Goal: Task Accomplishment & Management: Manage account settings

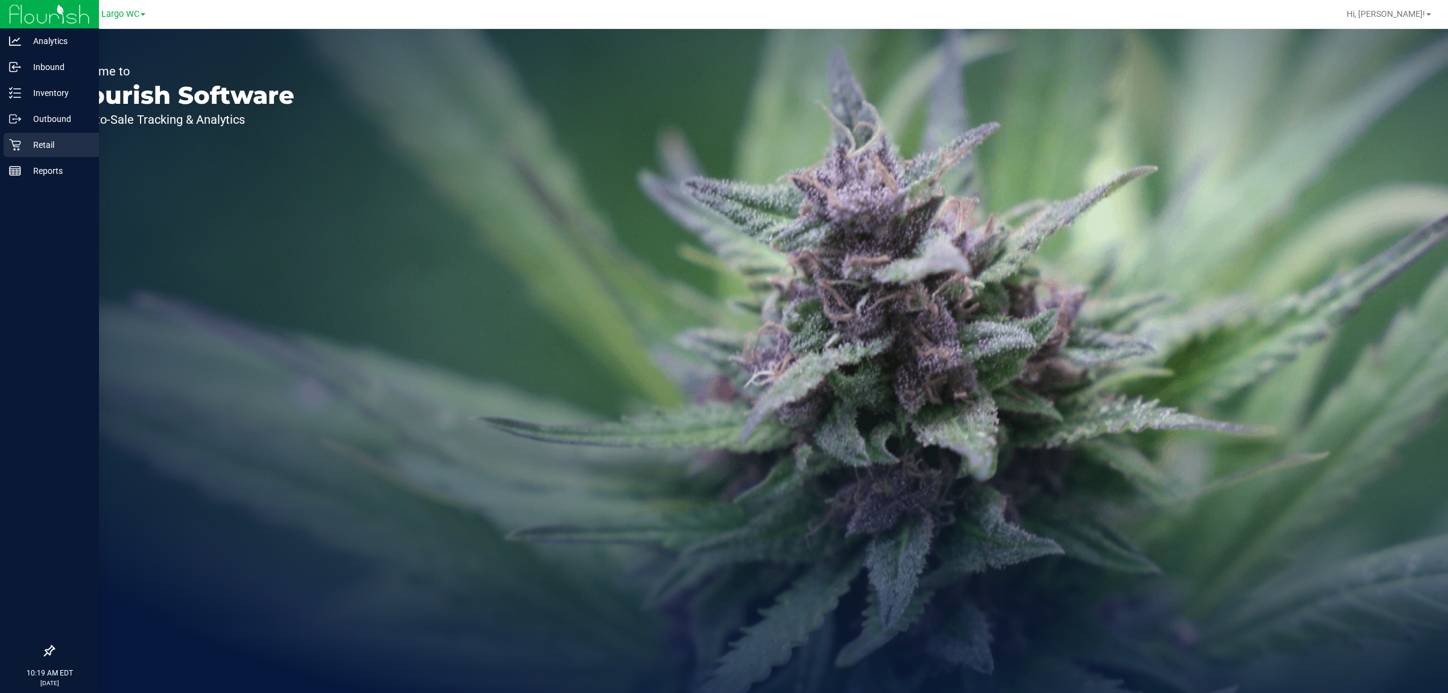
click at [25, 155] on div "Retail" at bounding box center [51, 145] width 95 height 24
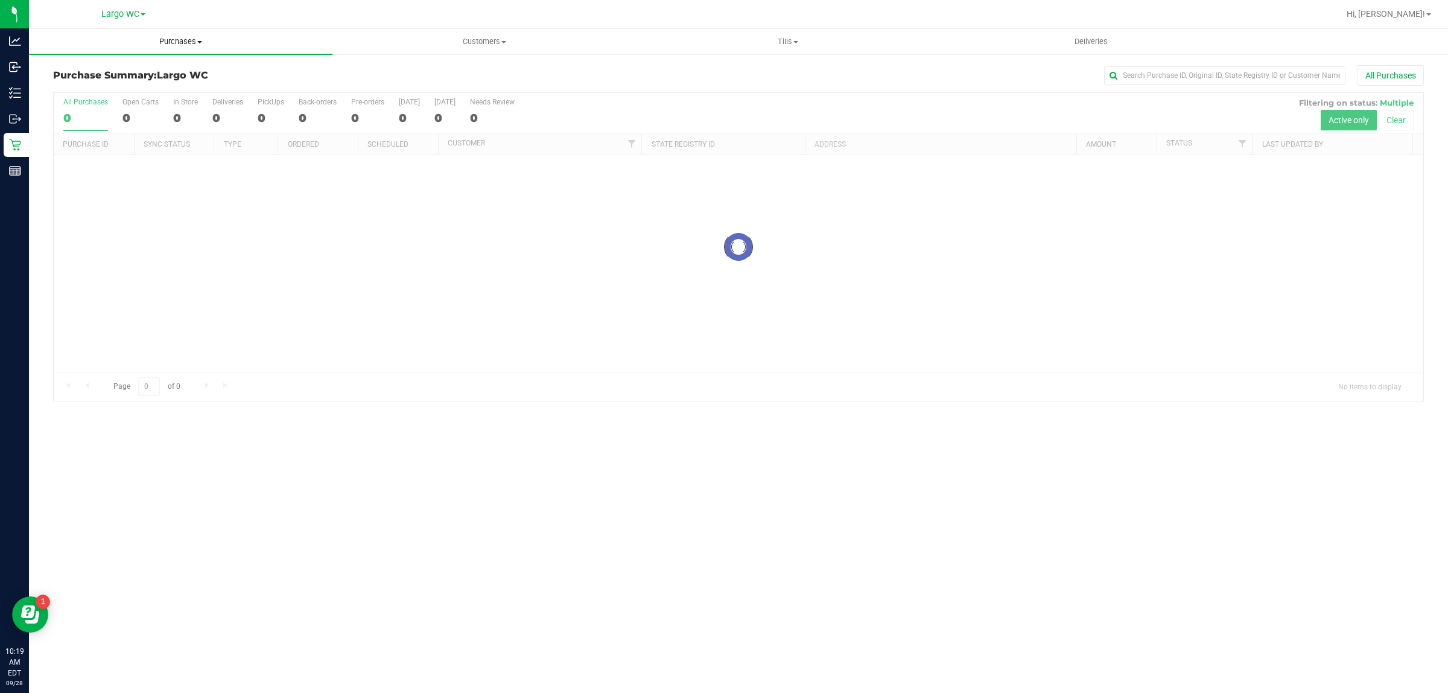
click at [173, 36] on span "Purchases" at bounding box center [181, 41] width 304 height 11
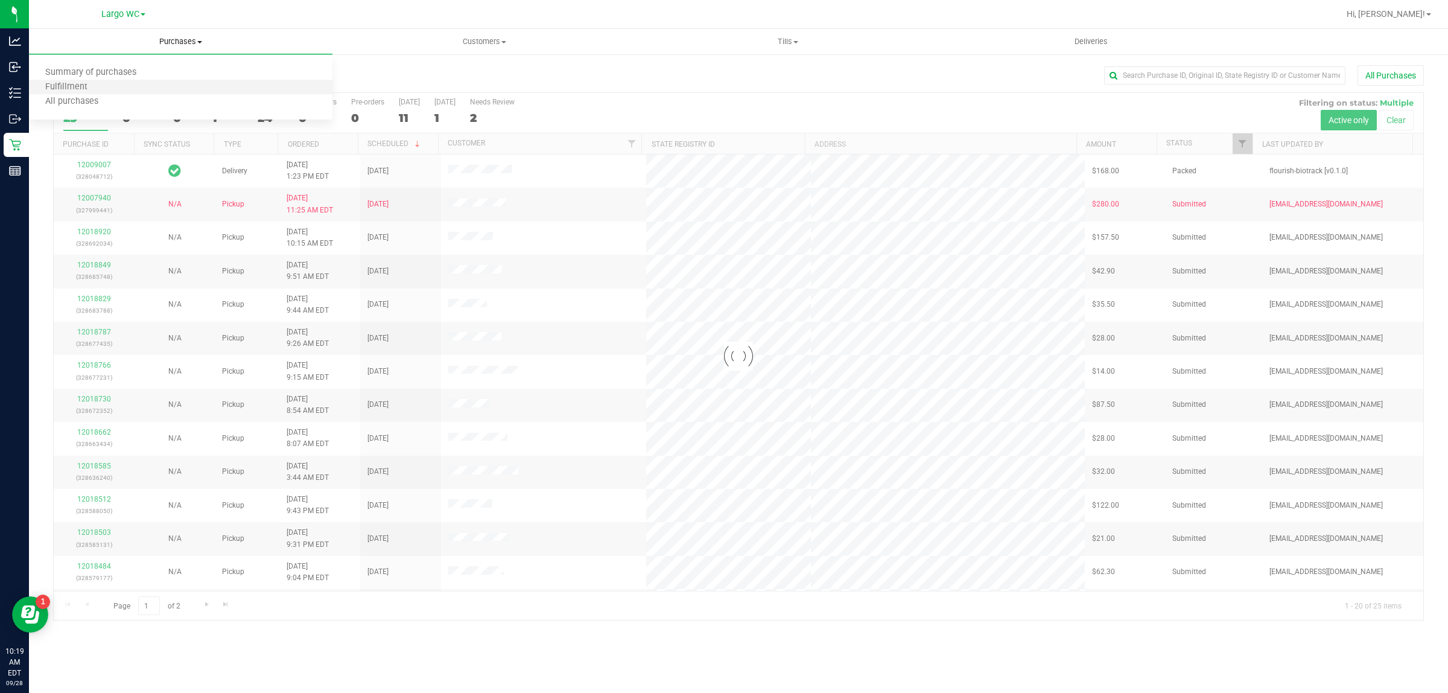
click at [194, 89] on li "Fulfillment" at bounding box center [181, 87] width 304 height 14
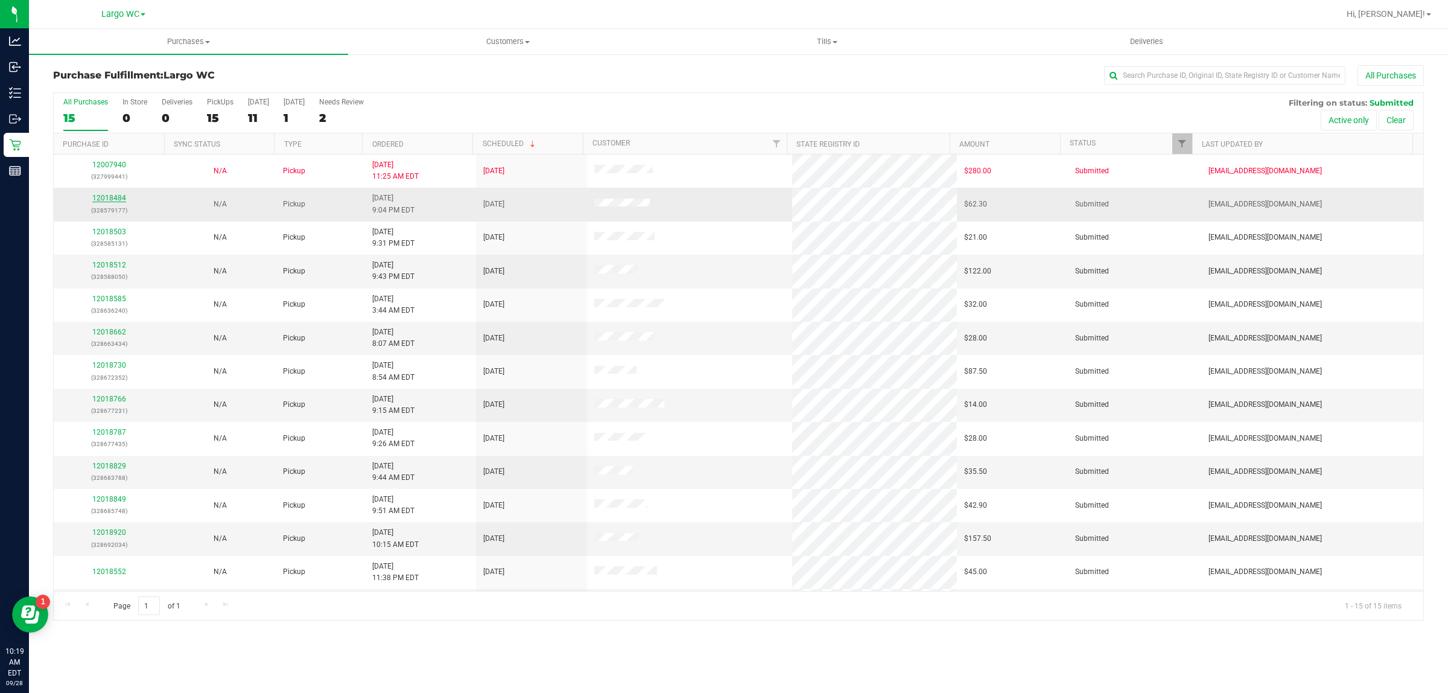
click at [119, 198] on link "12018484" at bounding box center [109, 198] width 34 height 8
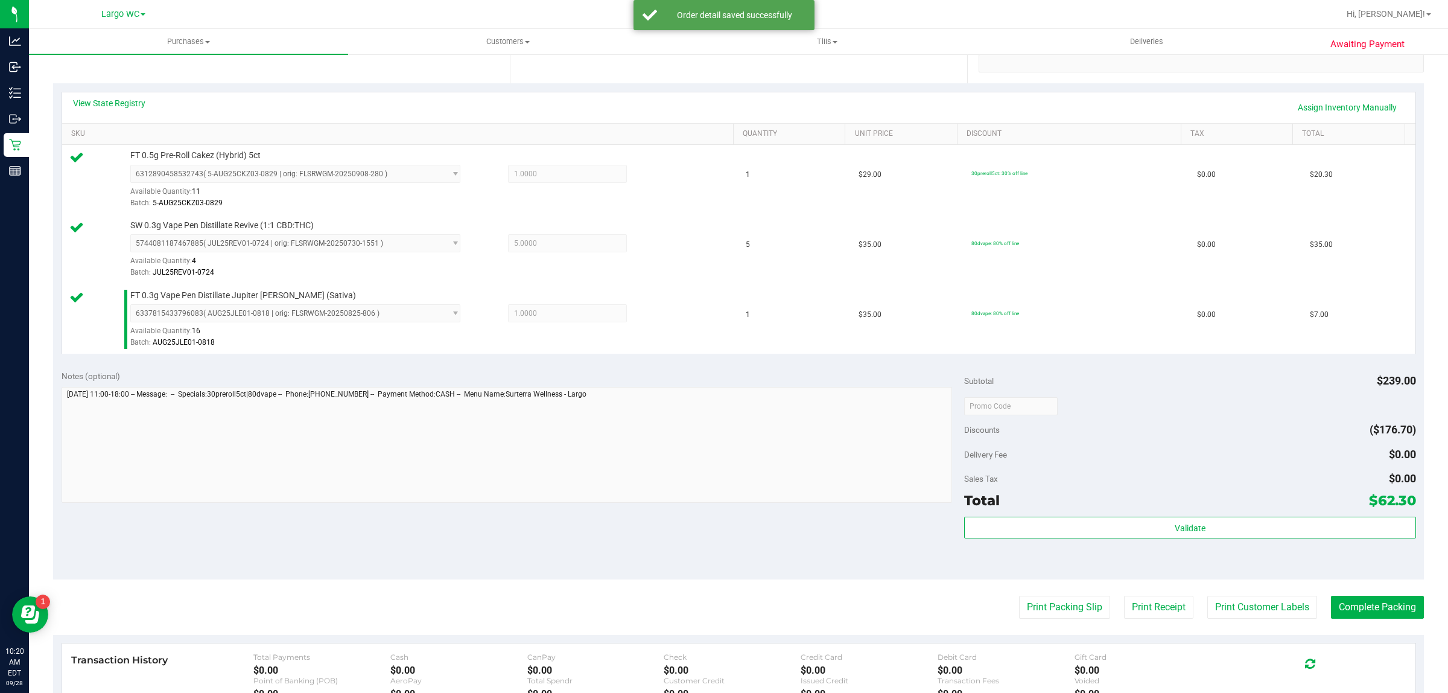
scroll to position [311, 0]
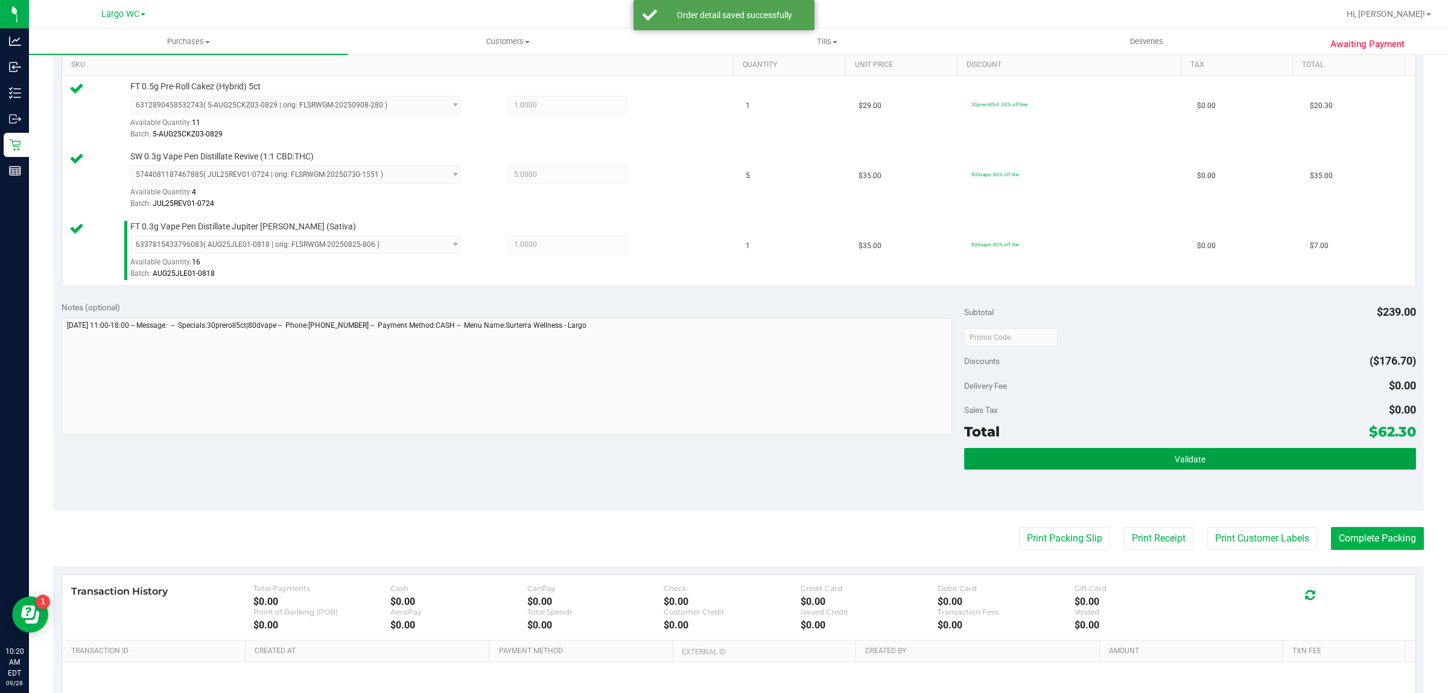
click at [1210, 450] on button "Validate" at bounding box center [1189, 459] width 451 height 22
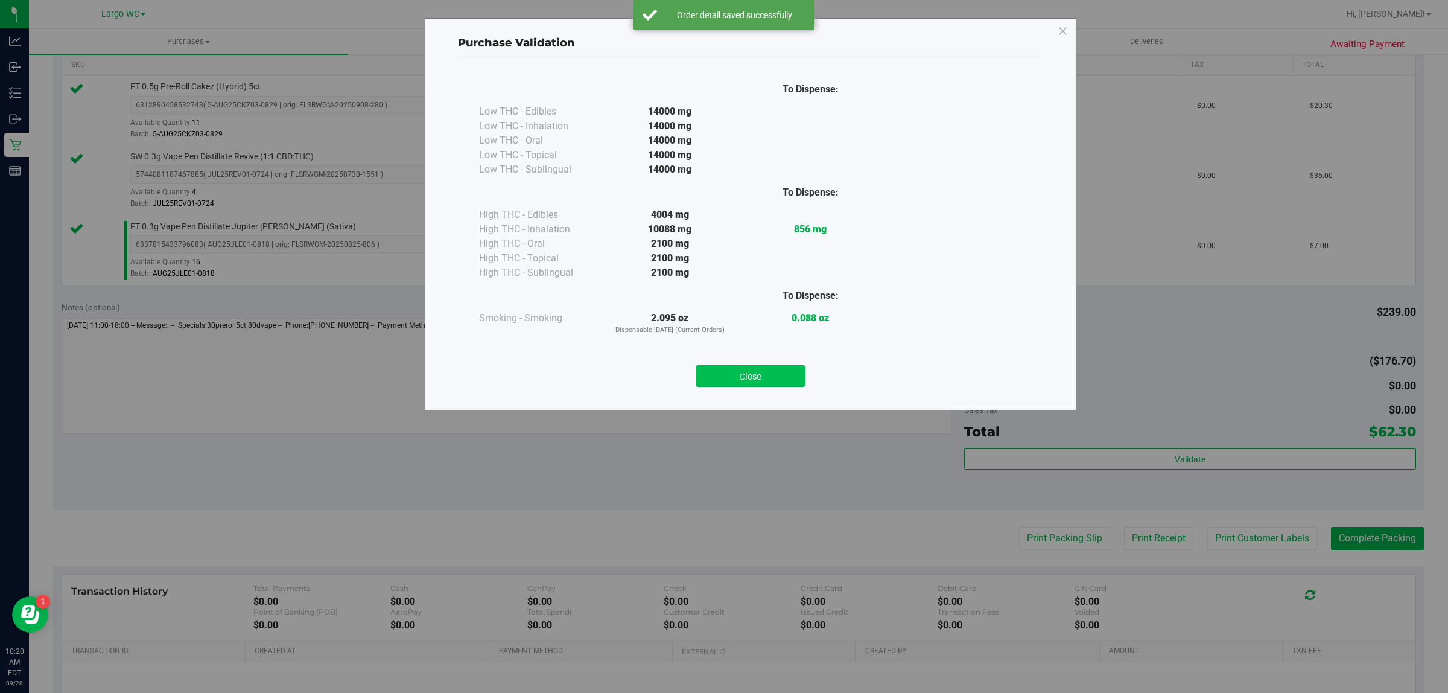
click at [771, 383] on button "Close" at bounding box center [751, 376] width 110 height 22
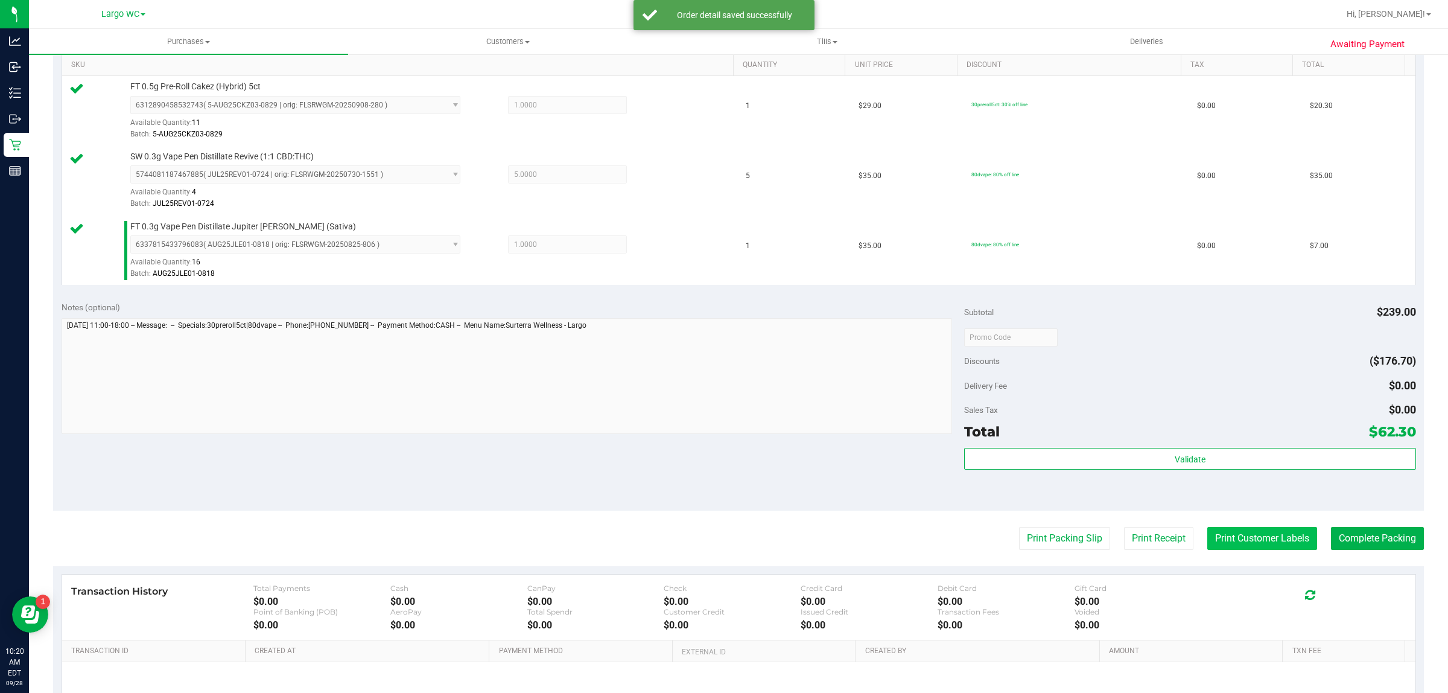
click at [1211, 529] on button "Print Customer Labels" at bounding box center [1263, 538] width 110 height 23
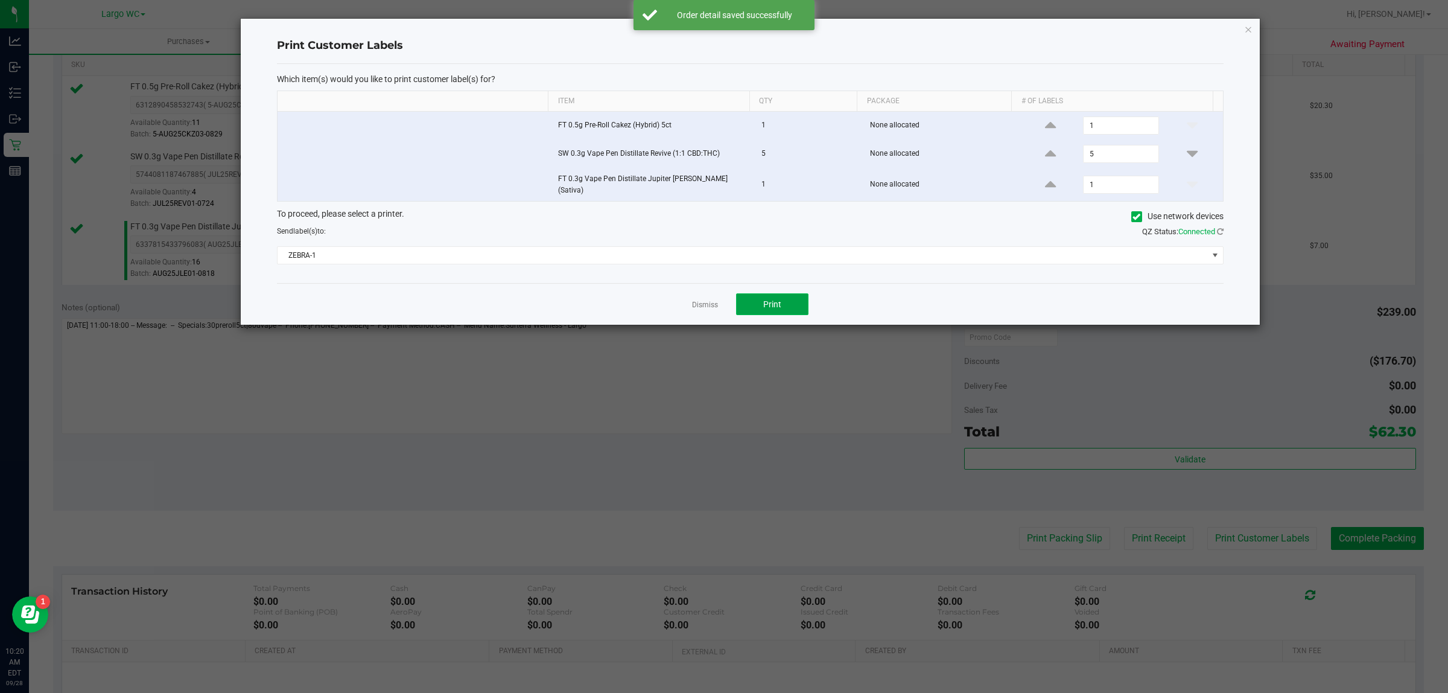
click at [791, 308] on button "Print" at bounding box center [772, 304] width 72 height 22
click at [1248, 31] on icon "button" at bounding box center [1248, 29] width 8 height 14
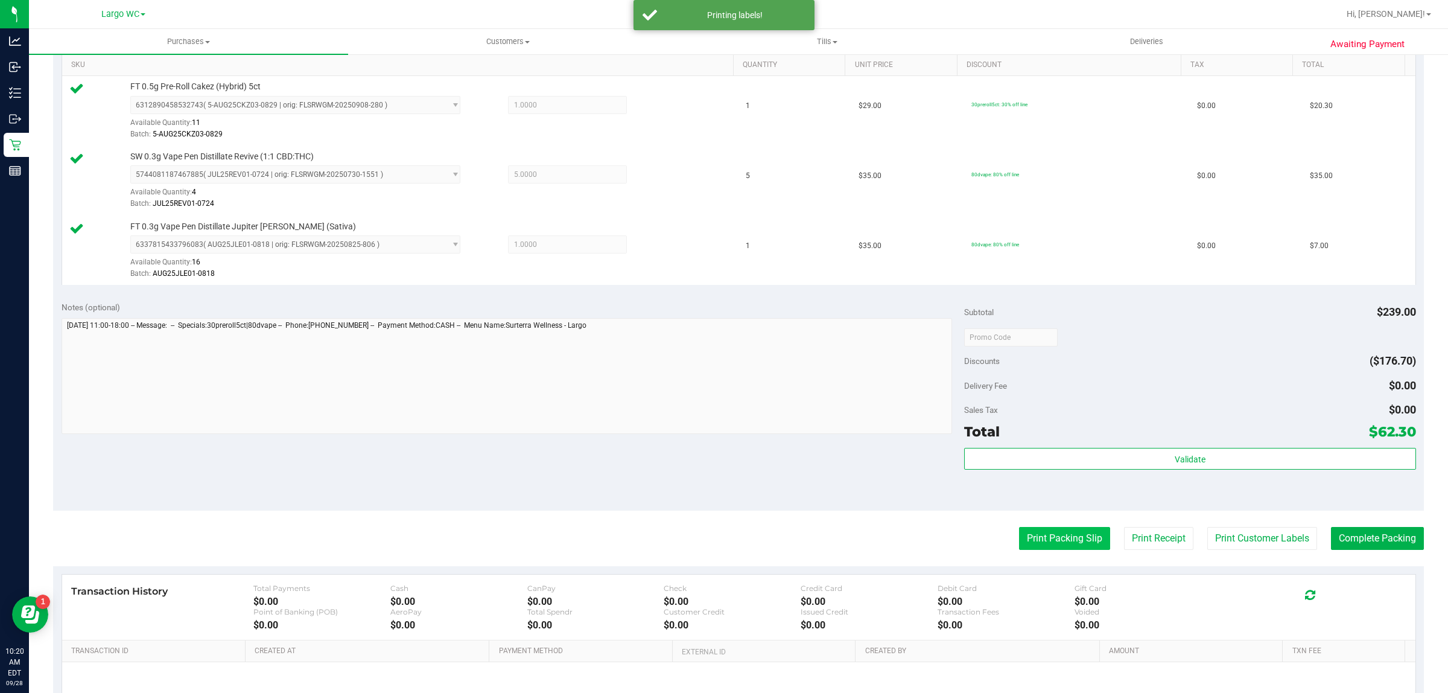
click at [1044, 541] on button "Print Packing Slip" at bounding box center [1064, 538] width 91 height 23
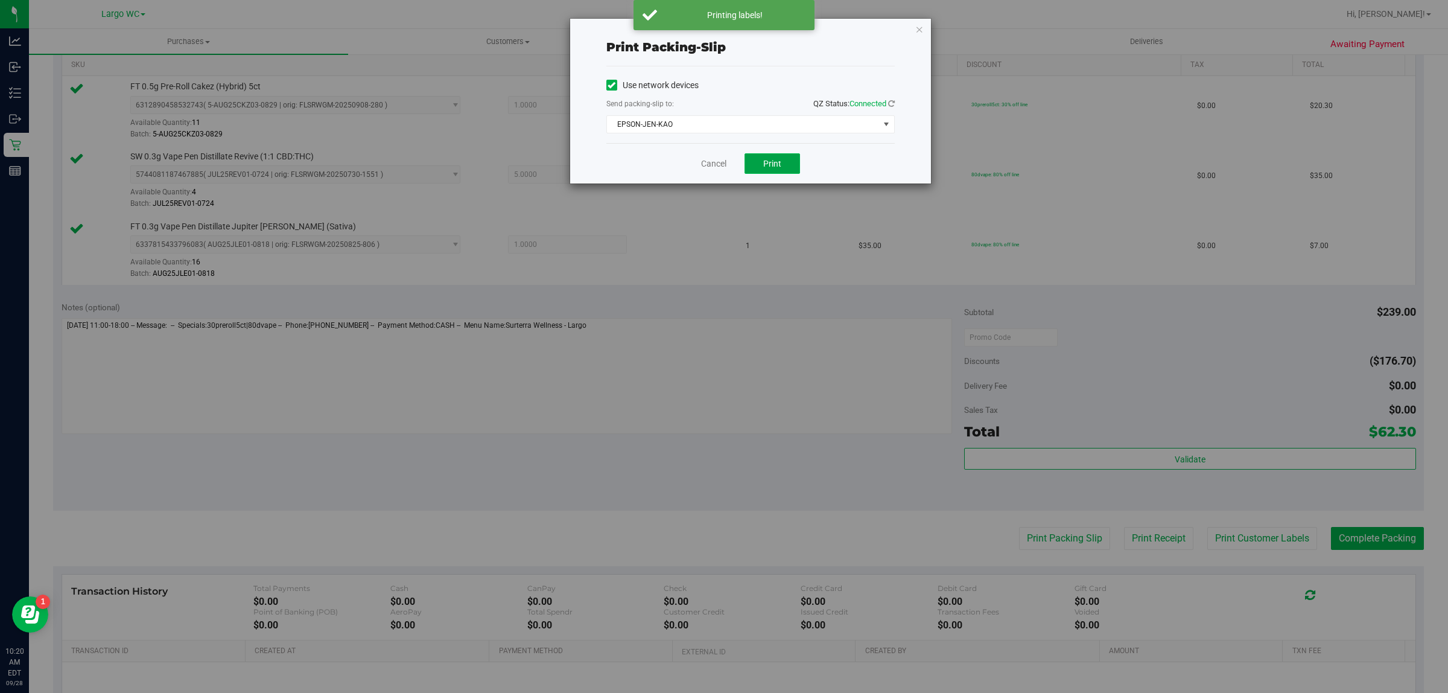
click at [788, 168] on button "Print" at bounding box center [773, 163] width 56 height 21
click at [921, 23] on icon "button" at bounding box center [920, 29] width 8 height 14
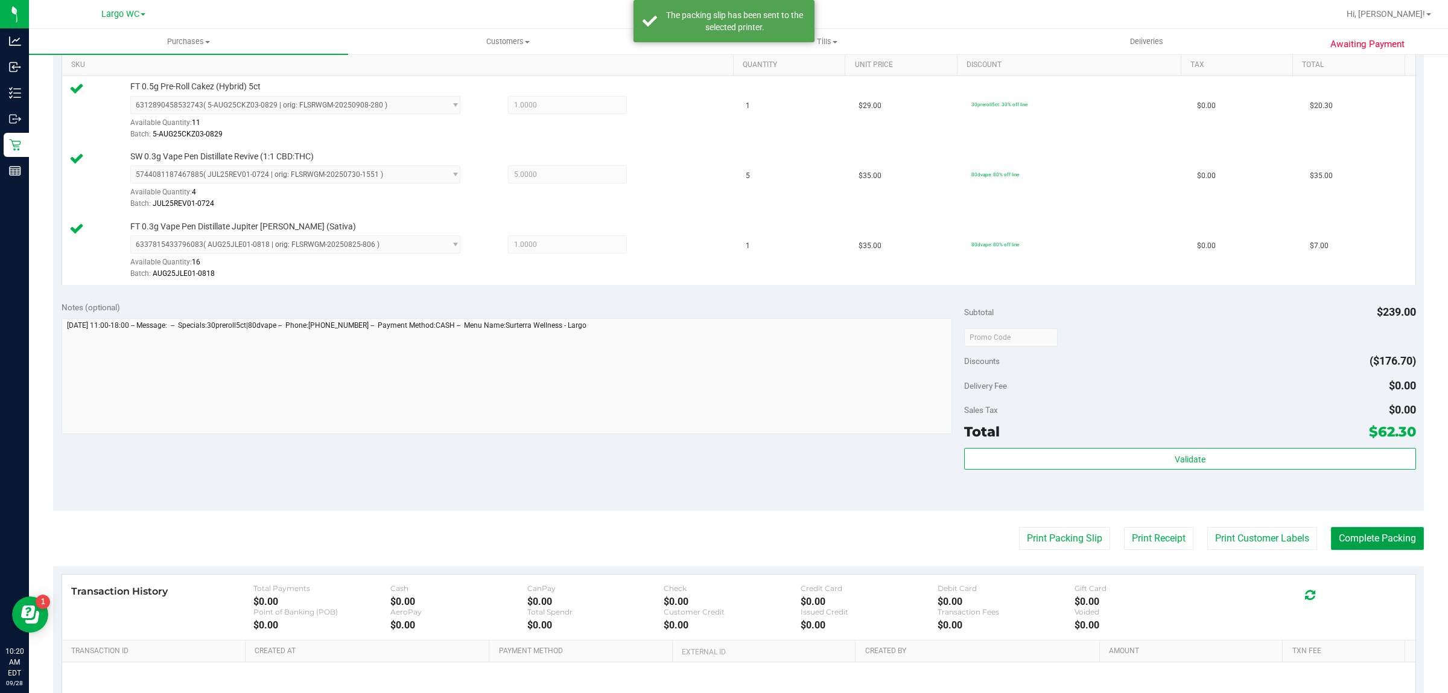
click at [1367, 533] on button "Complete Packing" at bounding box center [1377, 538] width 93 height 23
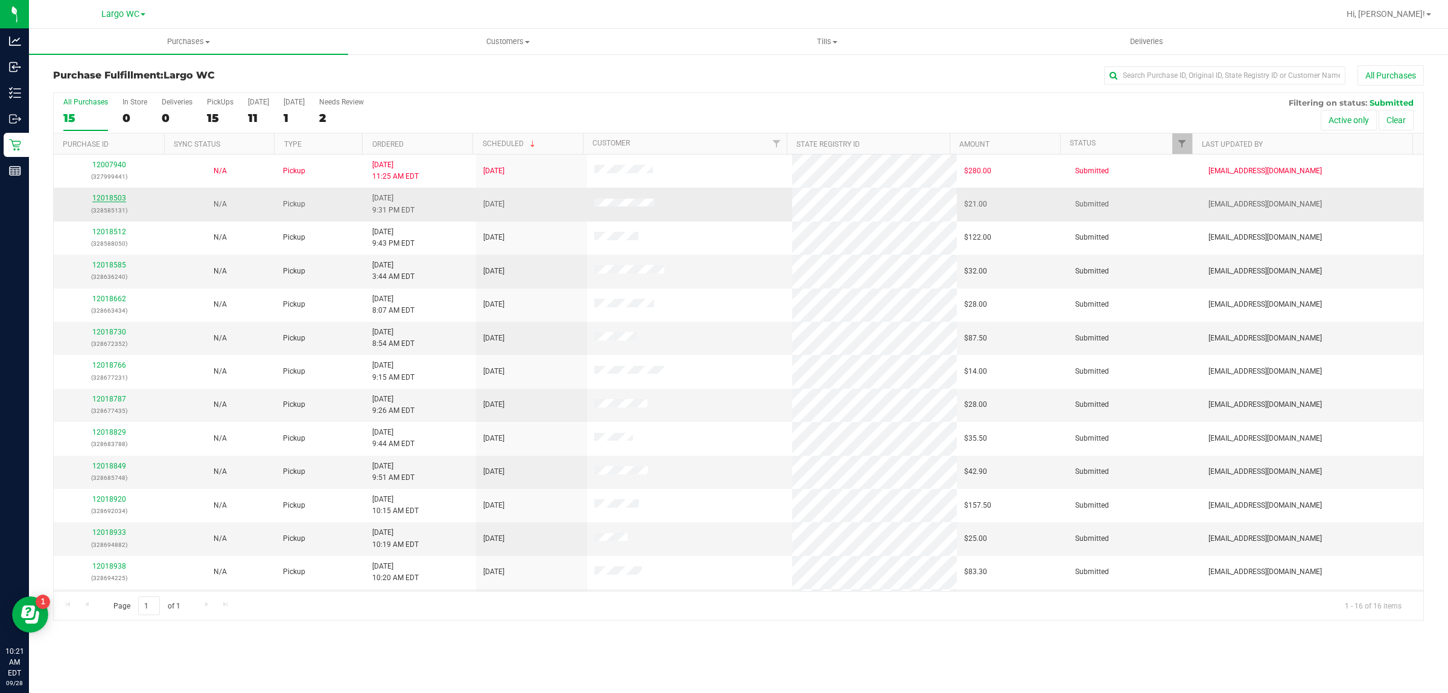
click at [116, 202] on link "12018503" at bounding box center [109, 198] width 34 height 8
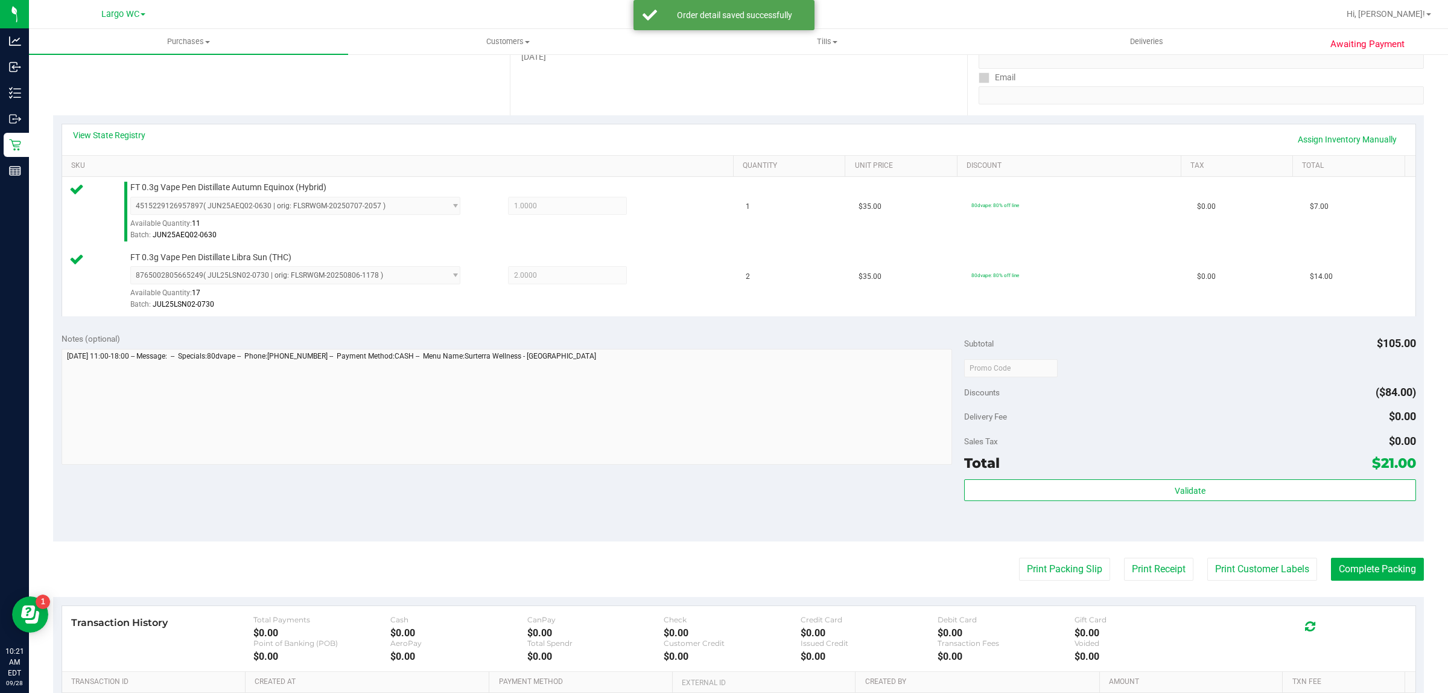
scroll to position [309, 0]
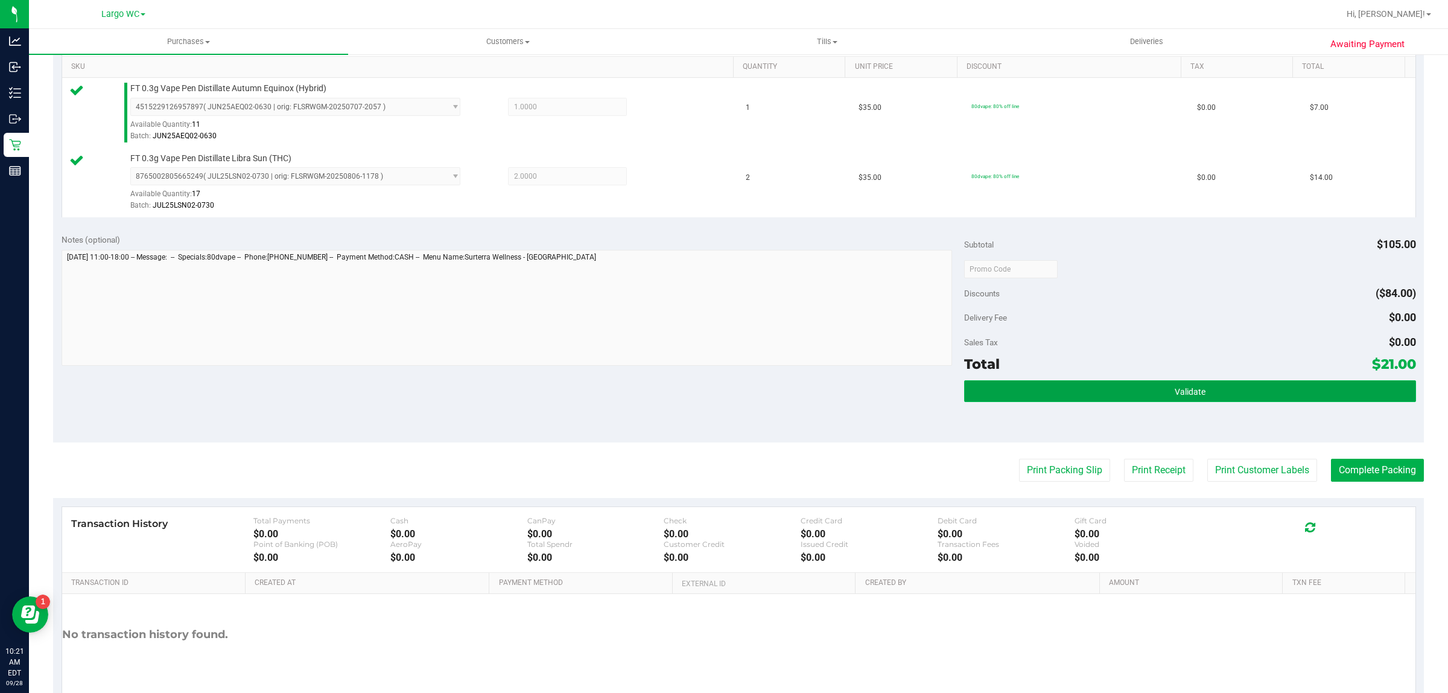
click at [1084, 393] on button "Validate" at bounding box center [1189, 391] width 451 height 22
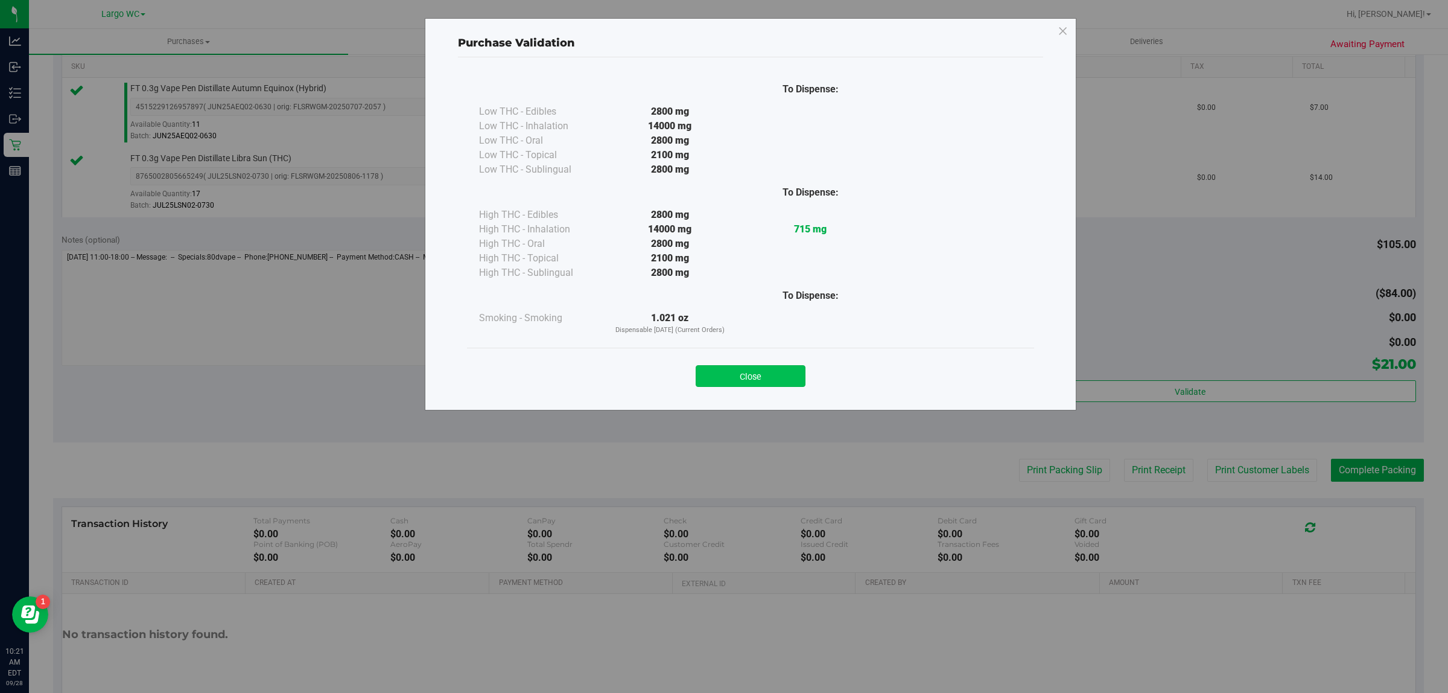
click at [762, 379] on button "Close" at bounding box center [751, 376] width 110 height 22
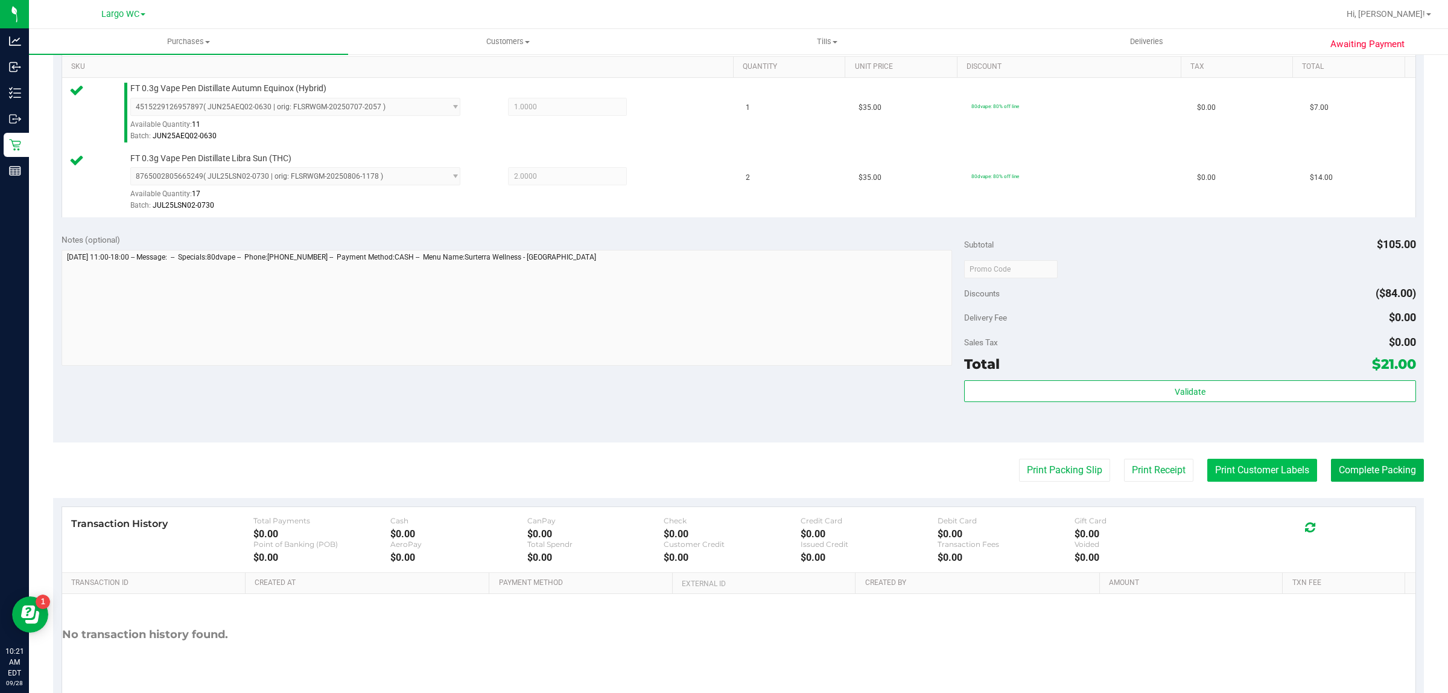
click at [1208, 462] on button "Print Customer Labels" at bounding box center [1263, 470] width 110 height 23
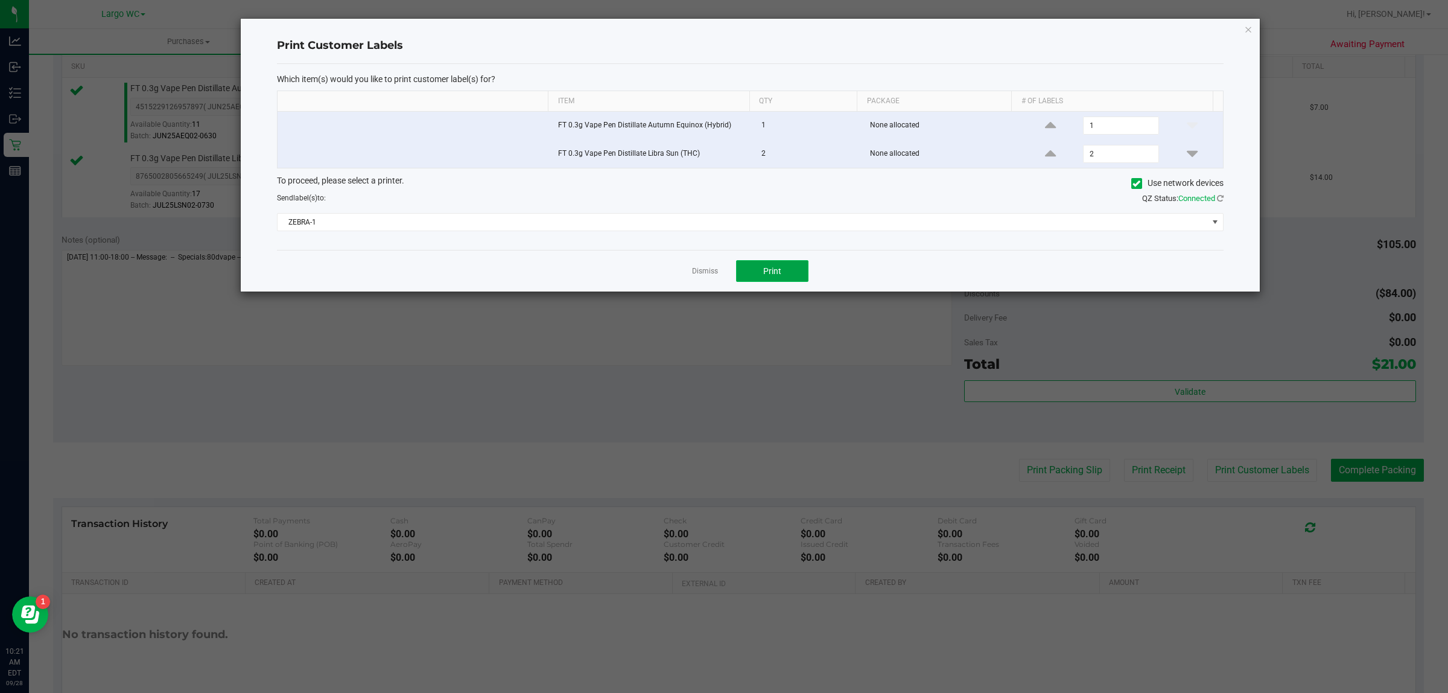
click at [795, 278] on button "Print" at bounding box center [772, 271] width 72 height 22
click at [1248, 35] on icon "button" at bounding box center [1248, 29] width 8 height 14
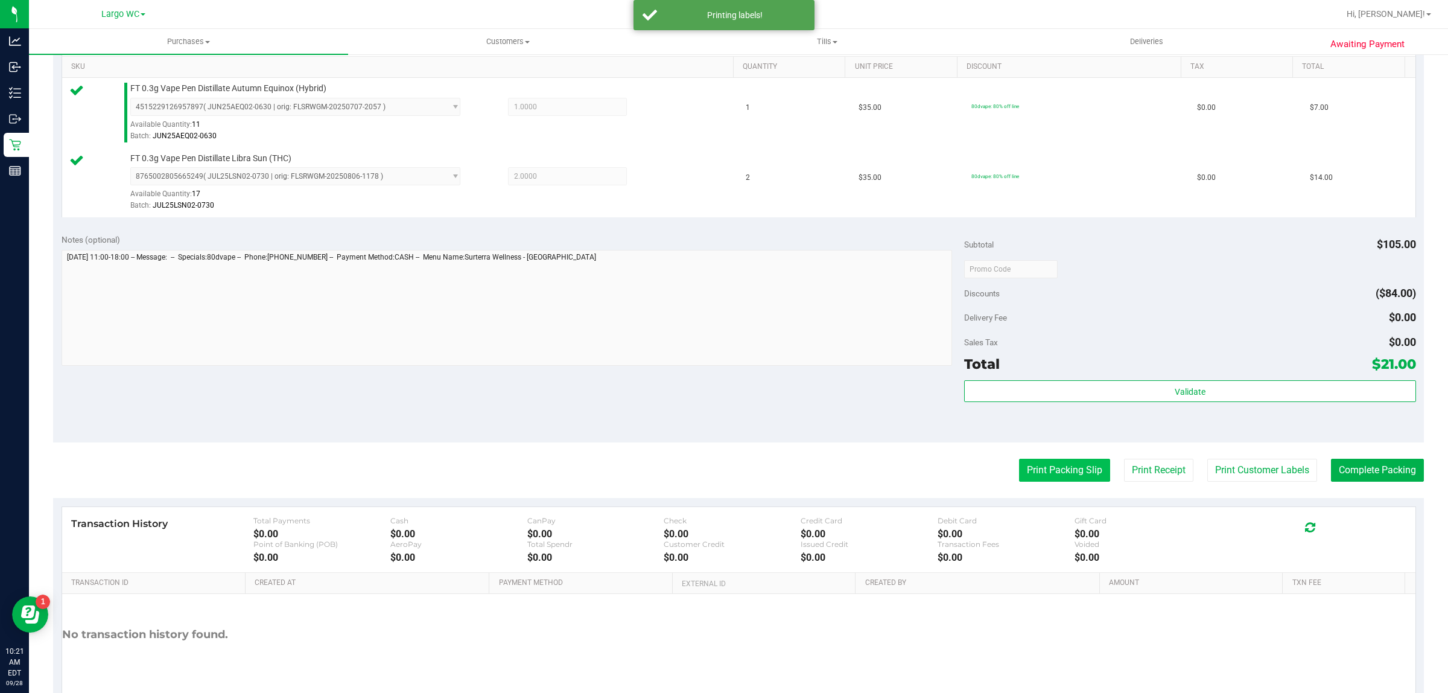
click at [1033, 465] on button "Print Packing Slip" at bounding box center [1064, 470] width 91 height 23
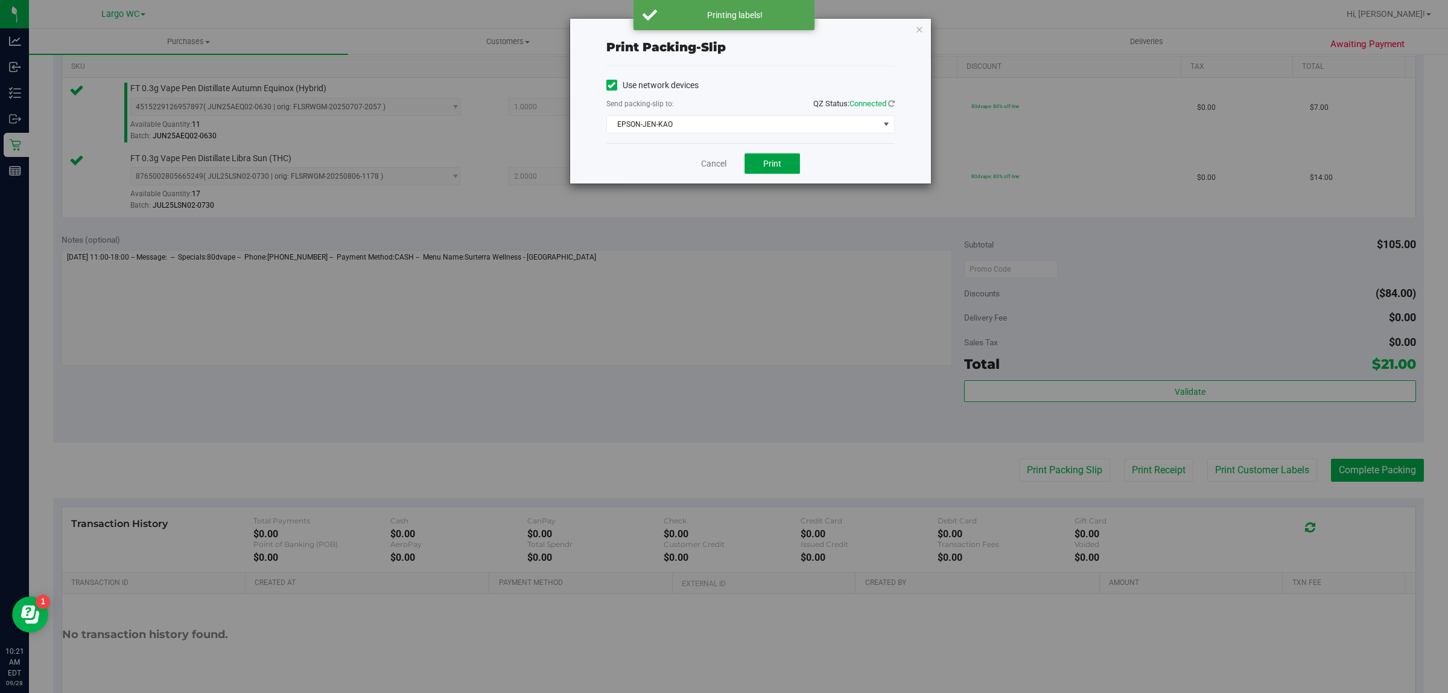
click at [791, 155] on button "Print" at bounding box center [773, 163] width 56 height 21
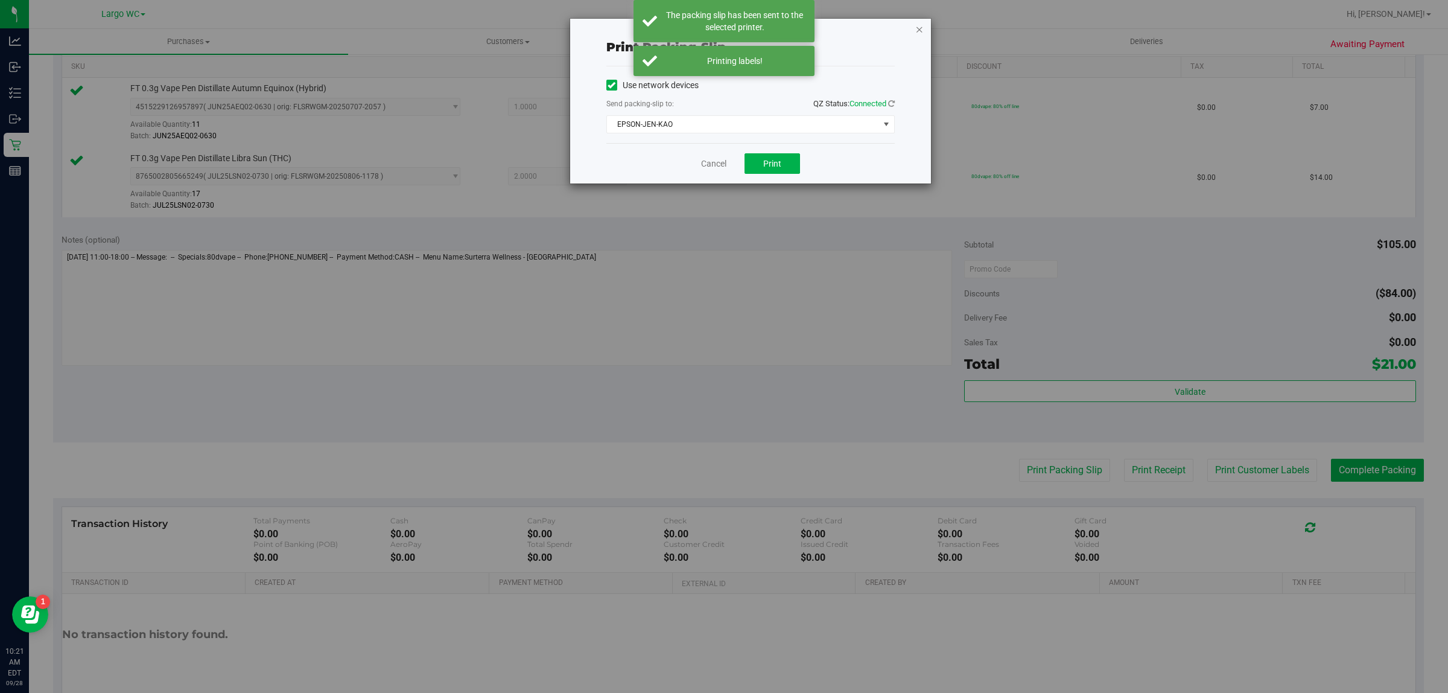
click at [919, 28] on icon "button" at bounding box center [920, 29] width 8 height 14
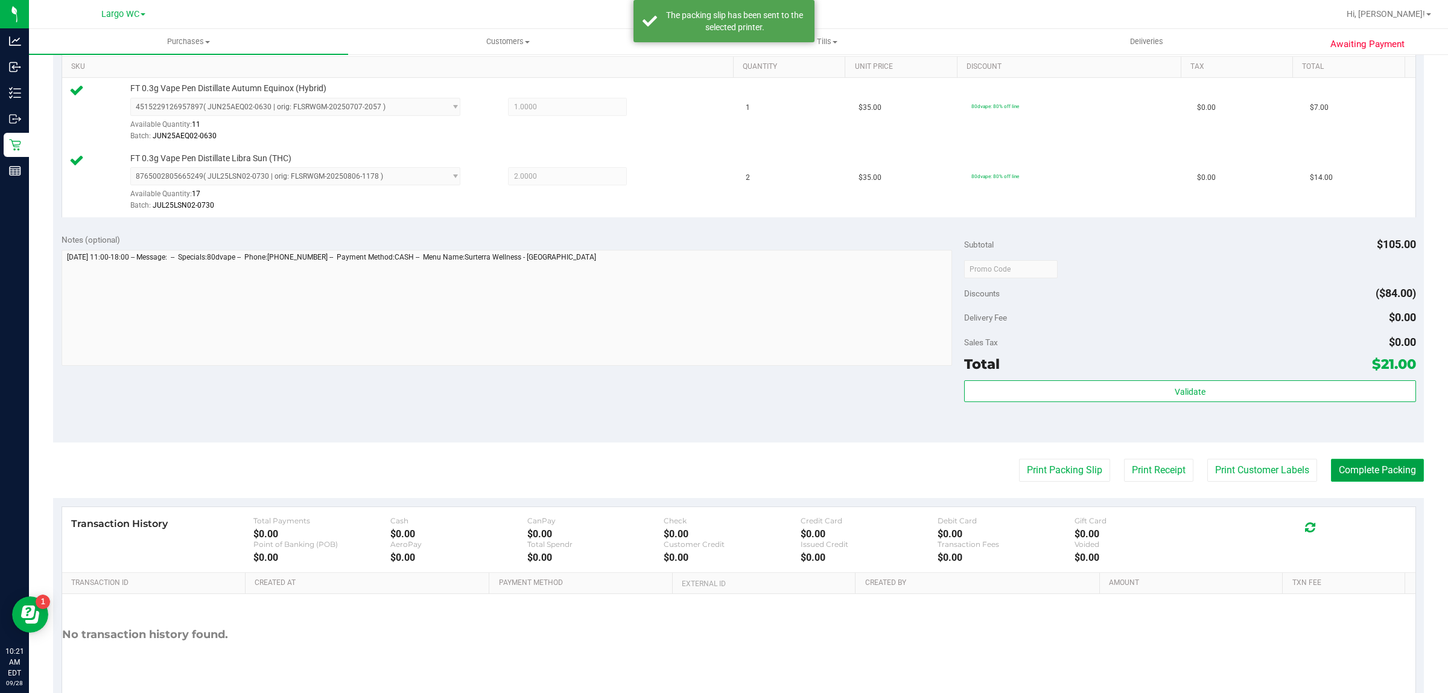
click at [1399, 471] on button "Complete Packing" at bounding box center [1377, 470] width 93 height 23
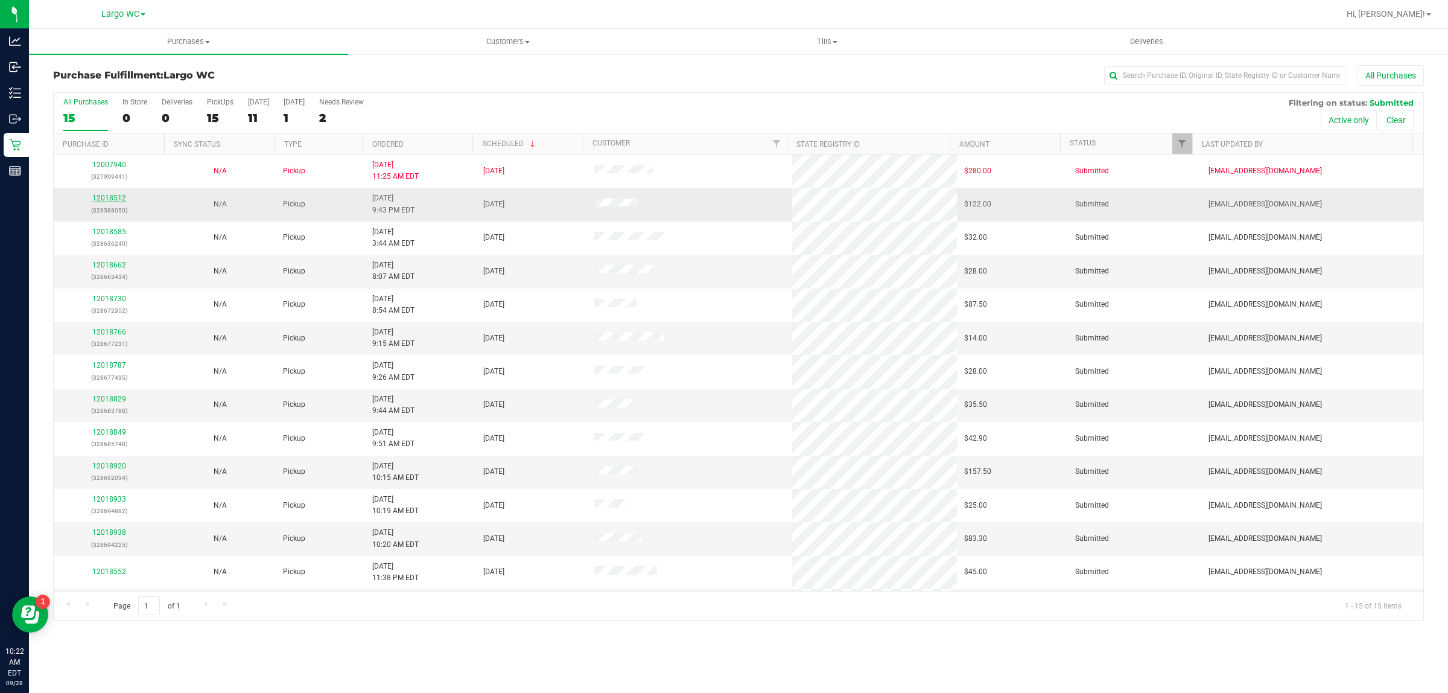
click at [98, 200] on link "12018512" at bounding box center [109, 198] width 34 height 8
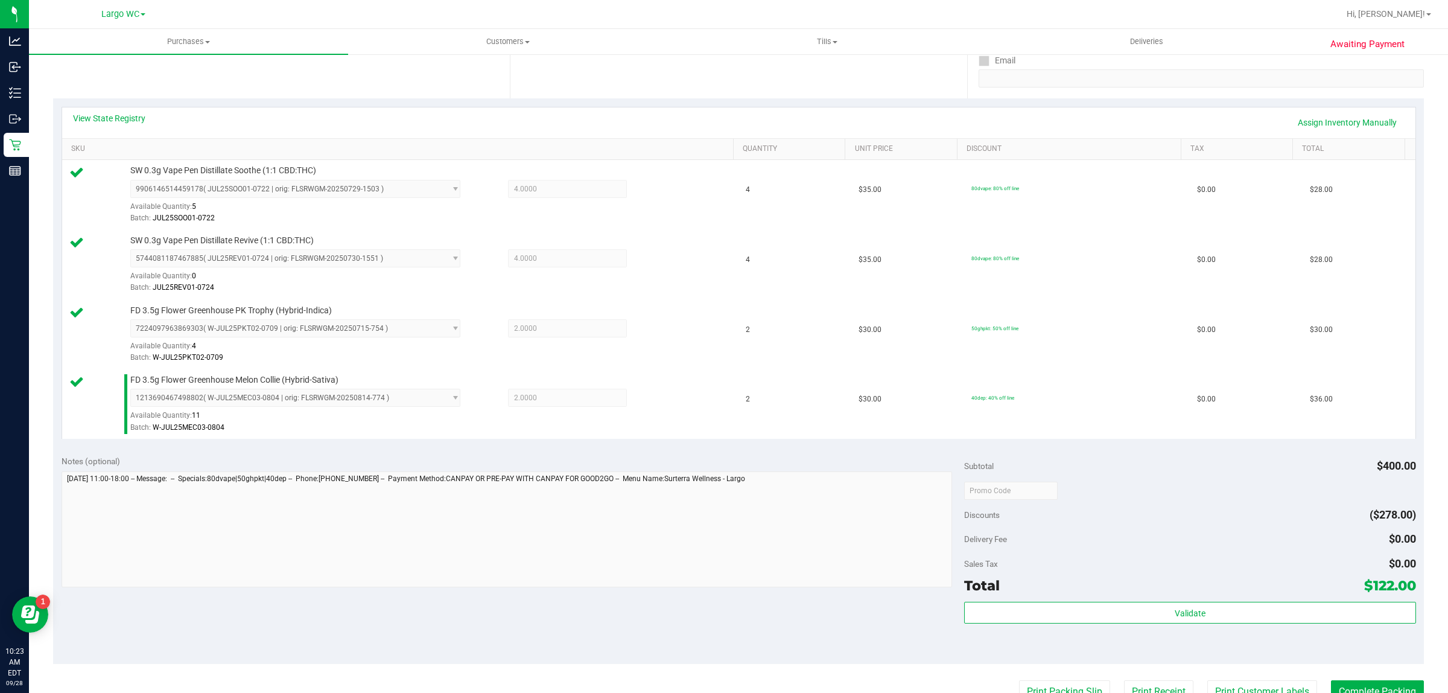
scroll to position [236, 0]
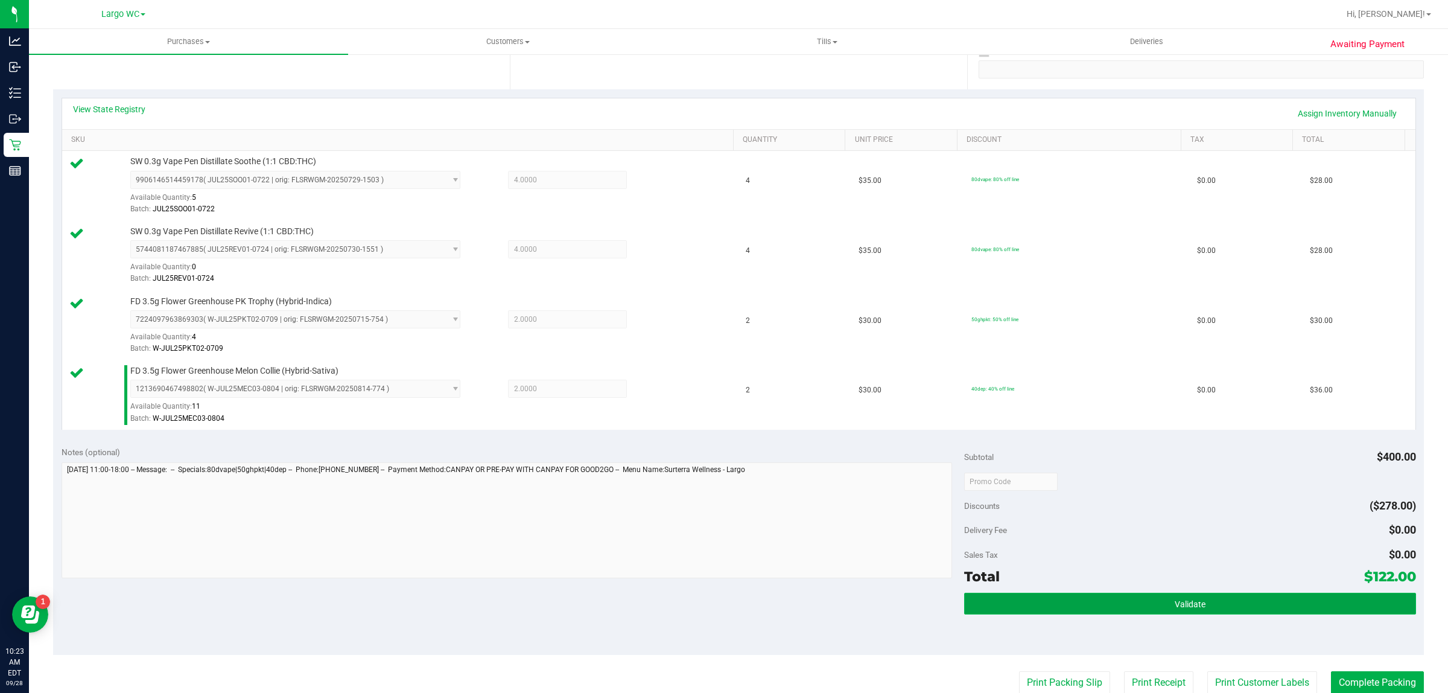
click at [983, 610] on button "Validate" at bounding box center [1189, 604] width 451 height 22
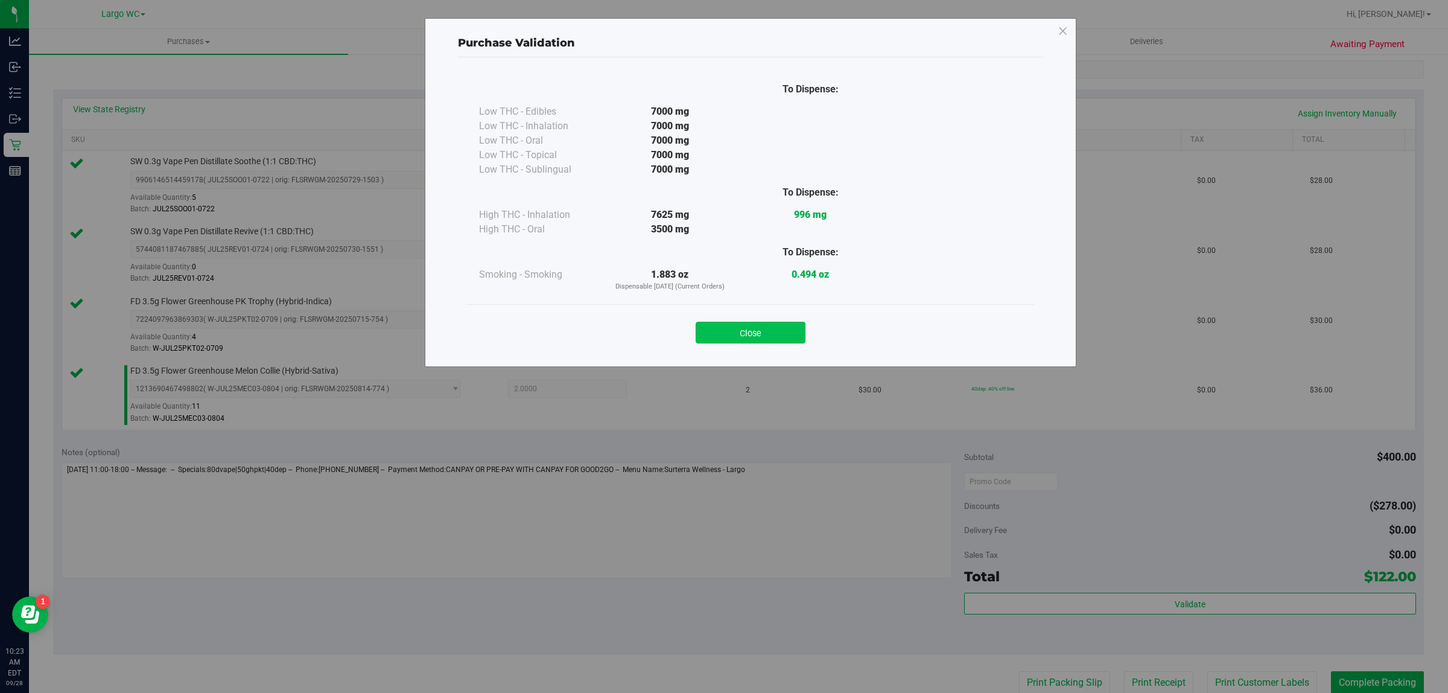
click at [774, 338] on button "Close" at bounding box center [751, 333] width 110 height 22
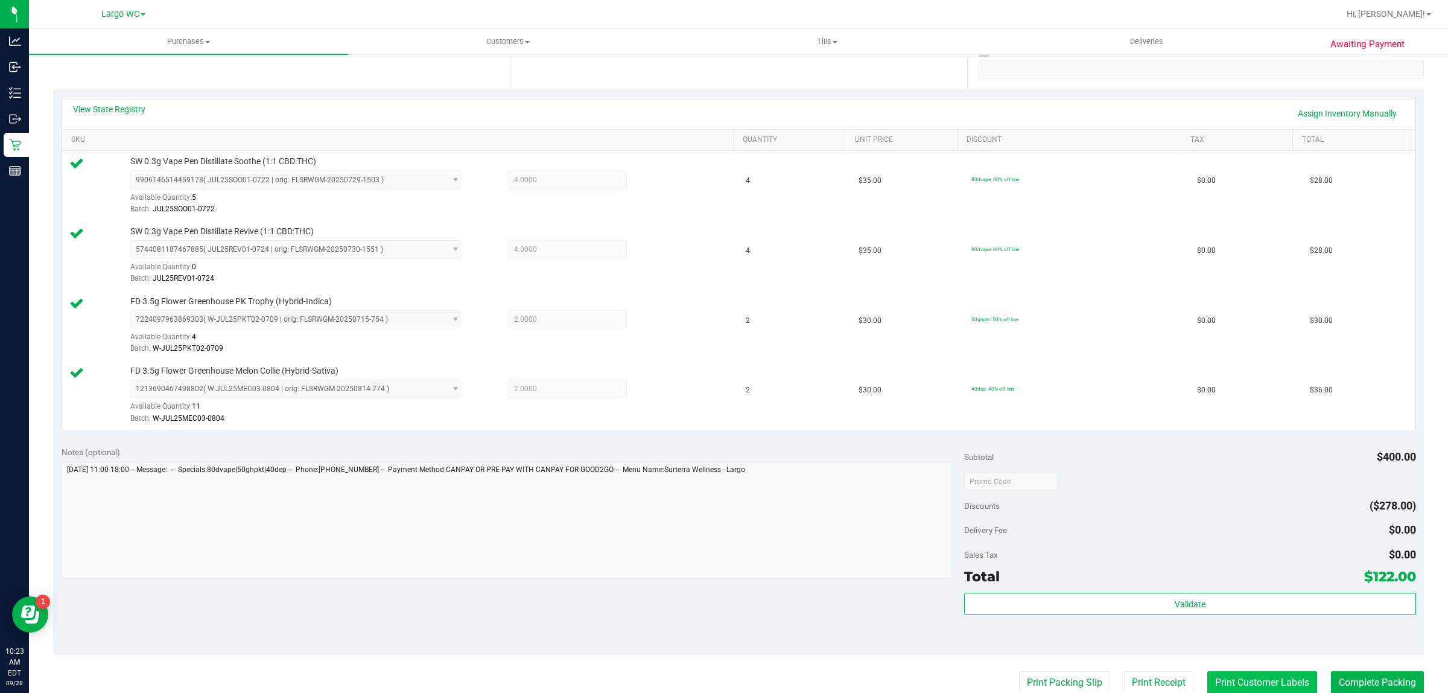
click at [1215, 676] on button "Print Customer Labels" at bounding box center [1263, 682] width 110 height 23
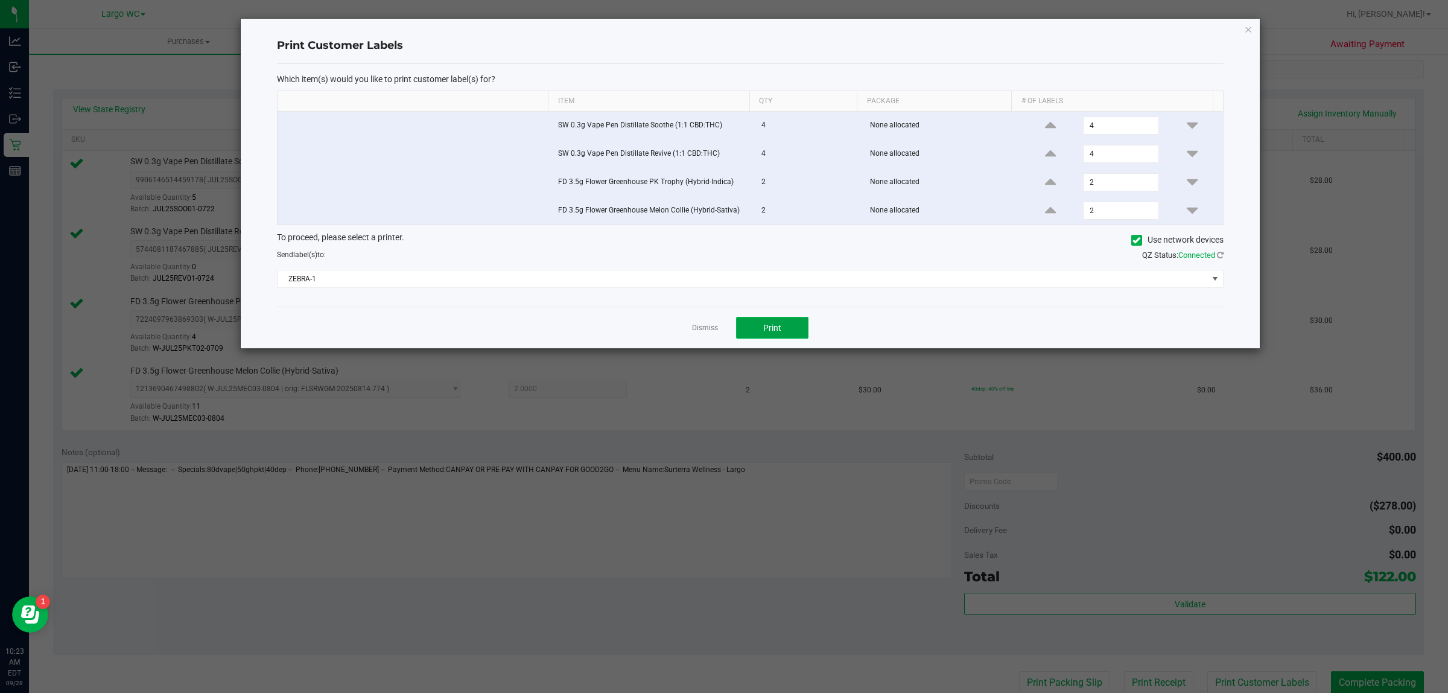
click at [776, 320] on button "Print" at bounding box center [772, 328] width 72 height 22
click at [1250, 28] on icon "button" at bounding box center [1248, 29] width 8 height 14
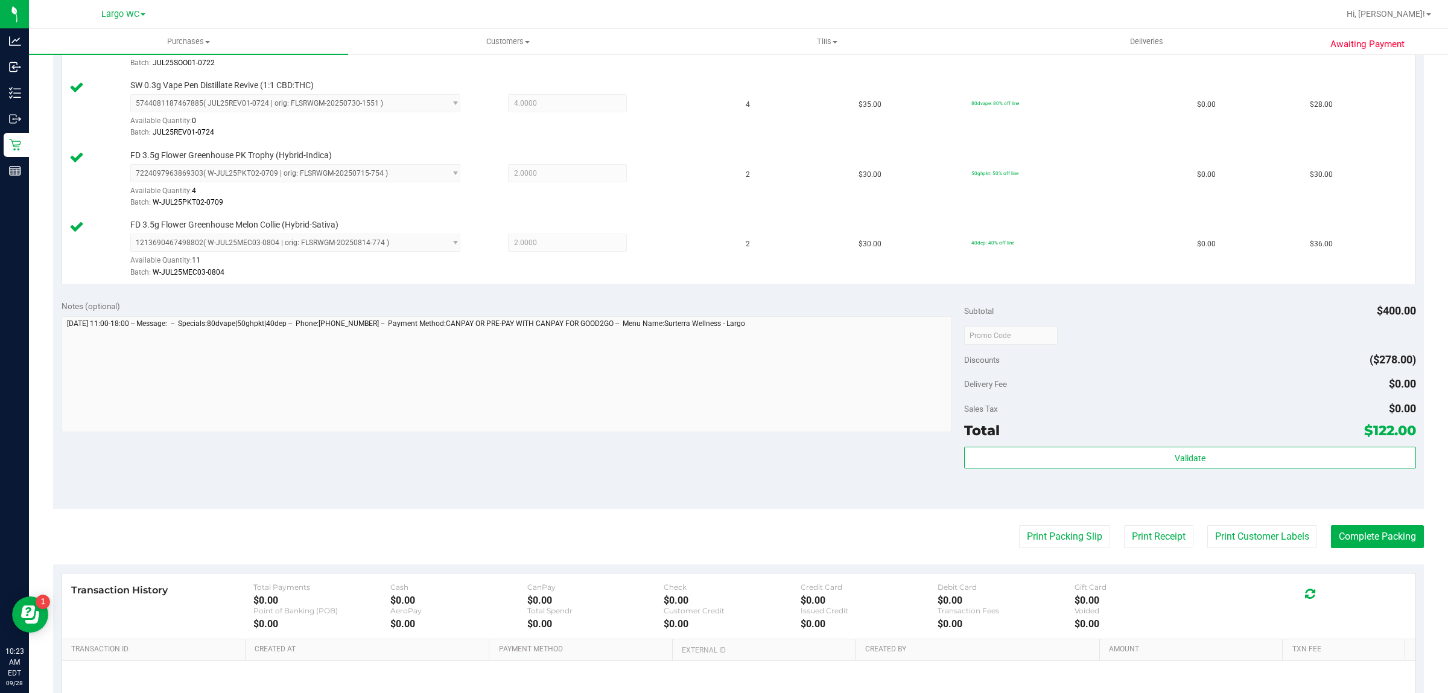
scroll to position [403, 0]
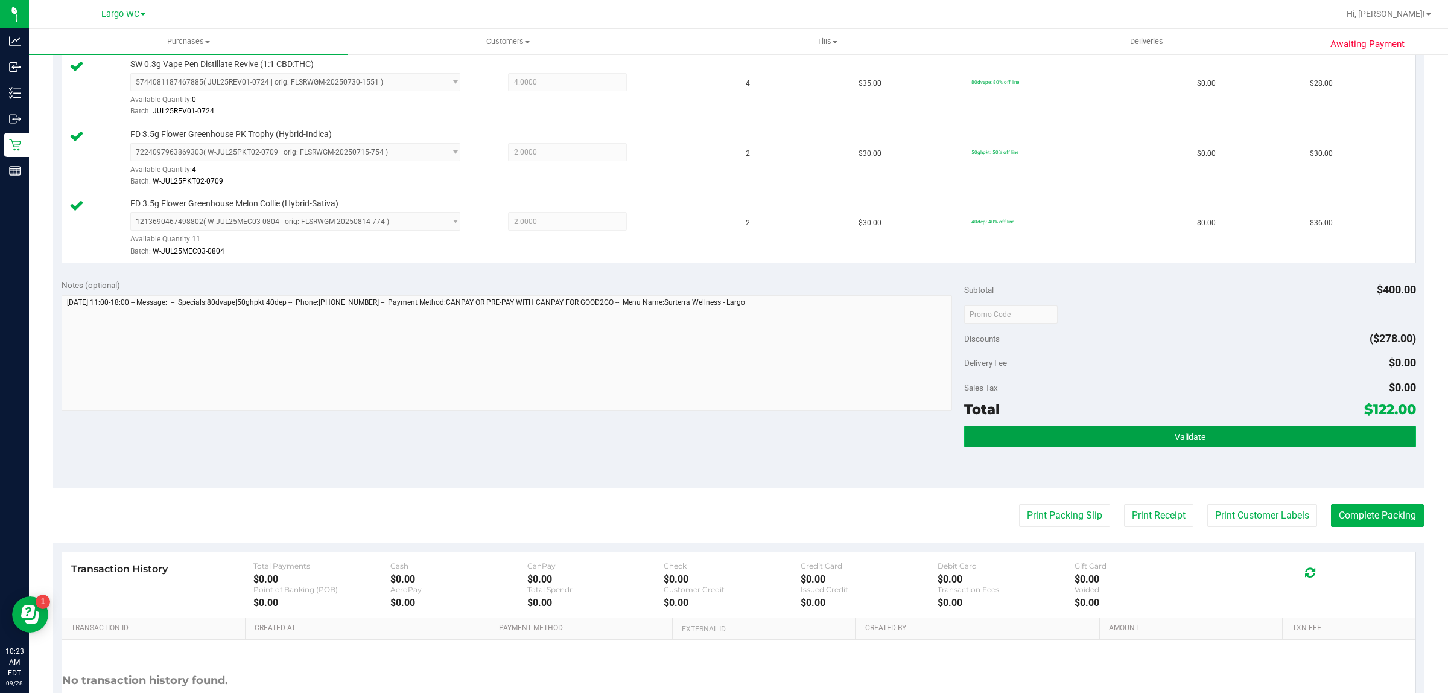
click at [1247, 438] on button "Validate" at bounding box center [1189, 436] width 451 height 22
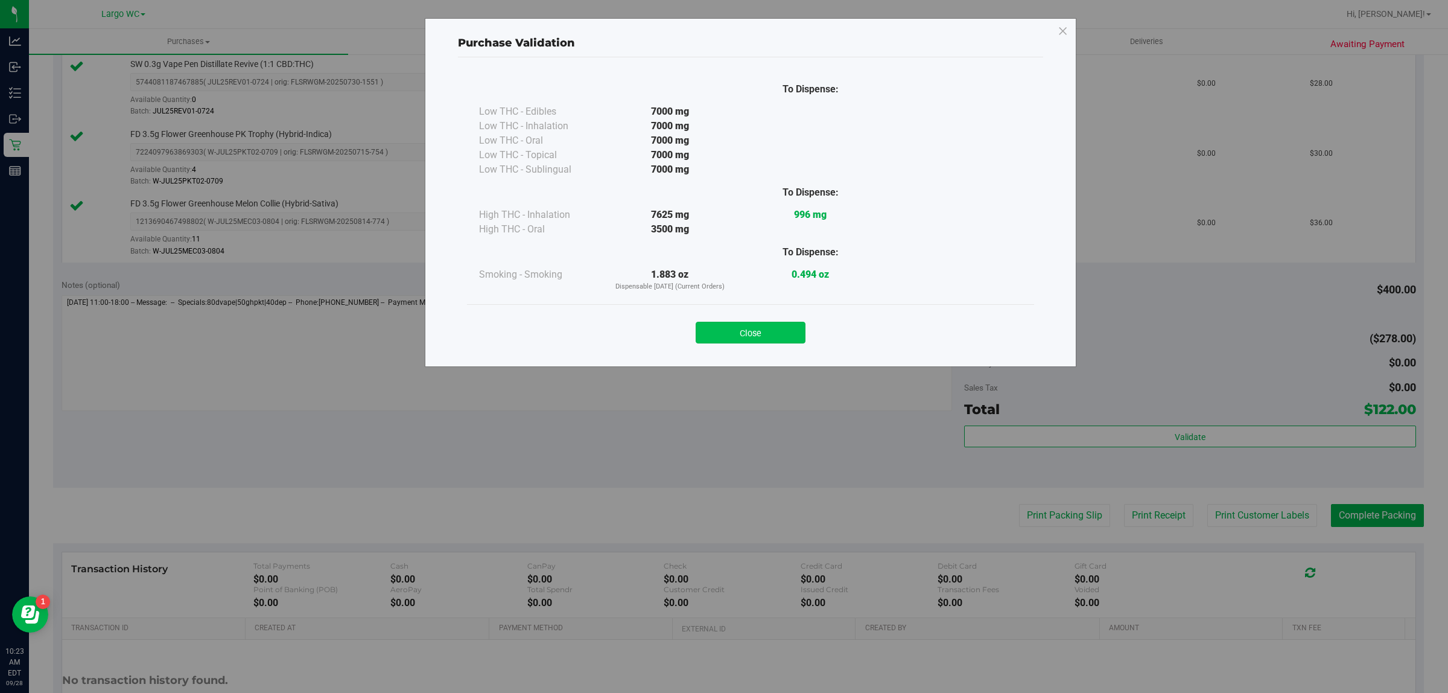
click at [755, 326] on button "Close" at bounding box center [751, 333] width 110 height 22
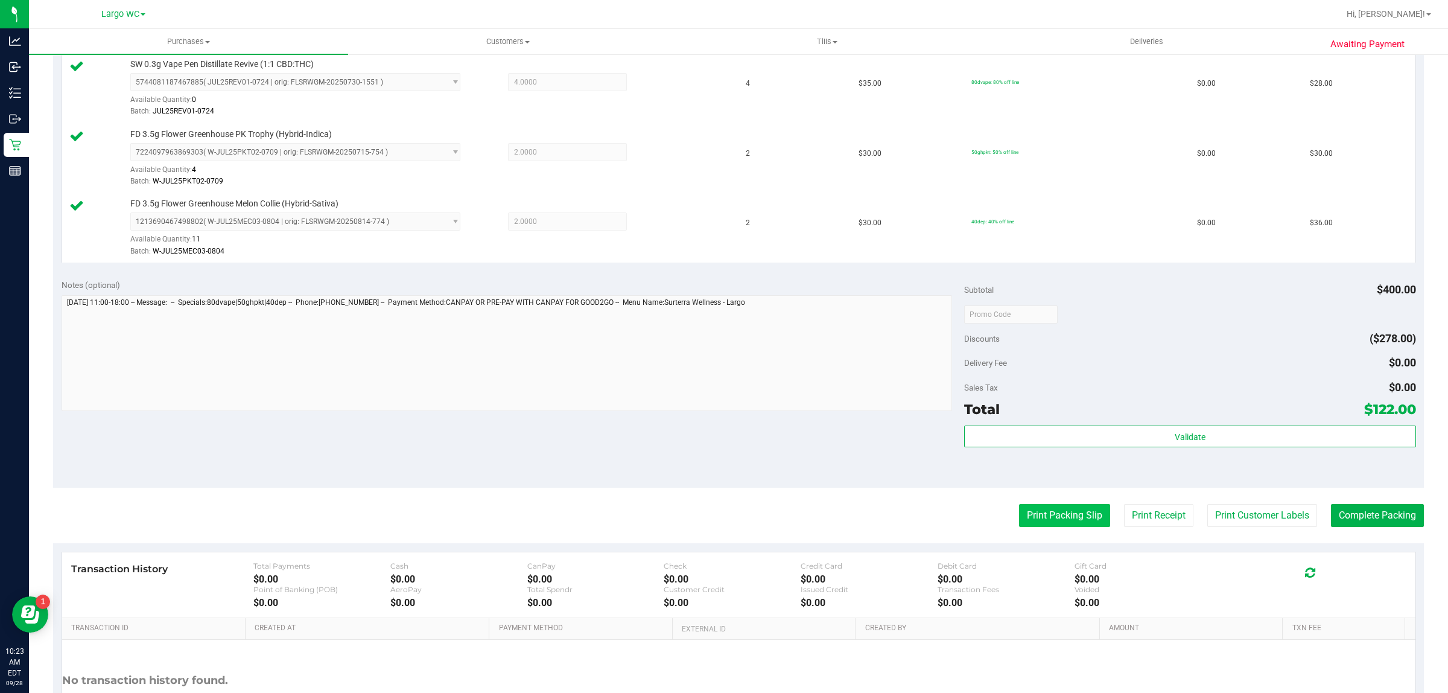
click at [1069, 521] on button "Print Packing Slip" at bounding box center [1064, 515] width 91 height 23
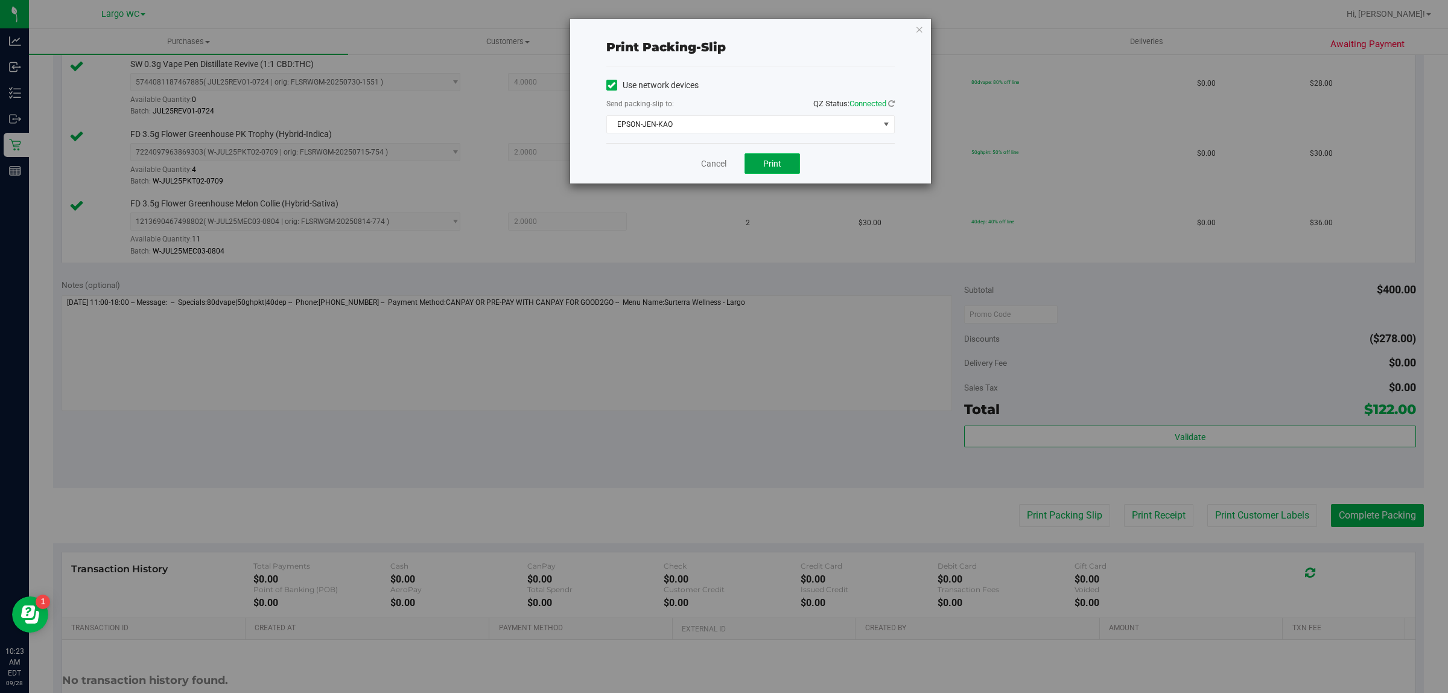
click at [774, 164] on span "Print" at bounding box center [772, 164] width 18 height 10
click at [919, 28] on icon "button" at bounding box center [920, 29] width 8 height 14
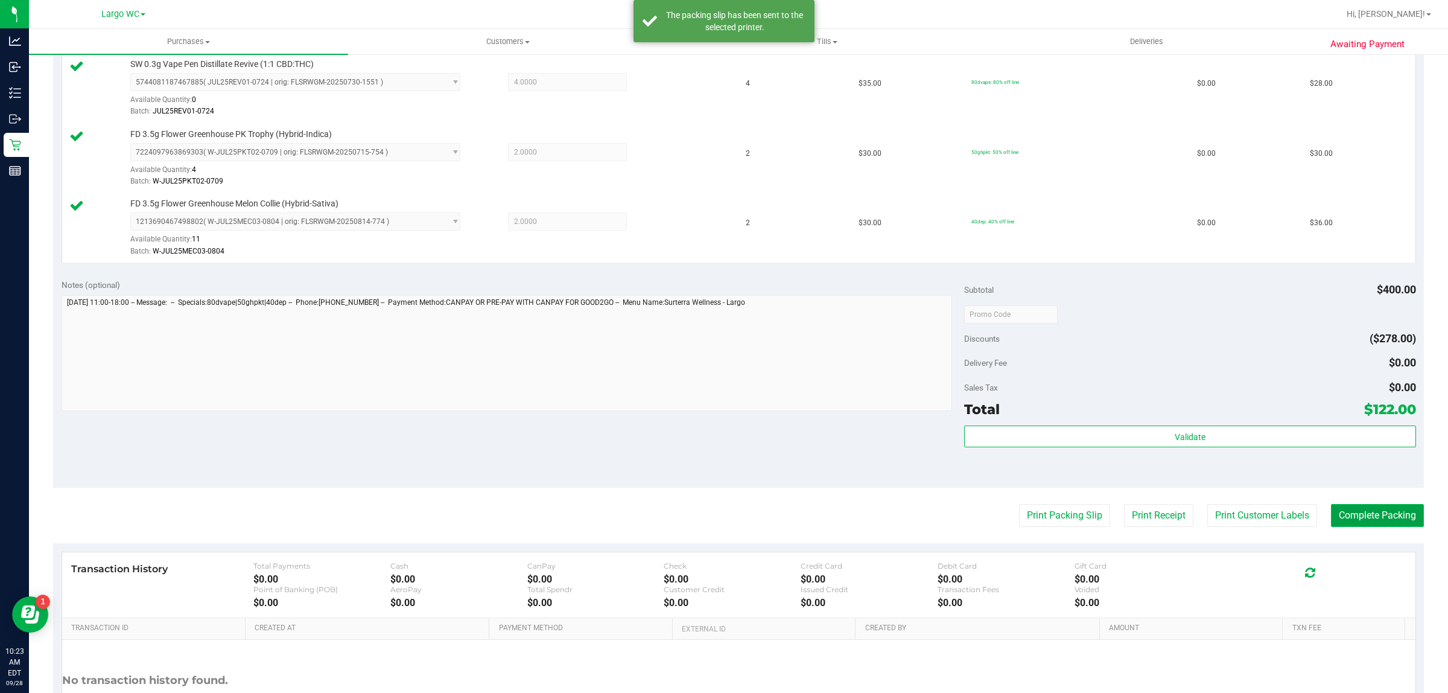
click at [1377, 518] on button "Complete Packing" at bounding box center [1377, 515] width 93 height 23
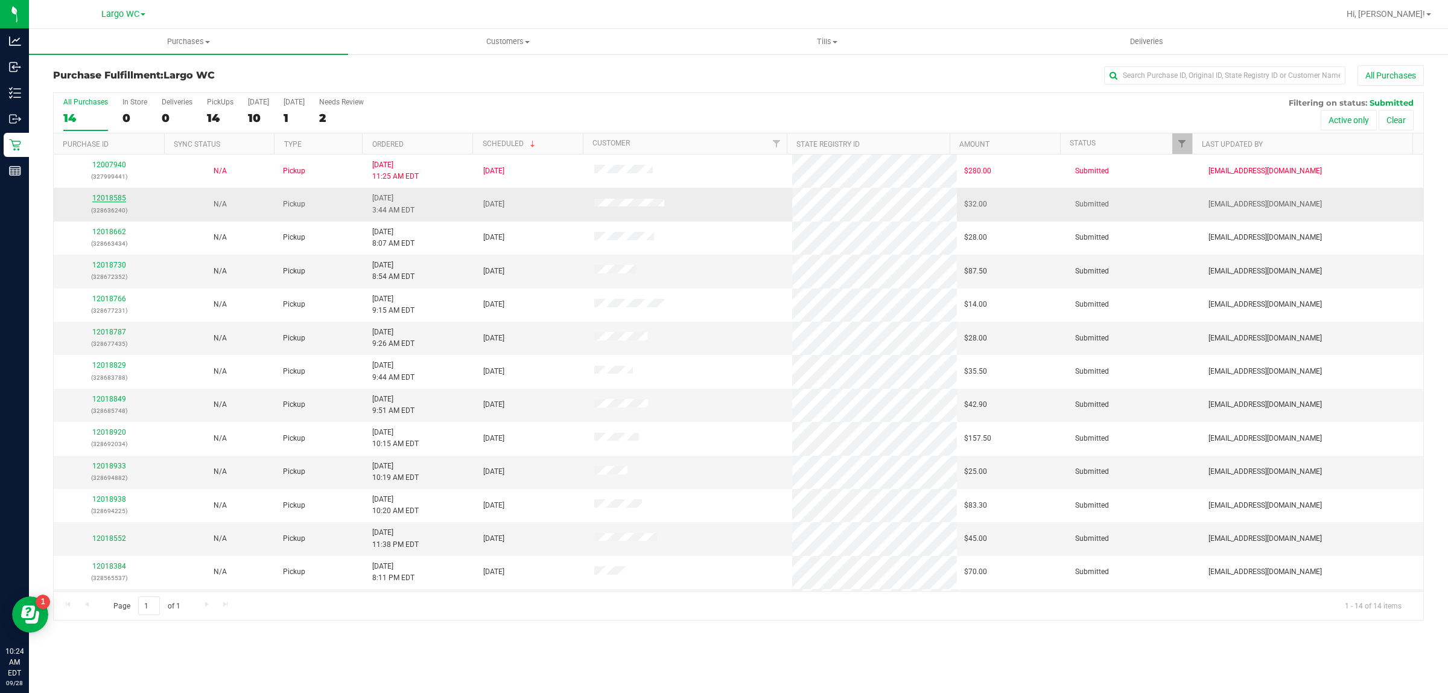
click at [110, 197] on link "12018585" at bounding box center [109, 198] width 34 height 8
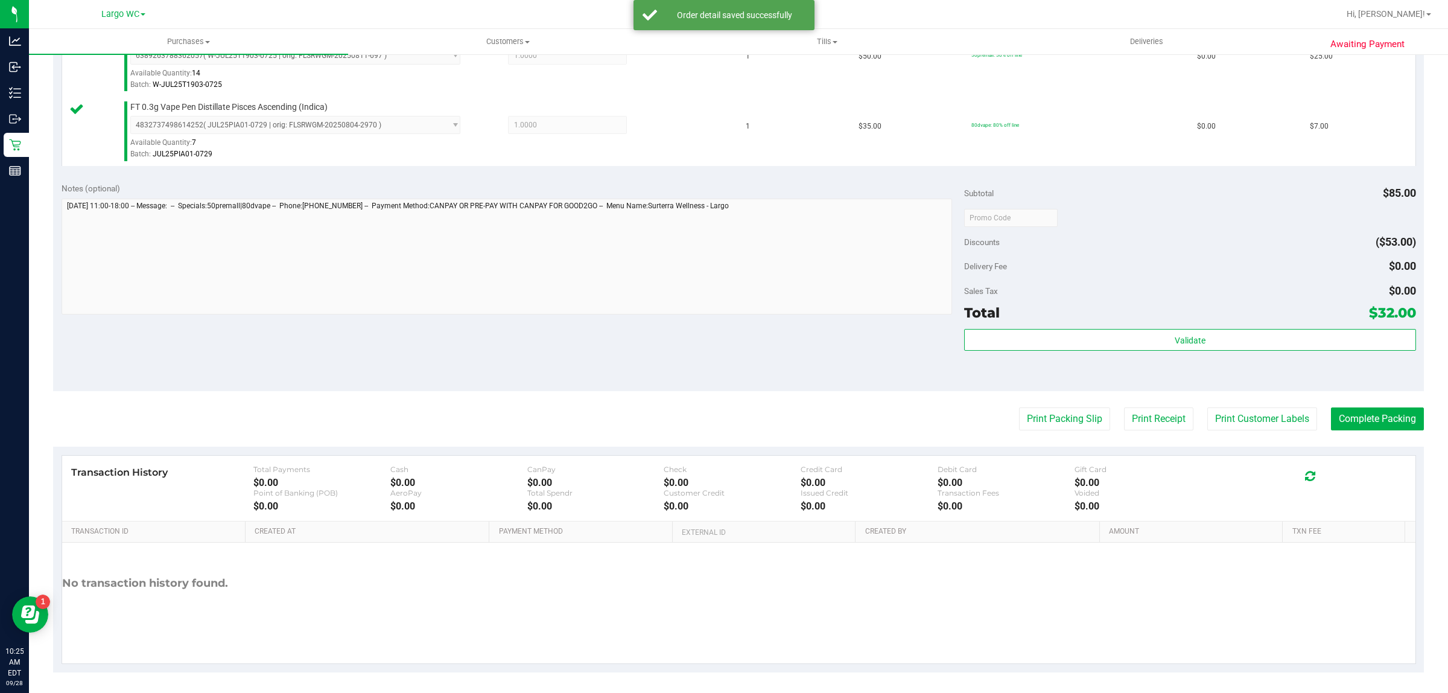
scroll to position [358, 0]
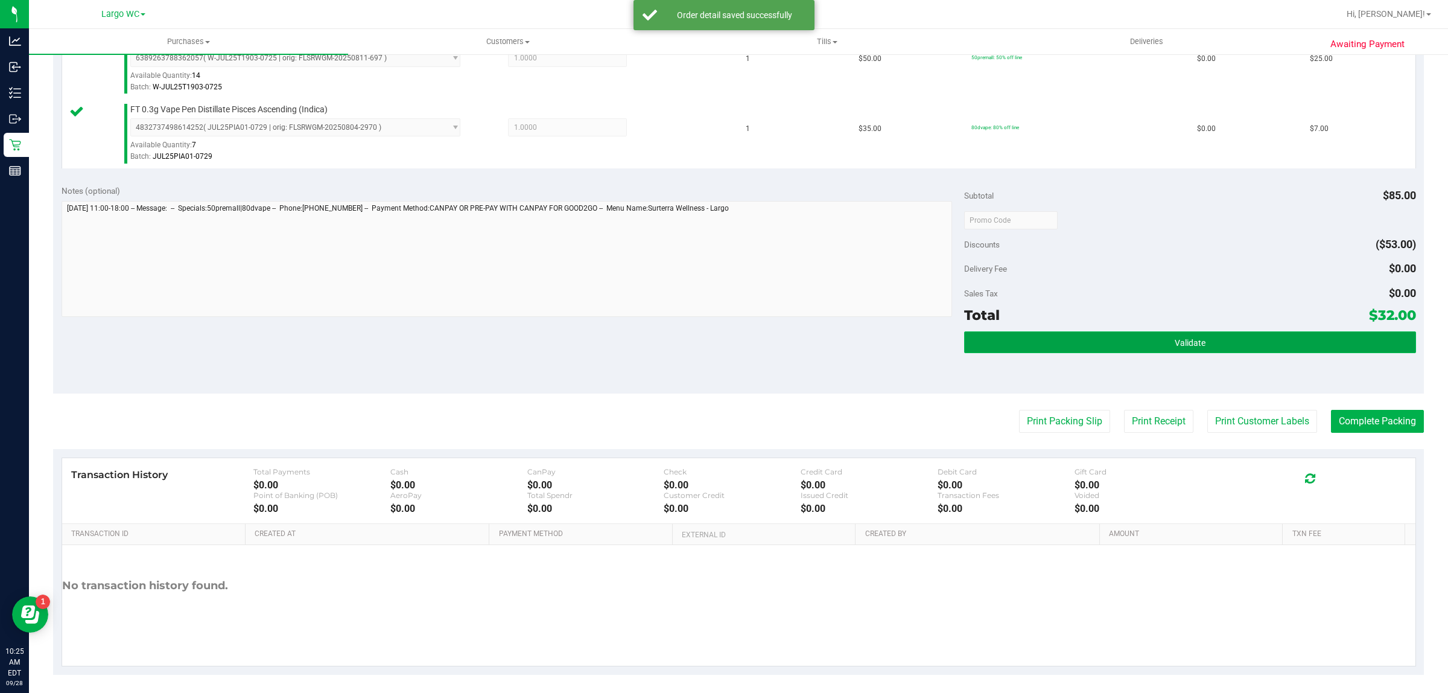
click at [1043, 350] on button "Validate" at bounding box center [1189, 342] width 451 height 22
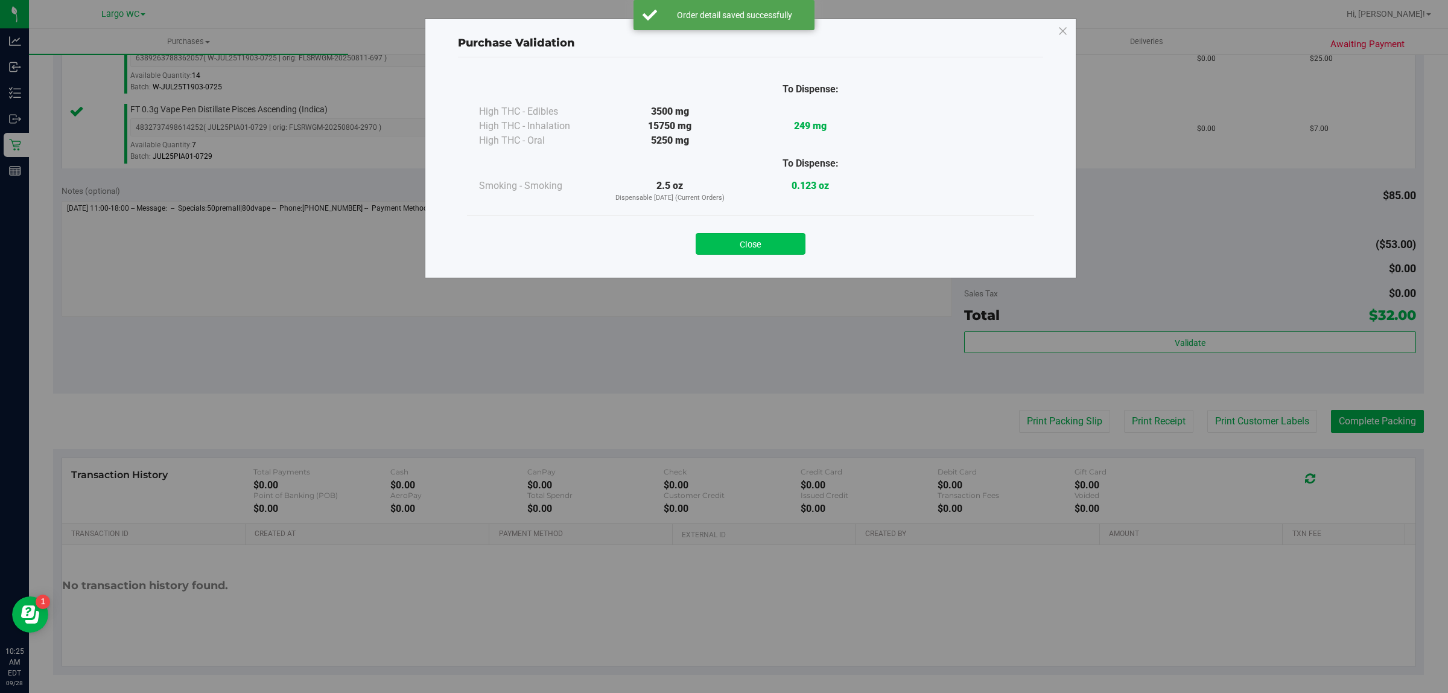
click at [763, 234] on button "Close" at bounding box center [751, 244] width 110 height 22
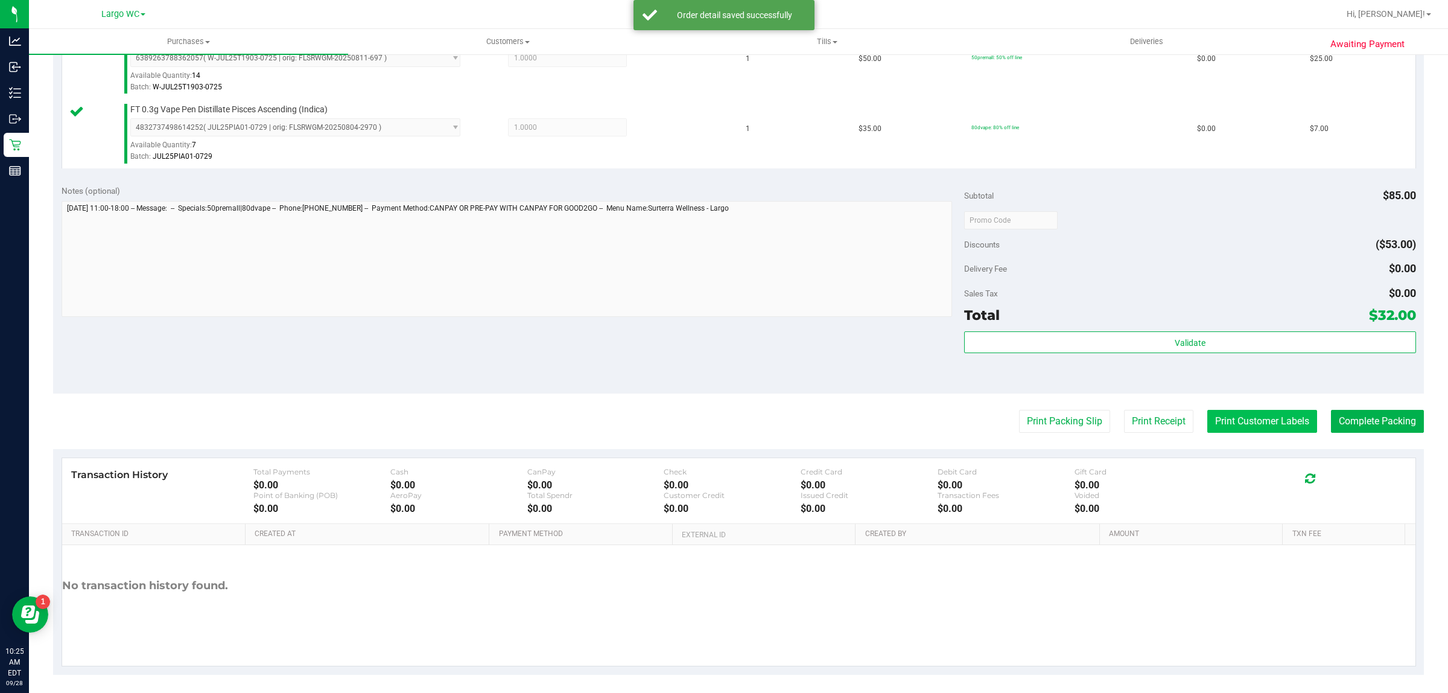
click at [1241, 429] on button "Print Customer Labels" at bounding box center [1263, 421] width 110 height 23
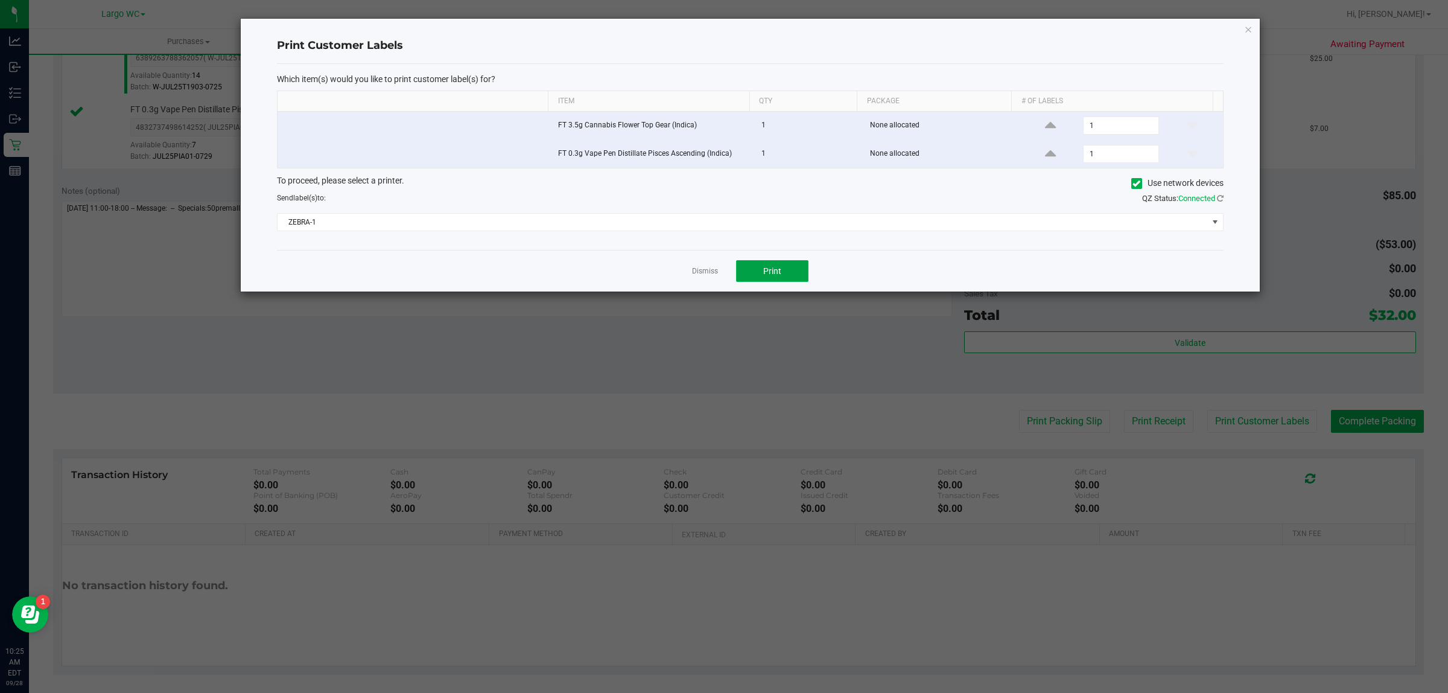
click at [779, 278] on button "Print" at bounding box center [772, 271] width 72 height 22
click at [1249, 26] on icon "button" at bounding box center [1248, 29] width 8 height 14
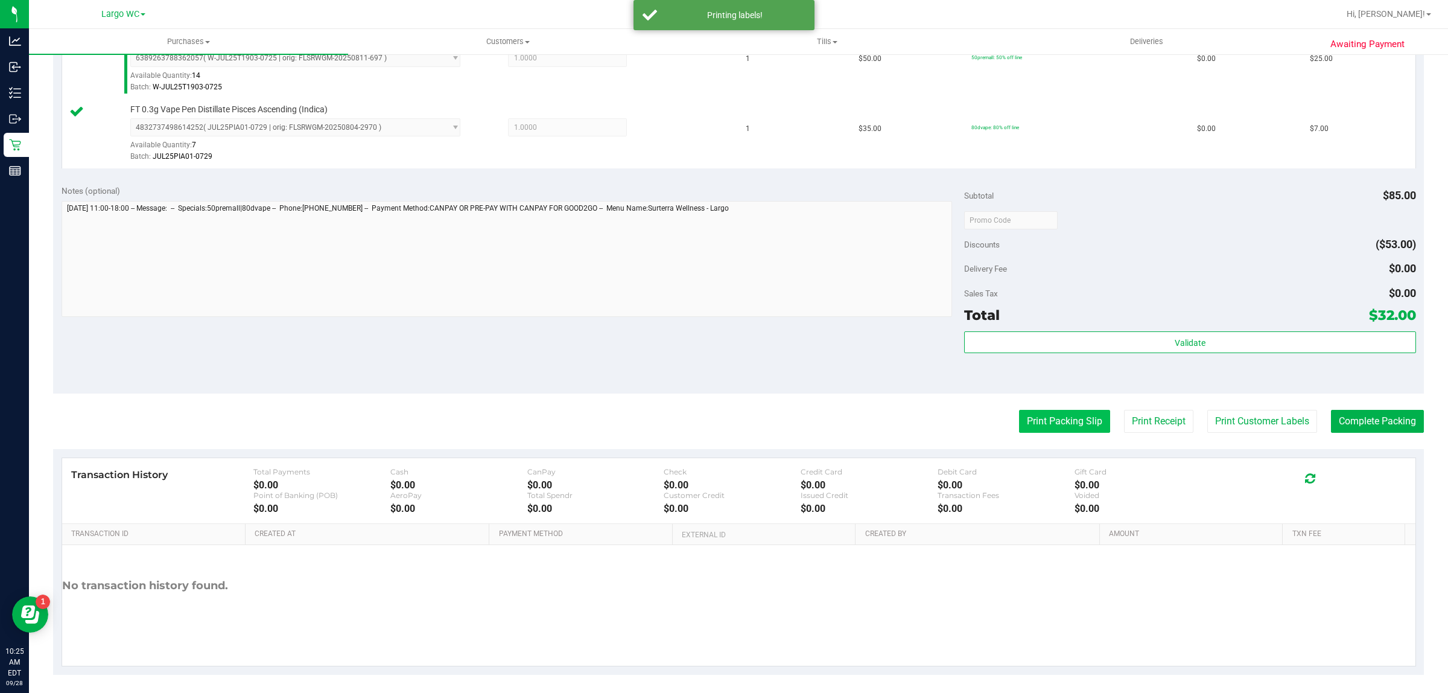
click at [1050, 425] on button "Print Packing Slip" at bounding box center [1064, 421] width 91 height 23
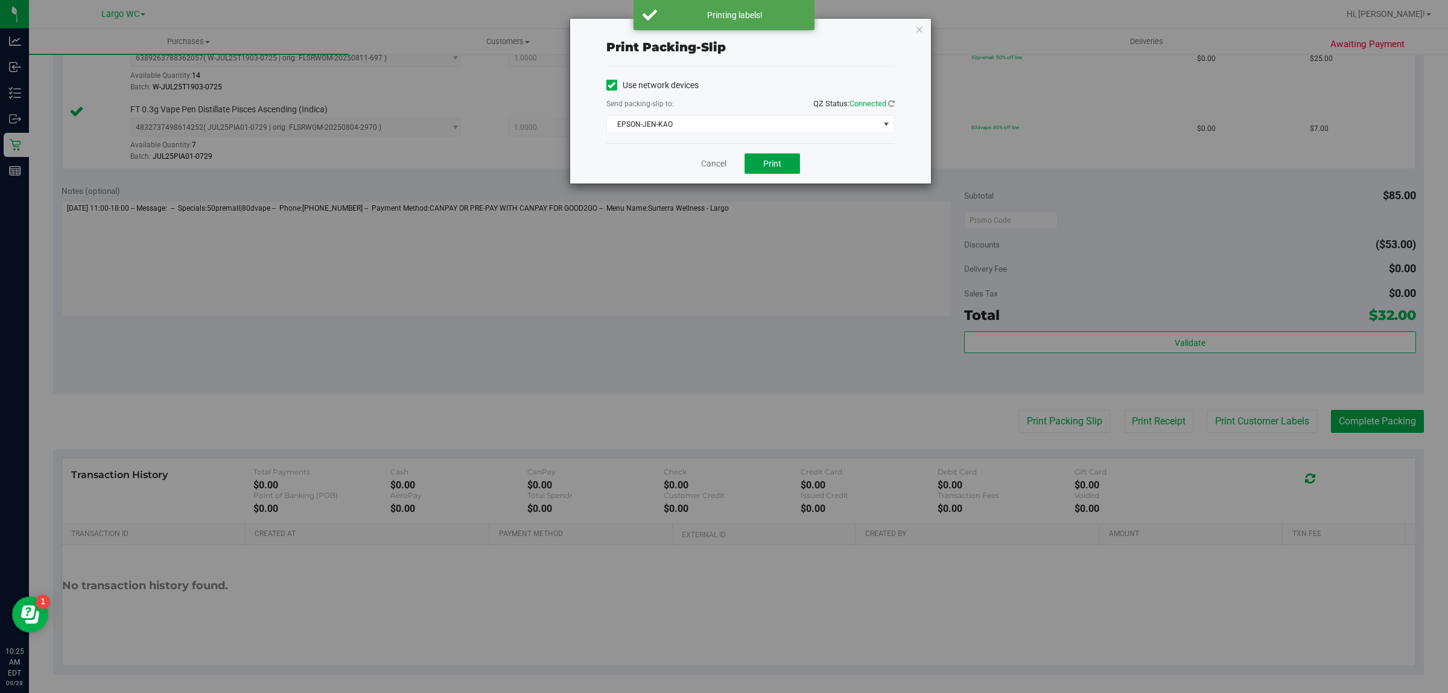
click at [764, 164] on span "Print" at bounding box center [772, 164] width 18 height 10
click at [903, 33] on div "Print packing-slip Use network devices Send packing-slip to: QZ Status: Connect…" at bounding box center [750, 101] width 361 height 165
click at [897, 17] on div "Print packing-slip Use network devices Send packing-slip to: QZ Status: Connect…" at bounding box center [729, 346] width 1458 height 693
click at [918, 28] on icon "button" at bounding box center [920, 29] width 8 height 14
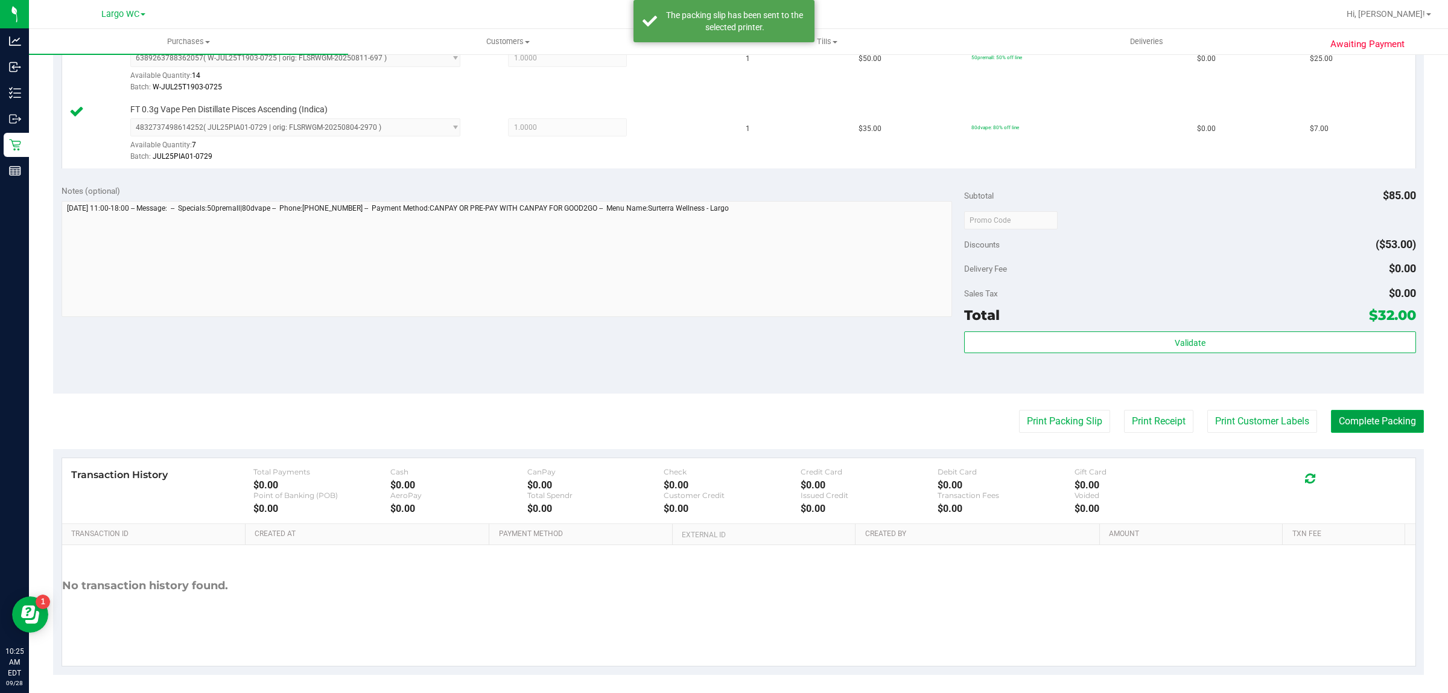
click at [1358, 433] on button "Complete Packing" at bounding box center [1377, 421] width 93 height 23
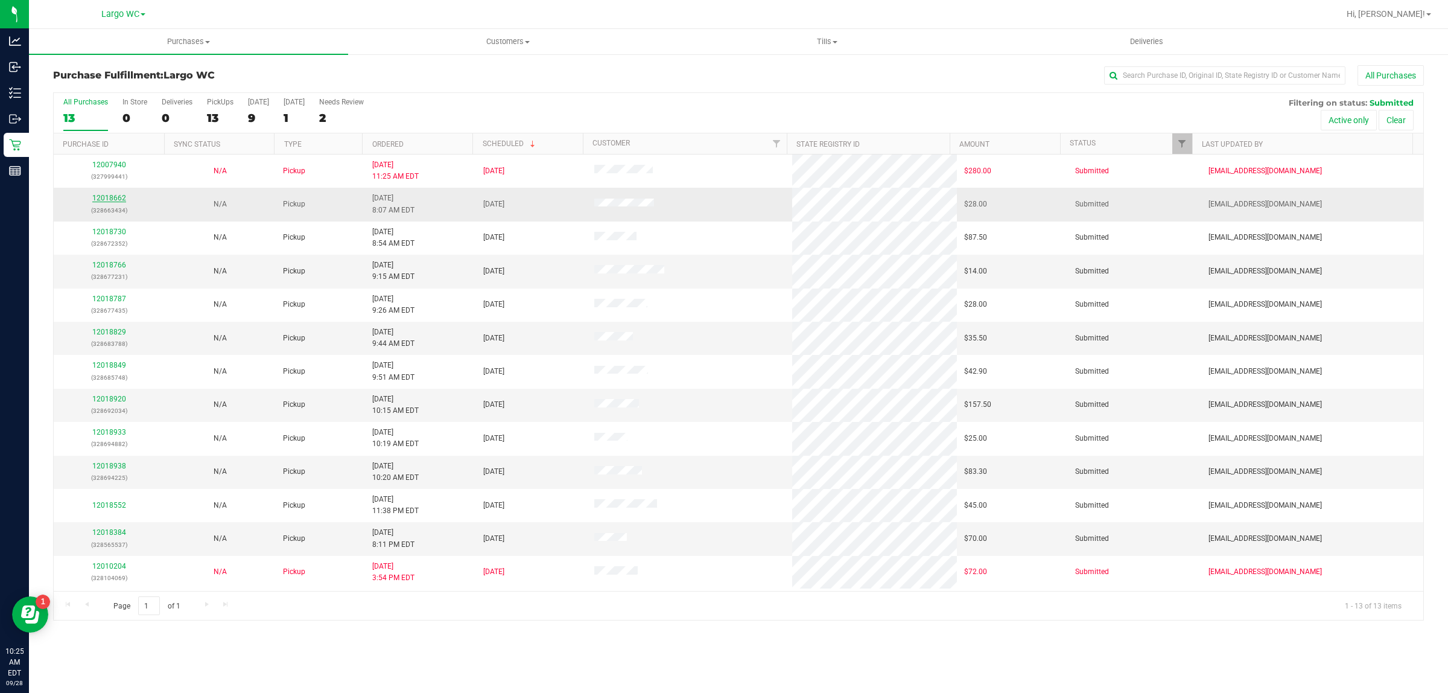
click at [106, 200] on link "12018662" at bounding box center [109, 198] width 34 height 8
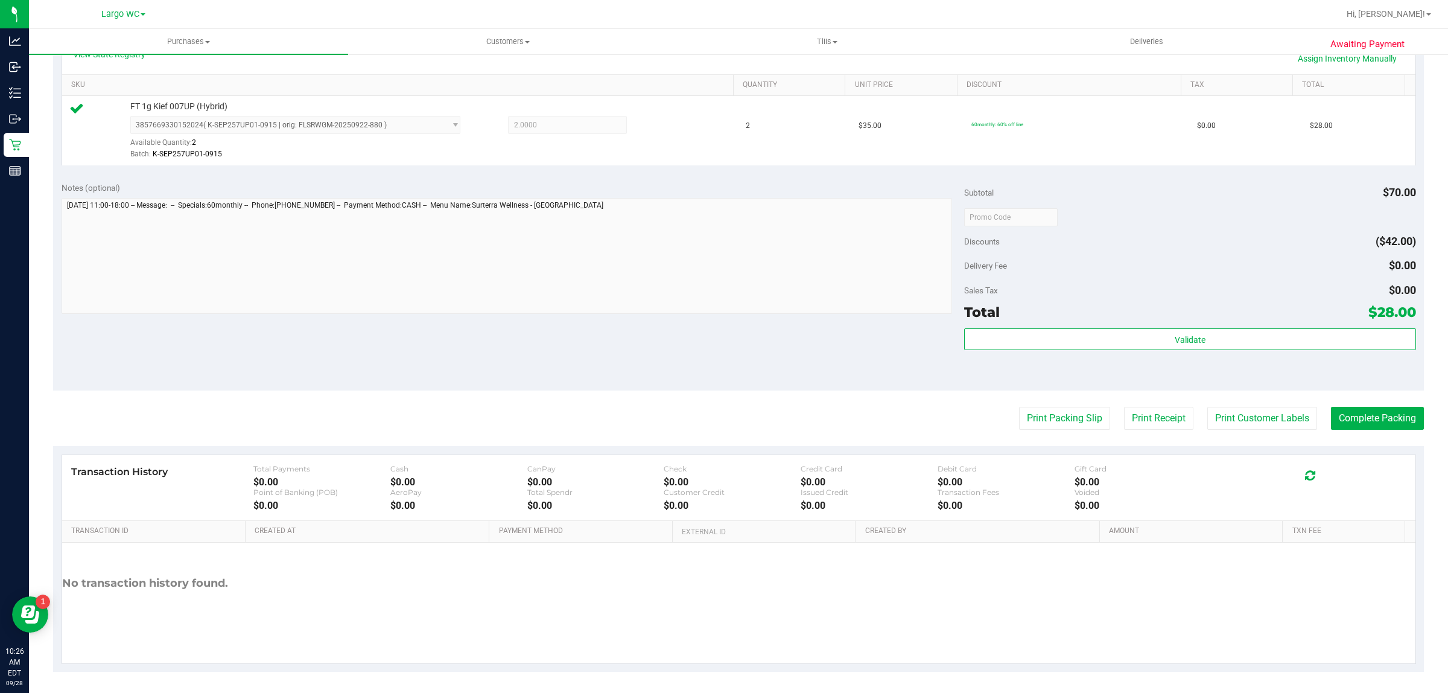
scroll to position [290, 0]
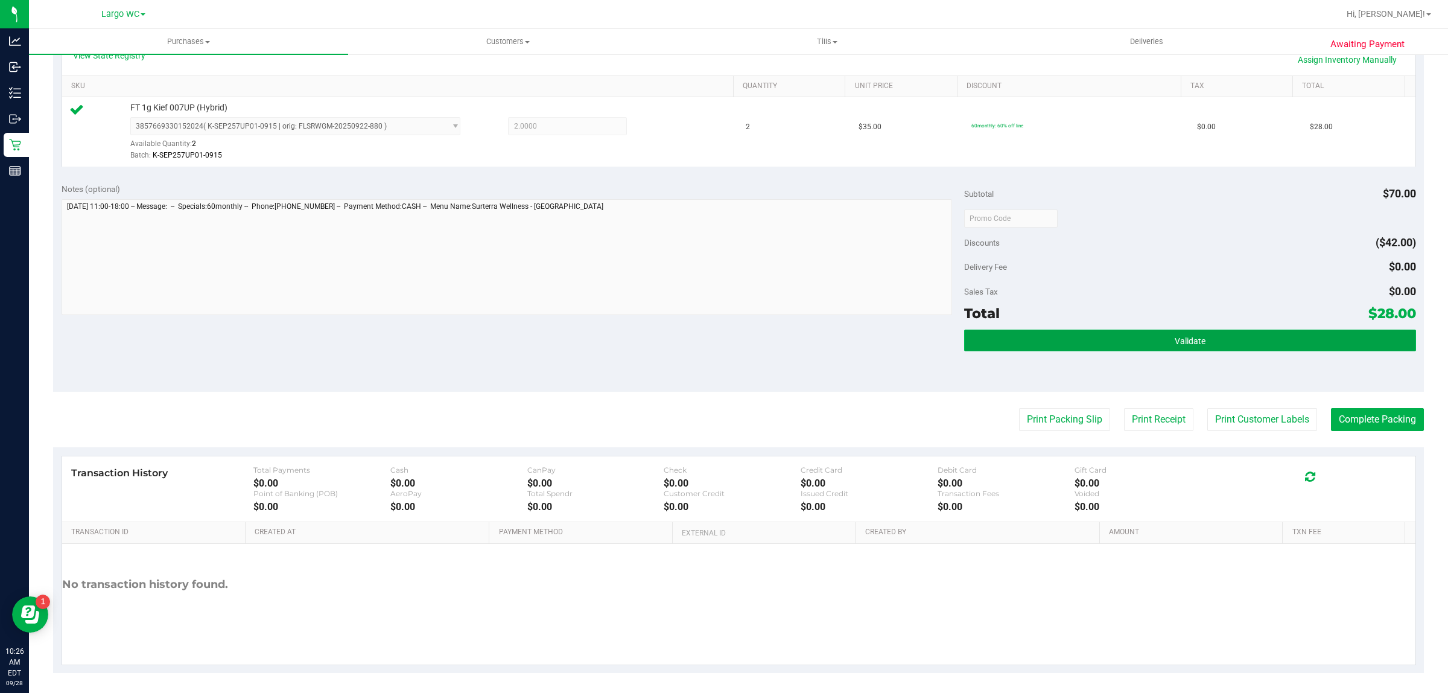
click at [1081, 342] on button "Validate" at bounding box center [1189, 341] width 451 height 22
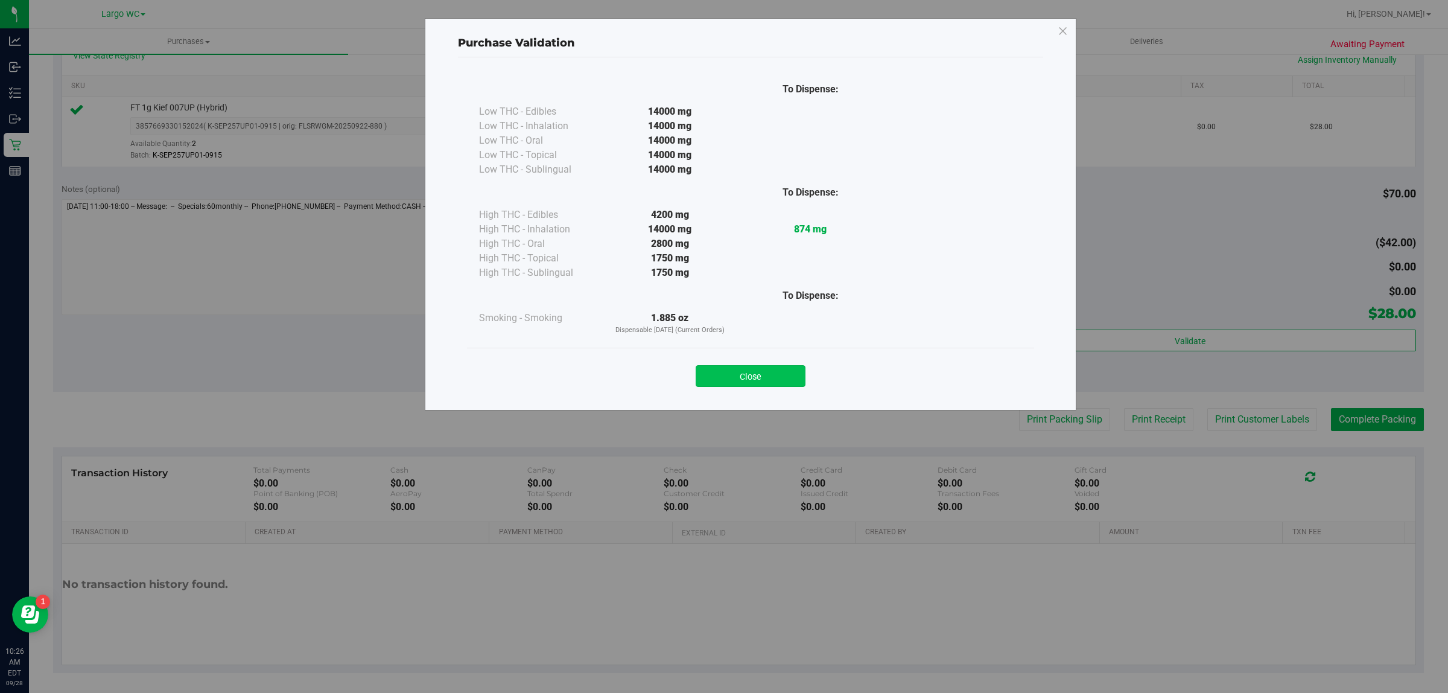
click at [776, 370] on button "Close" at bounding box center [751, 376] width 110 height 22
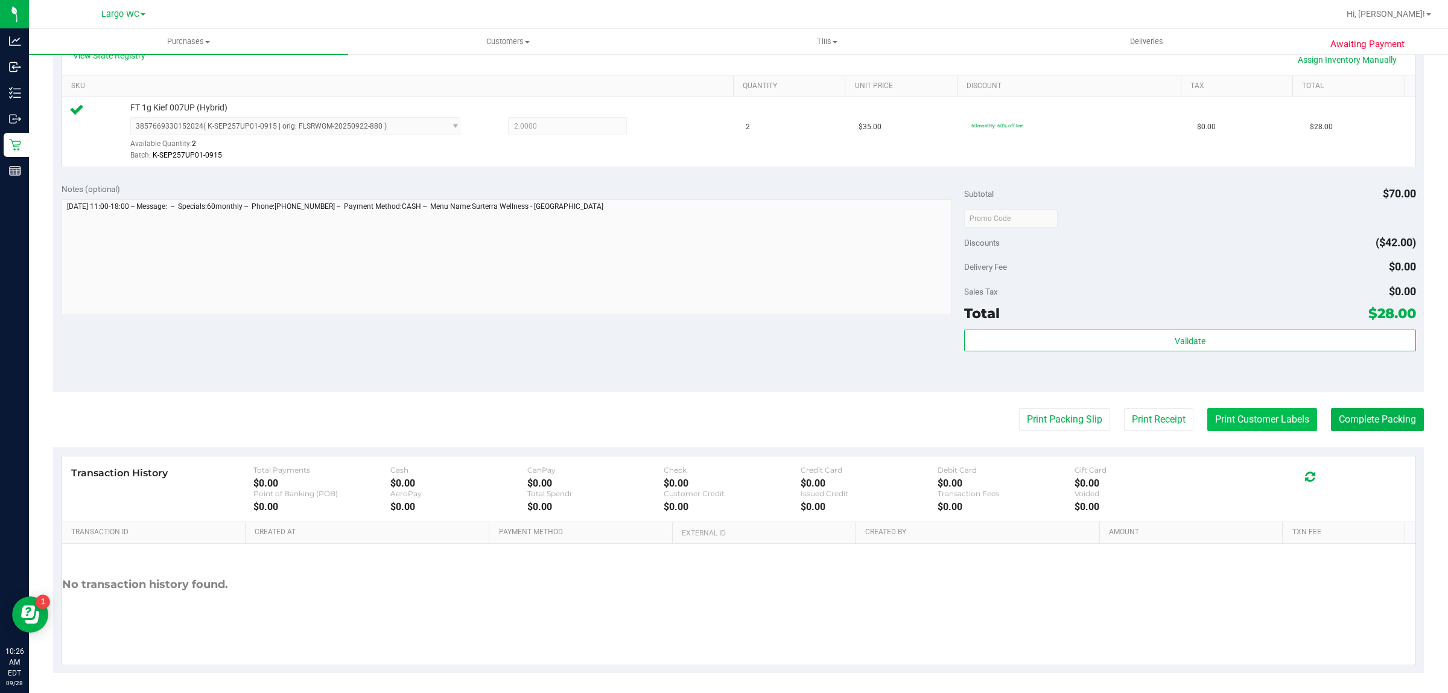
click at [1239, 415] on button "Print Customer Labels" at bounding box center [1263, 419] width 110 height 23
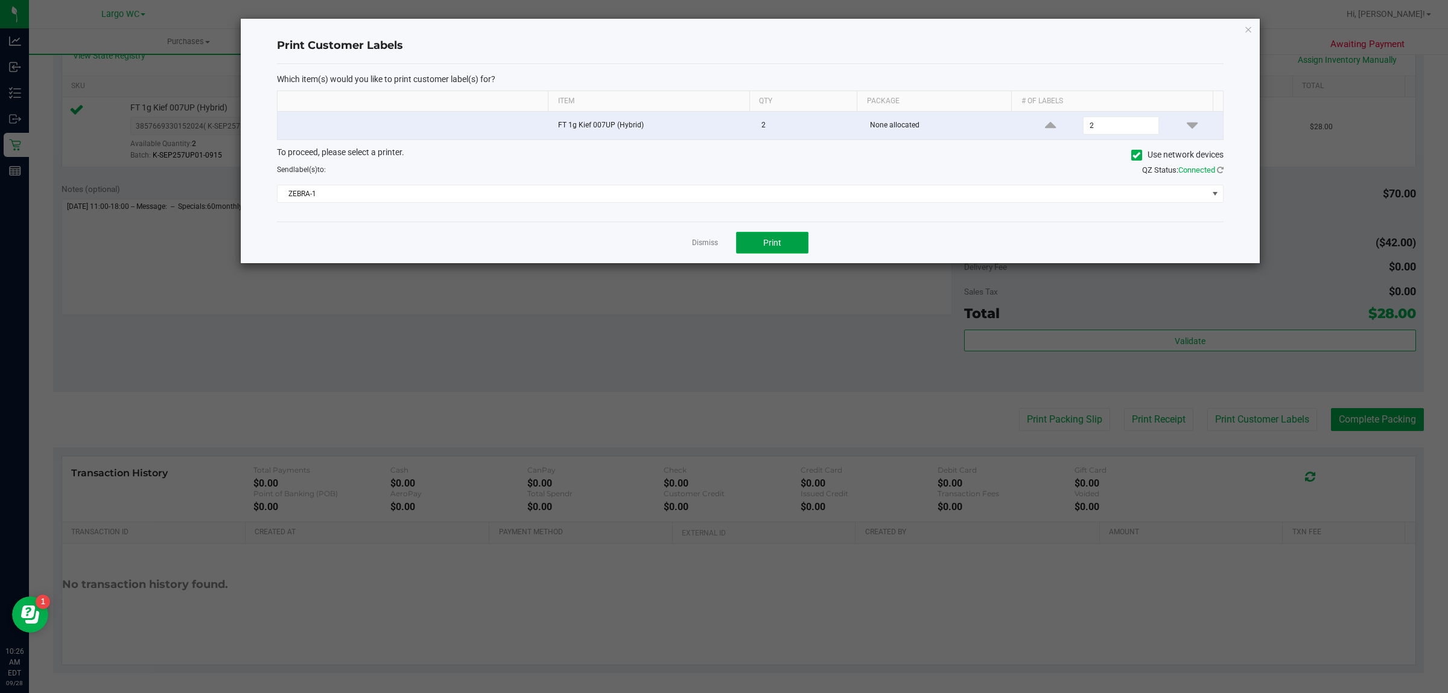
click at [776, 242] on span "Print" at bounding box center [772, 243] width 18 height 10
click at [1244, 28] on icon "button" at bounding box center [1248, 29] width 8 height 14
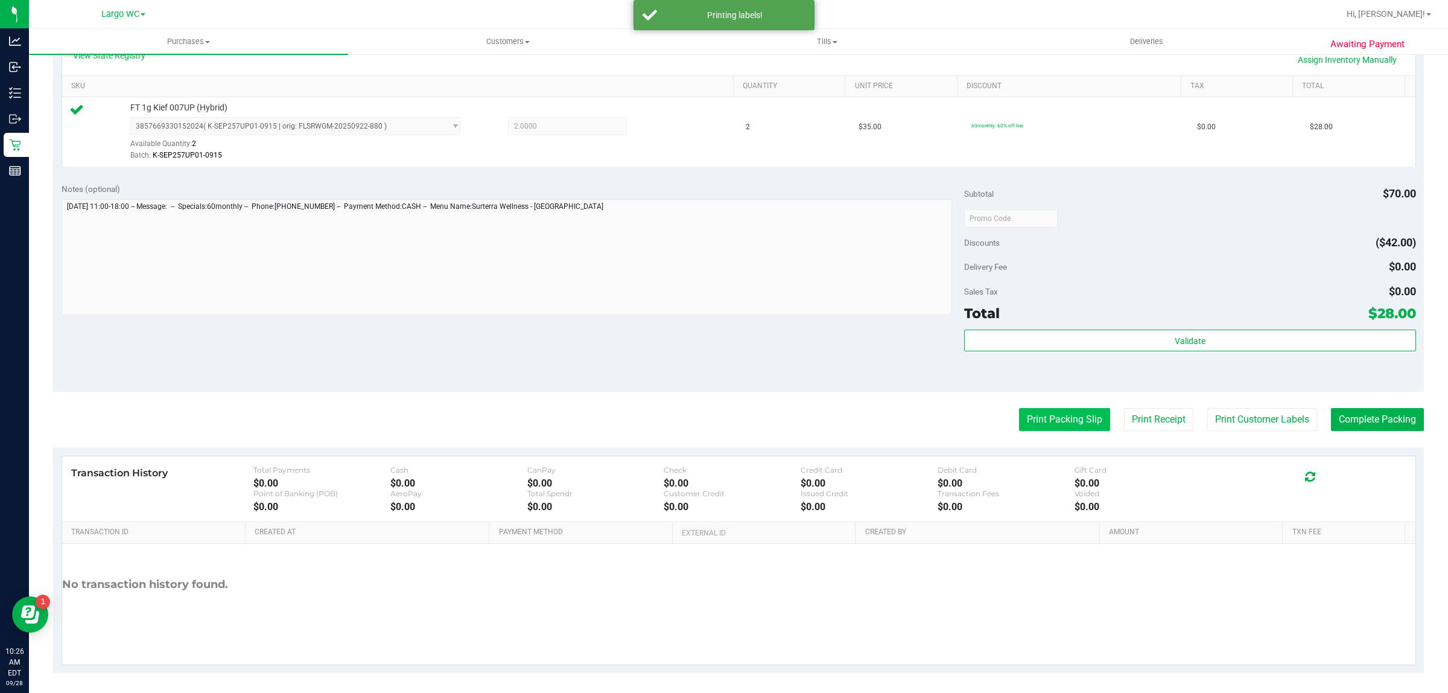
click at [1045, 421] on button "Print Packing Slip" at bounding box center [1064, 419] width 91 height 23
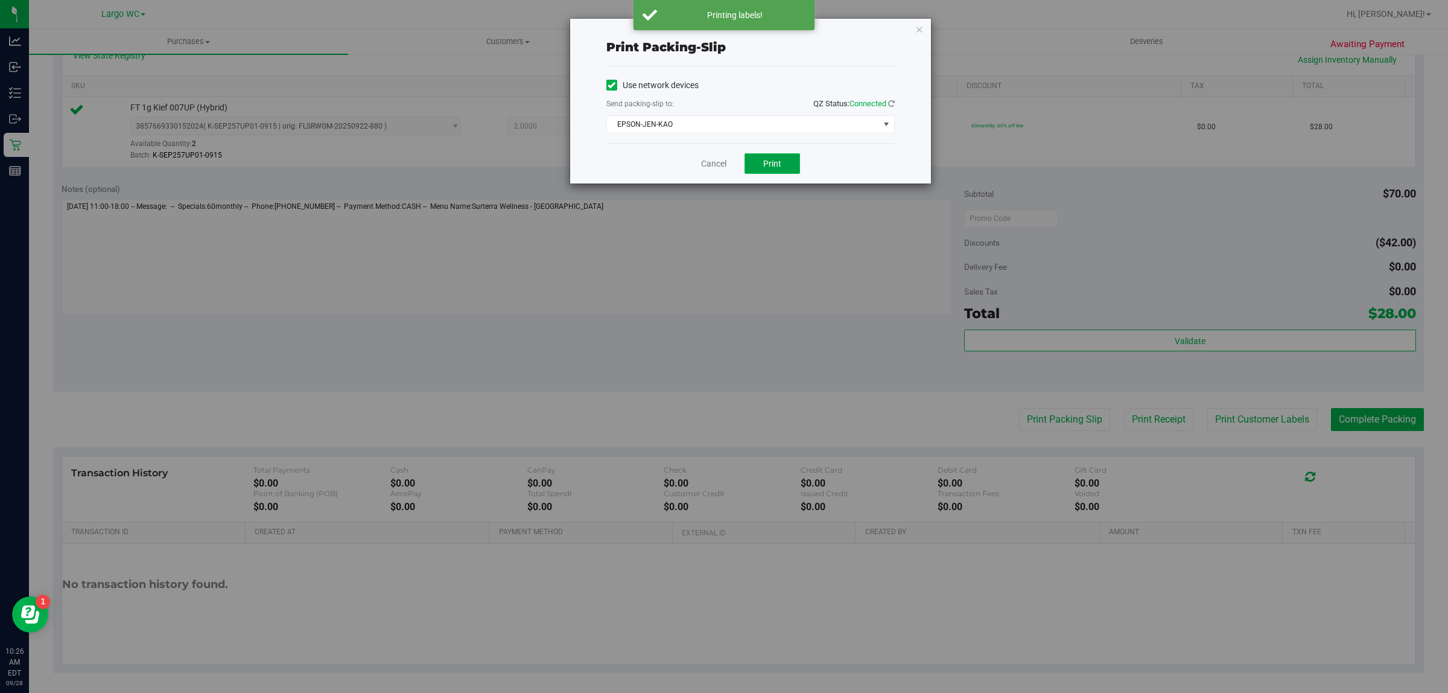
click at [776, 170] on button "Print" at bounding box center [773, 163] width 56 height 21
click at [919, 29] on icon "button" at bounding box center [920, 29] width 8 height 14
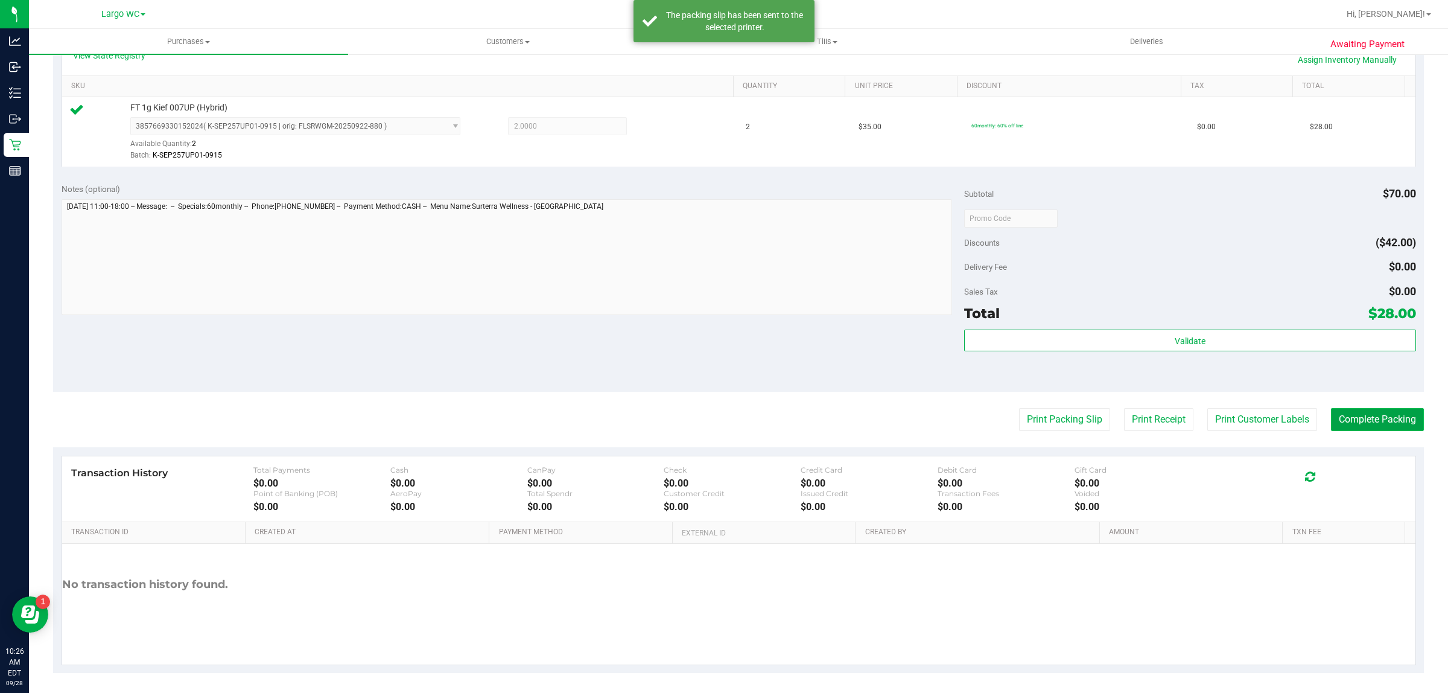
click at [1363, 410] on button "Complete Packing" at bounding box center [1377, 419] width 93 height 23
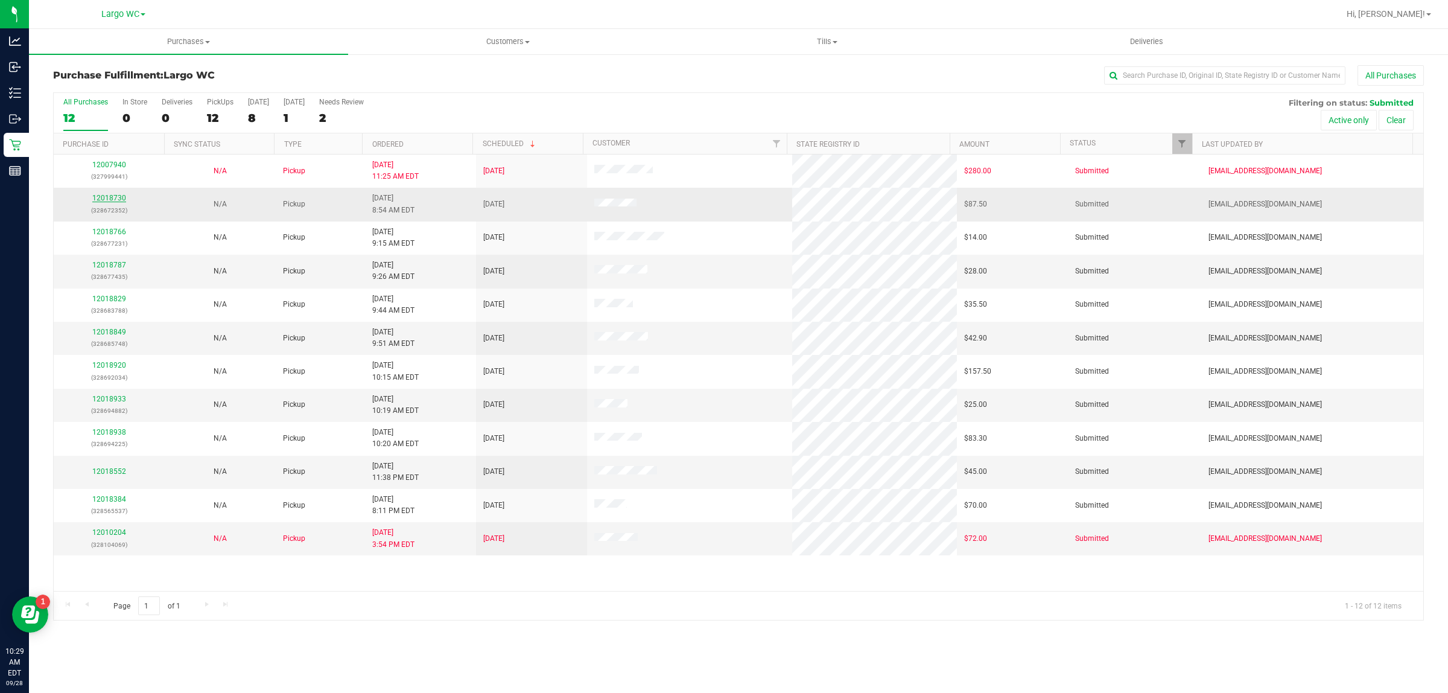
click at [120, 201] on link "12018730" at bounding box center [109, 198] width 34 height 8
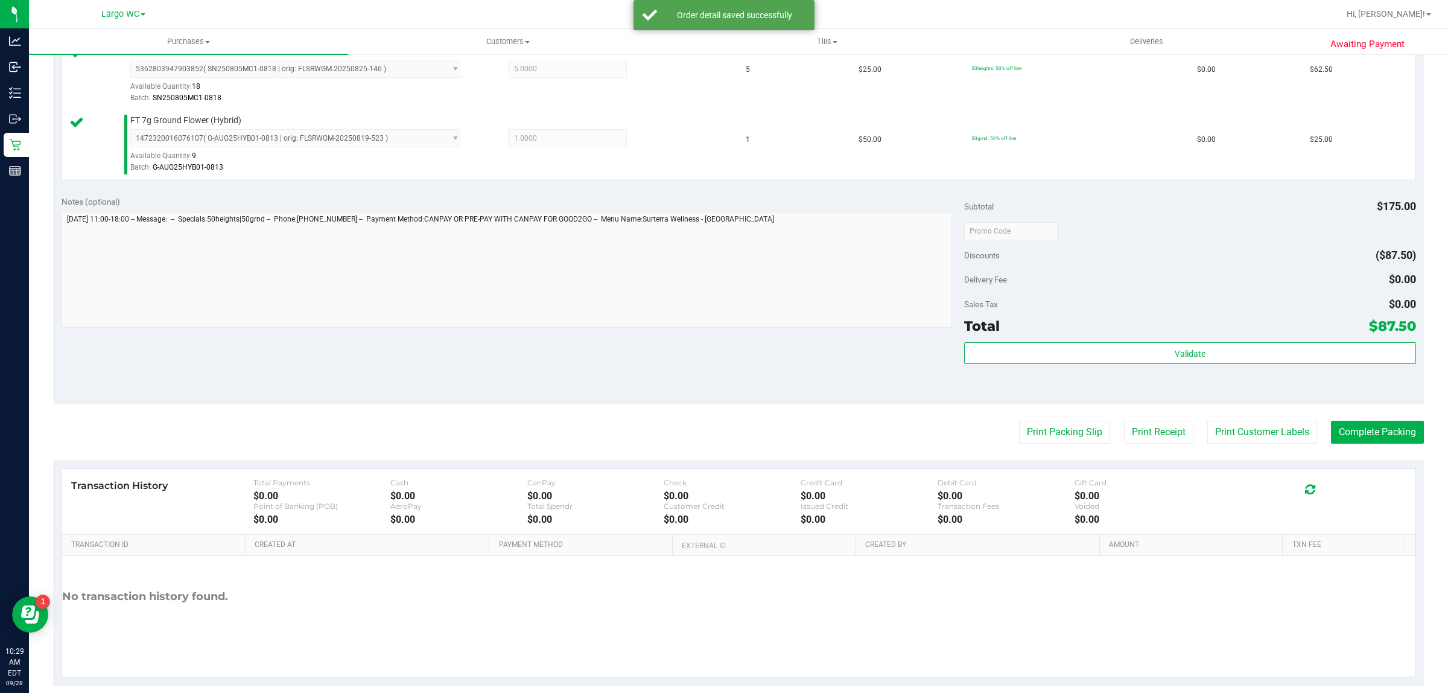
scroll to position [343, 0]
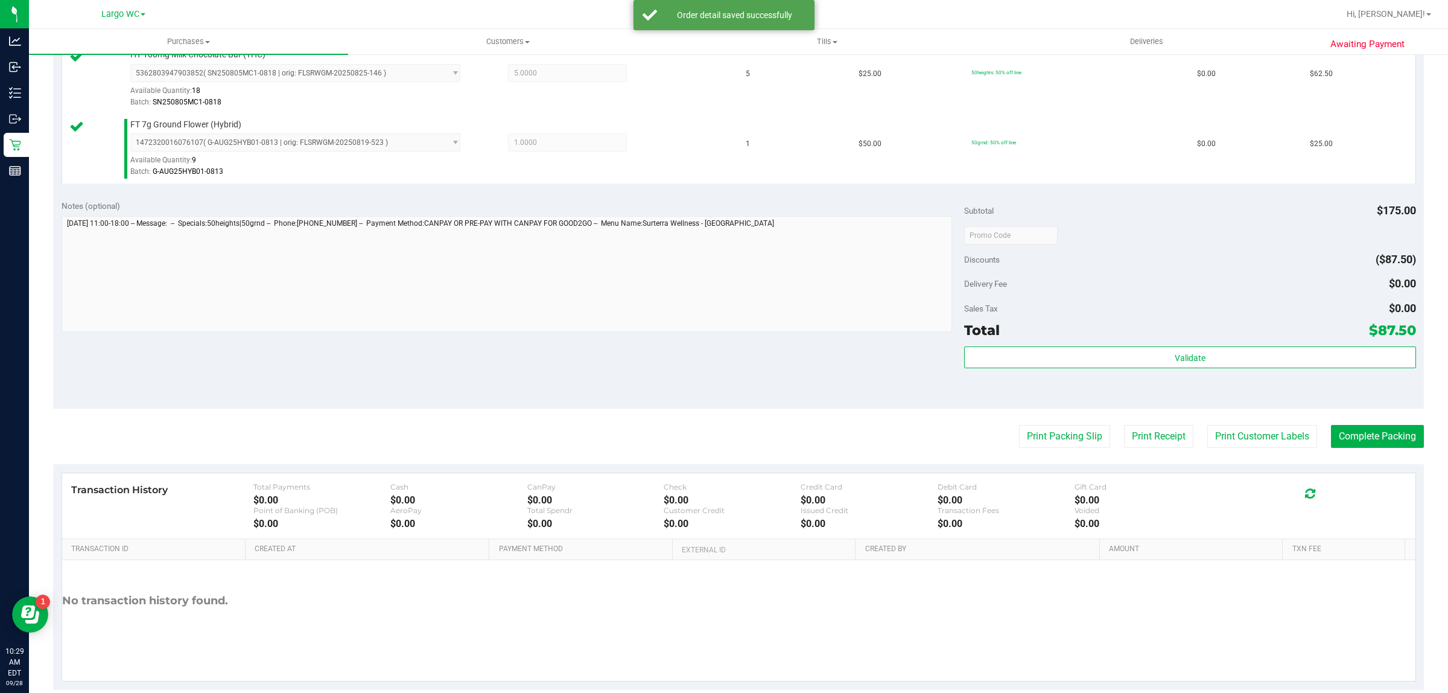
click at [1054, 397] on div "Validate" at bounding box center [1189, 373] width 451 height 54
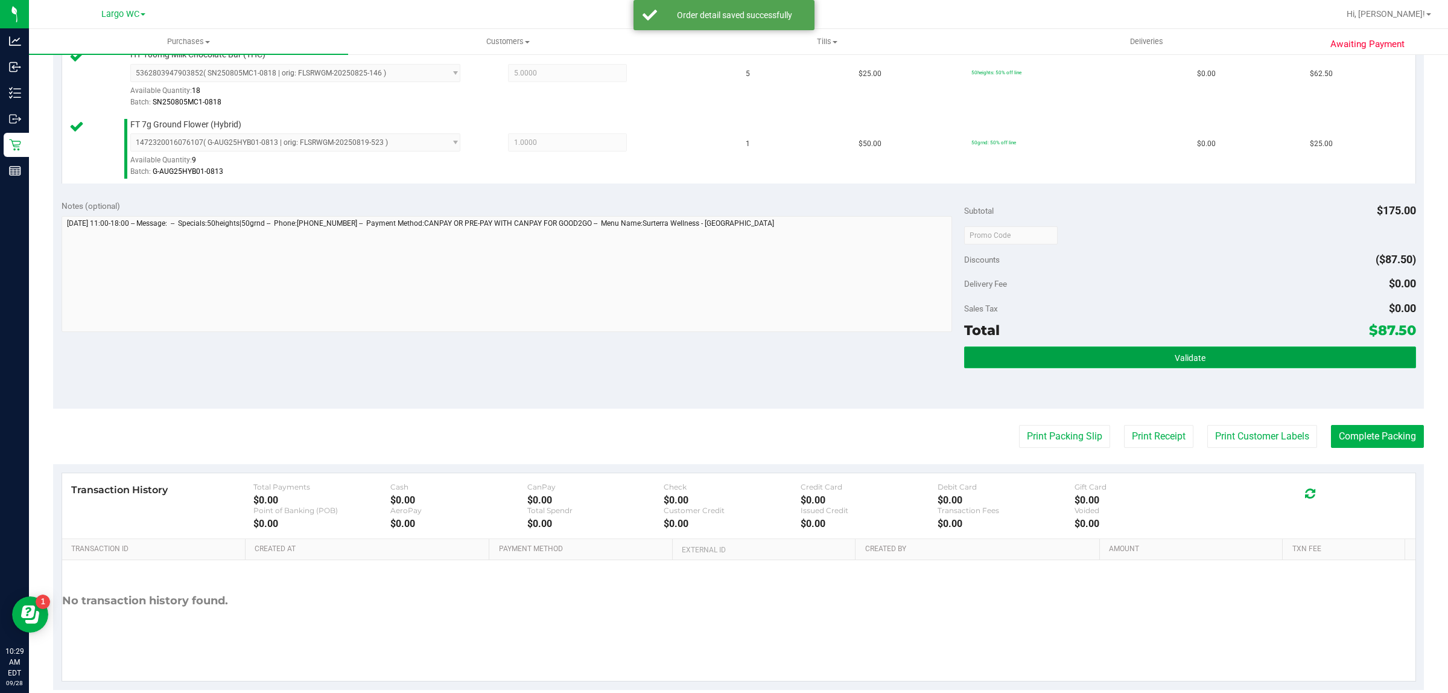
click at [1029, 366] on button "Validate" at bounding box center [1189, 357] width 451 height 22
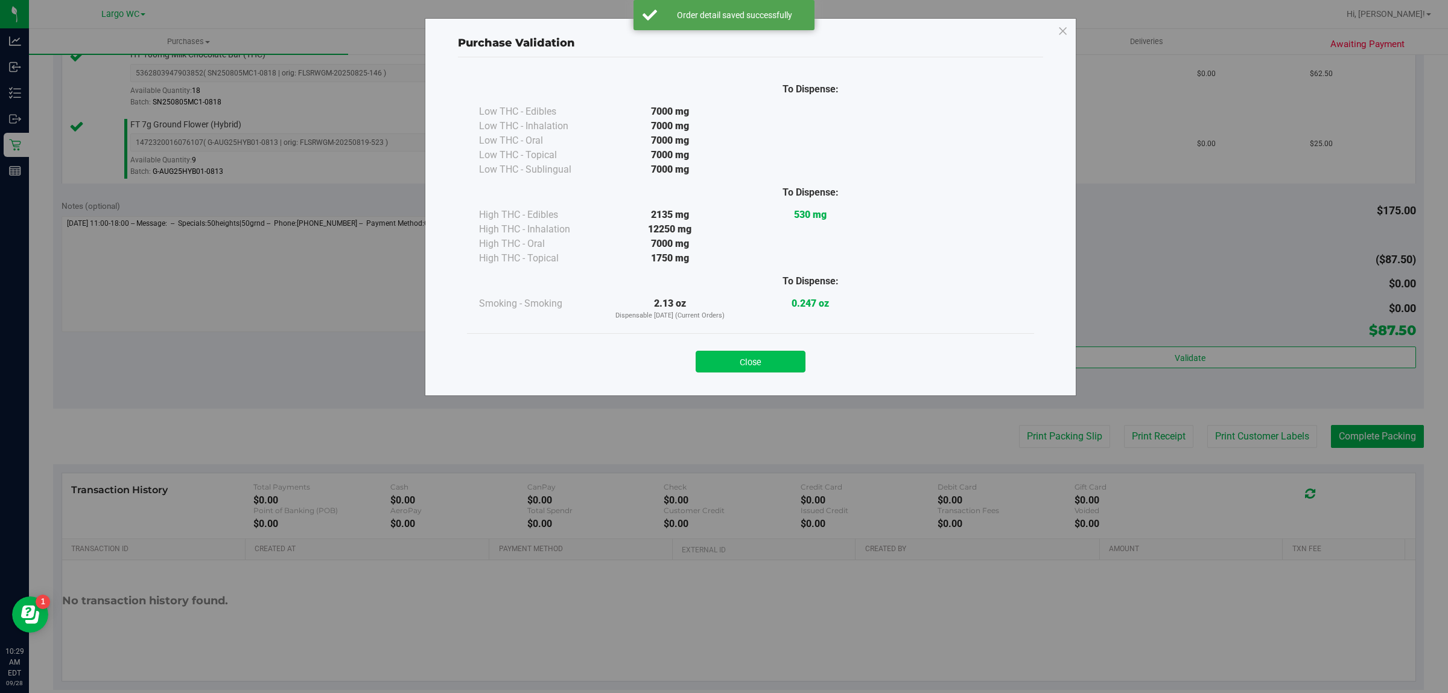
click at [744, 353] on button "Close" at bounding box center [751, 362] width 110 height 22
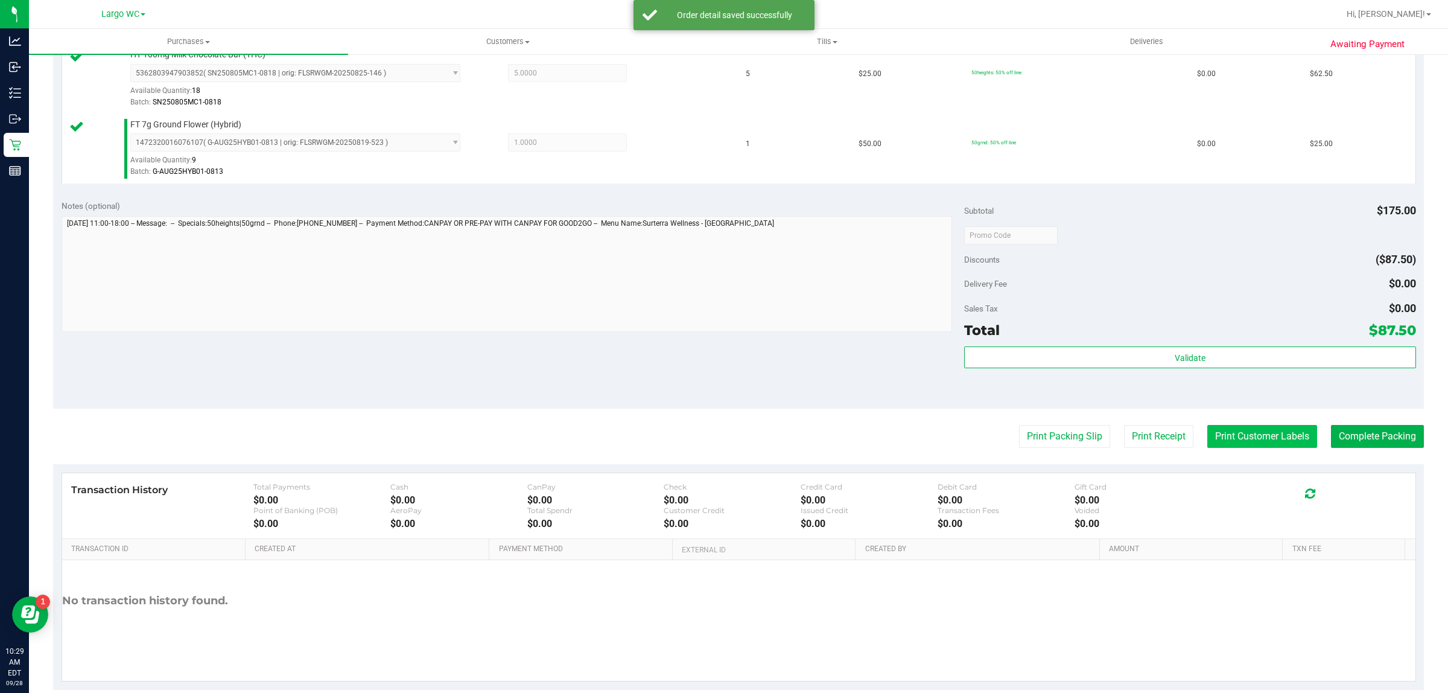
click at [1241, 438] on button "Print Customer Labels" at bounding box center [1263, 436] width 110 height 23
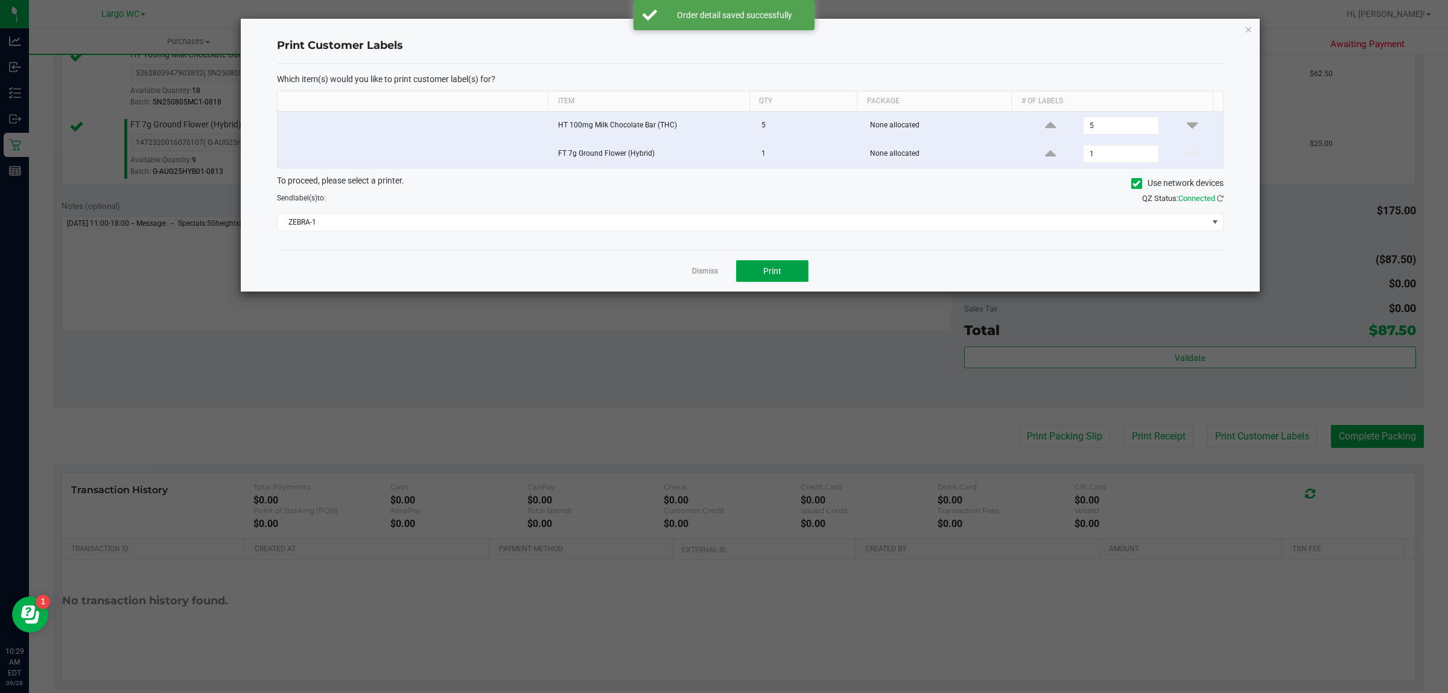
click at [788, 275] on button "Print" at bounding box center [772, 271] width 72 height 22
click at [1248, 26] on icon "button" at bounding box center [1248, 29] width 8 height 14
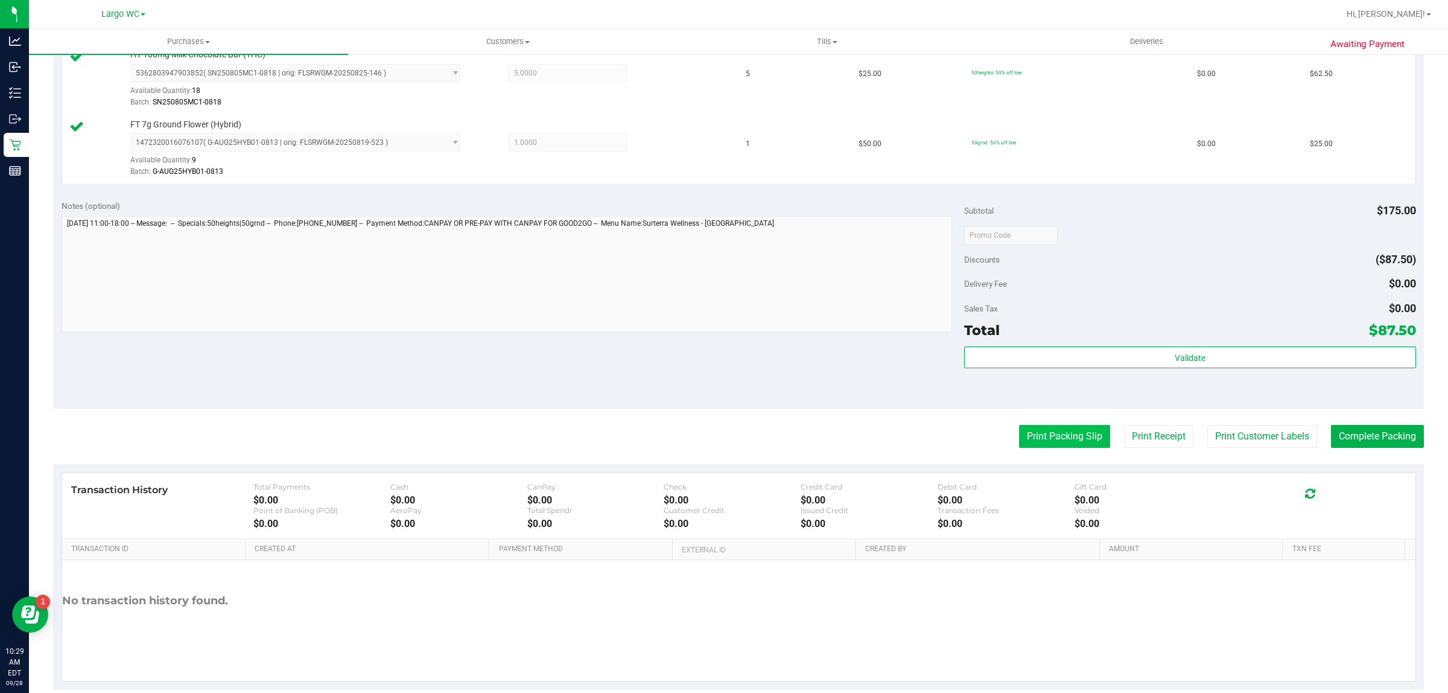
click at [1035, 425] on button "Print Packing Slip" at bounding box center [1064, 436] width 91 height 23
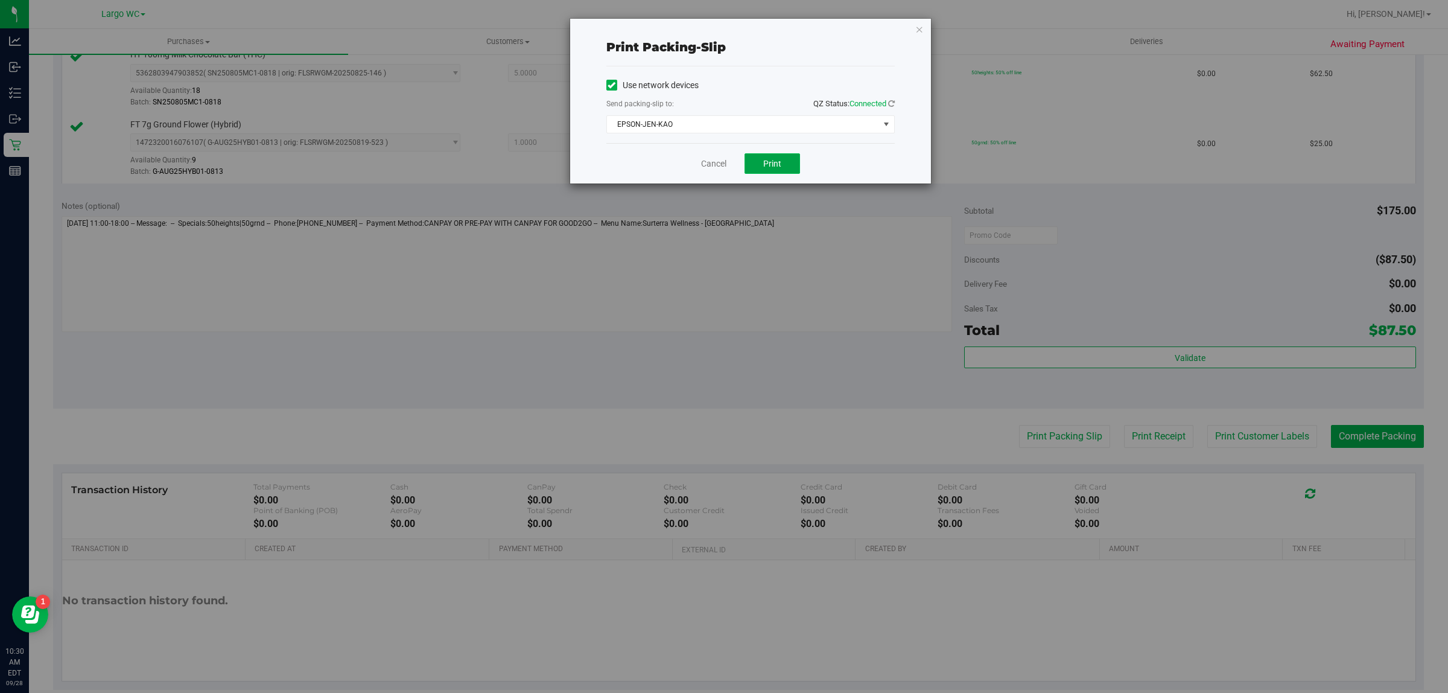
click at [774, 164] on span "Print" at bounding box center [772, 164] width 18 height 10
click at [917, 28] on icon "button" at bounding box center [920, 29] width 8 height 14
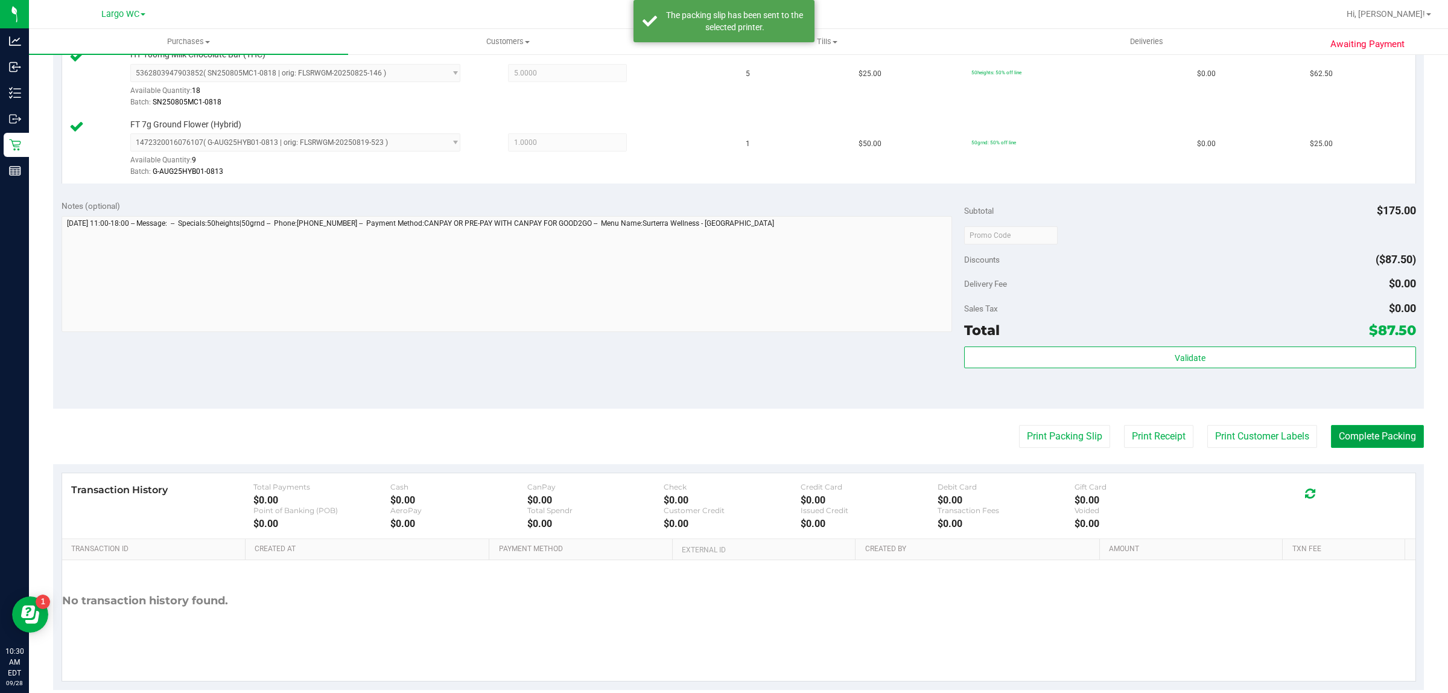
click at [1362, 433] on button "Complete Packing" at bounding box center [1377, 436] width 93 height 23
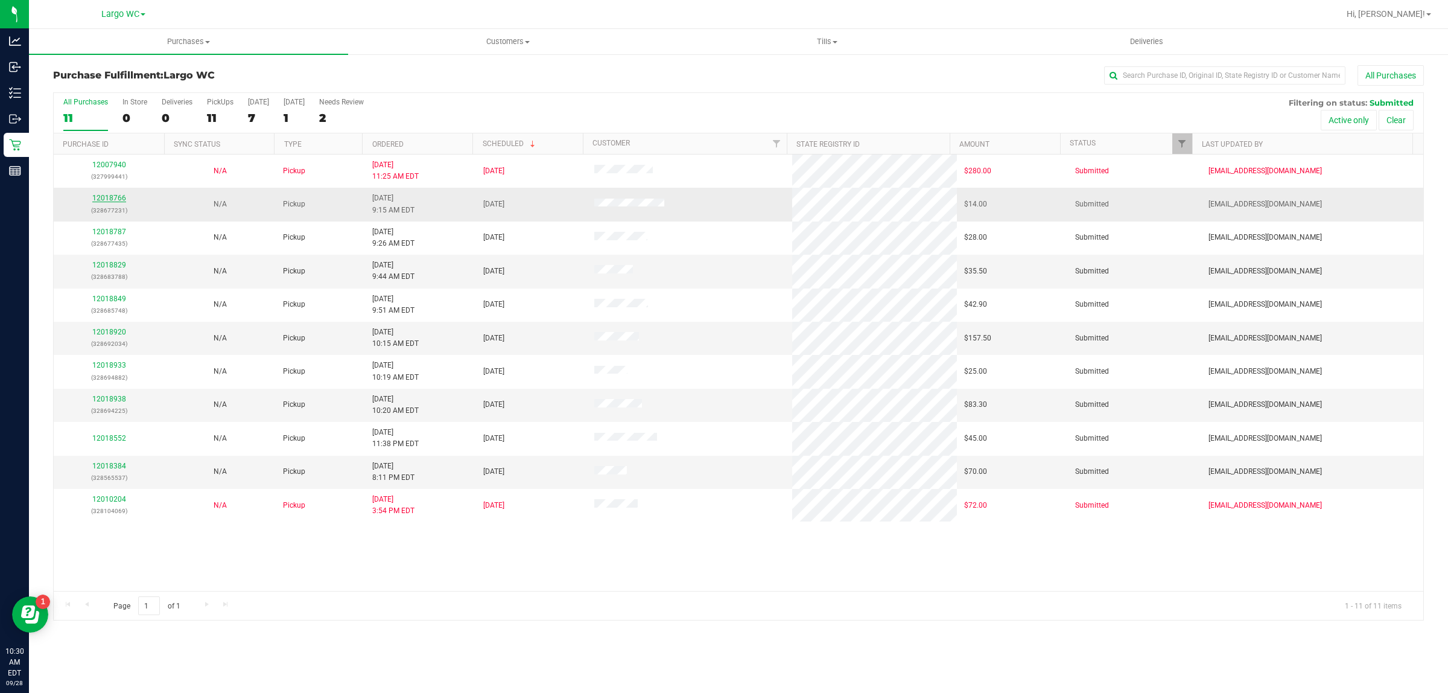
click at [119, 196] on link "12018766" at bounding box center [109, 198] width 34 height 8
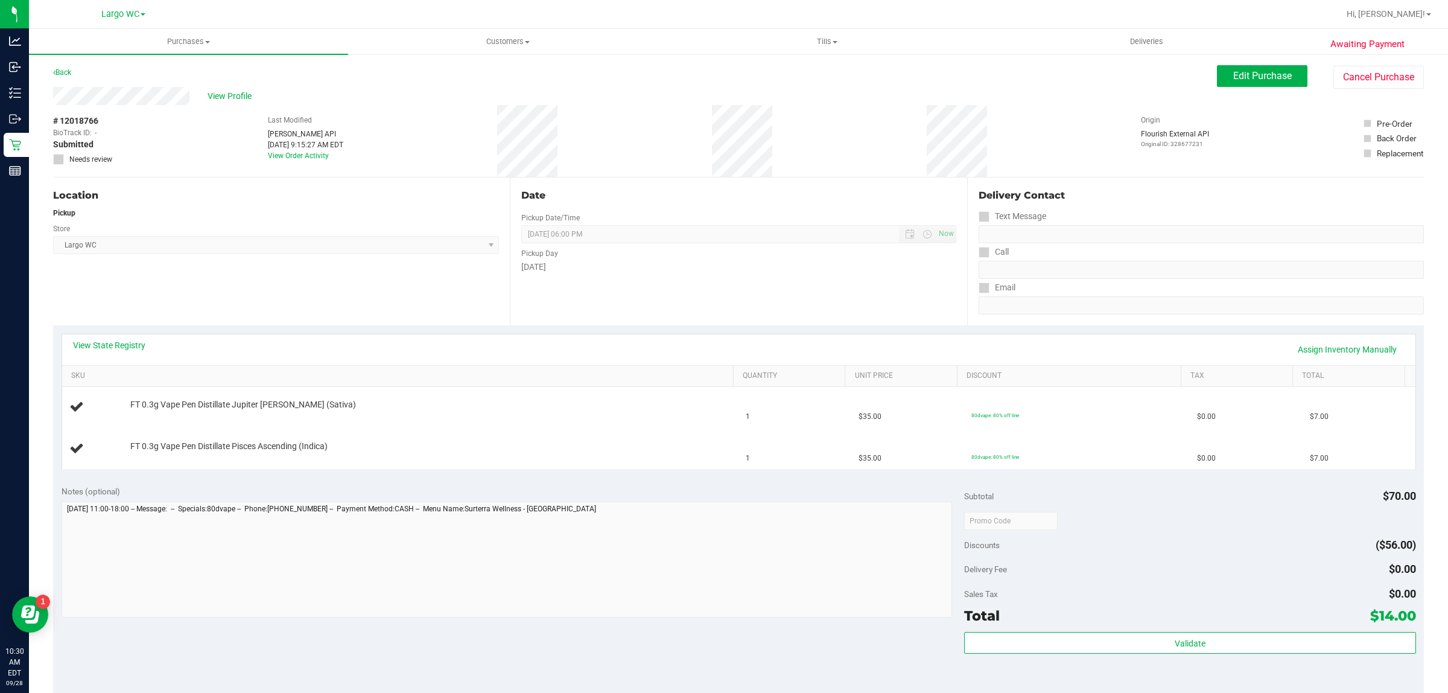
drag, startPoint x: 119, startPoint y: 196, endPoint x: 566, endPoint y: 334, distance: 467.9
drag, startPoint x: 566, startPoint y: 334, endPoint x: 438, endPoint y: 327, distance: 128.7
click at [438, 327] on div "View State Registry Assign Inventory Manually SKU Quantity Unit Price Discount …" at bounding box center [738, 400] width 1371 height 151
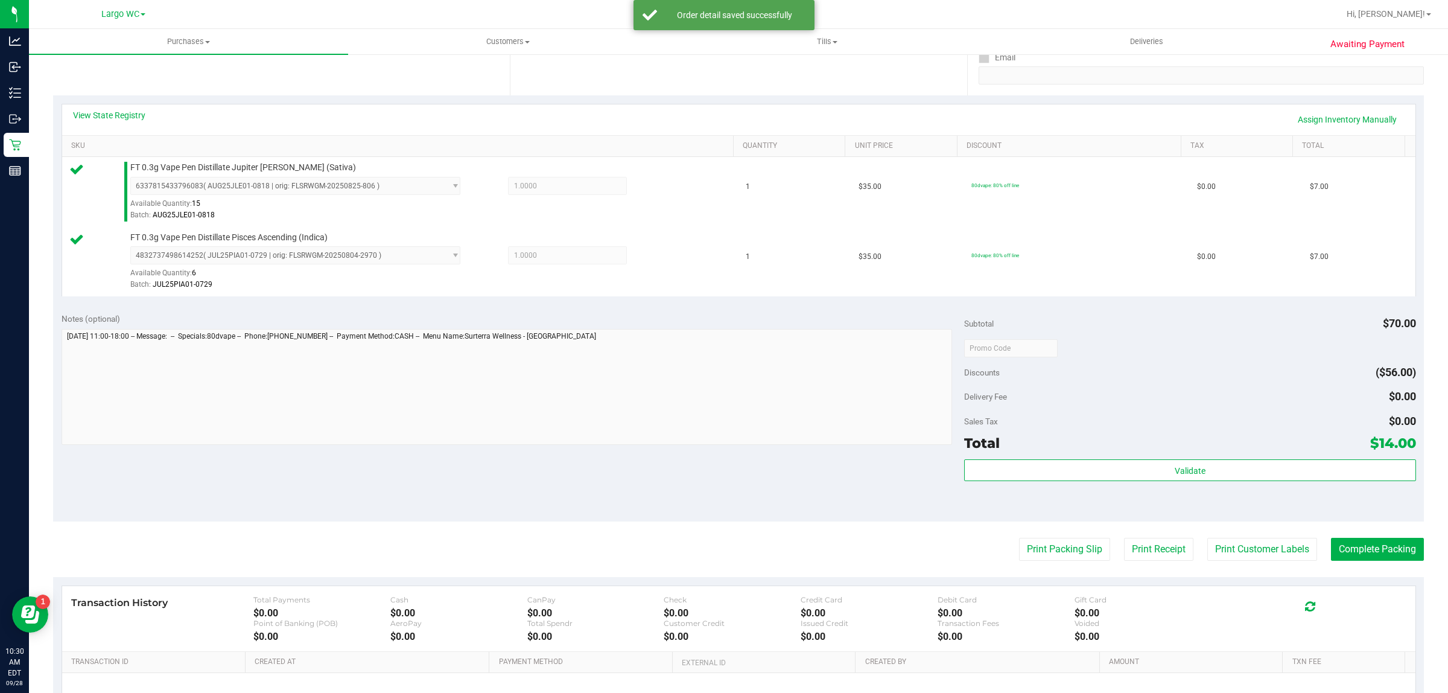
scroll to position [359, 0]
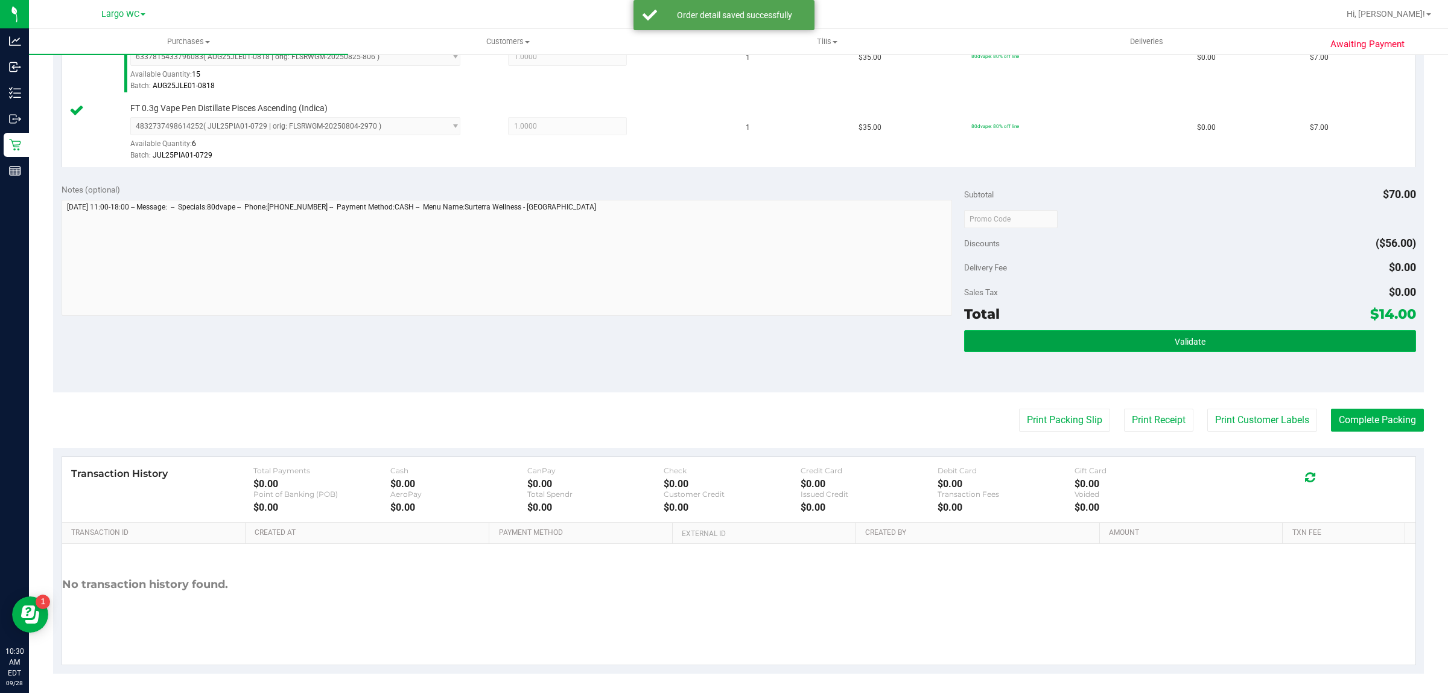
click at [1132, 332] on button "Validate" at bounding box center [1189, 341] width 451 height 22
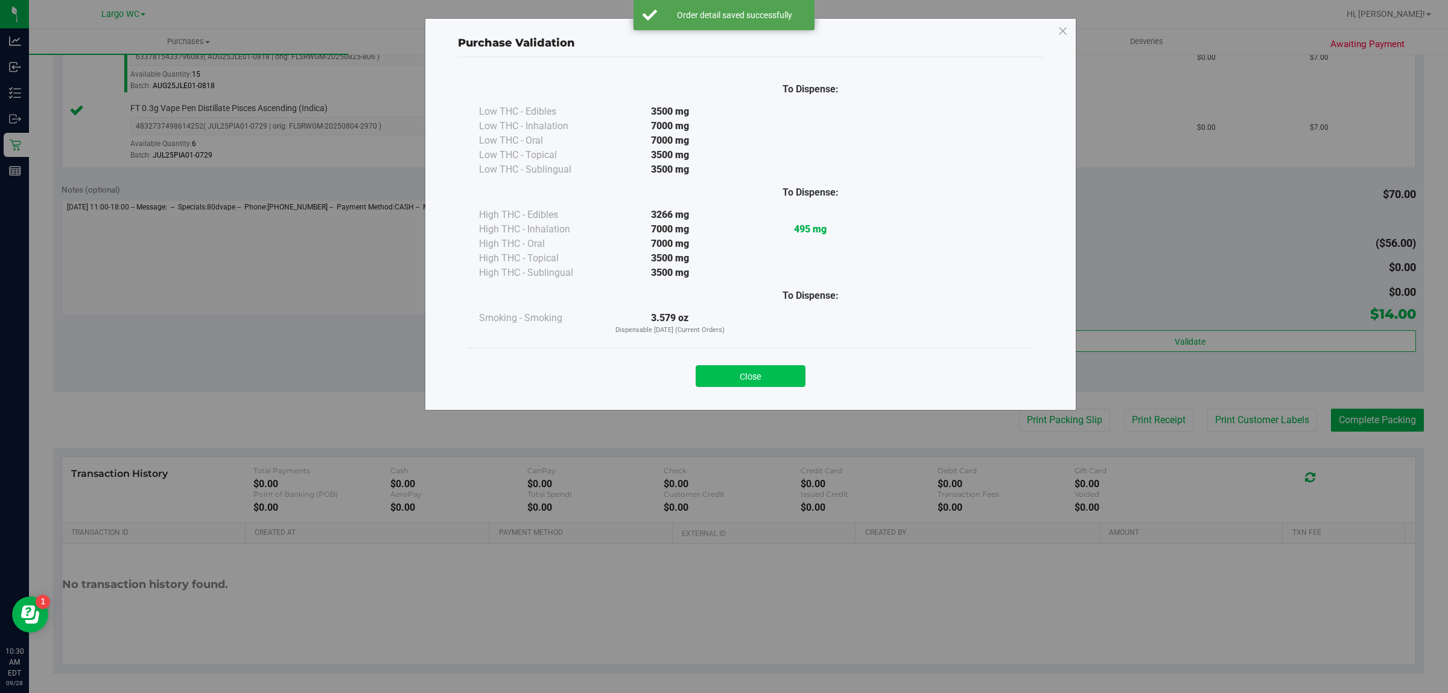
click at [759, 369] on button "Close" at bounding box center [751, 376] width 110 height 22
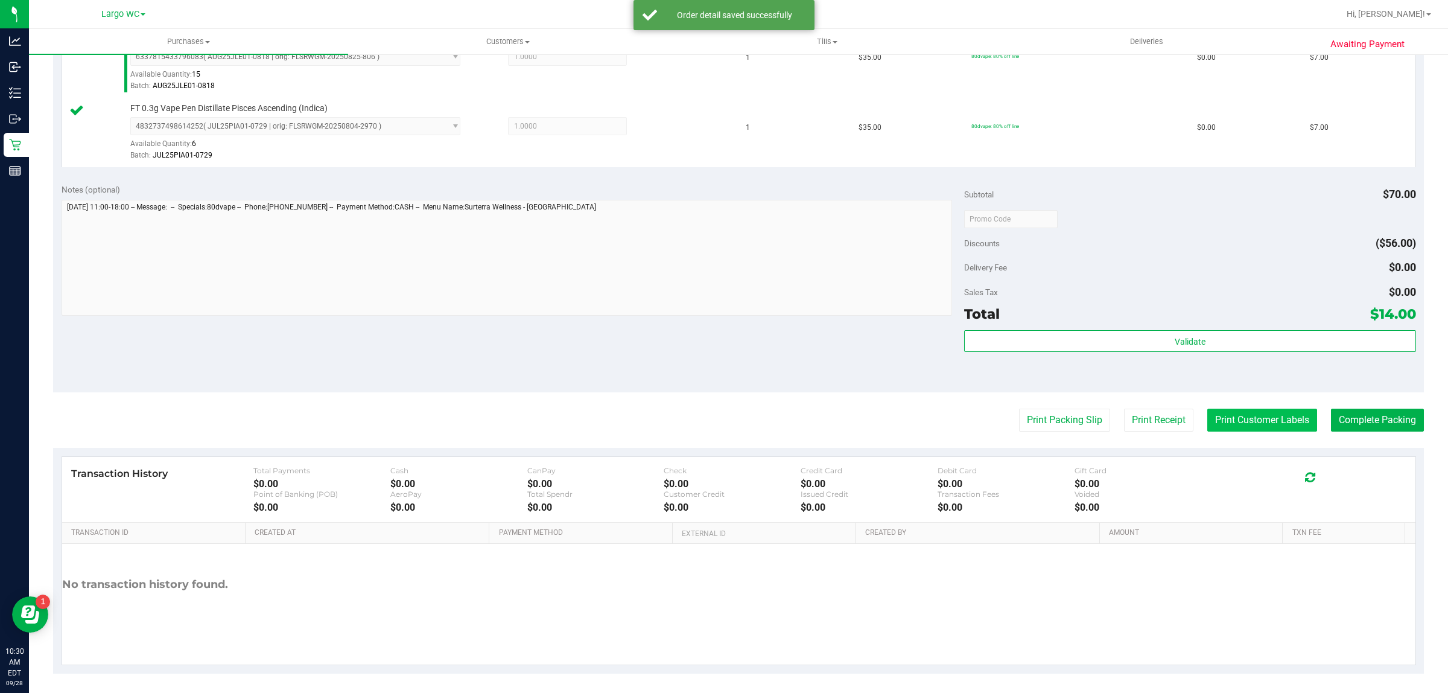
click at [1222, 429] on button "Print Customer Labels" at bounding box center [1263, 420] width 110 height 23
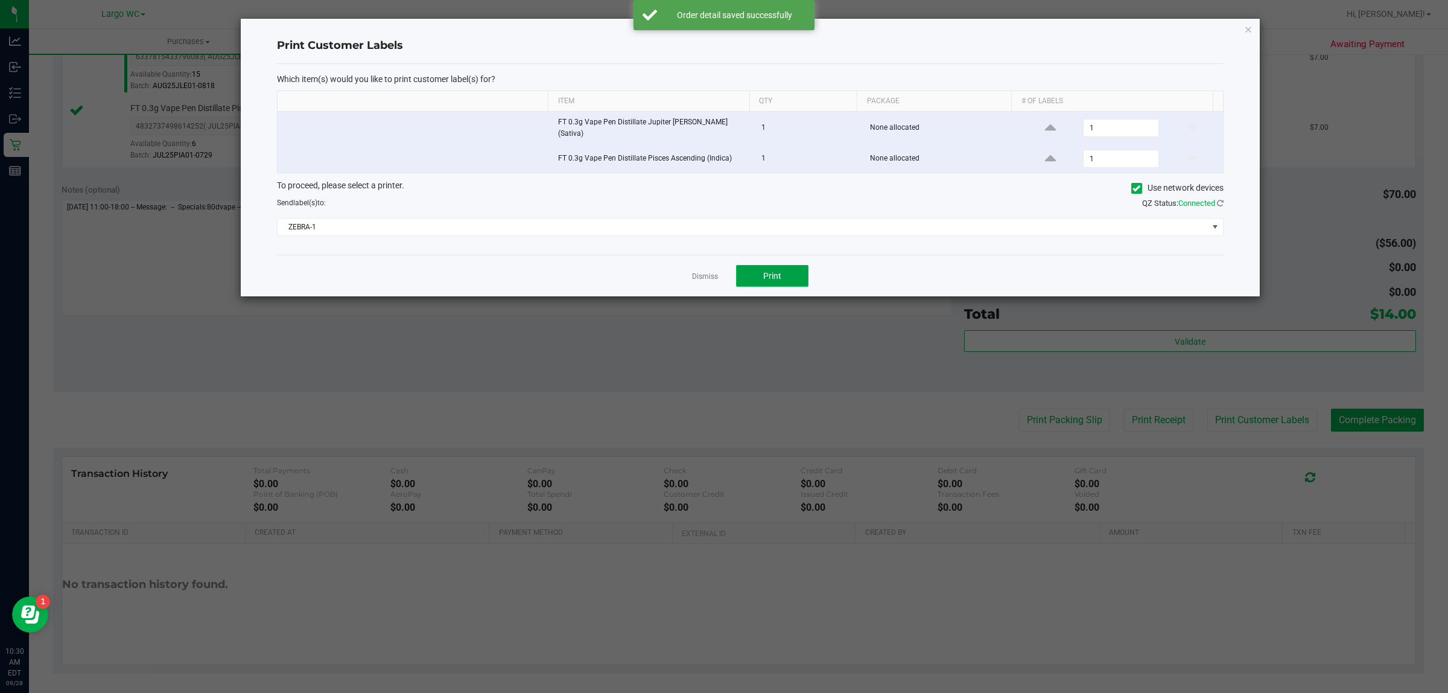
click at [795, 269] on button "Print" at bounding box center [772, 276] width 72 height 22
click at [1247, 28] on icon "button" at bounding box center [1248, 29] width 8 height 14
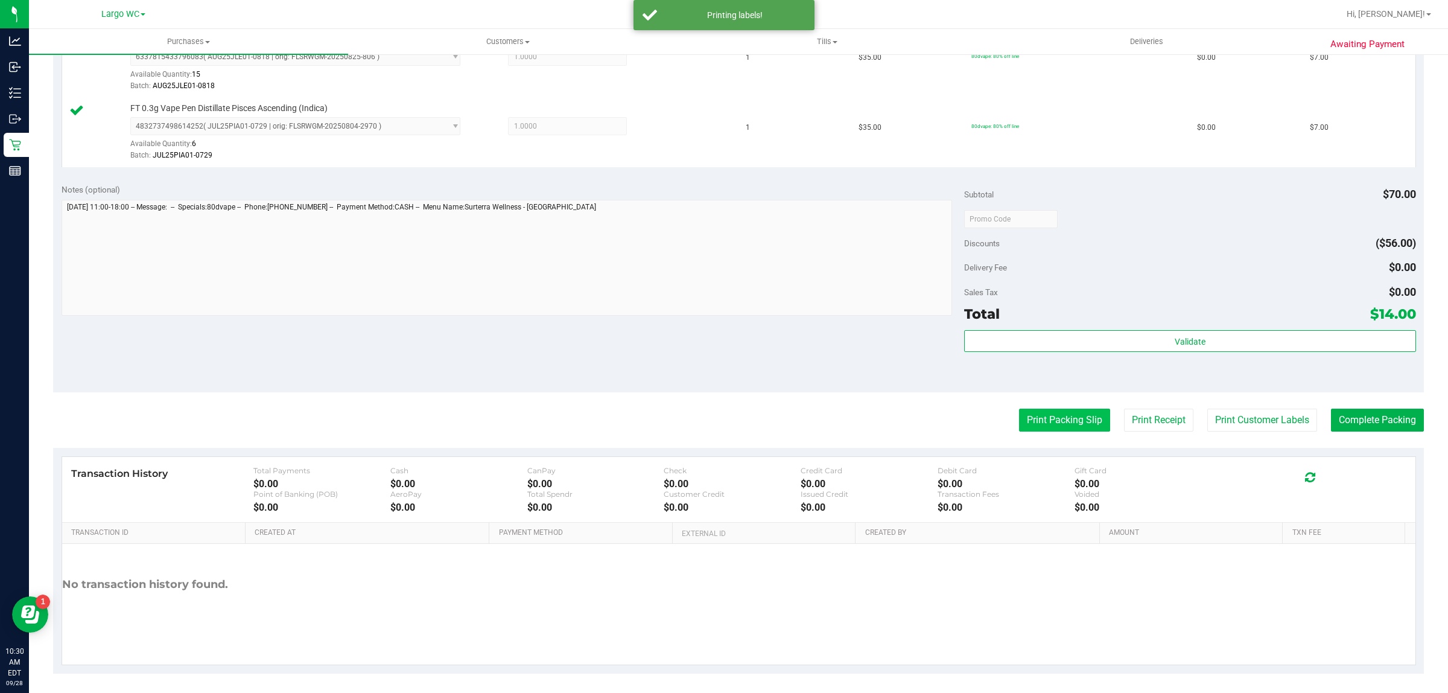
click at [1054, 425] on button "Print Packing Slip" at bounding box center [1064, 420] width 91 height 23
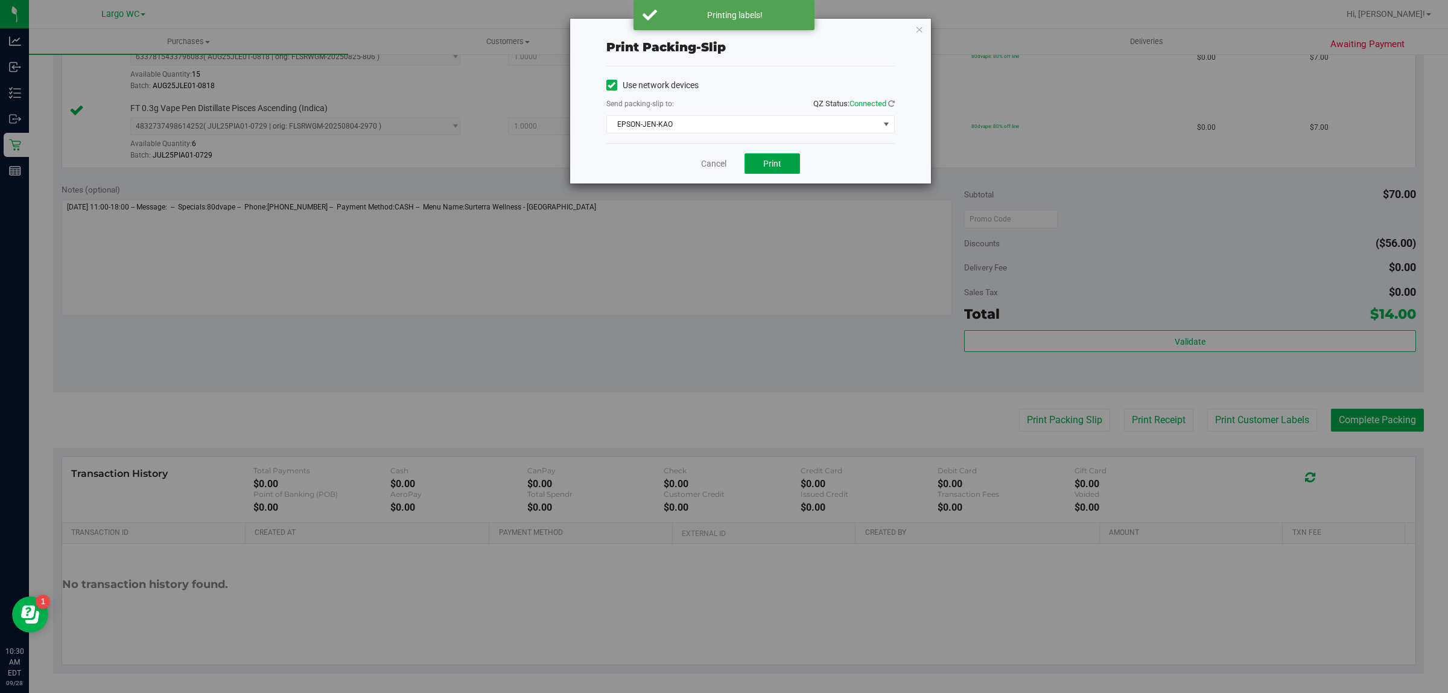
click at [771, 172] on button "Print" at bounding box center [773, 163] width 56 height 21
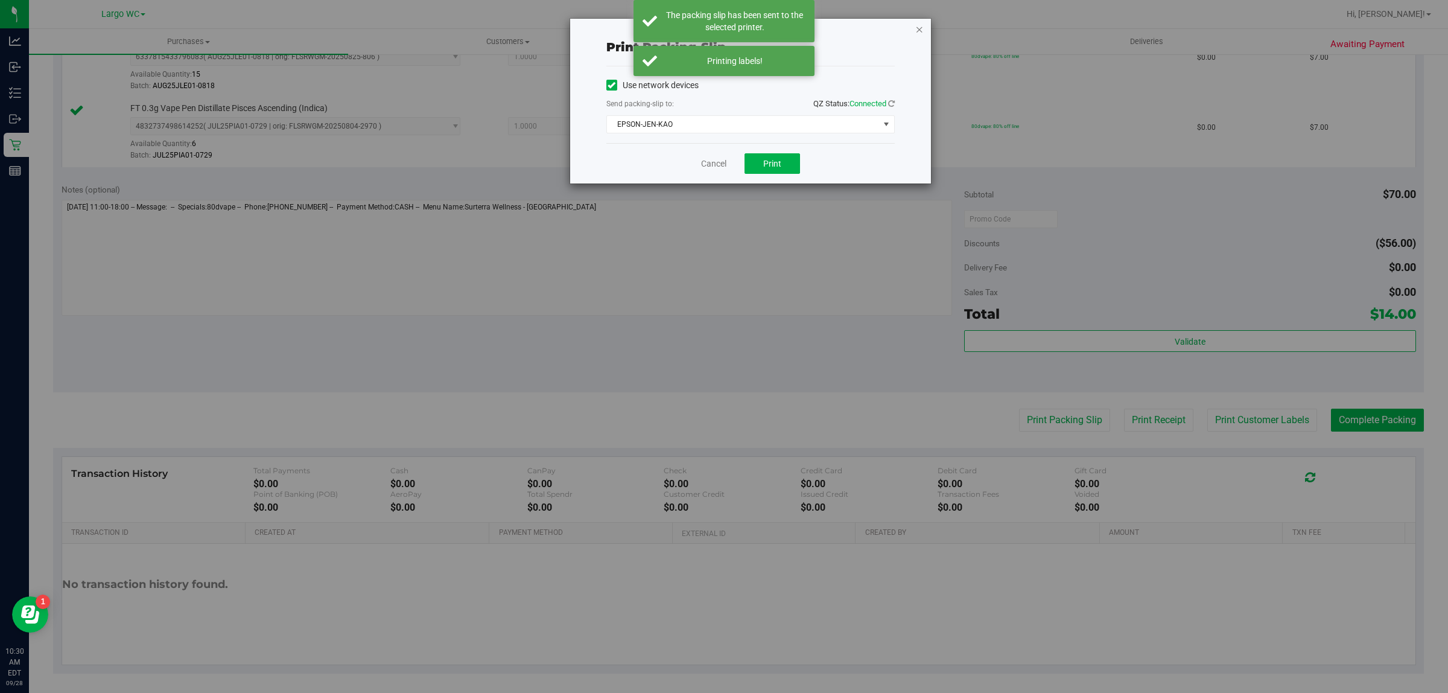
click at [920, 25] on icon "button" at bounding box center [920, 29] width 8 height 14
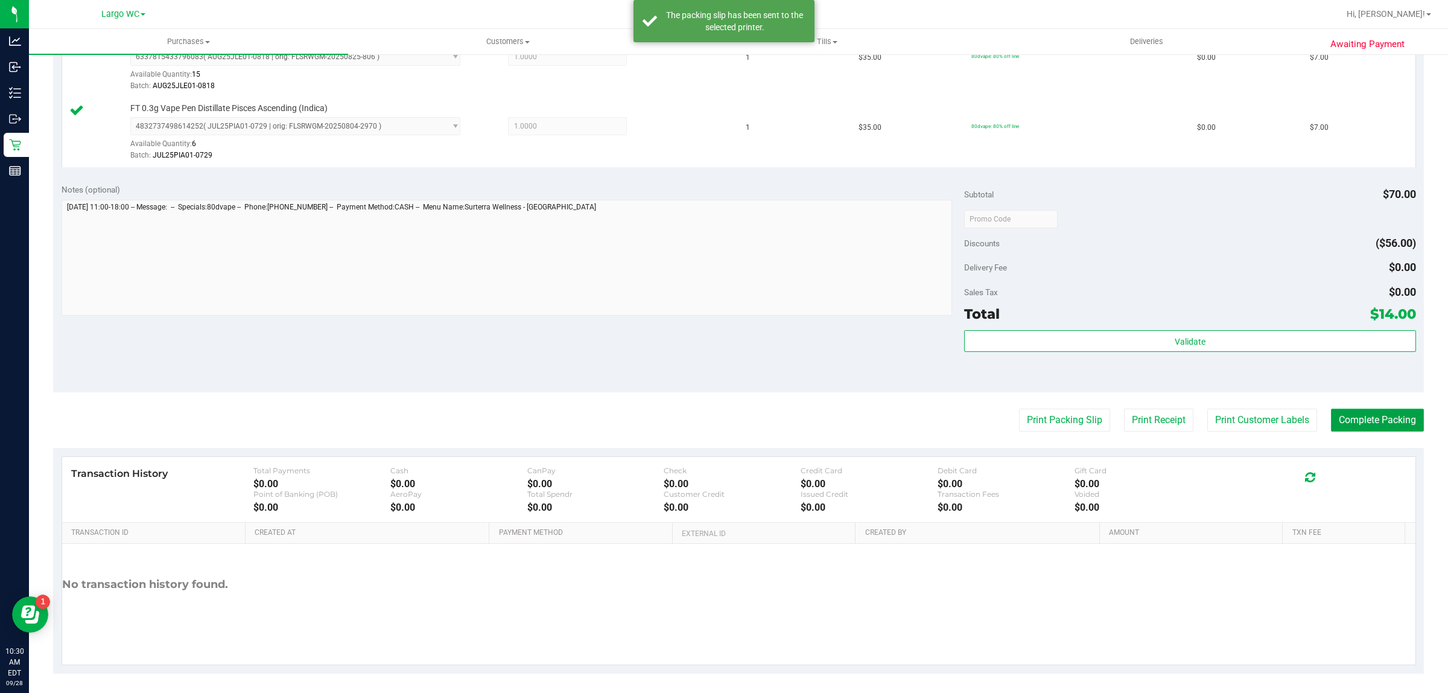
click at [1373, 419] on button "Complete Packing" at bounding box center [1377, 420] width 93 height 23
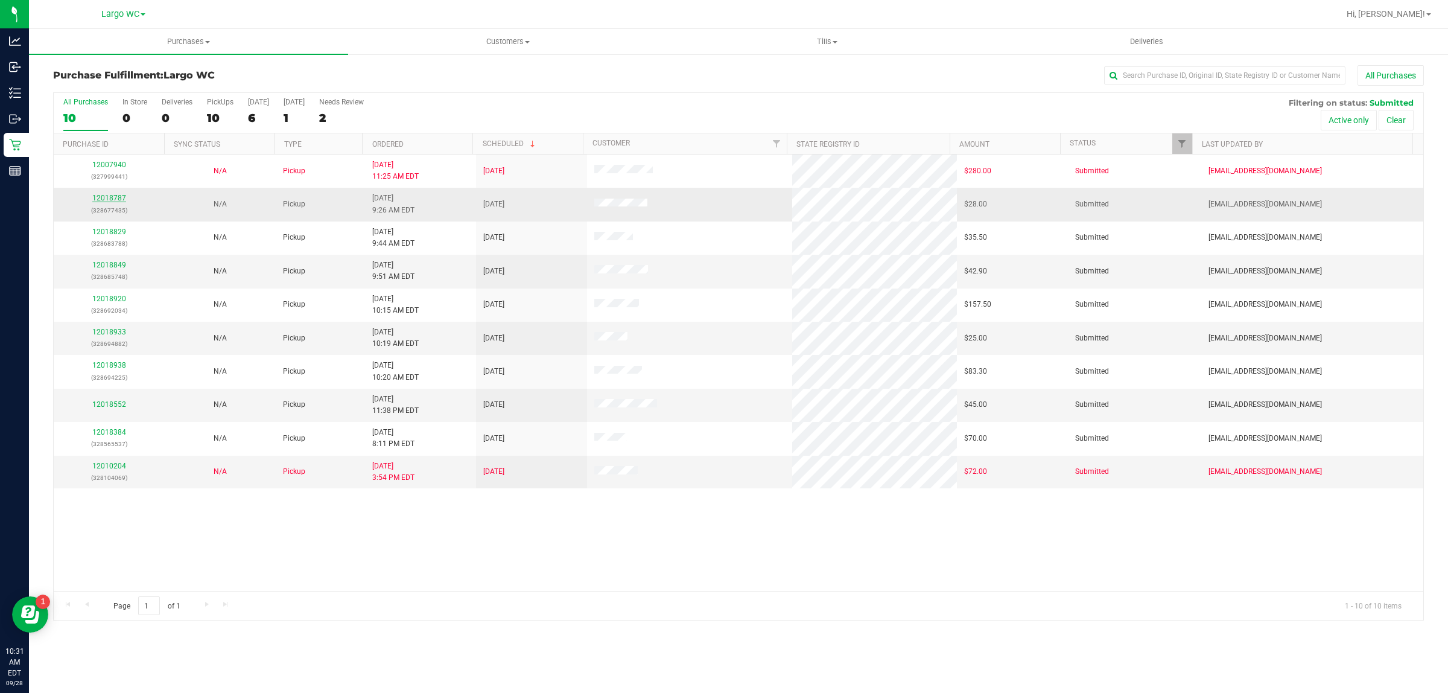
click at [107, 200] on link "12018787" at bounding box center [109, 198] width 34 height 8
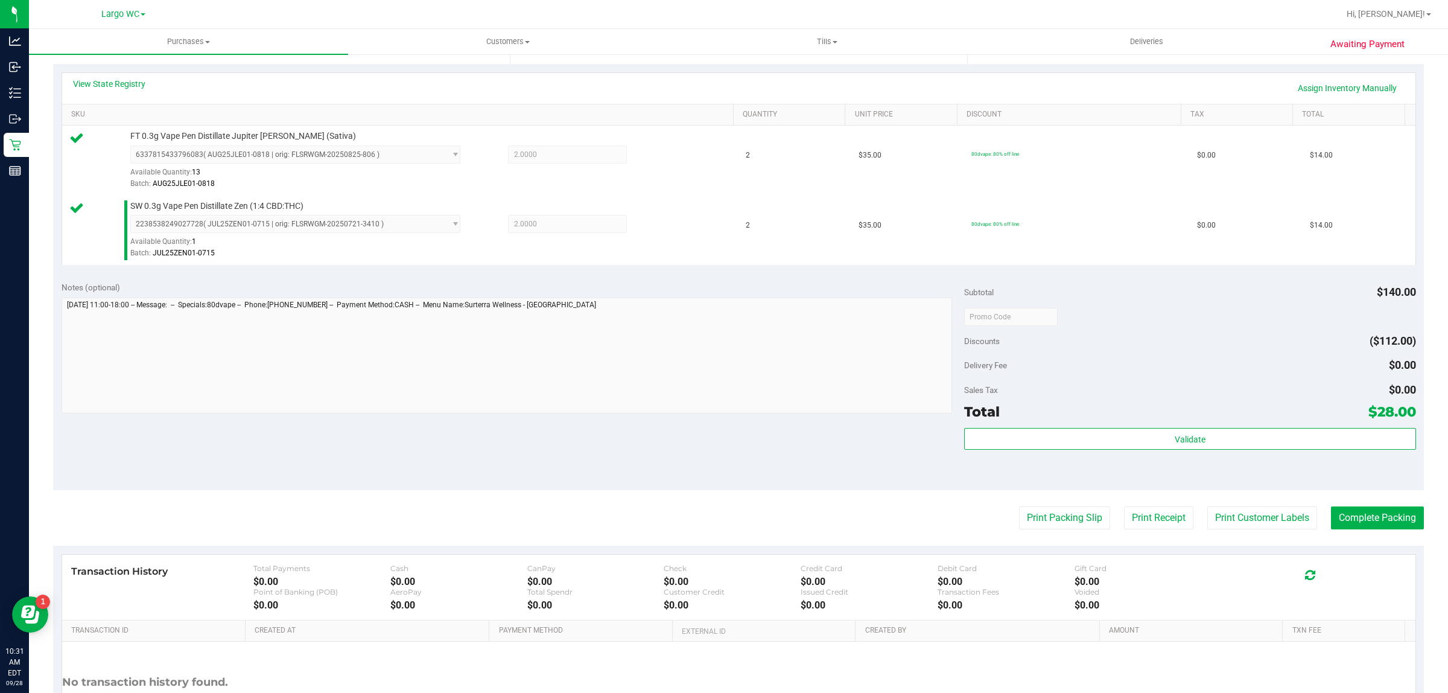
scroll to position [357, 0]
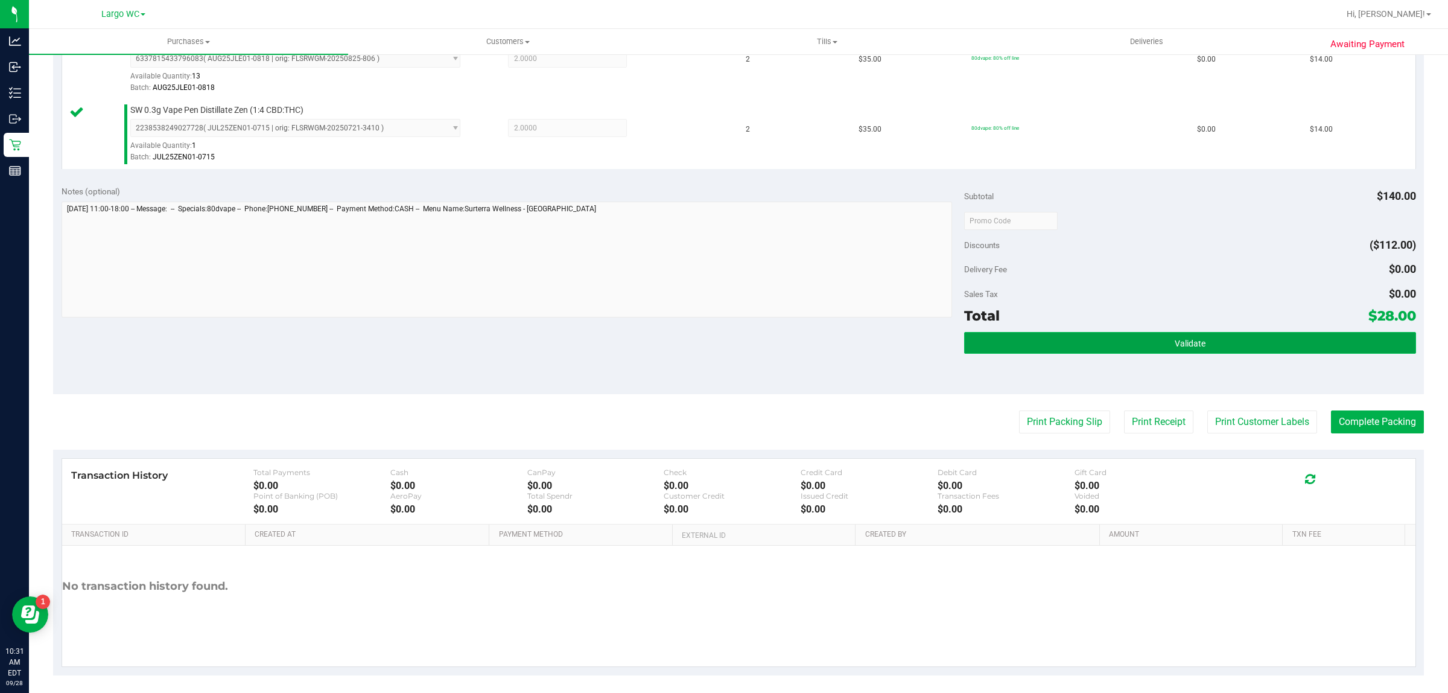
click at [1145, 333] on button "Validate" at bounding box center [1189, 343] width 451 height 22
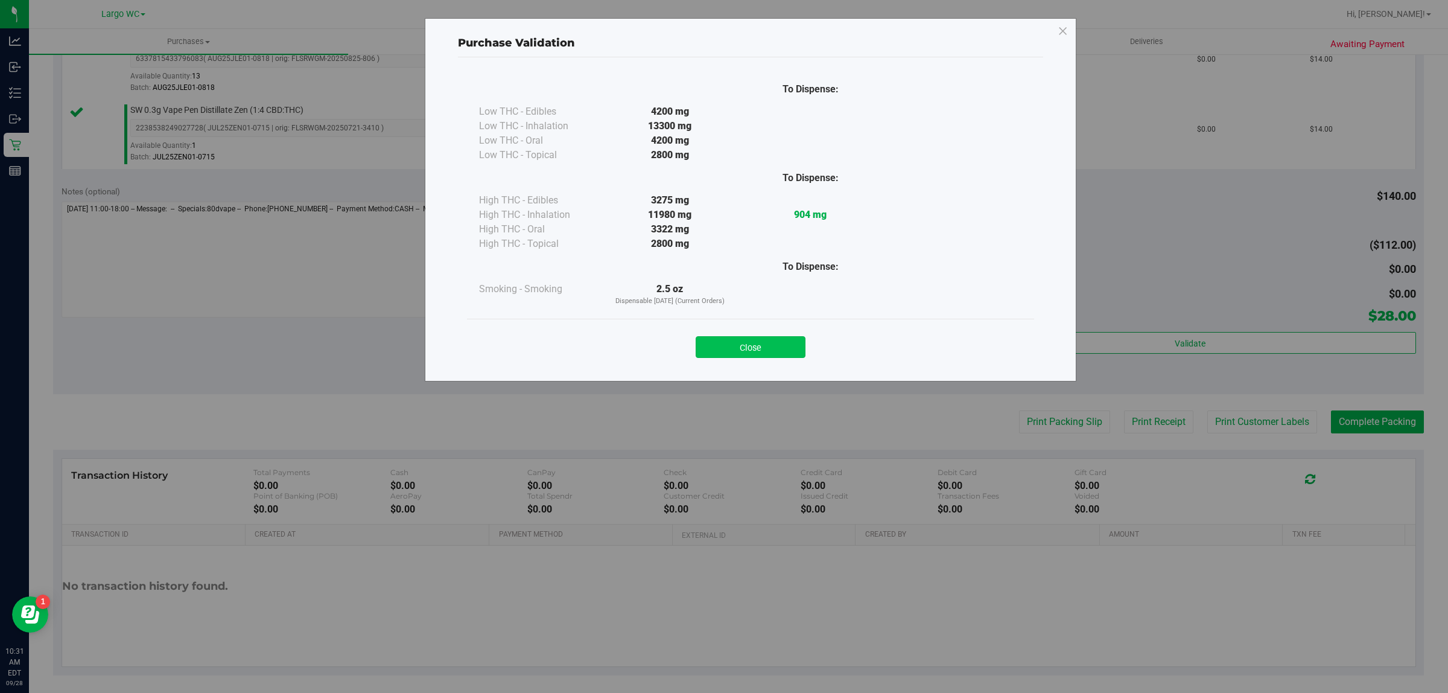
click at [763, 351] on button "Close" at bounding box center [751, 347] width 110 height 22
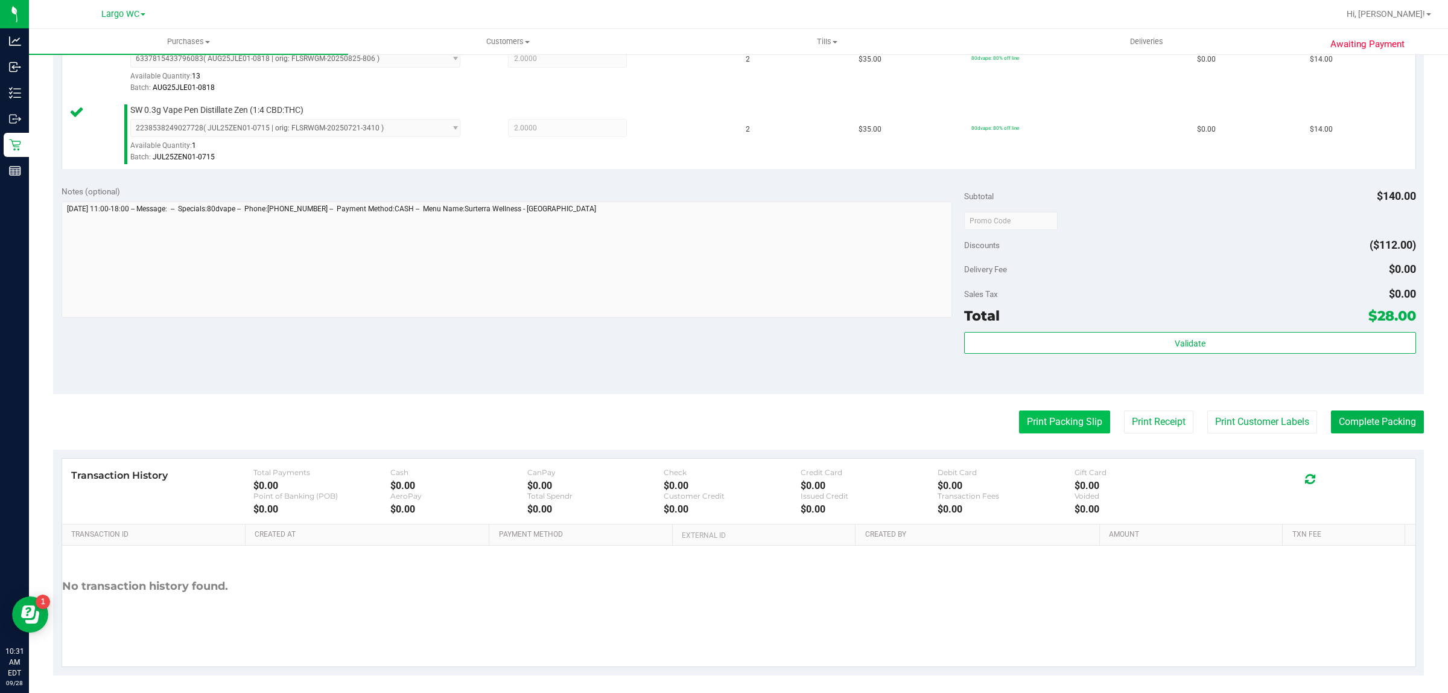
click at [1066, 424] on button "Print Packing Slip" at bounding box center [1064, 421] width 91 height 23
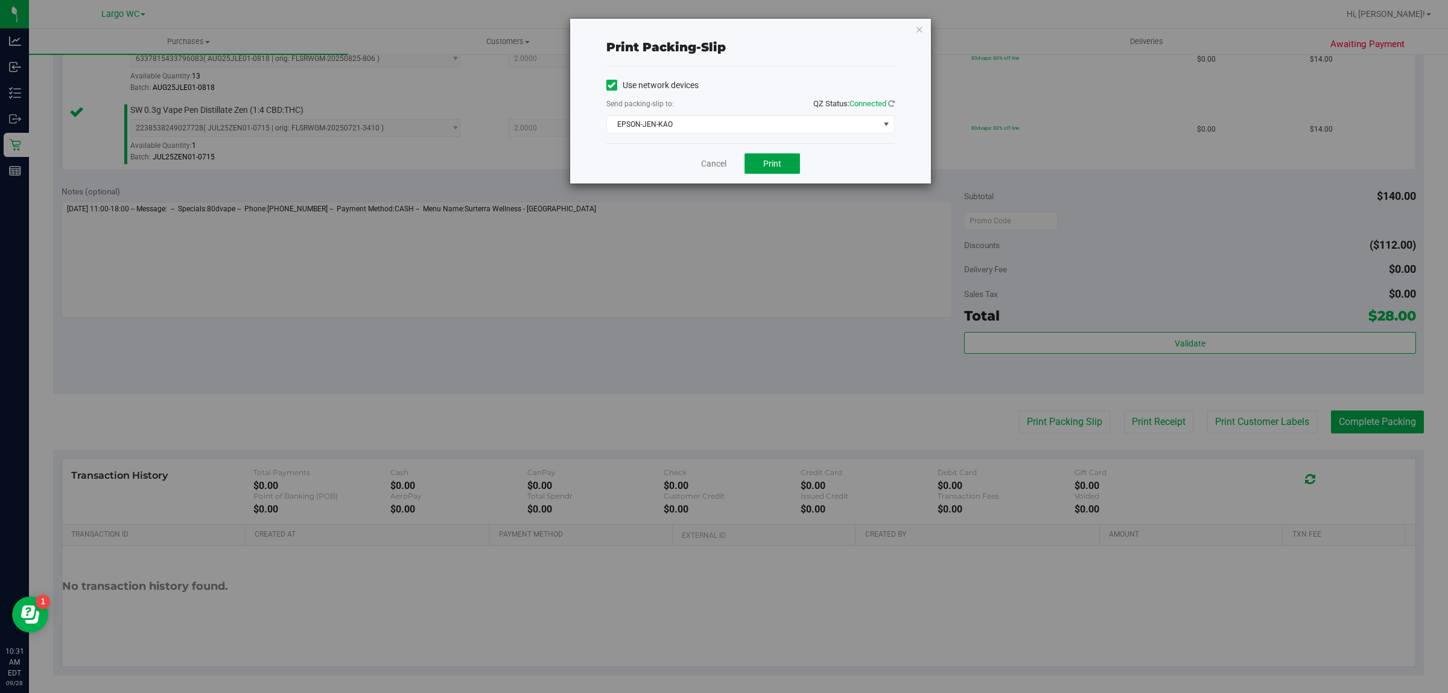
click at [776, 168] on span "Print" at bounding box center [772, 164] width 18 height 10
click at [919, 28] on icon "button" at bounding box center [920, 29] width 8 height 14
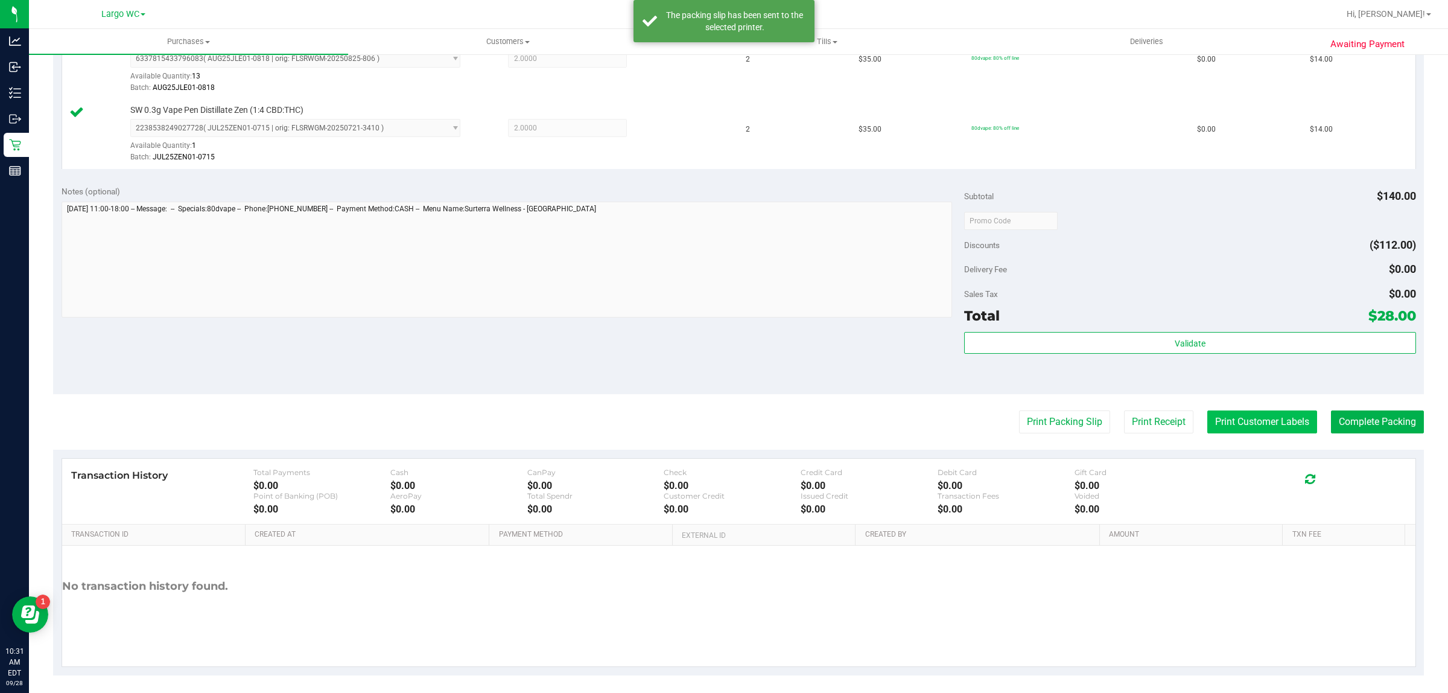
click at [1244, 421] on button "Print Customer Labels" at bounding box center [1263, 421] width 110 height 23
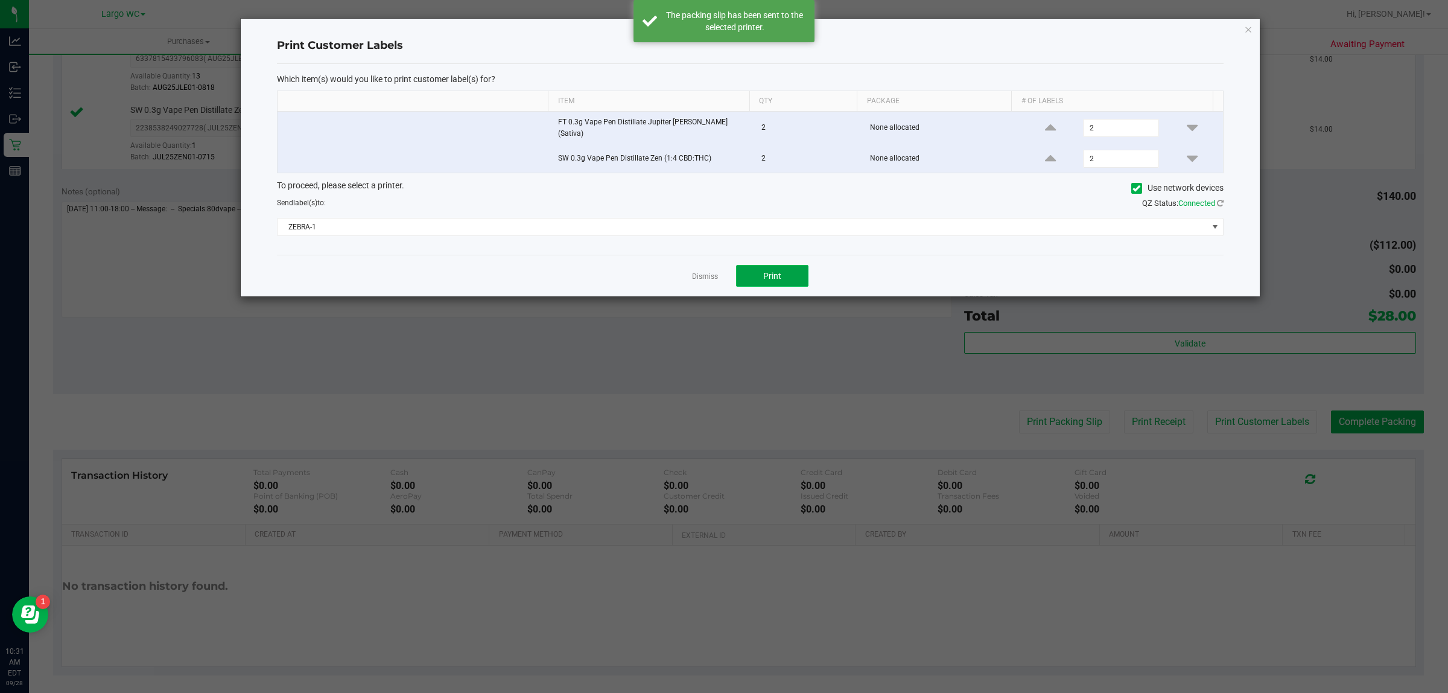
click at [774, 275] on span "Print" at bounding box center [772, 276] width 18 height 10
click at [1248, 28] on icon "button" at bounding box center [1248, 29] width 8 height 14
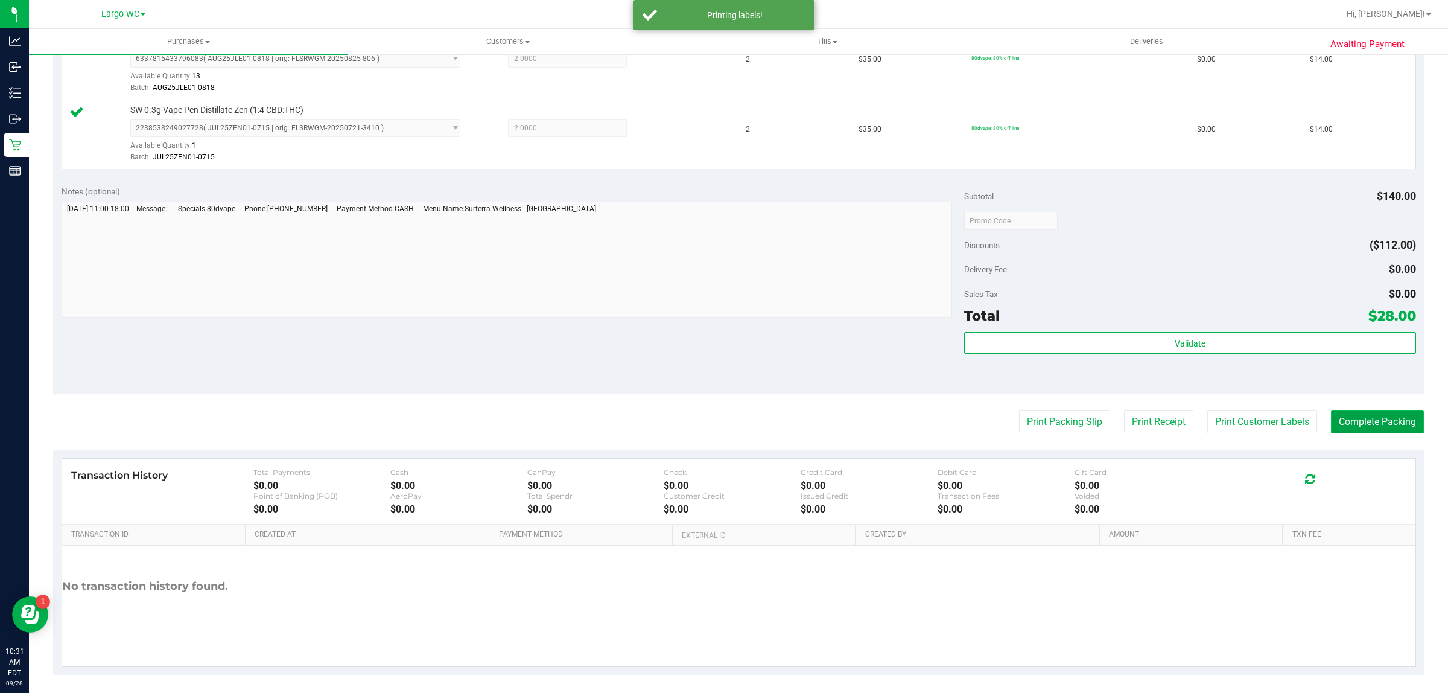
click at [1392, 421] on button "Complete Packing" at bounding box center [1377, 421] width 93 height 23
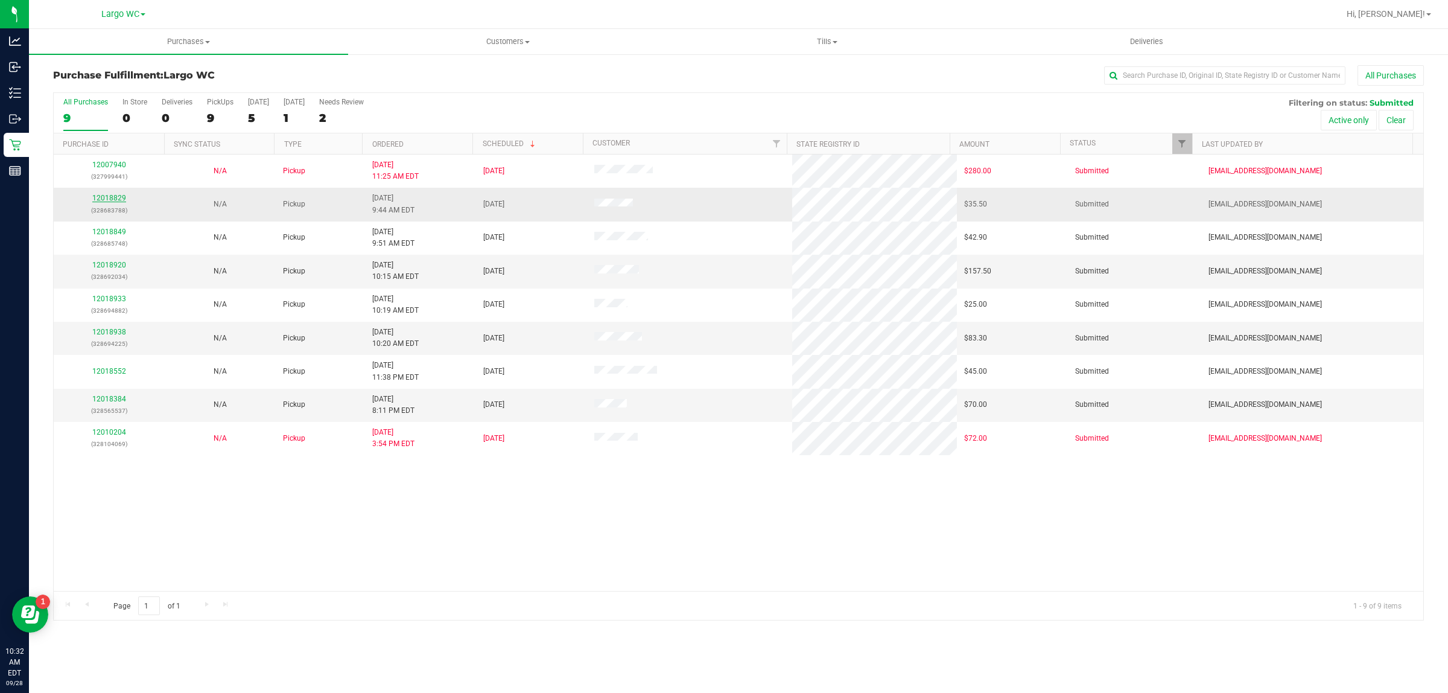
click at [109, 202] on link "12018829" at bounding box center [109, 198] width 34 height 8
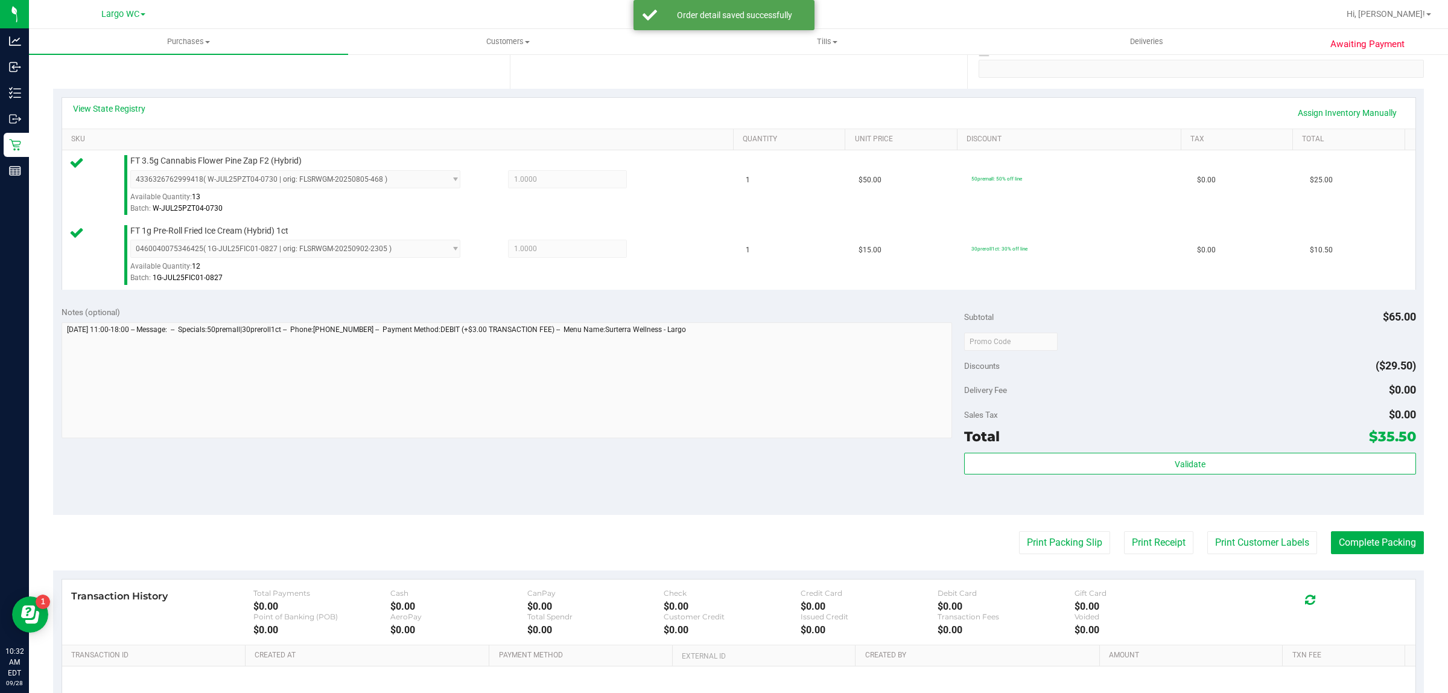
scroll to position [354, 0]
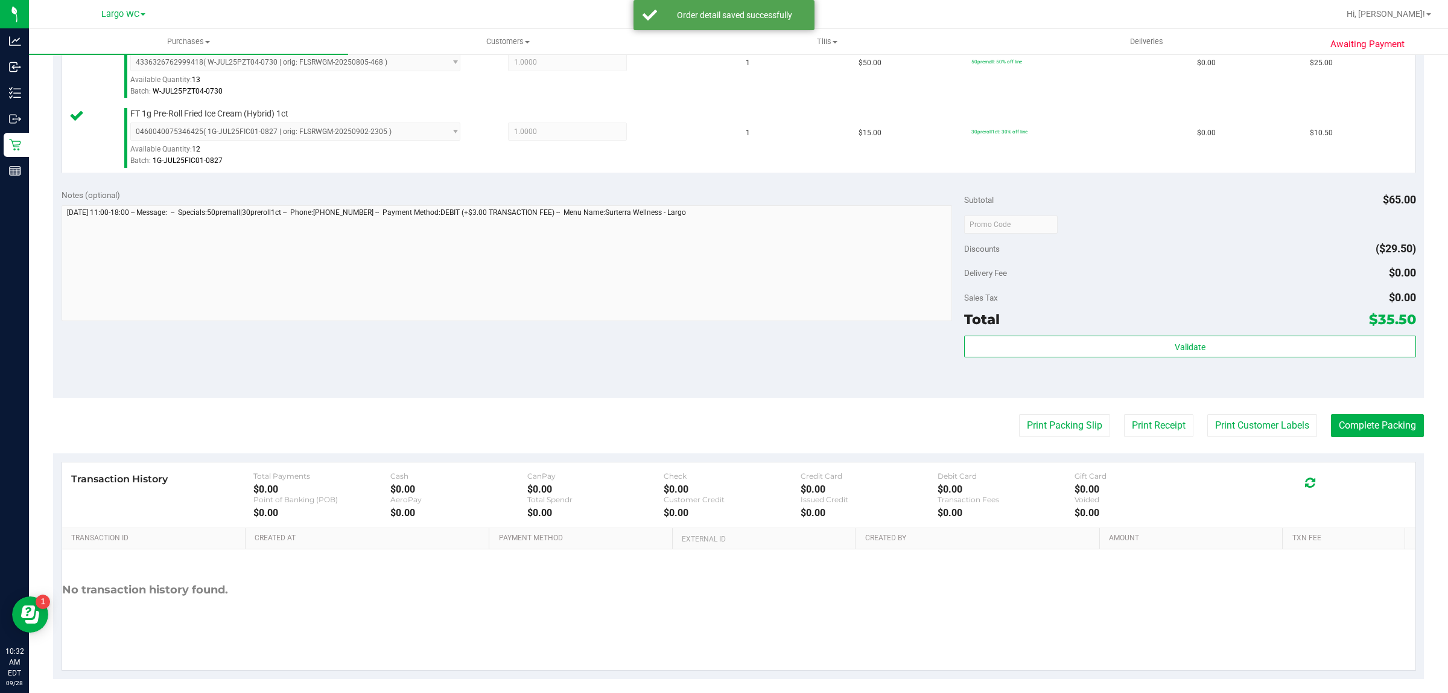
click at [1105, 311] on div "Total $35.50" at bounding box center [1189, 319] width 451 height 22
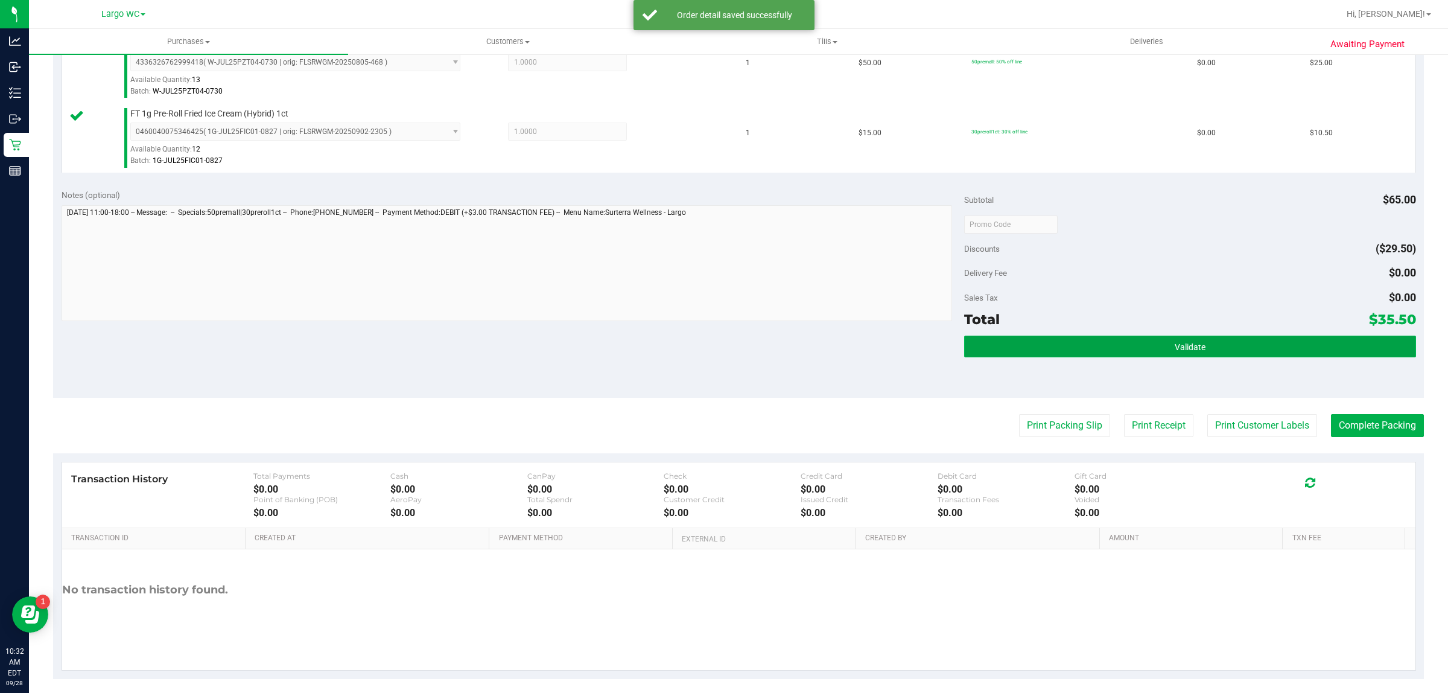
click at [1009, 352] on button "Validate" at bounding box center [1189, 347] width 451 height 22
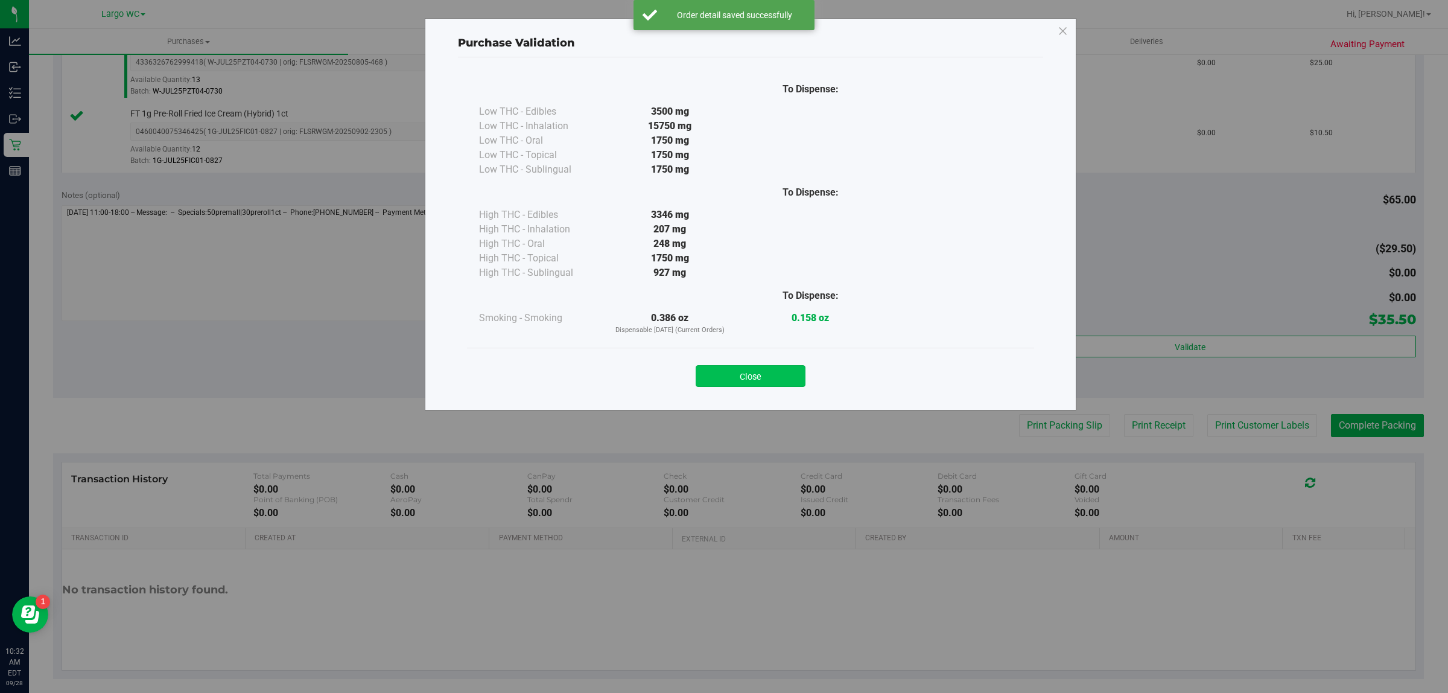
click at [707, 370] on button "Close" at bounding box center [751, 376] width 110 height 22
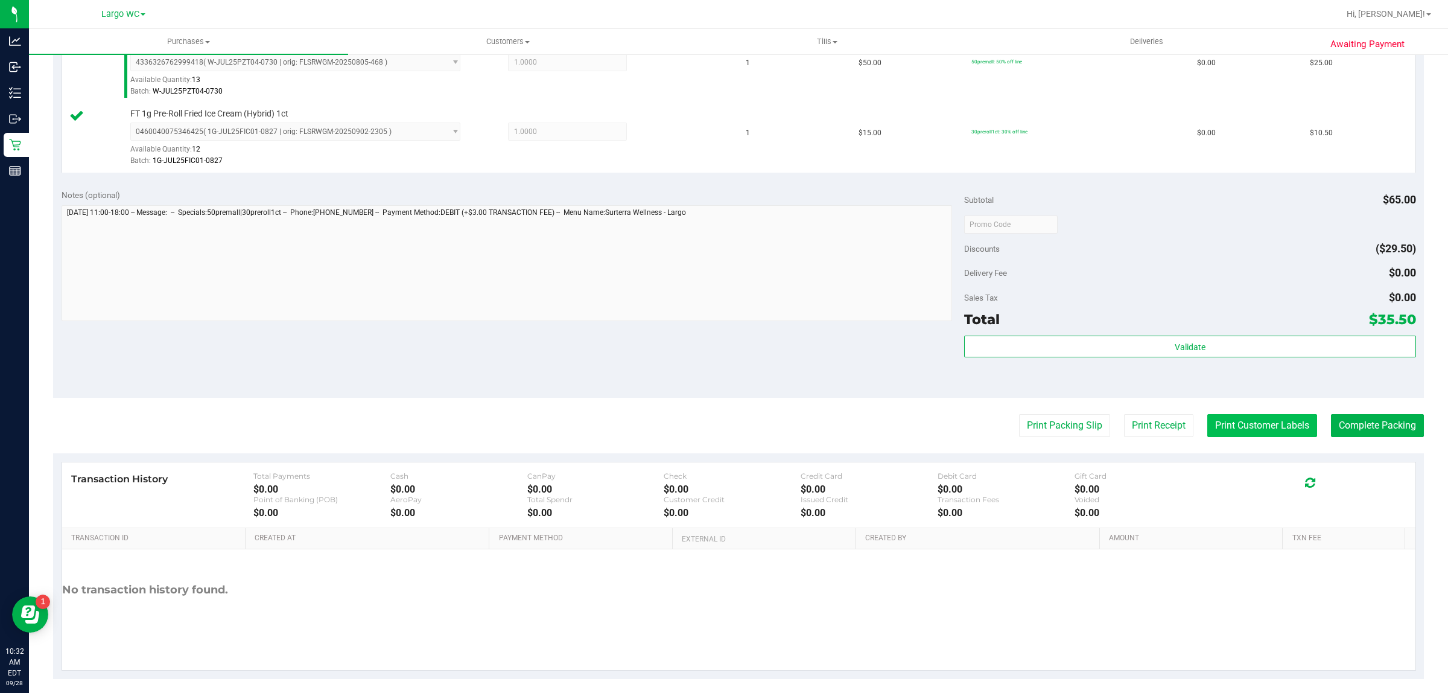
click at [1216, 427] on button "Print Customer Labels" at bounding box center [1263, 425] width 110 height 23
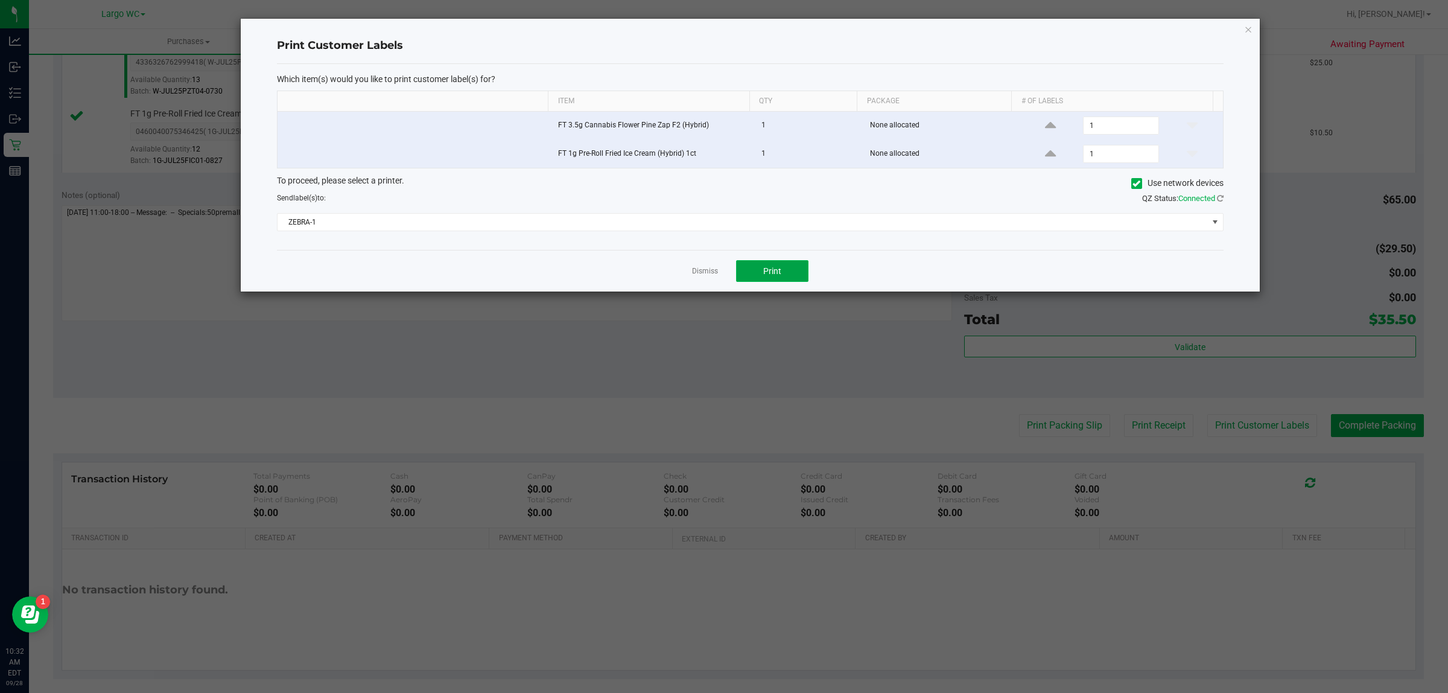
click at [786, 275] on button "Print" at bounding box center [772, 271] width 72 height 22
click at [1248, 28] on icon "button" at bounding box center [1248, 29] width 8 height 14
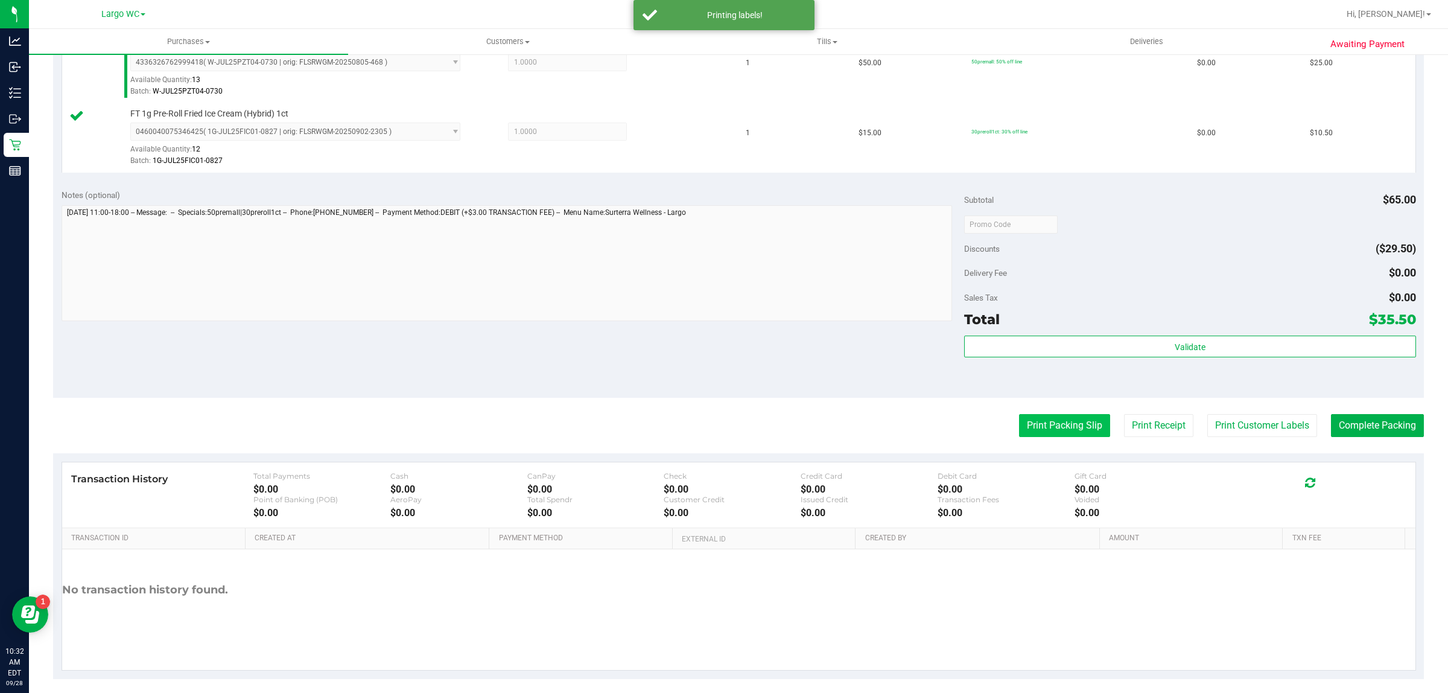
click at [1066, 421] on button "Print Packing Slip" at bounding box center [1064, 425] width 91 height 23
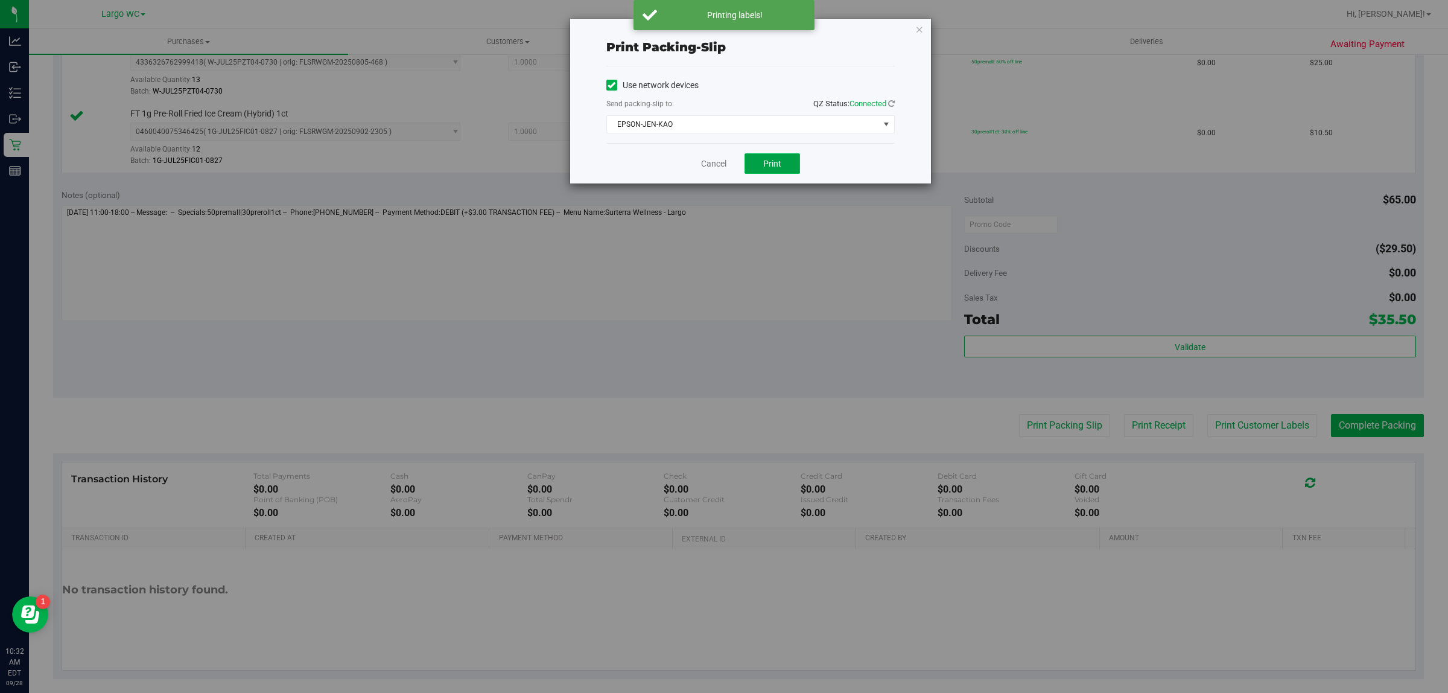
click at [776, 171] on button "Print" at bounding box center [773, 163] width 56 height 21
click at [922, 25] on icon "button" at bounding box center [920, 29] width 8 height 14
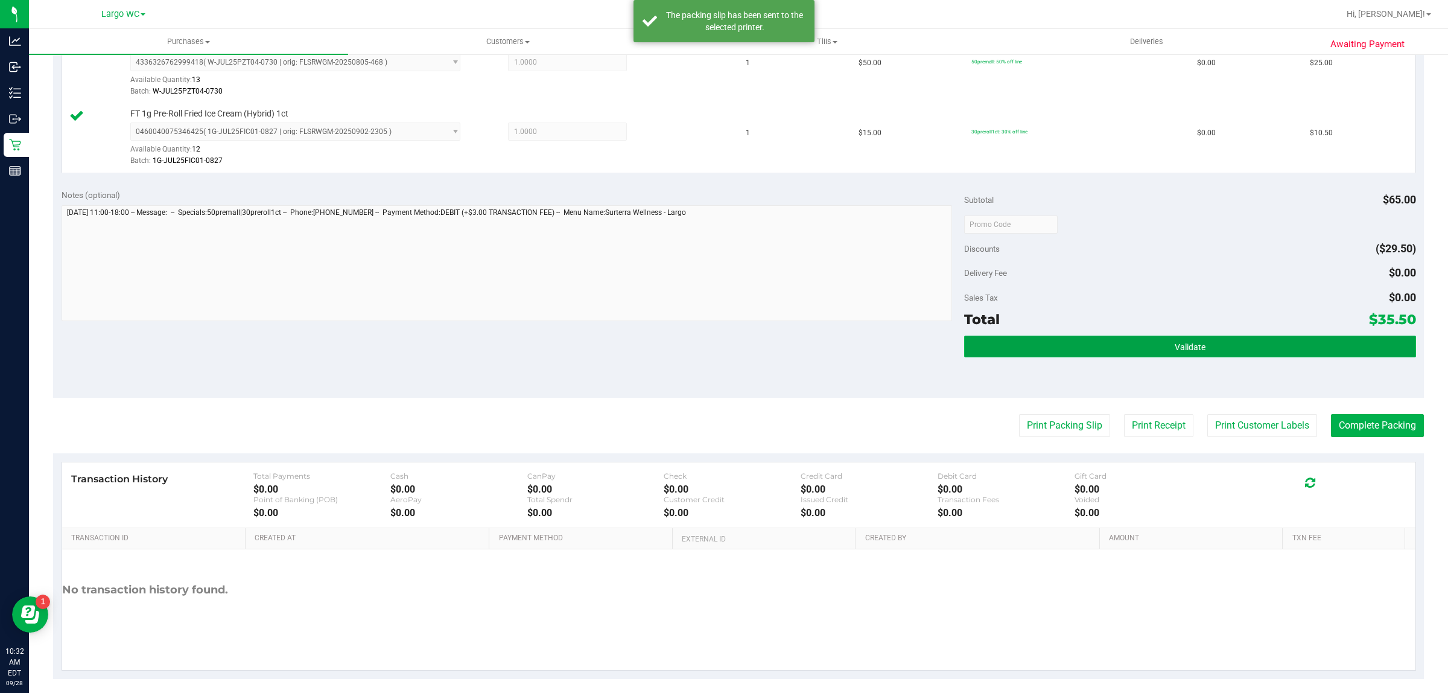
click at [1207, 347] on button "Validate" at bounding box center [1189, 347] width 451 height 22
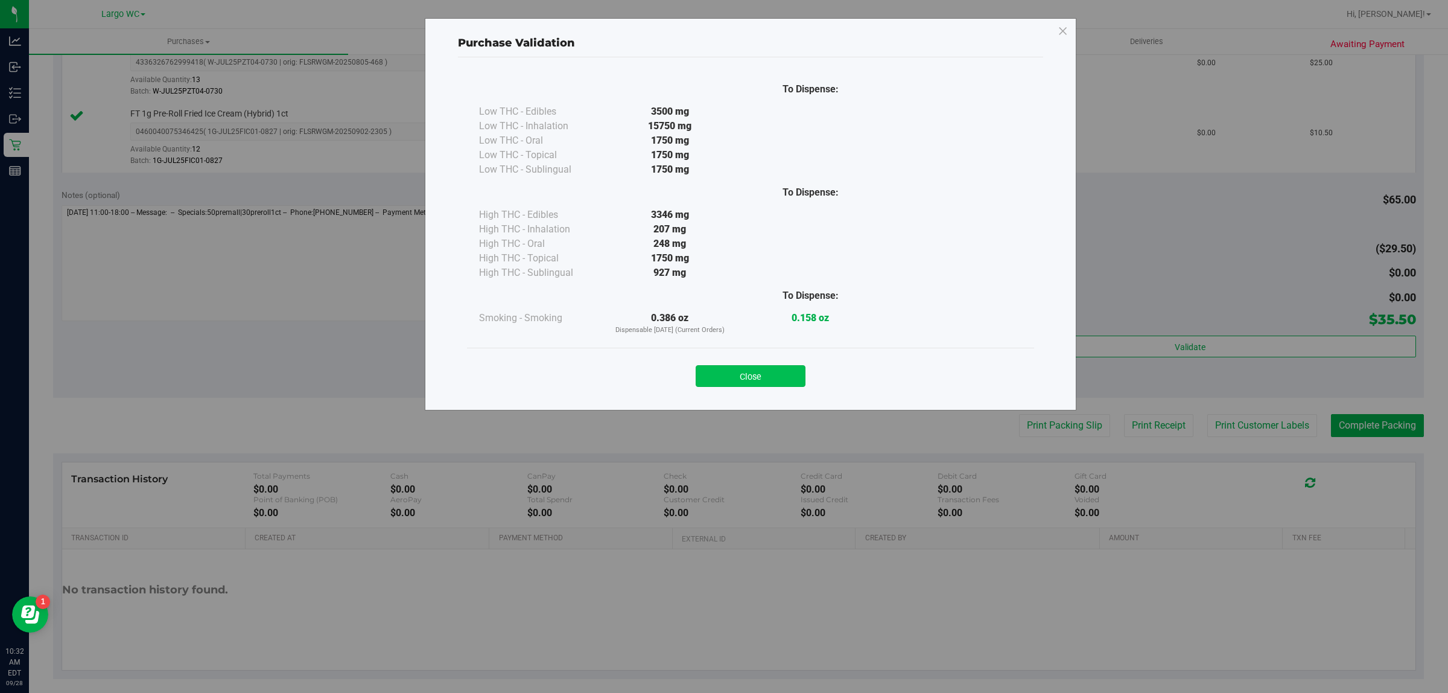
click at [755, 367] on button "Close" at bounding box center [751, 376] width 110 height 22
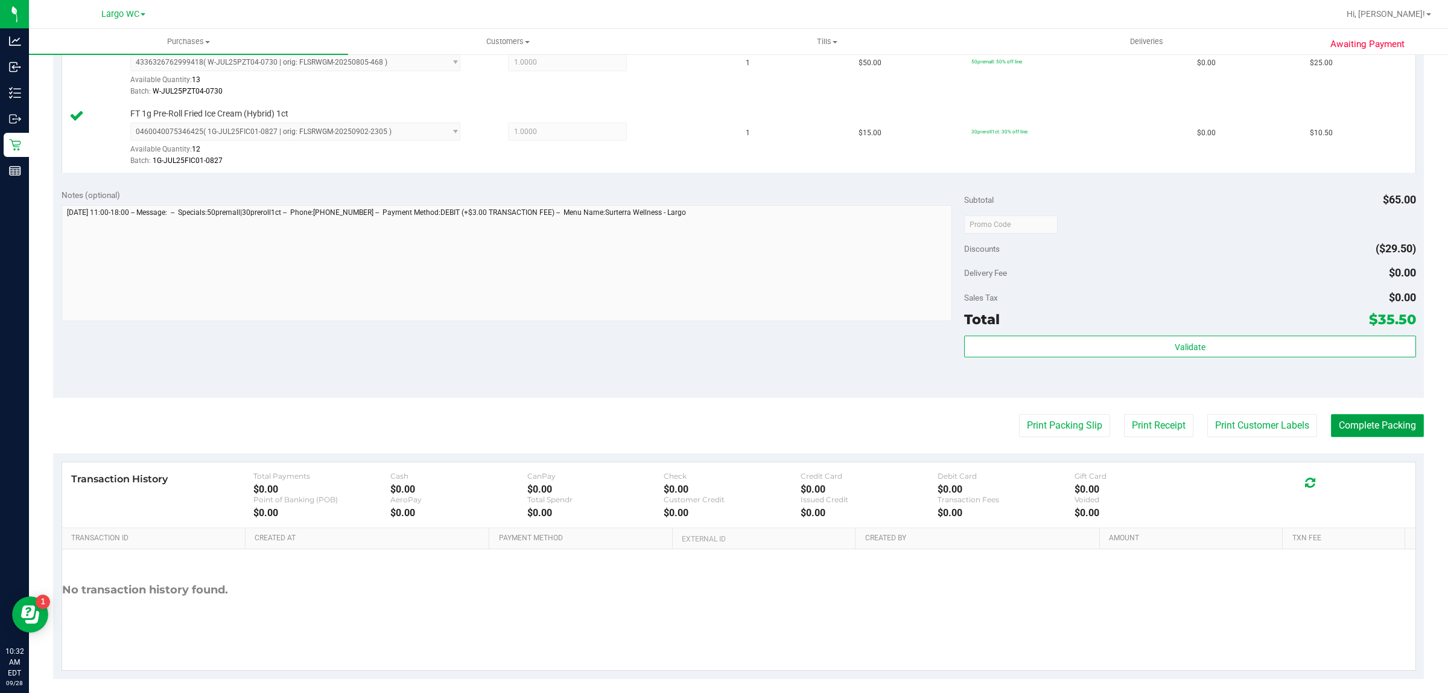
click at [1337, 420] on button "Complete Packing" at bounding box center [1377, 425] width 93 height 23
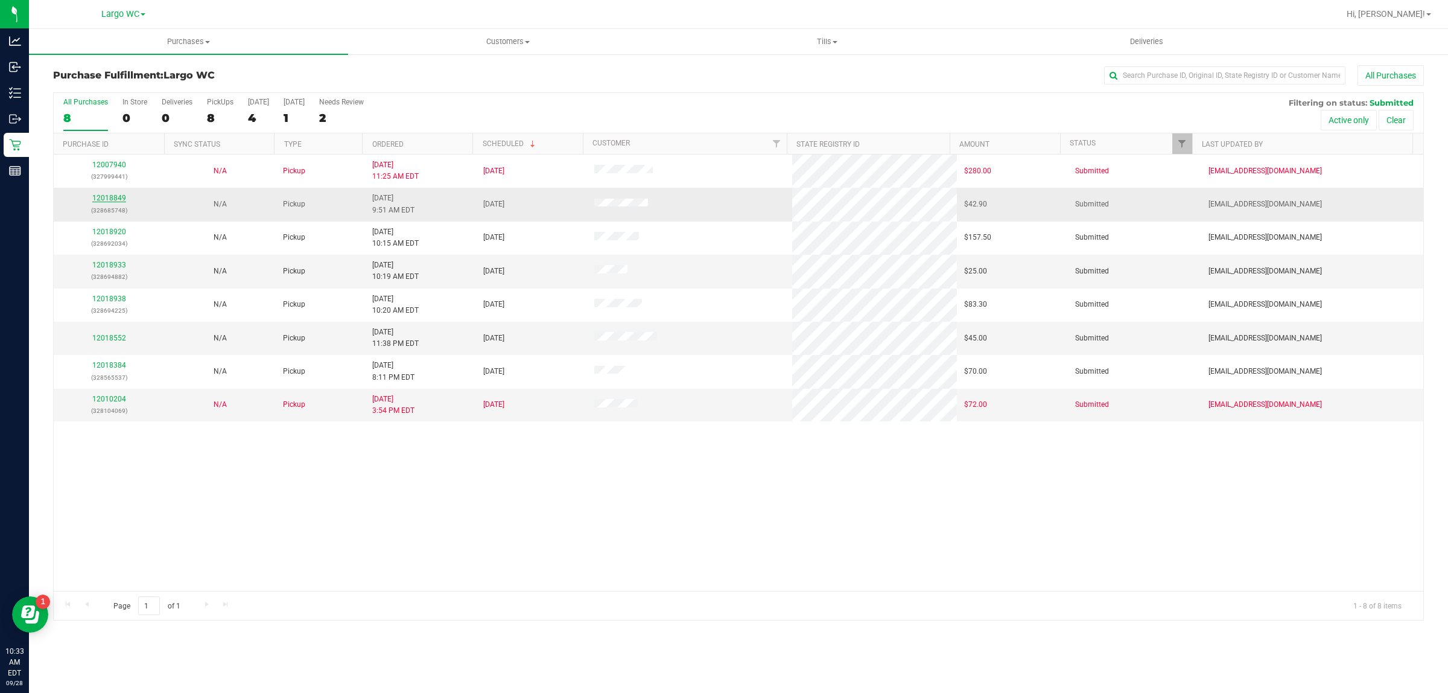
click at [120, 200] on link "12018849" at bounding box center [109, 198] width 34 height 8
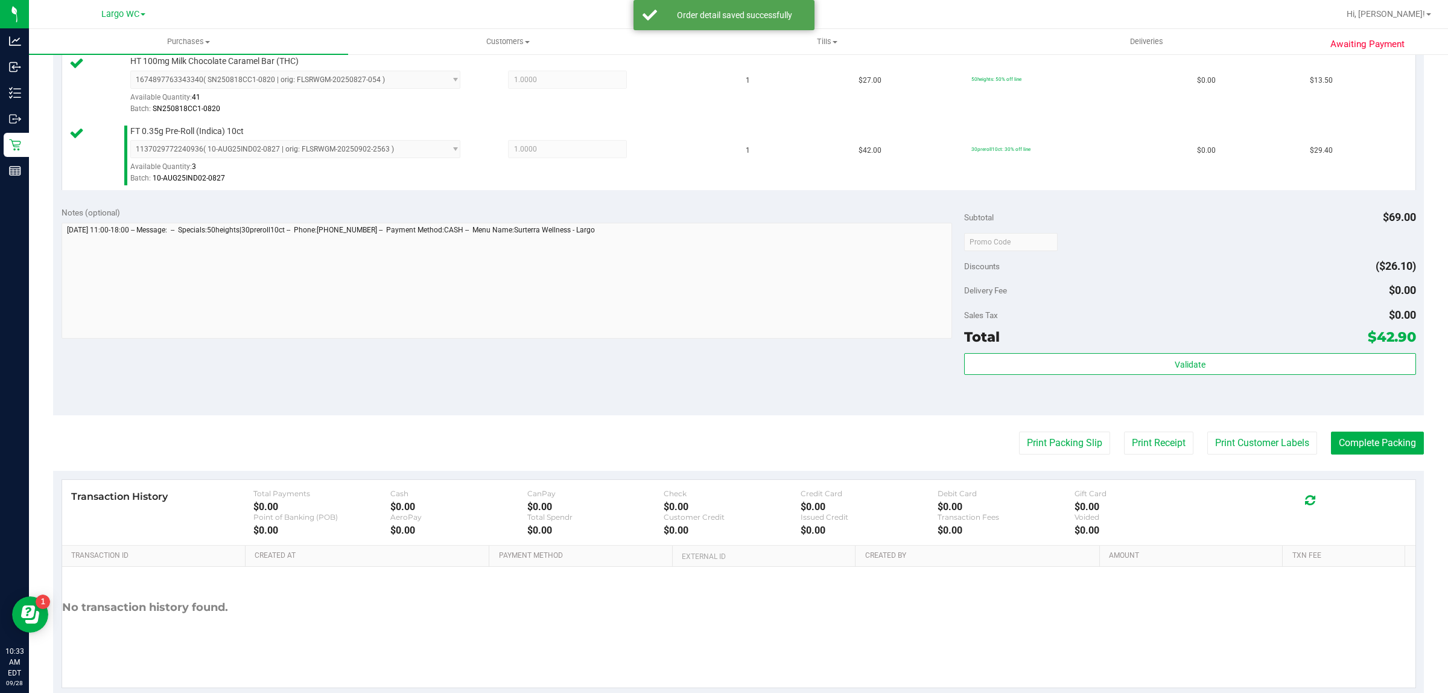
scroll to position [334, 0]
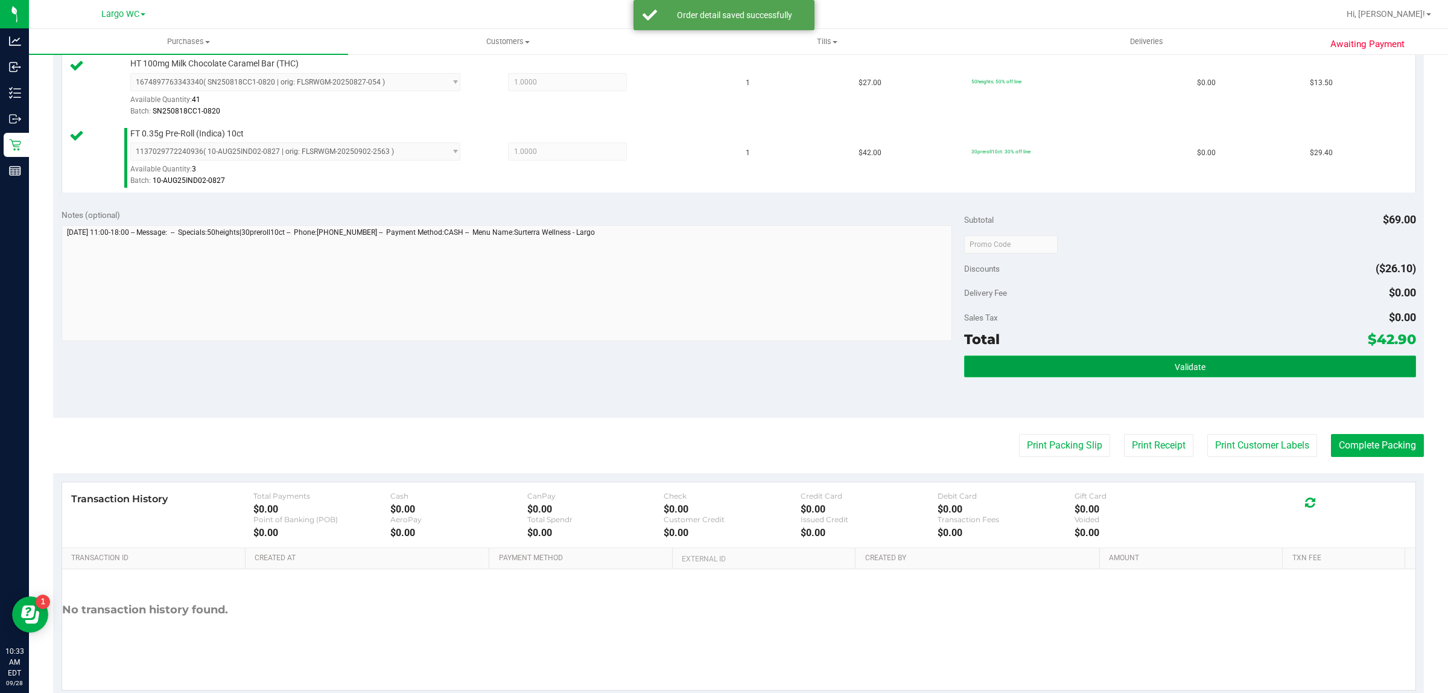
click at [1091, 360] on button "Validate" at bounding box center [1189, 366] width 451 height 22
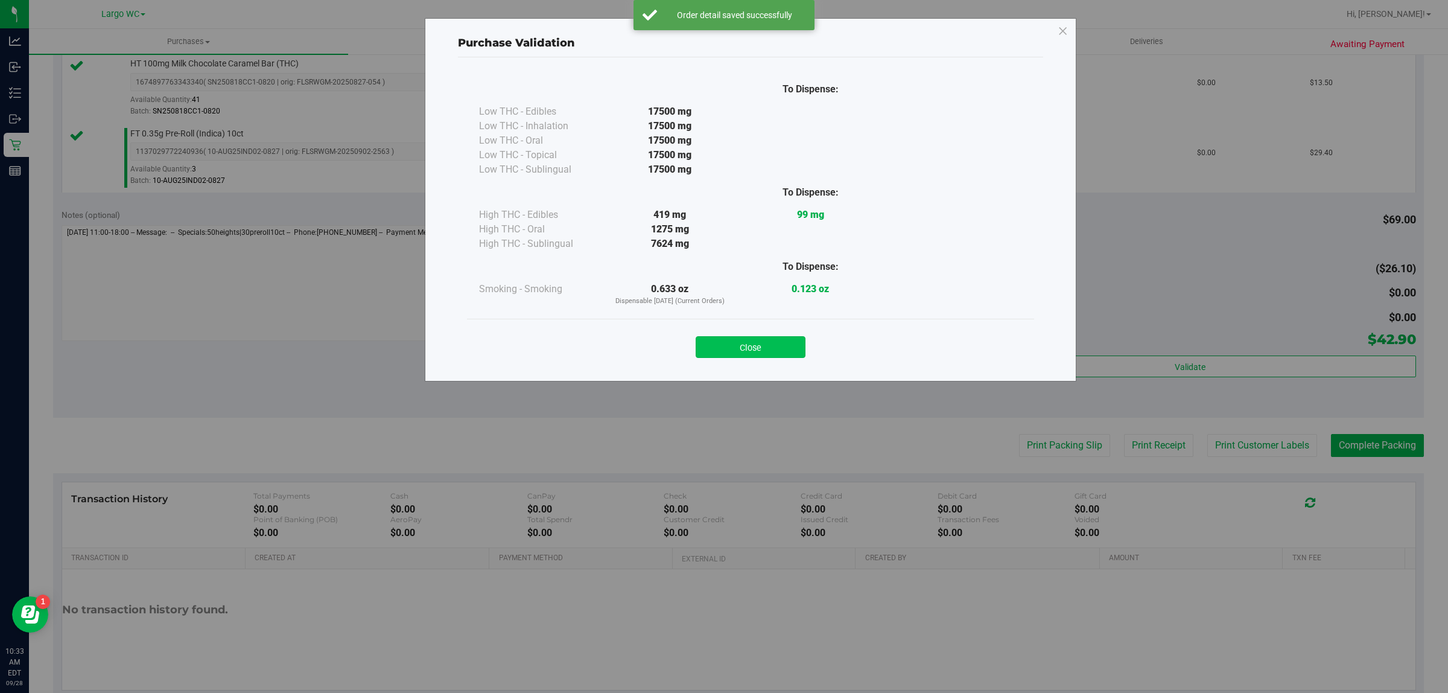
click at [747, 348] on button "Close" at bounding box center [751, 347] width 110 height 22
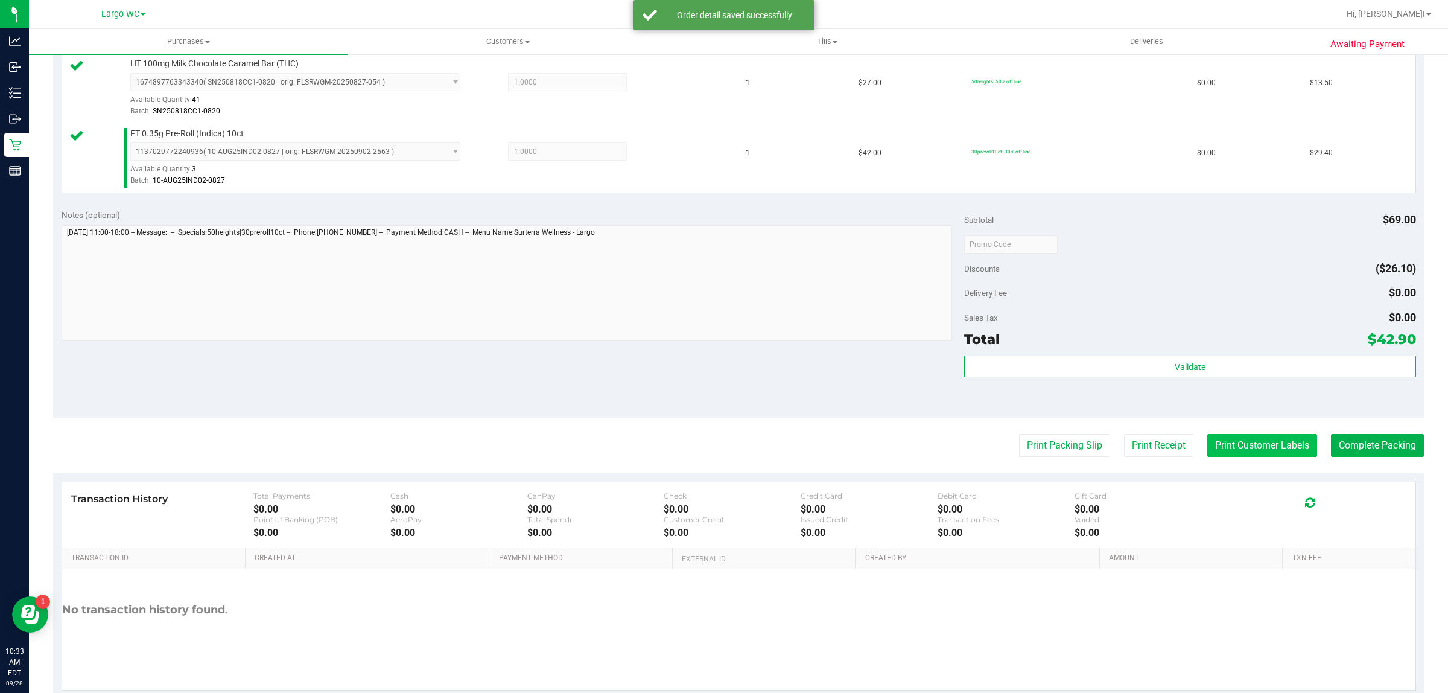
click at [1257, 445] on button "Print Customer Labels" at bounding box center [1263, 445] width 110 height 23
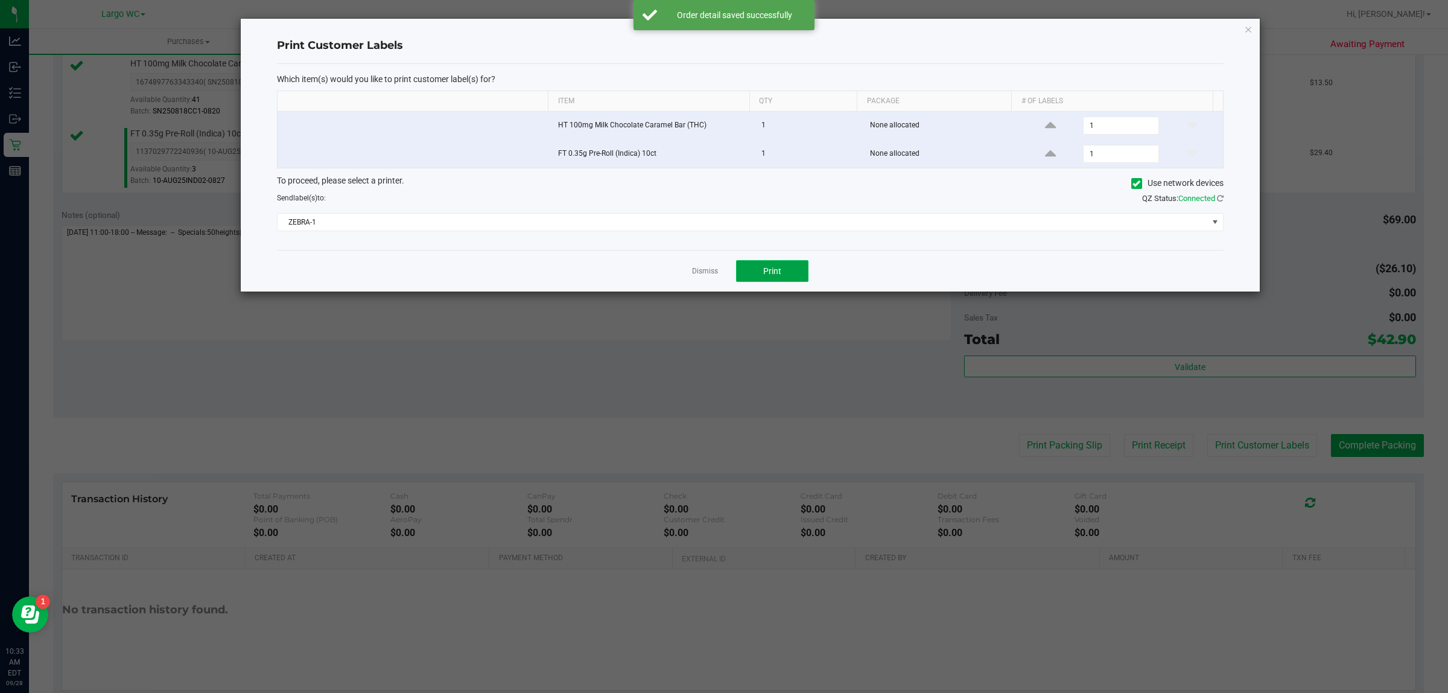
click at [780, 278] on button "Print" at bounding box center [772, 271] width 72 height 22
click at [1250, 28] on icon "button" at bounding box center [1248, 29] width 8 height 14
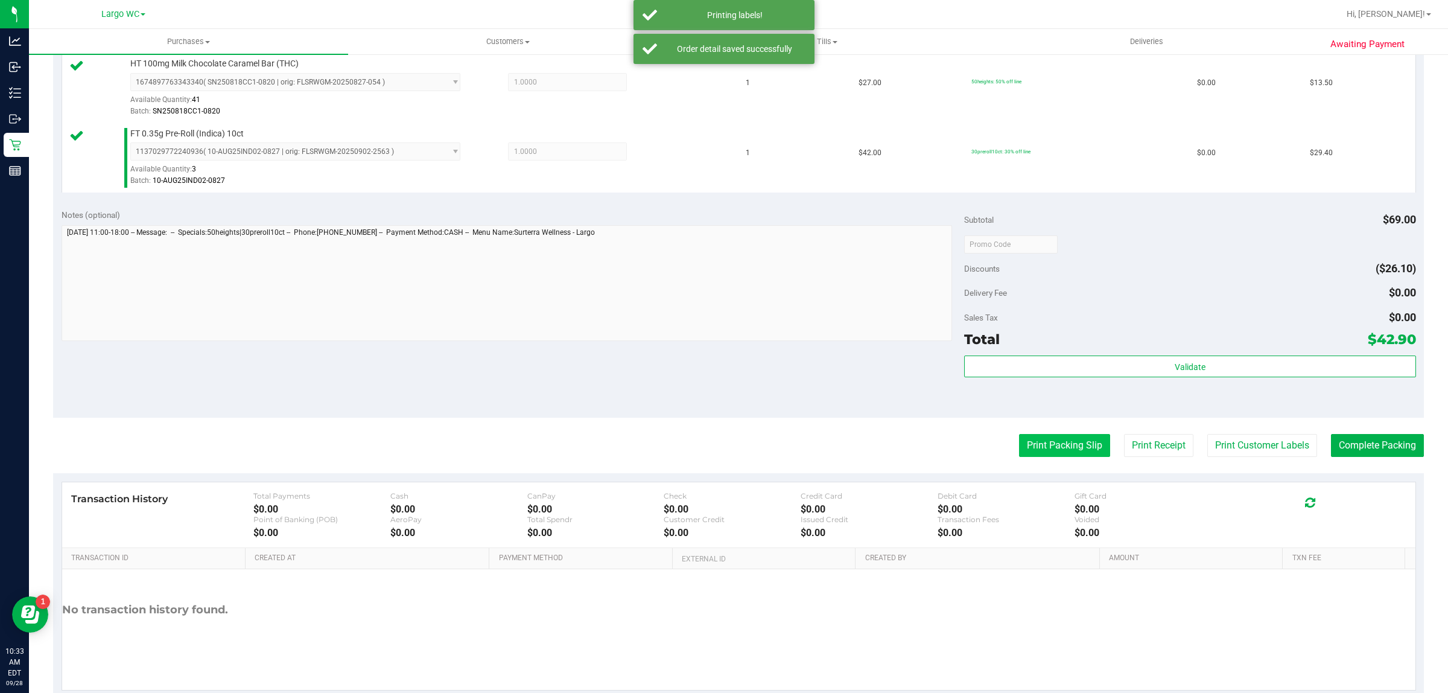
click at [1045, 441] on button "Print Packing Slip" at bounding box center [1064, 445] width 91 height 23
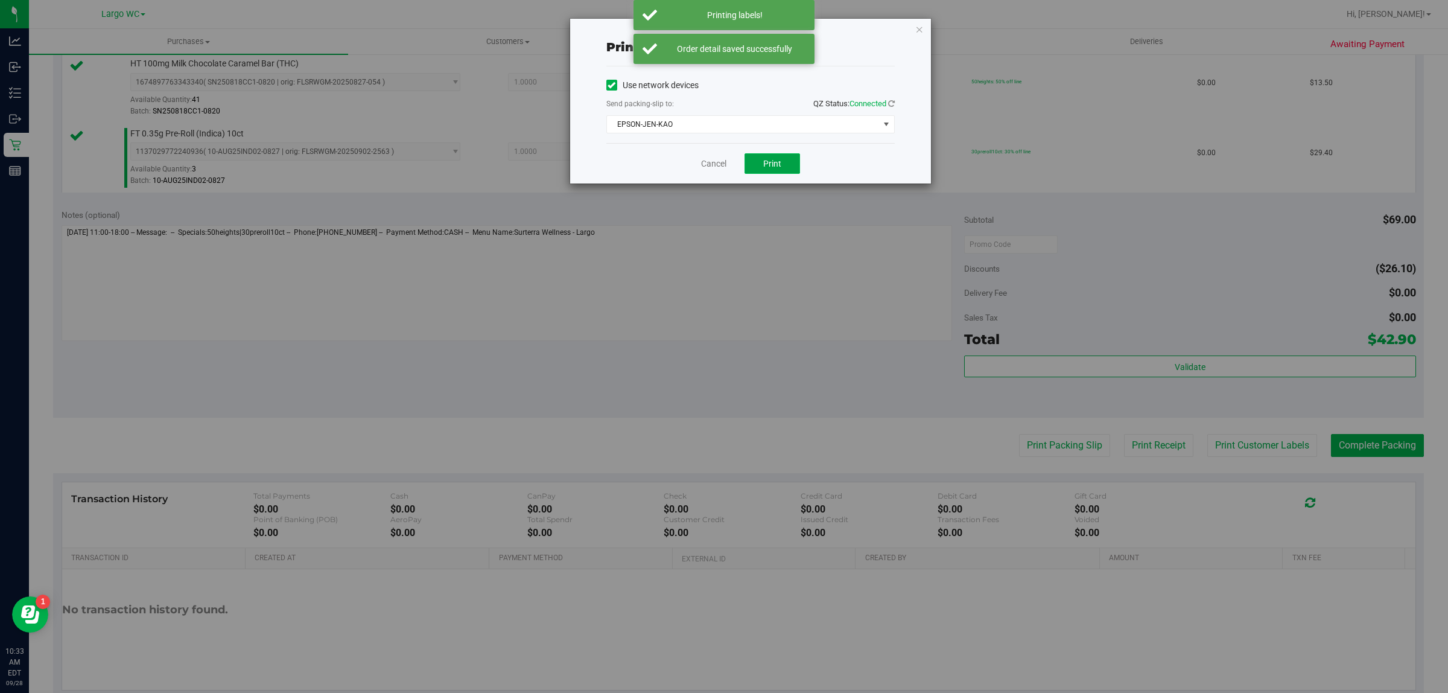
click at [773, 165] on span "Print" at bounding box center [772, 164] width 18 height 10
click at [916, 22] on icon "button" at bounding box center [920, 29] width 8 height 14
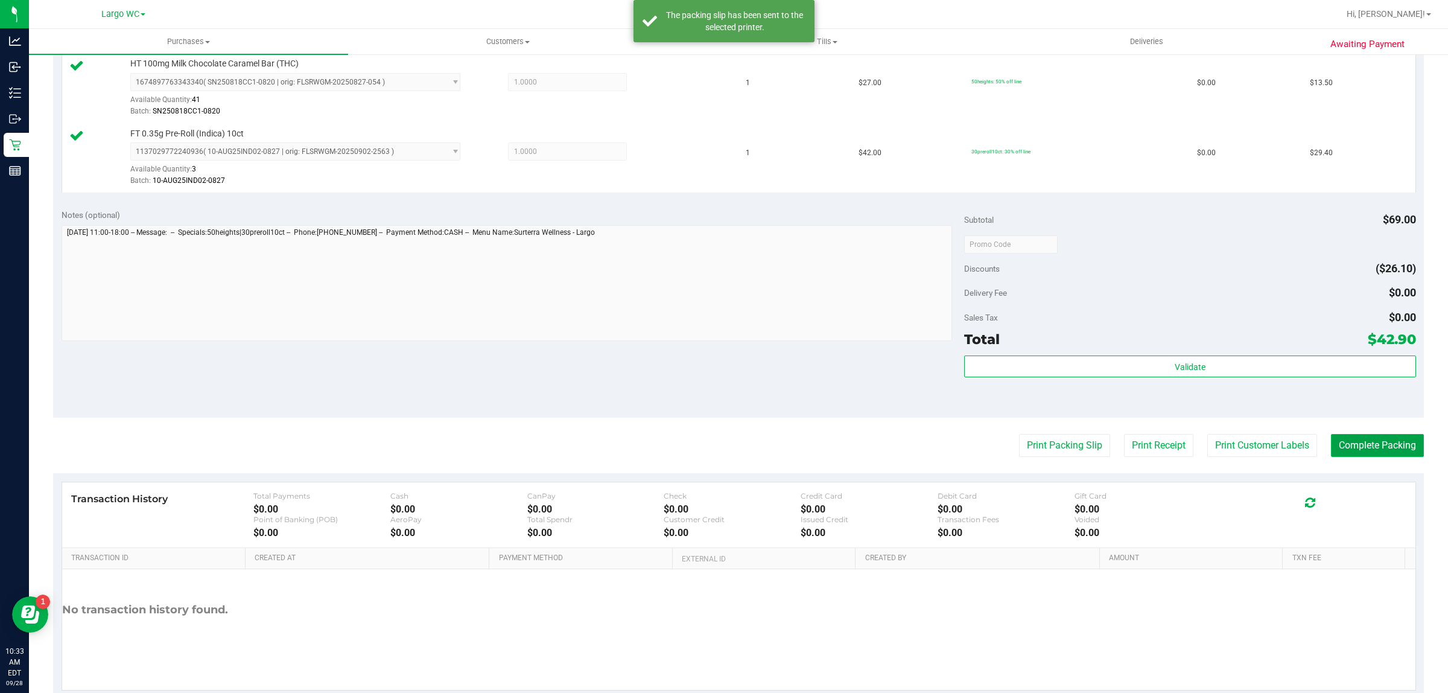
click at [1348, 436] on button "Complete Packing" at bounding box center [1377, 445] width 93 height 23
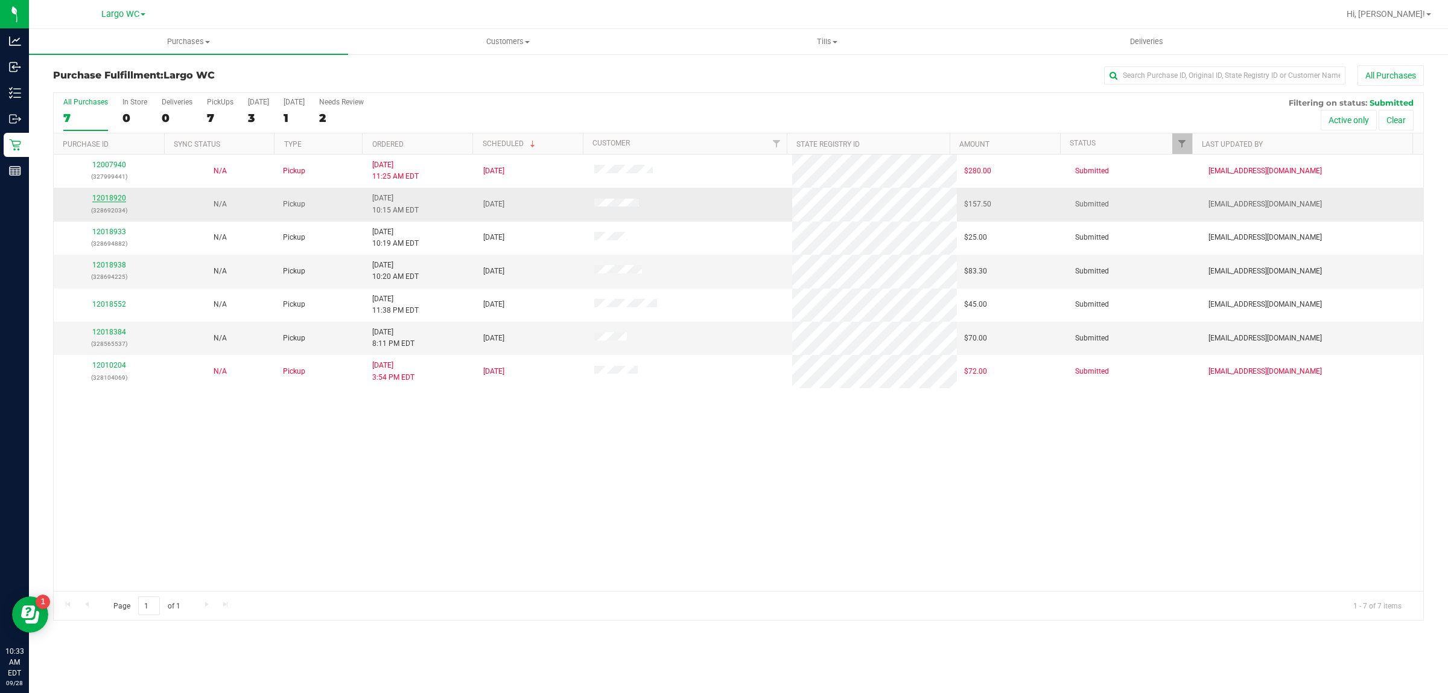
click at [97, 195] on link "12018920" at bounding box center [109, 198] width 34 height 8
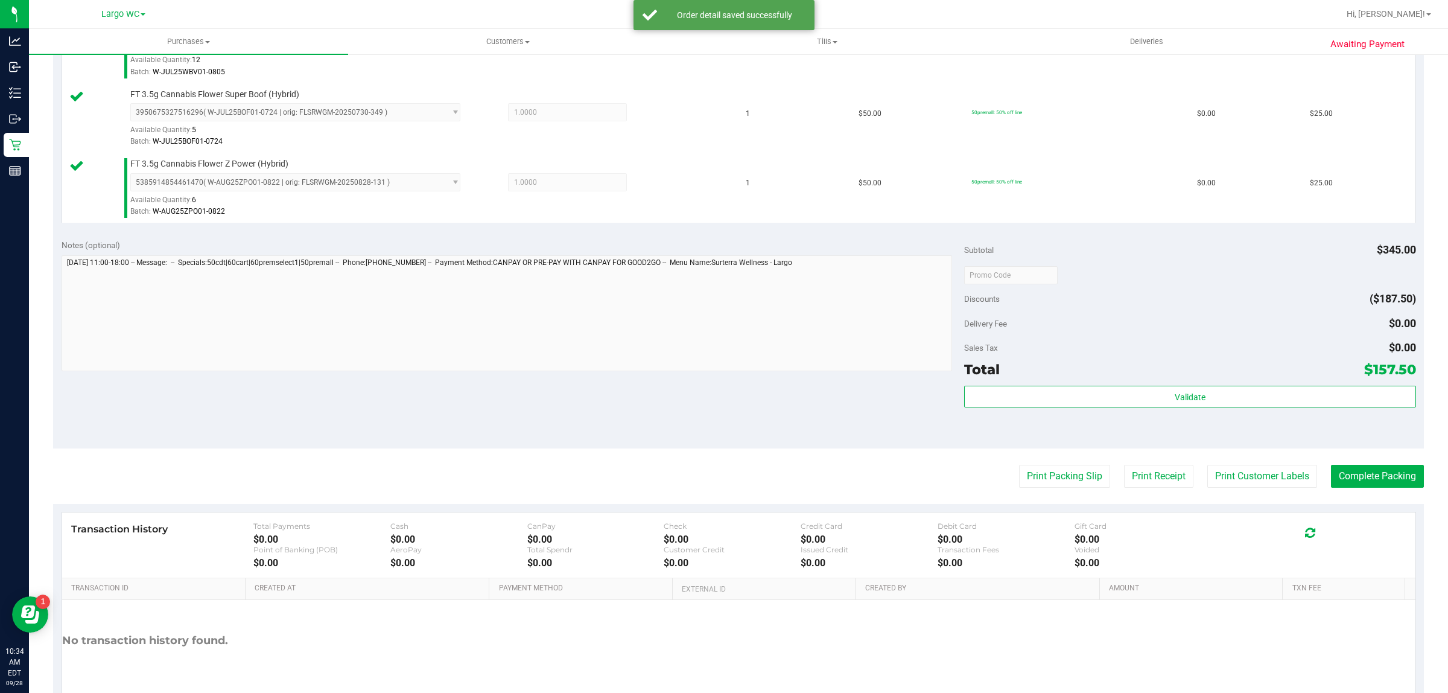
scroll to position [616, 0]
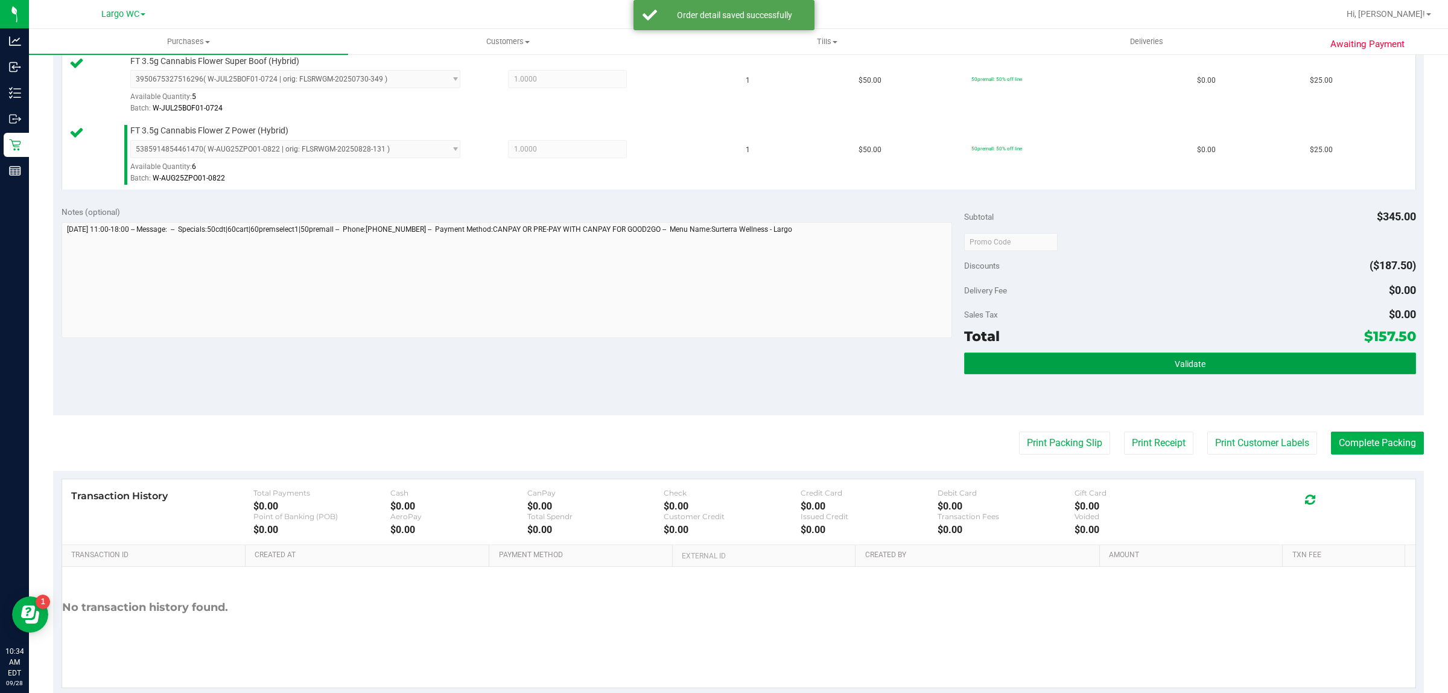
click at [1155, 371] on button "Validate" at bounding box center [1189, 363] width 451 height 22
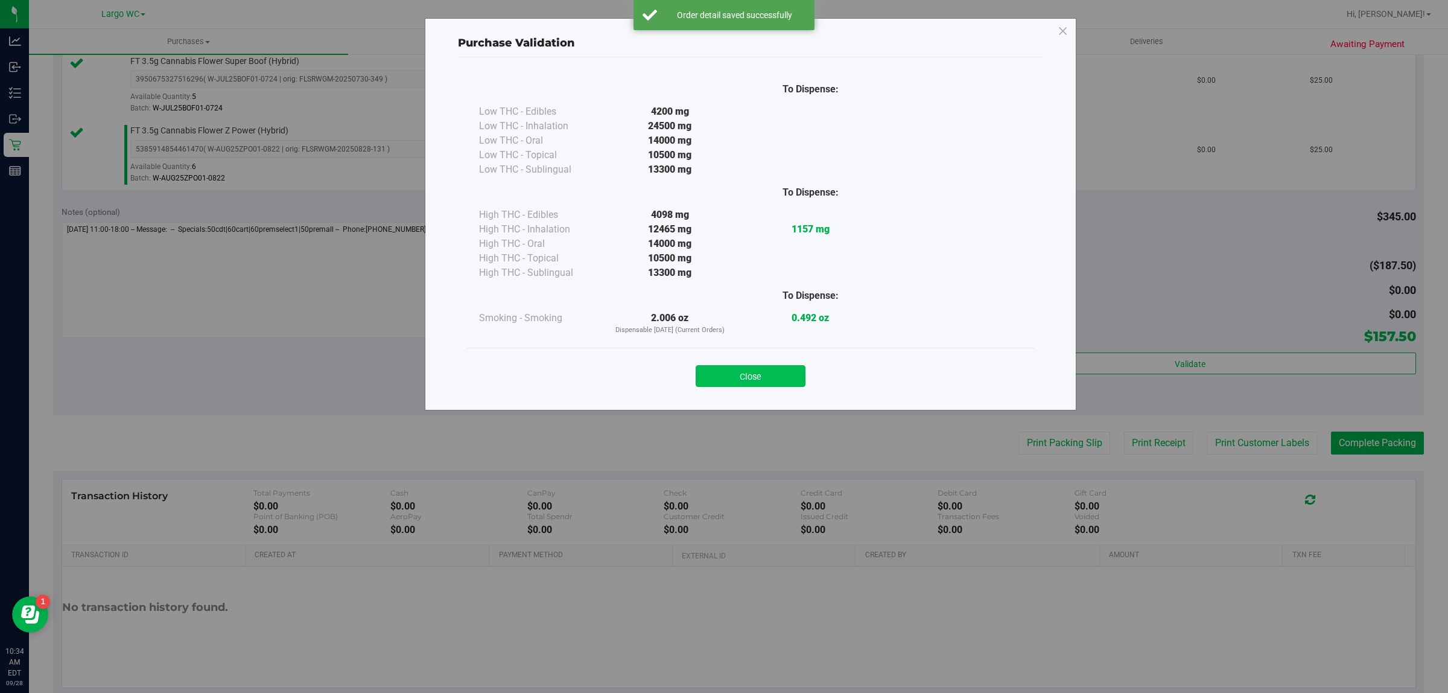
click at [780, 369] on button "Close" at bounding box center [751, 376] width 110 height 22
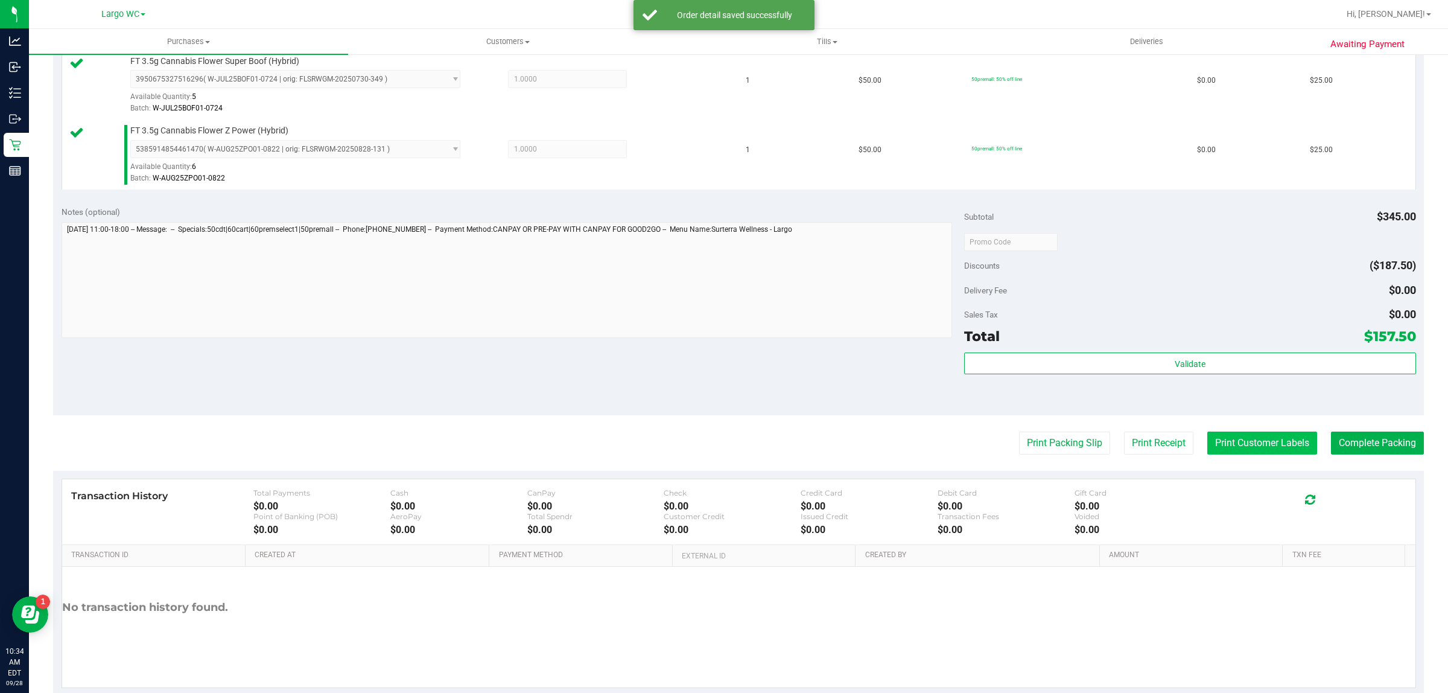
click at [1245, 451] on button "Print Customer Labels" at bounding box center [1263, 443] width 110 height 23
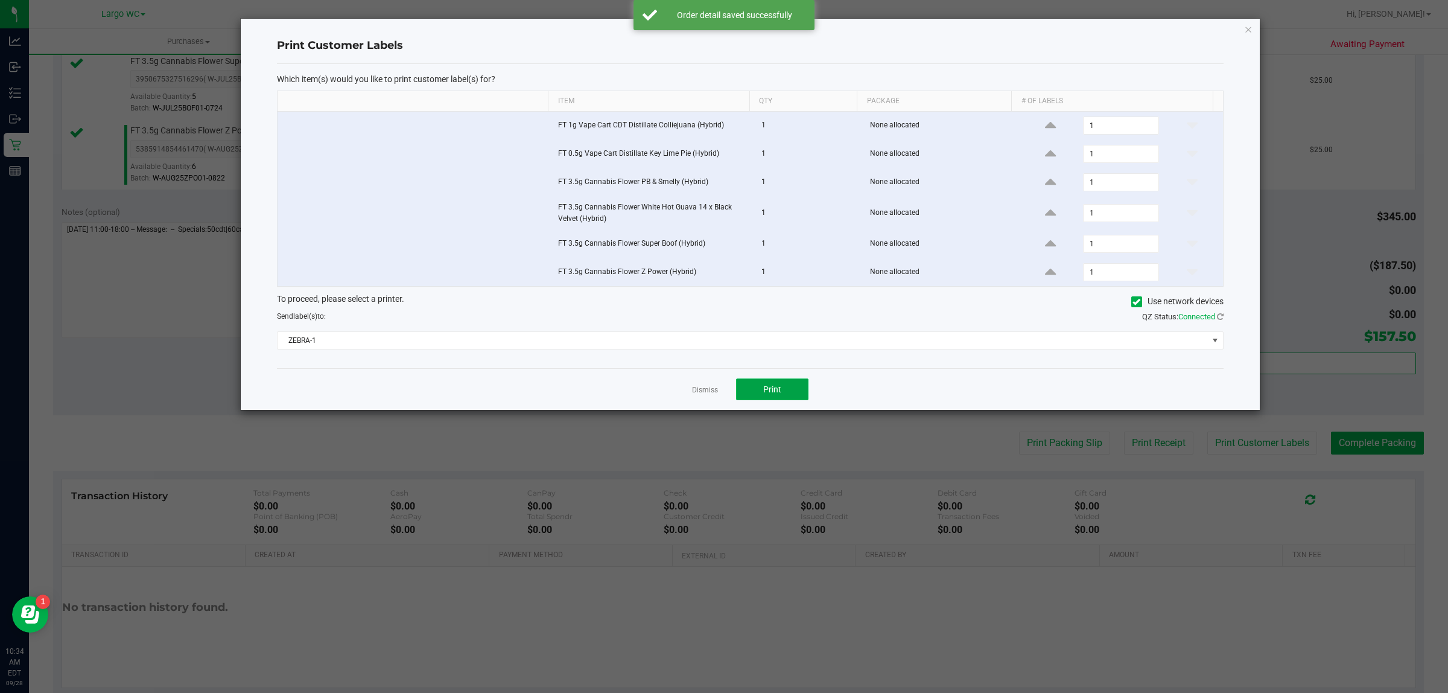
click at [780, 399] on button "Print" at bounding box center [772, 389] width 72 height 22
click at [1248, 28] on icon "button" at bounding box center [1248, 29] width 8 height 14
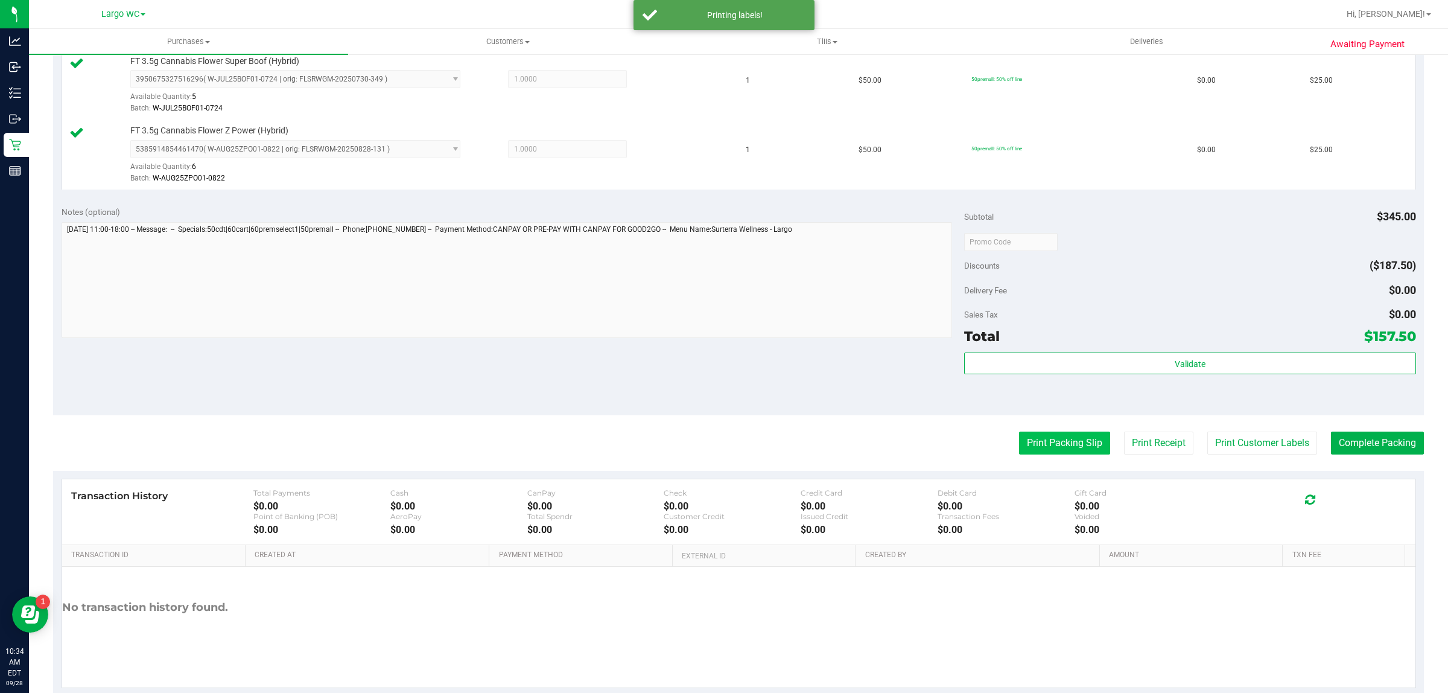
click at [1052, 454] on button "Print Packing Slip" at bounding box center [1064, 443] width 91 height 23
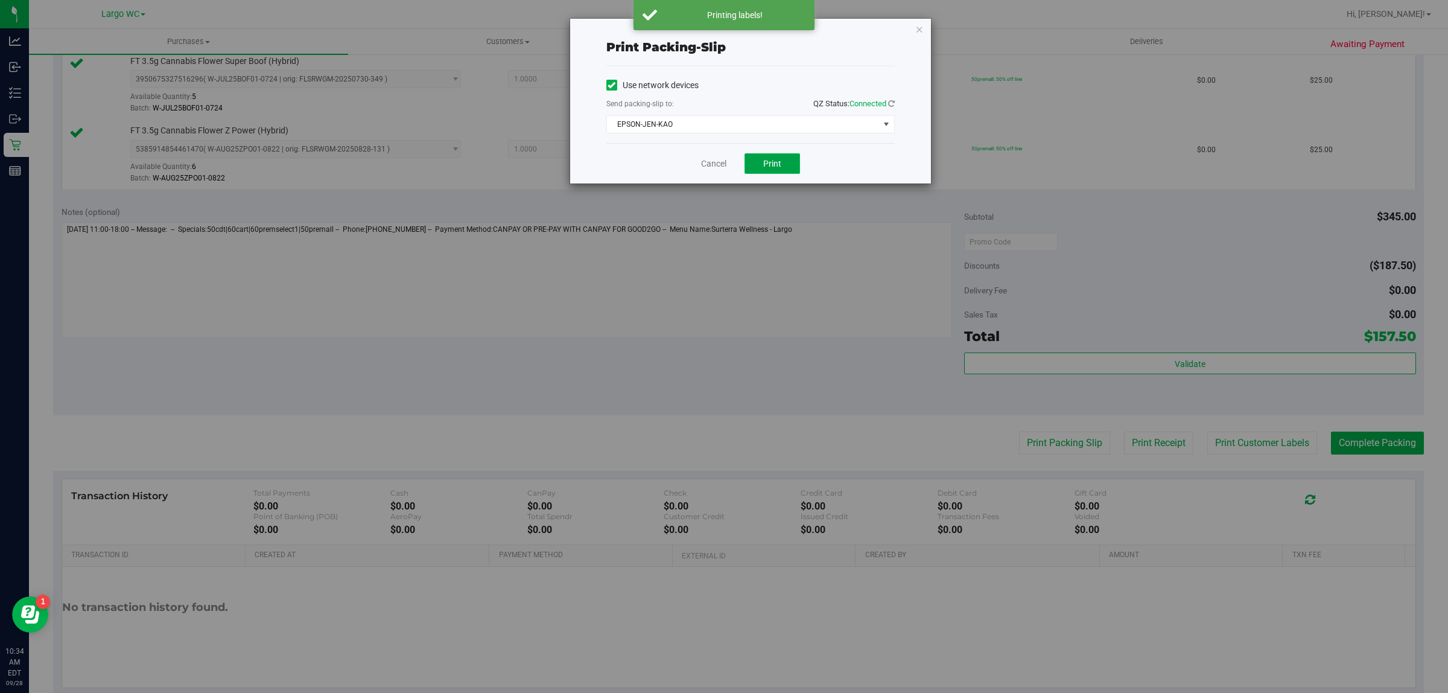
click at [771, 164] on span "Print" at bounding box center [772, 164] width 18 height 10
click at [919, 23] on icon "button" at bounding box center [920, 29] width 8 height 14
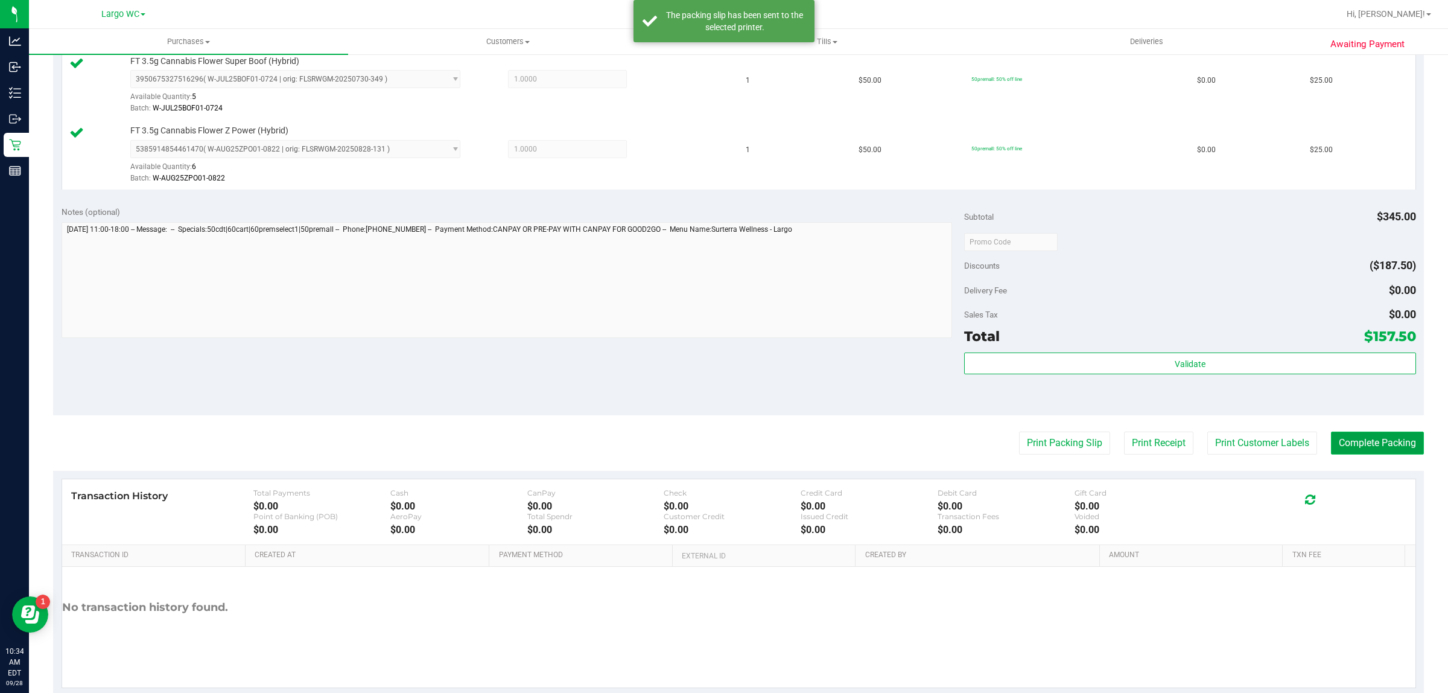
click at [1372, 453] on button "Complete Packing" at bounding box center [1377, 443] width 93 height 23
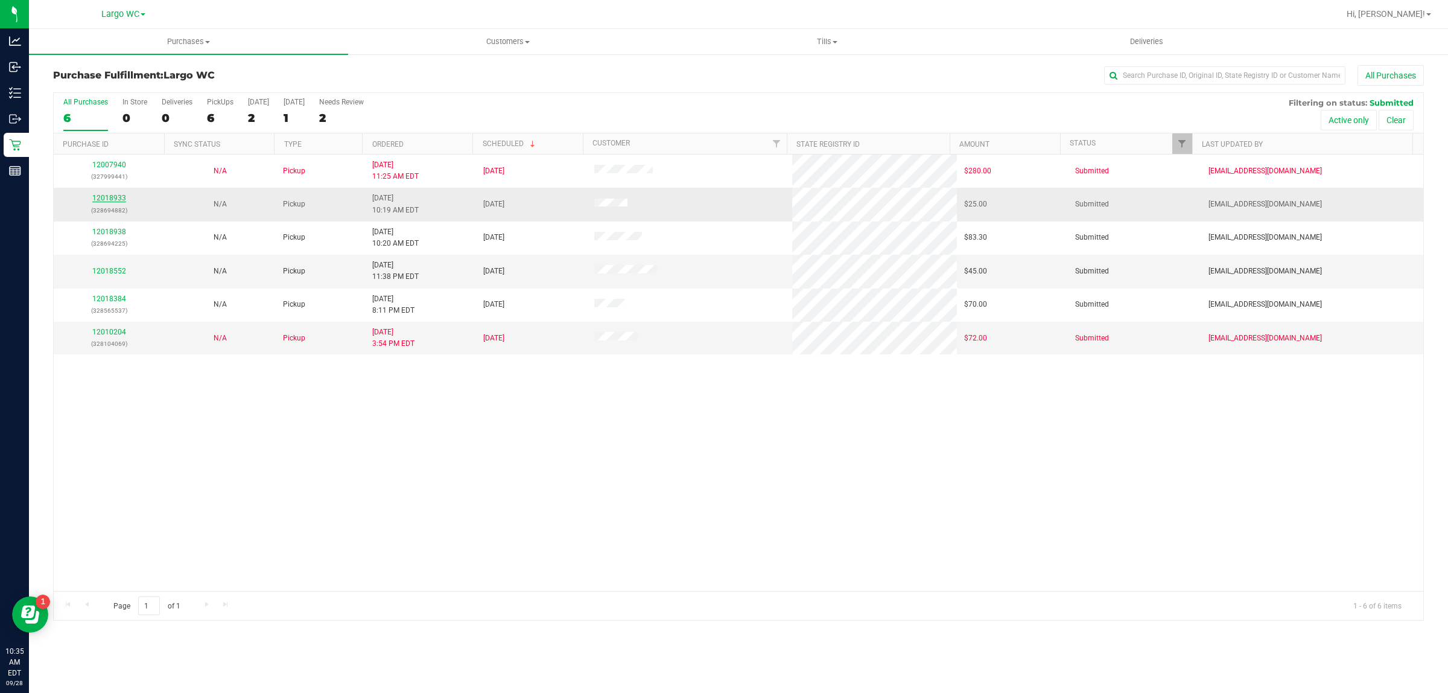
click at [106, 201] on link "12018933" at bounding box center [109, 198] width 34 height 8
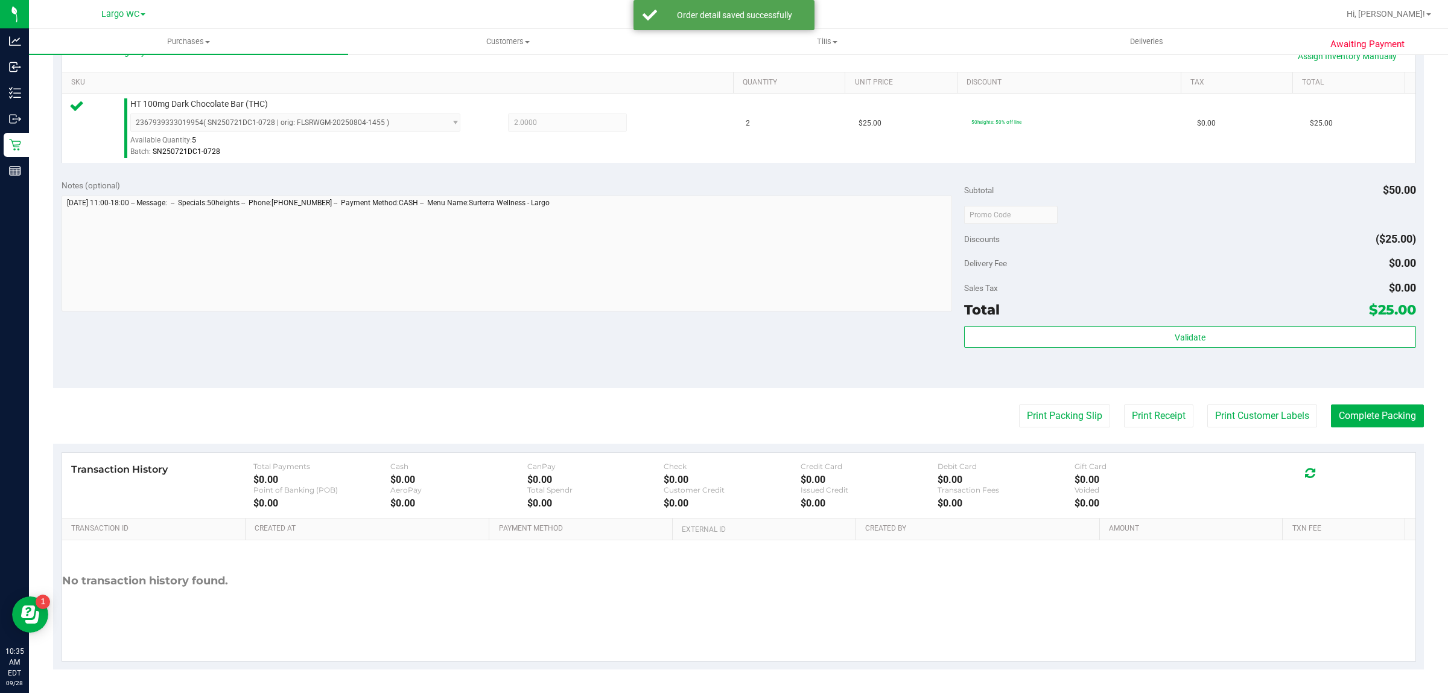
scroll to position [293, 0]
click at [1108, 361] on div "Validate" at bounding box center [1189, 354] width 451 height 54
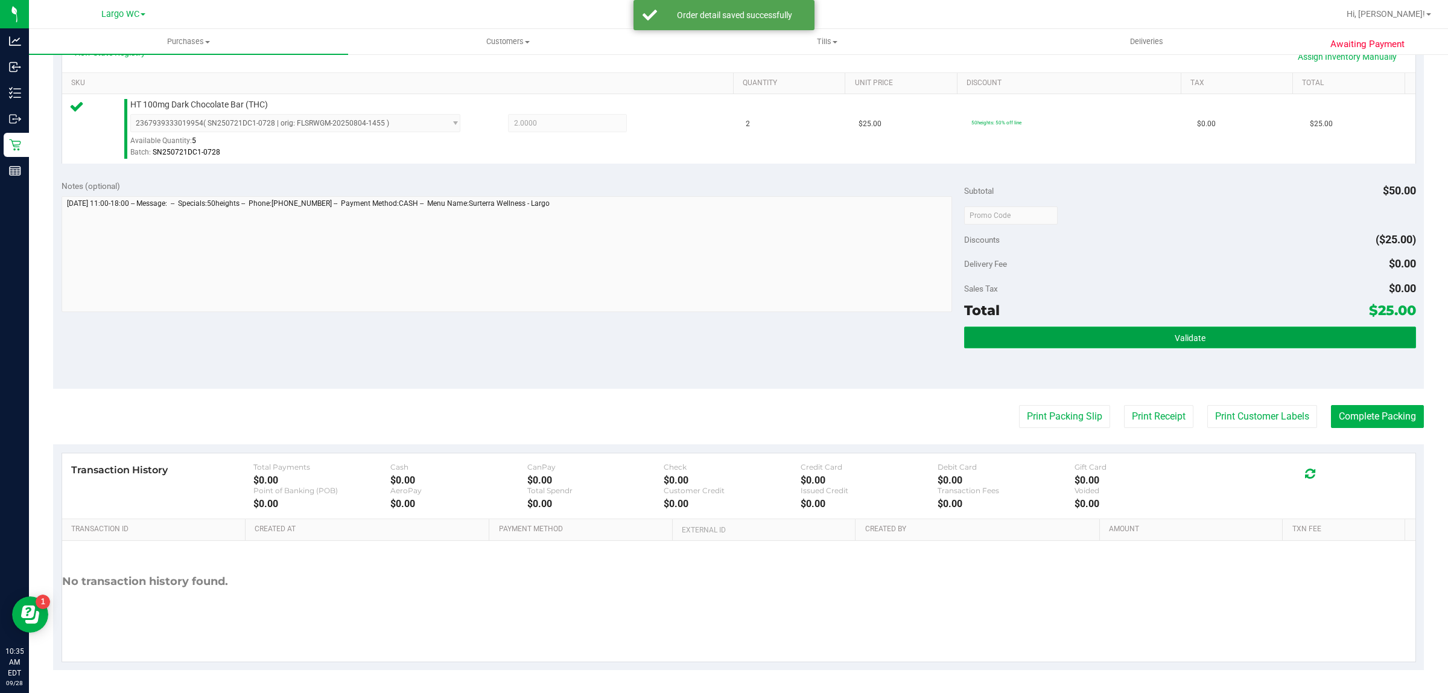
click at [993, 329] on button "Validate" at bounding box center [1189, 338] width 451 height 22
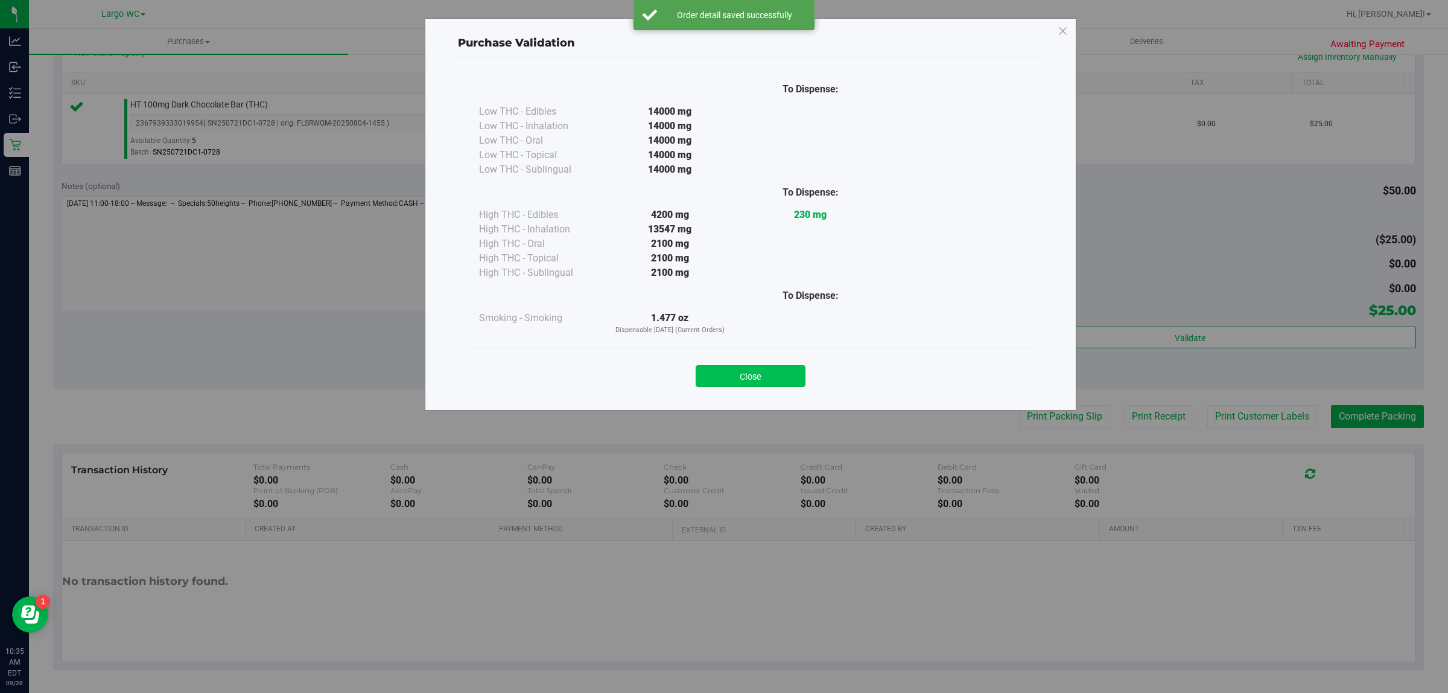
click at [750, 375] on button "Close" at bounding box center [751, 376] width 110 height 22
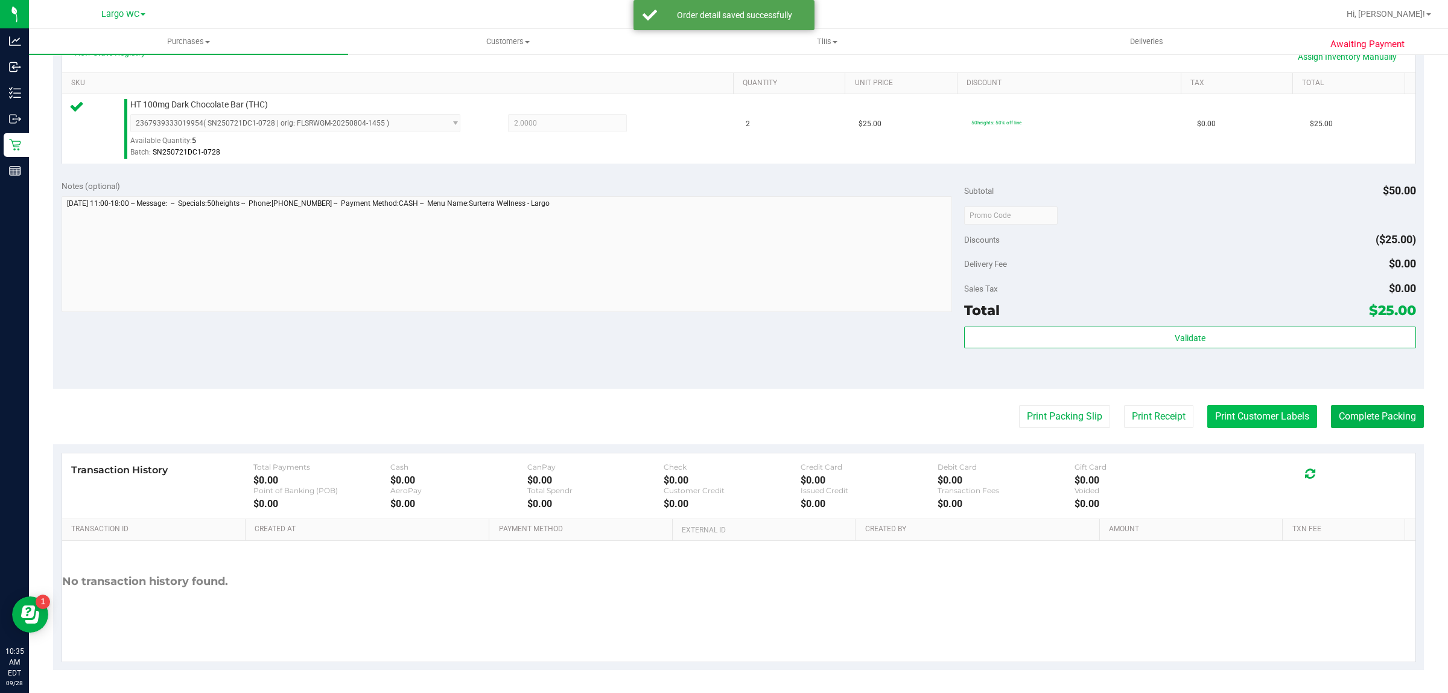
click at [1232, 419] on button "Print Customer Labels" at bounding box center [1263, 416] width 110 height 23
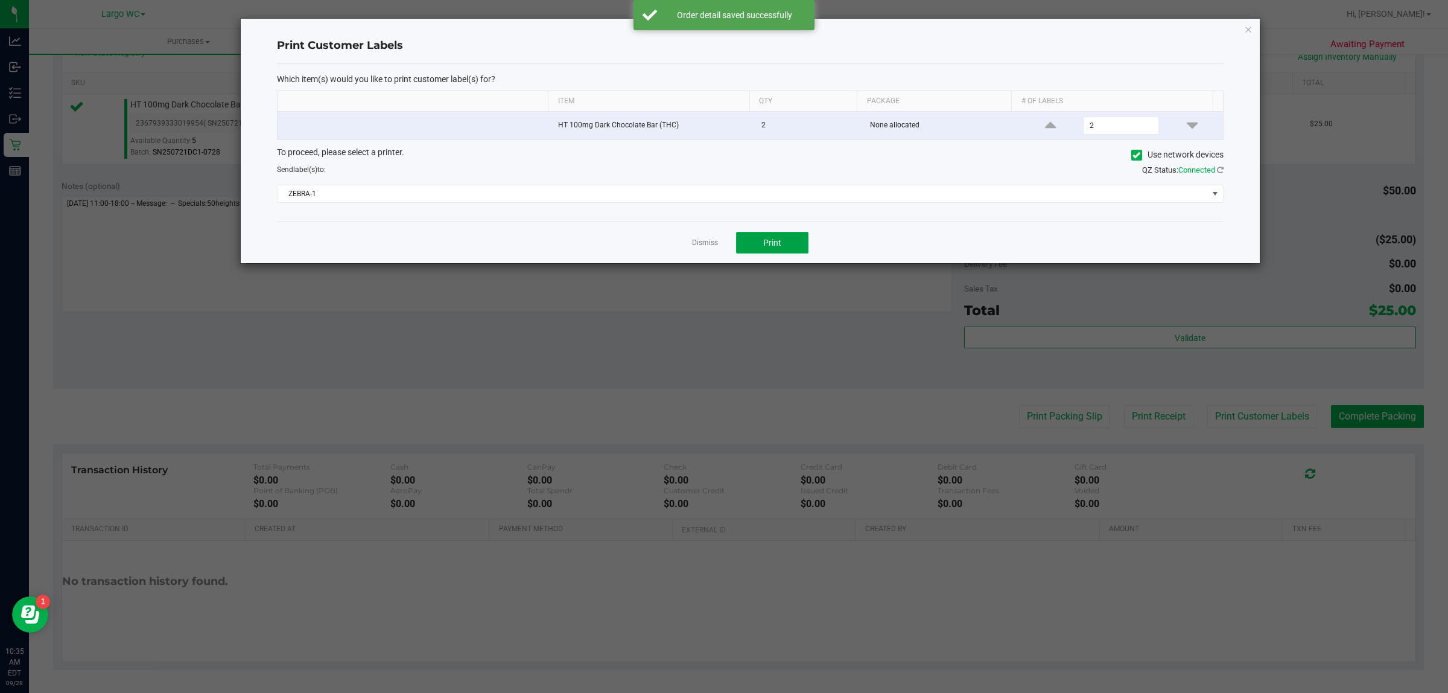
click at [783, 252] on button "Print" at bounding box center [772, 243] width 72 height 22
click at [1232, 22] on div "Print Customer Labels Which item(s) would you like to print customer label(s) f…" at bounding box center [750, 141] width 1019 height 244
click at [1248, 26] on icon "button" at bounding box center [1248, 29] width 8 height 14
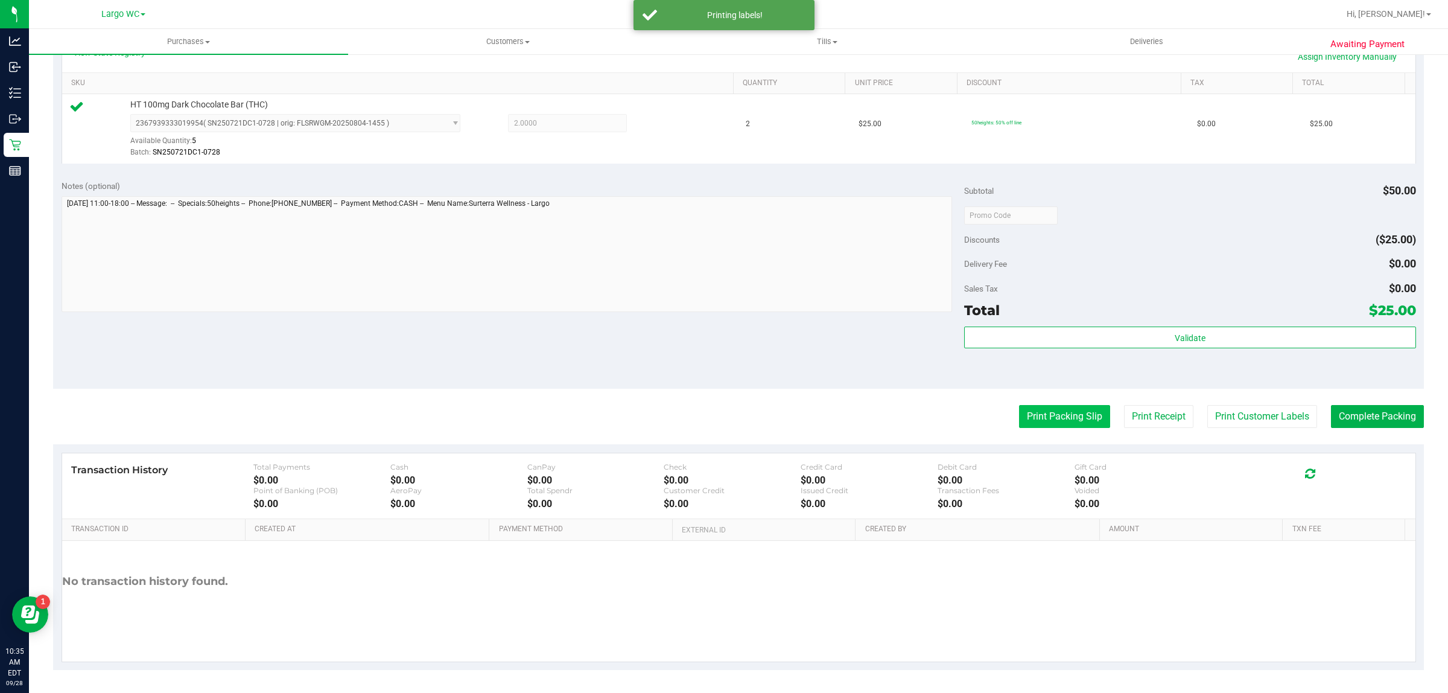
click at [1054, 418] on button "Print Packing Slip" at bounding box center [1064, 416] width 91 height 23
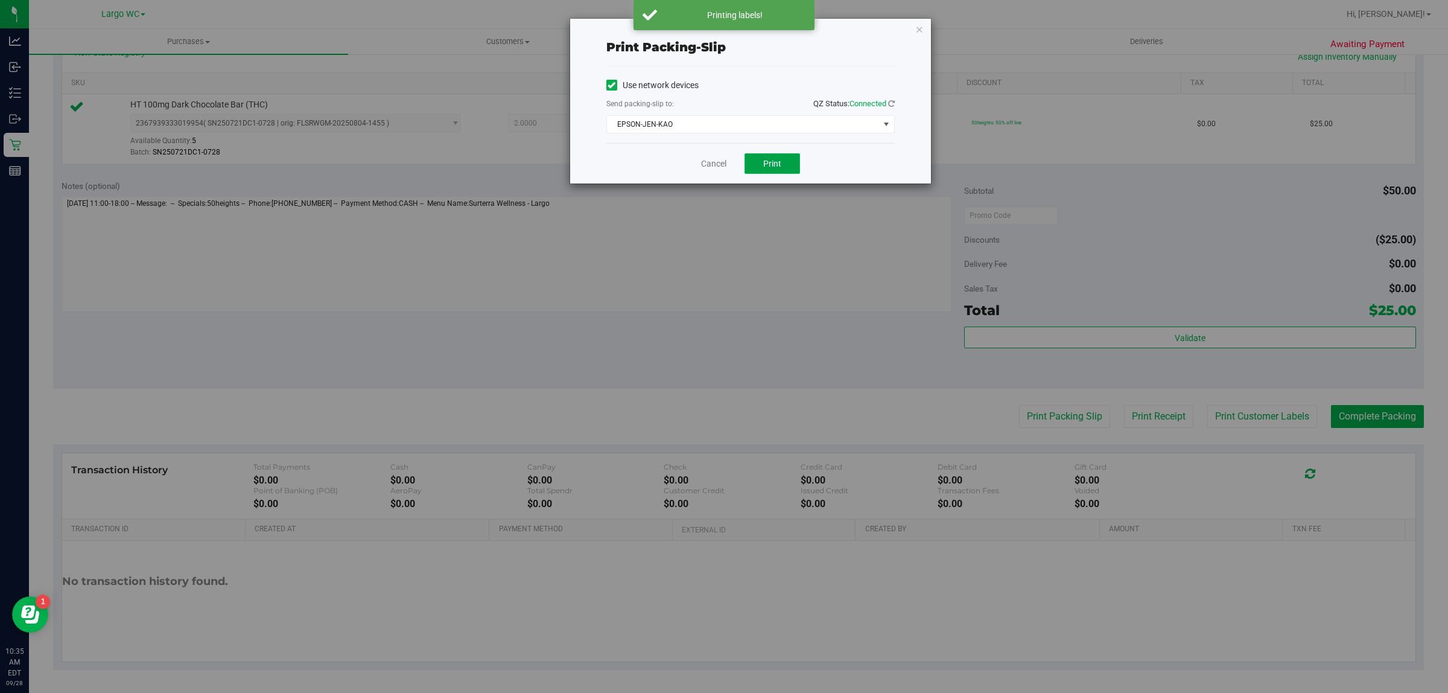
click at [773, 161] on span "Print" at bounding box center [772, 164] width 18 height 10
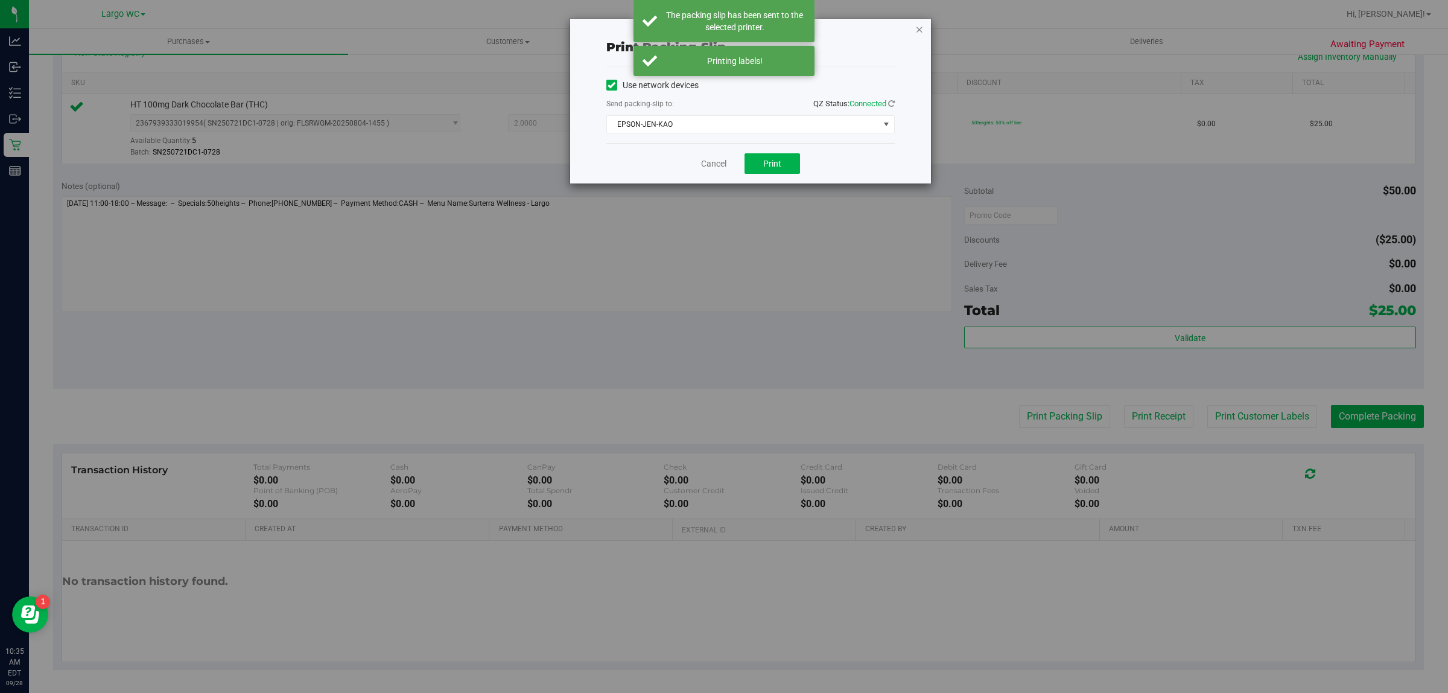
click at [918, 27] on icon "button" at bounding box center [920, 29] width 8 height 14
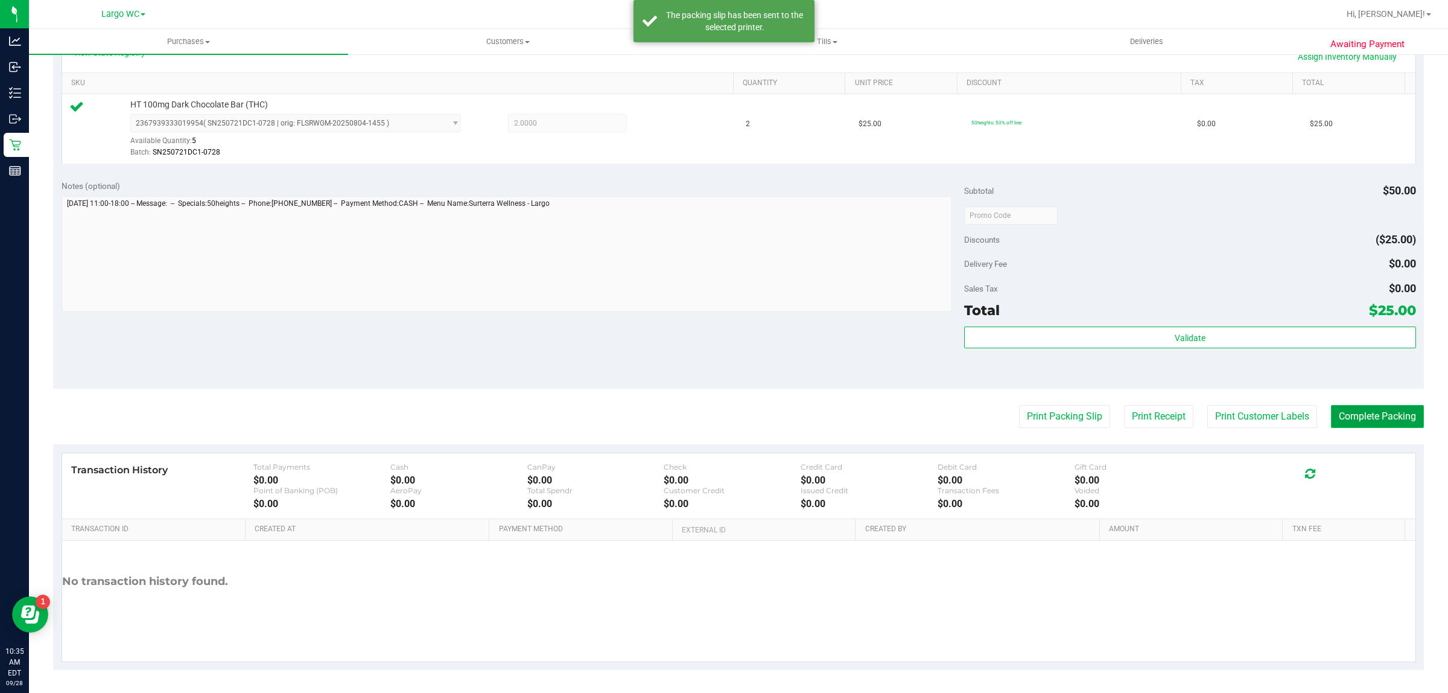
click at [1370, 428] on button "Complete Packing" at bounding box center [1377, 416] width 93 height 23
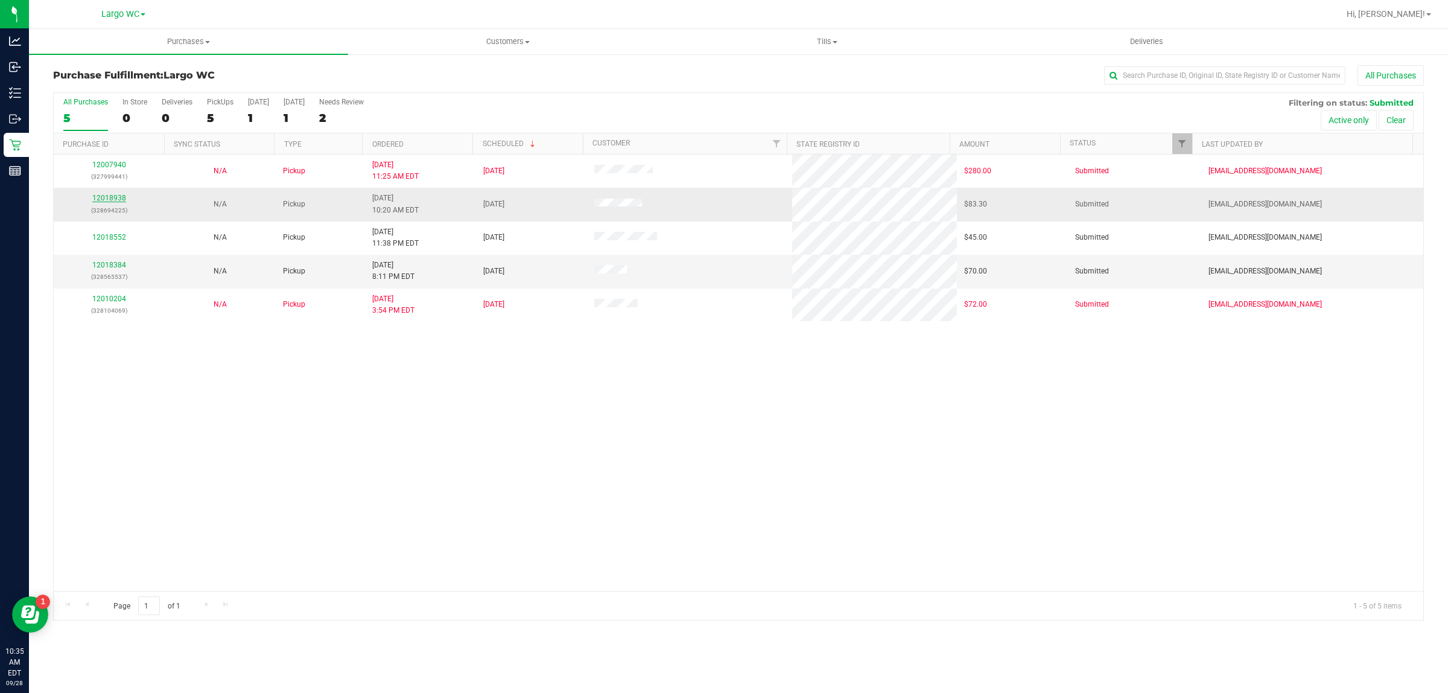
click at [103, 200] on link "12018938" at bounding box center [109, 198] width 34 height 8
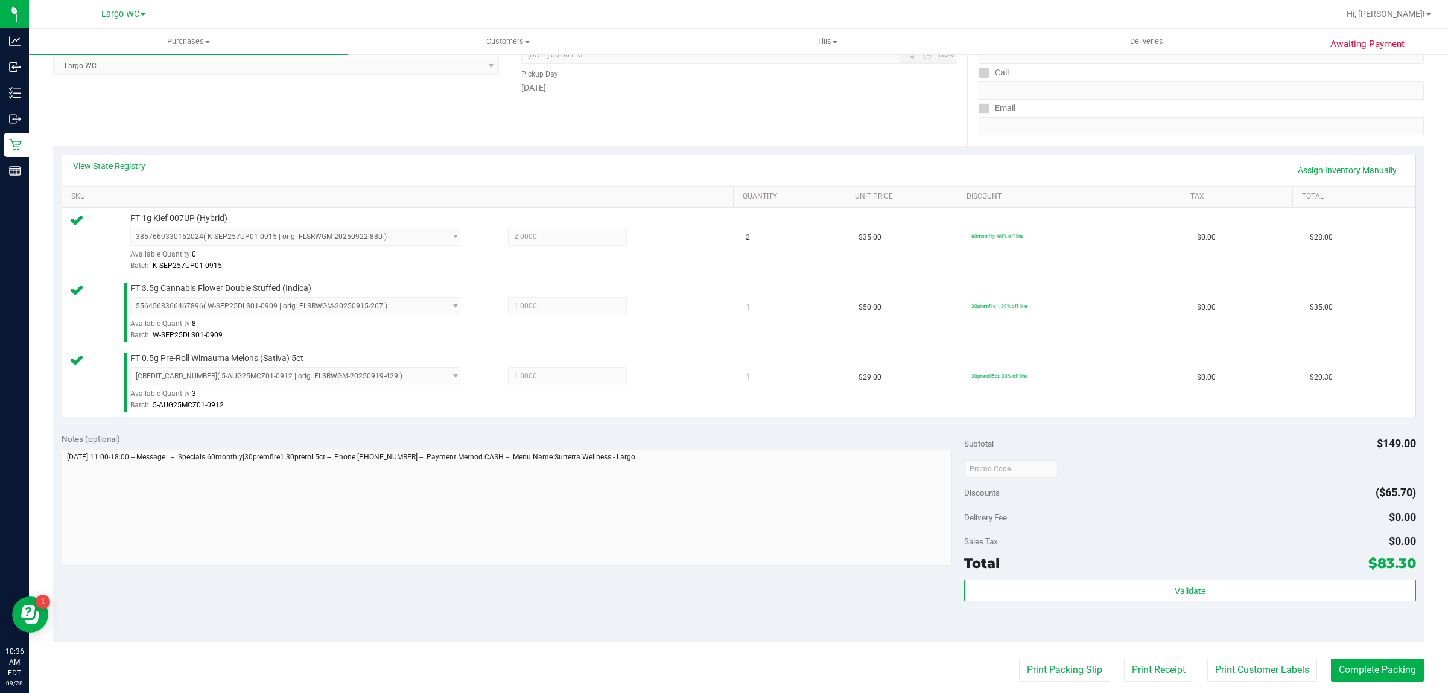
scroll to position [325, 0]
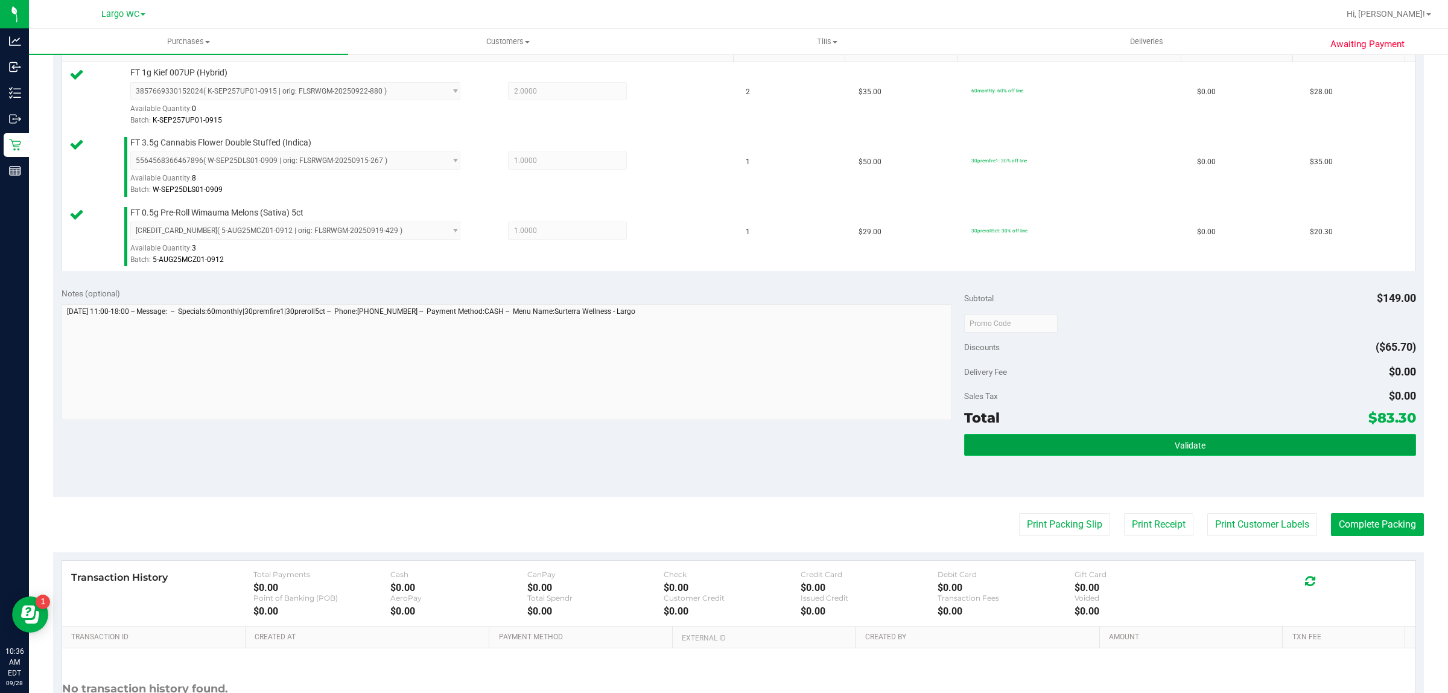
click at [1015, 447] on button "Validate" at bounding box center [1189, 445] width 451 height 22
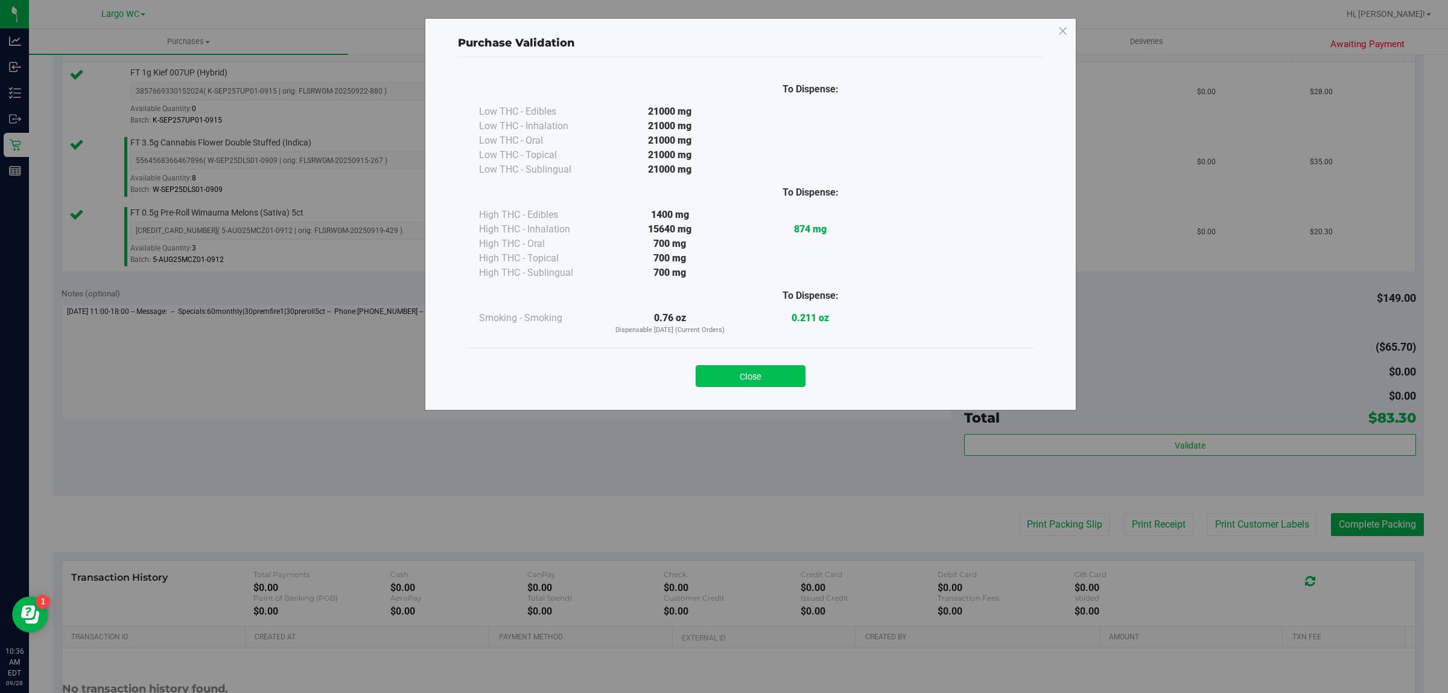
click at [747, 368] on button "Close" at bounding box center [751, 376] width 110 height 22
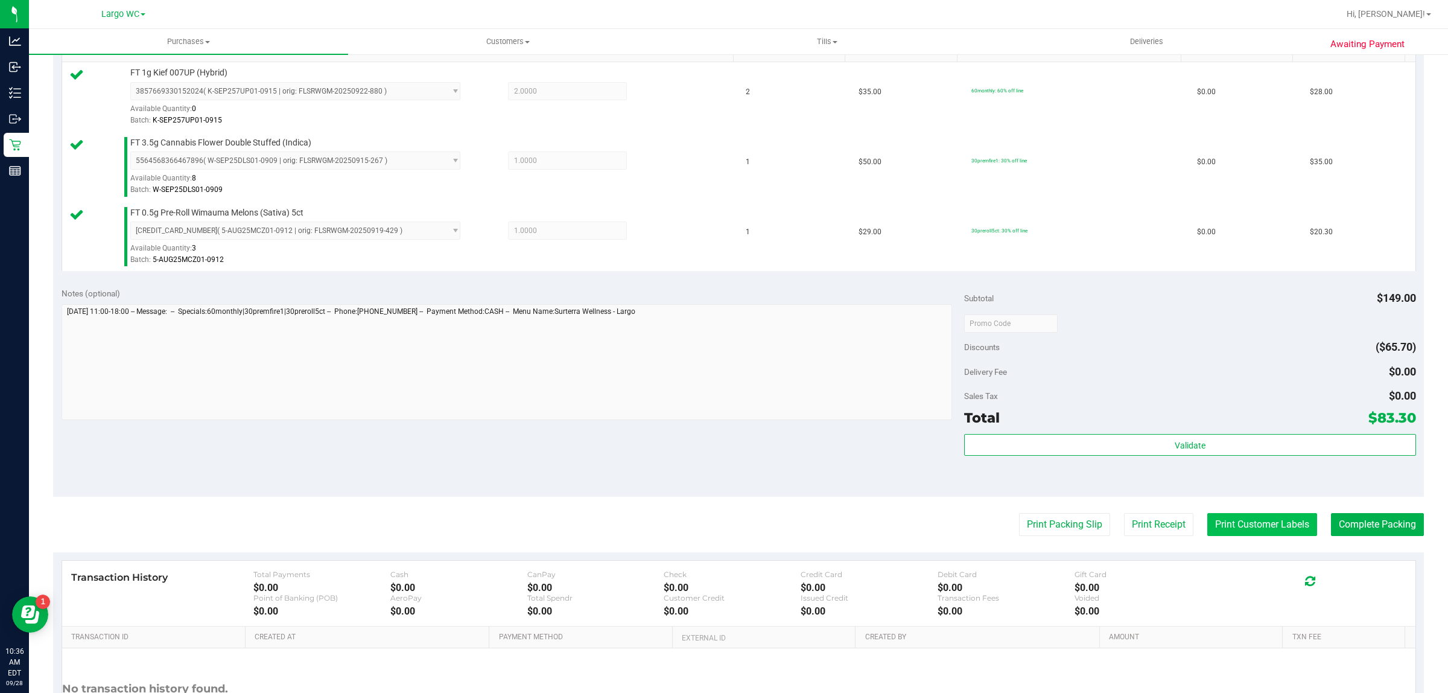
click at [1228, 532] on button "Print Customer Labels" at bounding box center [1263, 524] width 110 height 23
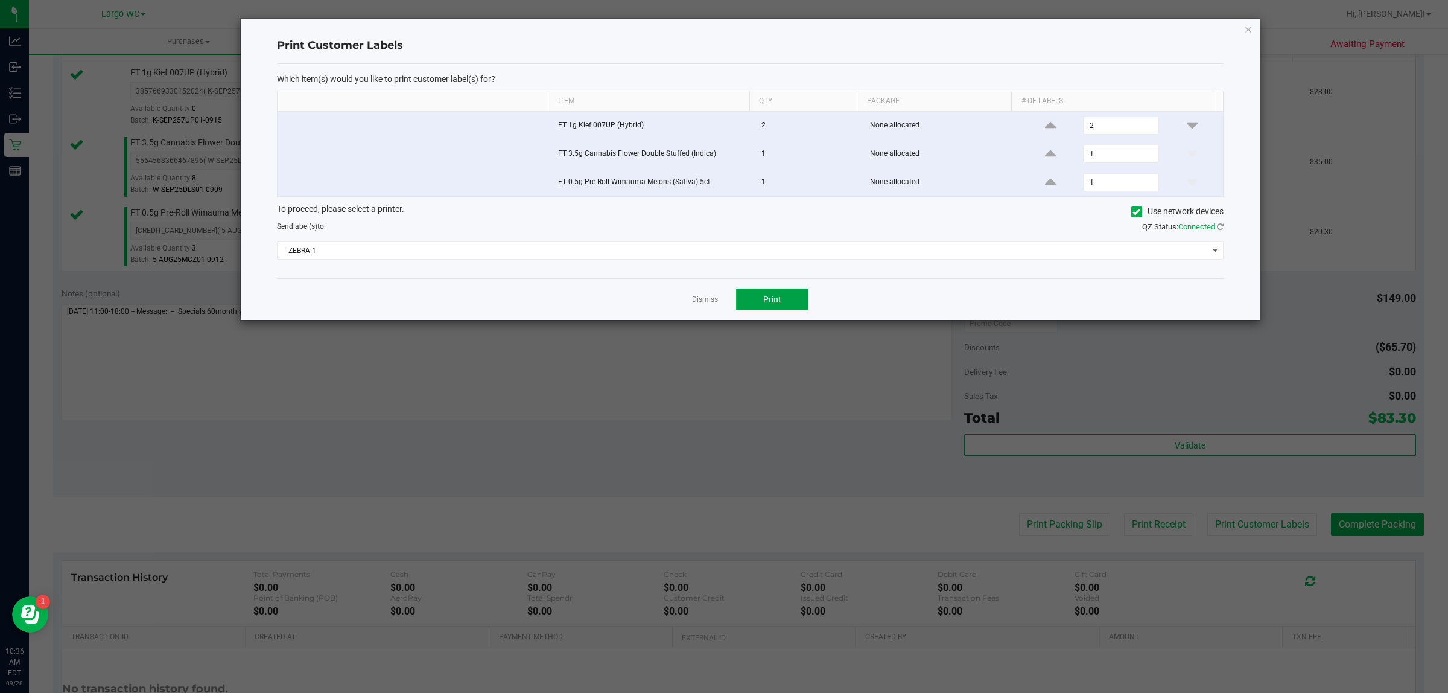
click at [800, 306] on button "Print" at bounding box center [772, 299] width 72 height 22
click at [1248, 25] on icon "button" at bounding box center [1248, 29] width 8 height 14
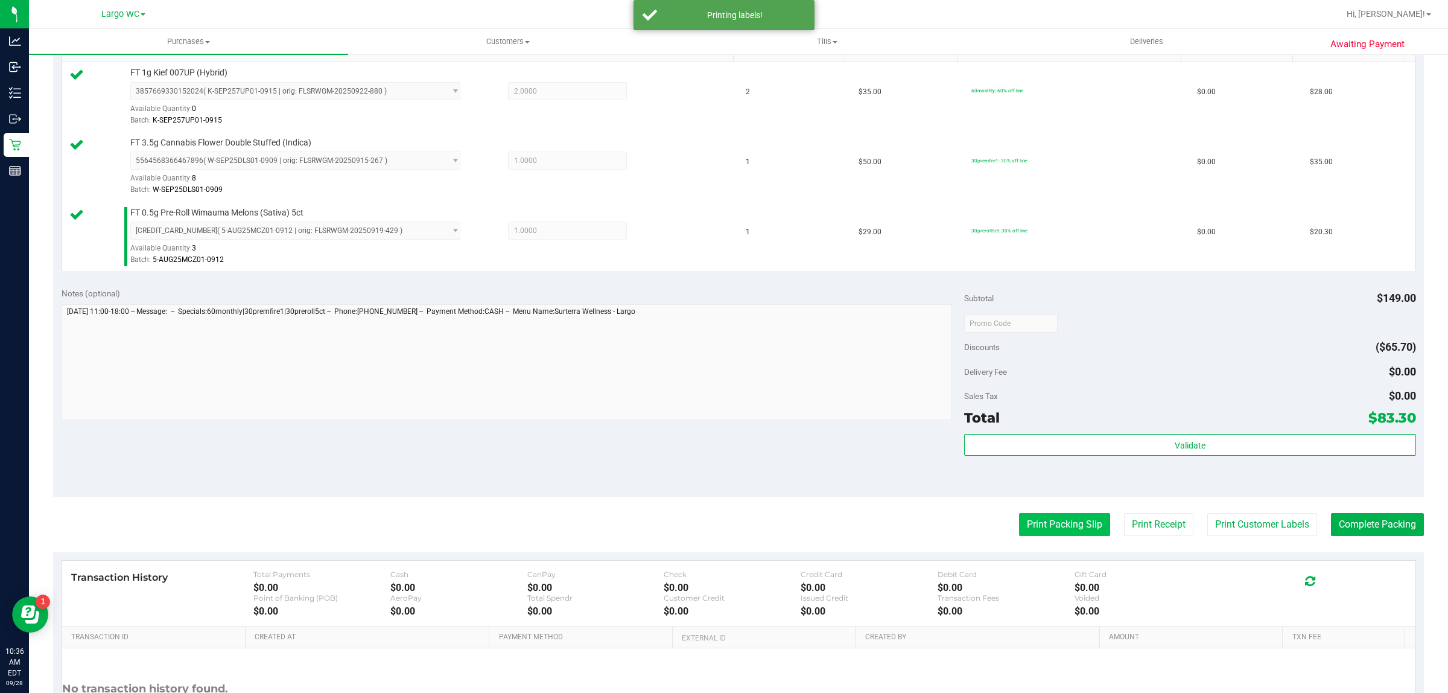
click at [1047, 524] on button "Print Packing Slip" at bounding box center [1064, 524] width 91 height 23
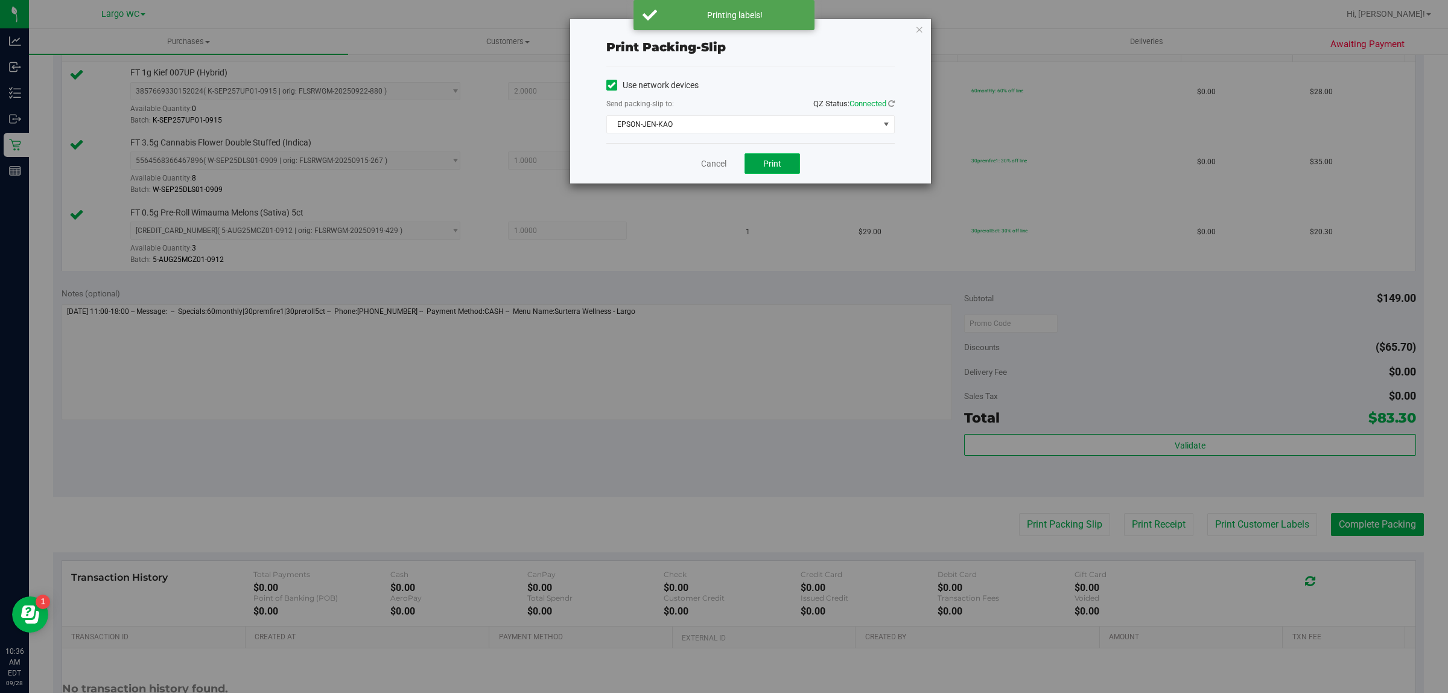
click at [774, 158] on button "Print" at bounding box center [773, 163] width 56 height 21
click at [919, 34] on icon "button" at bounding box center [920, 29] width 8 height 14
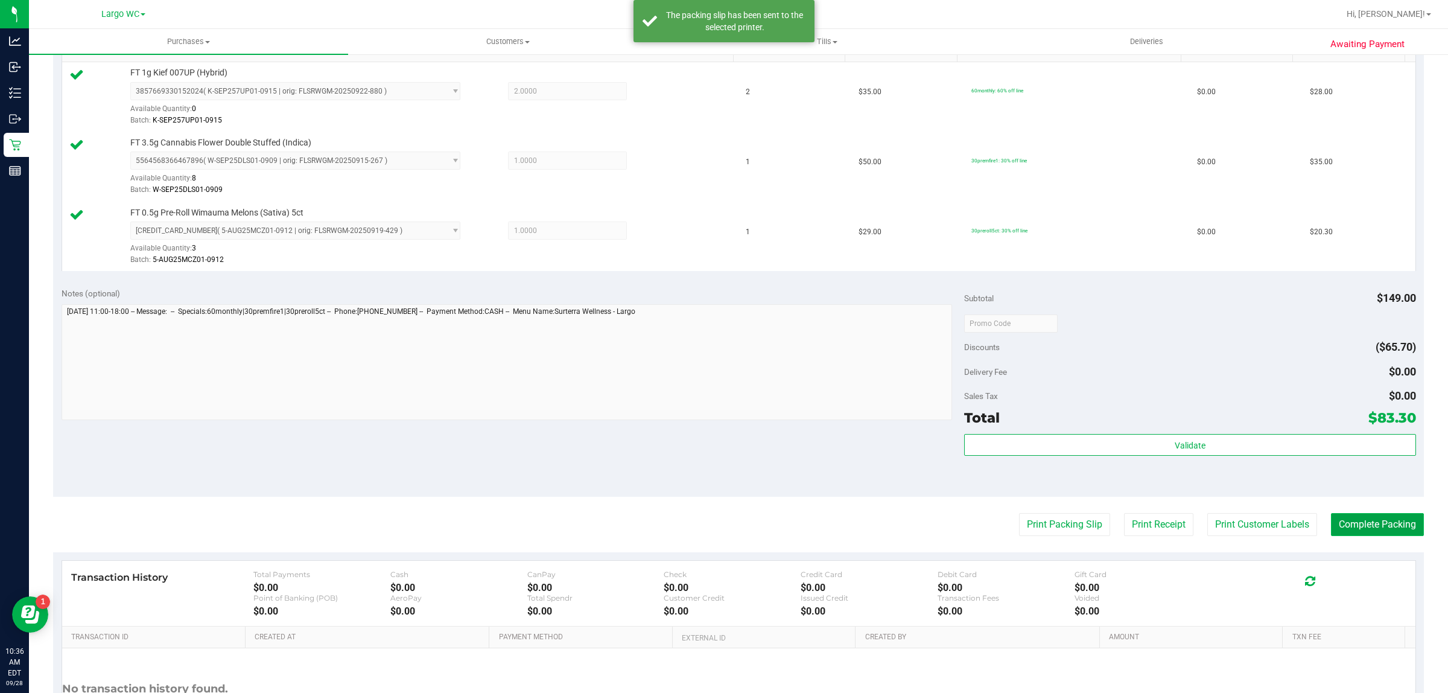
click at [1370, 529] on button "Complete Packing" at bounding box center [1377, 524] width 93 height 23
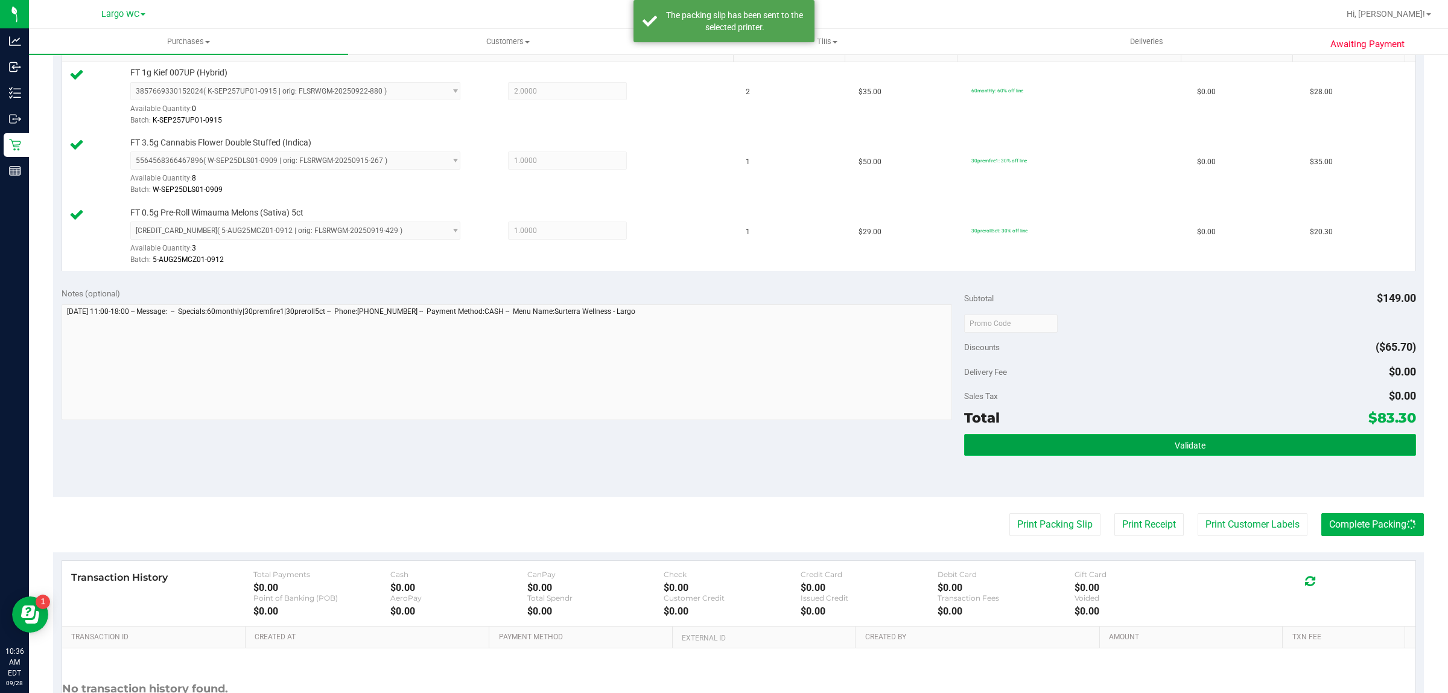
click at [1304, 444] on button "Validate" at bounding box center [1189, 445] width 451 height 22
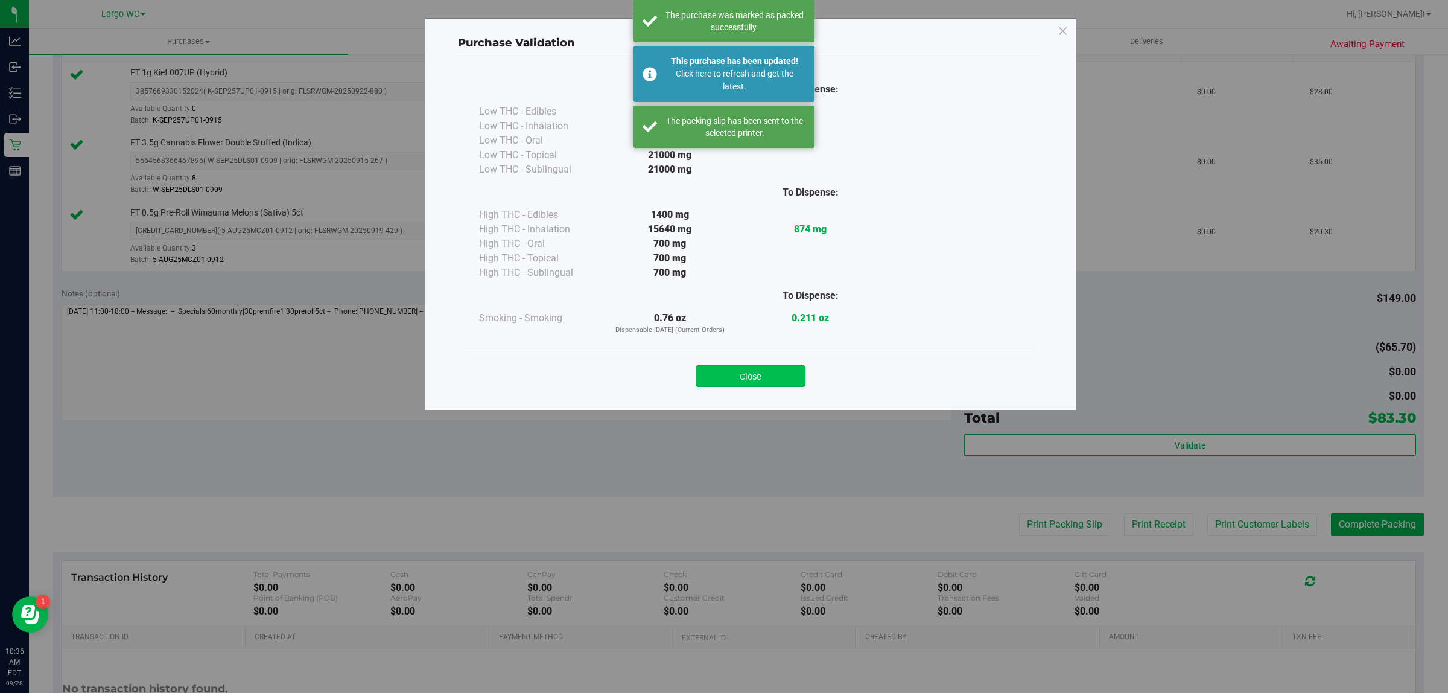
click at [770, 374] on button "Close" at bounding box center [751, 376] width 110 height 22
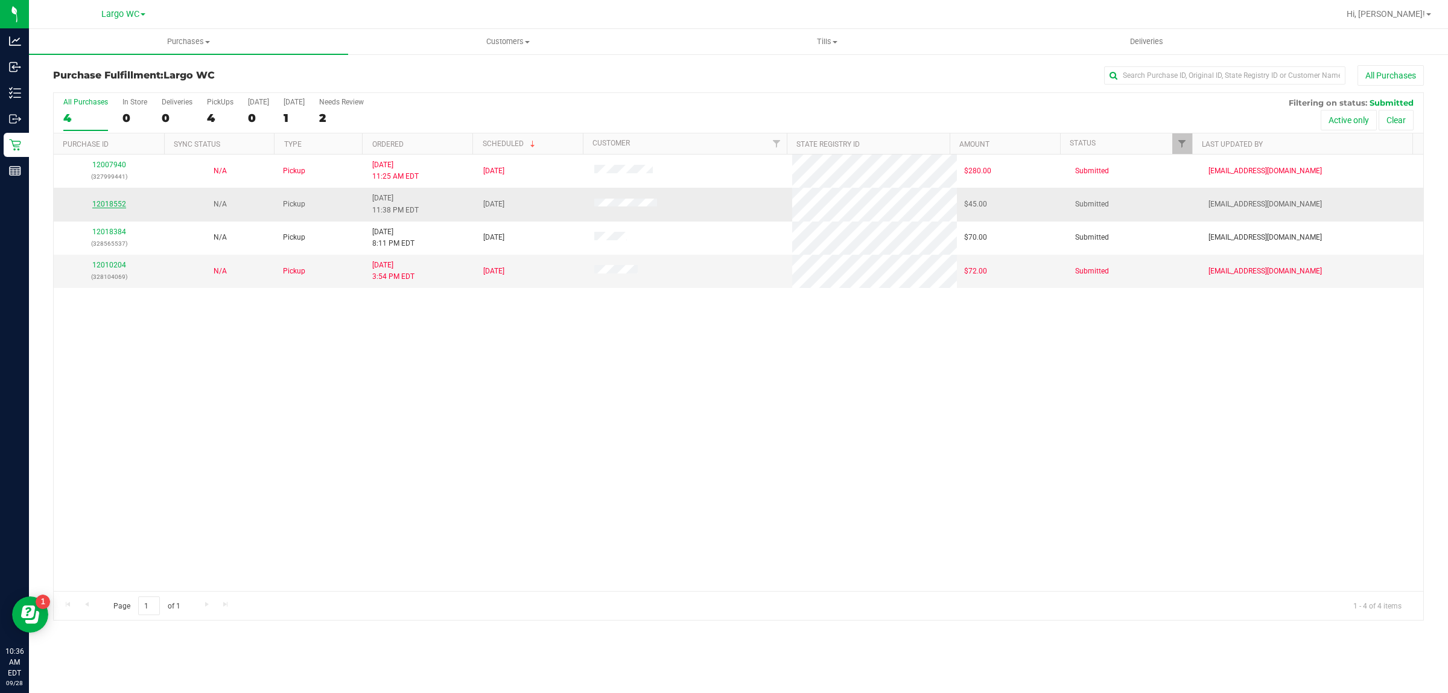
click at [101, 206] on link "12018552" at bounding box center [109, 204] width 34 height 8
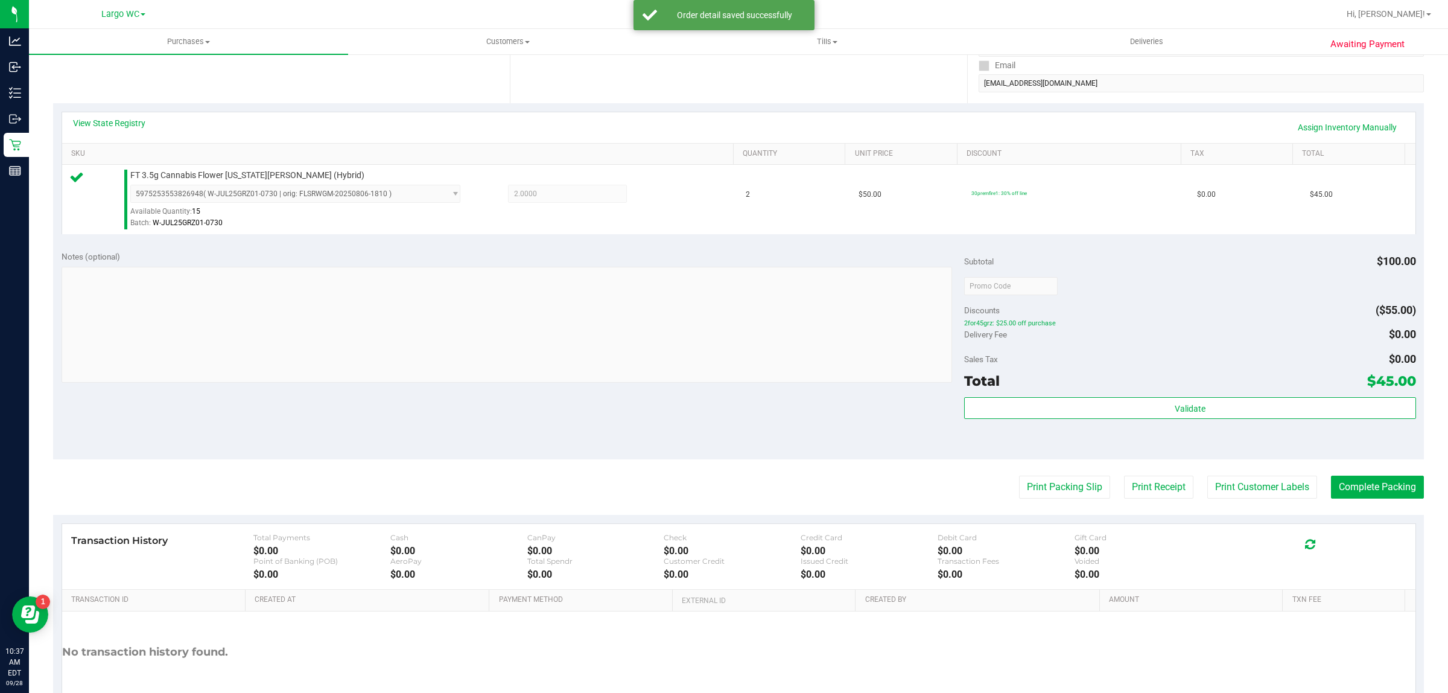
scroll to position [270, 0]
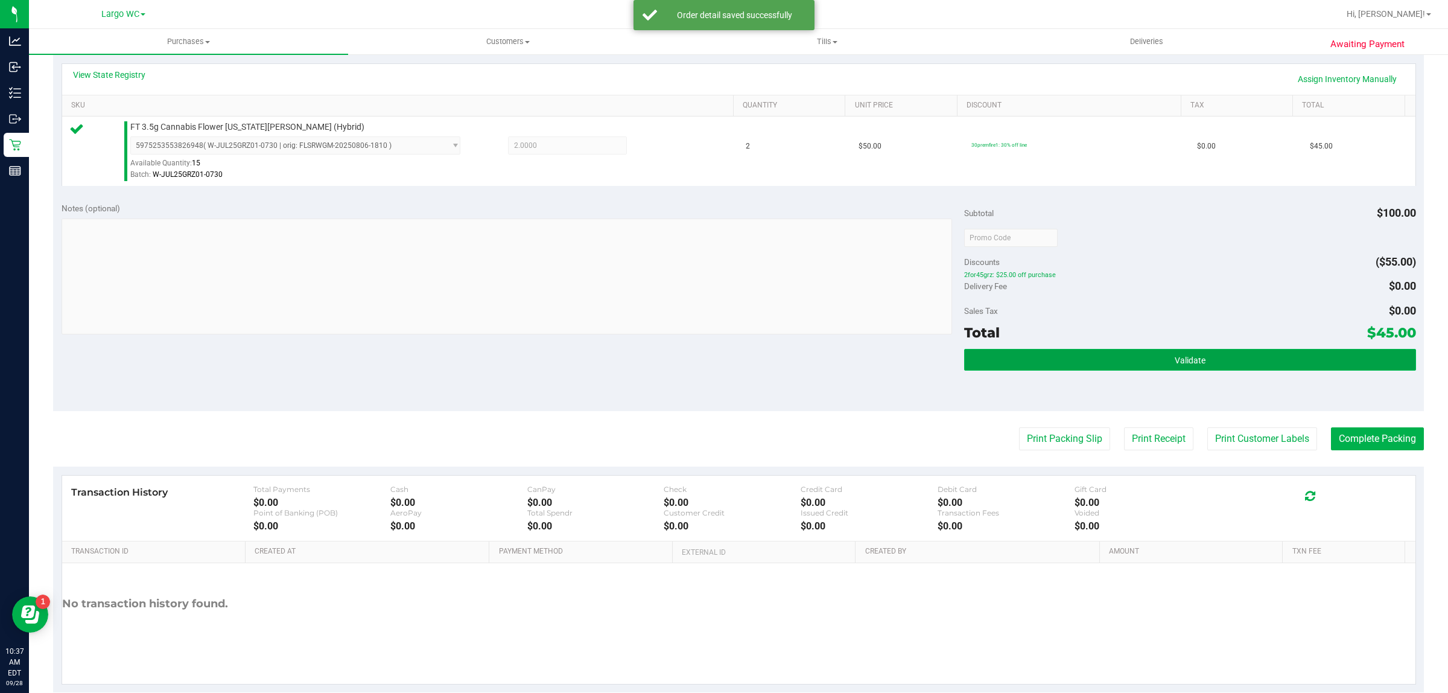
click at [1109, 354] on button "Validate" at bounding box center [1189, 360] width 451 height 22
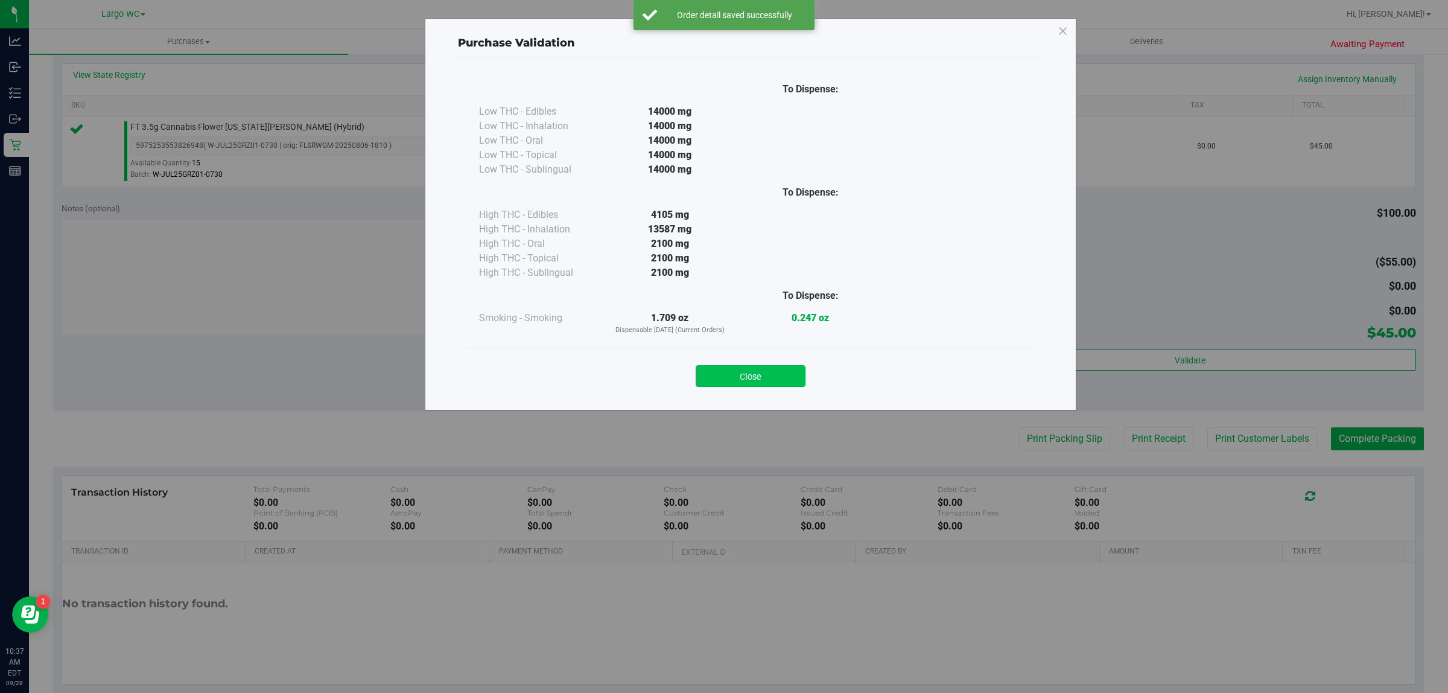
click at [791, 366] on button "Close" at bounding box center [751, 376] width 110 height 22
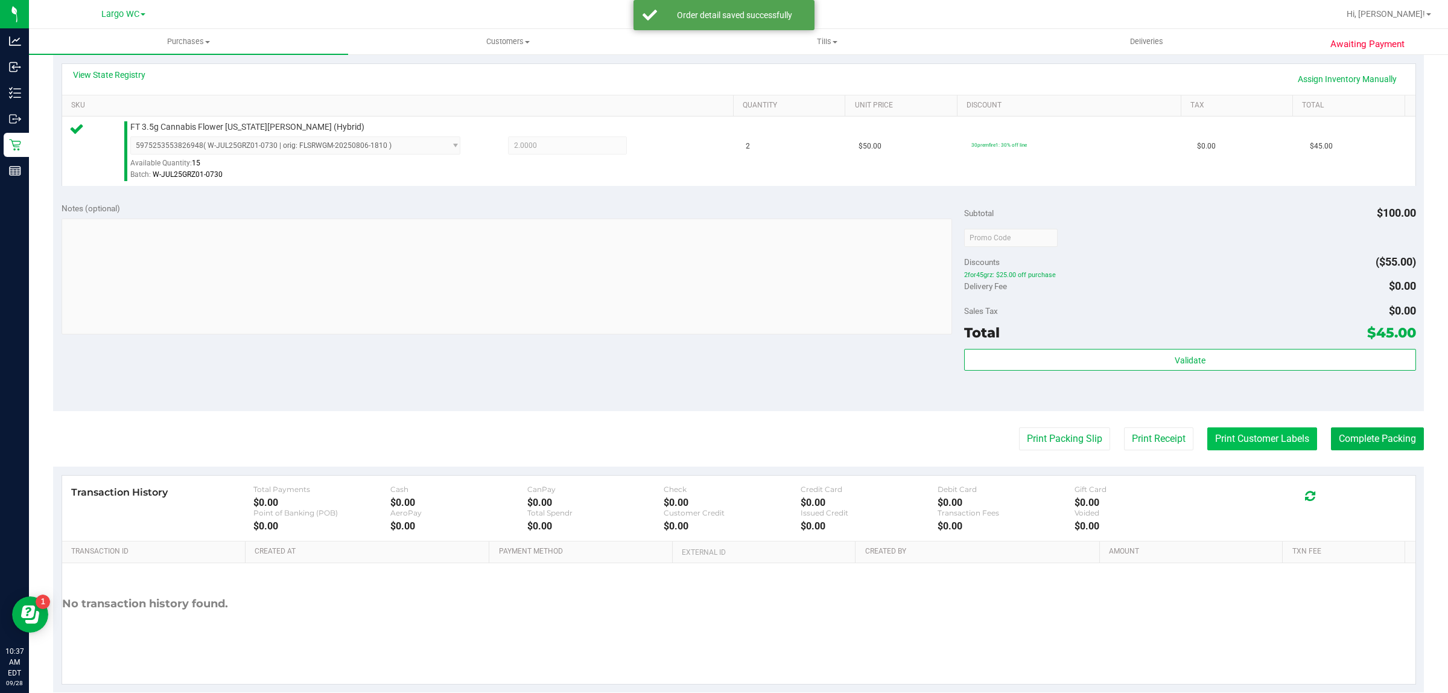
click at [1266, 441] on button "Print Customer Labels" at bounding box center [1263, 438] width 110 height 23
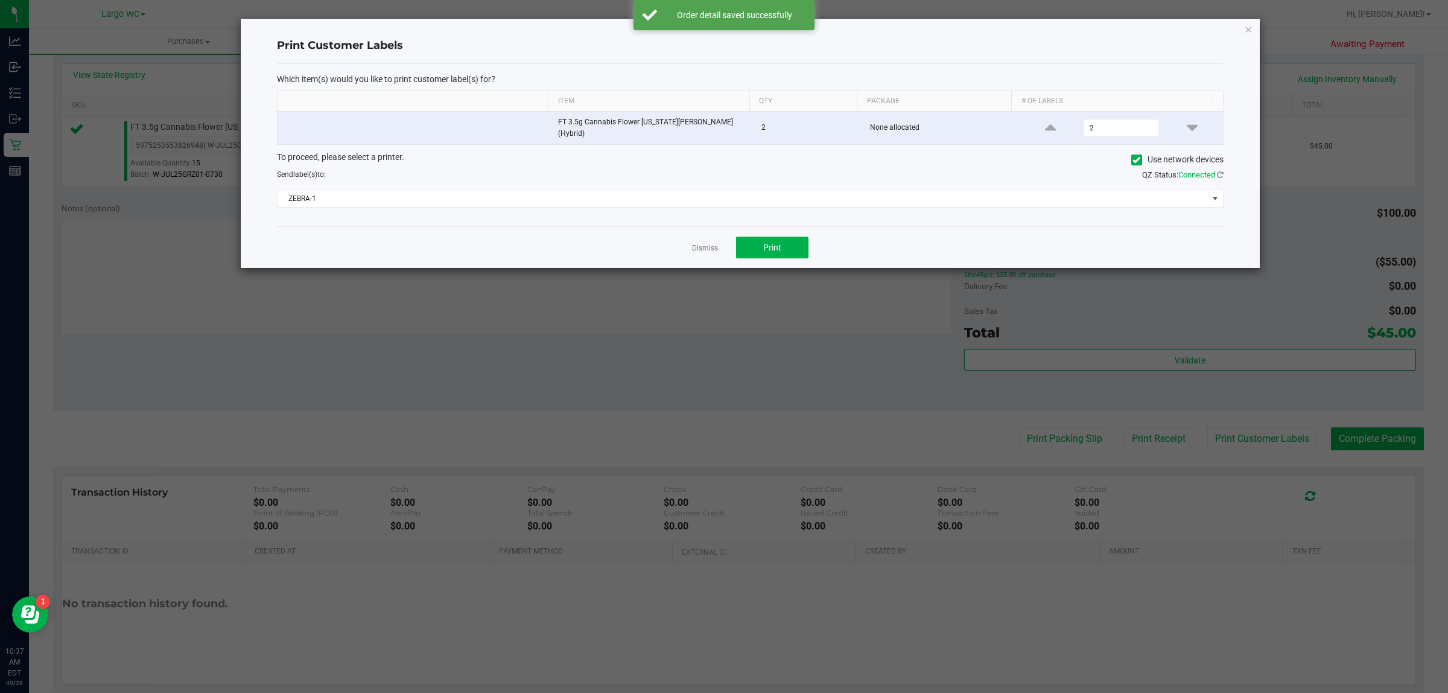
click at [789, 270] on ngb-modal-window "Print Customer Labels Which item(s) would you like to print customer label(s) f…" at bounding box center [729, 346] width 1458 height 693
click at [803, 244] on button "Print" at bounding box center [772, 248] width 72 height 22
click at [1248, 32] on icon "button" at bounding box center [1248, 29] width 8 height 14
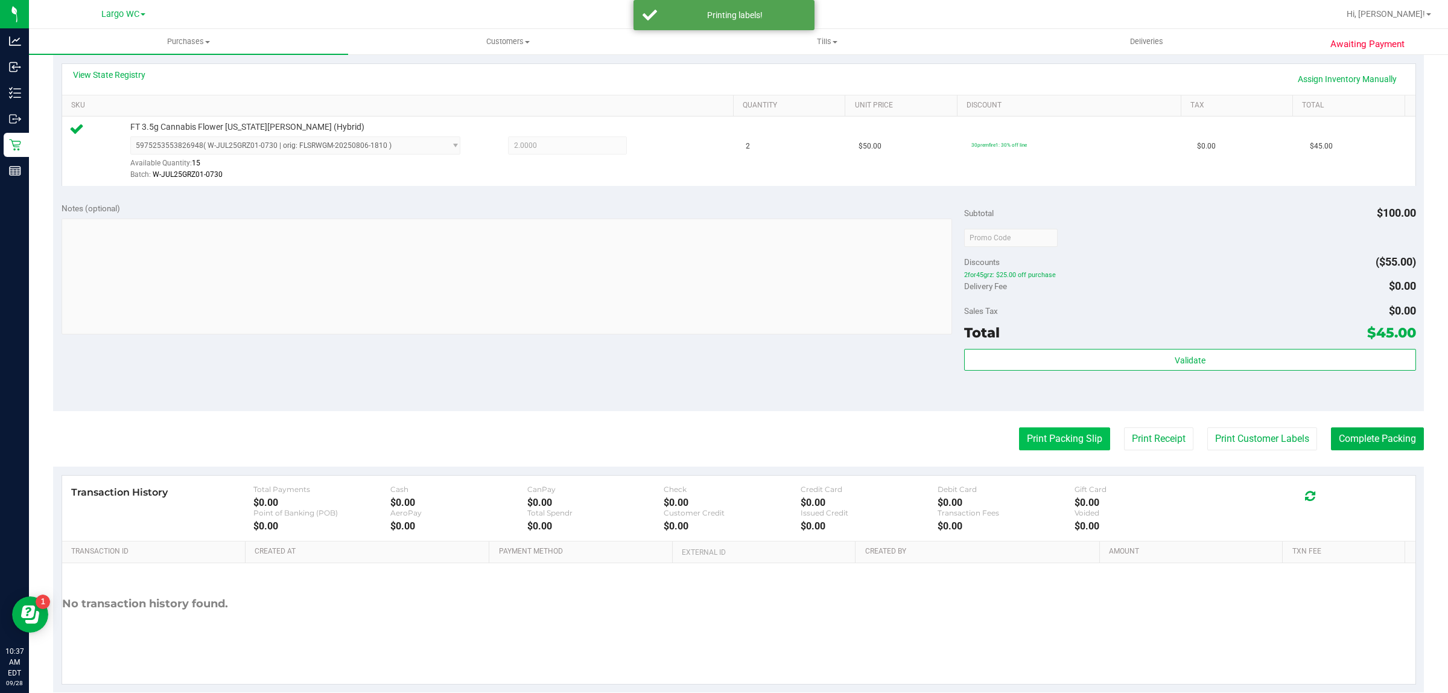
click at [1053, 439] on button "Print Packing Slip" at bounding box center [1064, 438] width 91 height 23
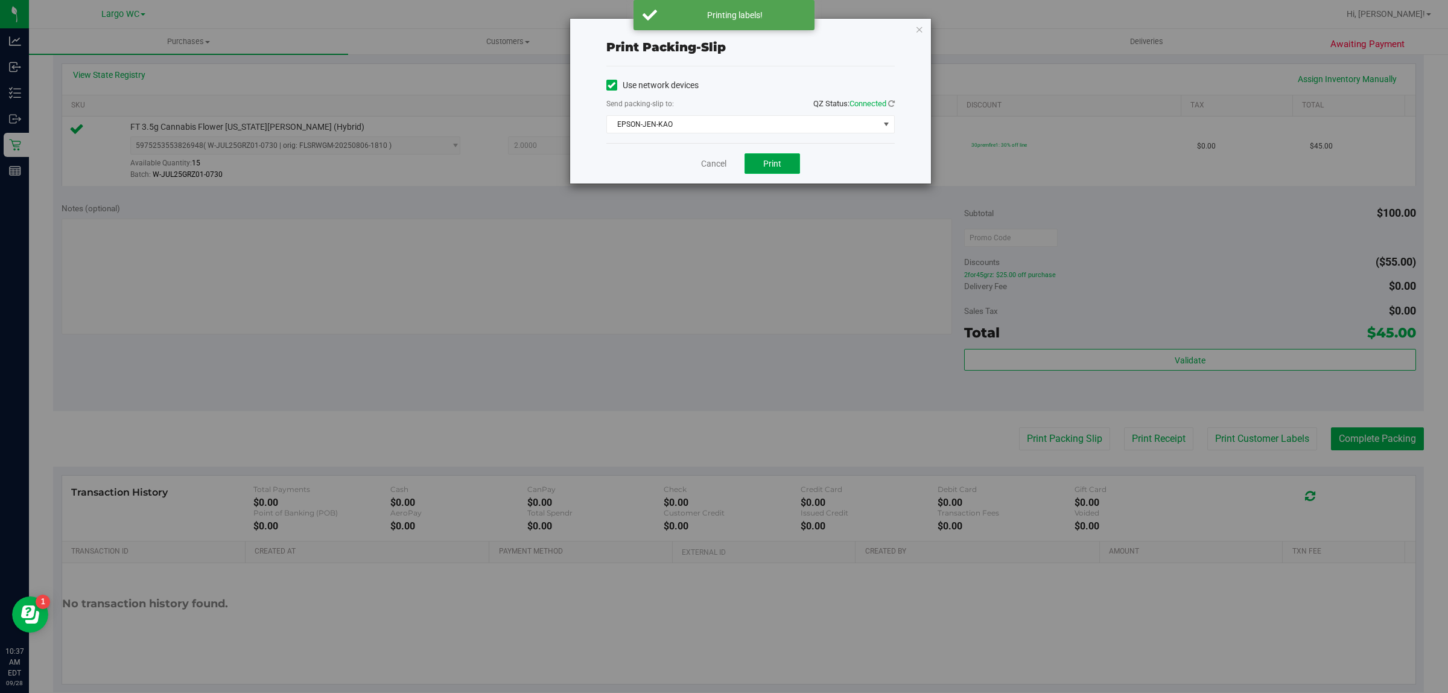
click at [794, 158] on button "Print" at bounding box center [773, 163] width 56 height 21
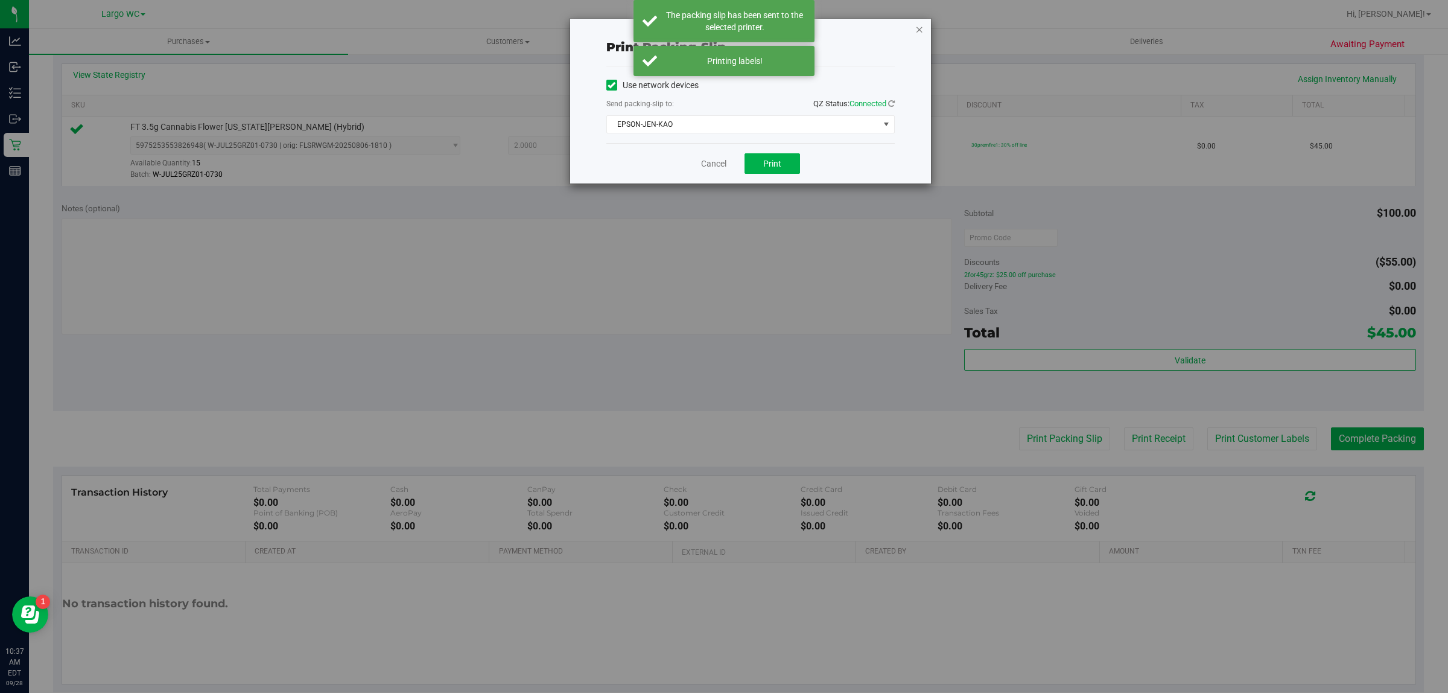
click at [918, 28] on icon "button" at bounding box center [920, 29] width 8 height 14
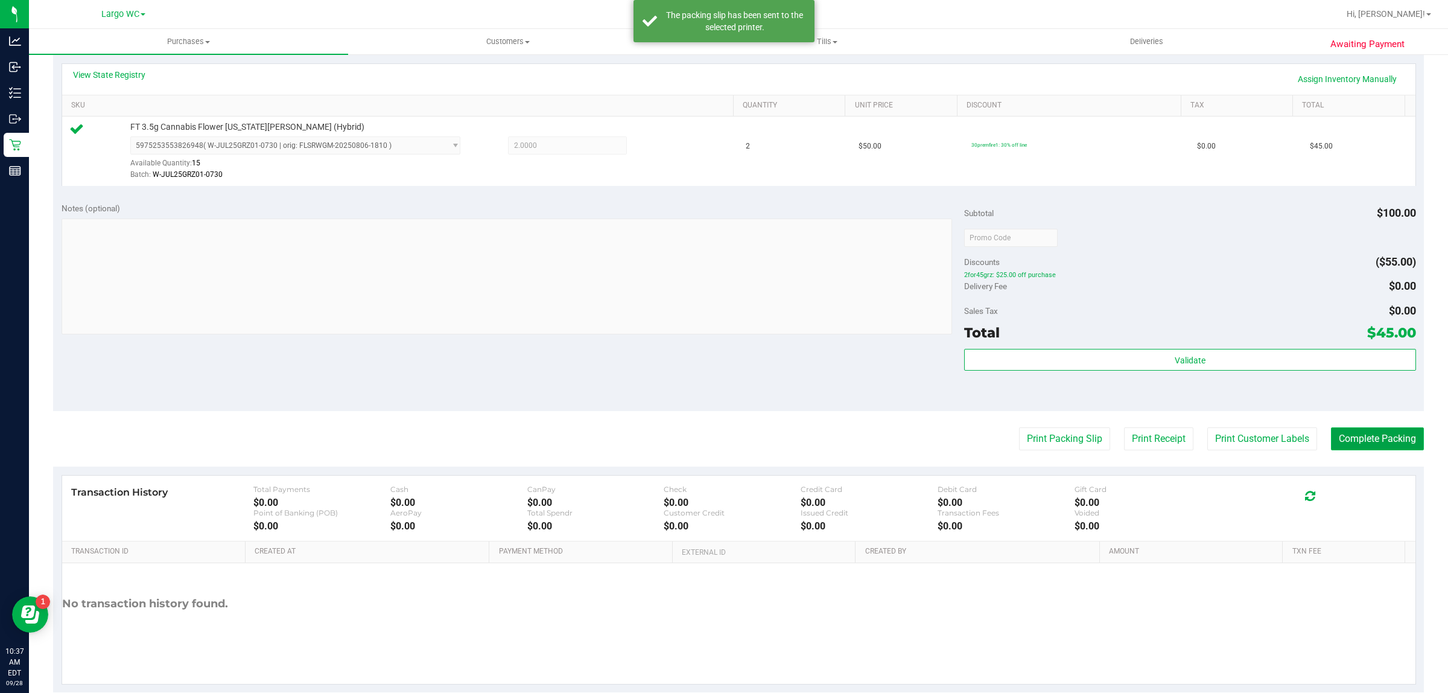
click at [1386, 435] on button "Complete Packing" at bounding box center [1377, 438] width 93 height 23
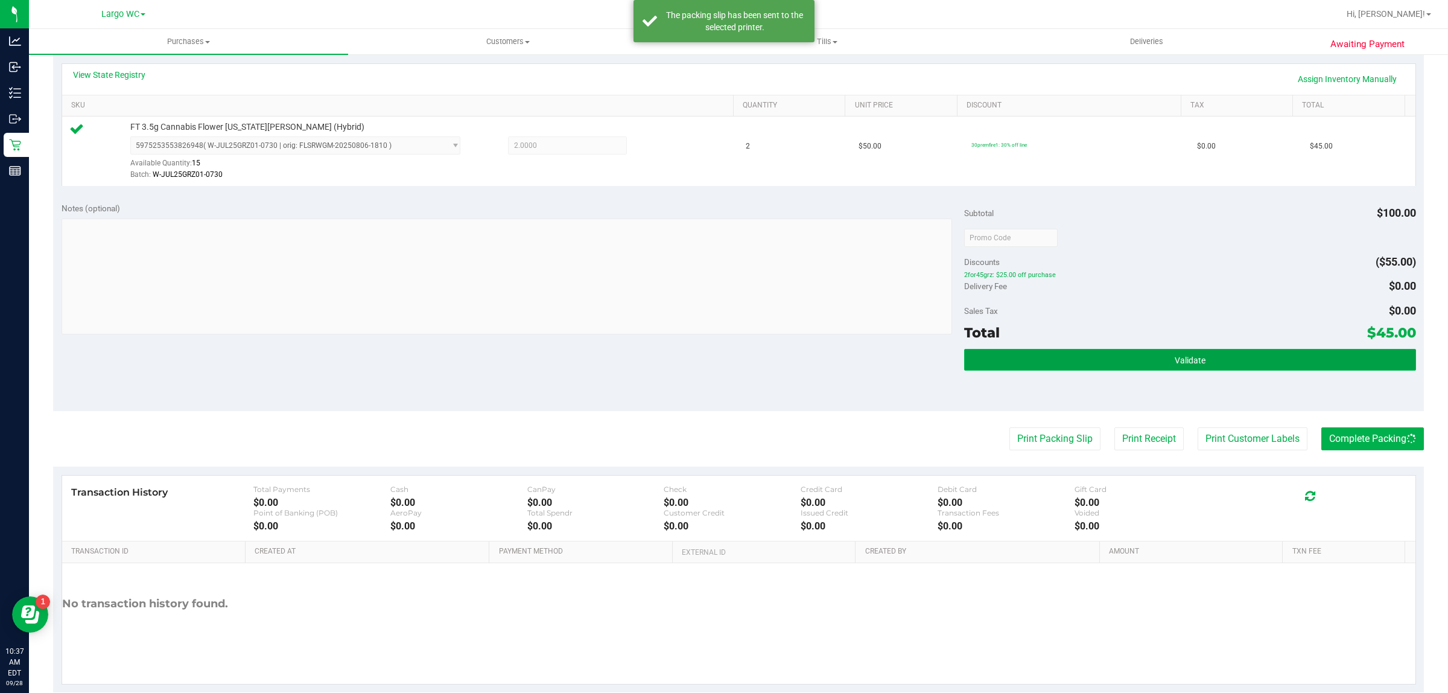
click at [1136, 351] on button "Validate" at bounding box center [1189, 360] width 451 height 22
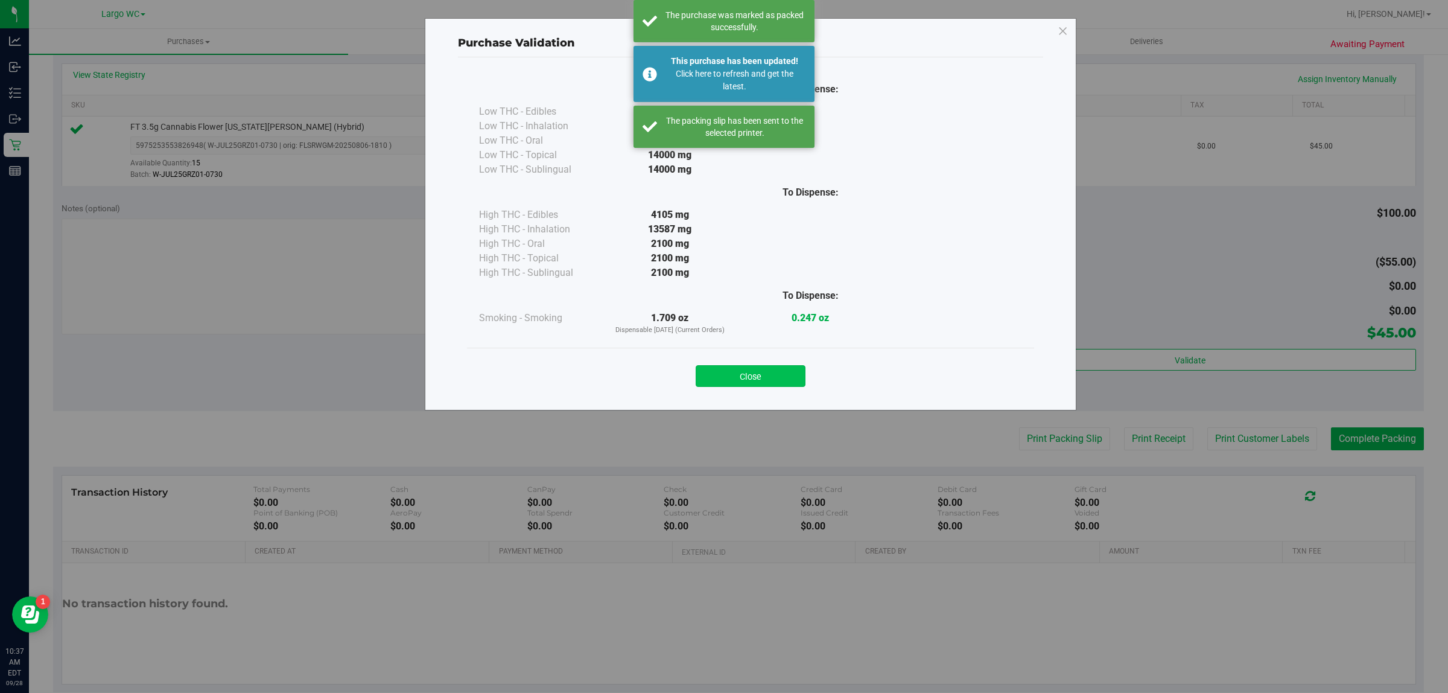
click at [763, 369] on button "Close" at bounding box center [751, 376] width 110 height 22
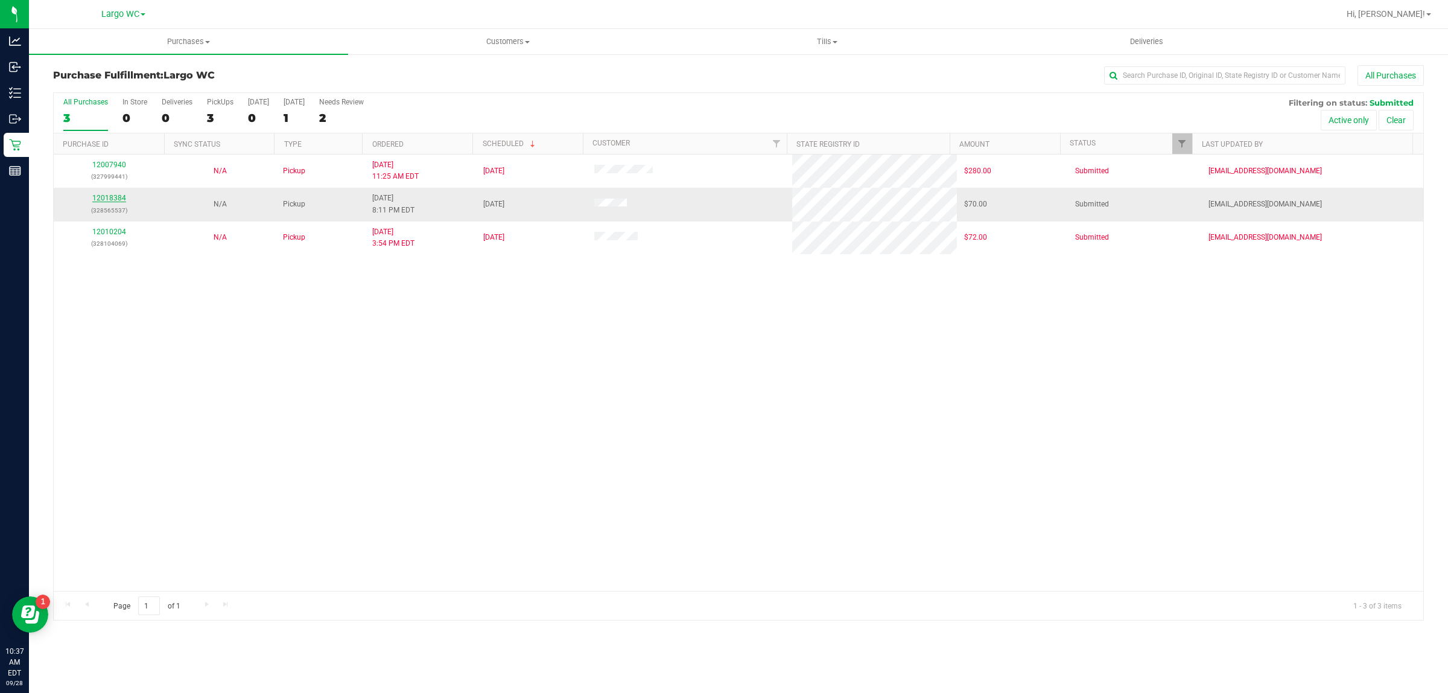
click at [113, 200] on link "12018384" at bounding box center [109, 198] width 34 height 8
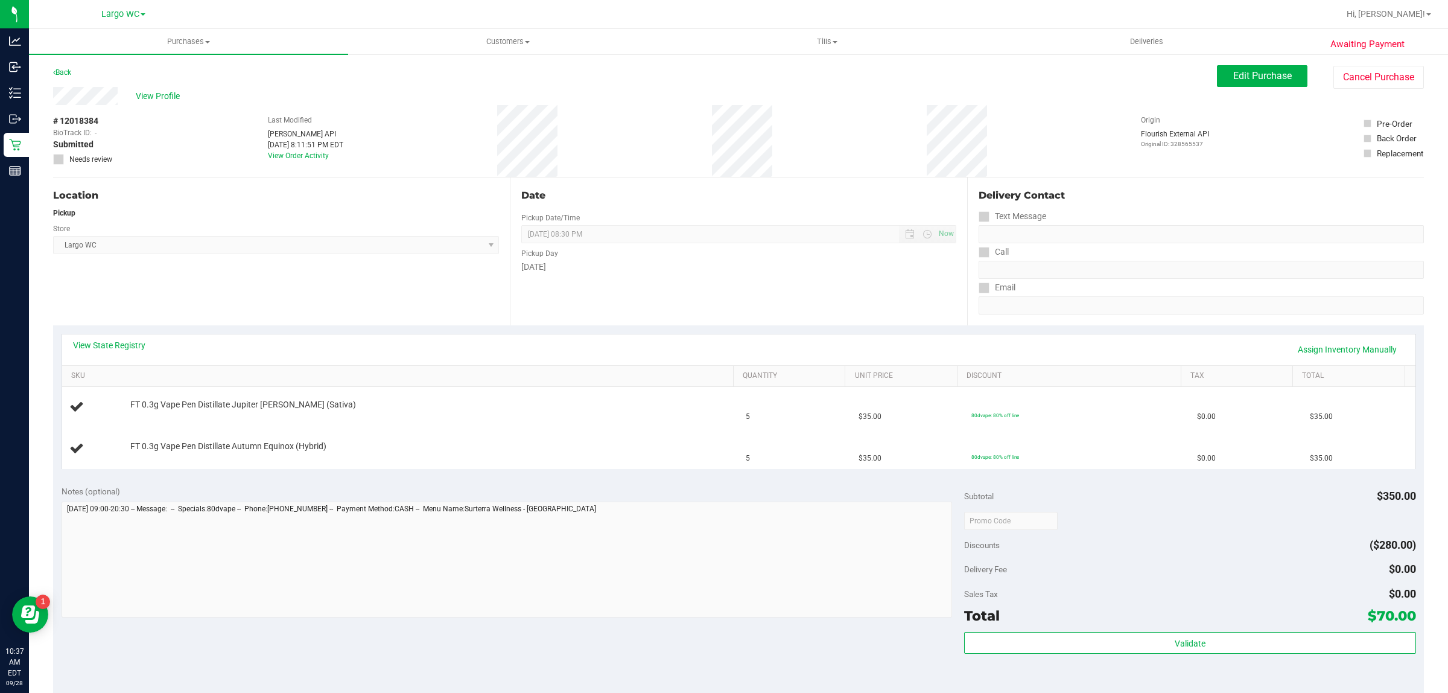
click at [412, 258] on div "Location Pickup Store Largo WC Select Store [PERSON_NAME][GEOGRAPHIC_DATA] [PER…" at bounding box center [281, 251] width 457 height 148
click at [54, 72] on icon at bounding box center [54, 72] width 2 height 7
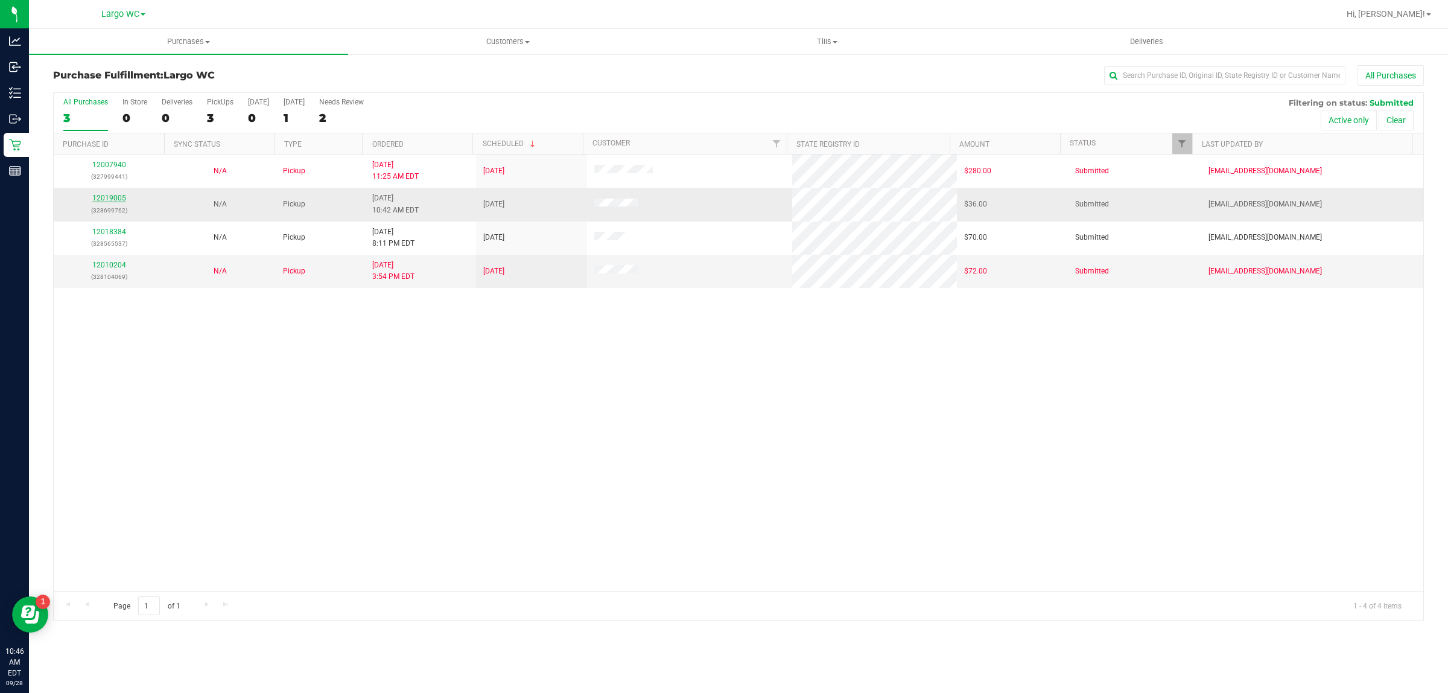
click at [120, 197] on link "12019005" at bounding box center [109, 198] width 34 height 8
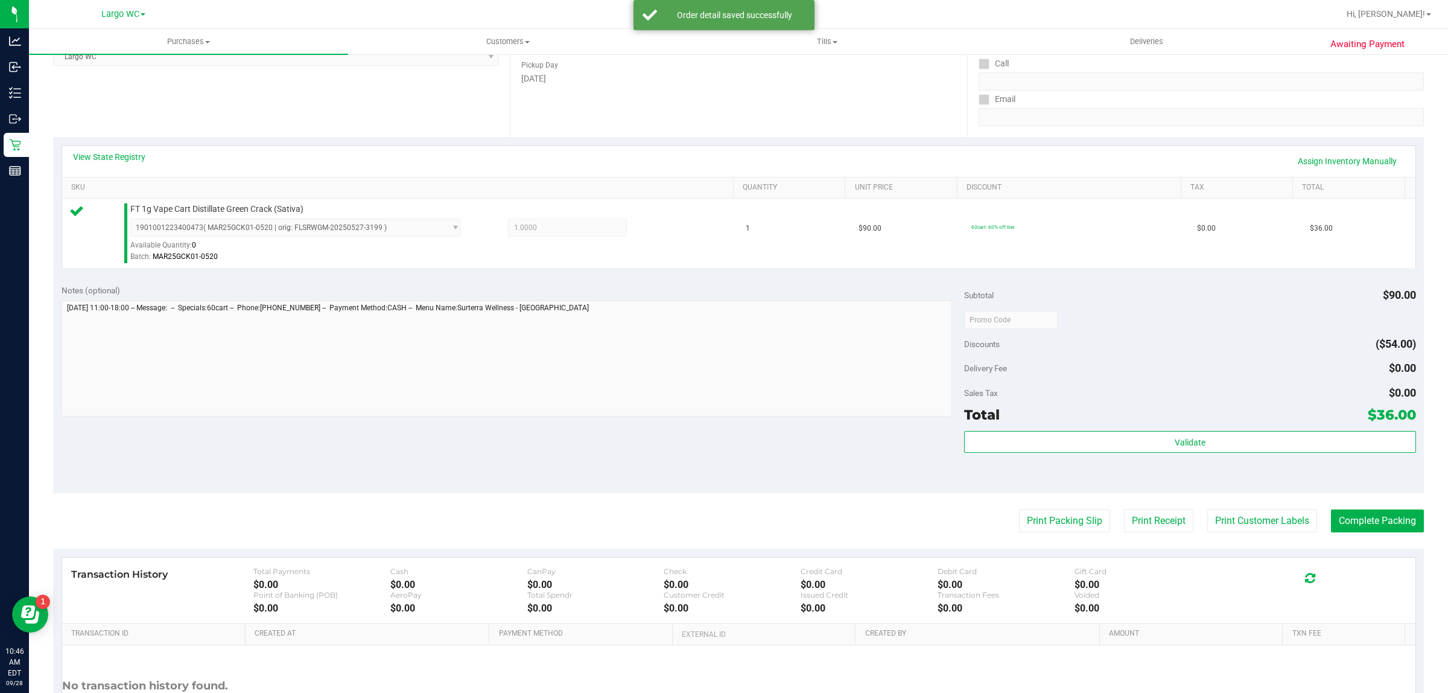
scroll to position [276, 0]
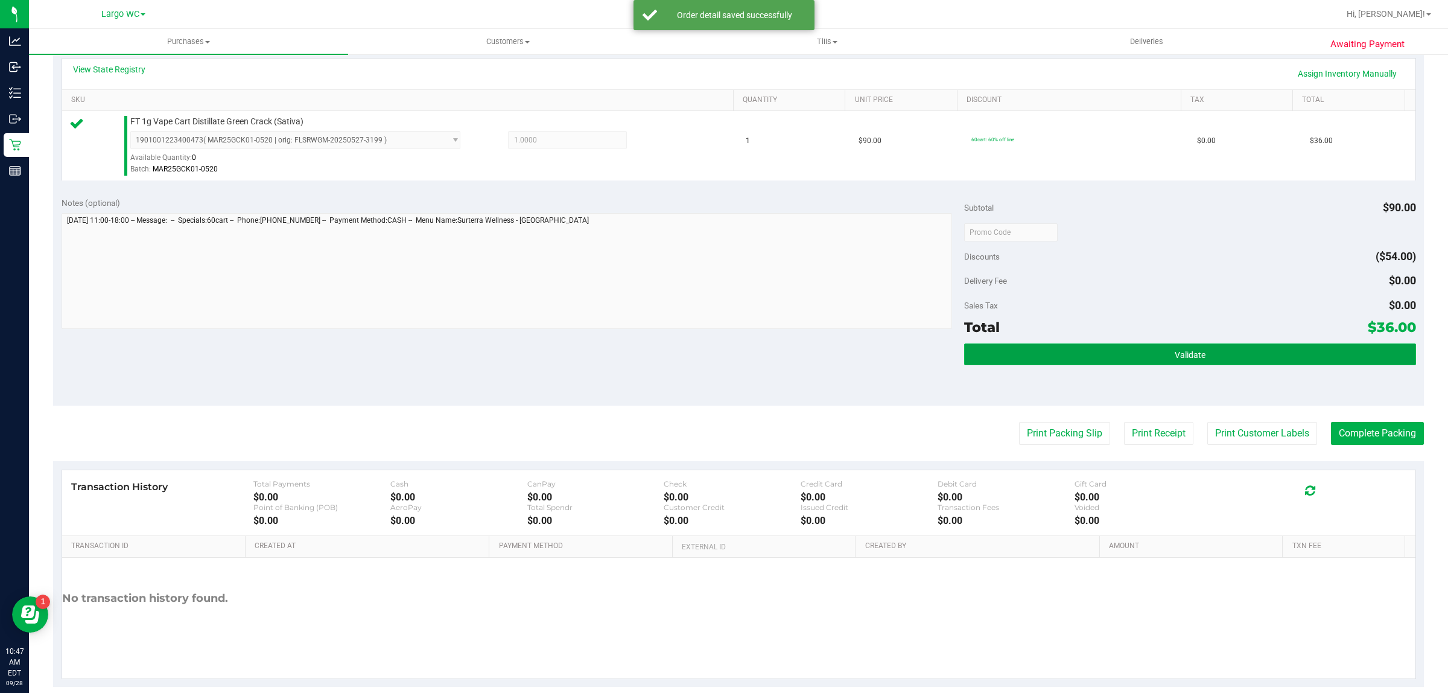
click at [1248, 357] on button "Validate" at bounding box center [1189, 354] width 451 height 22
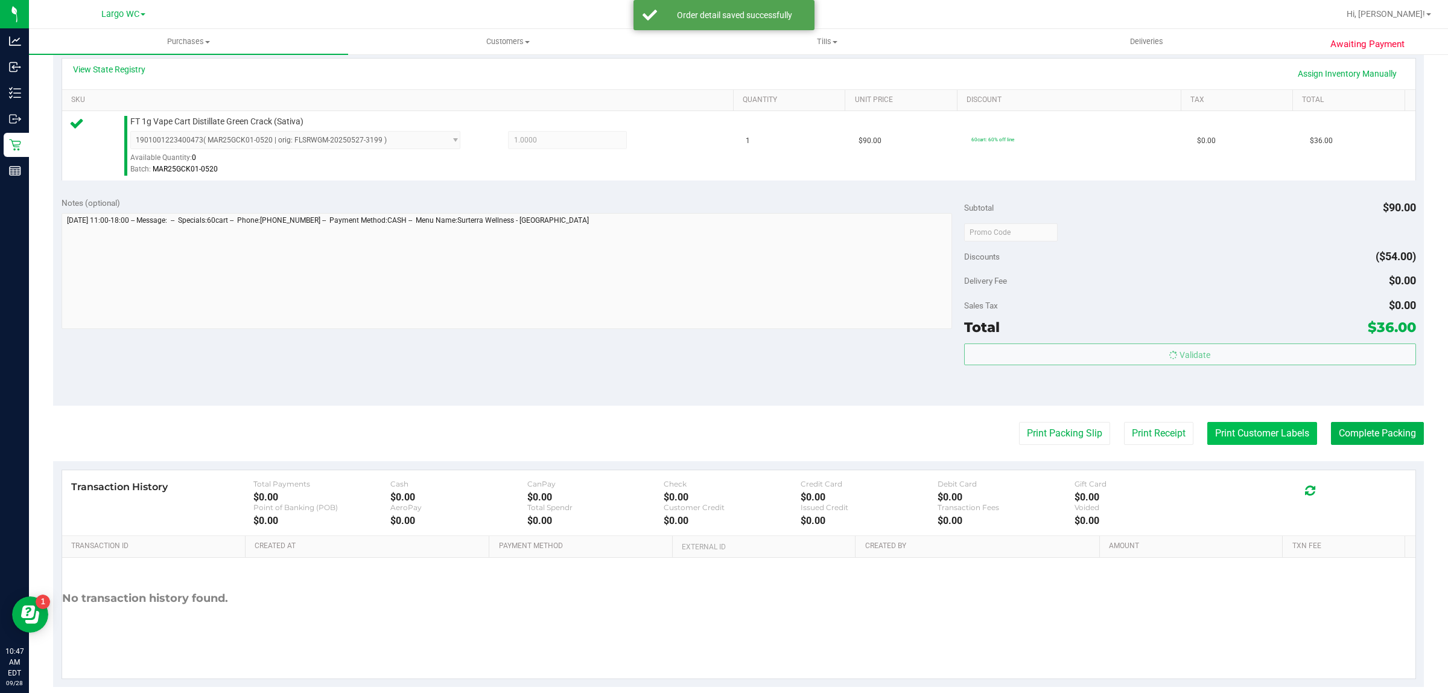
click at [1267, 436] on button "Print Customer Labels" at bounding box center [1263, 433] width 110 height 23
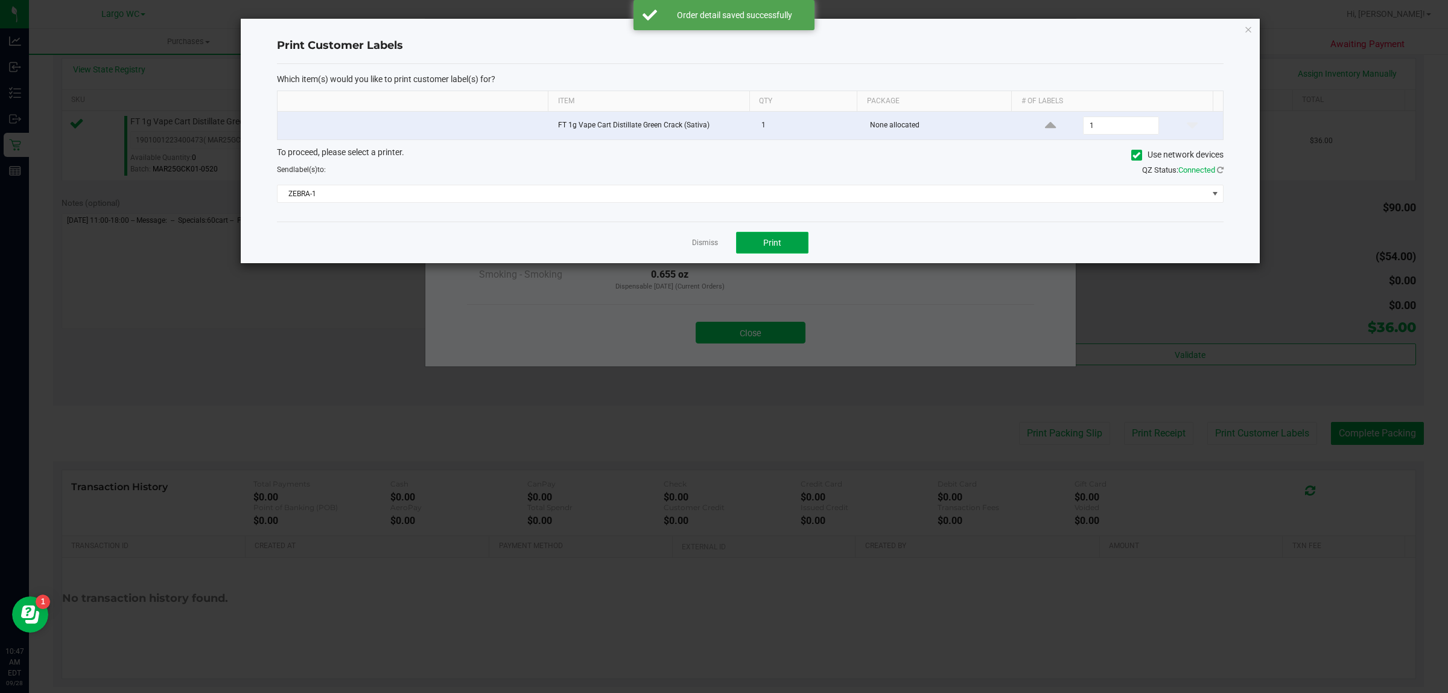
click at [791, 251] on button "Print" at bounding box center [772, 243] width 72 height 22
click at [702, 243] on link "Dismiss" at bounding box center [705, 243] width 26 height 10
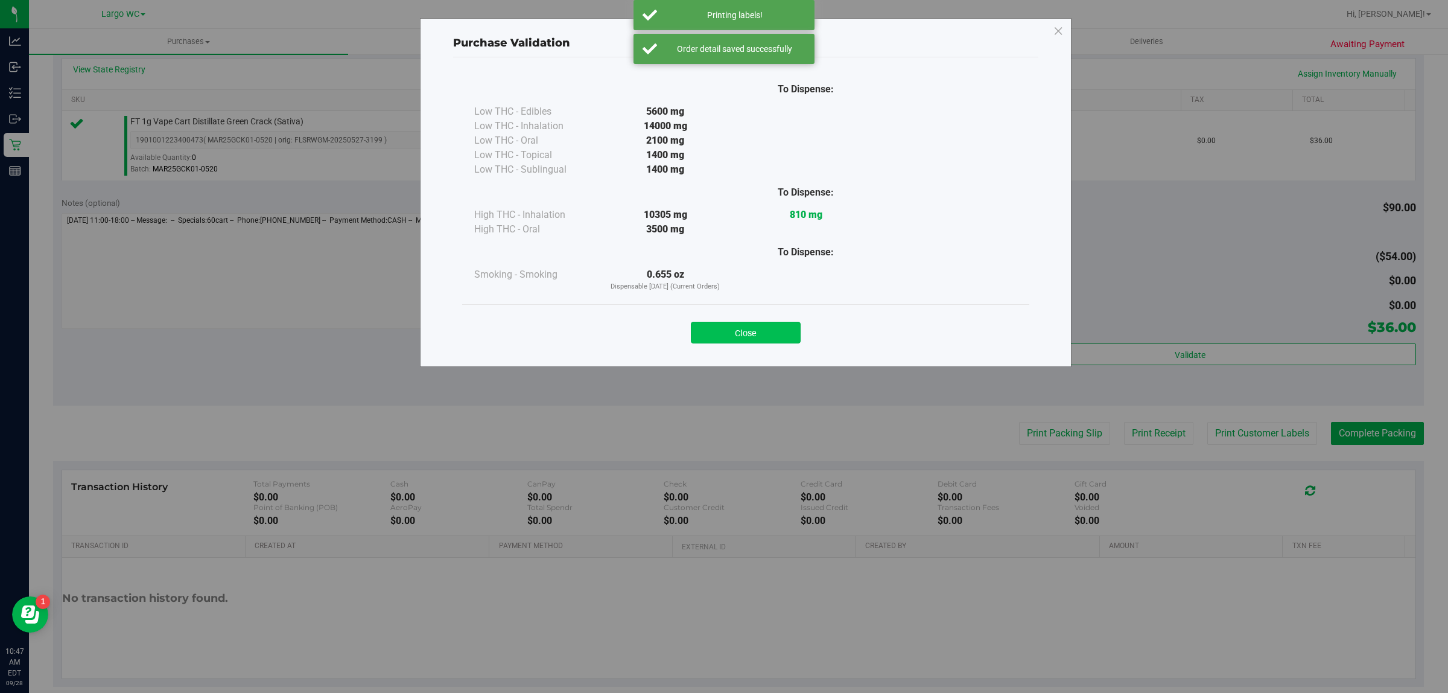
click at [753, 337] on button "Close" at bounding box center [746, 333] width 110 height 22
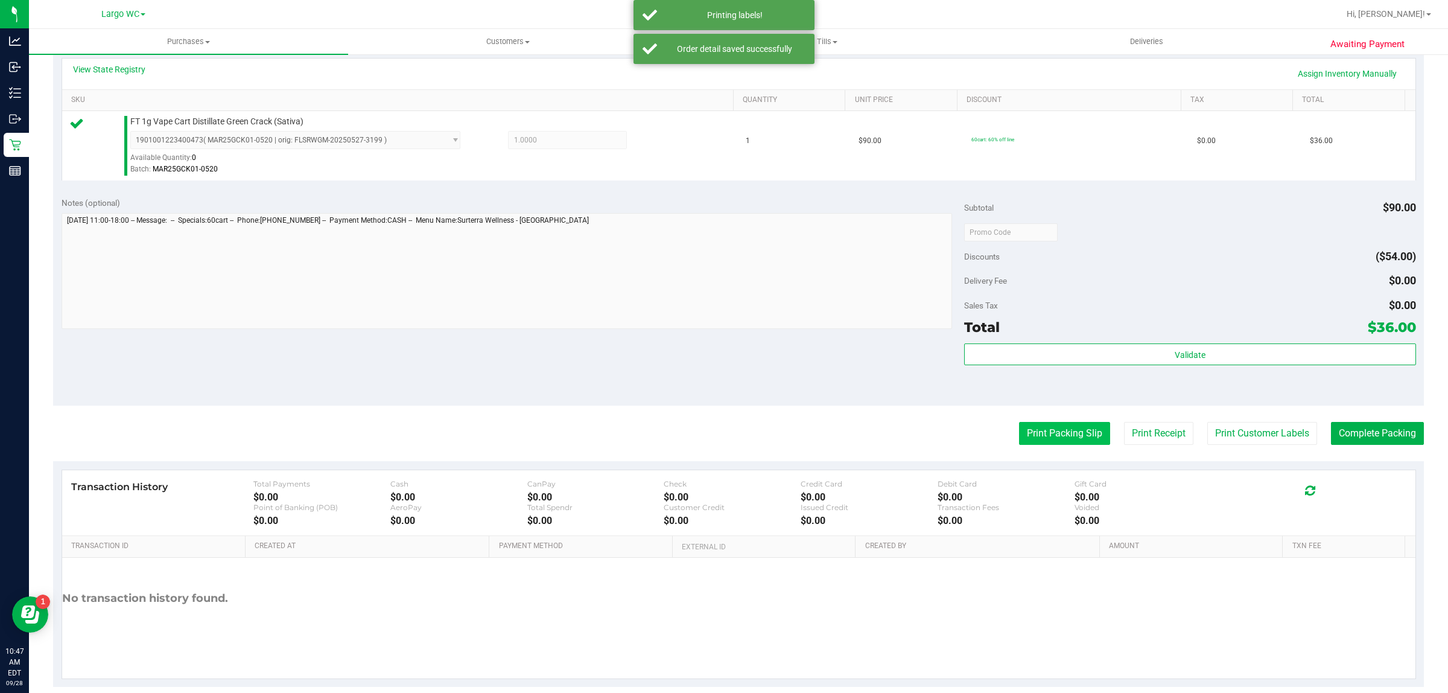
click at [1038, 436] on button "Print Packing Slip" at bounding box center [1064, 433] width 91 height 23
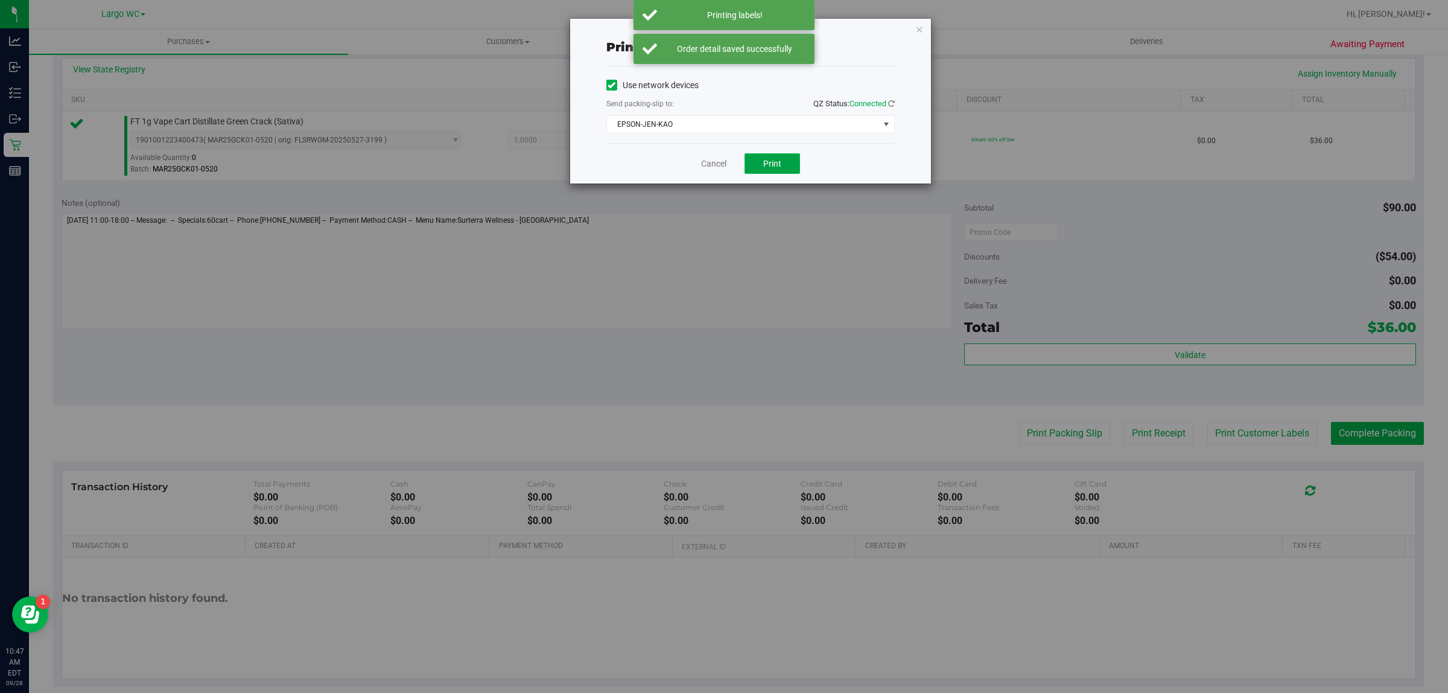
click at [780, 158] on button "Print" at bounding box center [773, 163] width 56 height 21
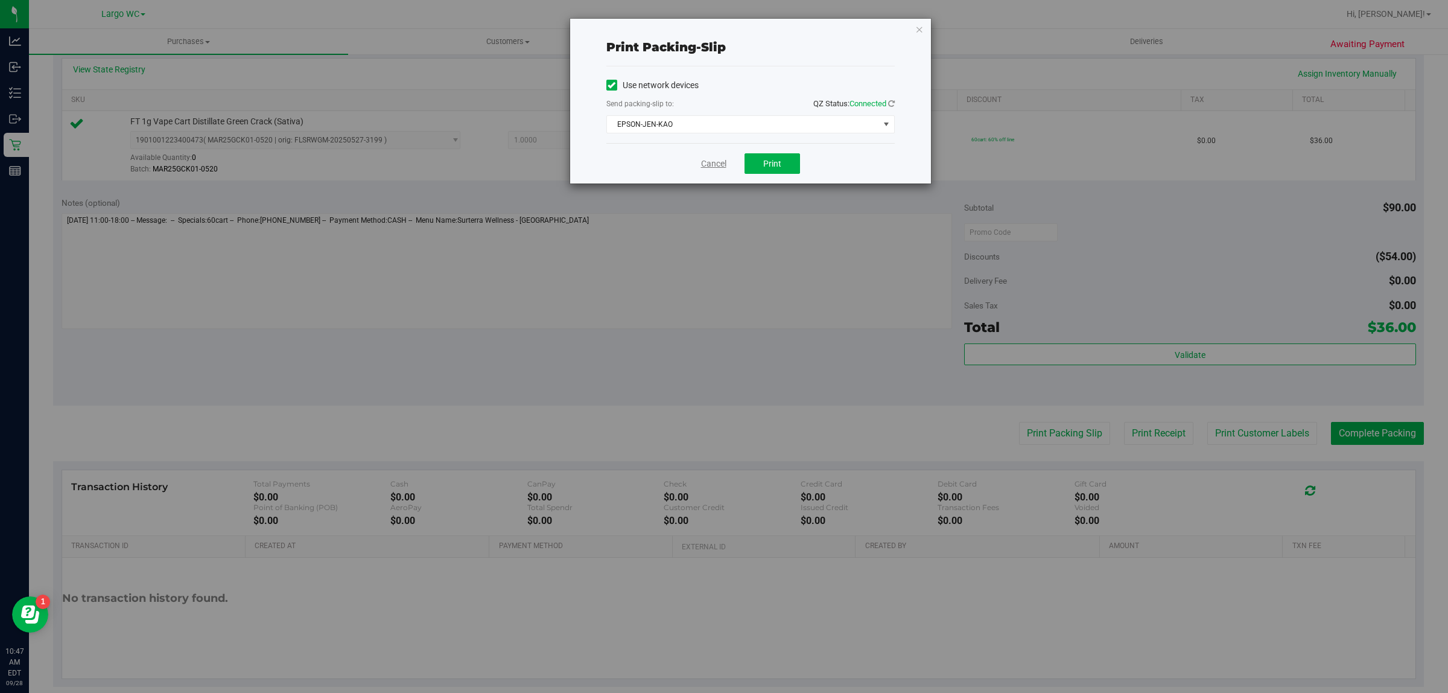
click at [708, 168] on link "Cancel" at bounding box center [713, 164] width 25 height 13
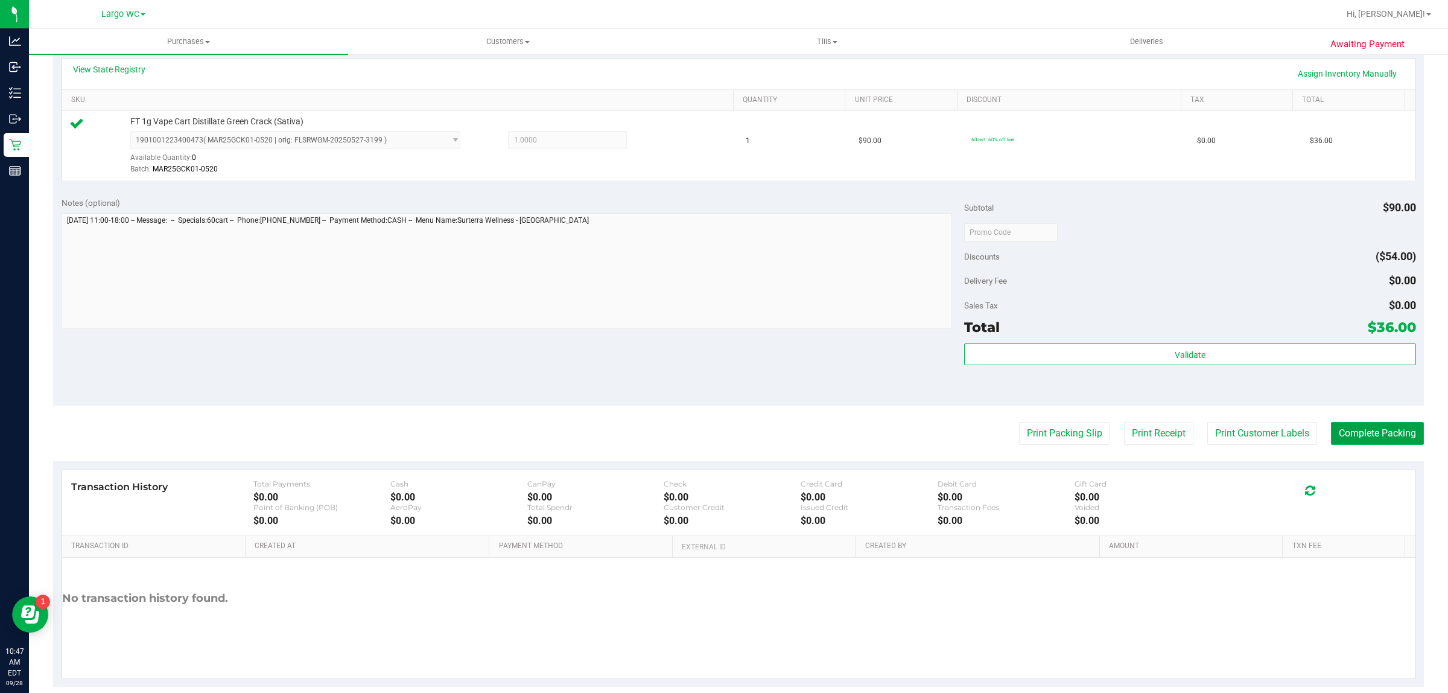
click at [1374, 435] on button "Complete Packing" at bounding box center [1377, 433] width 93 height 23
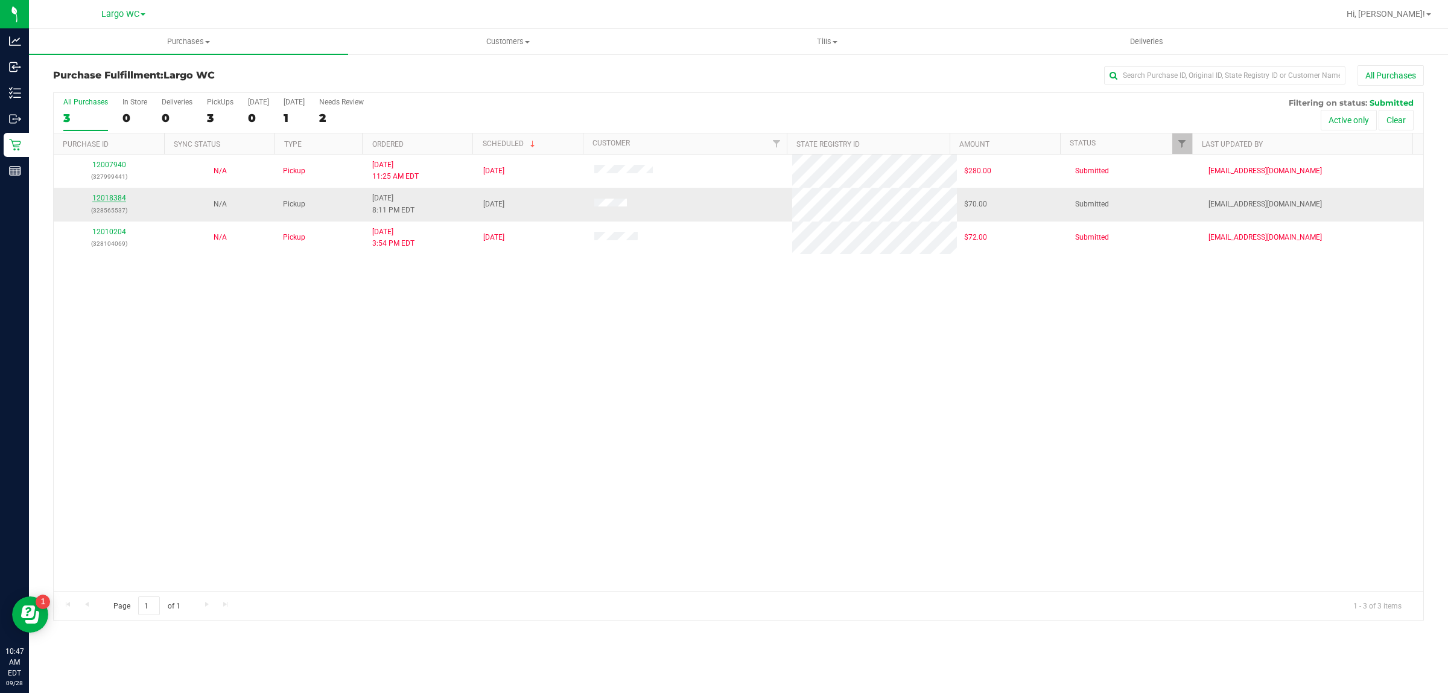
click at [107, 202] on link "12018384" at bounding box center [109, 198] width 34 height 8
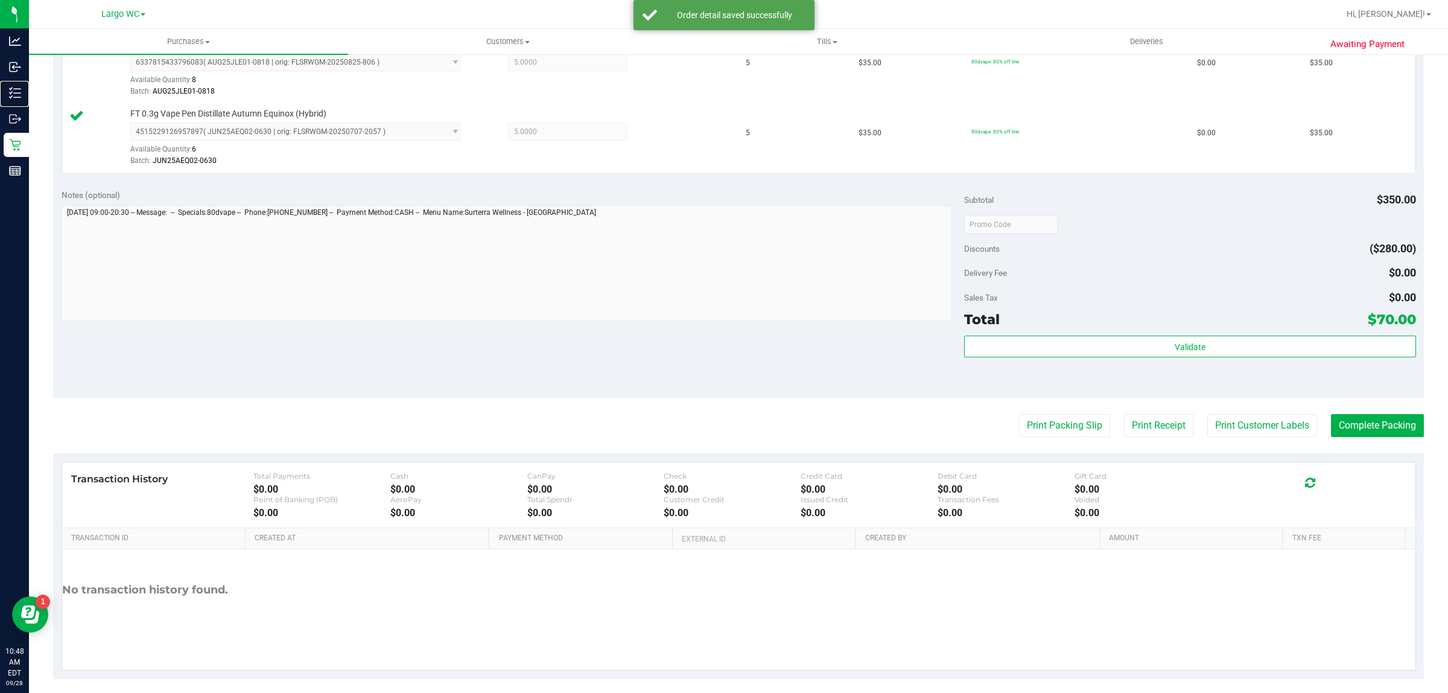
scroll to position [363, 0]
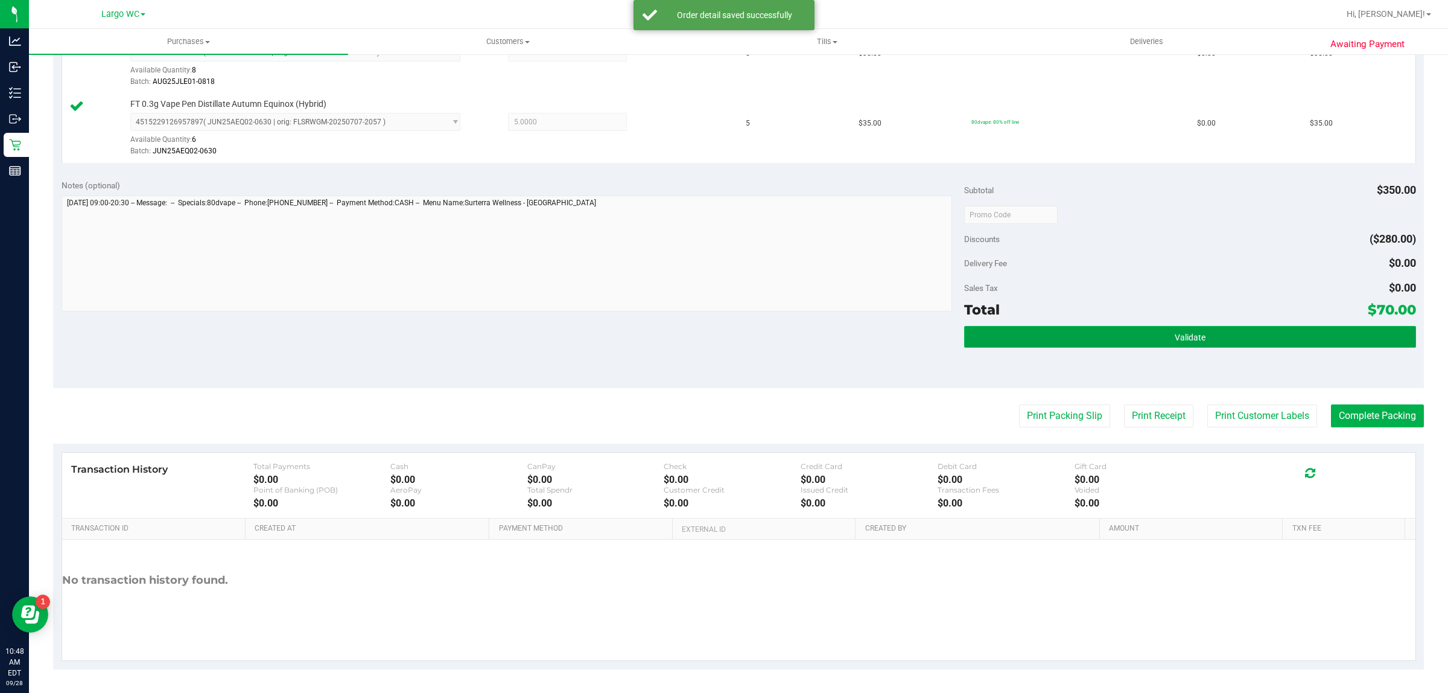
click at [1263, 330] on button "Validate" at bounding box center [1189, 337] width 451 height 22
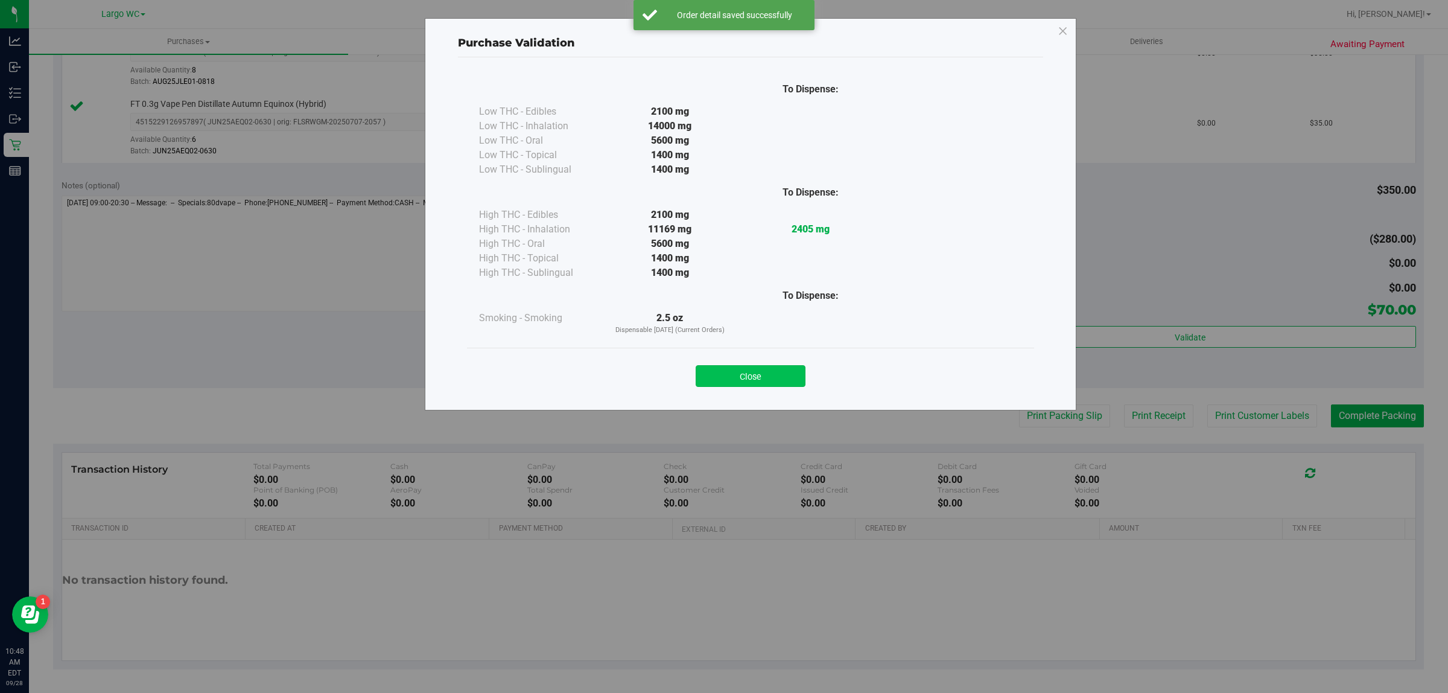
click at [756, 378] on button "Close" at bounding box center [751, 376] width 110 height 22
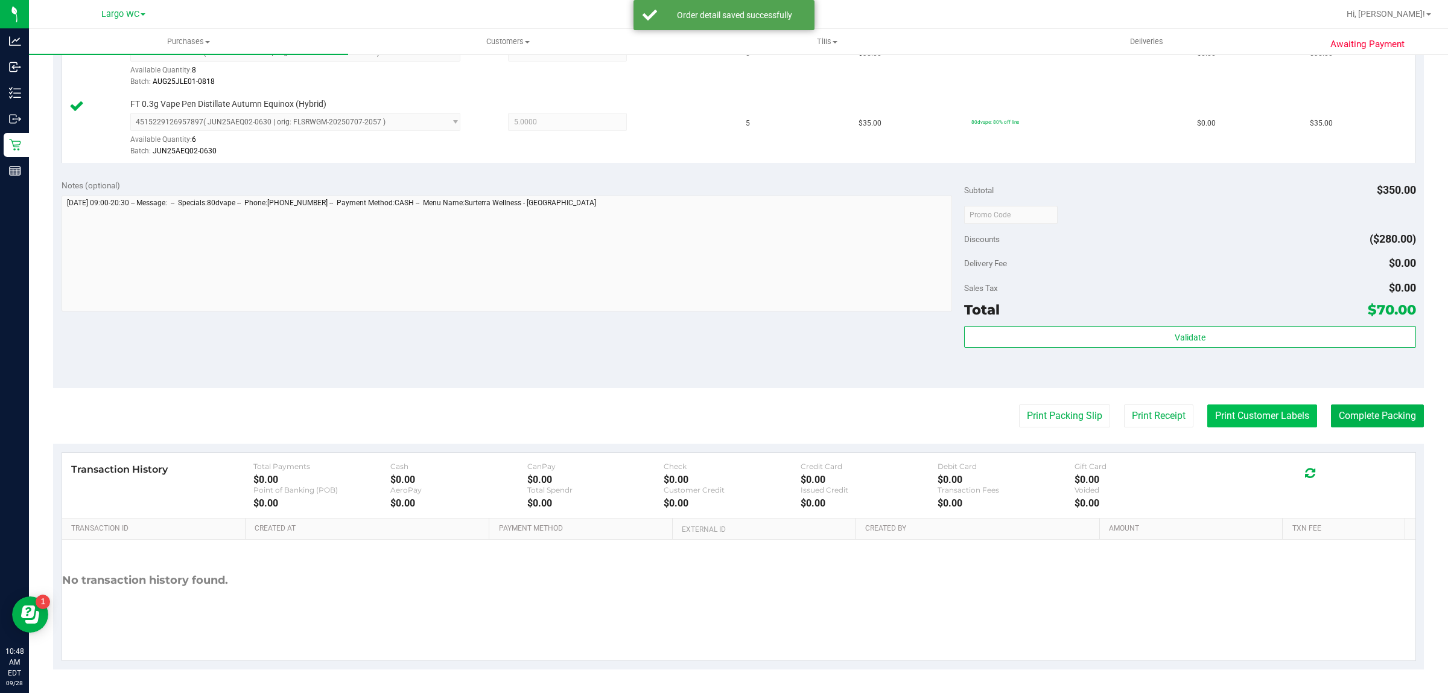
click at [1242, 412] on button "Print Customer Labels" at bounding box center [1263, 415] width 110 height 23
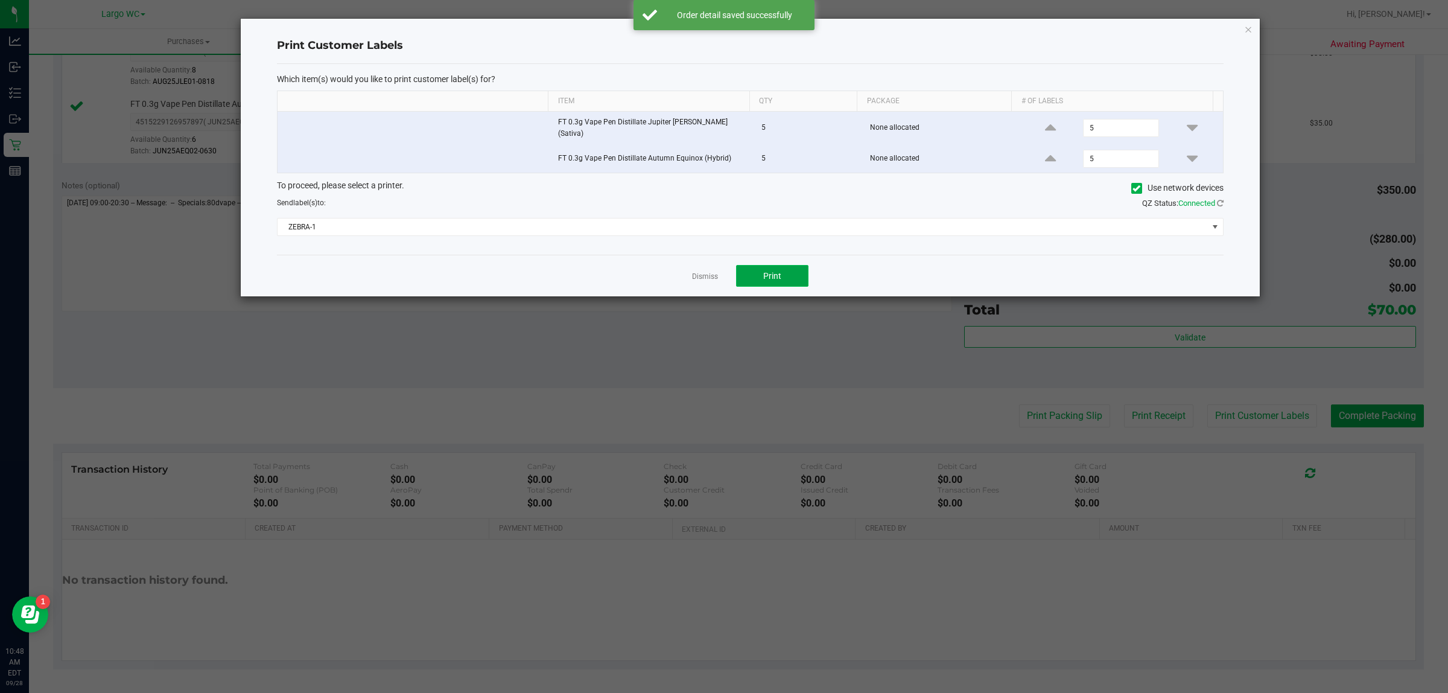
click at [776, 271] on span "Print" at bounding box center [772, 276] width 18 height 10
click at [704, 272] on link "Dismiss" at bounding box center [705, 277] width 26 height 10
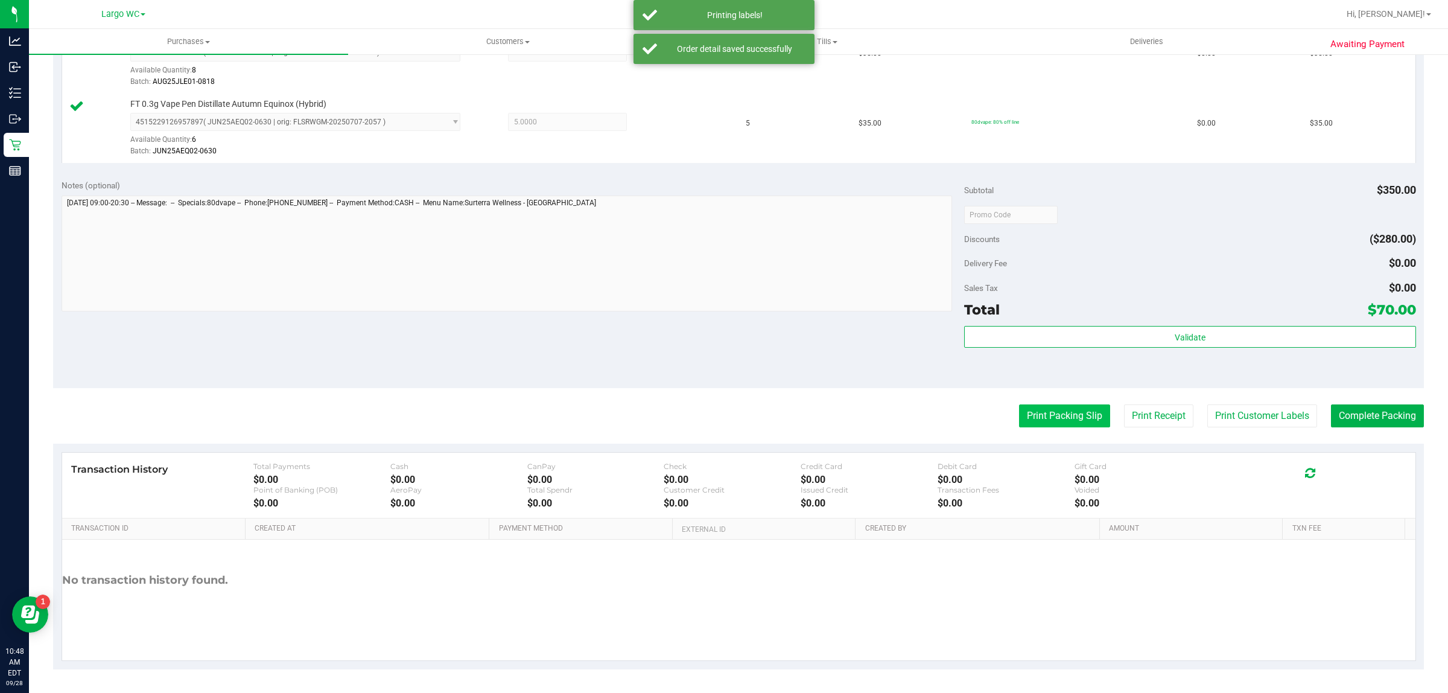
click at [1083, 420] on button "Print Packing Slip" at bounding box center [1064, 415] width 91 height 23
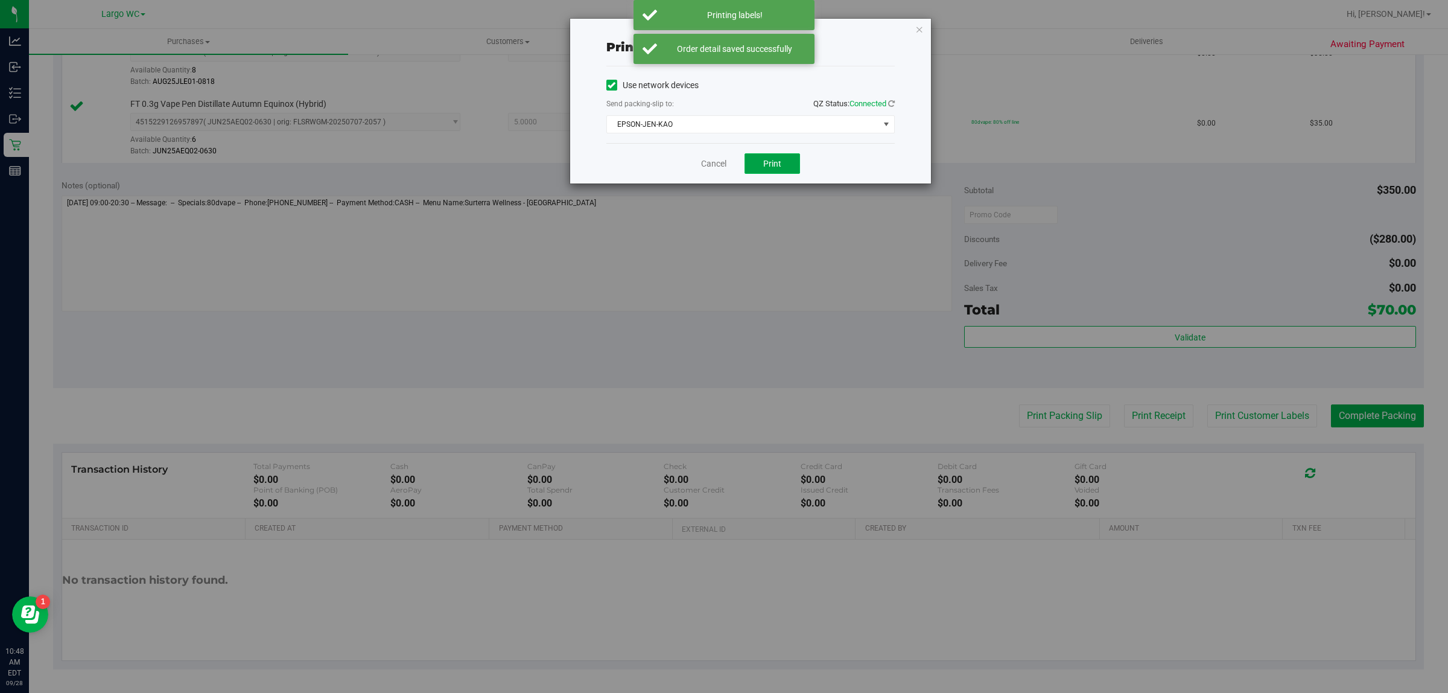
click at [786, 167] on button "Print" at bounding box center [773, 163] width 56 height 21
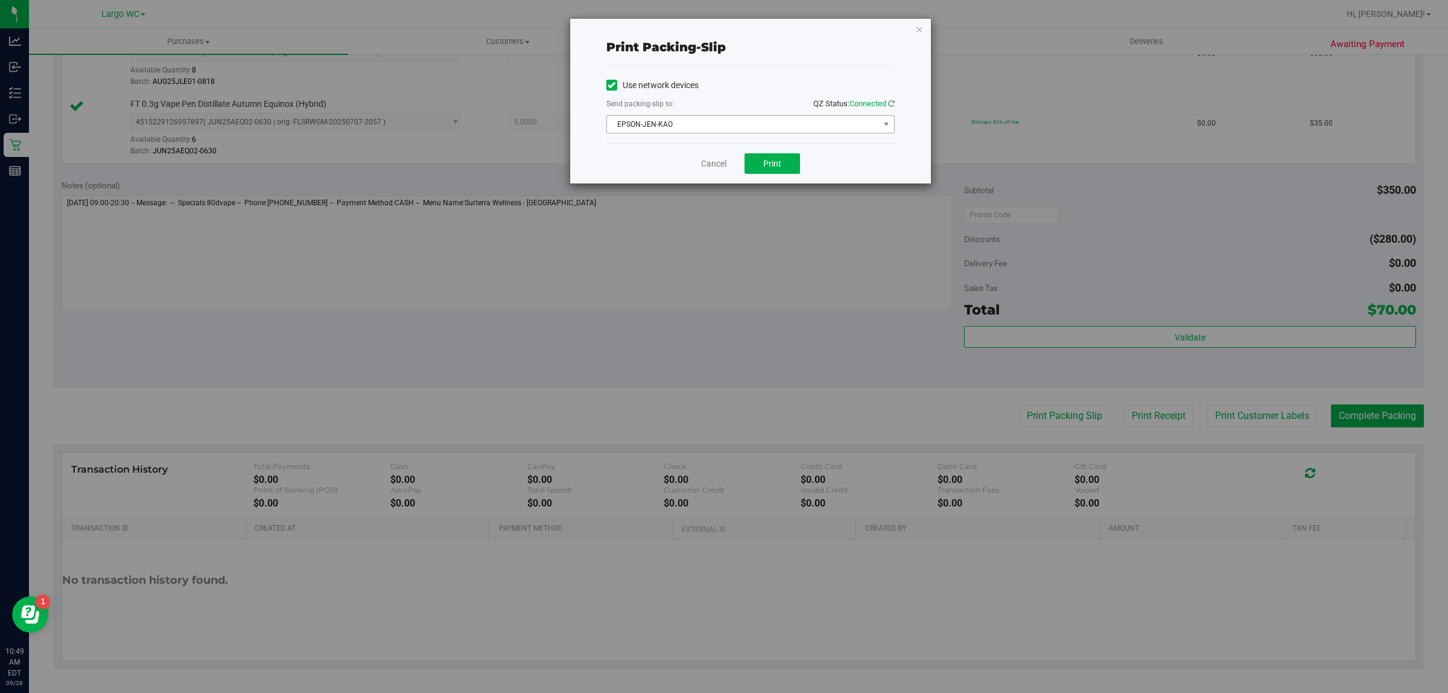
click at [689, 133] on span "EPSON-JEN-KAO" at bounding box center [751, 124] width 288 height 18
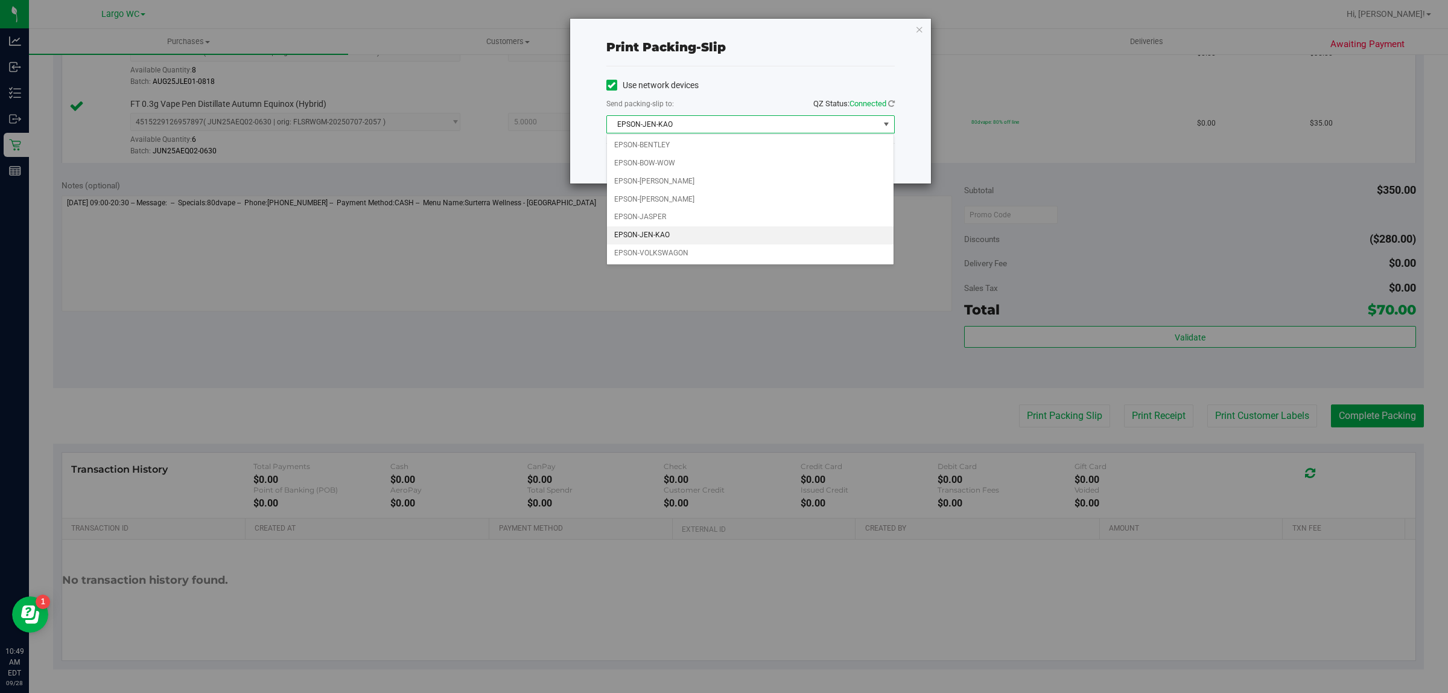
click at [573, 275] on div "Print packing-slip Use network devices Send packing-slip to: QZ Status: Connect…" at bounding box center [729, 346] width 1458 height 693
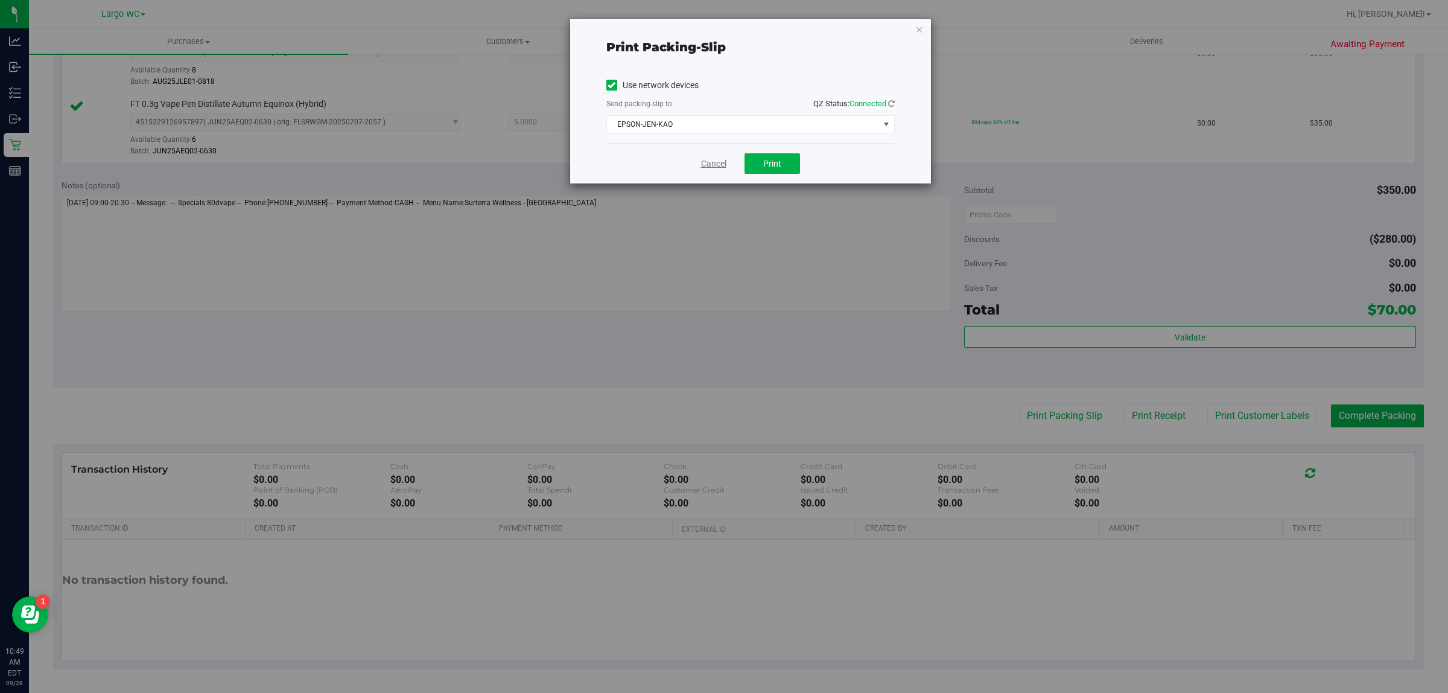
click at [711, 166] on link "Cancel" at bounding box center [713, 164] width 25 height 13
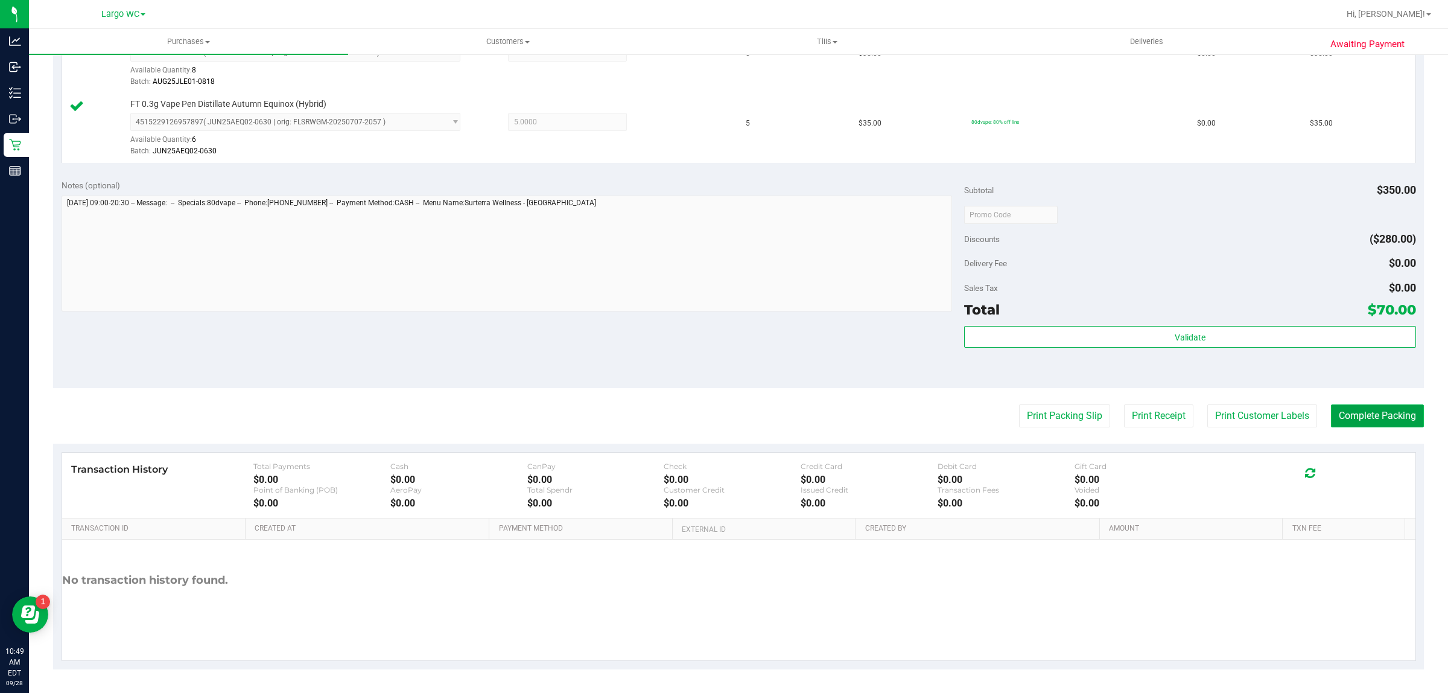
click at [1390, 419] on button "Complete Packing" at bounding box center [1377, 415] width 93 height 23
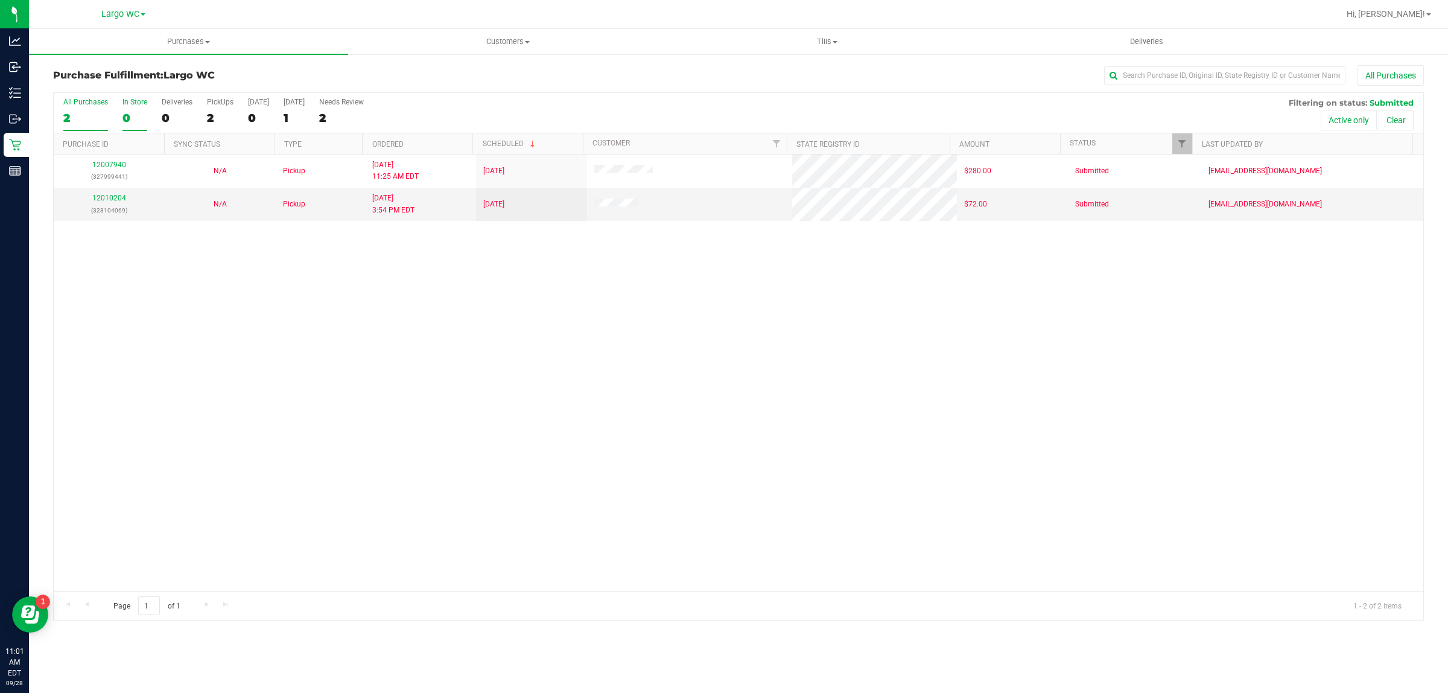
click at [126, 118] on div "0" at bounding box center [135, 118] width 25 height 14
click at [0, 0] on input "In Store 0" at bounding box center [0, 0] width 0 height 0
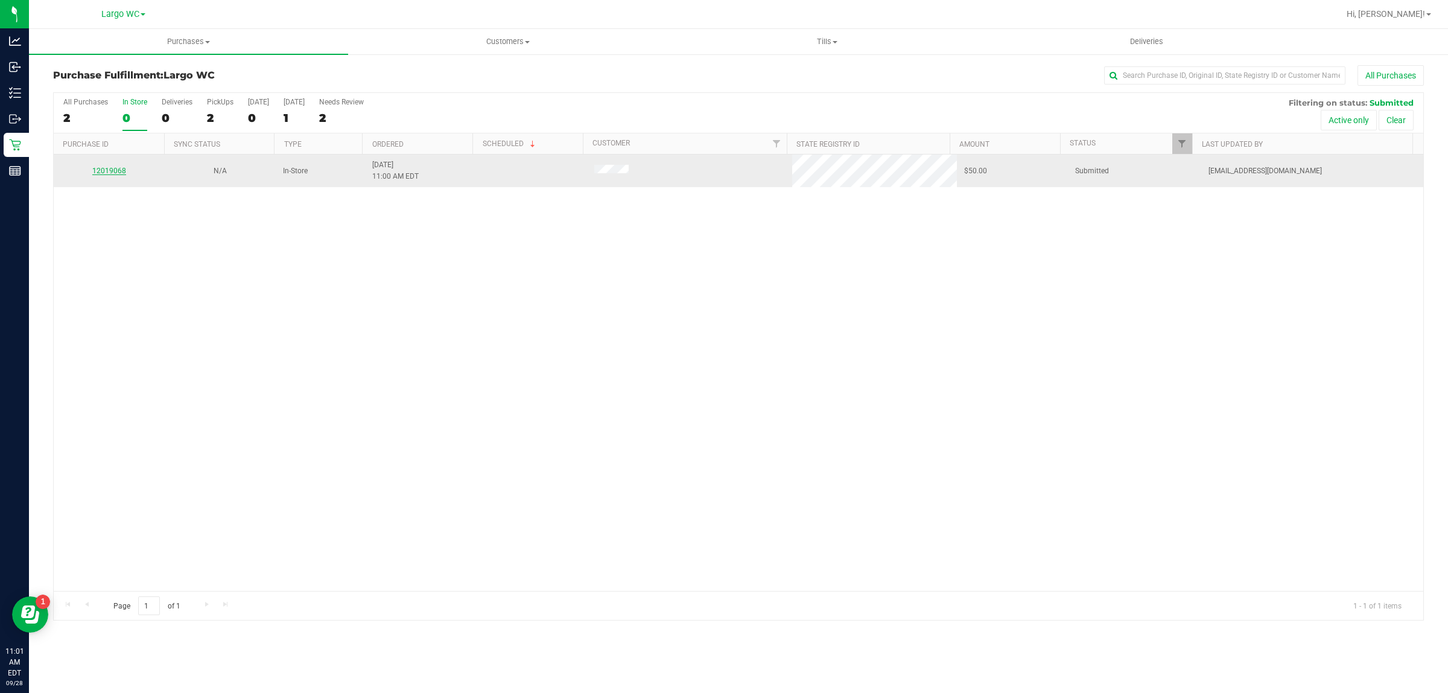
click at [106, 172] on link "12019068" at bounding box center [109, 171] width 34 height 8
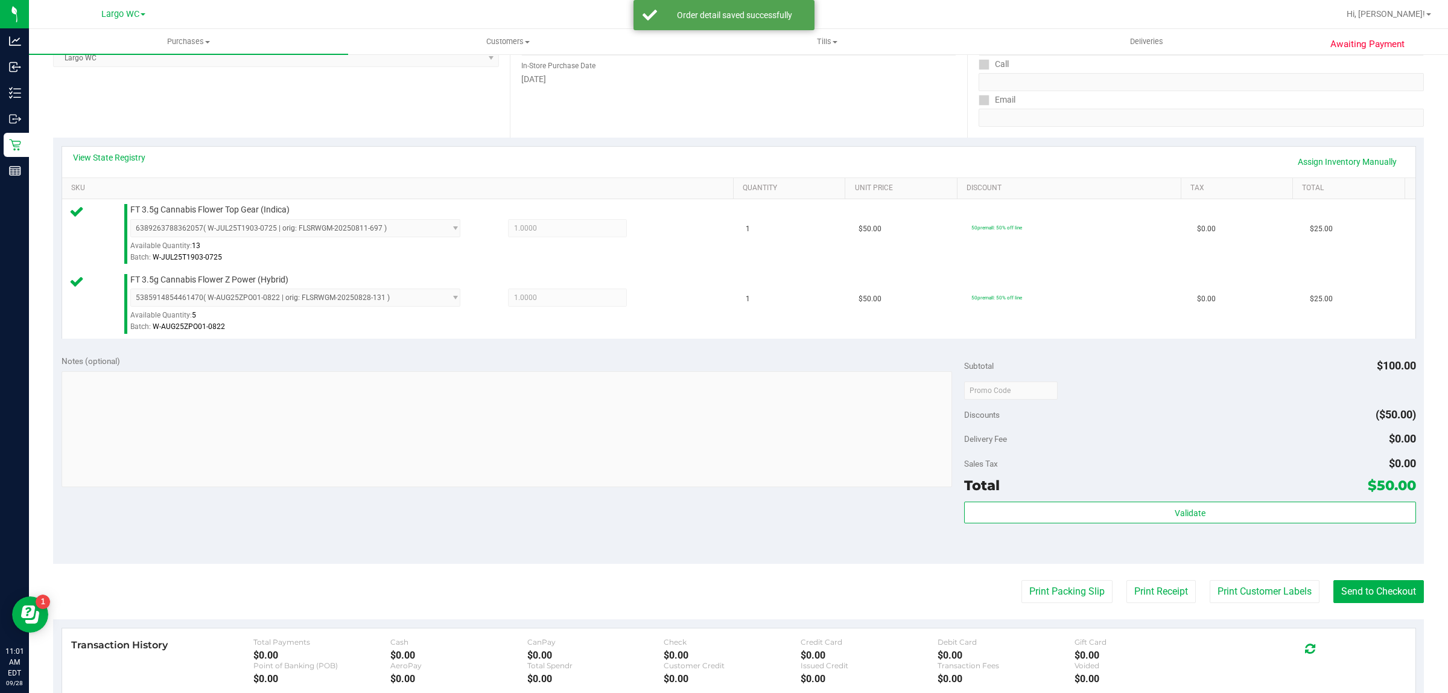
scroll to position [351, 0]
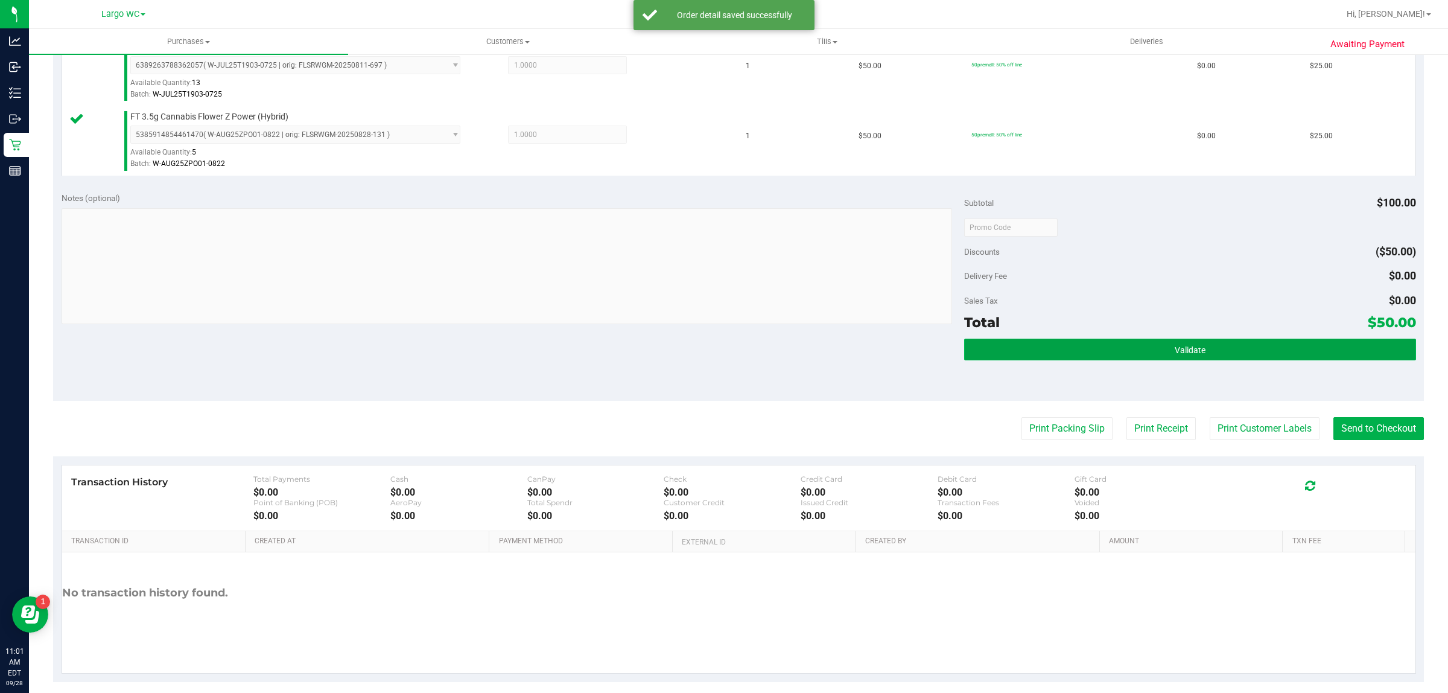
click at [1149, 343] on button "Validate" at bounding box center [1189, 350] width 451 height 22
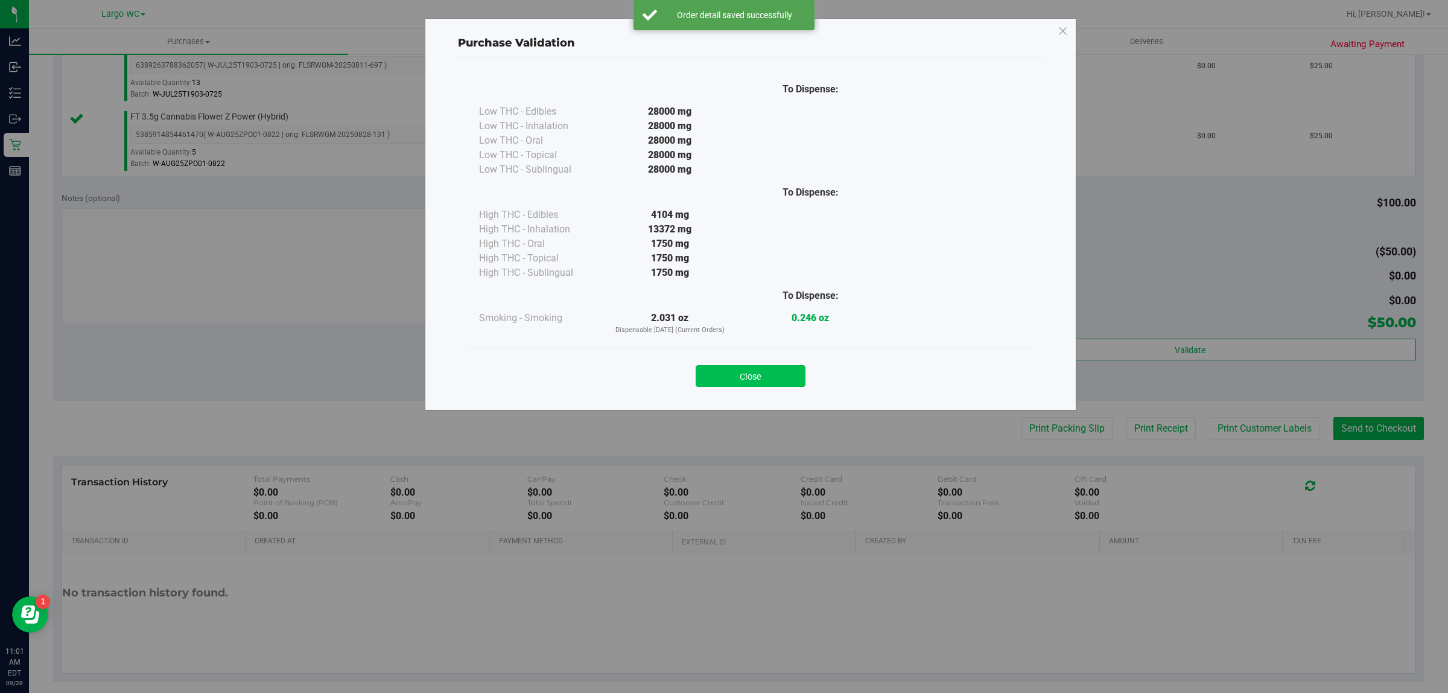
click at [758, 384] on button "Close" at bounding box center [751, 376] width 110 height 22
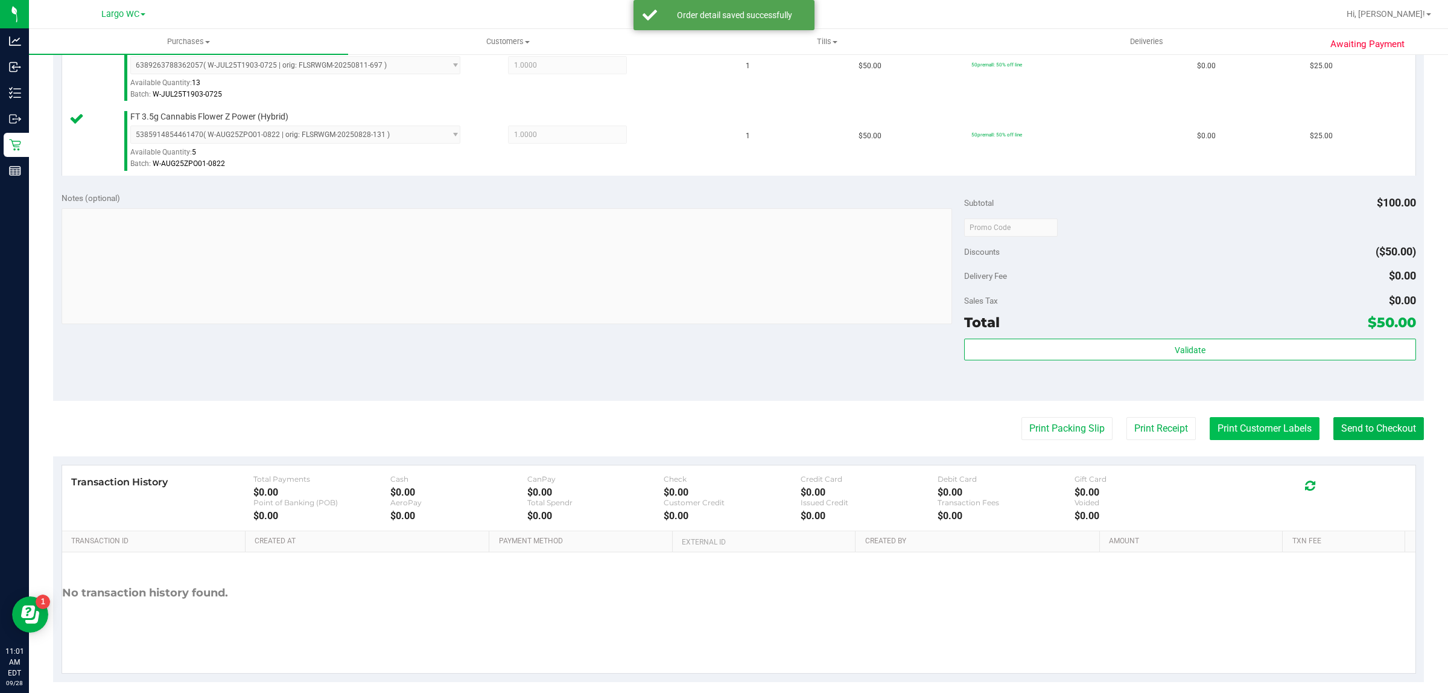
click at [1251, 438] on button "Print Customer Labels" at bounding box center [1265, 428] width 110 height 23
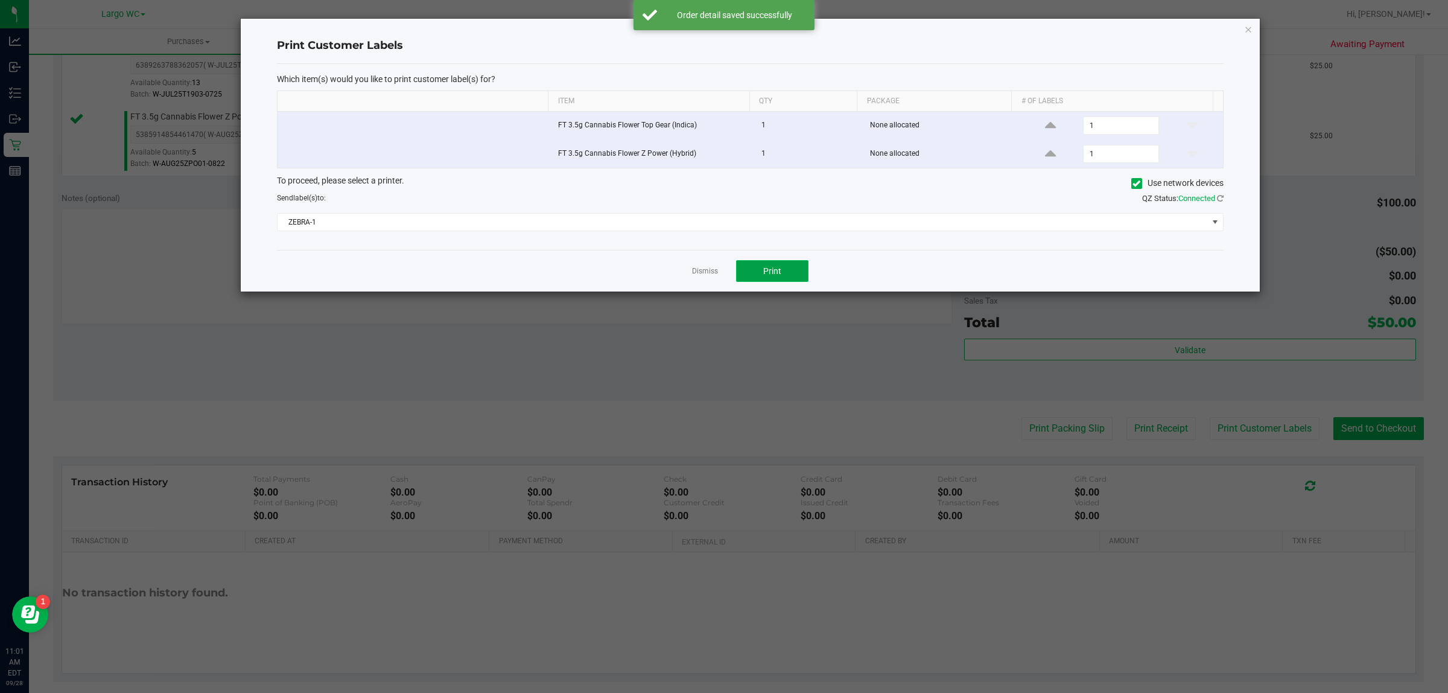
click at [774, 272] on span "Print" at bounding box center [772, 271] width 18 height 10
click at [1244, 27] on icon "button" at bounding box center [1248, 29] width 8 height 14
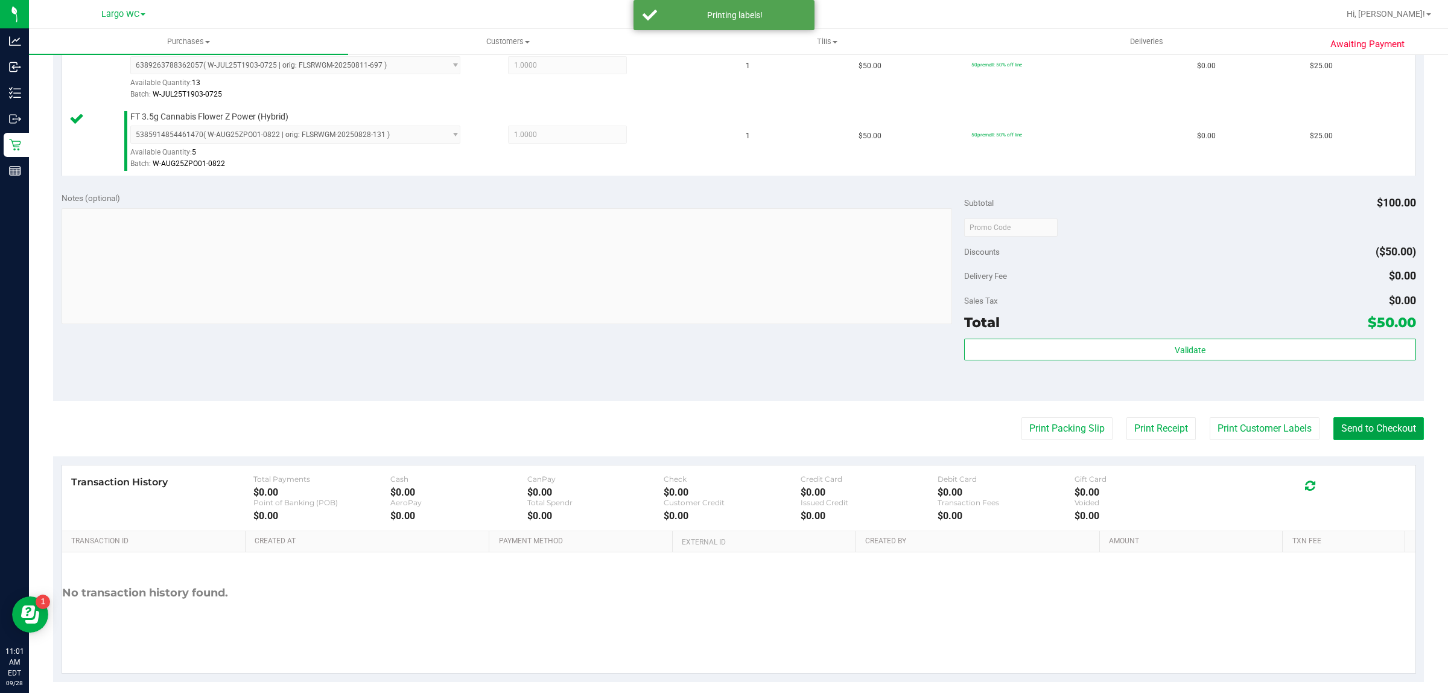
click at [1386, 427] on button "Send to Checkout" at bounding box center [1379, 428] width 91 height 23
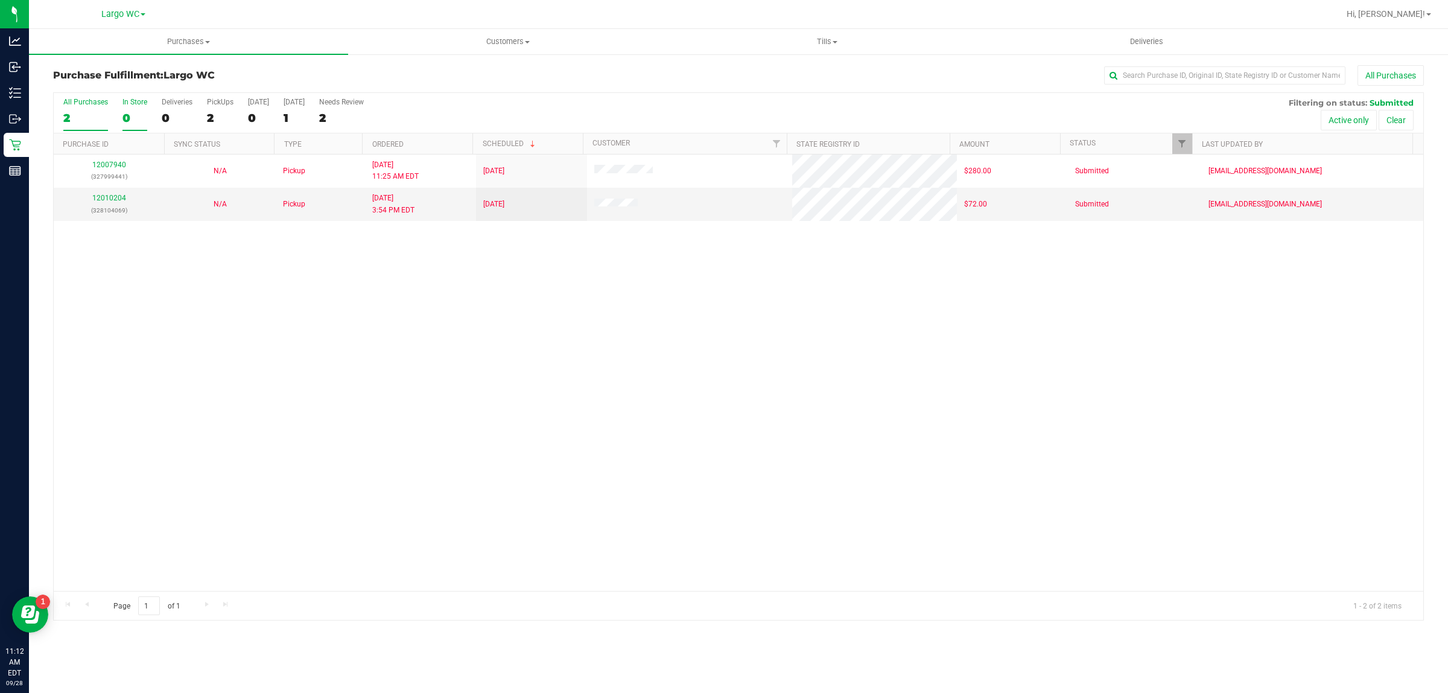
click at [133, 106] on div "In Store" at bounding box center [135, 102] width 25 height 8
click at [0, 0] on input "In Store 0" at bounding box center [0, 0] width 0 height 0
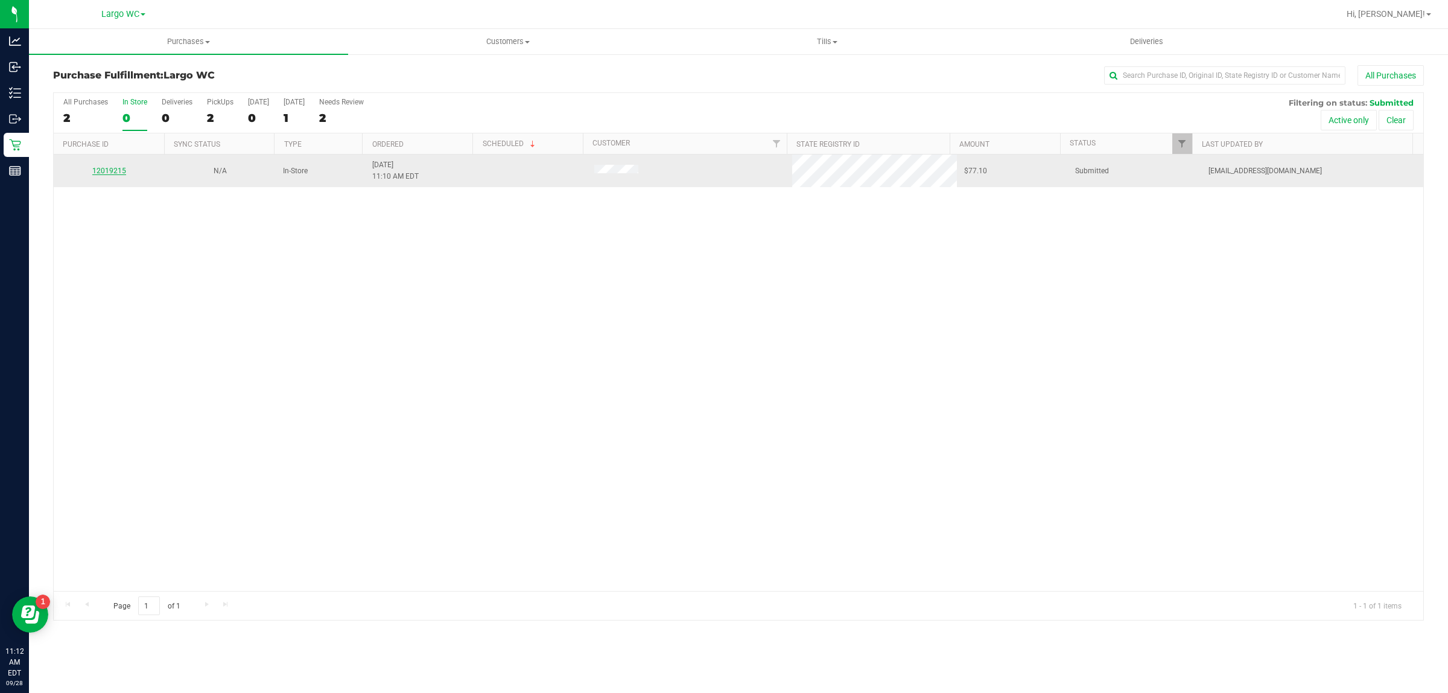
click at [113, 172] on link "12019215" at bounding box center [109, 171] width 34 height 8
click at [110, 172] on link "12019215" at bounding box center [109, 171] width 34 height 8
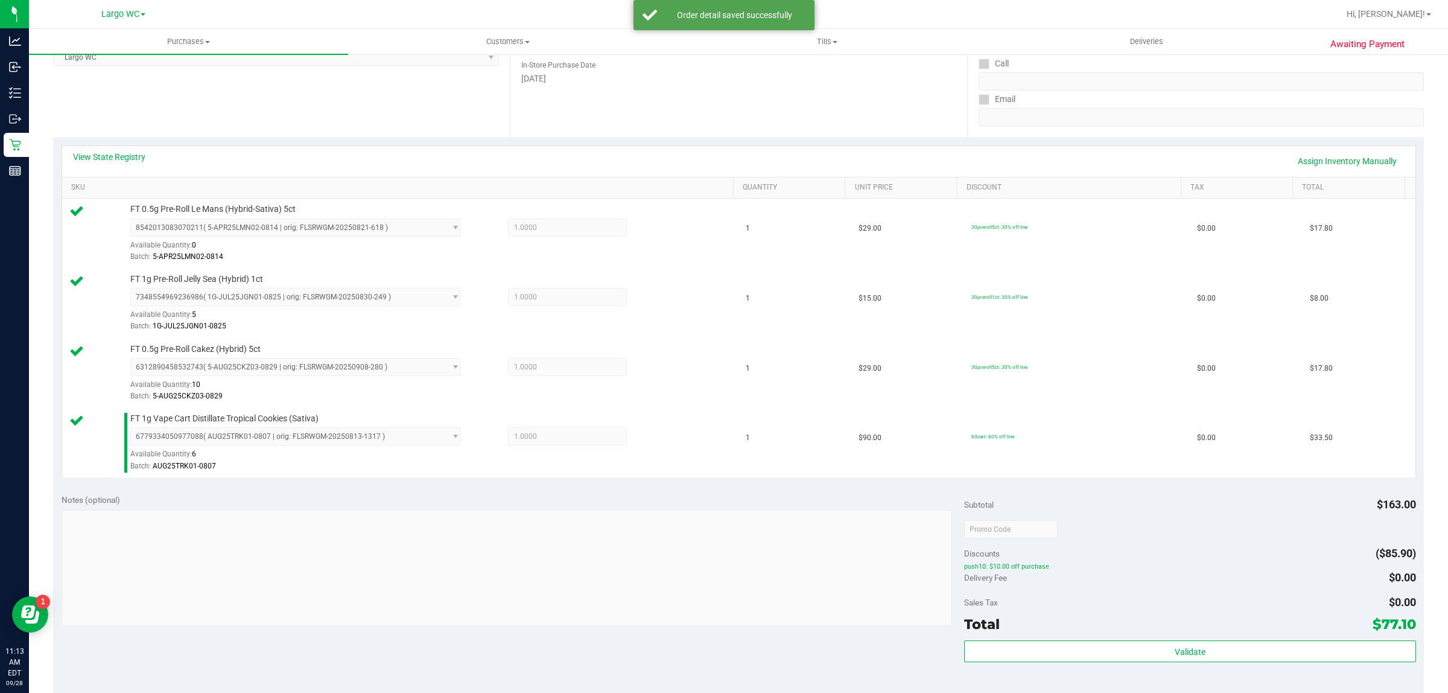
scroll to position [345, 0]
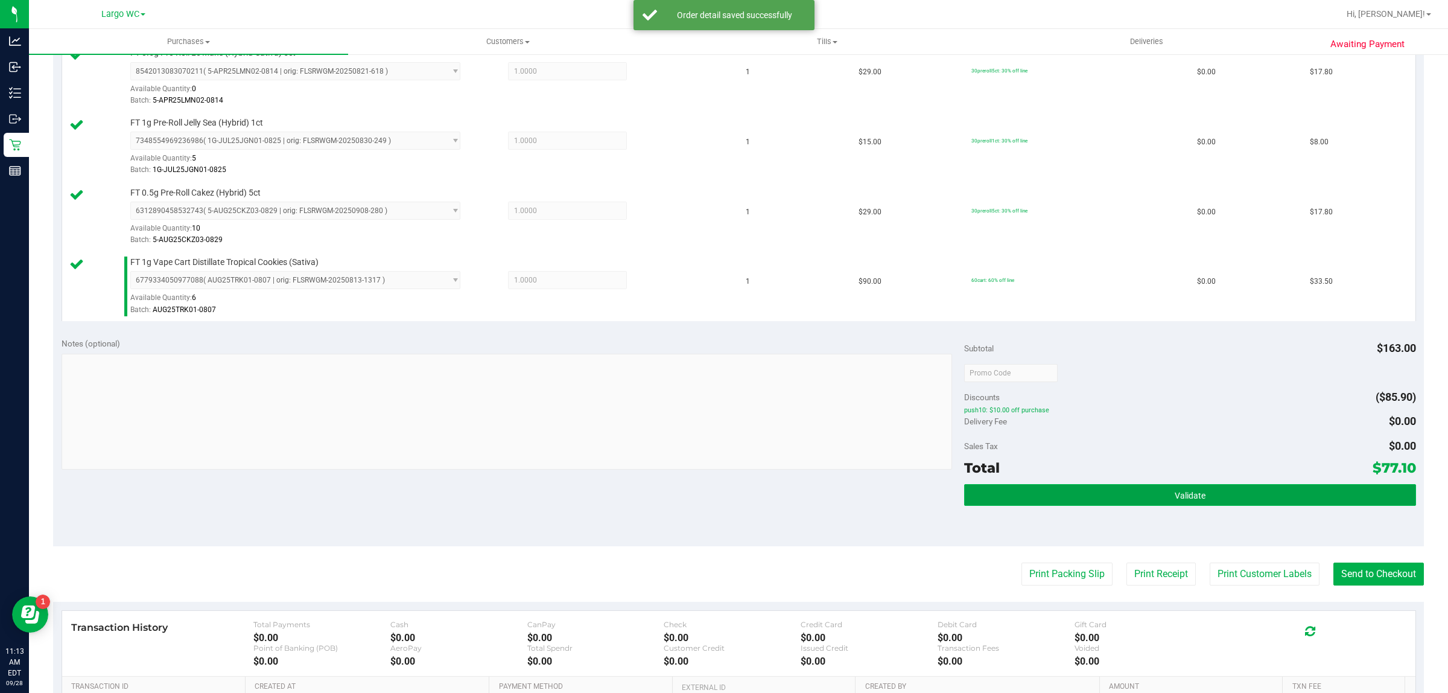
click at [1097, 491] on button "Validate" at bounding box center [1189, 495] width 451 height 22
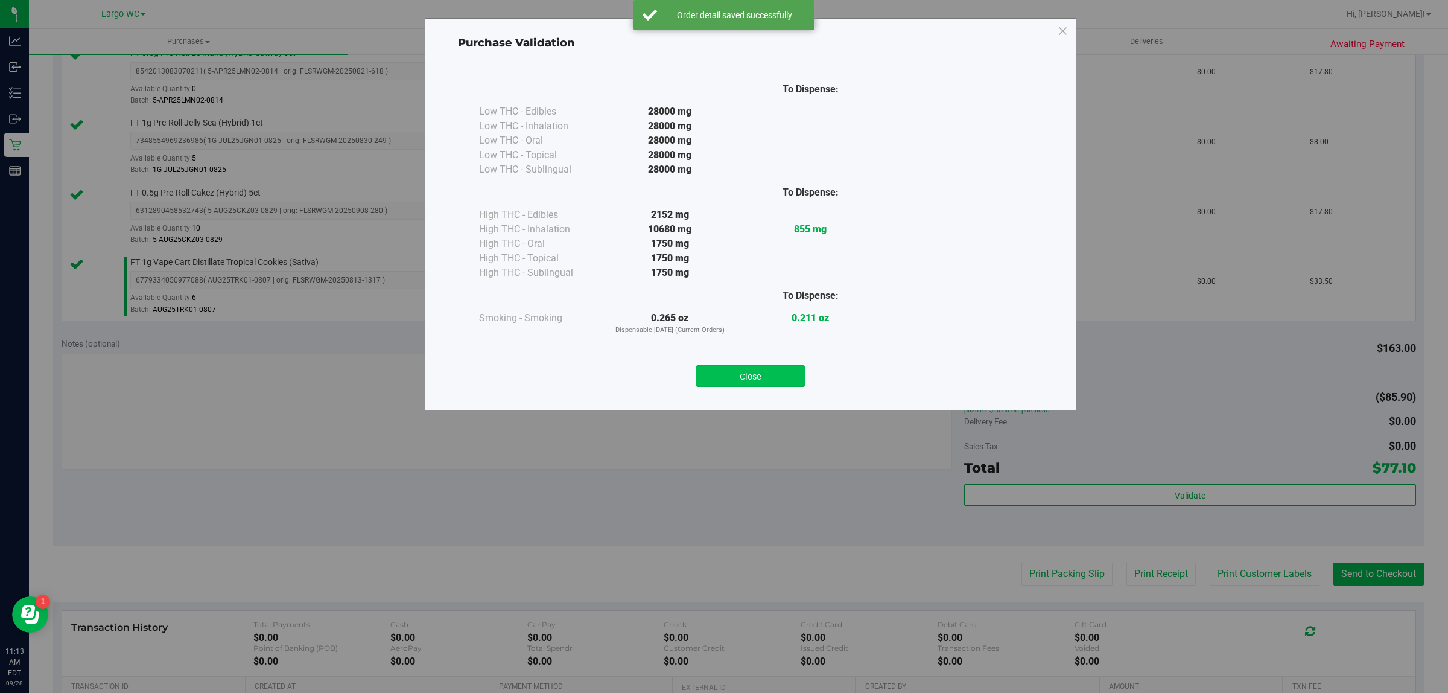
click at [785, 384] on button "Close" at bounding box center [751, 376] width 110 height 22
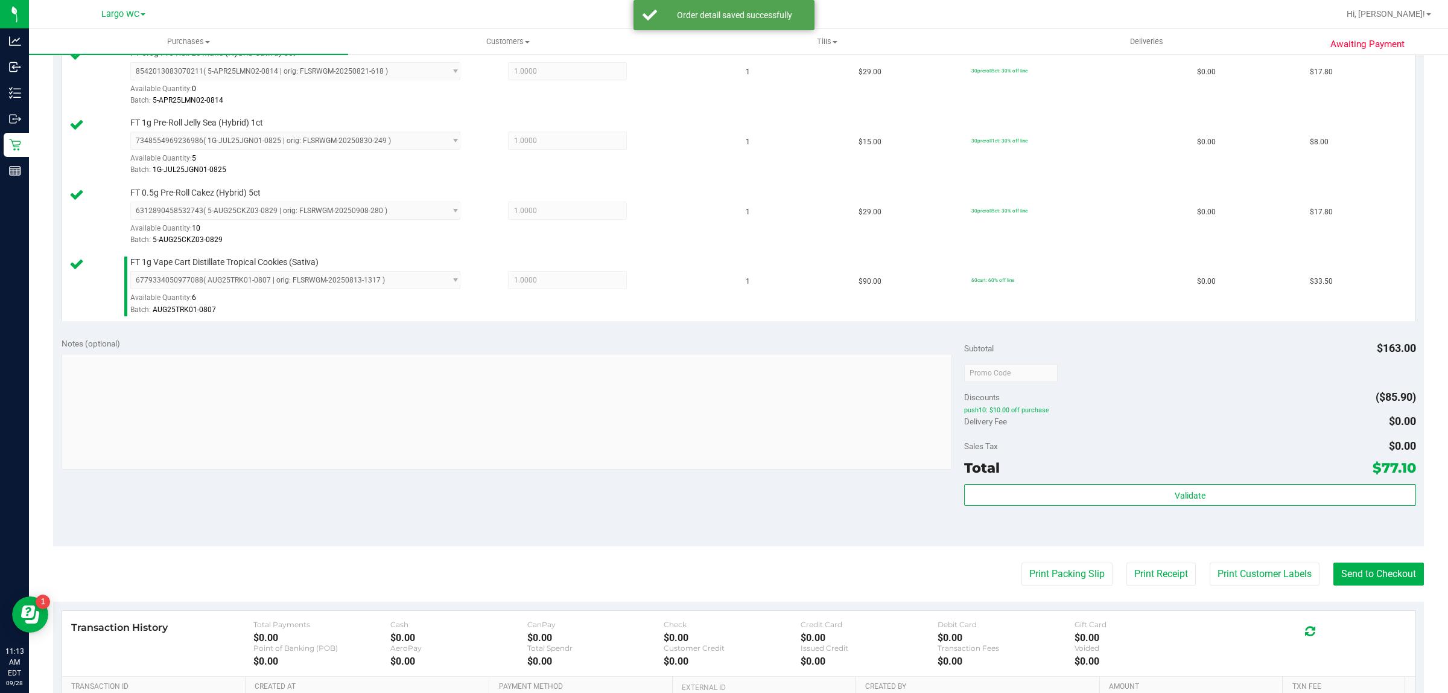
click at [1239, 613] on div "Transaction History Total Payments $0.00 Cash $0.00 CanPay $0.00 Check $0.00 Cr…" at bounding box center [739, 644] width 1354 height 66
click at [1174, 567] on button "Print Receipt" at bounding box center [1161, 573] width 69 height 23
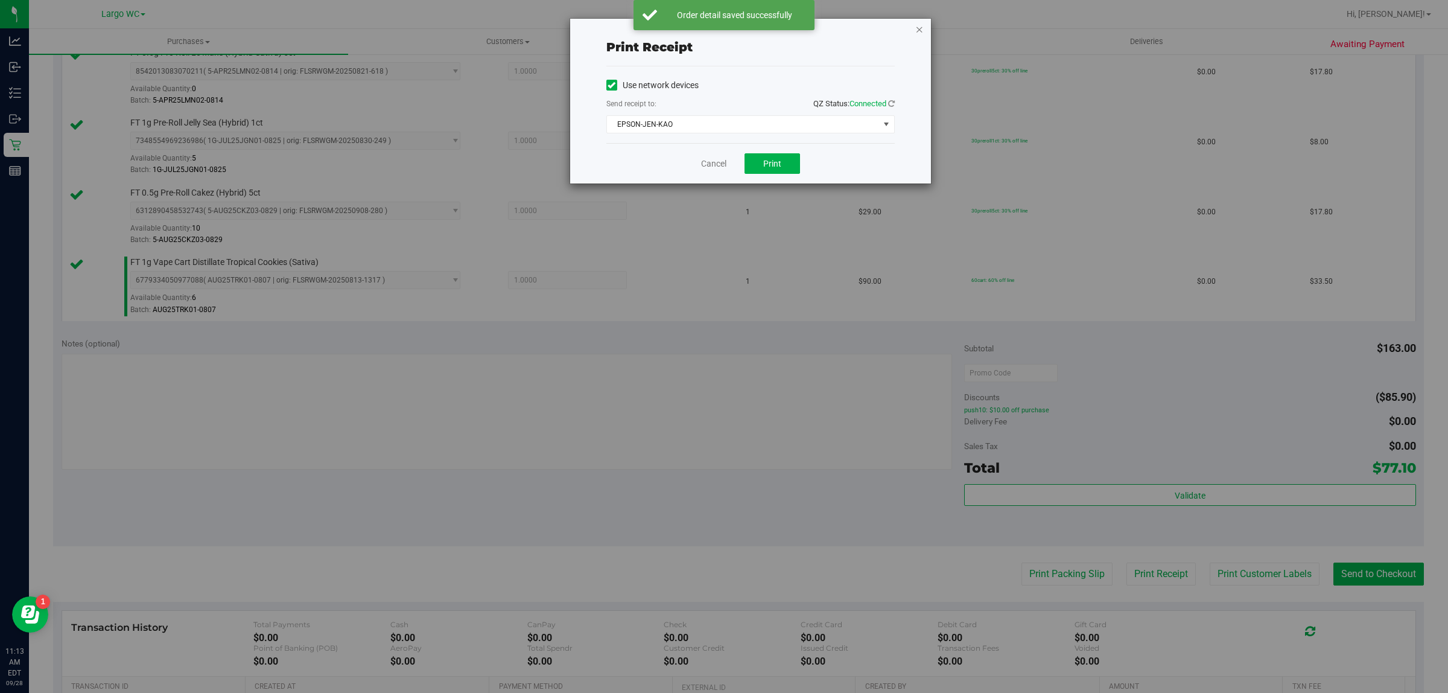
click at [919, 23] on icon "button" at bounding box center [920, 29] width 8 height 14
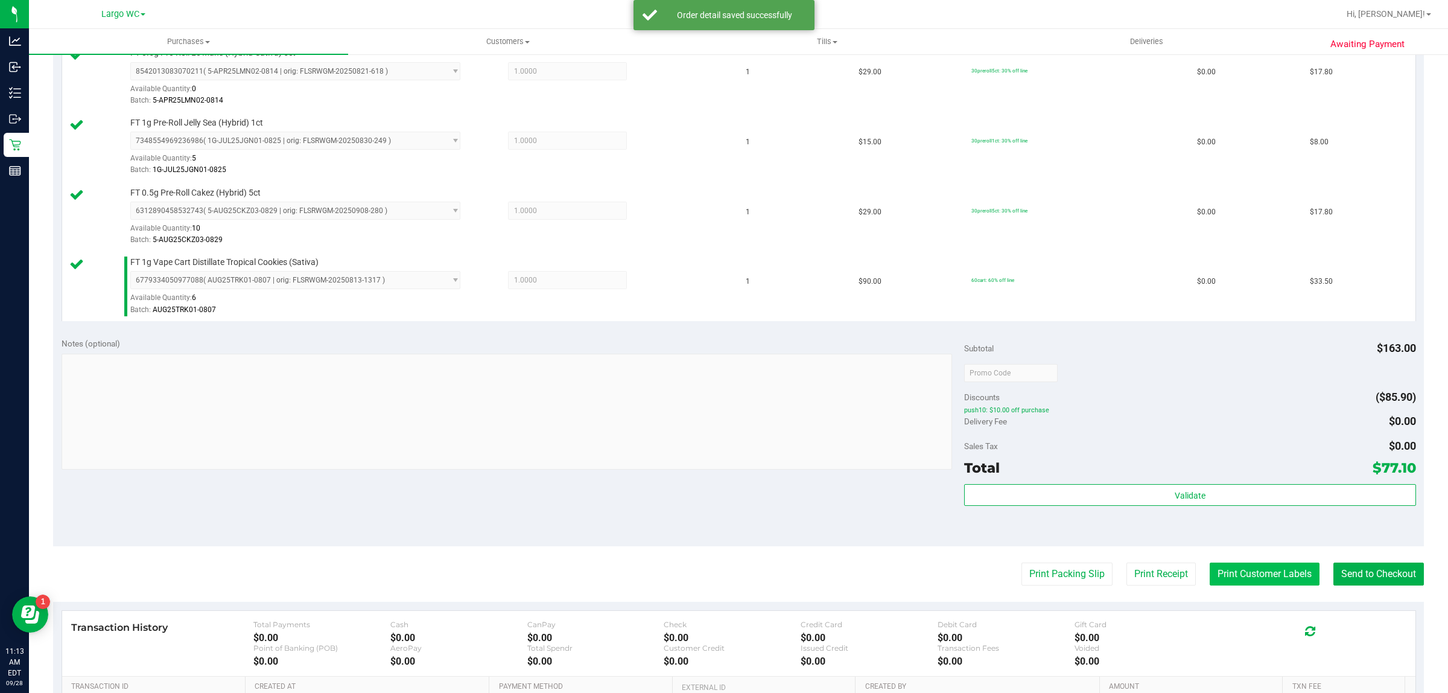
click at [1269, 576] on button "Print Customer Labels" at bounding box center [1265, 573] width 110 height 23
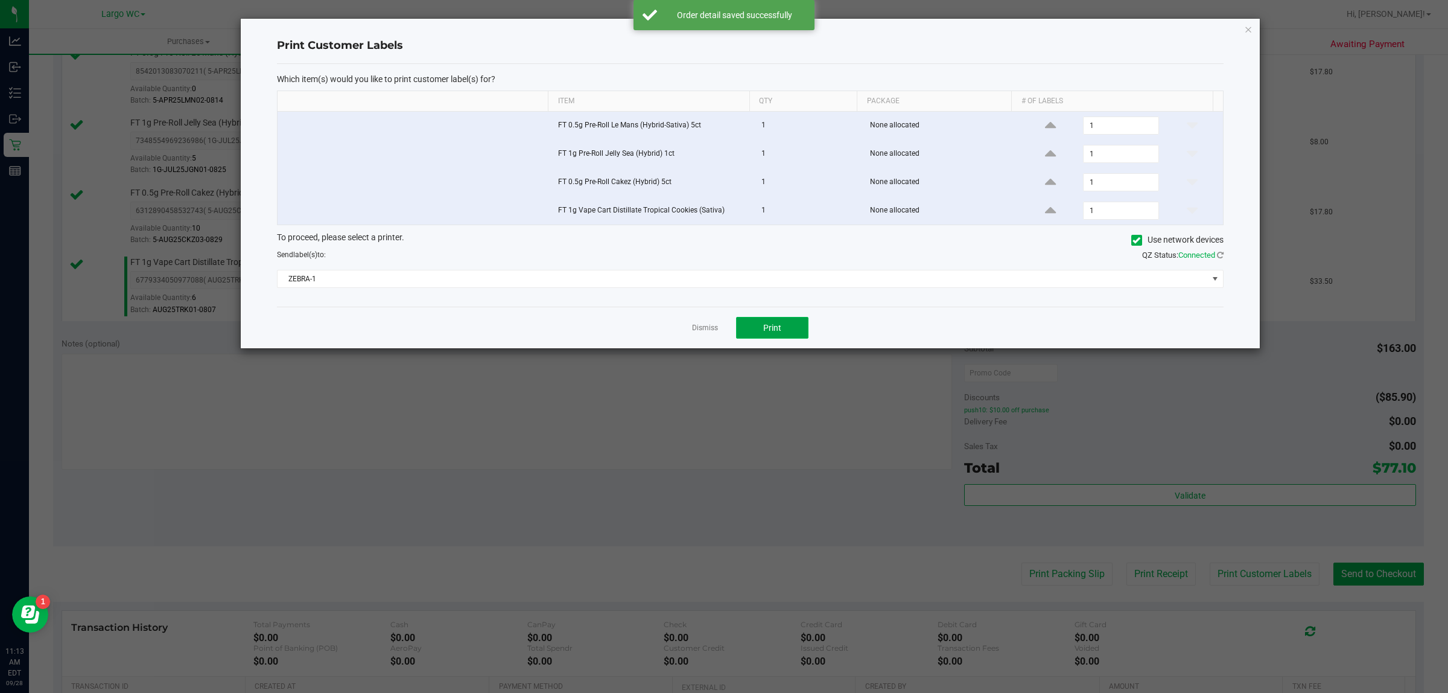
click at [791, 330] on button "Print" at bounding box center [772, 328] width 72 height 22
click at [1247, 34] on icon "button" at bounding box center [1248, 29] width 8 height 14
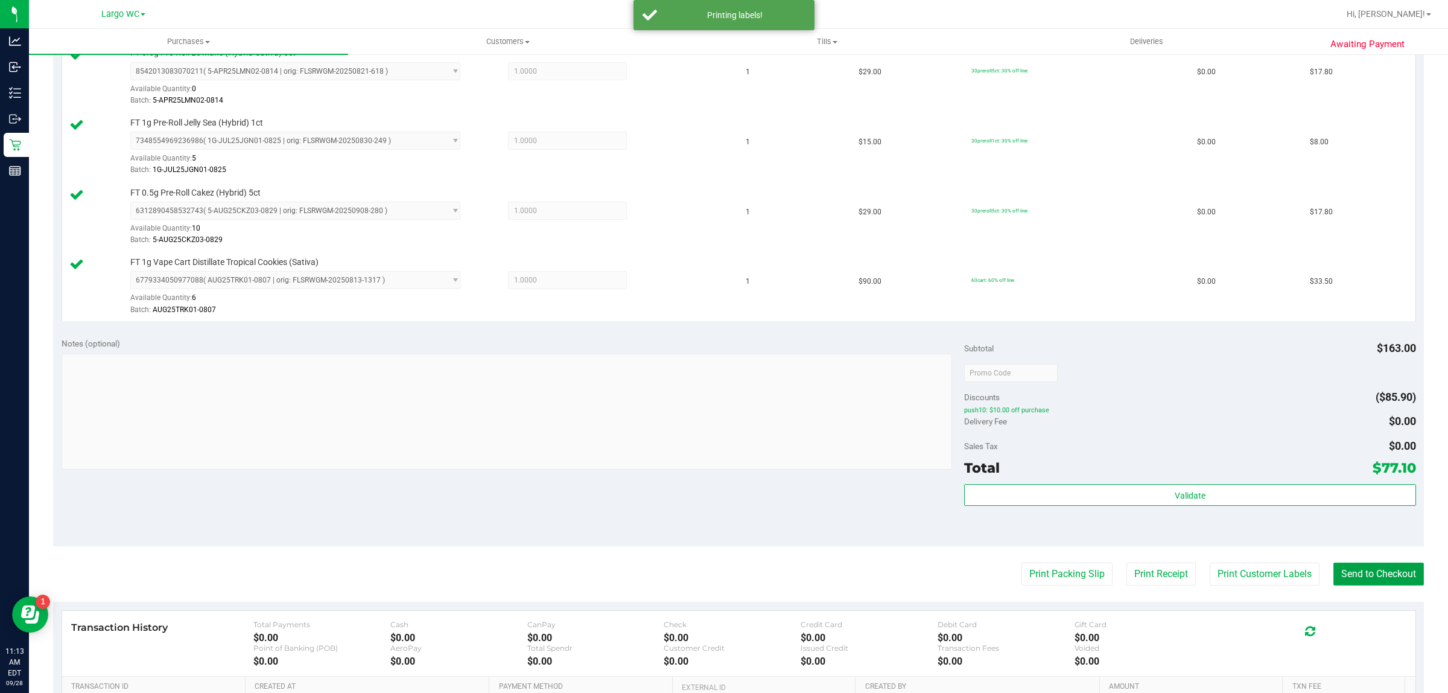
click at [1386, 581] on button "Send to Checkout" at bounding box center [1379, 573] width 91 height 23
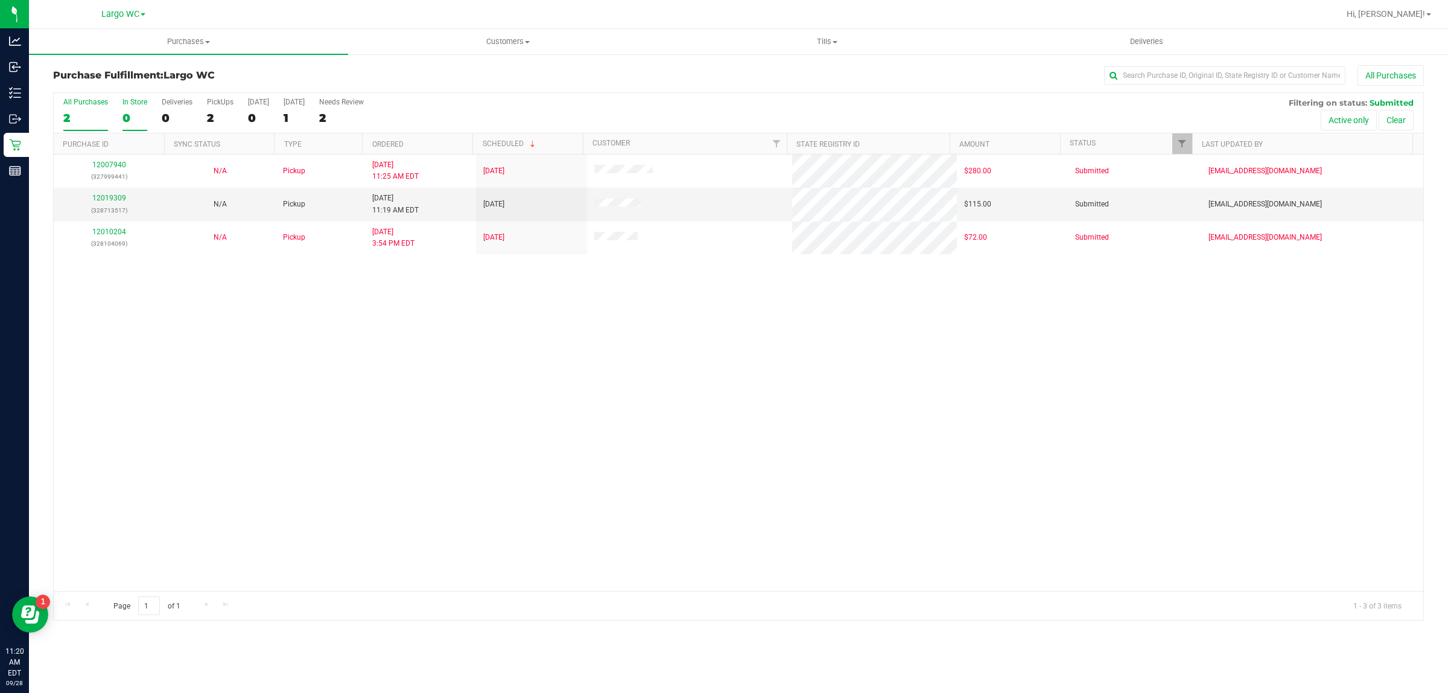
click at [142, 116] on div "0" at bounding box center [135, 118] width 25 height 14
click at [0, 0] on input "In Store 0" at bounding box center [0, 0] width 0 height 0
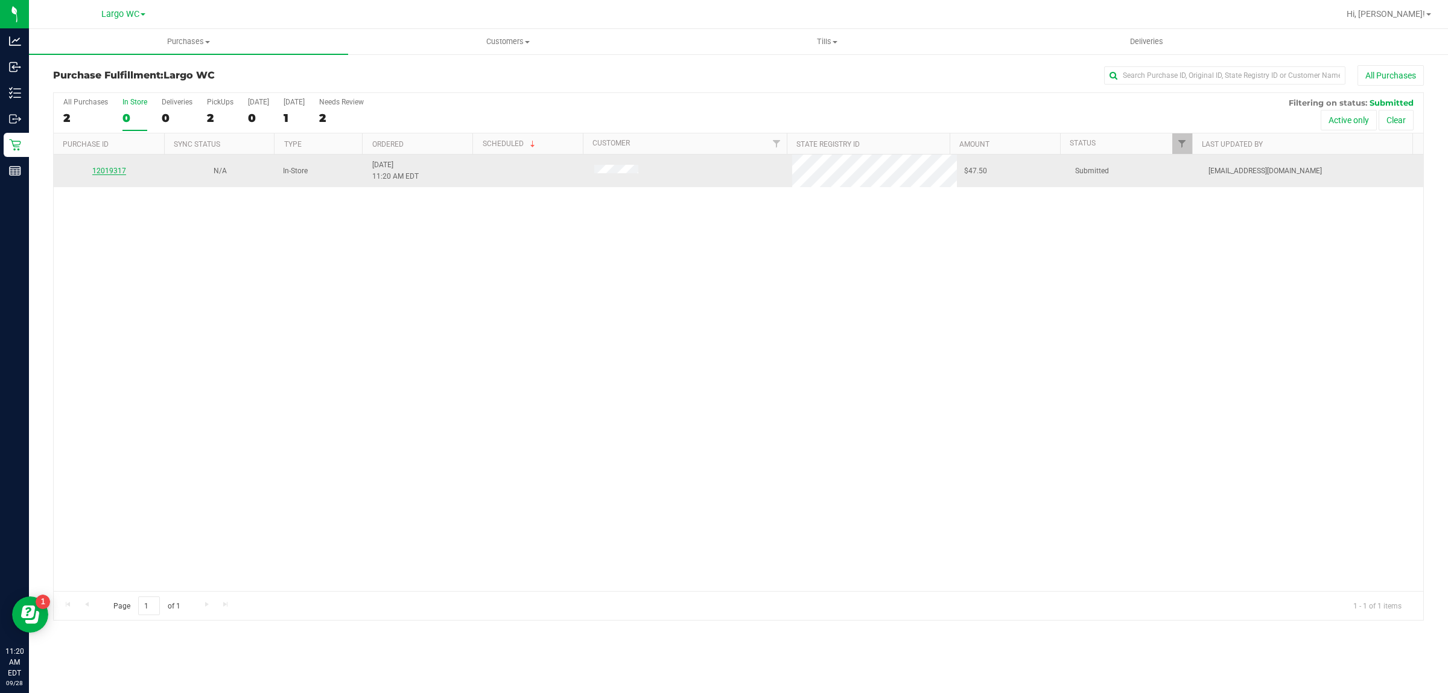
click at [98, 172] on link "12019317" at bounding box center [109, 171] width 34 height 8
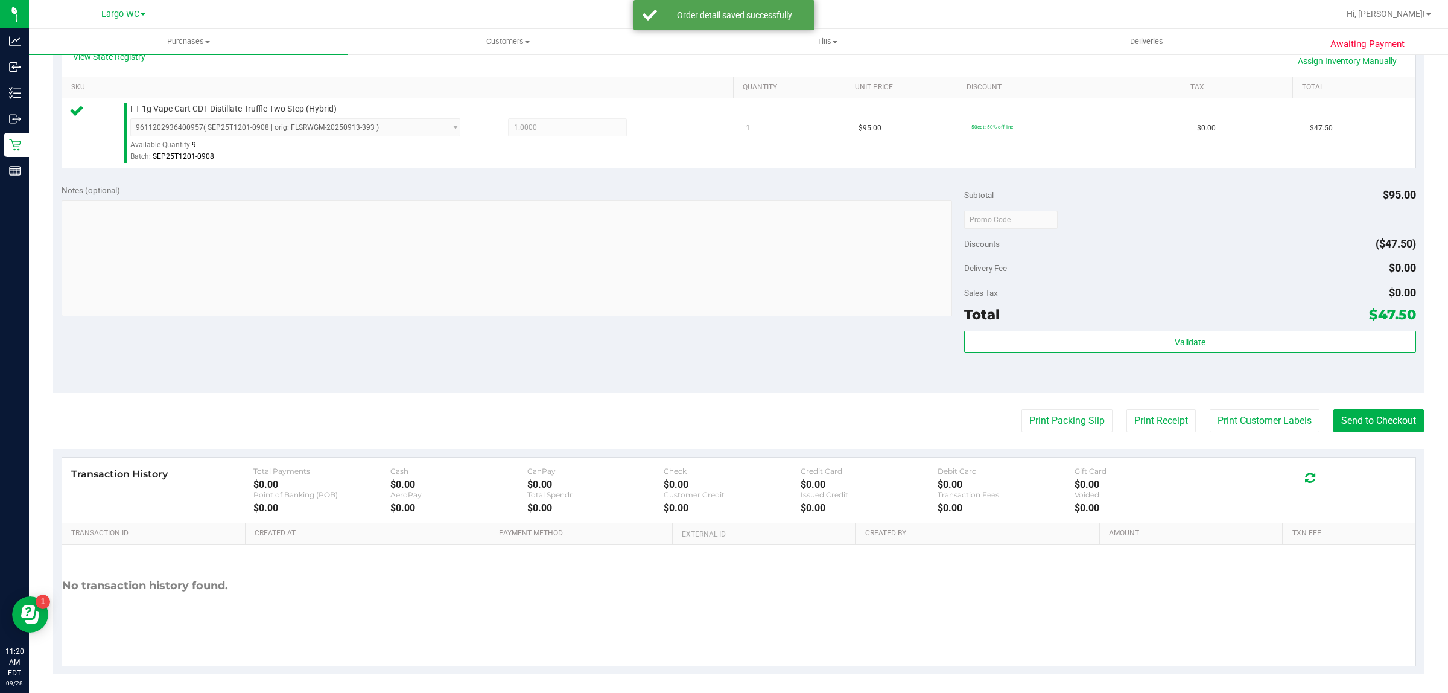
scroll to position [287, 0]
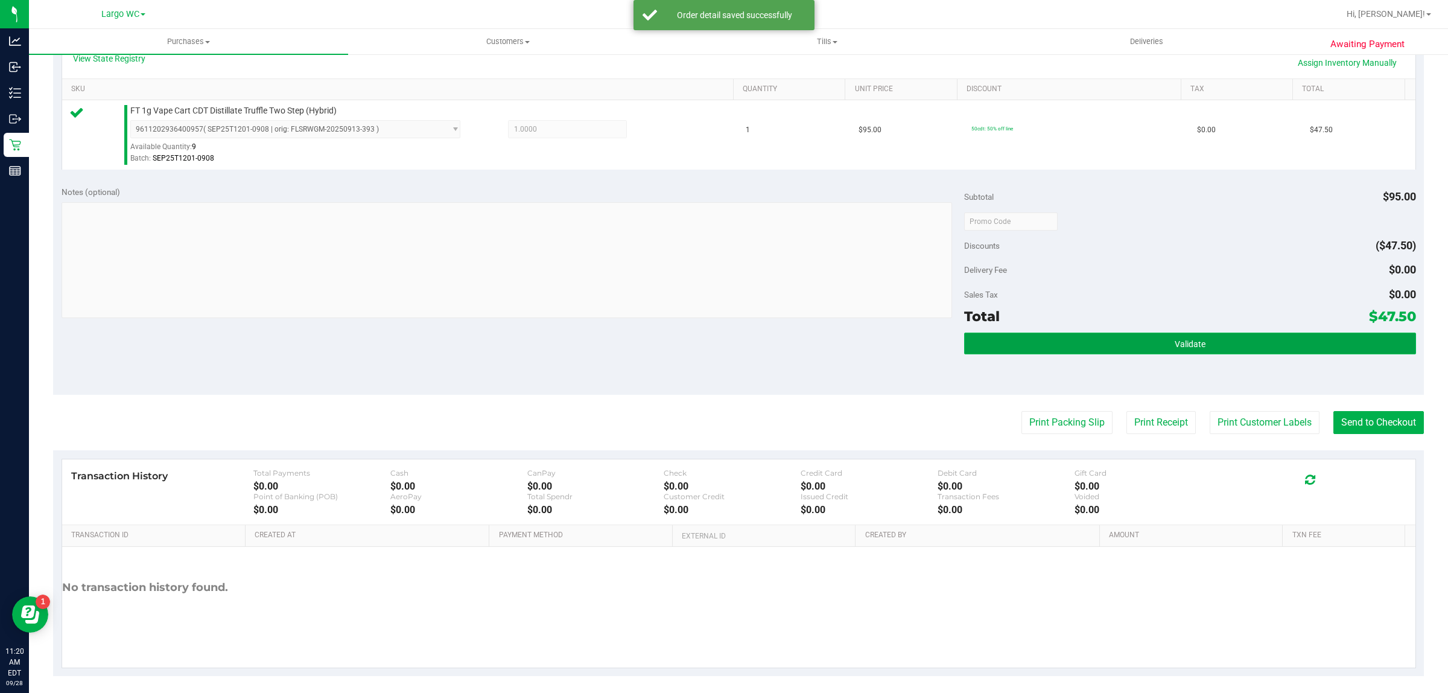
click at [1108, 354] on button "Validate" at bounding box center [1189, 344] width 451 height 22
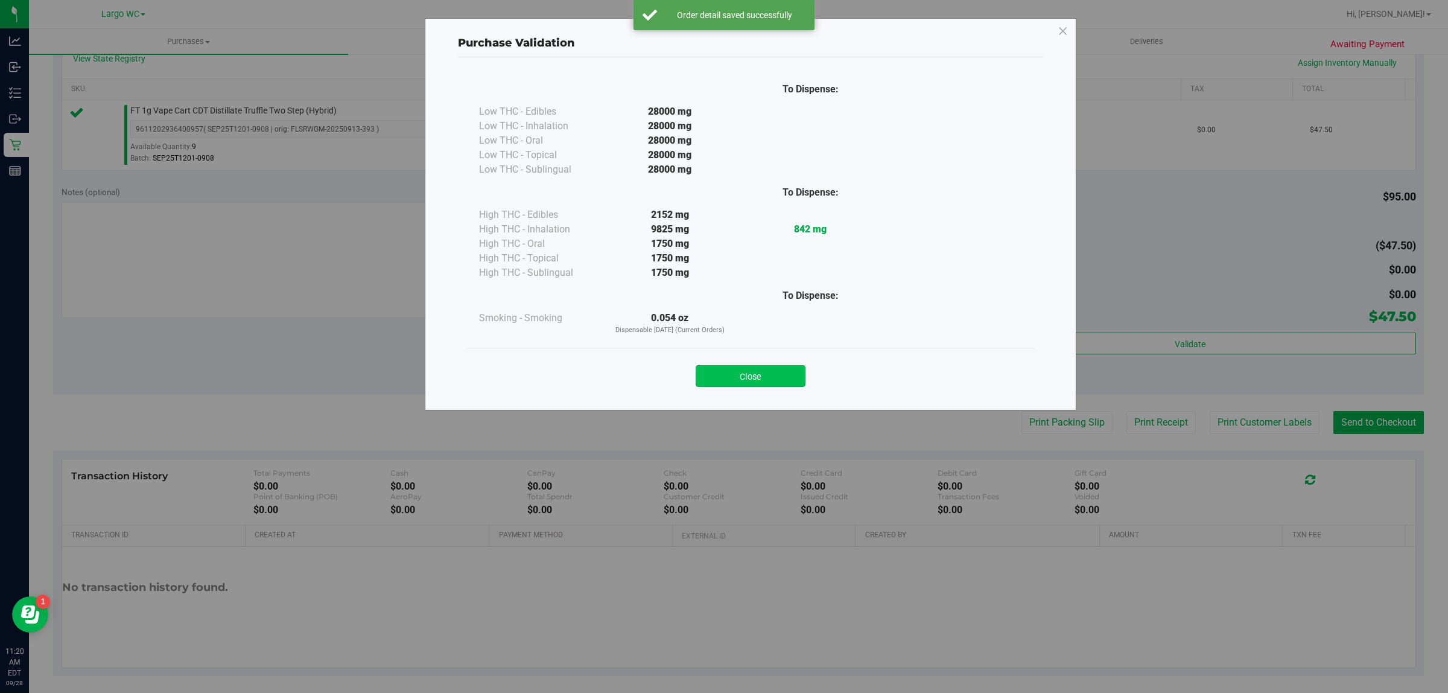
click at [776, 379] on button "Close" at bounding box center [751, 376] width 110 height 22
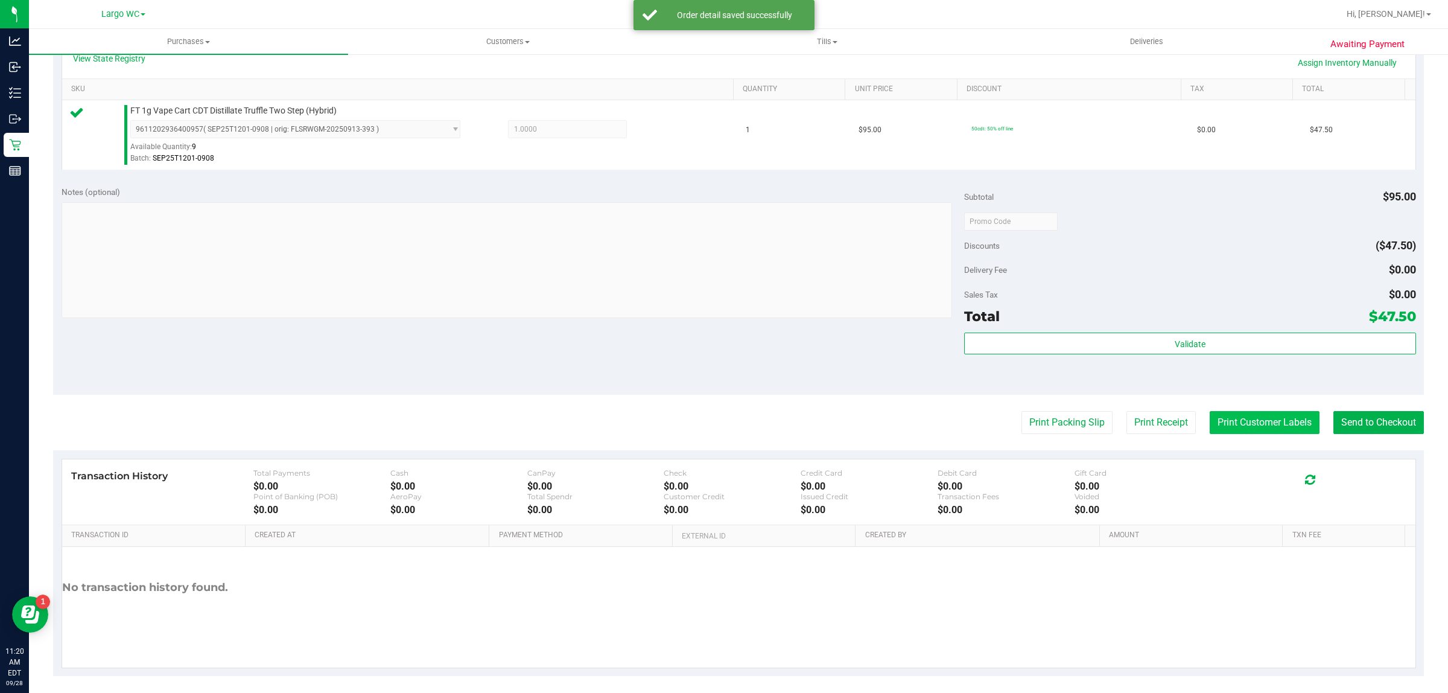
click at [1256, 412] on button "Print Customer Labels" at bounding box center [1265, 422] width 110 height 23
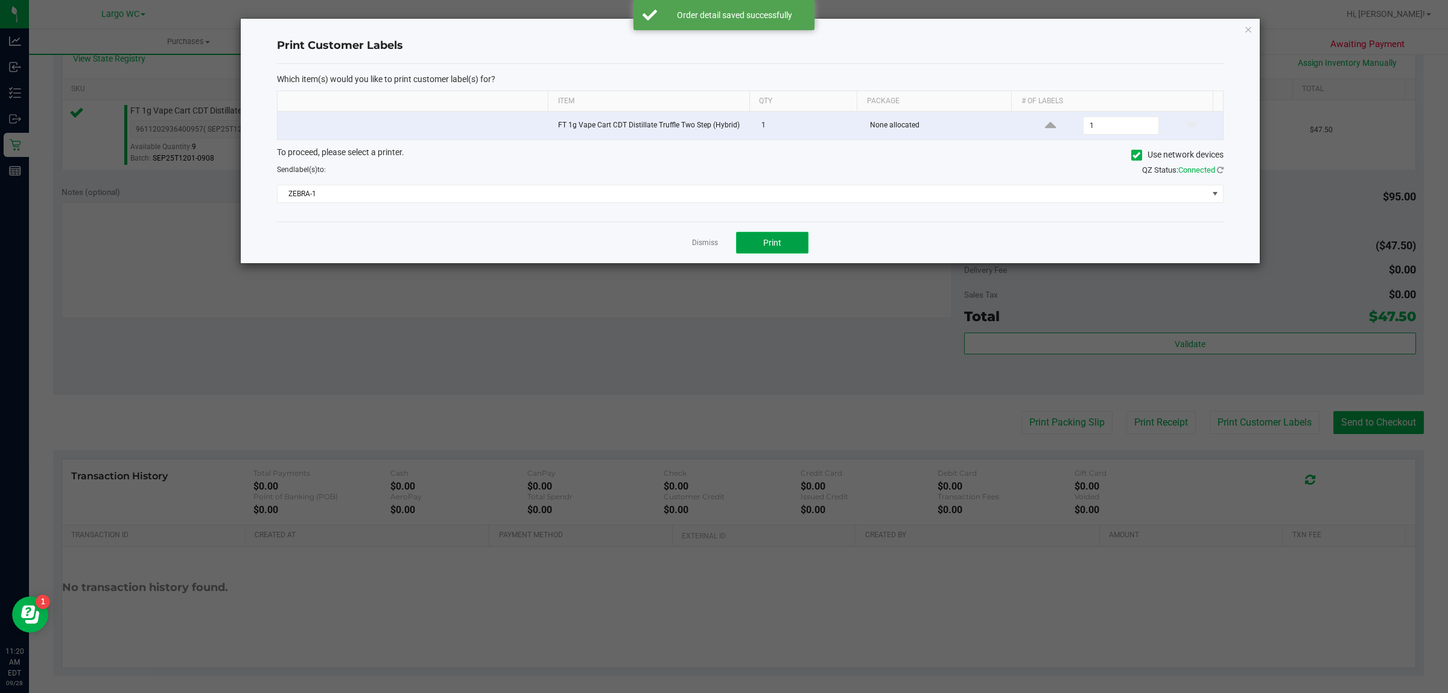
click at [798, 249] on button "Print" at bounding box center [772, 243] width 72 height 22
click at [1249, 28] on icon "button" at bounding box center [1248, 29] width 8 height 14
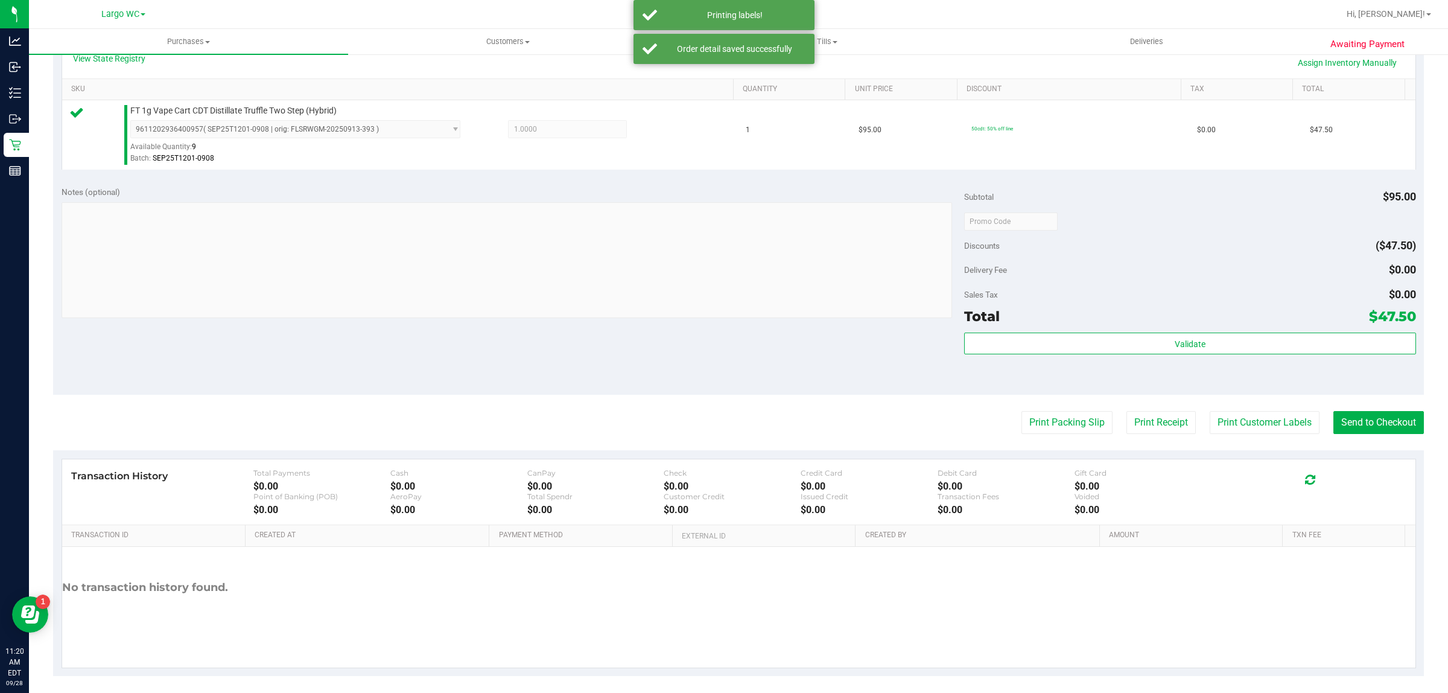
click at [1341, 399] on purchase-details "Back Edit Purchase Cancel Purchase View Profile # 12019317 BioTrack ID: - Submi…" at bounding box center [738, 227] width 1371 height 897
click at [1393, 424] on button "Send to Checkout" at bounding box center [1379, 422] width 91 height 23
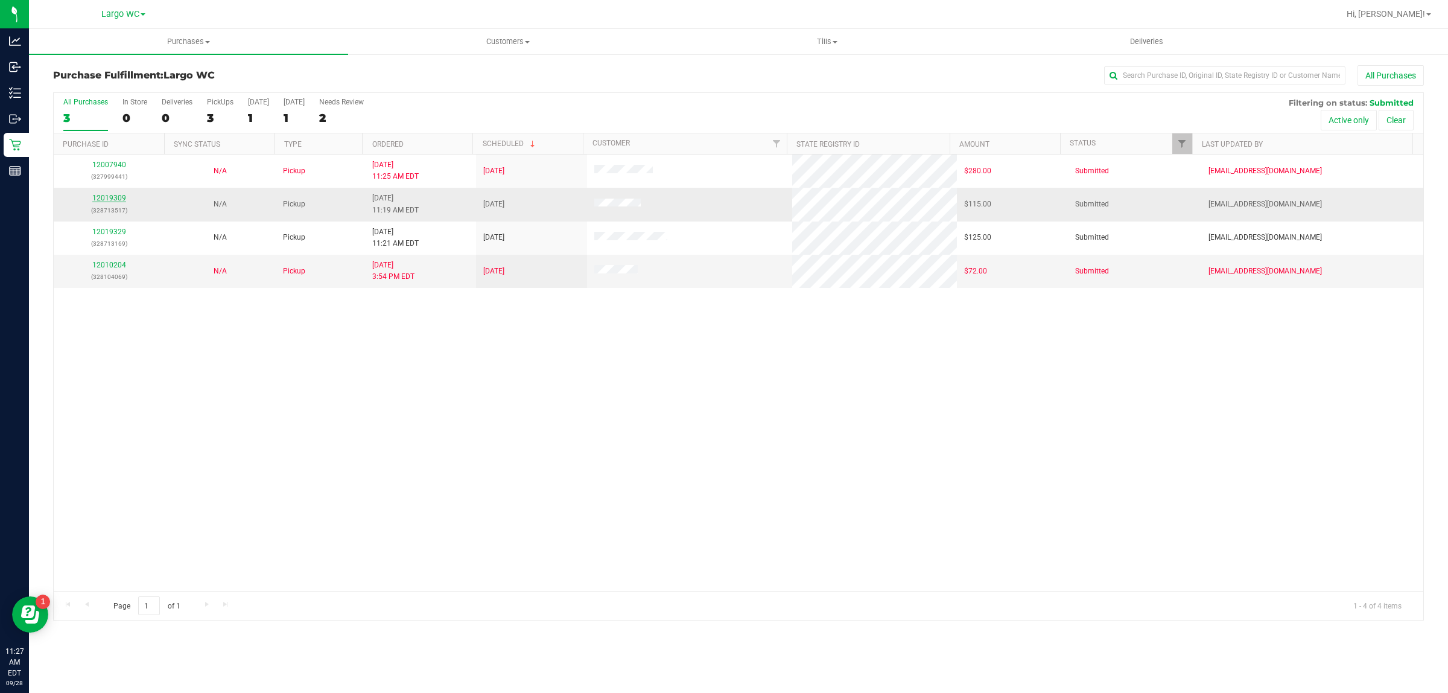
click at [94, 199] on link "12019309" at bounding box center [109, 198] width 34 height 8
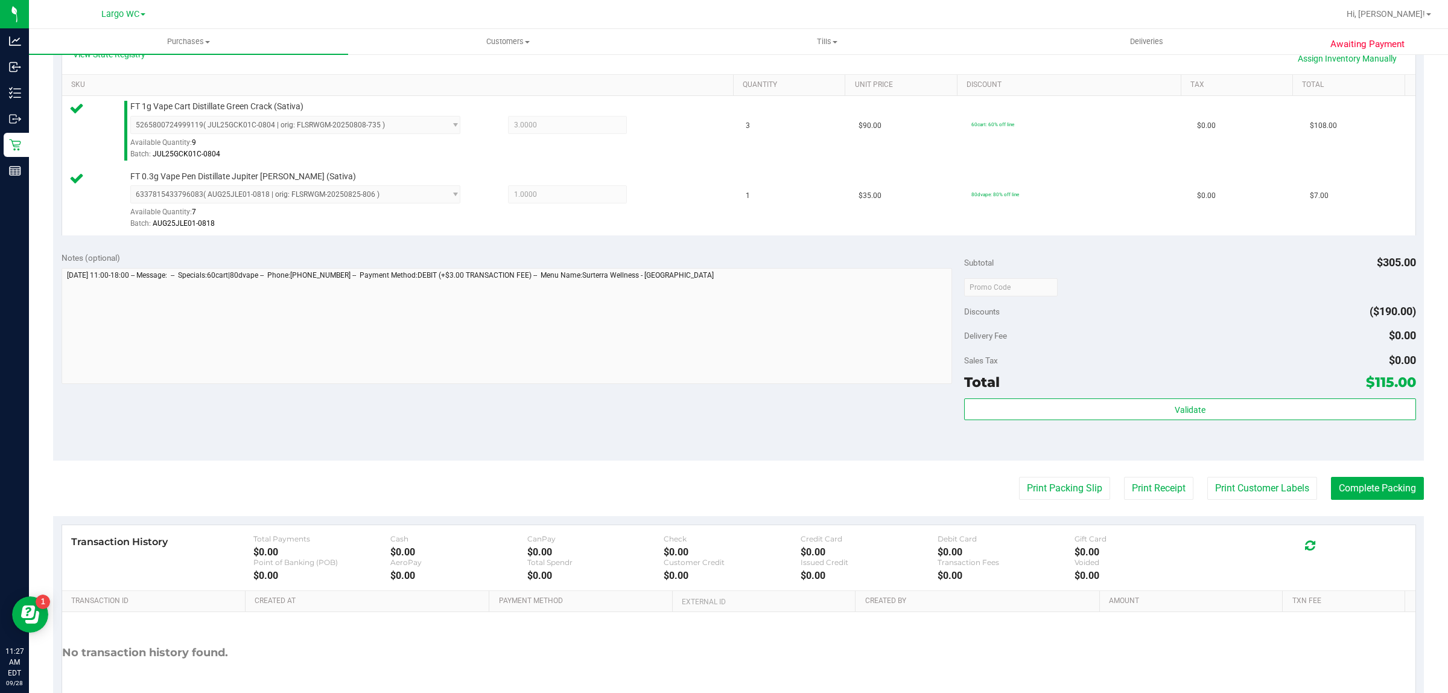
scroll to position [288, 0]
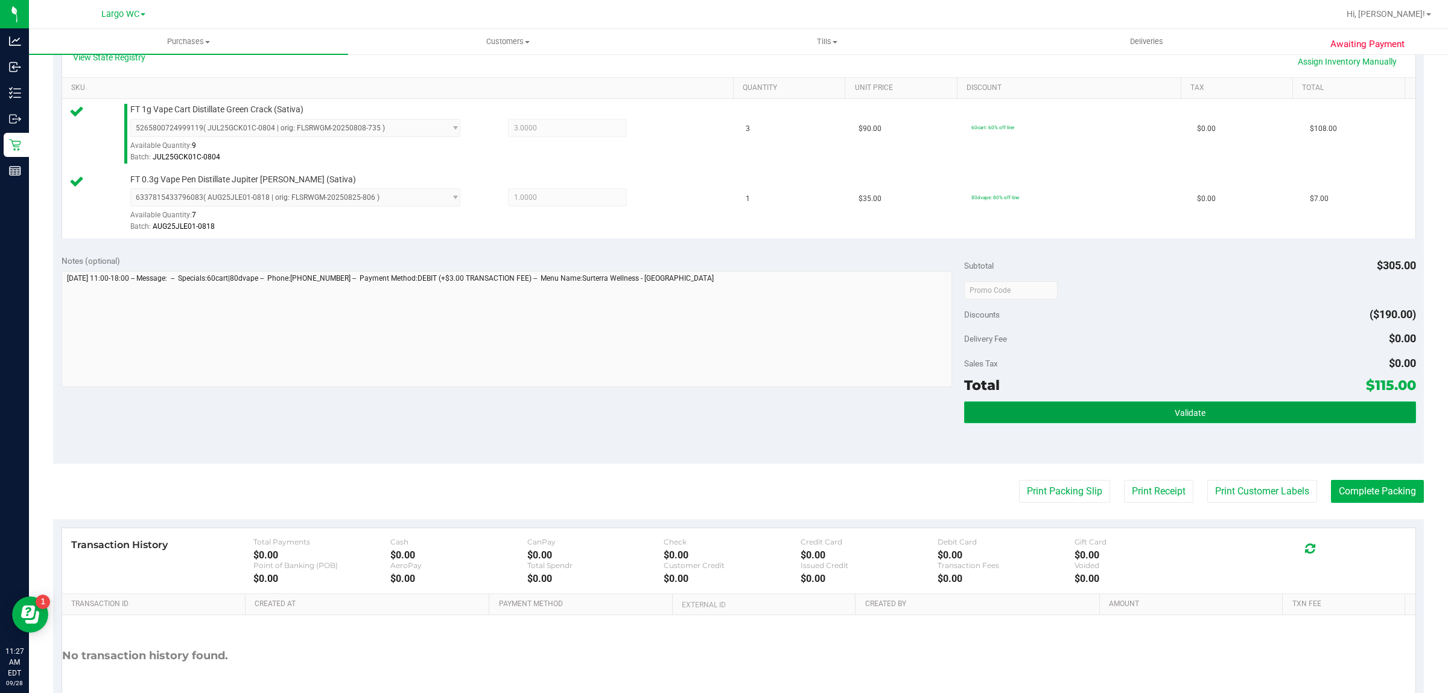
click at [1135, 421] on button "Validate" at bounding box center [1189, 412] width 451 height 22
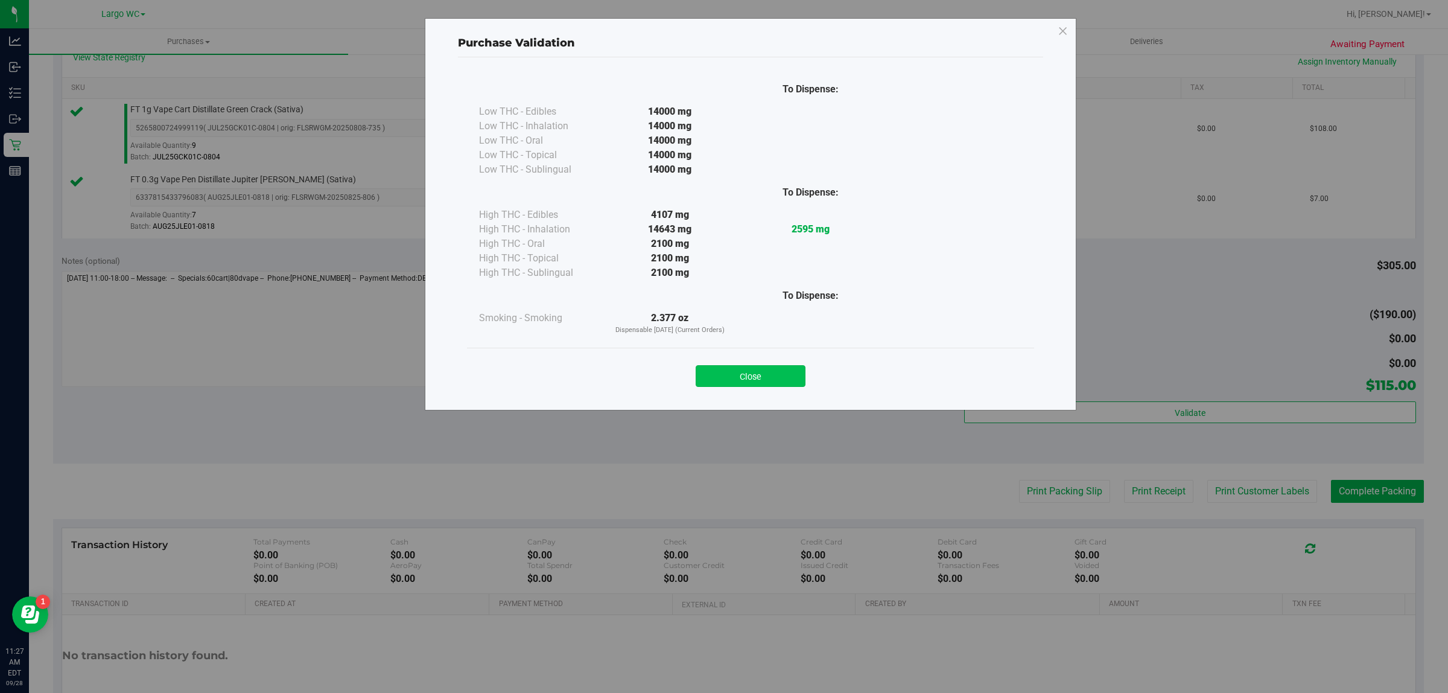
click at [780, 382] on button "Close" at bounding box center [751, 376] width 110 height 22
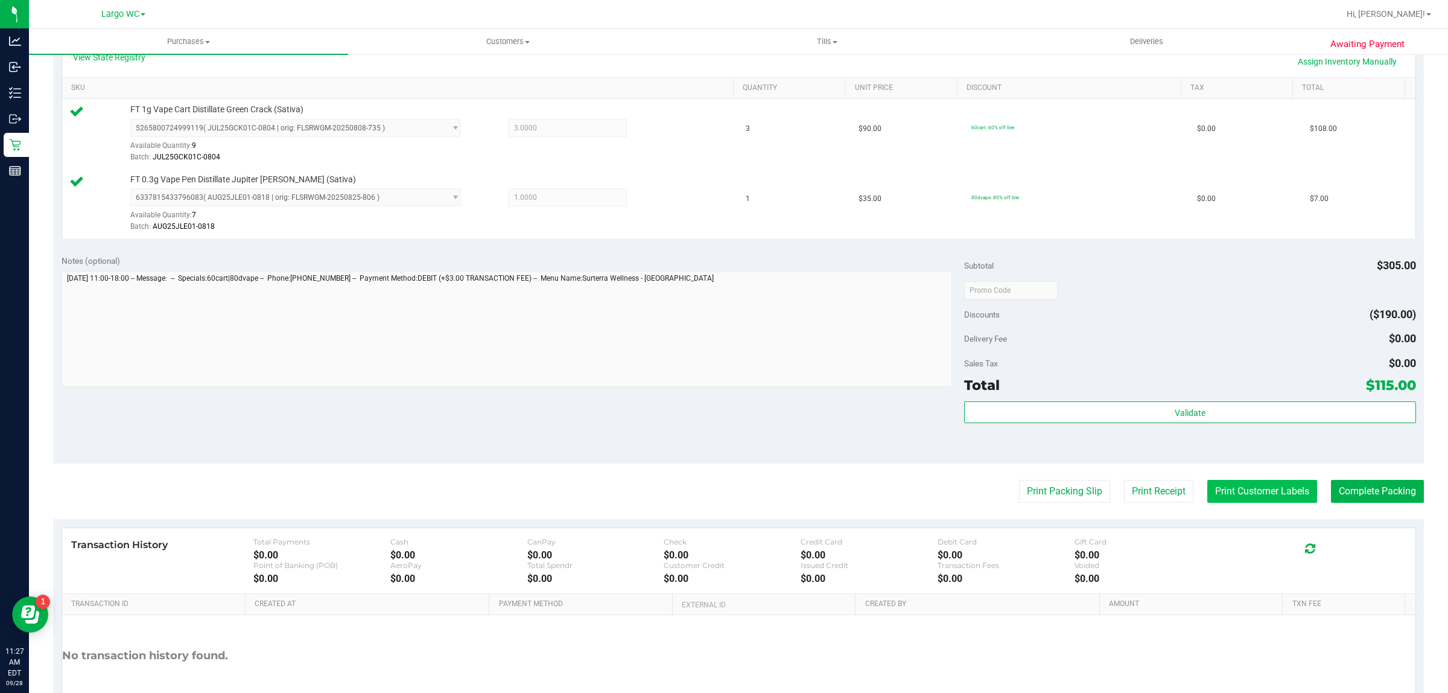
click at [1249, 503] on button "Print Customer Labels" at bounding box center [1263, 491] width 110 height 23
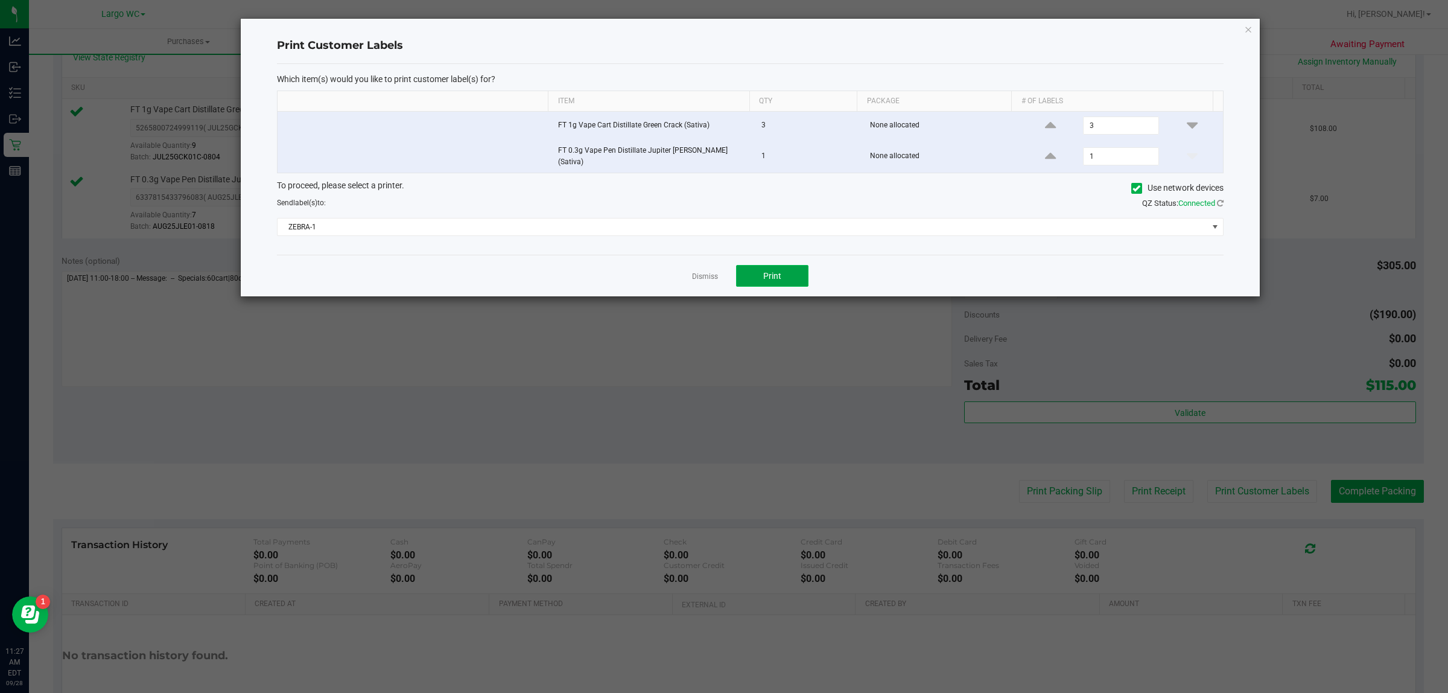
click at [797, 273] on button "Print" at bounding box center [772, 276] width 72 height 22
click at [1244, 23] on icon "button" at bounding box center [1248, 29] width 8 height 14
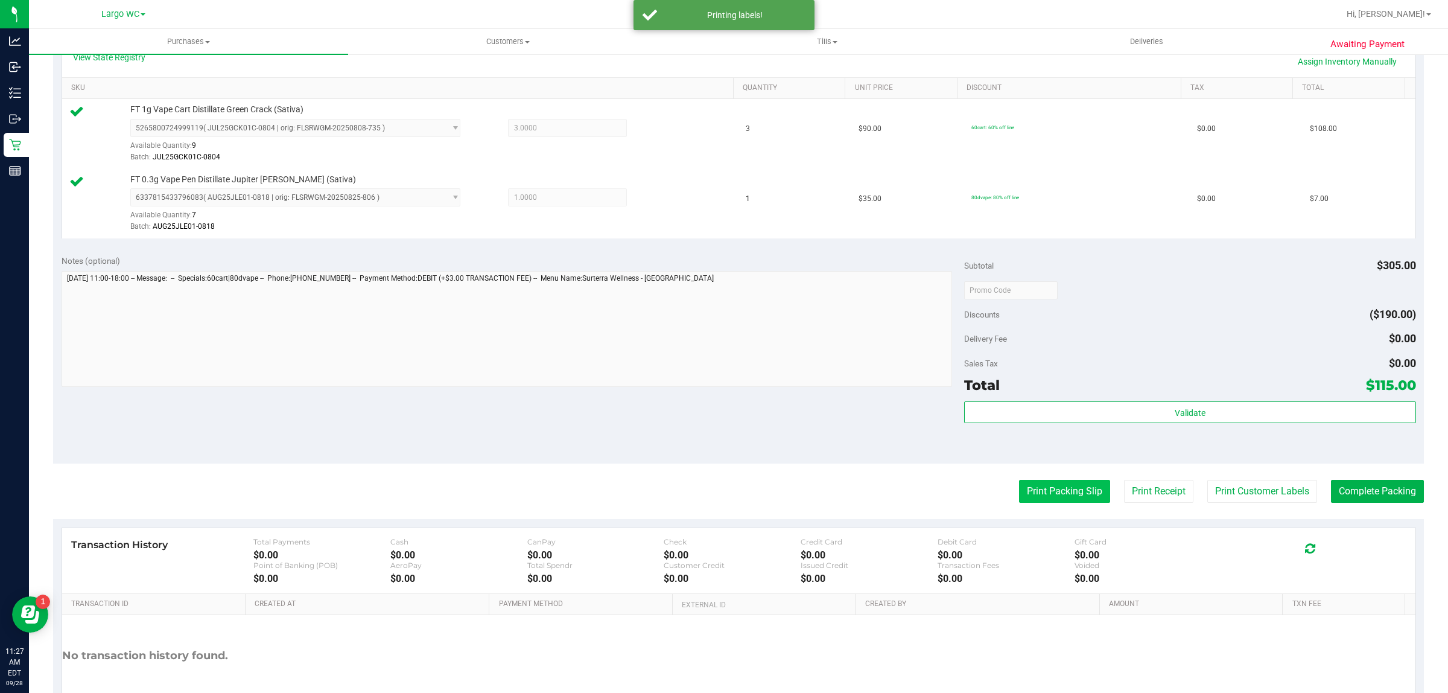
click at [1019, 498] on button "Print Packing Slip" at bounding box center [1064, 491] width 91 height 23
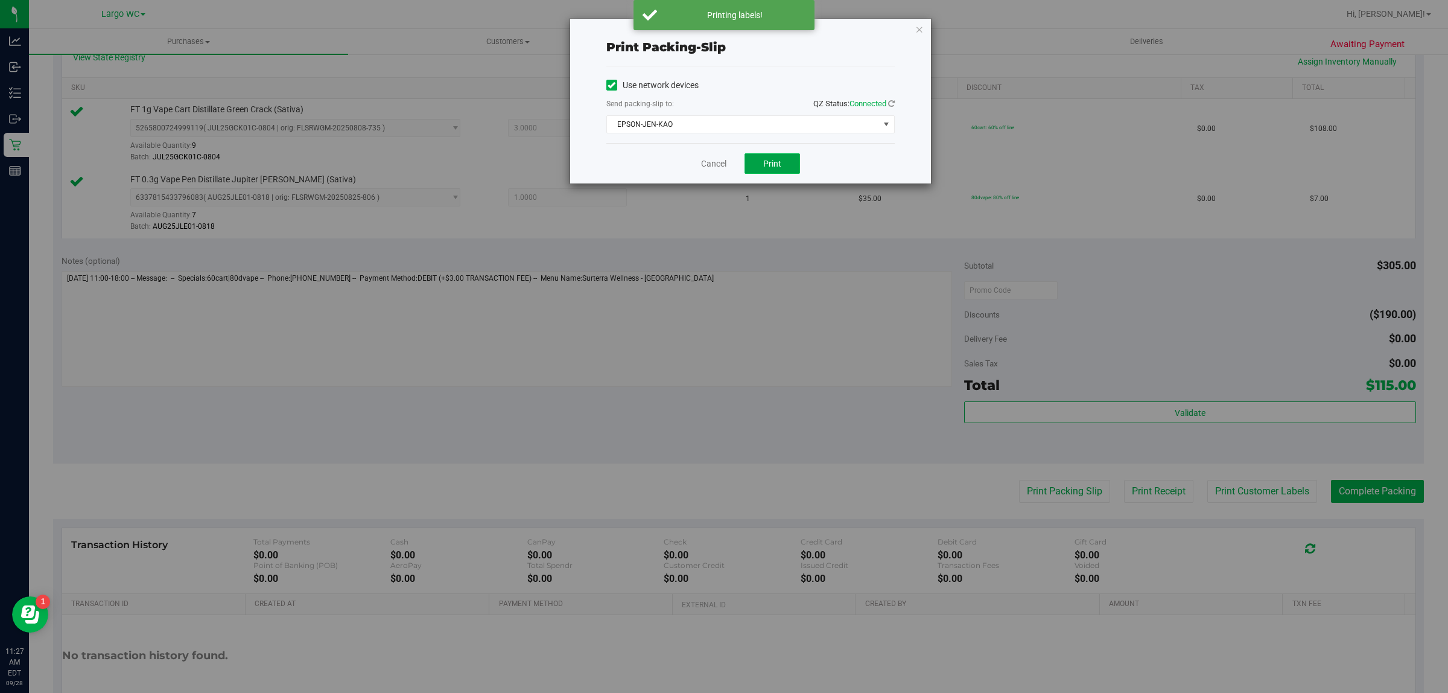
click at [783, 169] on button "Print" at bounding box center [773, 163] width 56 height 21
click at [919, 25] on icon "button" at bounding box center [920, 29] width 8 height 14
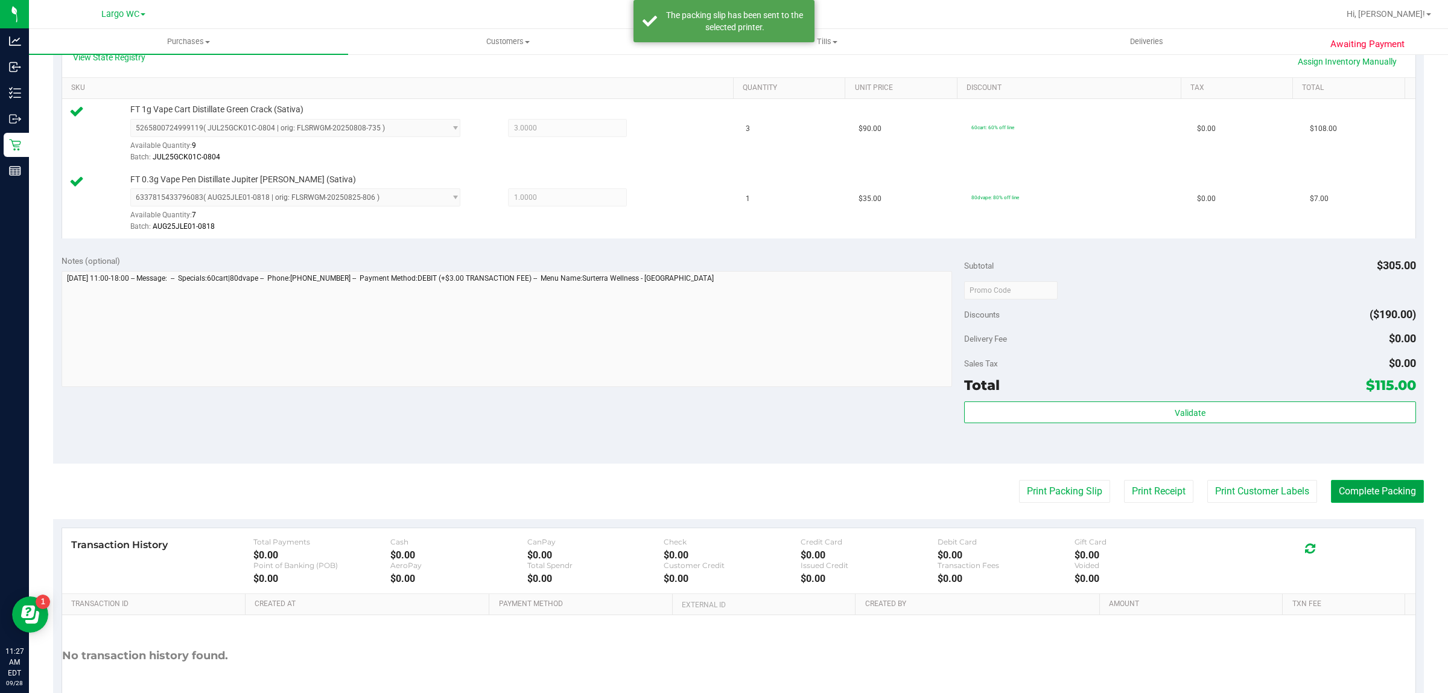
click at [1381, 493] on button "Complete Packing" at bounding box center [1377, 491] width 93 height 23
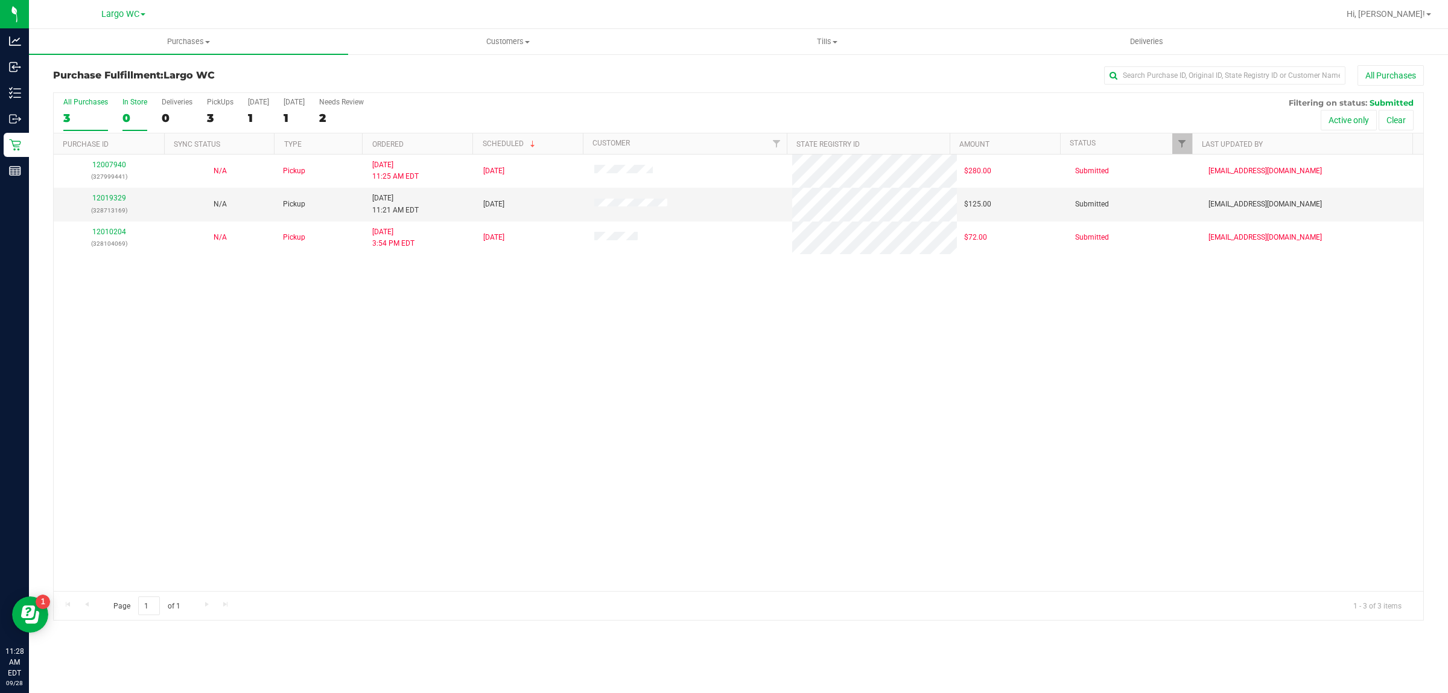
click at [124, 113] on div "0" at bounding box center [135, 118] width 25 height 14
click at [0, 0] on input "In Store 0" at bounding box center [0, 0] width 0 height 0
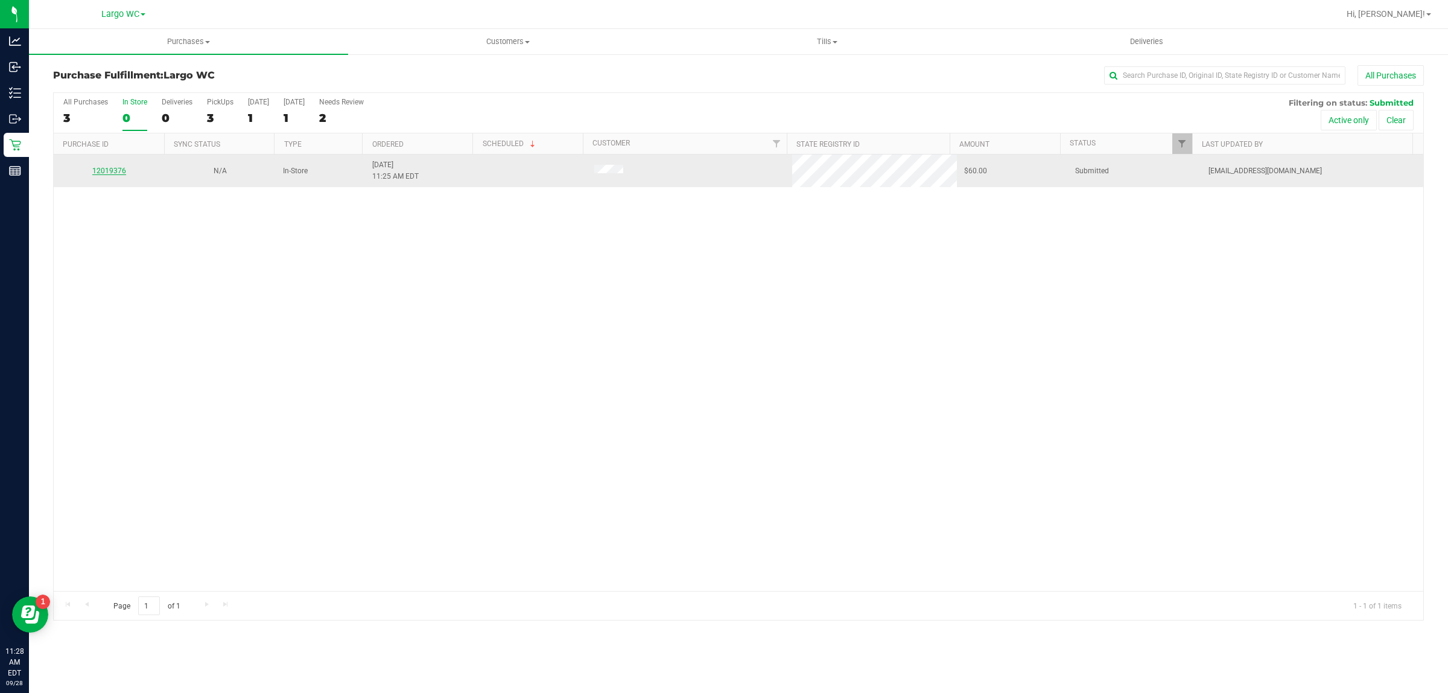
click at [101, 172] on link "12019376" at bounding box center [109, 171] width 34 height 8
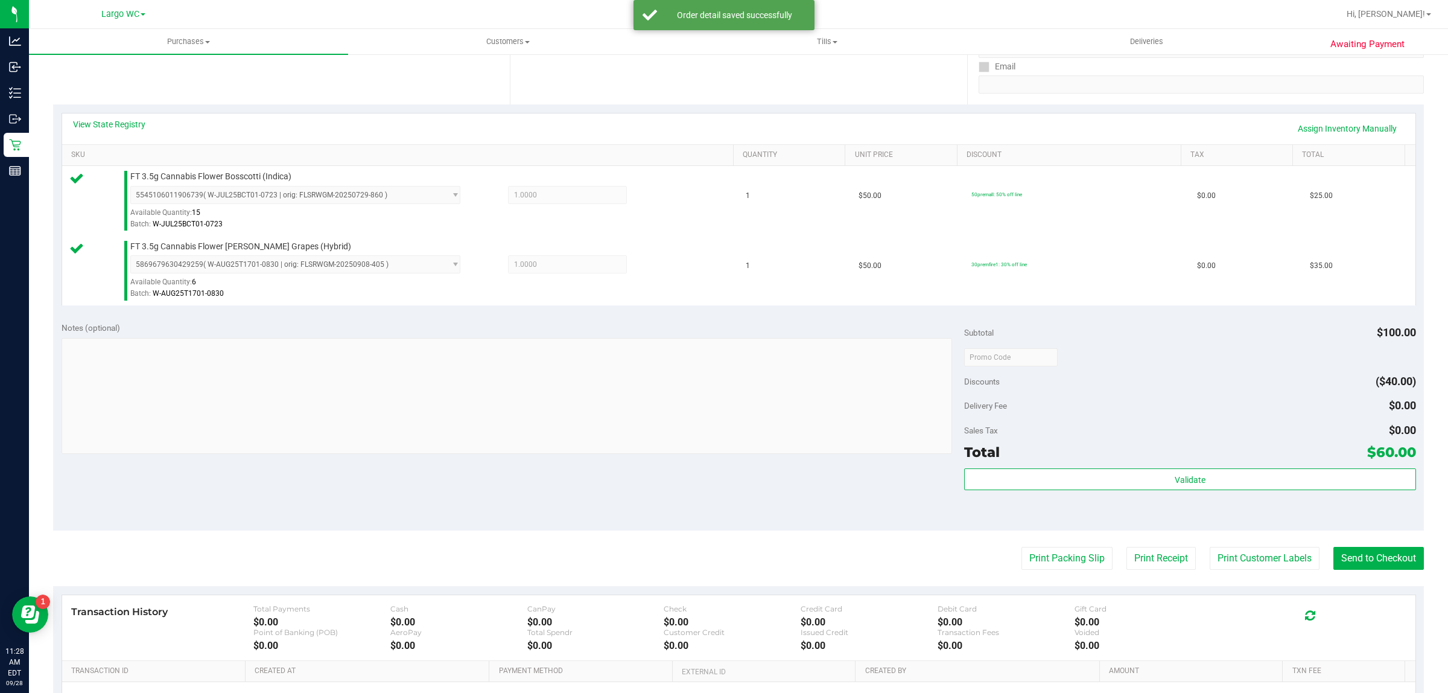
scroll to position [323, 0]
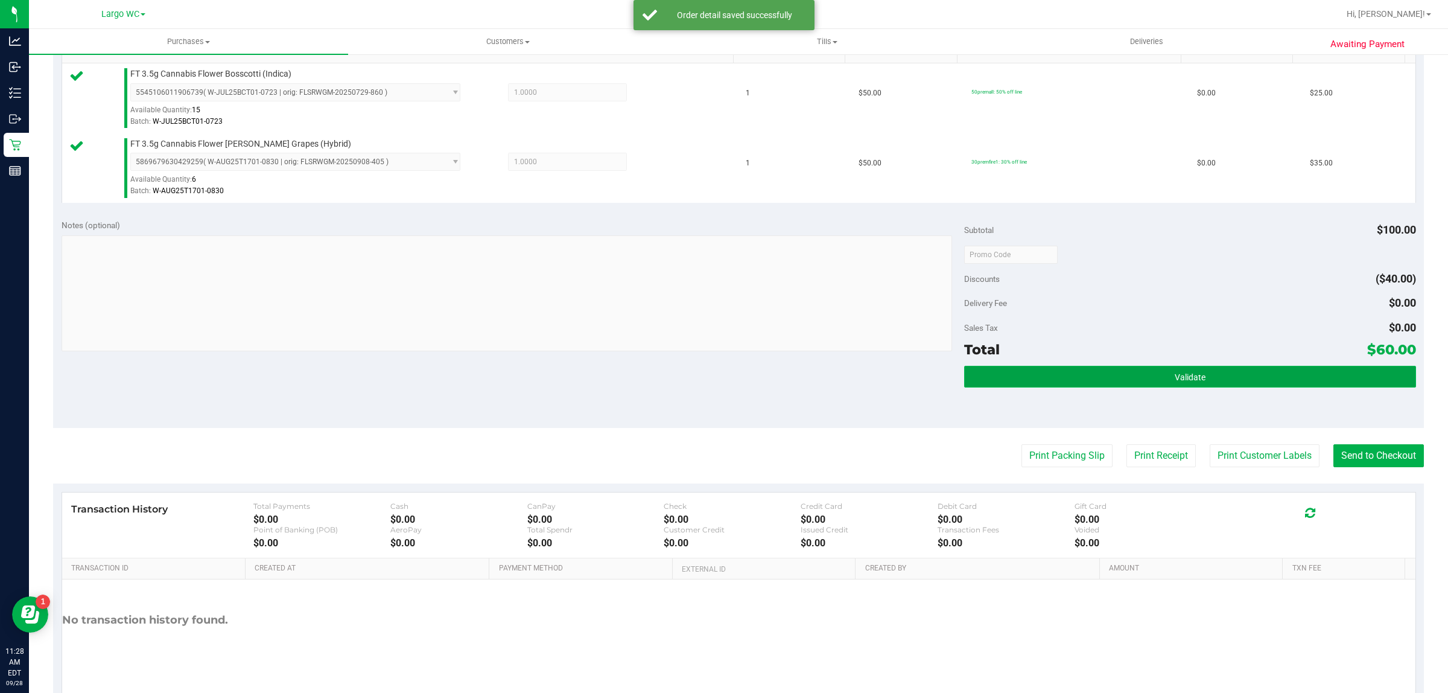
click at [1086, 381] on button "Validate" at bounding box center [1189, 377] width 451 height 22
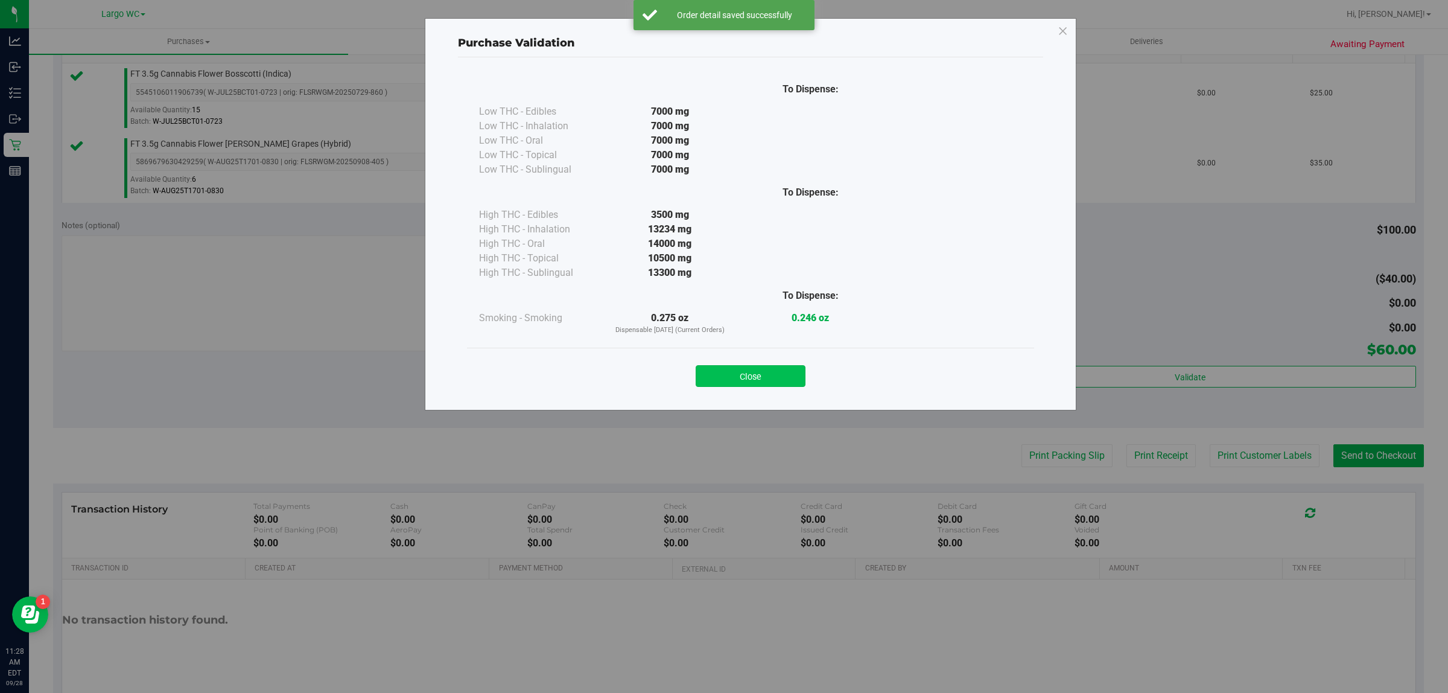
click at [762, 379] on button "Close" at bounding box center [751, 376] width 110 height 22
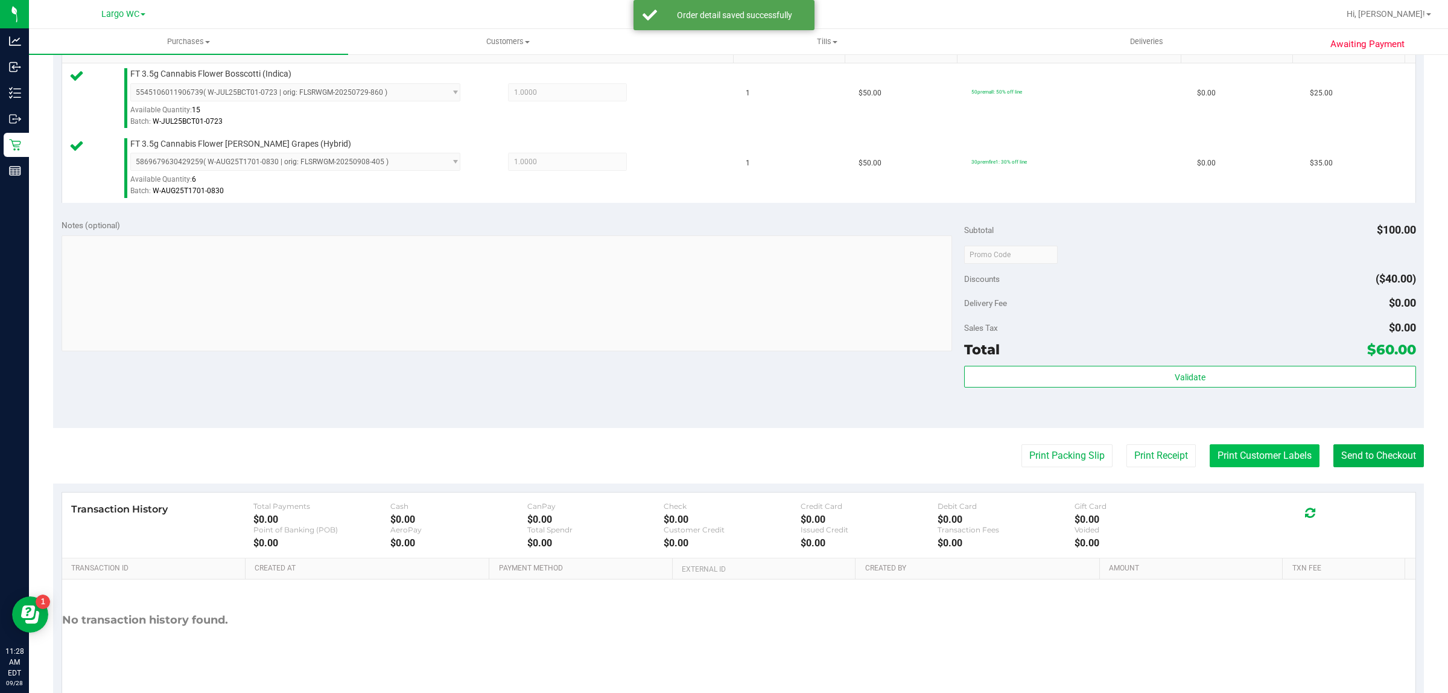
click at [1243, 453] on button "Print Customer Labels" at bounding box center [1265, 455] width 110 height 23
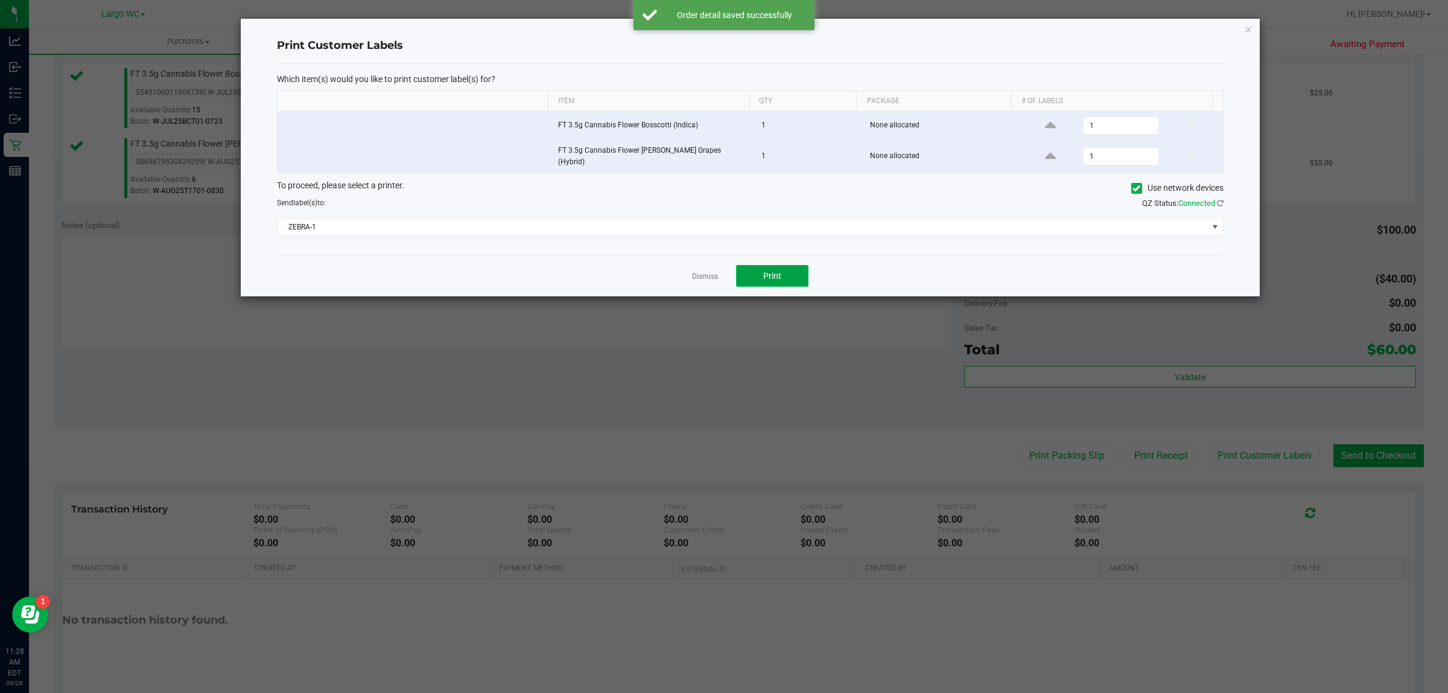
click at [797, 267] on button "Print" at bounding box center [772, 276] width 72 height 22
click at [1248, 31] on icon "button" at bounding box center [1248, 29] width 8 height 14
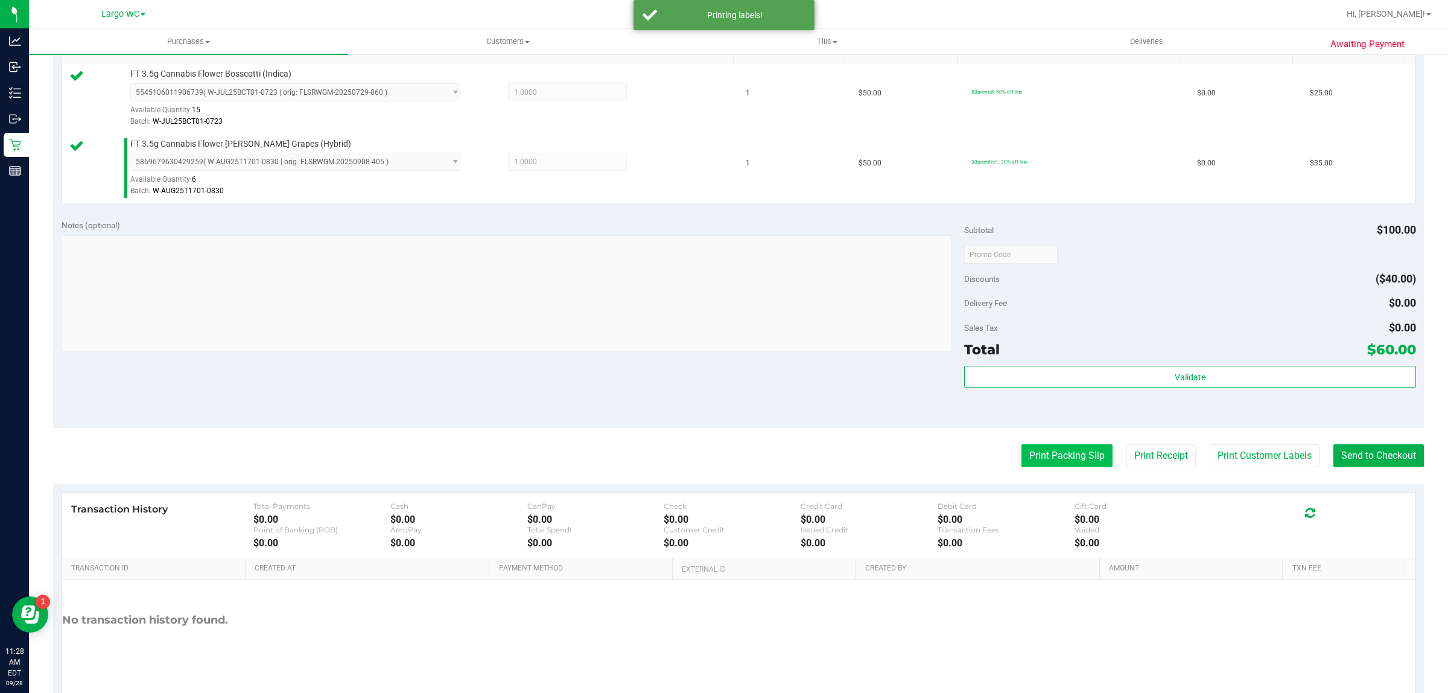
click at [1039, 463] on button "Print Packing Slip" at bounding box center [1067, 455] width 91 height 23
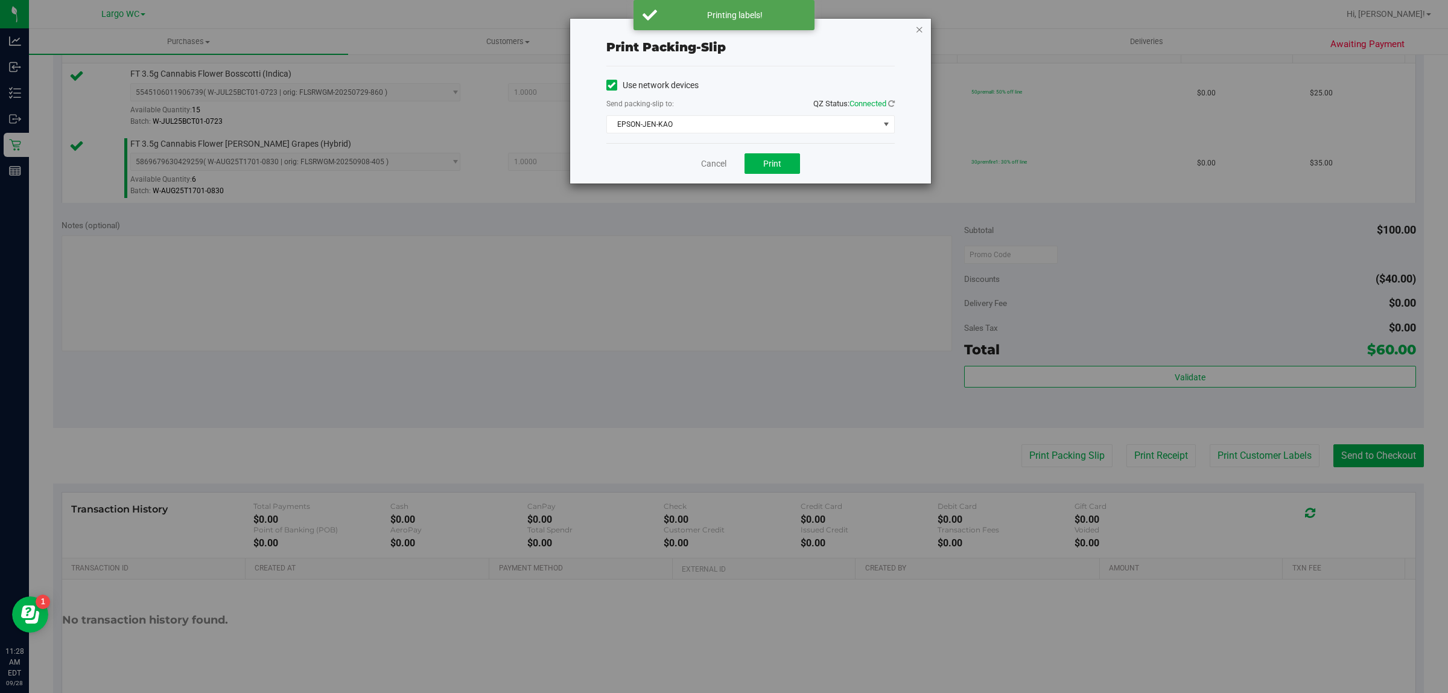
click at [920, 28] on icon "button" at bounding box center [920, 29] width 8 height 14
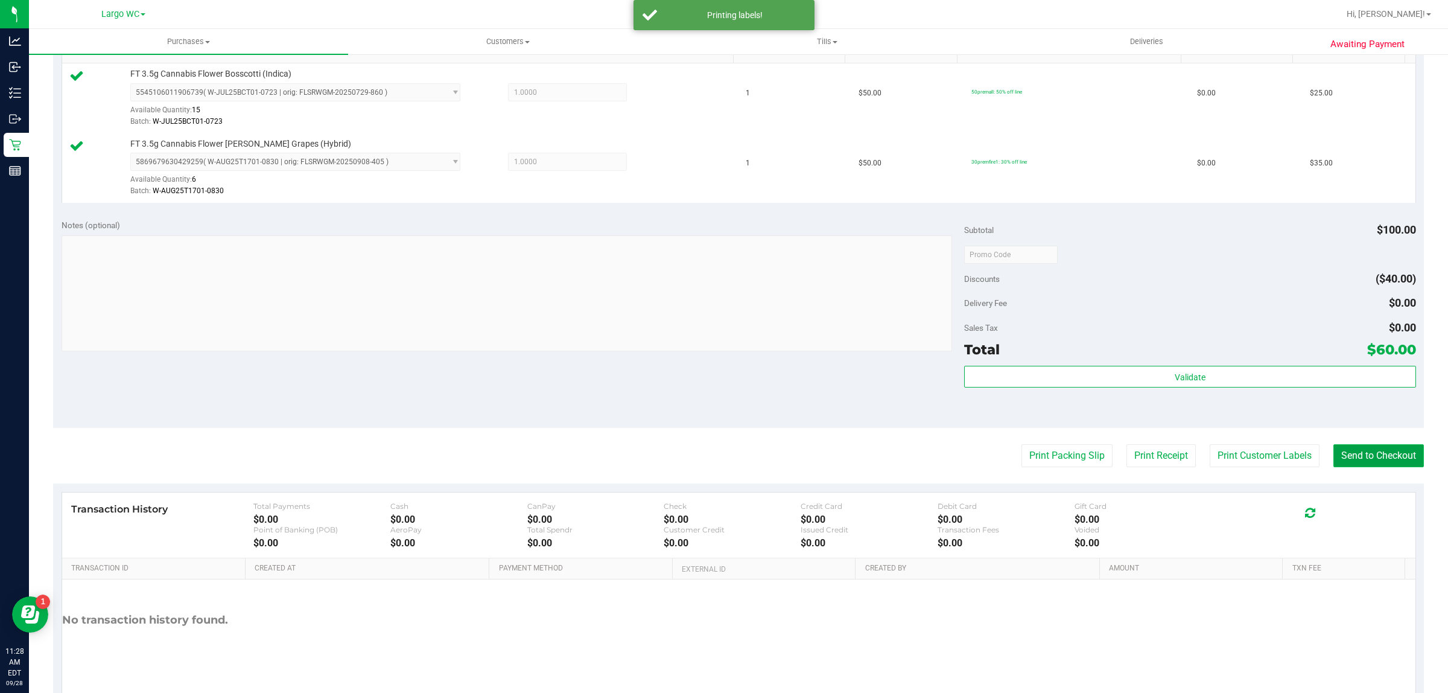
click at [1385, 465] on button "Send to Checkout" at bounding box center [1379, 455] width 91 height 23
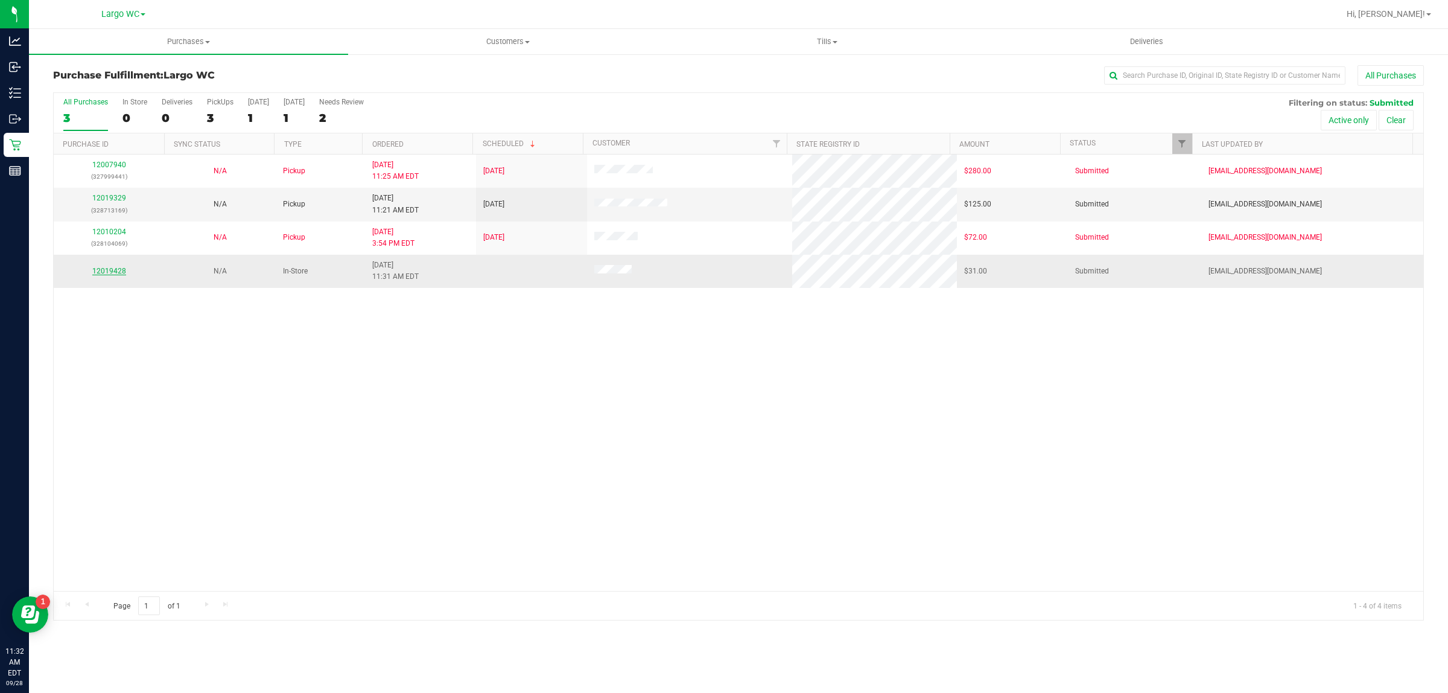
click at [110, 275] on link "12019428" at bounding box center [109, 271] width 34 height 8
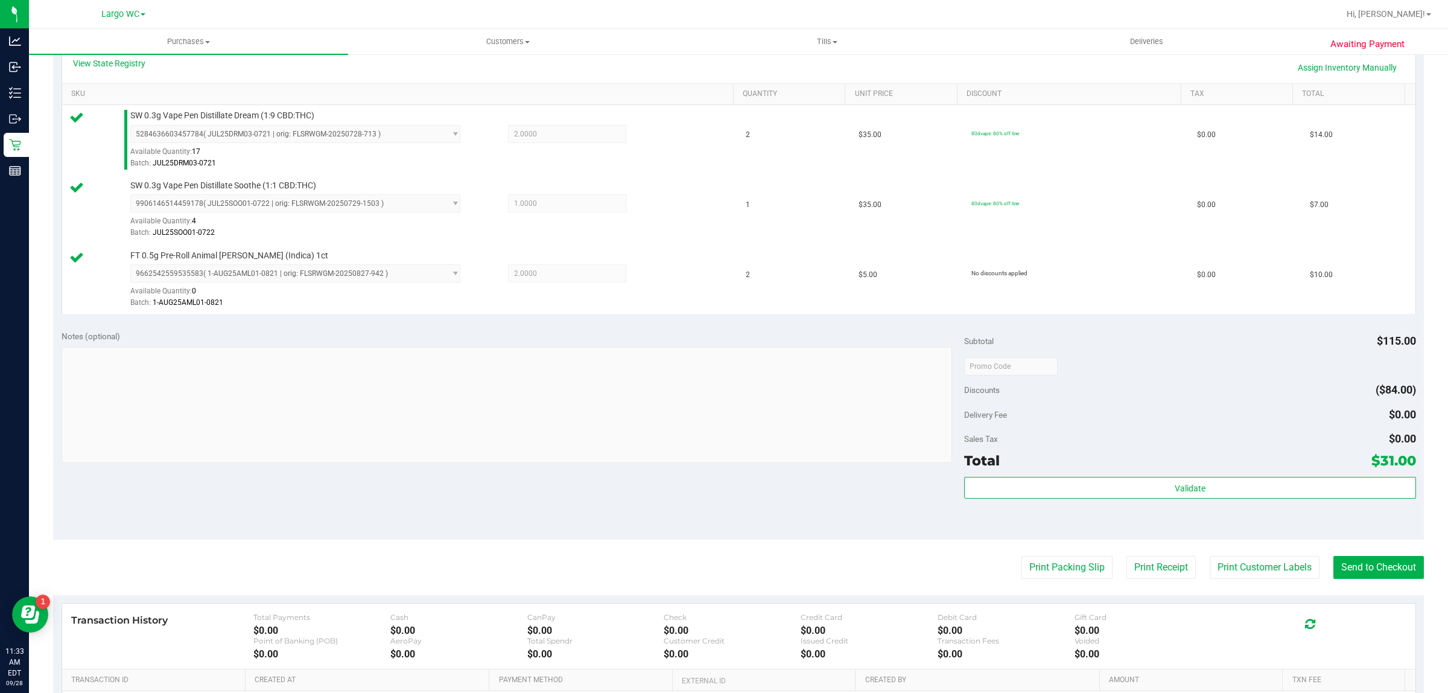
scroll to position [318, 0]
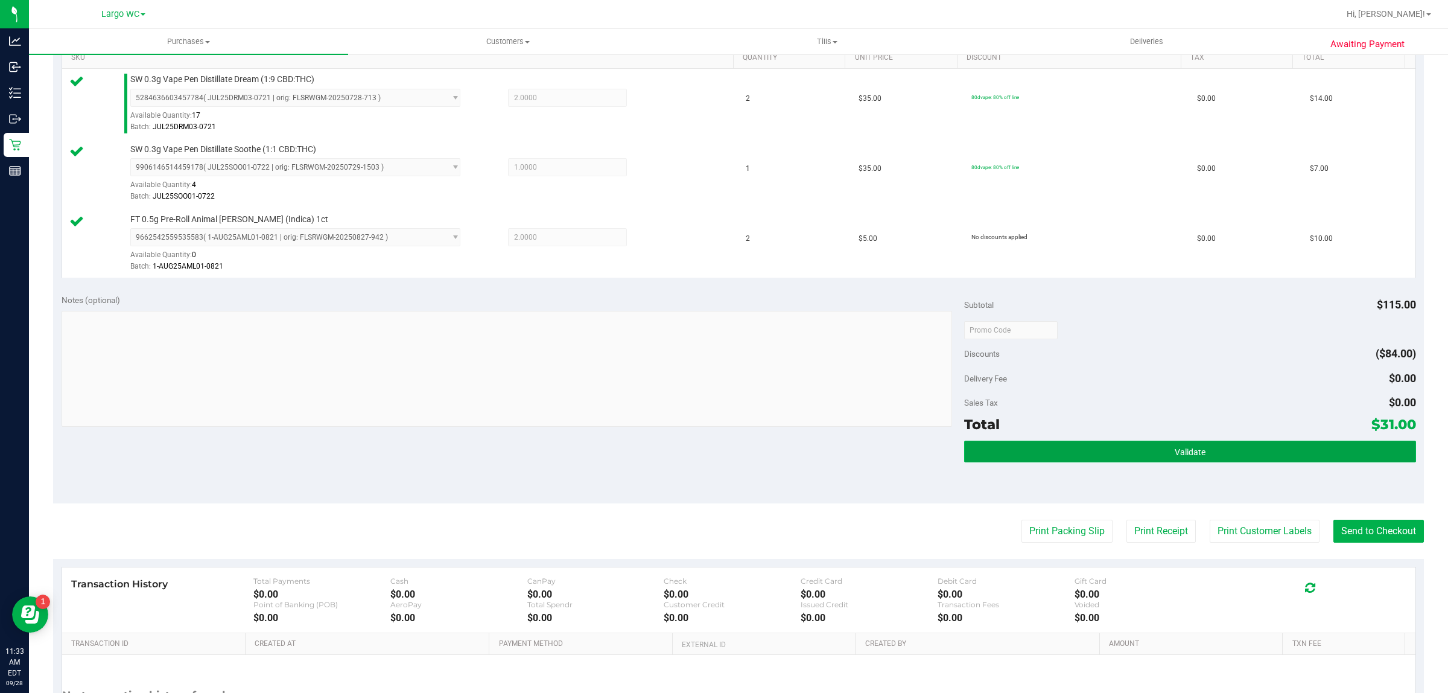
click at [1105, 445] on button "Validate" at bounding box center [1189, 452] width 451 height 22
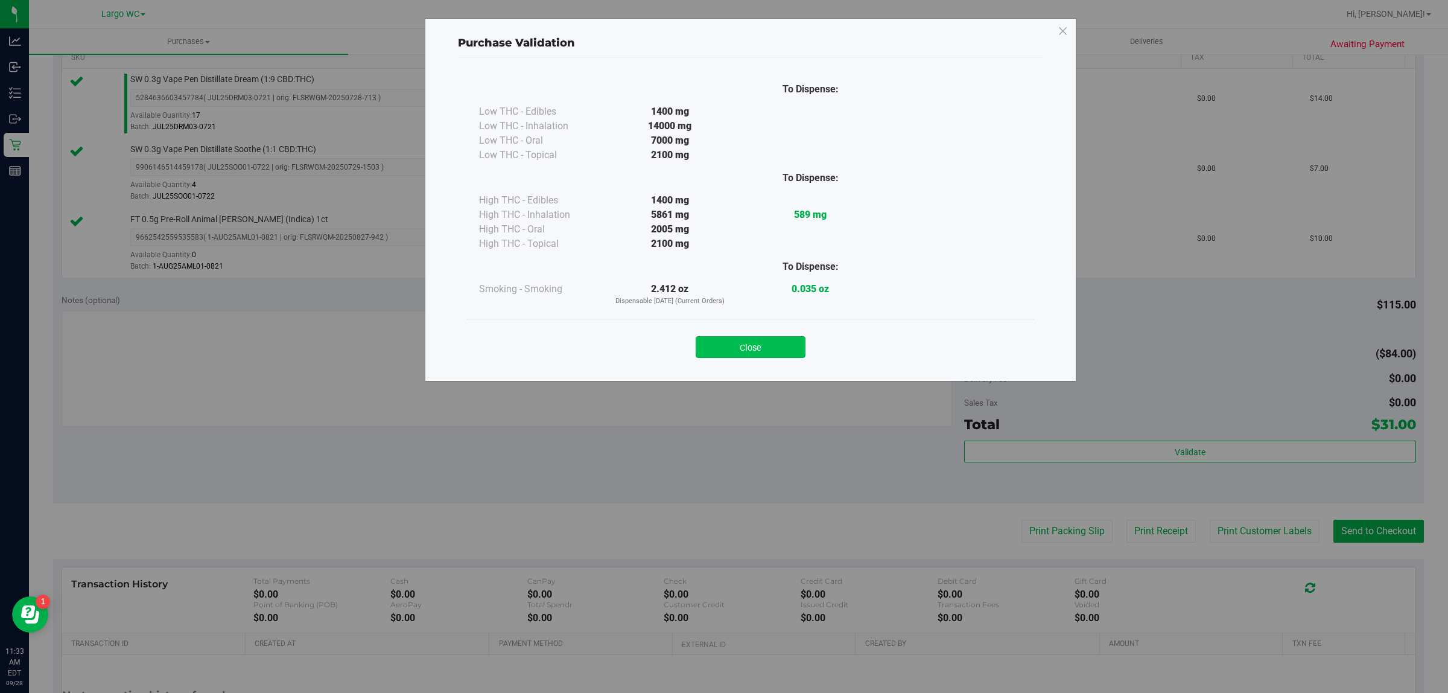
click at [788, 351] on button "Close" at bounding box center [751, 347] width 110 height 22
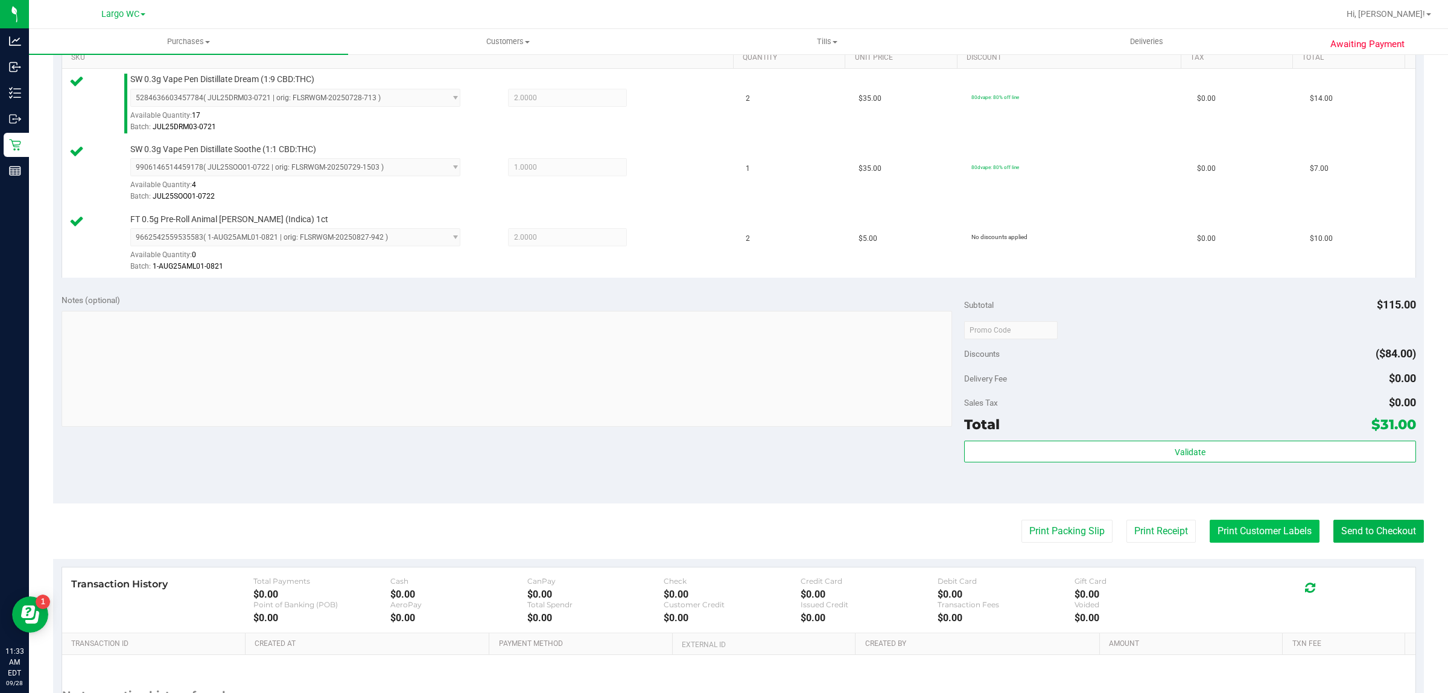
click at [1256, 530] on button "Print Customer Labels" at bounding box center [1265, 531] width 110 height 23
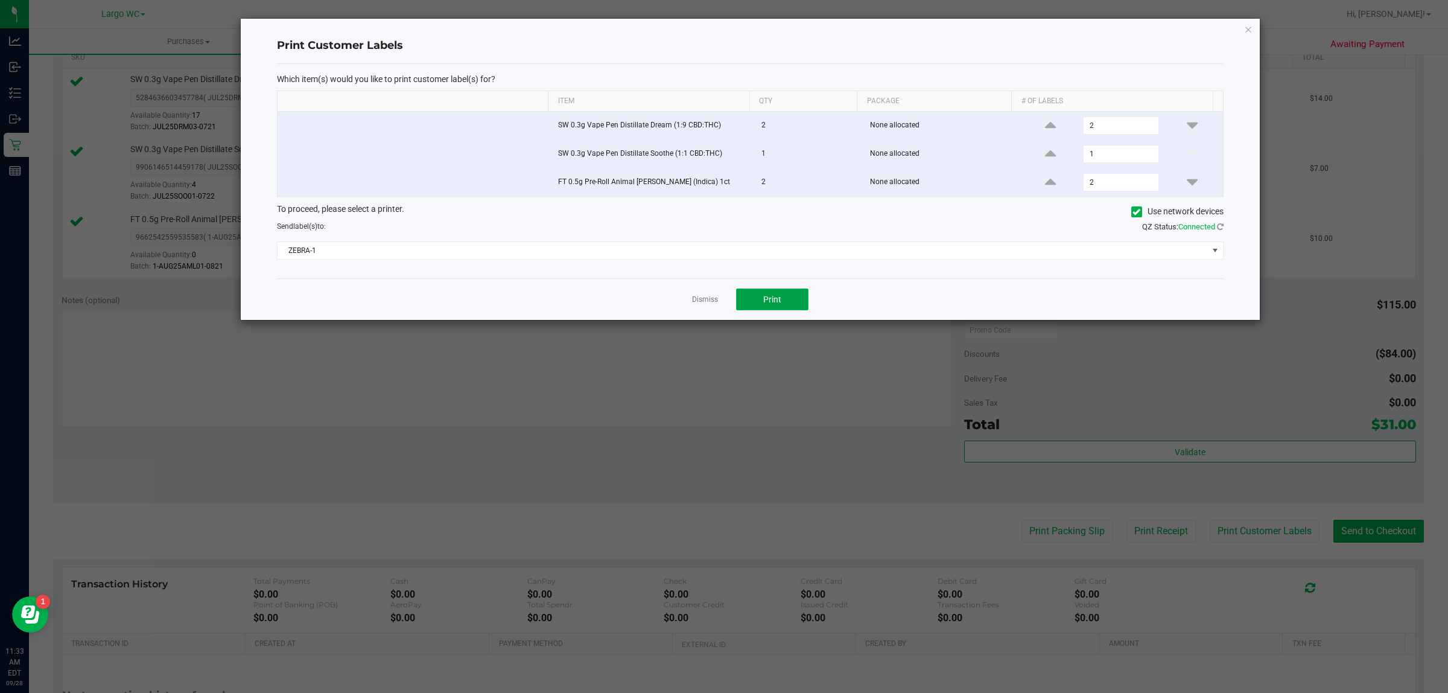
click at [773, 301] on span "Print" at bounding box center [772, 300] width 18 height 10
click at [1247, 31] on icon "button" at bounding box center [1248, 29] width 8 height 14
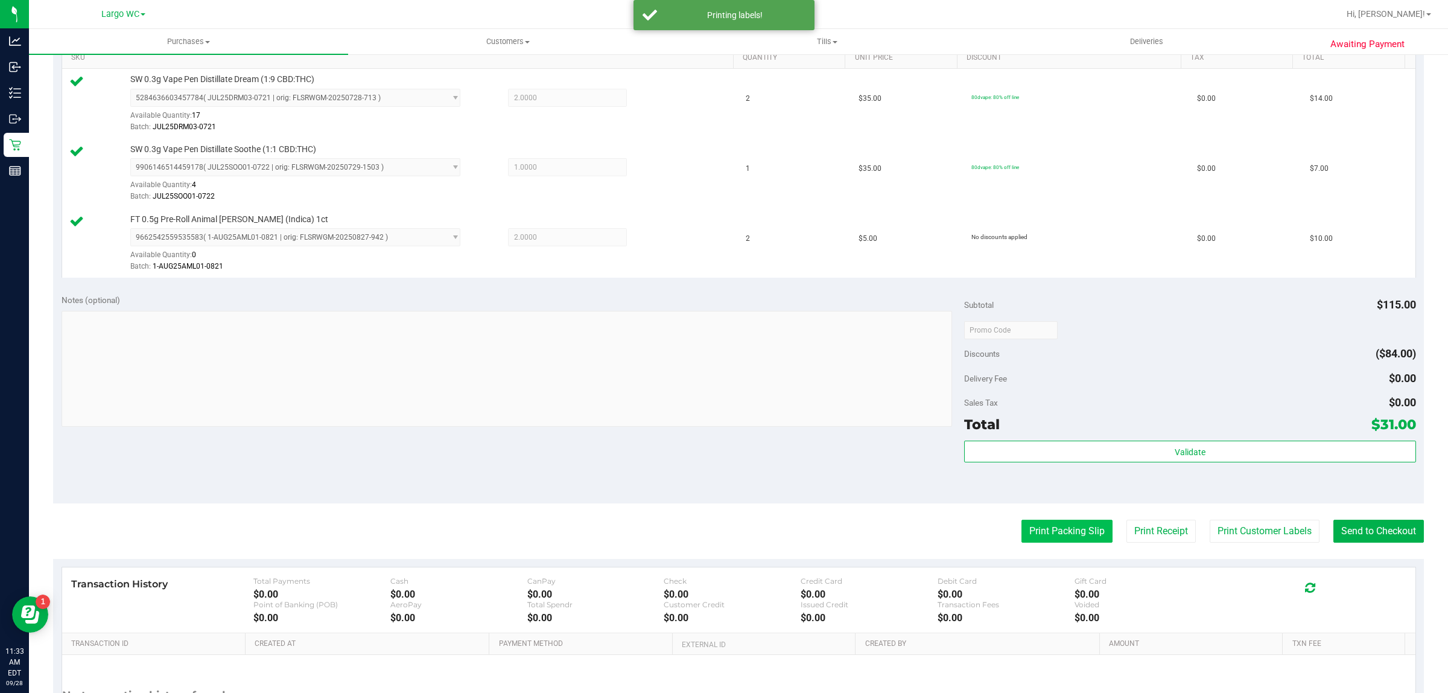
click at [1049, 532] on button "Print Packing Slip" at bounding box center [1067, 531] width 91 height 23
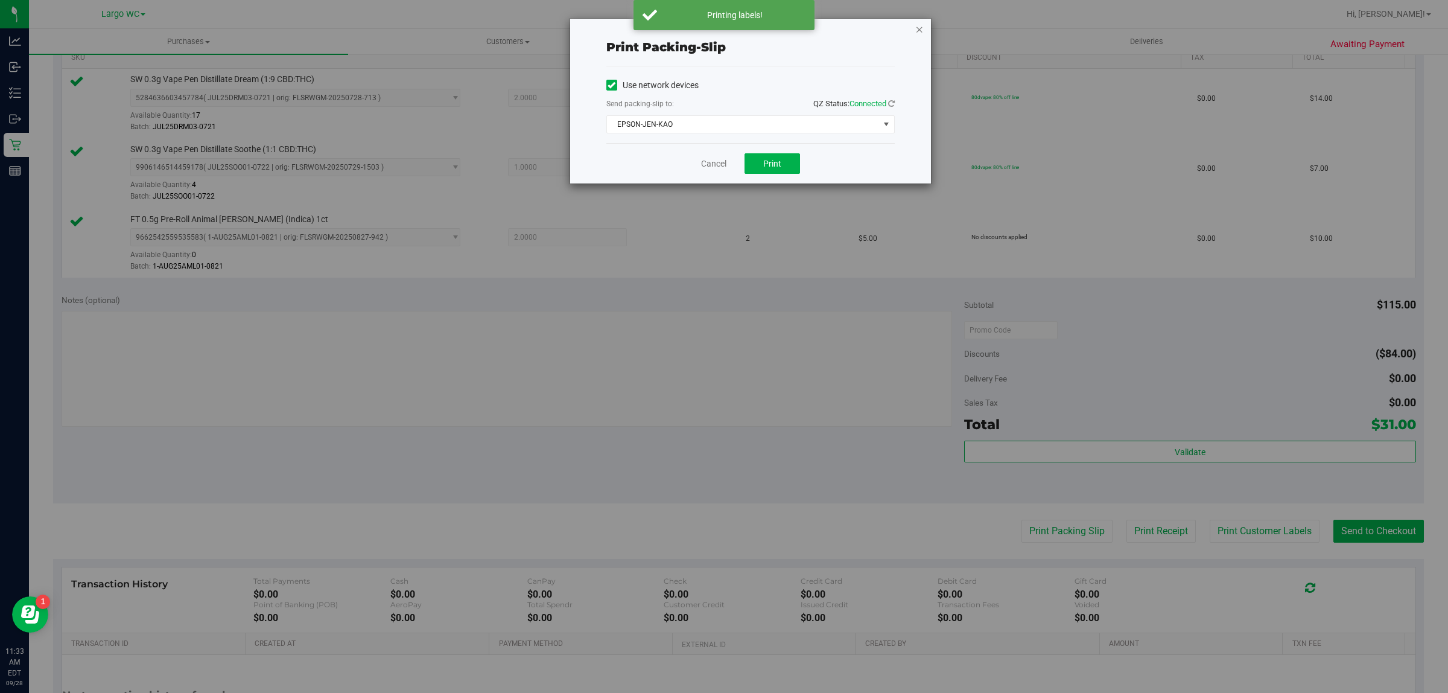
click at [916, 24] on icon "button" at bounding box center [920, 29] width 8 height 14
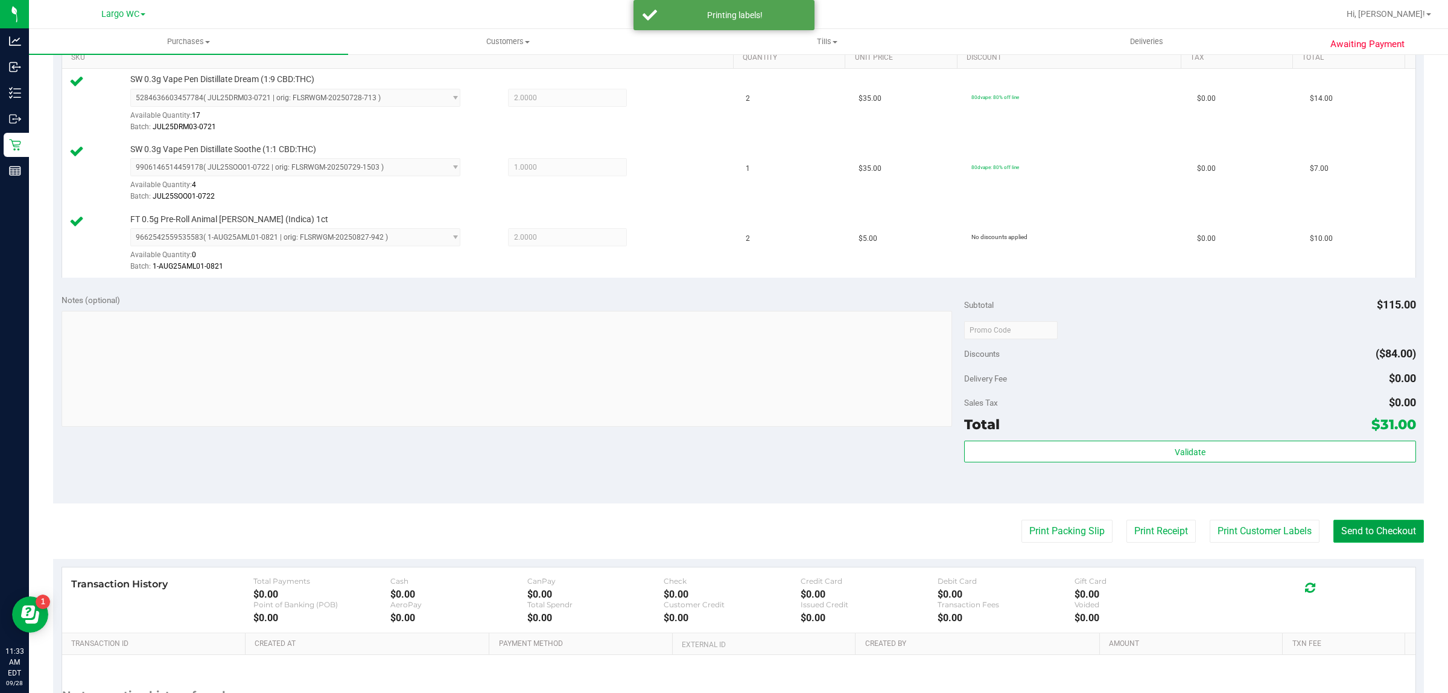
click at [1369, 525] on button "Send to Checkout" at bounding box center [1379, 531] width 91 height 23
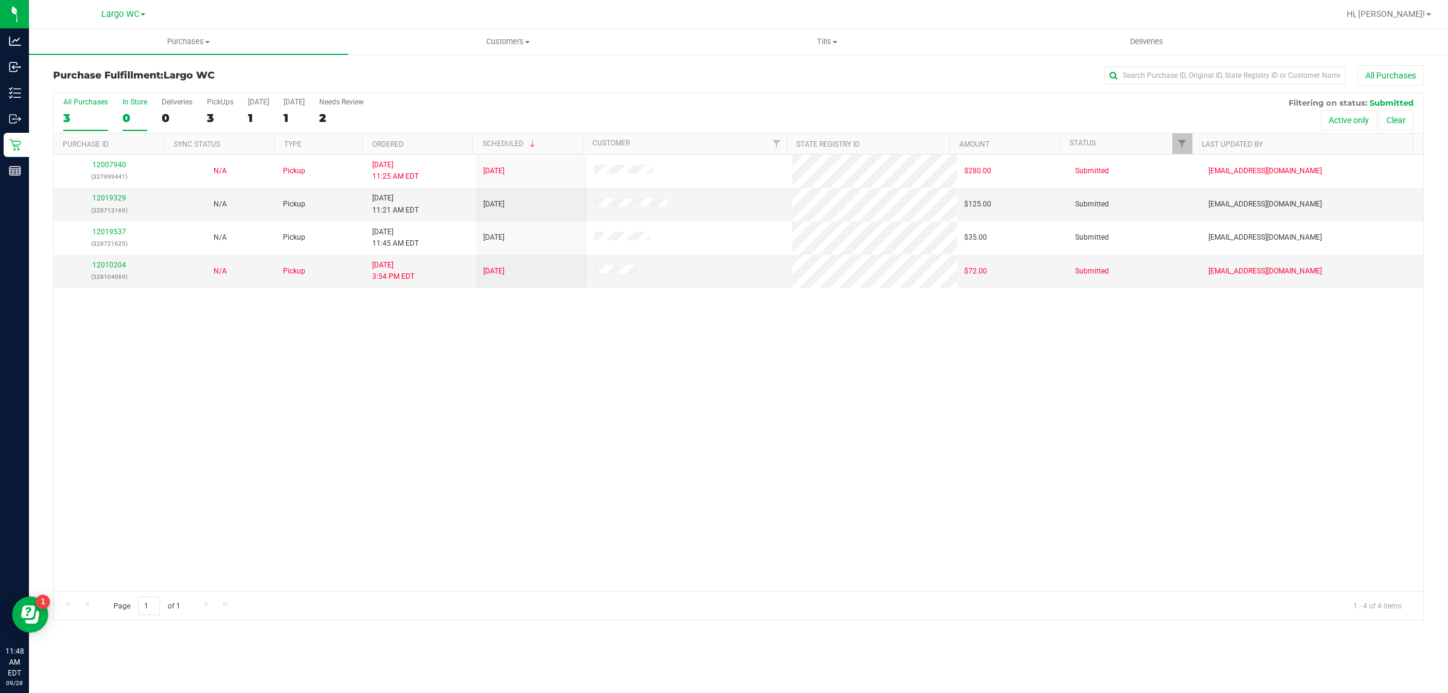
click at [136, 112] on div "0" at bounding box center [135, 118] width 25 height 14
click at [0, 0] on input "In Store 0" at bounding box center [0, 0] width 0 height 0
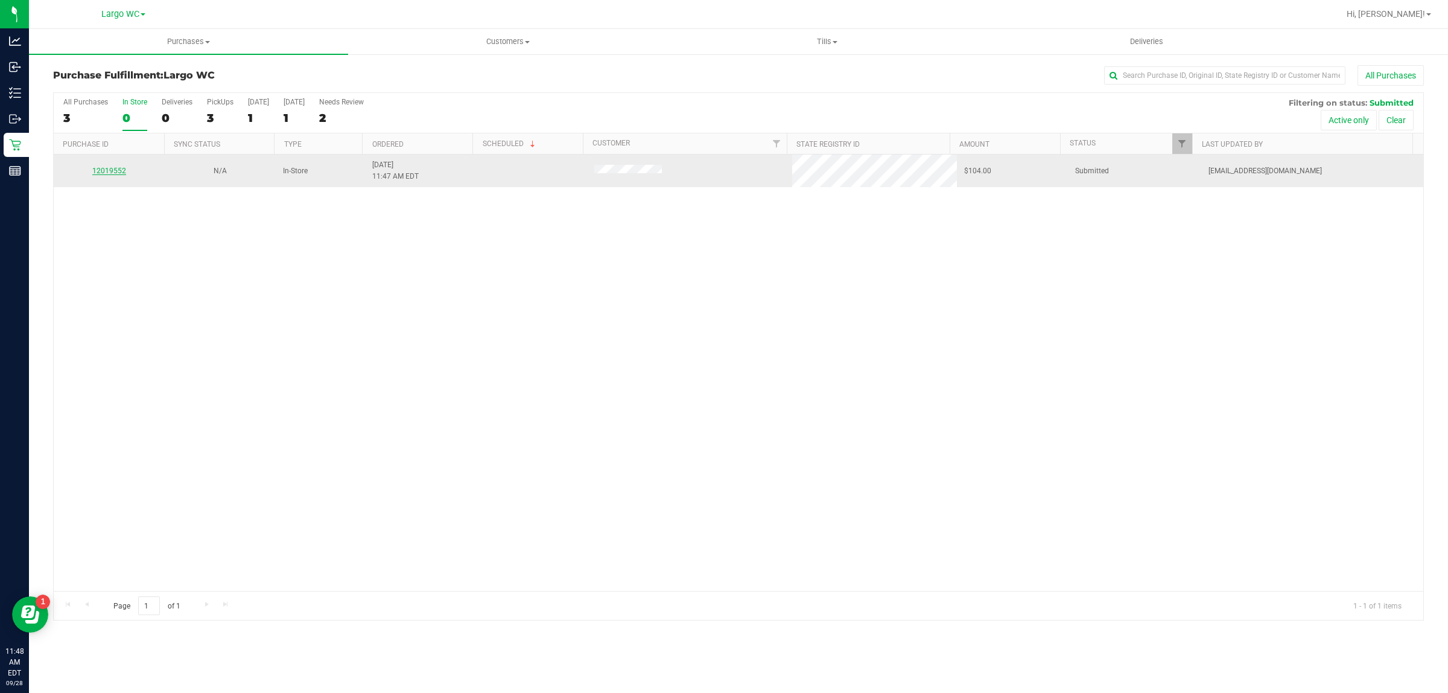
click at [110, 175] on link "12019552" at bounding box center [109, 171] width 34 height 8
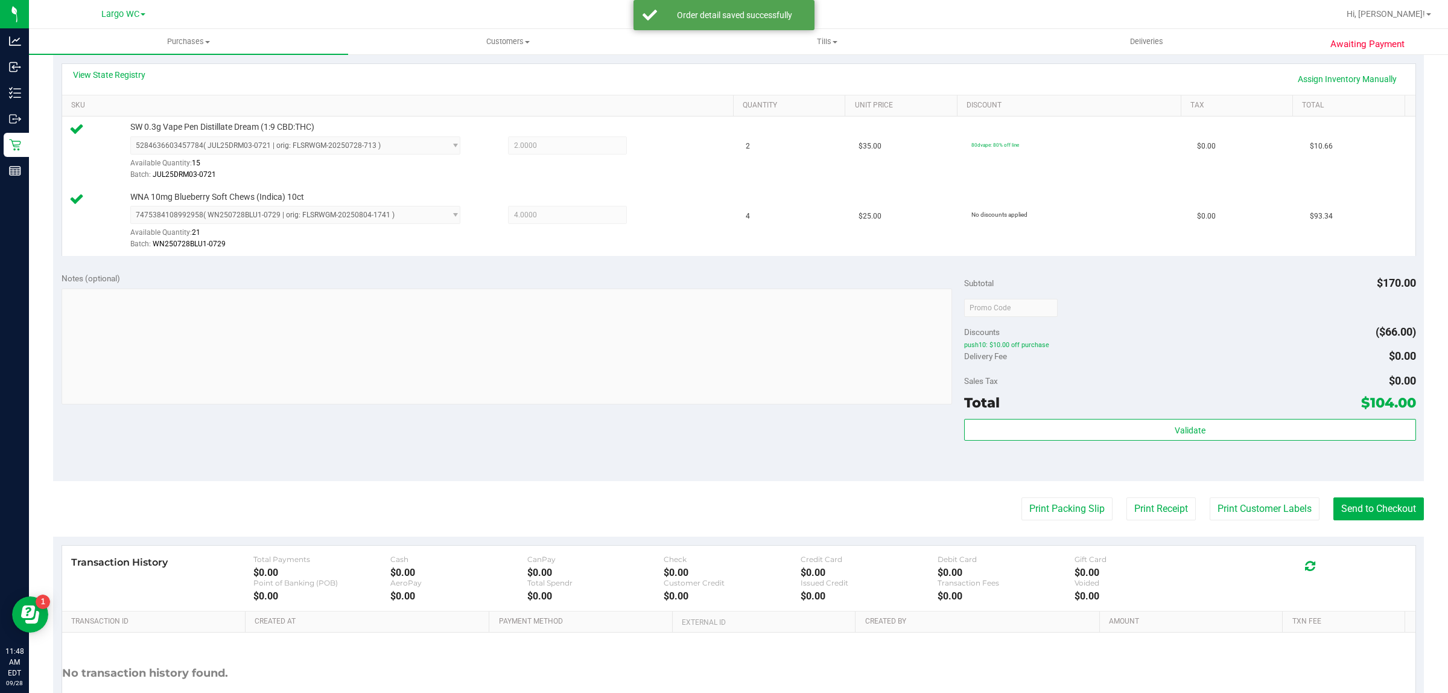
scroll to position [355, 0]
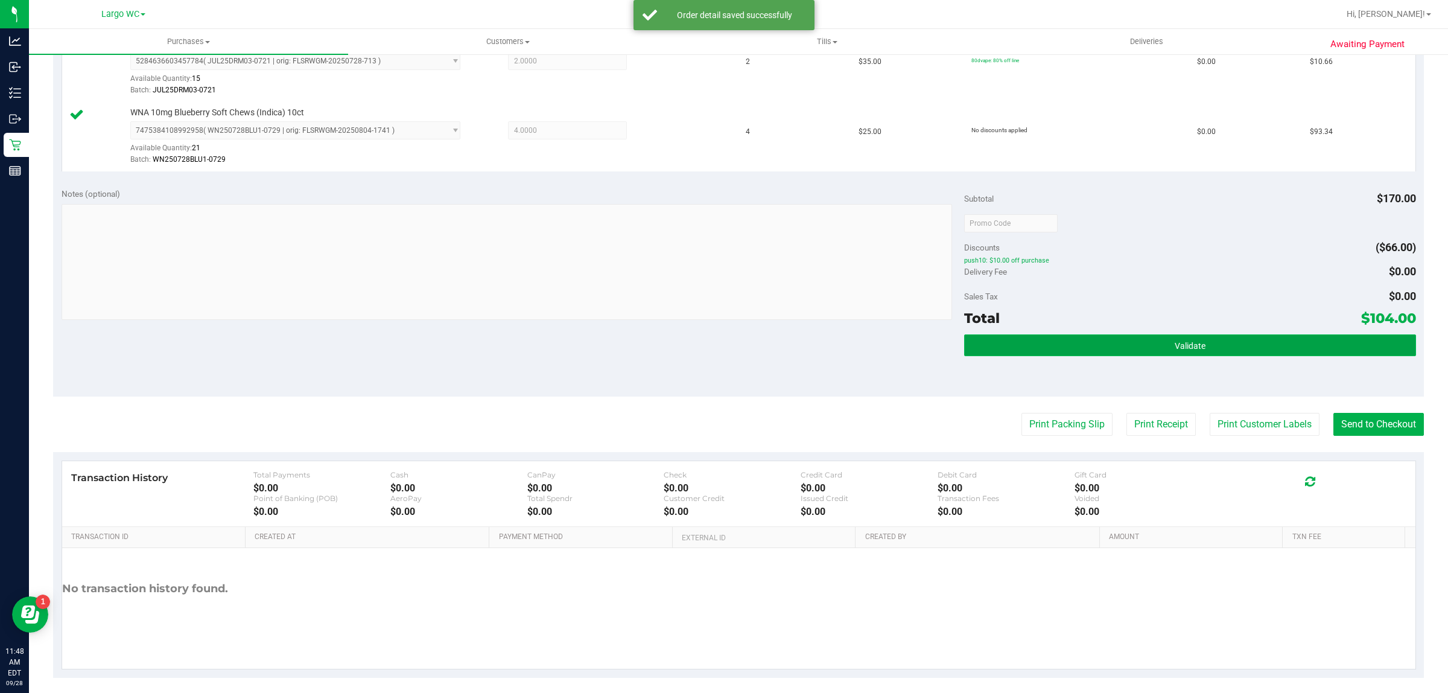
click at [1114, 349] on button "Validate" at bounding box center [1189, 345] width 451 height 22
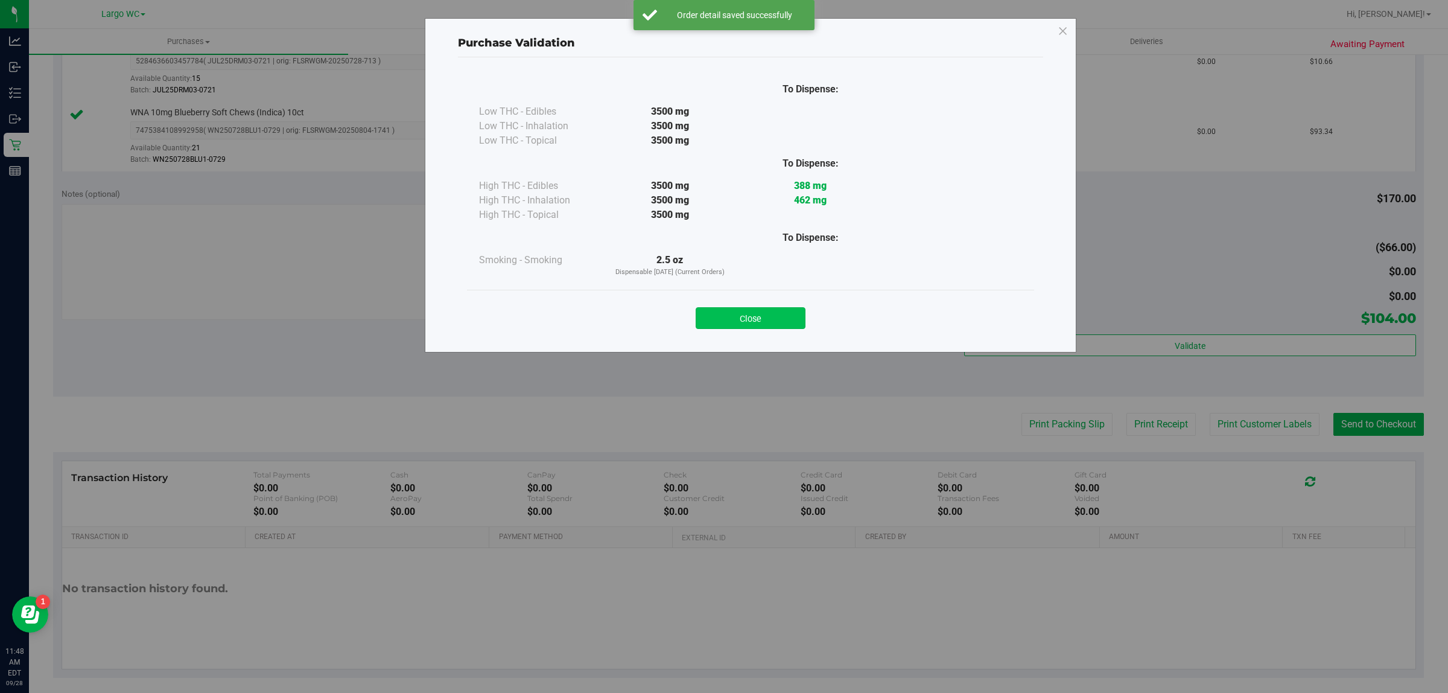
click at [762, 324] on button "Close" at bounding box center [751, 318] width 110 height 22
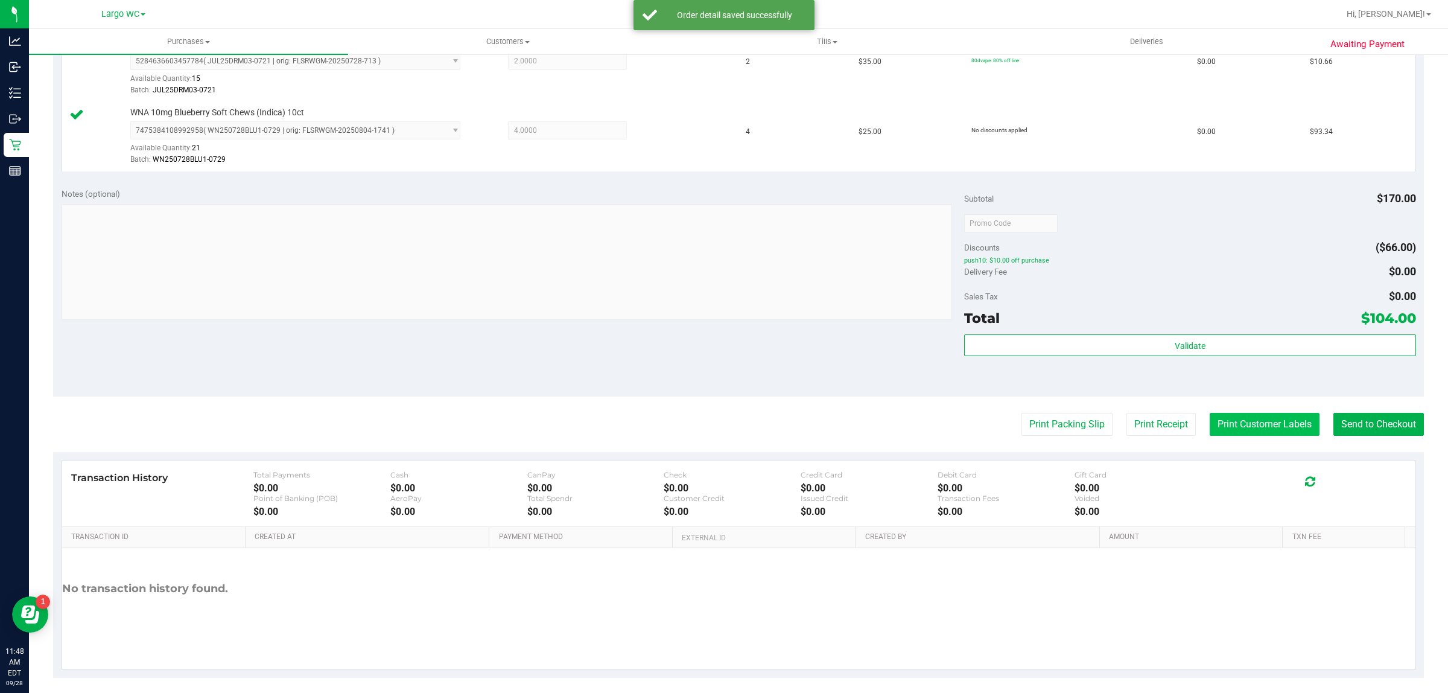
click at [1283, 424] on button "Print Customer Labels" at bounding box center [1265, 424] width 110 height 23
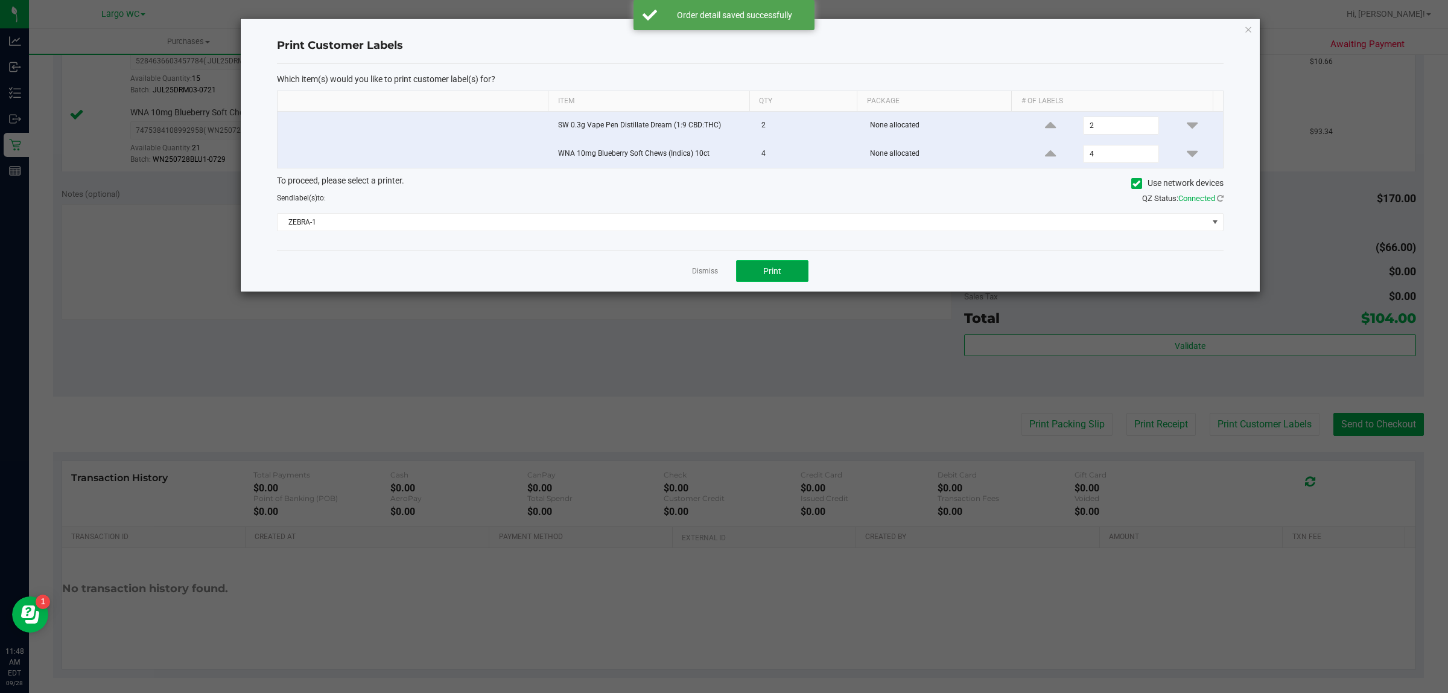
click at [770, 282] on button "Print" at bounding box center [772, 271] width 72 height 22
click at [1247, 33] on icon "button" at bounding box center [1248, 29] width 8 height 14
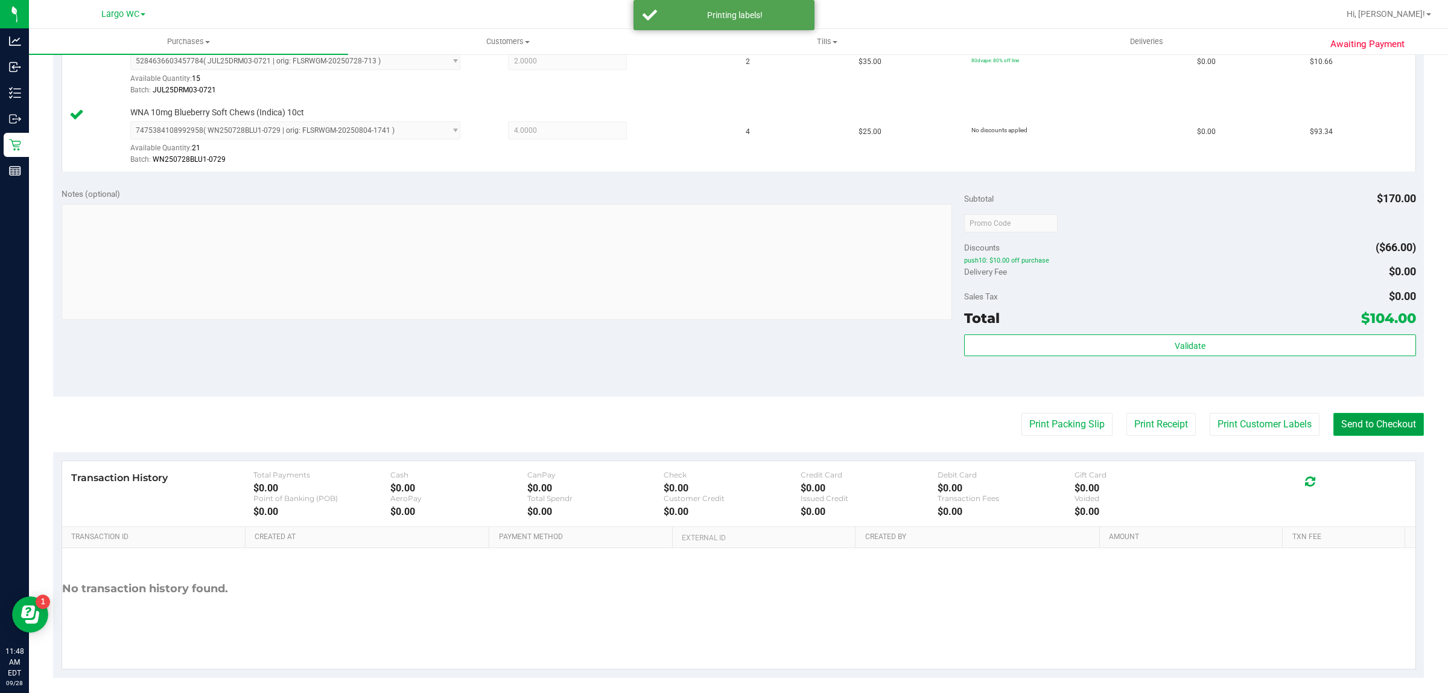
click at [1374, 426] on button "Send to Checkout" at bounding box center [1379, 424] width 91 height 23
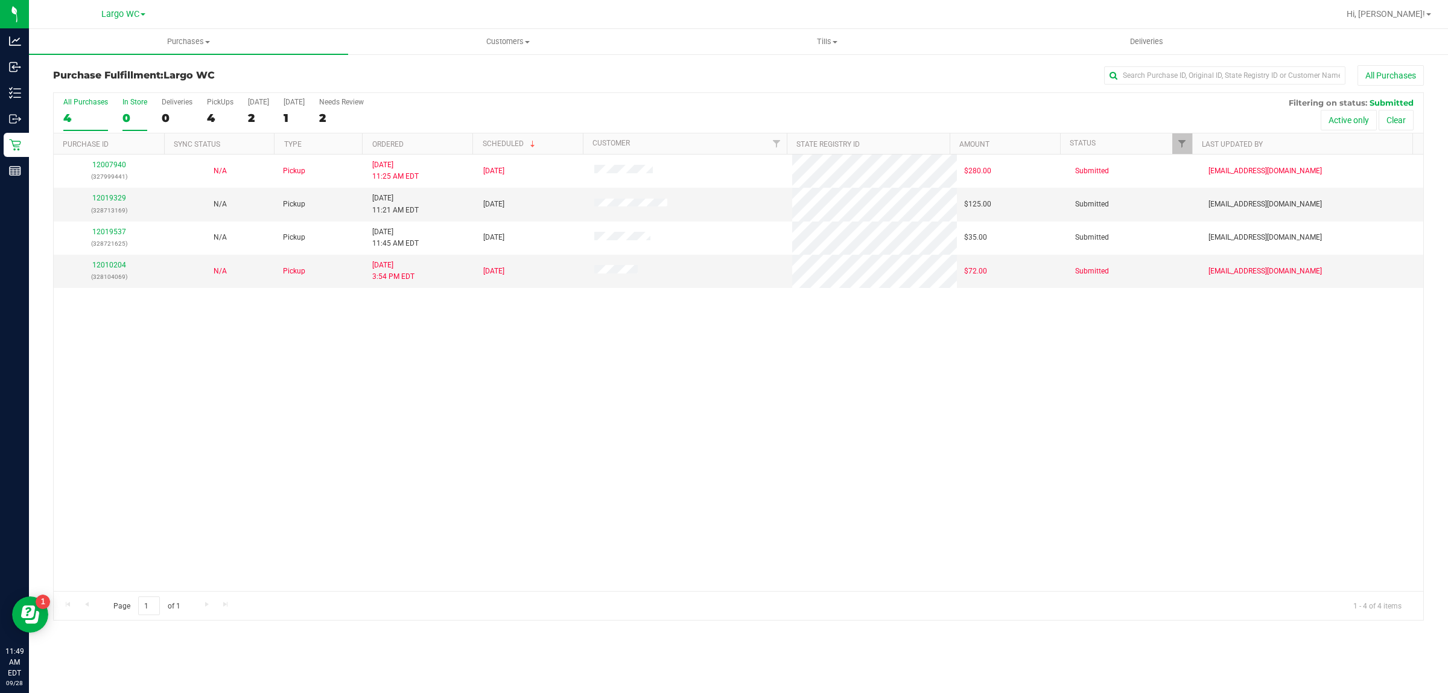
click at [131, 103] on div "In Store" at bounding box center [135, 102] width 25 height 8
click at [0, 0] on input "In Store 0" at bounding box center [0, 0] width 0 height 0
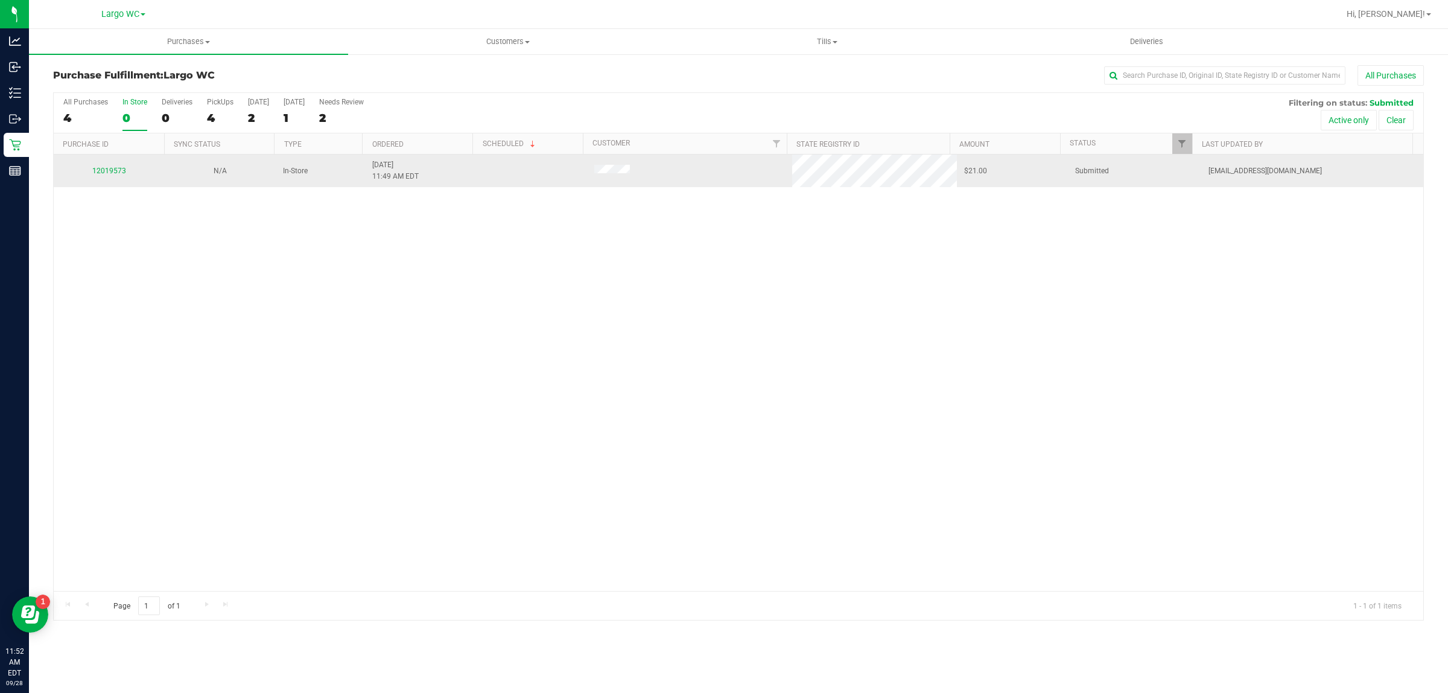
click at [116, 161] on td "12019573" at bounding box center [109, 171] width 111 height 33
click at [113, 174] on link "12019573" at bounding box center [109, 171] width 34 height 8
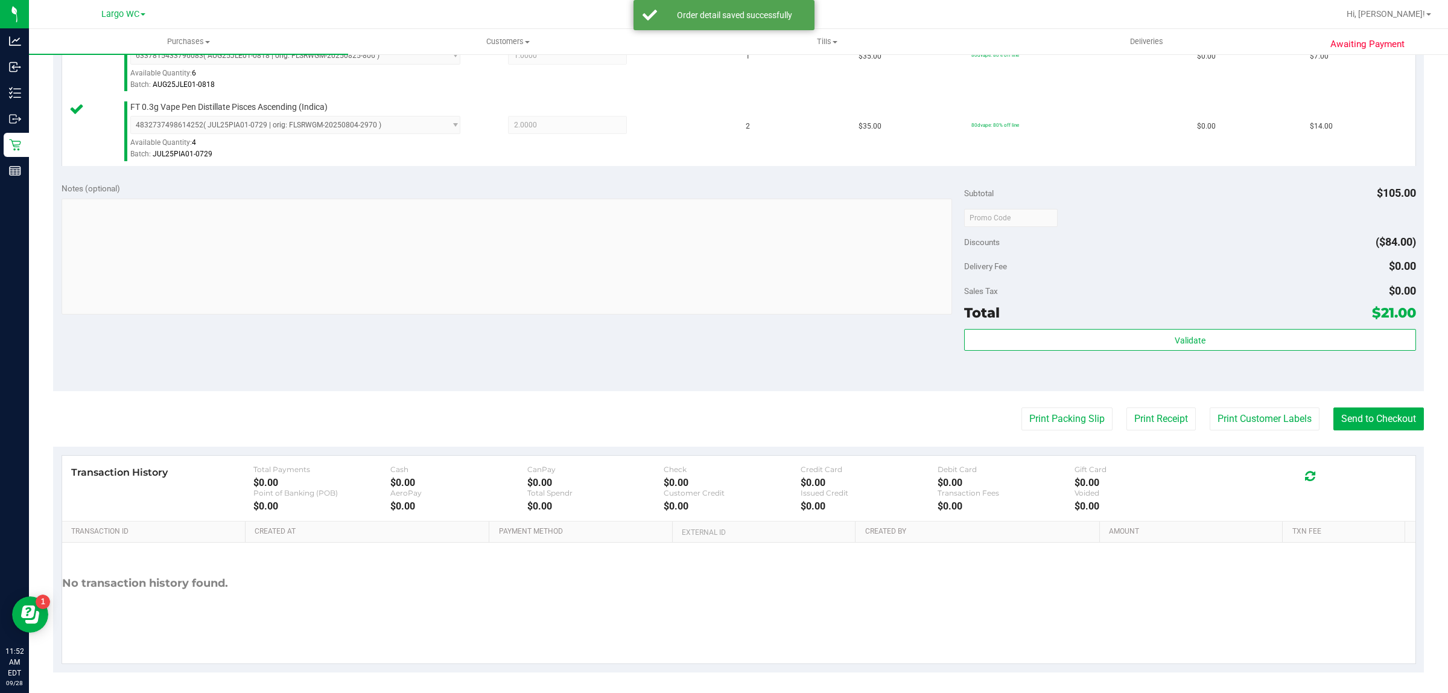
scroll to position [359, 0]
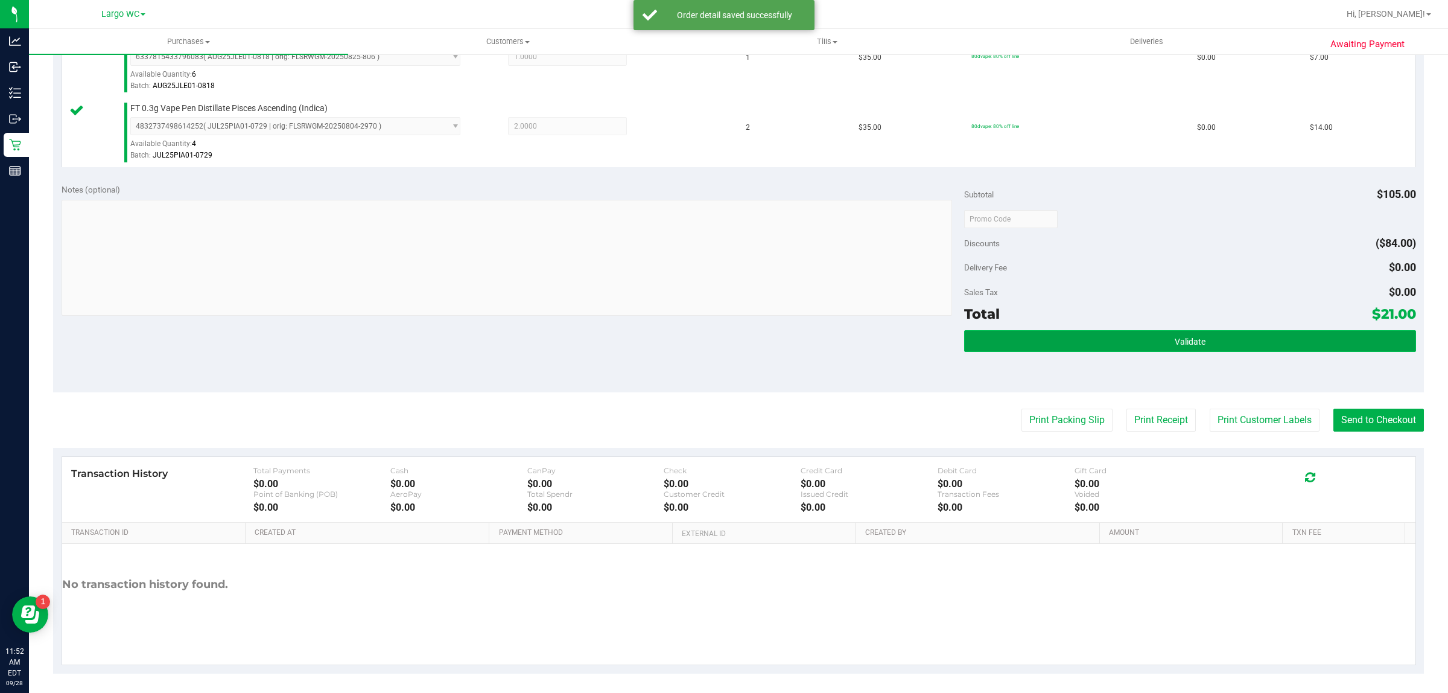
click at [1051, 343] on button "Validate" at bounding box center [1189, 341] width 451 height 22
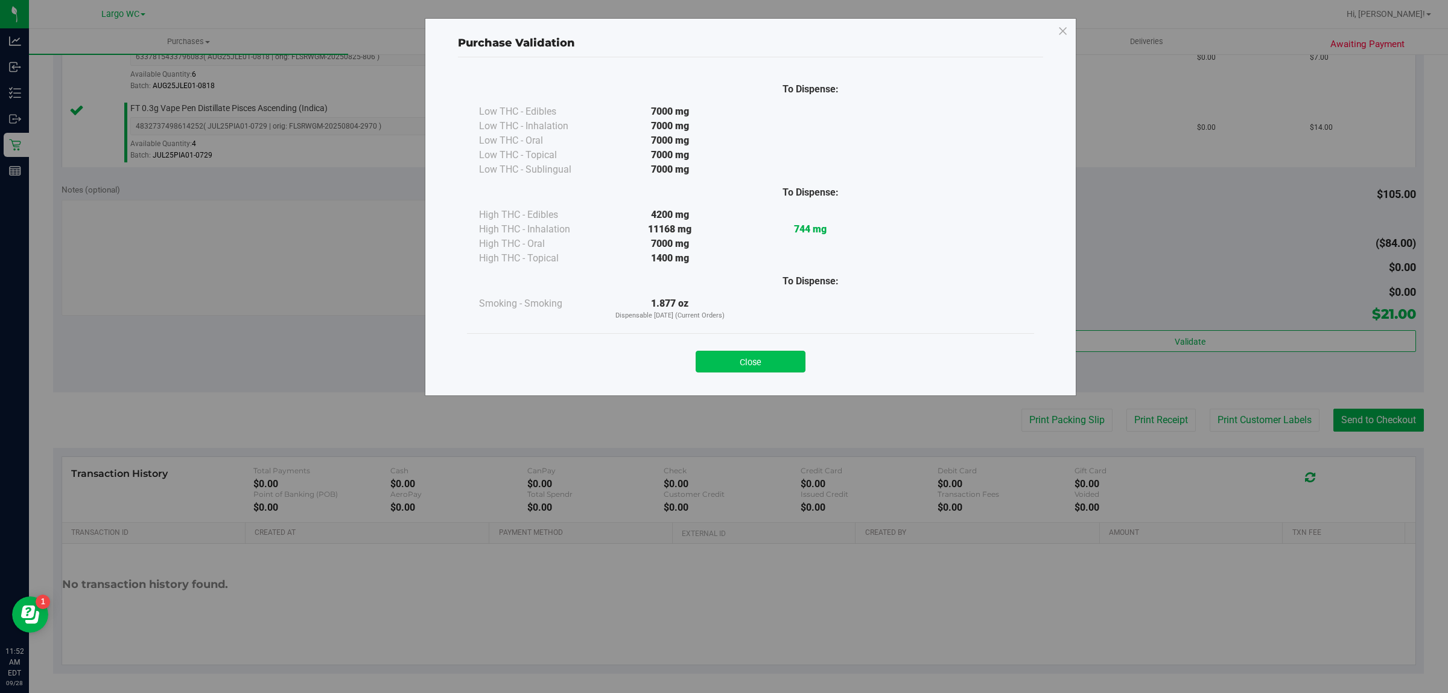
click at [716, 365] on button "Close" at bounding box center [751, 362] width 110 height 22
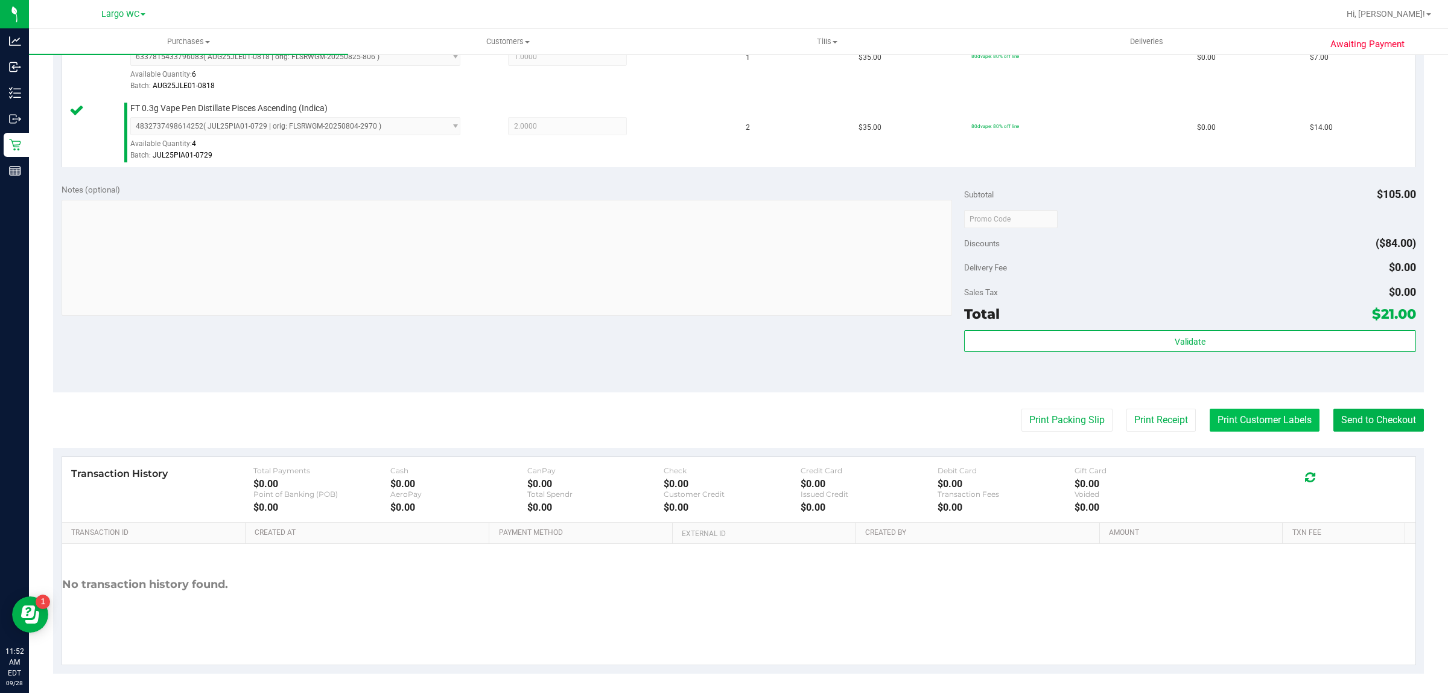
click at [1235, 423] on button "Print Customer Labels" at bounding box center [1265, 420] width 110 height 23
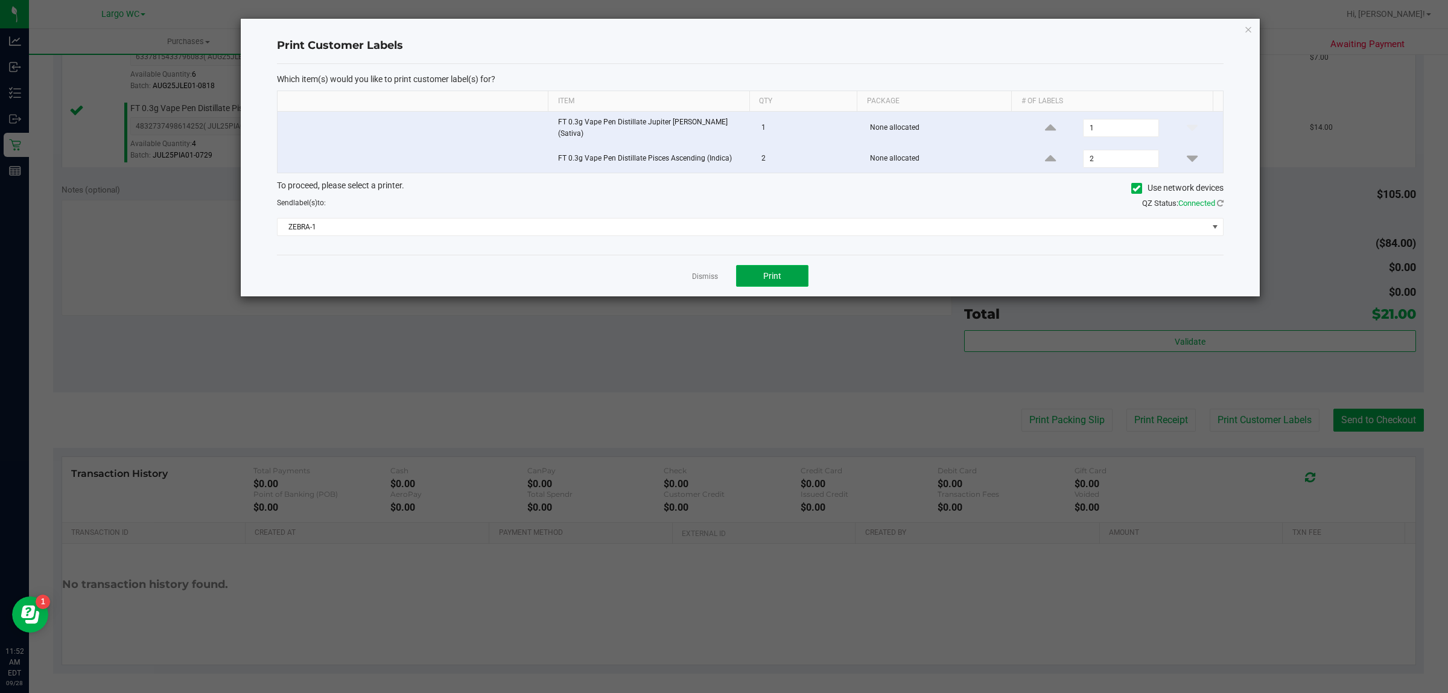
click at [786, 270] on button "Print" at bounding box center [772, 276] width 72 height 22
click at [1244, 25] on icon "button" at bounding box center [1248, 29] width 8 height 14
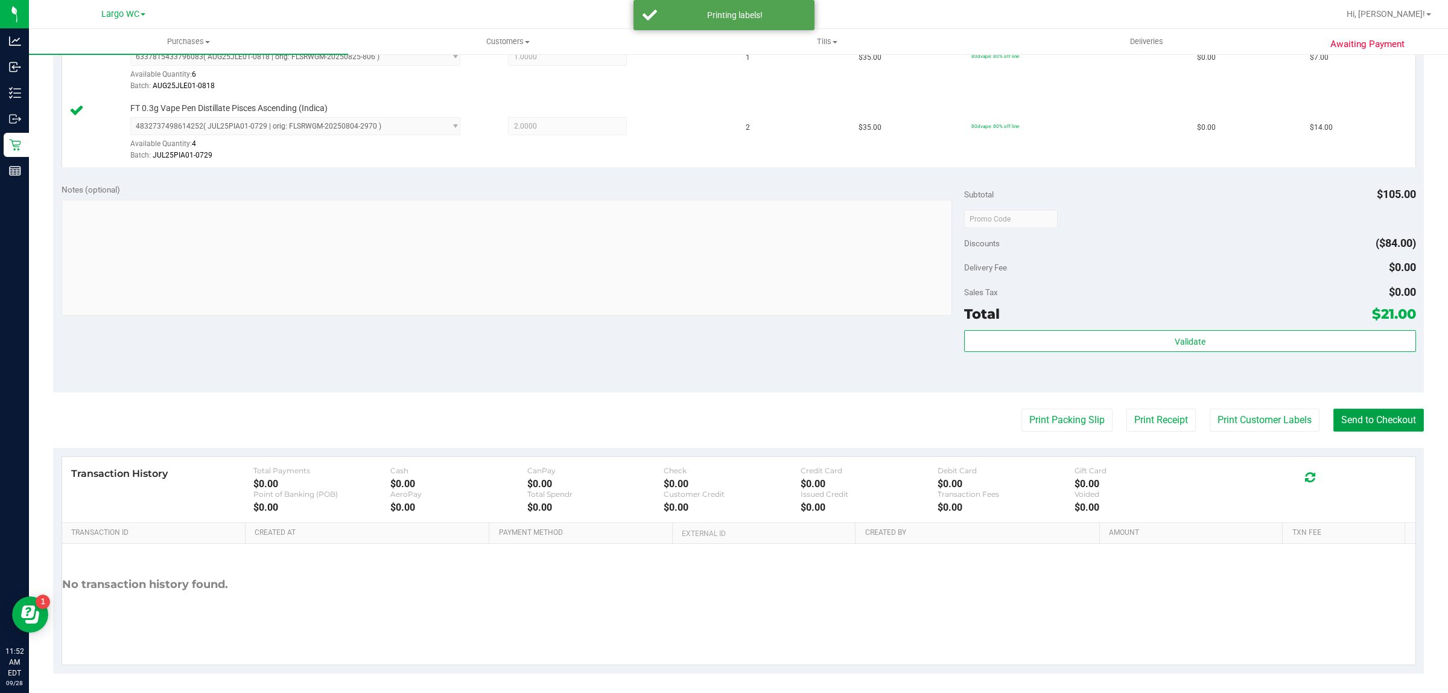
click at [1373, 432] on button "Send to Checkout" at bounding box center [1379, 420] width 91 height 23
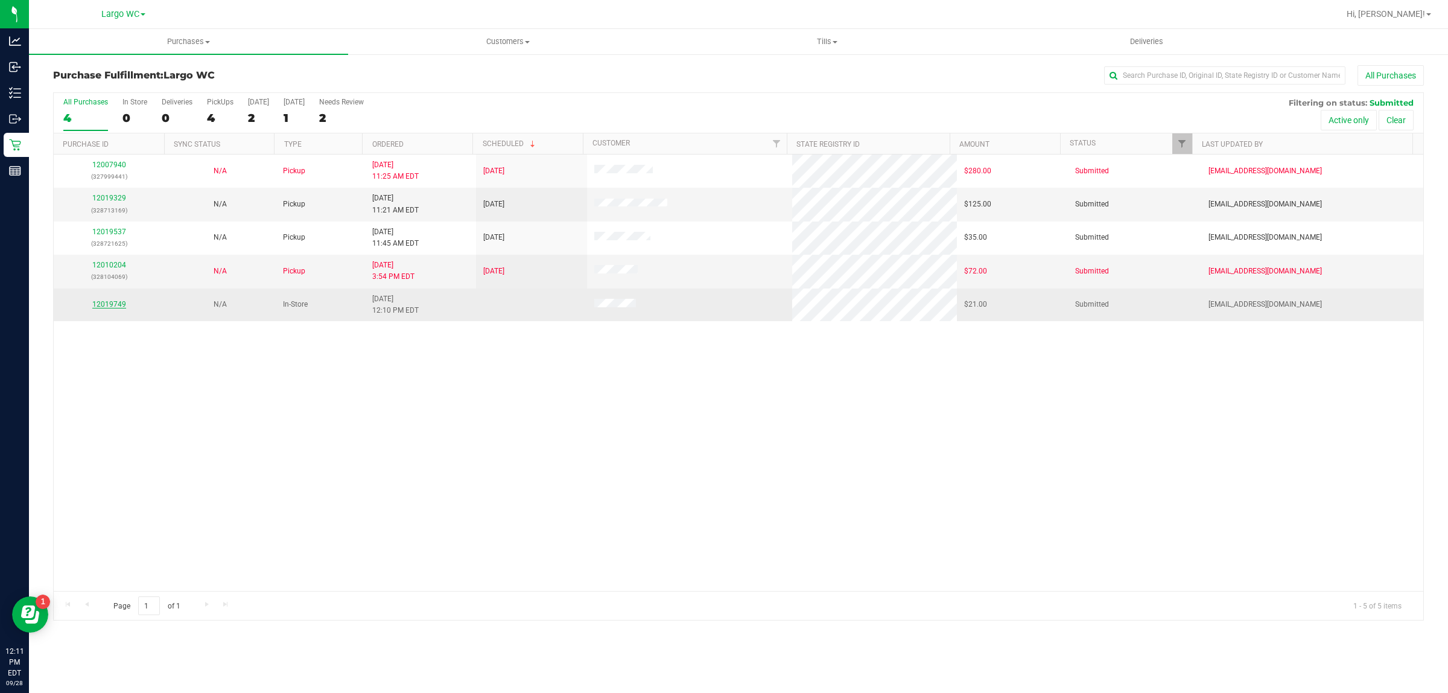
click at [124, 304] on link "12019749" at bounding box center [109, 304] width 34 height 8
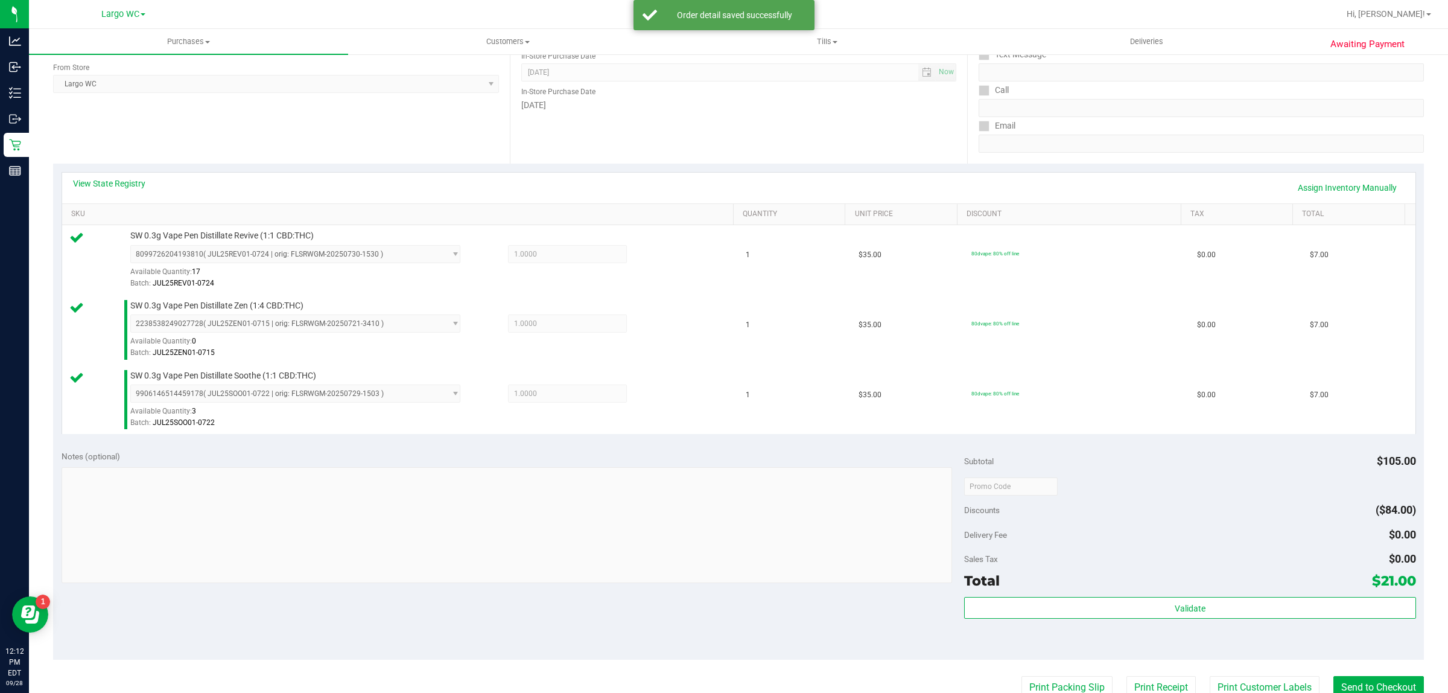
scroll to position [353, 0]
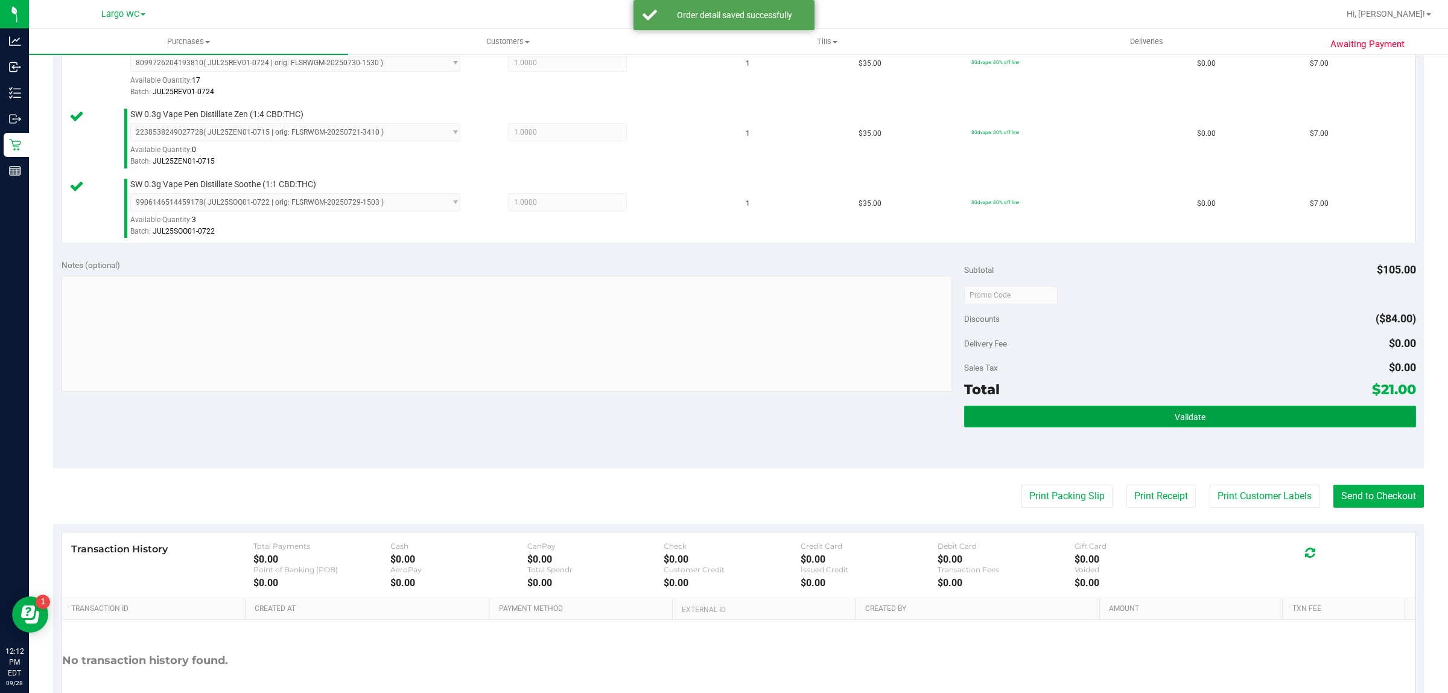
click at [1069, 423] on button "Validate" at bounding box center [1189, 417] width 451 height 22
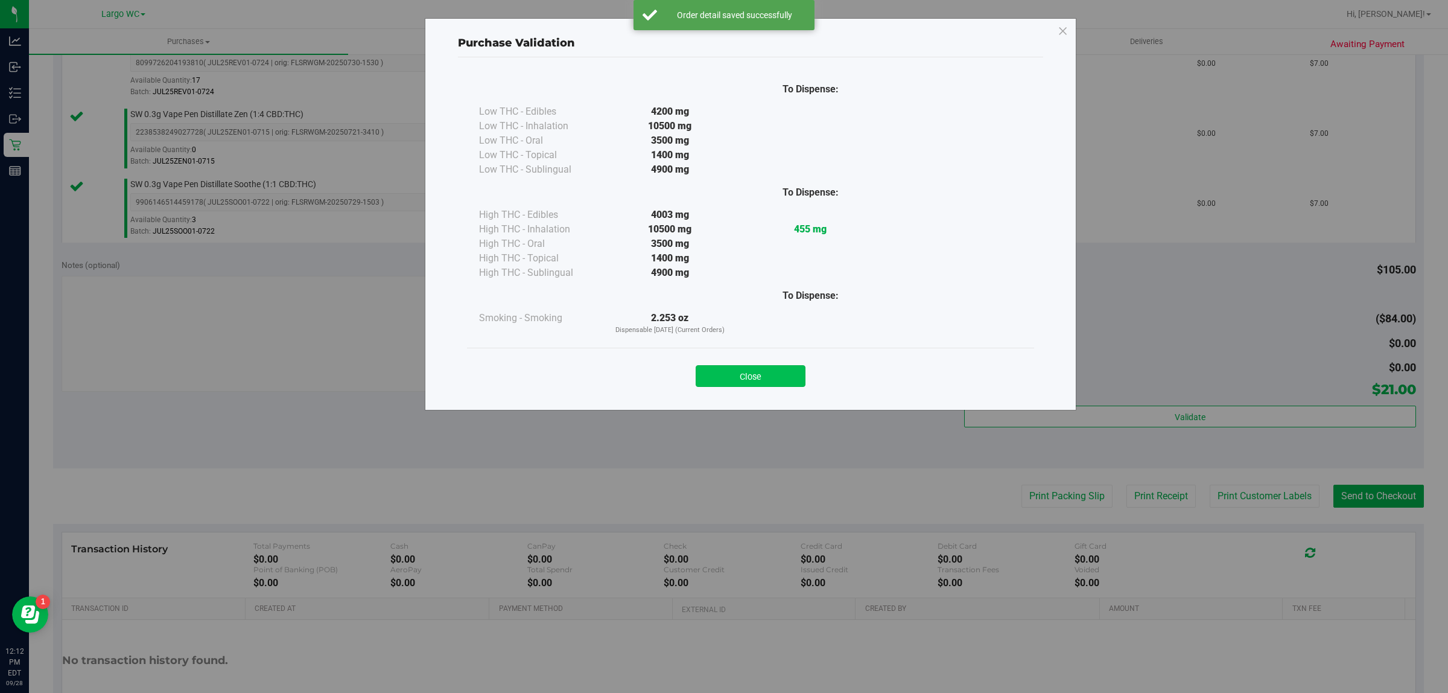
click at [773, 372] on button "Close" at bounding box center [751, 376] width 110 height 22
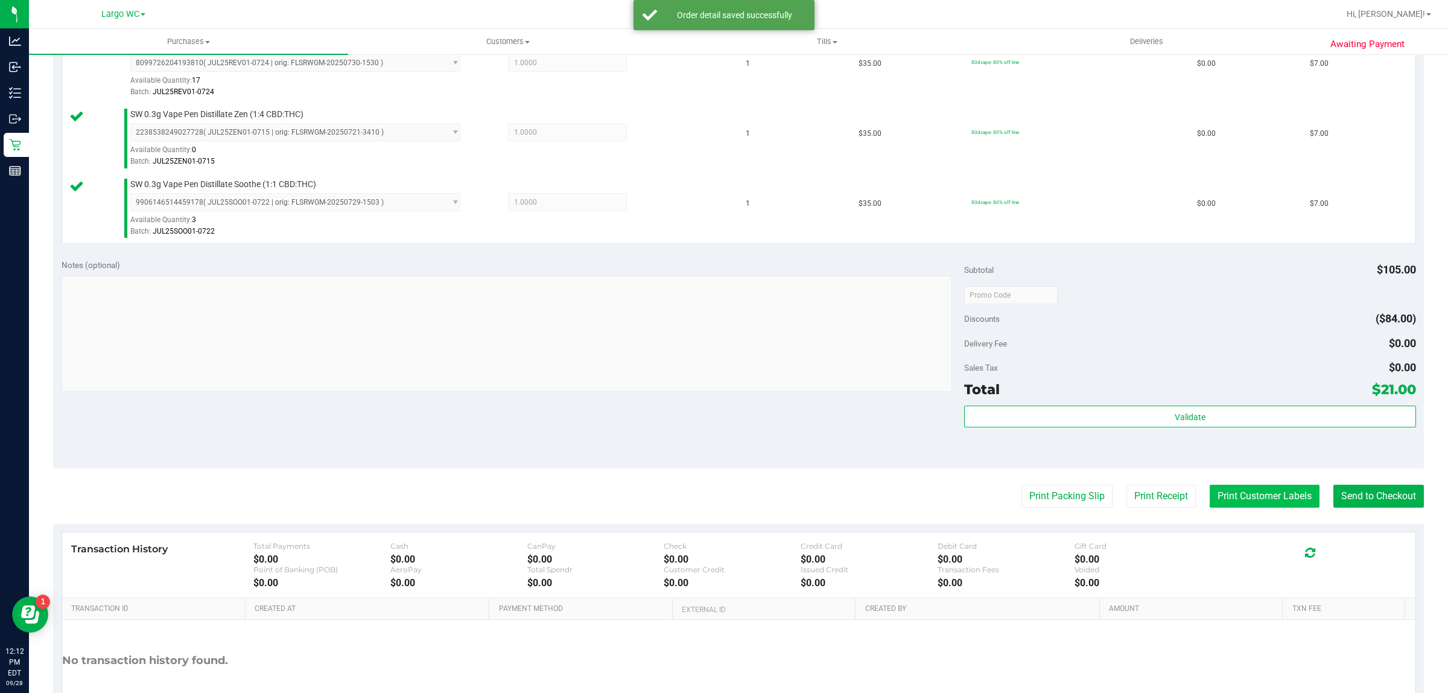
click at [1298, 506] on button "Print Customer Labels" at bounding box center [1265, 496] width 110 height 23
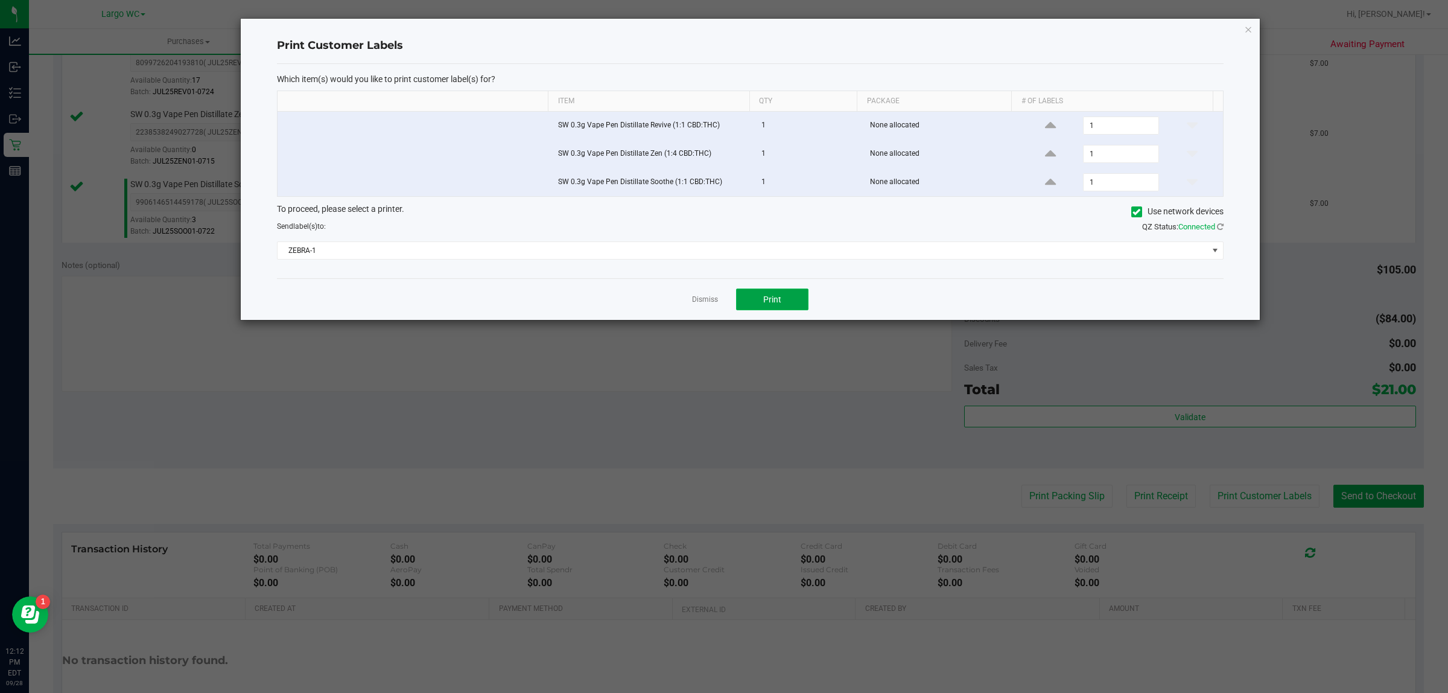
click at [768, 296] on span "Print" at bounding box center [772, 300] width 18 height 10
click at [1248, 28] on icon "button" at bounding box center [1248, 29] width 8 height 14
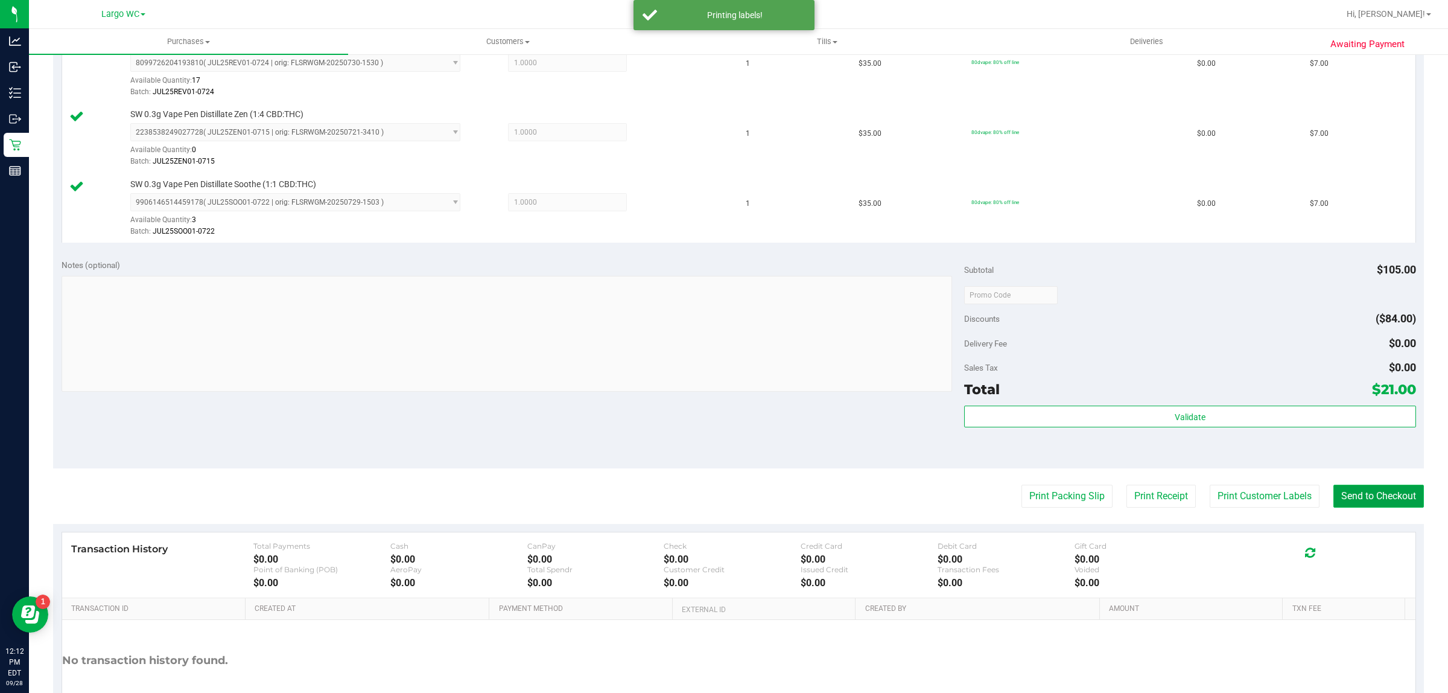
click at [1360, 497] on button "Send to Checkout" at bounding box center [1379, 496] width 91 height 23
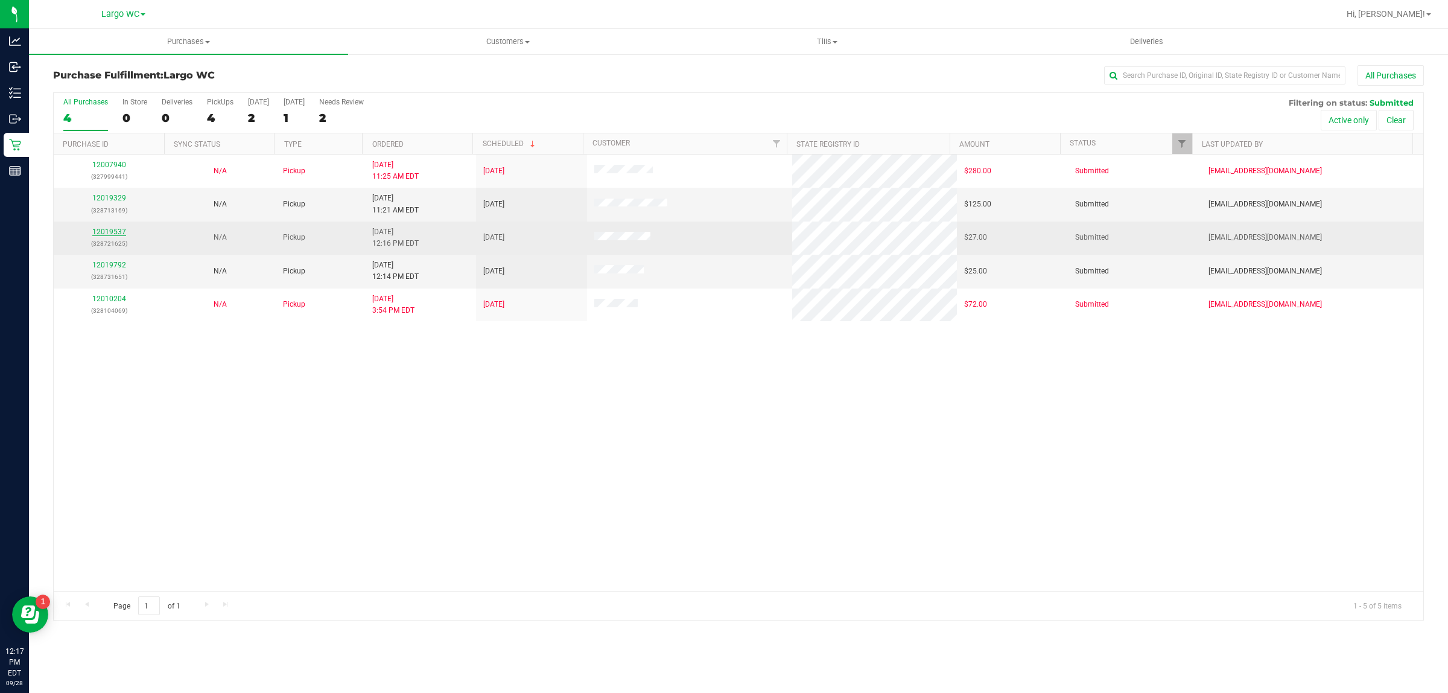
click at [113, 233] on link "12019537" at bounding box center [109, 232] width 34 height 8
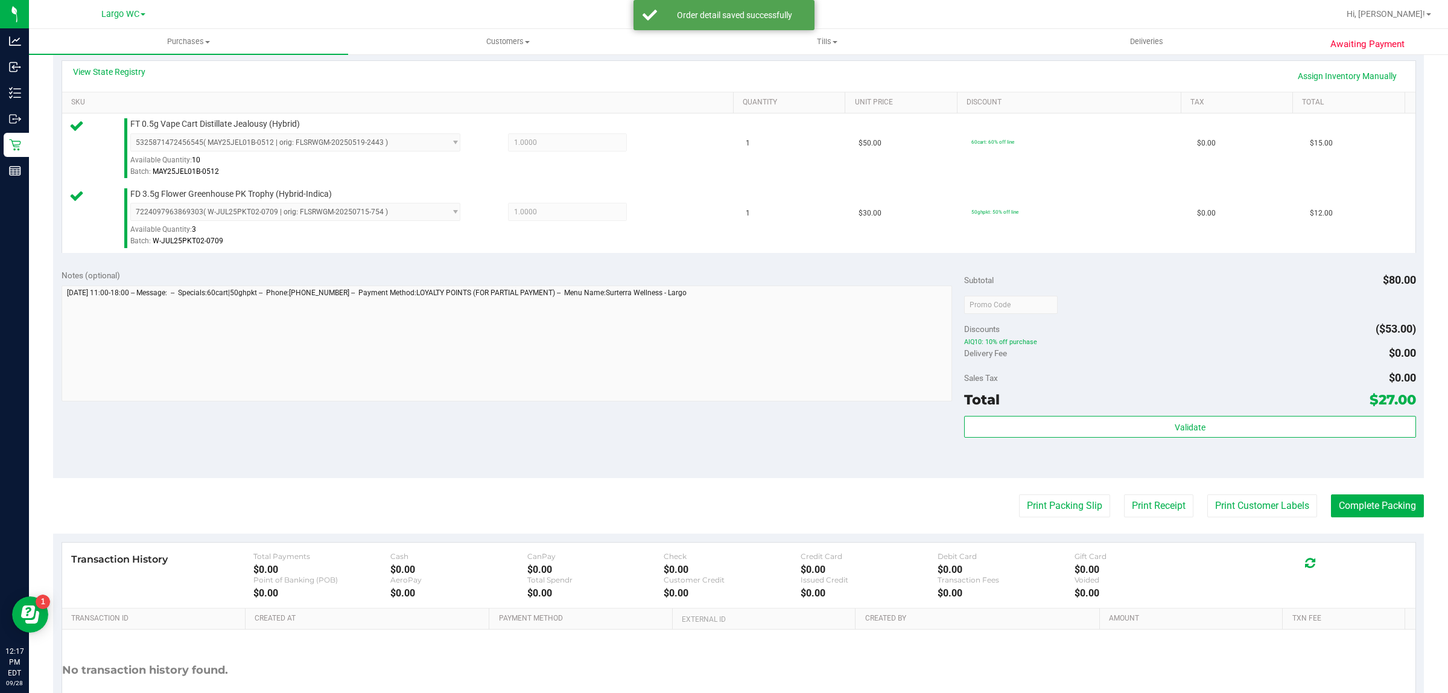
scroll to position [363, 0]
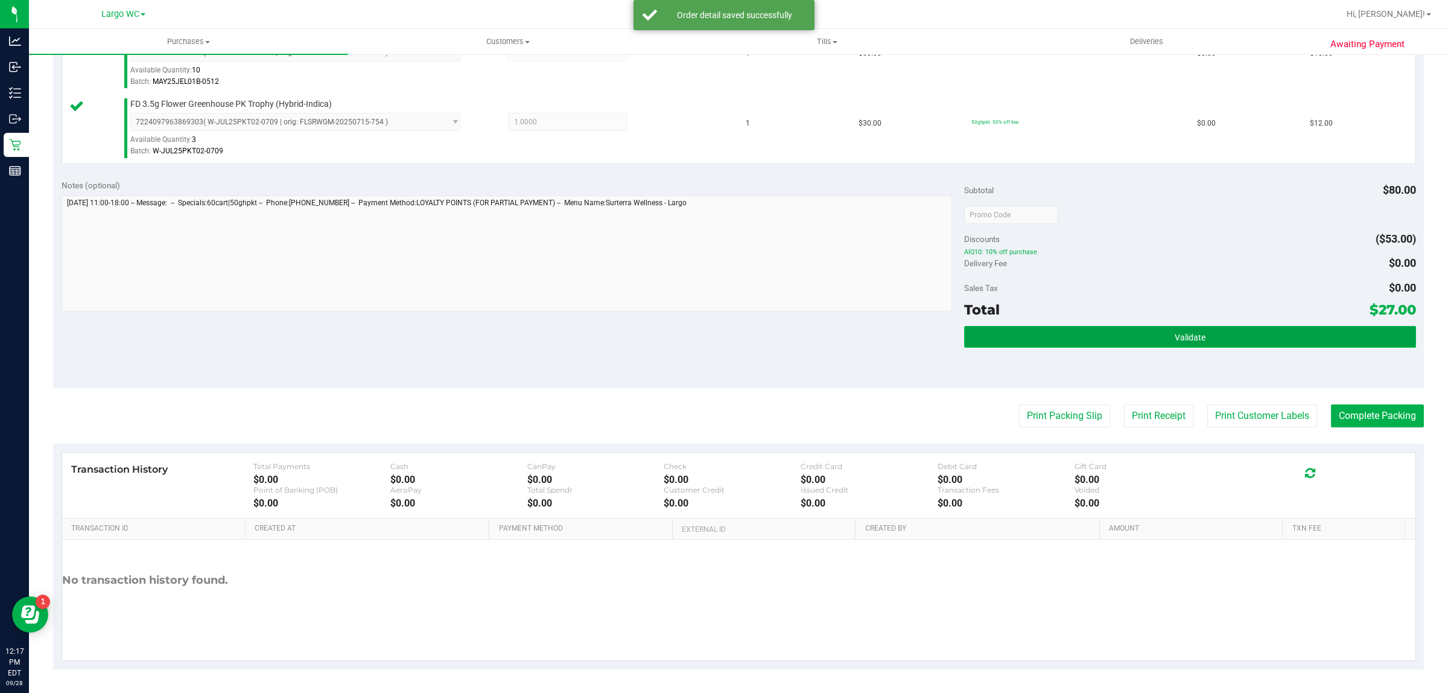
click at [1227, 346] on button "Validate" at bounding box center [1189, 337] width 451 height 22
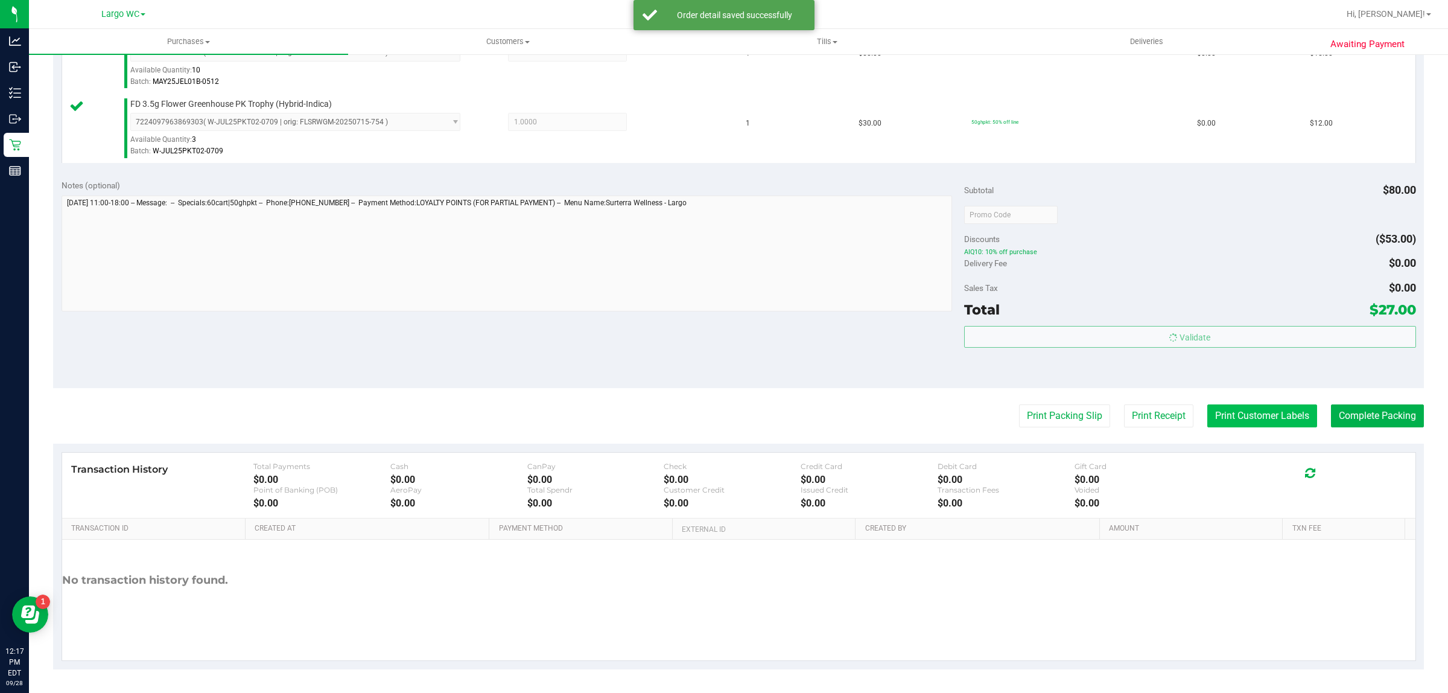
click at [1259, 417] on button "Print Customer Labels" at bounding box center [1263, 415] width 110 height 23
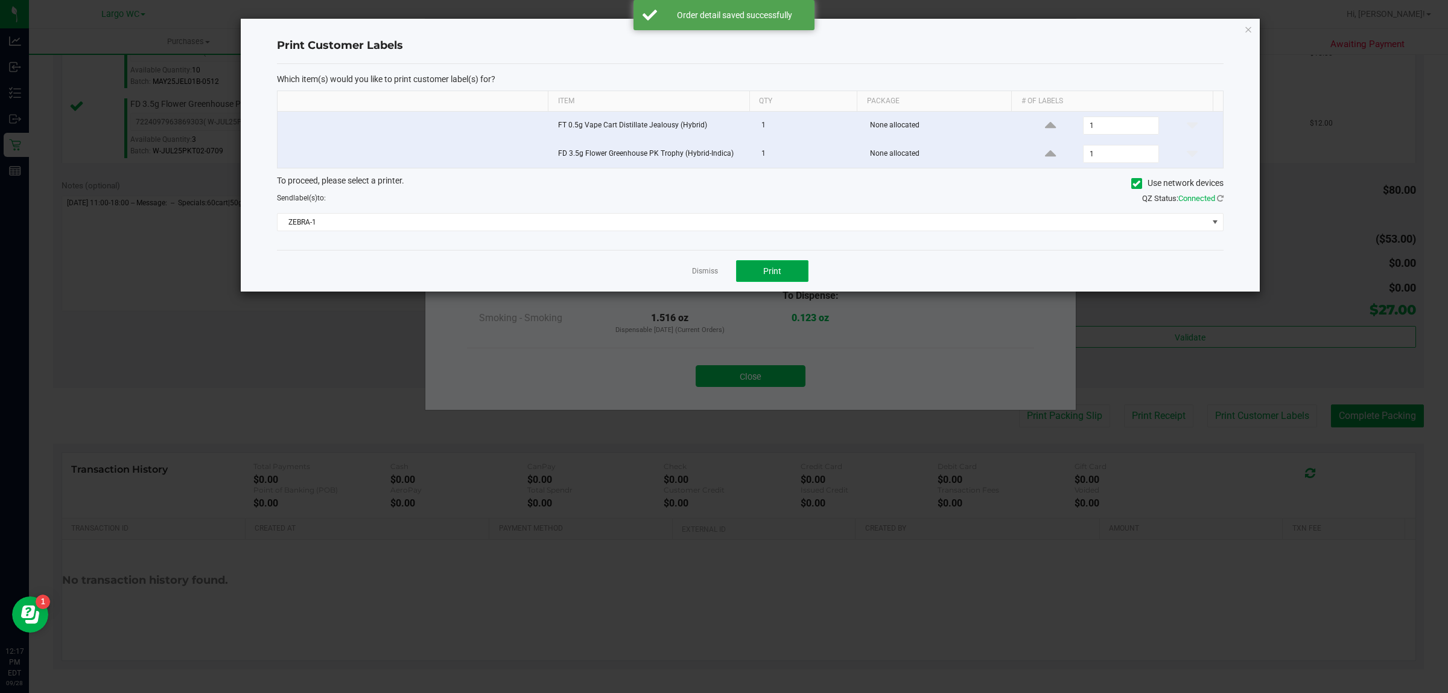
click at [776, 273] on span "Print" at bounding box center [772, 271] width 18 height 10
click at [703, 267] on link "Dismiss" at bounding box center [705, 271] width 26 height 10
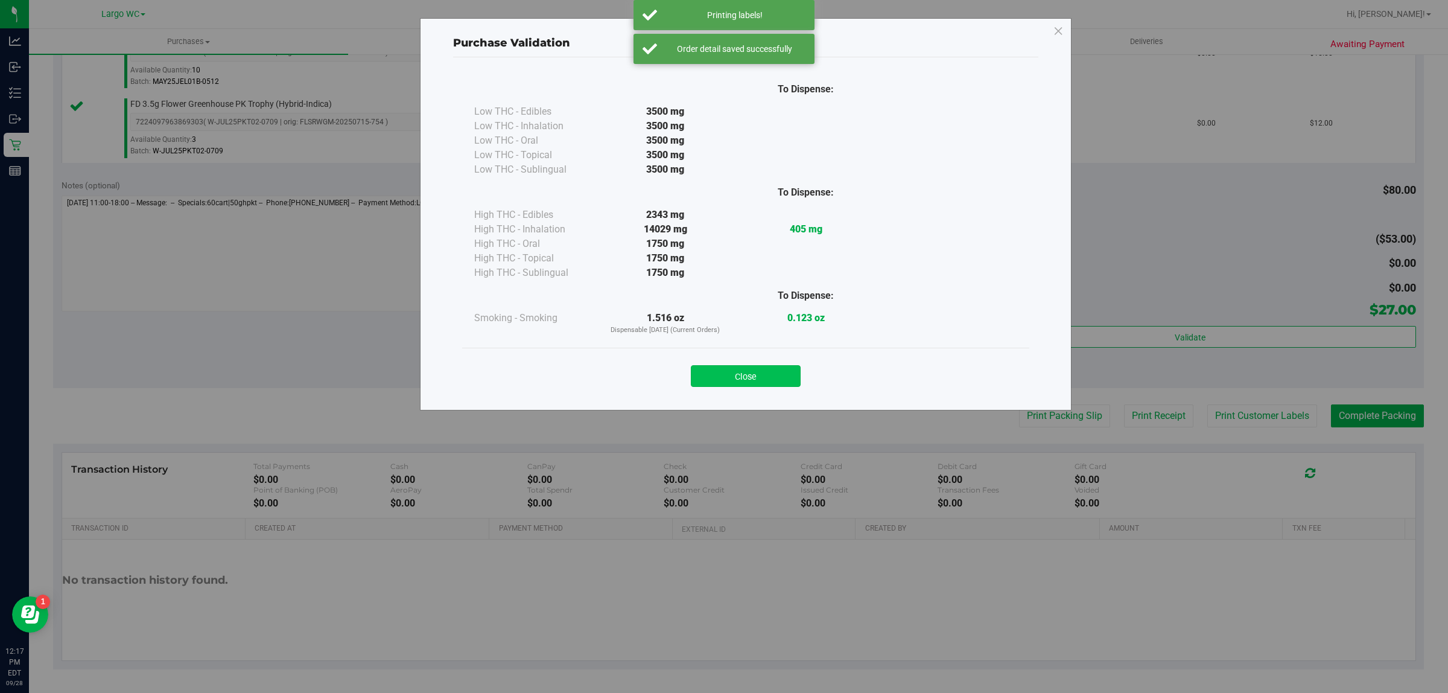
click at [740, 366] on button "Close" at bounding box center [746, 376] width 110 height 22
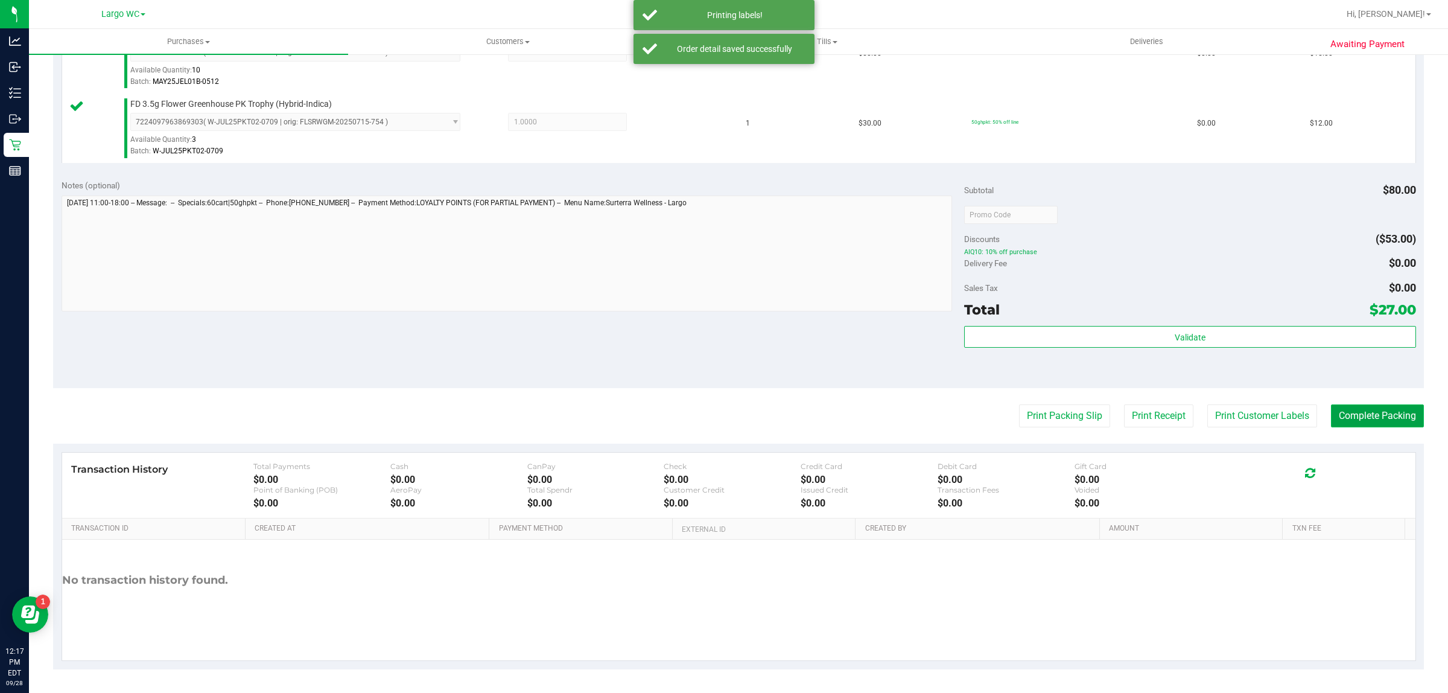
click at [1371, 415] on button "Complete Packing" at bounding box center [1377, 415] width 93 height 23
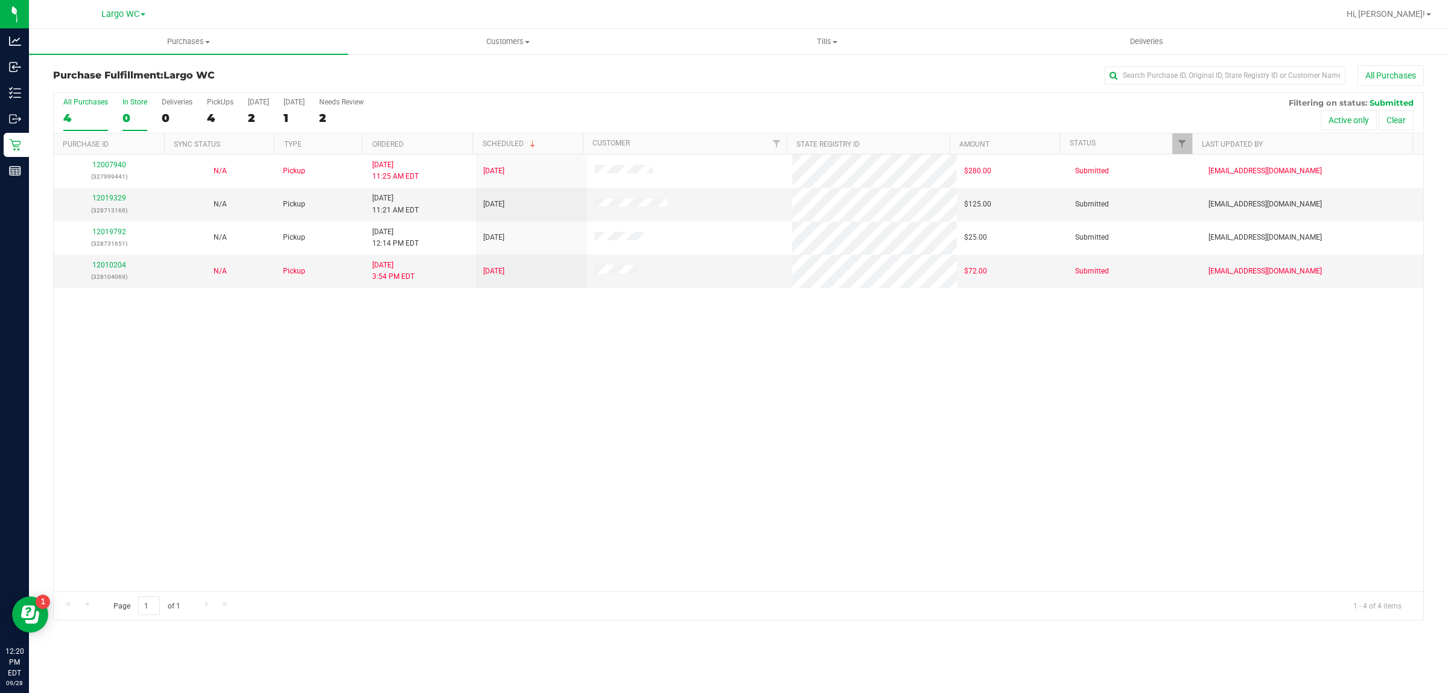
click at [139, 103] on div "In Store" at bounding box center [135, 102] width 25 height 8
click at [0, 0] on input "In Store 0" at bounding box center [0, 0] width 0 height 0
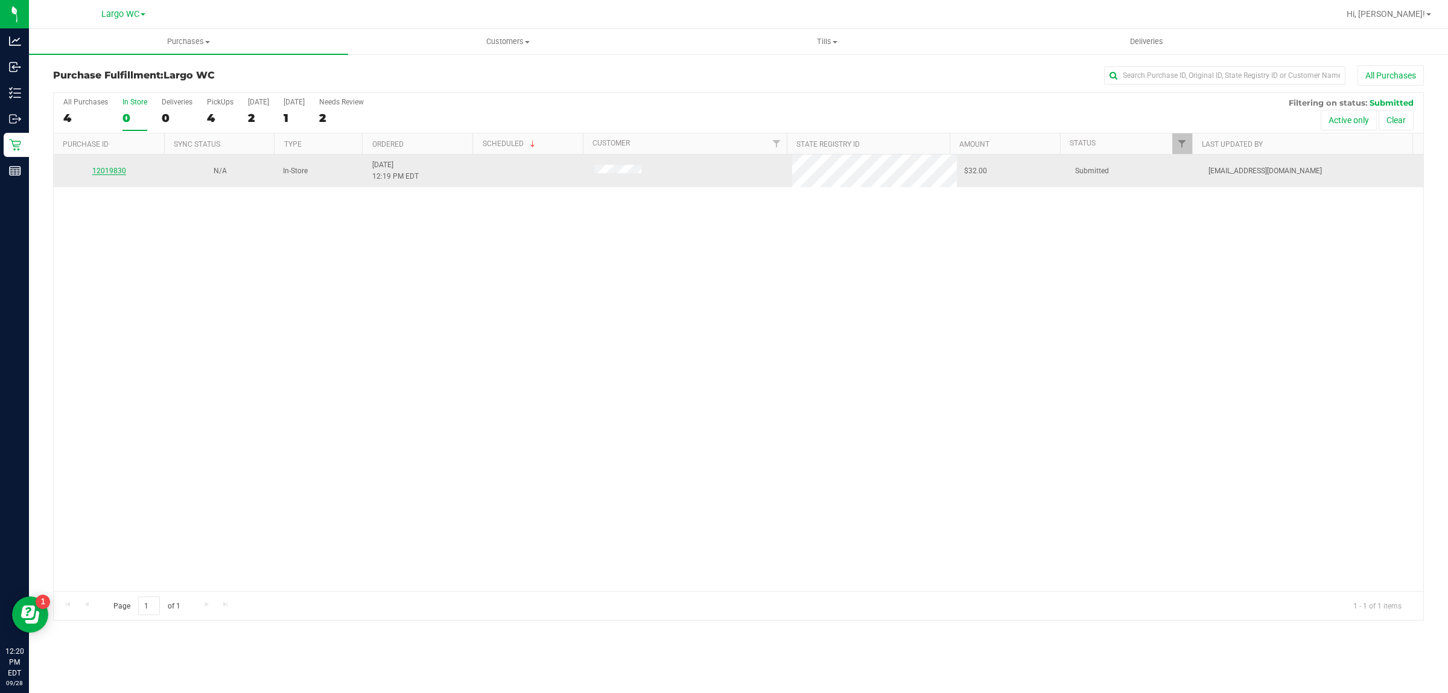
click at [115, 173] on link "12019830" at bounding box center [109, 171] width 34 height 8
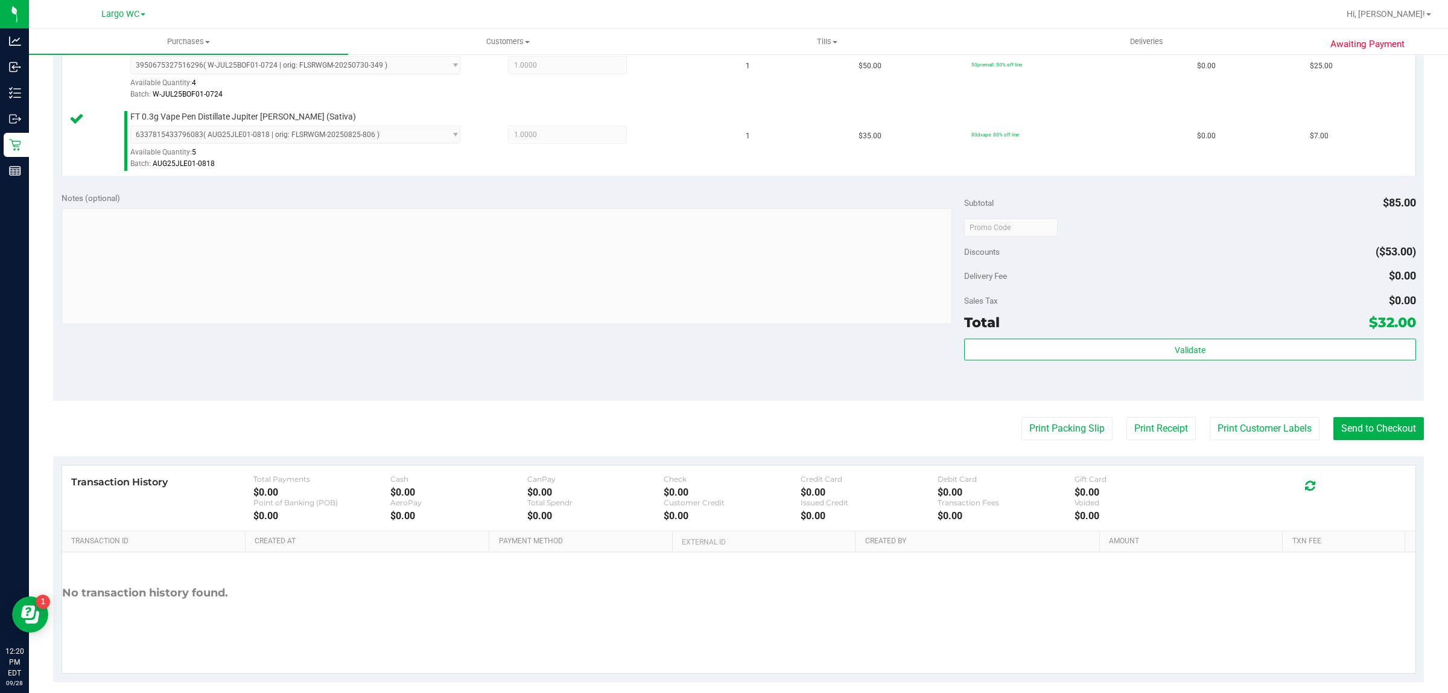
scroll to position [347, 0]
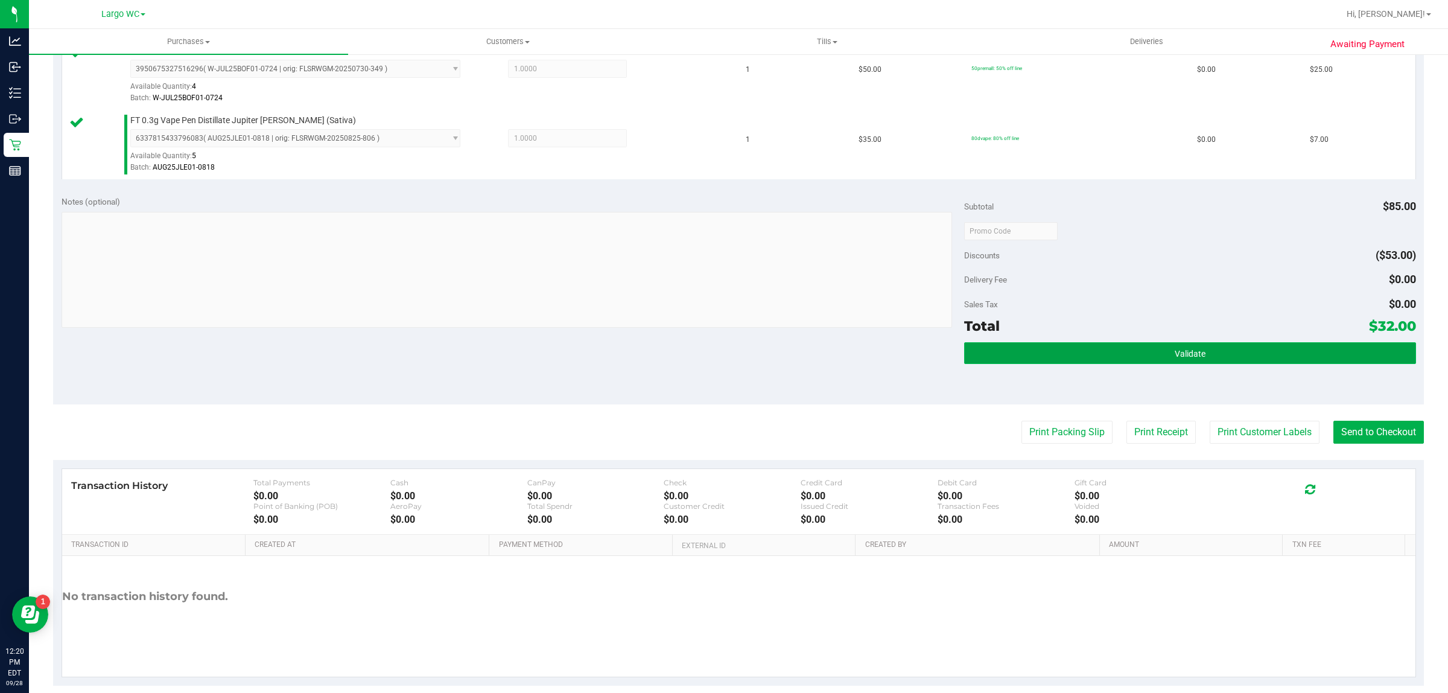
click at [1126, 350] on button "Validate" at bounding box center [1189, 353] width 451 height 22
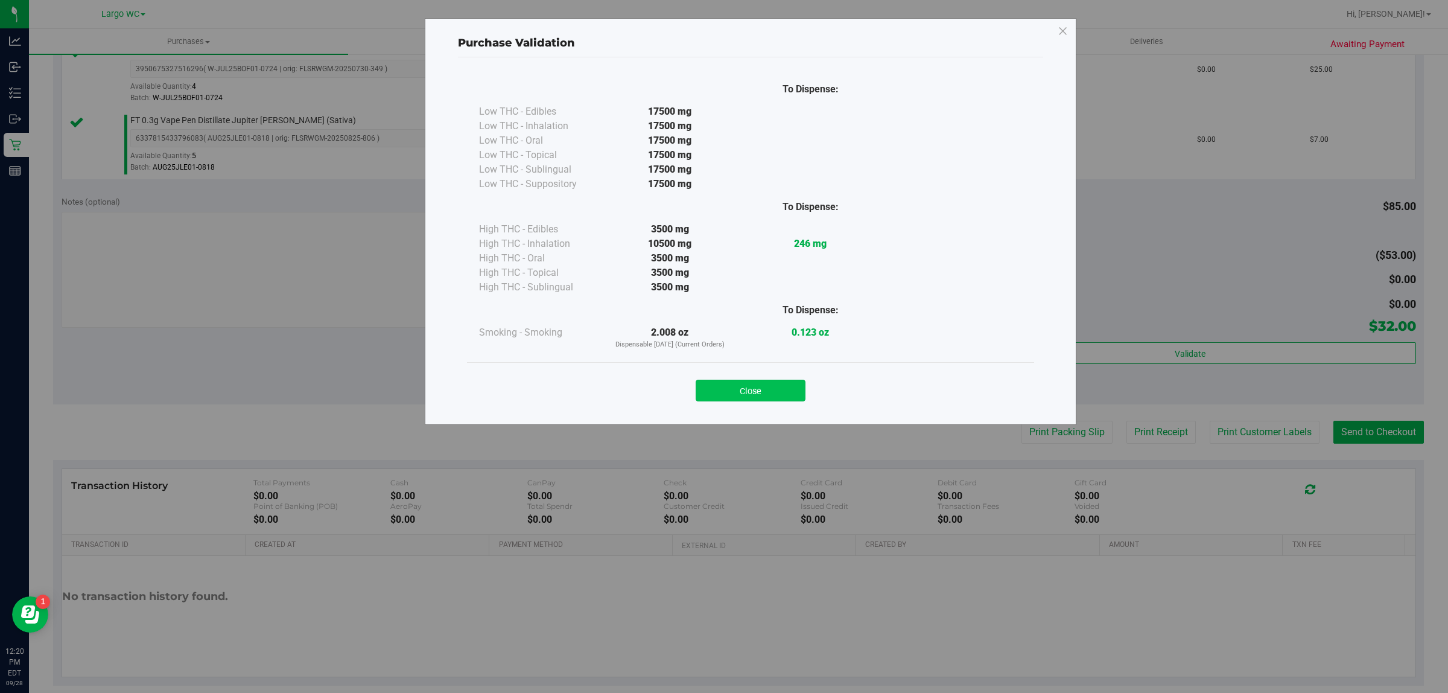
click at [750, 386] on button "Close" at bounding box center [751, 391] width 110 height 22
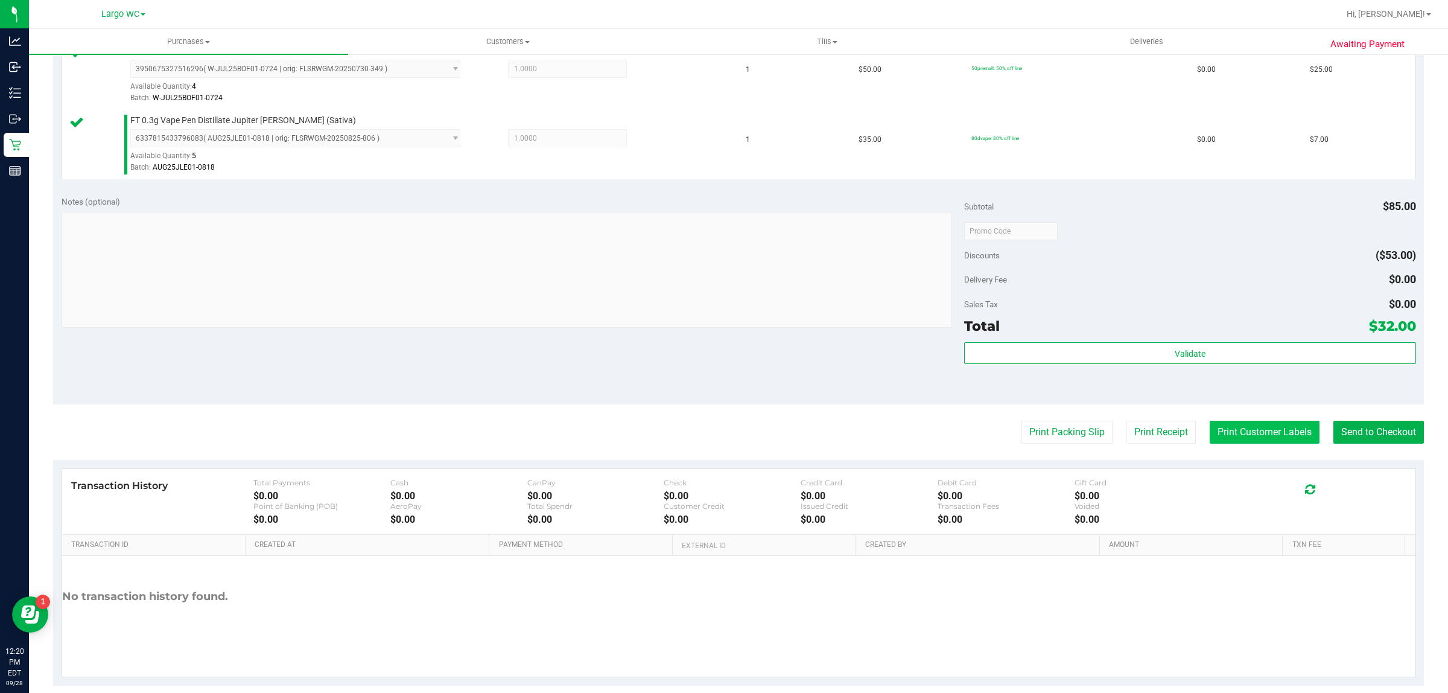
click at [1254, 429] on button "Print Customer Labels" at bounding box center [1265, 432] width 110 height 23
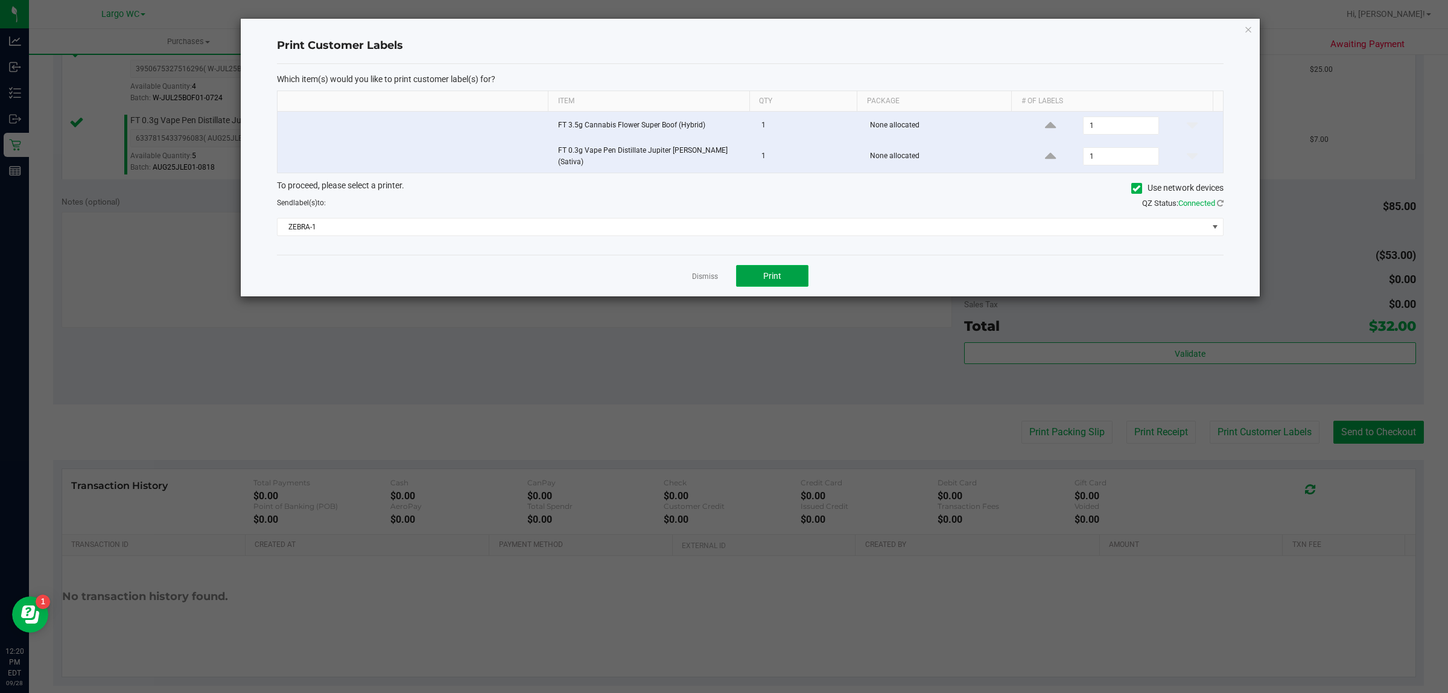
click at [783, 278] on button "Print" at bounding box center [772, 276] width 72 height 22
click at [1250, 28] on icon "button" at bounding box center [1248, 29] width 8 height 14
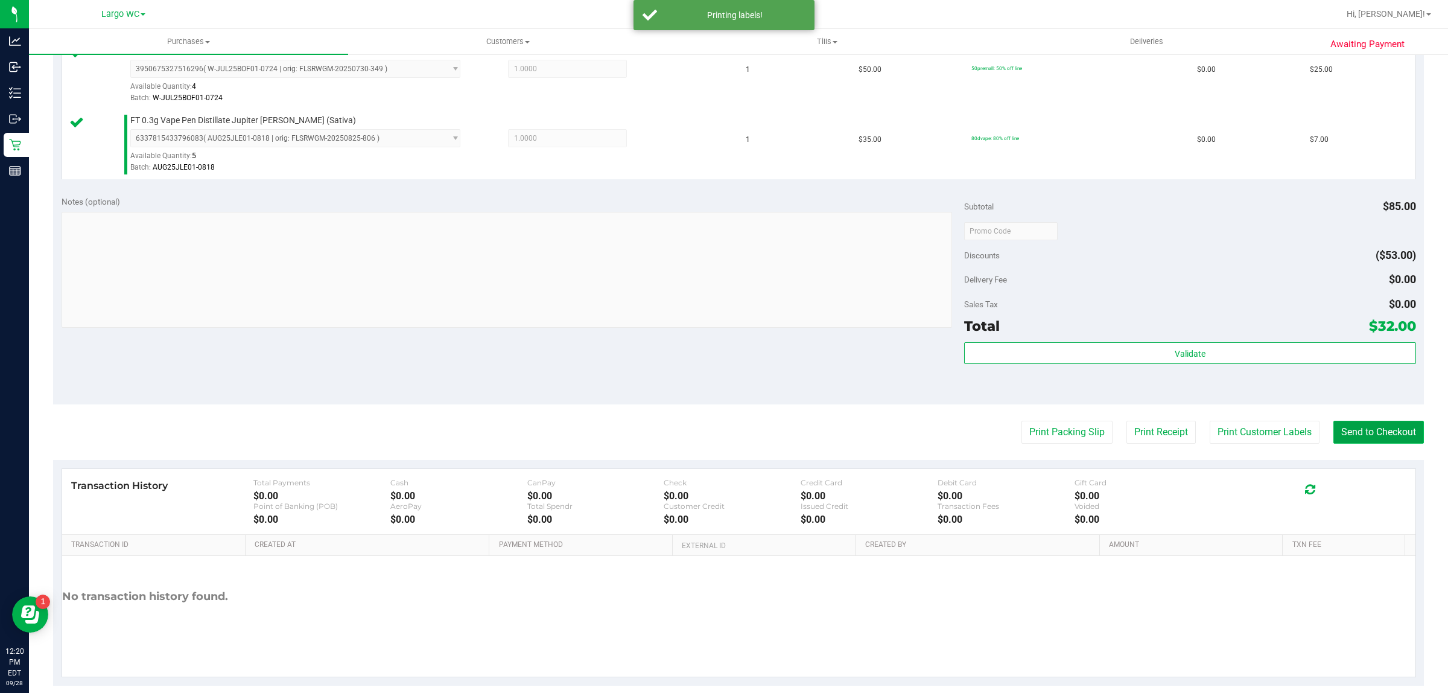
click at [1372, 439] on button "Send to Checkout" at bounding box center [1379, 432] width 91 height 23
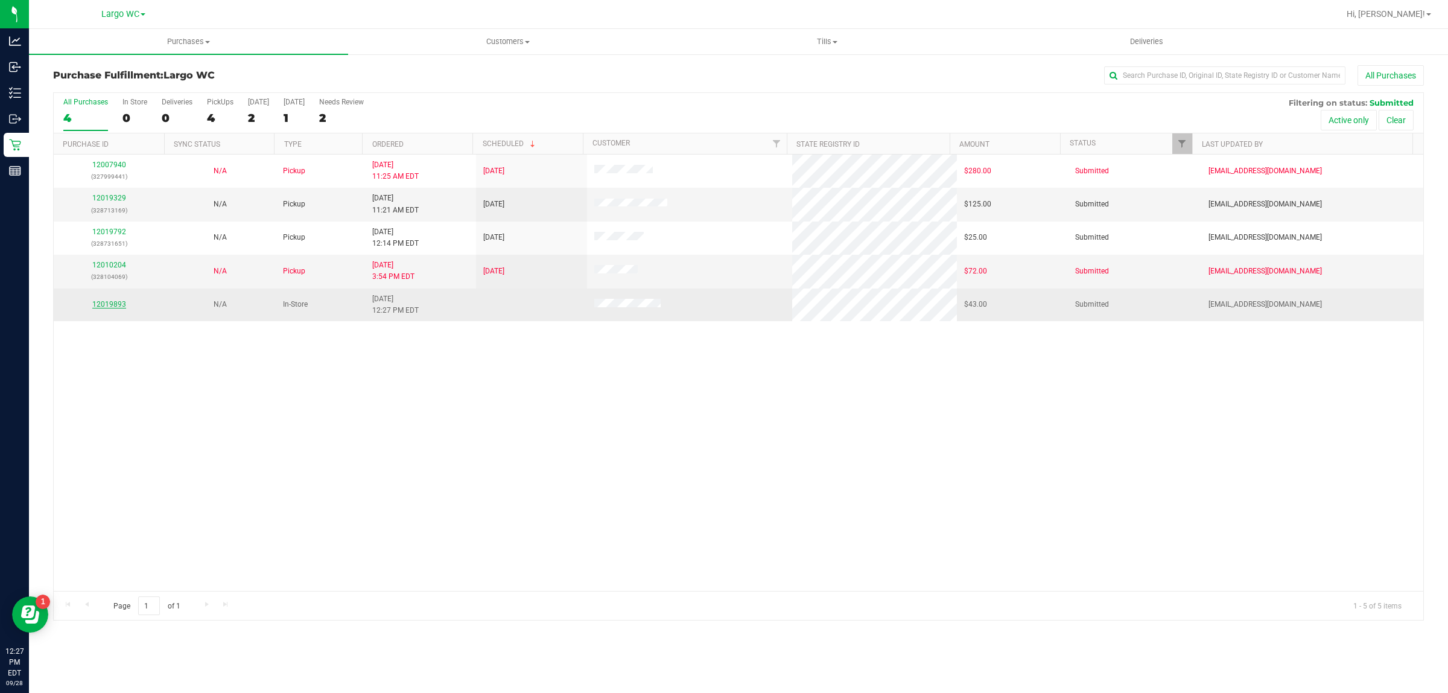
click at [109, 303] on link "12019893" at bounding box center [109, 304] width 34 height 8
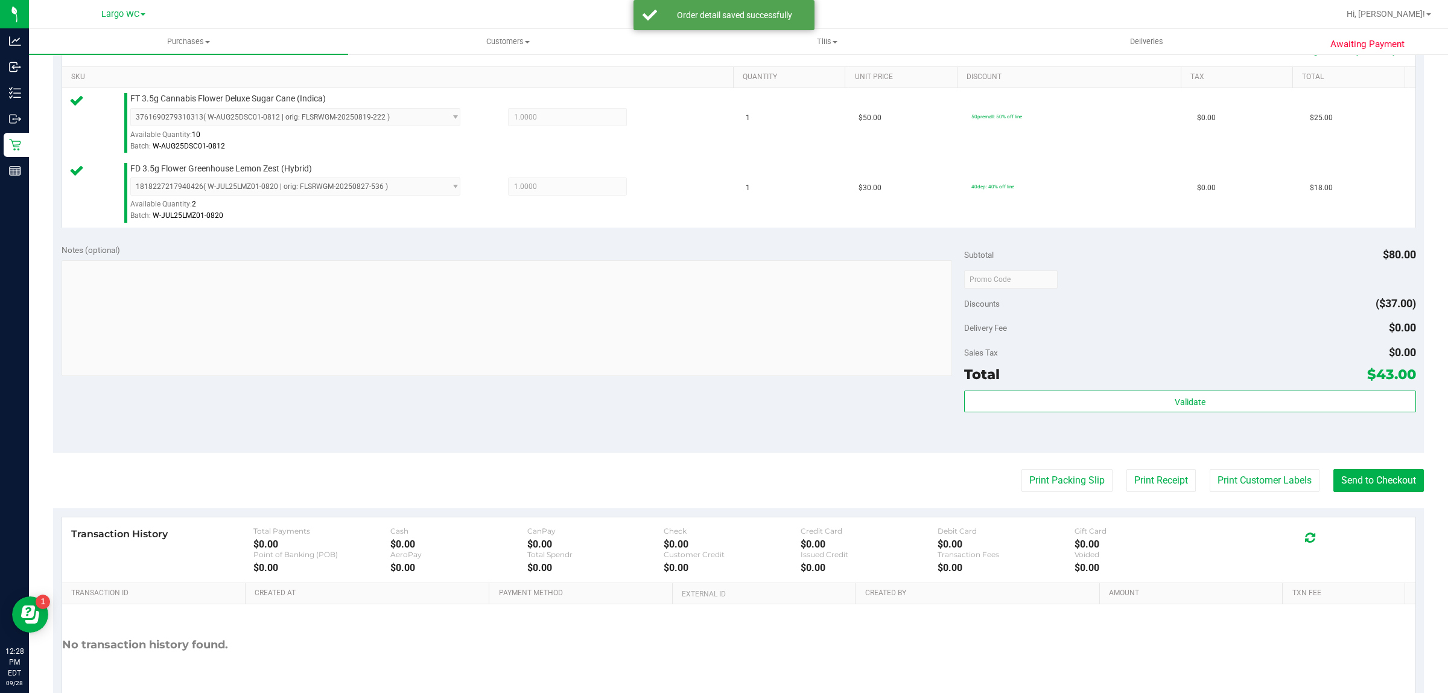
scroll to position [299, 0]
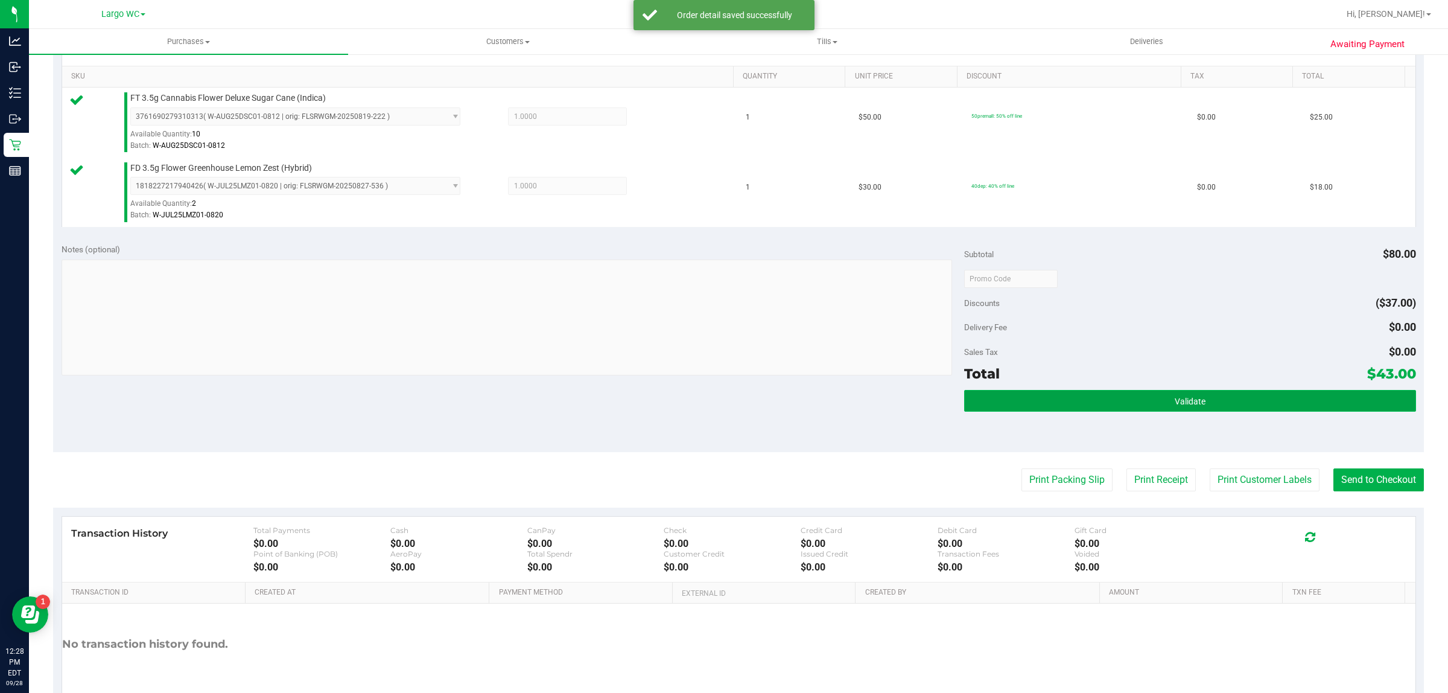
click at [1157, 399] on button "Validate" at bounding box center [1189, 401] width 451 height 22
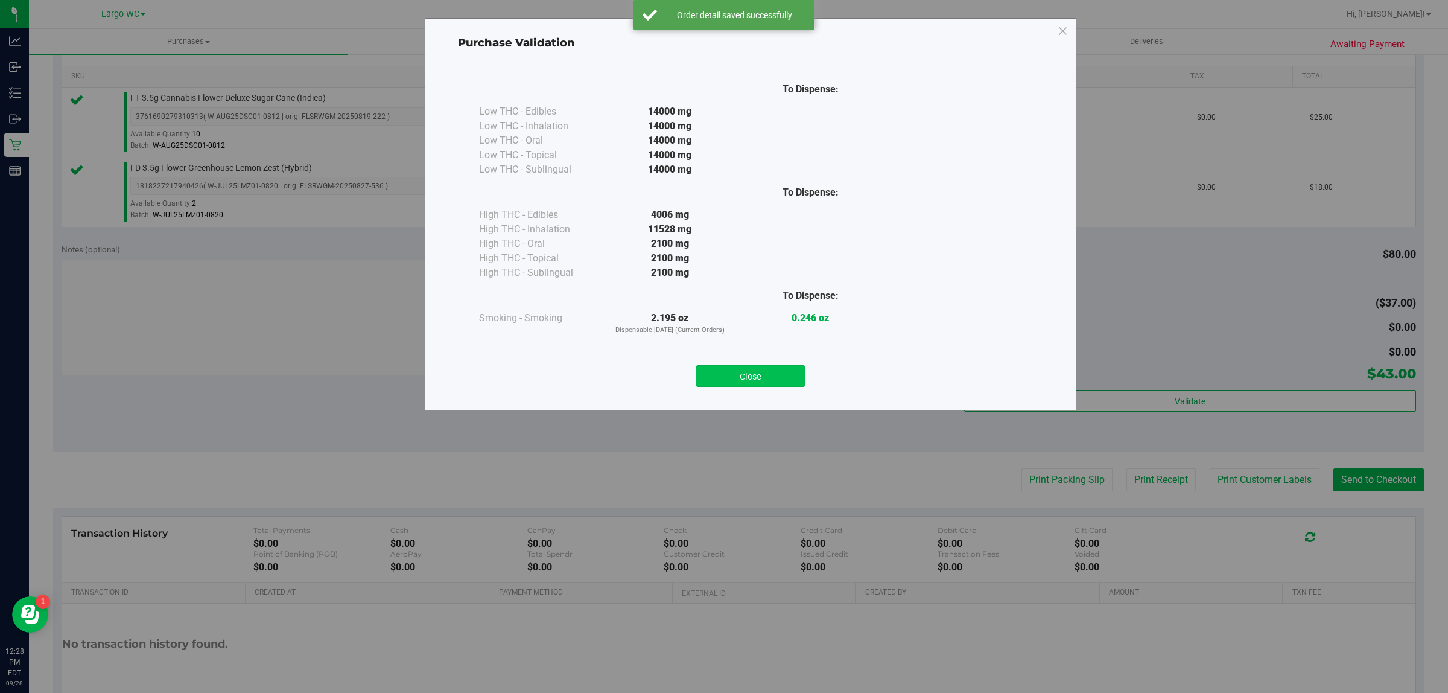
click at [773, 372] on button "Close" at bounding box center [751, 376] width 110 height 22
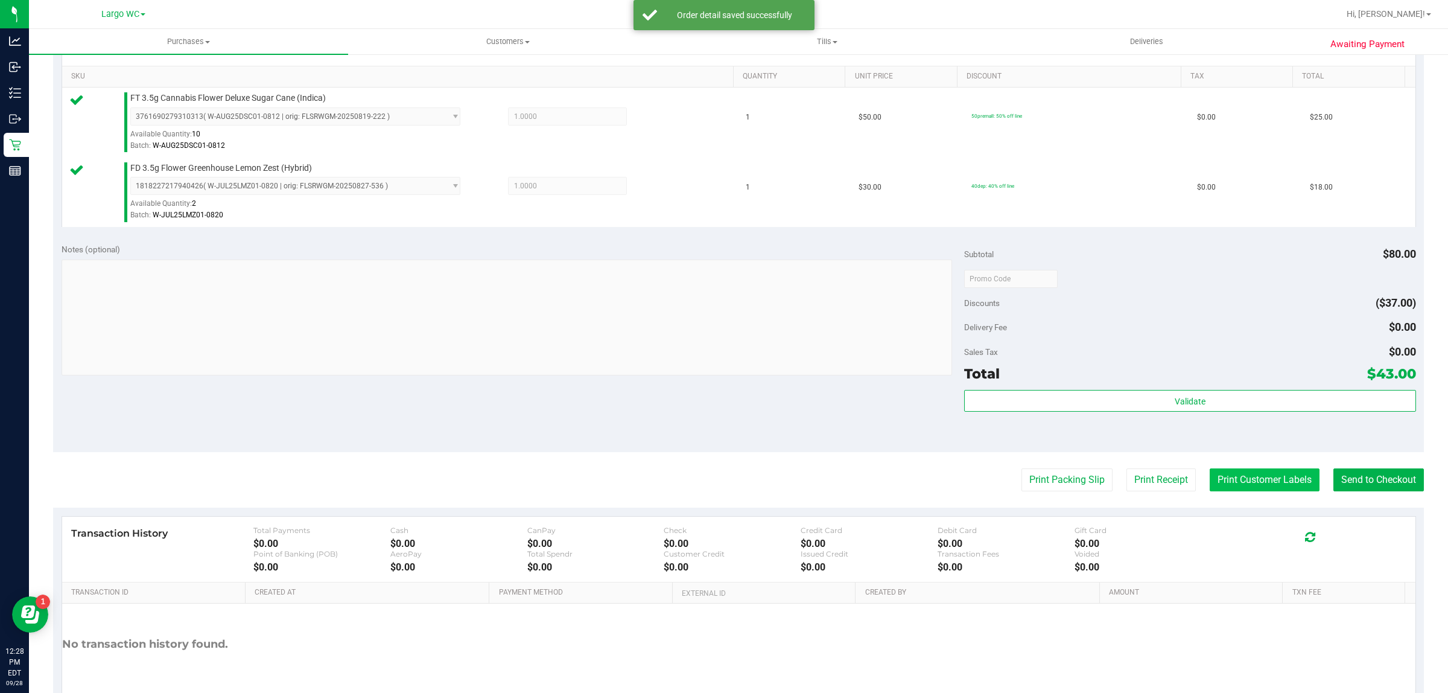
click at [1256, 483] on button "Print Customer Labels" at bounding box center [1265, 479] width 110 height 23
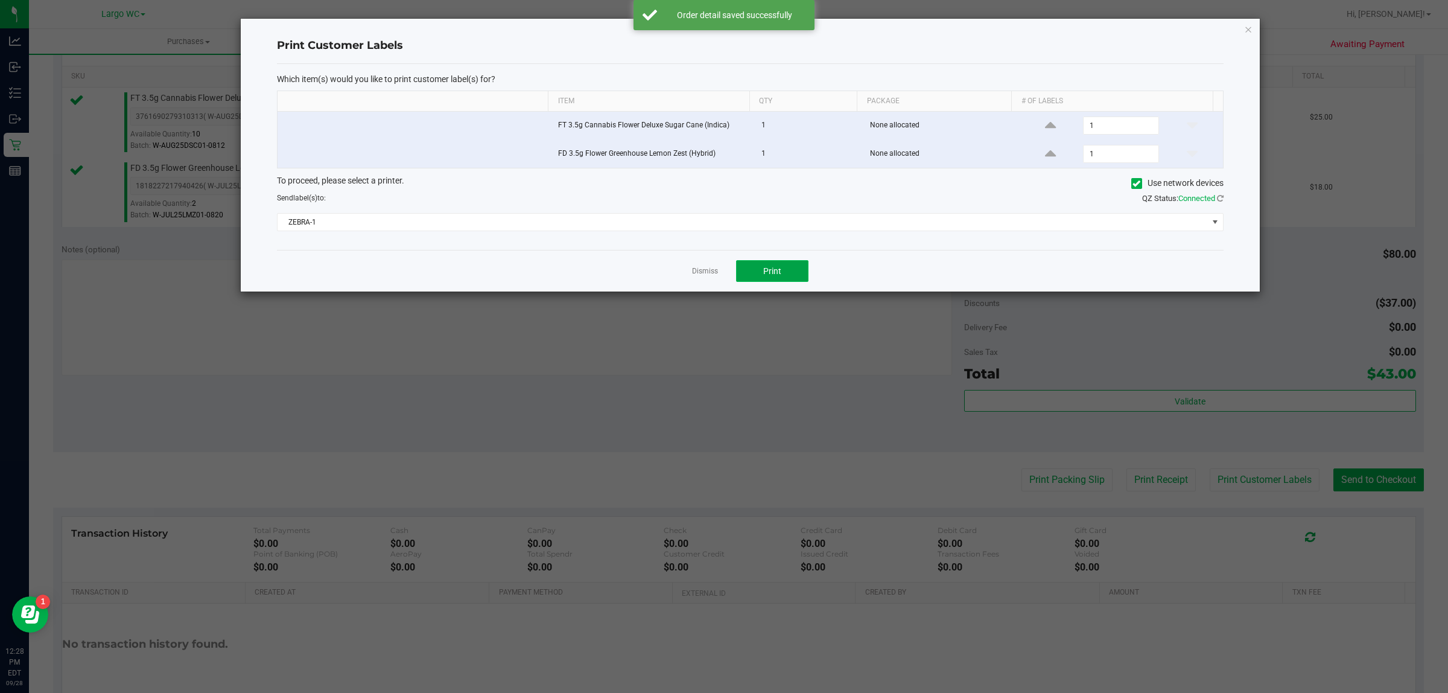
click at [795, 272] on button "Print" at bounding box center [772, 271] width 72 height 22
click at [1248, 30] on icon "button" at bounding box center [1248, 29] width 8 height 14
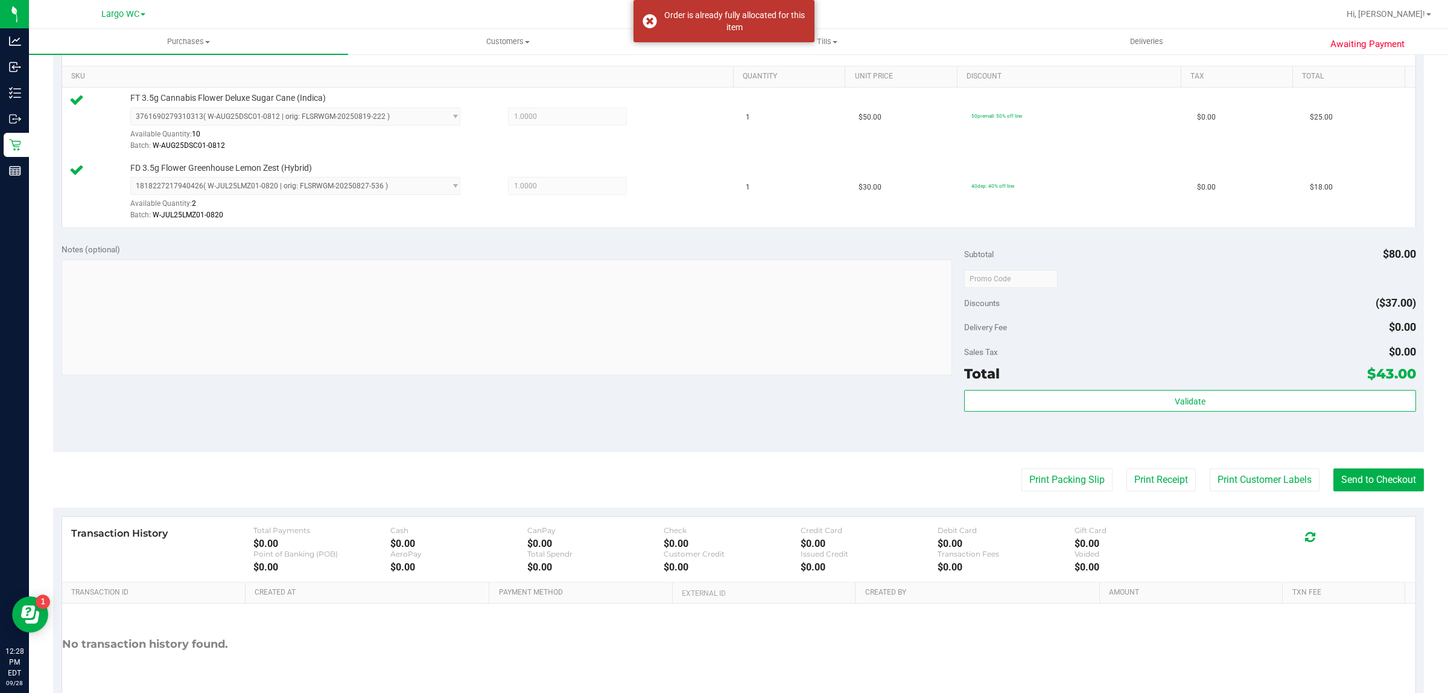
click at [1147, 377] on div "Total $43.00" at bounding box center [1189, 374] width 451 height 22
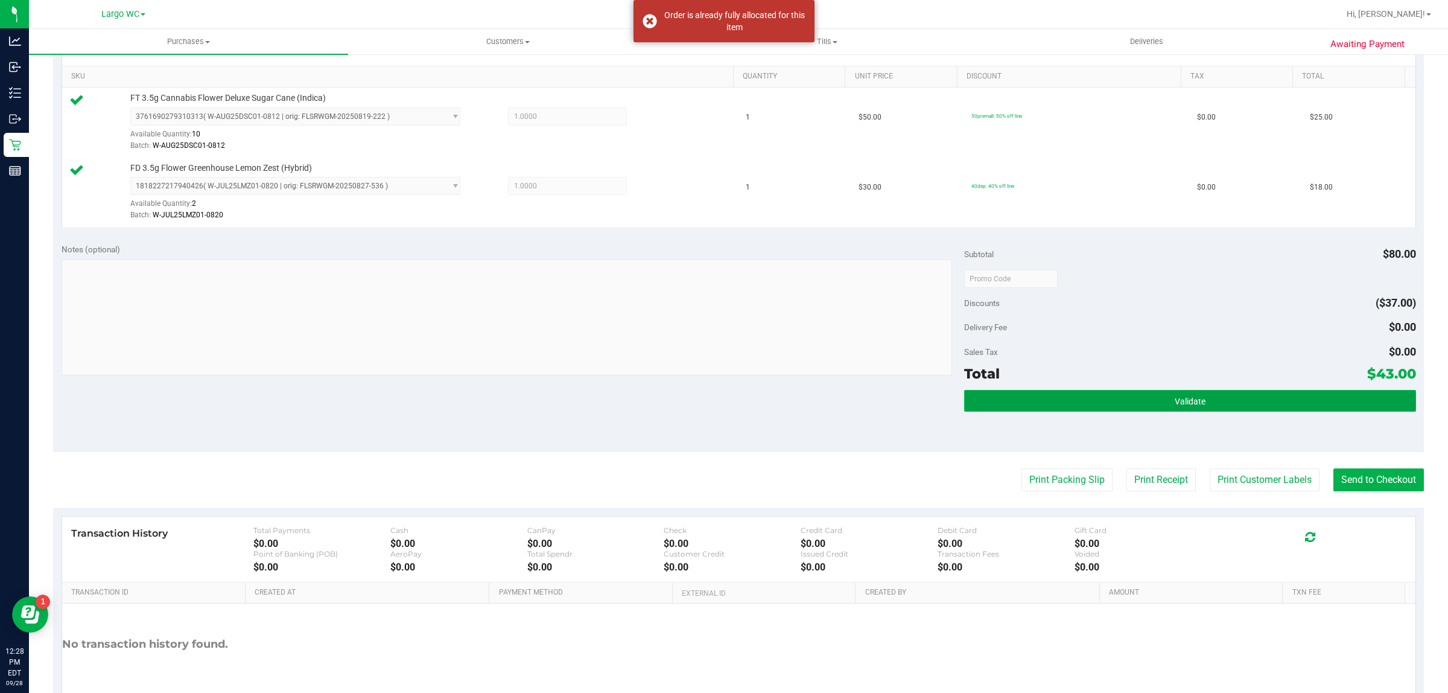
click at [996, 409] on button "Validate" at bounding box center [1189, 401] width 451 height 22
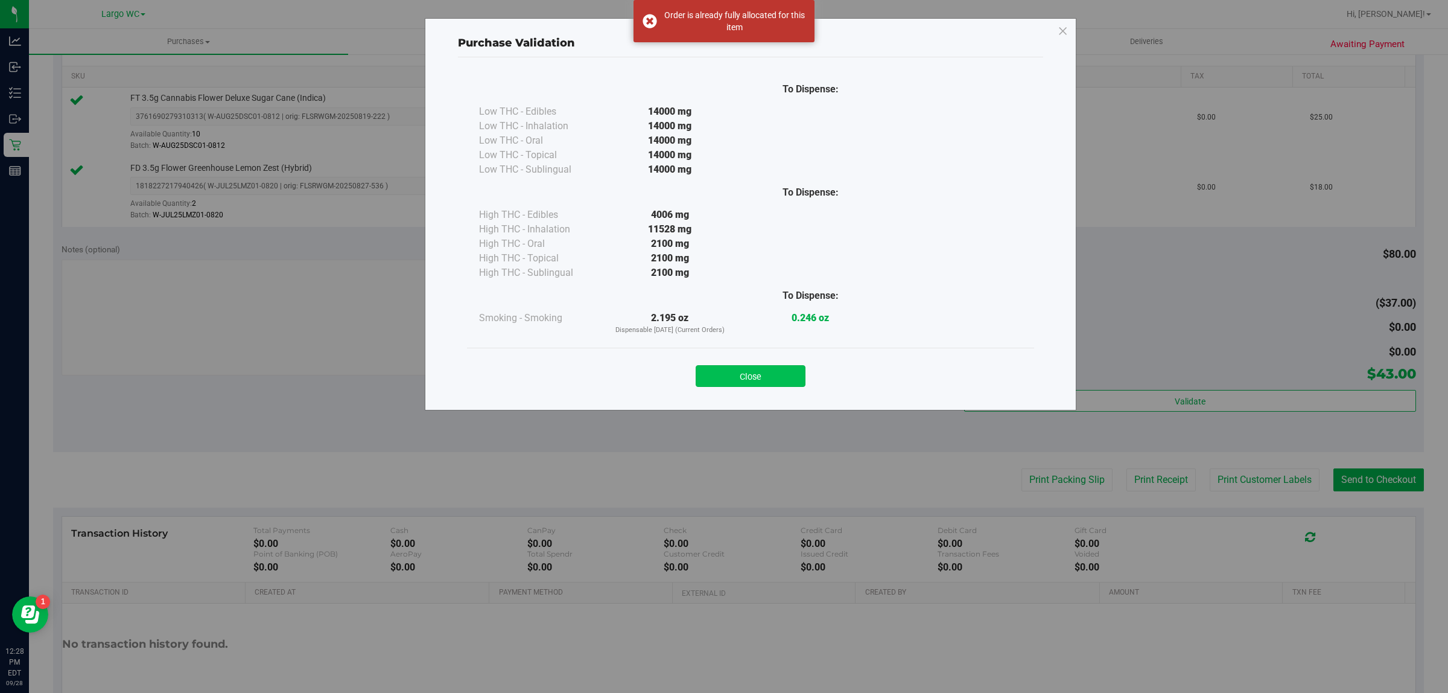
click at [755, 368] on button "Close" at bounding box center [751, 376] width 110 height 22
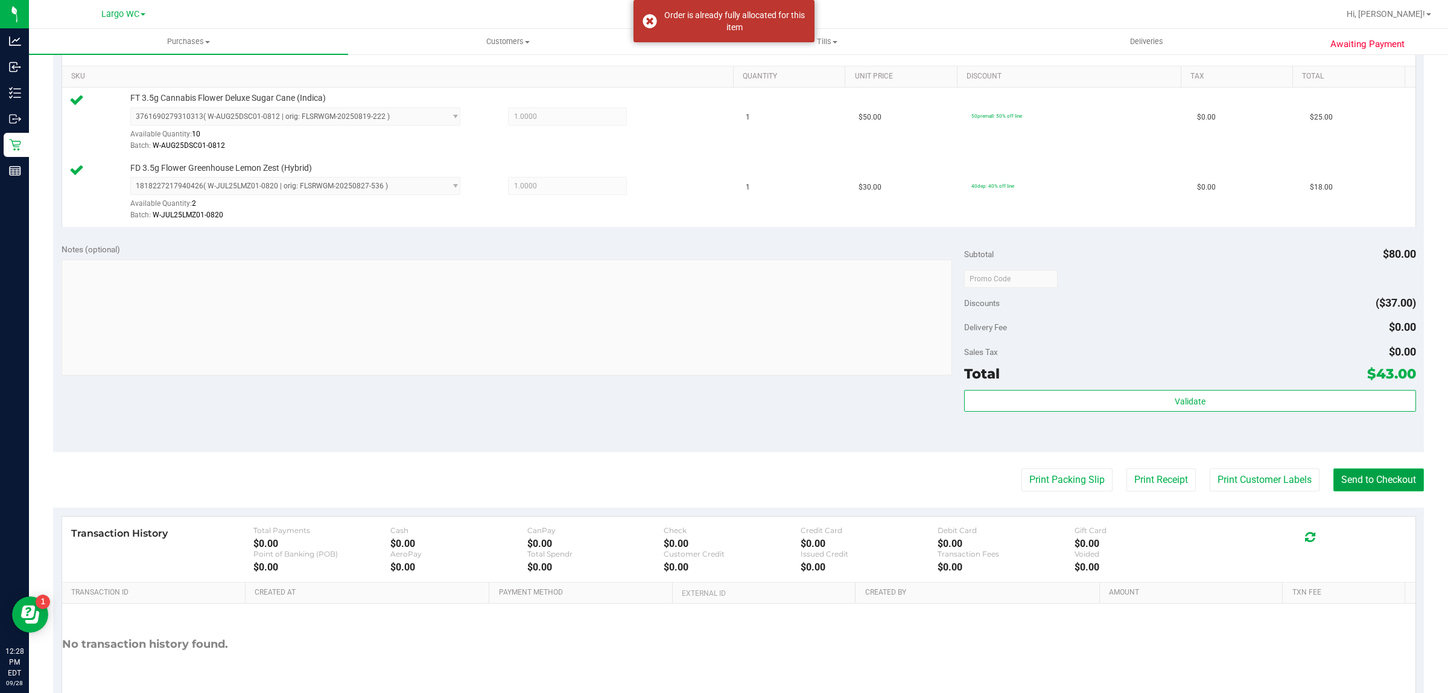
click at [1368, 486] on button "Send to Checkout" at bounding box center [1379, 479] width 91 height 23
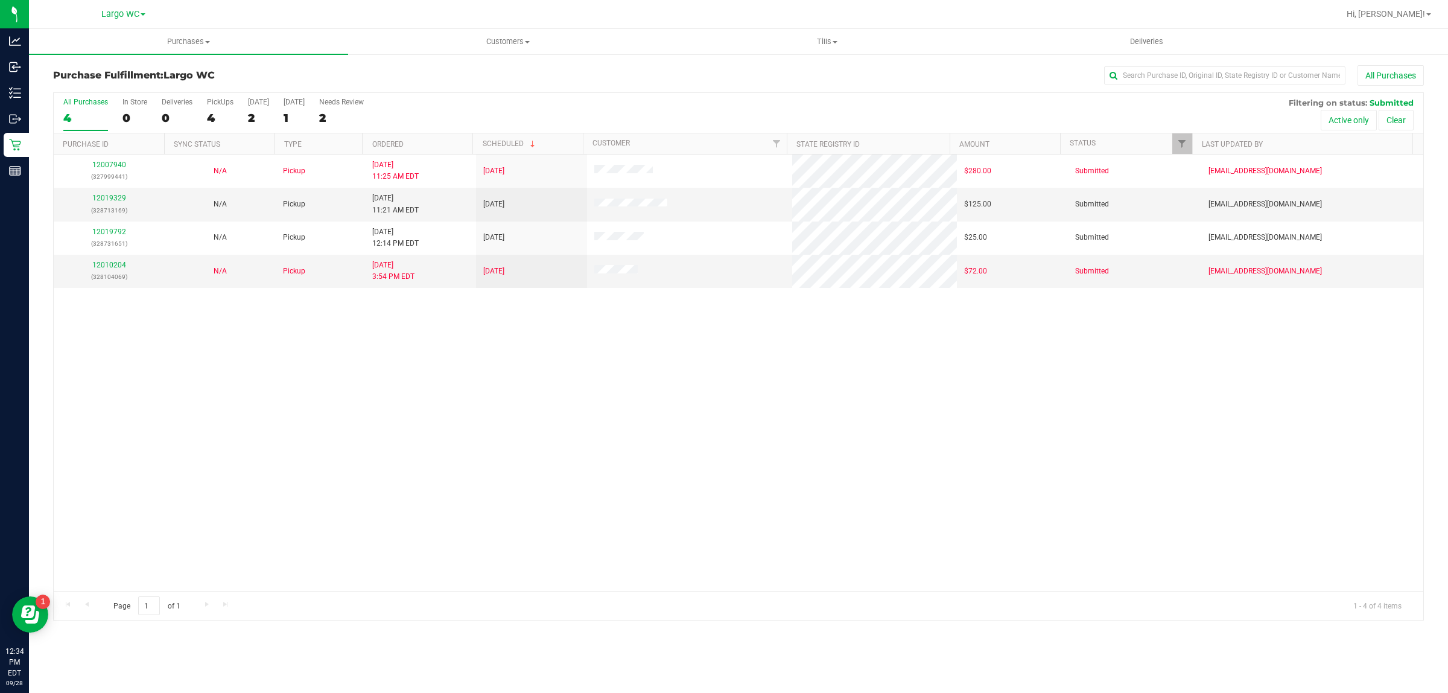
click at [143, 528] on div "12007940 (327999441) N/A Pickup 9/26/2025 11:25 AM EDT 9/29/2025 $280.00 Submit…" at bounding box center [739, 373] width 1370 height 436
click at [121, 200] on link "12019329" at bounding box center [109, 198] width 34 height 8
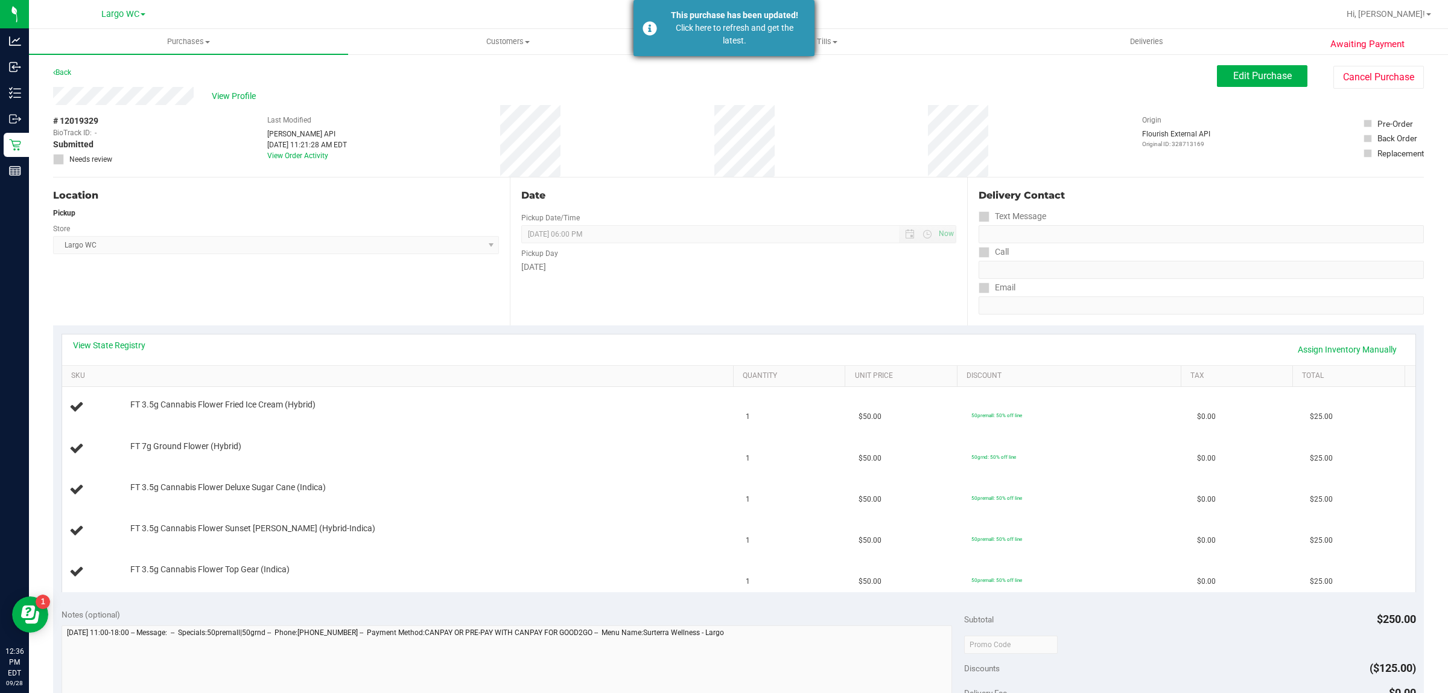
click at [720, 37] on div "Click here to refresh and get the latest." at bounding box center [735, 34] width 142 height 25
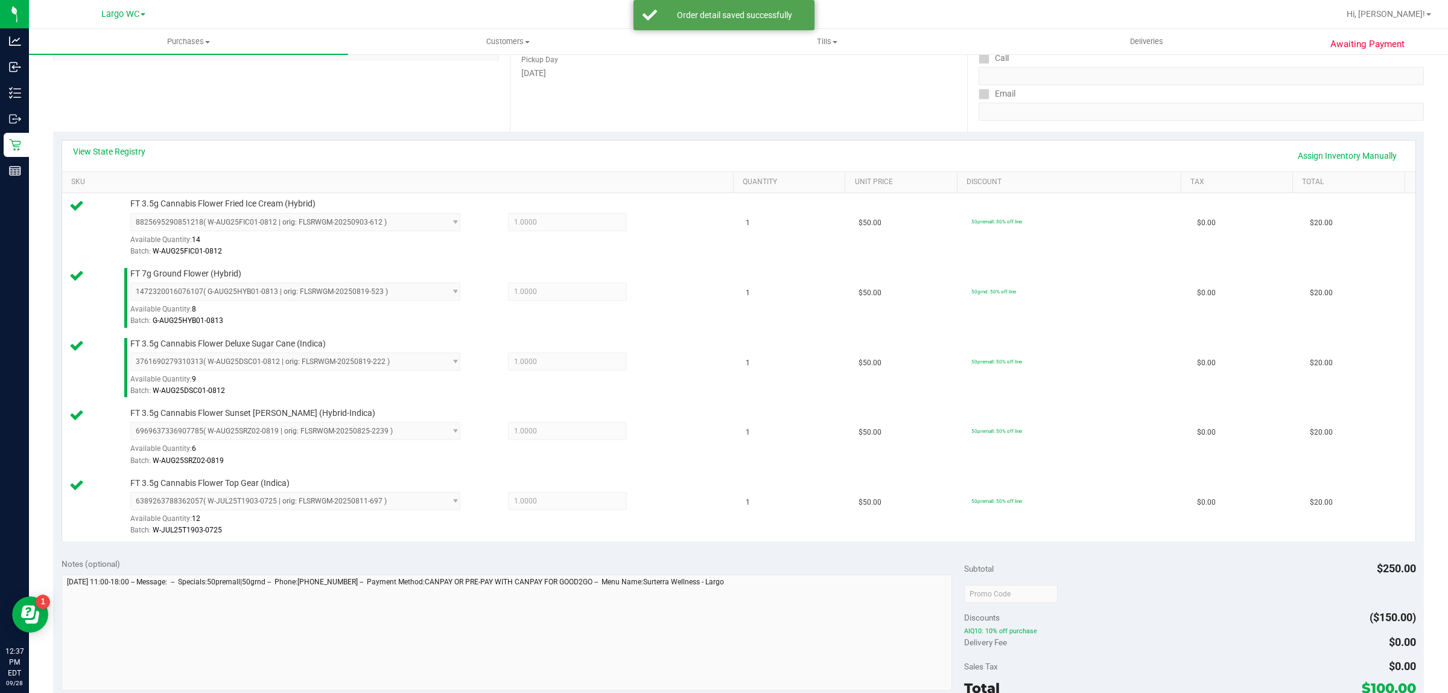
scroll to position [336, 0]
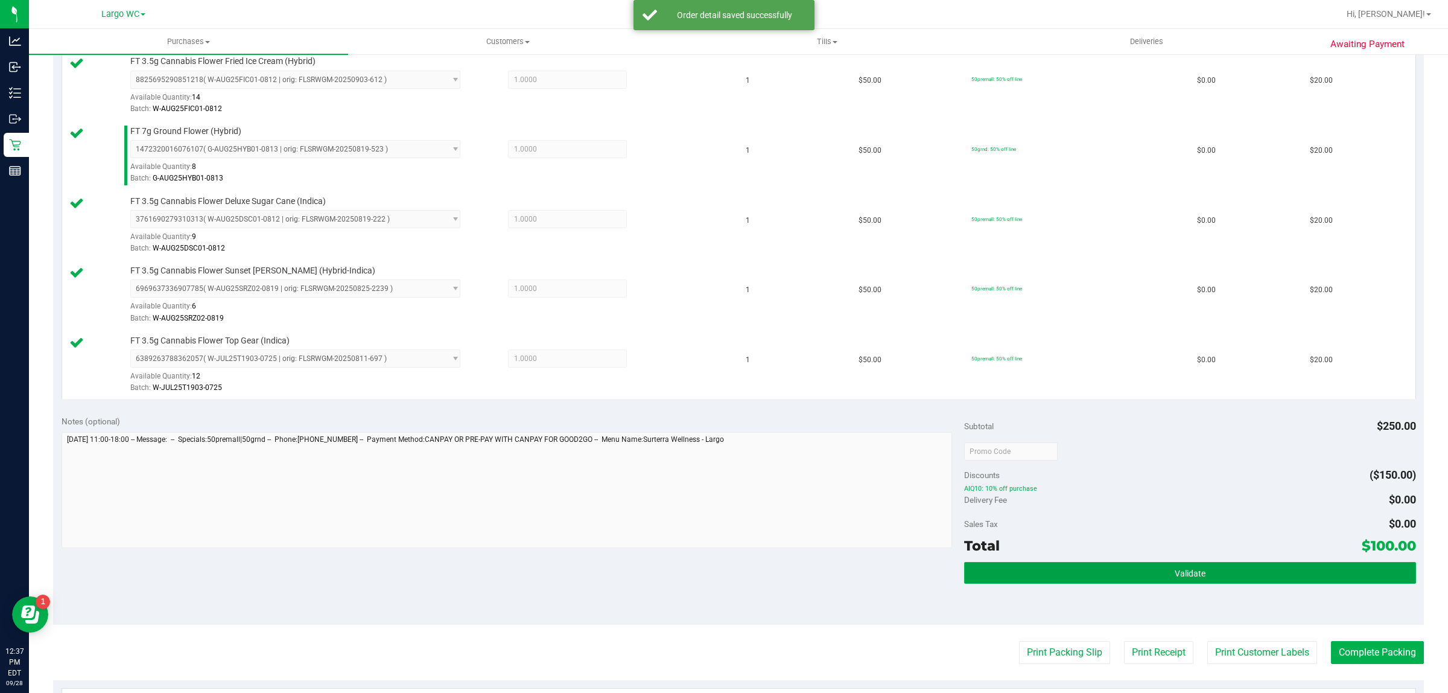
click at [989, 580] on button "Validate" at bounding box center [1189, 573] width 451 height 22
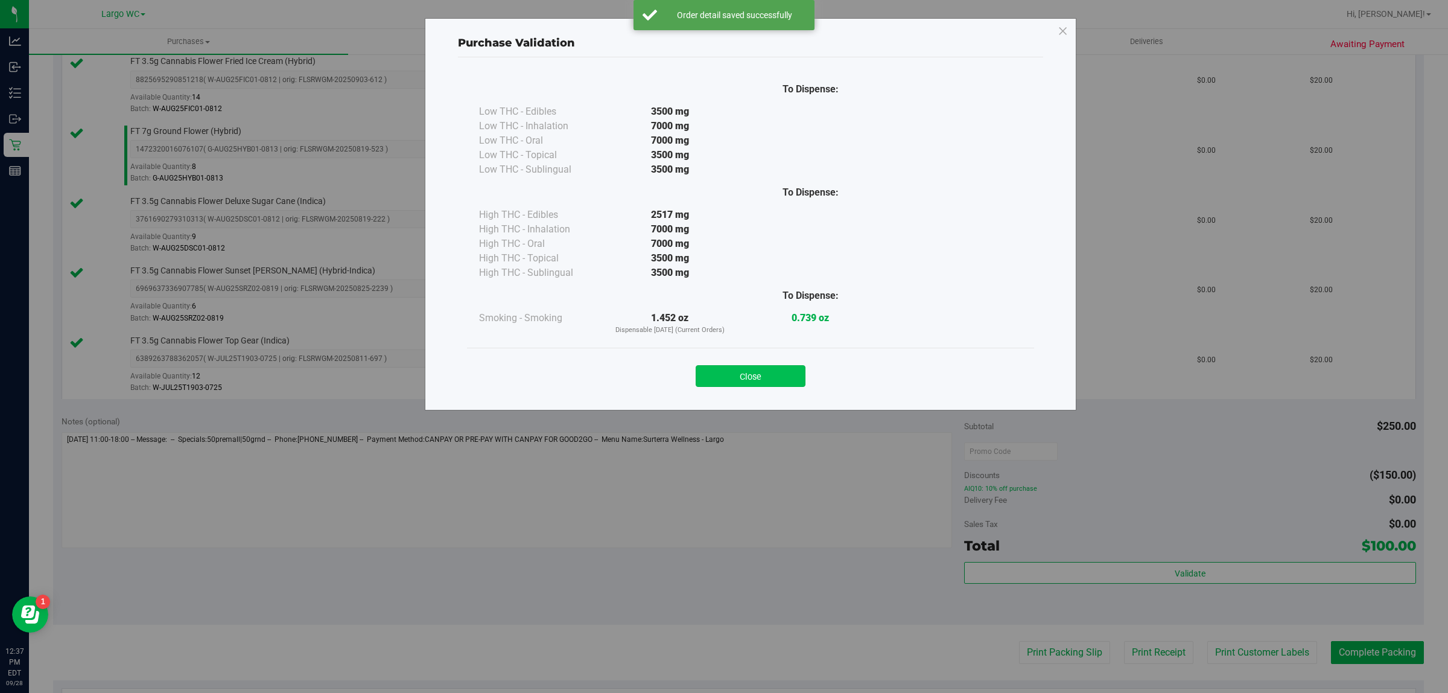
click at [766, 380] on button "Close" at bounding box center [751, 376] width 110 height 22
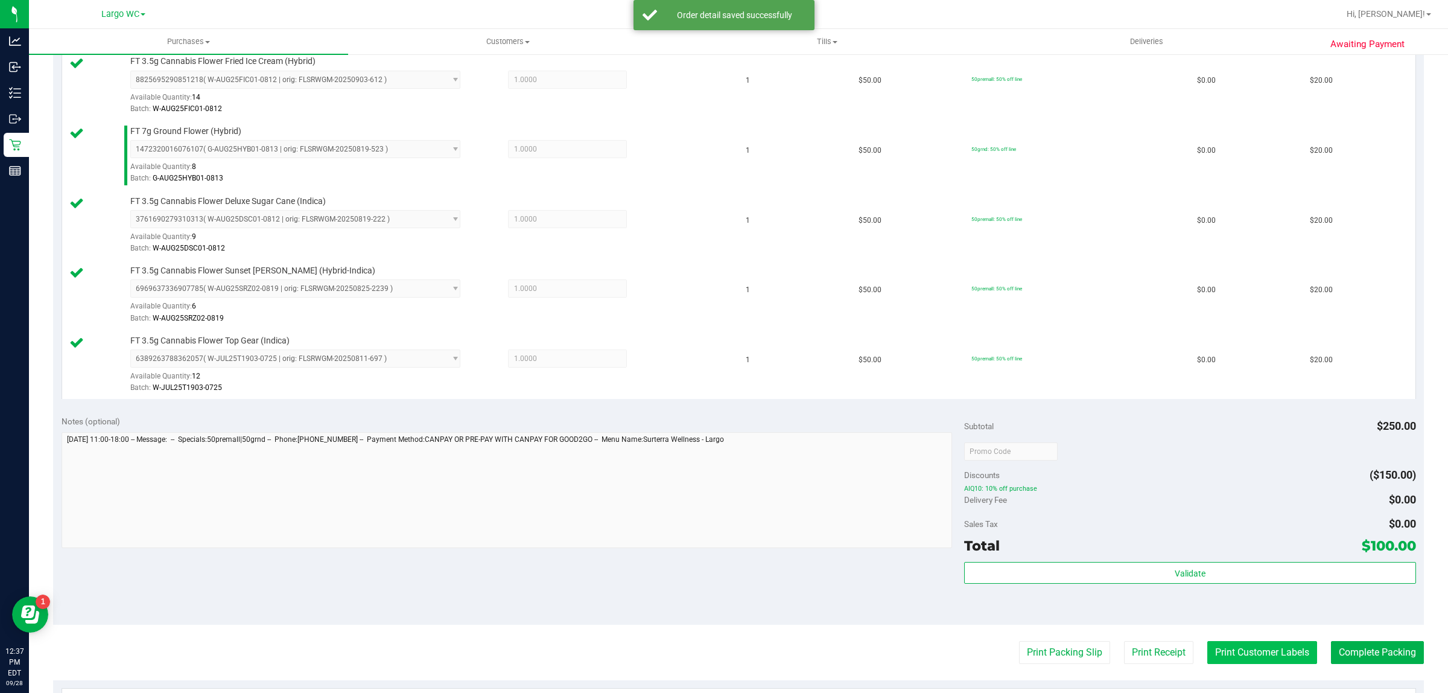
click at [1208, 651] on button "Print Customer Labels" at bounding box center [1263, 652] width 110 height 23
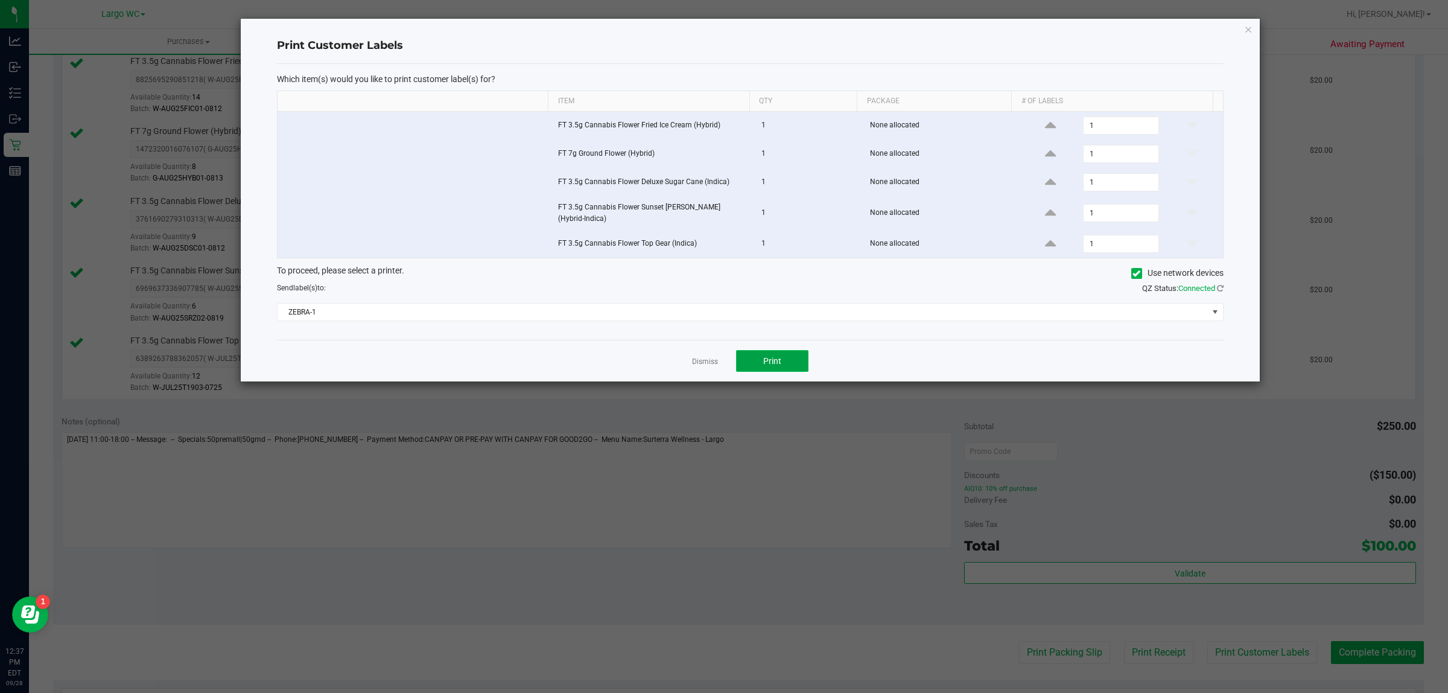
click at [792, 355] on button "Print" at bounding box center [772, 361] width 72 height 22
click at [1248, 31] on icon "button" at bounding box center [1248, 29] width 8 height 14
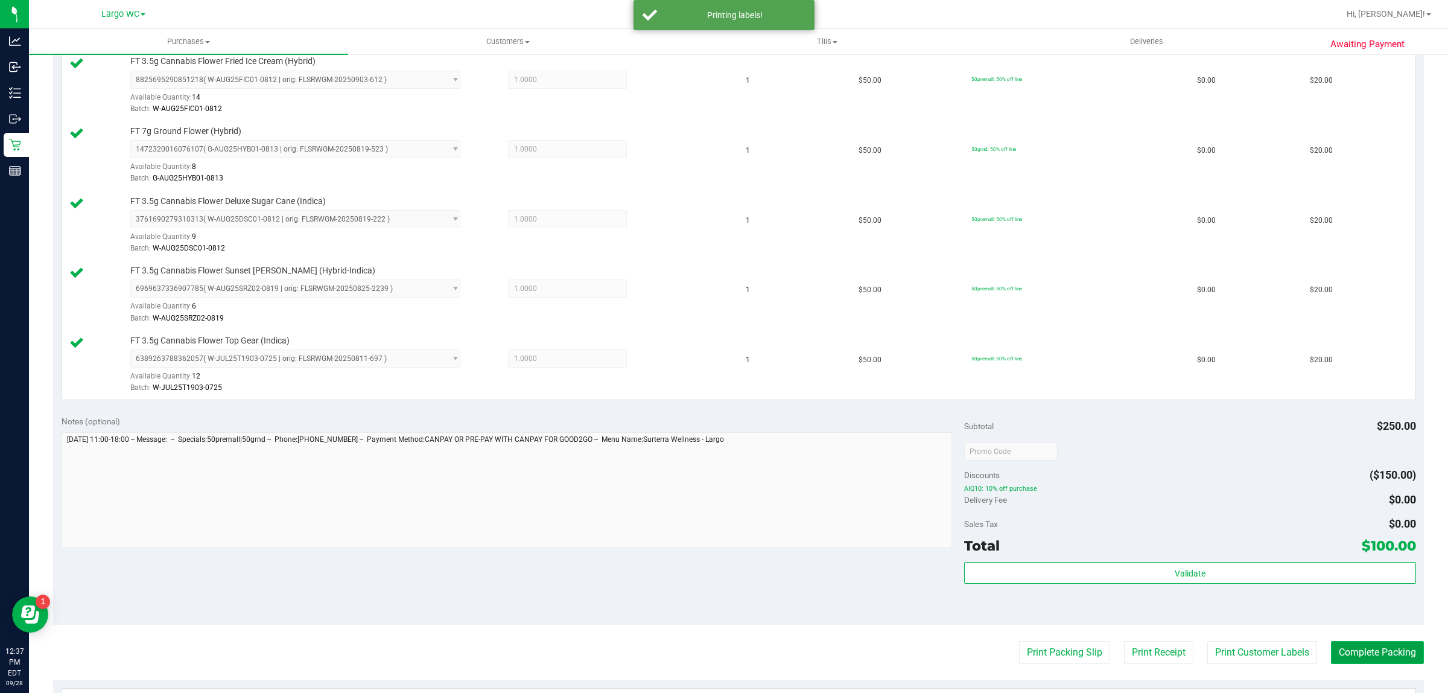
click at [1370, 652] on button "Complete Packing" at bounding box center [1377, 652] width 93 height 23
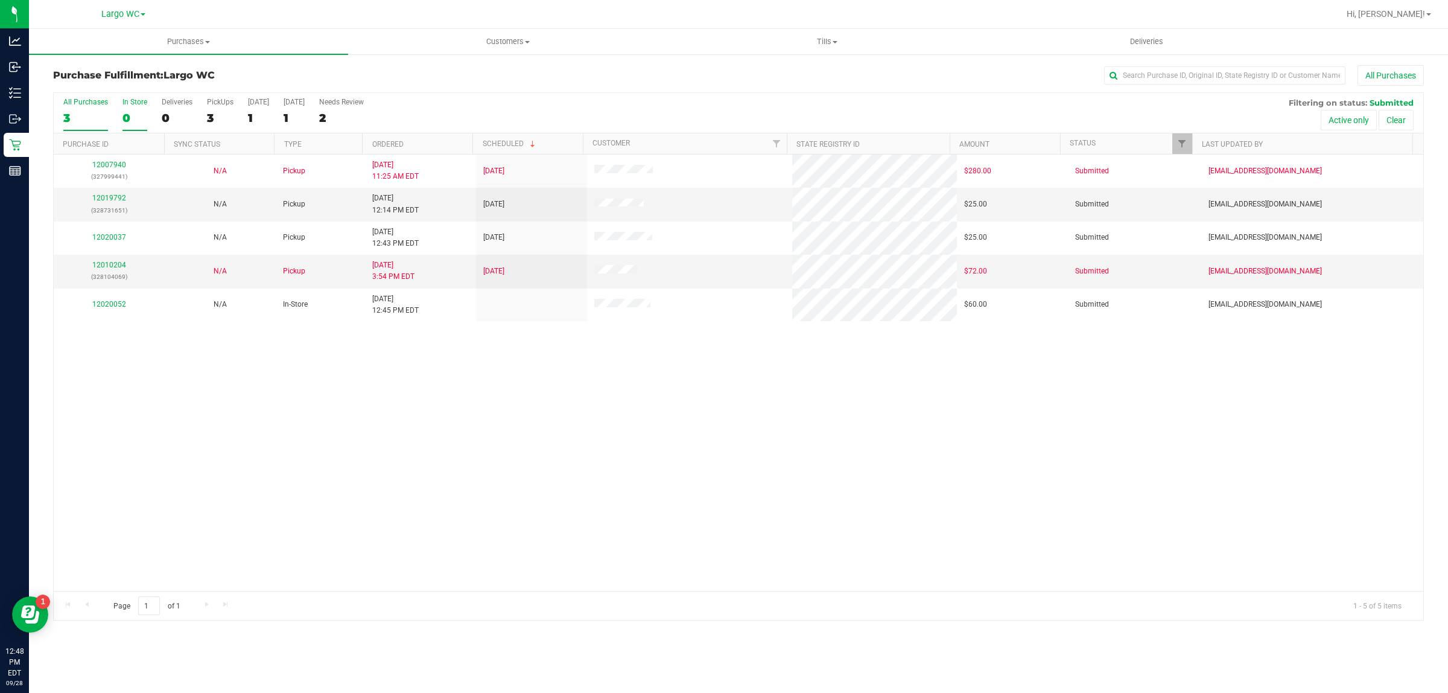
click at [130, 103] on div "In Store" at bounding box center [135, 102] width 25 height 8
click at [0, 0] on input "In Store 0" at bounding box center [0, 0] width 0 height 0
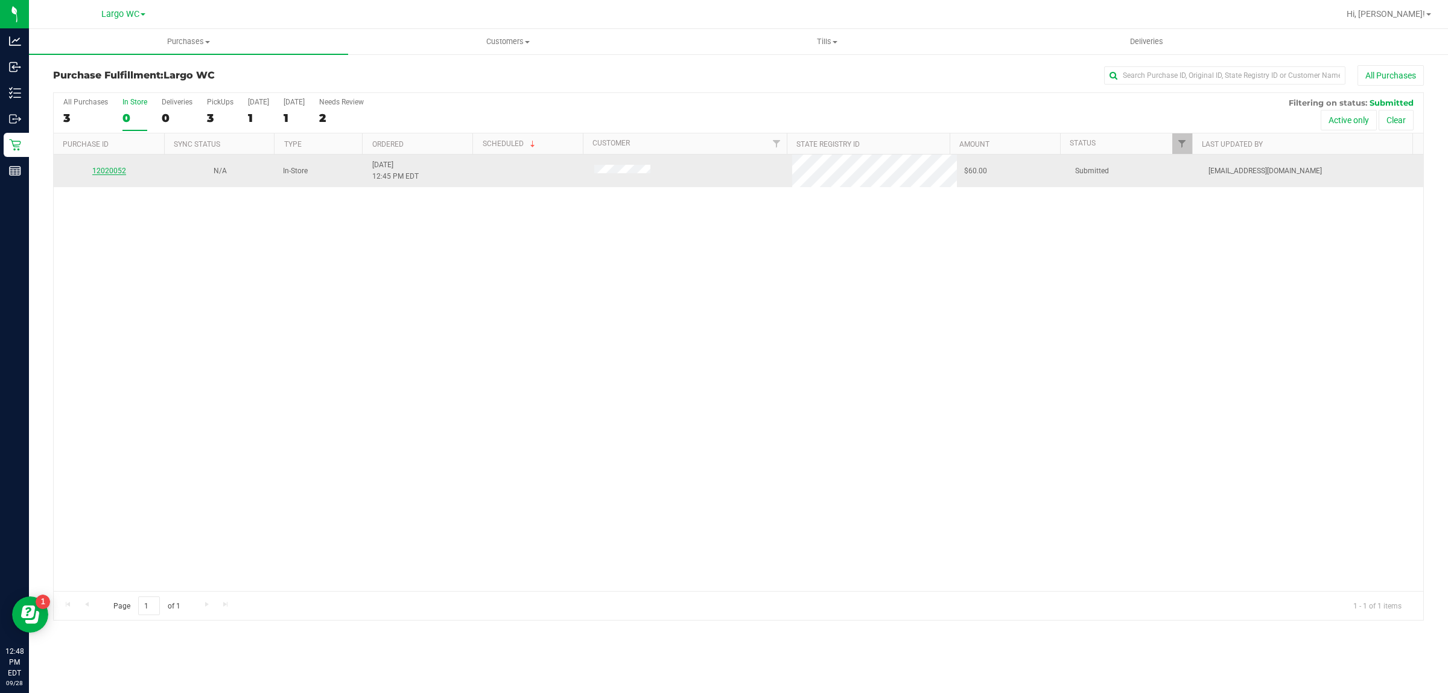
click at [98, 172] on link "12020052" at bounding box center [109, 171] width 34 height 8
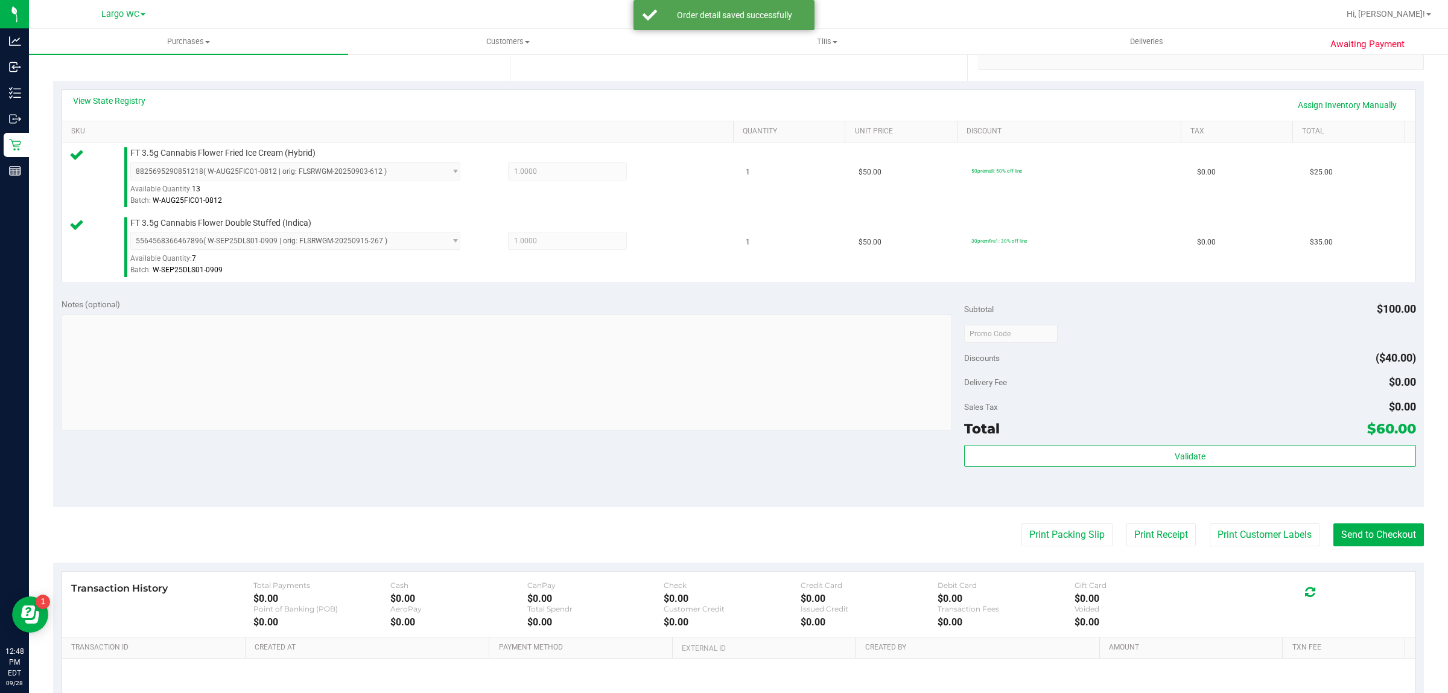
scroll to position [333, 0]
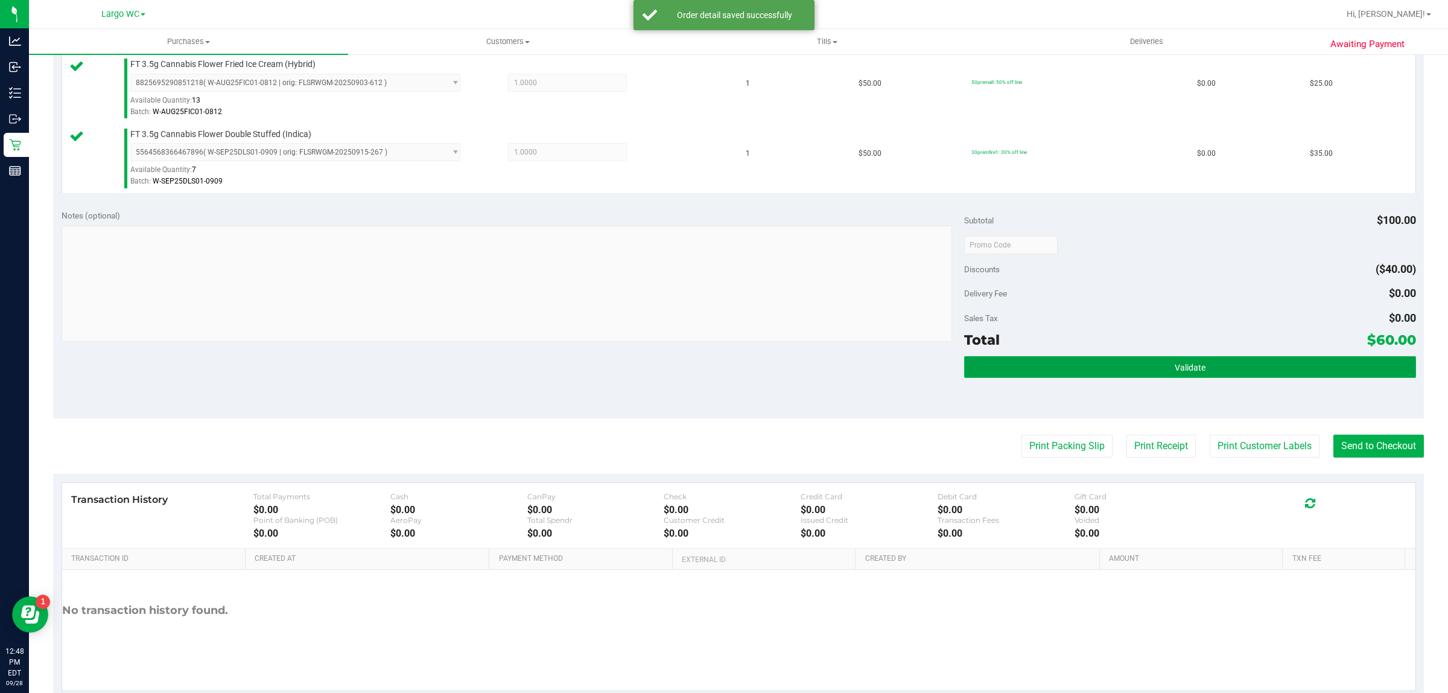
click at [1091, 368] on button "Validate" at bounding box center [1189, 367] width 451 height 22
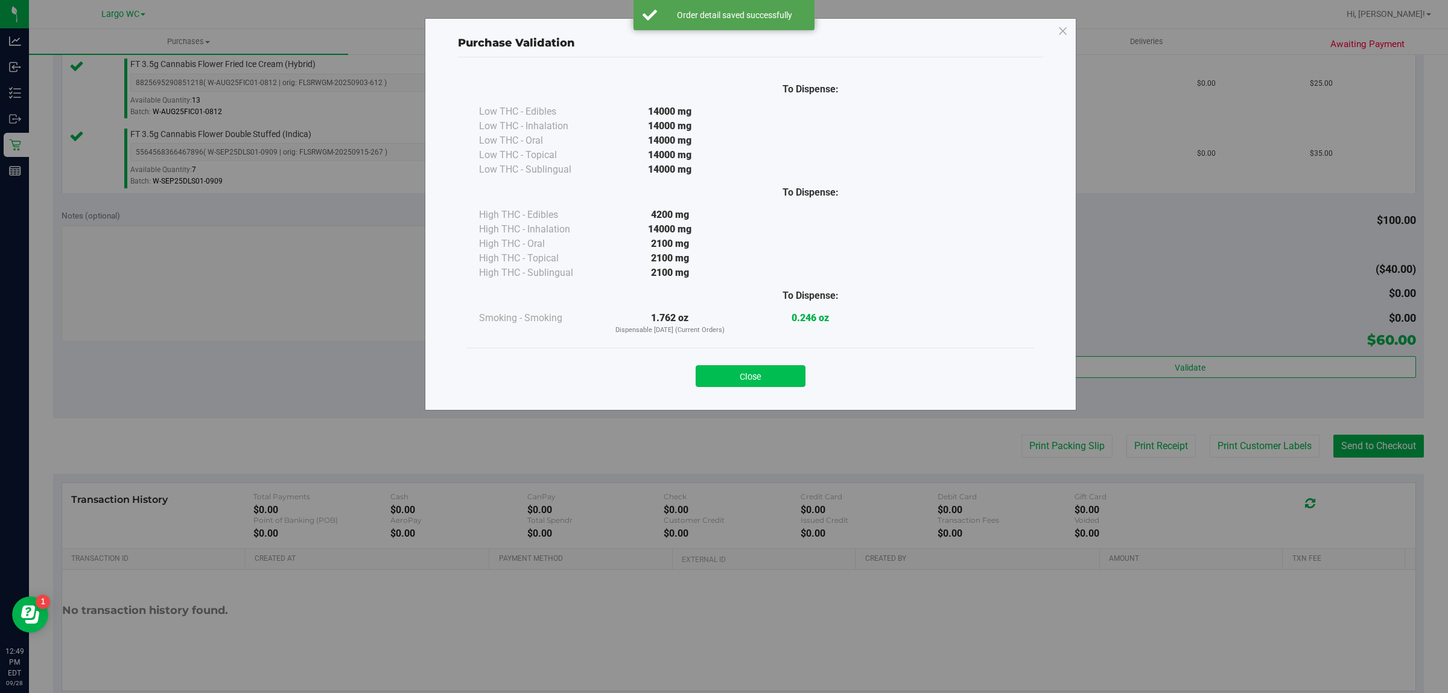
click at [792, 379] on button "Close" at bounding box center [751, 376] width 110 height 22
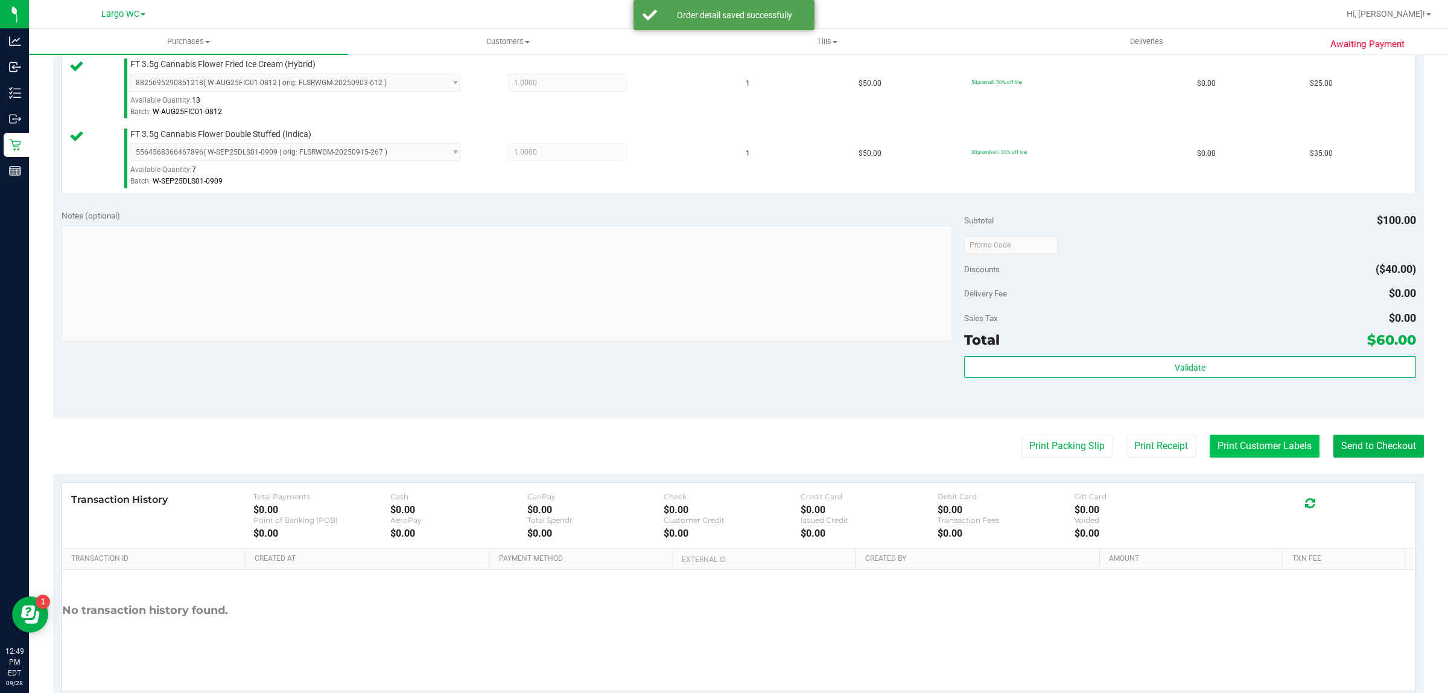
click at [1235, 453] on button "Print Customer Labels" at bounding box center [1265, 446] width 110 height 23
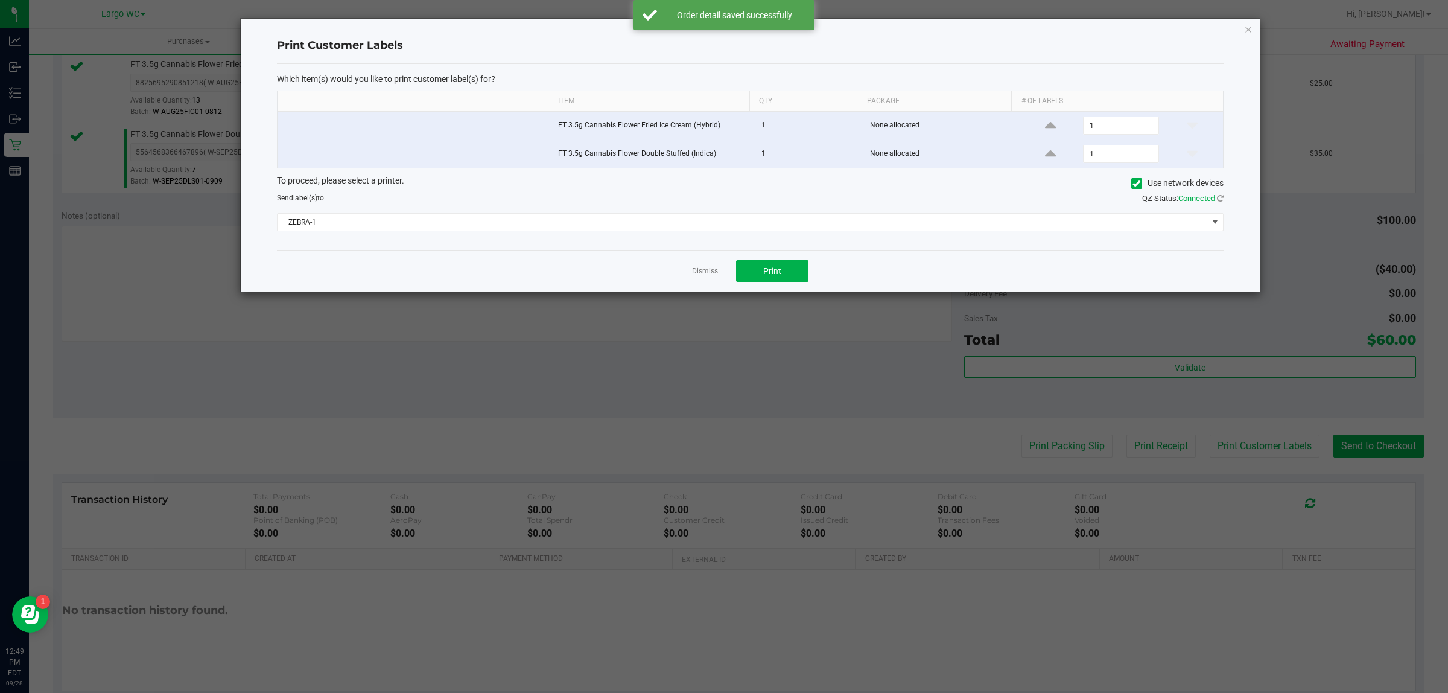
click at [795, 299] on ngb-modal-window "Print Customer Labels Which item(s) would you like to print customer label(s) f…" at bounding box center [729, 346] width 1458 height 693
click at [771, 273] on span "Print" at bounding box center [772, 271] width 18 height 10
click at [1248, 28] on icon "button" at bounding box center [1248, 29] width 8 height 14
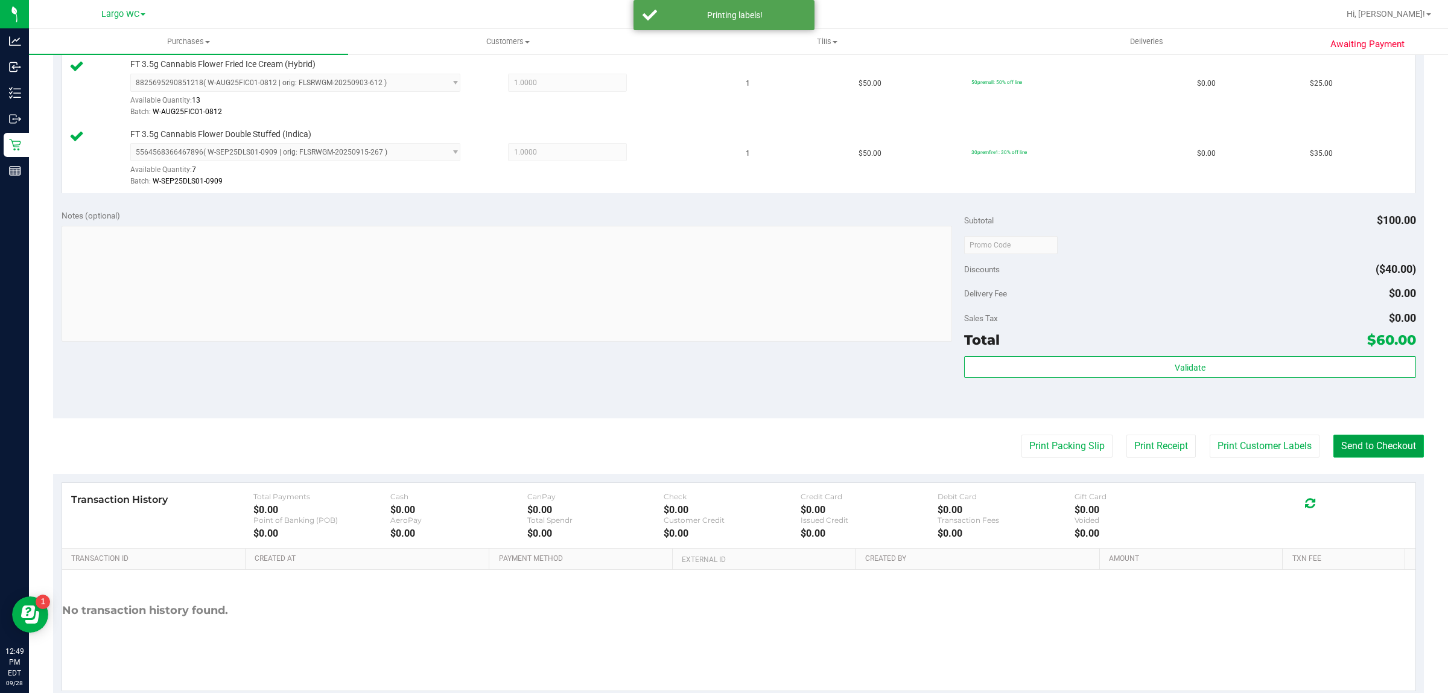
click at [1350, 441] on button "Send to Checkout" at bounding box center [1379, 446] width 91 height 23
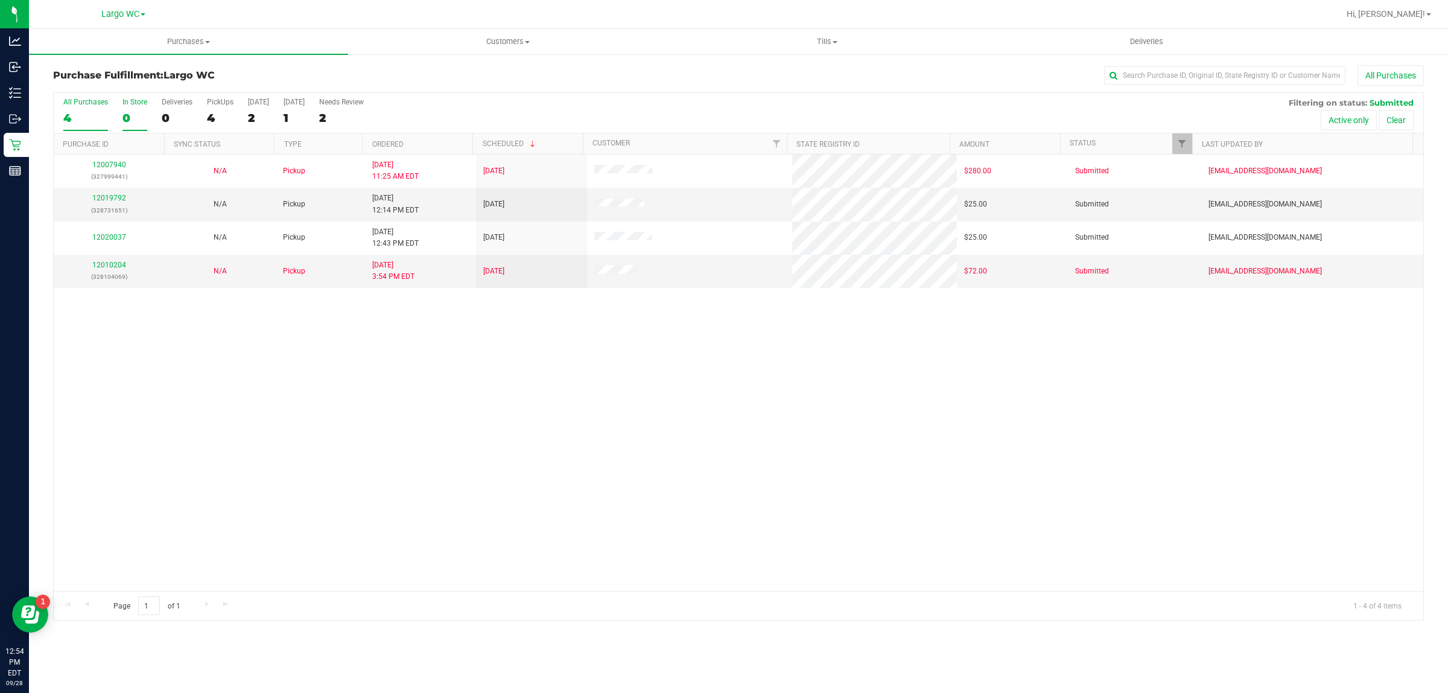
click at [127, 122] on div "0" at bounding box center [135, 118] width 25 height 14
click at [0, 0] on input "In Store 0" at bounding box center [0, 0] width 0 height 0
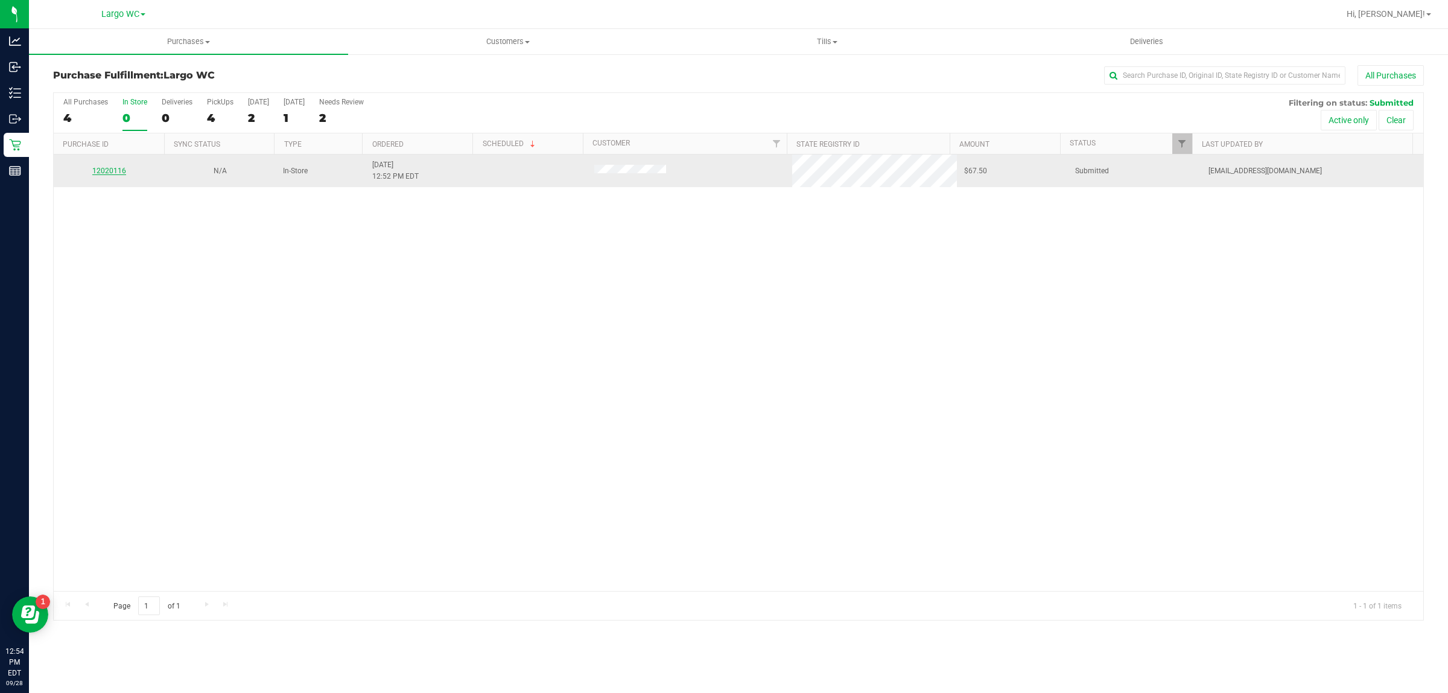
click at [107, 172] on link "12020116" at bounding box center [109, 171] width 34 height 8
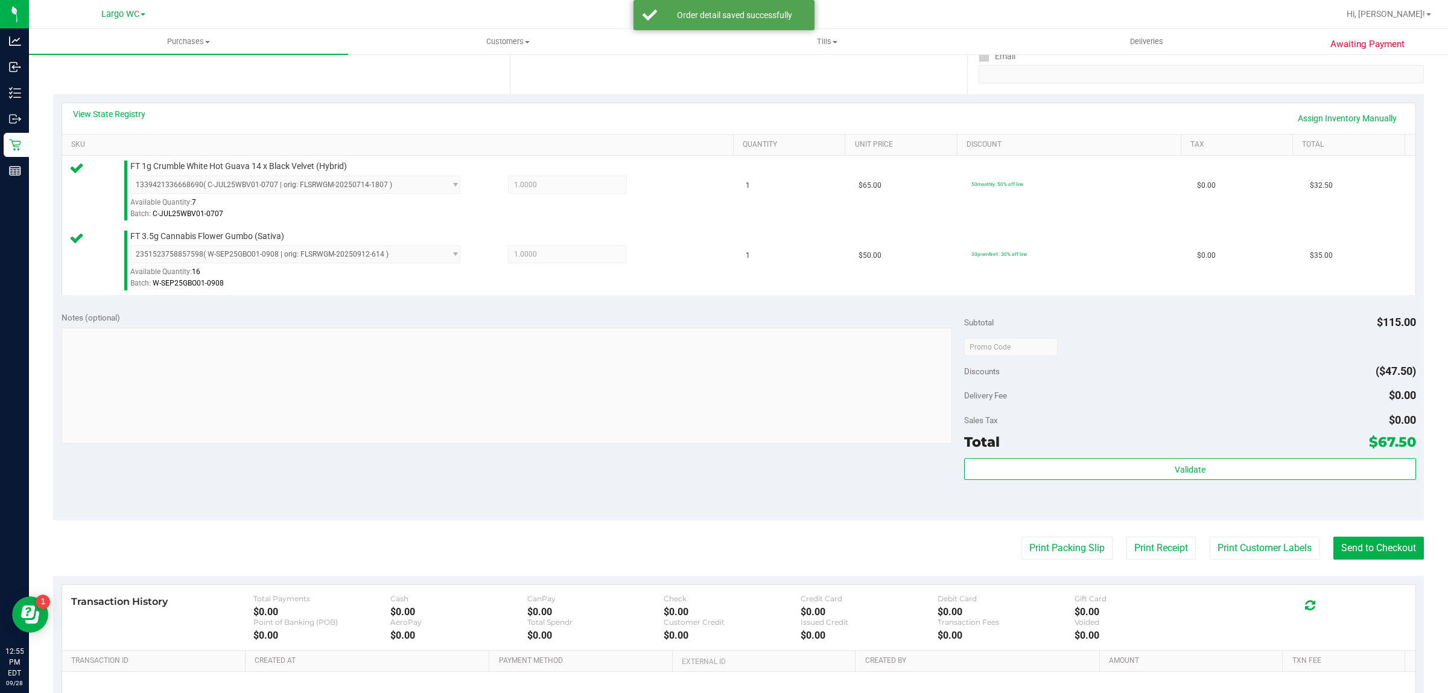
scroll to position [246, 0]
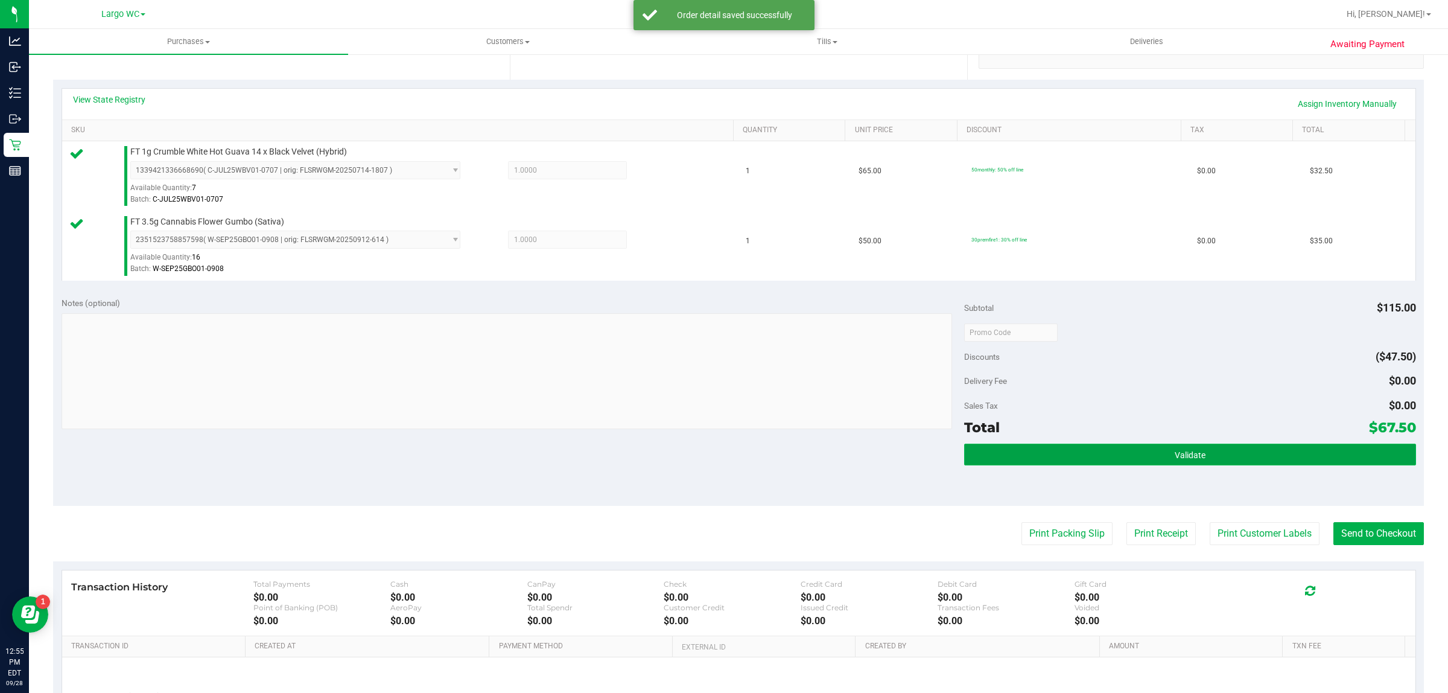
click at [996, 460] on button "Validate" at bounding box center [1189, 455] width 451 height 22
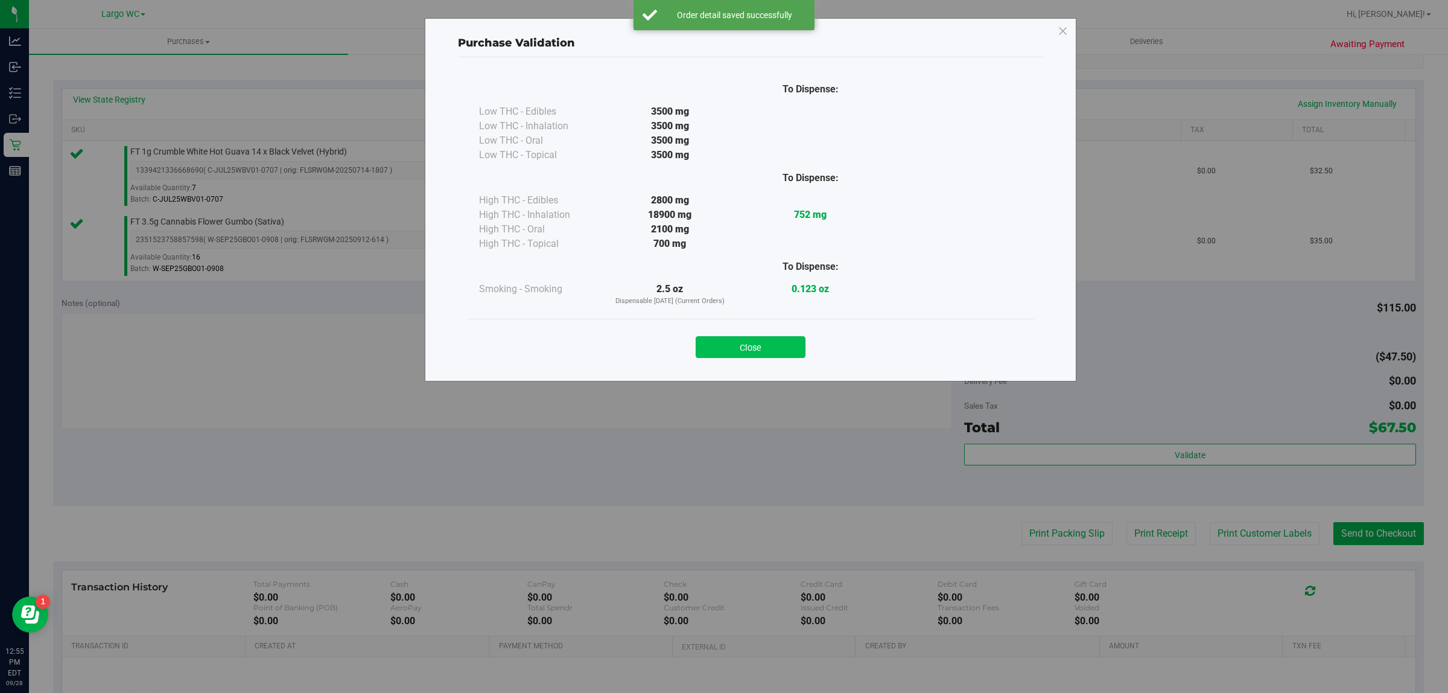
click at [750, 354] on button "Close" at bounding box center [751, 347] width 110 height 22
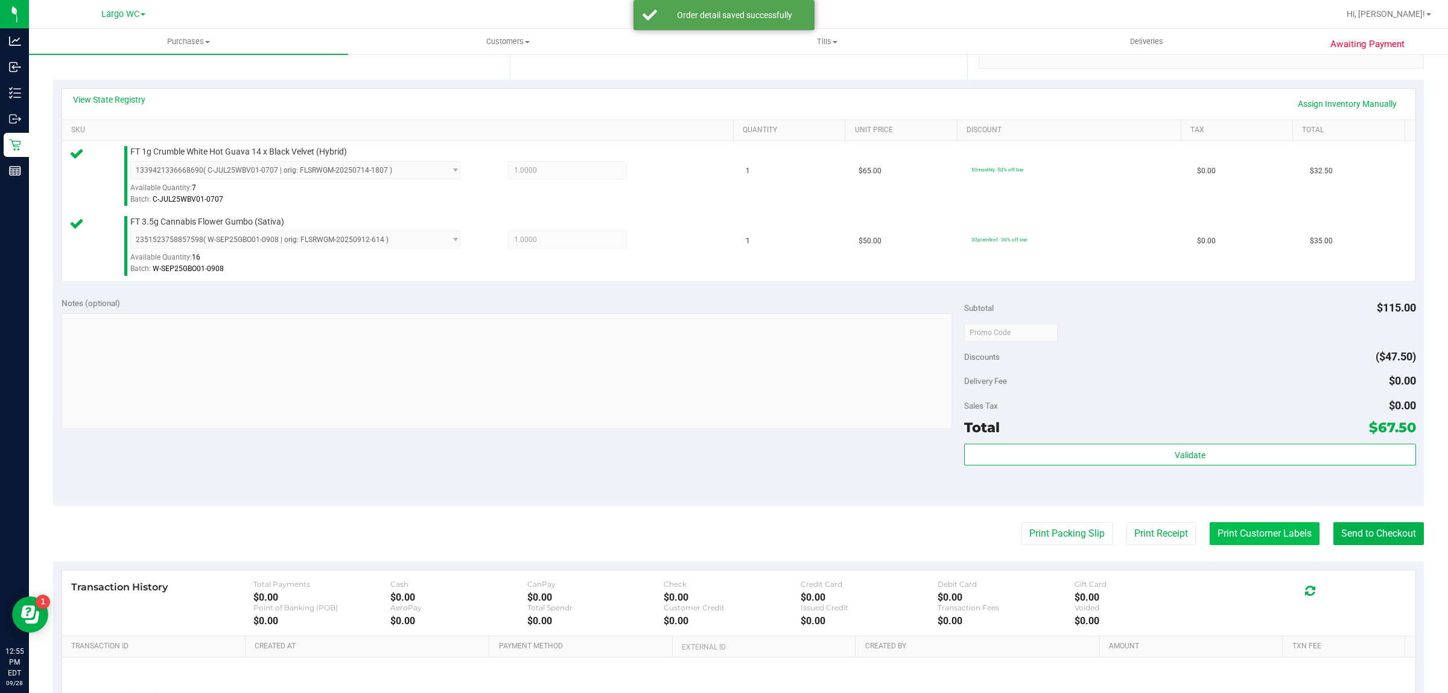
click at [1227, 540] on button "Print Customer Labels" at bounding box center [1265, 533] width 110 height 23
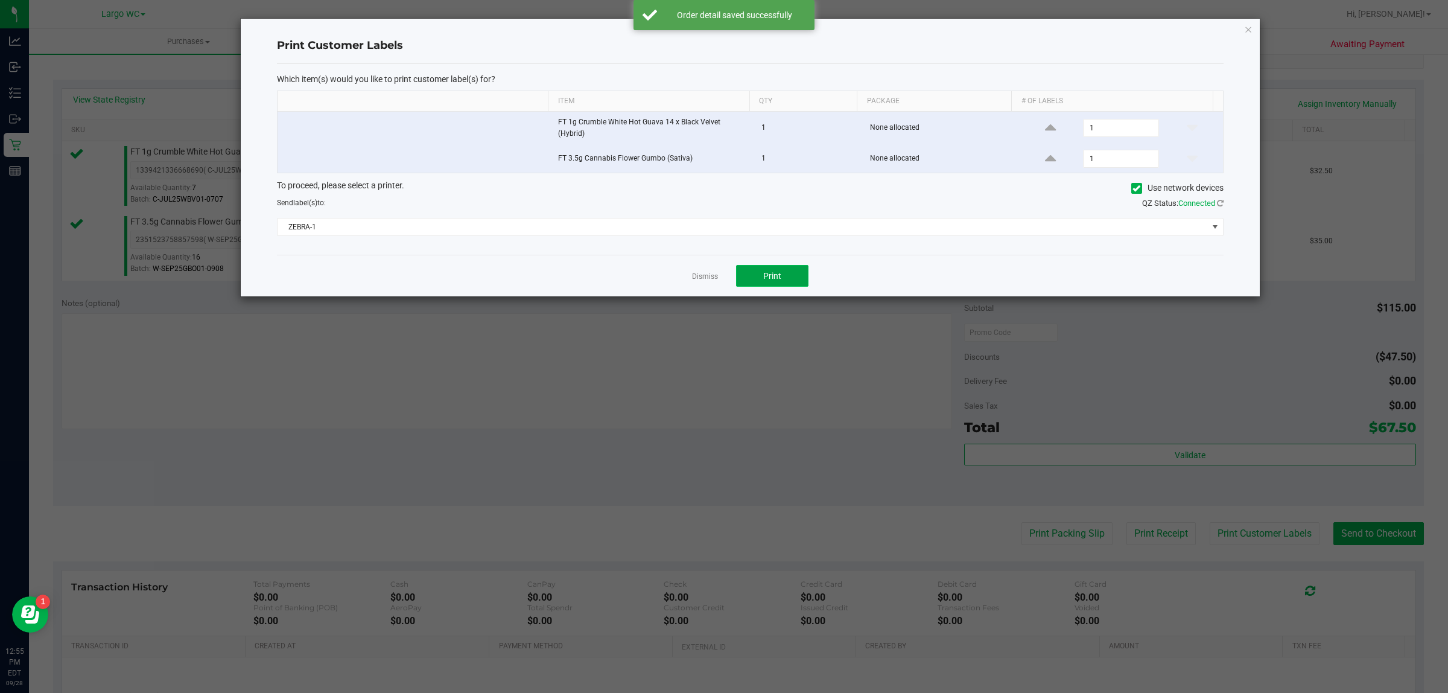
click at [786, 273] on button "Print" at bounding box center [772, 276] width 72 height 22
click at [1245, 34] on icon "button" at bounding box center [1248, 29] width 8 height 14
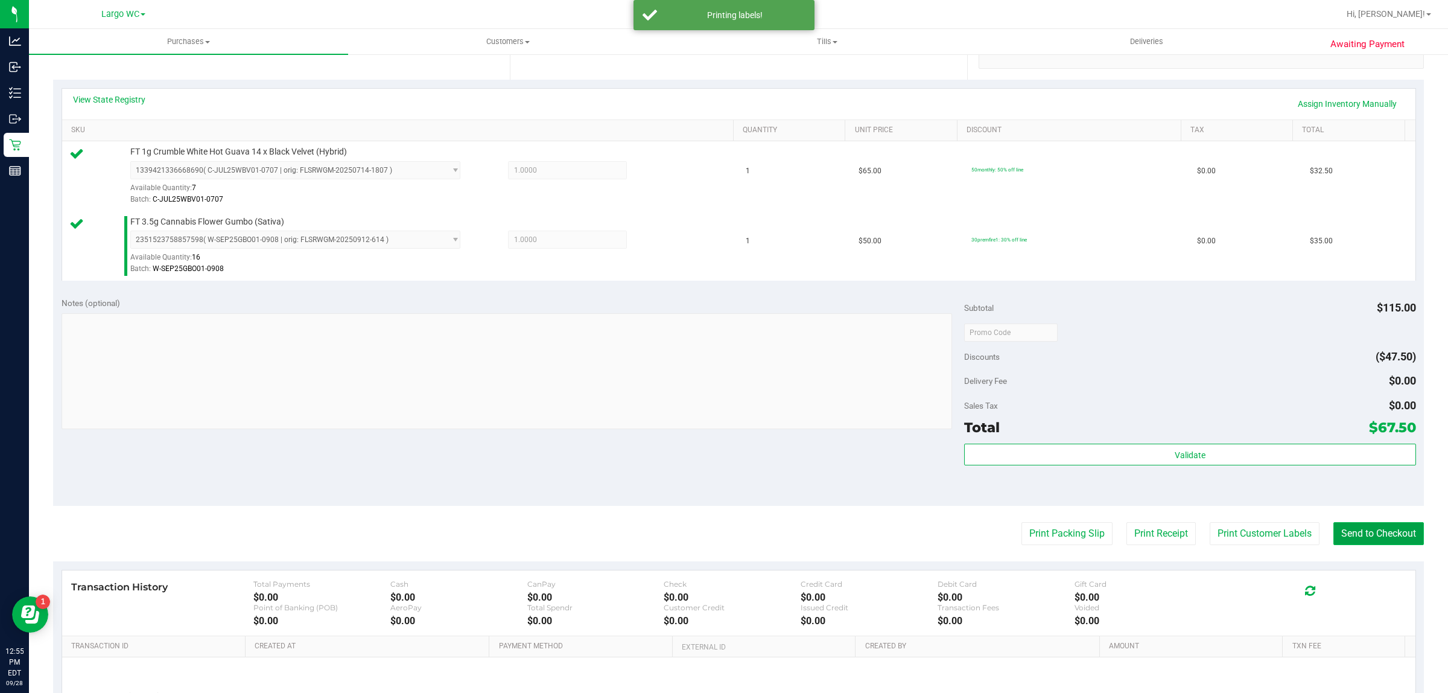
click at [1365, 535] on button "Send to Checkout" at bounding box center [1379, 533] width 91 height 23
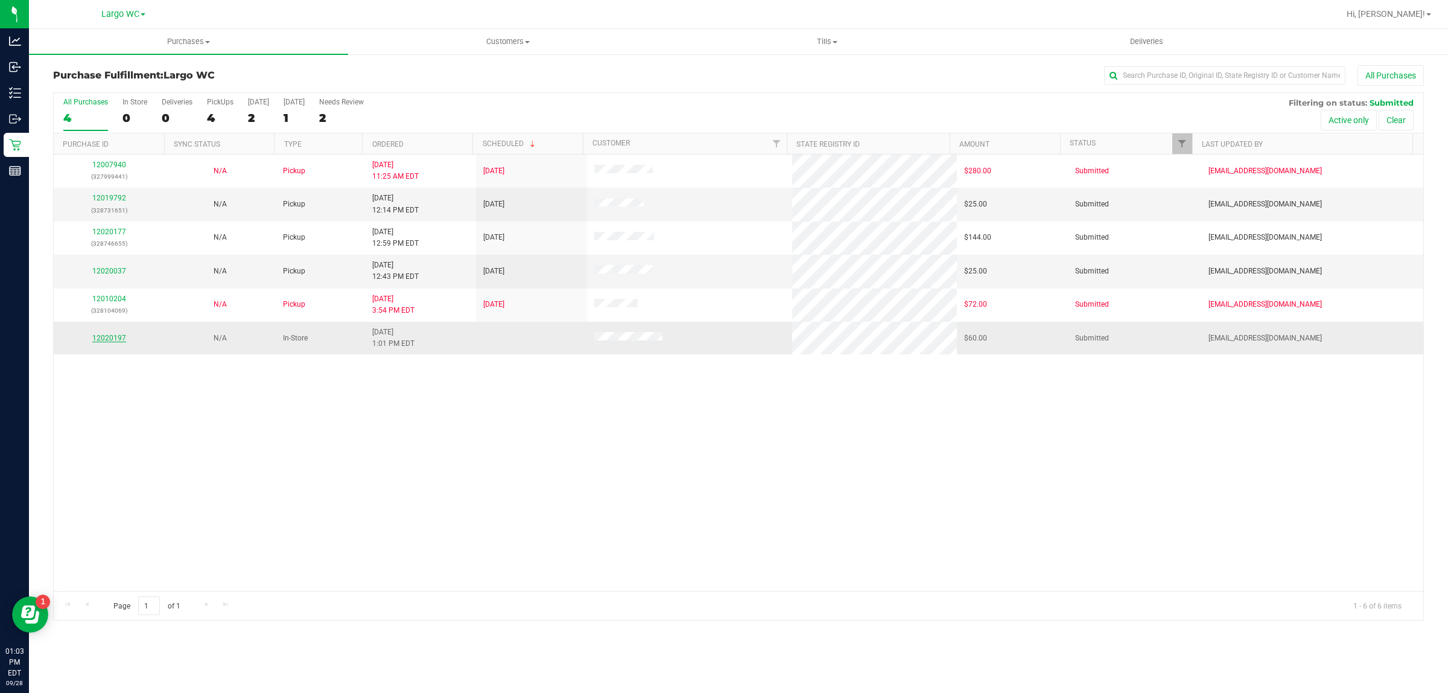
click at [103, 341] on link "12020197" at bounding box center [109, 338] width 34 height 8
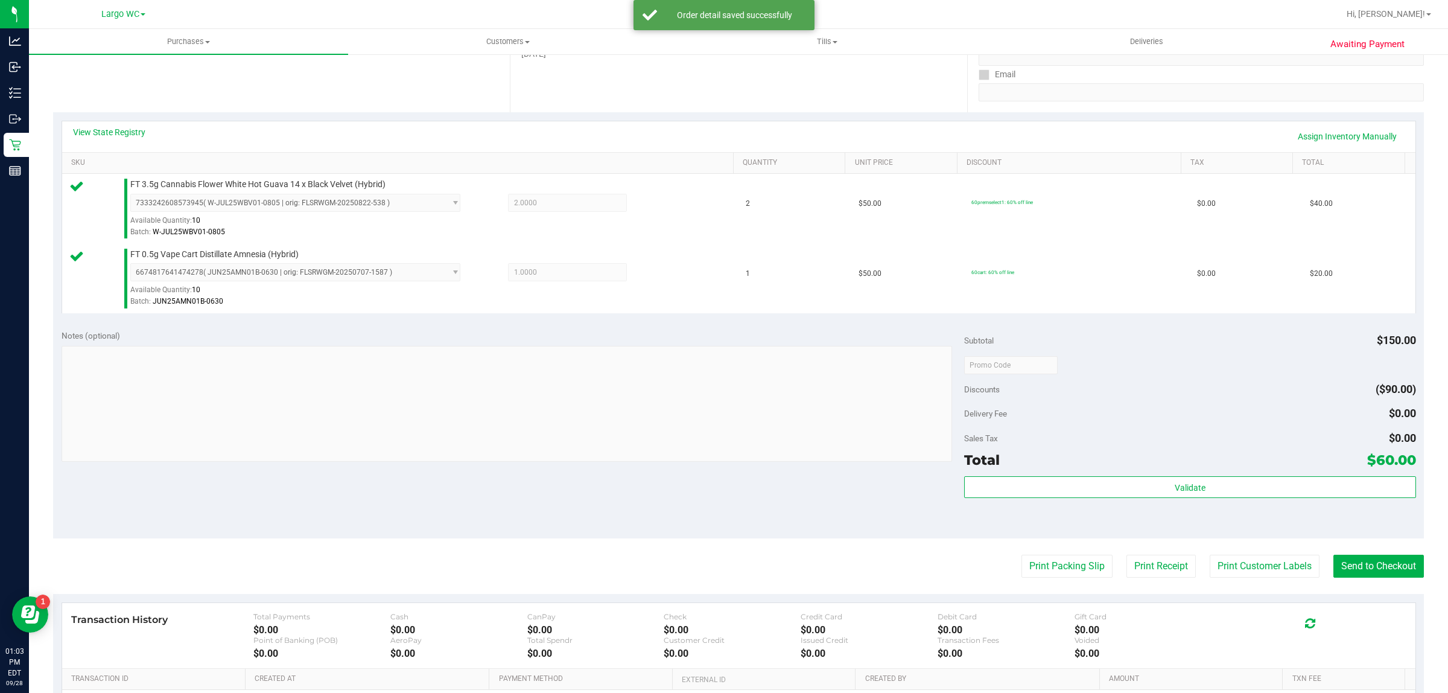
scroll to position [299, 0]
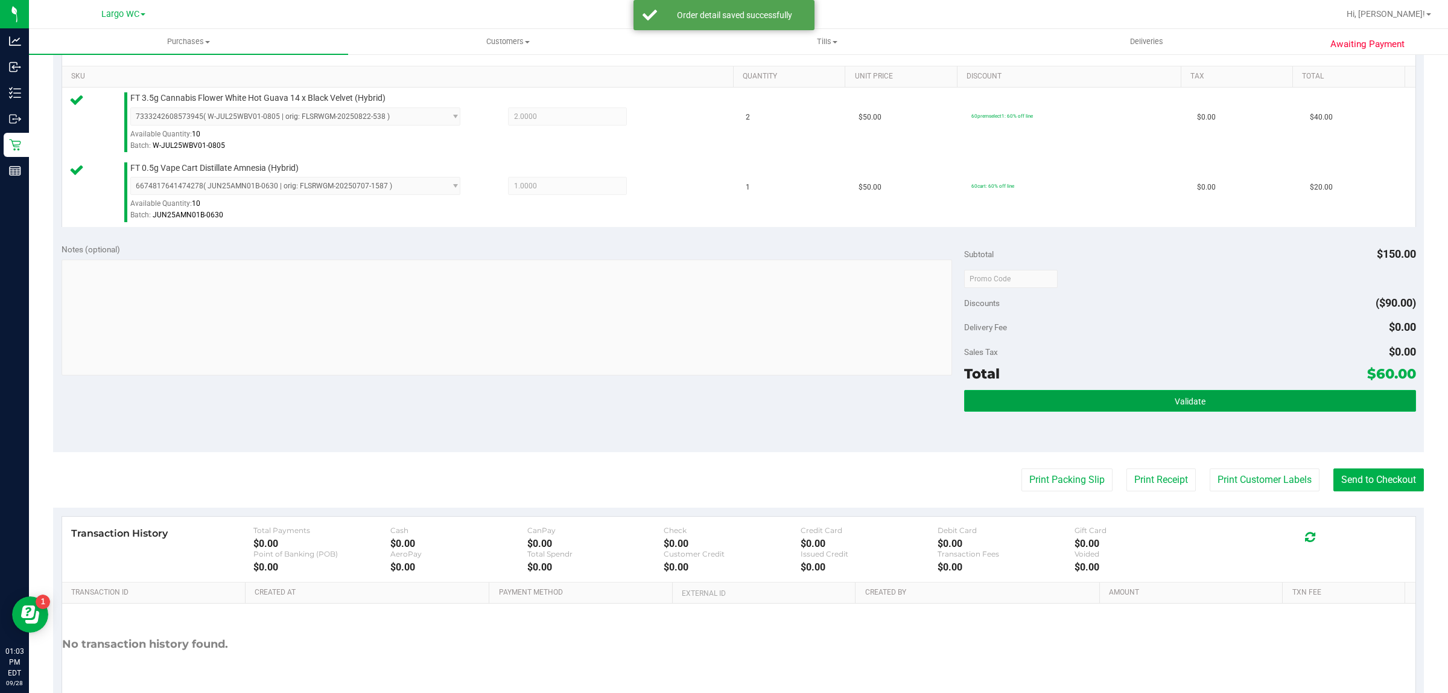
click at [1079, 392] on button "Validate" at bounding box center [1189, 401] width 451 height 22
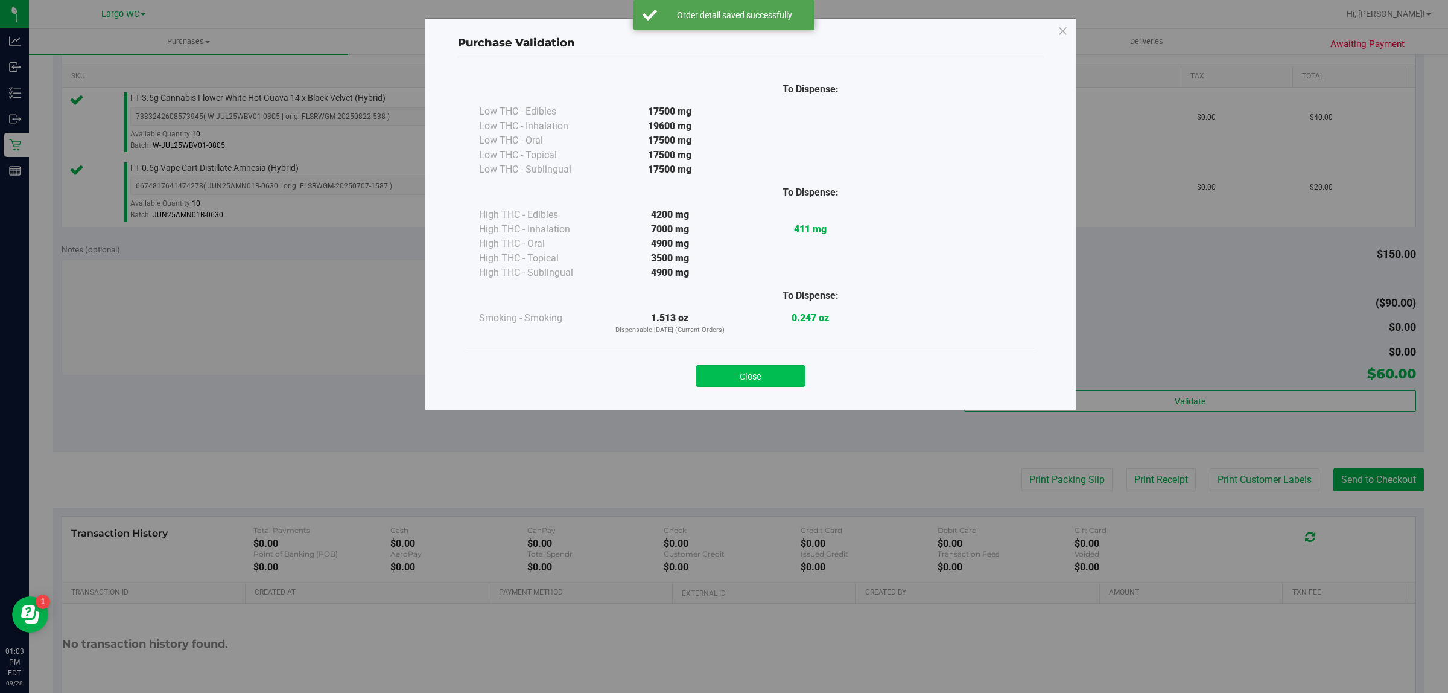
click at [774, 380] on button "Close" at bounding box center [751, 376] width 110 height 22
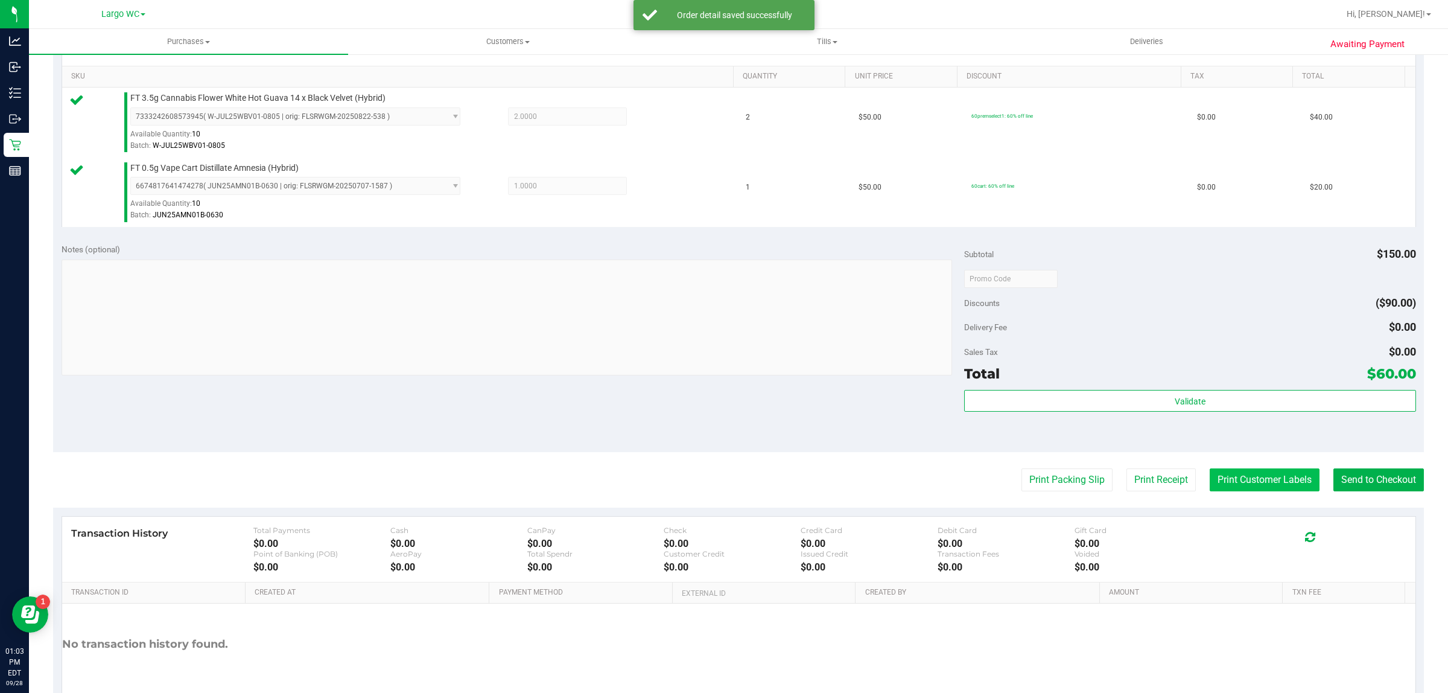
click at [1244, 478] on button "Print Customer Labels" at bounding box center [1265, 479] width 110 height 23
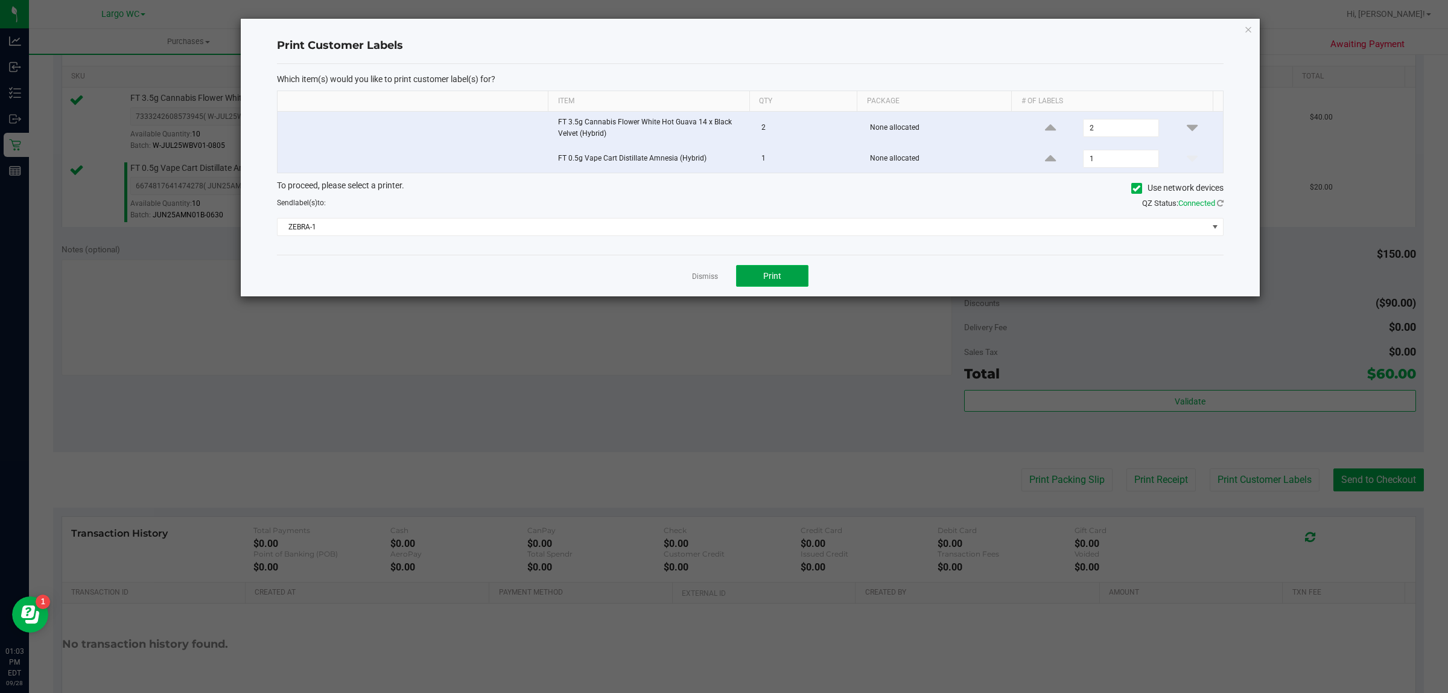
click at [779, 285] on button "Print" at bounding box center [772, 276] width 72 height 22
click at [1248, 28] on icon "button" at bounding box center [1248, 29] width 8 height 14
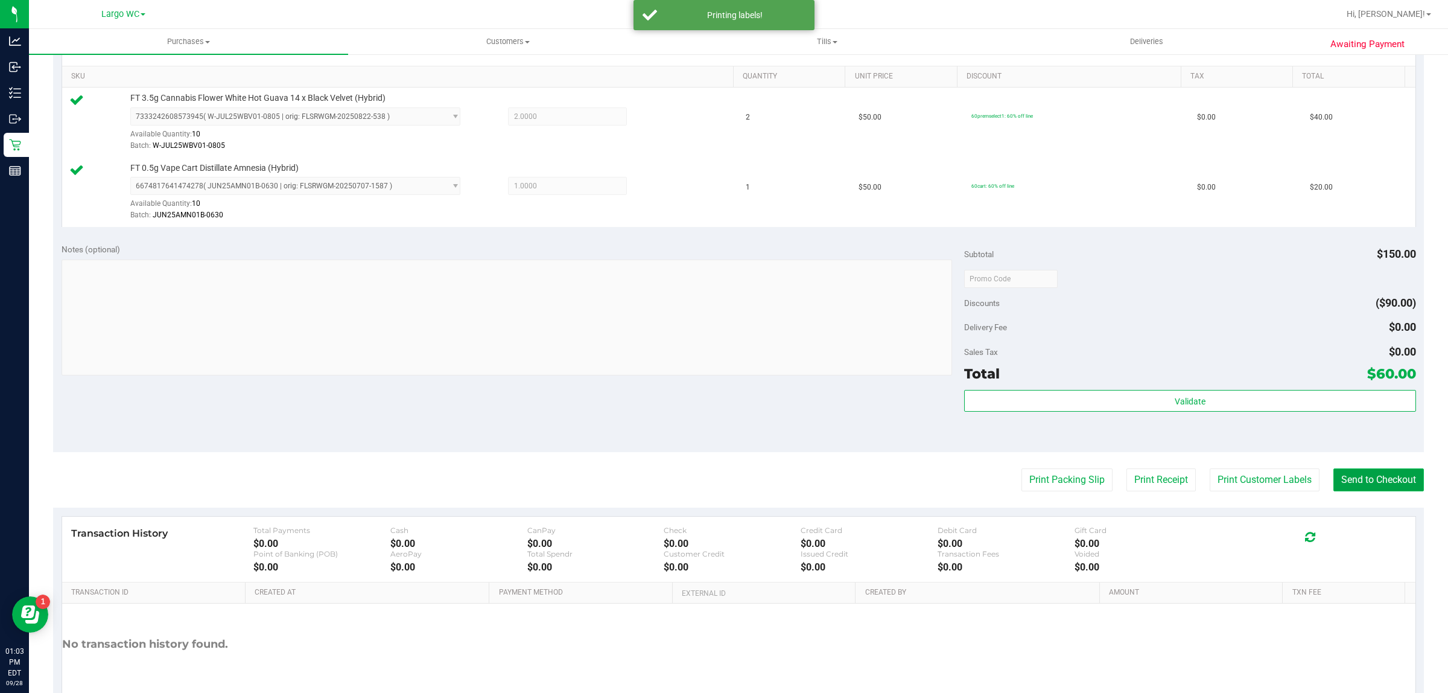
click at [1399, 485] on button "Send to Checkout" at bounding box center [1379, 479] width 91 height 23
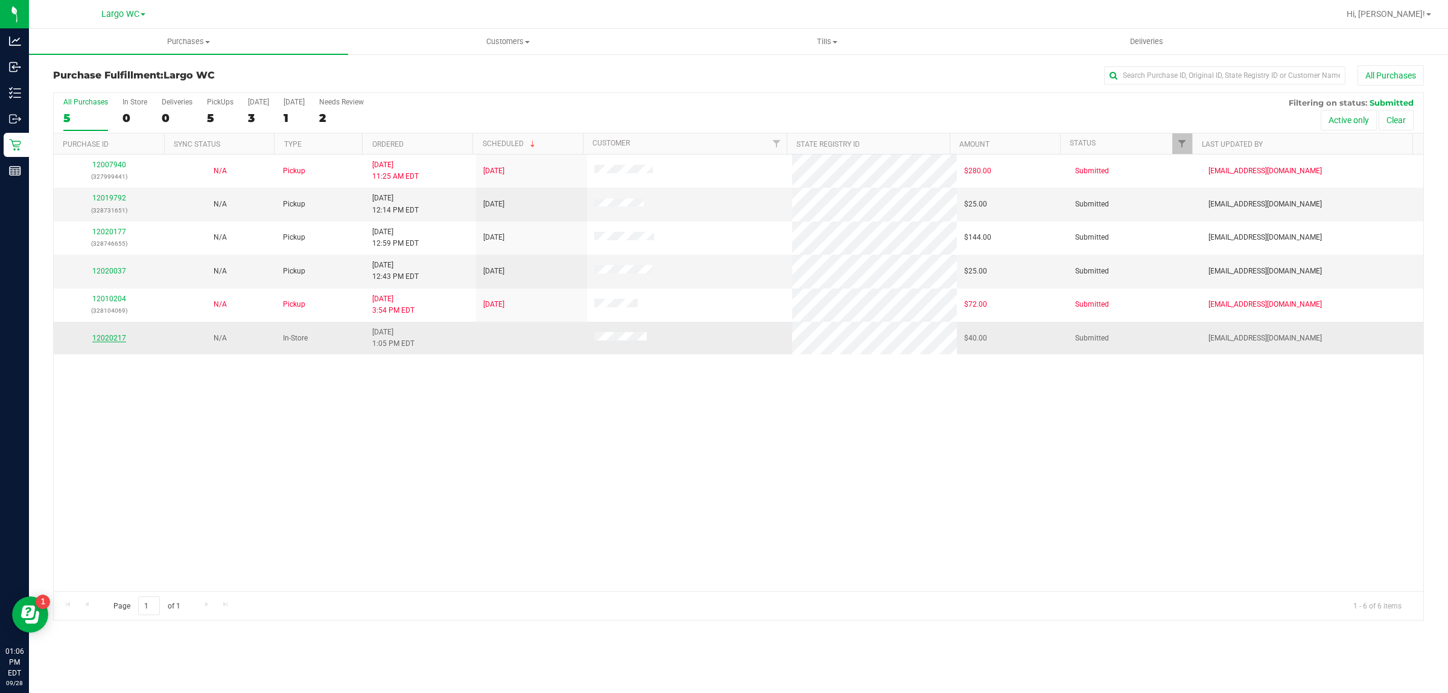
click at [106, 340] on link "12020217" at bounding box center [109, 338] width 34 height 8
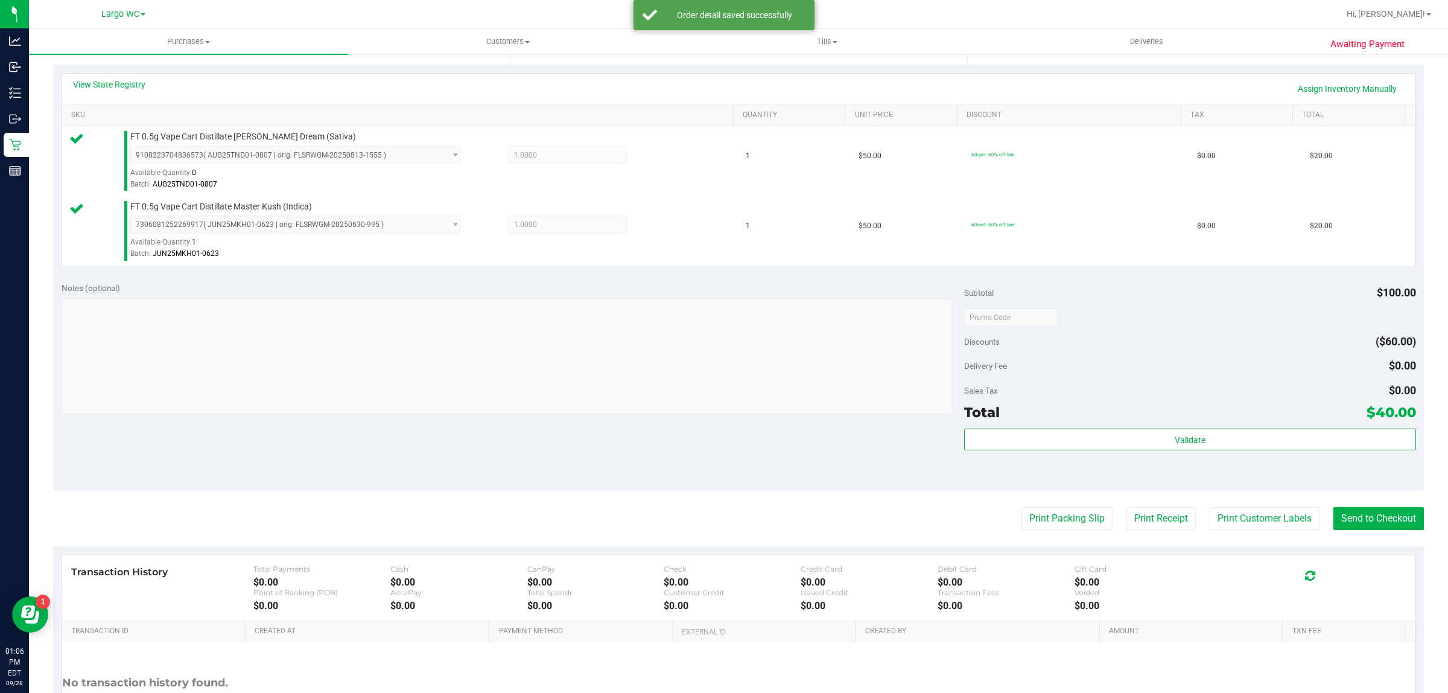
scroll to position [267, 0]
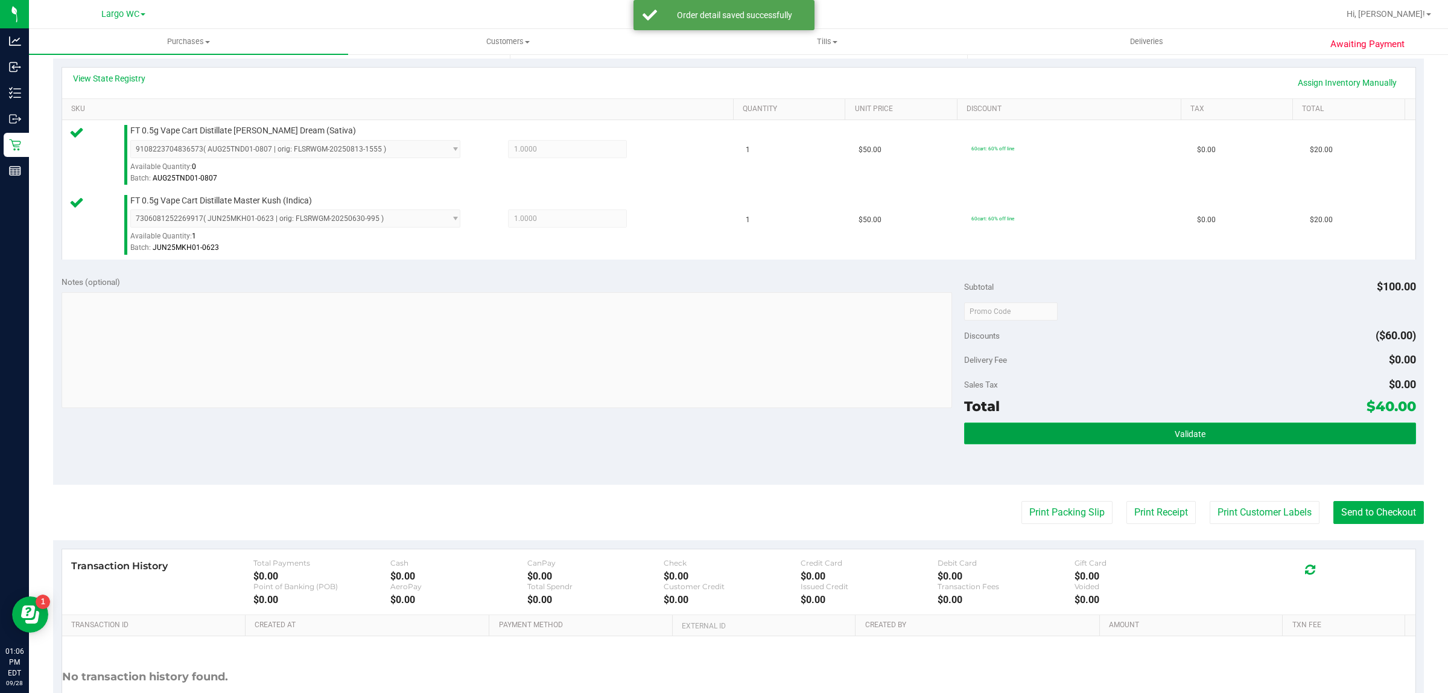
click at [978, 442] on button "Validate" at bounding box center [1189, 433] width 451 height 22
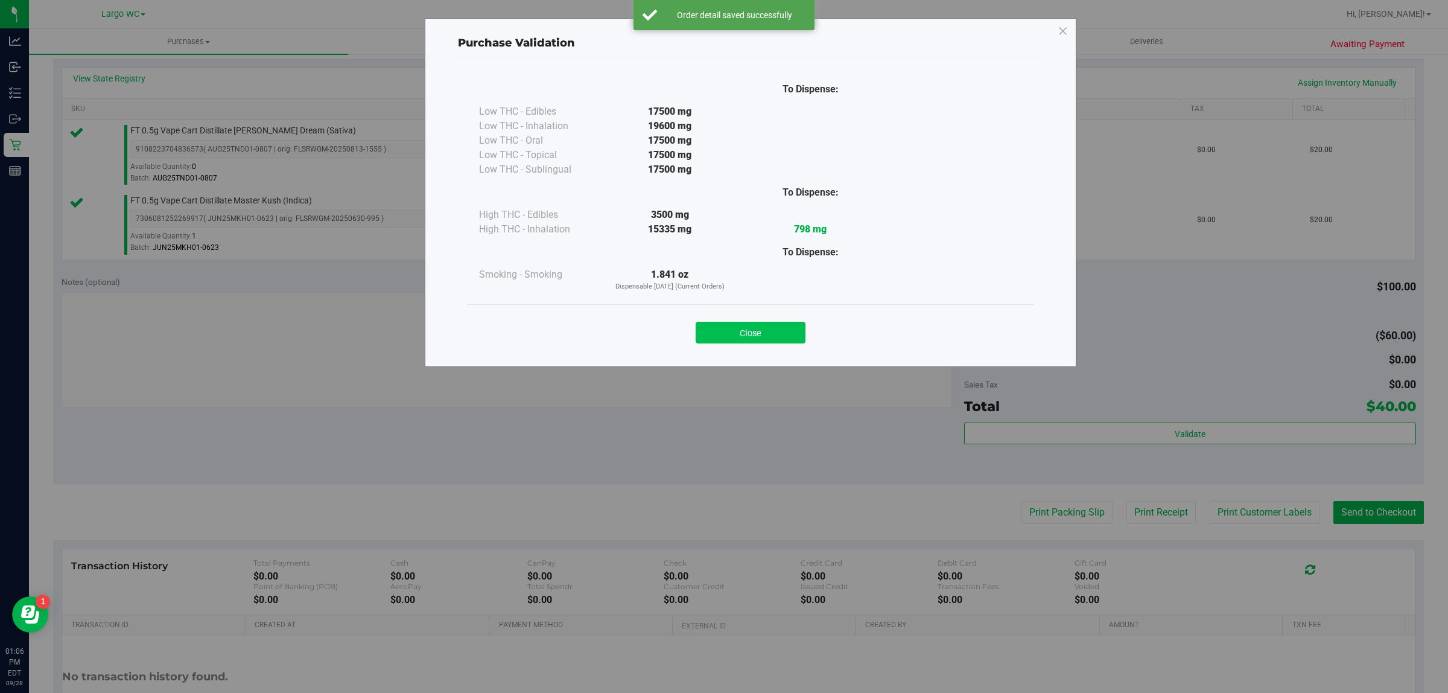
click at [723, 334] on button "Close" at bounding box center [751, 333] width 110 height 22
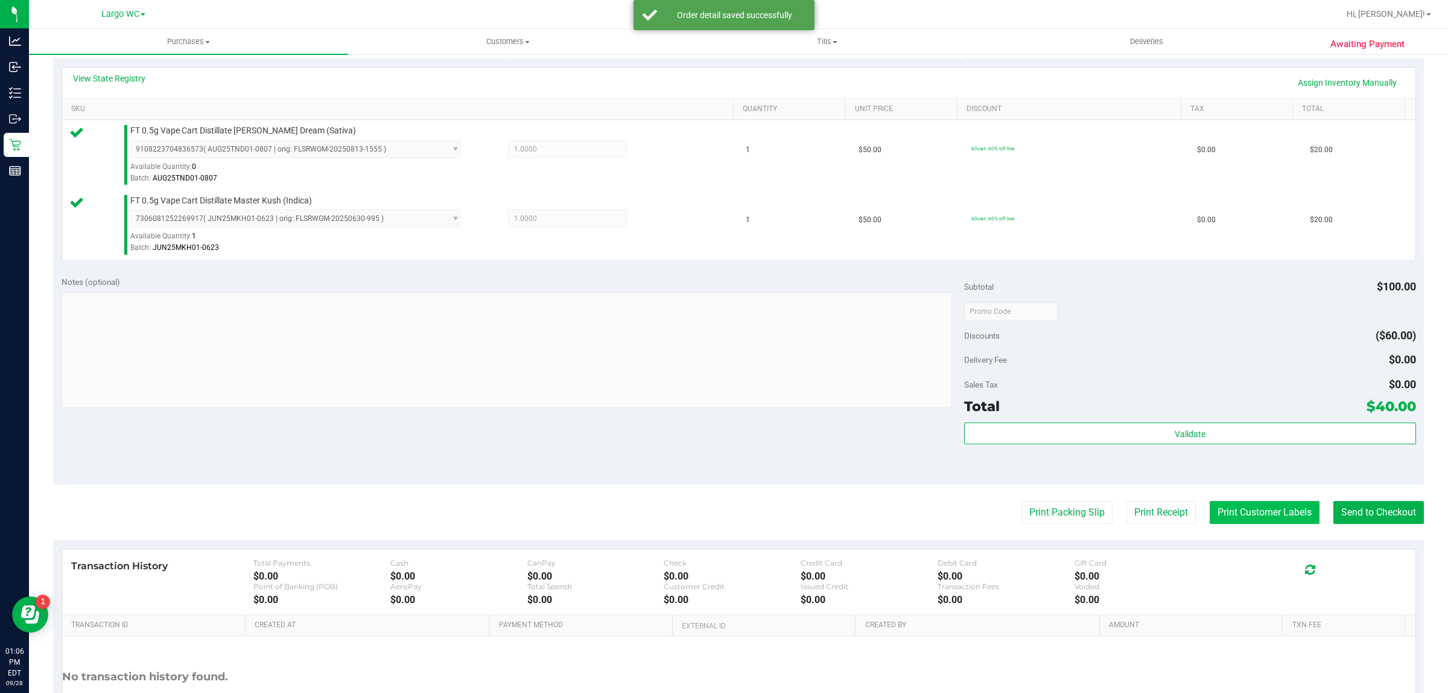
click at [1232, 519] on button "Print Customer Labels" at bounding box center [1265, 512] width 110 height 23
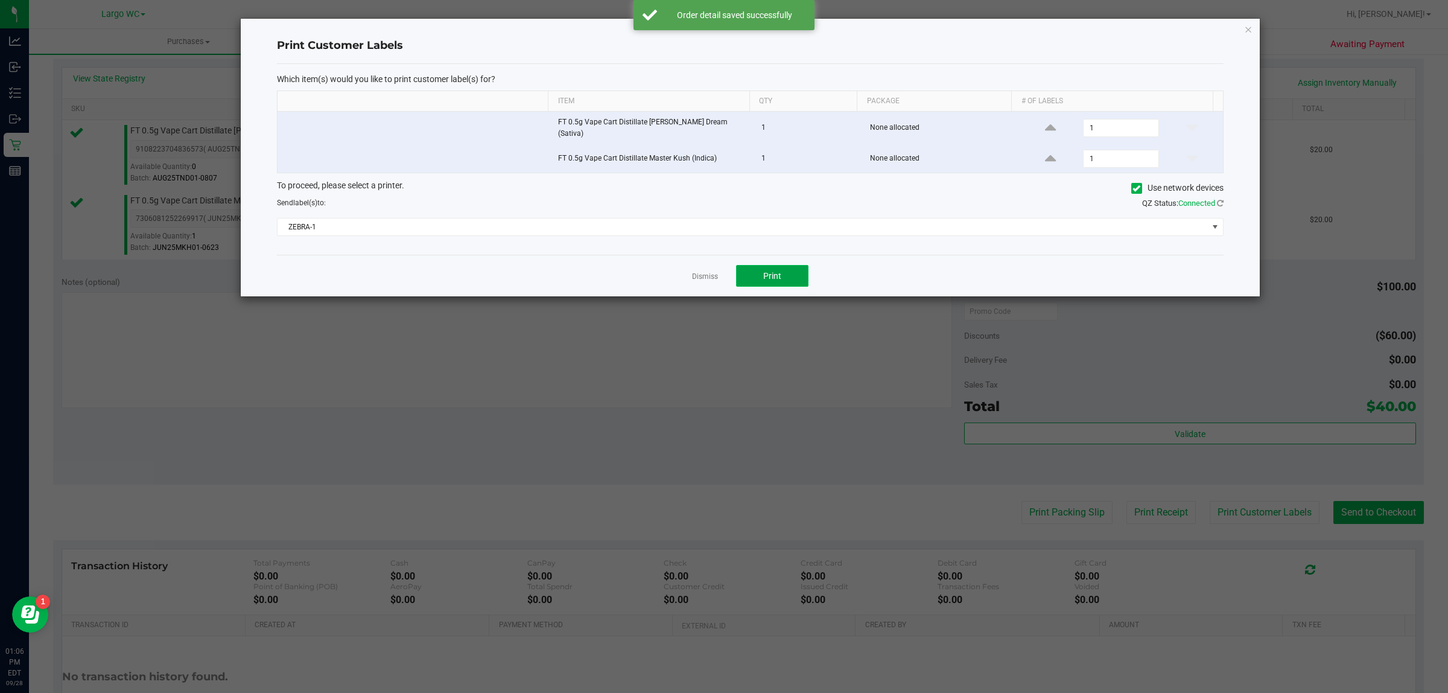
click at [773, 272] on span "Print" at bounding box center [772, 276] width 18 height 10
click at [1248, 31] on icon "button" at bounding box center [1248, 29] width 8 height 14
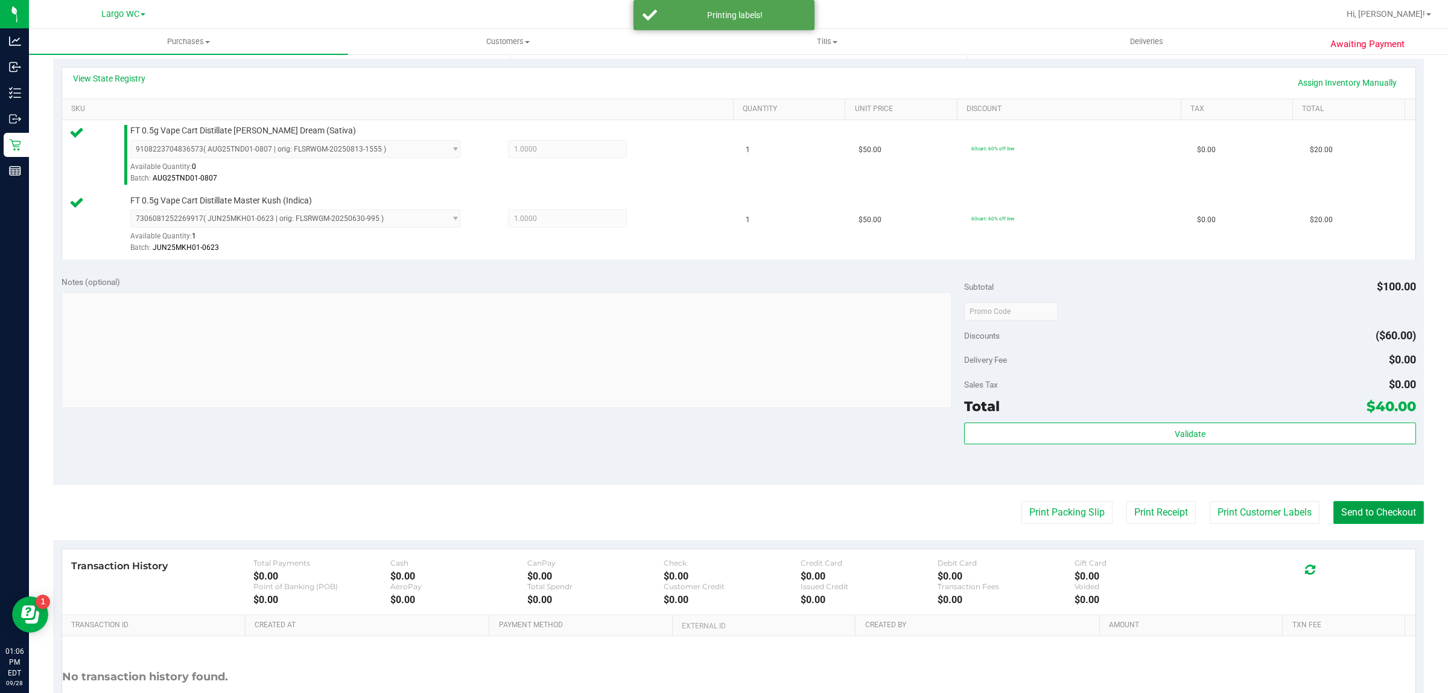
click at [1358, 512] on button "Send to Checkout" at bounding box center [1379, 512] width 91 height 23
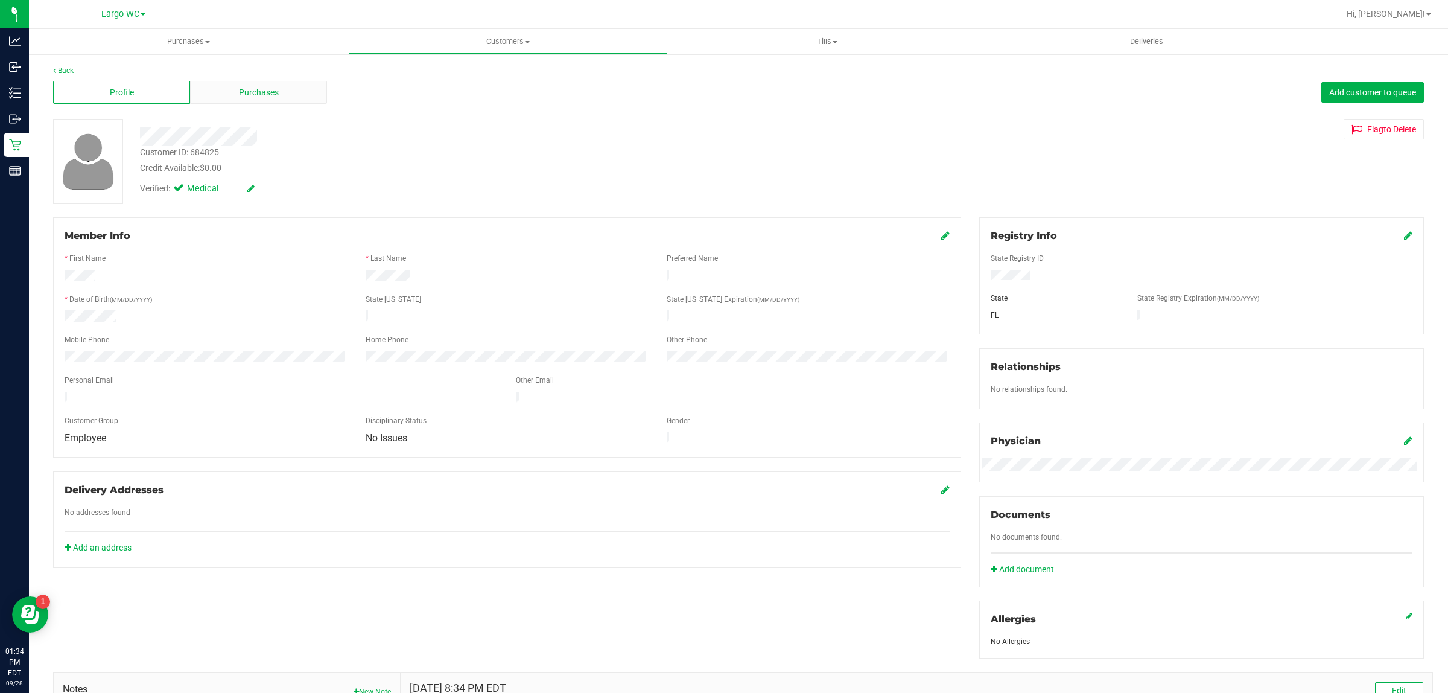
click at [282, 89] on div "Purchases" at bounding box center [258, 92] width 137 height 23
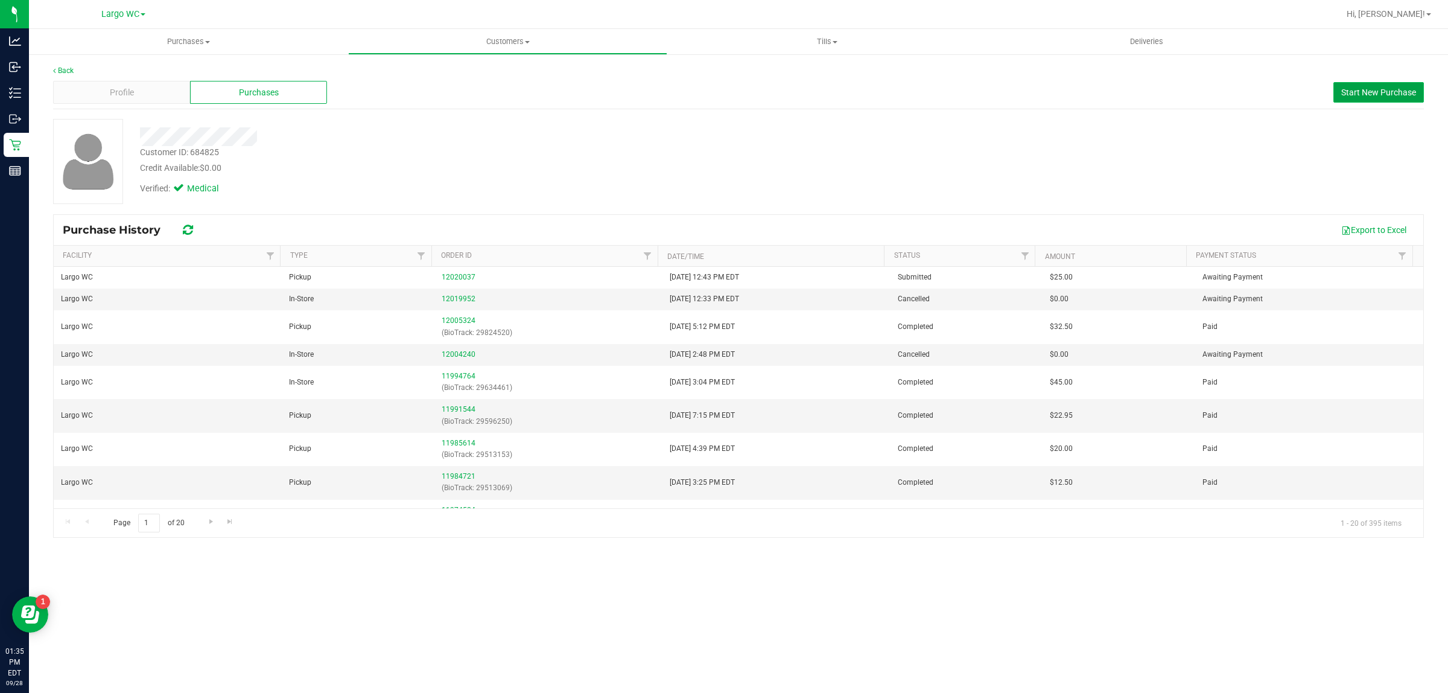
click at [1367, 94] on span "Start New Purchase" at bounding box center [1379, 93] width 75 height 10
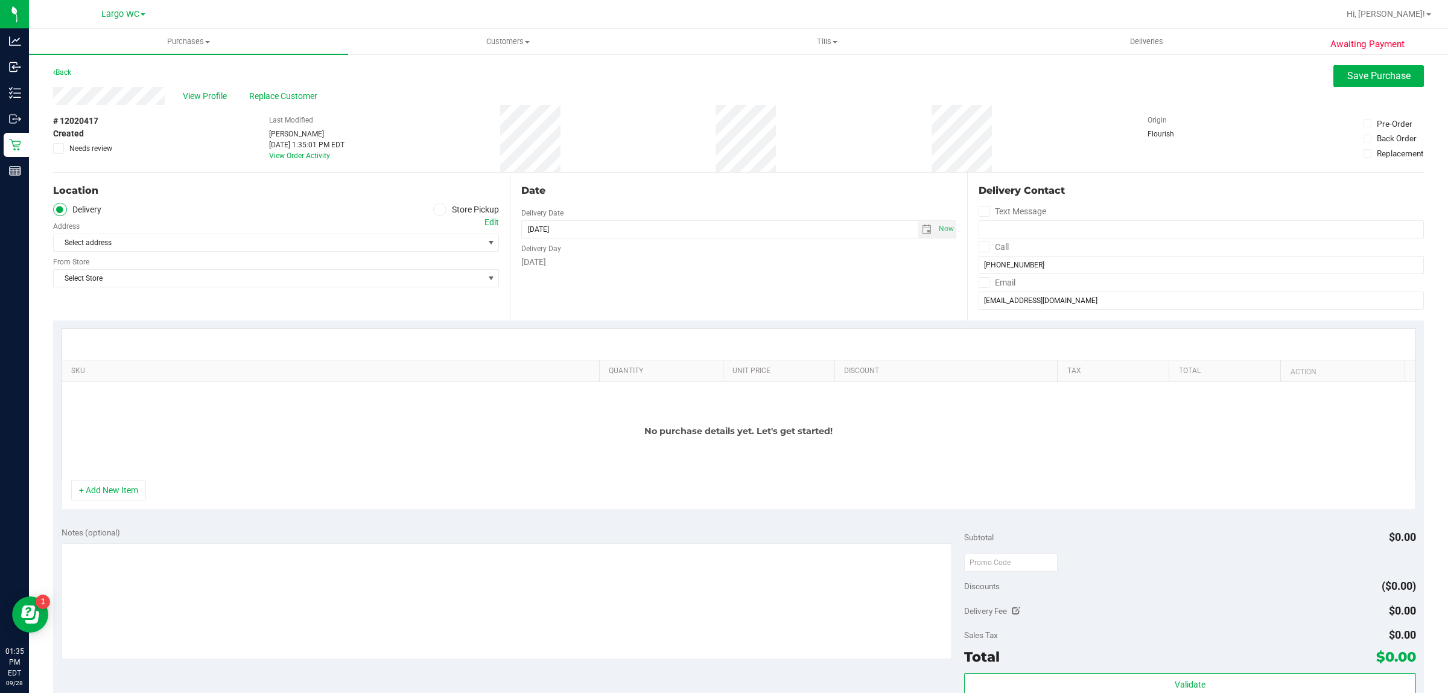
click at [439, 207] on span at bounding box center [440, 210] width 14 height 14
click at [0, 0] on input "Store Pickup" at bounding box center [0, 0] width 0 height 0
click at [390, 236] on span "Select Store" at bounding box center [269, 242] width 430 height 17
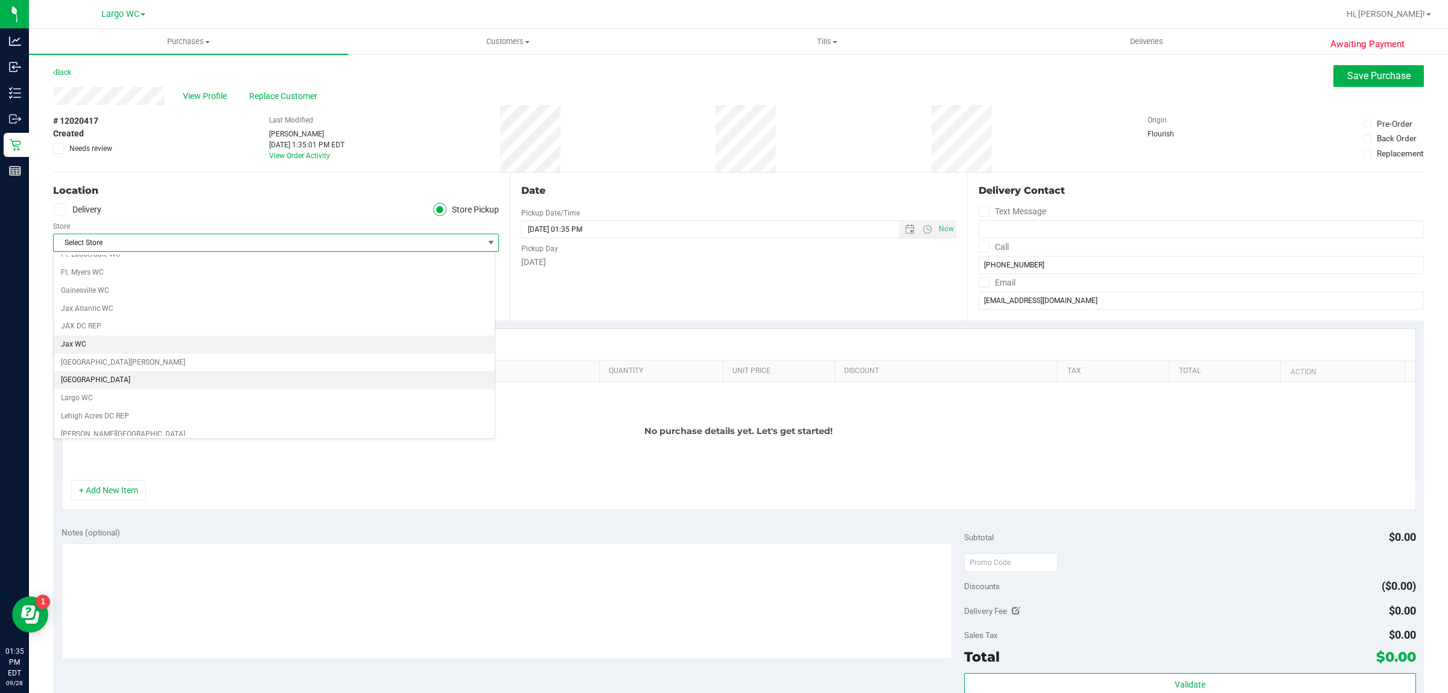
scroll to position [226, 0]
click at [124, 397] on li "Largo WC" at bounding box center [274, 396] width 441 height 18
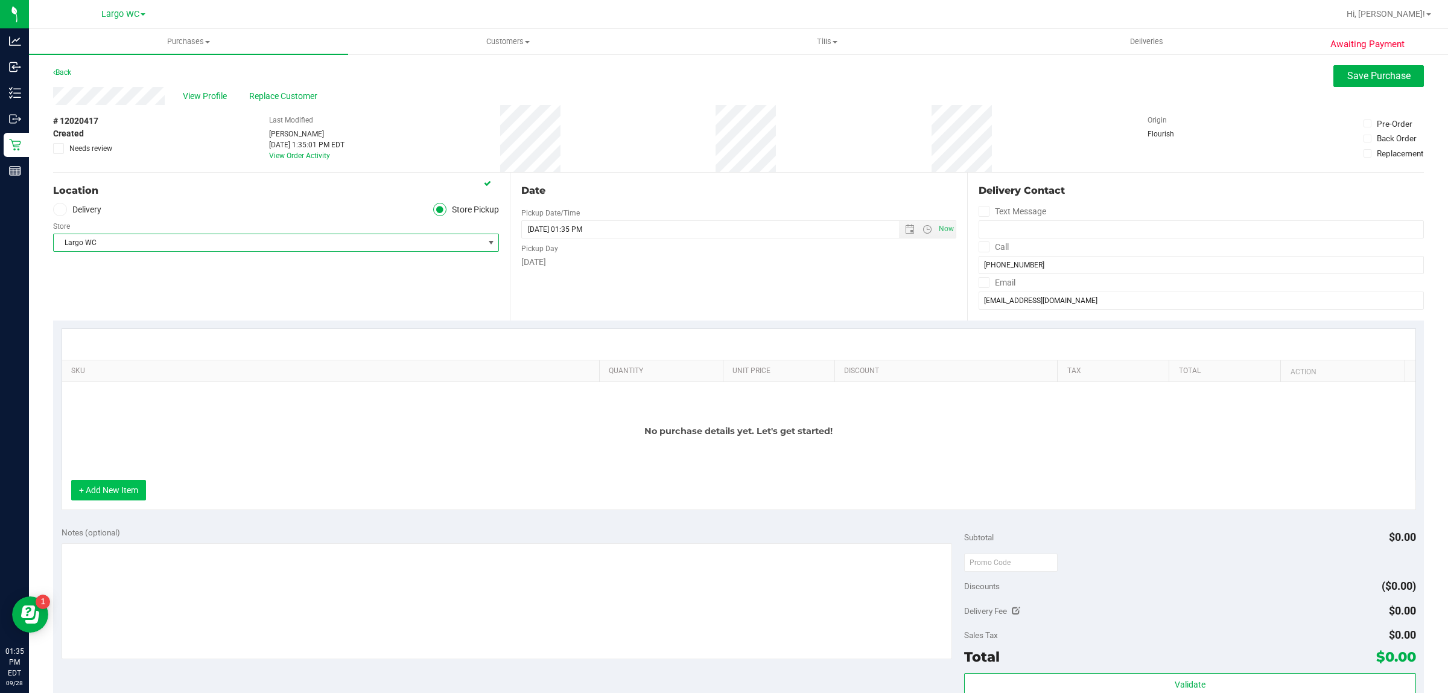
click at [127, 495] on button "+ Add New Item" at bounding box center [108, 490] width 75 height 21
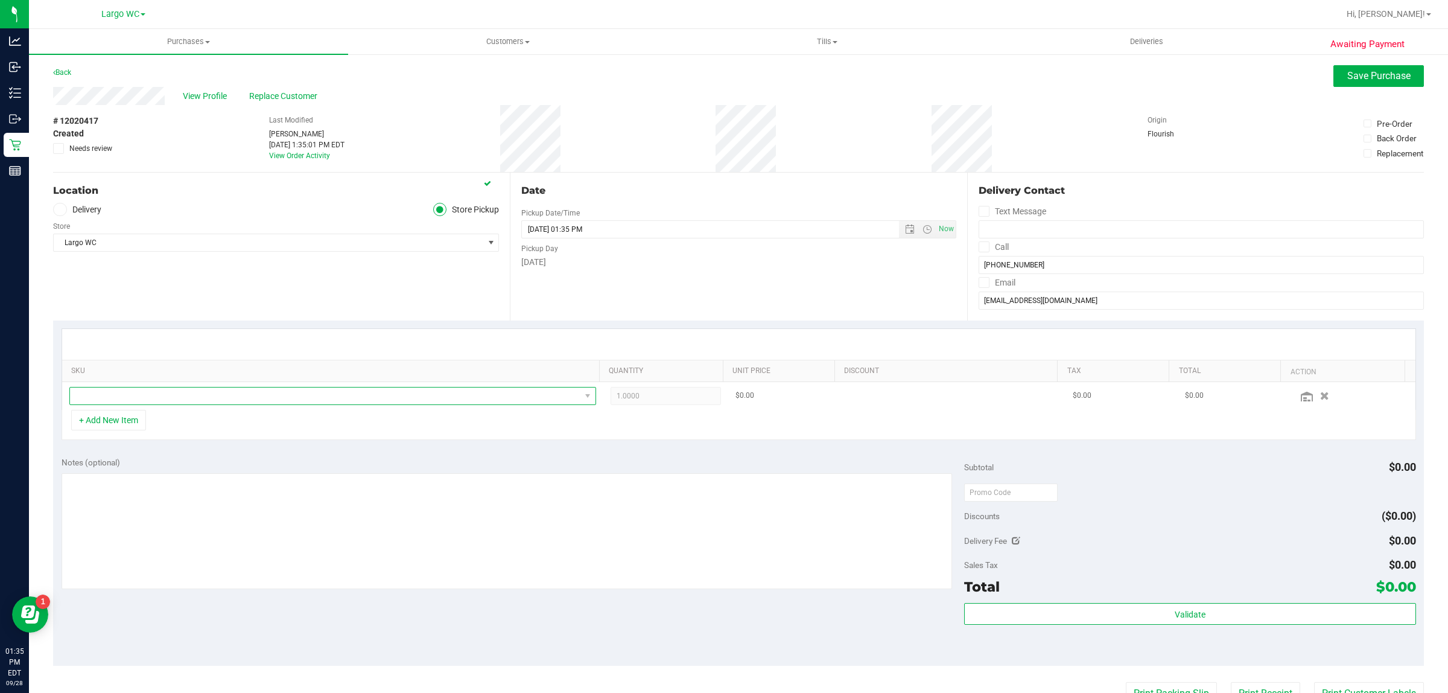
click at [242, 390] on span "NO DATA FOUND" at bounding box center [325, 395] width 511 height 17
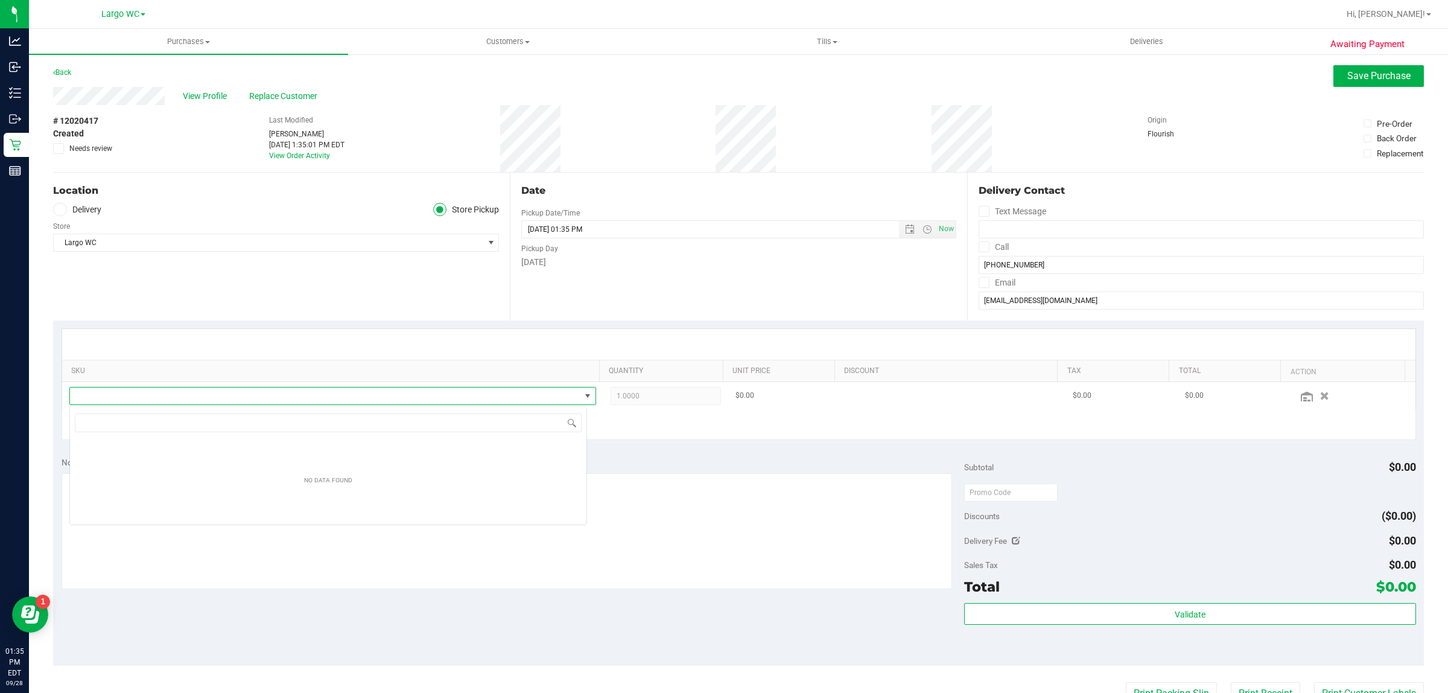
scroll to position [19, 518]
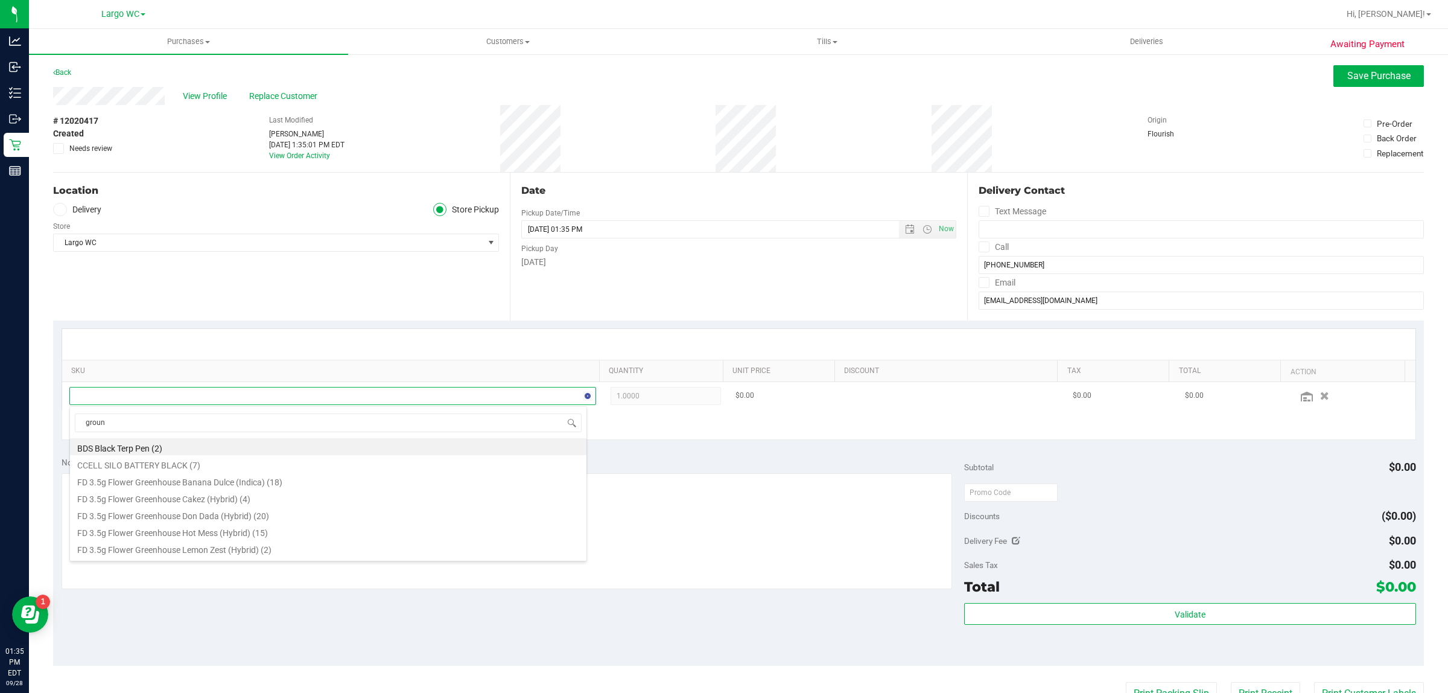
type input "ground"
click at [200, 451] on li "FT 7g Ground Flower (Hybrid) (8)" at bounding box center [328, 446] width 517 height 17
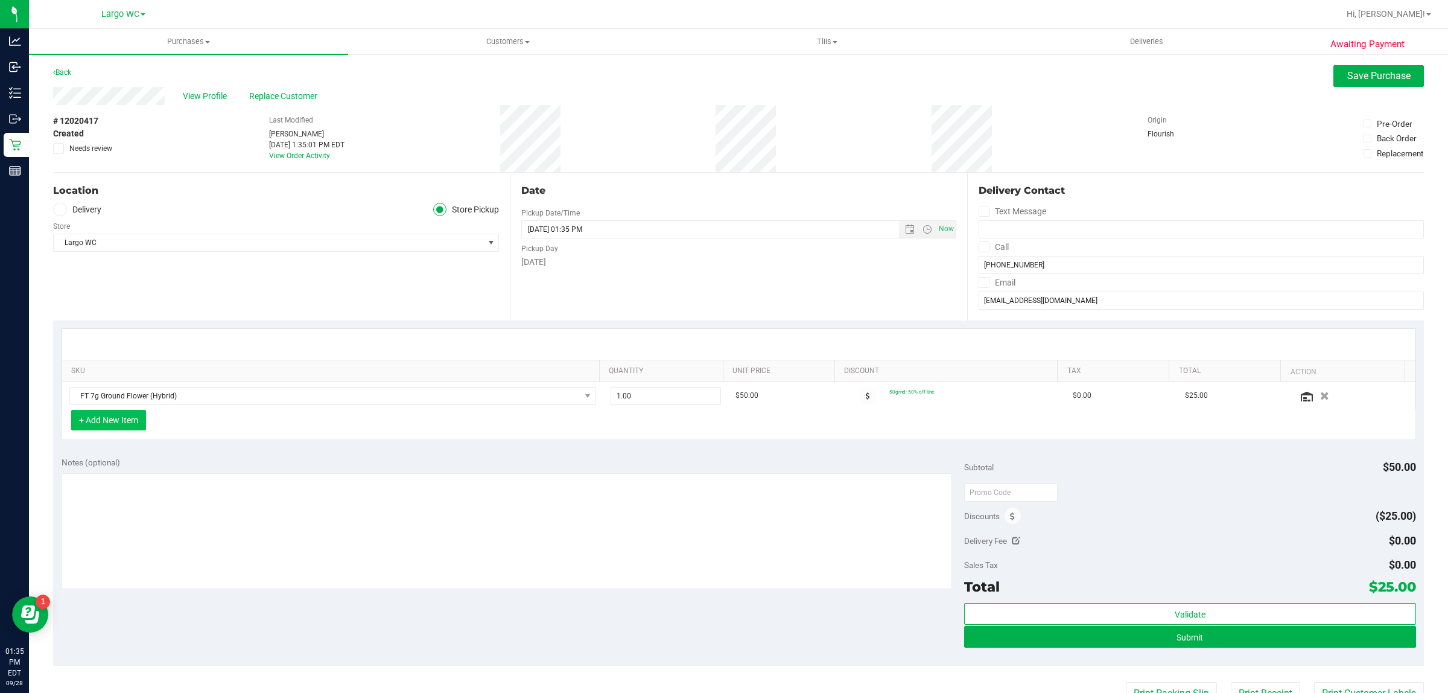
click at [129, 424] on button "+ Add New Item" at bounding box center [108, 420] width 75 height 21
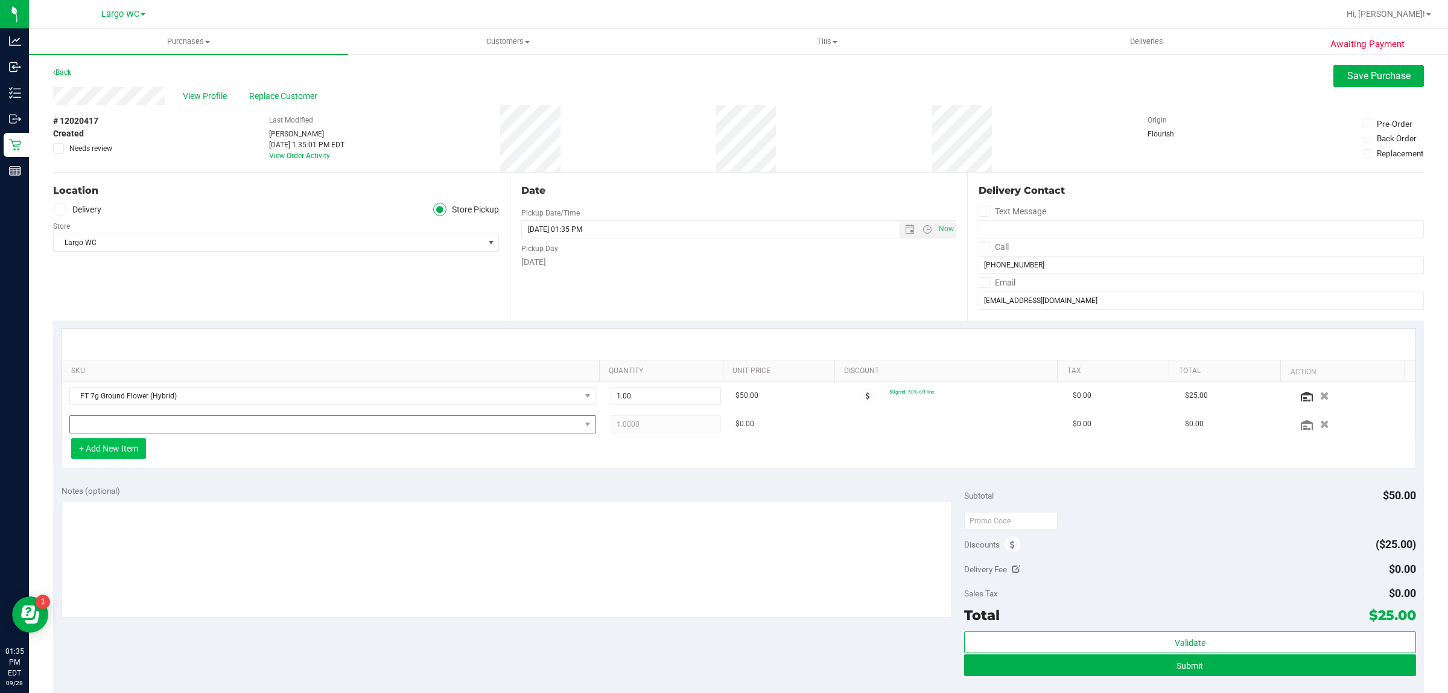
click at [129, 424] on span "NO DATA FOUND" at bounding box center [325, 424] width 511 height 17
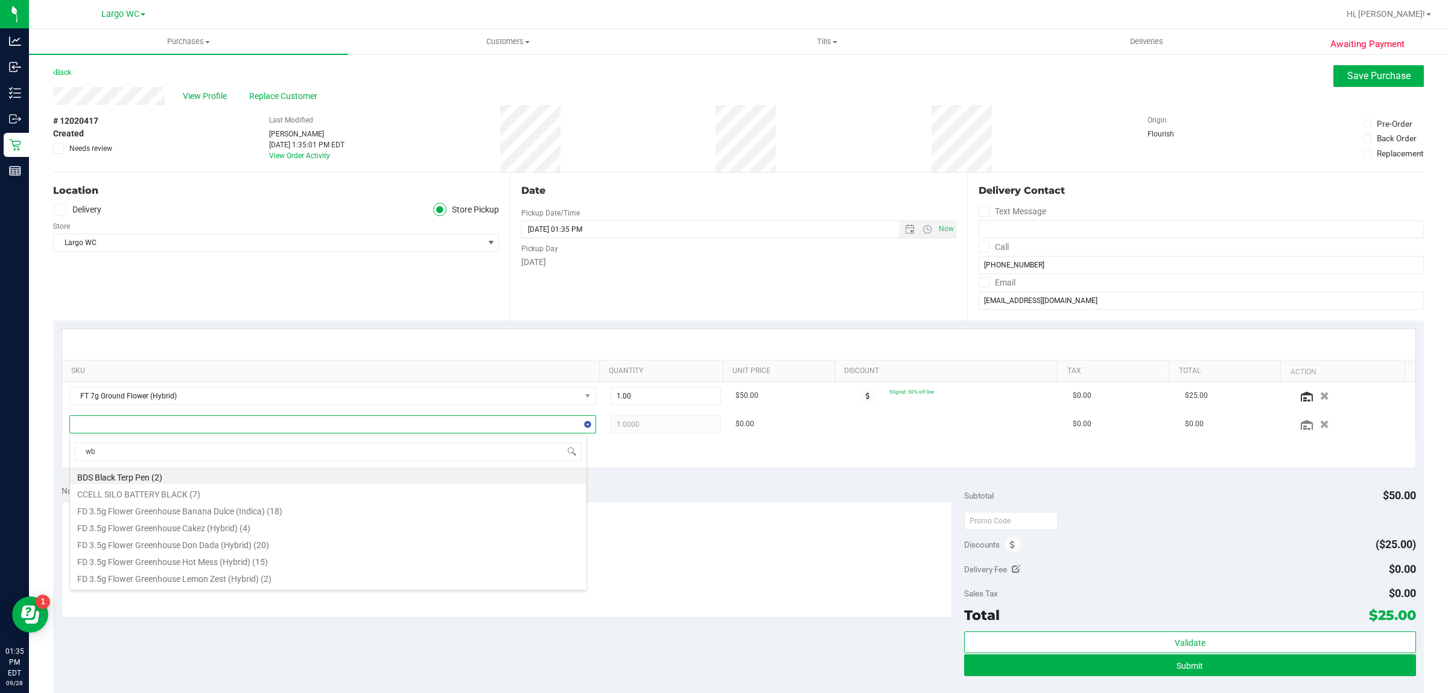
type input "wbv"
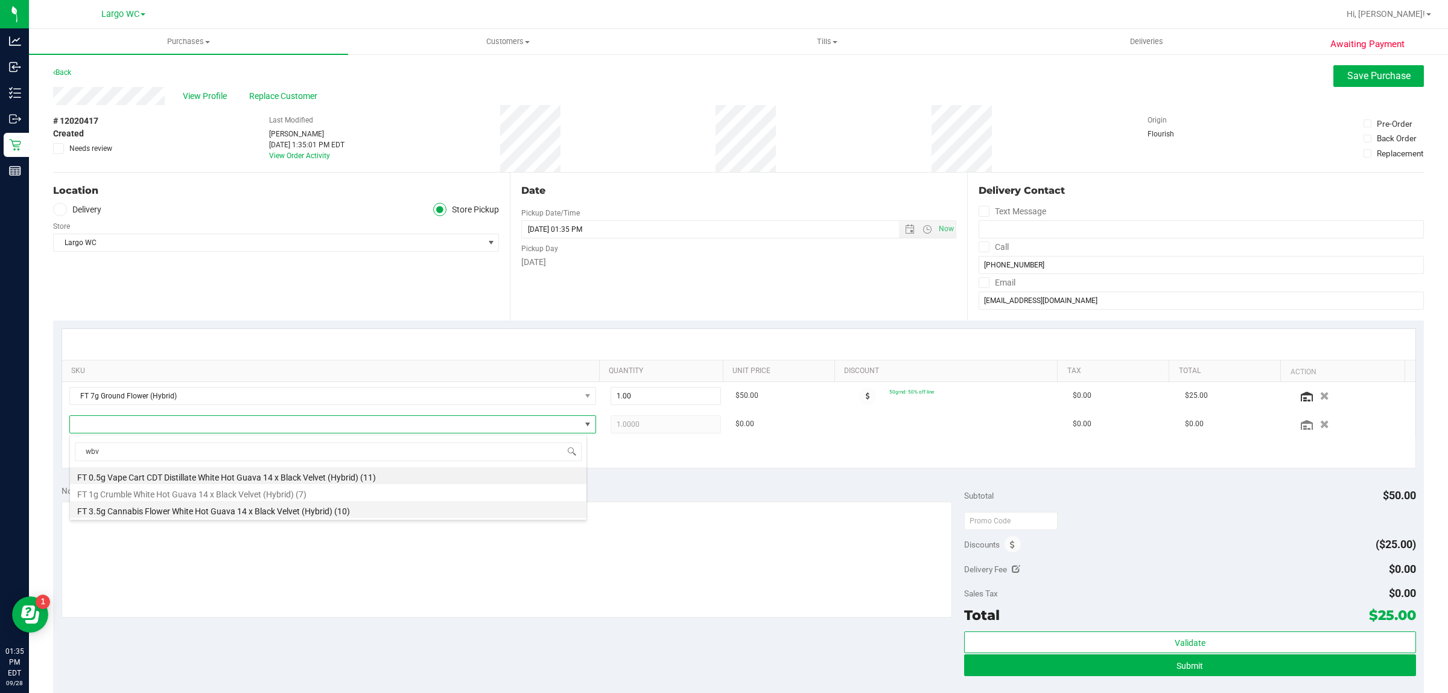
click at [218, 505] on li "FT 3.5g Cannabis Flower White Hot Guava 14 x Black Velvet (Hybrid) (10)" at bounding box center [328, 509] width 517 height 17
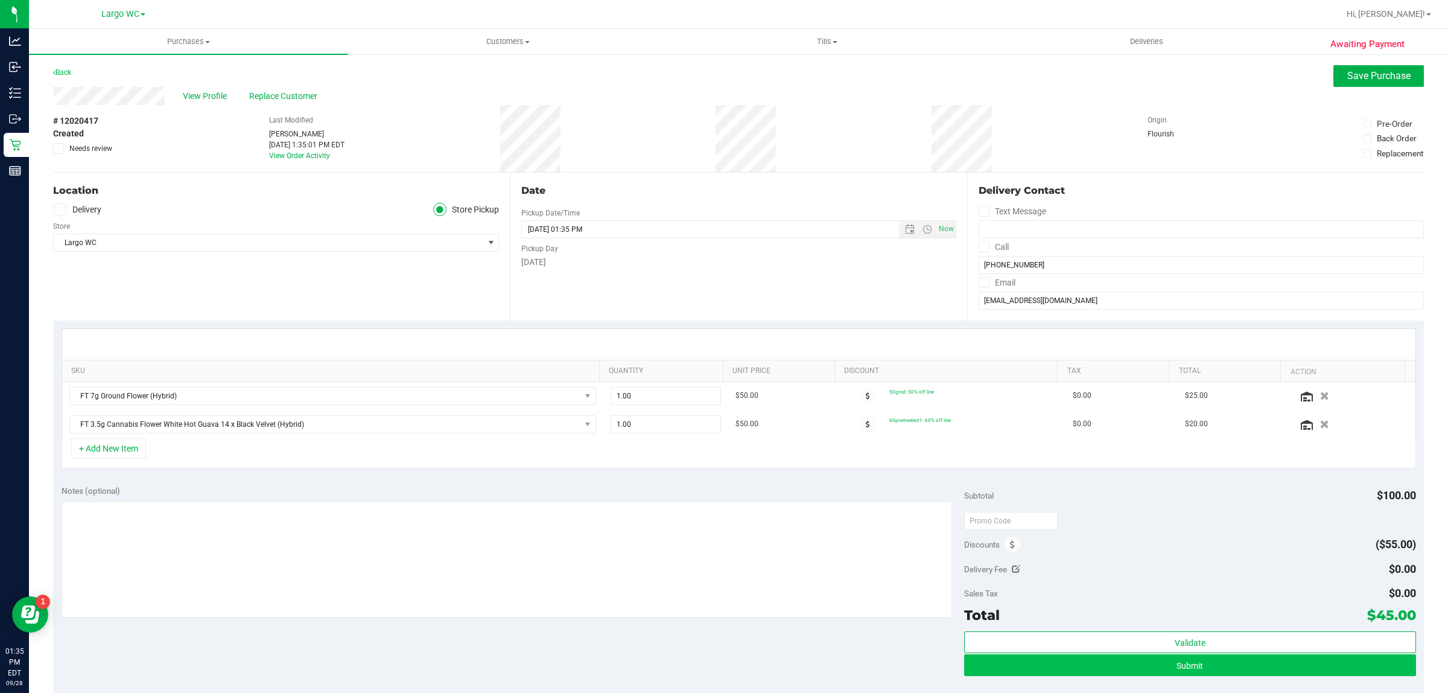
scroll to position [75, 0]
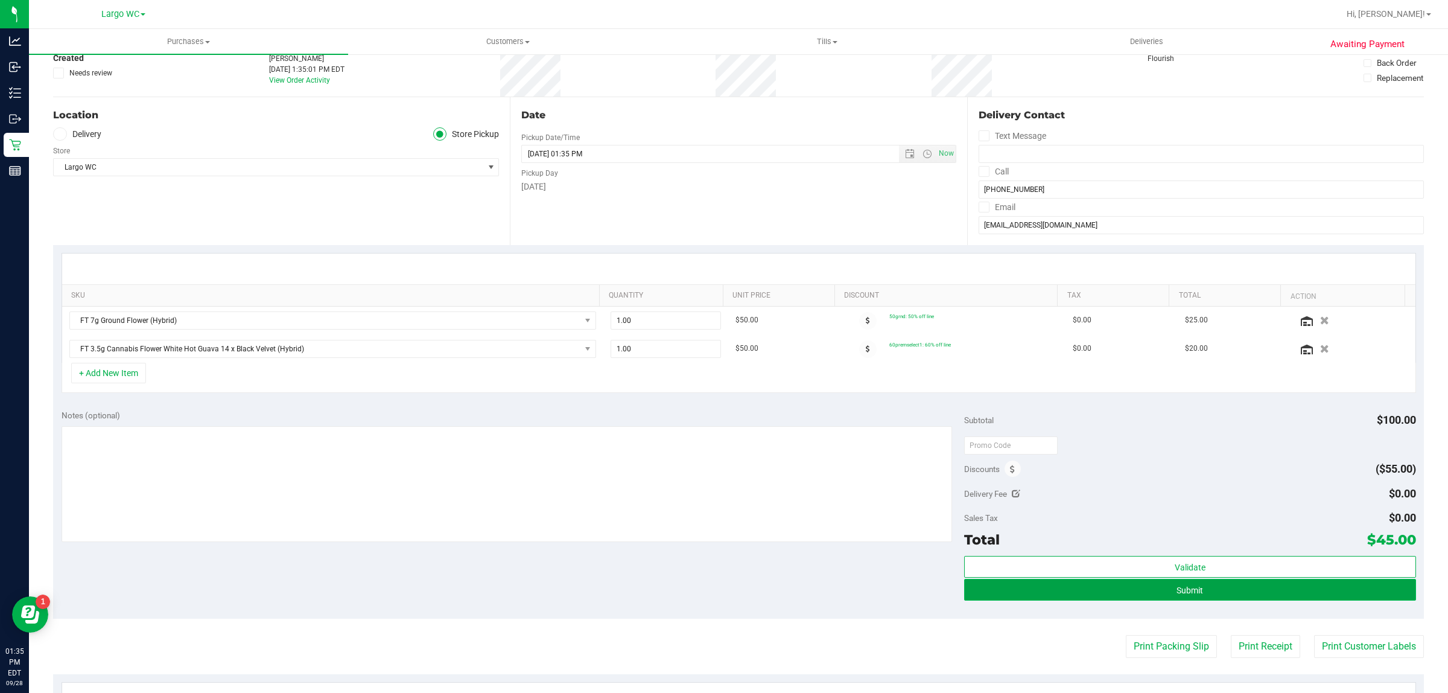
click at [1292, 584] on button "Submit" at bounding box center [1189, 590] width 451 height 22
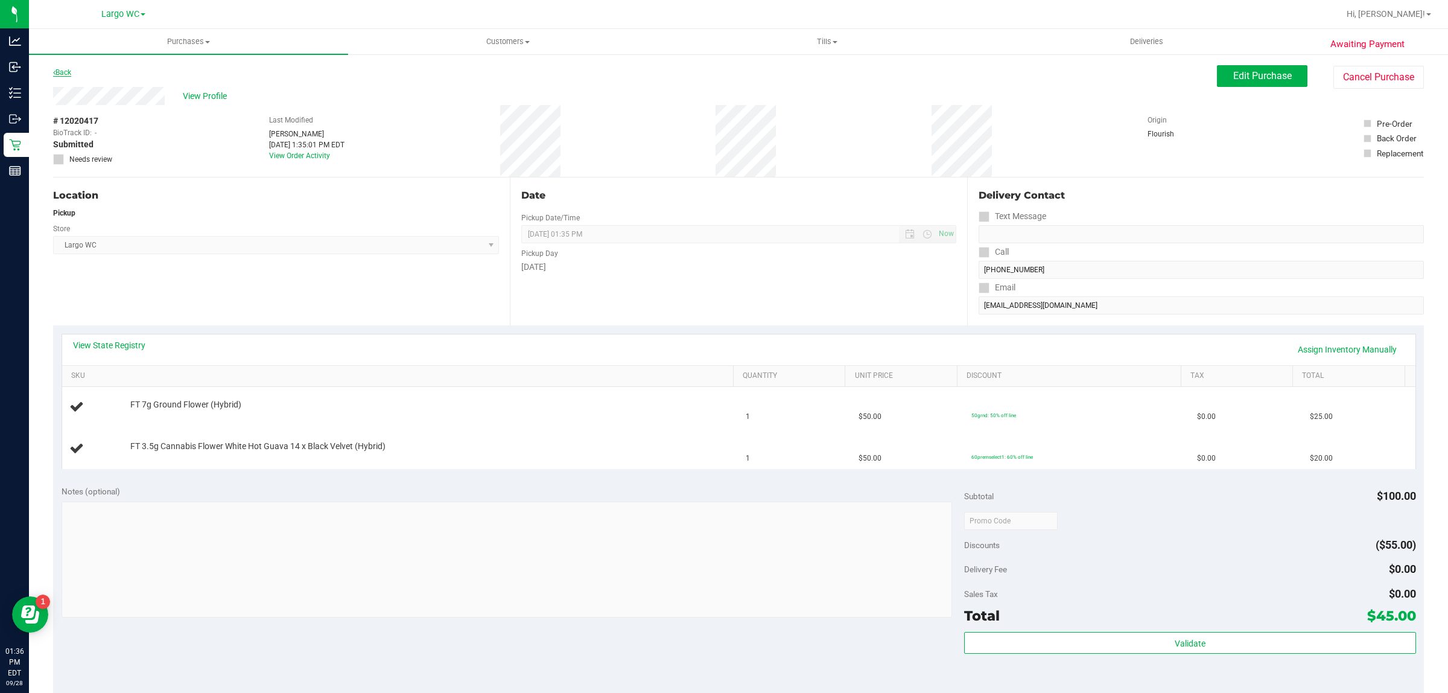
click at [68, 72] on link "Back" at bounding box center [62, 72] width 18 height 8
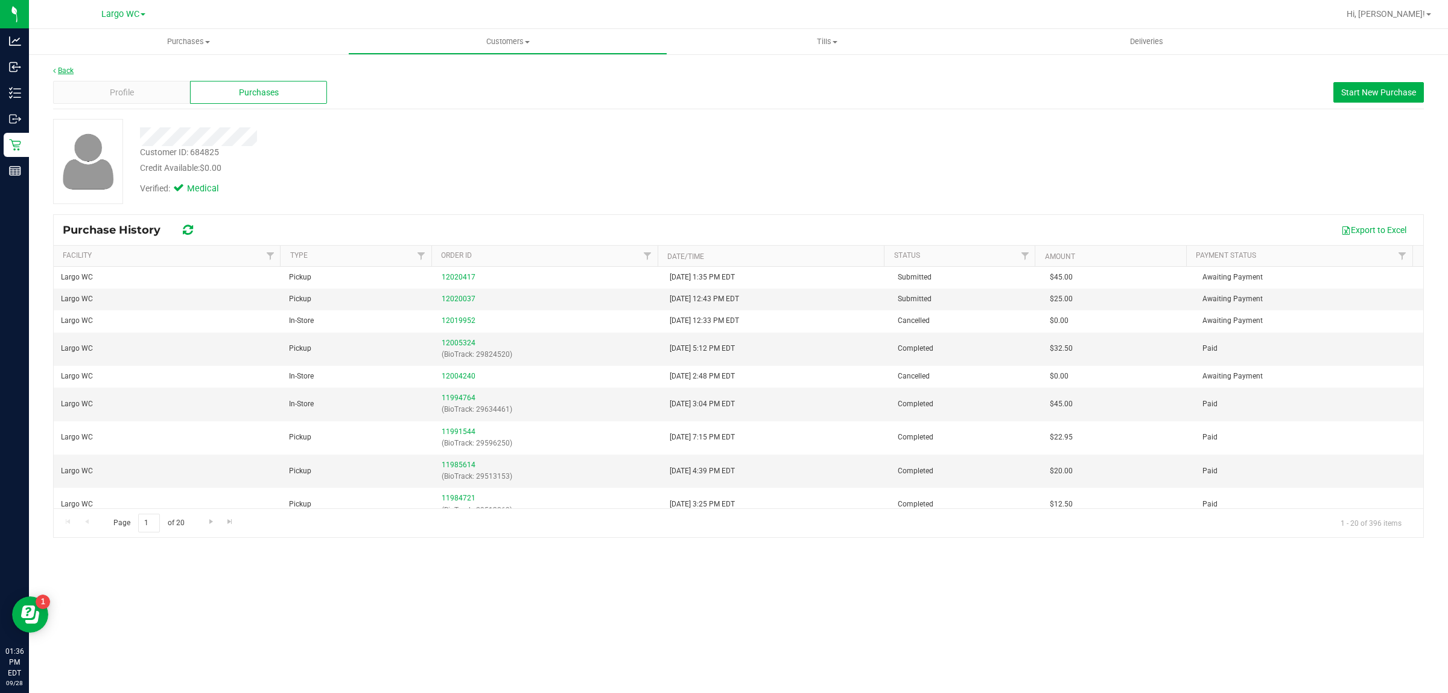
click at [68, 70] on link "Back" at bounding box center [63, 70] width 21 height 8
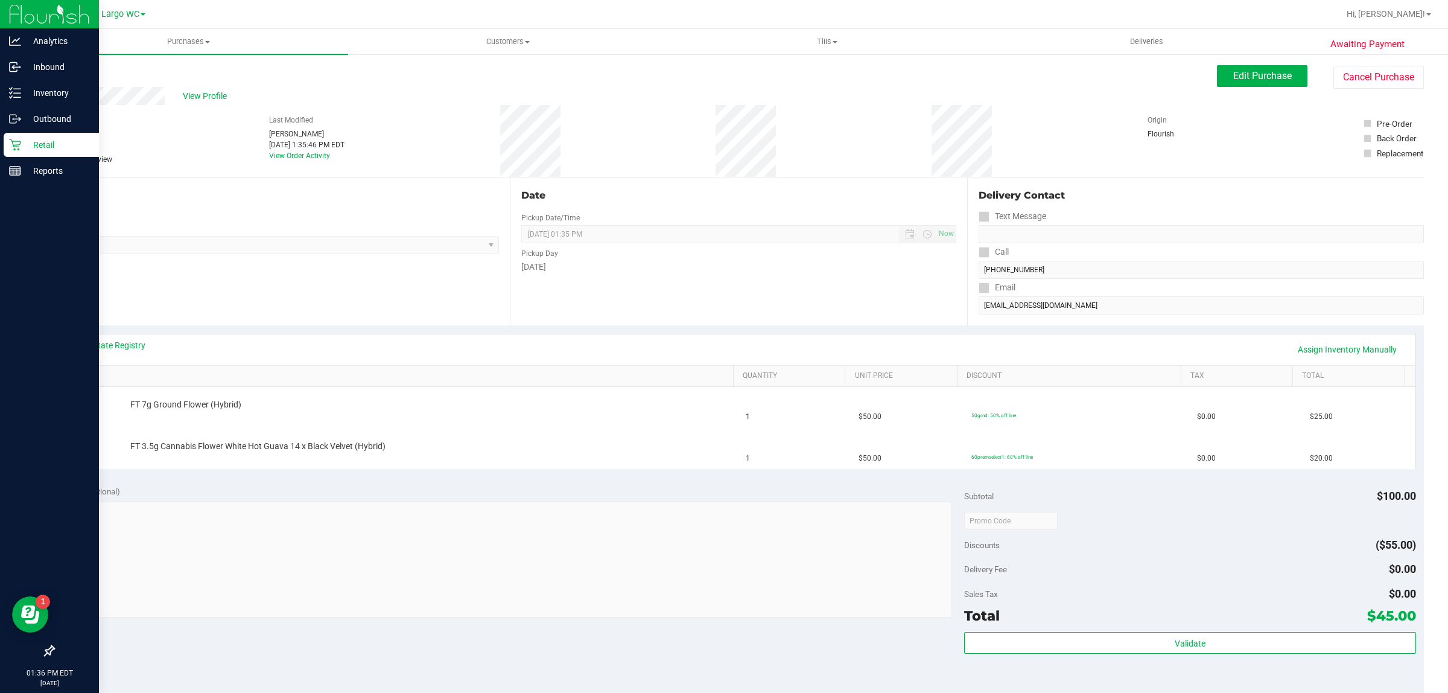
click at [12, 143] on icon at bounding box center [15, 145] width 12 height 12
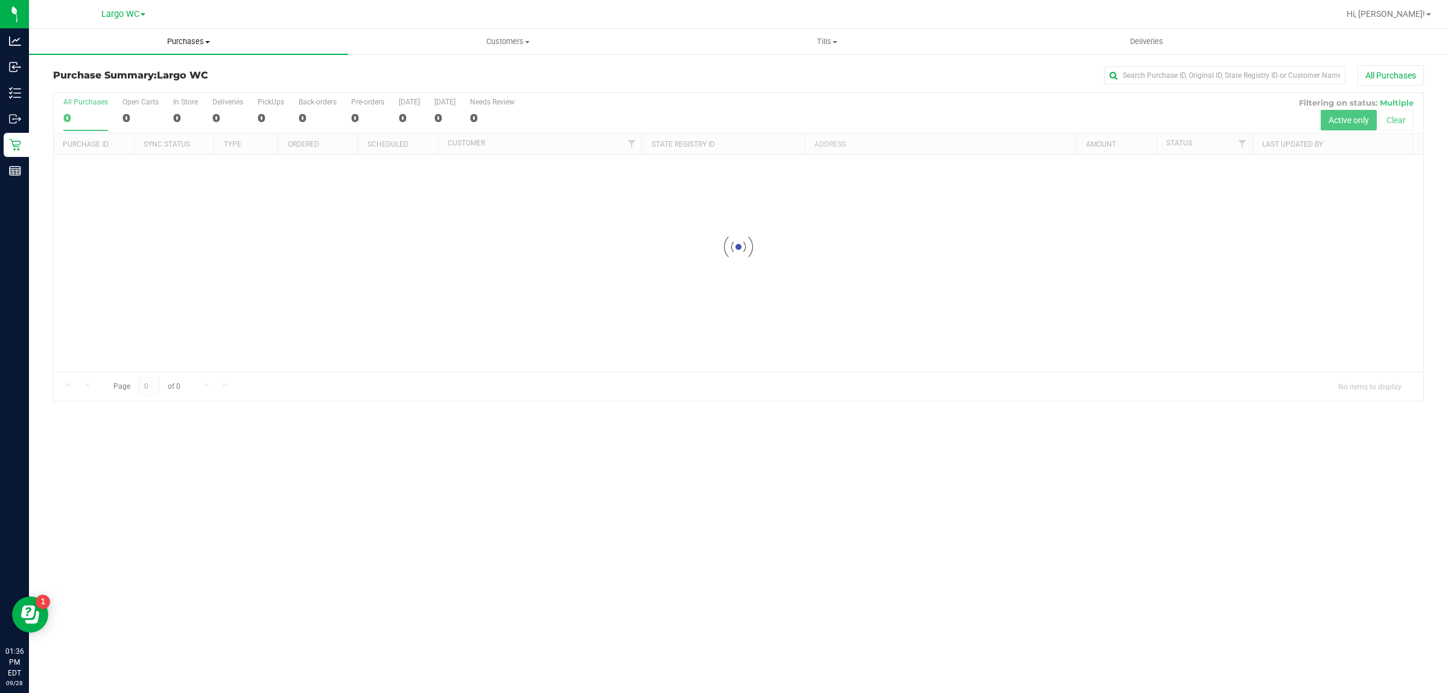
click at [201, 42] on span "Purchases" at bounding box center [188, 41] width 319 height 11
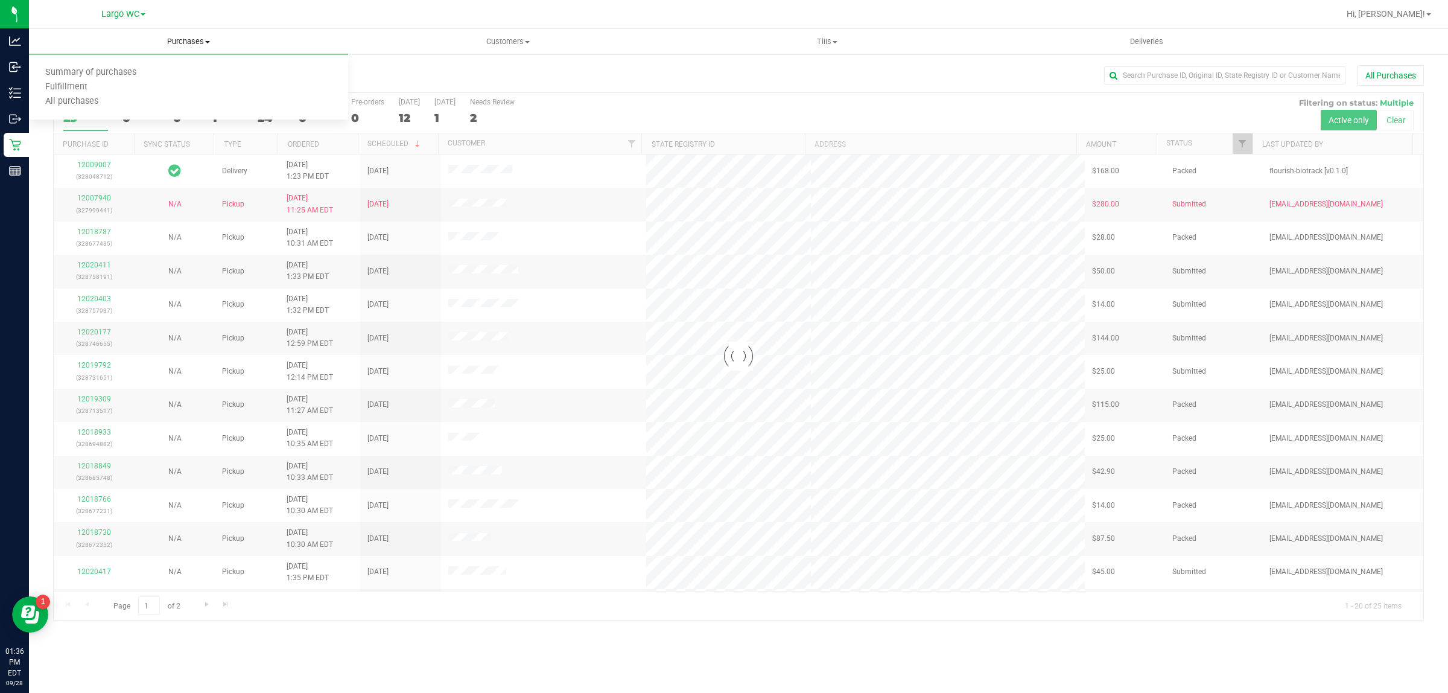
click at [65, 82] on span "Fulfillment" at bounding box center [66, 87] width 75 height 10
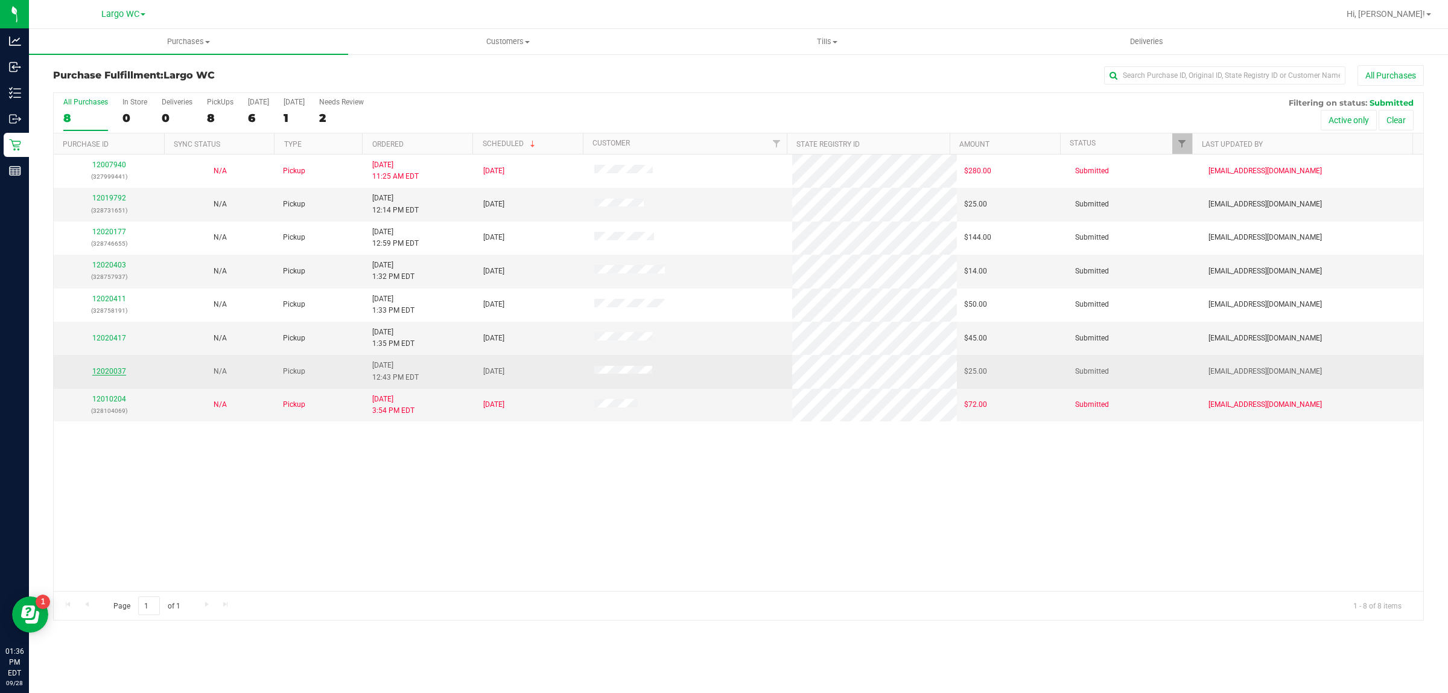
click at [94, 375] on link "12020037" at bounding box center [109, 371] width 34 height 8
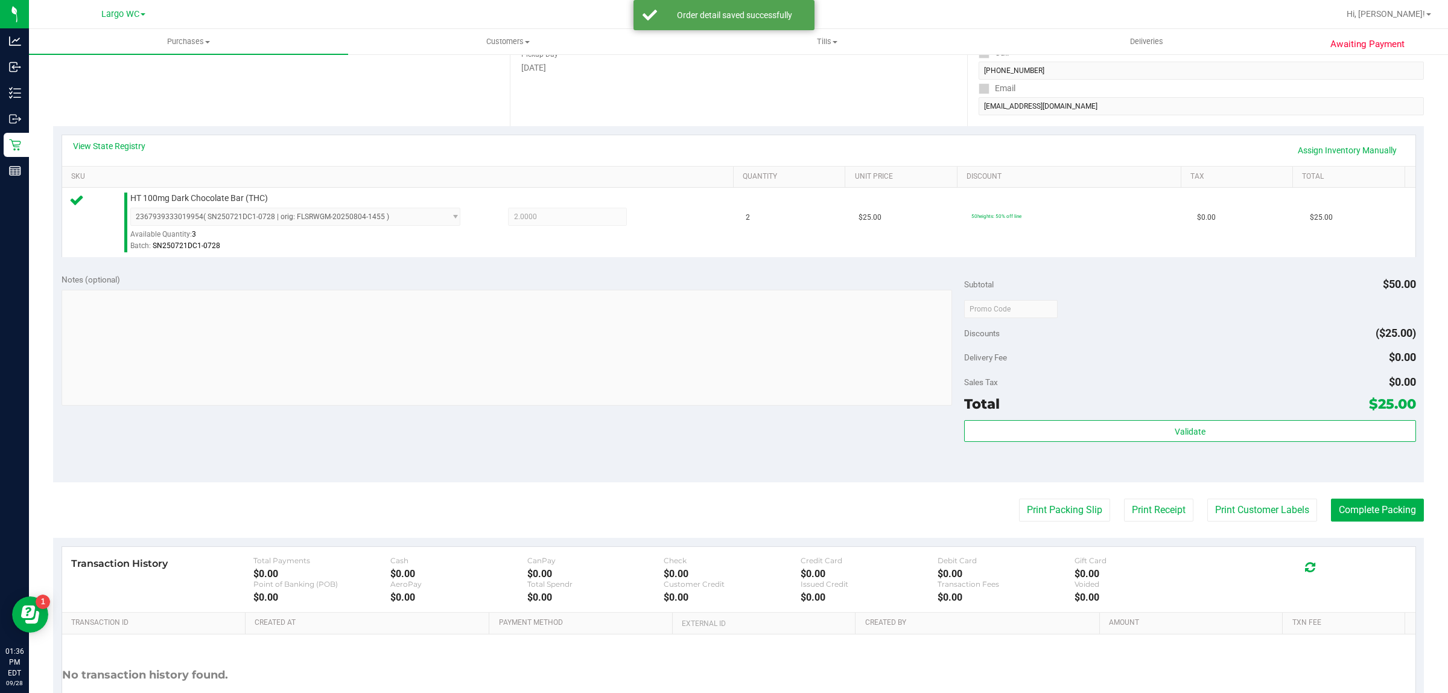
scroll to position [243, 0]
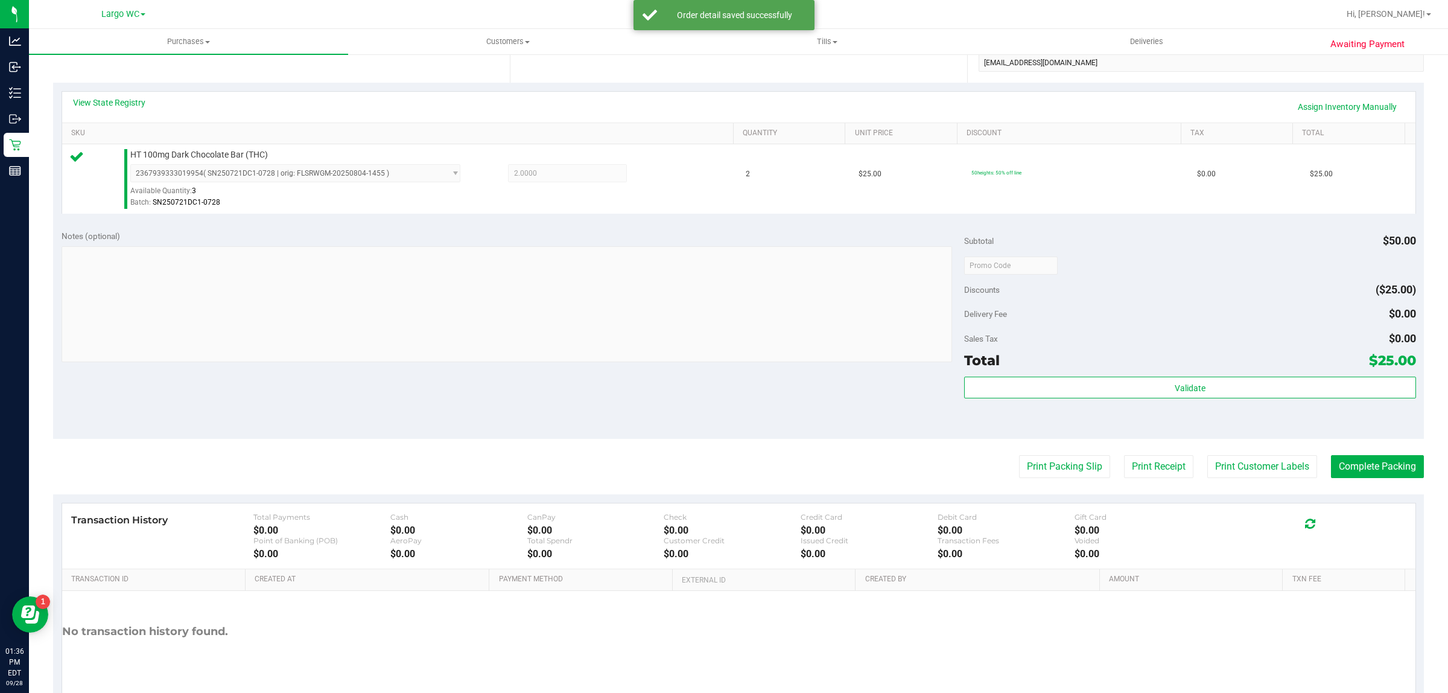
click at [1117, 415] on div "Validate" at bounding box center [1189, 404] width 451 height 54
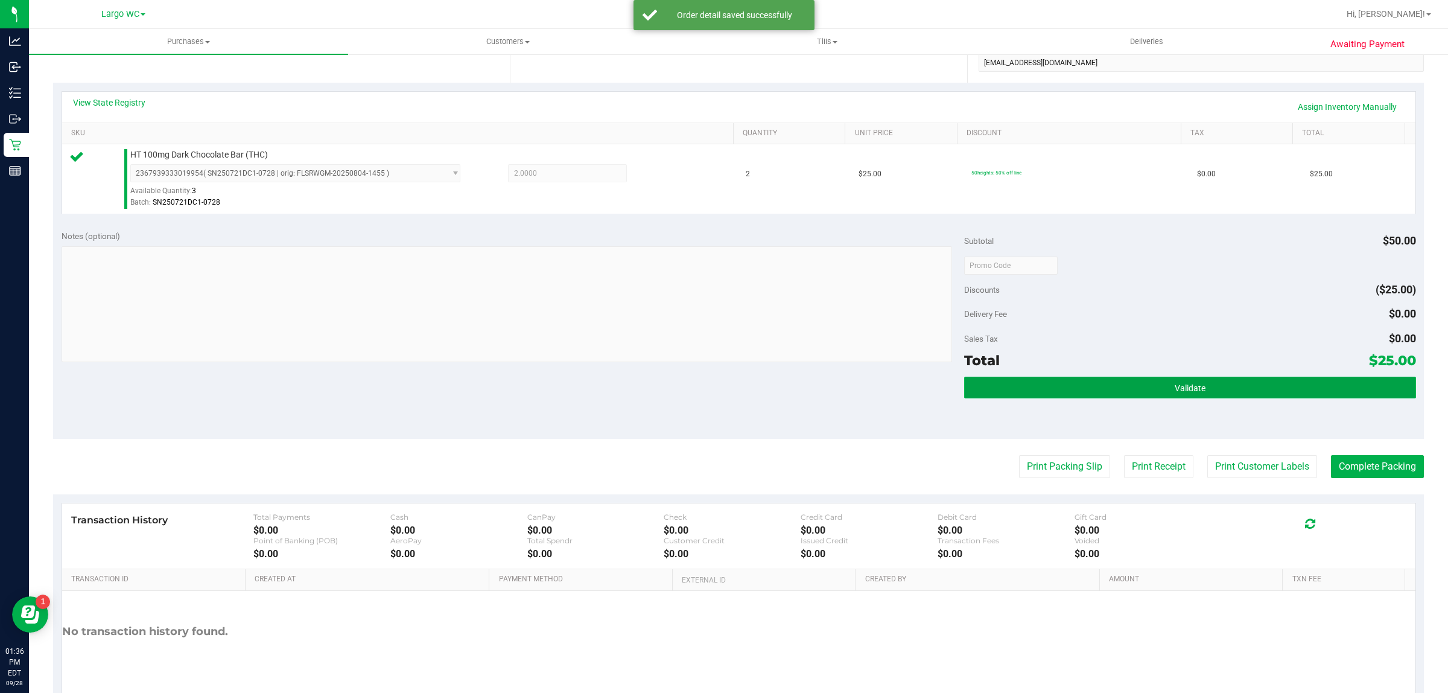
click at [1182, 393] on span "Validate" at bounding box center [1190, 388] width 31 height 10
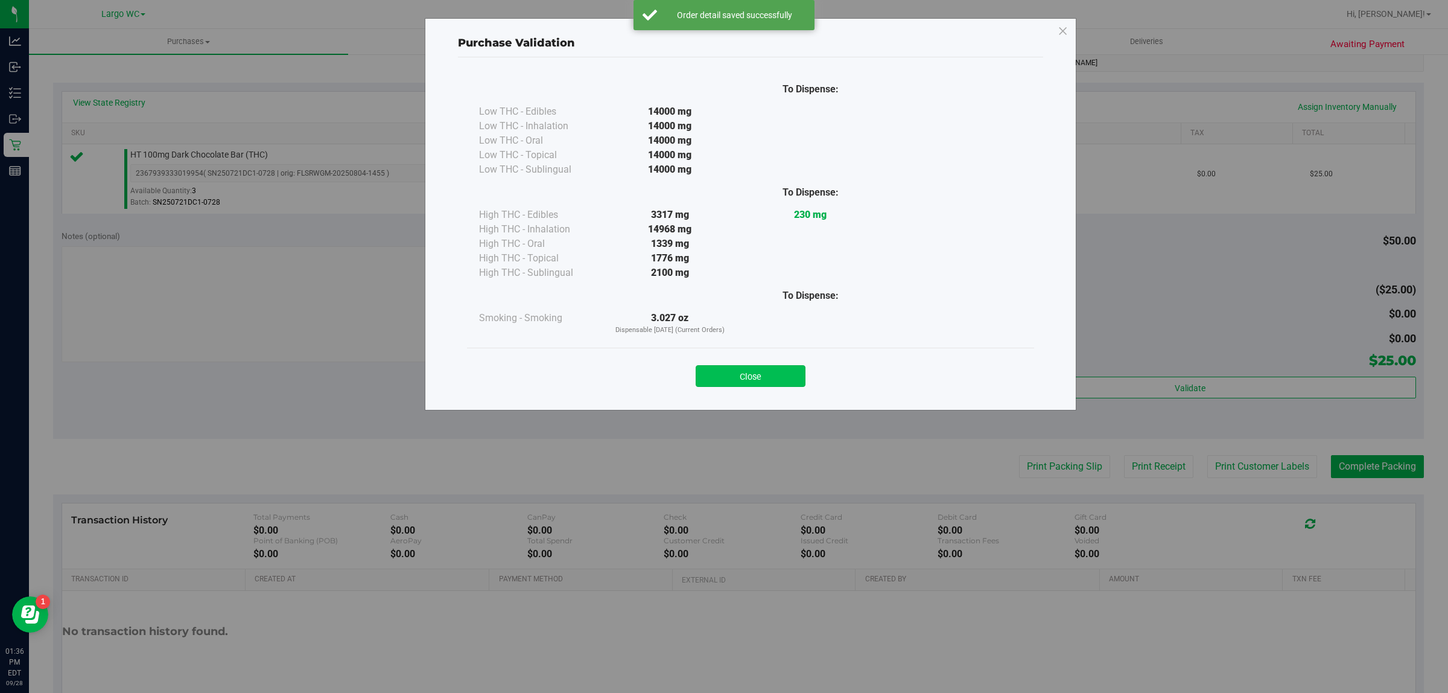
click at [760, 366] on button "Close" at bounding box center [751, 376] width 110 height 22
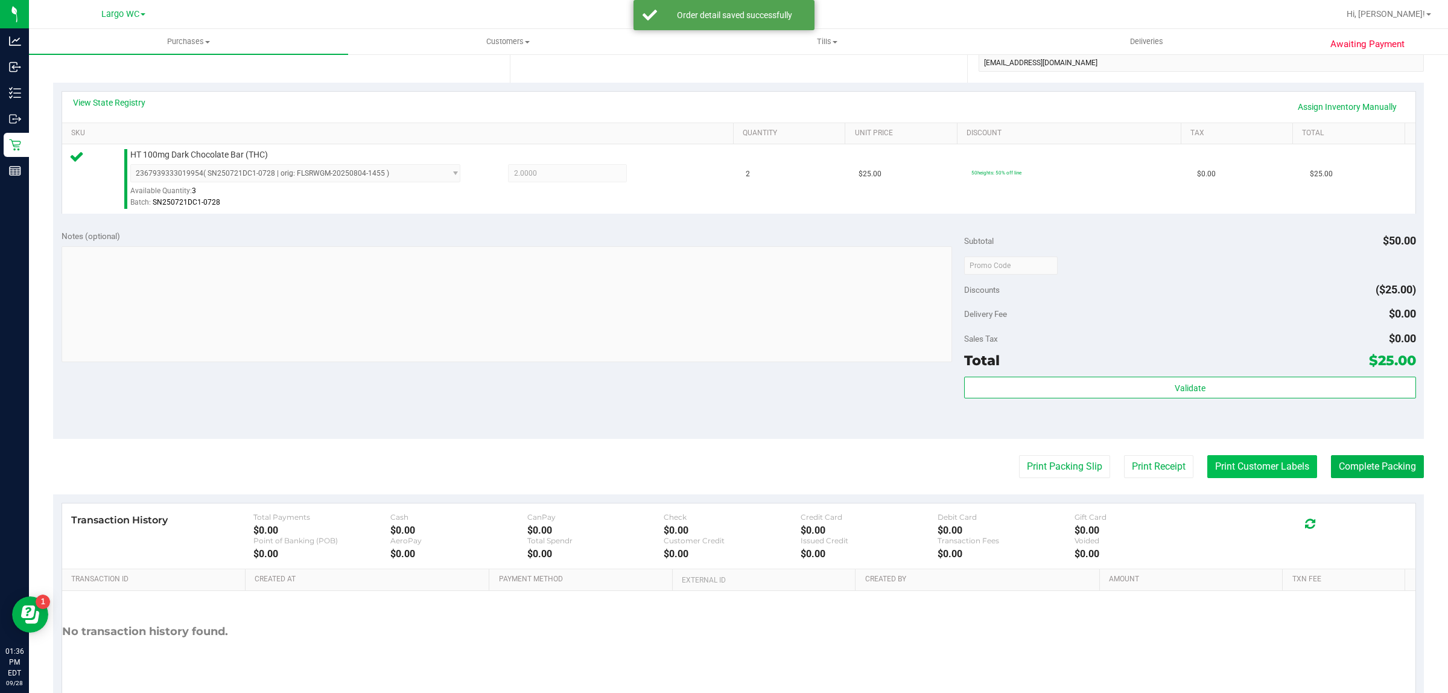
click at [1218, 468] on button "Print Customer Labels" at bounding box center [1263, 466] width 110 height 23
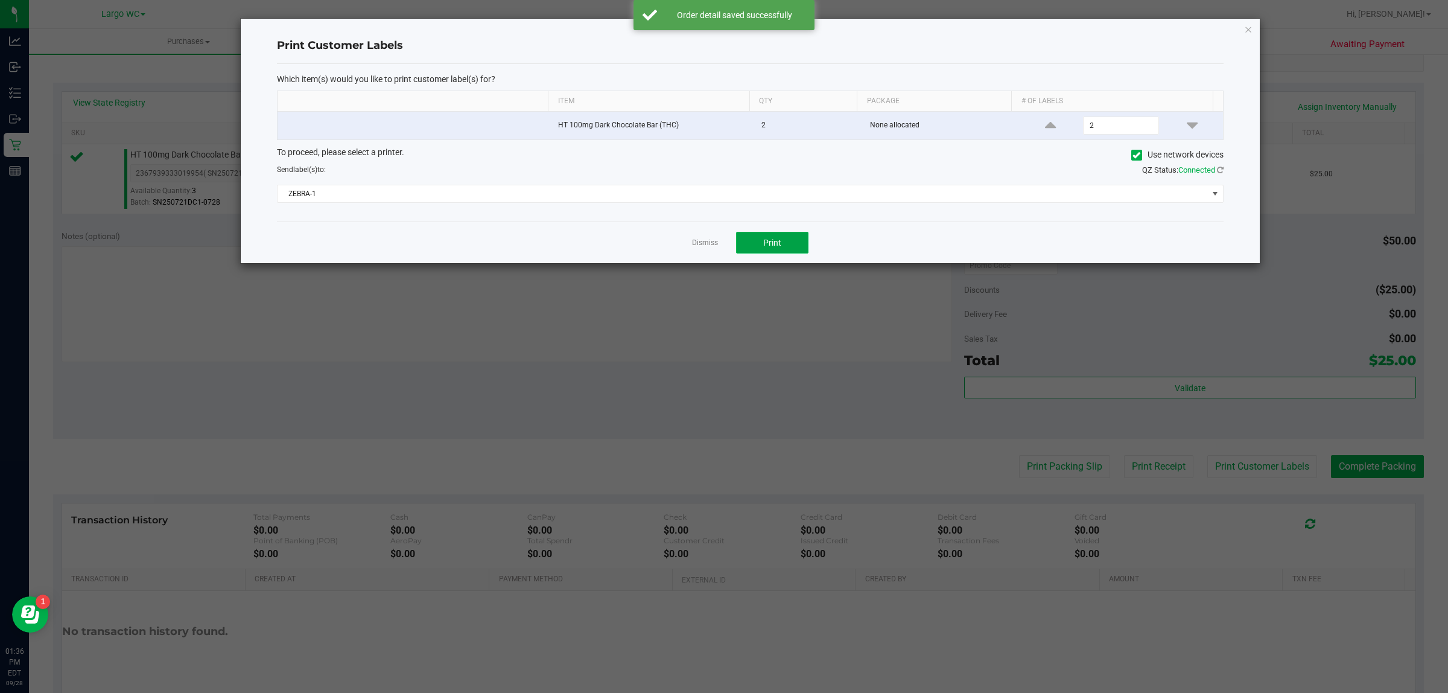
click at [782, 250] on button "Print" at bounding box center [772, 243] width 72 height 22
click at [1248, 28] on icon "button" at bounding box center [1248, 29] width 8 height 14
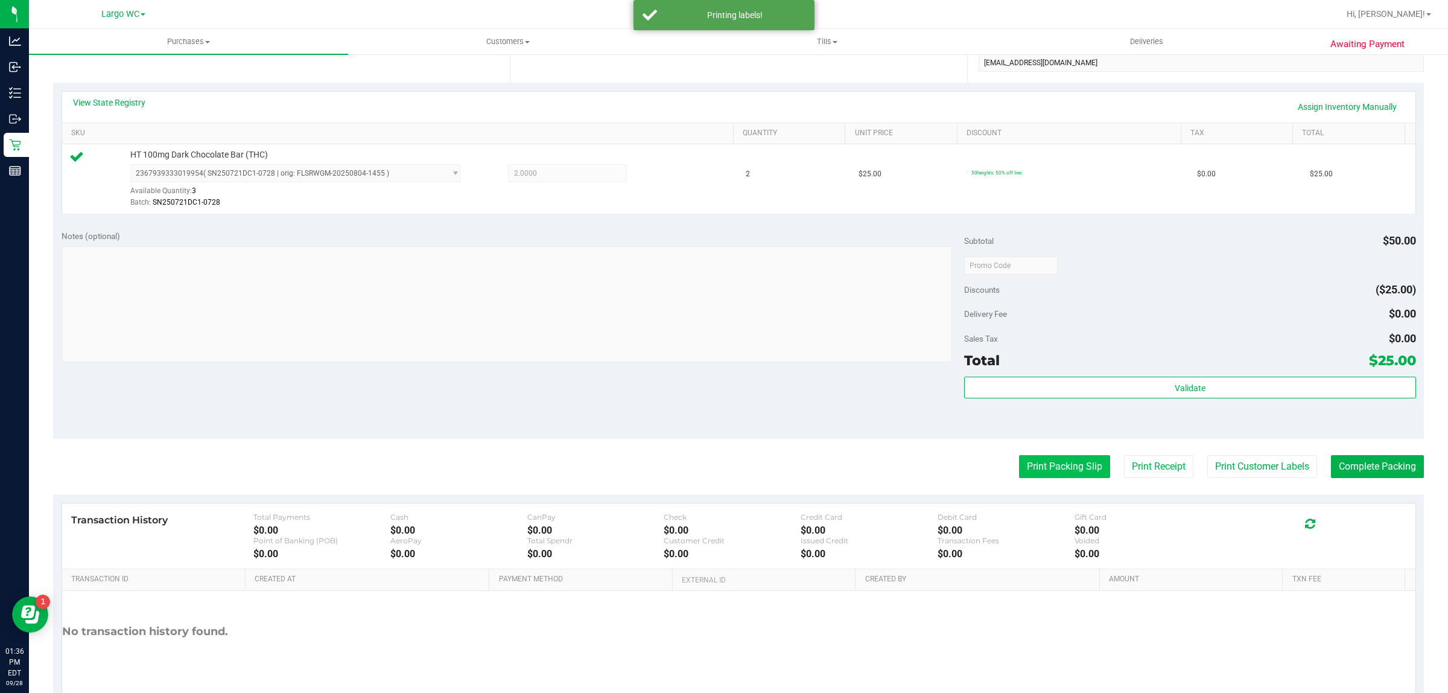
click at [1046, 474] on button "Print Packing Slip" at bounding box center [1064, 466] width 91 height 23
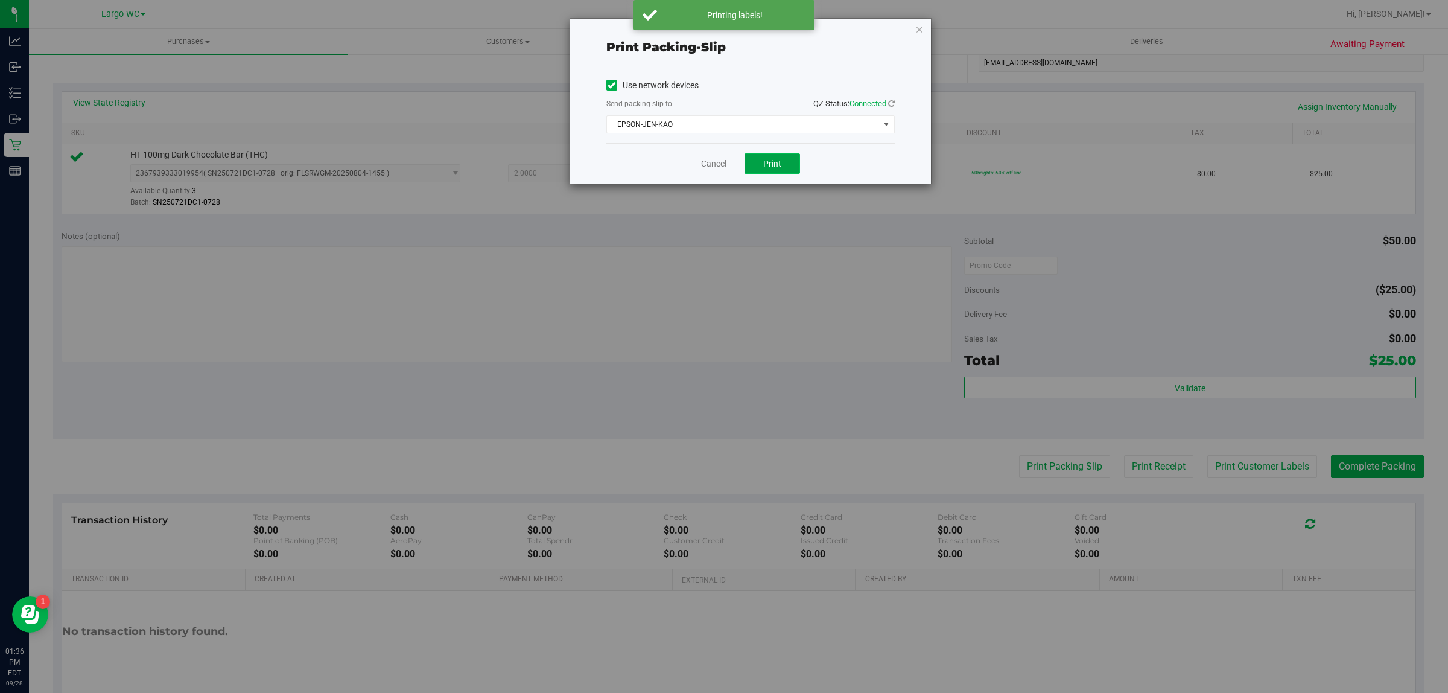
click at [770, 164] on span "Print" at bounding box center [772, 164] width 18 height 10
click at [921, 25] on icon "button" at bounding box center [920, 29] width 8 height 14
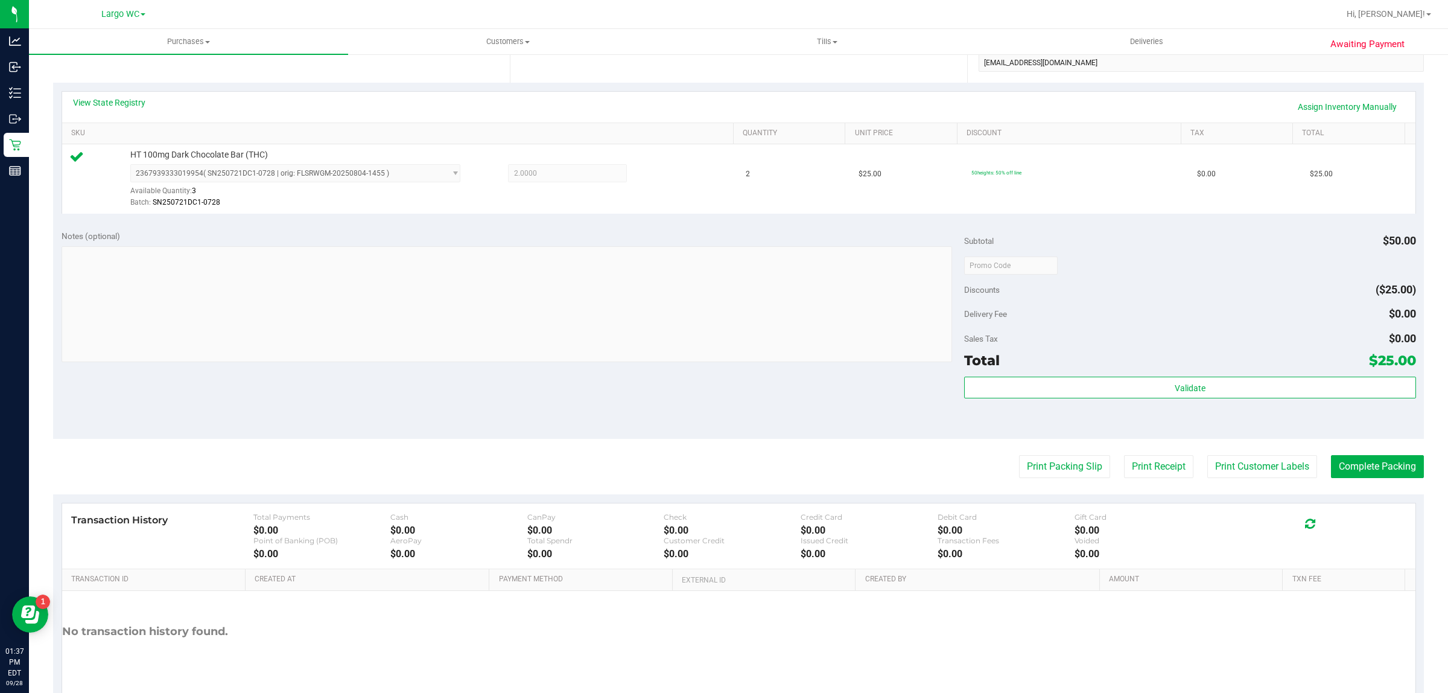
scroll to position [0, 0]
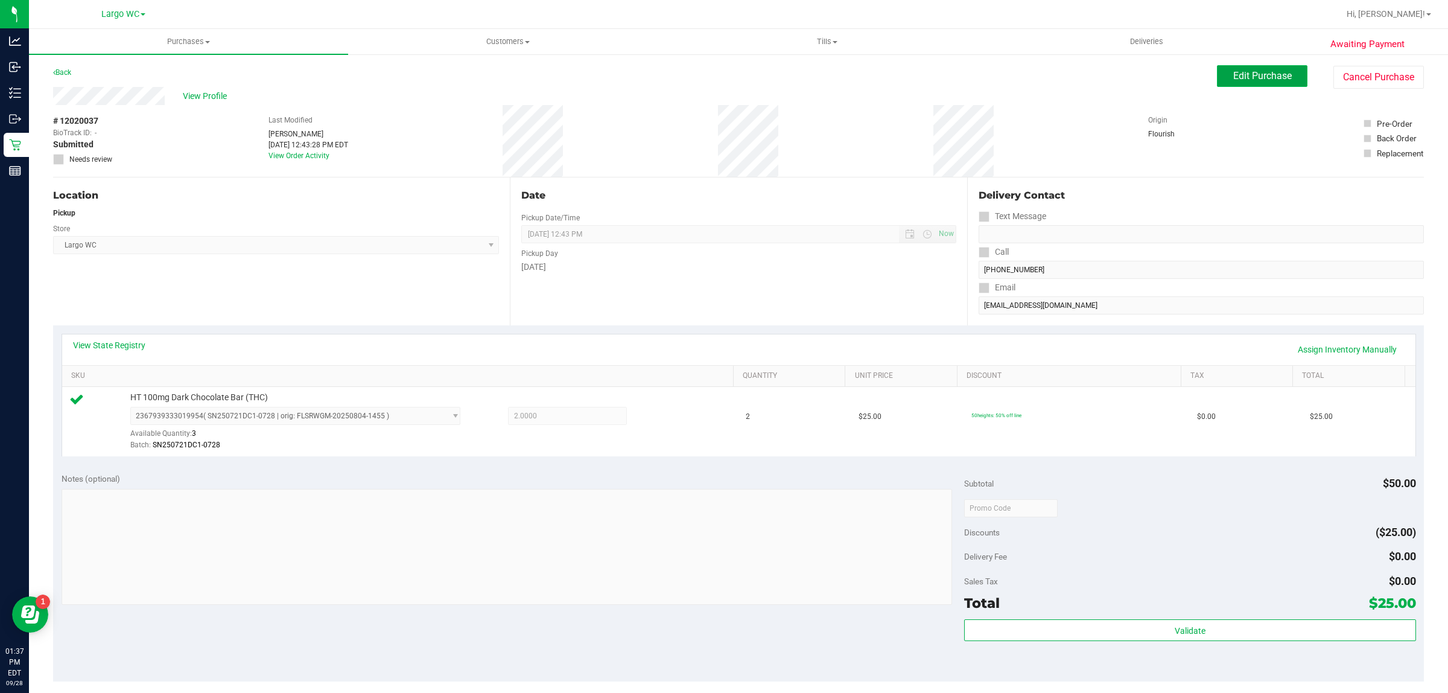
click at [1264, 76] on span "Edit Purchase" at bounding box center [1263, 75] width 59 height 11
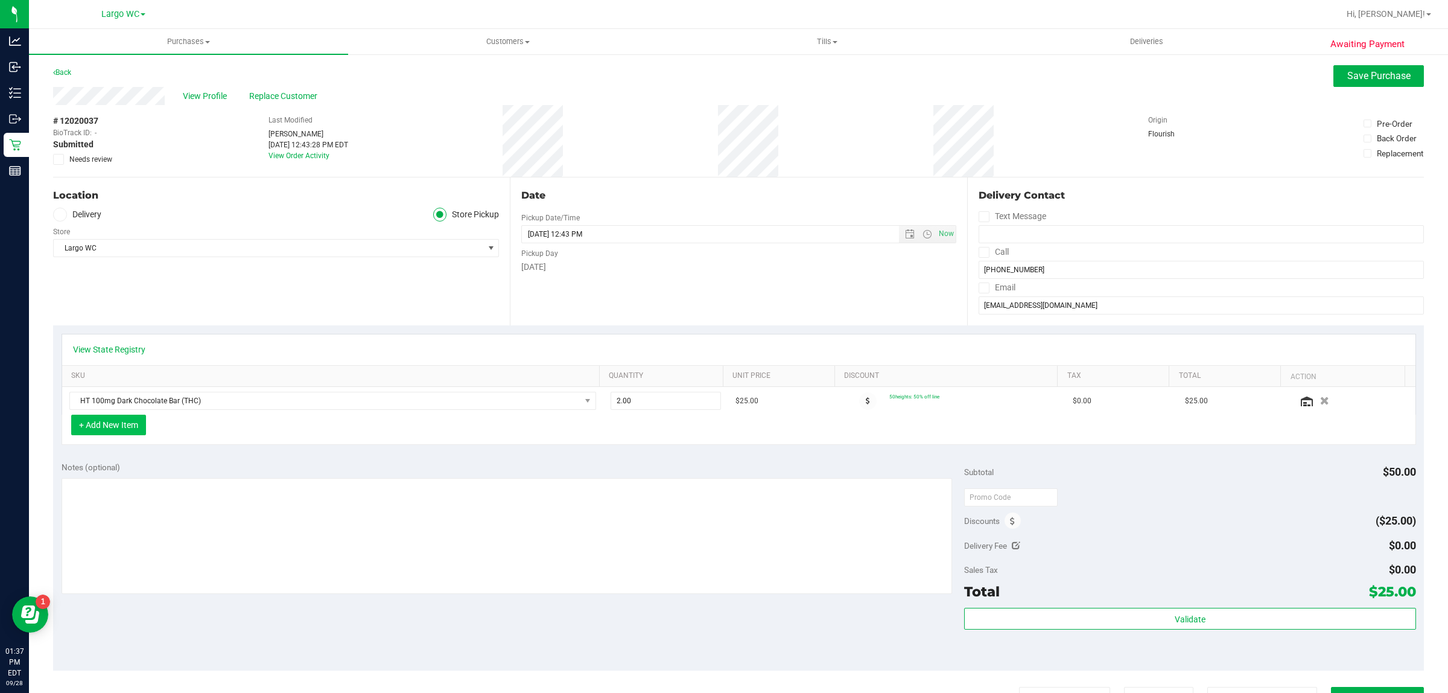
click at [113, 430] on button "+ Add New Item" at bounding box center [108, 425] width 75 height 21
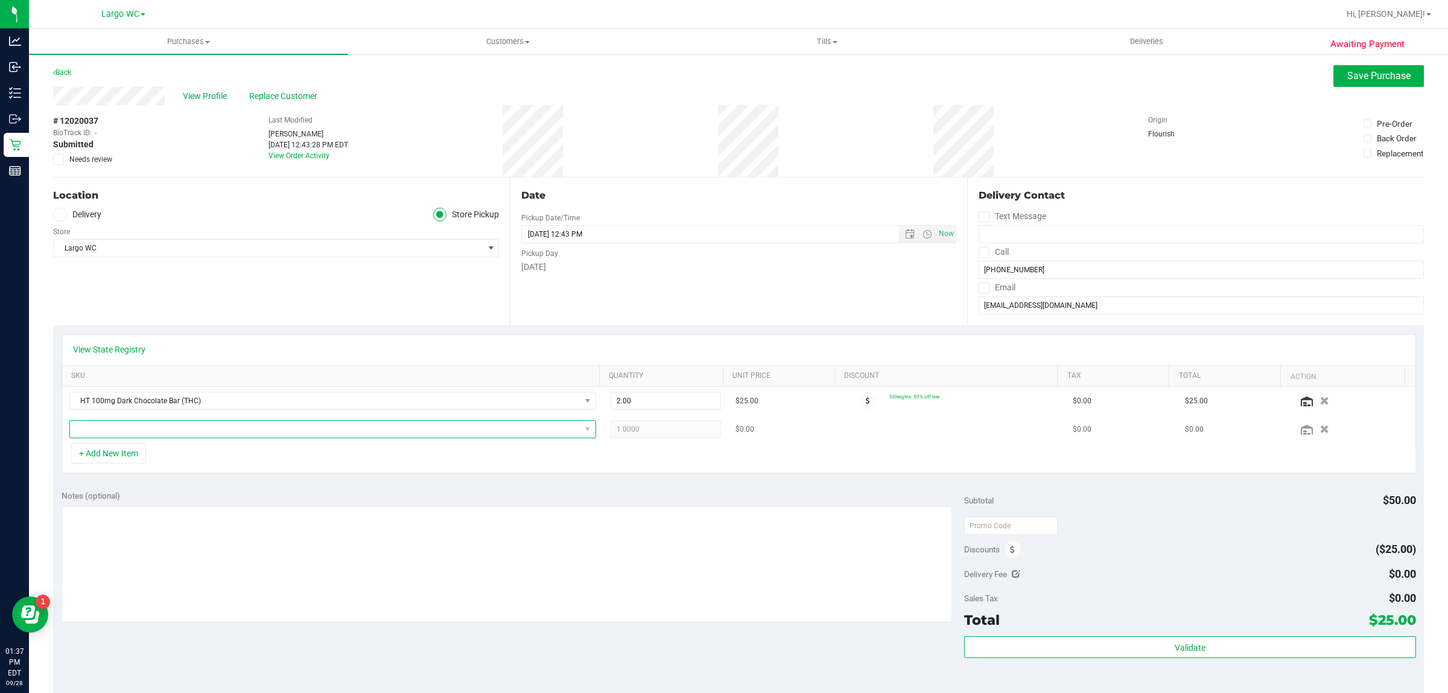
click at [182, 433] on span "NO DATA FOUND" at bounding box center [325, 429] width 511 height 17
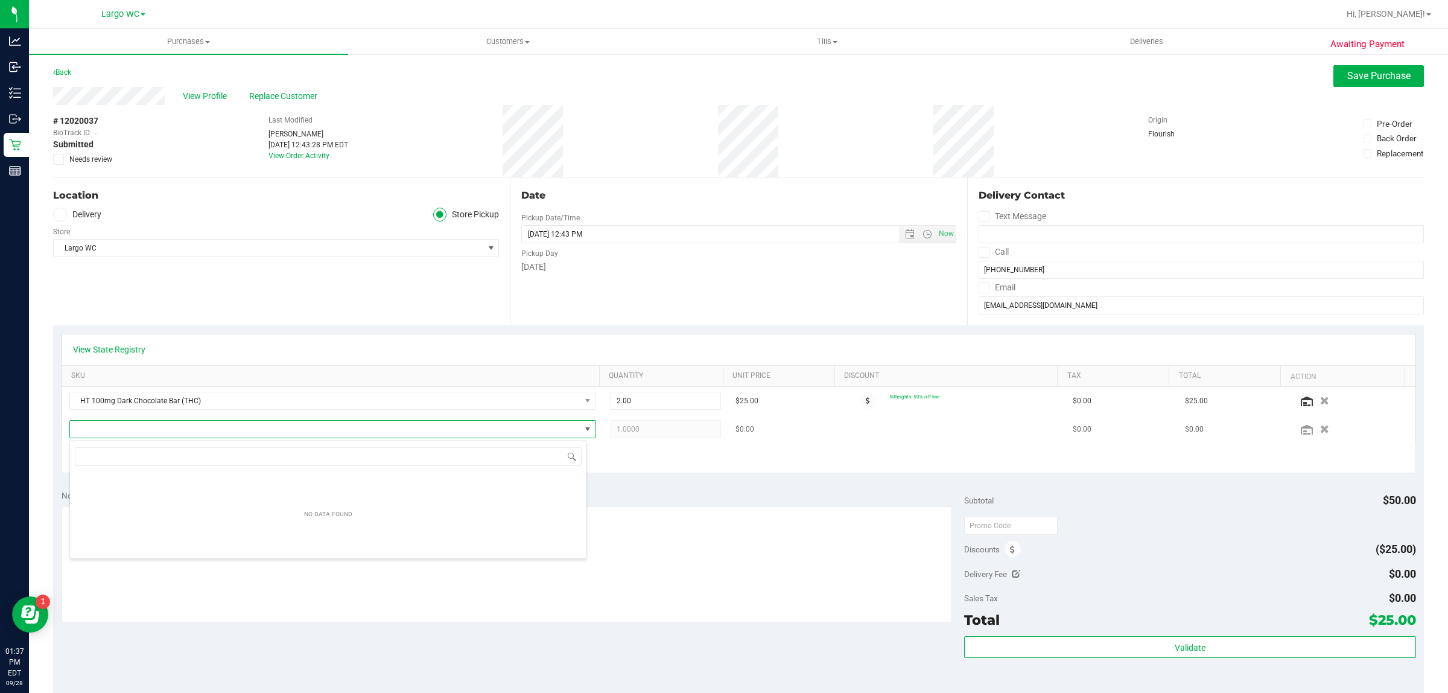
scroll to position [19, 518]
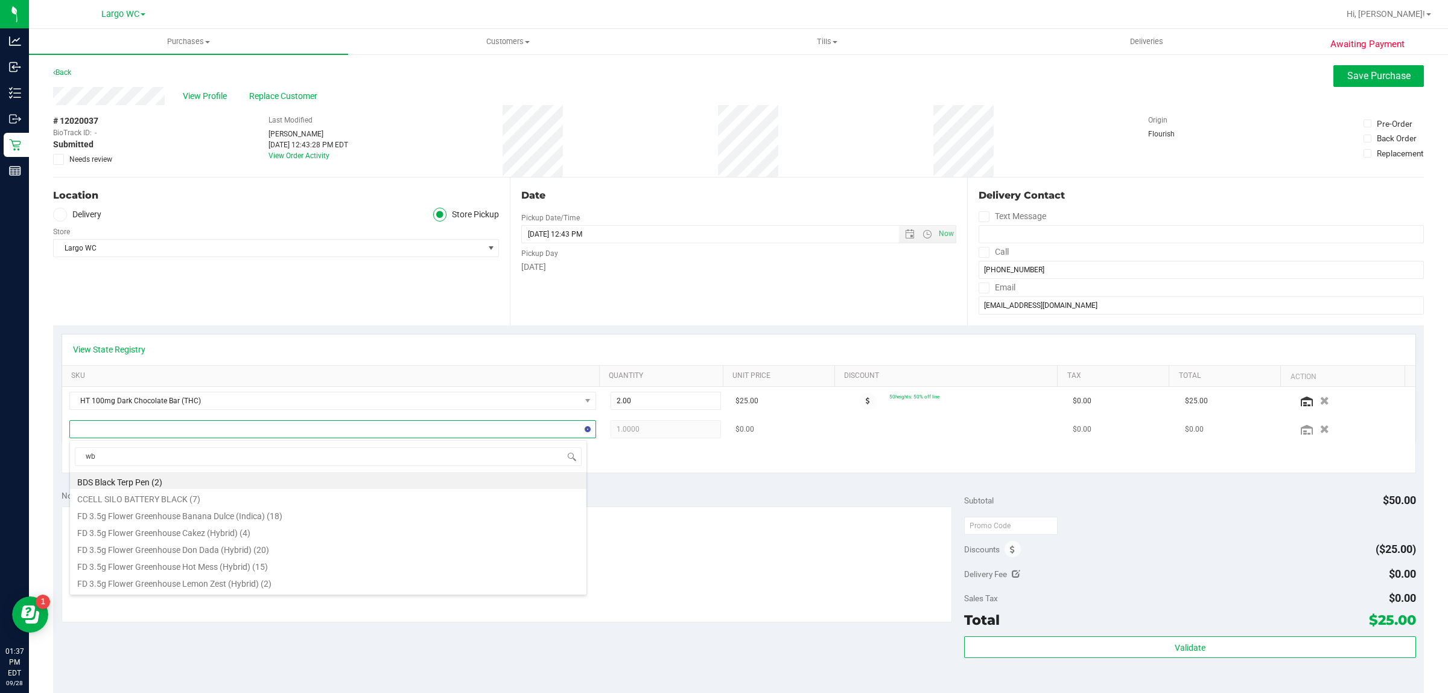
type input "wbv"
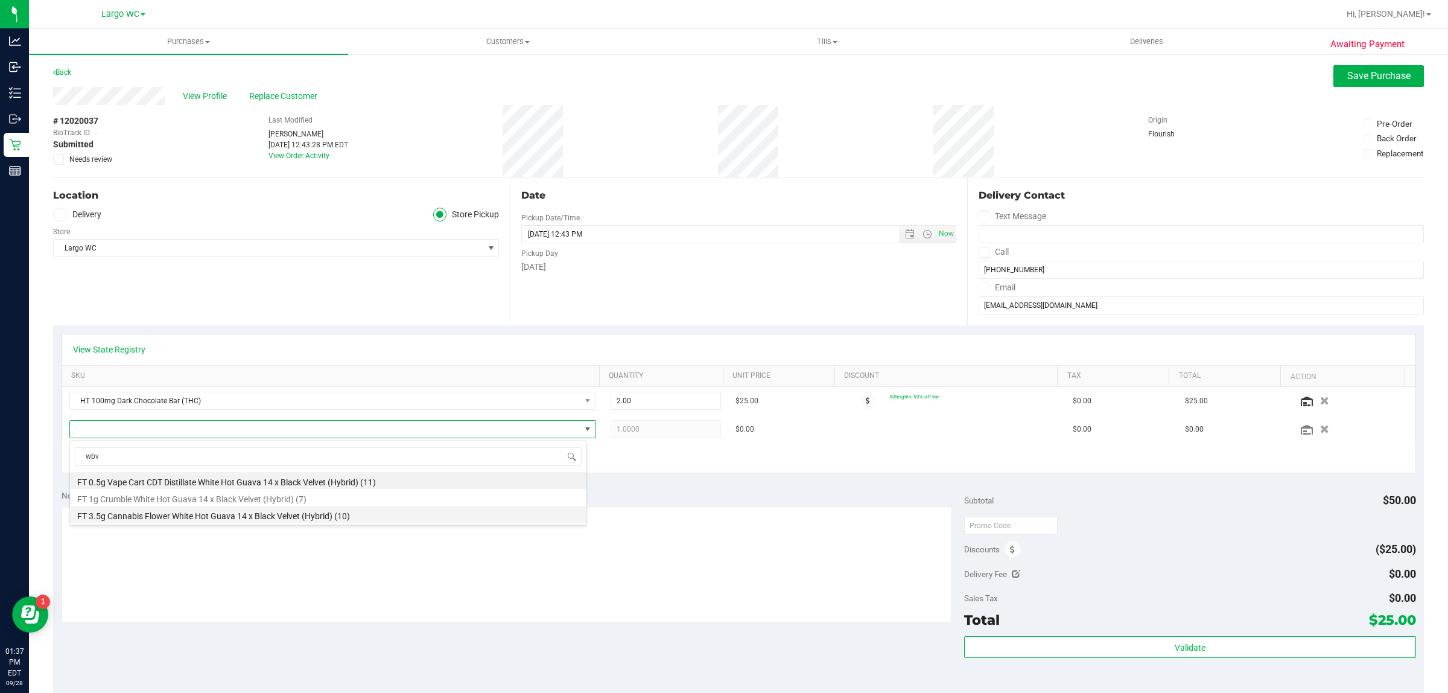
click at [212, 516] on li "FT 3.5g Cannabis Flower White Hot Guava 14 x Black Velvet (Hybrid) (10)" at bounding box center [328, 514] width 517 height 17
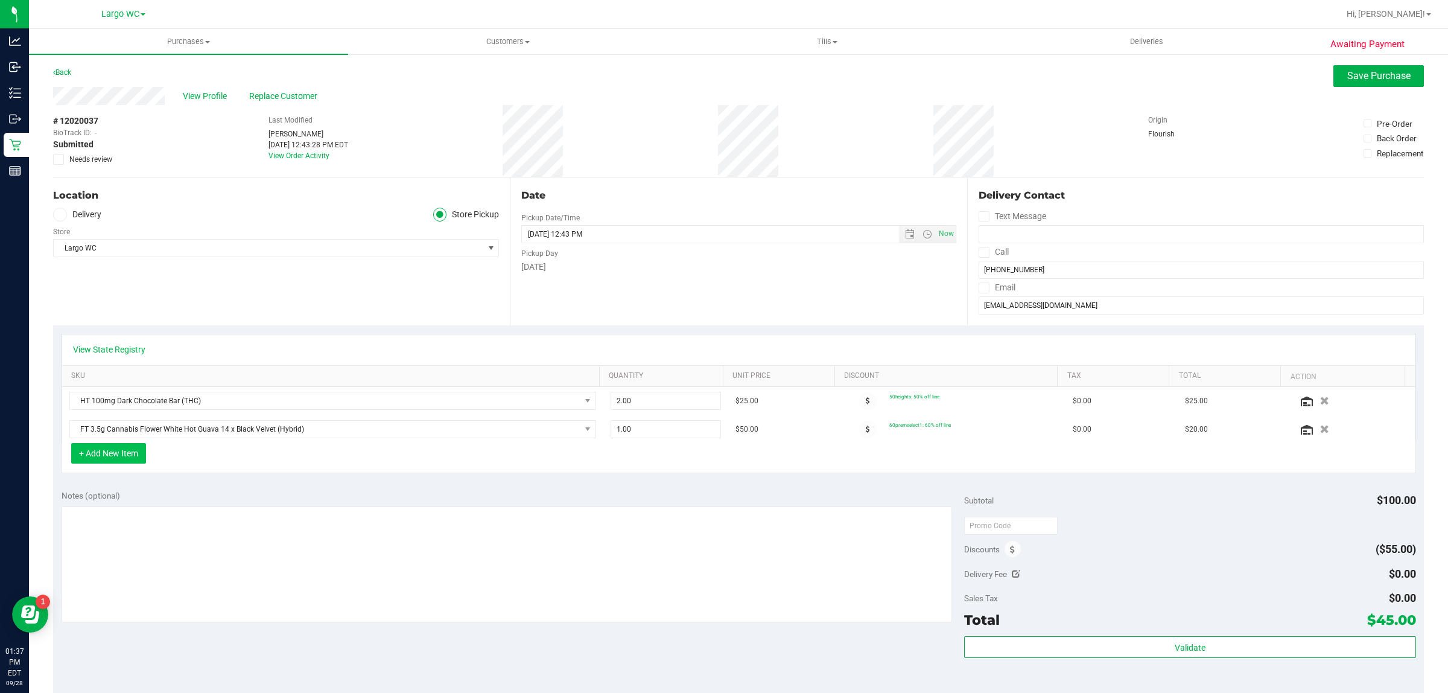
click at [129, 454] on button "+ Add New Item" at bounding box center [108, 453] width 75 height 21
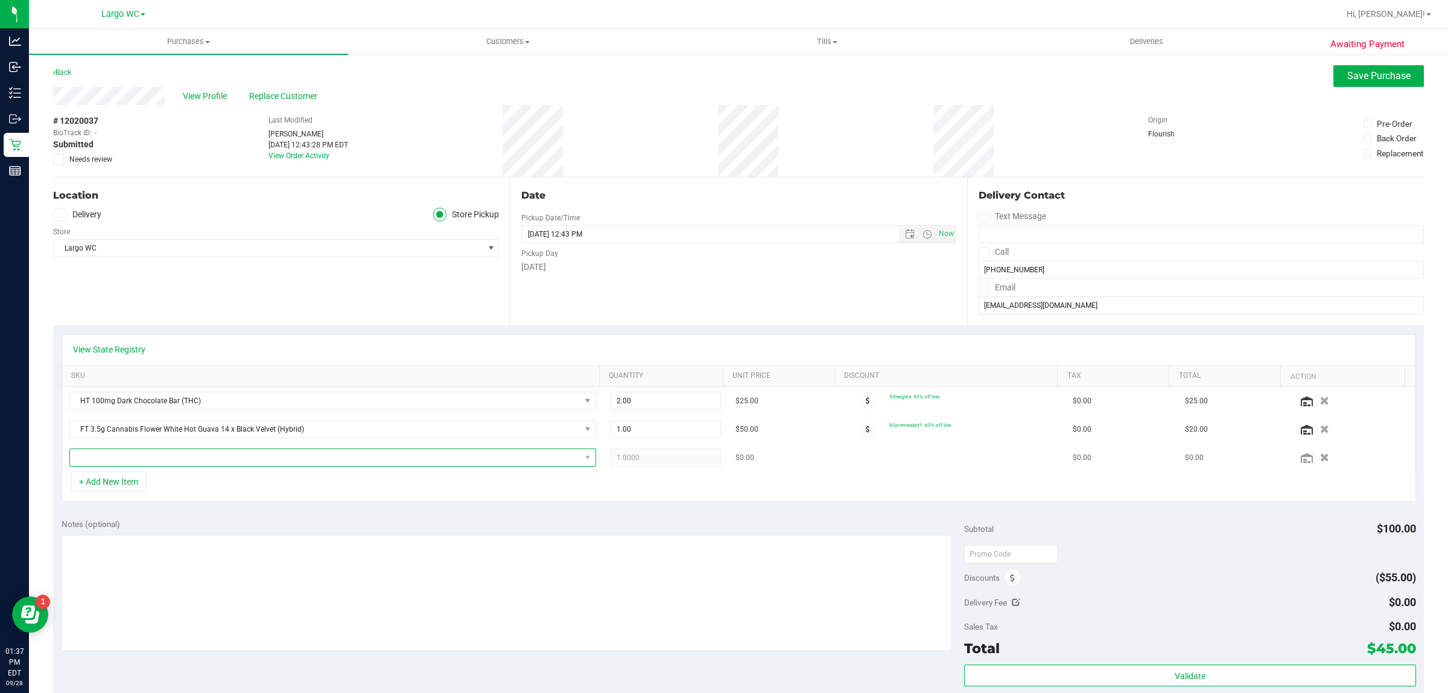
click at [161, 462] on span "NO DATA FOUND" at bounding box center [325, 457] width 511 height 17
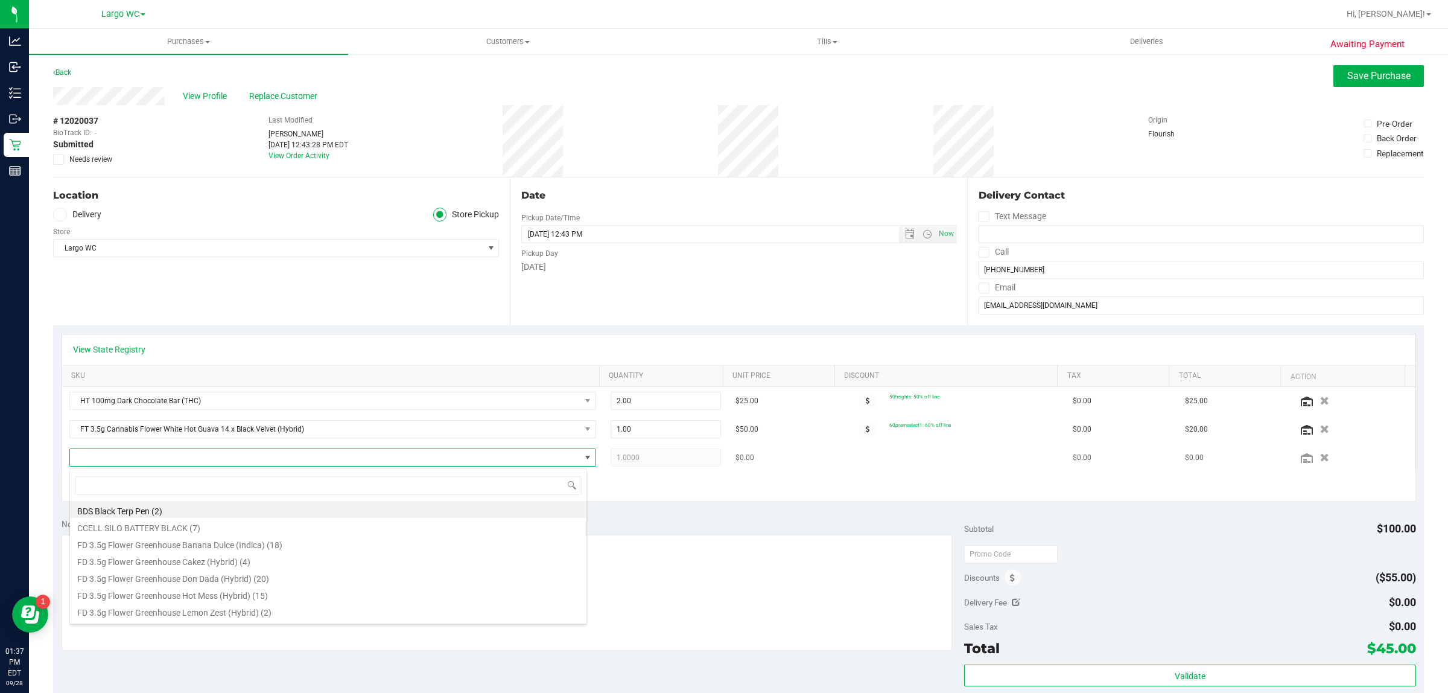
scroll to position [19, 514]
type input "grou"
click at [177, 515] on li "FT 7g Ground Flower (Hybrid) (8)" at bounding box center [328, 509] width 517 height 17
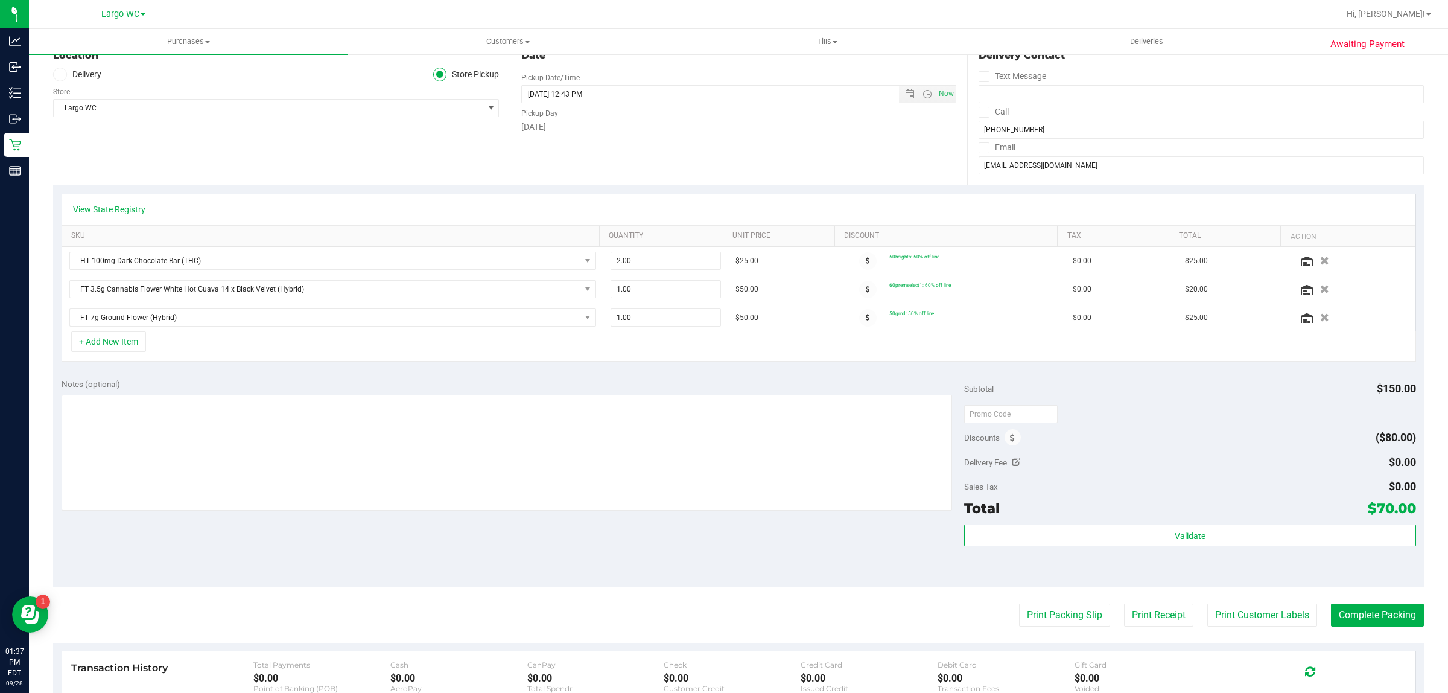
scroll to position [139, 0]
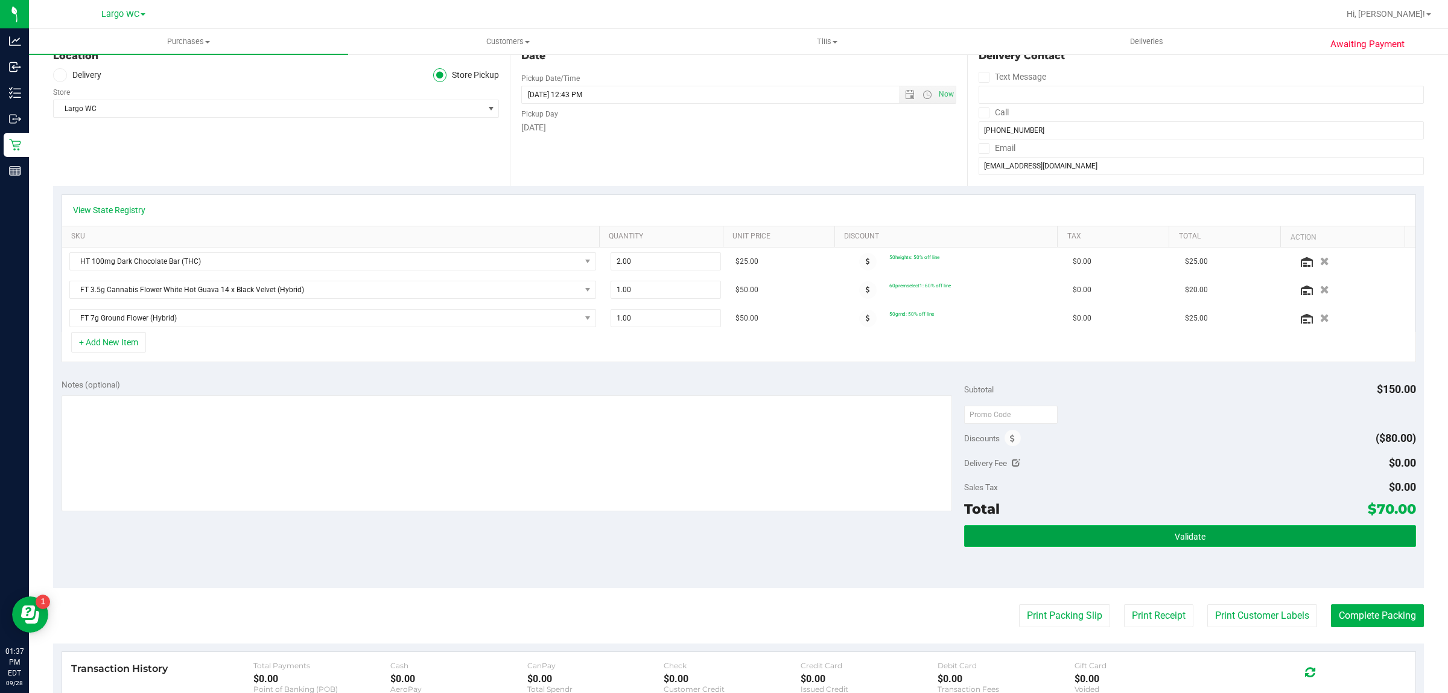
click at [1069, 544] on button "Validate" at bounding box center [1189, 536] width 451 height 22
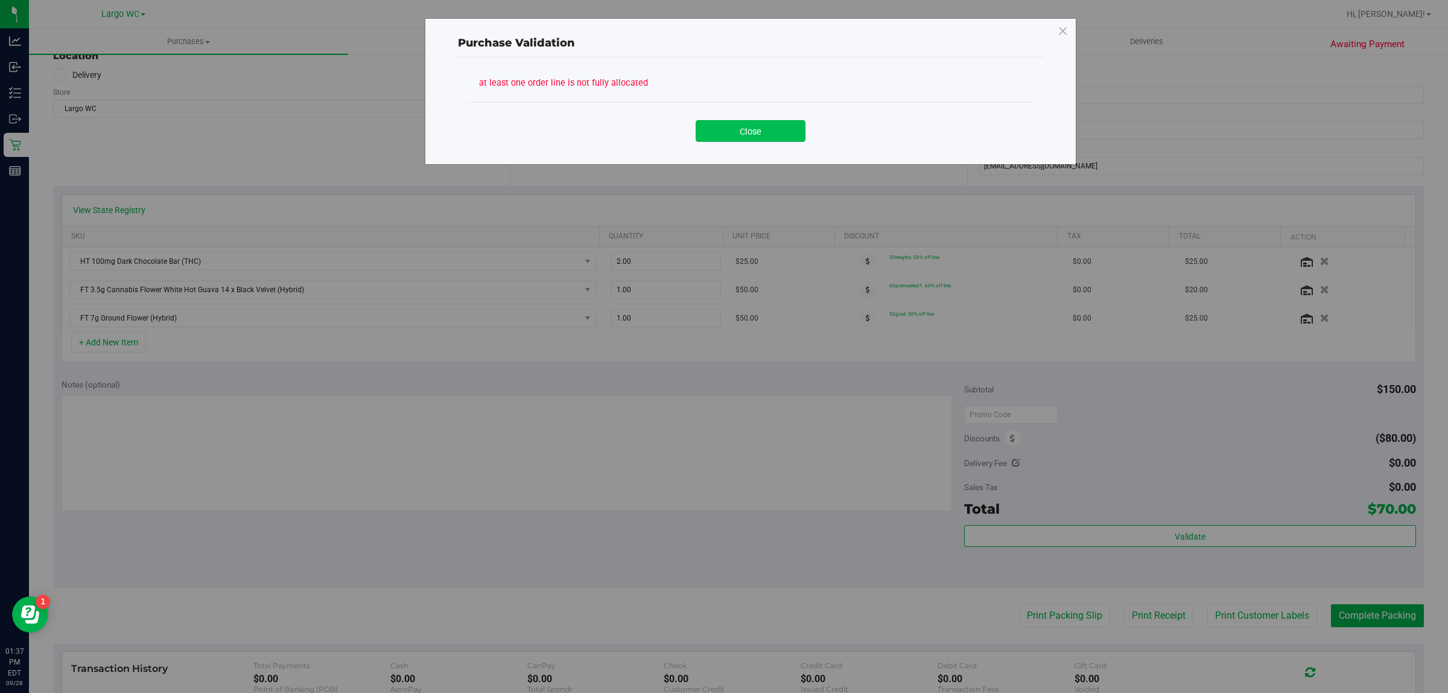
click at [750, 132] on button "Close" at bounding box center [751, 131] width 110 height 22
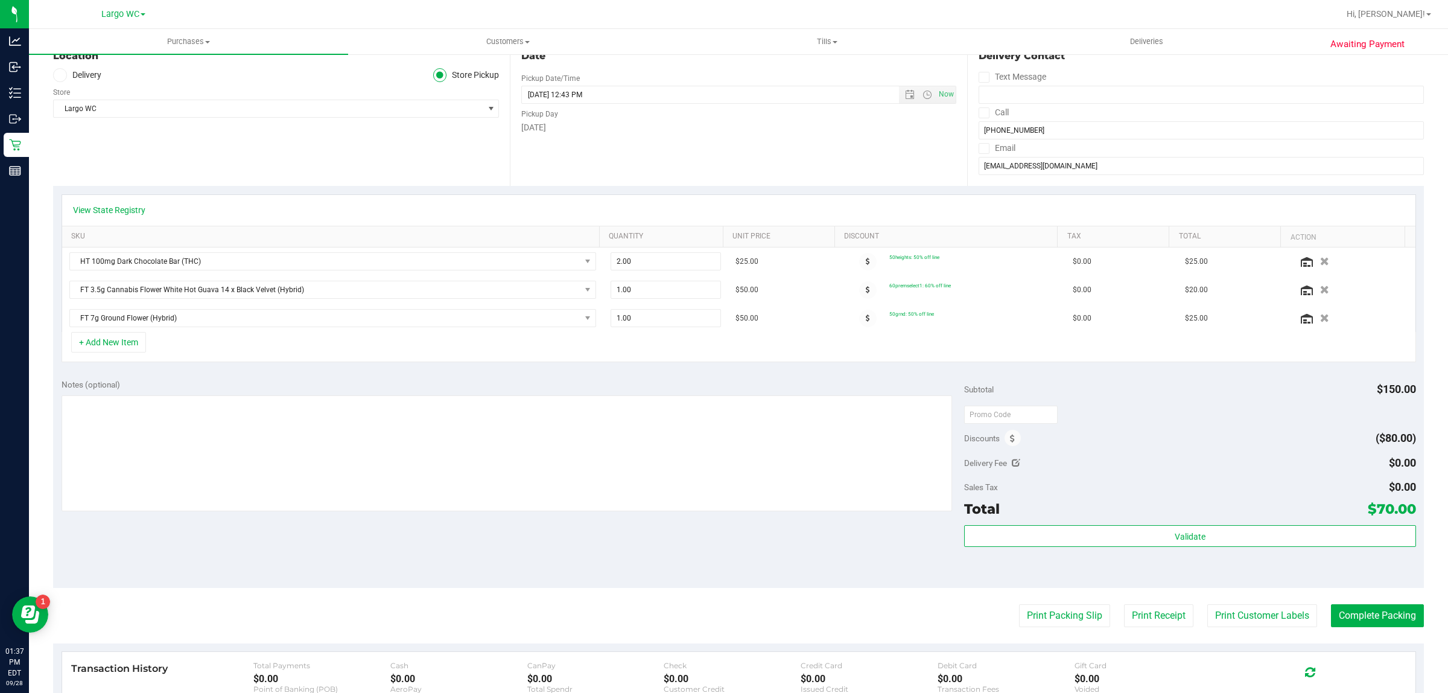
scroll to position [0, 0]
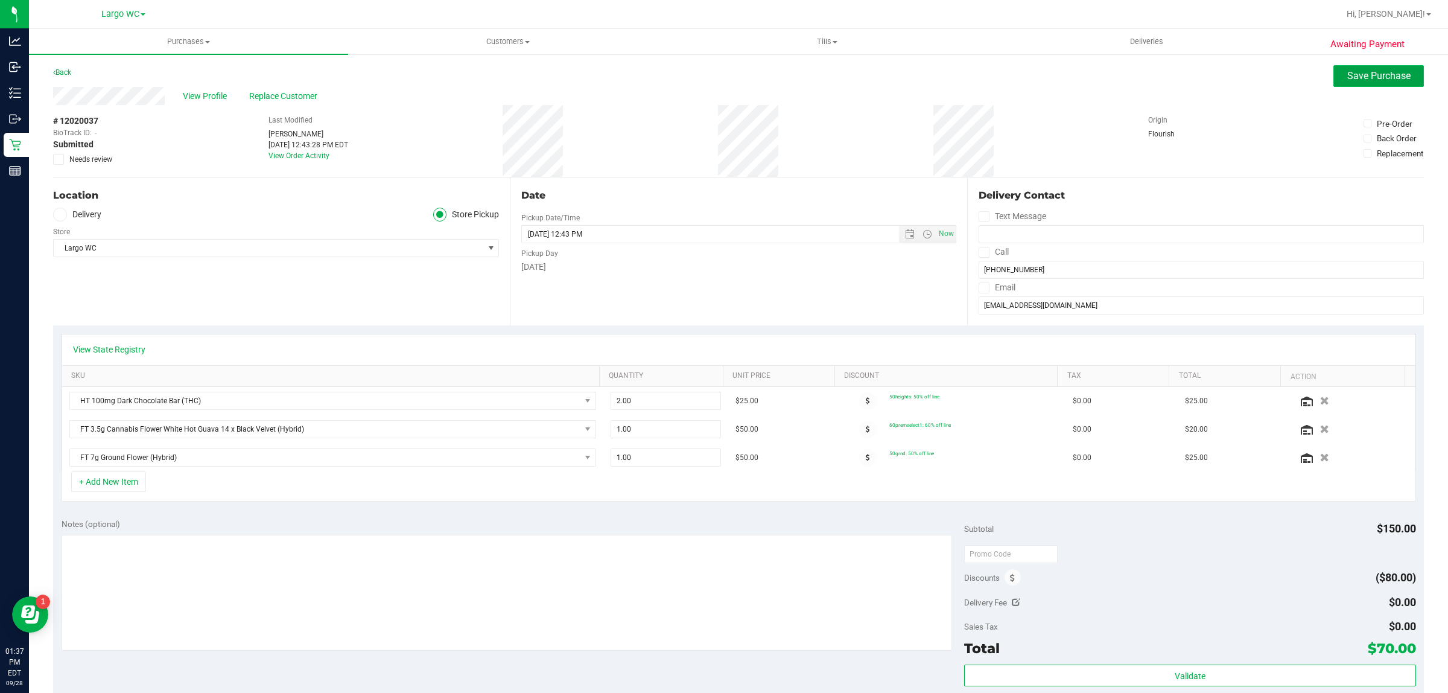
click at [1371, 77] on span "Save Purchase" at bounding box center [1379, 75] width 63 height 11
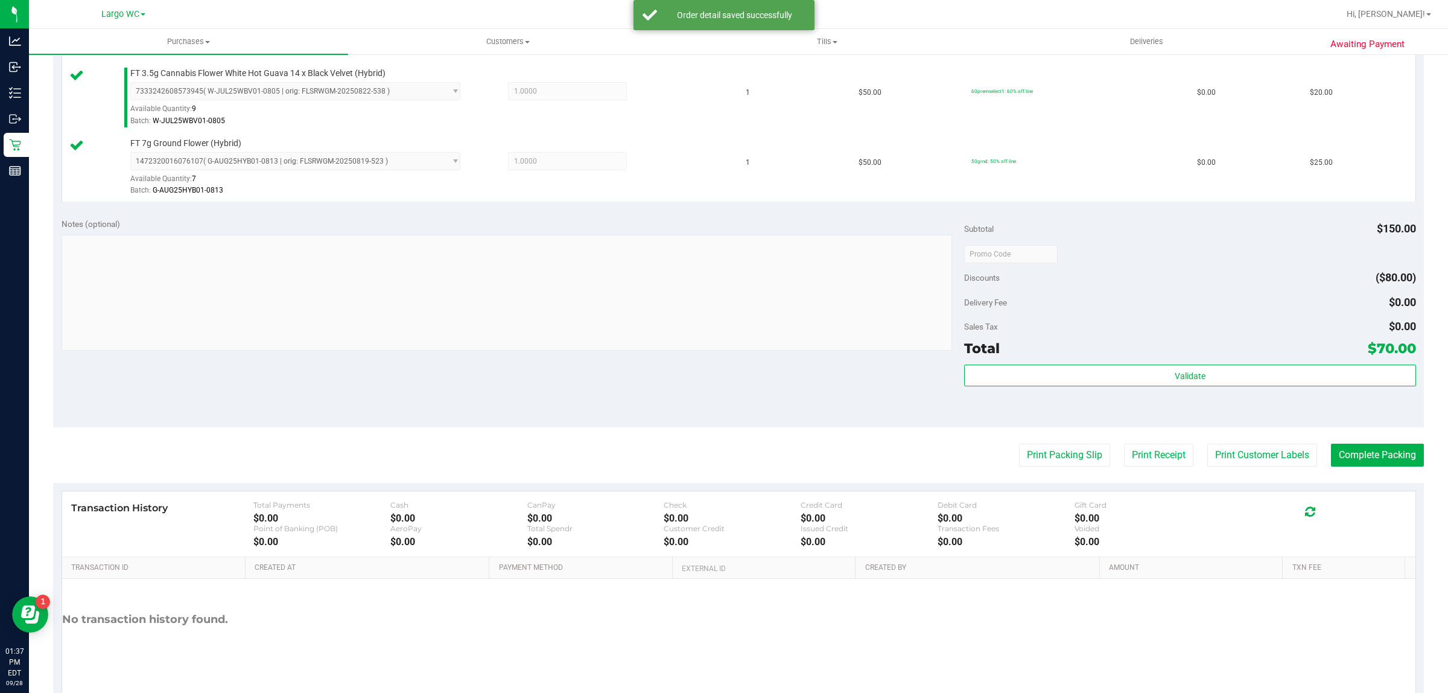
scroll to position [400, 0]
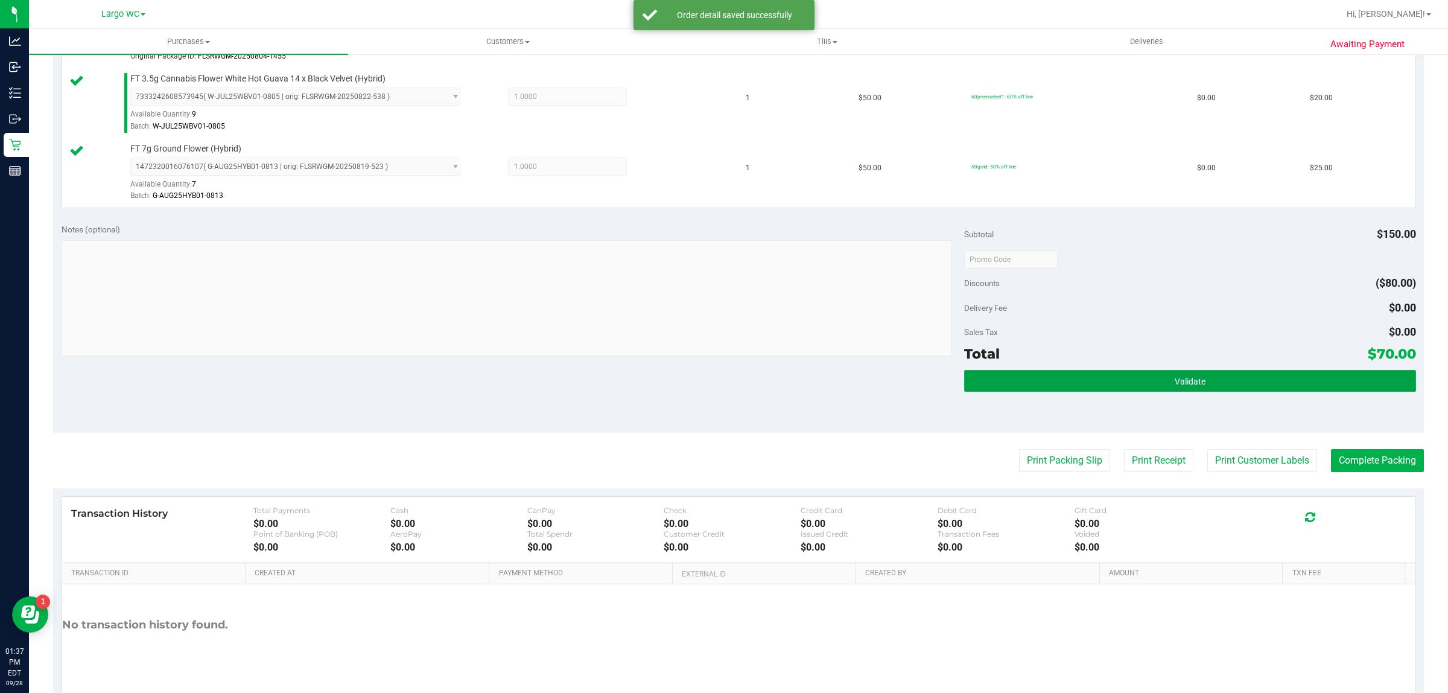
click at [1096, 390] on button "Validate" at bounding box center [1189, 381] width 451 height 22
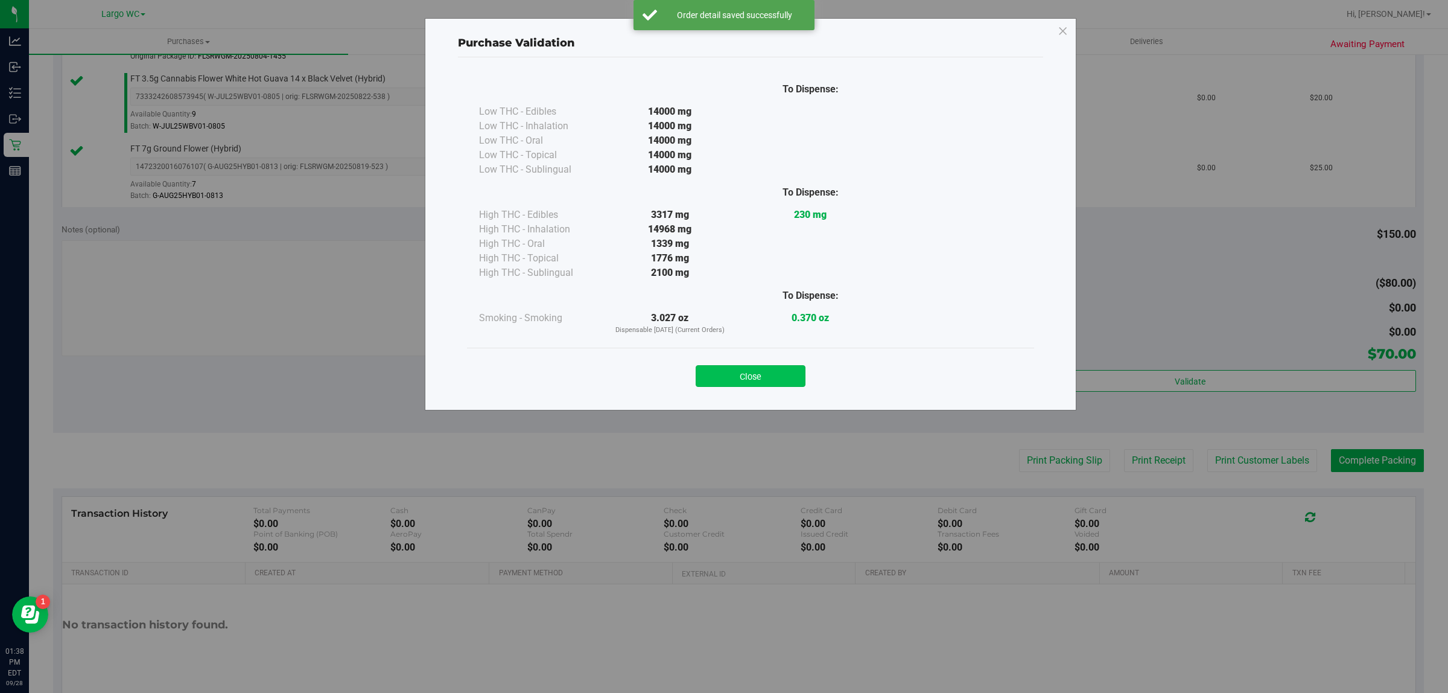
click at [738, 387] on button "Close" at bounding box center [751, 376] width 110 height 22
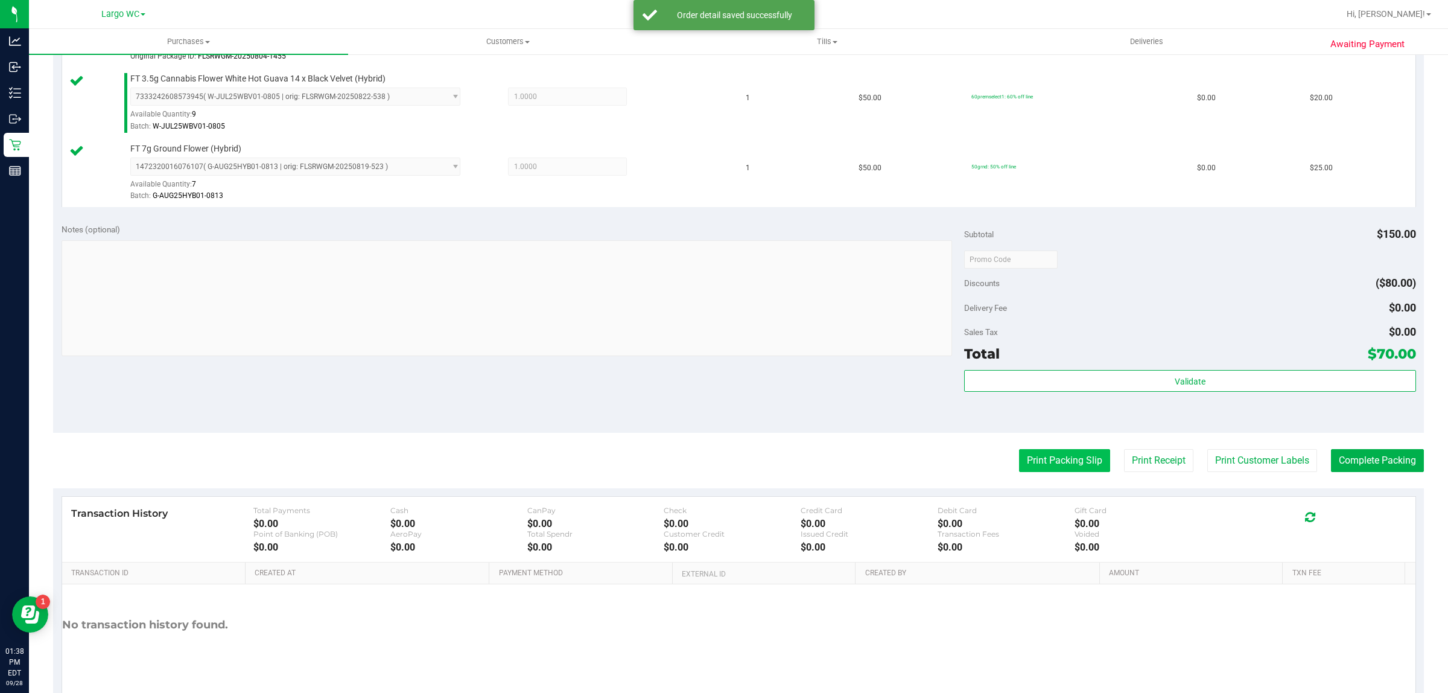
click at [1049, 456] on button "Print Packing Slip" at bounding box center [1064, 460] width 91 height 23
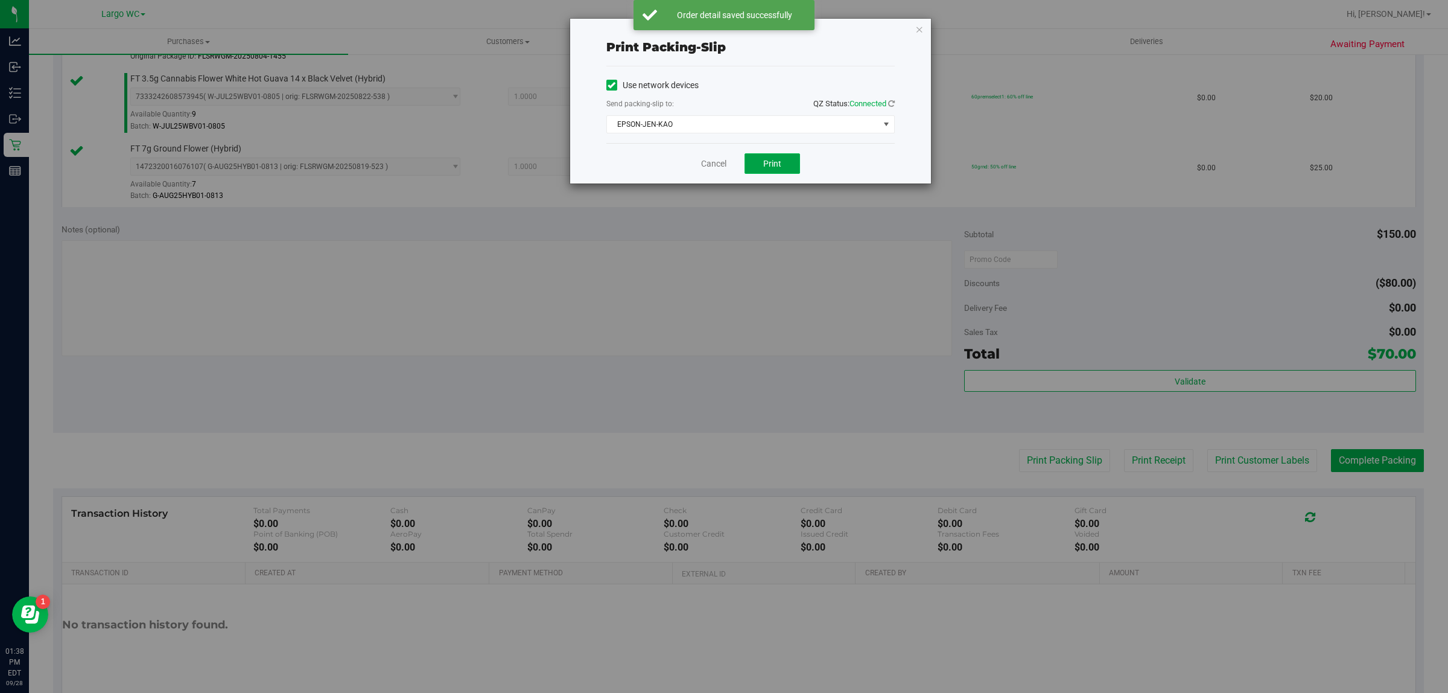
click at [780, 164] on span "Print" at bounding box center [772, 164] width 18 height 10
click at [918, 31] on icon "button" at bounding box center [920, 29] width 8 height 14
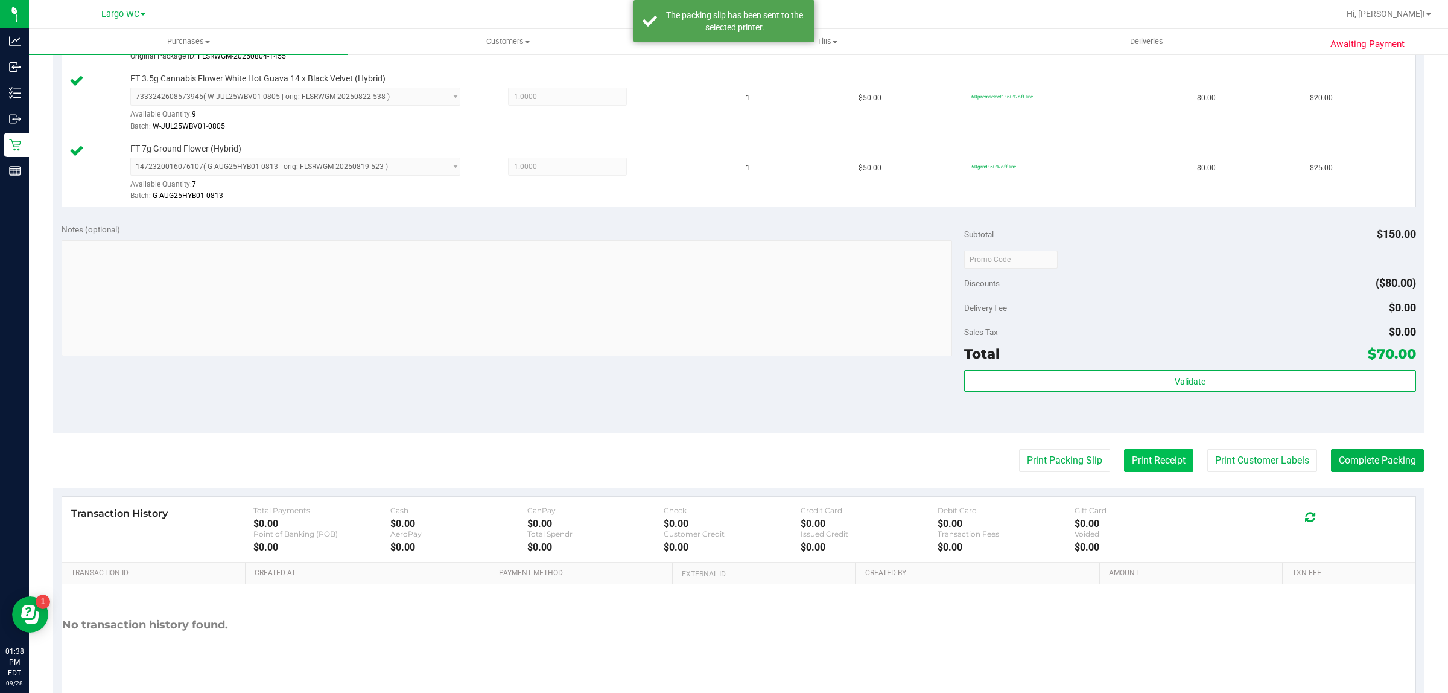
click at [1147, 462] on button "Print Receipt" at bounding box center [1158, 460] width 69 height 23
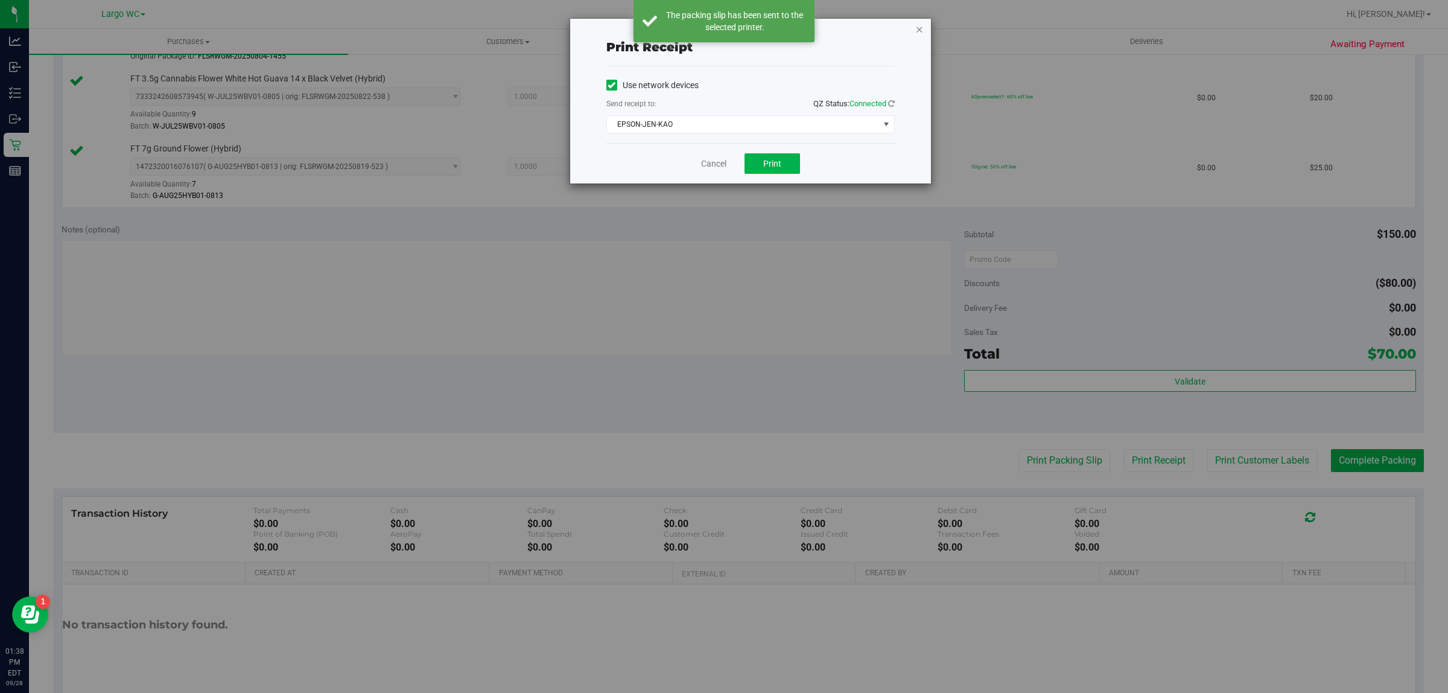
click at [919, 24] on icon "button" at bounding box center [920, 29] width 8 height 14
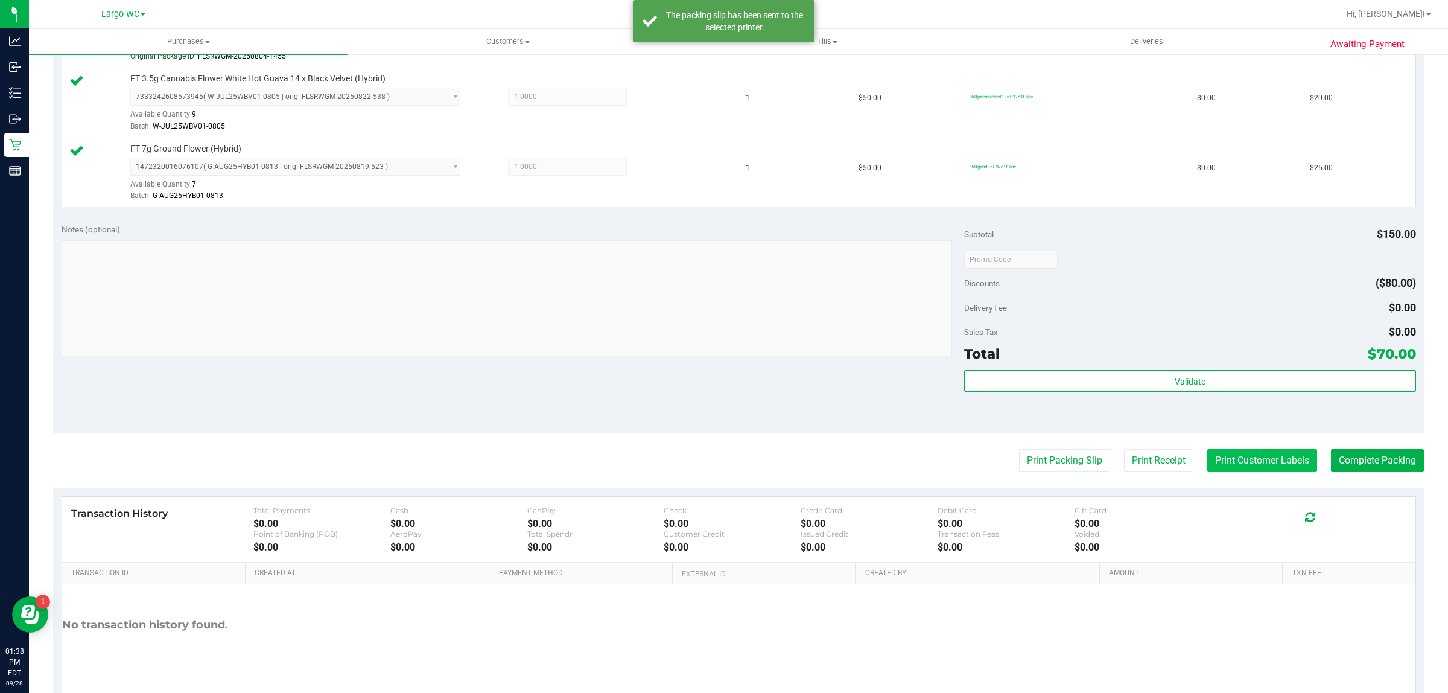
click at [1247, 460] on button "Print Customer Labels" at bounding box center [1263, 460] width 110 height 23
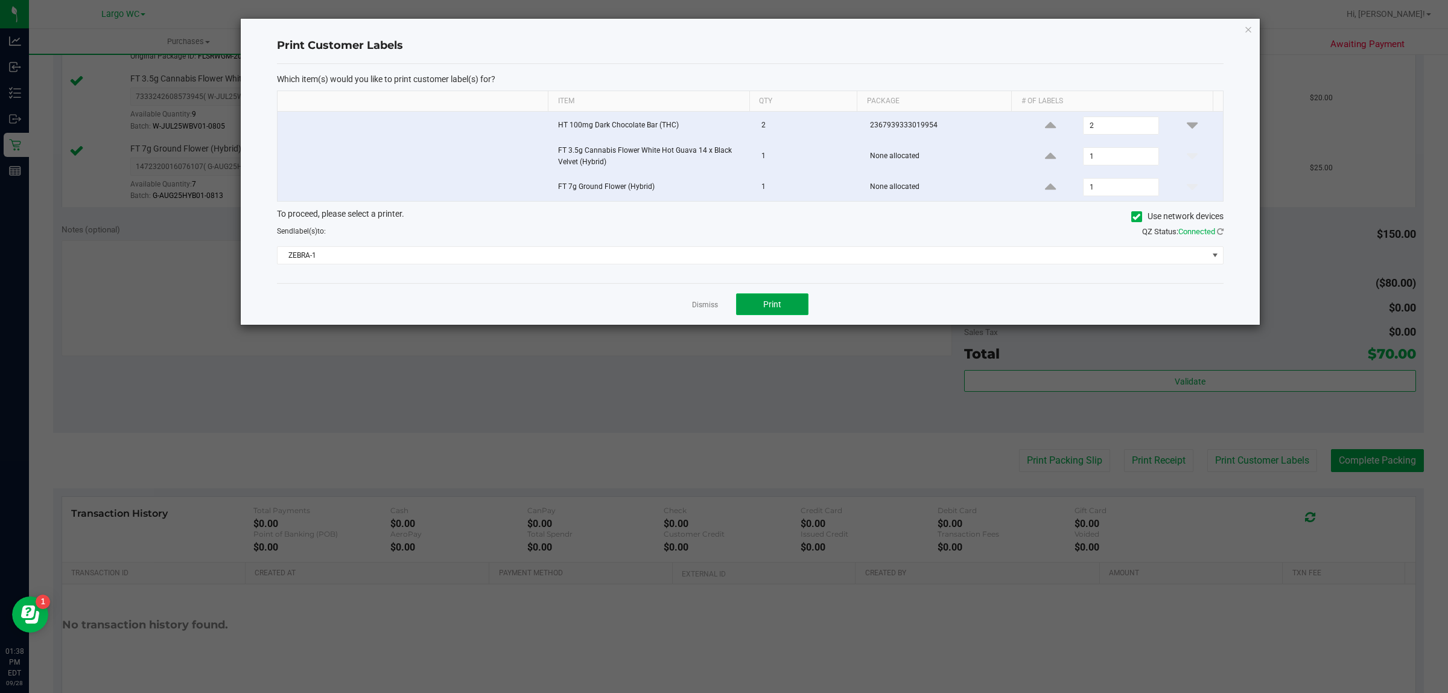
click at [794, 308] on button "Print" at bounding box center [772, 304] width 72 height 22
click at [1249, 28] on icon "button" at bounding box center [1248, 29] width 8 height 14
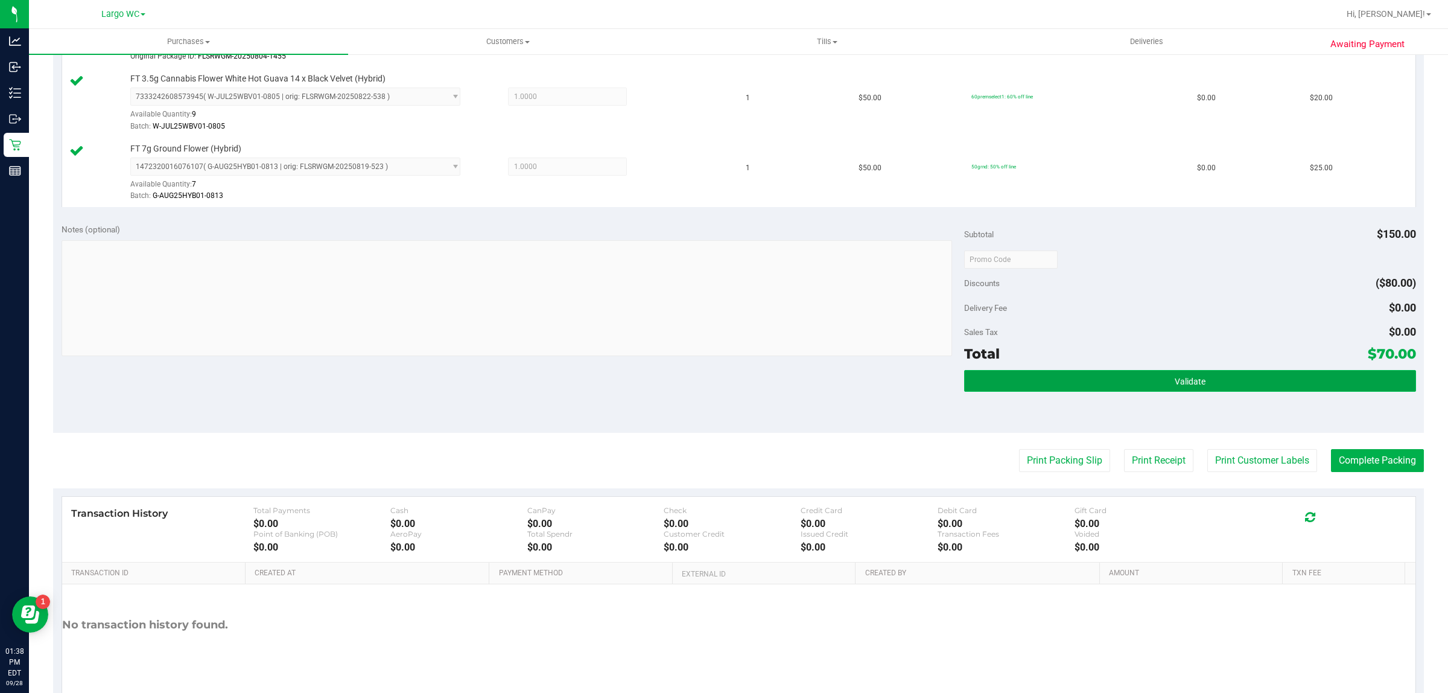
click at [1353, 374] on button "Validate" at bounding box center [1189, 381] width 451 height 22
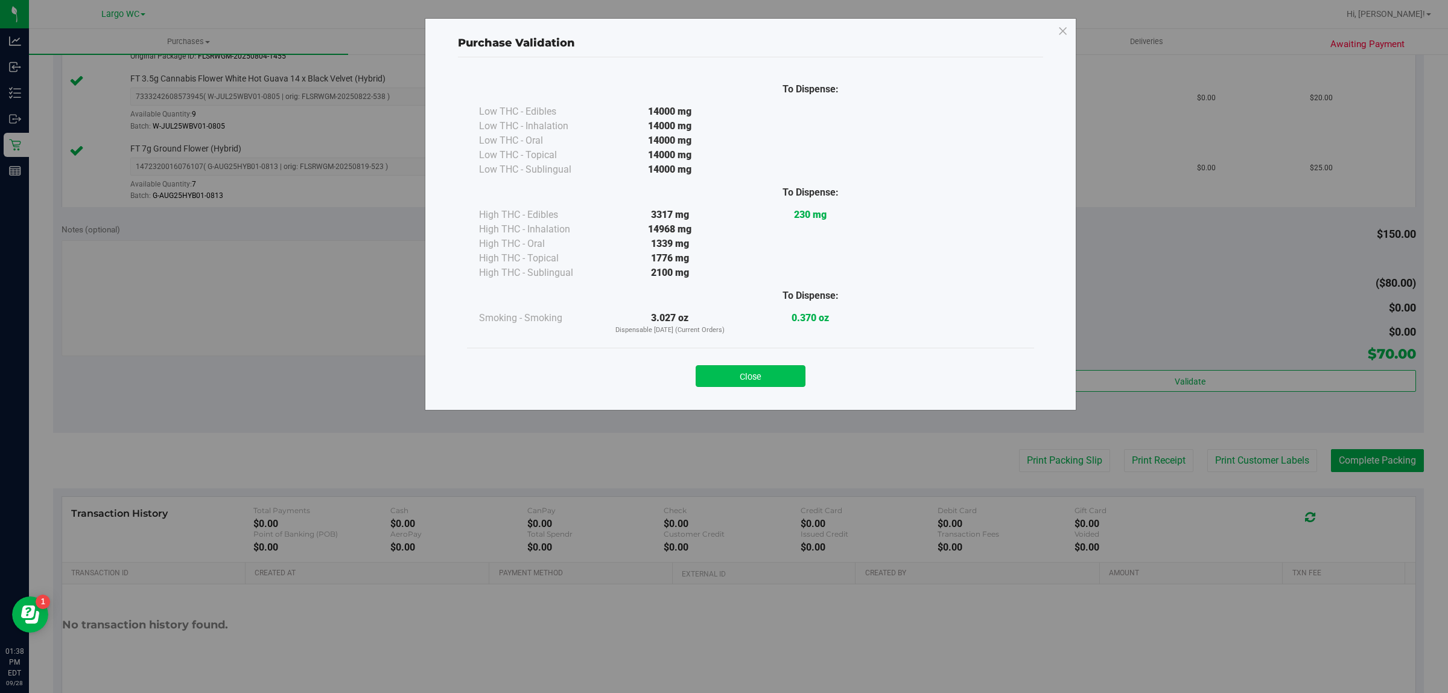
click at [752, 375] on button "Close" at bounding box center [751, 376] width 110 height 22
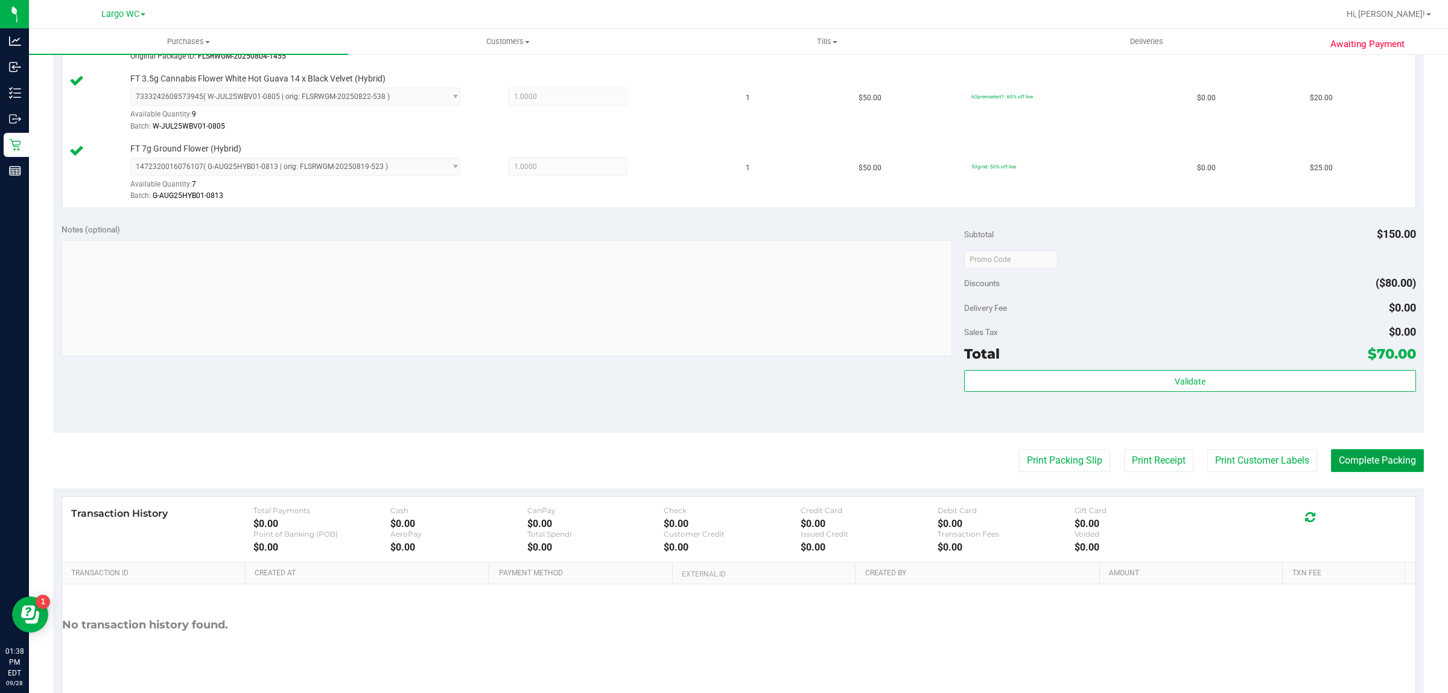
click at [1379, 456] on button "Complete Packing" at bounding box center [1377, 460] width 93 height 23
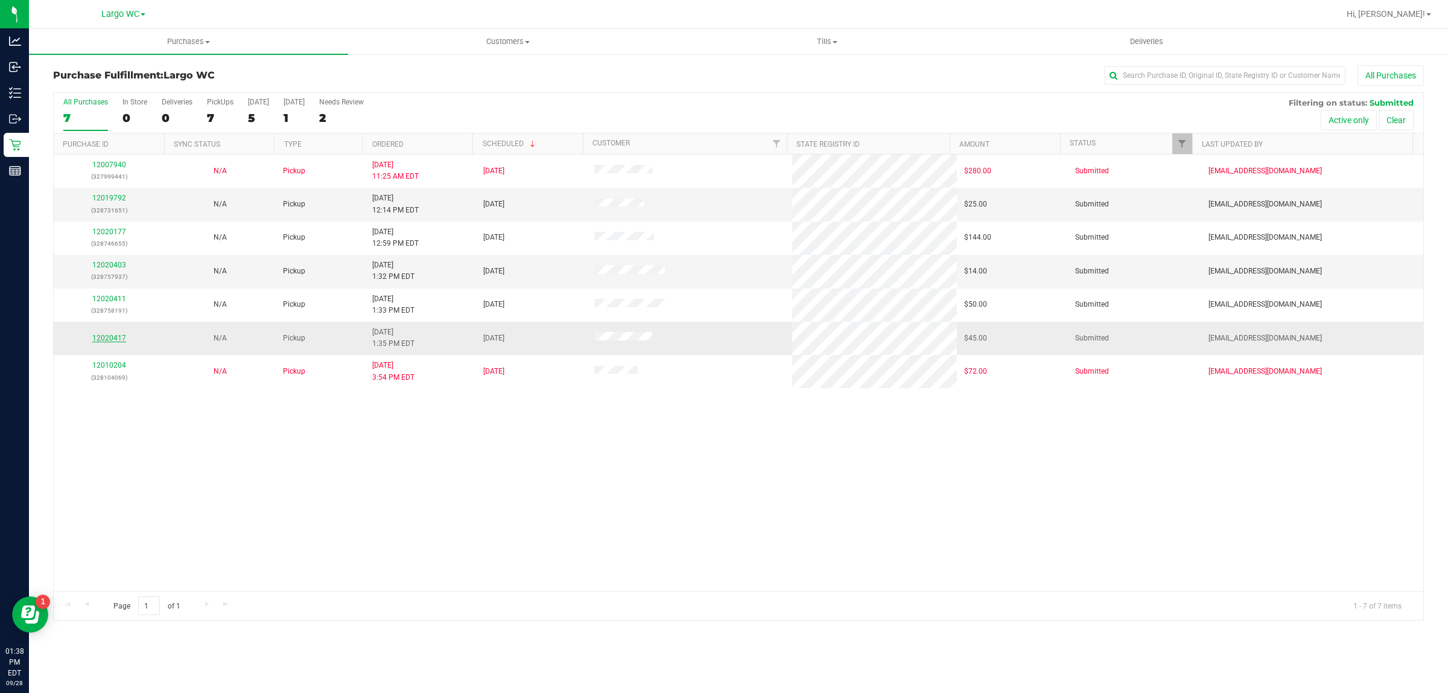
click at [101, 338] on link "12020417" at bounding box center [109, 338] width 34 height 8
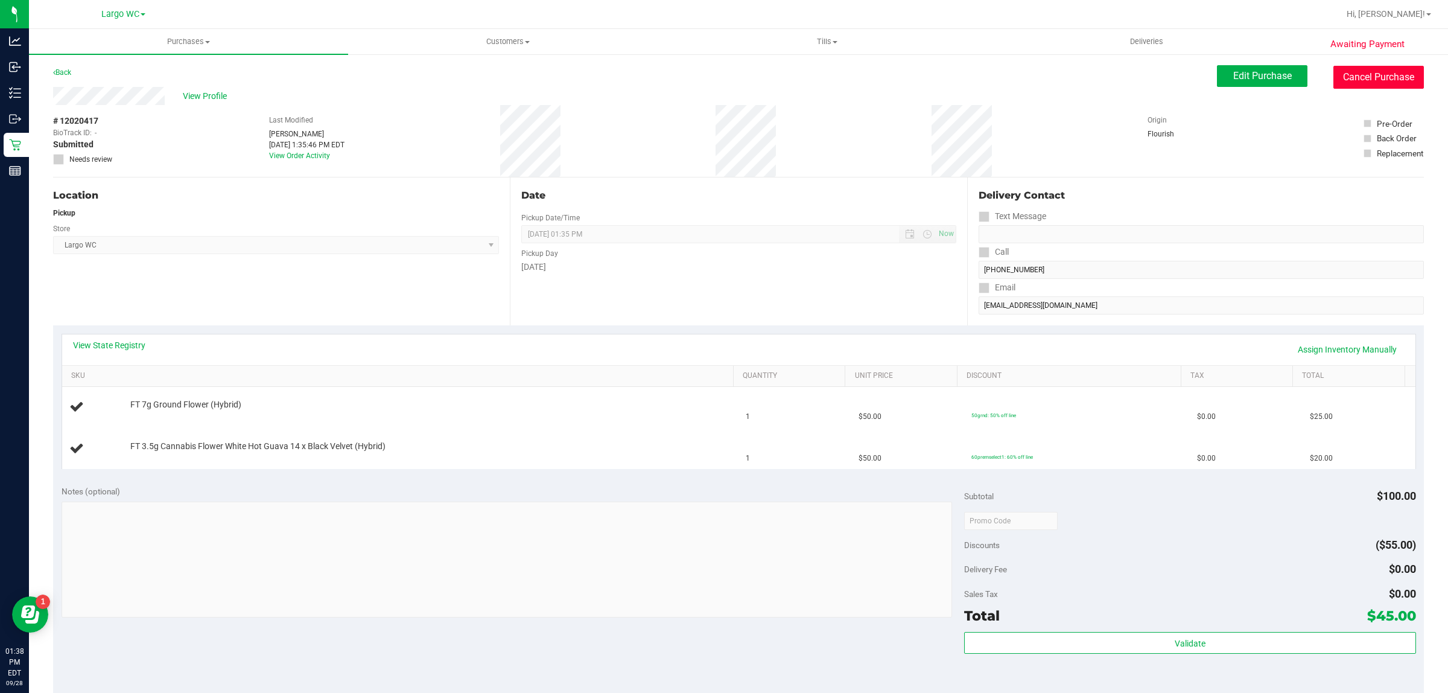
click at [1353, 80] on button "Cancel Purchase" at bounding box center [1379, 77] width 91 height 23
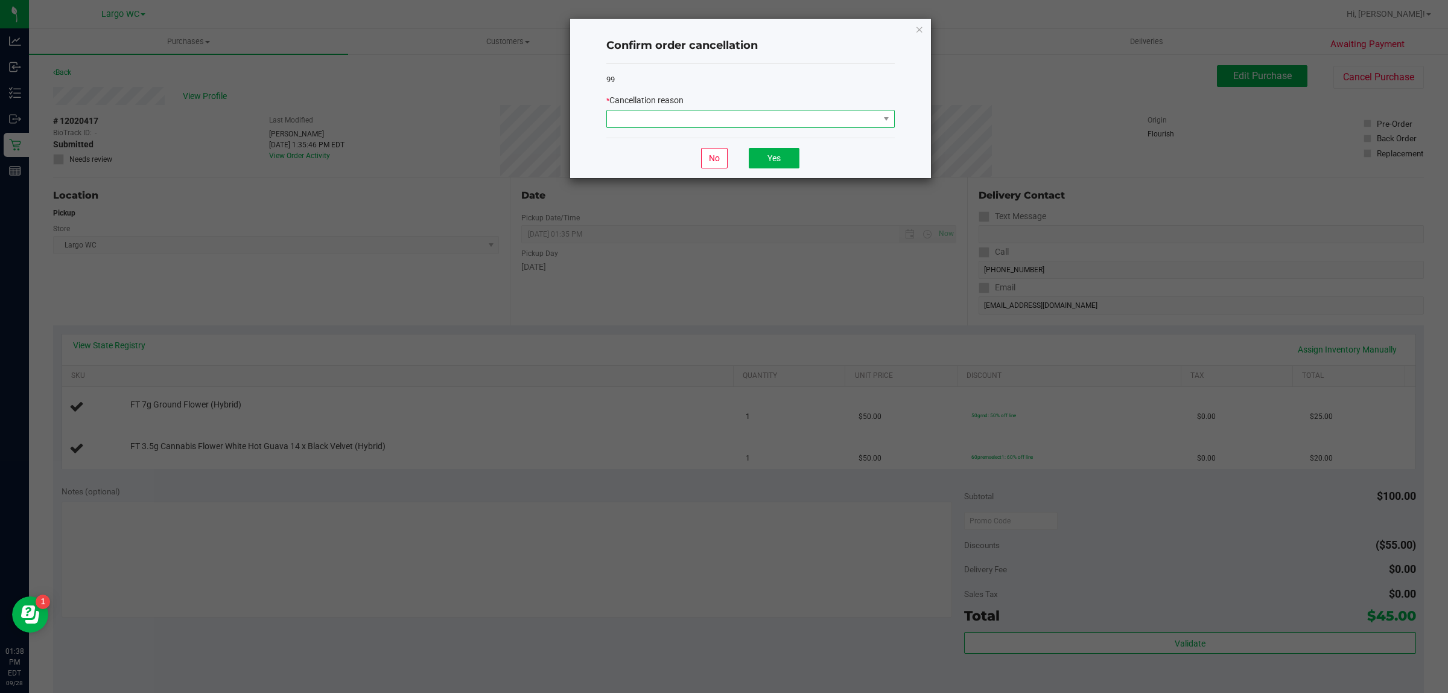
click at [643, 121] on span at bounding box center [743, 118] width 272 height 17
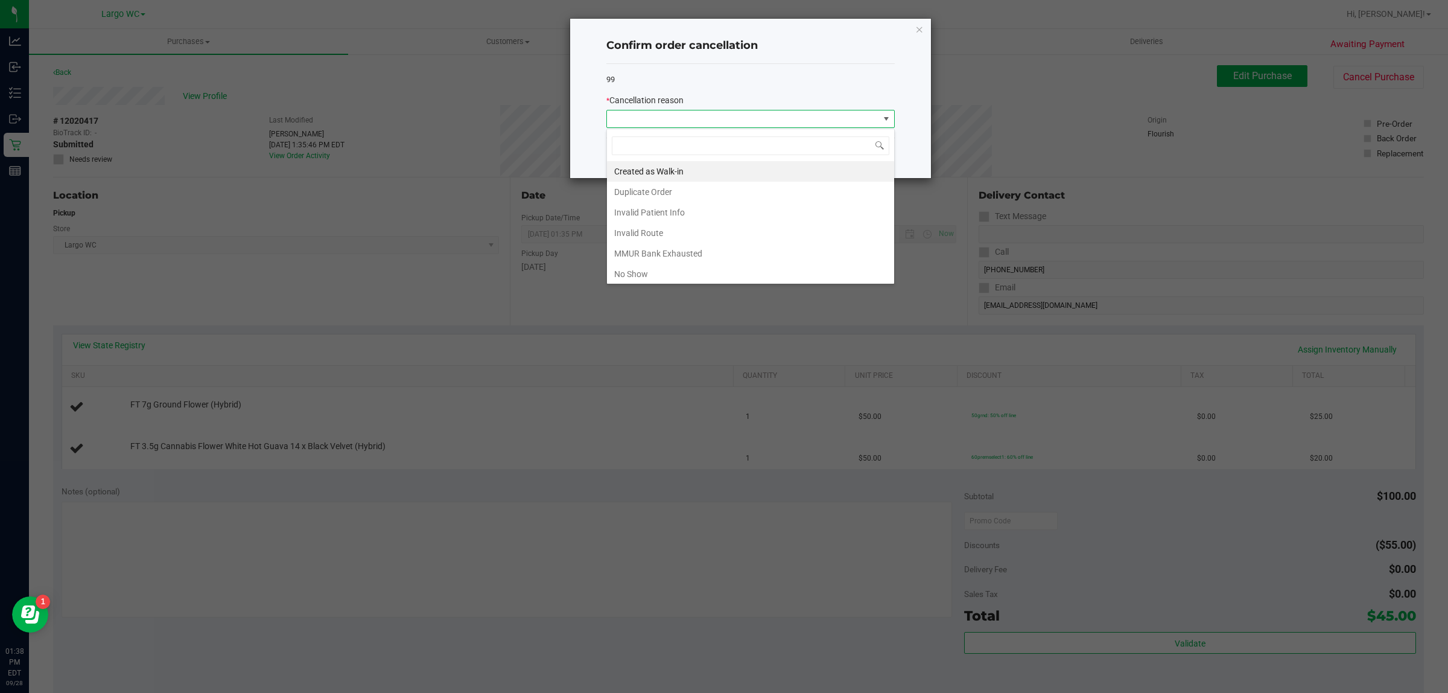
scroll to position [19, 288]
click at [625, 196] on li "Duplicate Order" at bounding box center [750, 192] width 287 height 21
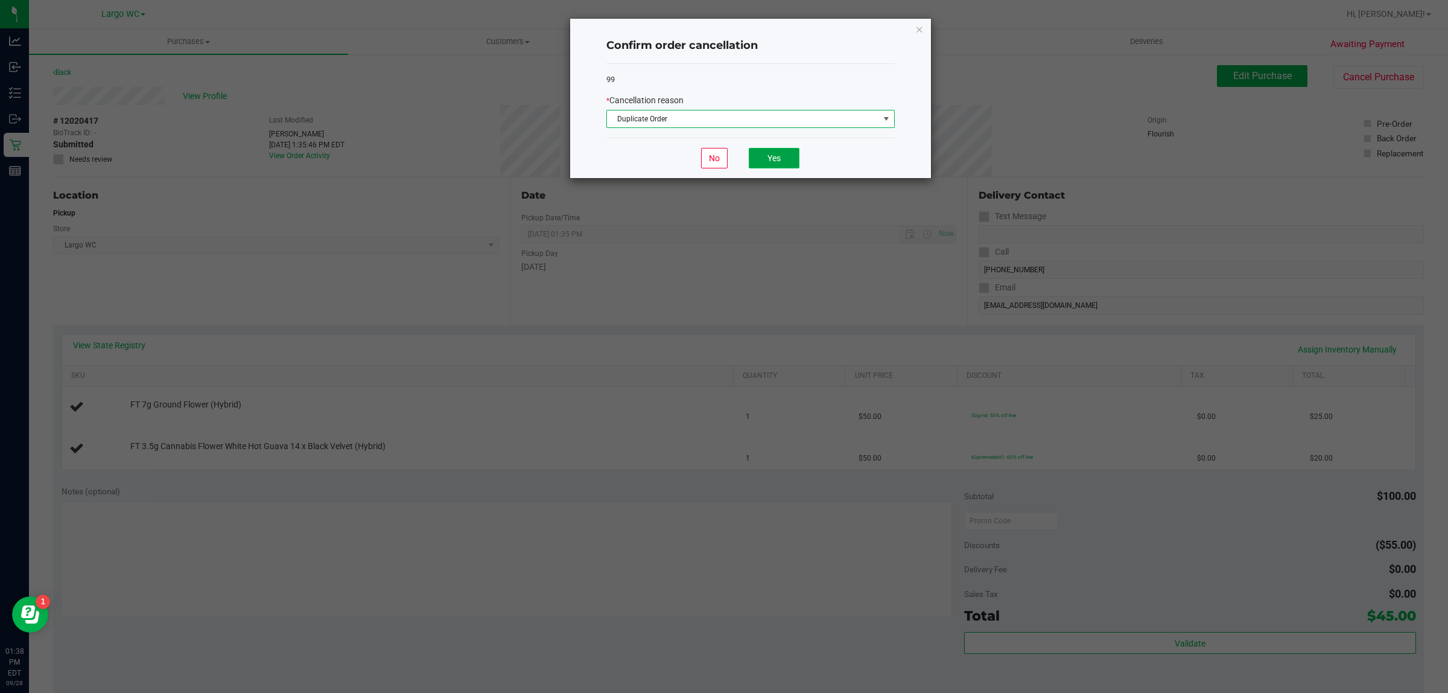
click at [786, 158] on button "Yes" at bounding box center [774, 158] width 51 height 21
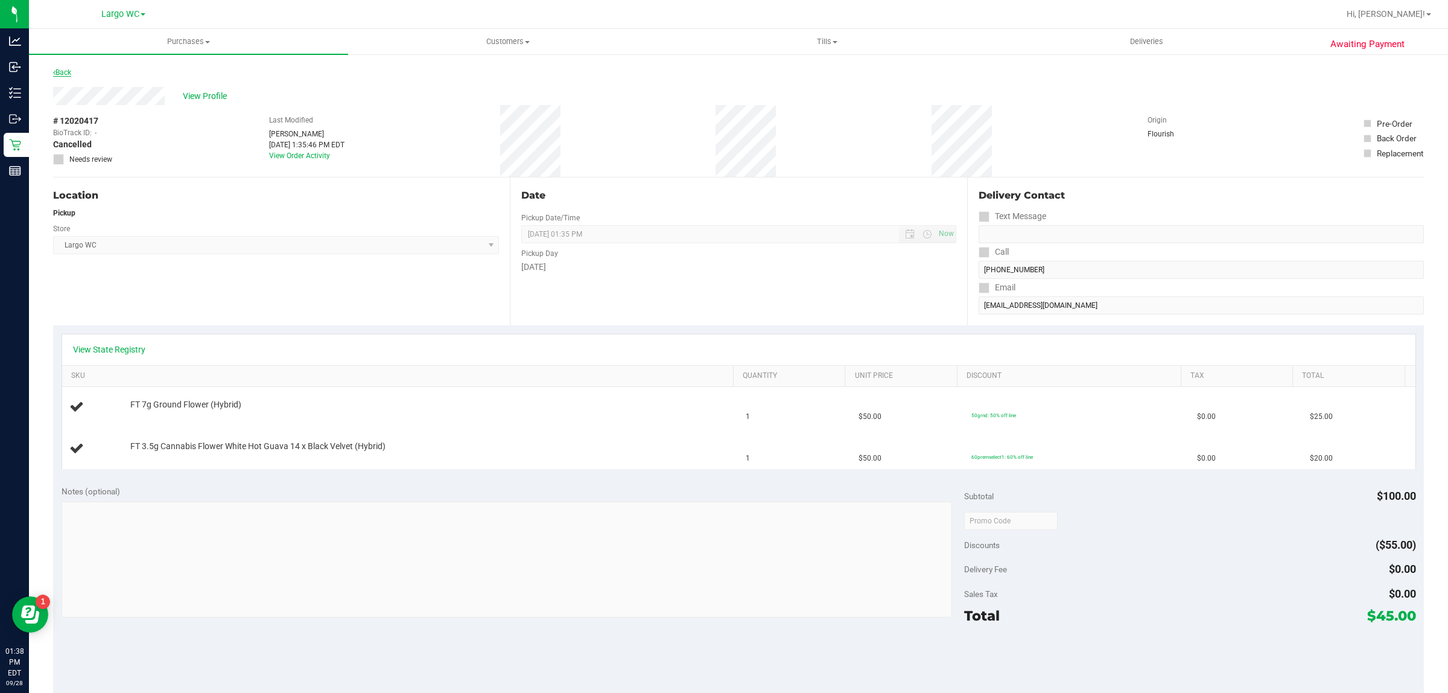
click at [54, 72] on icon at bounding box center [54, 72] width 2 height 7
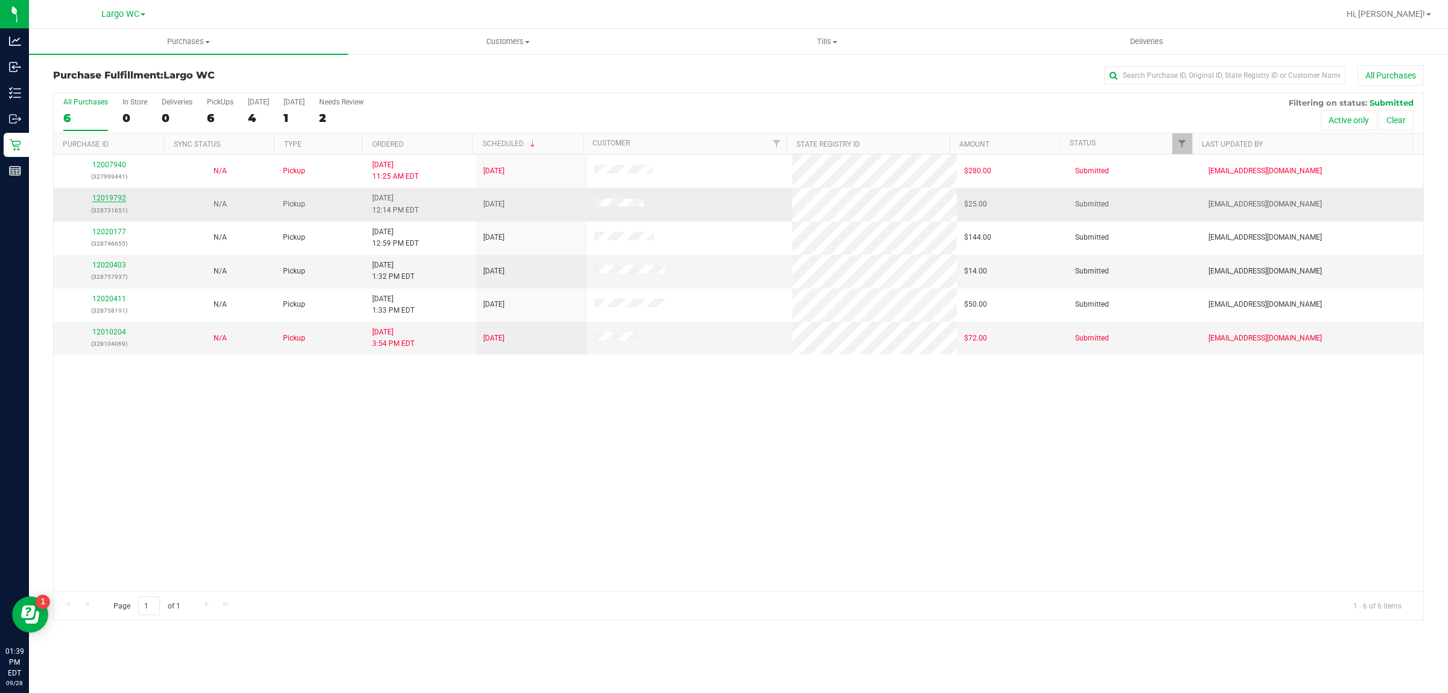
click at [100, 200] on link "12019792" at bounding box center [109, 198] width 34 height 8
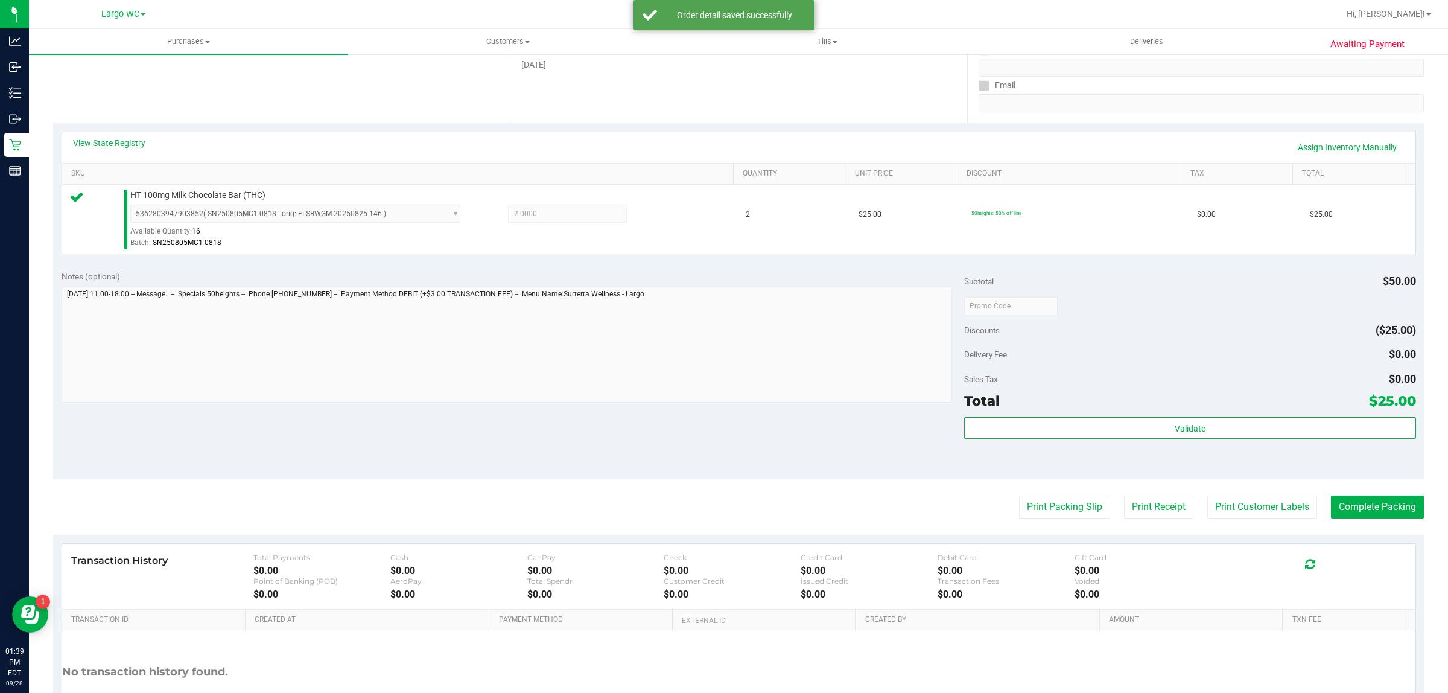
scroll to position [288, 0]
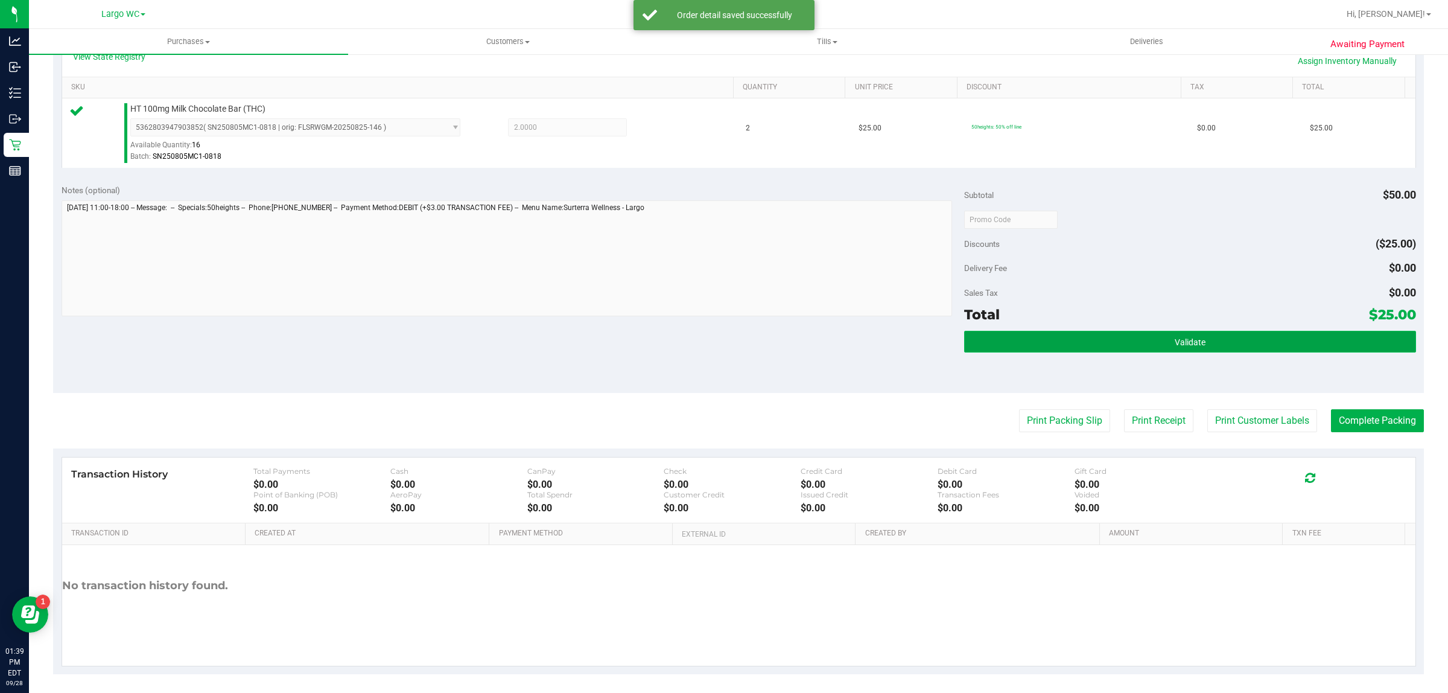
click at [1043, 345] on button "Validate" at bounding box center [1189, 342] width 451 height 22
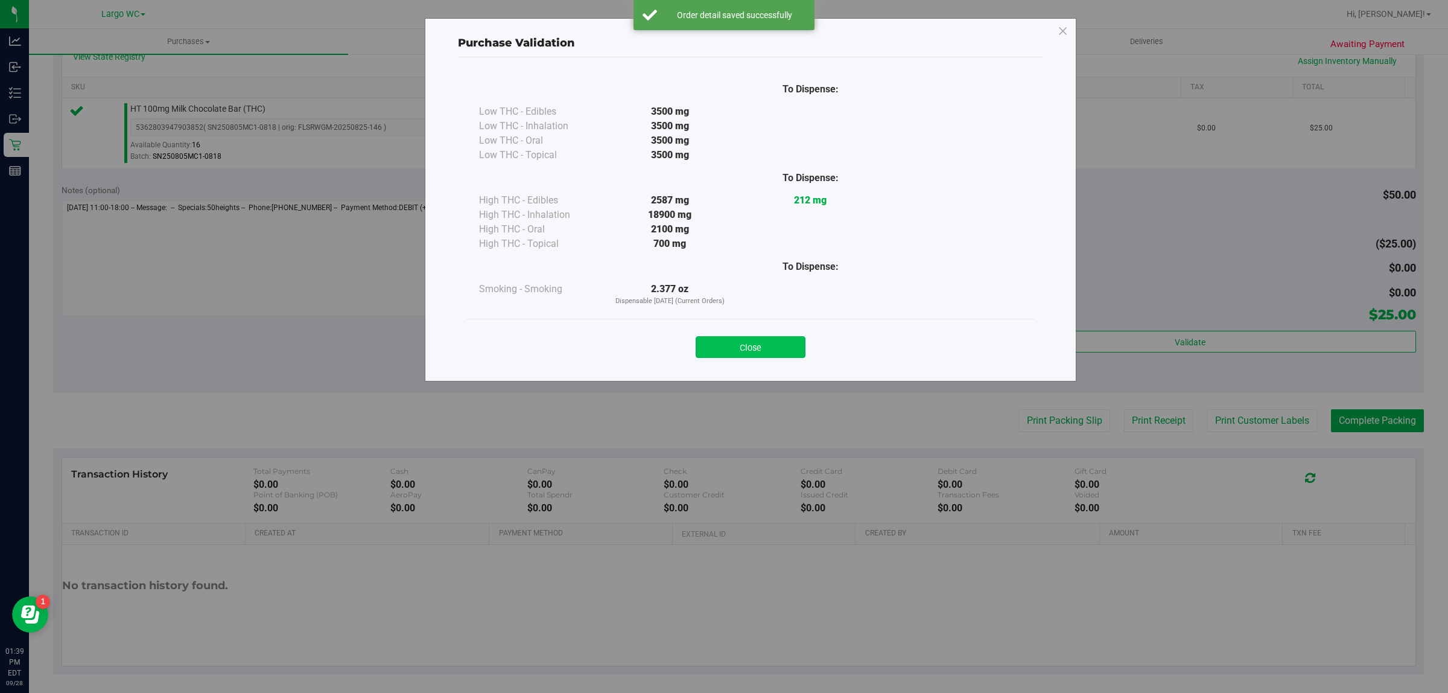
click at [749, 338] on button "Close" at bounding box center [751, 347] width 110 height 22
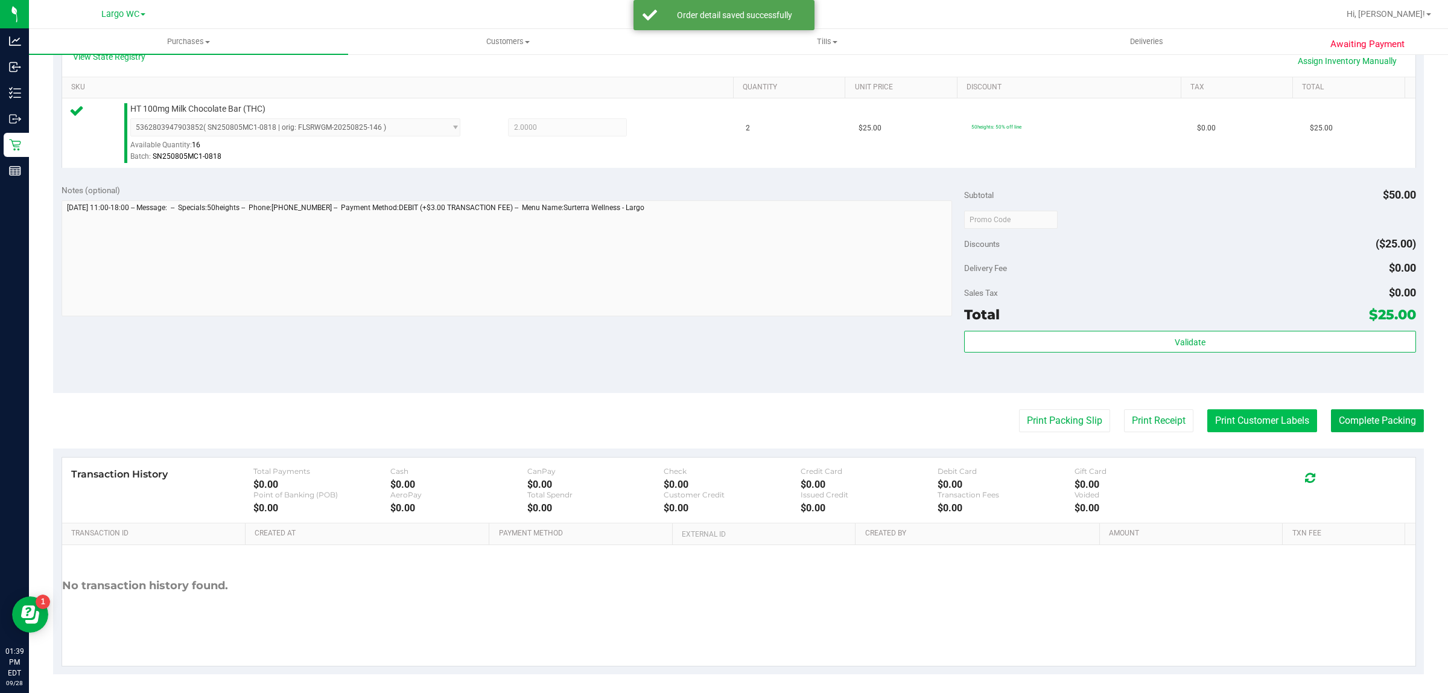
click at [1229, 427] on button "Print Customer Labels" at bounding box center [1263, 420] width 110 height 23
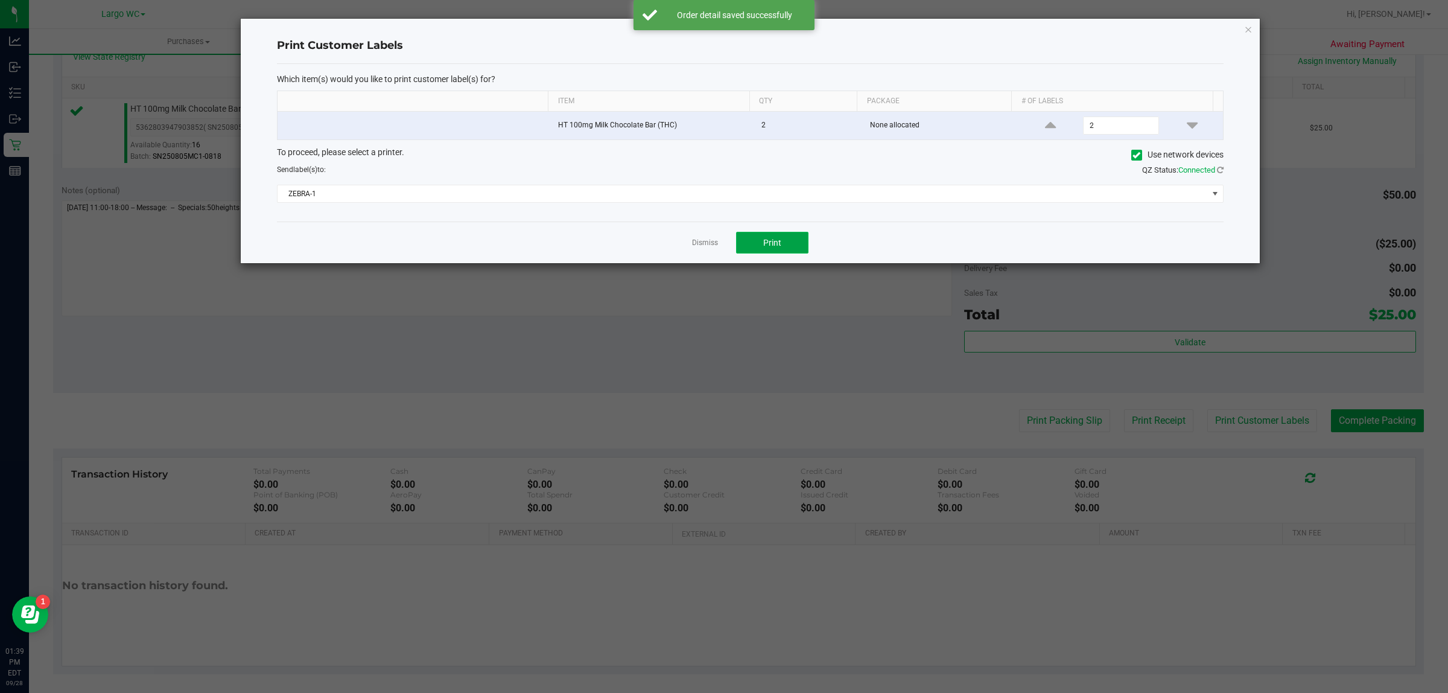
click at [770, 239] on span "Print" at bounding box center [772, 243] width 18 height 10
click at [1250, 27] on icon "button" at bounding box center [1248, 29] width 8 height 14
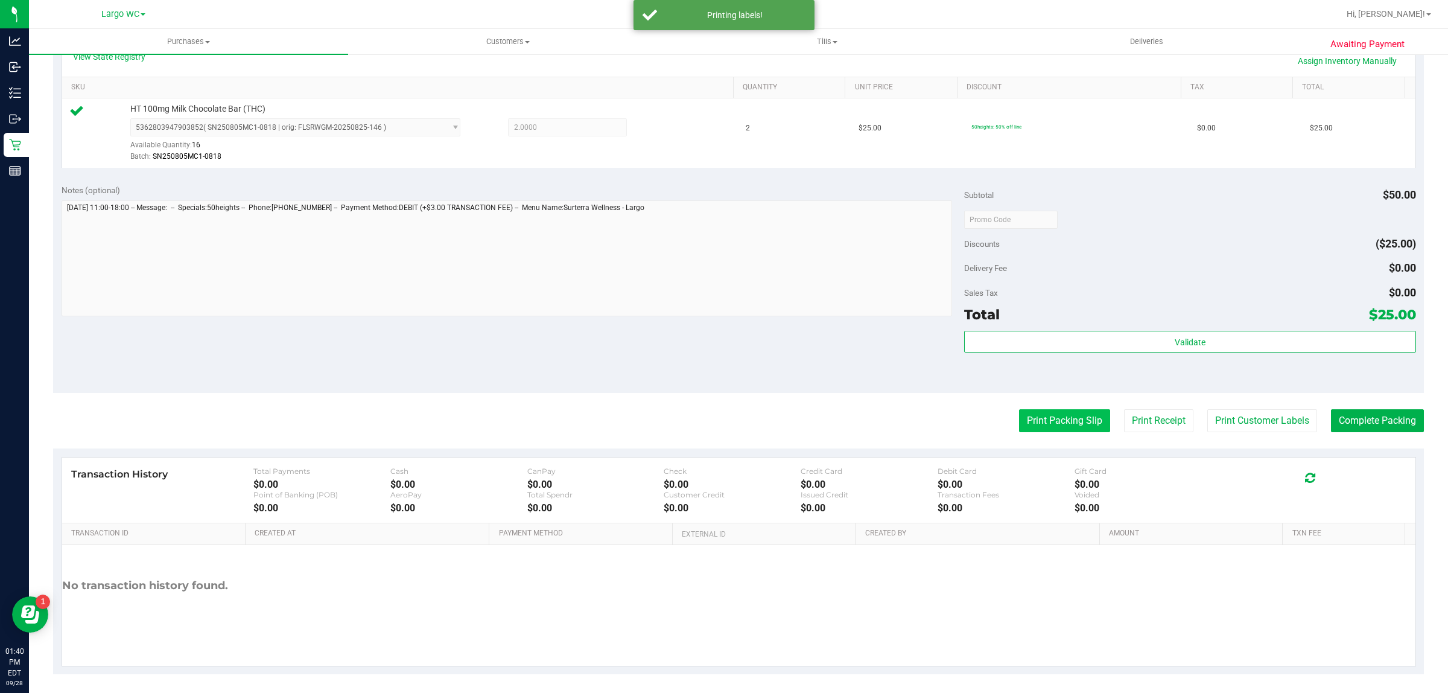
click at [1048, 432] on button "Print Packing Slip" at bounding box center [1064, 420] width 91 height 23
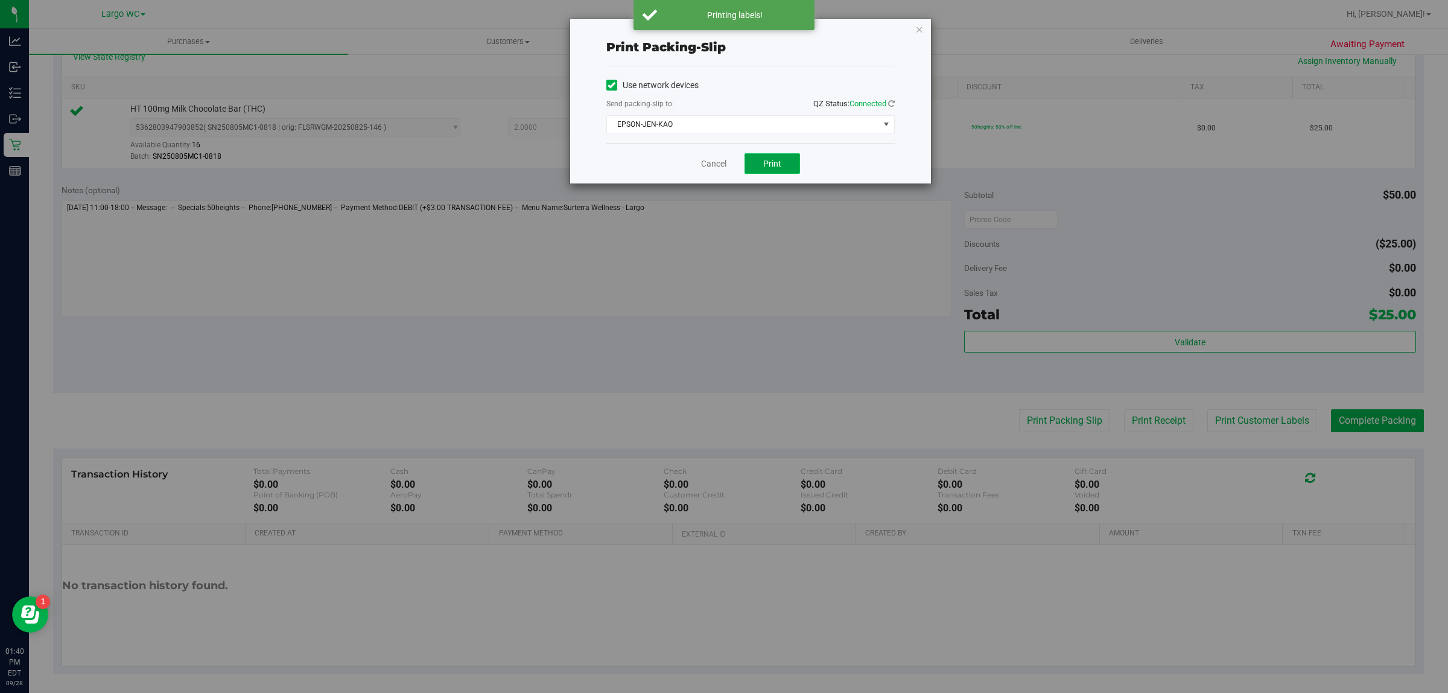
click at [777, 170] on button "Print" at bounding box center [773, 163] width 56 height 21
click at [922, 33] on icon "button" at bounding box center [920, 29] width 8 height 14
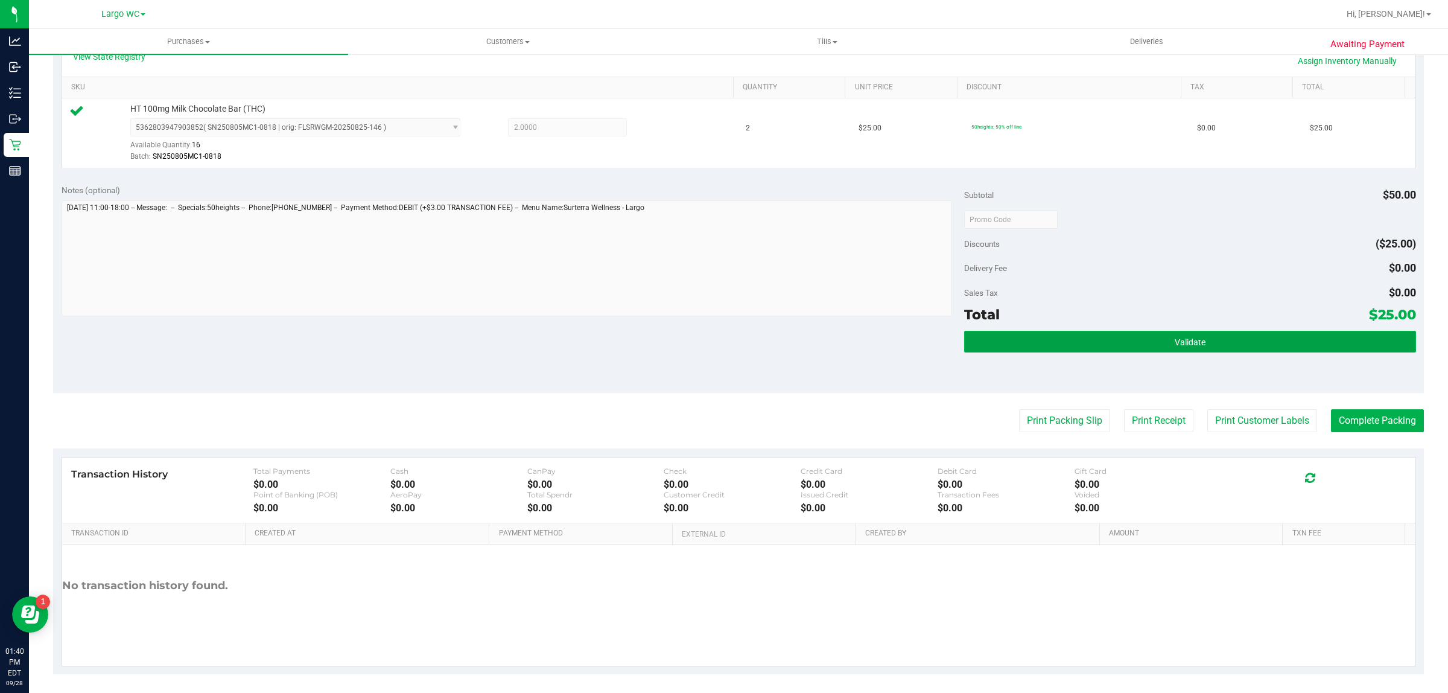
click at [1073, 349] on button "Validate" at bounding box center [1189, 342] width 451 height 22
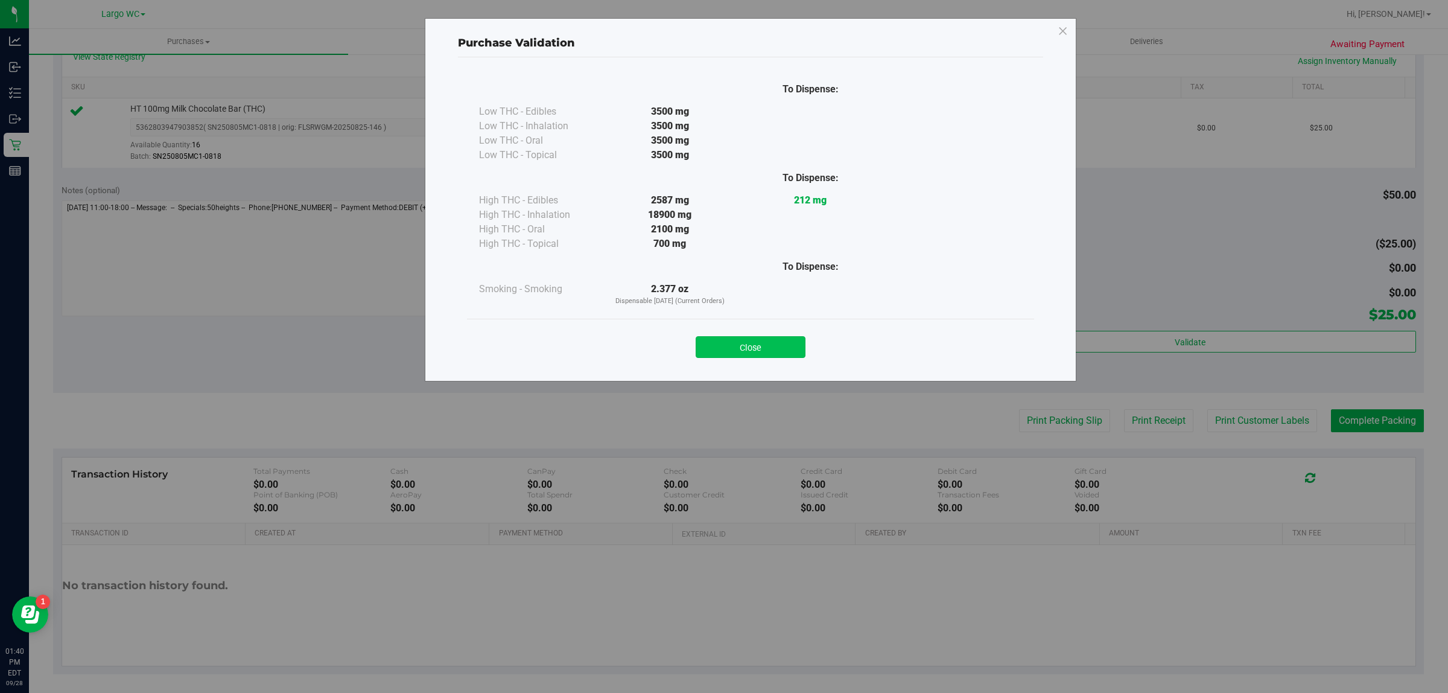
click at [756, 350] on button "Close" at bounding box center [751, 347] width 110 height 22
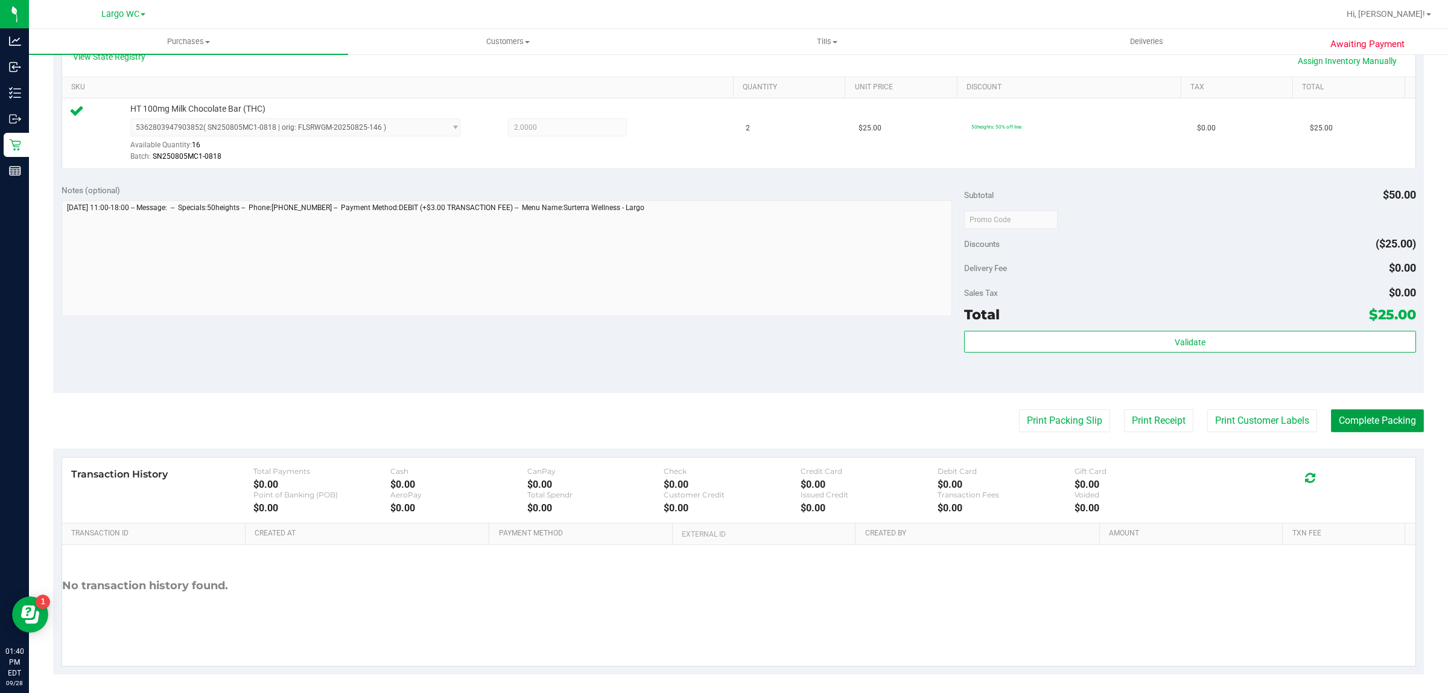
click at [1353, 421] on button "Complete Packing" at bounding box center [1377, 420] width 93 height 23
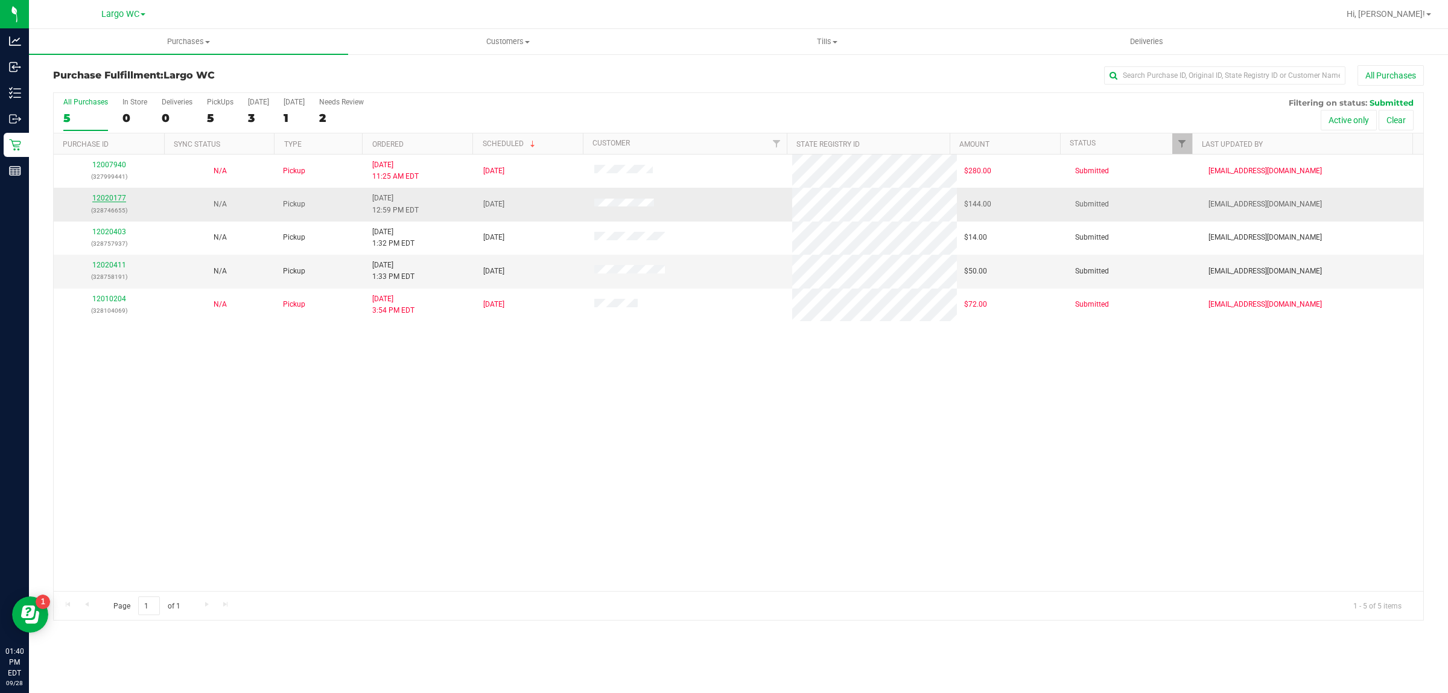
click at [107, 200] on link "12020177" at bounding box center [109, 198] width 34 height 8
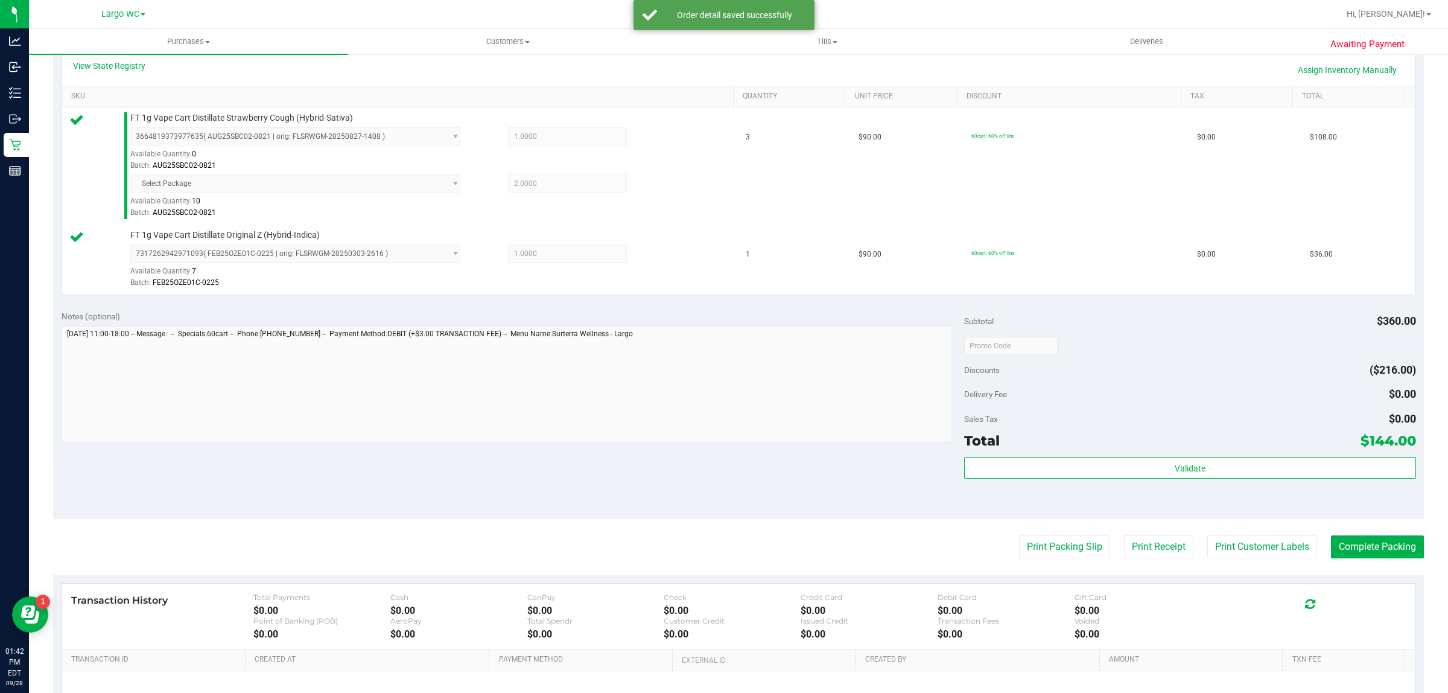
scroll to position [389, 0]
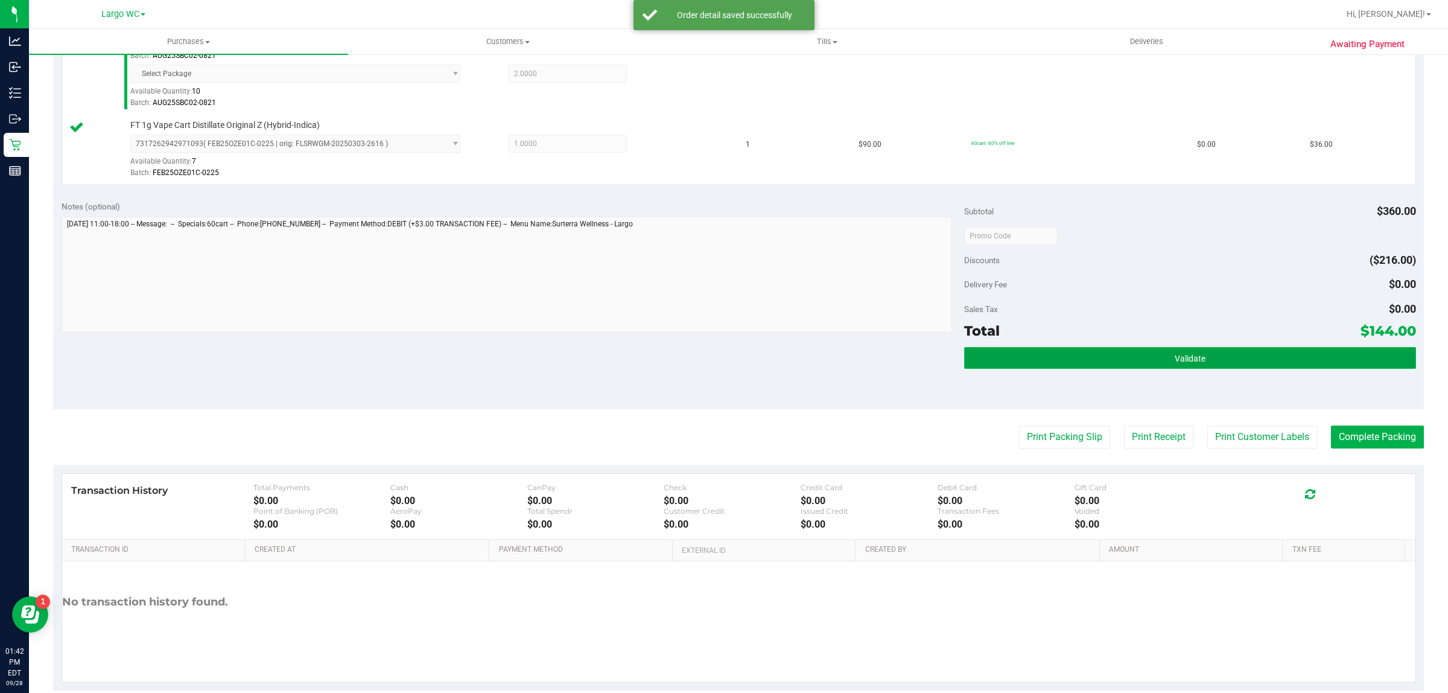
click at [1057, 369] on button "Validate" at bounding box center [1189, 358] width 451 height 22
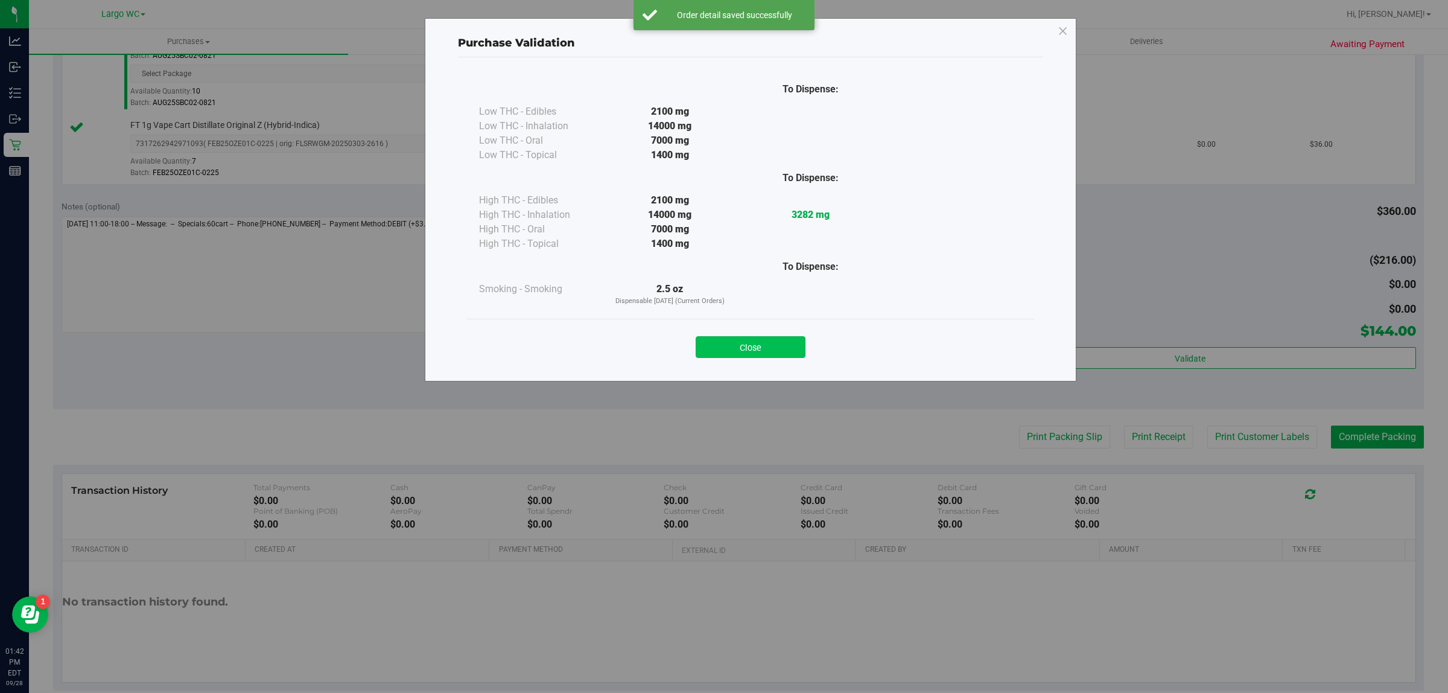
click at [774, 357] on button "Close" at bounding box center [751, 347] width 110 height 22
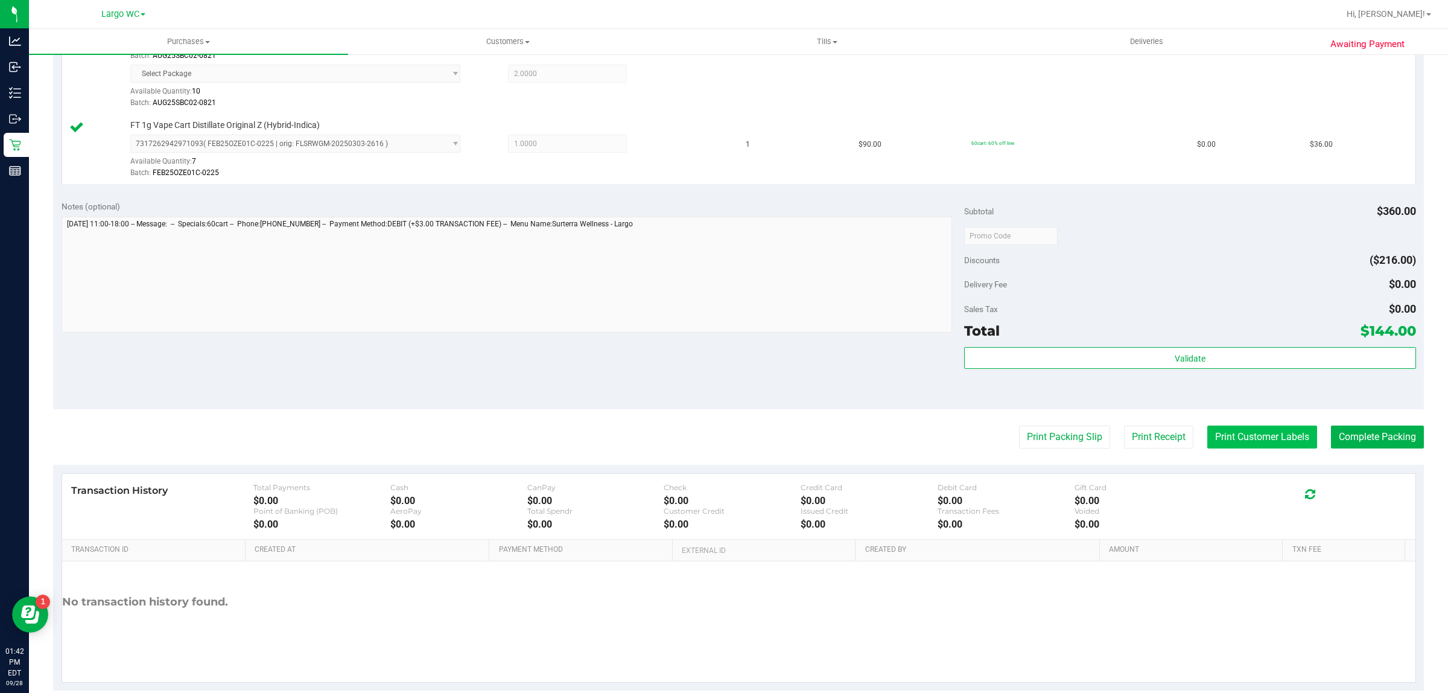
click at [1223, 436] on button "Print Customer Labels" at bounding box center [1263, 436] width 110 height 23
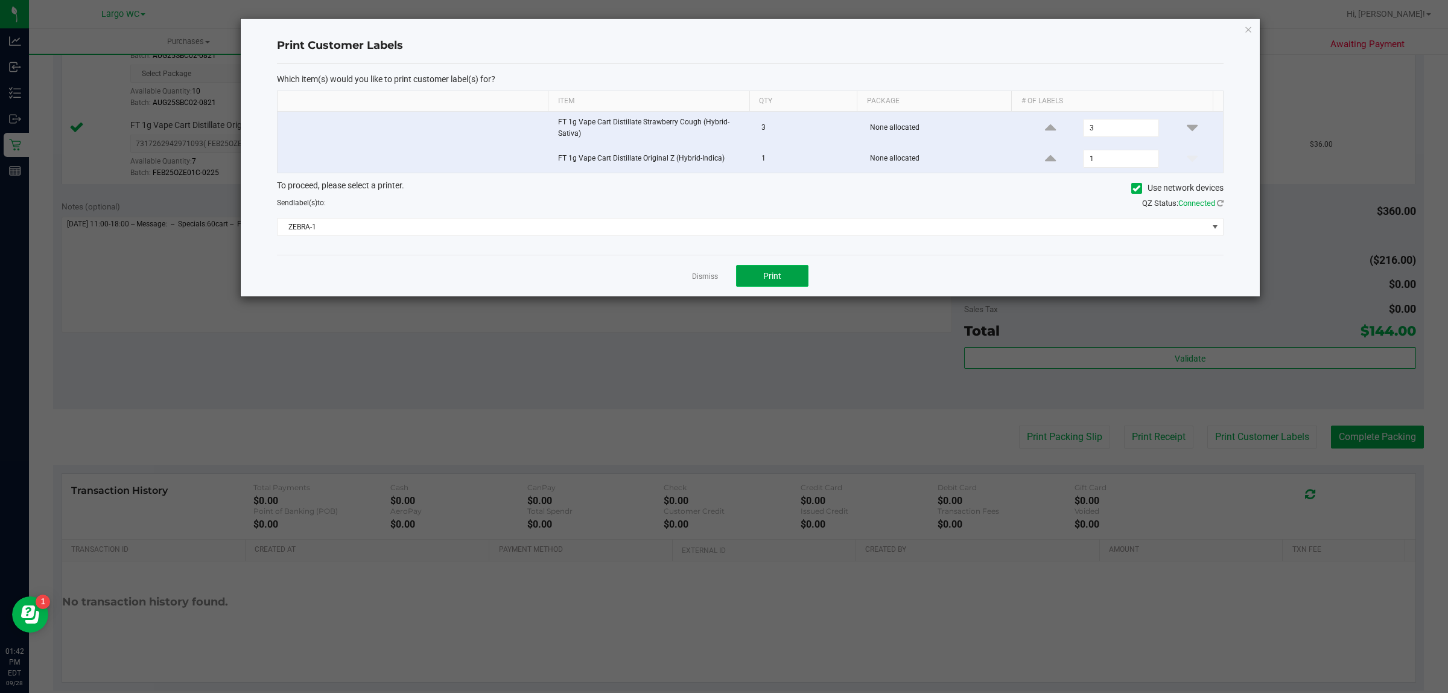
click at [792, 270] on button "Print" at bounding box center [772, 276] width 72 height 22
click at [1248, 31] on icon "button" at bounding box center [1248, 29] width 8 height 14
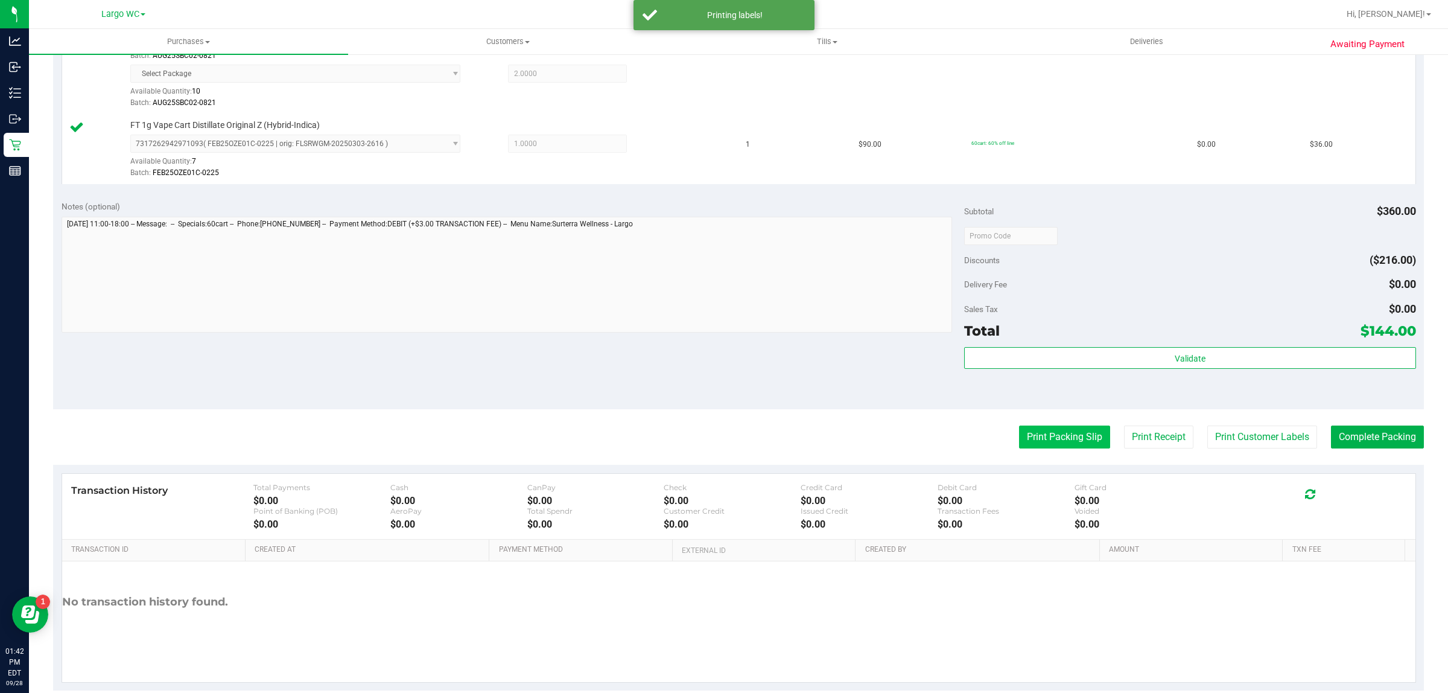
click at [1019, 445] on button "Print Packing Slip" at bounding box center [1064, 436] width 91 height 23
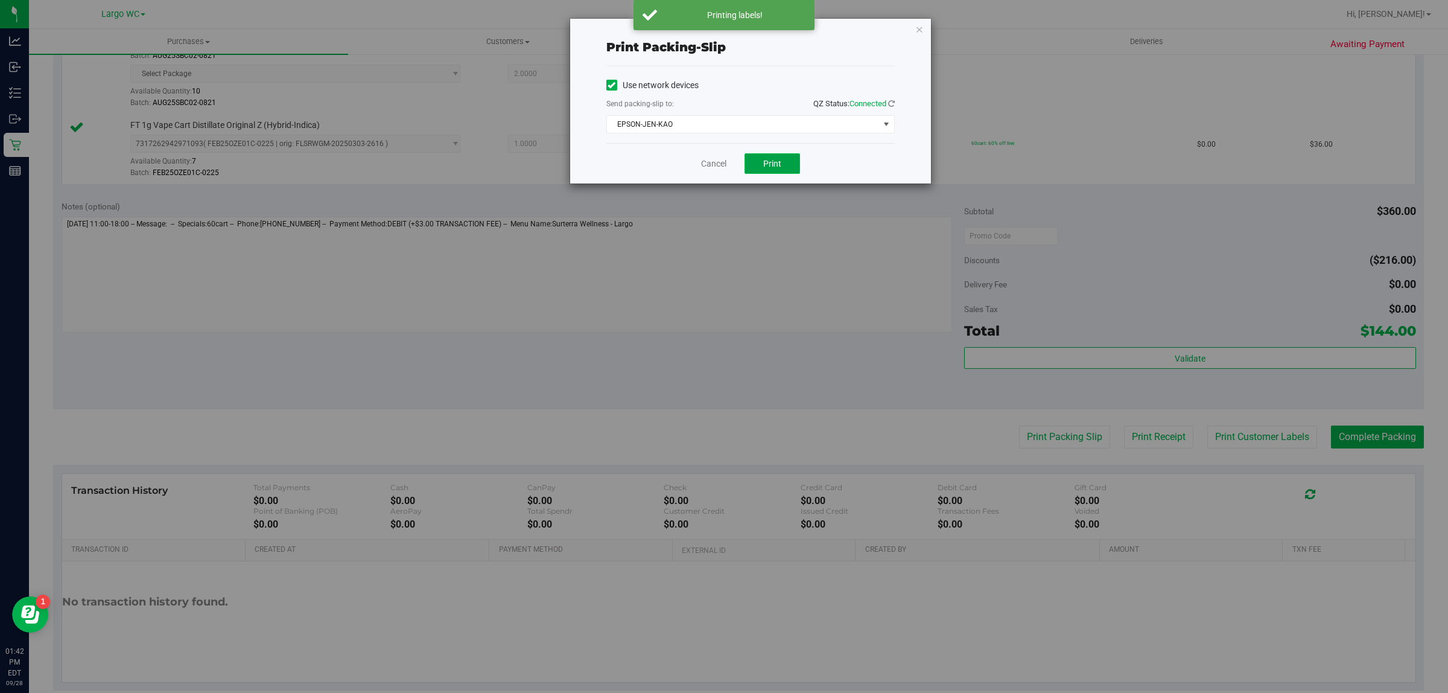
click at [788, 166] on button "Print" at bounding box center [773, 163] width 56 height 21
click at [923, 28] on icon "button" at bounding box center [920, 29] width 8 height 14
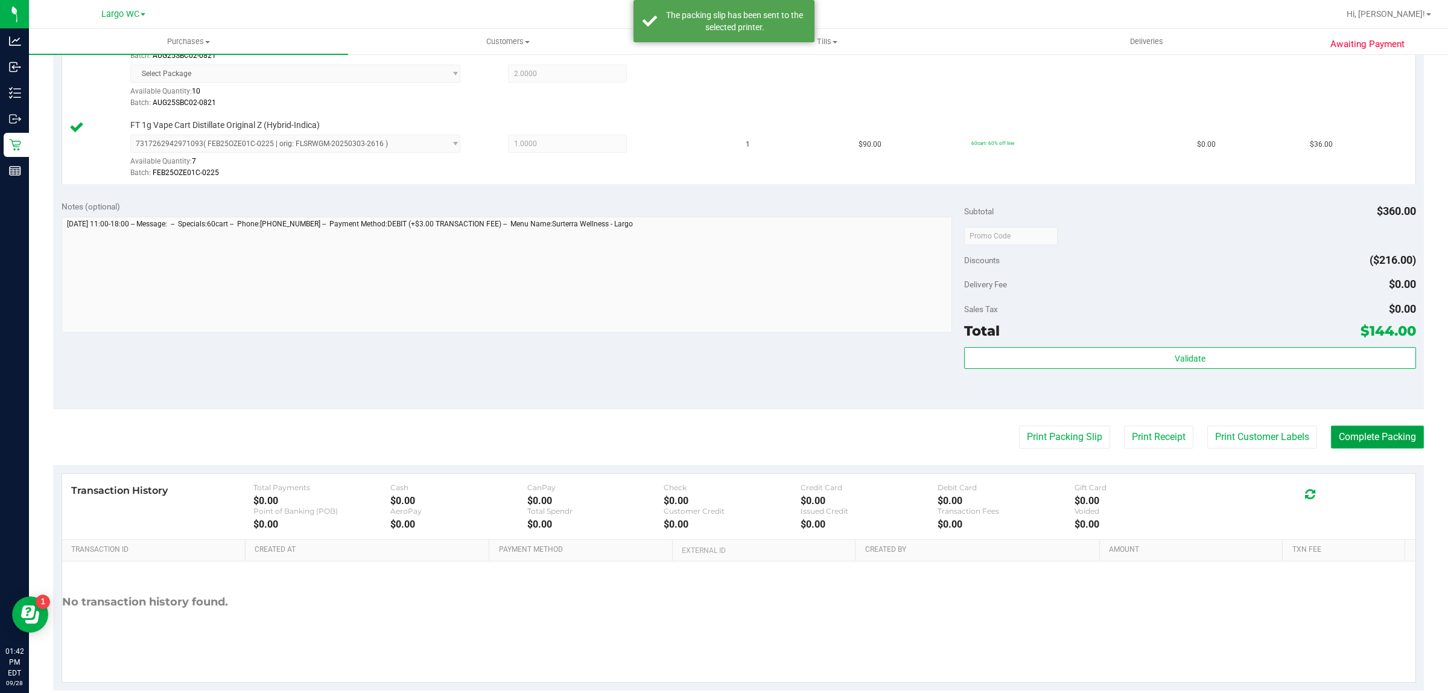
click at [1368, 439] on button "Complete Packing" at bounding box center [1377, 436] width 93 height 23
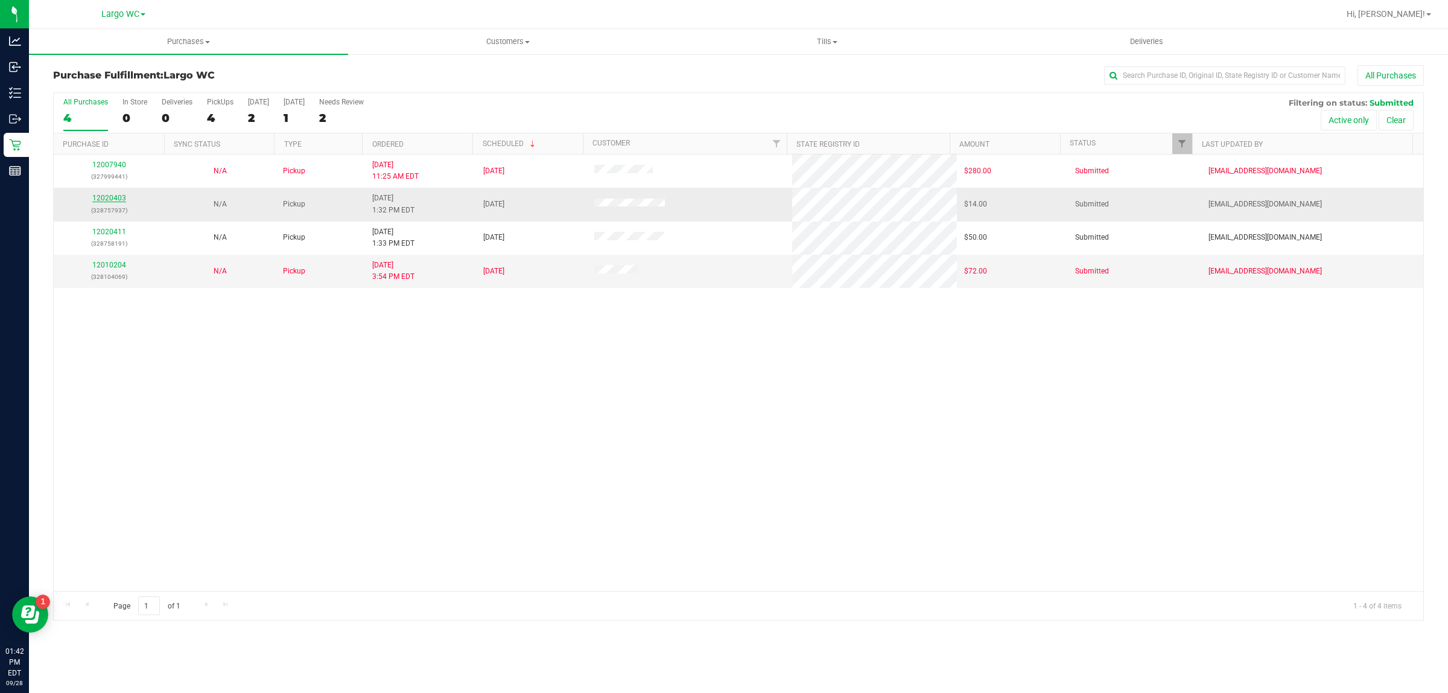
click at [118, 202] on link "12020403" at bounding box center [109, 198] width 34 height 8
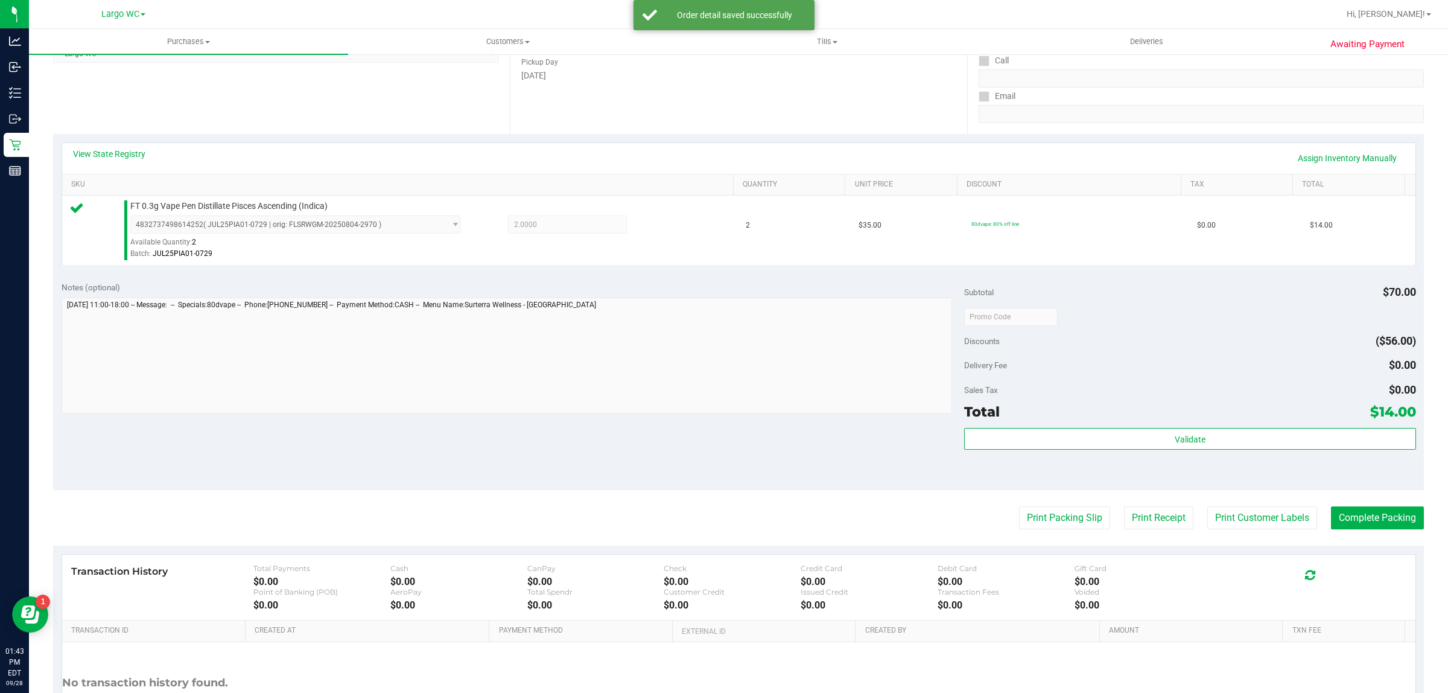
scroll to position [243, 0]
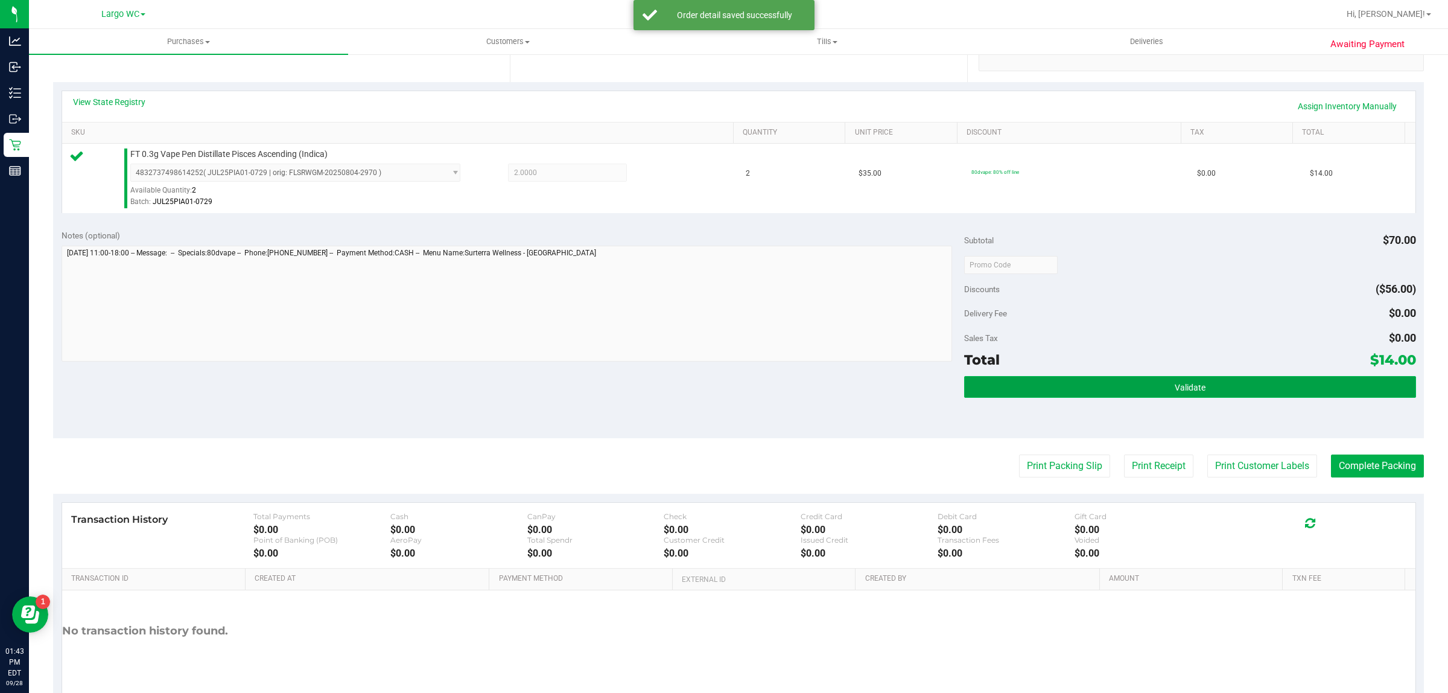
click at [1106, 393] on button "Validate" at bounding box center [1189, 387] width 451 height 22
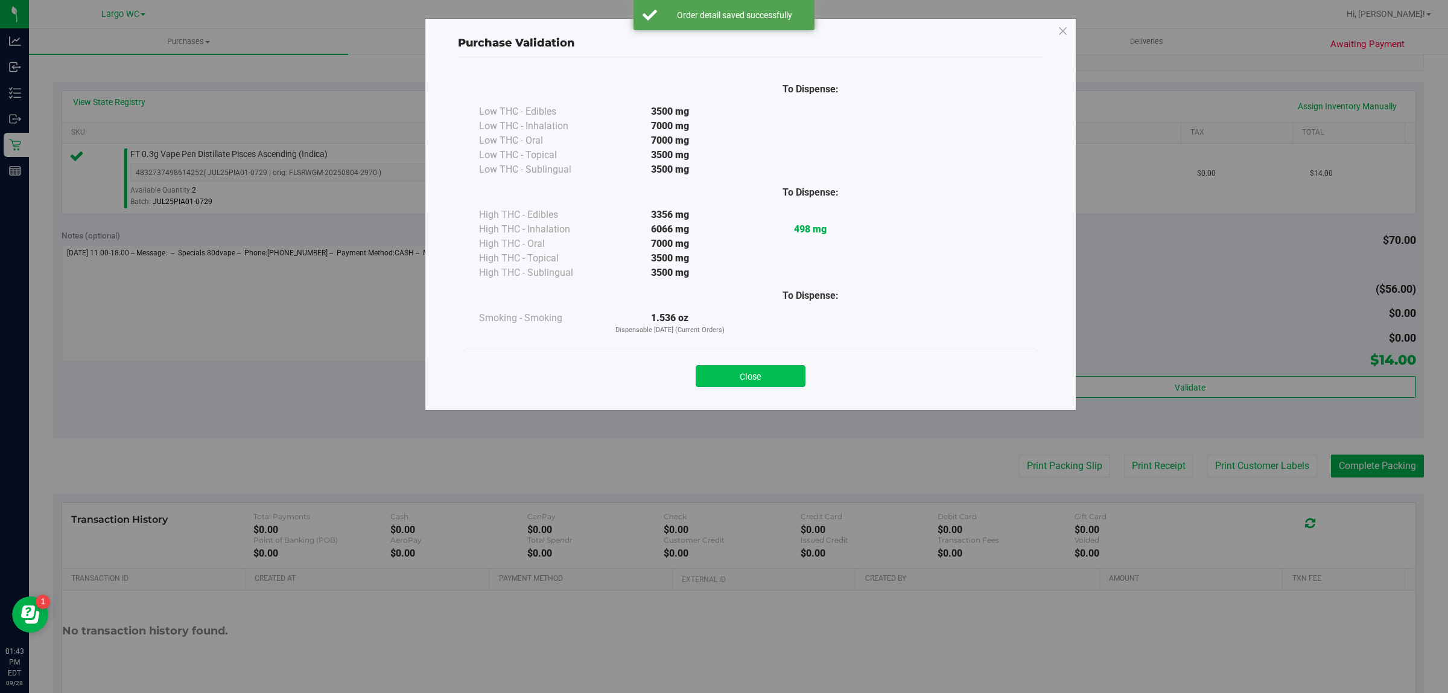
click at [747, 383] on button "Close" at bounding box center [751, 376] width 110 height 22
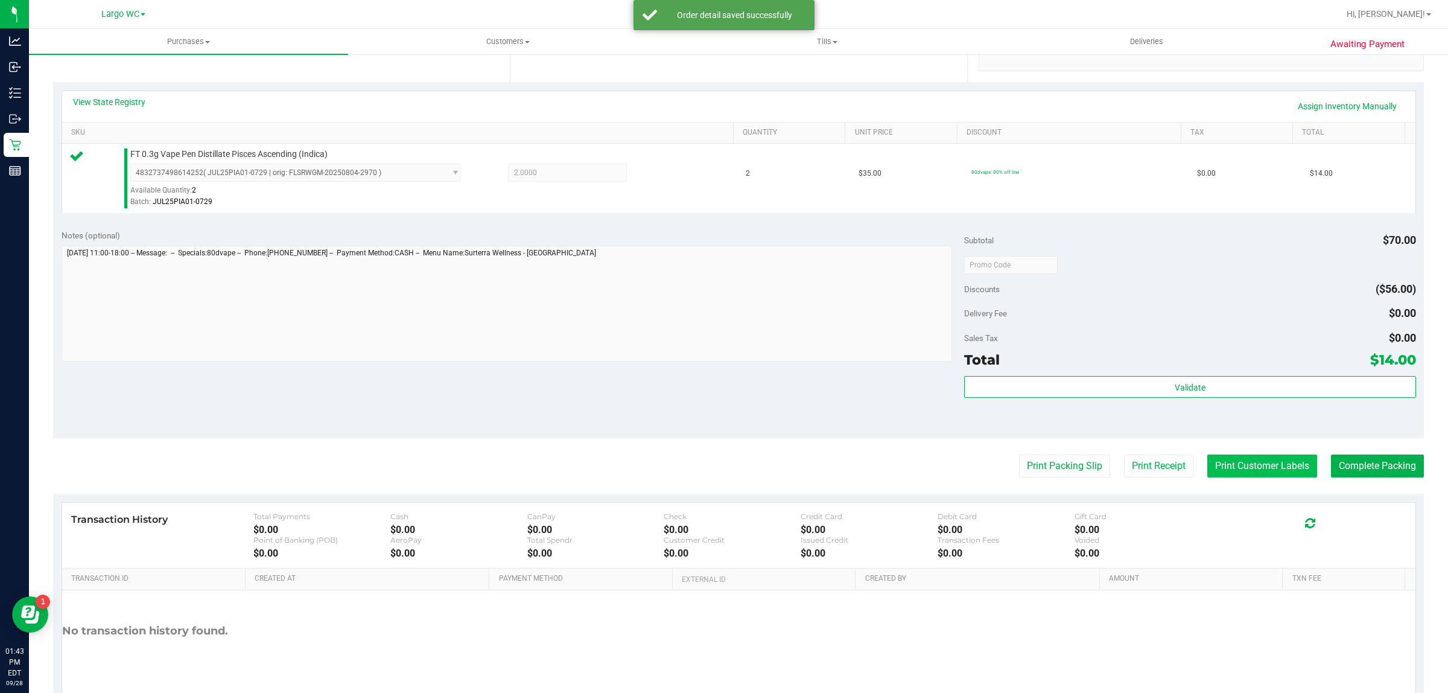
click at [1226, 468] on button "Print Customer Labels" at bounding box center [1263, 465] width 110 height 23
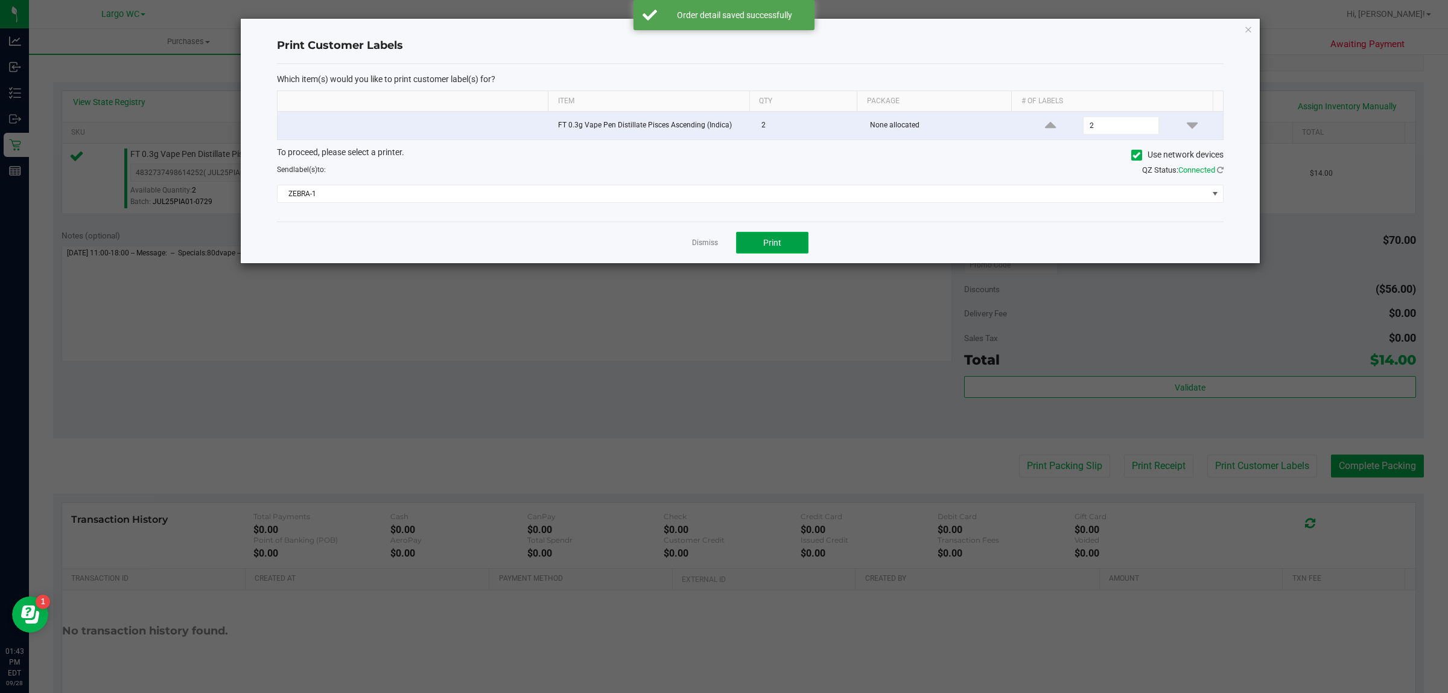
click at [786, 234] on button "Print" at bounding box center [772, 243] width 72 height 22
click at [1244, 29] on icon "button" at bounding box center [1248, 29] width 8 height 14
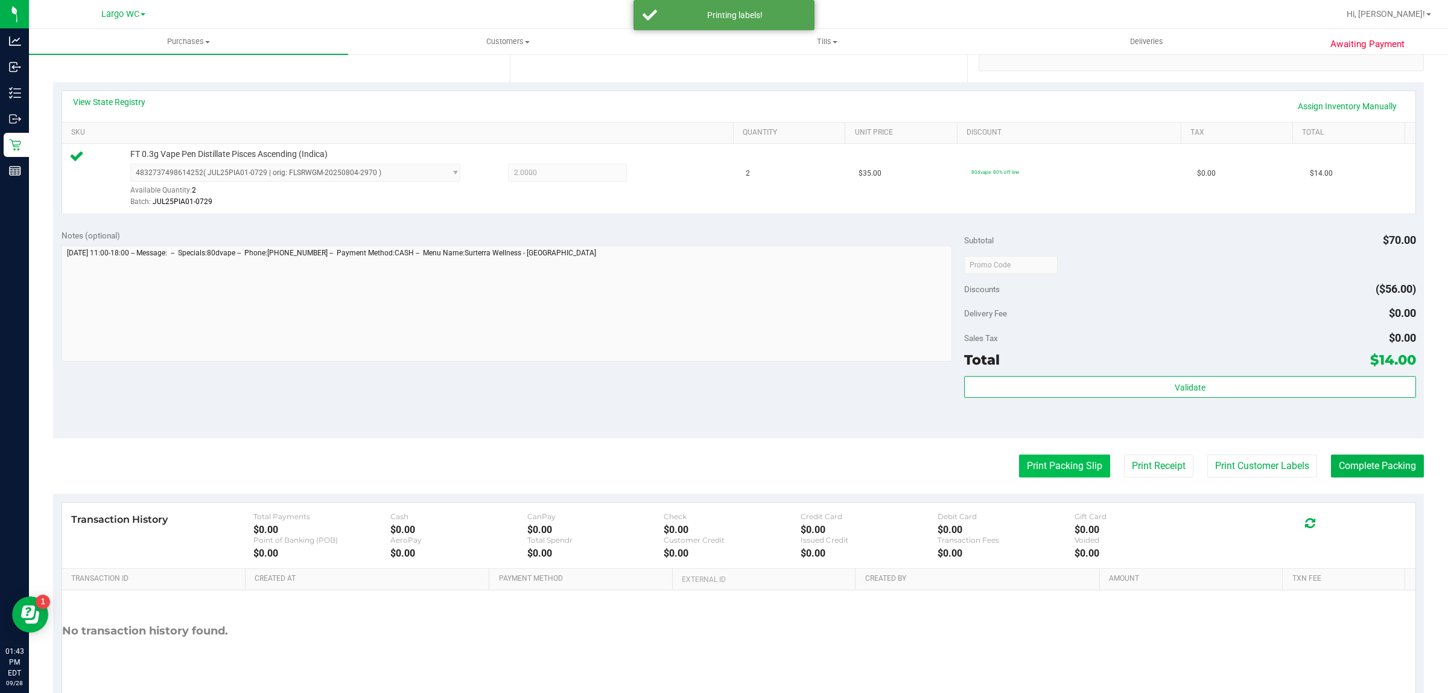
click at [1019, 464] on button "Print Packing Slip" at bounding box center [1064, 465] width 91 height 23
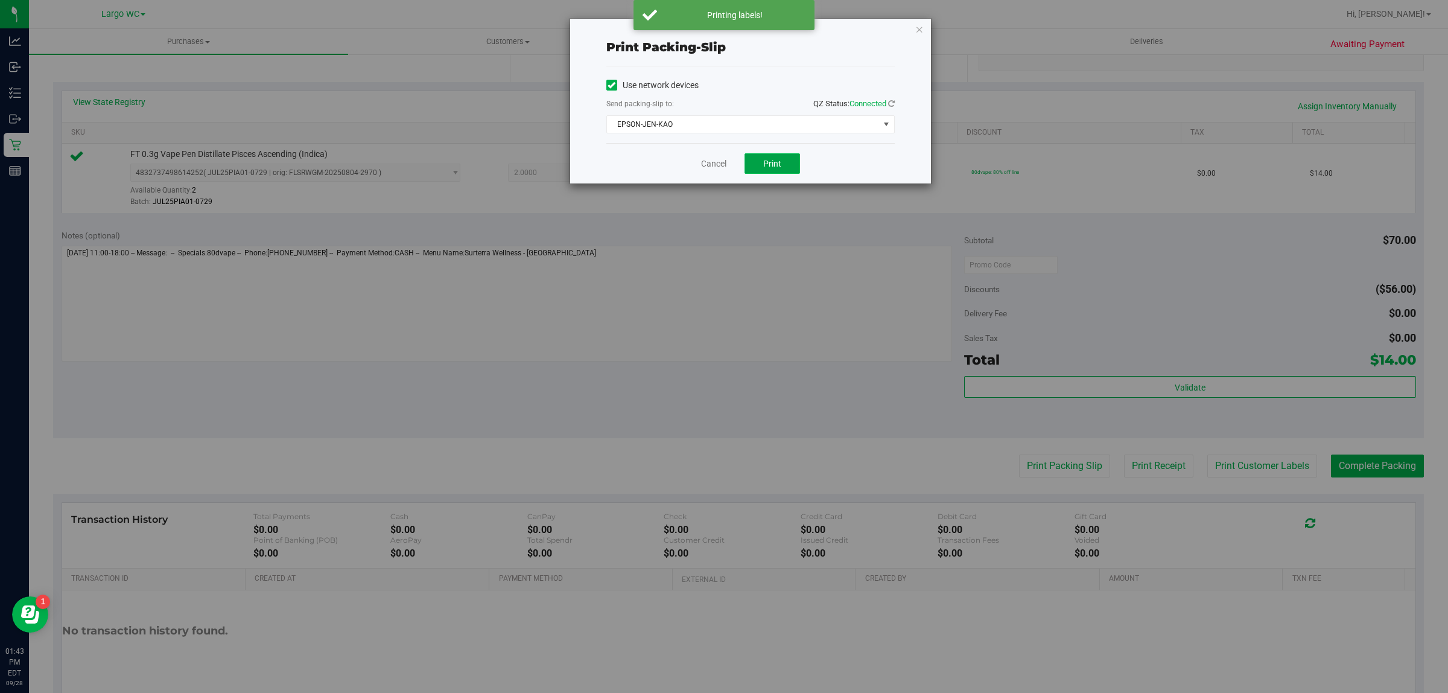
click at [791, 164] on button "Print" at bounding box center [773, 163] width 56 height 21
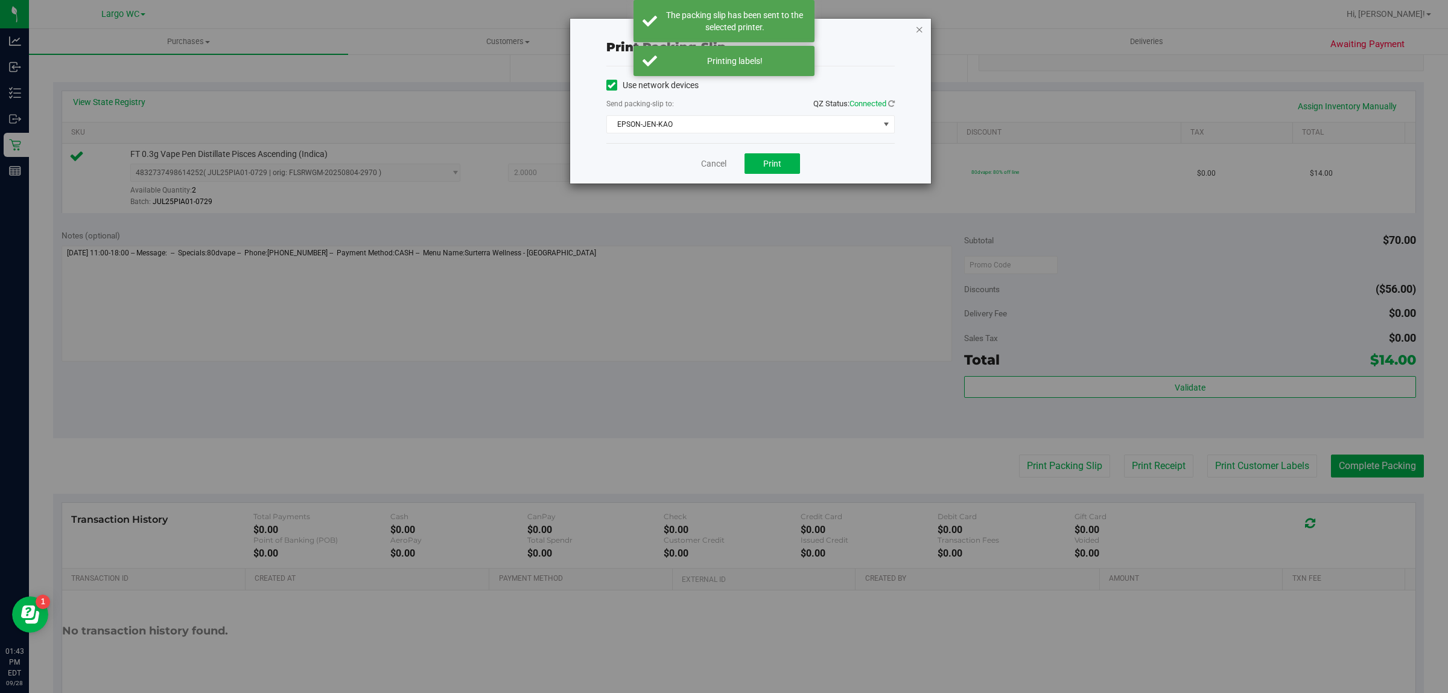
click at [916, 30] on icon "button" at bounding box center [920, 29] width 8 height 14
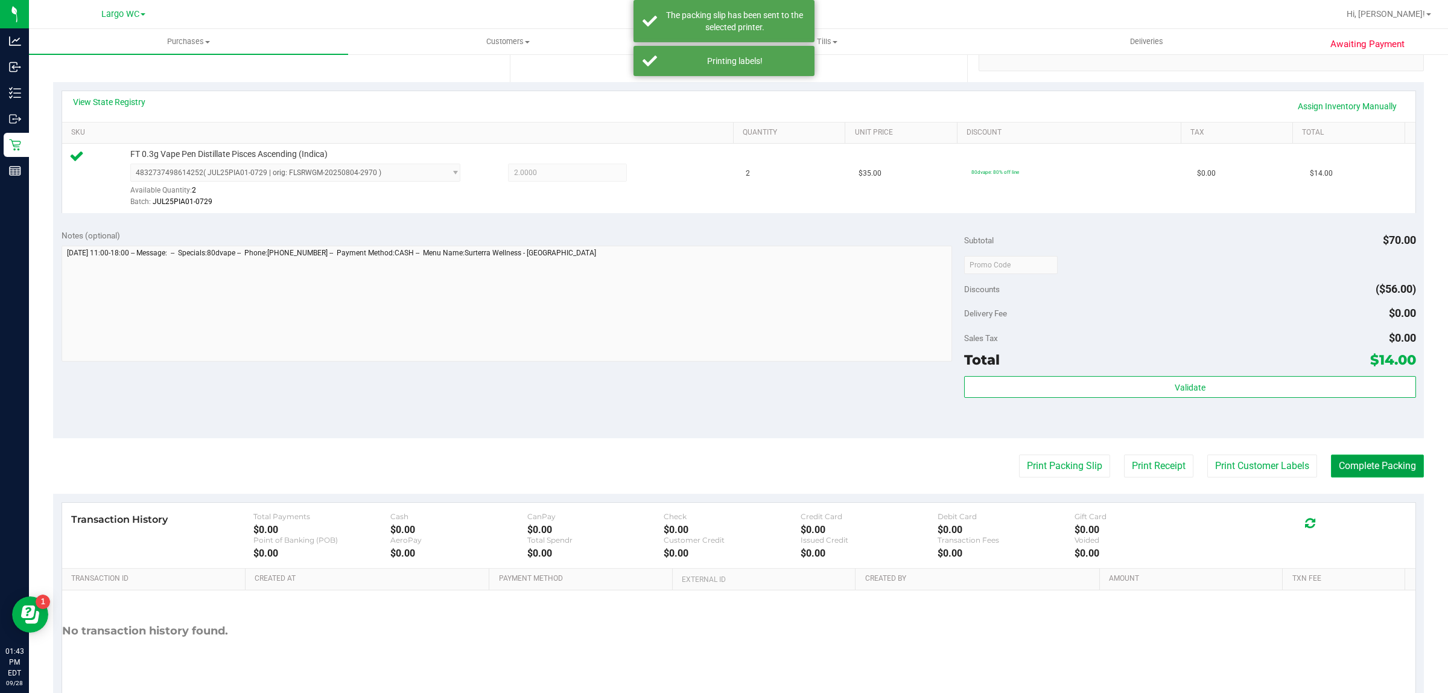
click at [1373, 467] on button "Complete Packing" at bounding box center [1377, 465] width 93 height 23
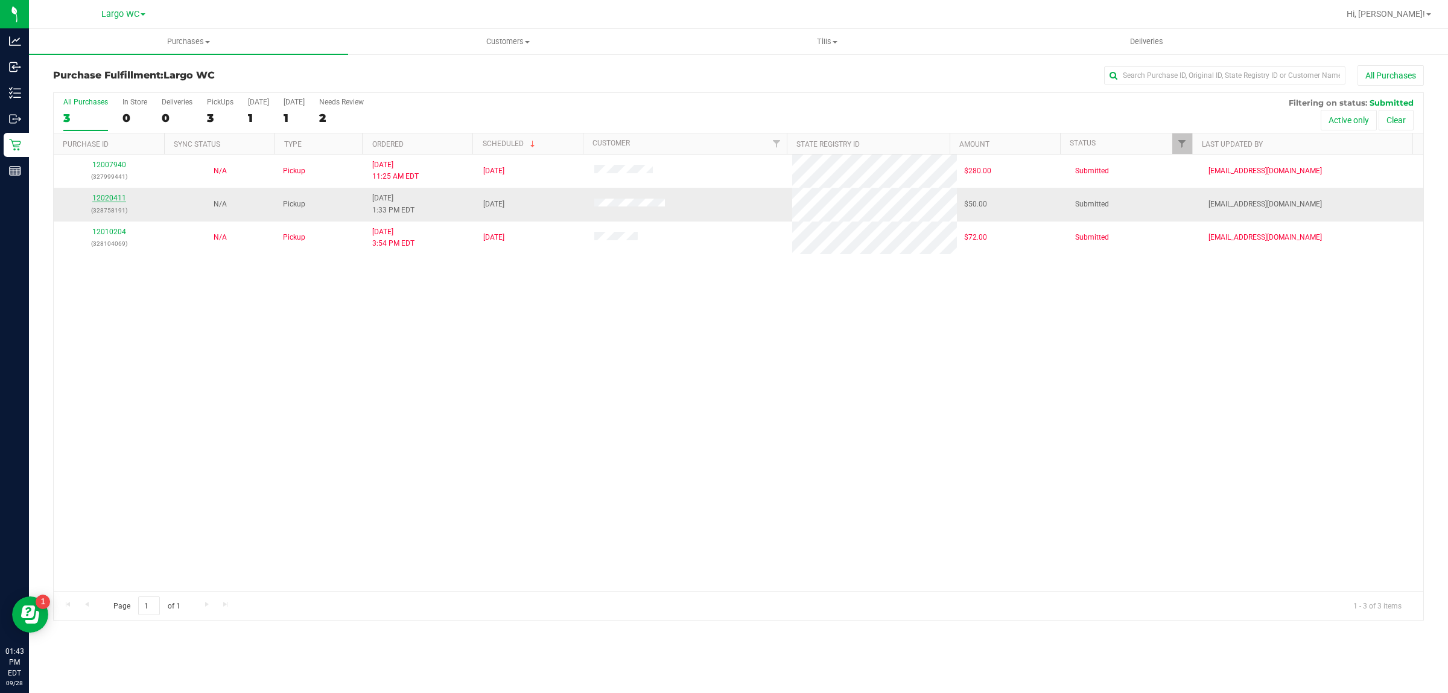
click at [107, 200] on link "12020411" at bounding box center [109, 198] width 34 height 8
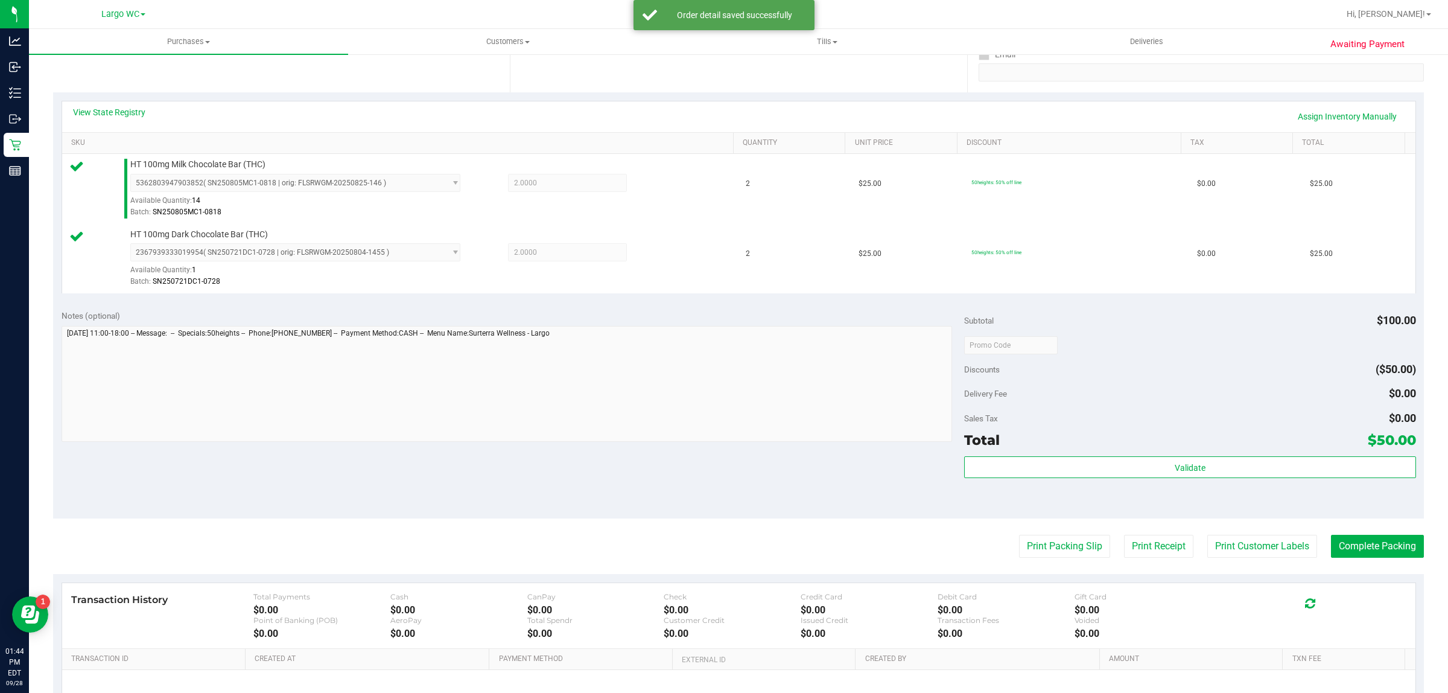
scroll to position [260, 0]
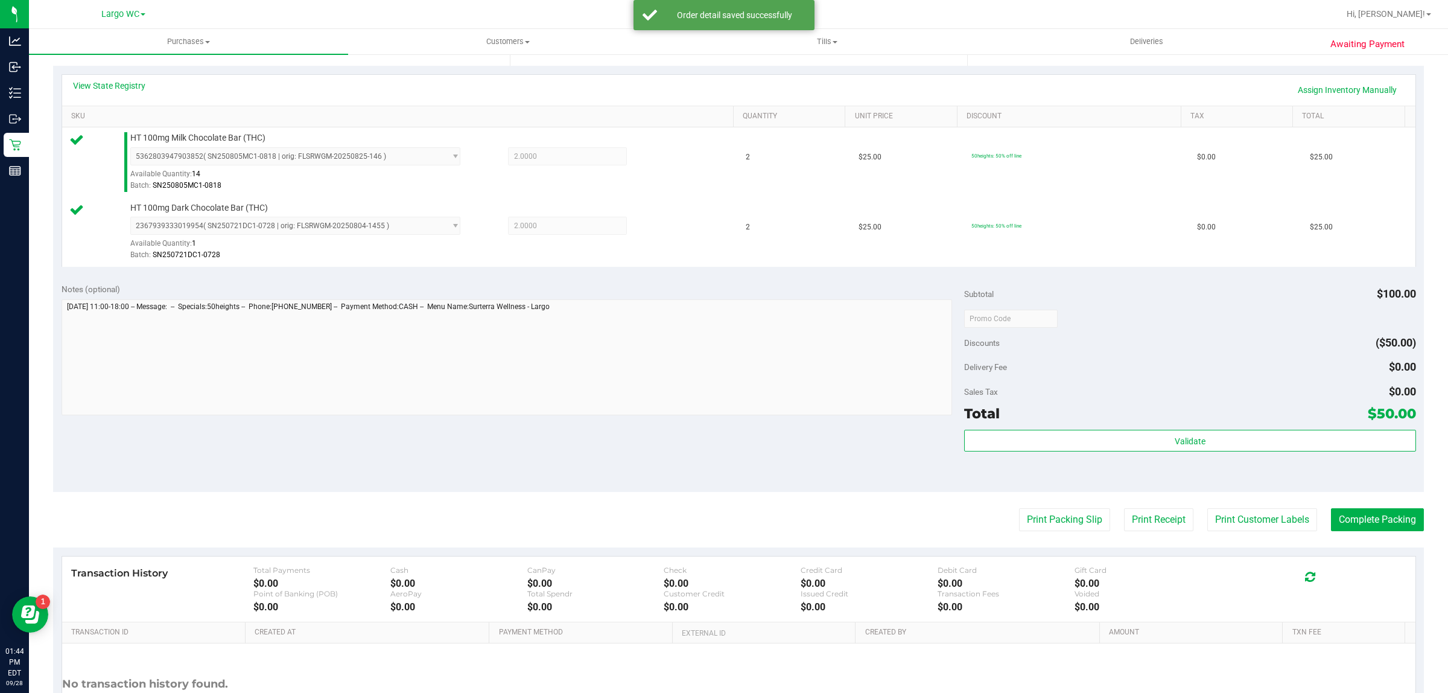
click at [1139, 467] on div "Validate" at bounding box center [1189, 457] width 451 height 54
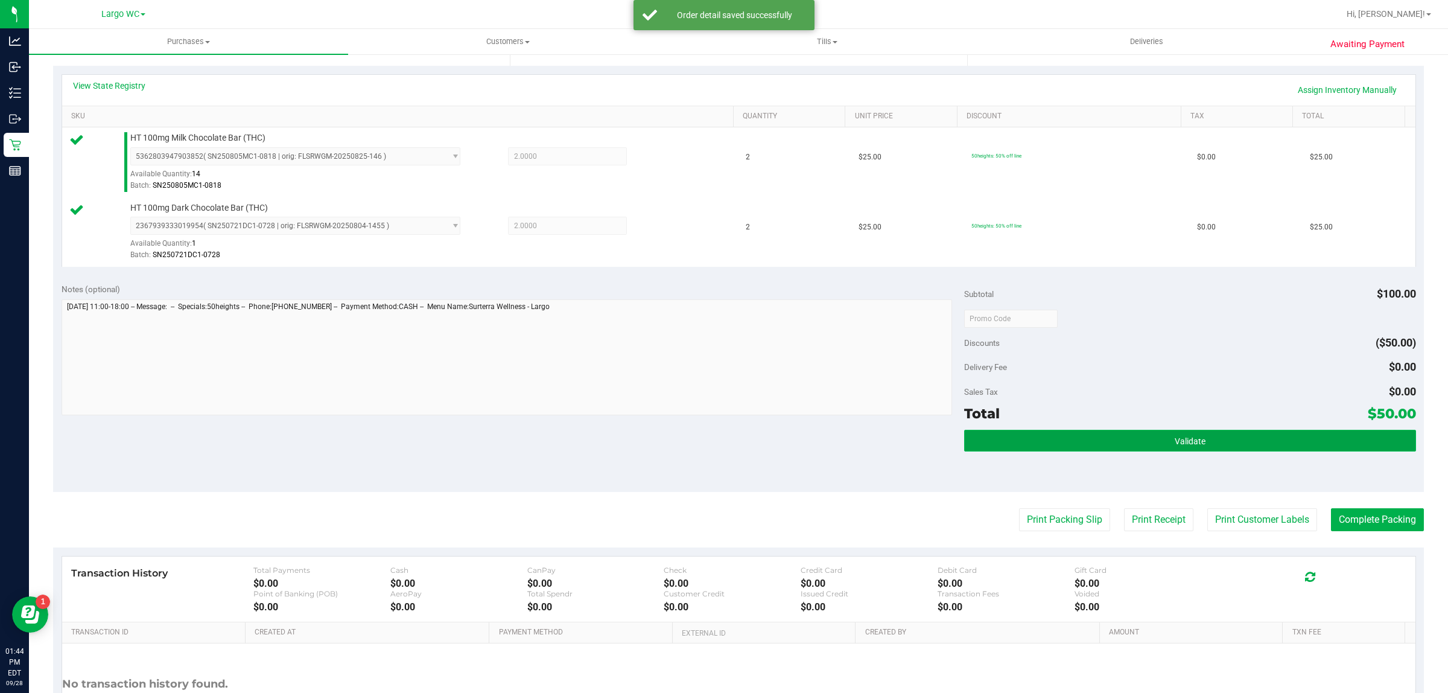
click at [1156, 441] on button "Validate" at bounding box center [1189, 441] width 451 height 22
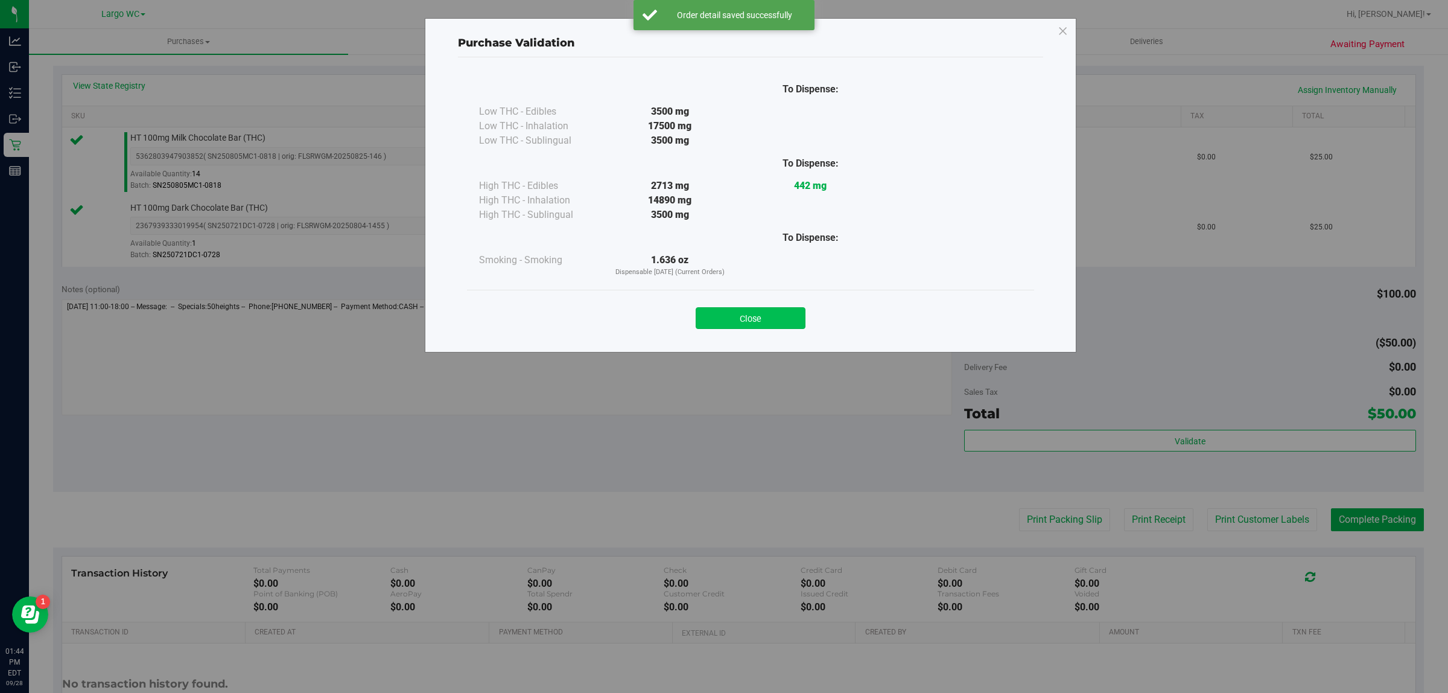
click at [750, 319] on button "Close" at bounding box center [751, 318] width 110 height 22
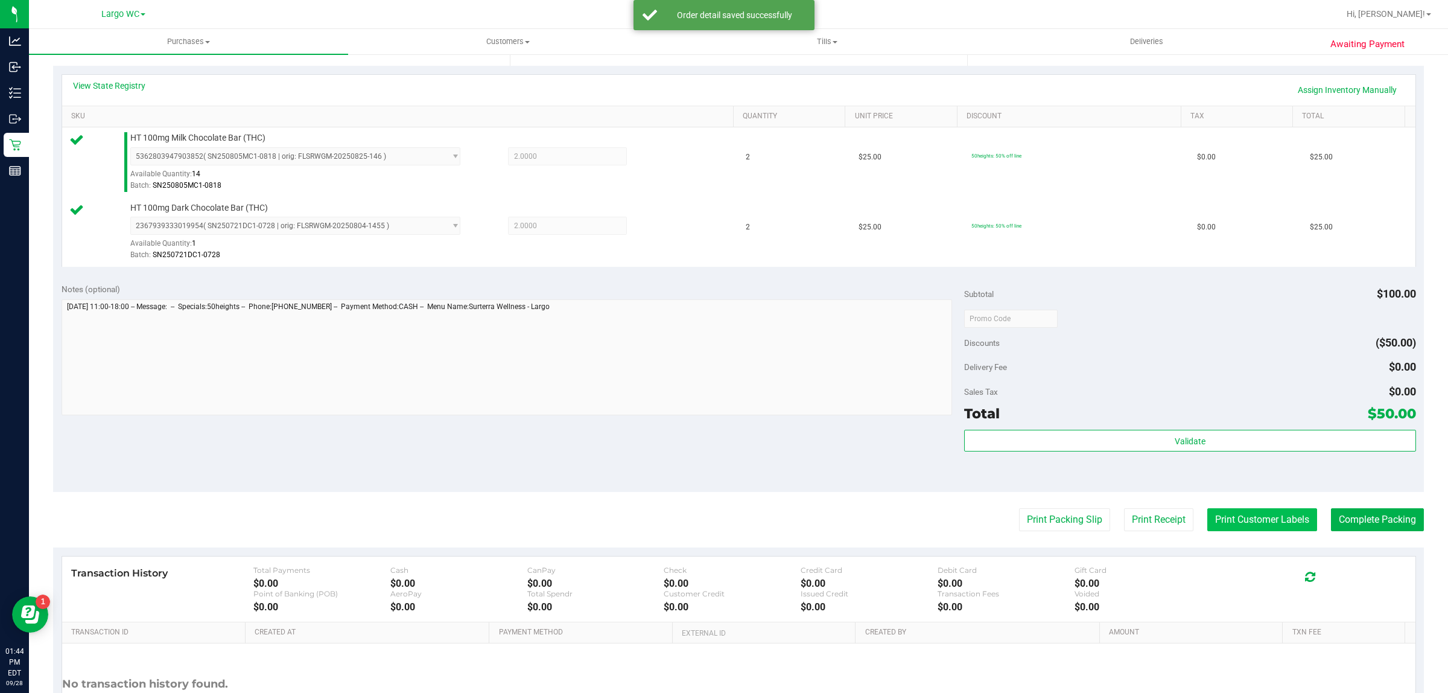
click at [1213, 514] on button "Print Customer Labels" at bounding box center [1263, 519] width 110 height 23
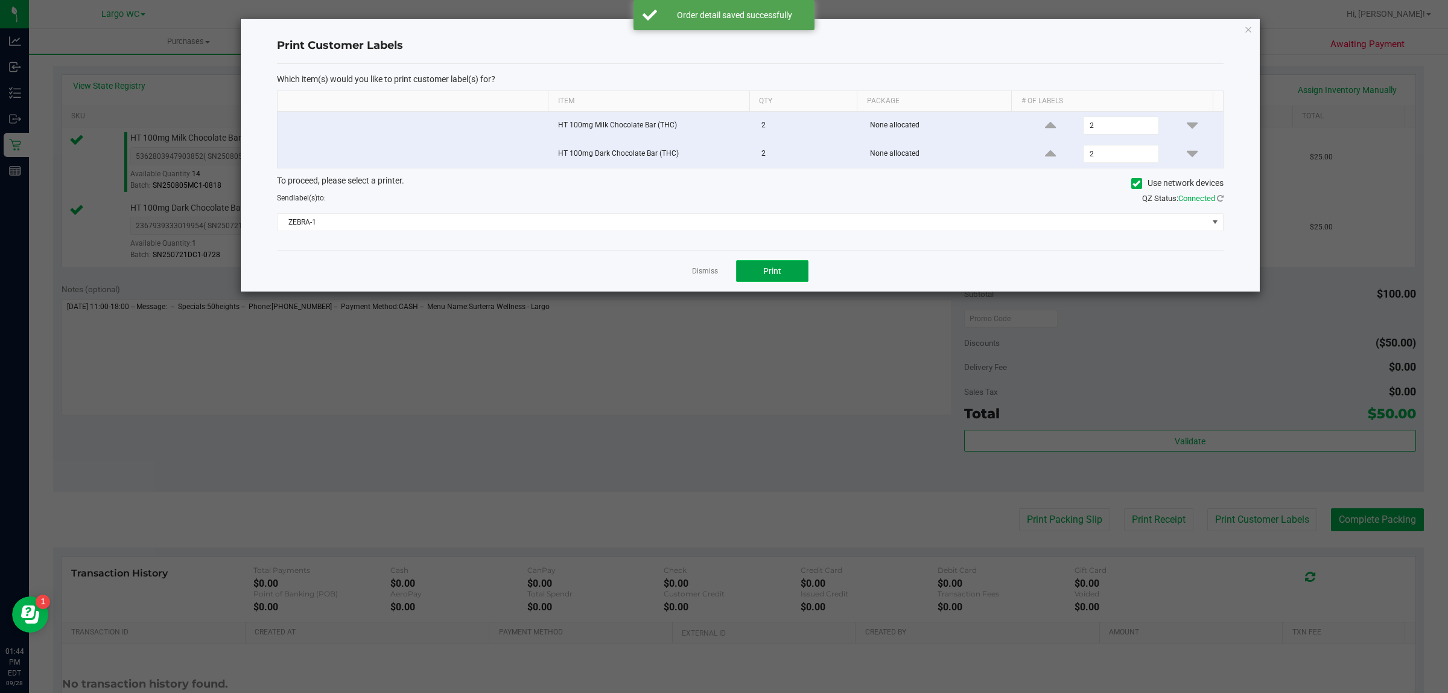
click at [785, 278] on button "Print" at bounding box center [772, 271] width 72 height 22
click at [1248, 34] on icon "button" at bounding box center [1248, 29] width 8 height 14
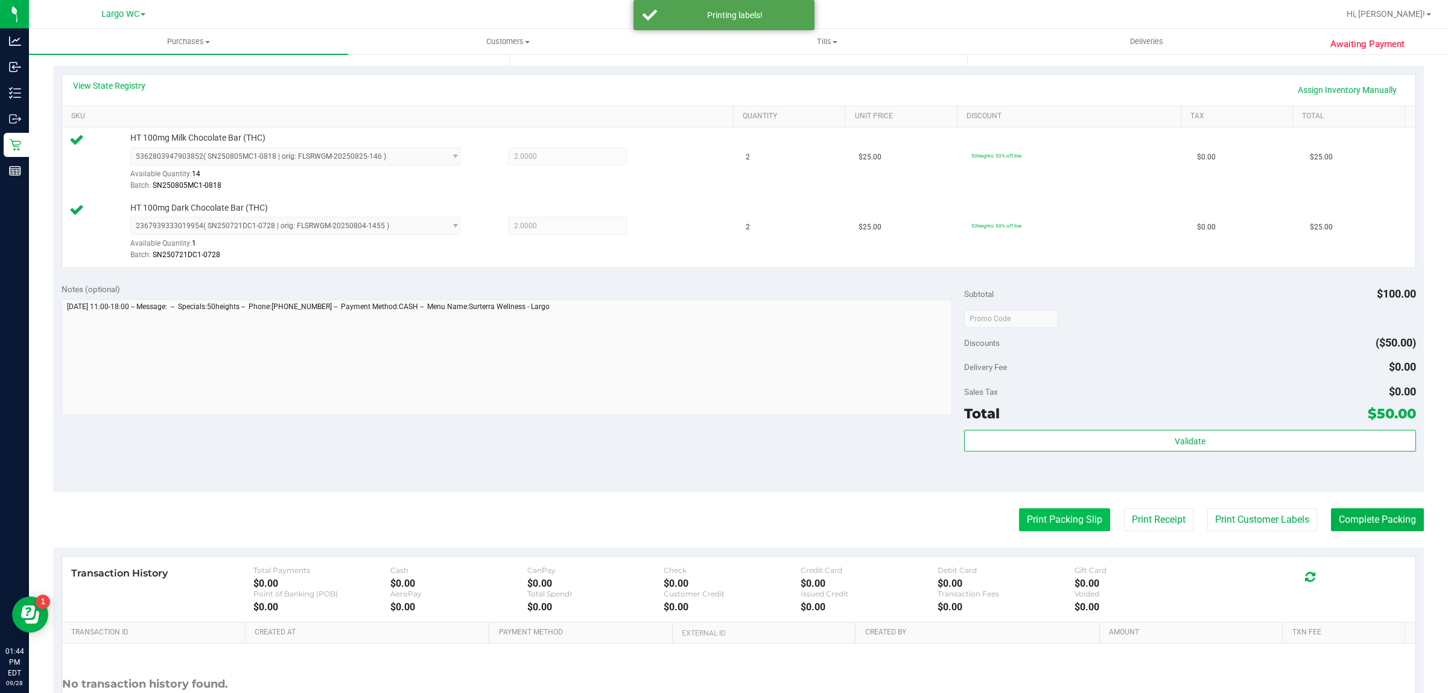
click at [1050, 524] on button "Print Packing Slip" at bounding box center [1064, 519] width 91 height 23
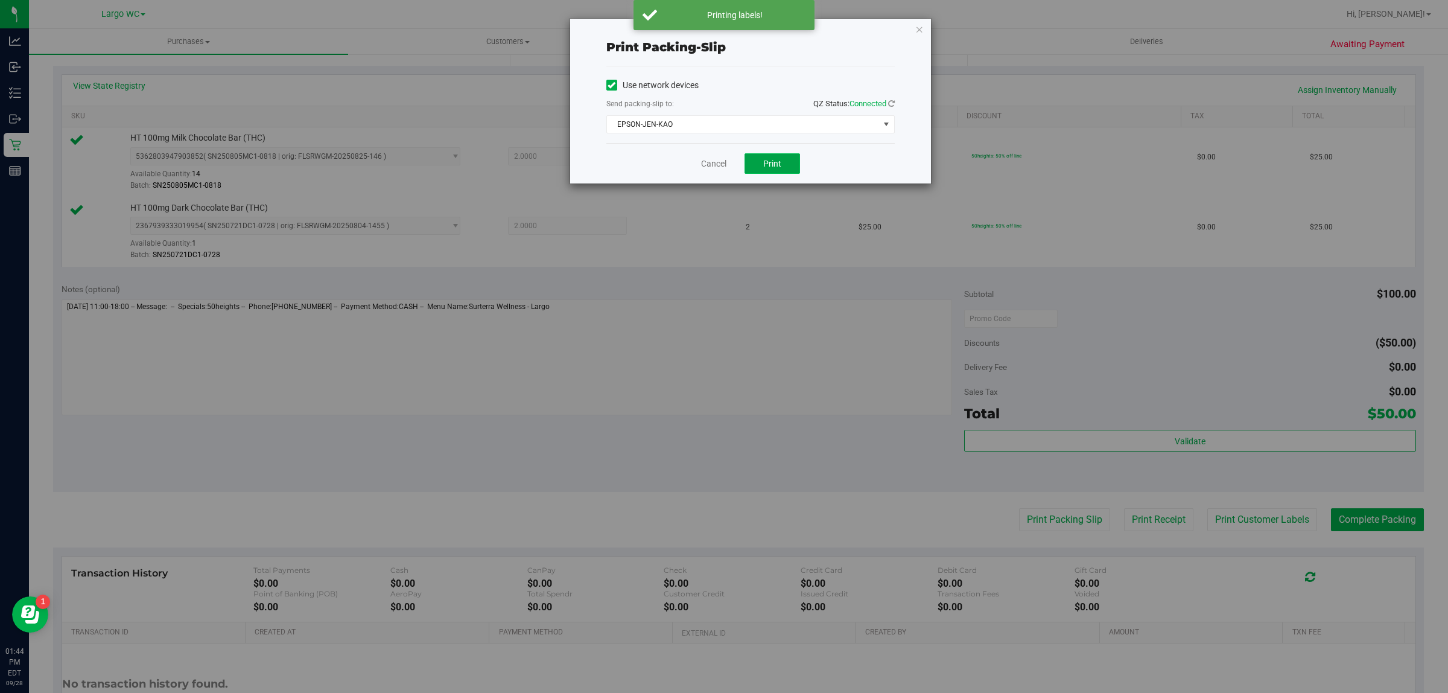
click at [791, 168] on button "Print" at bounding box center [773, 163] width 56 height 21
click at [919, 28] on icon "button" at bounding box center [920, 29] width 8 height 14
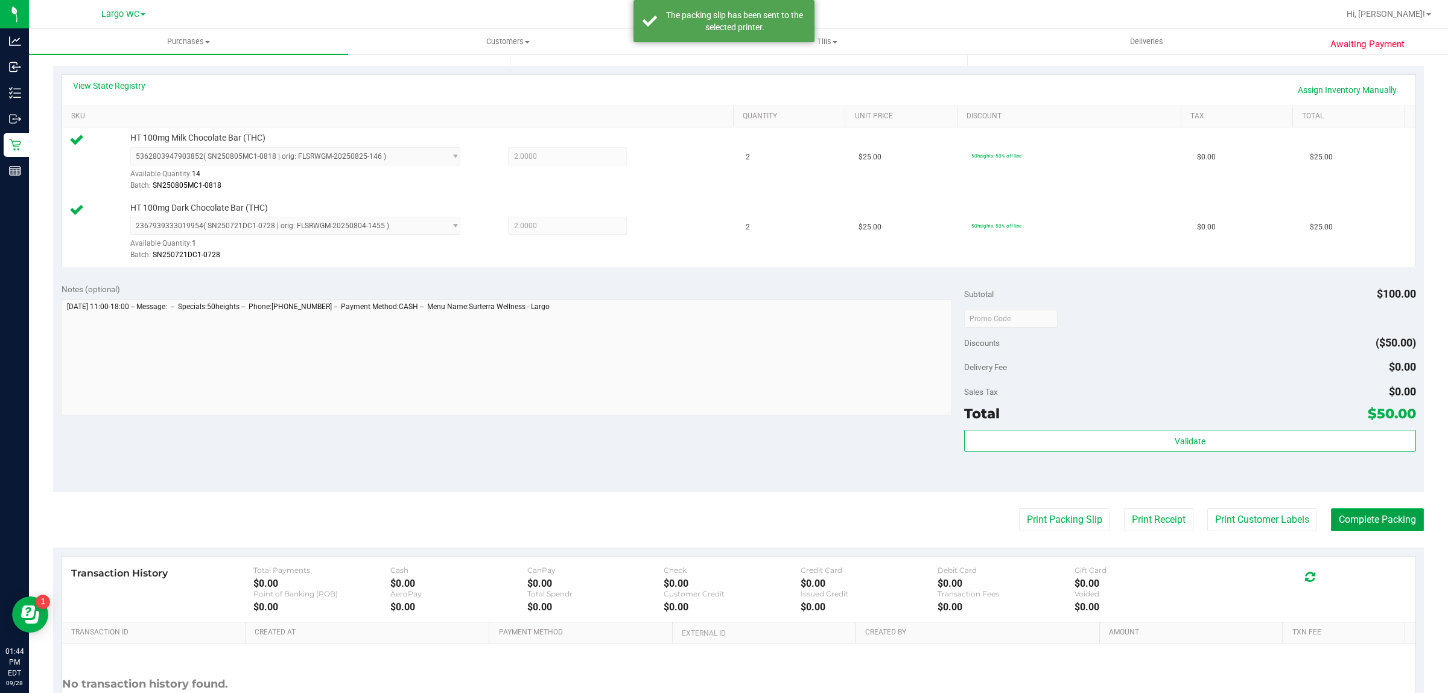
click at [1373, 521] on button "Complete Packing" at bounding box center [1377, 519] width 93 height 23
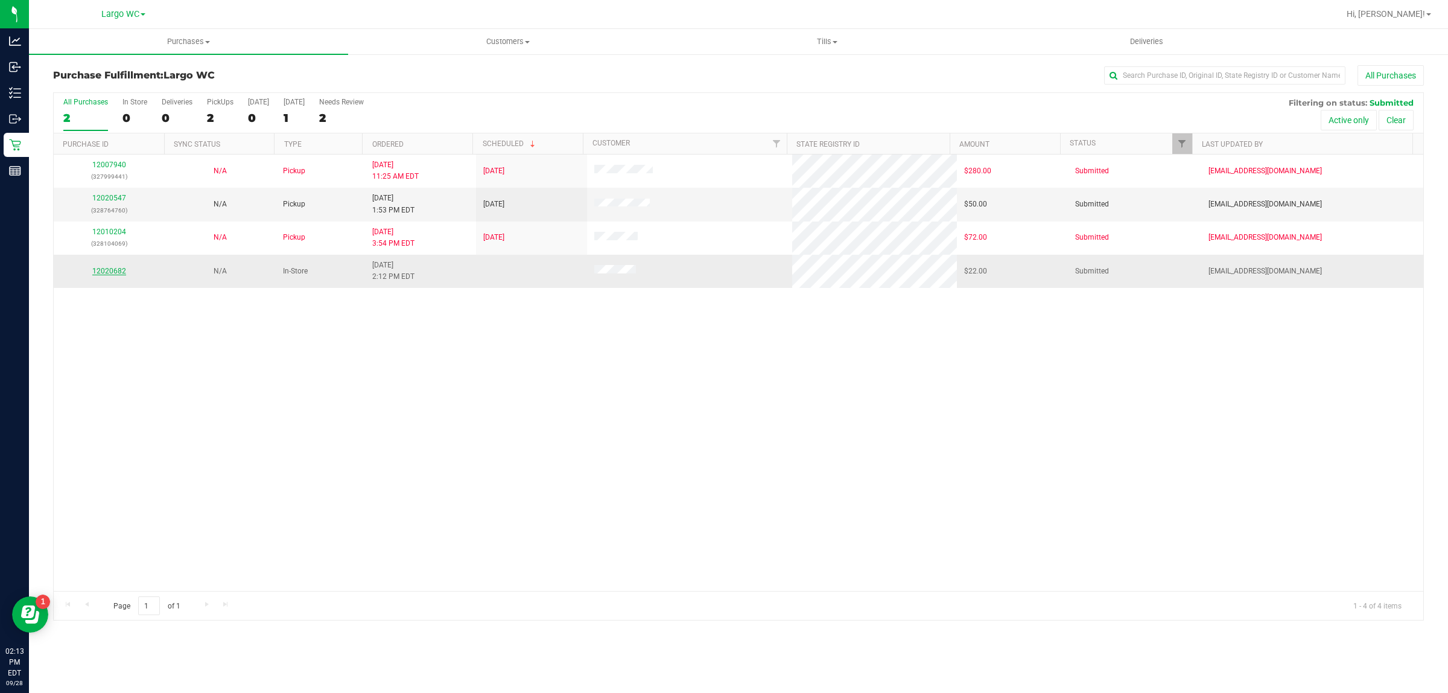
click at [101, 273] on link "12020682" at bounding box center [109, 271] width 34 height 8
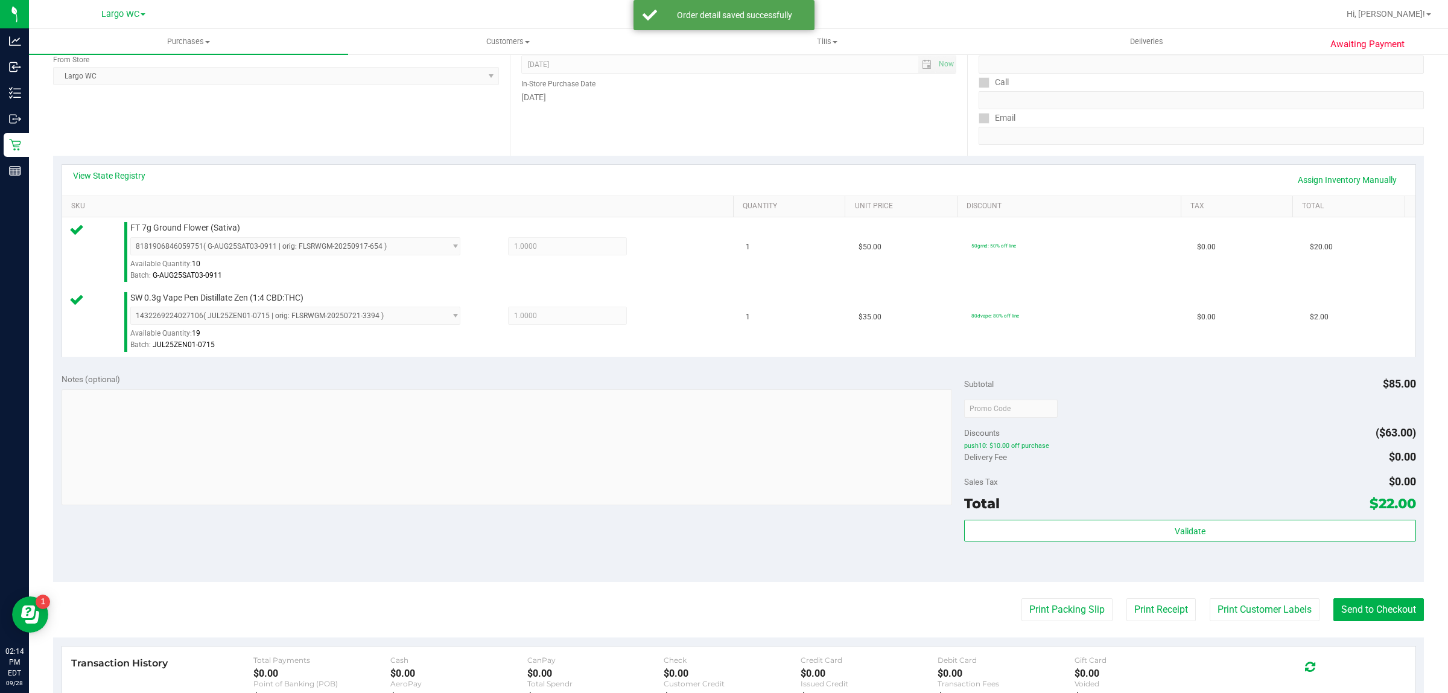
scroll to position [363, 0]
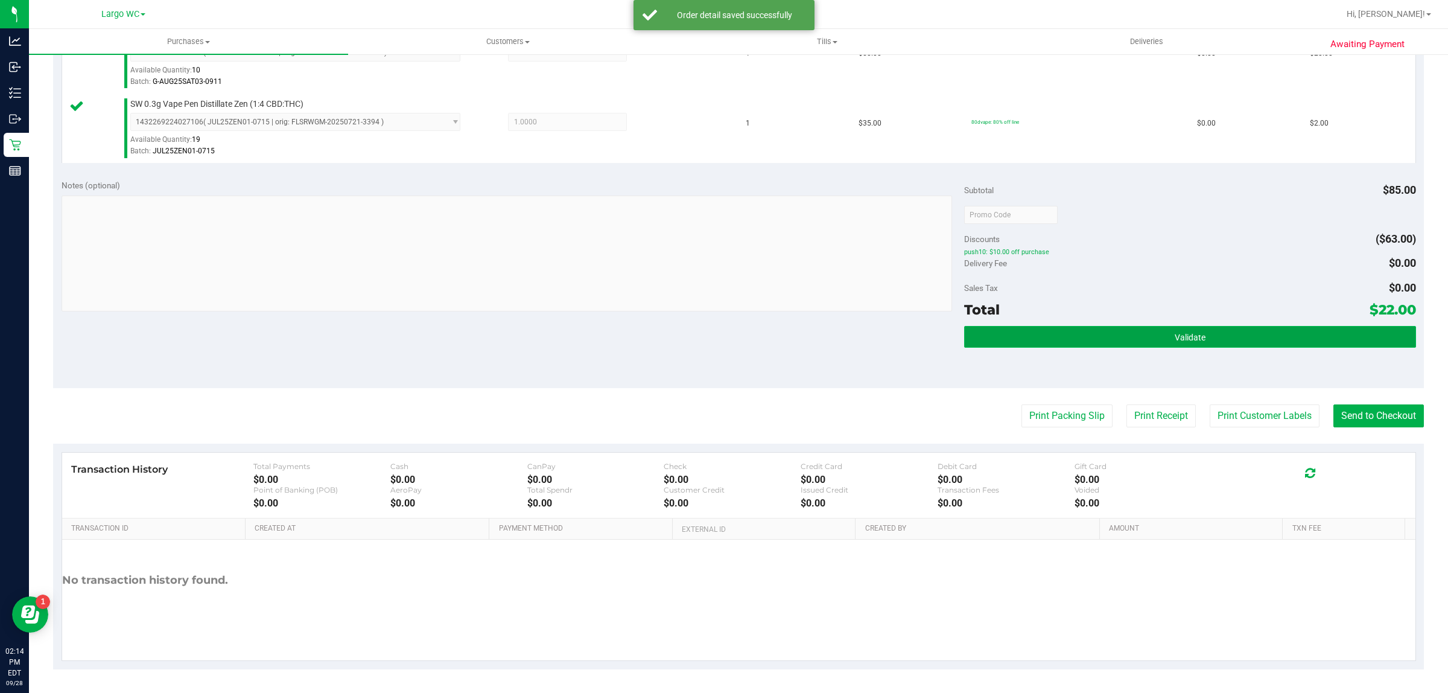
click at [1211, 345] on button "Validate" at bounding box center [1189, 337] width 451 height 22
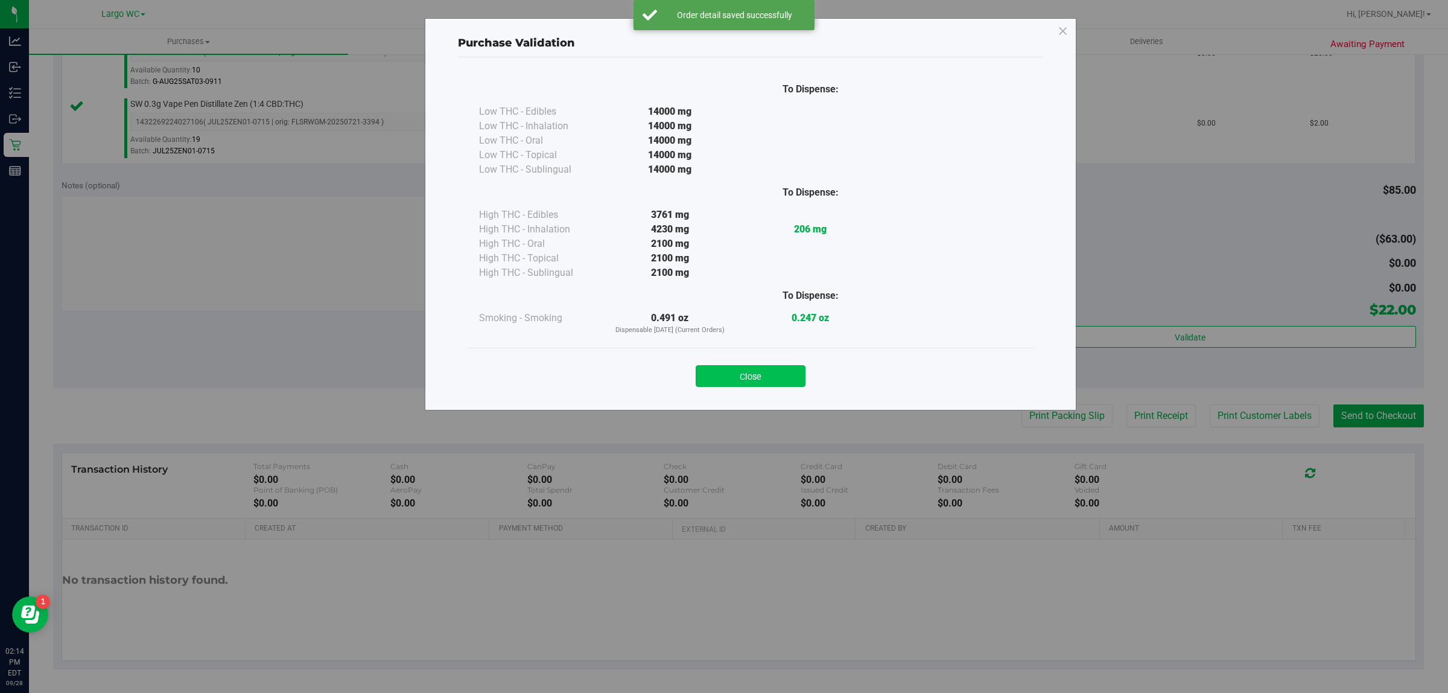
click at [762, 370] on button "Close" at bounding box center [751, 376] width 110 height 22
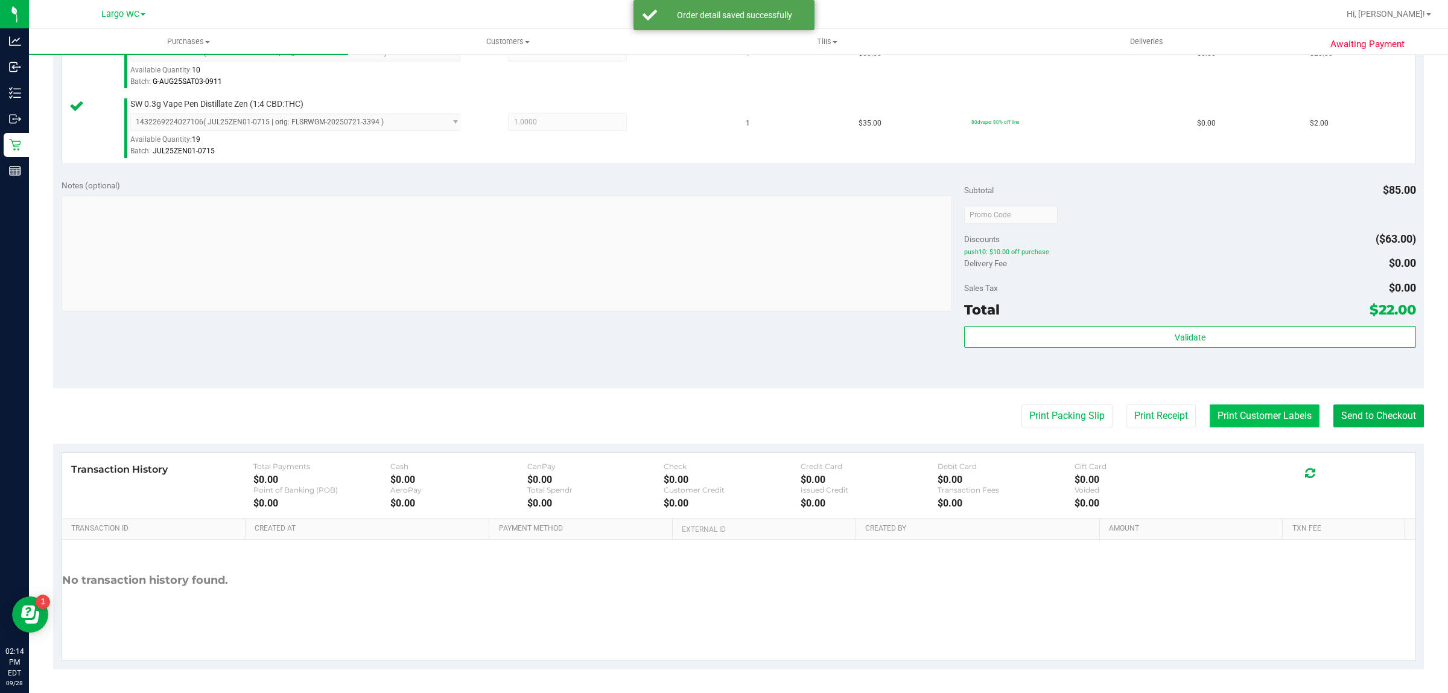
click at [1232, 418] on button "Print Customer Labels" at bounding box center [1265, 415] width 110 height 23
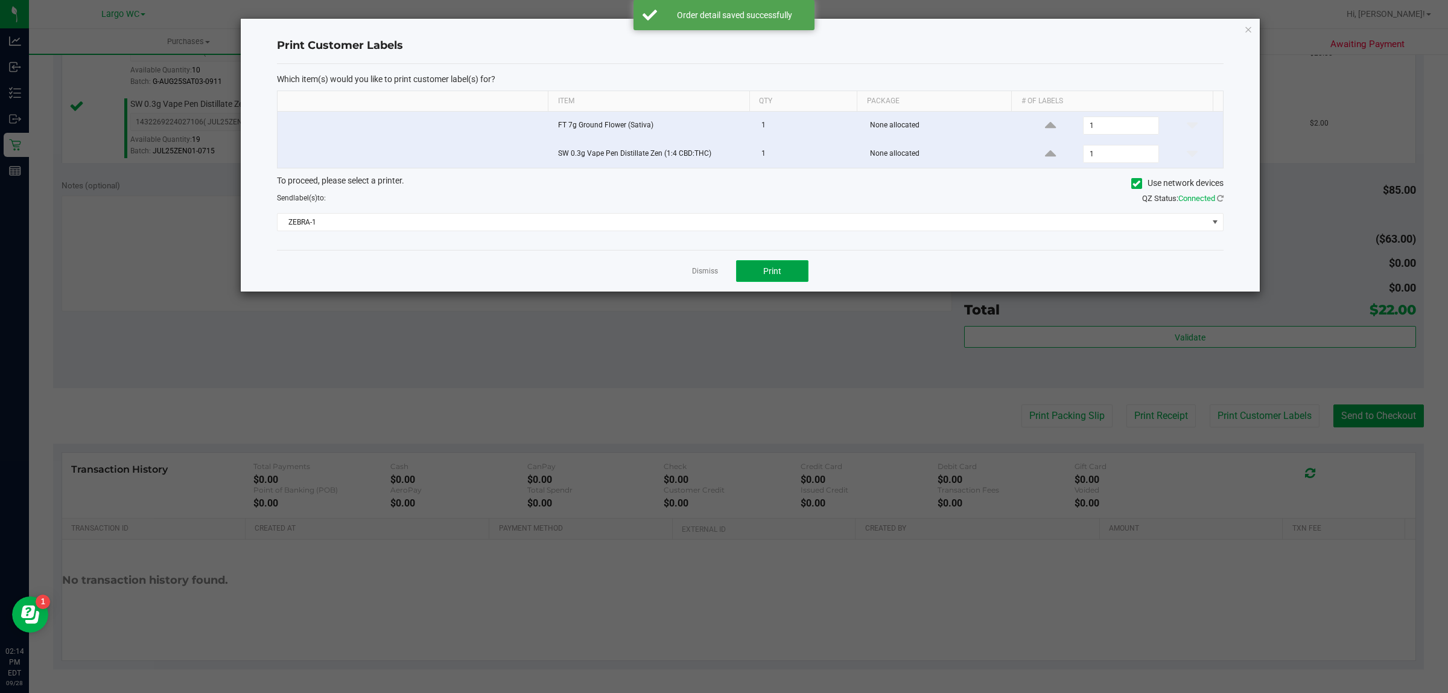
click at [774, 275] on span "Print" at bounding box center [772, 271] width 18 height 10
click at [710, 275] on link "Dismiss" at bounding box center [705, 271] width 26 height 10
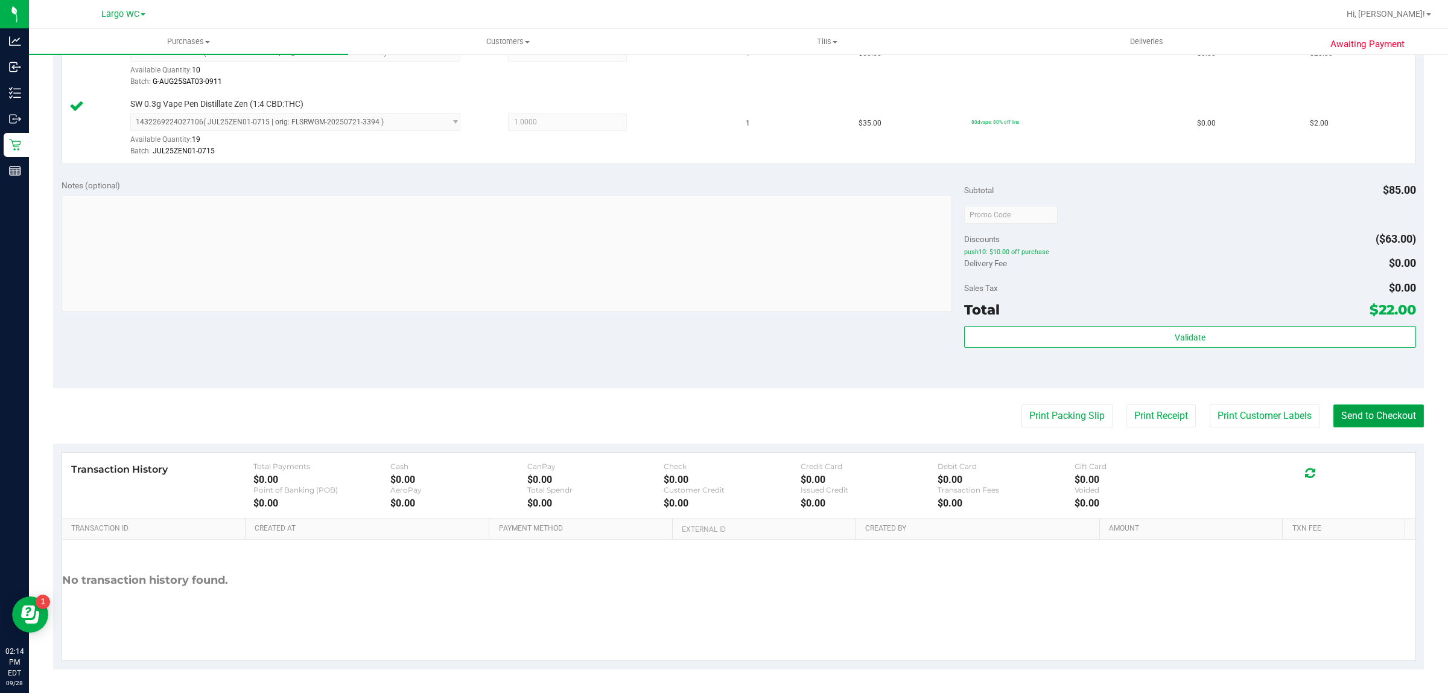
click at [1377, 418] on button "Send to Checkout" at bounding box center [1379, 415] width 91 height 23
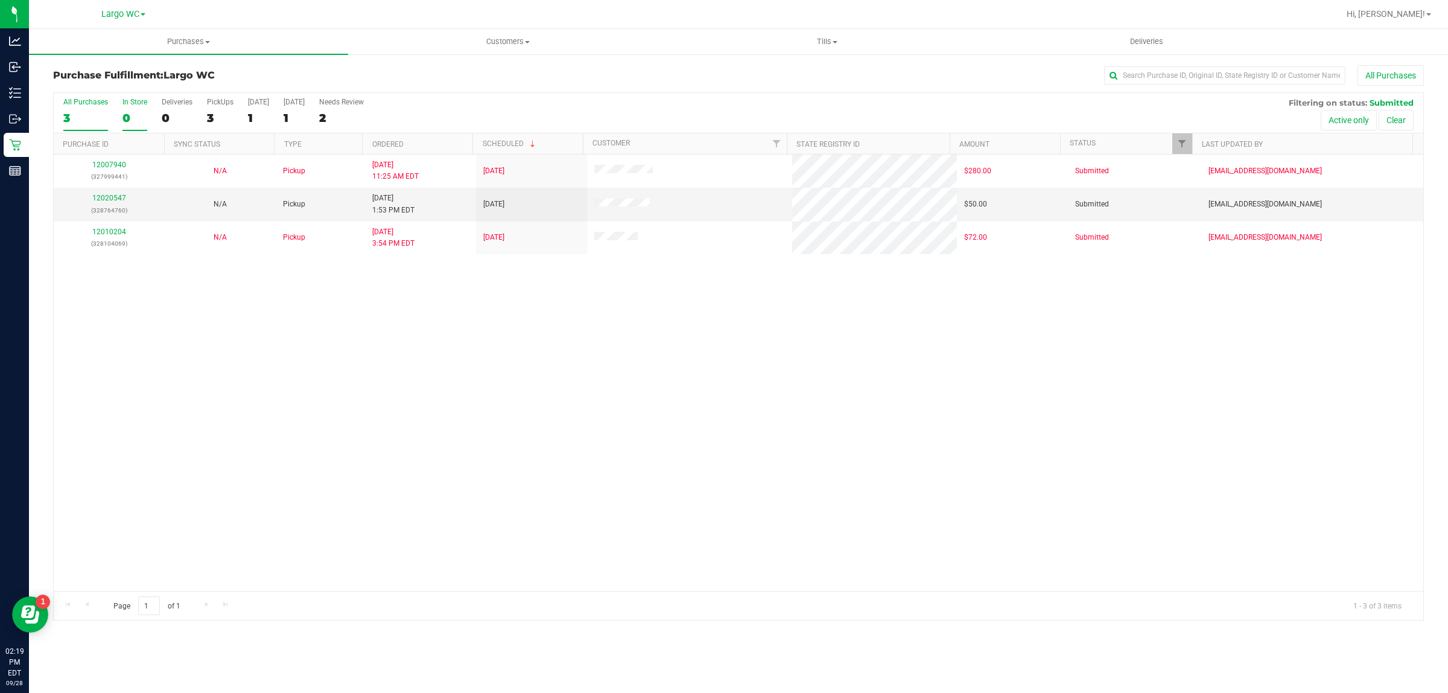
click at [129, 124] on div "0" at bounding box center [135, 118] width 25 height 14
click at [0, 0] on input "In Store 0" at bounding box center [0, 0] width 0 height 0
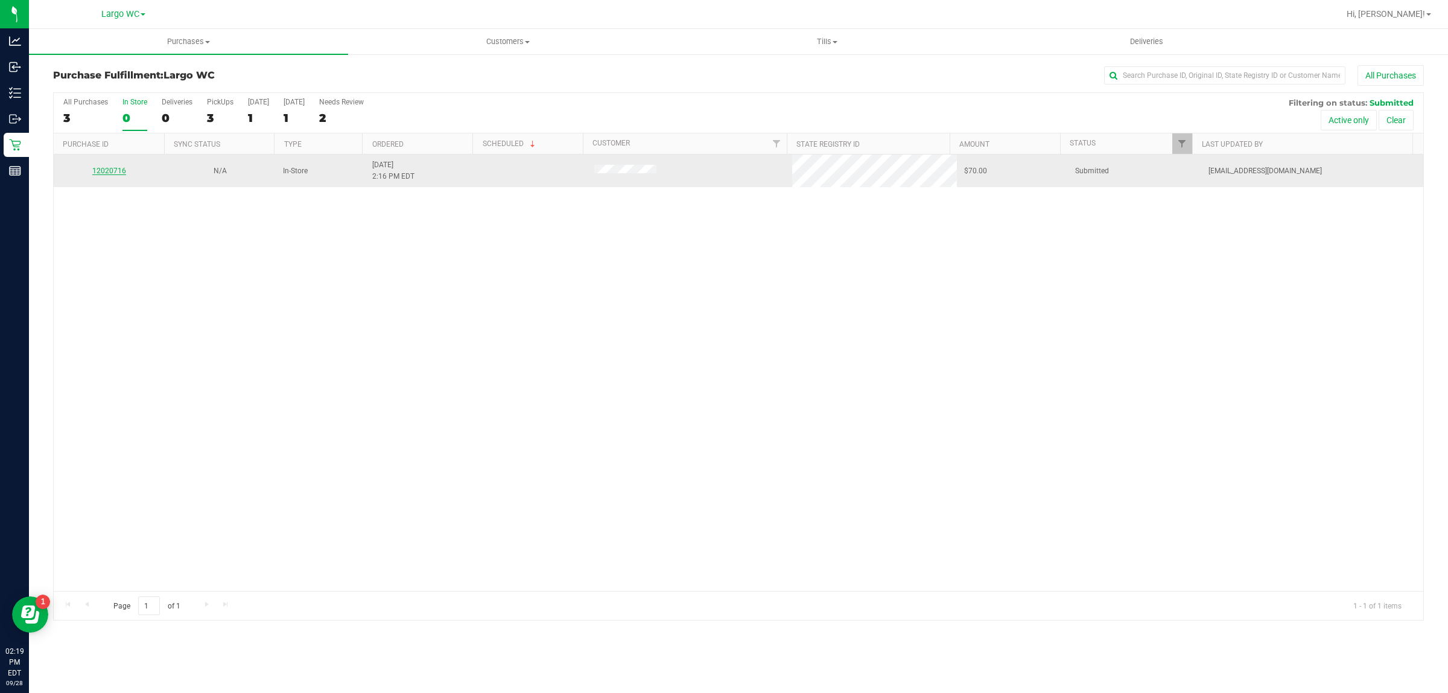
click at [112, 172] on link "12020716" at bounding box center [109, 171] width 34 height 8
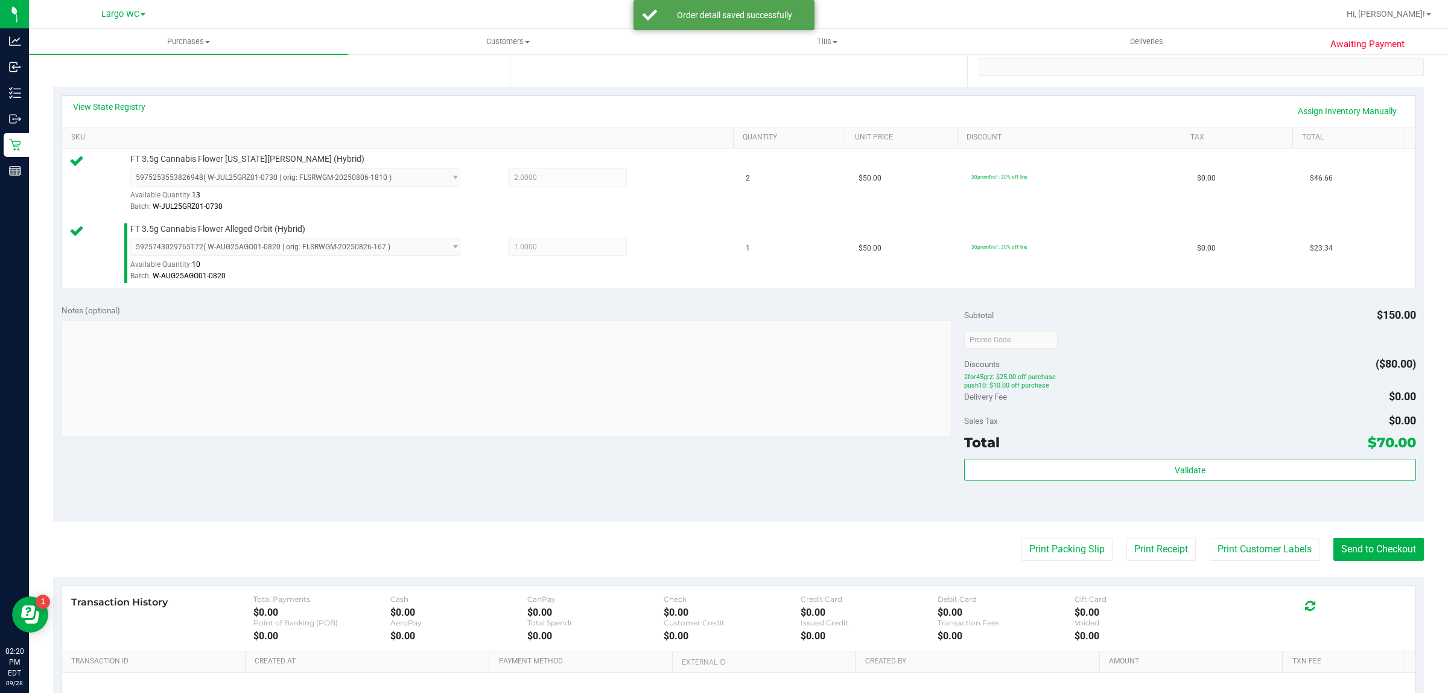
scroll to position [243, 0]
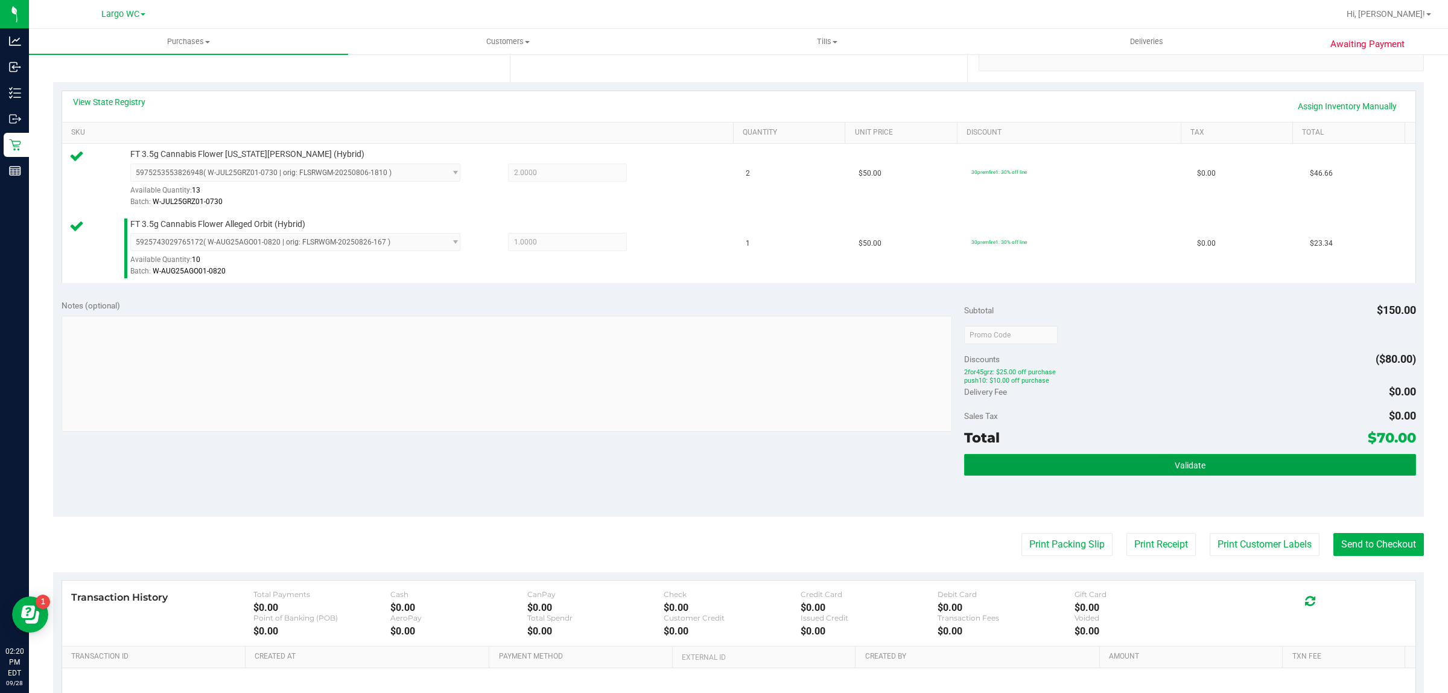
click at [1118, 471] on button "Validate" at bounding box center [1189, 465] width 451 height 22
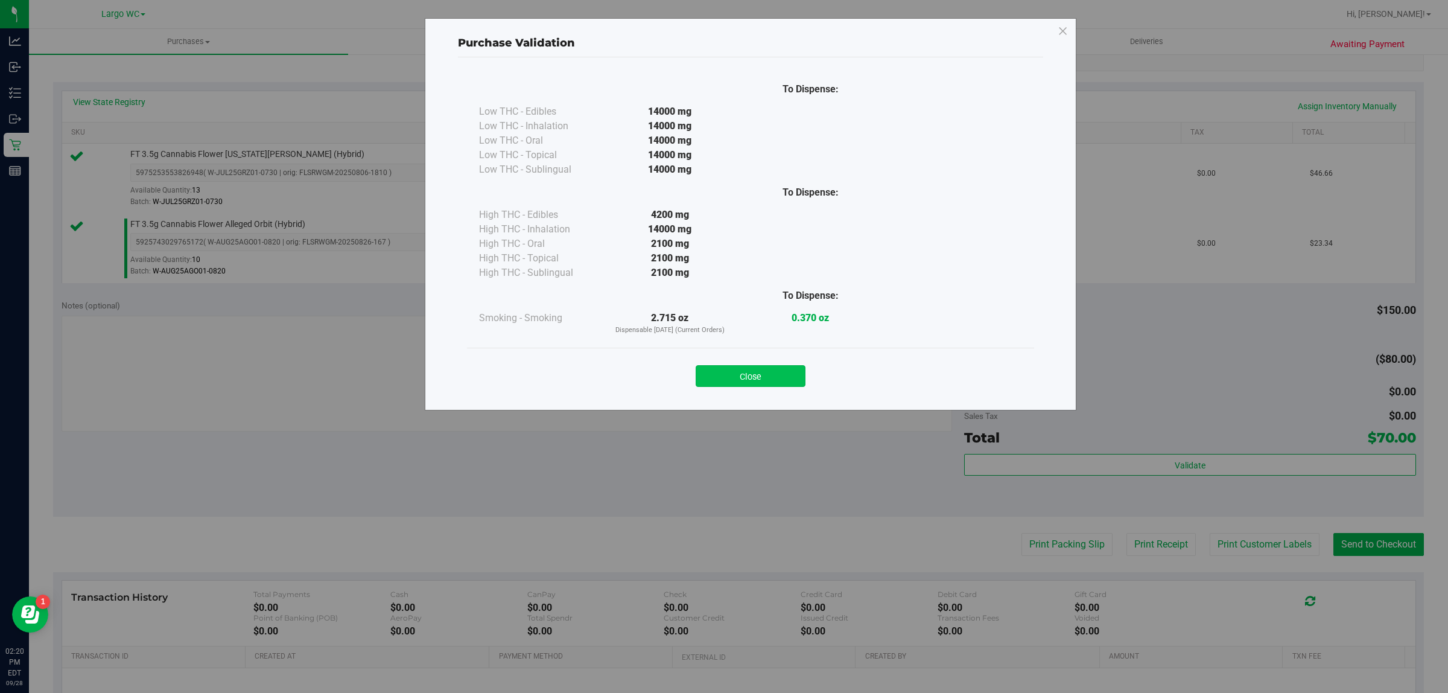
click at [724, 369] on button "Close" at bounding box center [751, 376] width 110 height 22
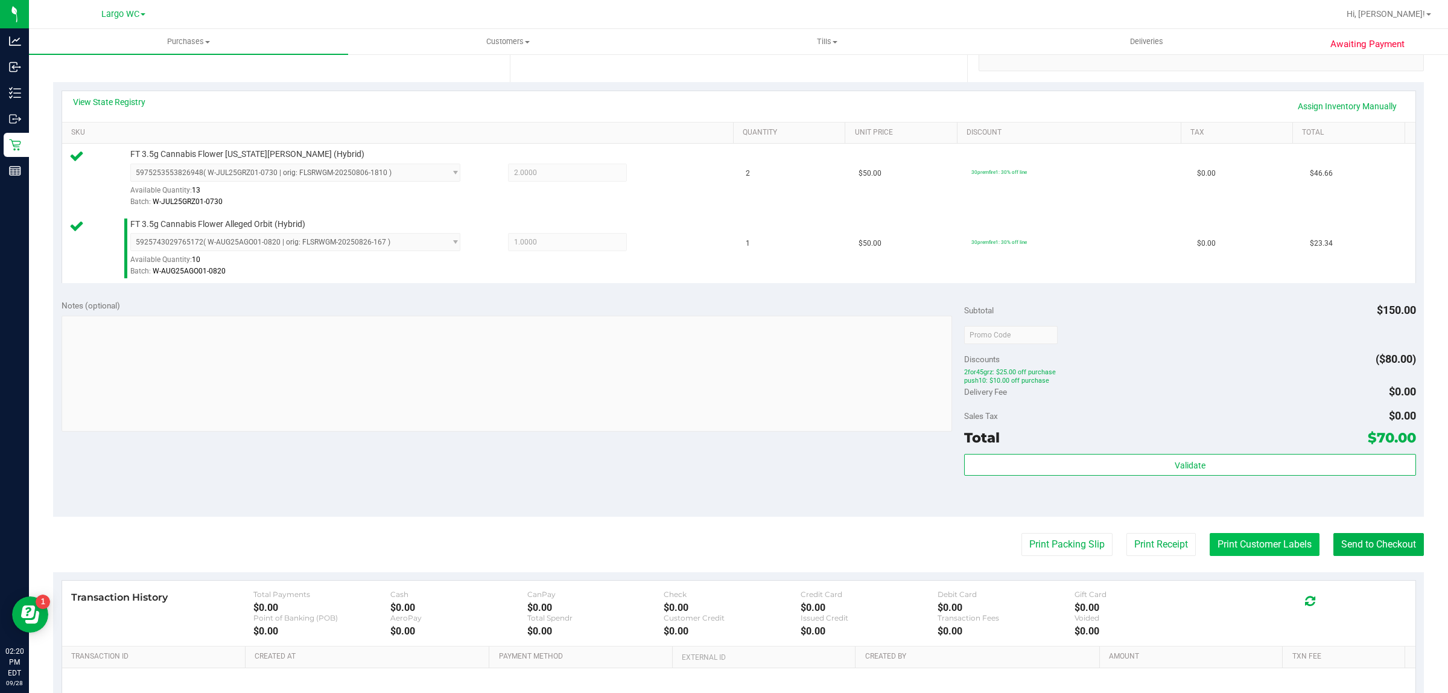
click at [1243, 543] on button "Print Customer Labels" at bounding box center [1265, 544] width 110 height 23
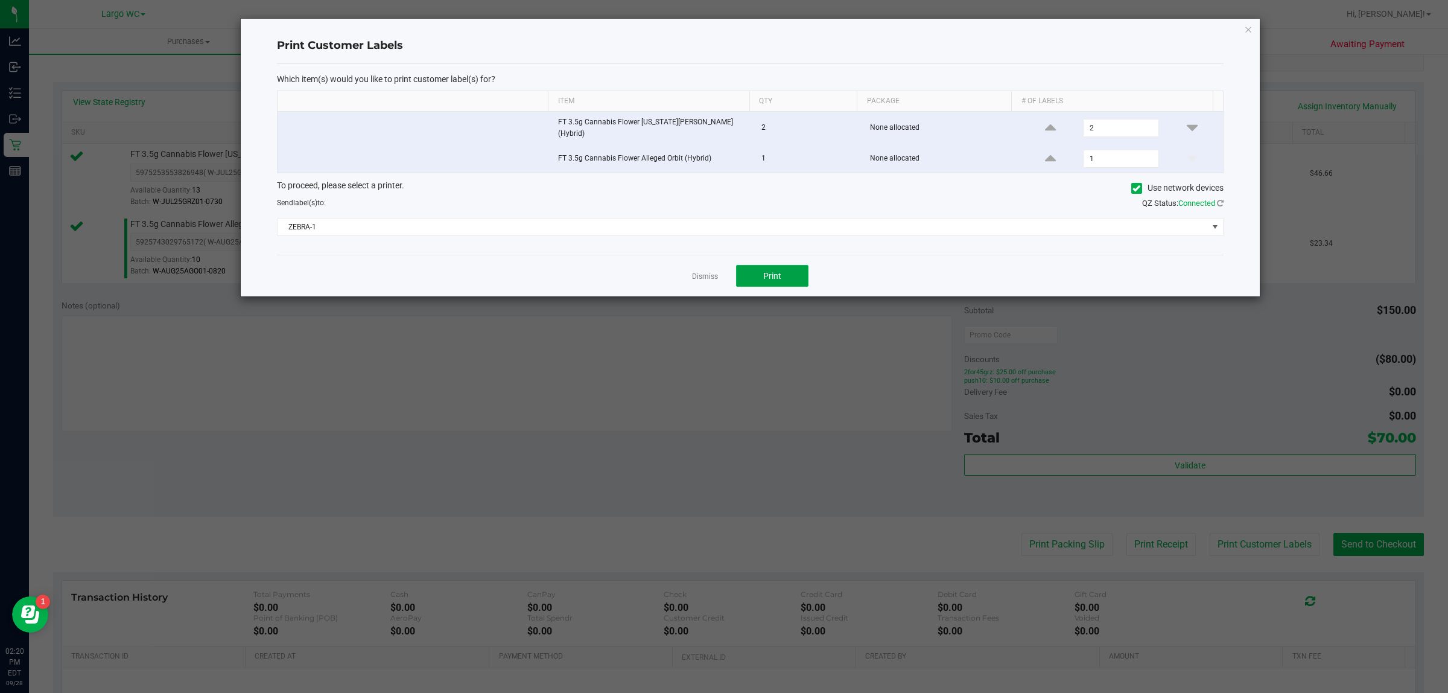
click at [792, 279] on button "Print" at bounding box center [772, 276] width 72 height 22
click at [1246, 34] on icon "button" at bounding box center [1248, 29] width 8 height 14
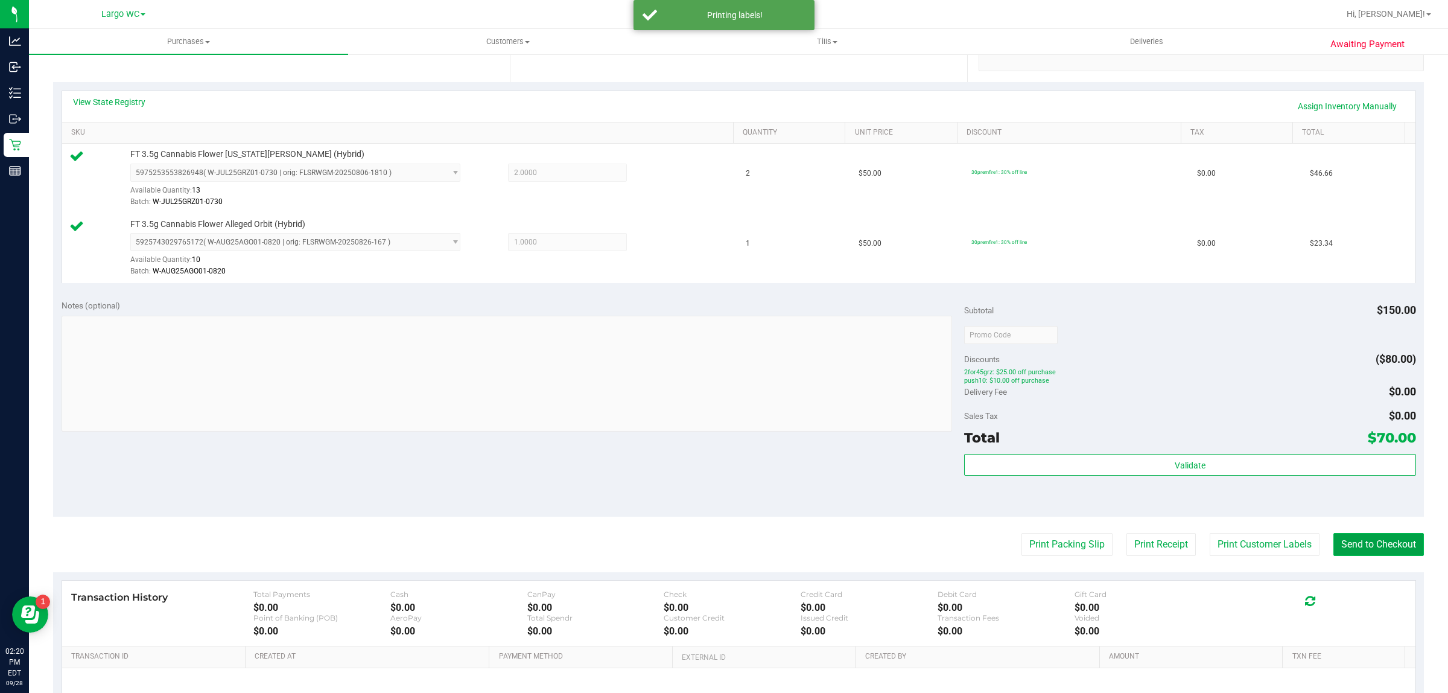
click at [1357, 543] on button "Send to Checkout" at bounding box center [1379, 544] width 91 height 23
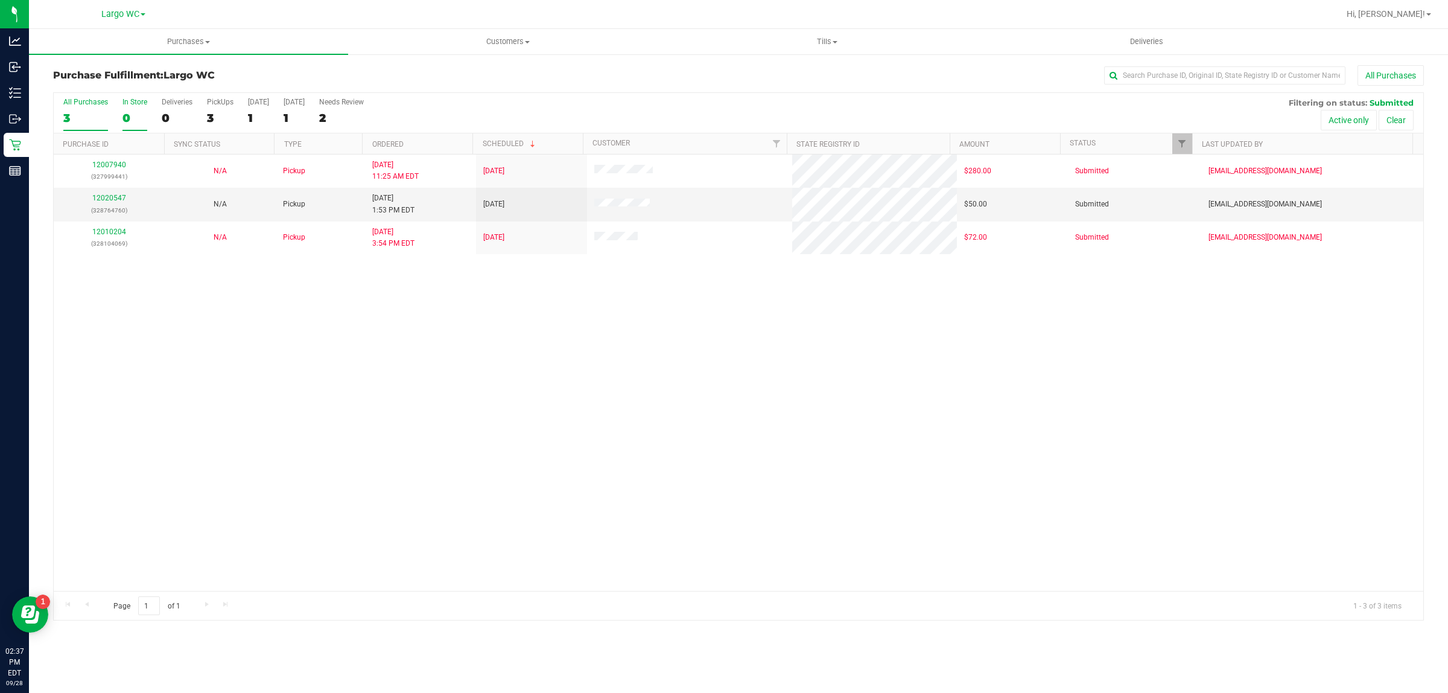
click at [143, 115] on div "0" at bounding box center [135, 118] width 25 height 14
click at [0, 0] on input "In Store 0" at bounding box center [0, 0] width 0 height 0
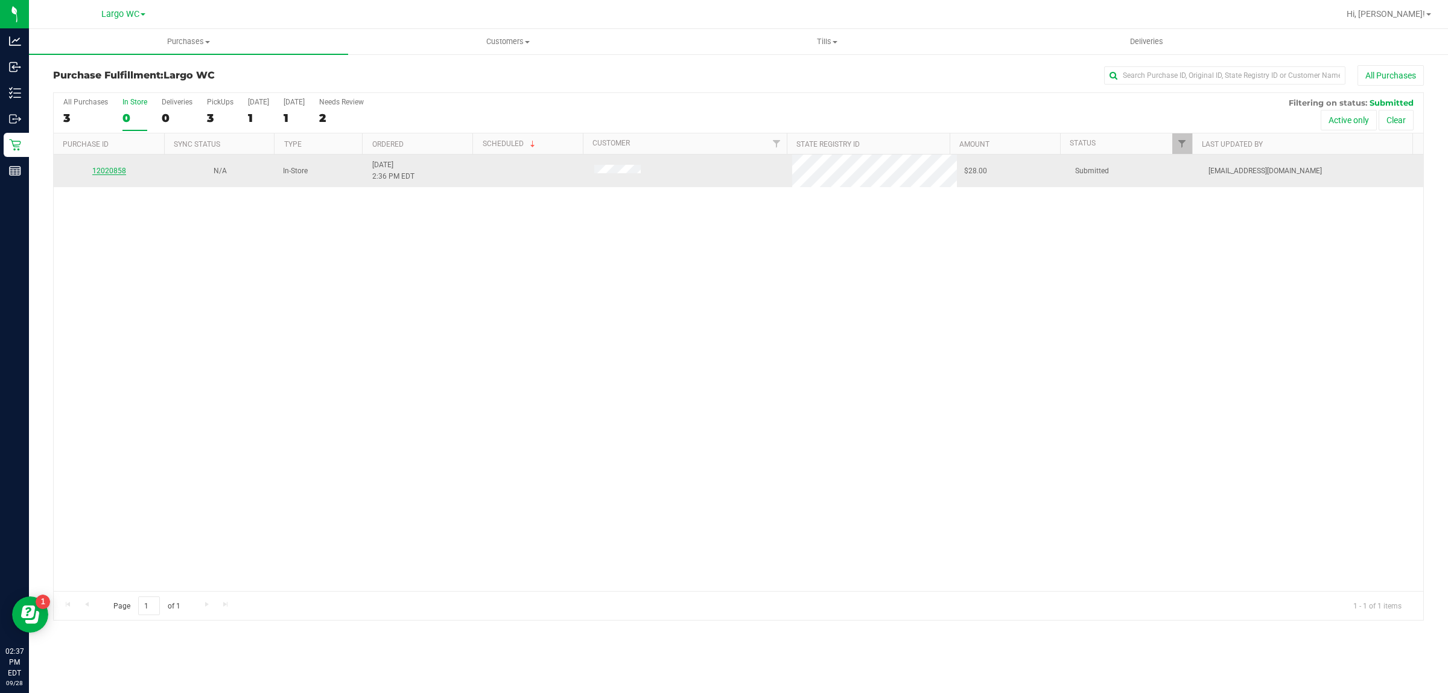
click at [115, 175] on link "12020858" at bounding box center [109, 171] width 34 height 8
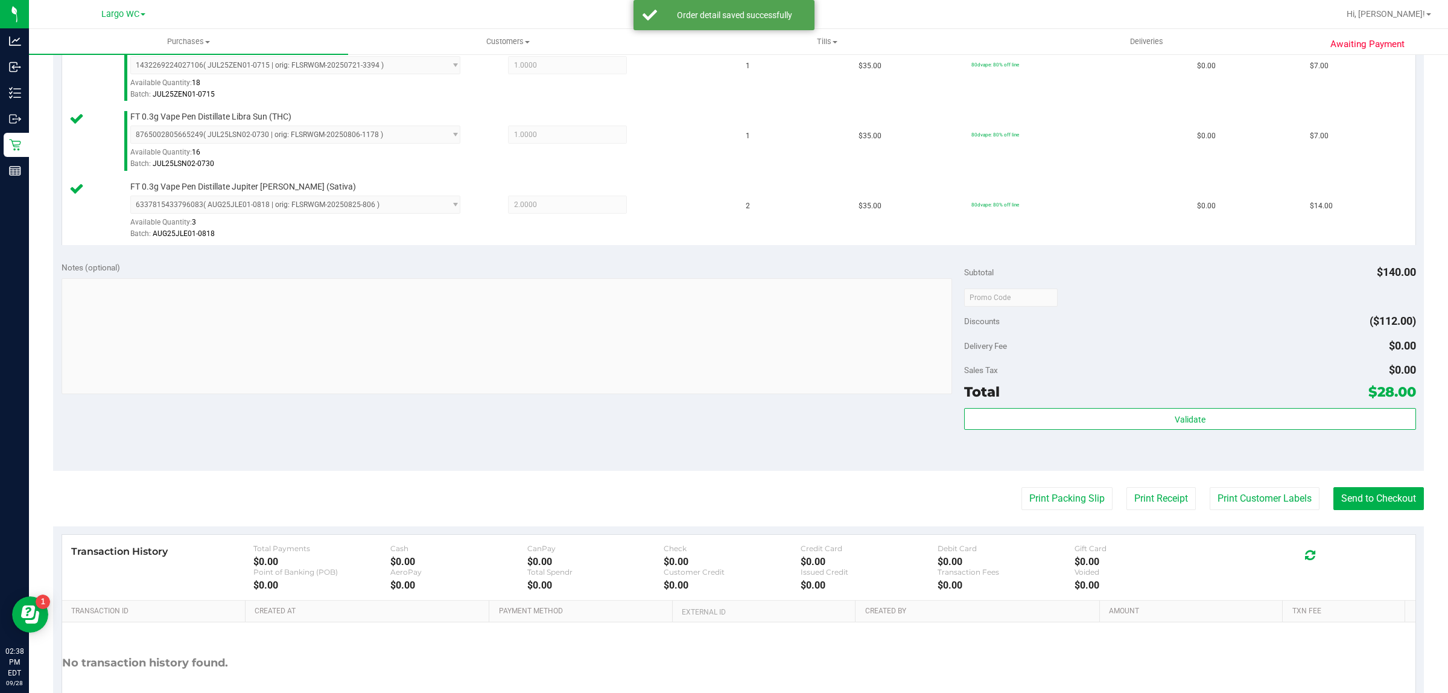
scroll to position [339, 0]
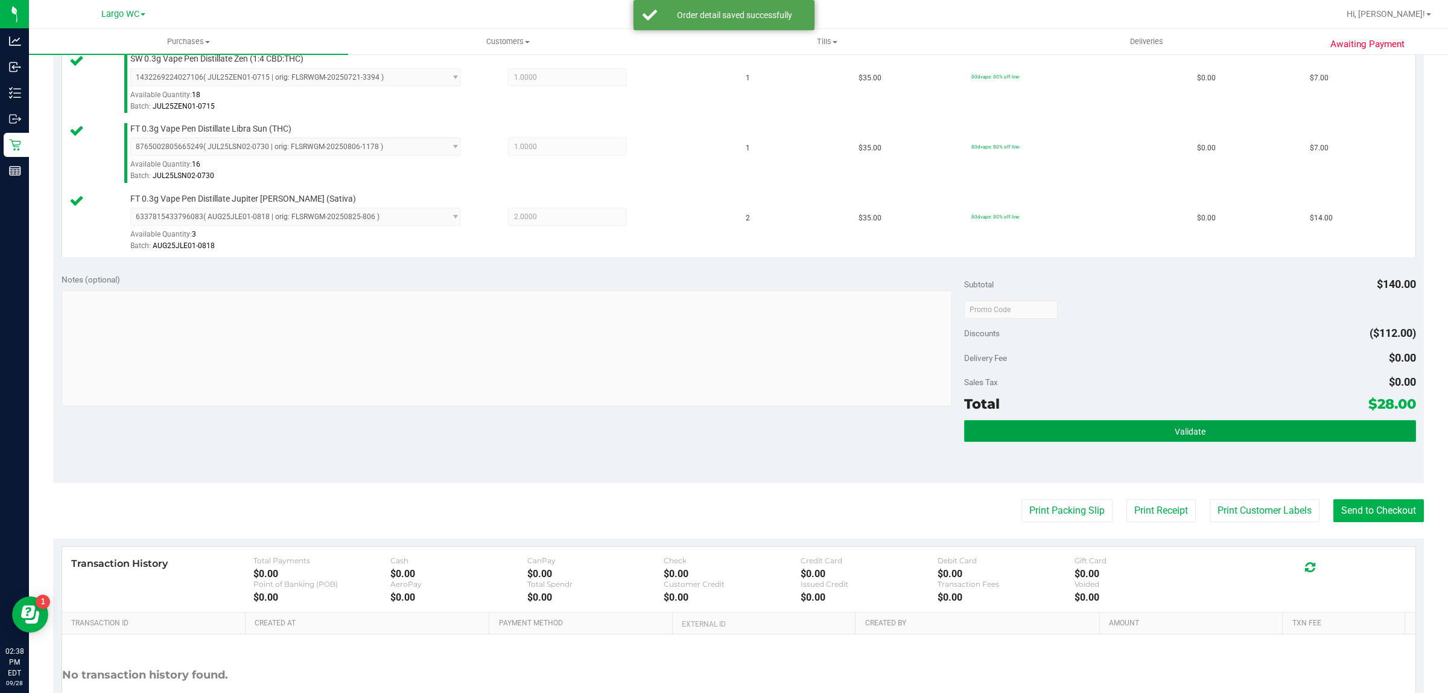
click at [1066, 421] on button "Validate" at bounding box center [1189, 431] width 451 height 22
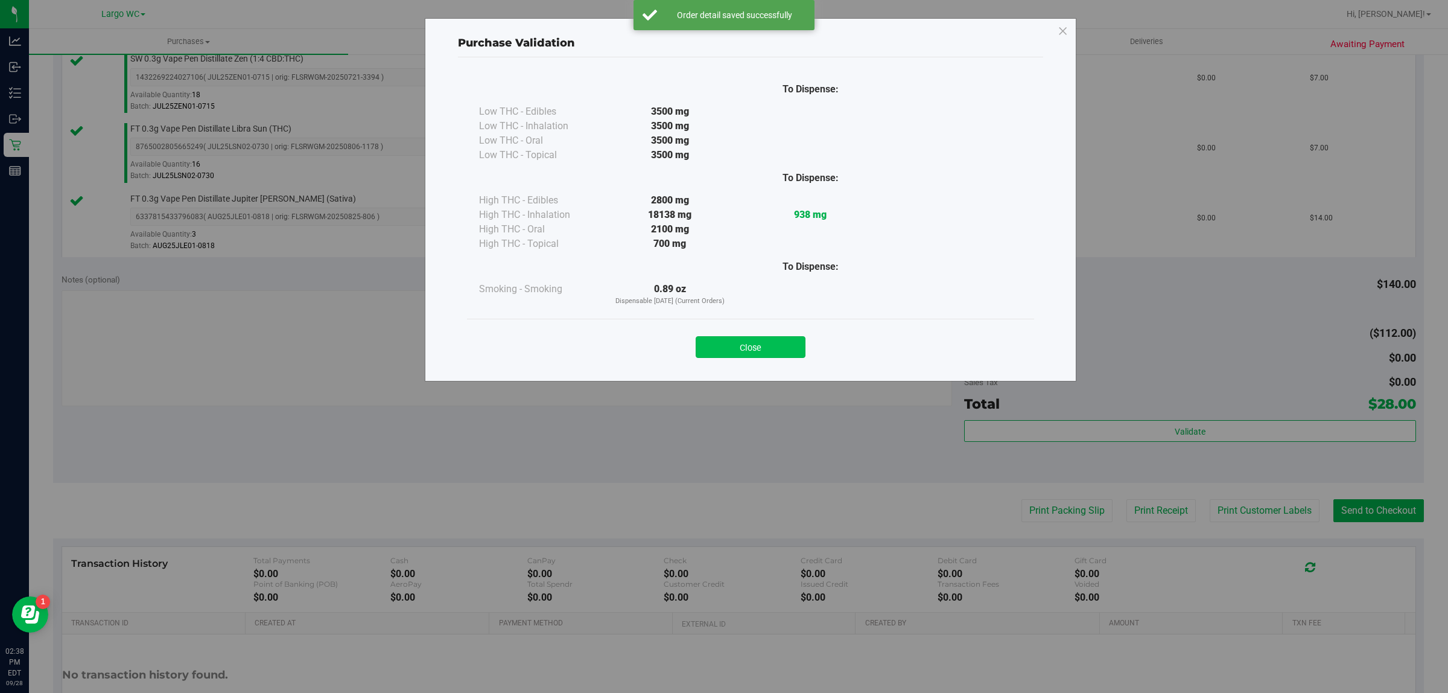
click at [742, 357] on button "Close" at bounding box center [751, 347] width 110 height 22
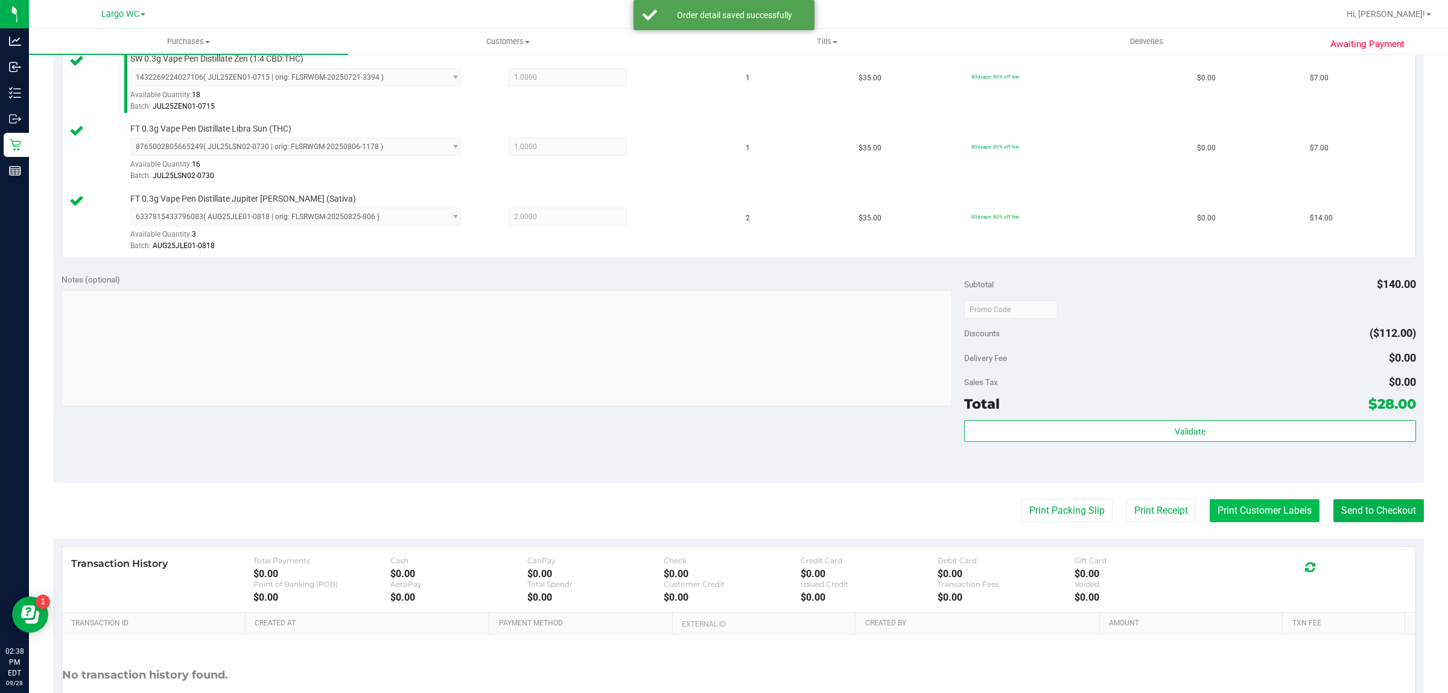
click at [1235, 522] on button "Print Customer Labels" at bounding box center [1265, 510] width 110 height 23
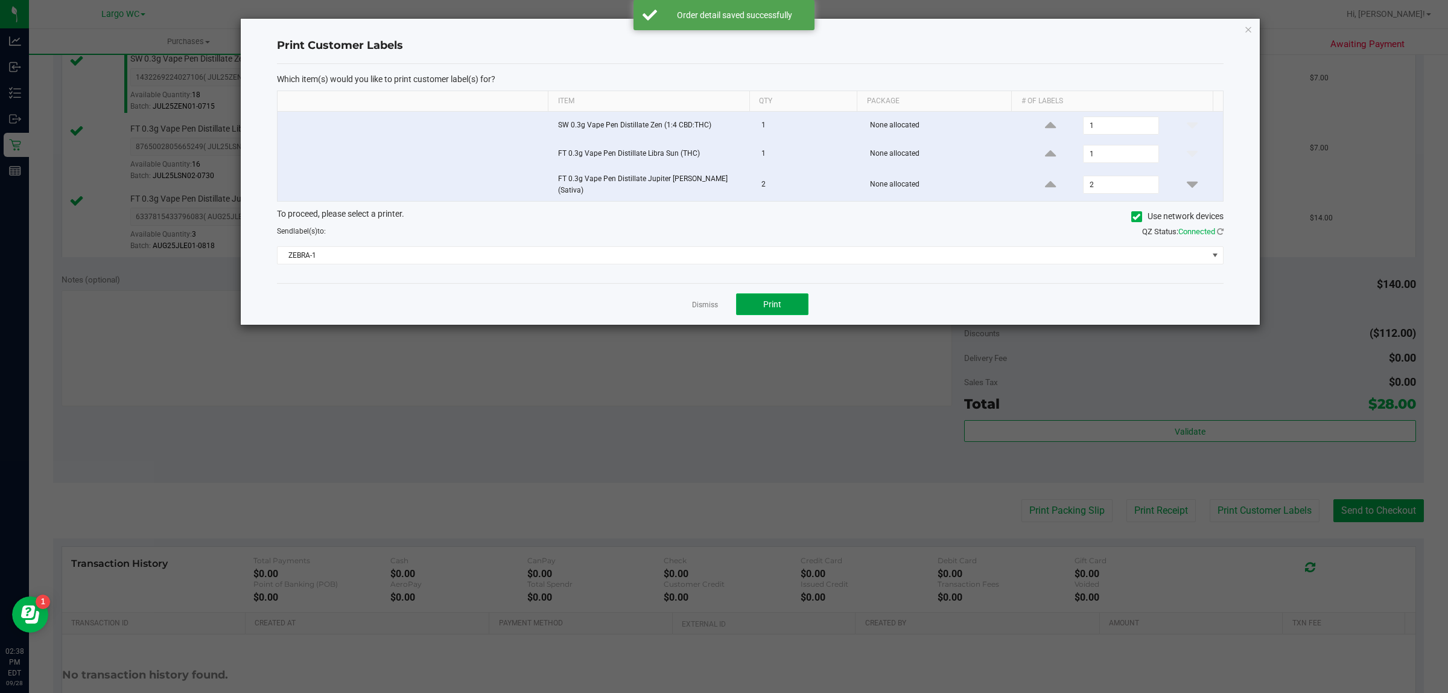
click at [777, 304] on span "Print" at bounding box center [772, 304] width 18 height 10
click at [1248, 28] on icon "button" at bounding box center [1248, 29] width 8 height 14
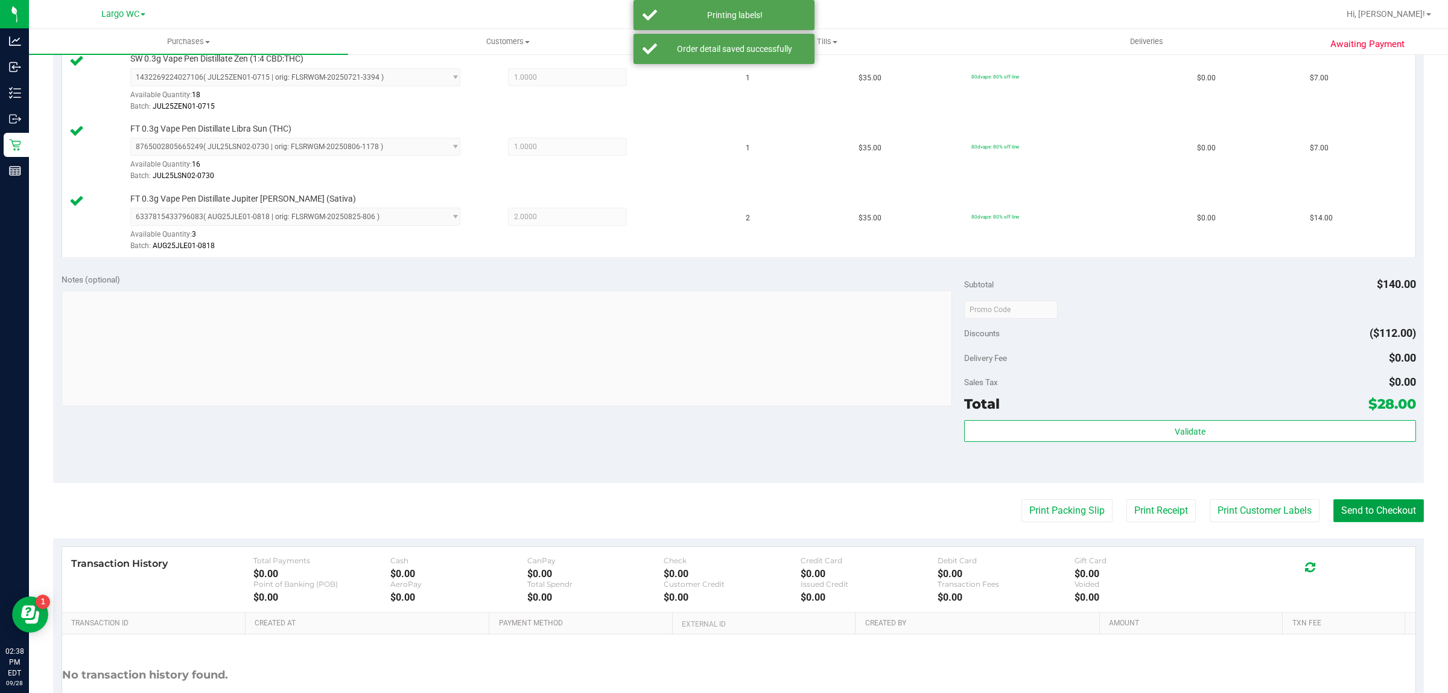
click at [1350, 519] on button "Send to Checkout" at bounding box center [1379, 510] width 91 height 23
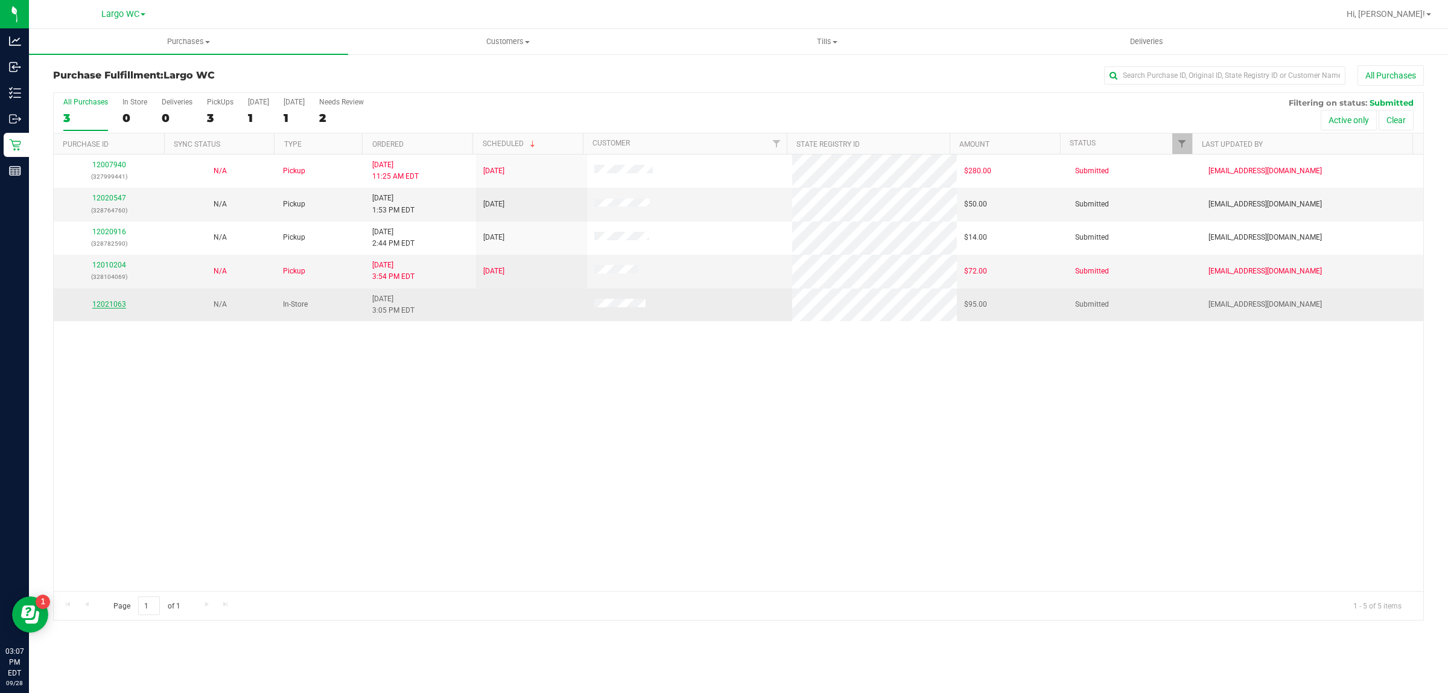
click at [120, 304] on link "12021063" at bounding box center [109, 304] width 34 height 8
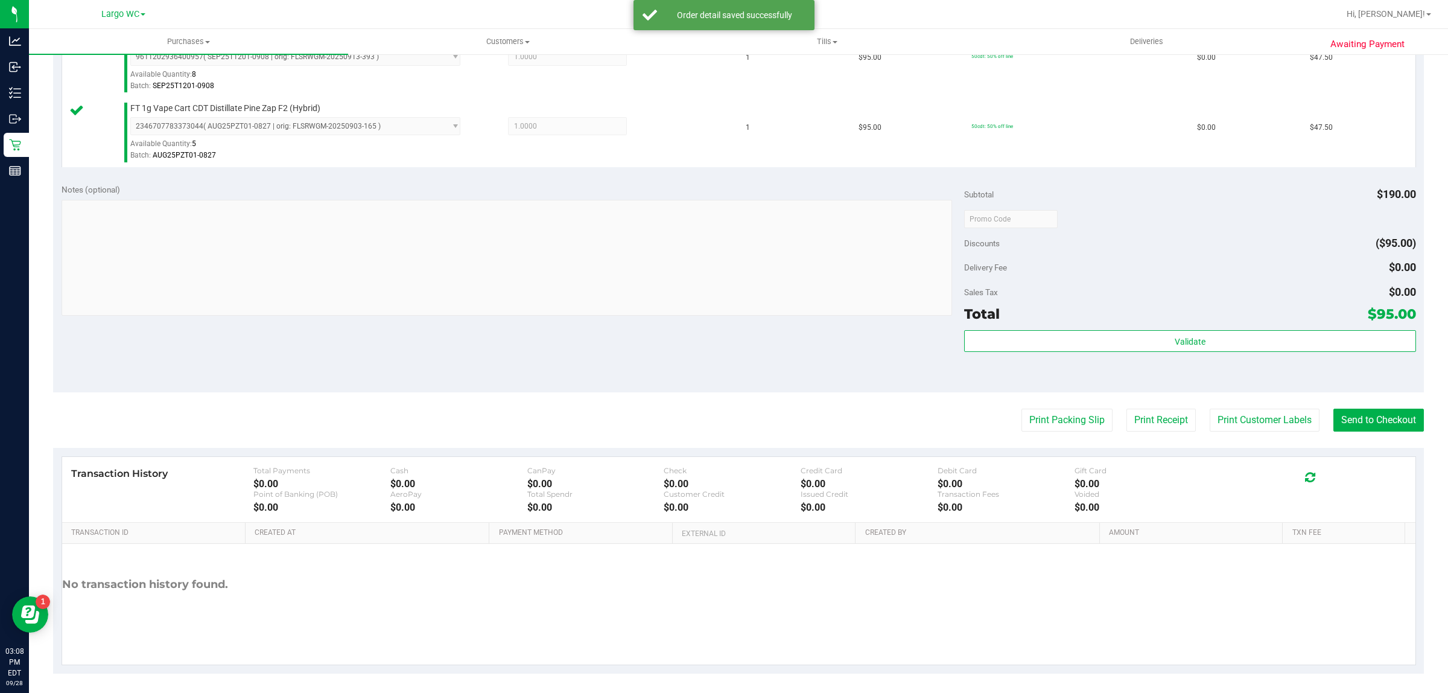
scroll to position [360, 0]
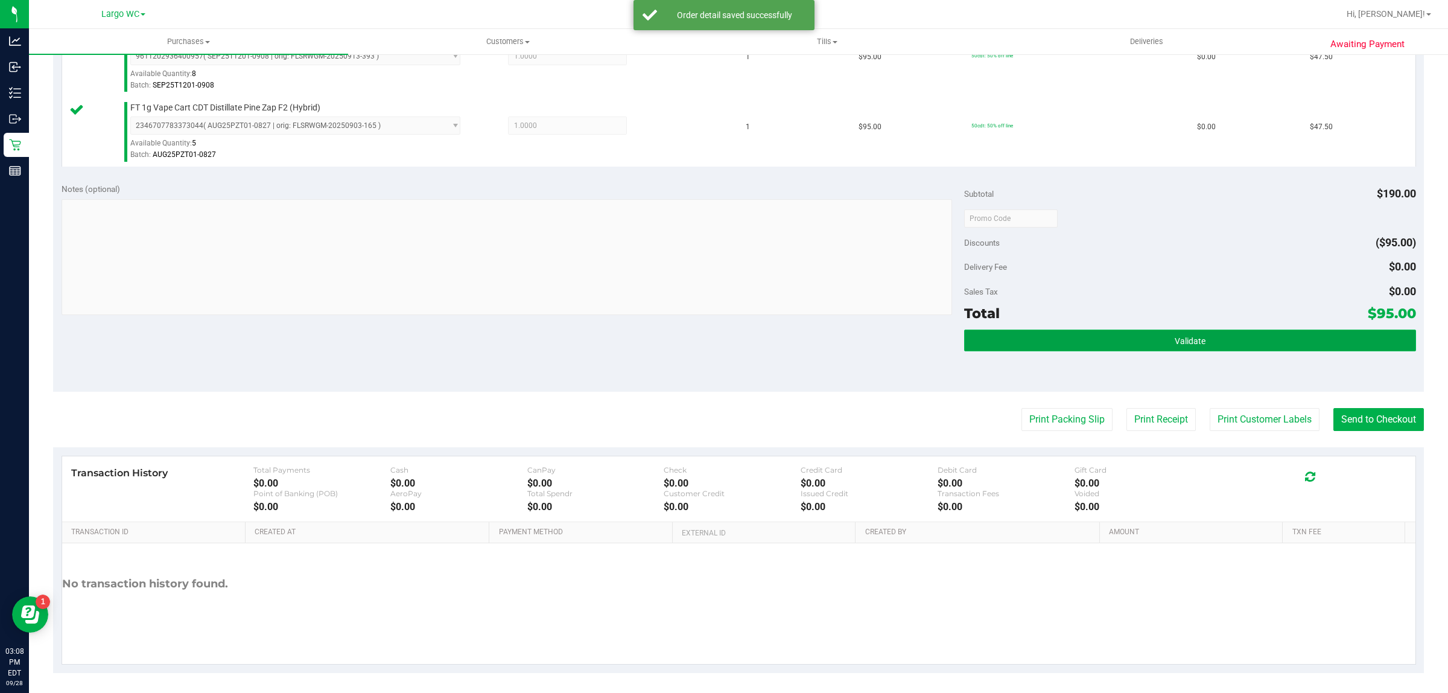
click at [1009, 345] on button "Validate" at bounding box center [1189, 341] width 451 height 22
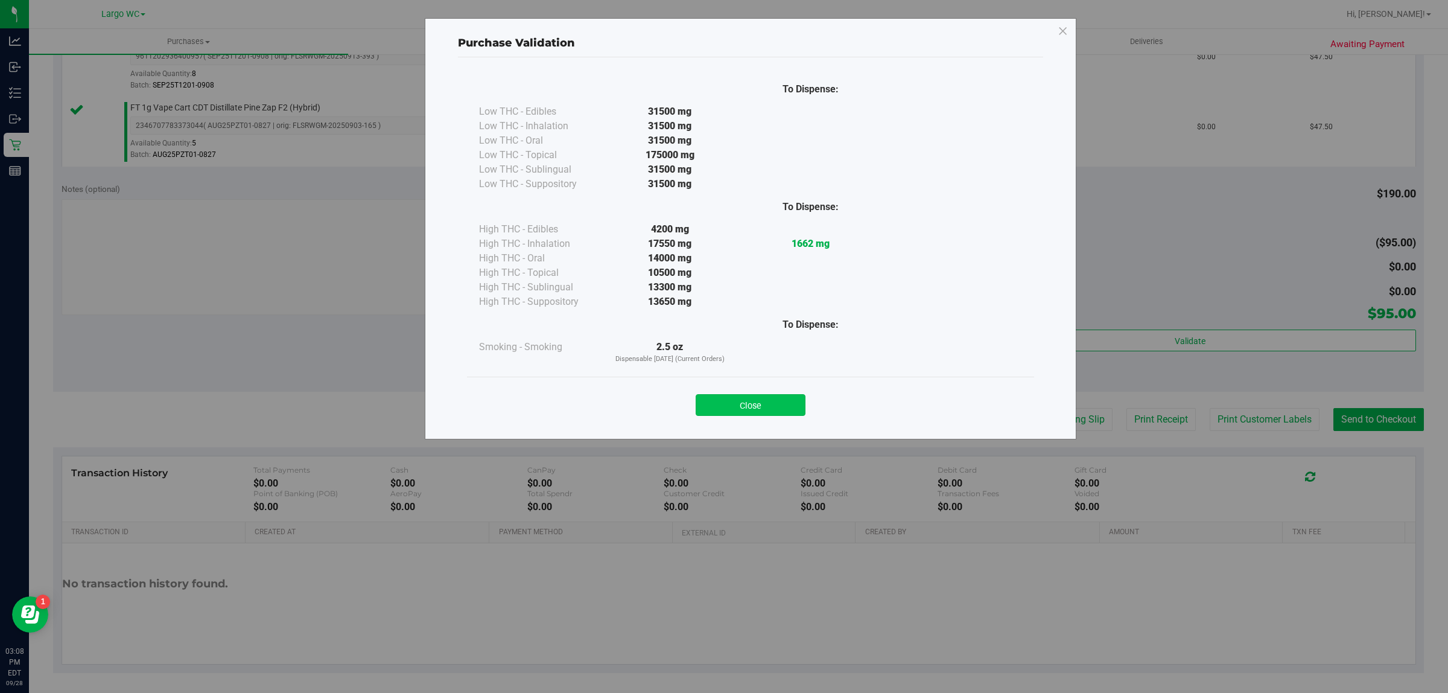
click at [759, 407] on button "Close" at bounding box center [751, 405] width 110 height 22
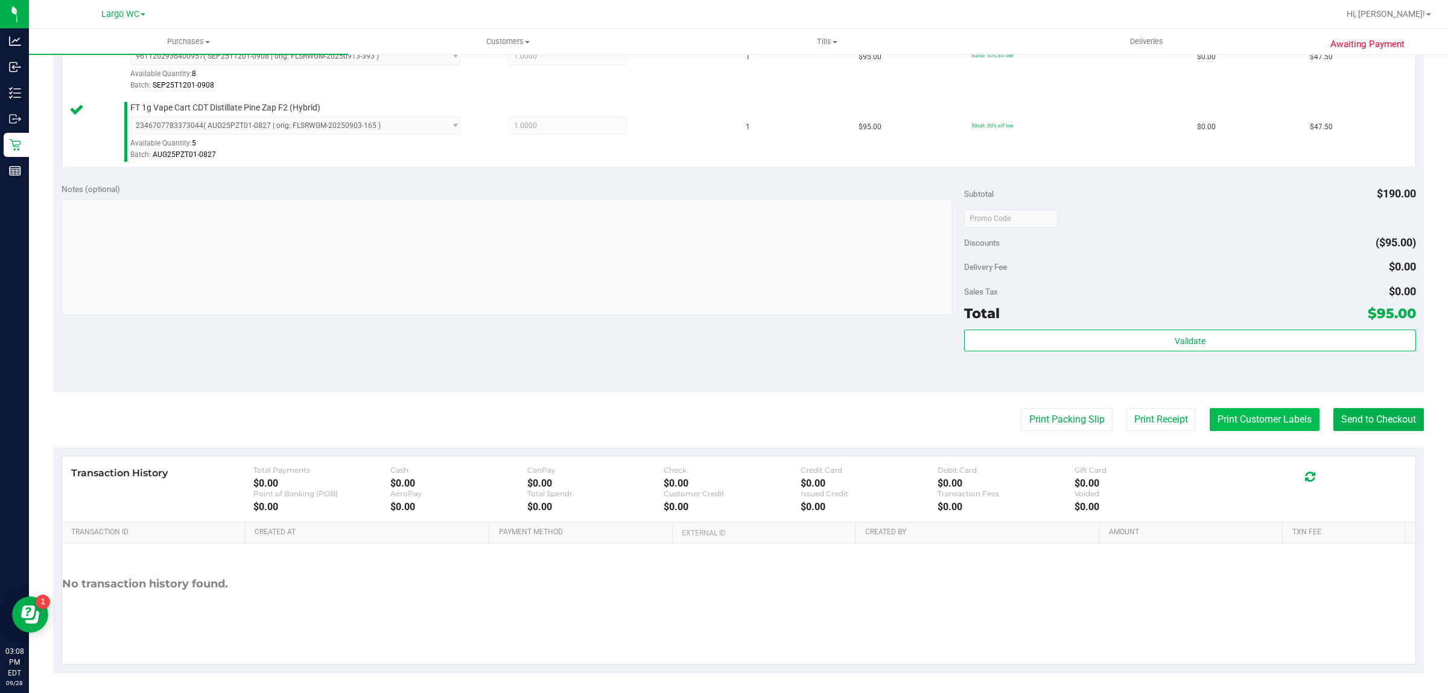
click at [1219, 422] on button "Print Customer Labels" at bounding box center [1265, 419] width 110 height 23
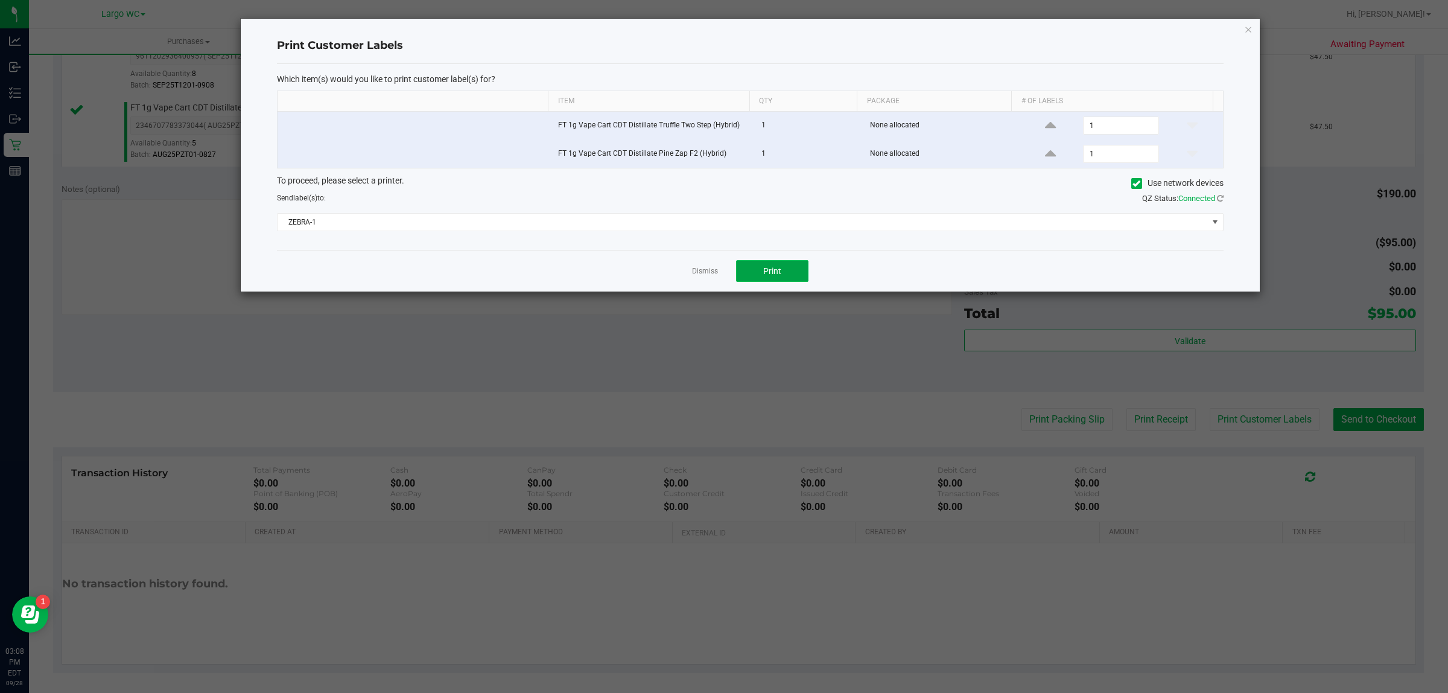
click at [761, 272] on button "Print" at bounding box center [772, 271] width 72 height 22
click at [1248, 28] on icon "button" at bounding box center [1248, 29] width 8 height 14
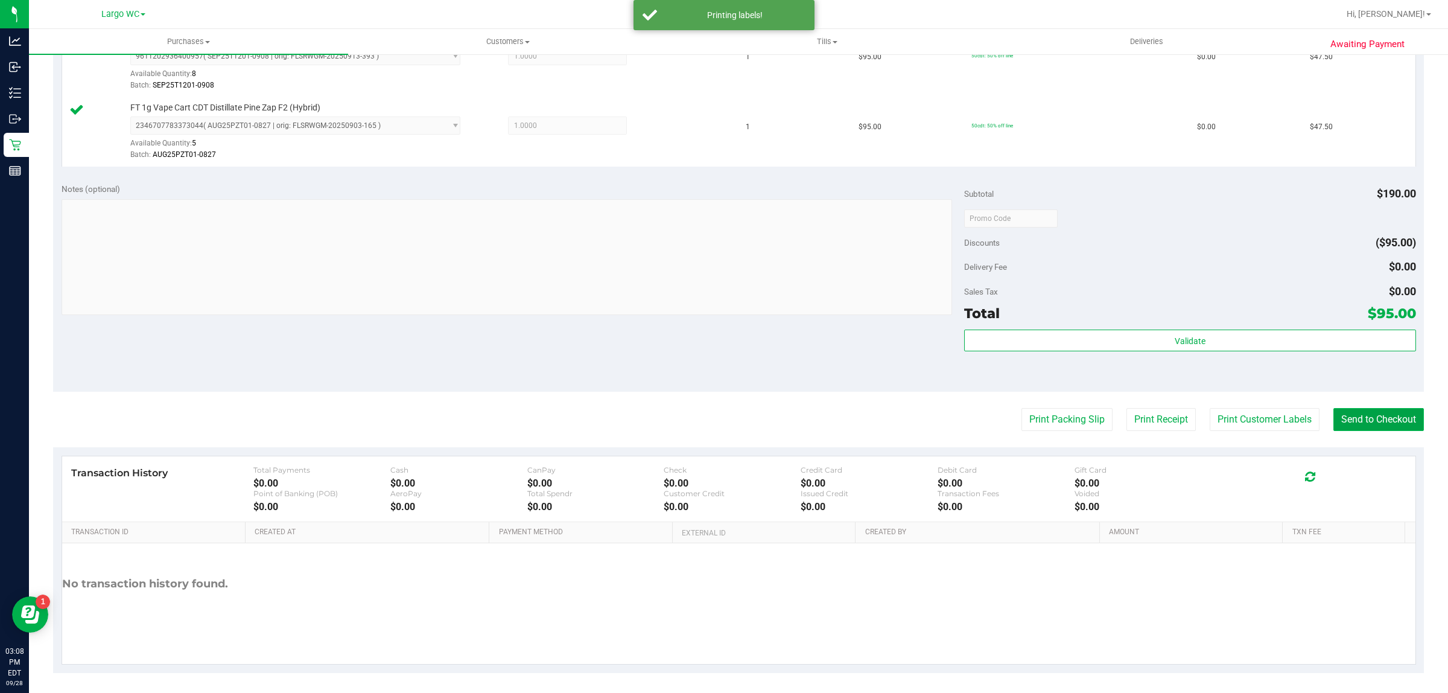
click at [1380, 413] on button "Send to Checkout" at bounding box center [1379, 419] width 91 height 23
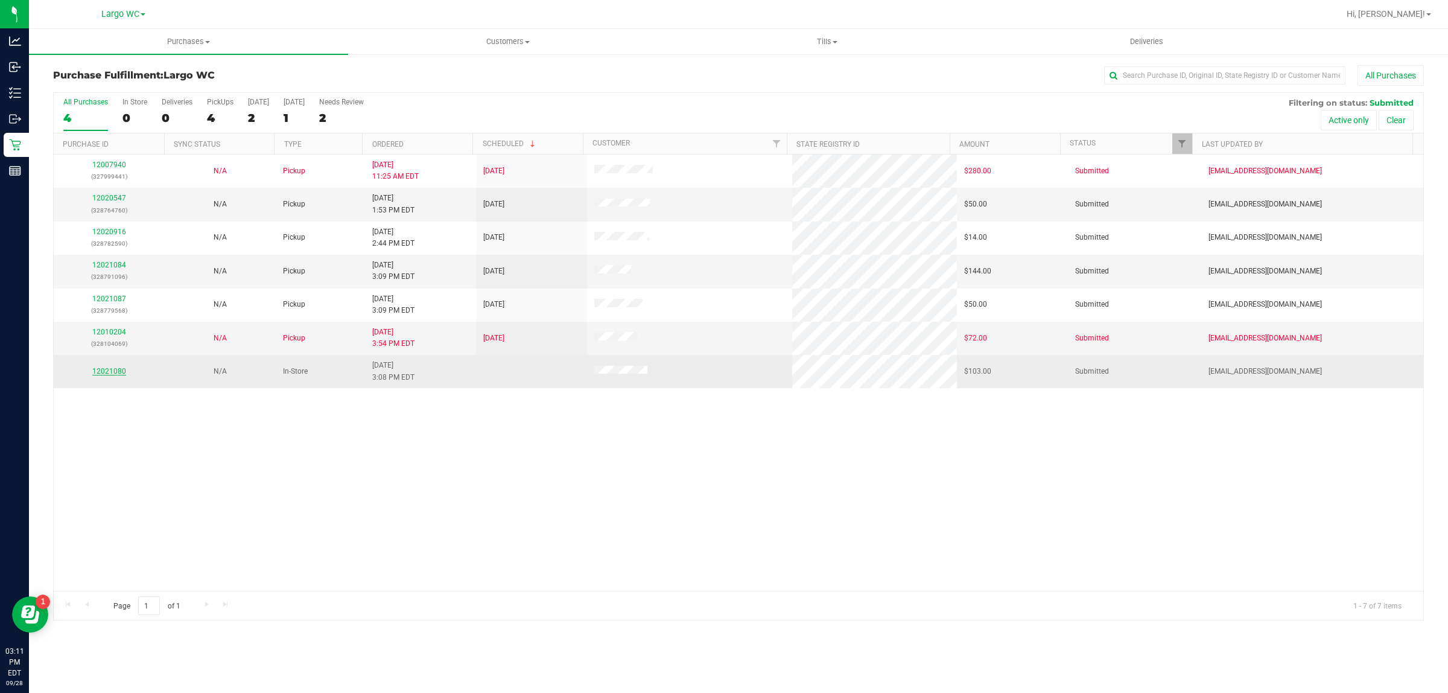
click at [110, 374] on link "12021080" at bounding box center [109, 371] width 34 height 8
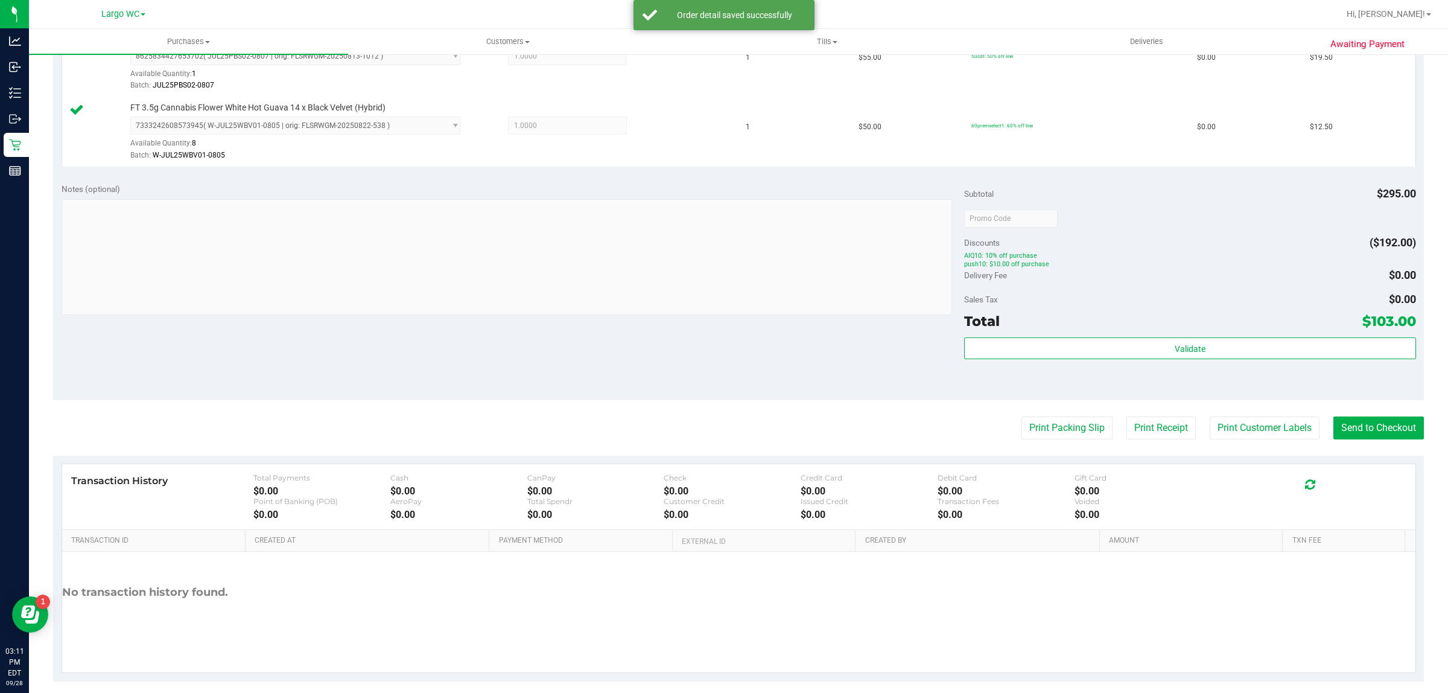
scroll to position [504, 0]
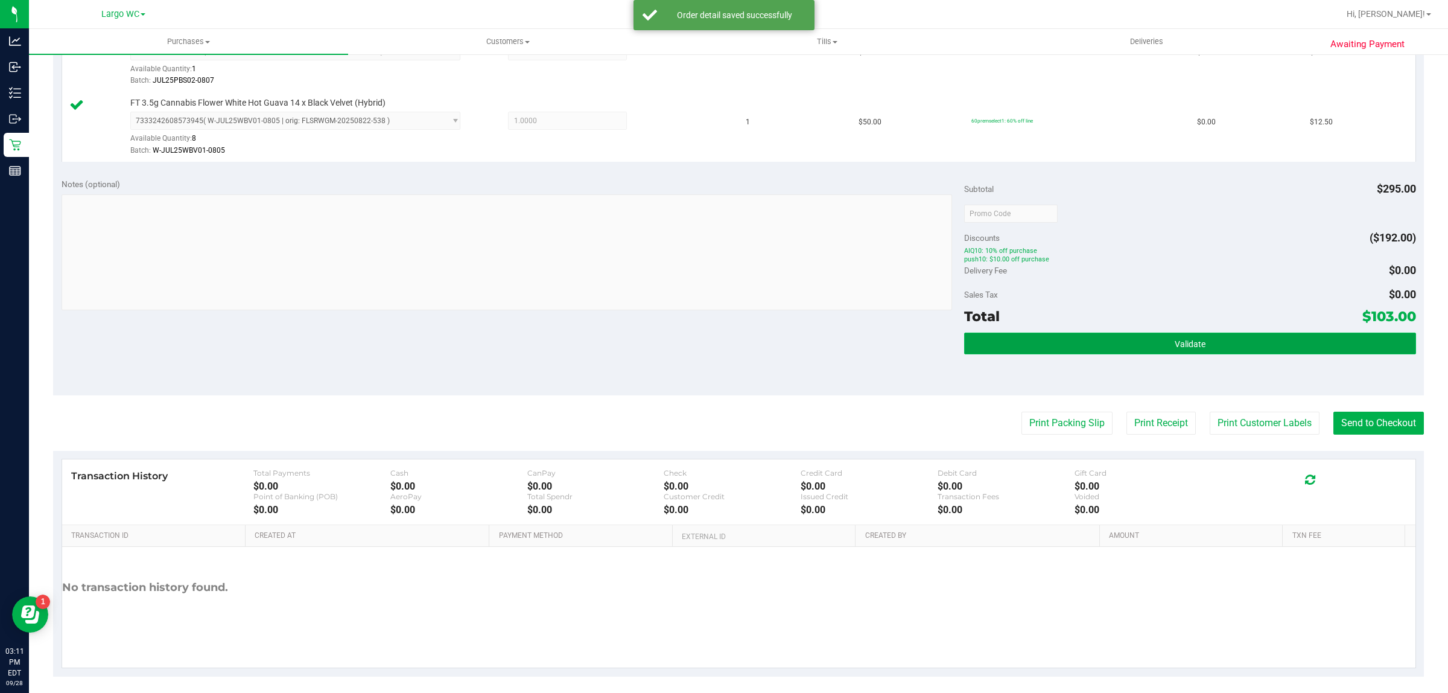
click at [1220, 342] on button "Validate" at bounding box center [1189, 344] width 451 height 22
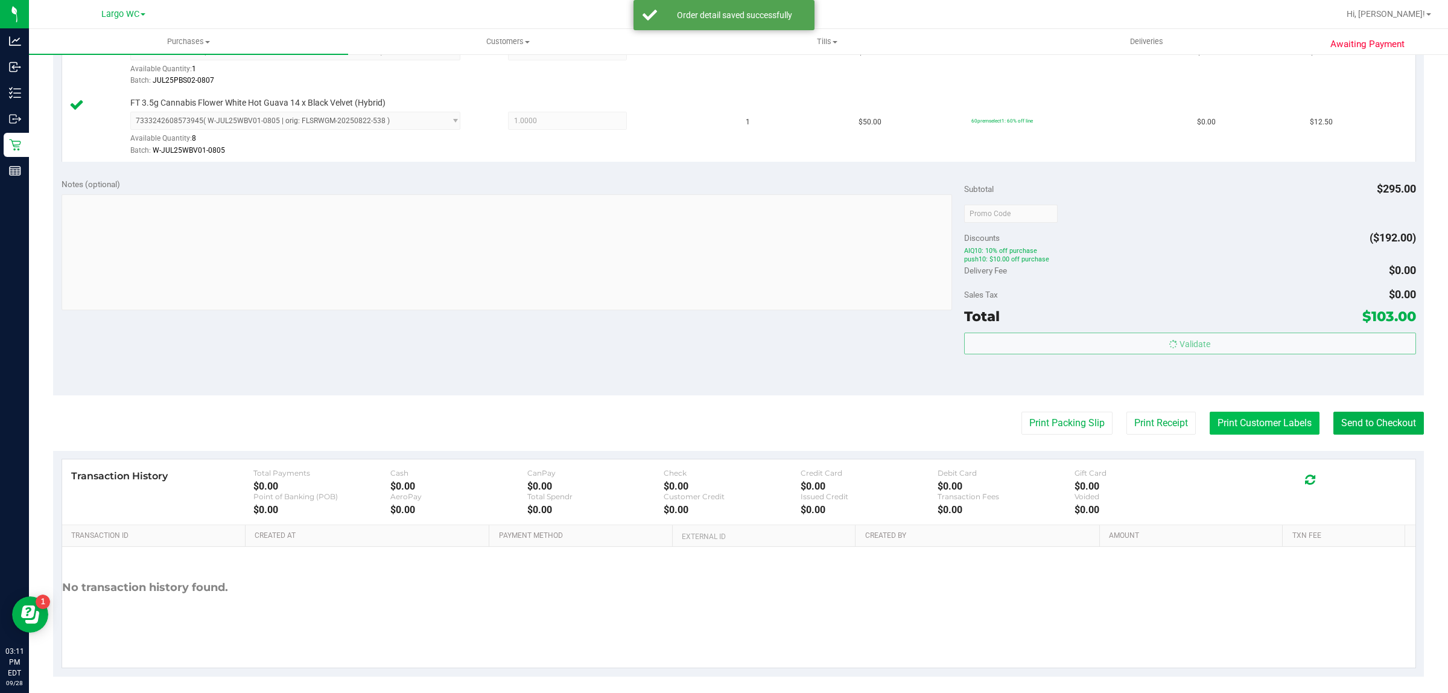
click at [1232, 427] on button "Print Customer Labels" at bounding box center [1265, 423] width 110 height 23
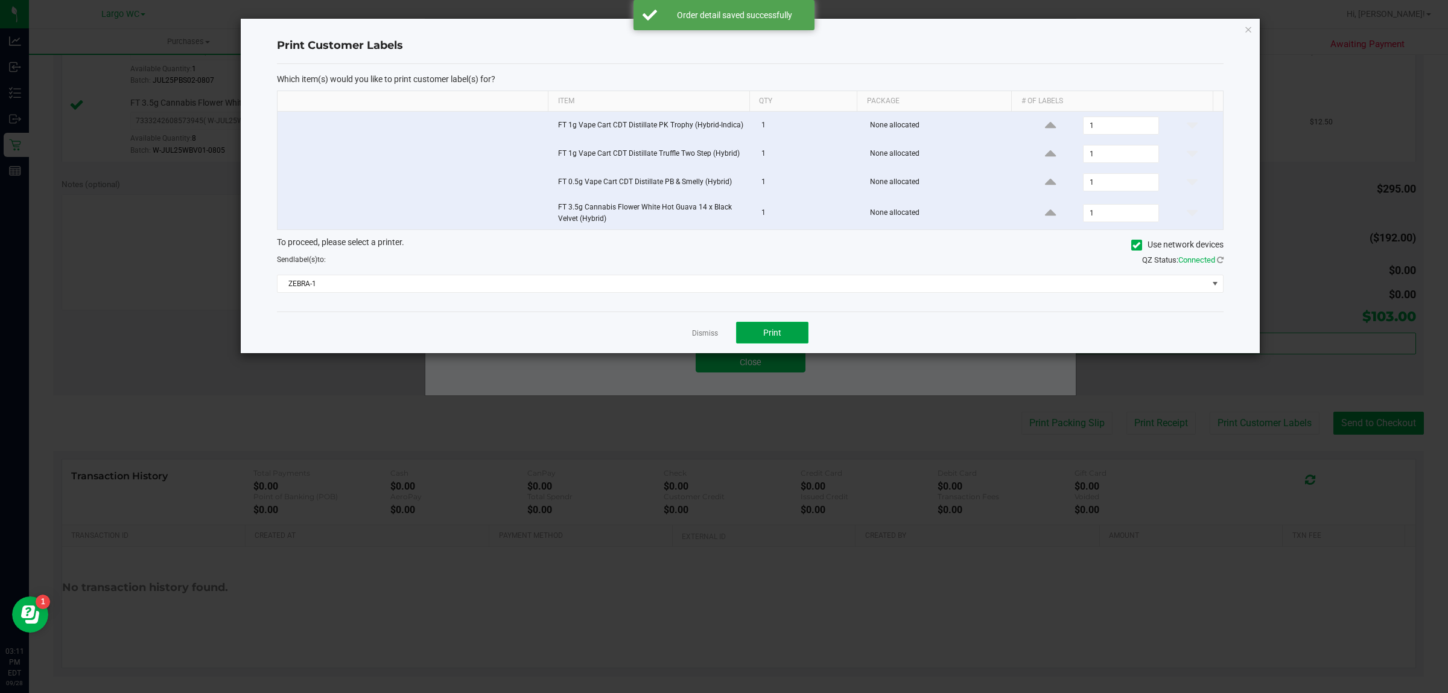
click at [766, 324] on button "Print" at bounding box center [772, 333] width 72 height 22
click at [703, 336] on link "Dismiss" at bounding box center [705, 333] width 26 height 10
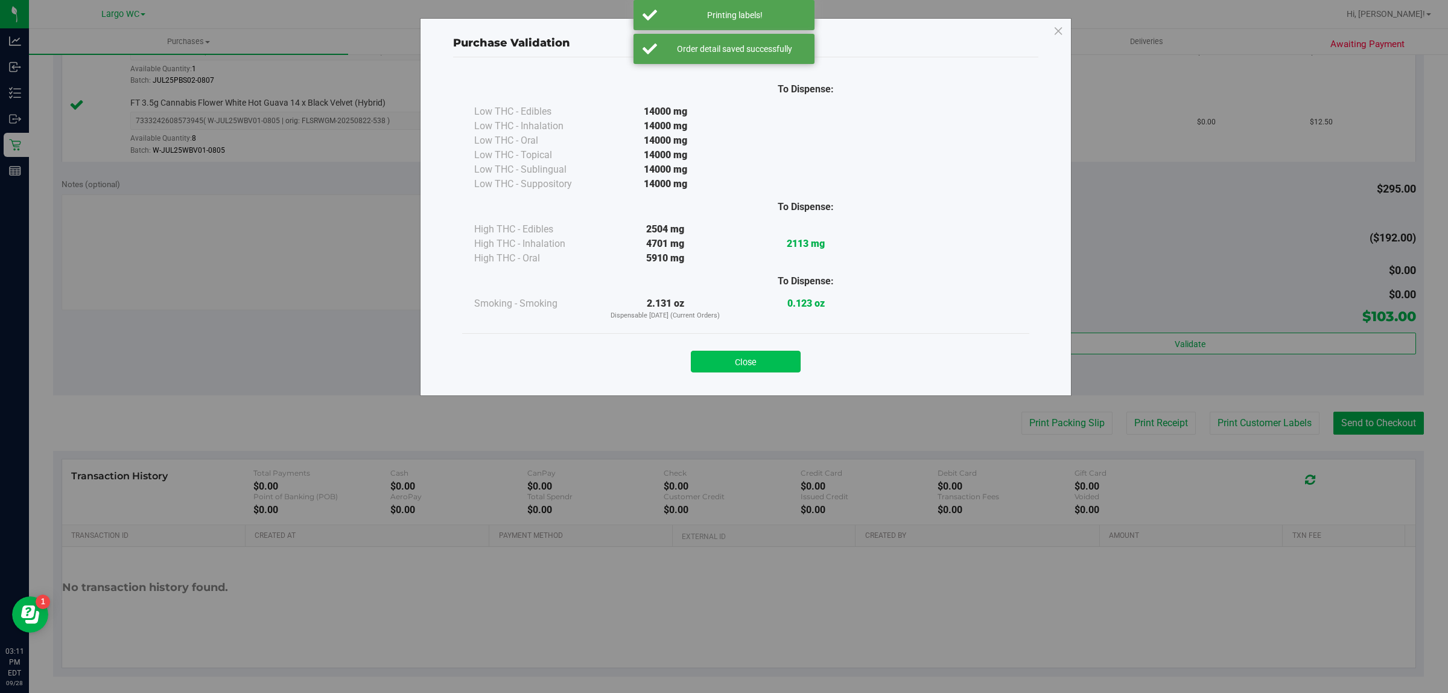
click at [757, 364] on button "Close" at bounding box center [746, 362] width 110 height 22
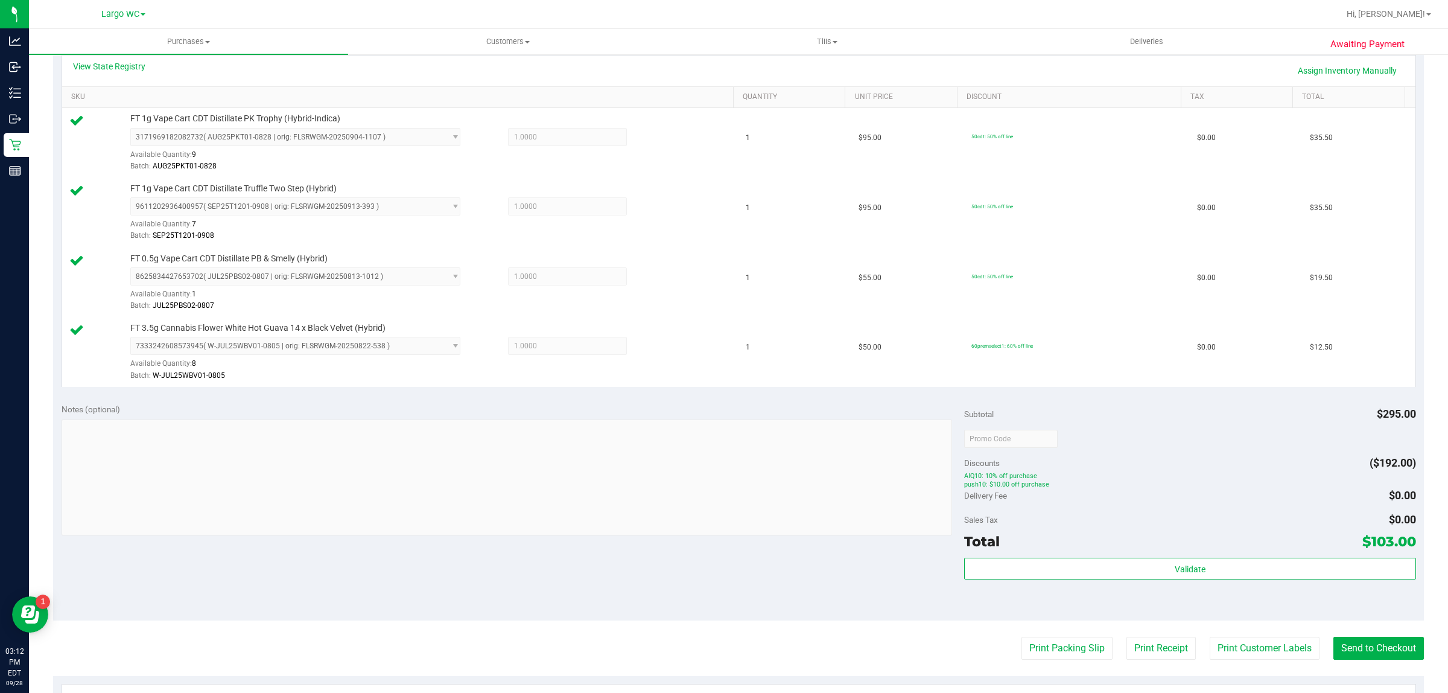
scroll to position [512, 0]
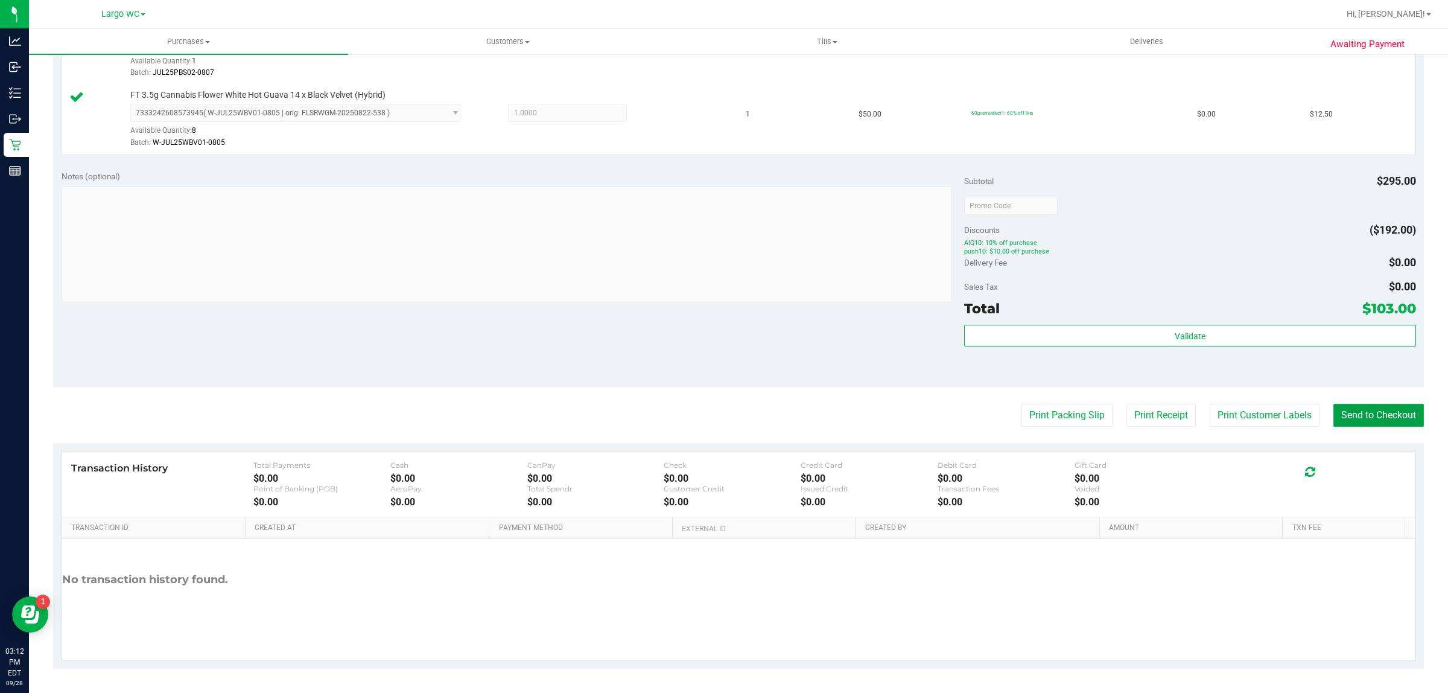
click at [1374, 424] on button "Send to Checkout" at bounding box center [1379, 415] width 91 height 23
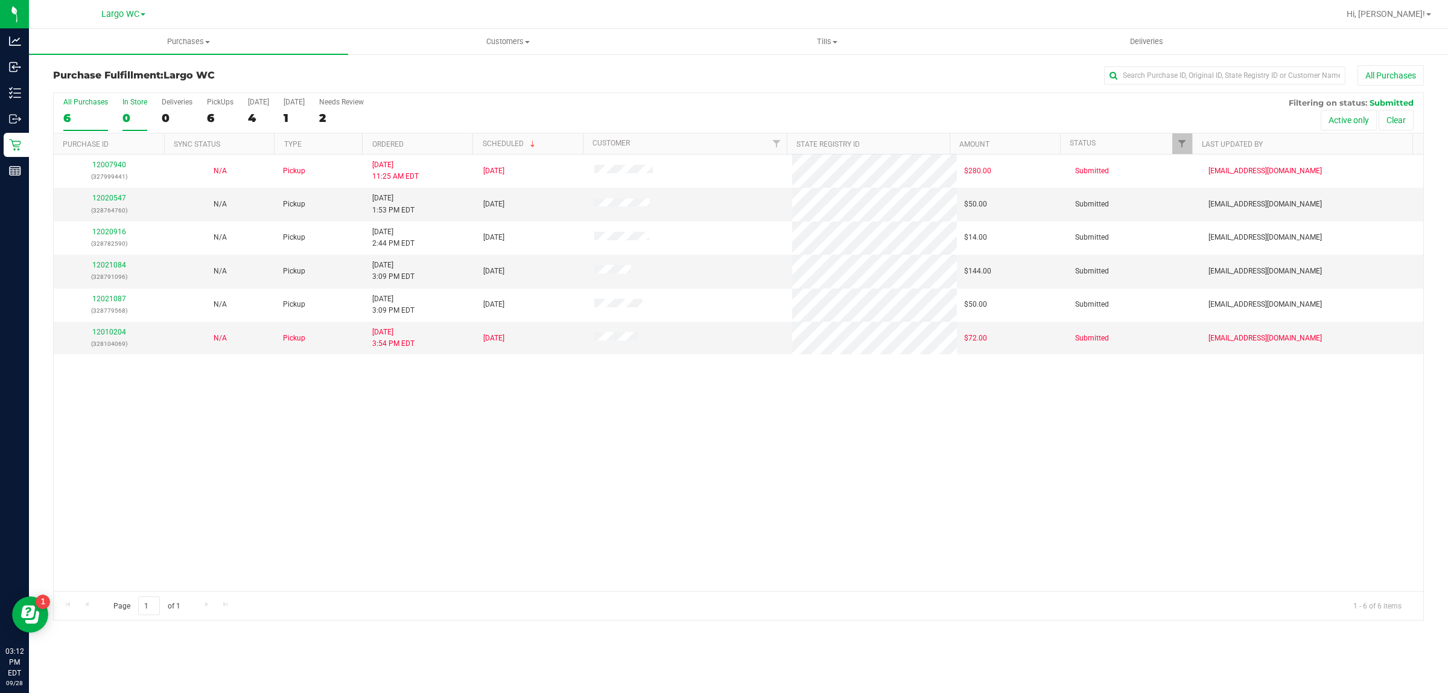
click at [124, 124] on div "0" at bounding box center [135, 118] width 25 height 14
click at [0, 0] on input "In Store 0" at bounding box center [0, 0] width 0 height 0
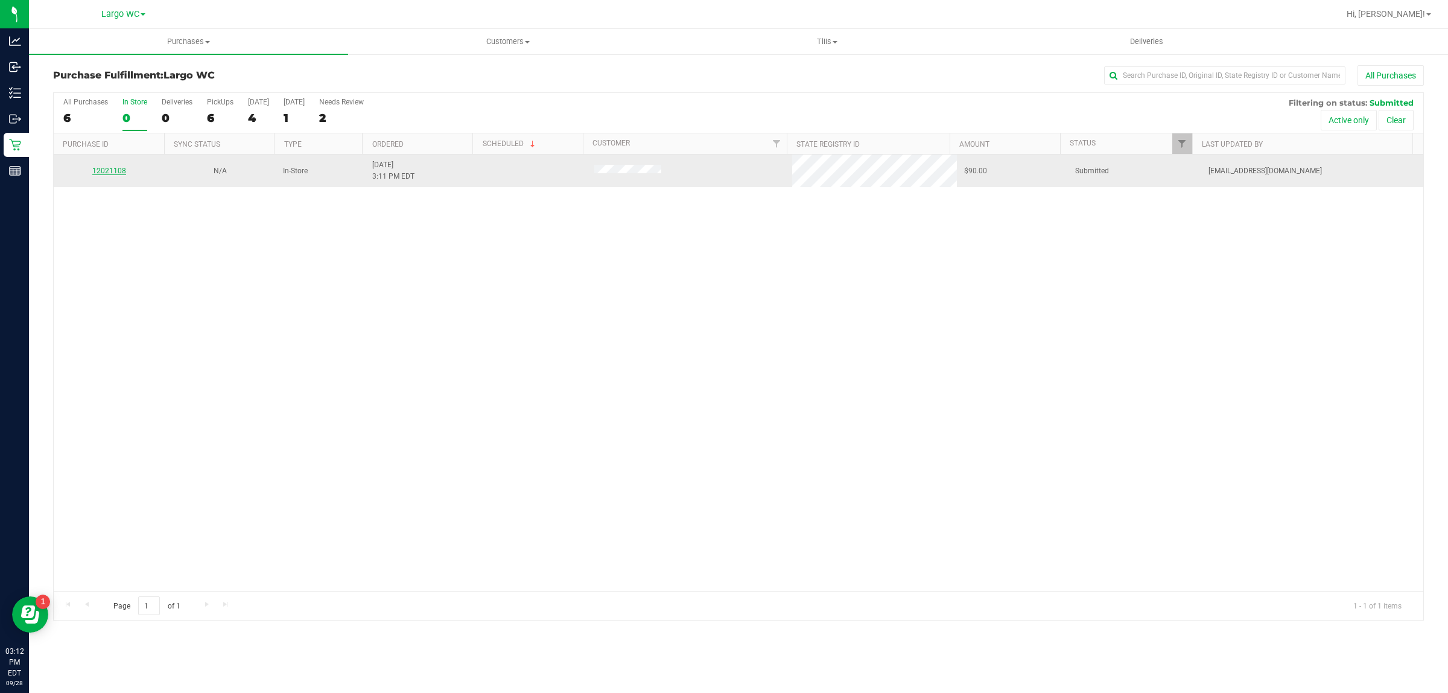
click at [101, 172] on link "12021108" at bounding box center [109, 171] width 34 height 8
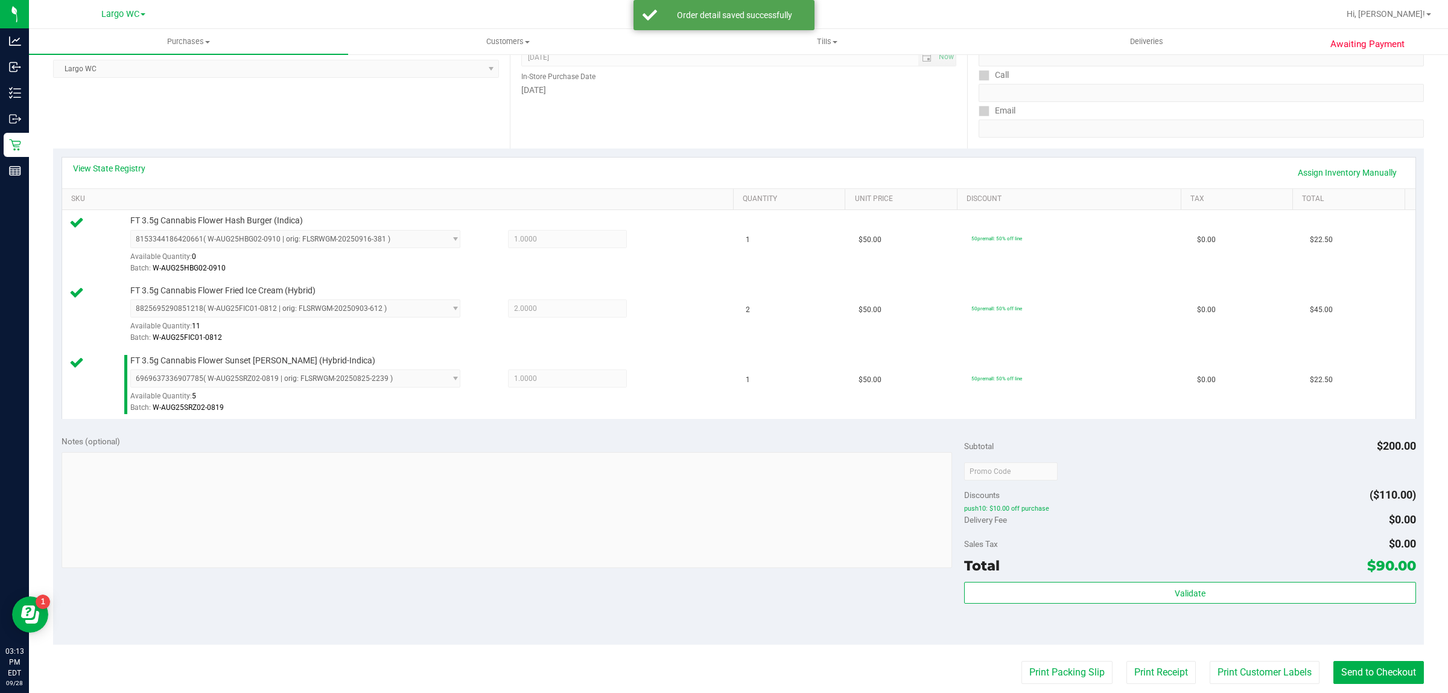
scroll to position [310, 0]
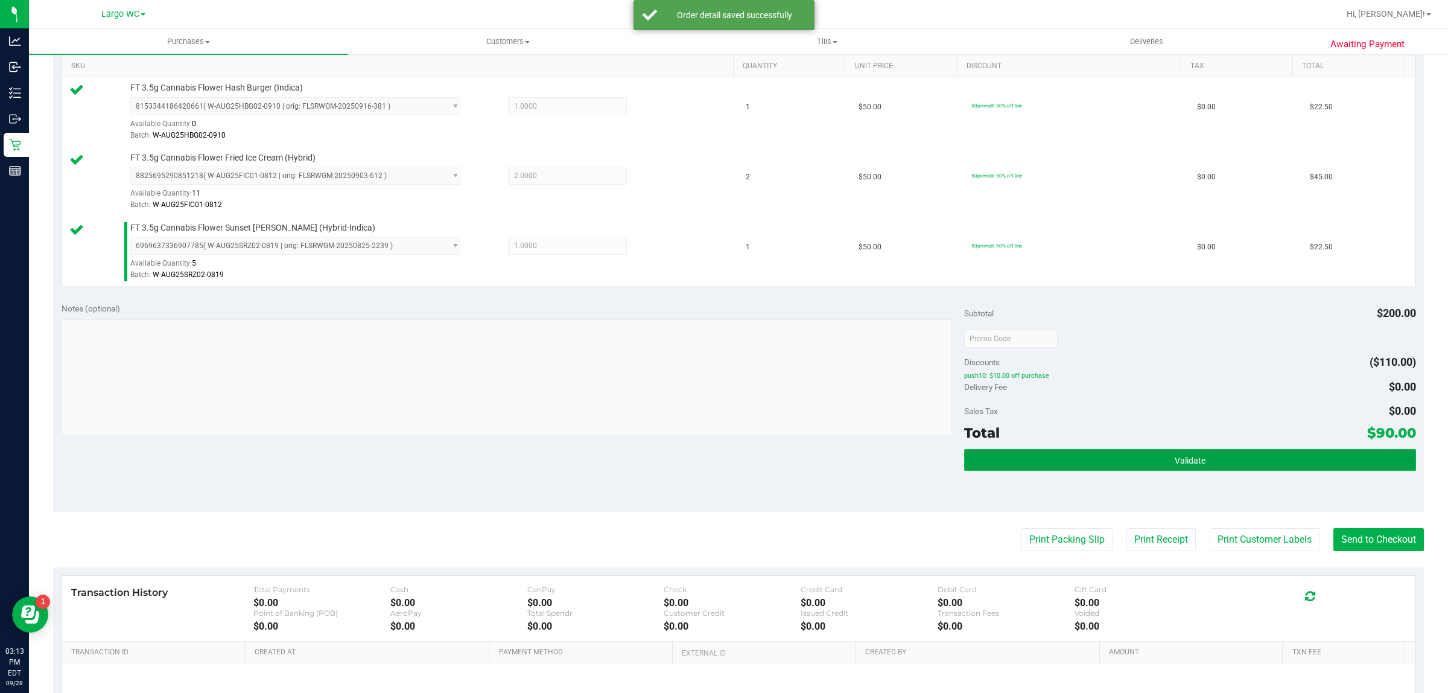
click at [1088, 456] on button "Validate" at bounding box center [1189, 460] width 451 height 22
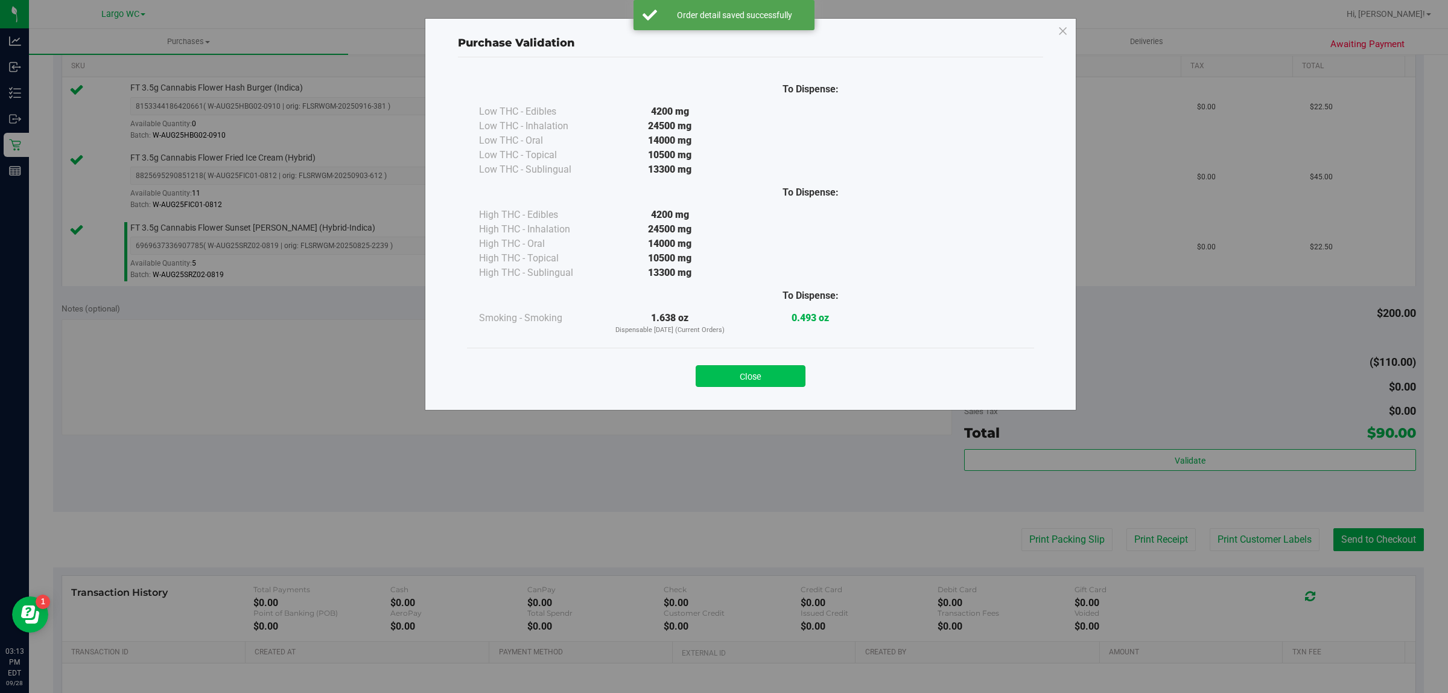
click at [727, 387] on button "Close" at bounding box center [751, 376] width 110 height 22
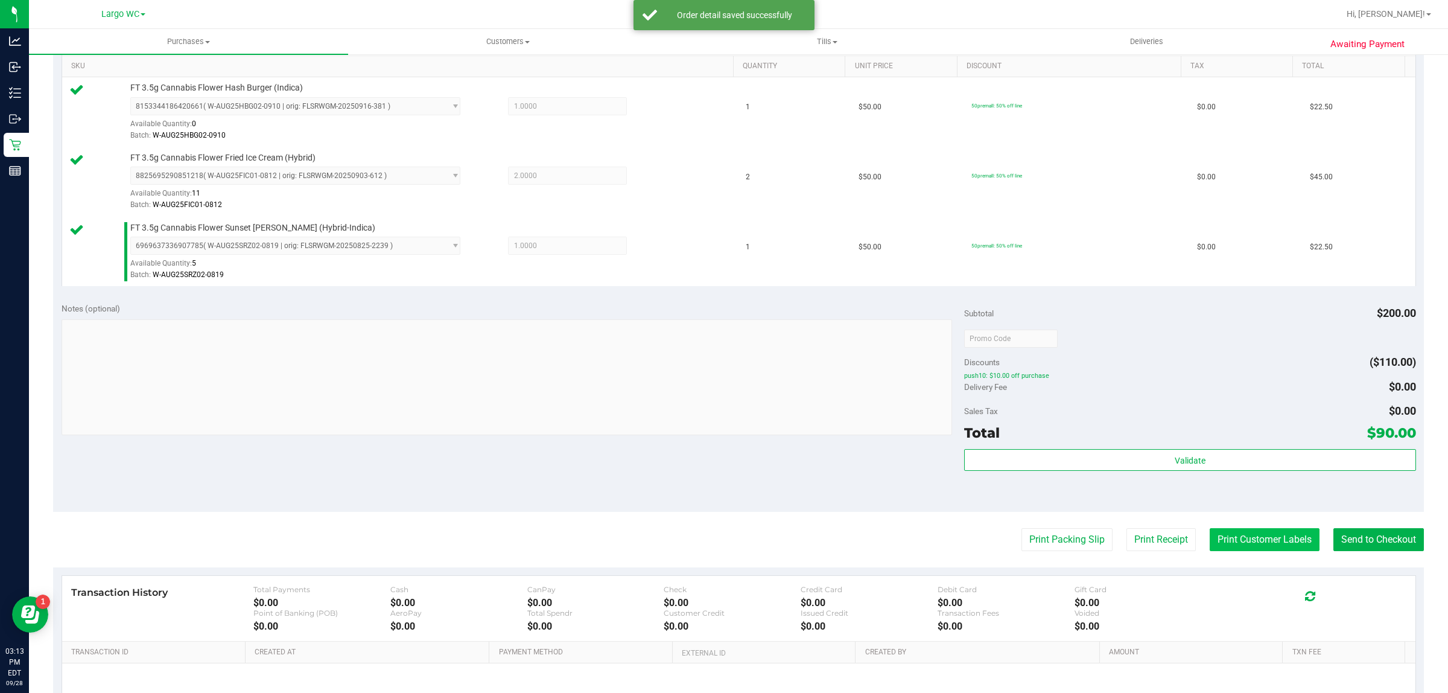
click at [1238, 538] on button "Print Customer Labels" at bounding box center [1265, 539] width 110 height 23
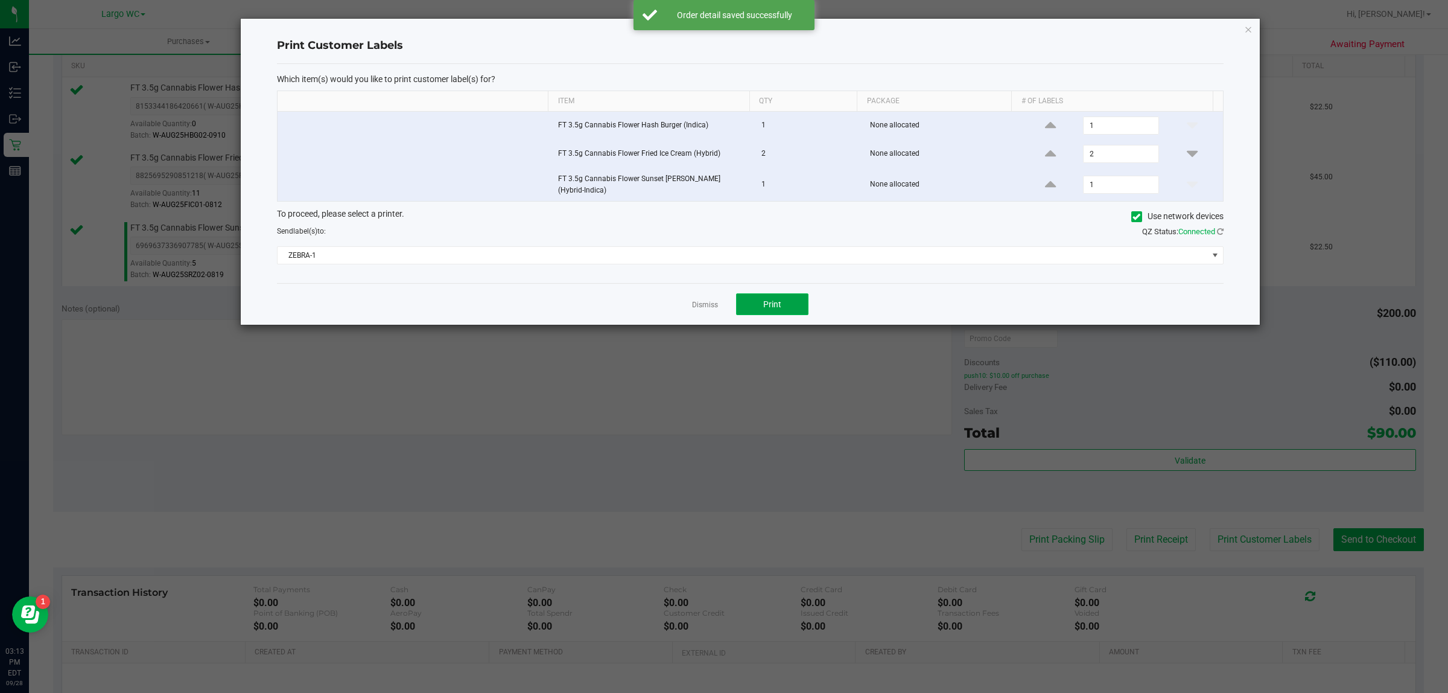
click at [752, 307] on button "Print" at bounding box center [772, 304] width 72 height 22
click at [1231, 22] on div "Print Customer Labels Which item(s) would you like to print customer label(s) f…" at bounding box center [750, 172] width 1019 height 306
click at [1250, 34] on icon "button" at bounding box center [1248, 29] width 8 height 14
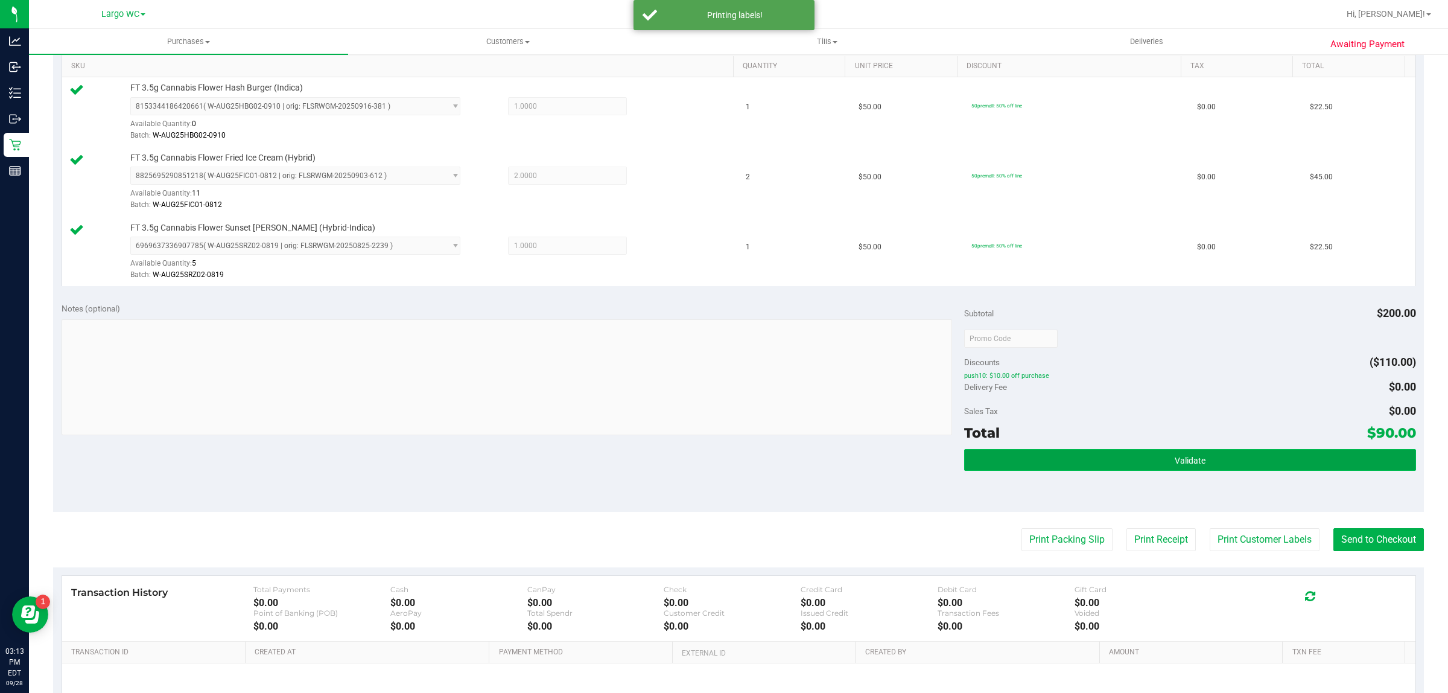
click at [1337, 454] on button "Validate" at bounding box center [1189, 460] width 451 height 22
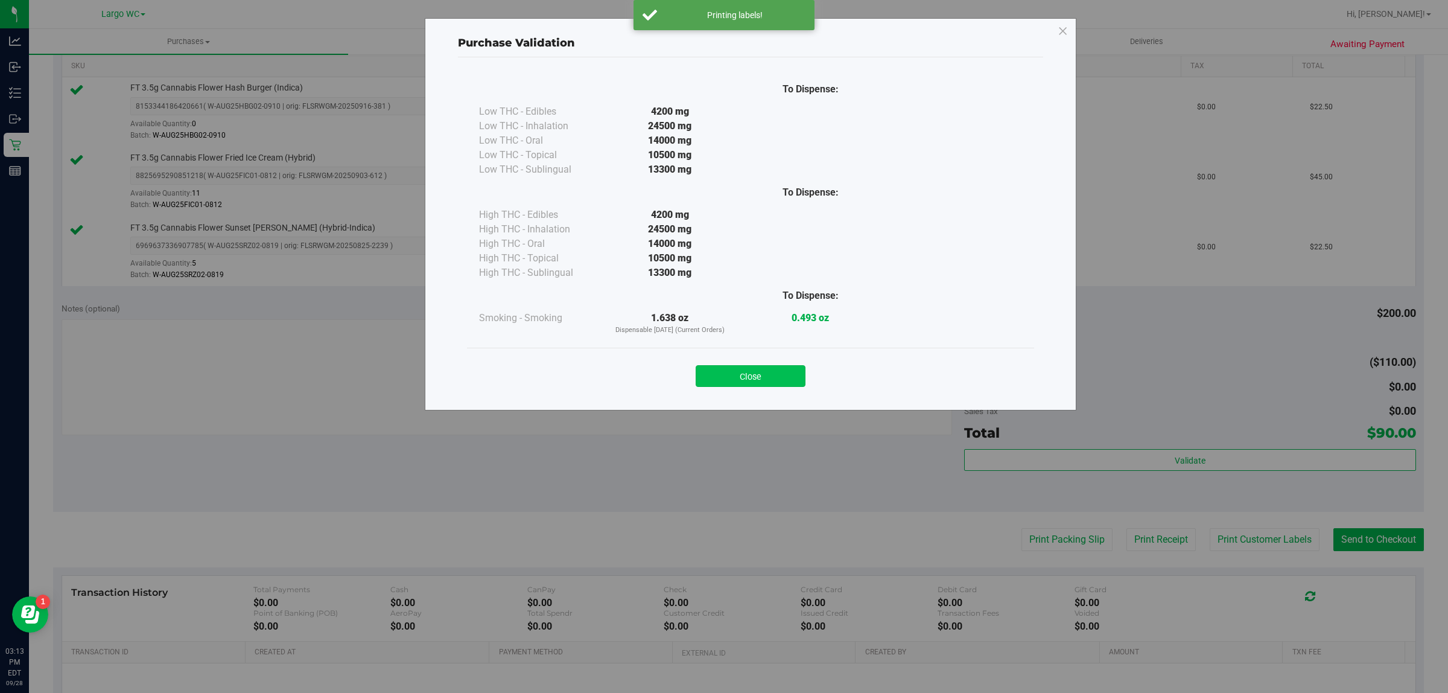
click at [771, 383] on button "Close" at bounding box center [751, 376] width 110 height 22
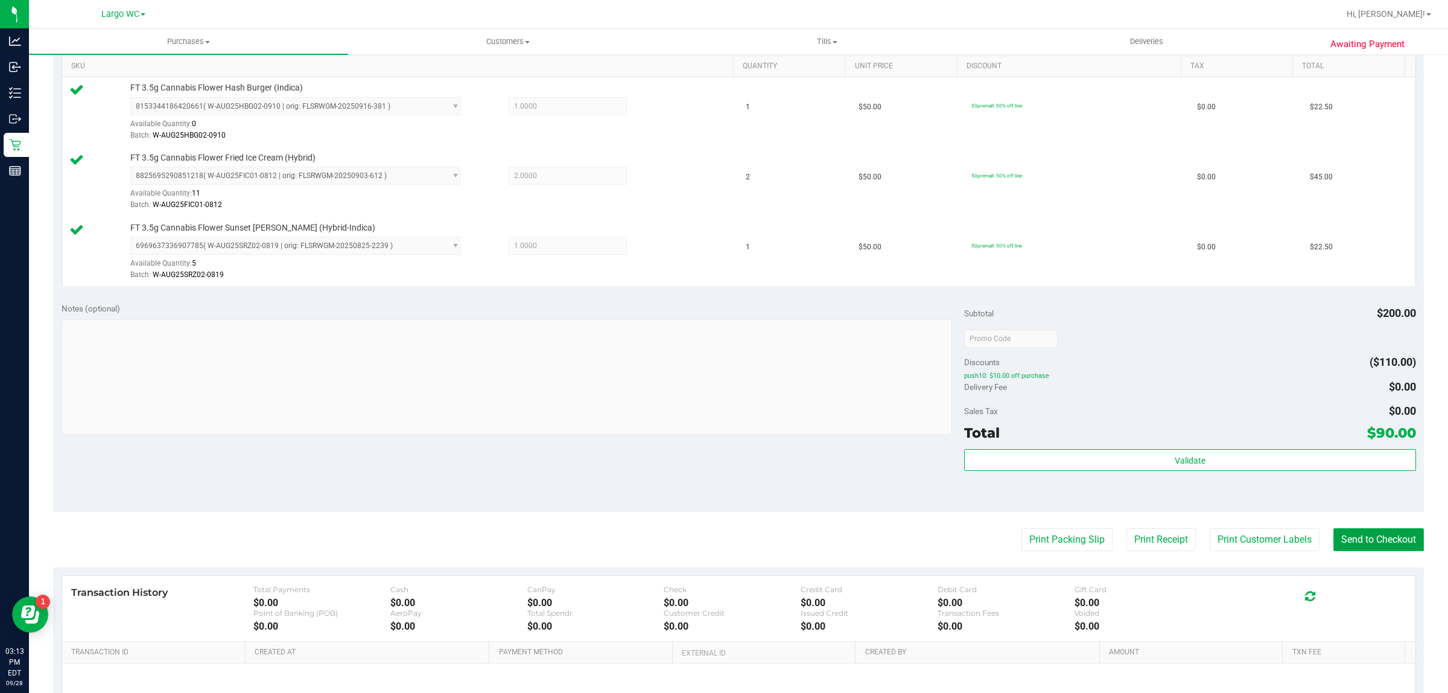
click at [1370, 539] on button "Send to Checkout" at bounding box center [1379, 539] width 91 height 23
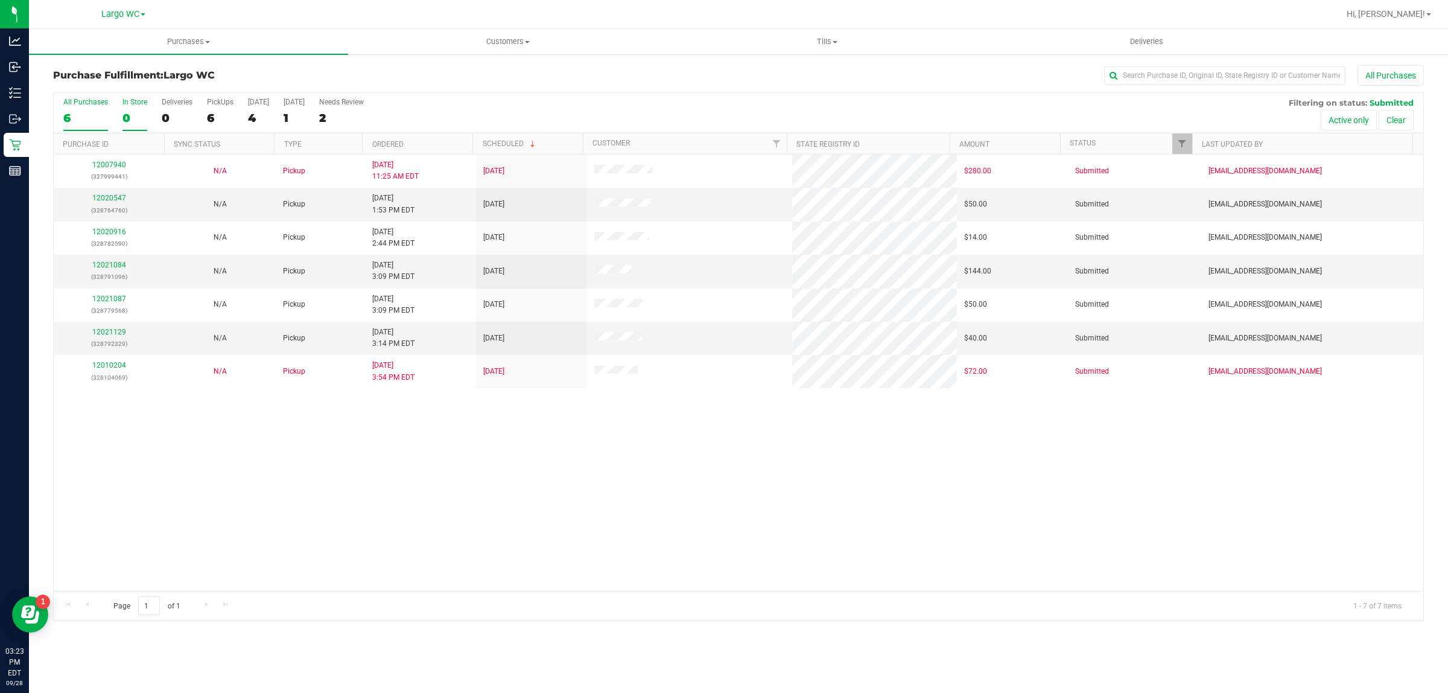
click at [132, 103] on div "In Store" at bounding box center [135, 102] width 25 height 8
click at [0, 0] on input "In Store 0" at bounding box center [0, 0] width 0 height 0
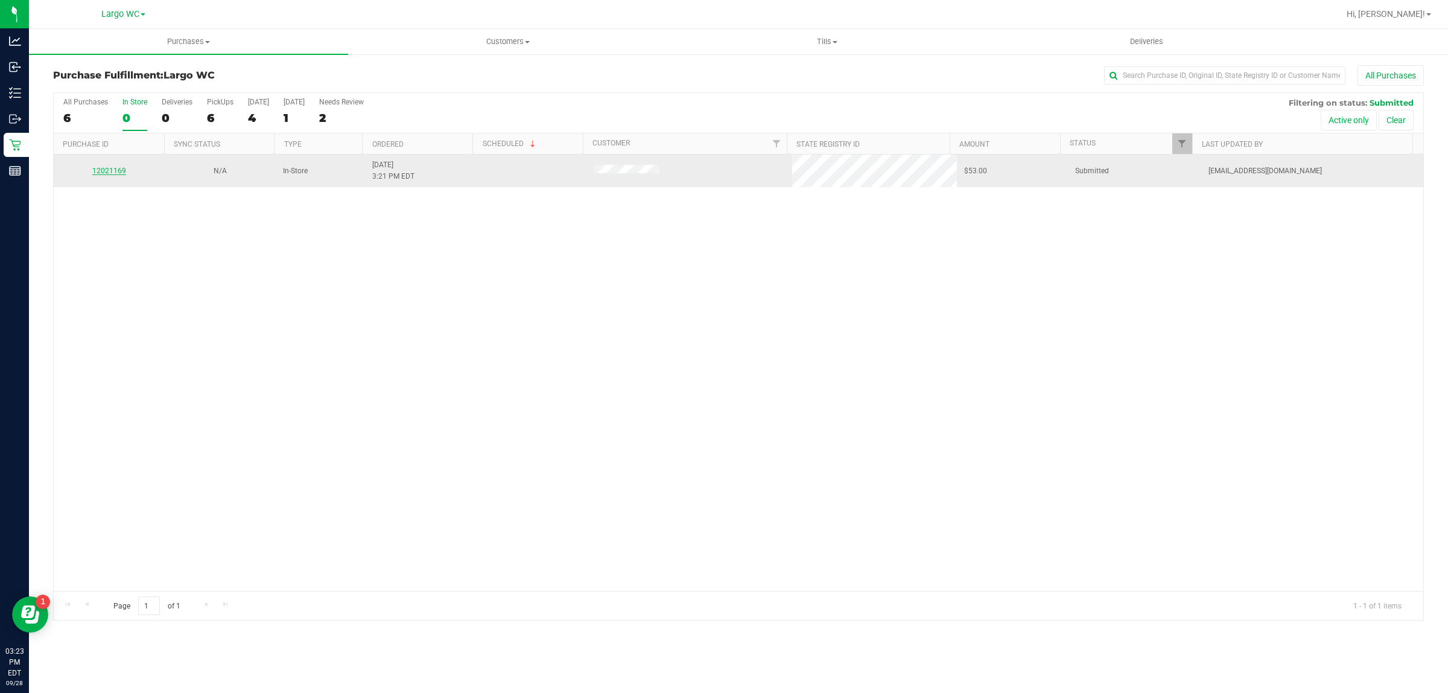
click at [119, 172] on link "12021169" at bounding box center [109, 171] width 34 height 8
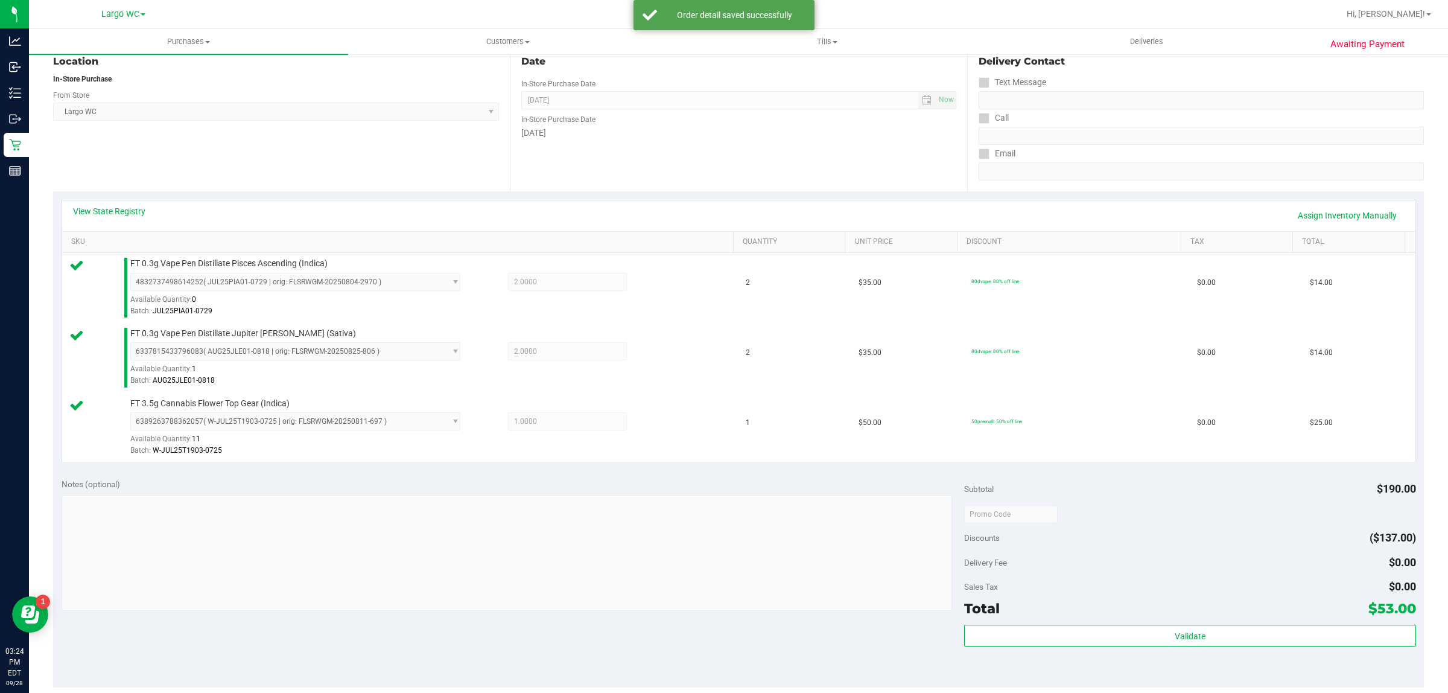
scroll to position [298, 0]
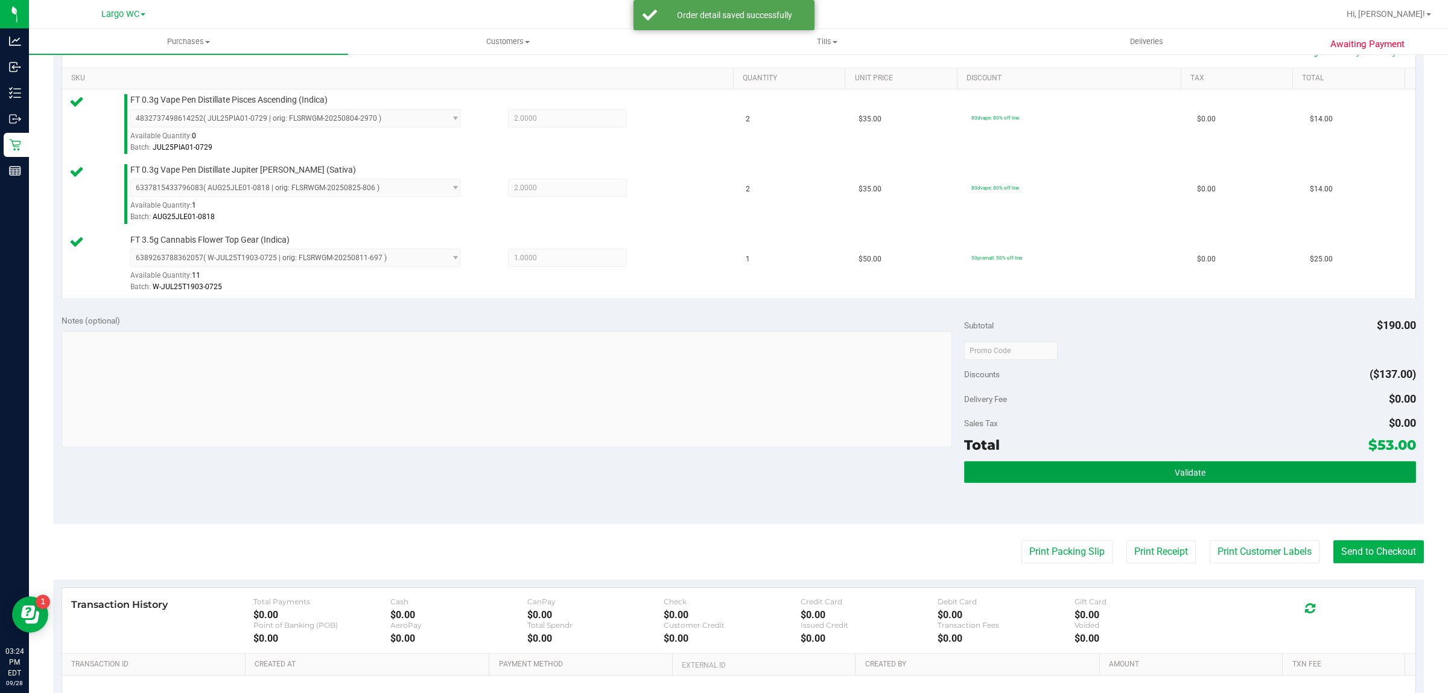
click at [1066, 480] on button "Validate" at bounding box center [1189, 472] width 451 height 22
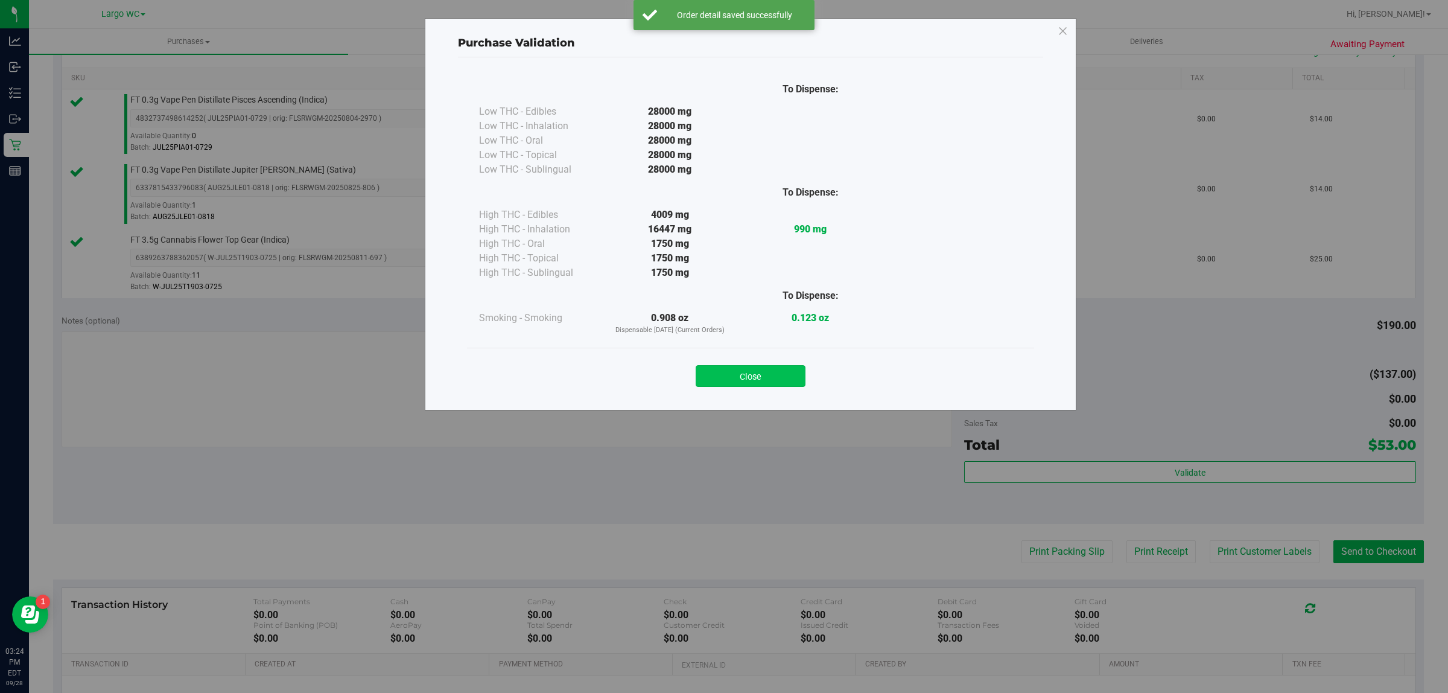
click at [752, 381] on button "Close" at bounding box center [751, 376] width 110 height 22
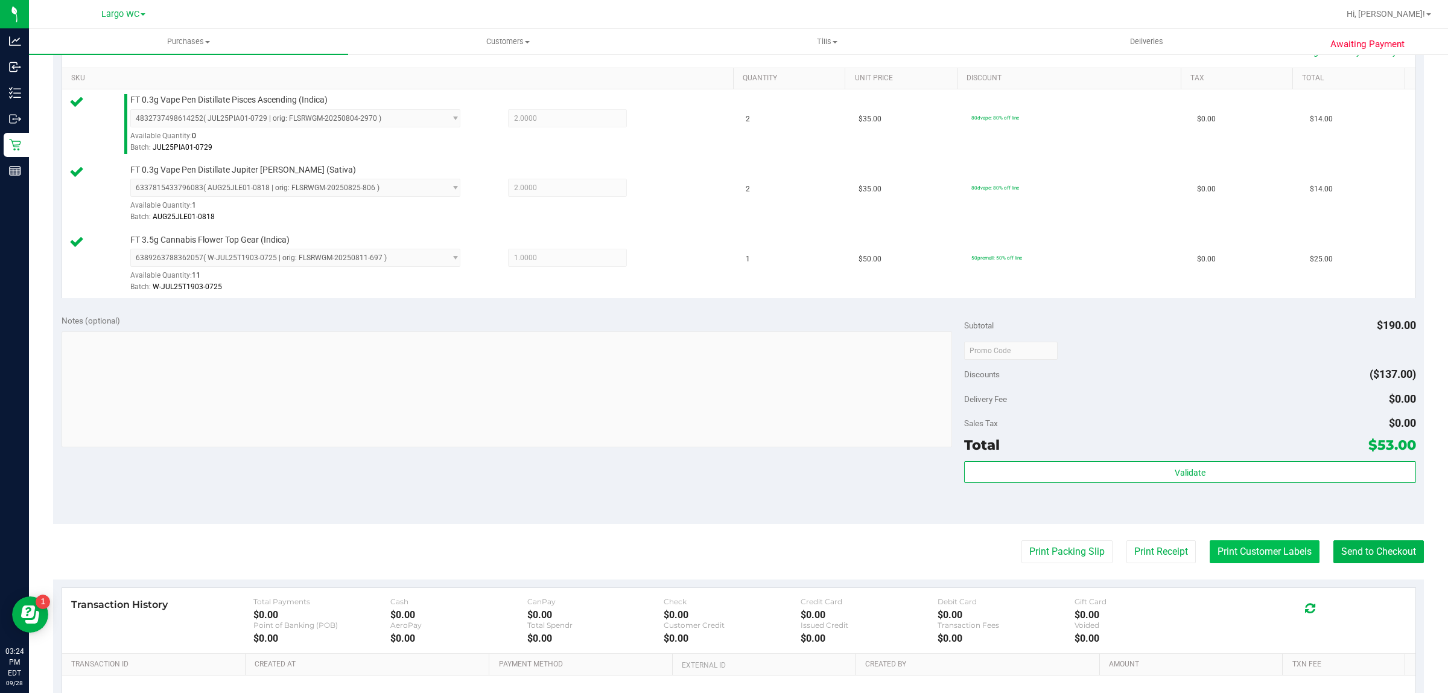
click at [1247, 563] on button "Print Customer Labels" at bounding box center [1265, 551] width 110 height 23
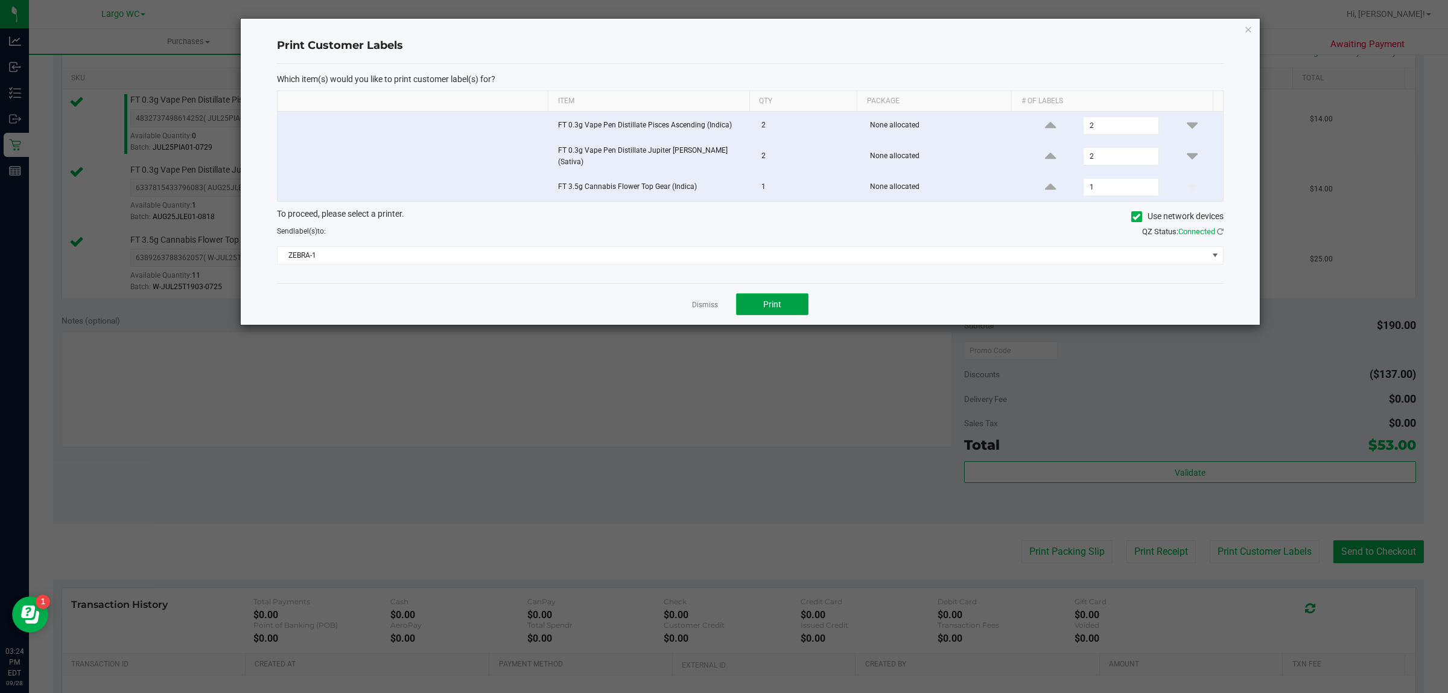
click at [777, 301] on span "Print" at bounding box center [772, 304] width 18 height 10
click at [1244, 28] on icon "button" at bounding box center [1248, 29] width 8 height 14
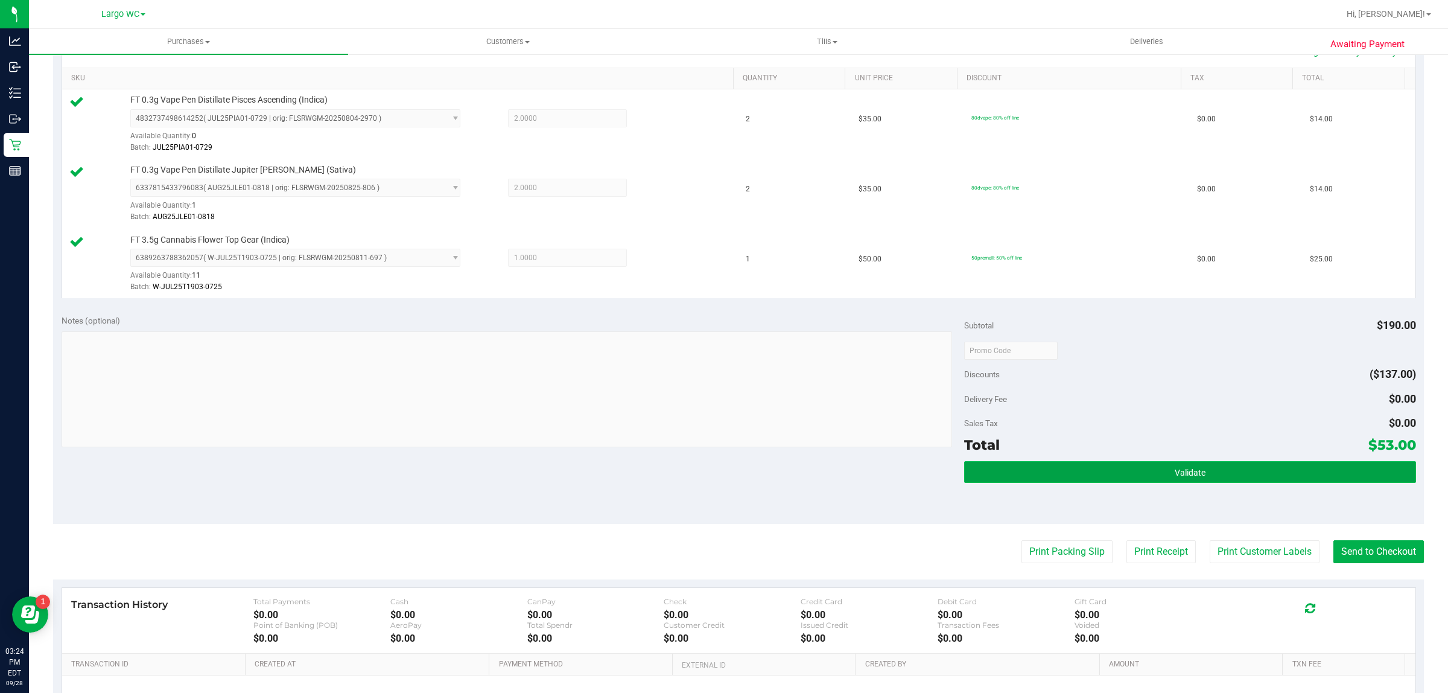
click at [1063, 480] on button "Validate" at bounding box center [1189, 472] width 451 height 22
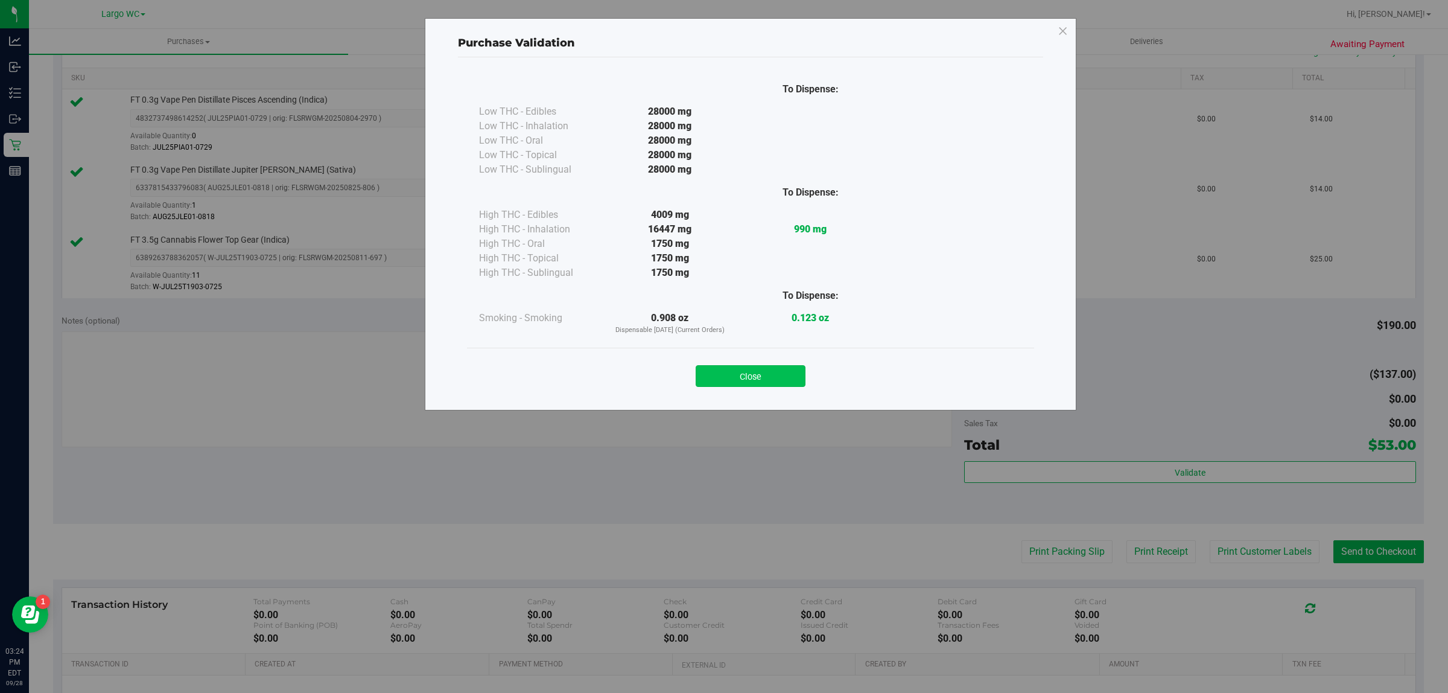
click at [777, 380] on button "Close" at bounding box center [751, 376] width 110 height 22
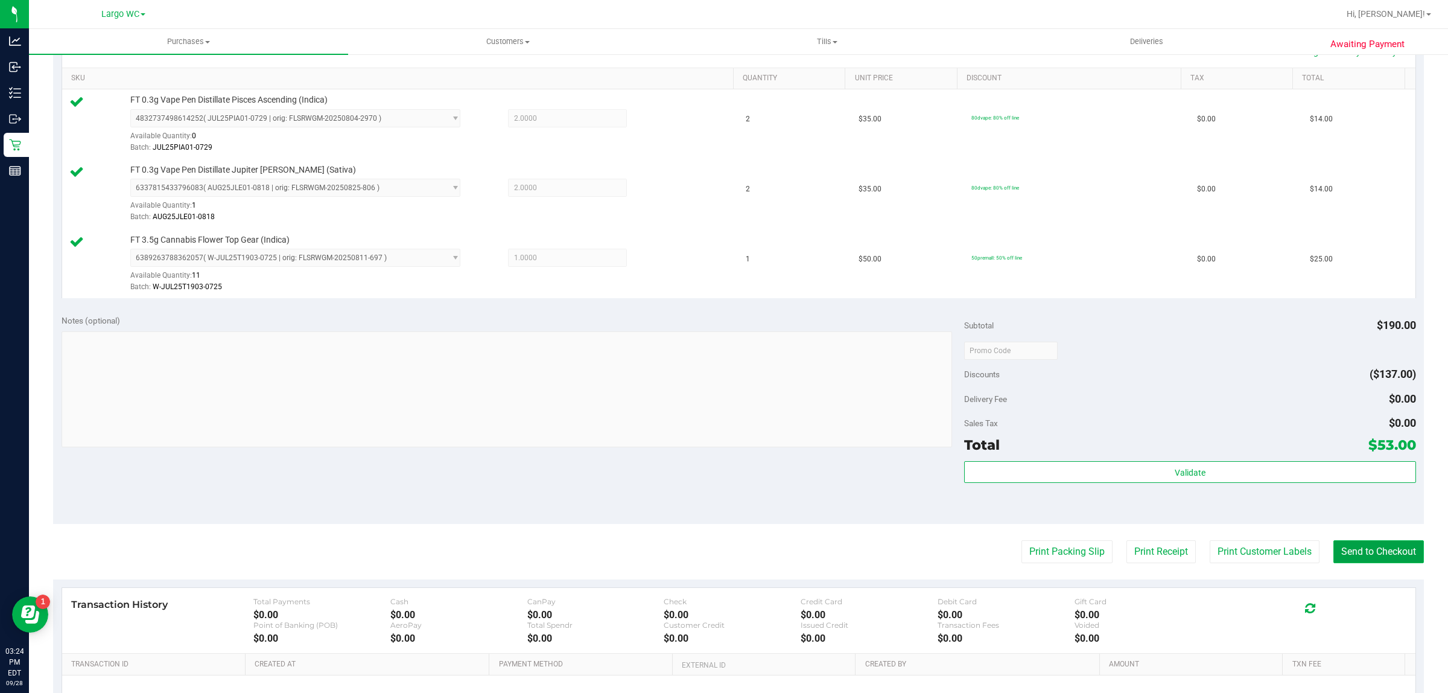
click at [1338, 543] on button "Send to Checkout" at bounding box center [1379, 551] width 91 height 23
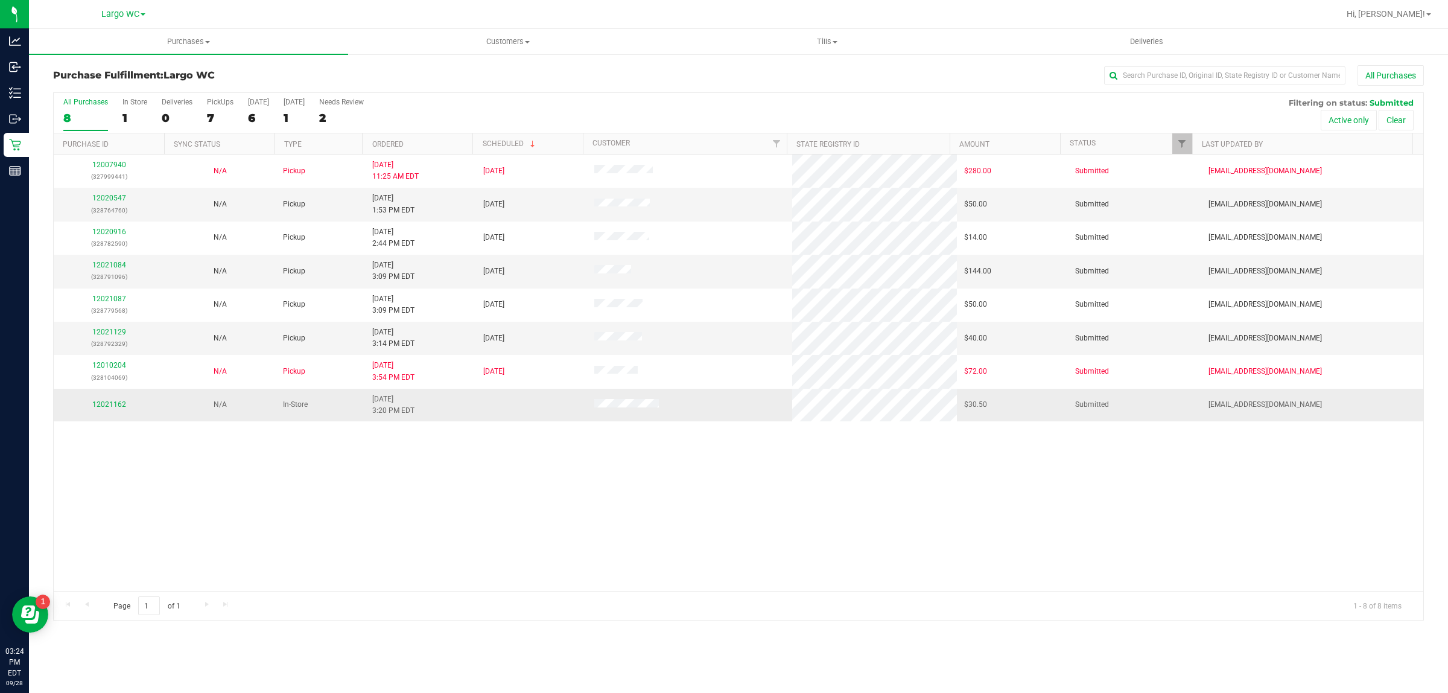
click at [110, 410] on div "12021162" at bounding box center [109, 404] width 97 height 11
click at [121, 409] on link "12021162" at bounding box center [109, 404] width 34 height 8
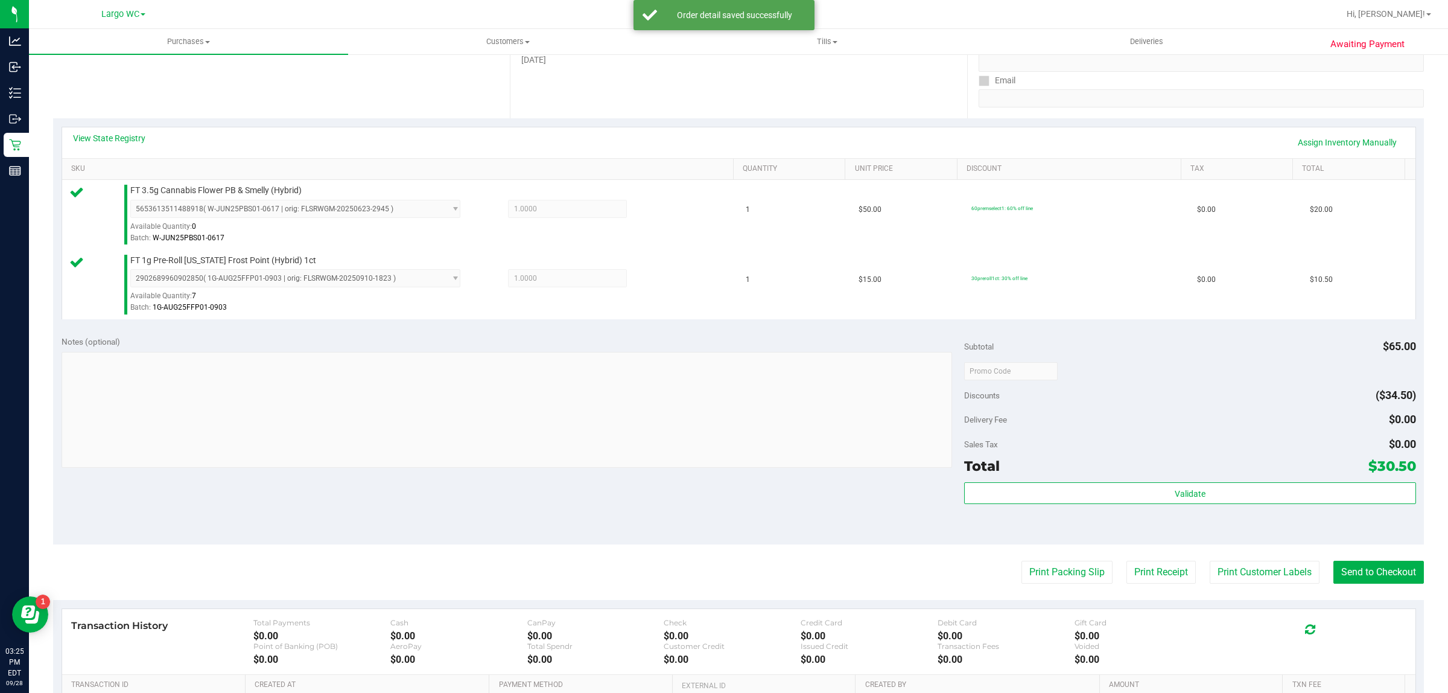
scroll to position [363, 0]
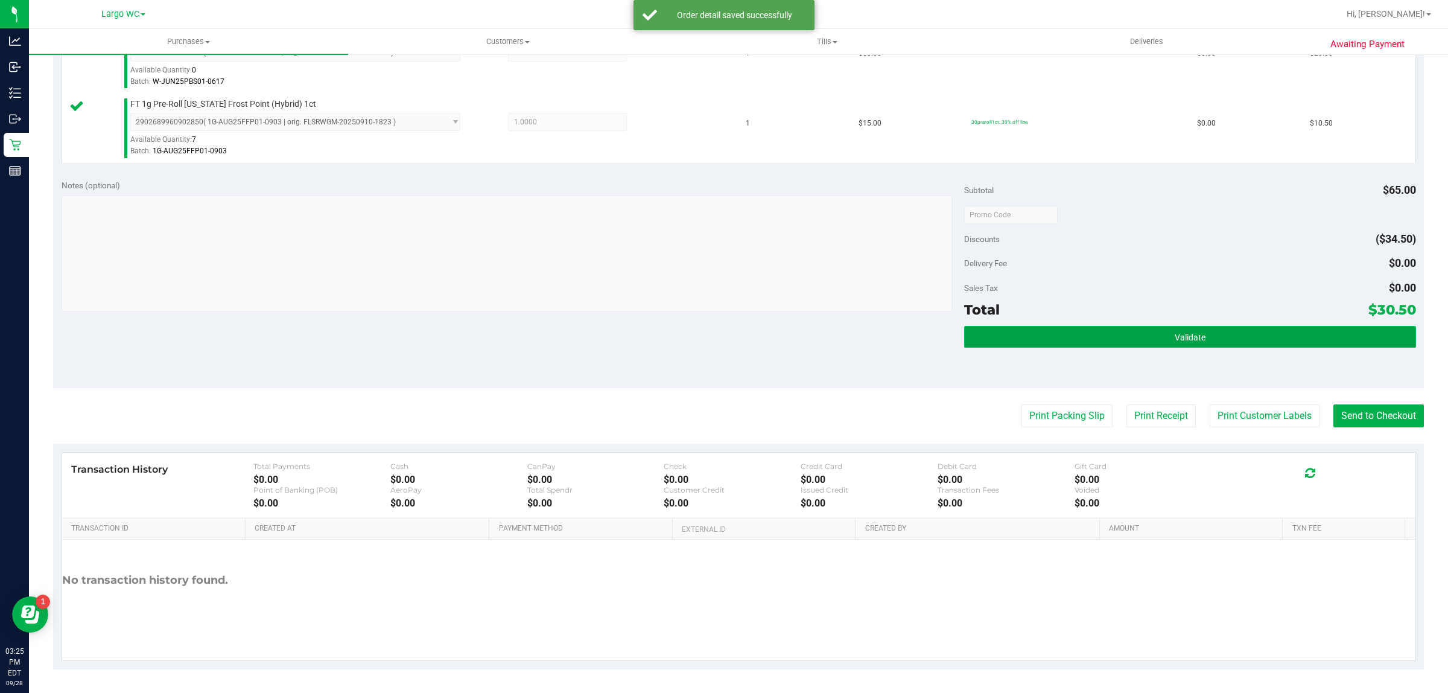
click at [1177, 335] on span "Validate" at bounding box center [1190, 338] width 31 height 10
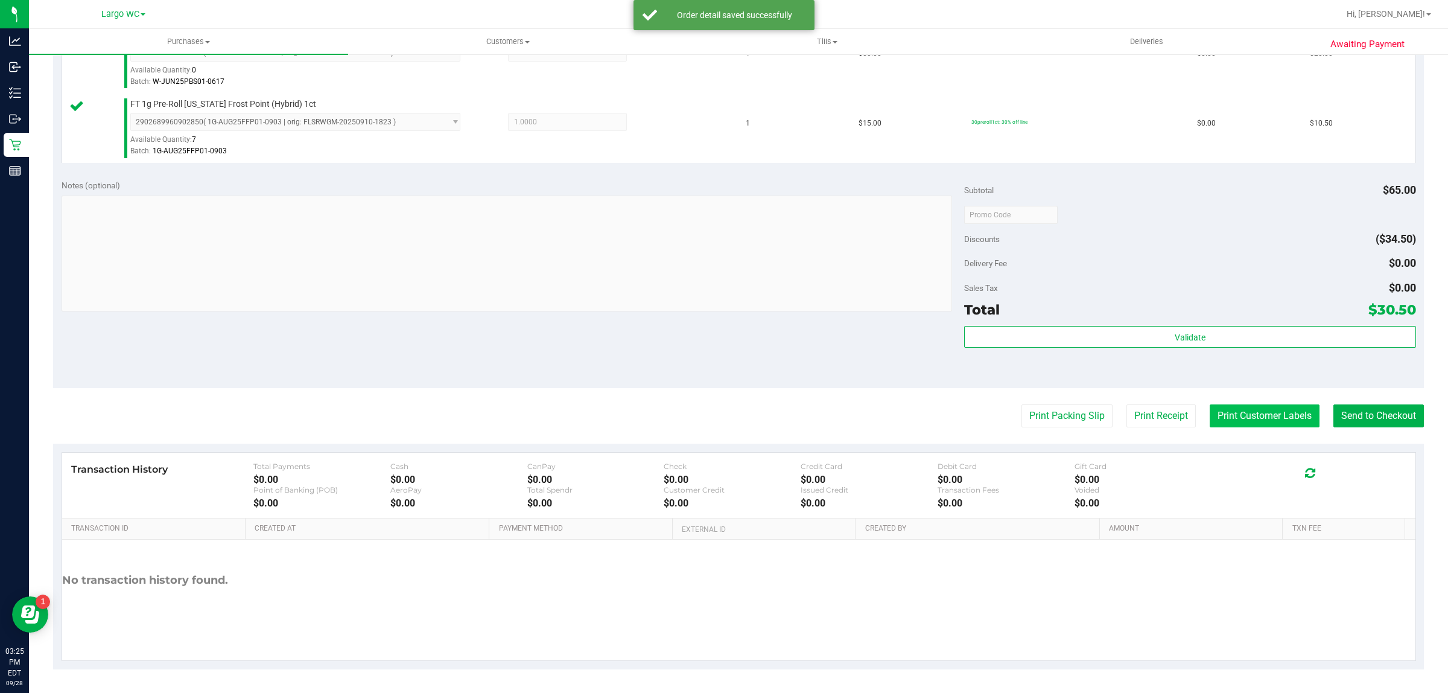
click at [1249, 411] on button "Print Customer Labels" at bounding box center [1265, 415] width 110 height 23
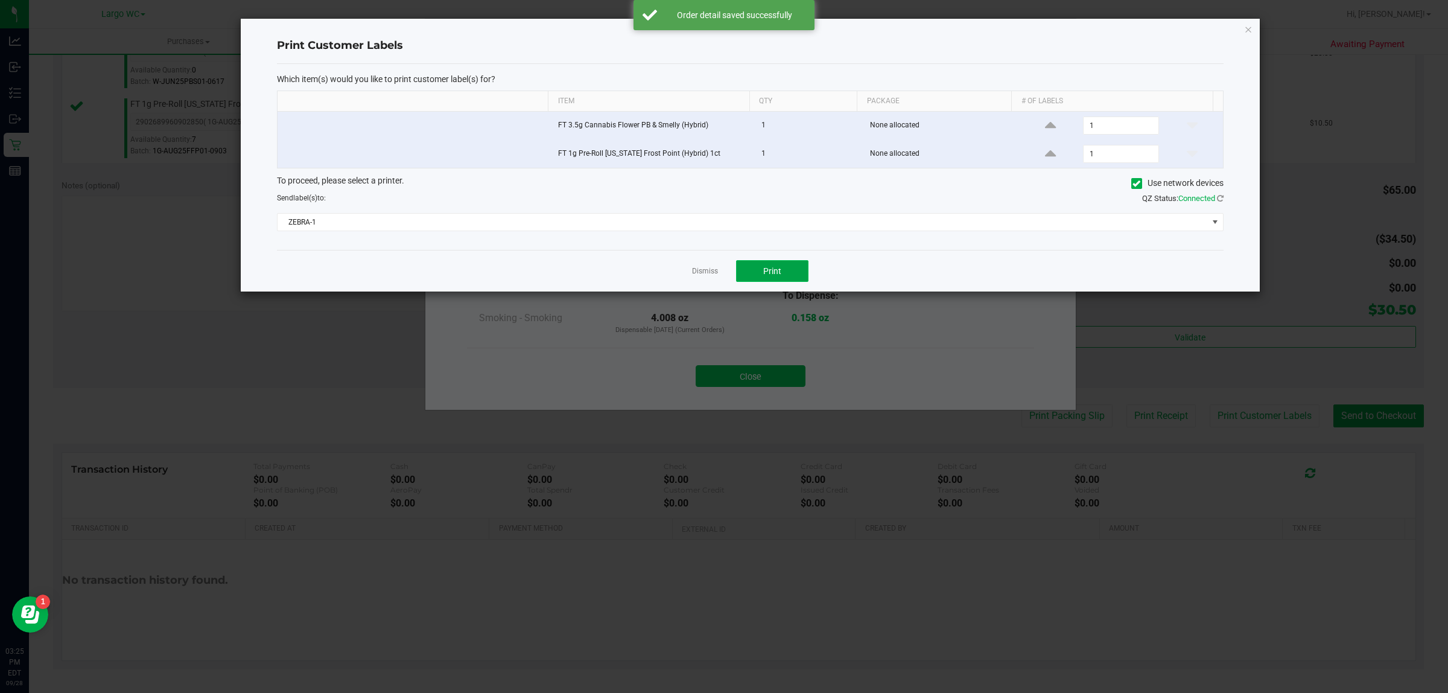
click at [766, 276] on span "Print" at bounding box center [772, 271] width 18 height 10
click at [704, 270] on link "Dismiss" at bounding box center [705, 271] width 26 height 10
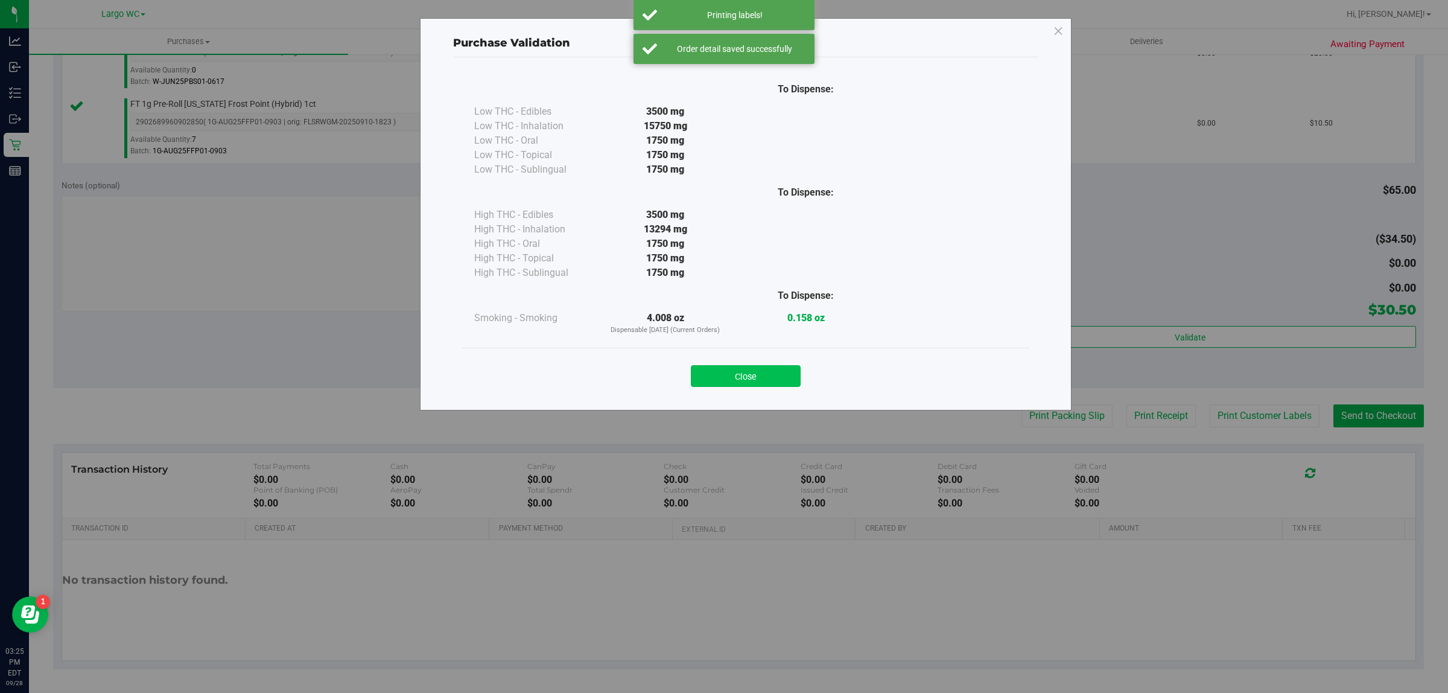
click at [758, 381] on button "Close" at bounding box center [746, 376] width 110 height 22
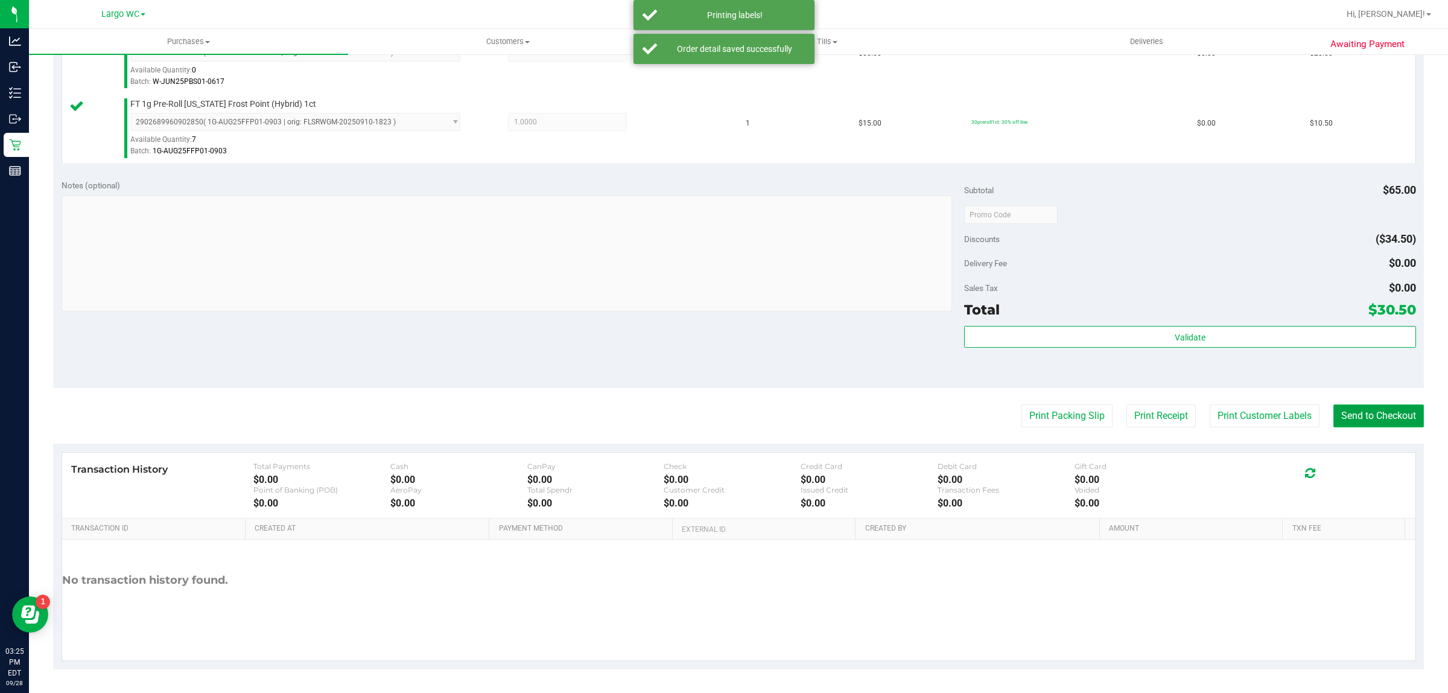
click at [1389, 420] on button "Send to Checkout" at bounding box center [1379, 415] width 91 height 23
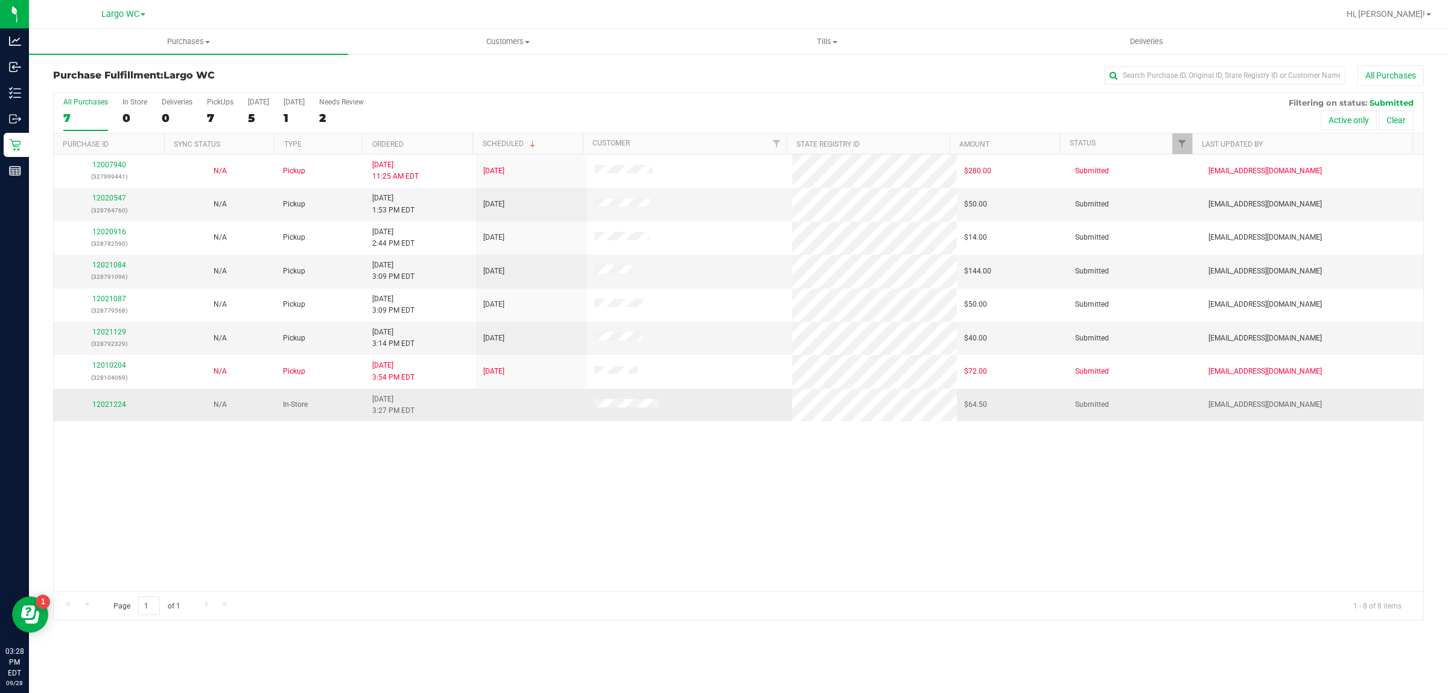
click at [140, 415] on td "12021224" at bounding box center [109, 405] width 111 height 33
click at [113, 409] on link "12021224" at bounding box center [109, 404] width 34 height 8
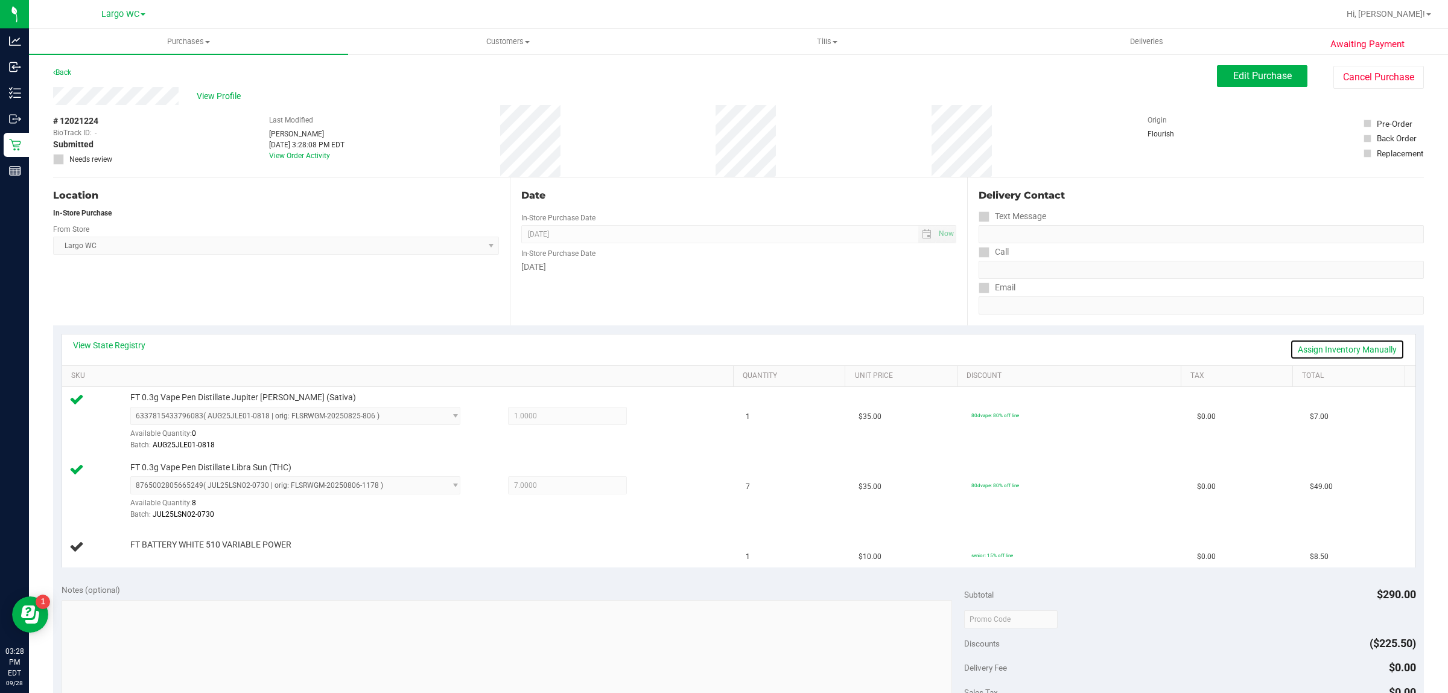
click at [1328, 351] on link "Assign Inventory Manually" at bounding box center [1347, 349] width 115 height 21
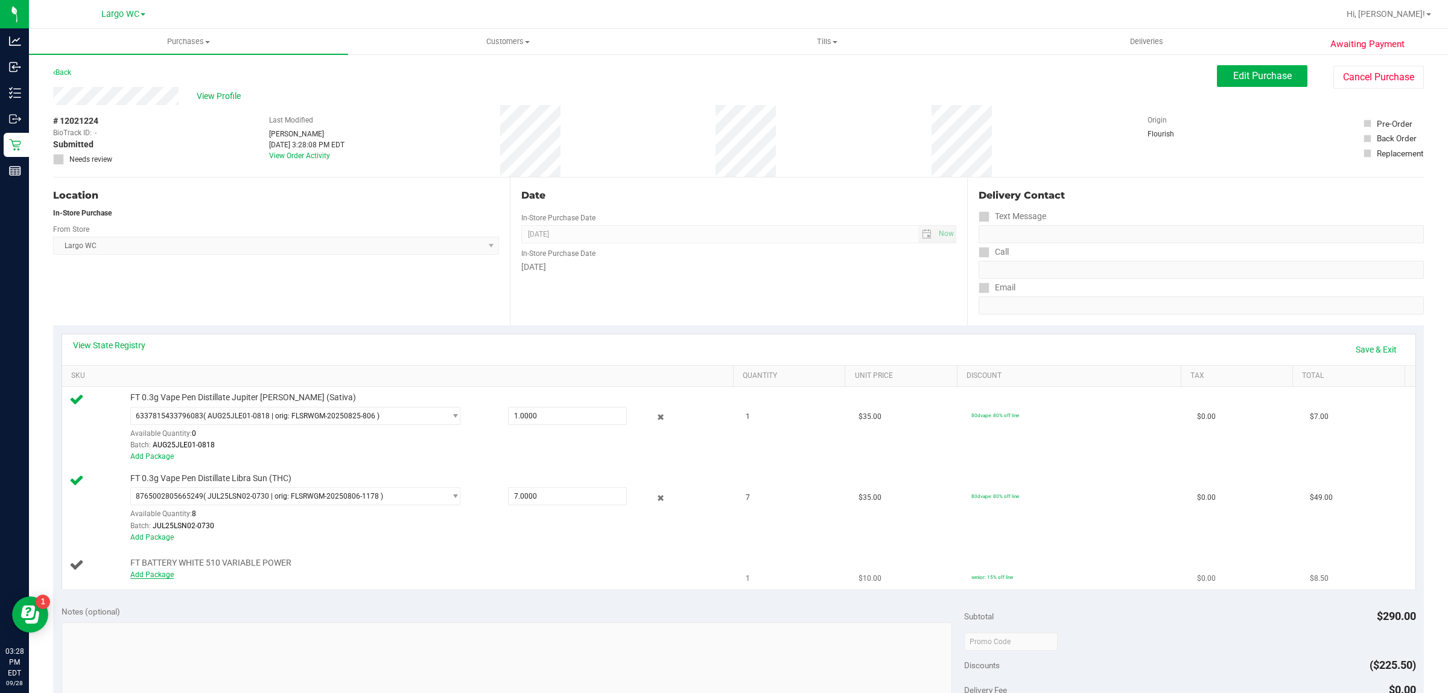
click at [169, 572] on link "Add Package" at bounding box center [151, 574] width 43 height 8
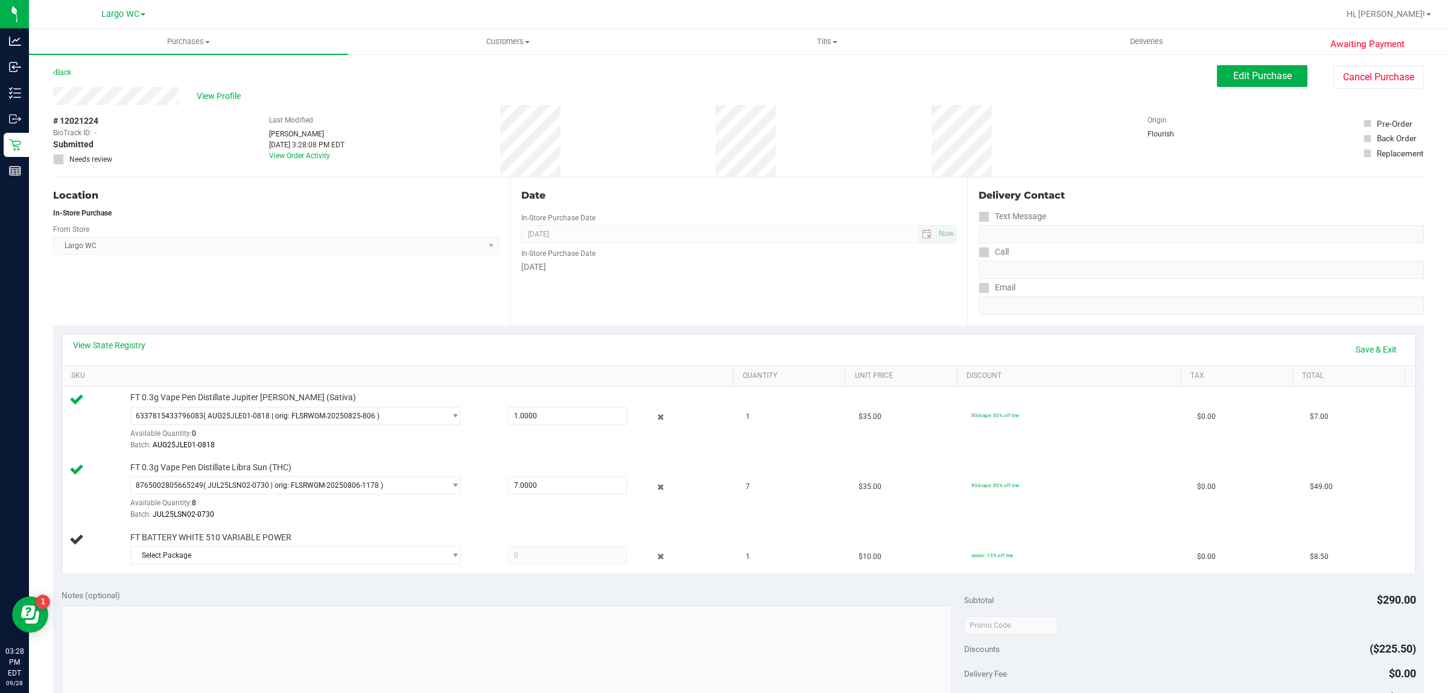
click at [188, 590] on div "Notes (optional)" at bounding box center [513, 595] width 903 height 12
click at [223, 554] on span "Select Package" at bounding box center [288, 555] width 314 height 17
click at [245, 608] on span "( 1992285-072025 | orig: FLTW-20250813-021 )" at bounding box center [284, 606] width 155 height 8
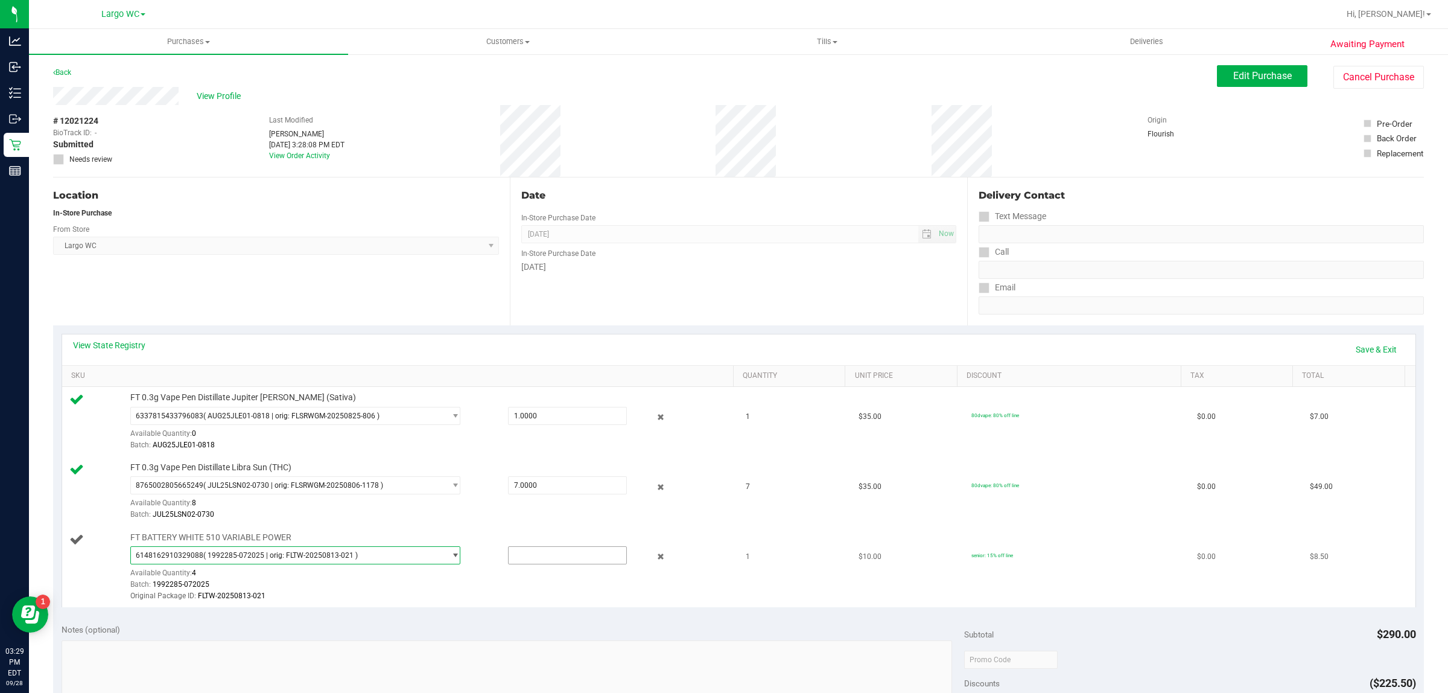
click at [511, 556] on input "text" at bounding box center [568, 555] width 118 height 17
type input "1"
click at [588, 608] on td "FT BATTERY WHITE 510 VARIABLE POWER 6148162910329088 ( 1992285-072025 | orig: F…" at bounding box center [400, 567] width 677 height 81
type input "1.0000"
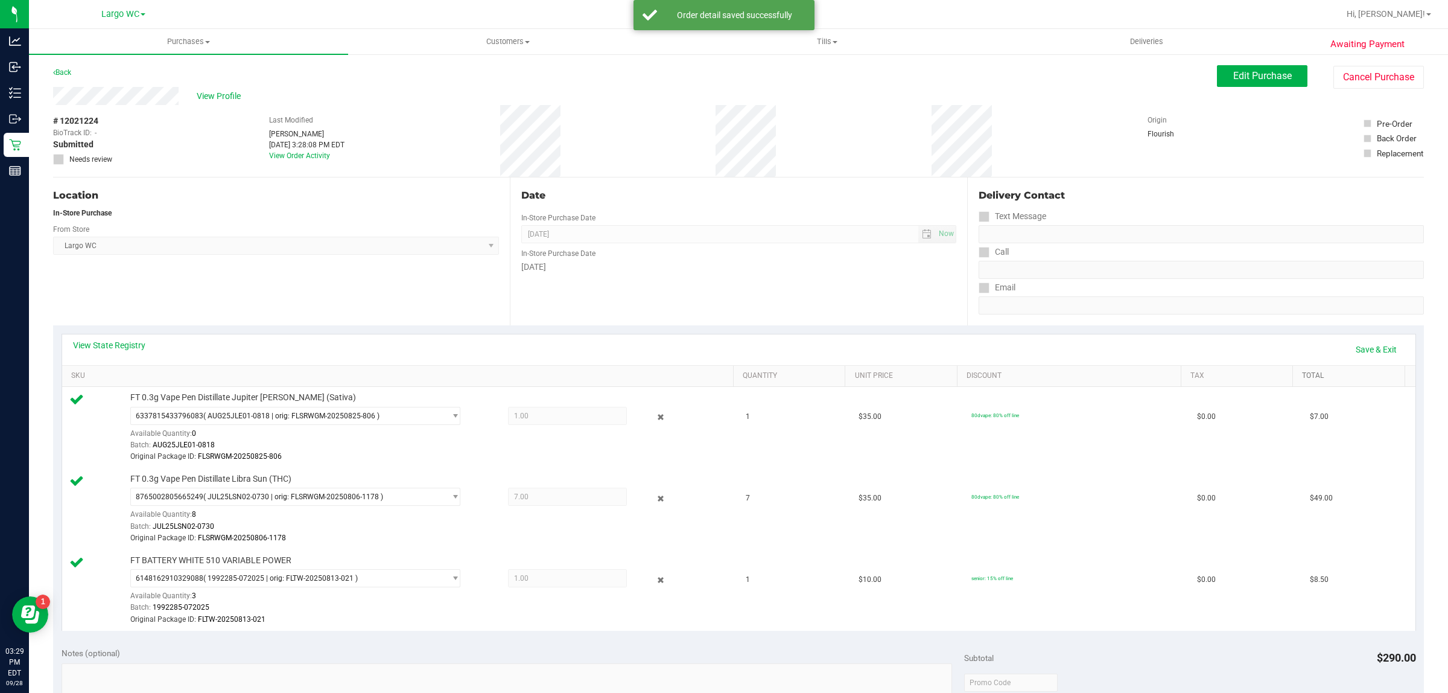
click at [1386, 372] on link "Total" at bounding box center [1351, 376] width 98 height 10
click at [1366, 339] on link "Save & Exit" at bounding box center [1376, 349] width 57 height 21
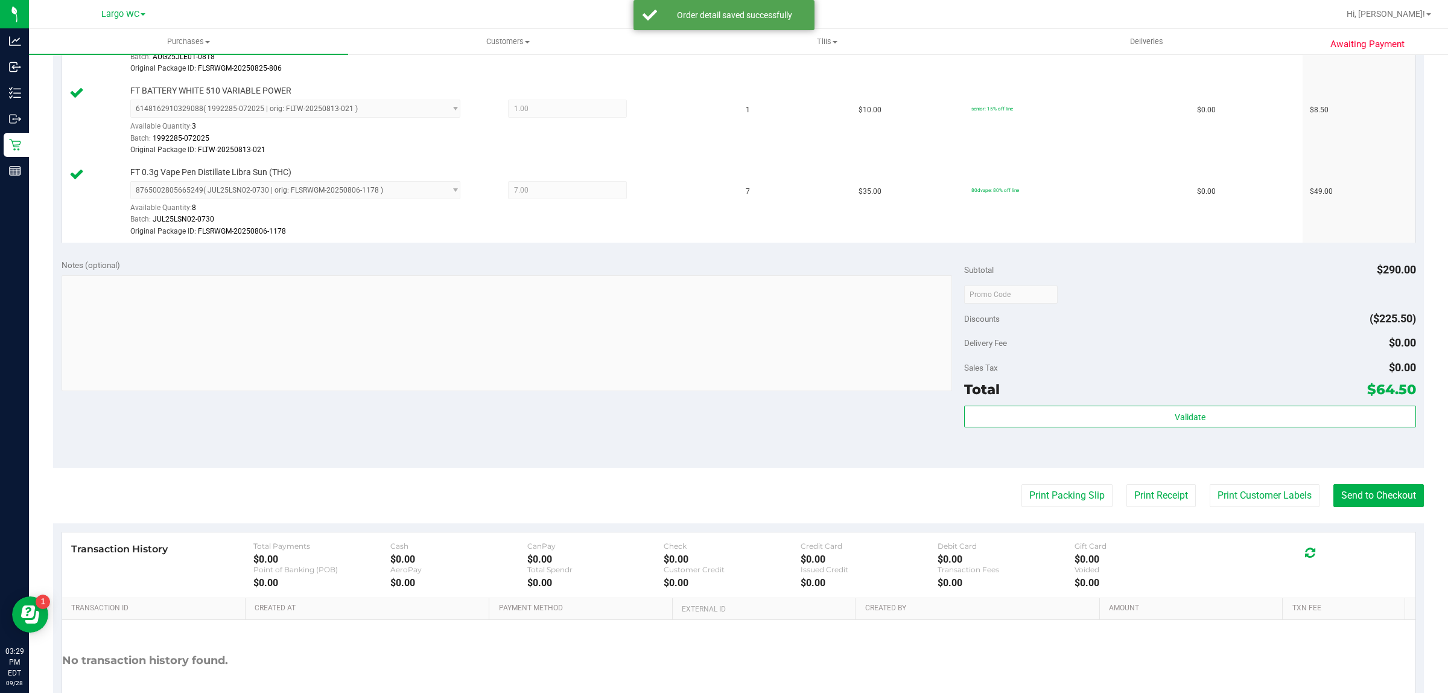
scroll to position [387, 0]
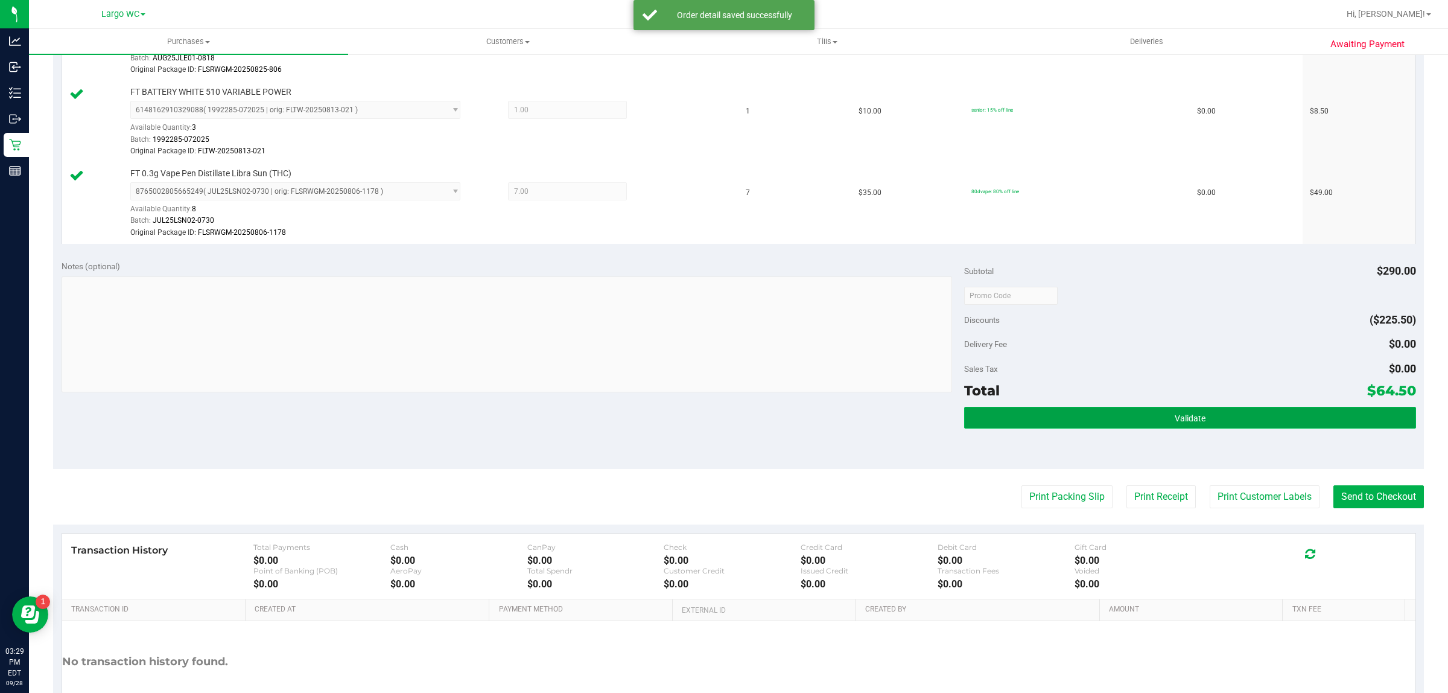
click at [1175, 417] on span "Validate" at bounding box center [1190, 418] width 31 height 10
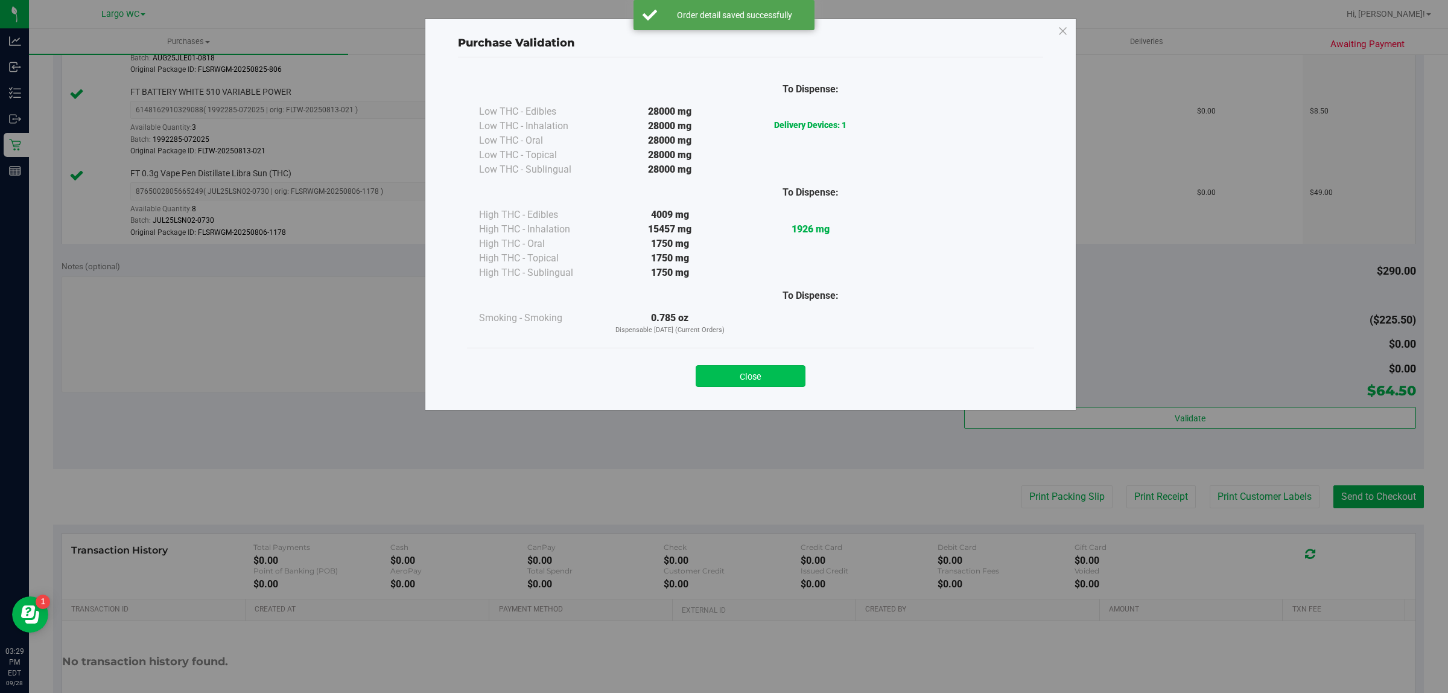
click at [749, 378] on button "Close" at bounding box center [751, 376] width 110 height 22
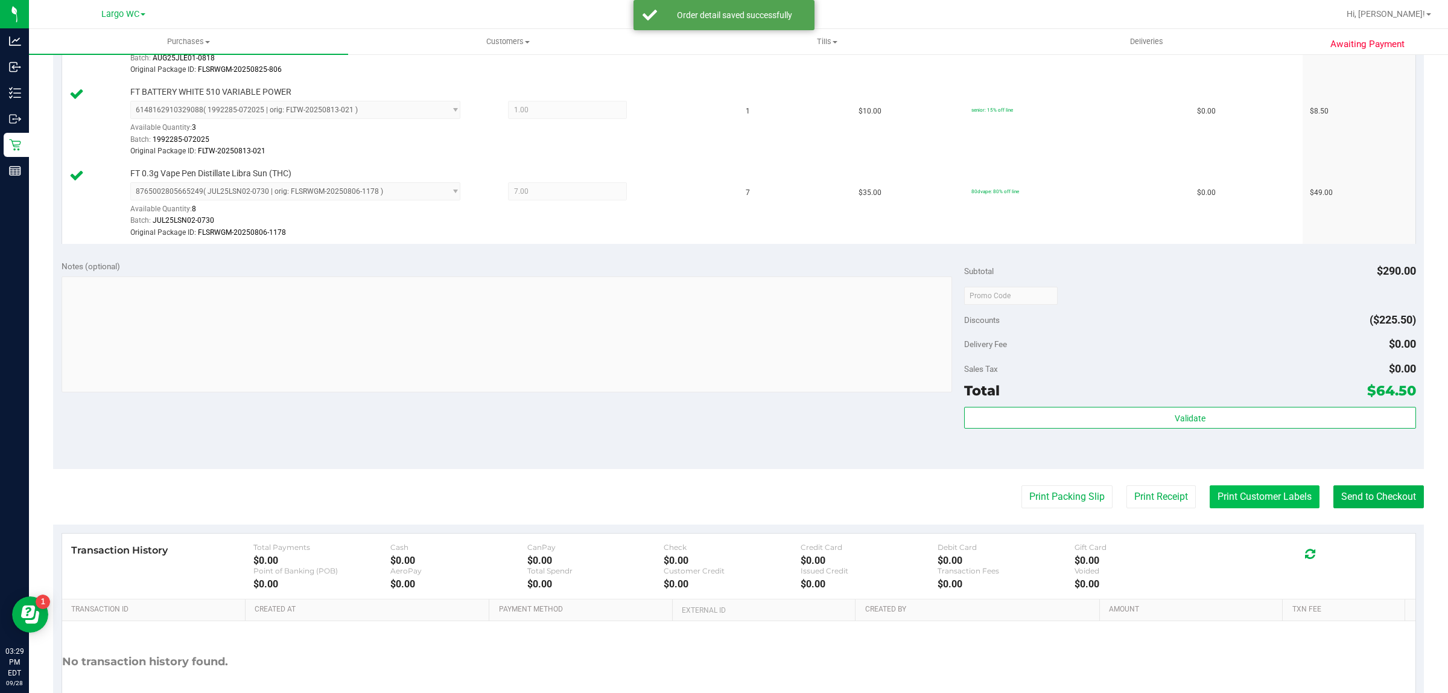
click at [1261, 505] on button "Print Customer Labels" at bounding box center [1265, 496] width 110 height 23
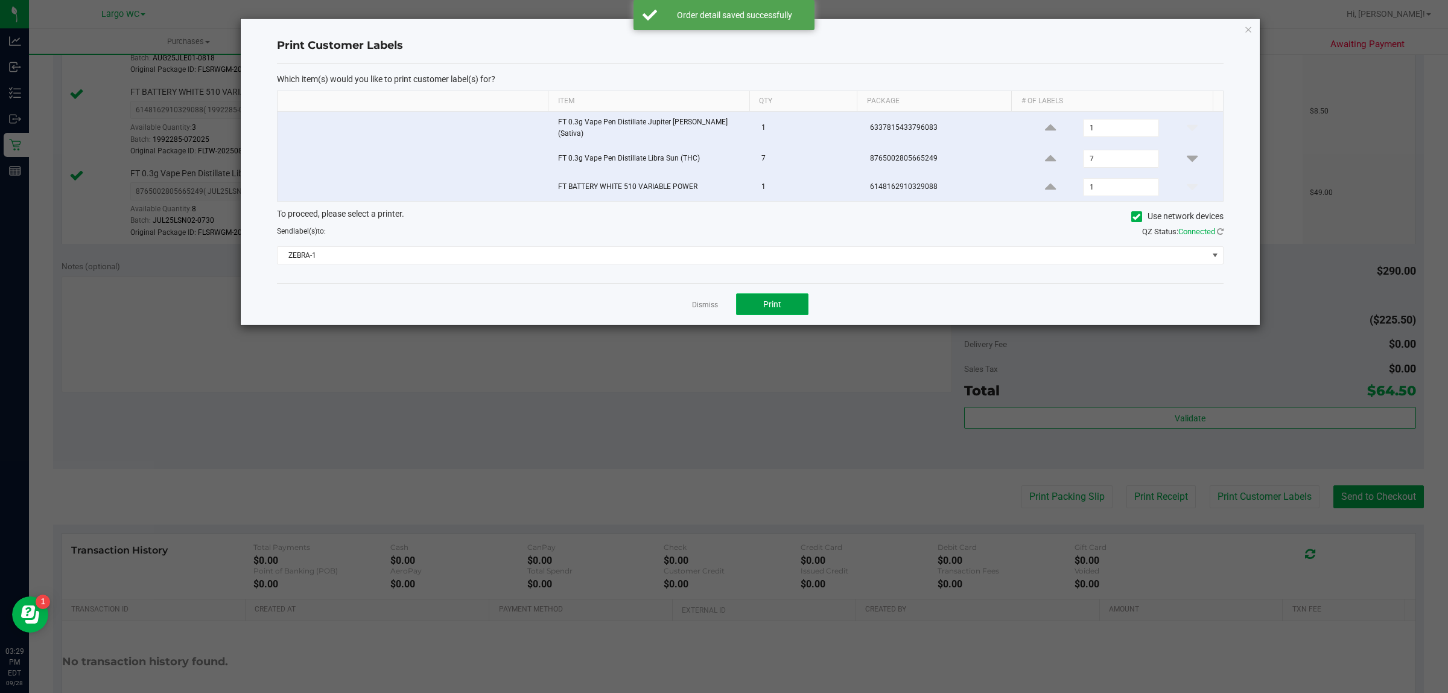
click at [792, 312] on button "Print" at bounding box center [772, 304] width 72 height 22
click at [1248, 31] on icon "button" at bounding box center [1248, 29] width 8 height 14
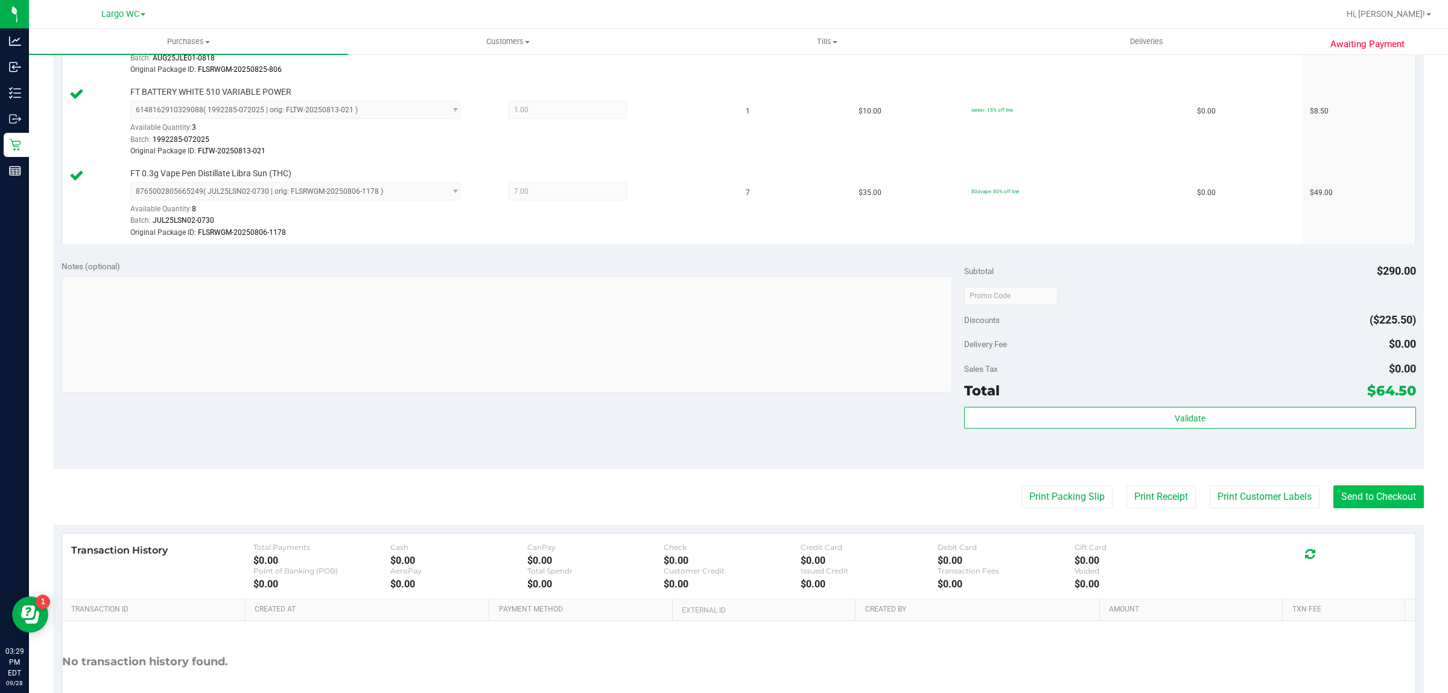
click at [1363, 500] on button "Send to Checkout" at bounding box center [1379, 496] width 91 height 23
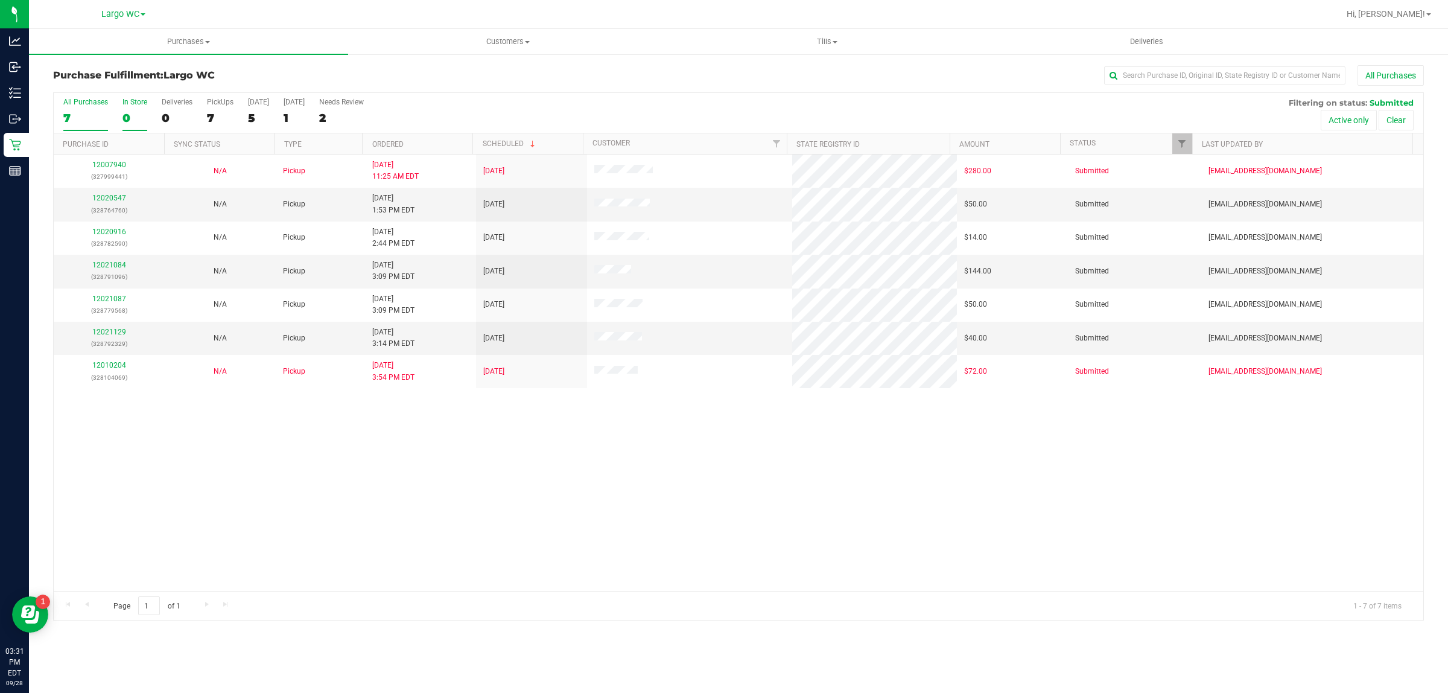
click at [127, 116] on div "0" at bounding box center [135, 118] width 25 height 14
click at [0, 0] on input "In Store 0" at bounding box center [0, 0] width 0 height 0
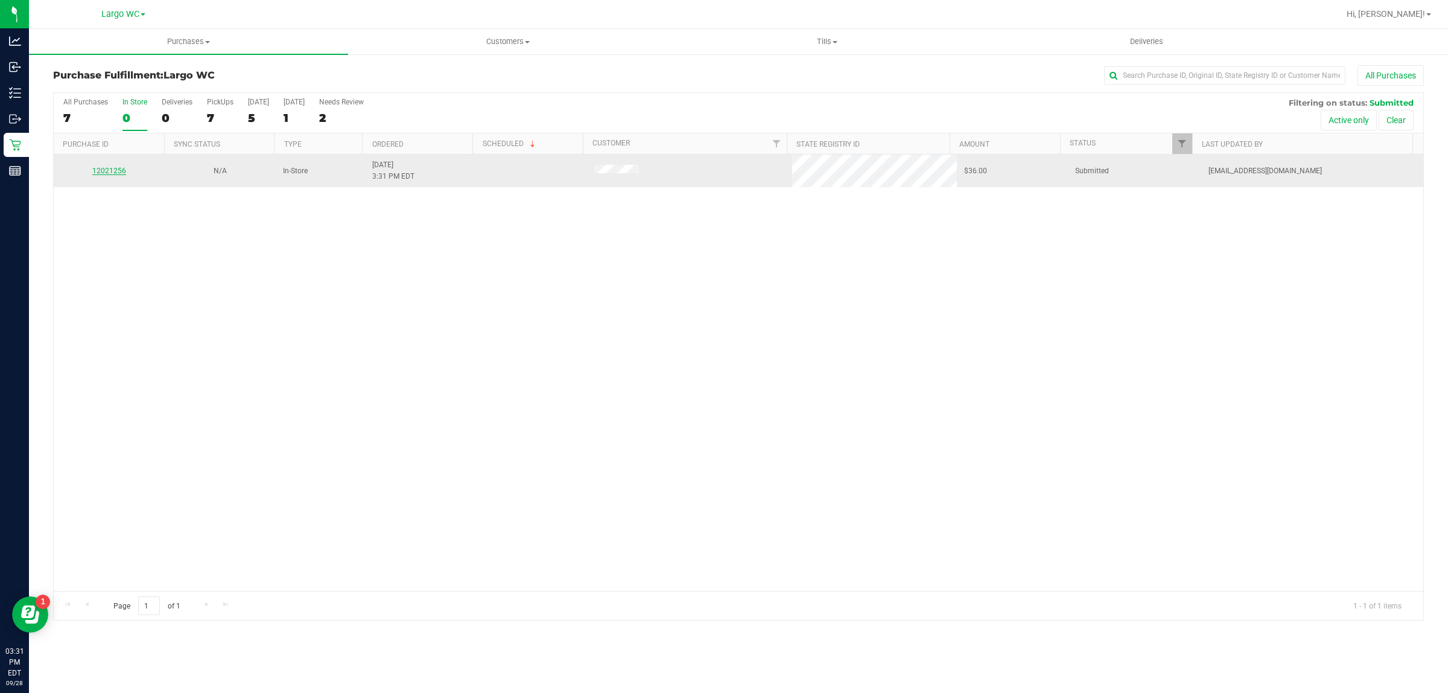
click at [107, 172] on link "12021256" at bounding box center [109, 171] width 34 height 8
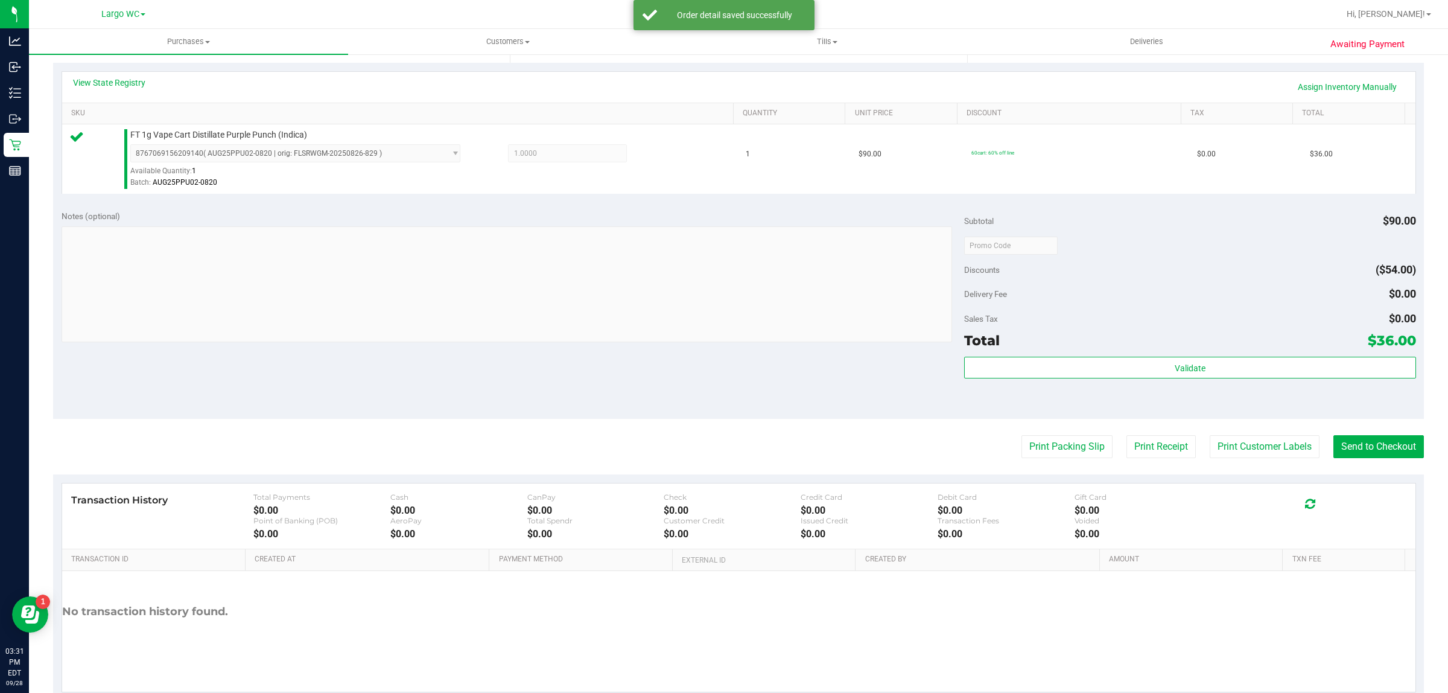
scroll to position [287, 0]
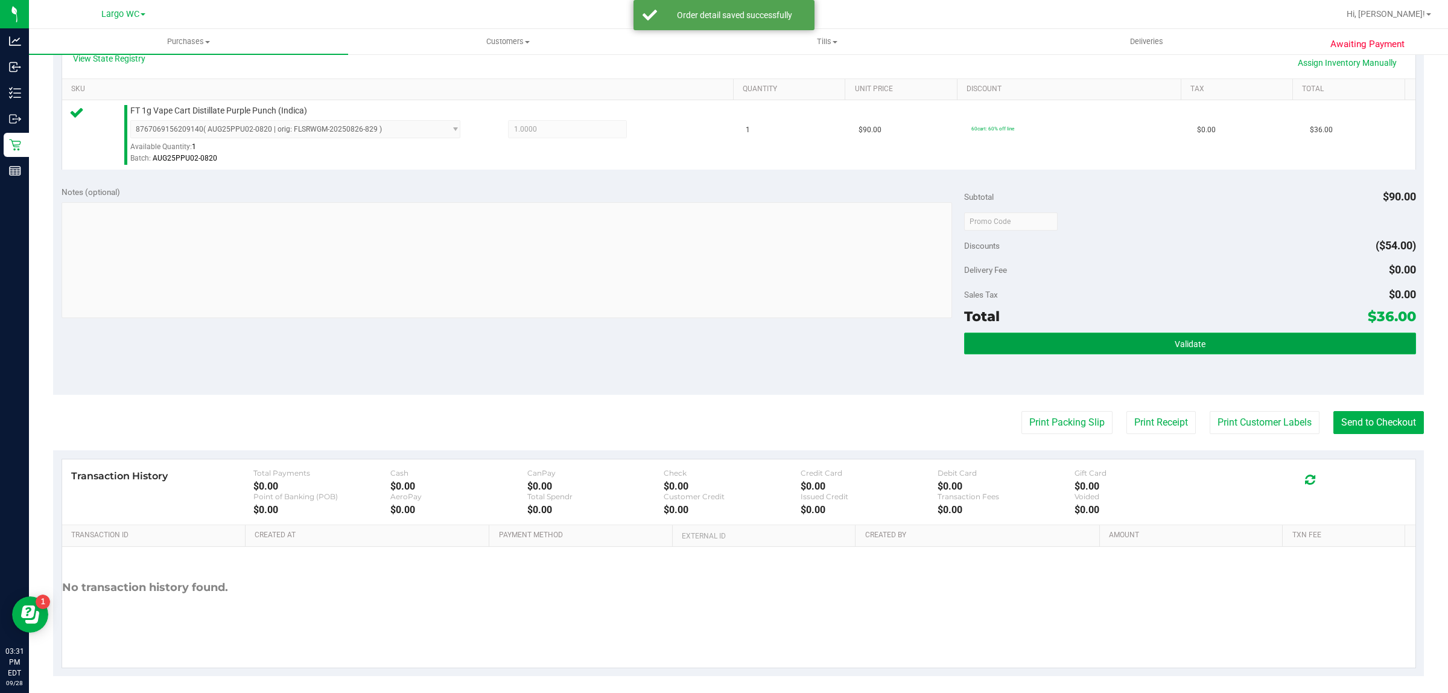
click at [1072, 354] on button "Validate" at bounding box center [1189, 344] width 451 height 22
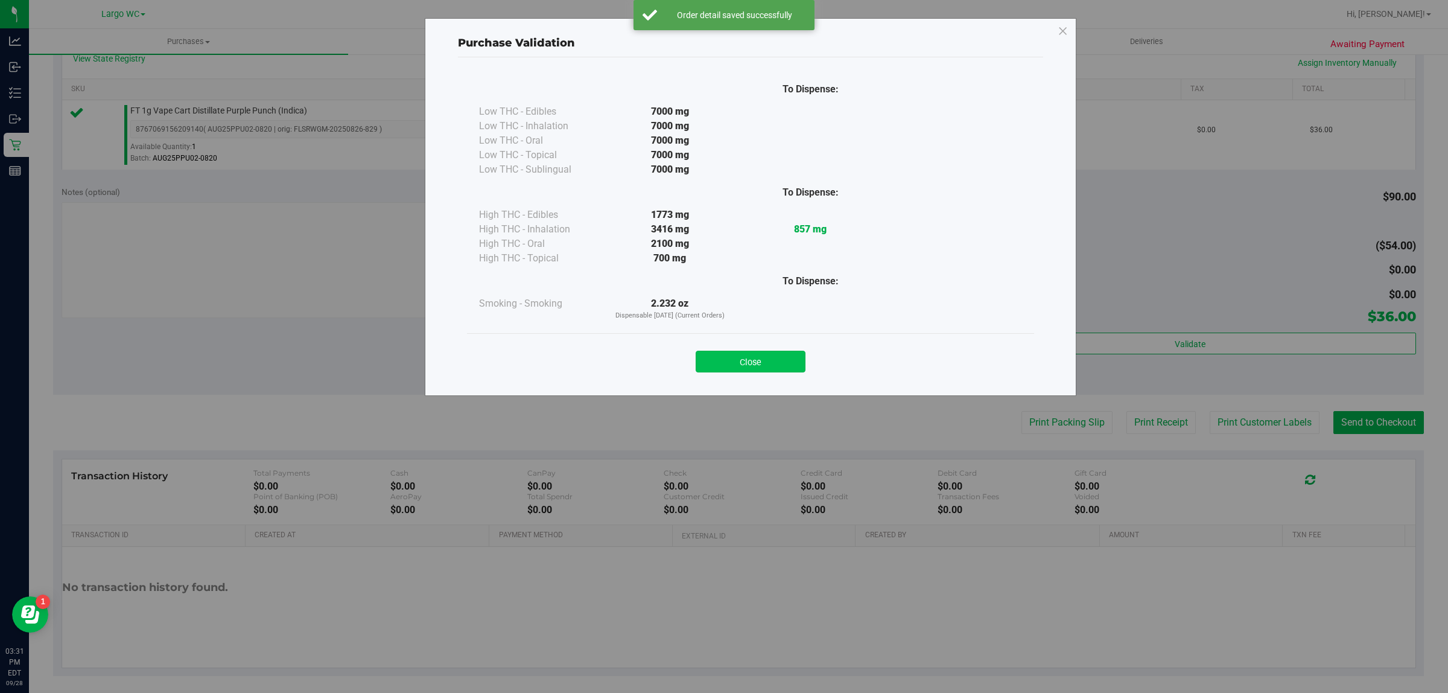
click at [801, 371] on button "Close" at bounding box center [751, 362] width 110 height 22
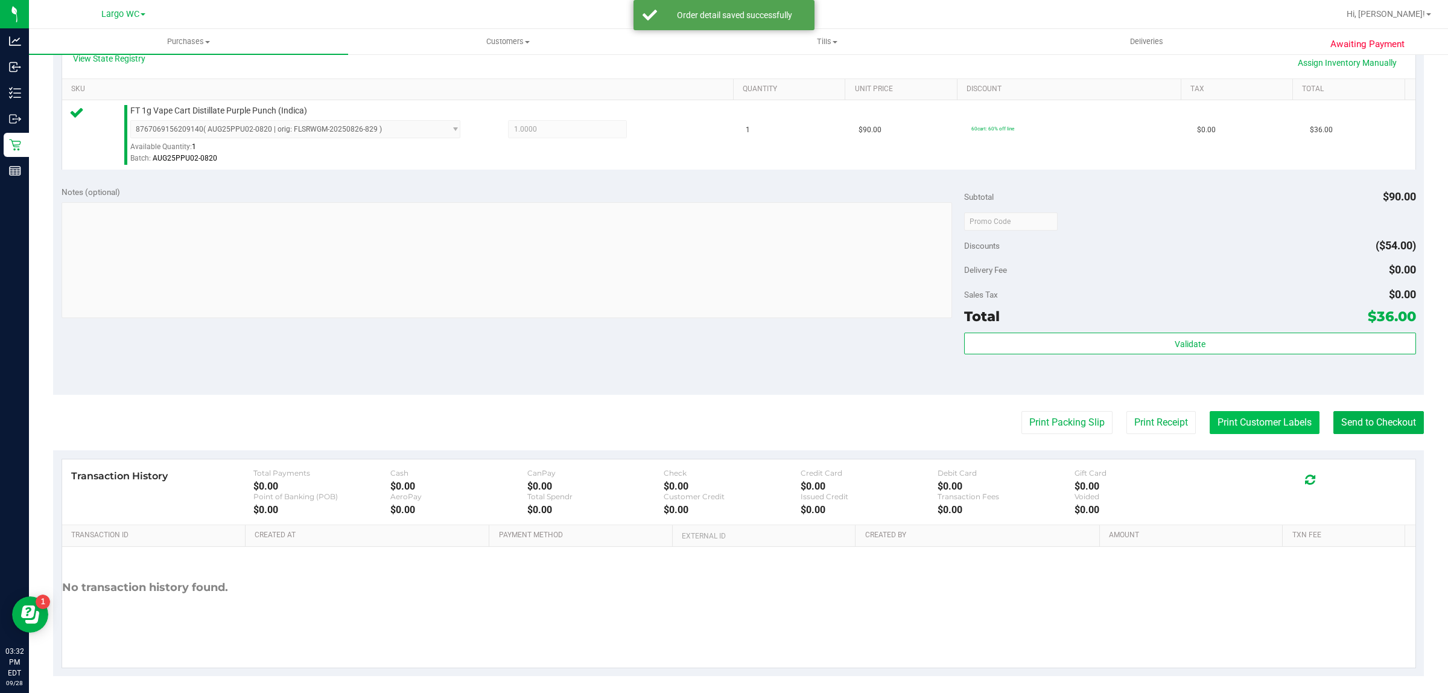
click at [1254, 427] on button "Print Customer Labels" at bounding box center [1265, 422] width 110 height 23
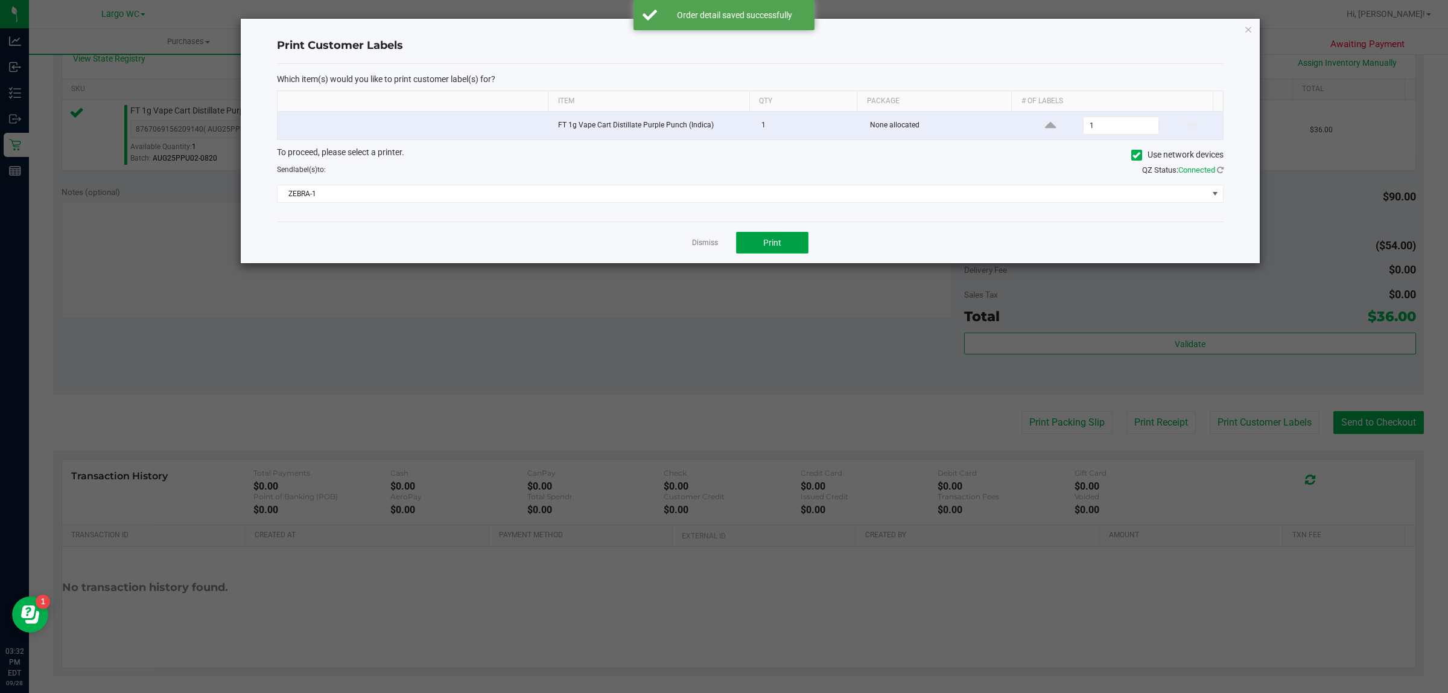
click at [773, 243] on span "Print" at bounding box center [772, 243] width 18 height 10
click at [1248, 28] on icon "button" at bounding box center [1248, 29] width 8 height 14
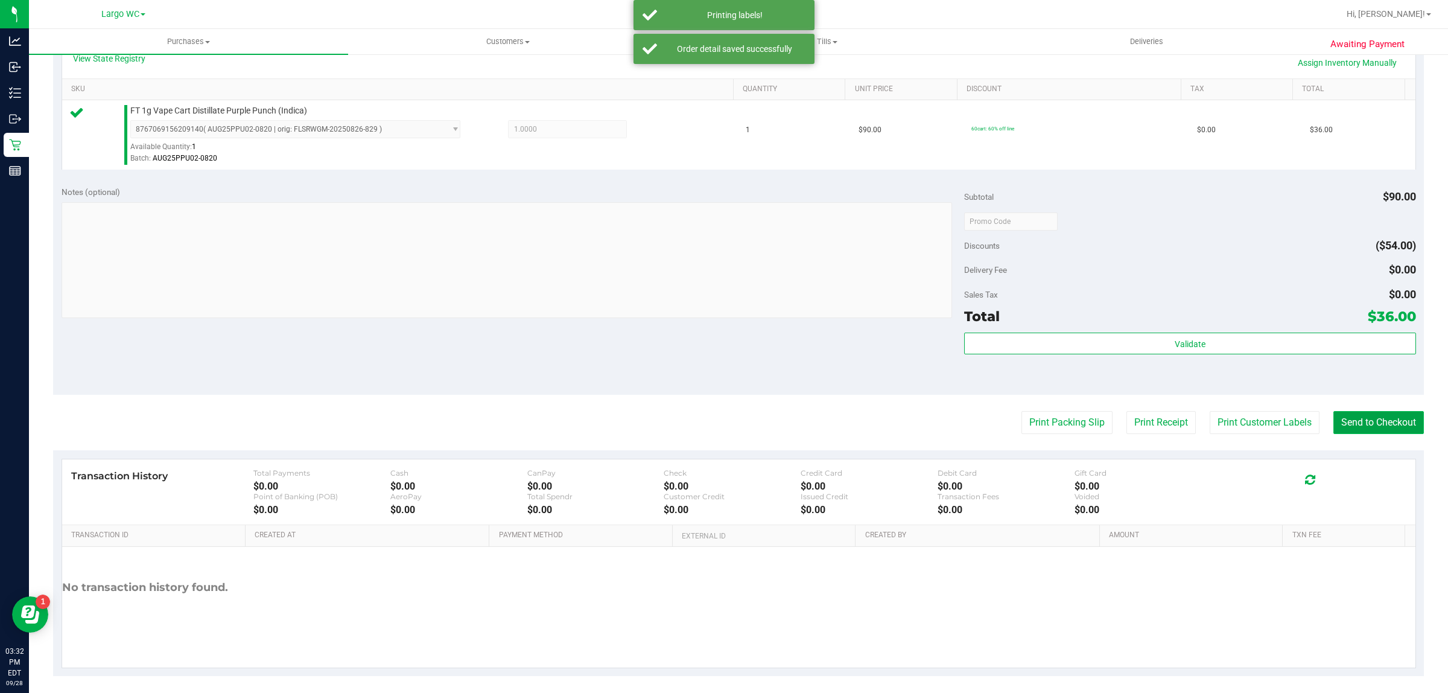
click at [1352, 420] on button "Send to Checkout" at bounding box center [1379, 422] width 91 height 23
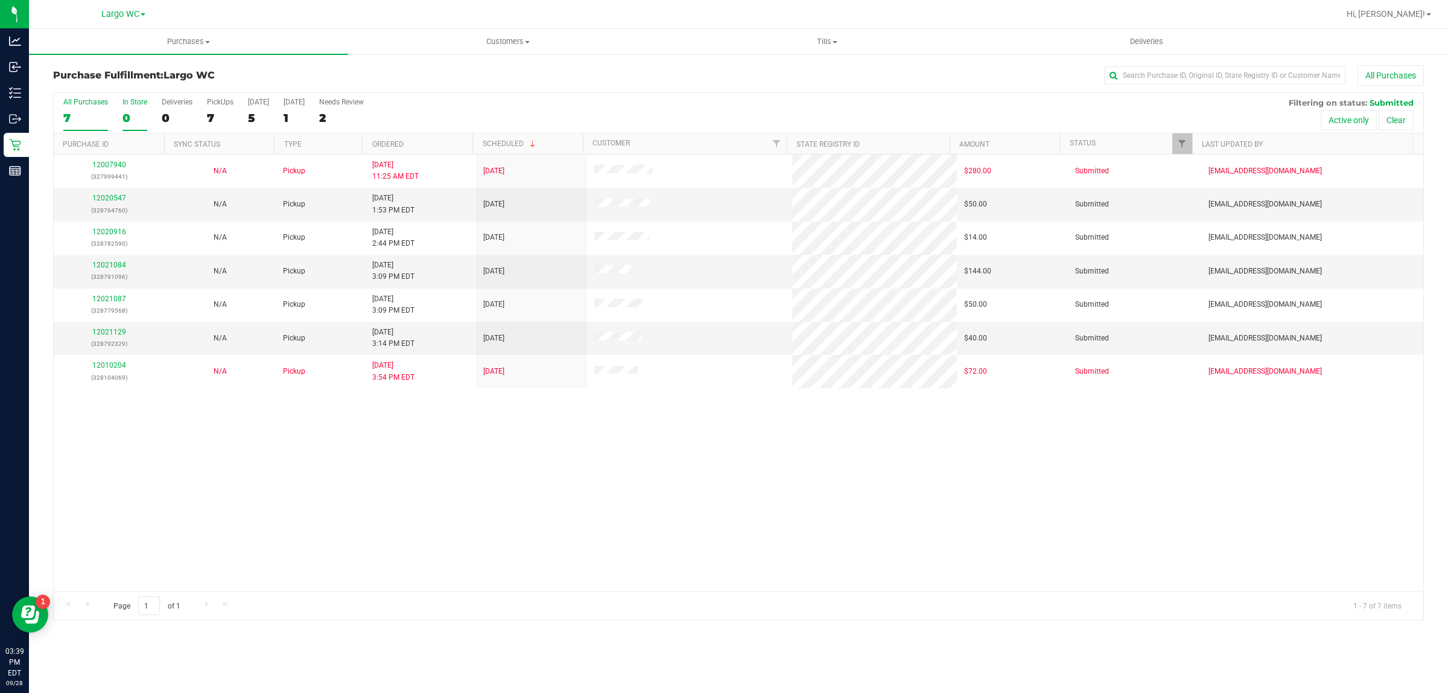
click at [133, 110] on label "In Store 0" at bounding box center [135, 114] width 25 height 33
click at [0, 0] on input "In Store 0" at bounding box center [0, 0] width 0 height 0
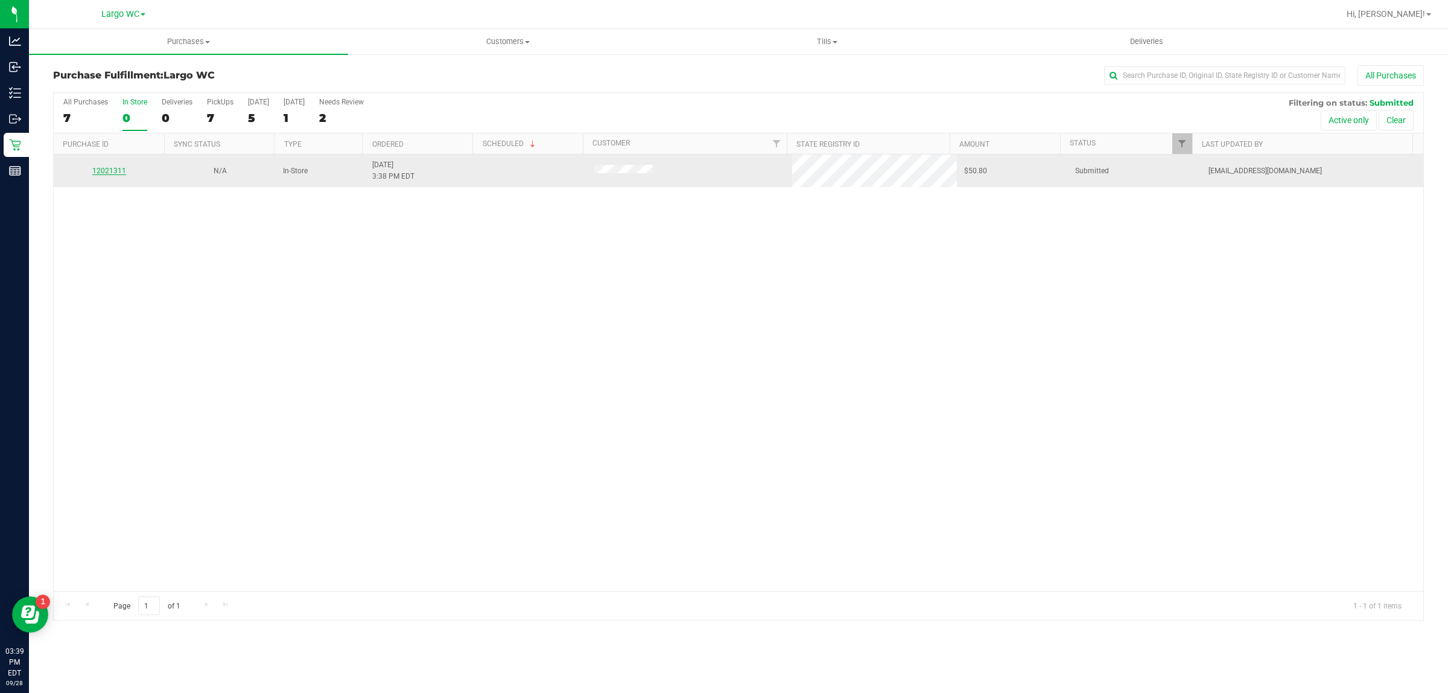
click at [101, 174] on link "12021311" at bounding box center [109, 171] width 34 height 8
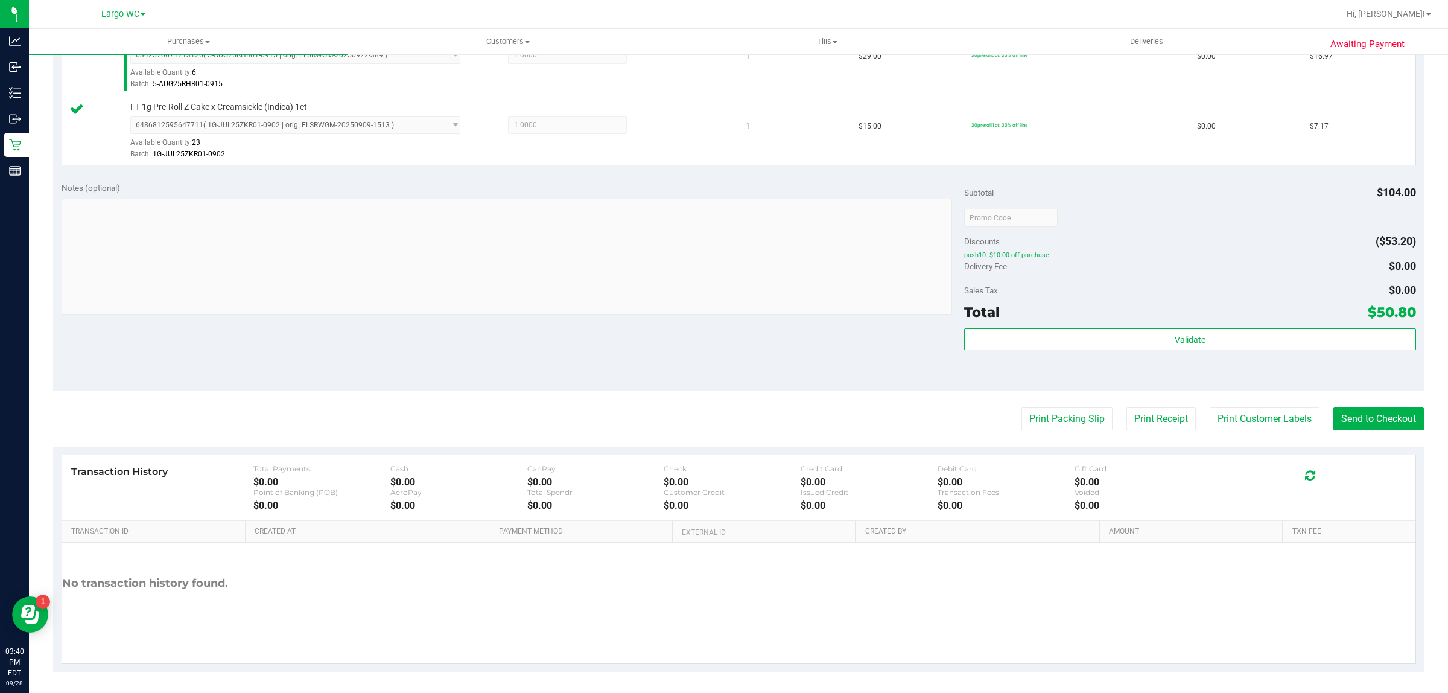
scroll to position [433, 0]
click at [1194, 308] on div "Total $50.80" at bounding box center [1189, 309] width 451 height 22
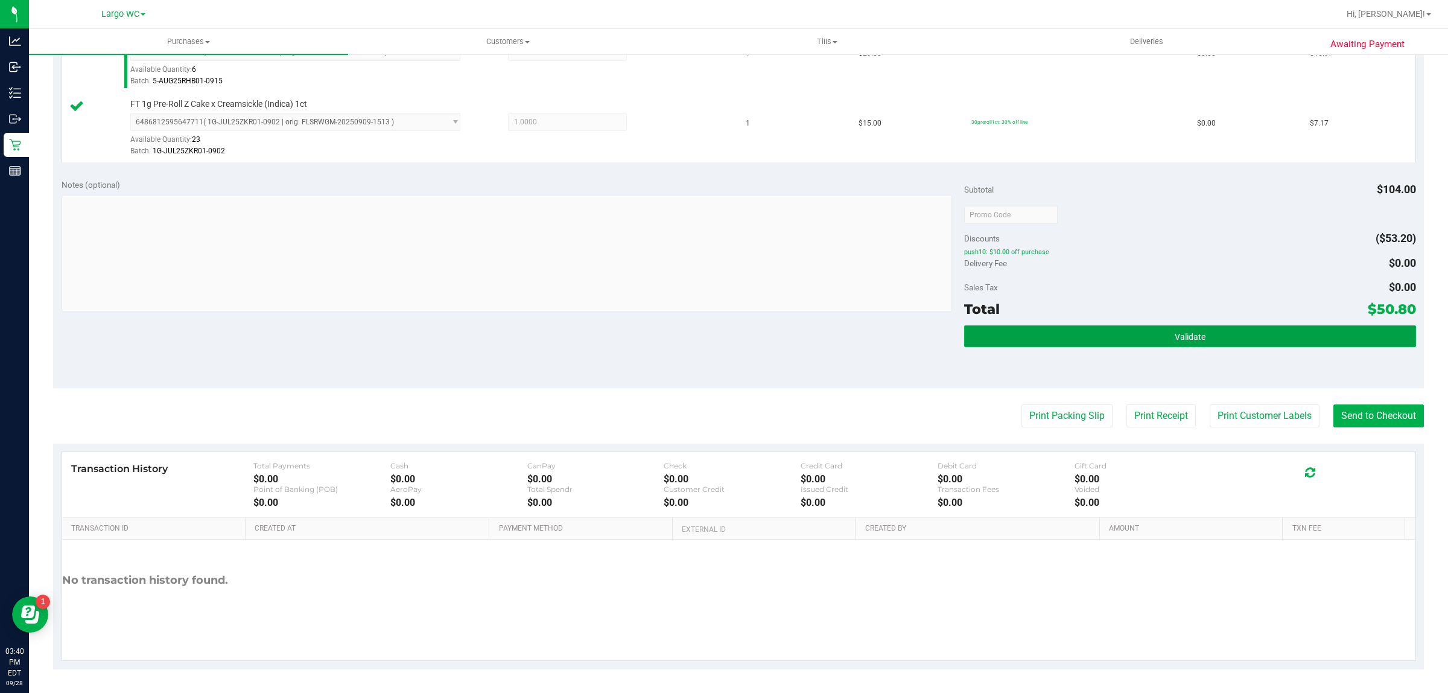
click at [1187, 330] on button "Validate" at bounding box center [1189, 336] width 451 height 22
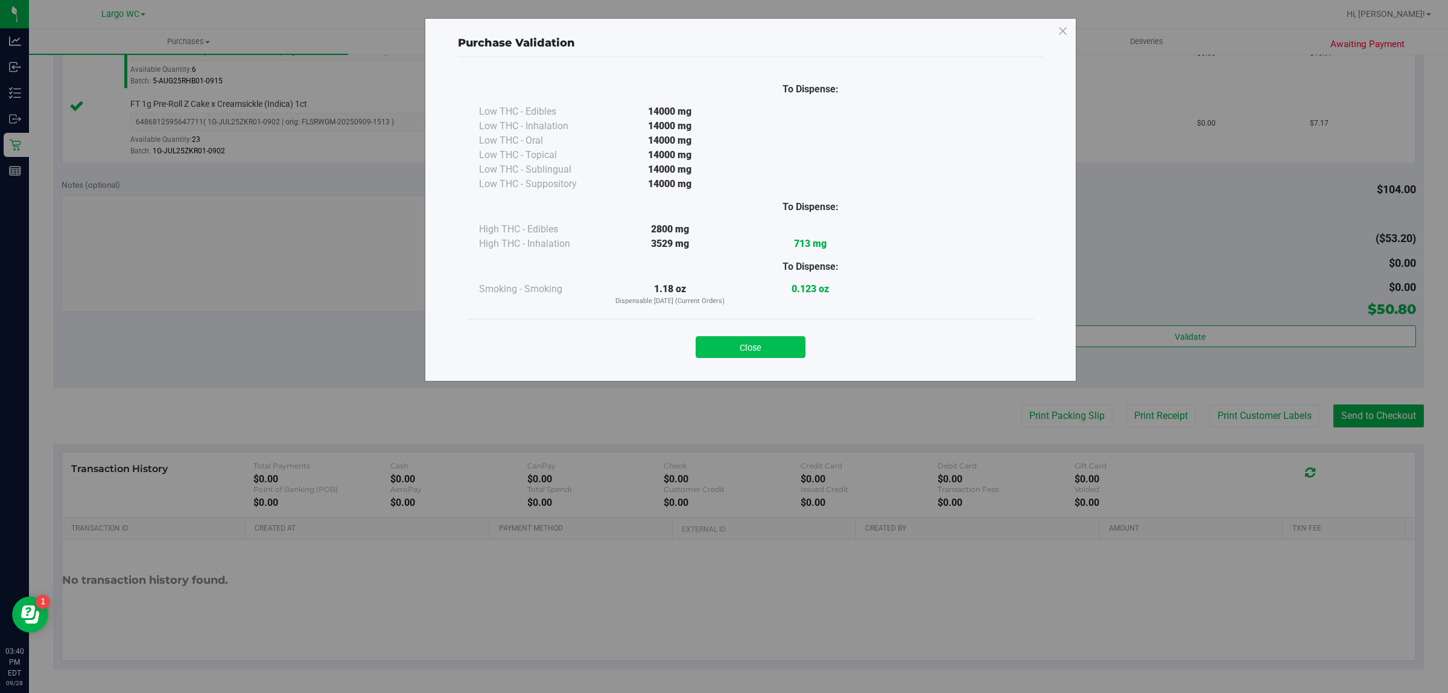
click at [800, 351] on button "Close" at bounding box center [751, 347] width 110 height 22
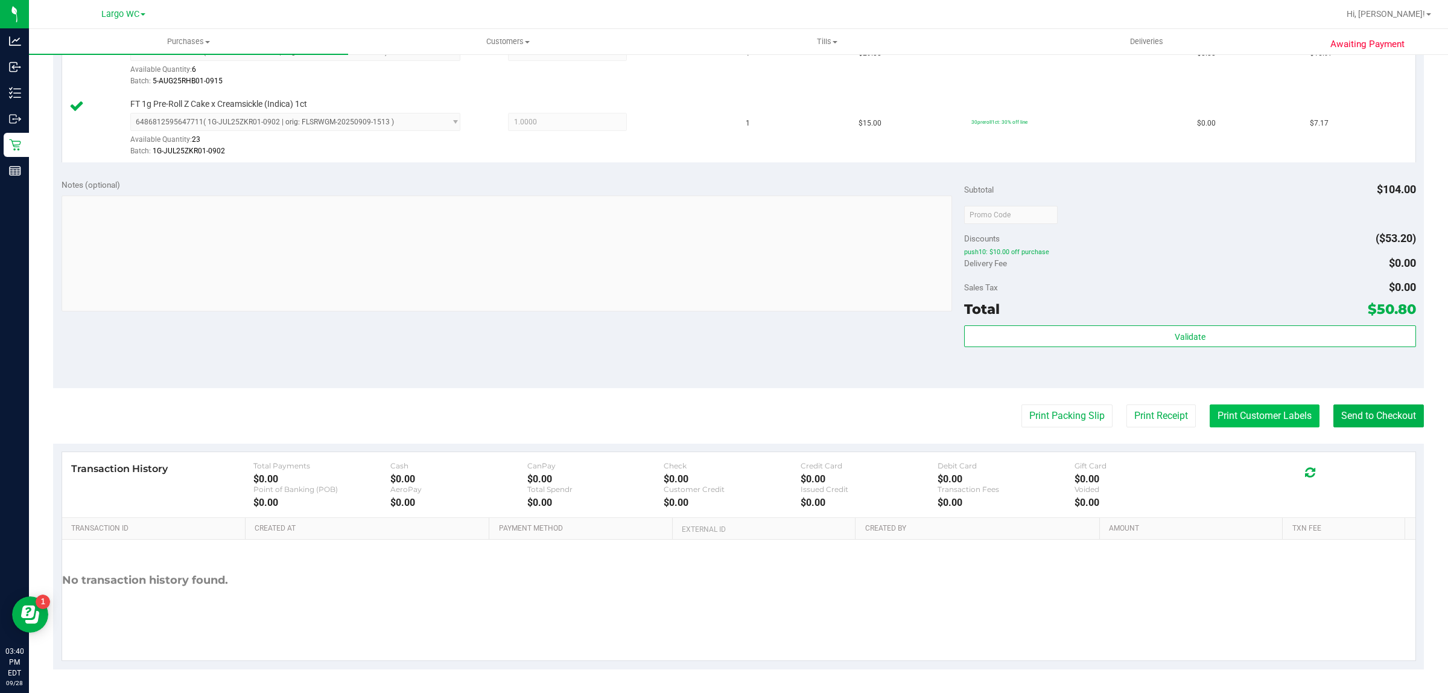
click at [1227, 415] on button "Print Customer Labels" at bounding box center [1265, 415] width 110 height 23
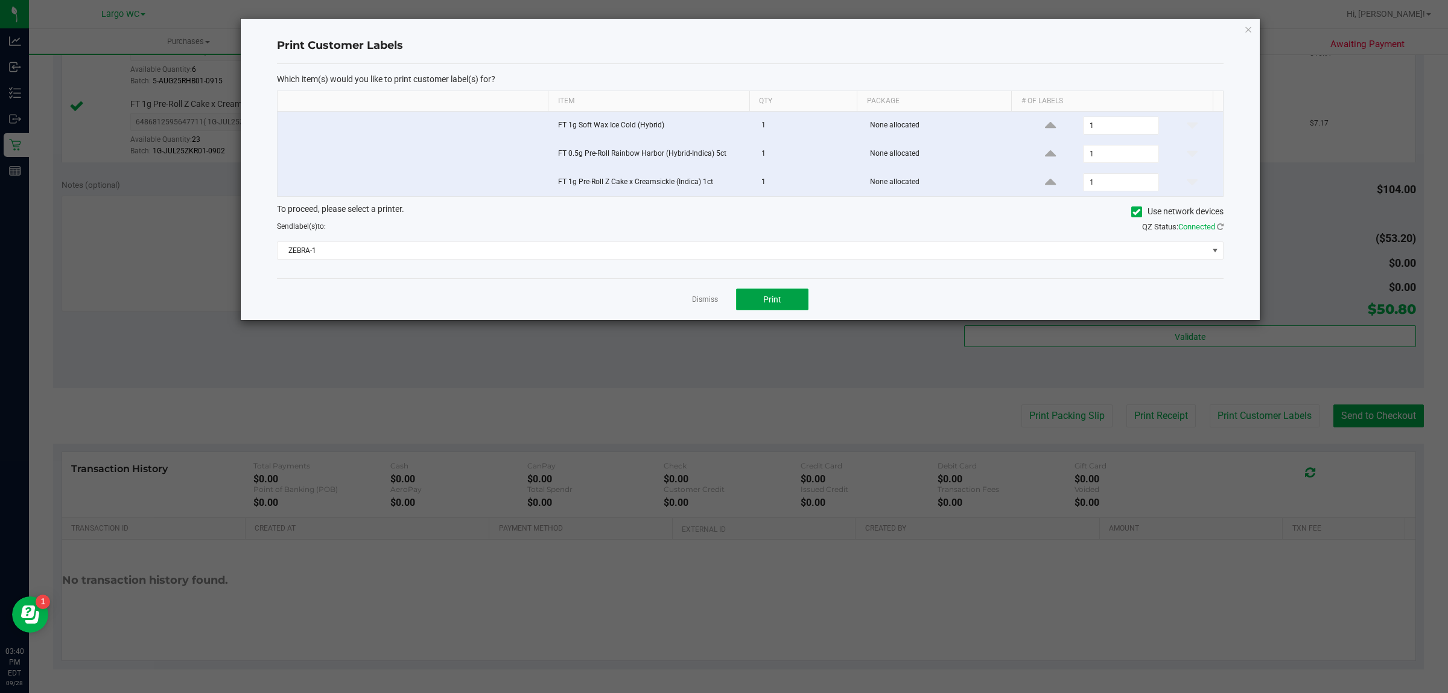
click at [785, 308] on button "Print" at bounding box center [772, 299] width 72 height 22
click at [1248, 31] on icon "button" at bounding box center [1248, 29] width 8 height 14
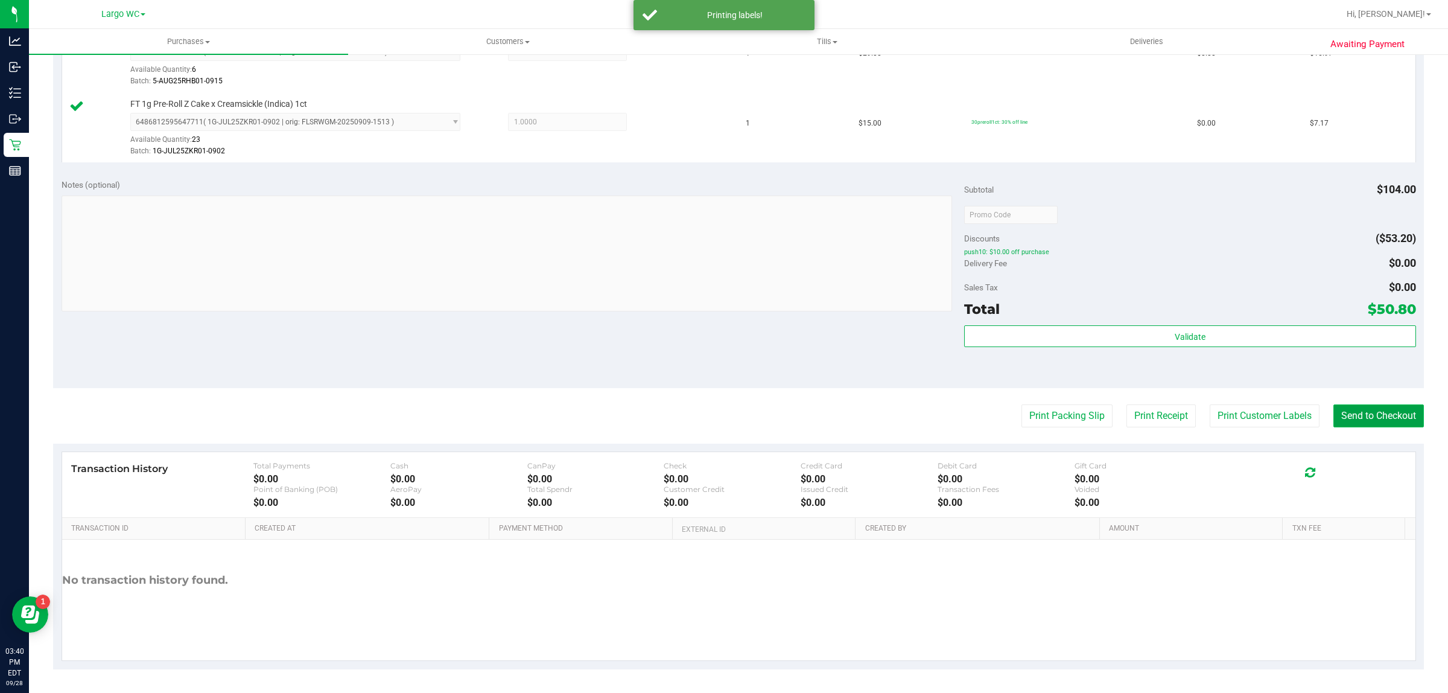
click at [1361, 415] on button "Send to Checkout" at bounding box center [1379, 415] width 91 height 23
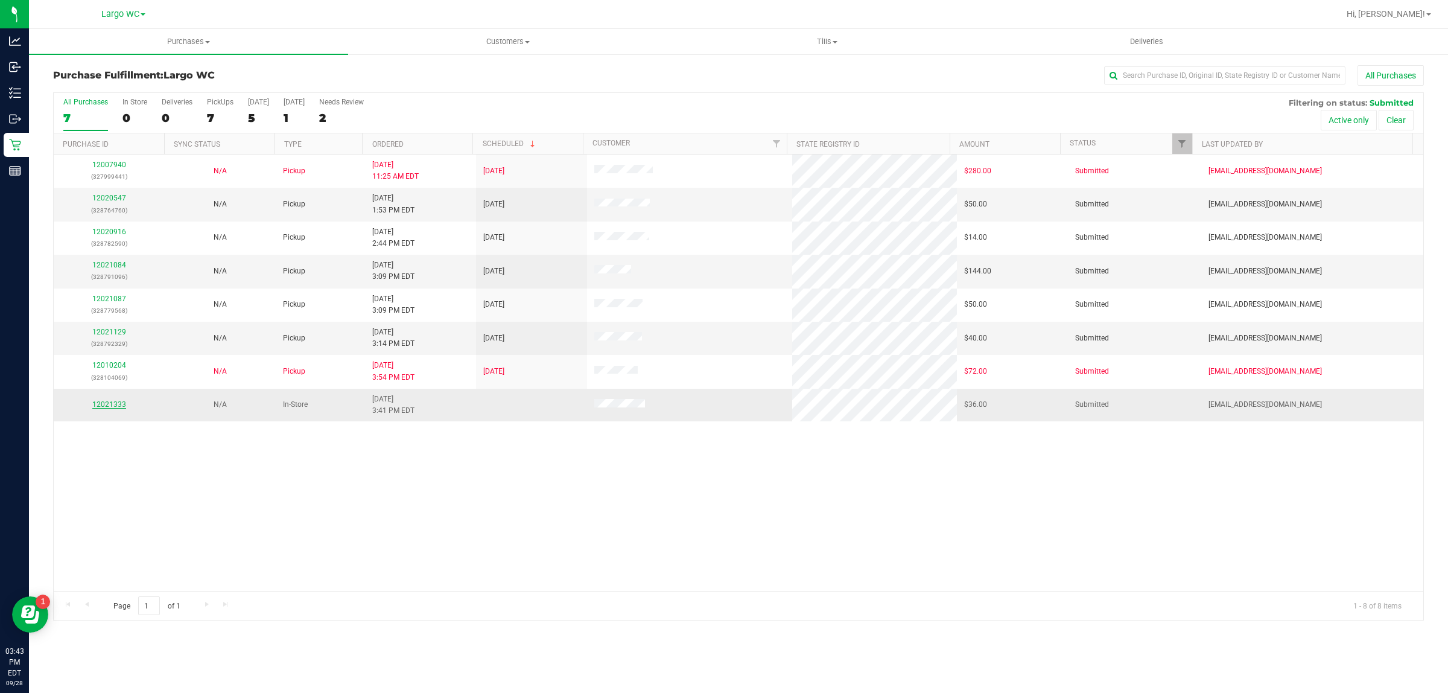
click at [116, 409] on link "12021333" at bounding box center [109, 404] width 34 height 8
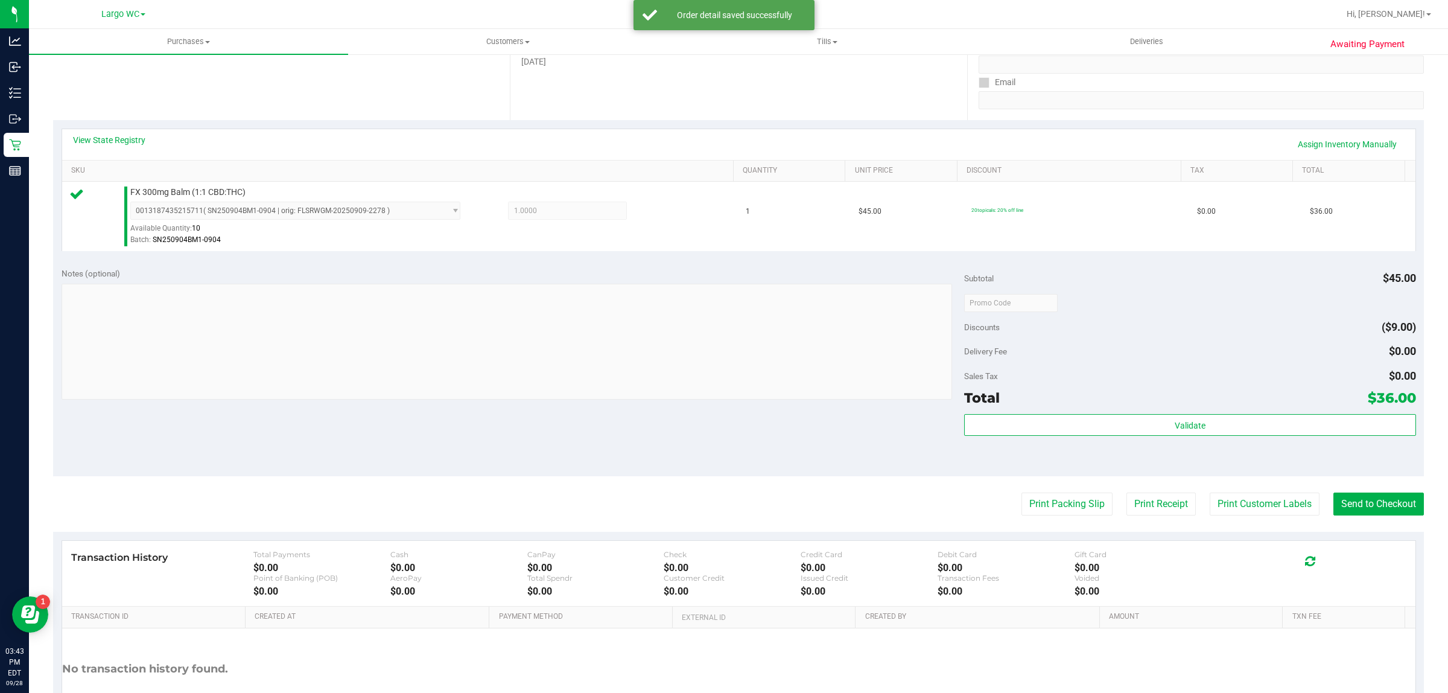
scroll to position [293, 0]
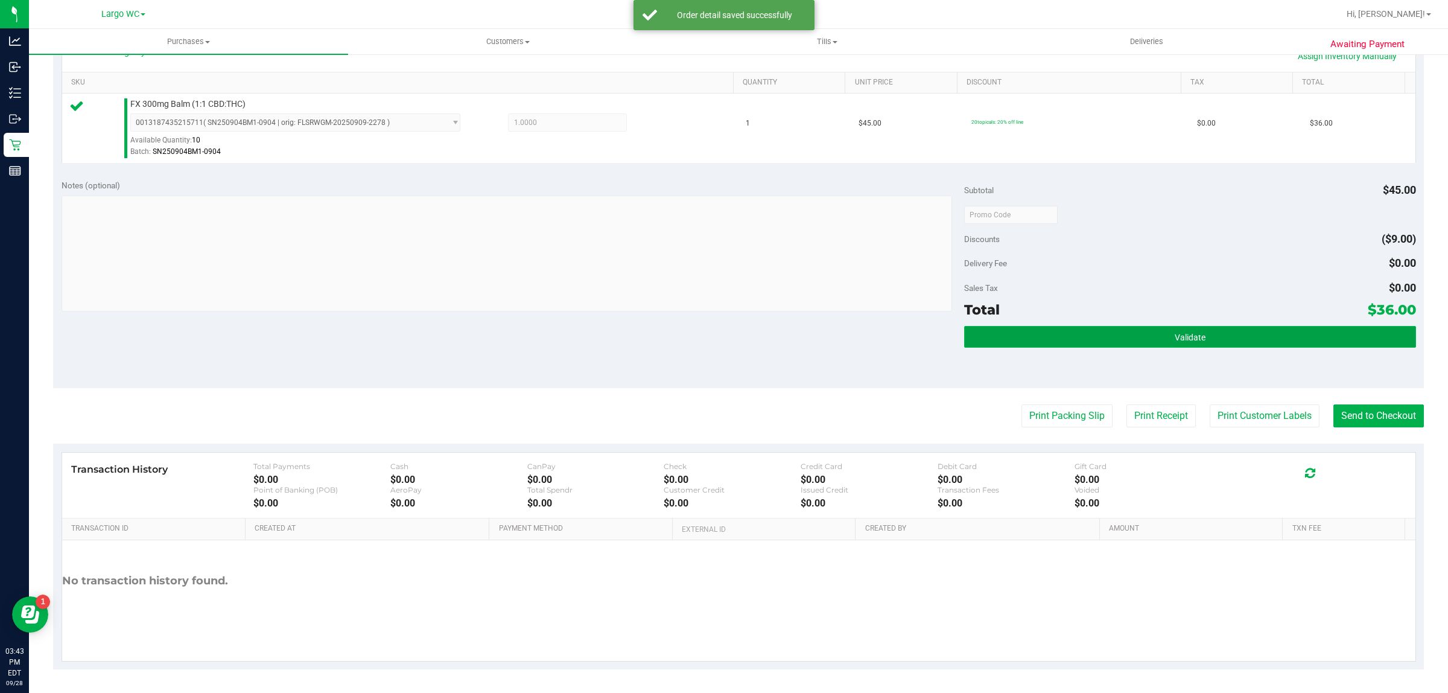
click at [1223, 348] on button "Validate" at bounding box center [1189, 337] width 451 height 22
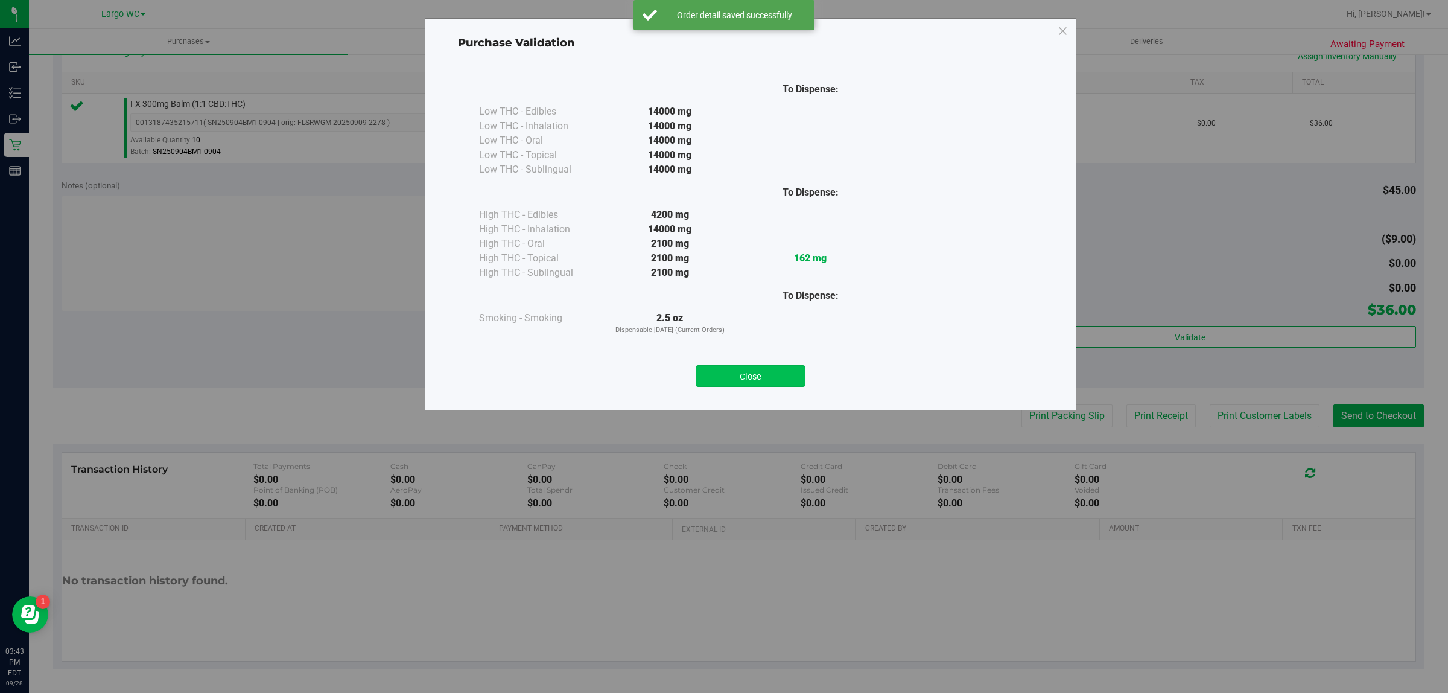
click at [774, 378] on button "Close" at bounding box center [751, 376] width 110 height 22
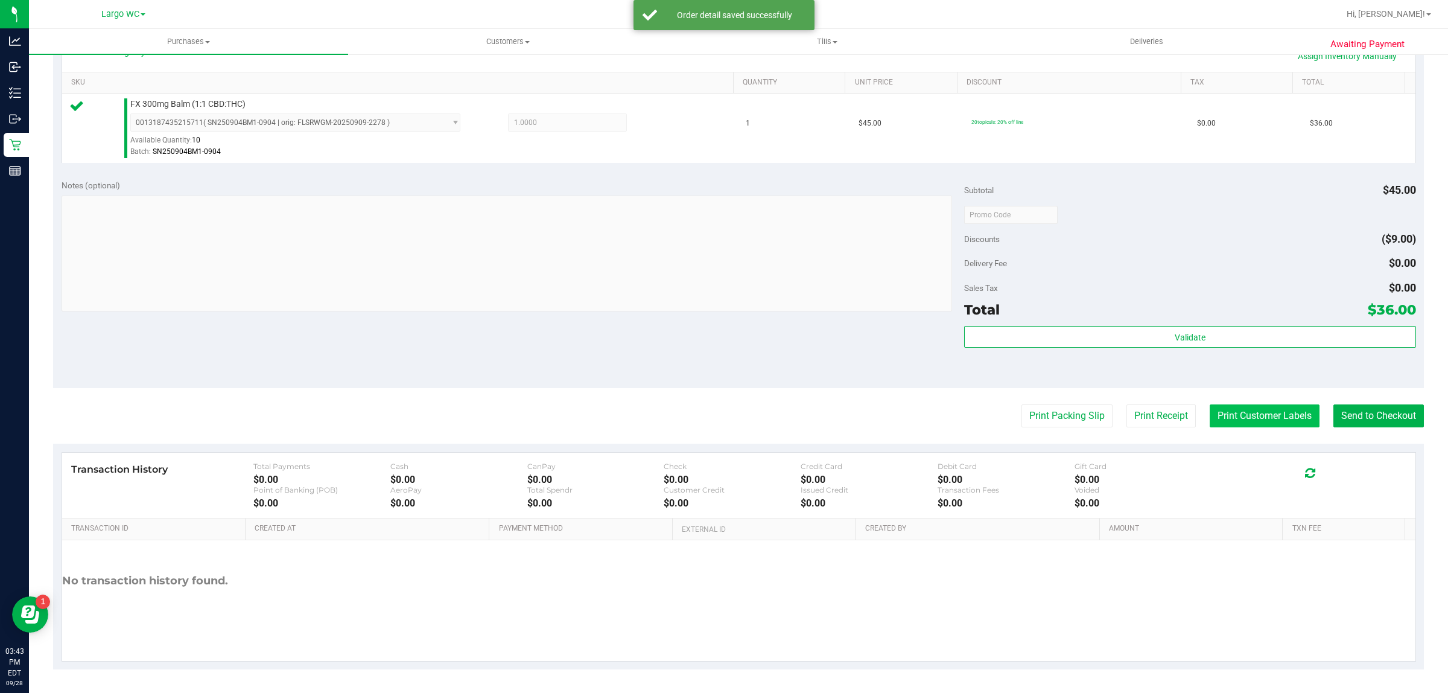
click at [1251, 412] on button "Print Customer Labels" at bounding box center [1265, 415] width 110 height 23
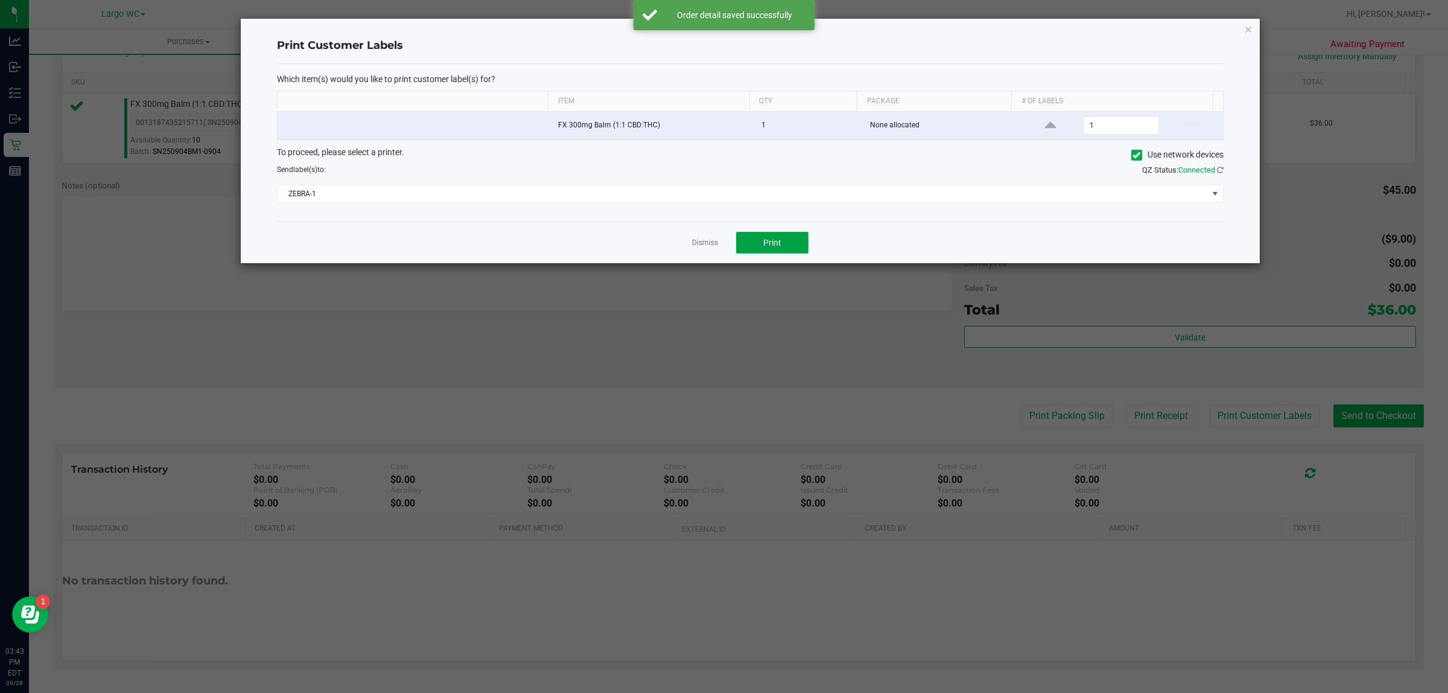
click at [776, 239] on span "Print" at bounding box center [772, 243] width 18 height 10
click at [701, 240] on link "Dismiss" at bounding box center [705, 243] width 26 height 10
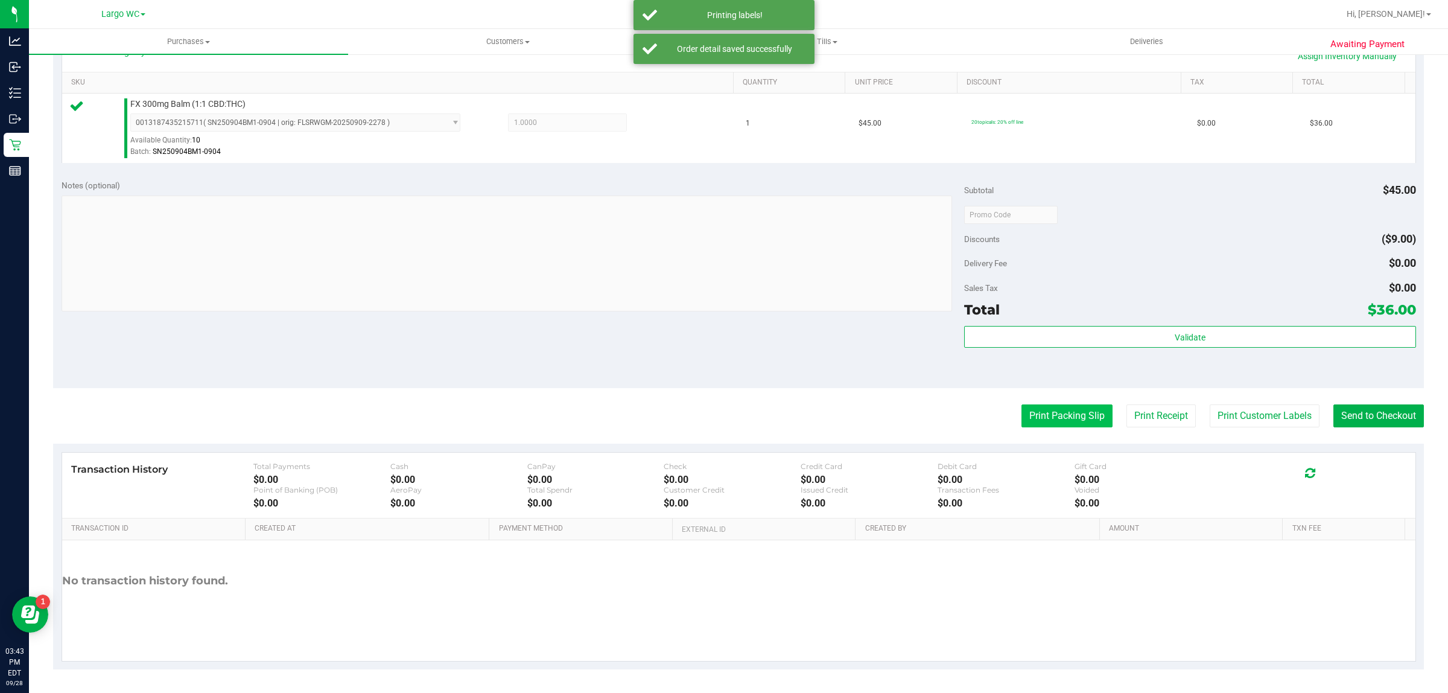
click at [1069, 424] on button "Print Packing Slip" at bounding box center [1067, 415] width 91 height 23
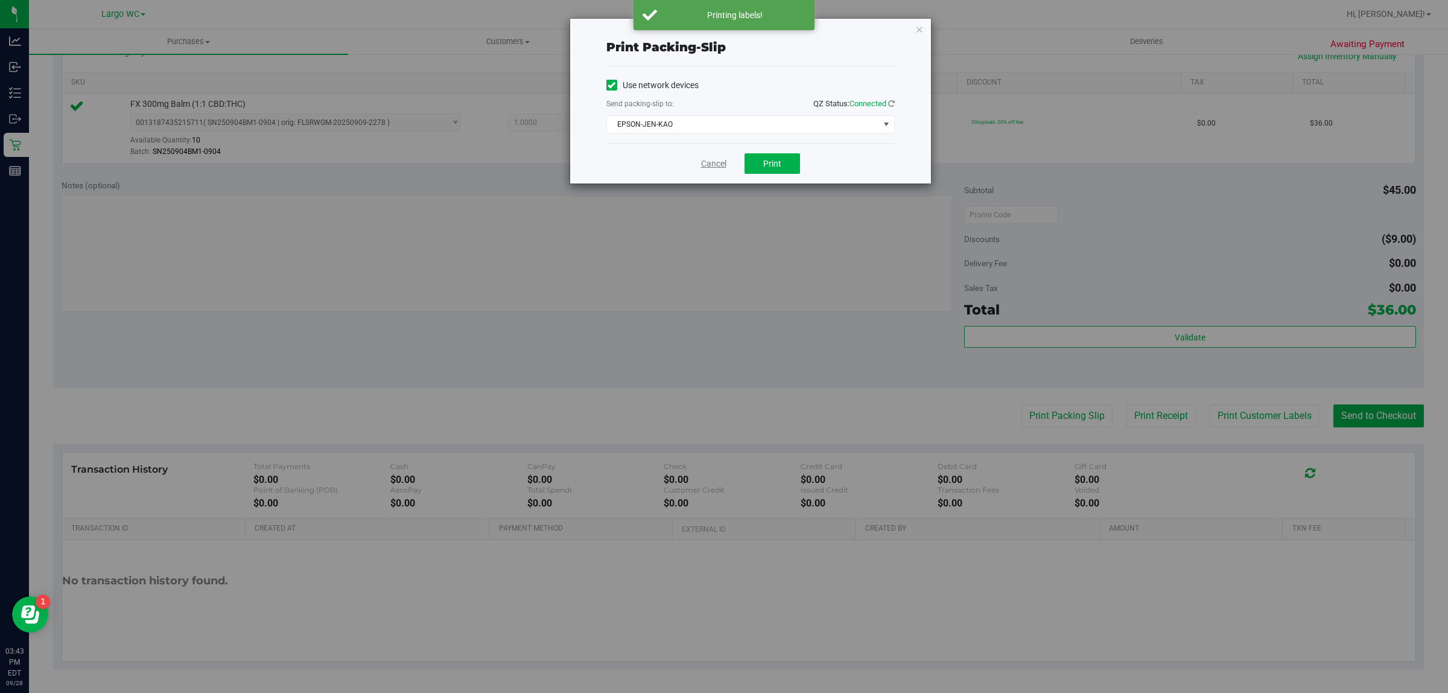
click at [716, 168] on link "Cancel" at bounding box center [713, 164] width 25 height 13
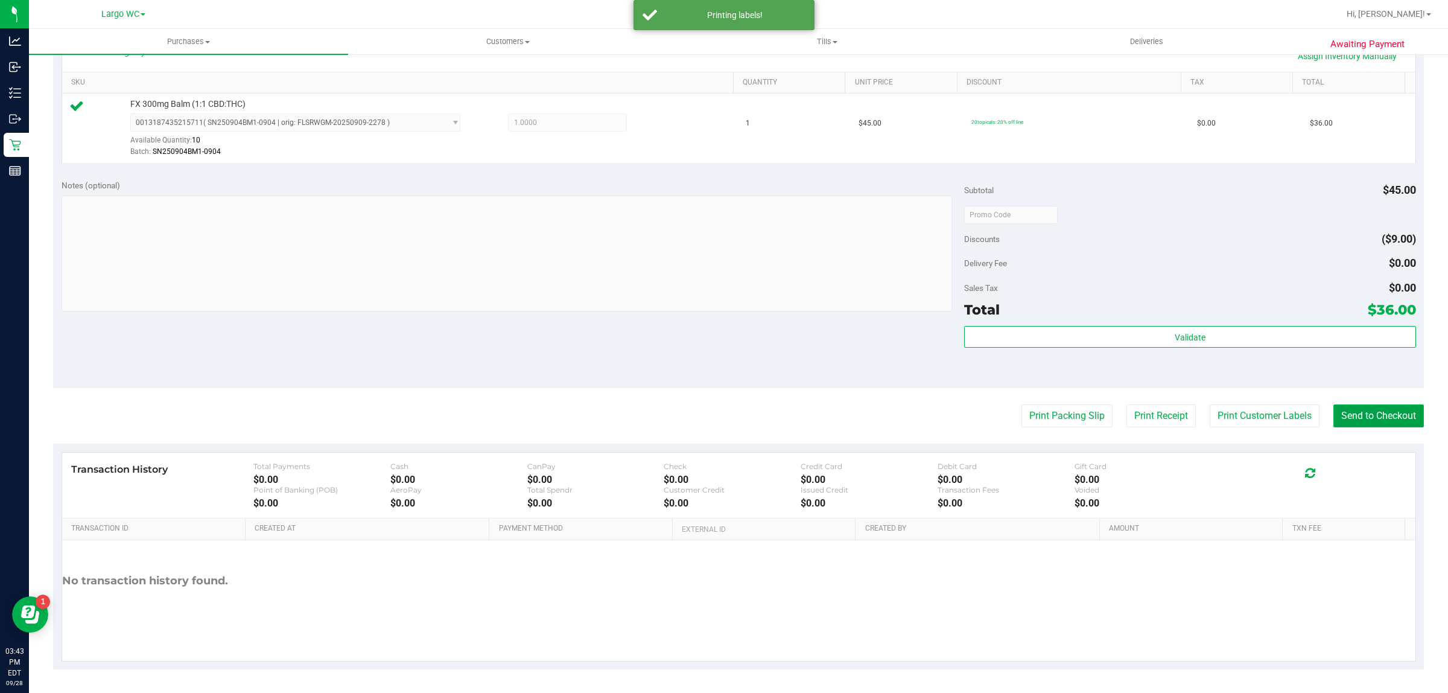
click at [1377, 418] on button "Send to Checkout" at bounding box center [1379, 415] width 91 height 23
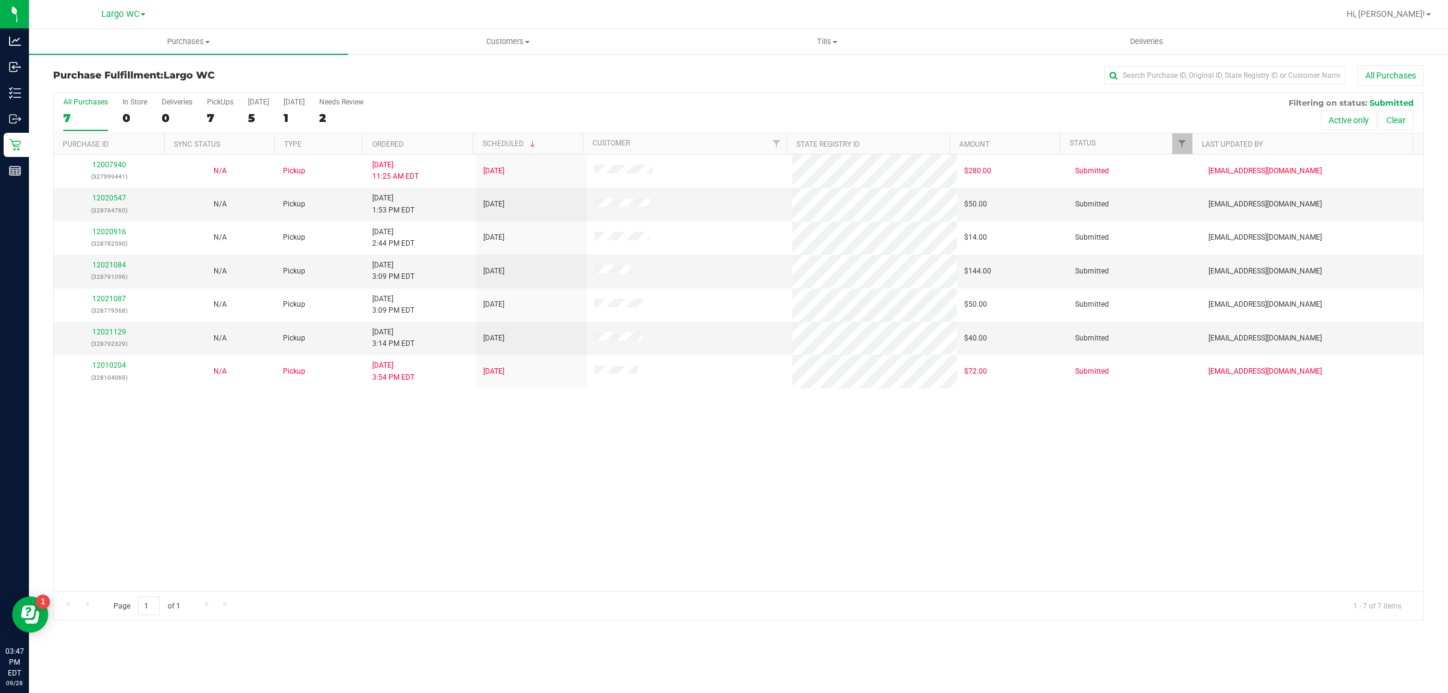
click at [107, 512] on div "12007940 (327999441) N/A Pickup 9/26/2025 11:25 AM EDT 9/29/2025 $280.00 Submit…" at bounding box center [739, 373] width 1370 height 436
click at [123, 106] on div "In Store" at bounding box center [135, 102] width 25 height 8
click at [0, 0] on input "In Store 0" at bounding box center [0, 0] width 0 height 0
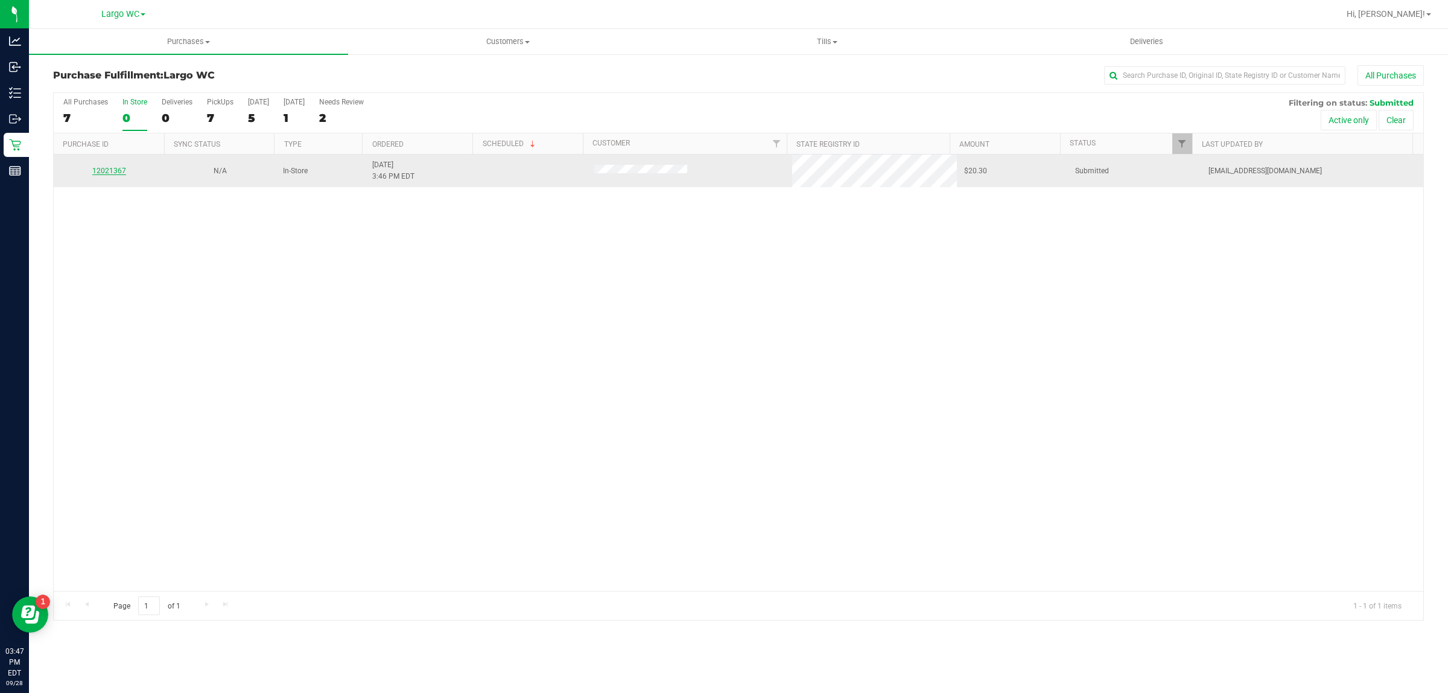
click at [113, 171] on link "12021367" at bounding box center [109, 171] width 34 height 8
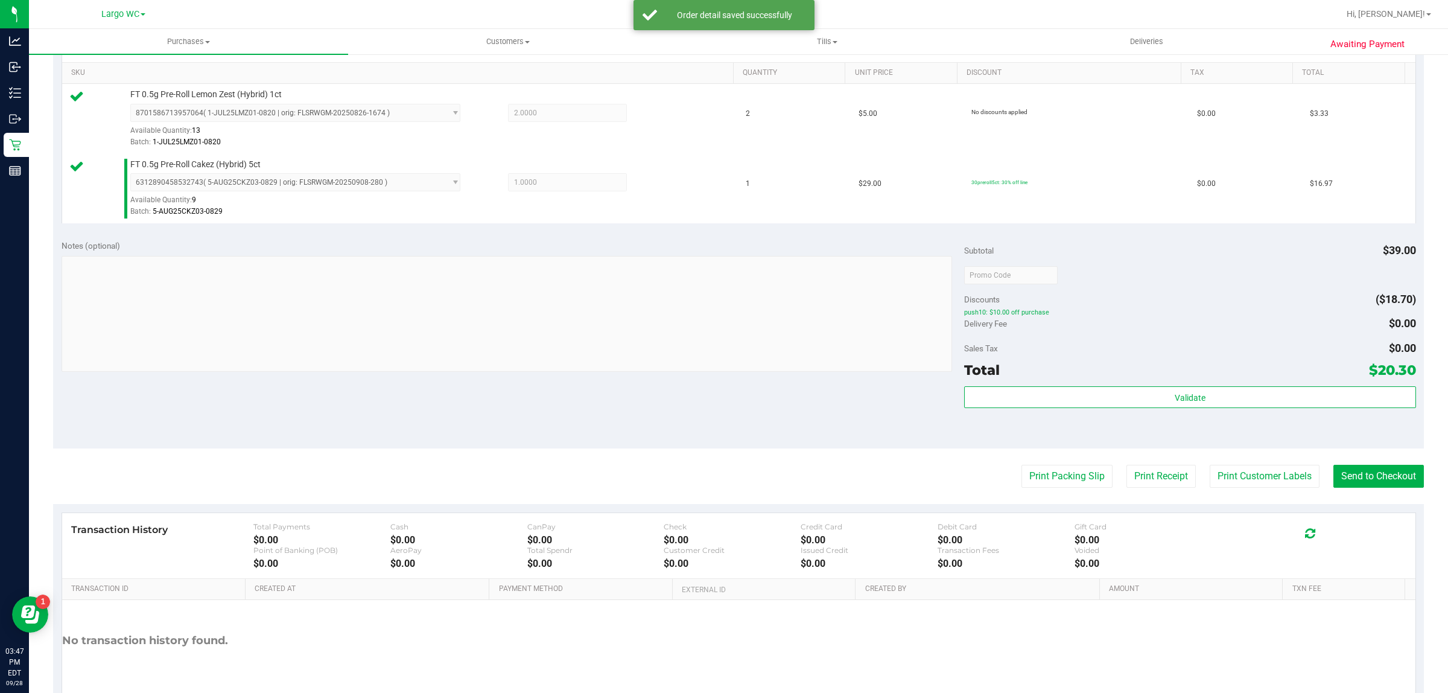
scroll to position [316, 0]
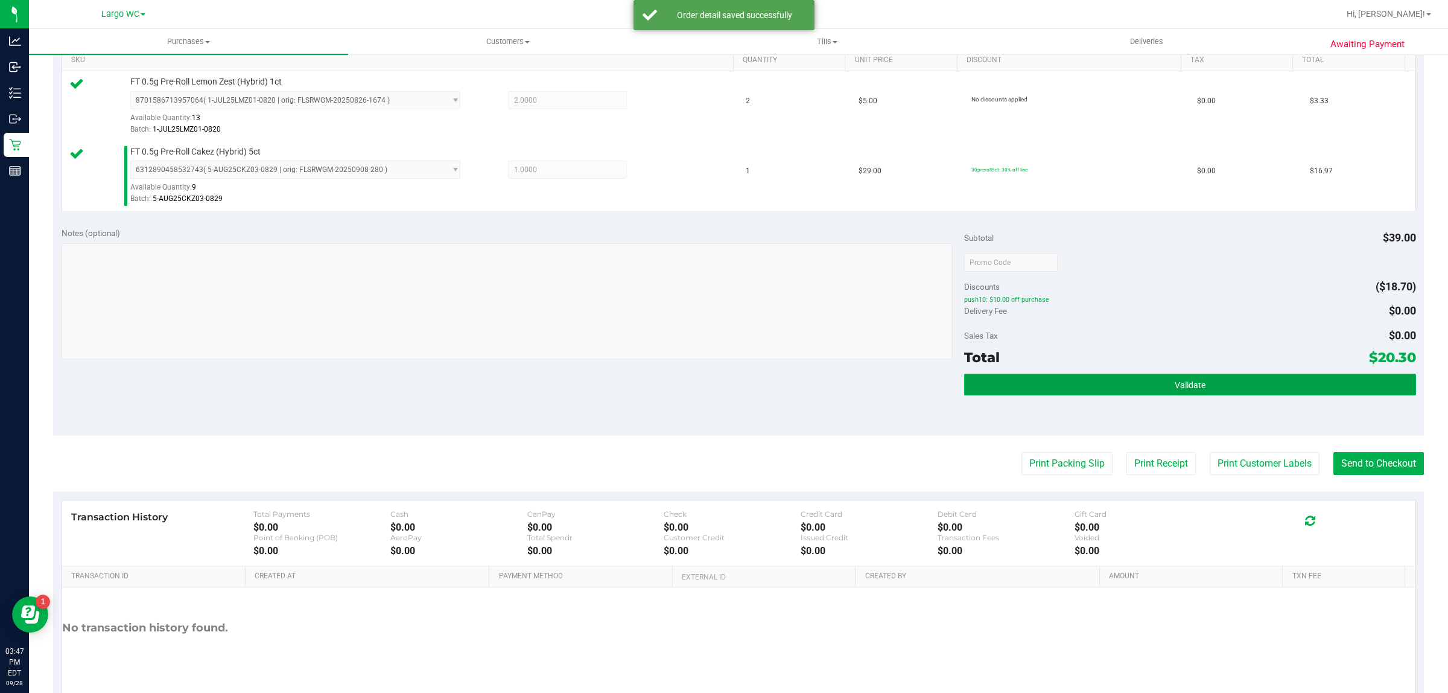
click at [964, 394] on button "Validate" at bounding box center [1189, 385] width 451 height 22
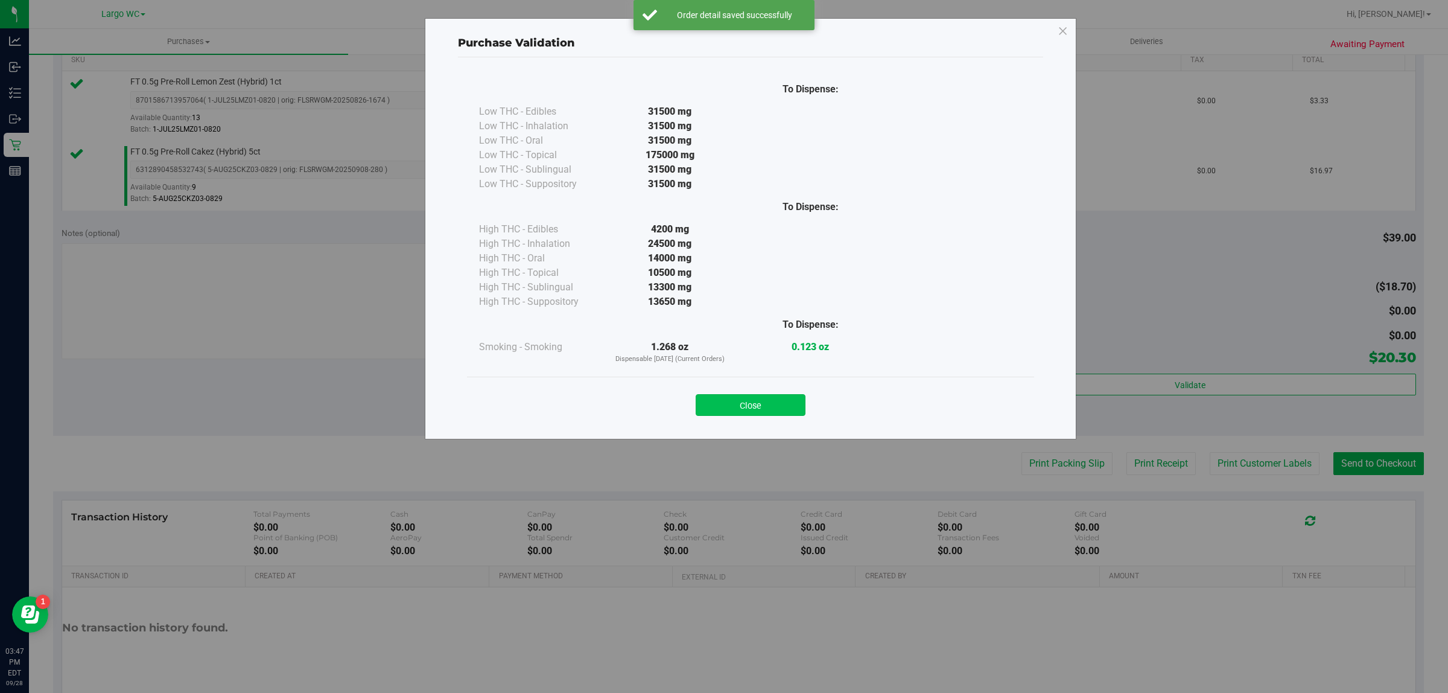
click at [758, 408] on button "Close" at bounding box center [751, 405] width 110 height 22
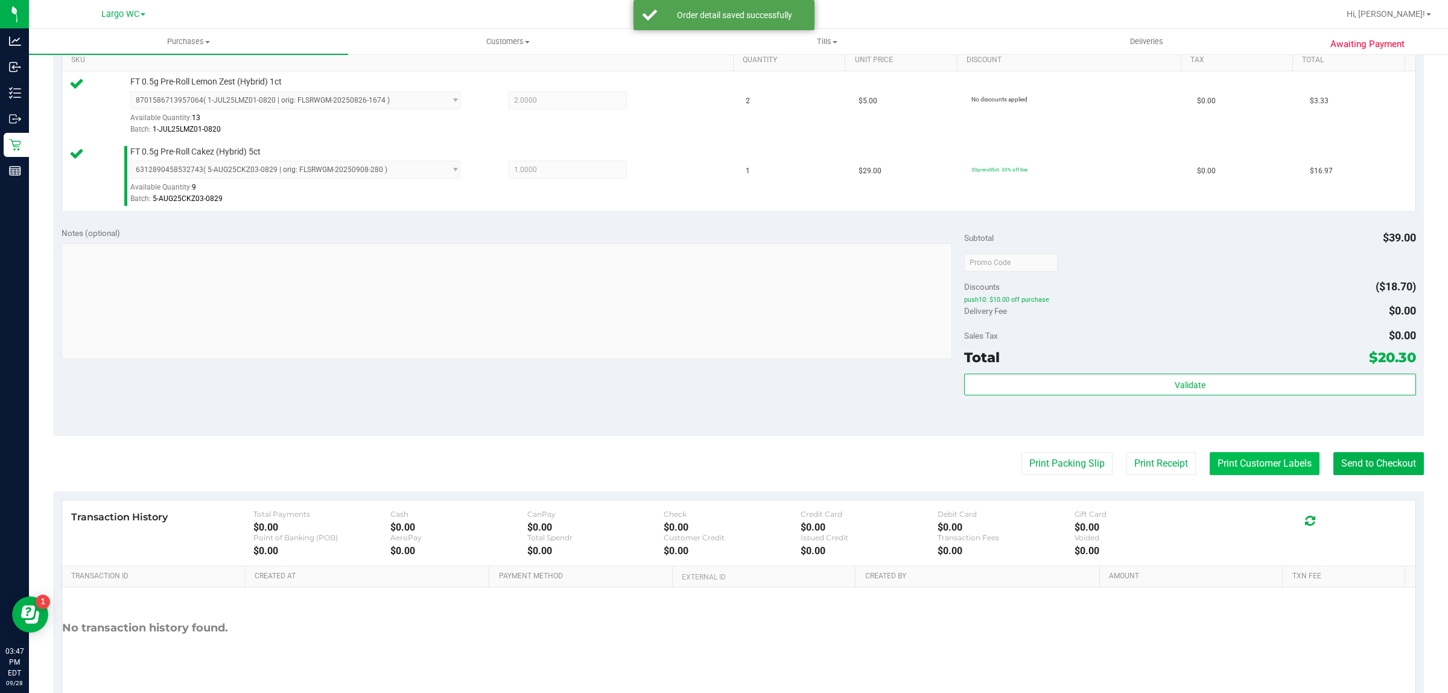
click at [1263, 463] on button "Print Customer Labels" at bounding box center [1265, 463] width 110 height 23
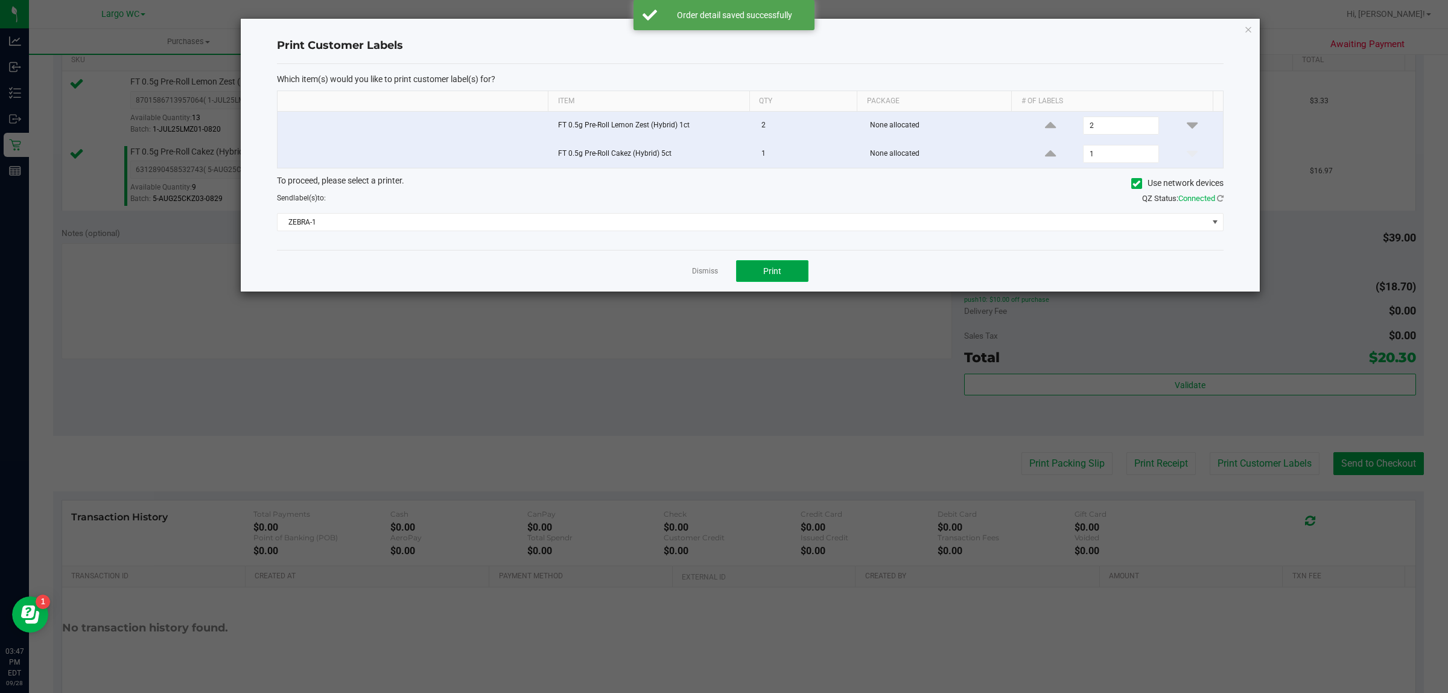
click at [776, 279] on button "Print" at bounding box center [772, 271] width 72 height 22
click at [1248, 28] on icon "button" at bounding box center [1248, 29] width 8 height 14
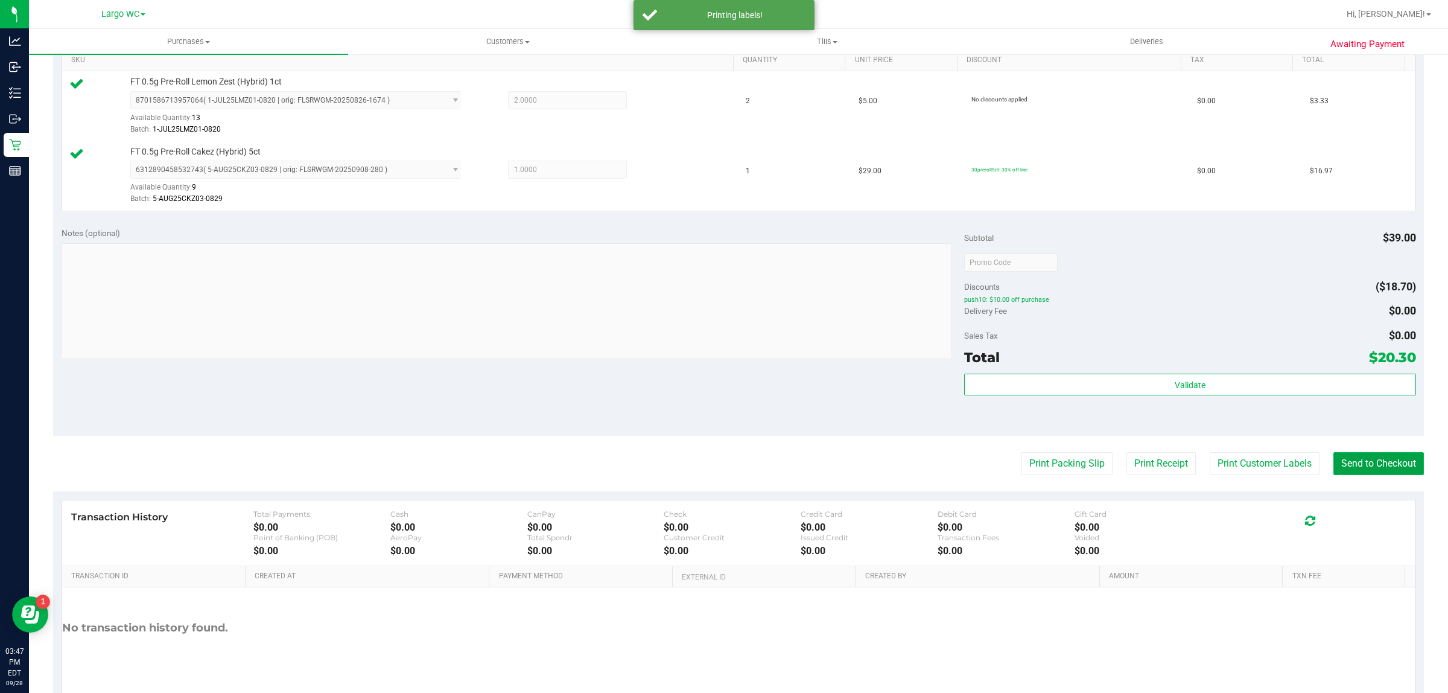
click at [1365, 475] on button "Send to Checkout" at bounding box center [1379, 463] width 91 height 23
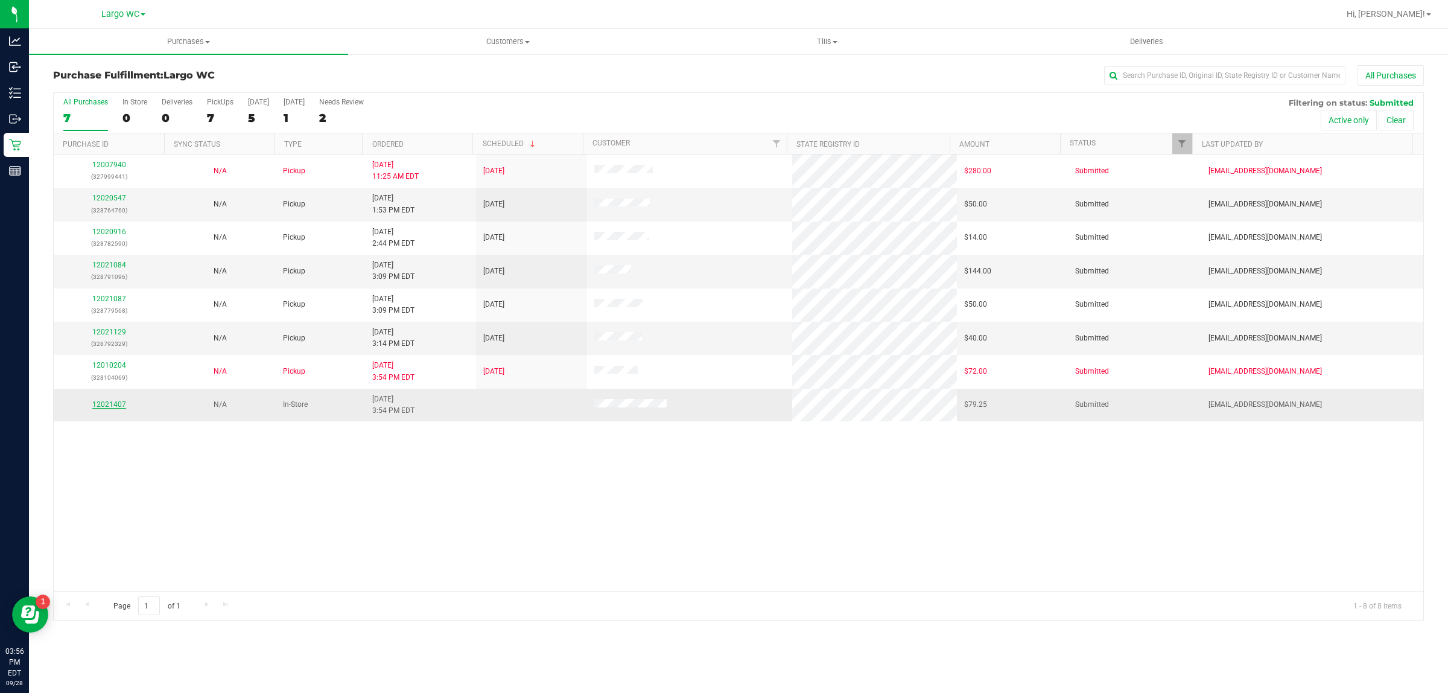
click at [115, 404] on link "12021407" at bounding box center [109, 404] width 34 height 8
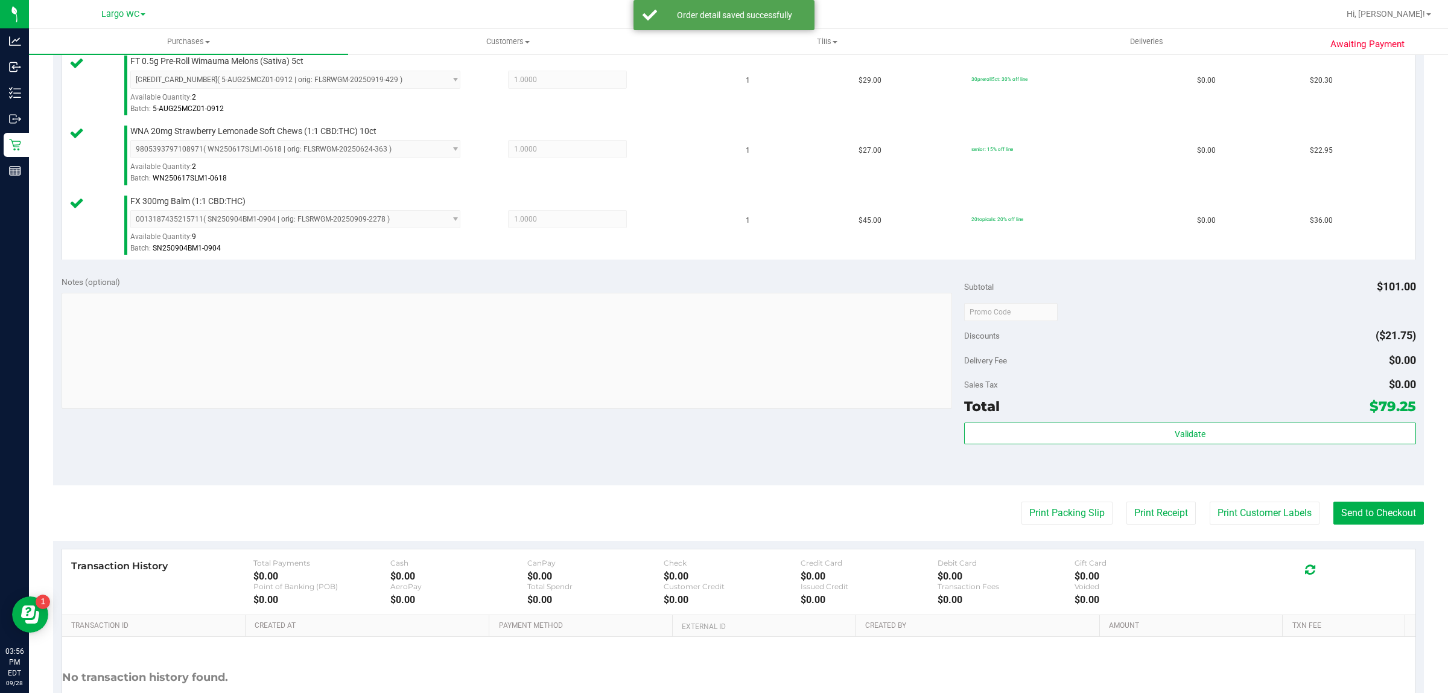
scroll to position [358, 0]
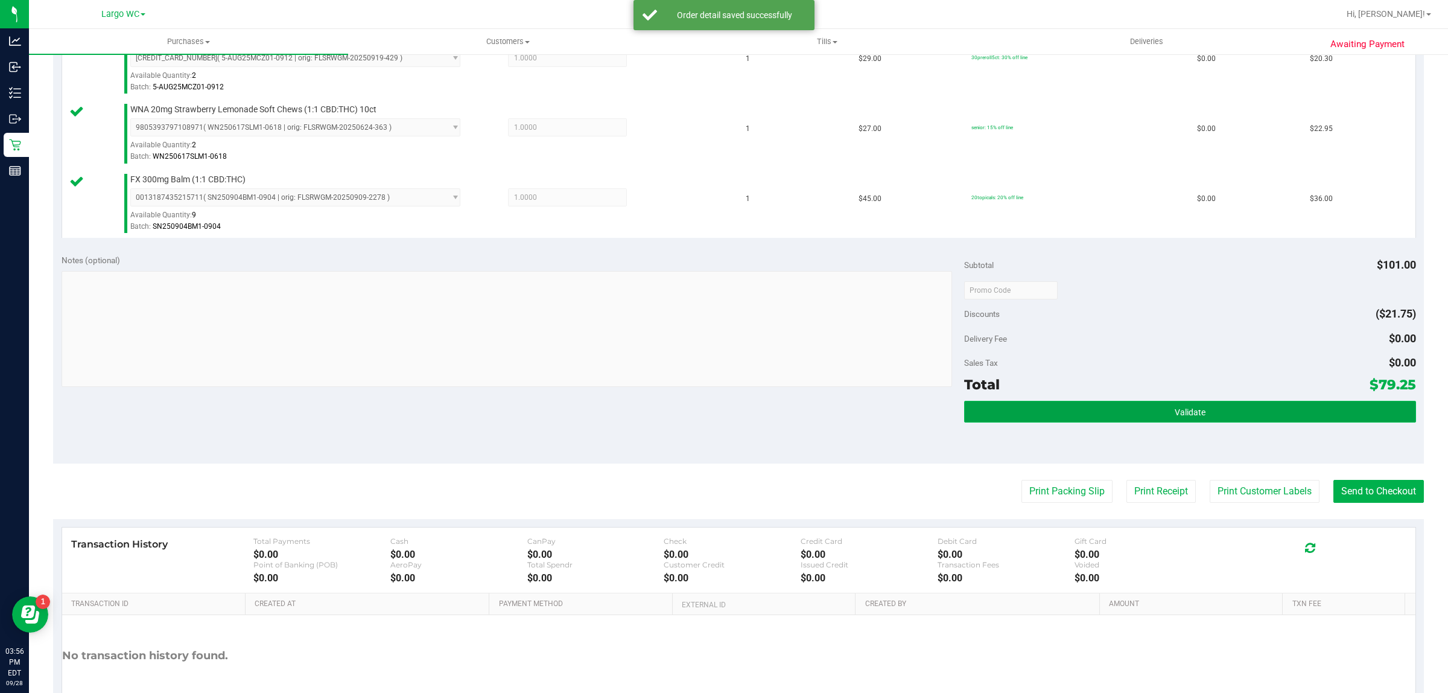
click at [1070, 412] on button "Validate" at bounding box center [1189, 412] width 451 height 22
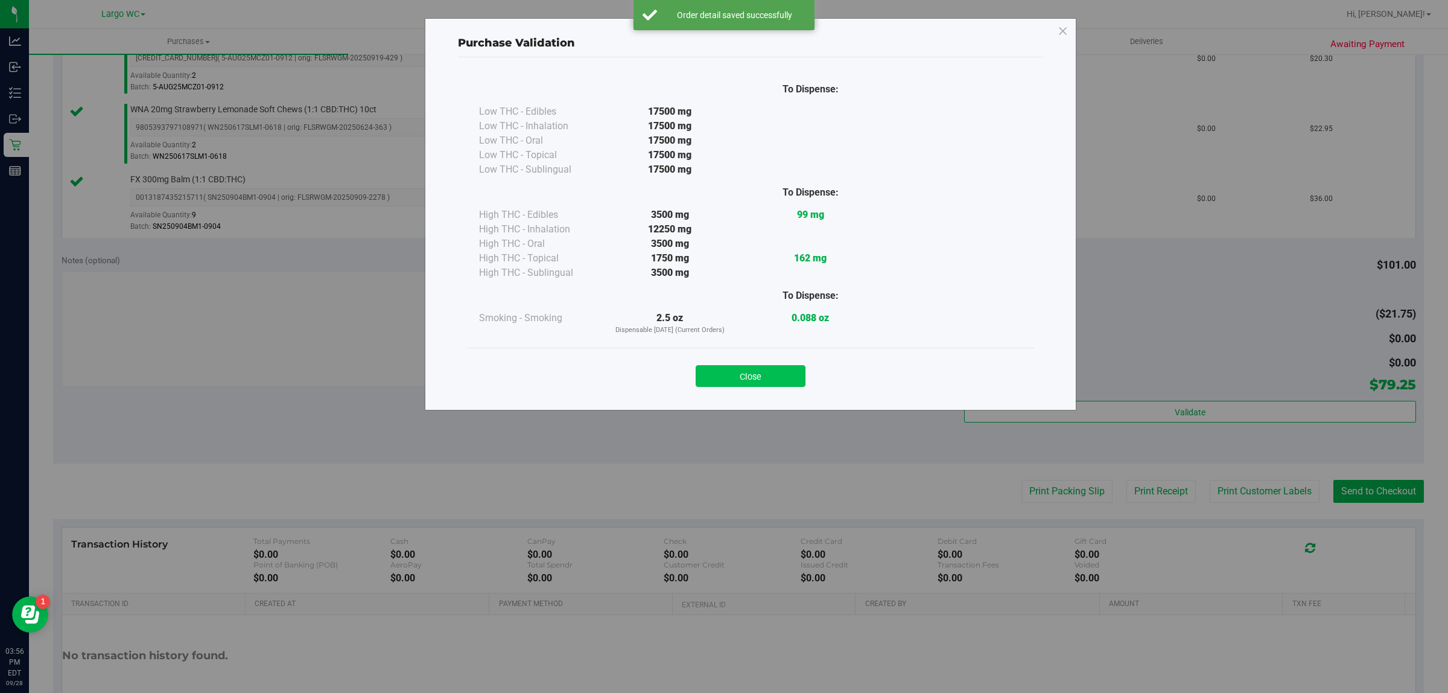
click at [773, 369] on button "Close" at bounding box center [751, 376] width 110 height 22
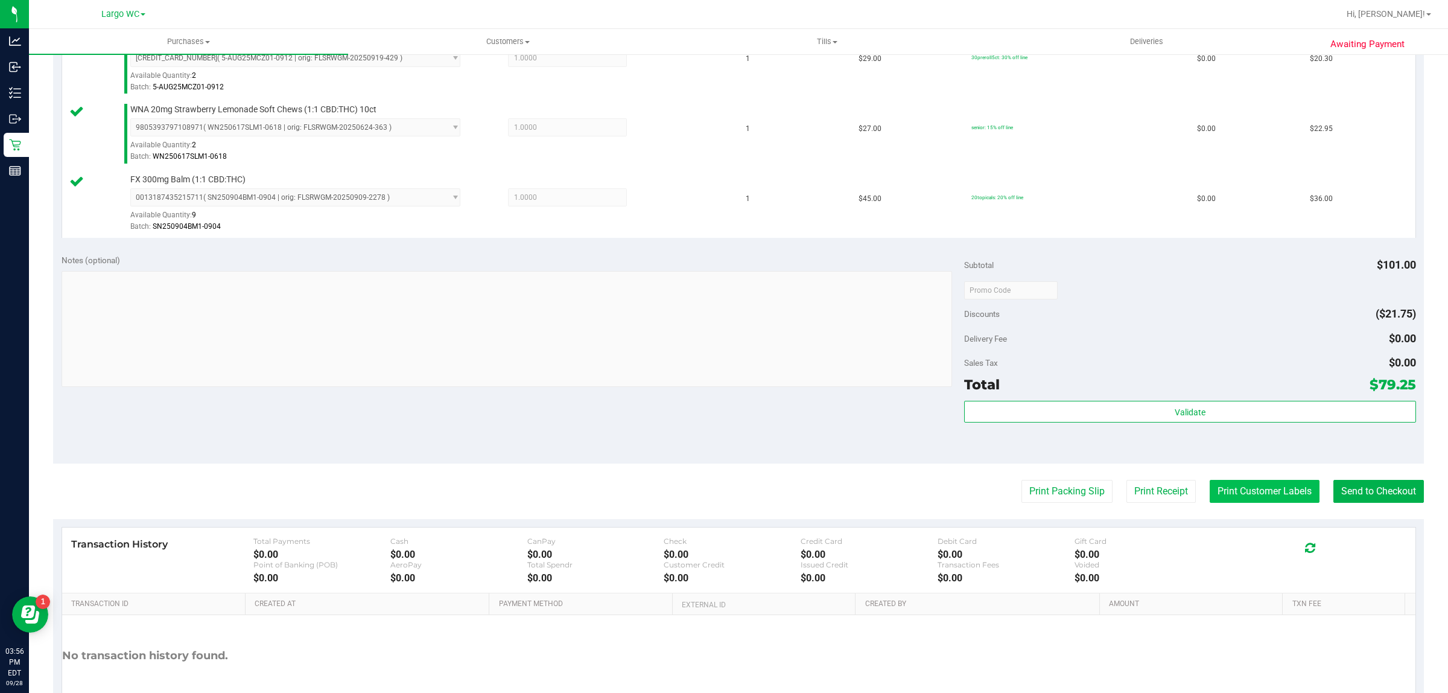
click at [1247, 493] on button "Print Customer Labels" at bounding box center [1265, 491] width 110 height 23
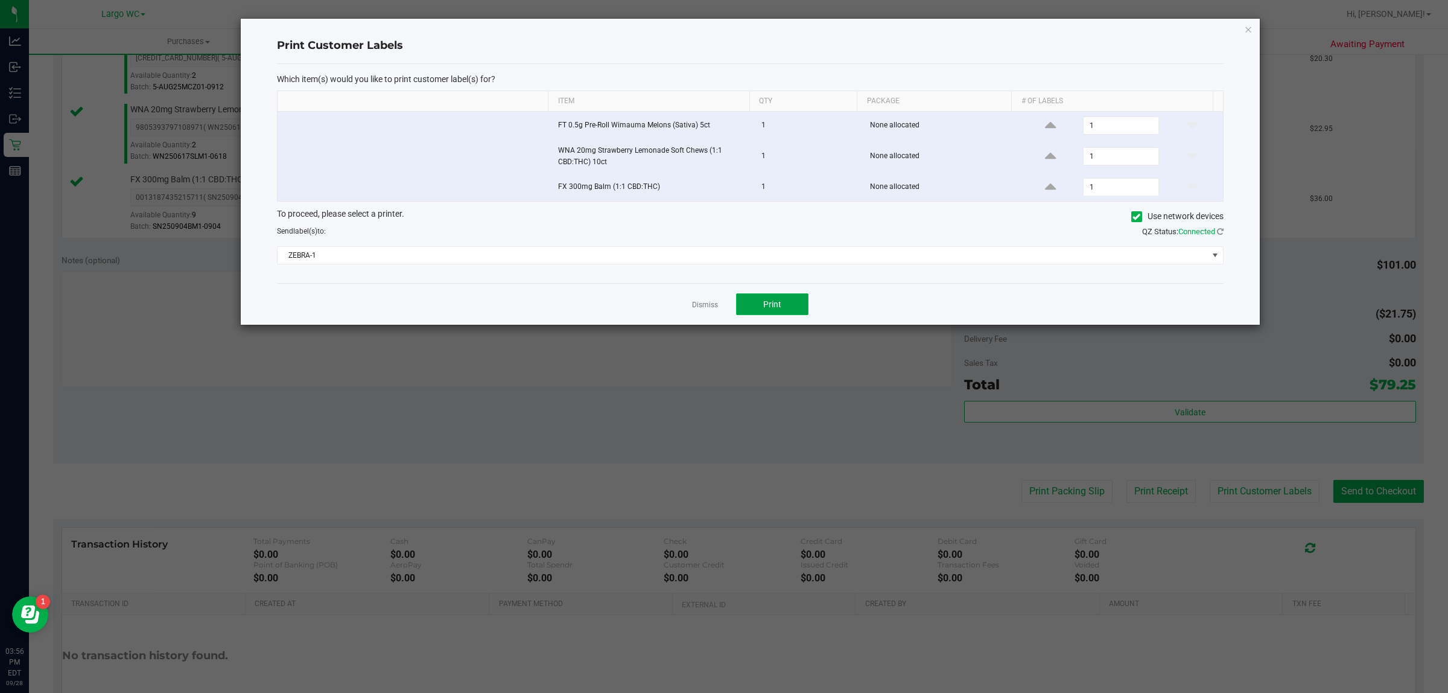
click at [798, 298] on button "Print" at bounding box center [772, 304] width 72 height 22
click at [1251, 22] on icon "button" at bounding box center [1248, 29] width 8 height 14
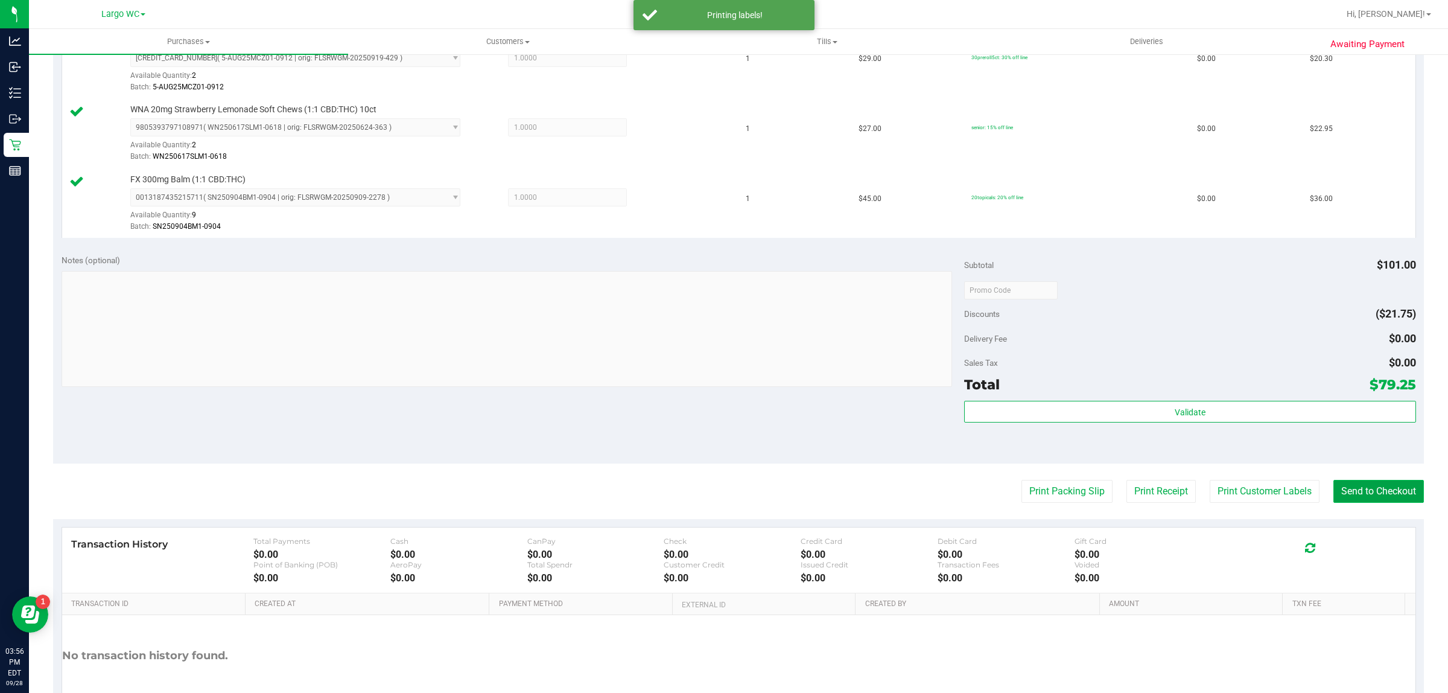
click at [1372, 494] on button "Send to Checkout" at bounding box center [1379, 491] width 91 height 23
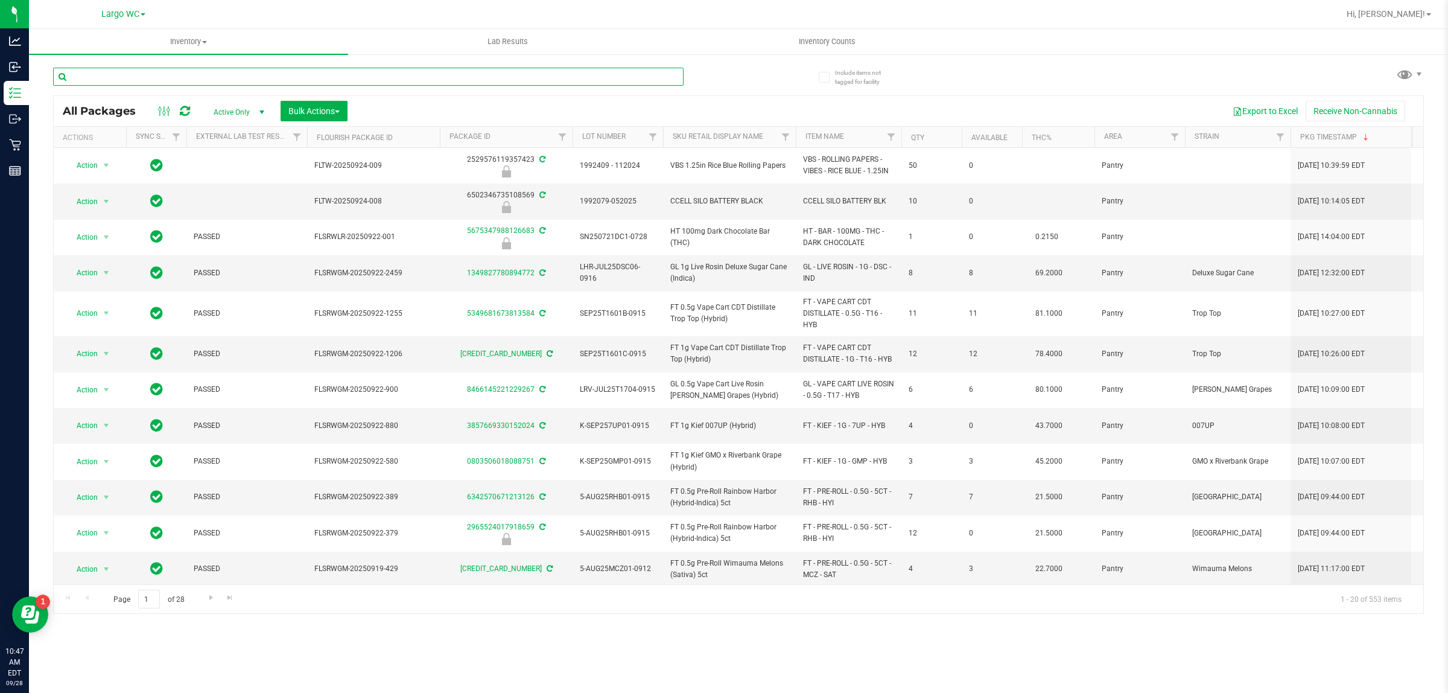
click at [172, 78] on input "text" at bounding box center [368, 77] width 631 height 18
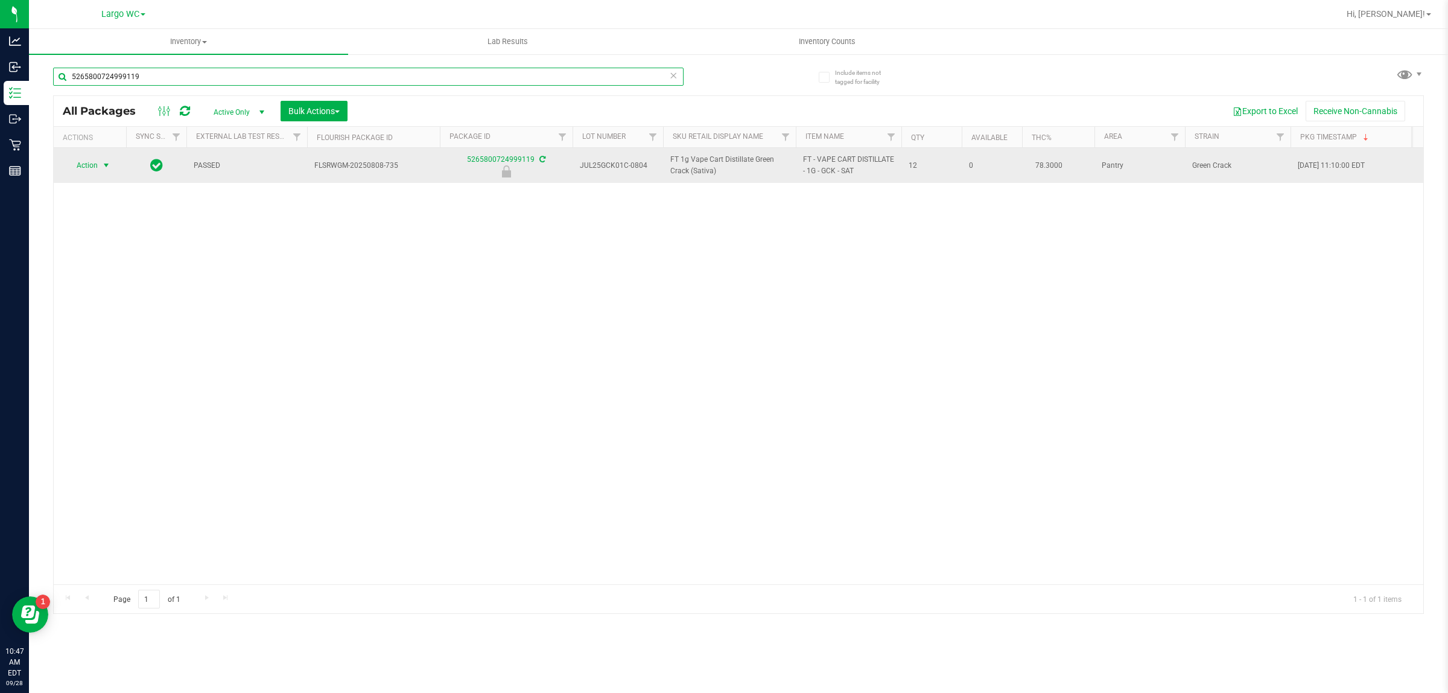
type input "5265800724999119"
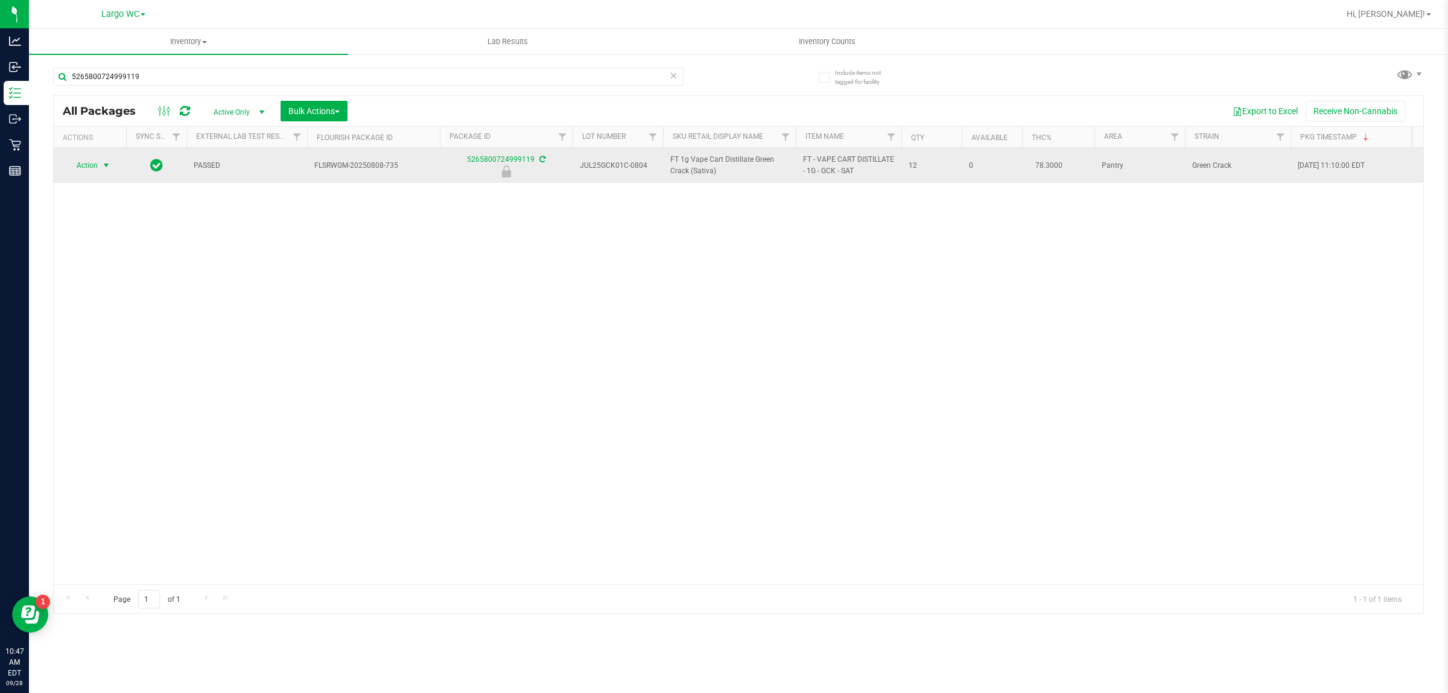
click at [106, 166] on span "select" at bounding box center [106, 166] width 10 height 10
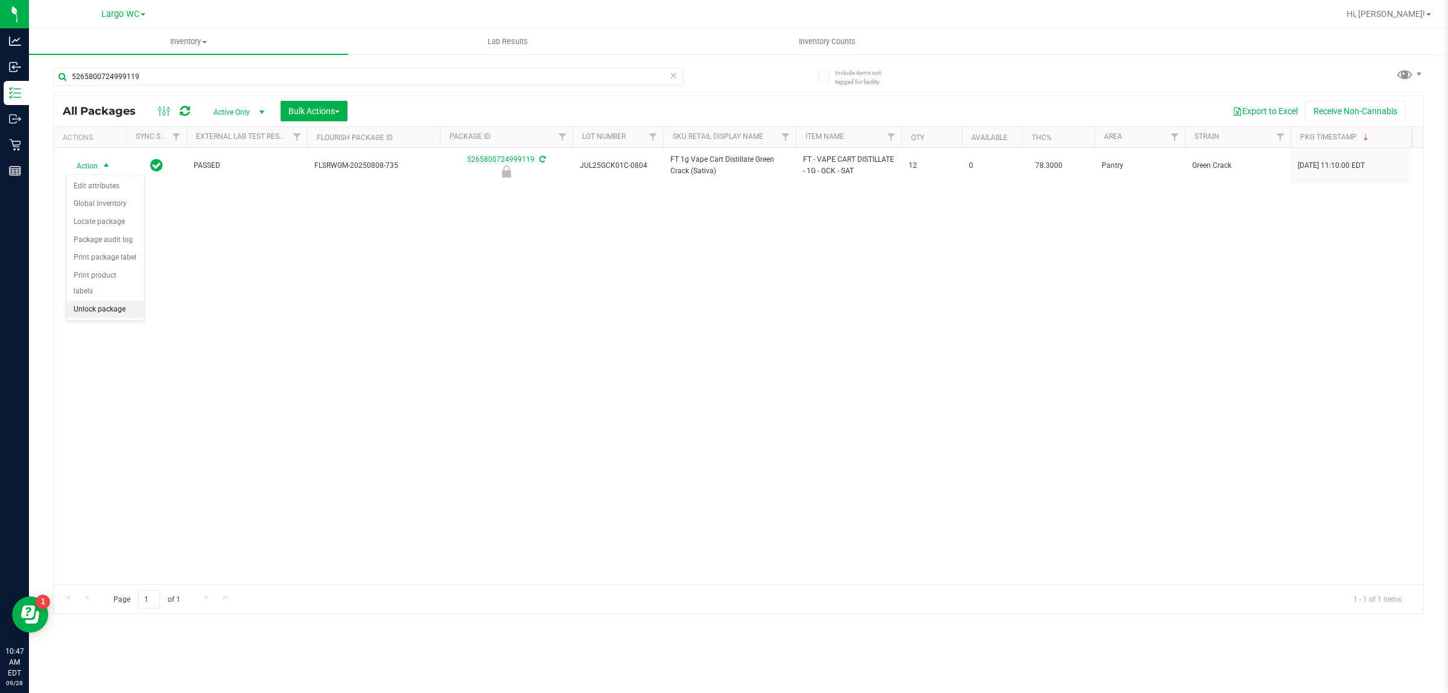
click at [101, 303] on li "Unlock package" at bounding box center [105, 310] width 78 height 18
type input "5"
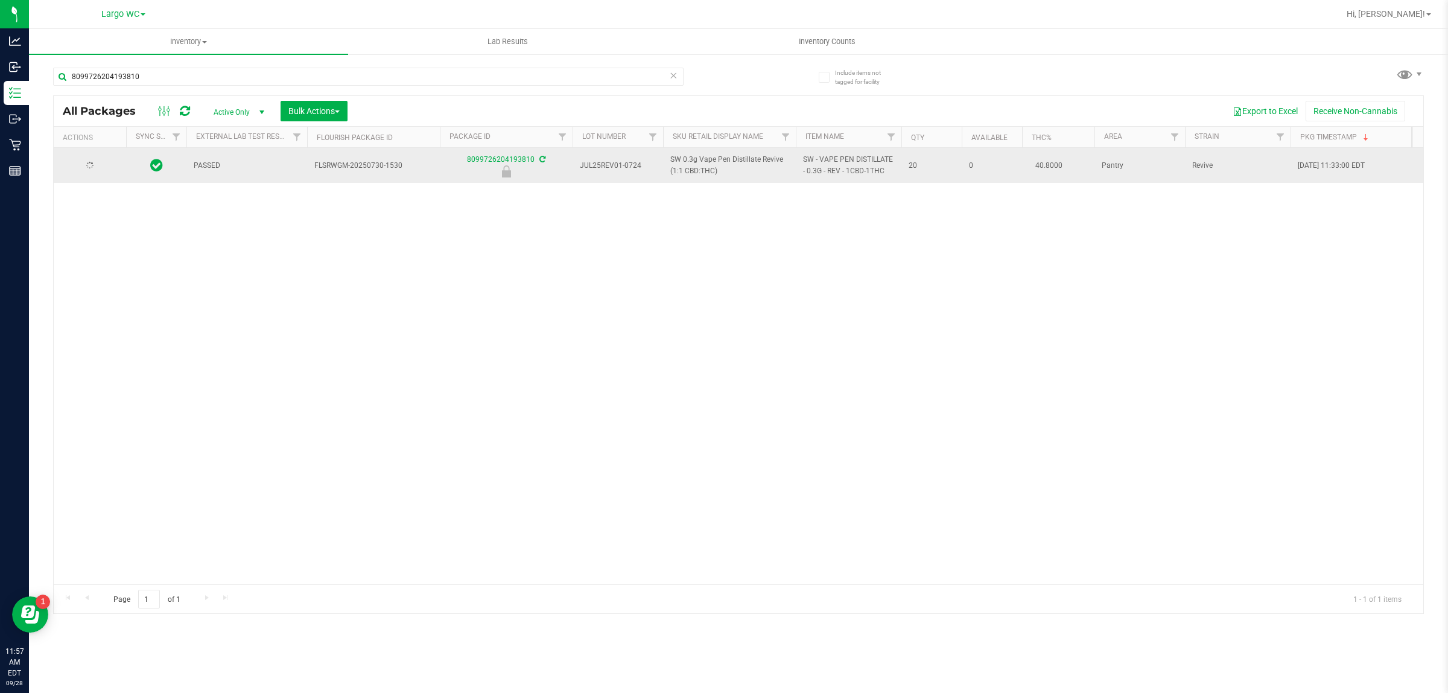
type input "8099726204193810"
click at [110, 170] on div at bounding box center [90, 165] width 58 height 11
click at [109, 161] on span "select" at bounding box center [106, 166] width 10 height 10
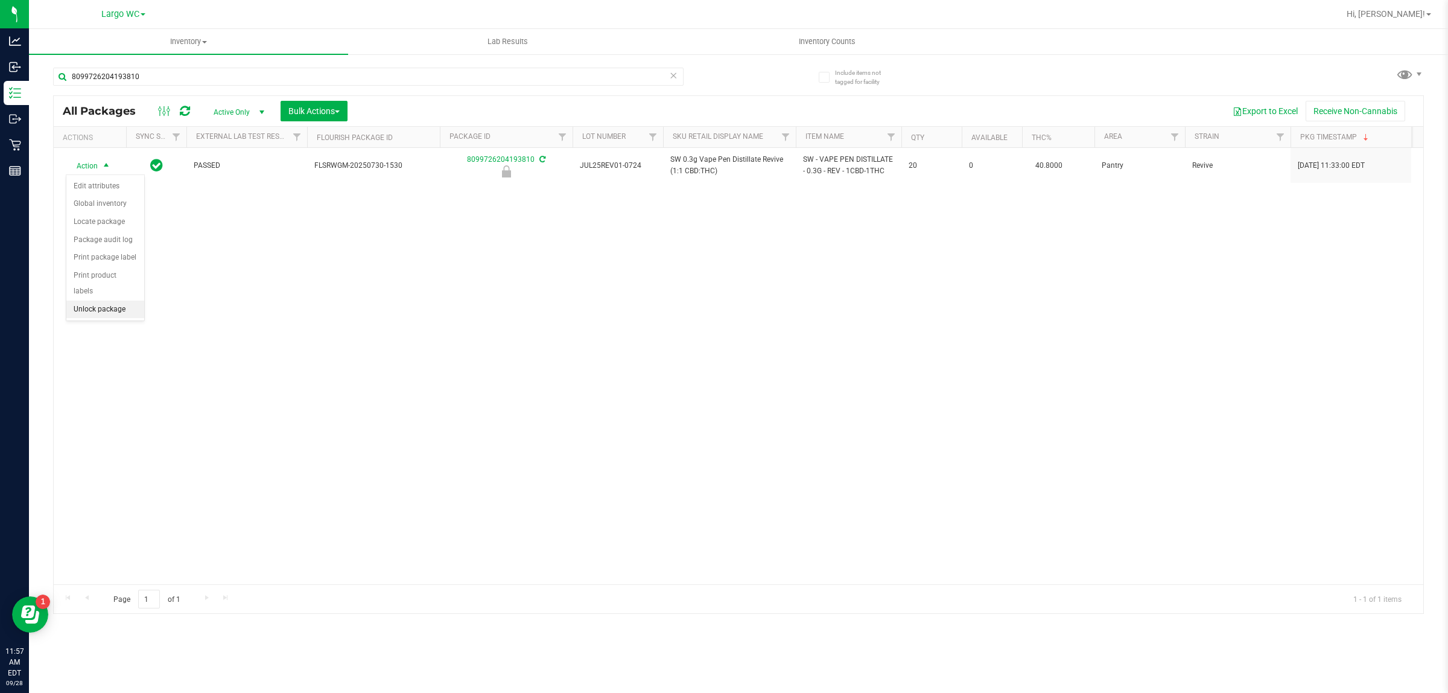
click at [94, 304] on li "Unlock package" at bounding box center [105, 310] width 78 height 18
click at [77, 380] on div "Action Action Adjust qty Create package Edit attributes Global inventory Locate…" at bounding box center [739, 366] width 1370 height 436
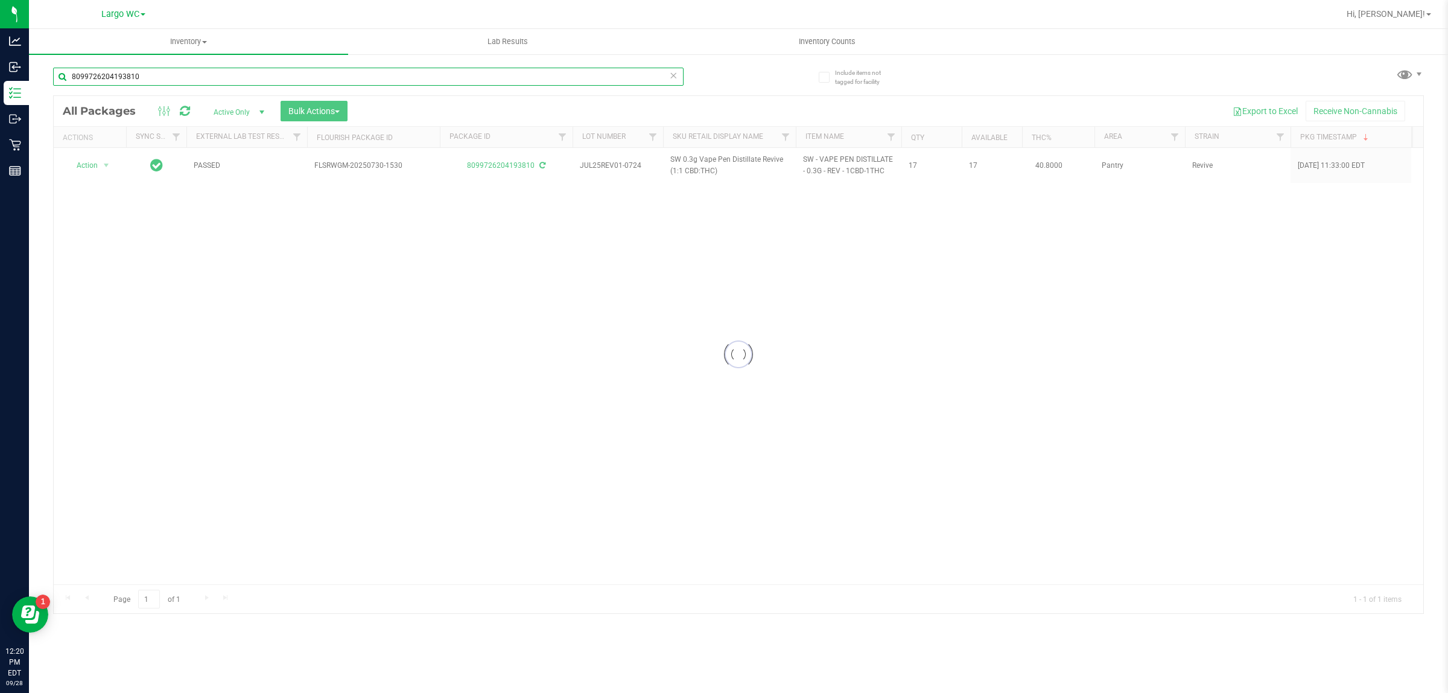
click at [293, 79] on input "8099726204193810" at bounding box center [368, 77] width 631 height 18
type input "8"
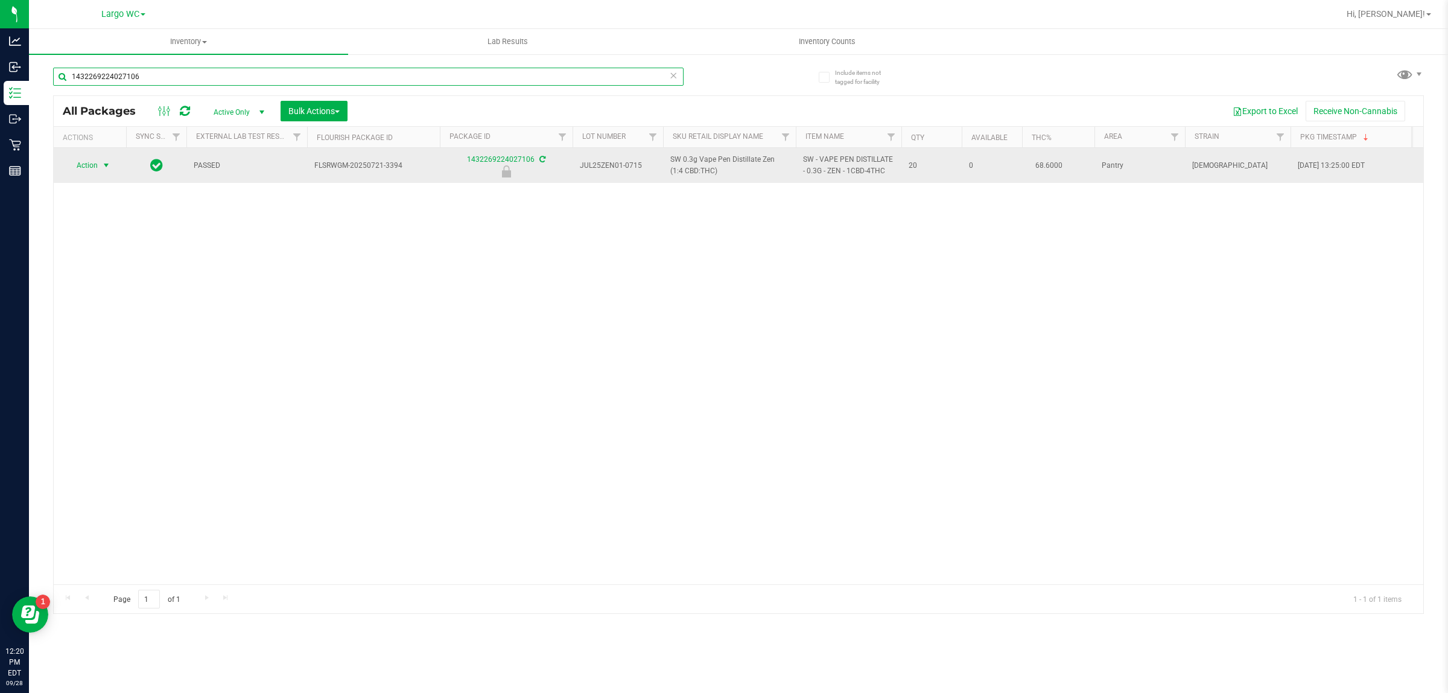
type input "1432269224027106"
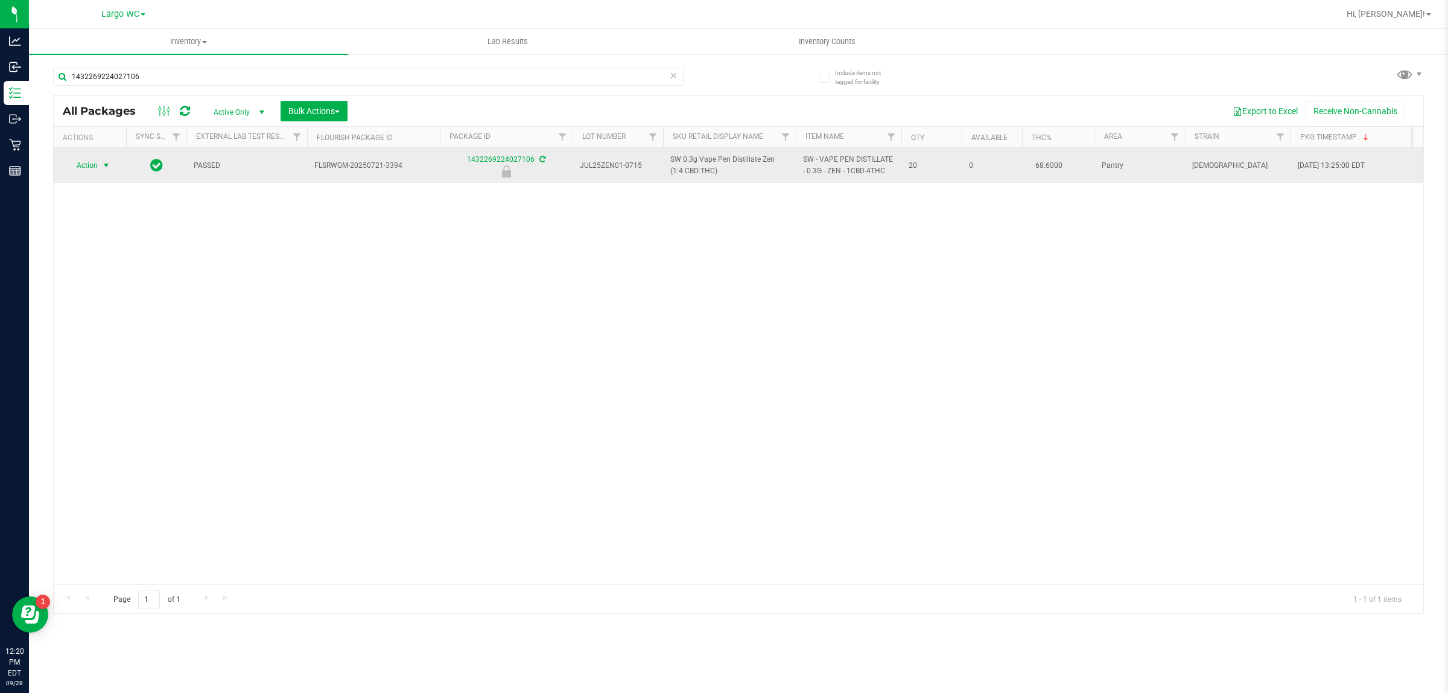
click at [106, 170] on span "select" at bounding box center [106, 166] width 10 height 10
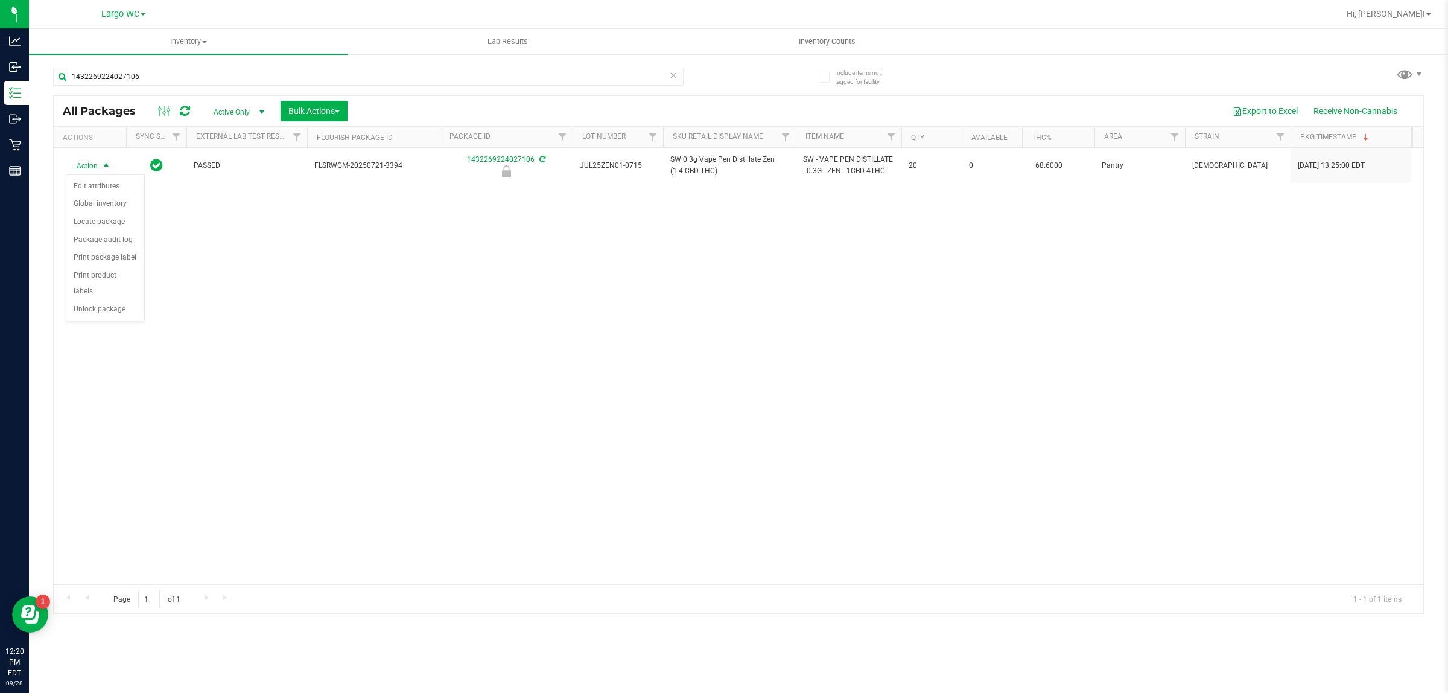
click at [113, 307] on div "Action Edit attributes Global inventory Locate package Package audit log Print …" at bounding box center [105, 247] width 79 height 147
click at [113, 301] on li "Unlock package" at bounding box center [105, 310] width 78 height 18
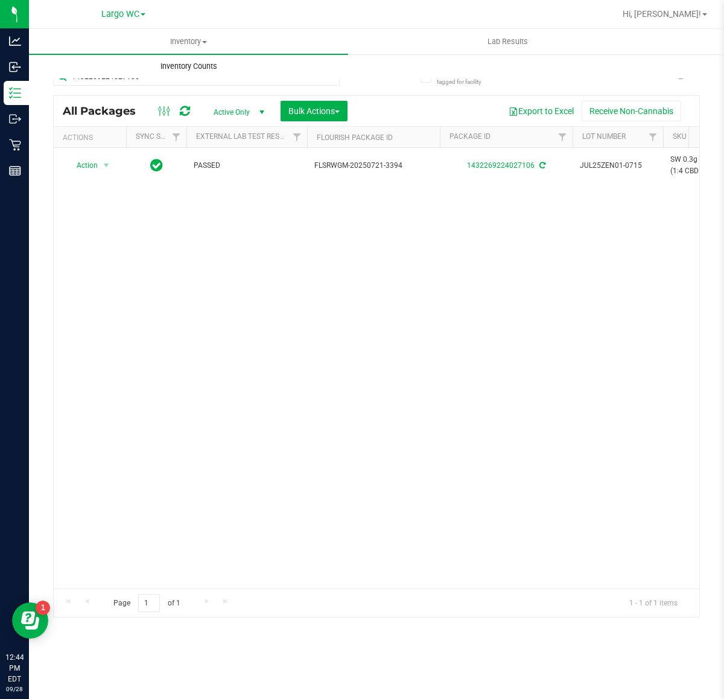
click at [173, 71] on uib-tab-heading "Inventory Counts" at bounding box center [189, 66] width 318 height 24
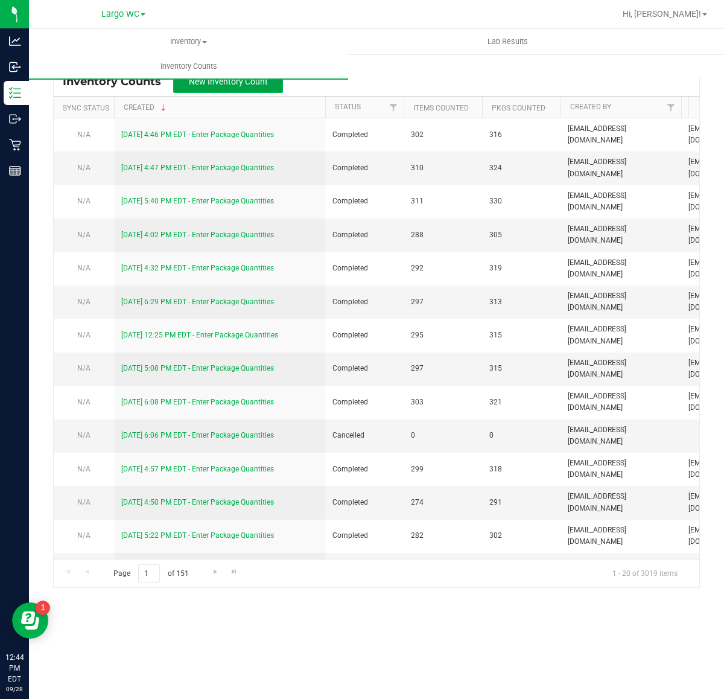
click at [255, 80] on span "New Inventory Count" at bounding box center [228, 82] width 79 height 10
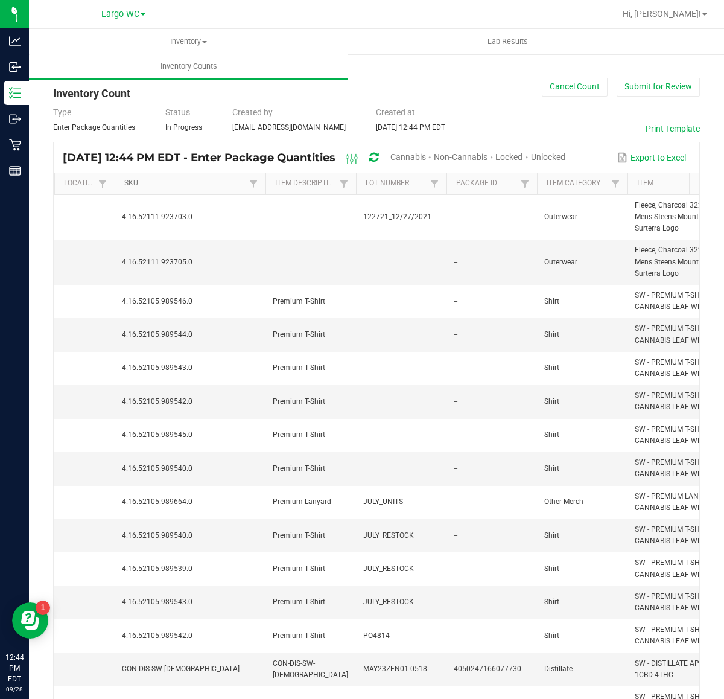
click at [196, 189] on th "SKU" at bounding box center [190, 184] width 151 height 22
click at [198, 183] on link "SKU" at bounding box center [184, 184] width 121 height 10
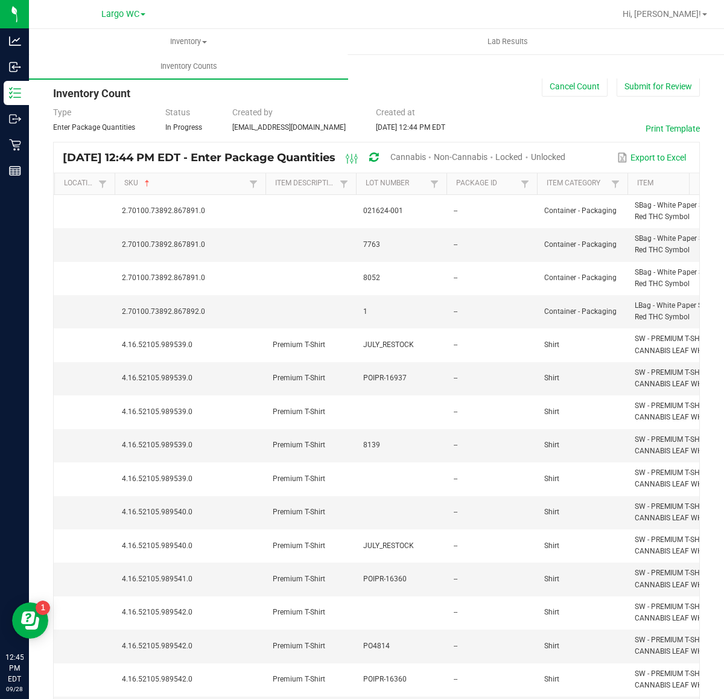
click at [426, 154] on span "Cannabis" at bounding box center [408, 157] width 36 height 10
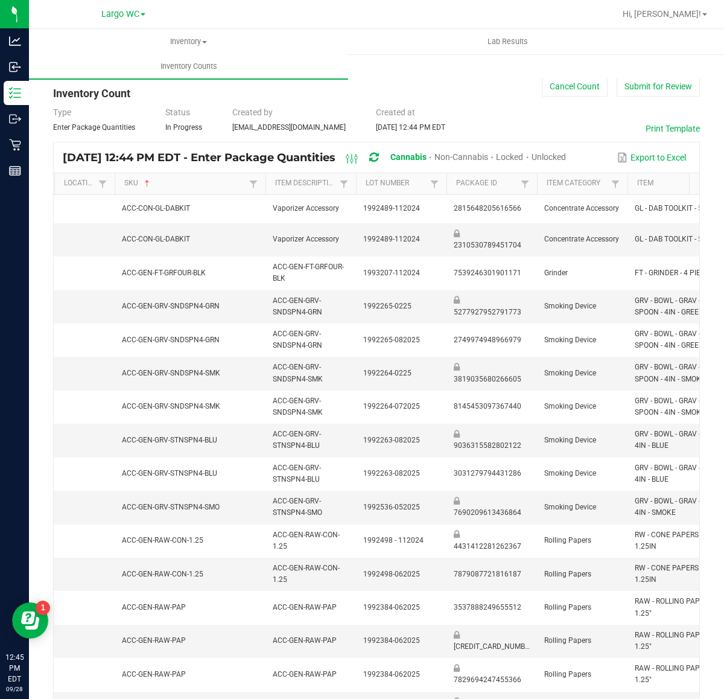
click at [566, 147] on div "Unlocked" at bounding box center [549, 158] width 34 height 22
click at [566, 154] on span "Unlocked" at bounding box center [549, 157] width 34 height 10
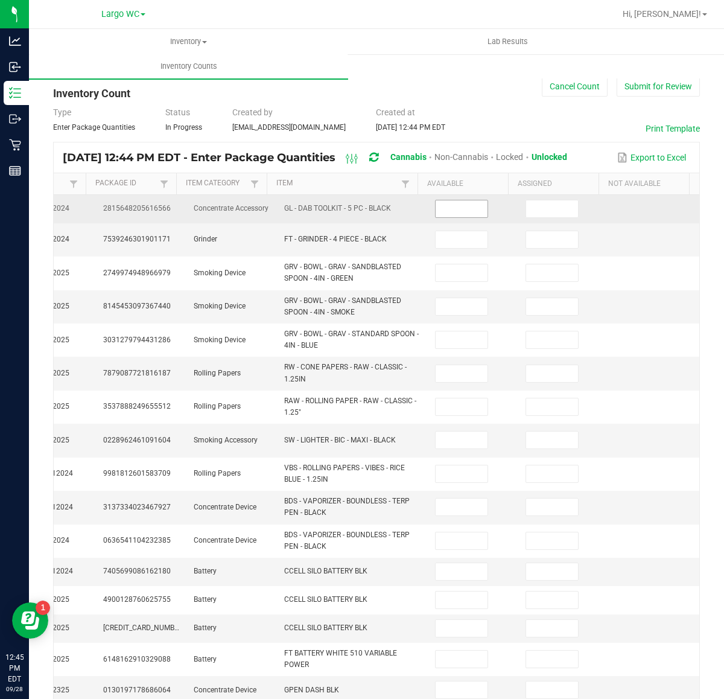
click at [442, 205] on input at bounding box center [462, 208] width 52 height 17
type input "2"
type input "9"
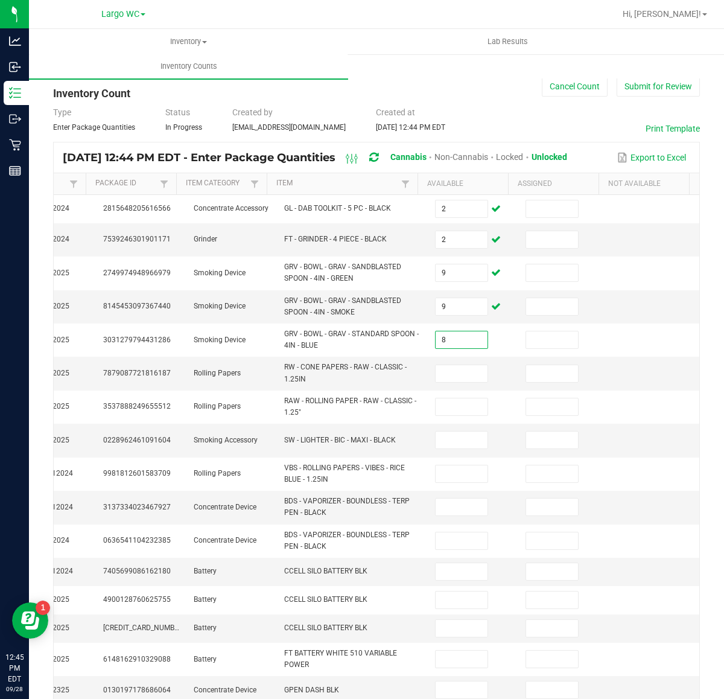
type input "8"
type input "15"
type input "28"
type input "50"
type input "27"
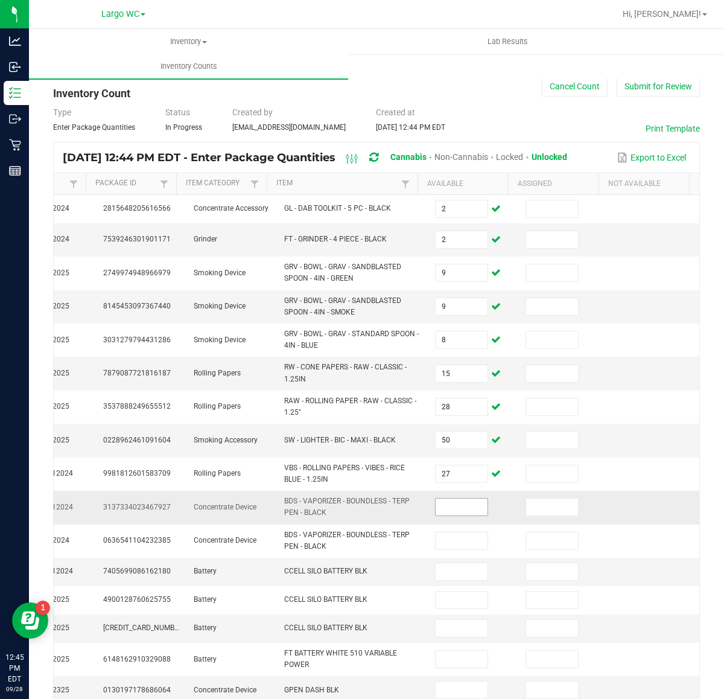
click at [439, 504] on input at bounding box center [462, 507] width 52 height 17
type input "1"
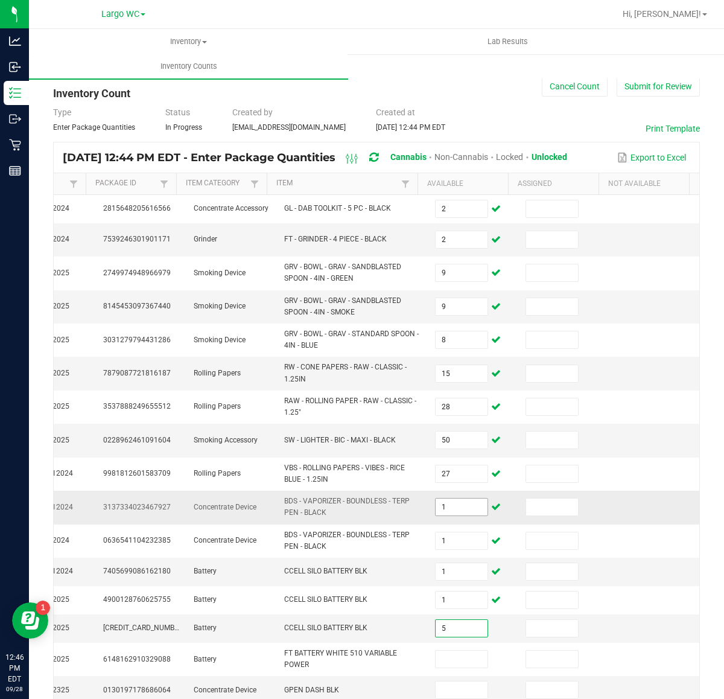
type input "5"
type input "6"
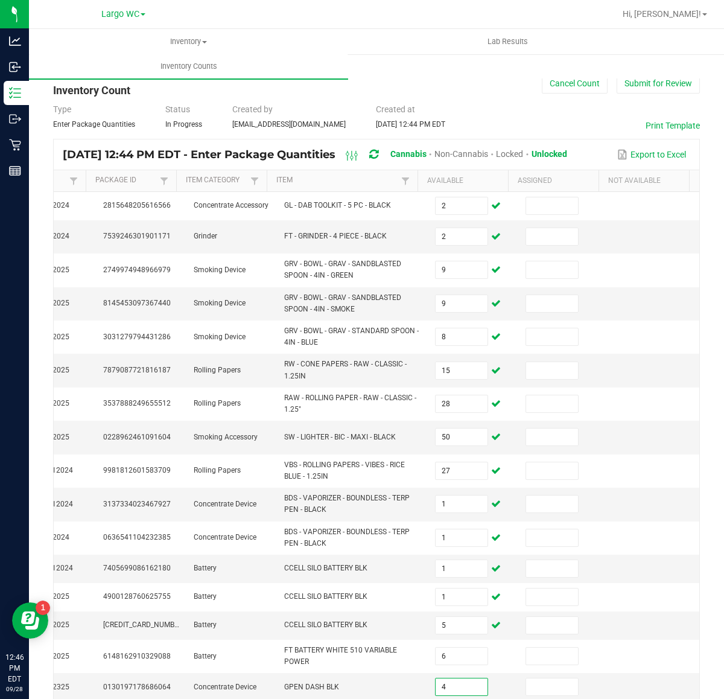
type input "4"
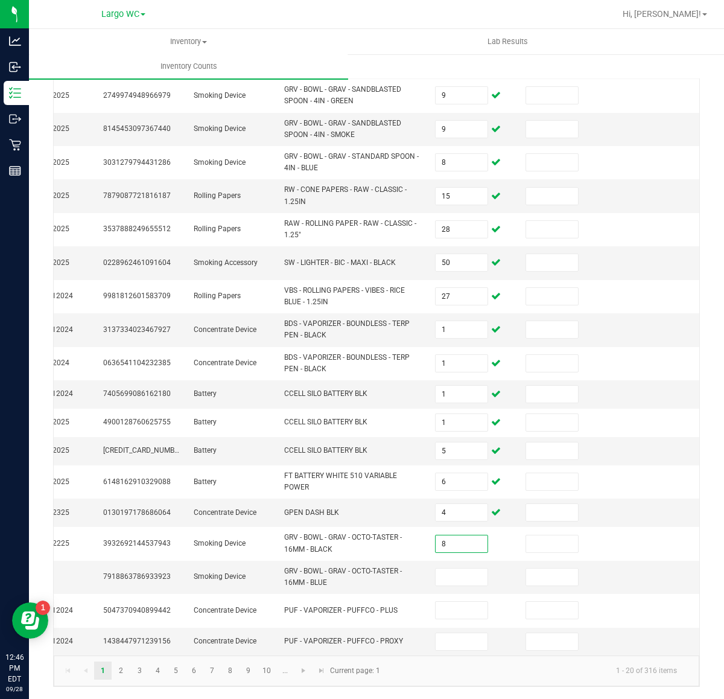
type input "8"
click at [442, 561] on td at bounding box center [473, 577] width 91 height 33
click at [436, 570] on input at bounding box center [462, 577] width 52 height 17
type input "1"
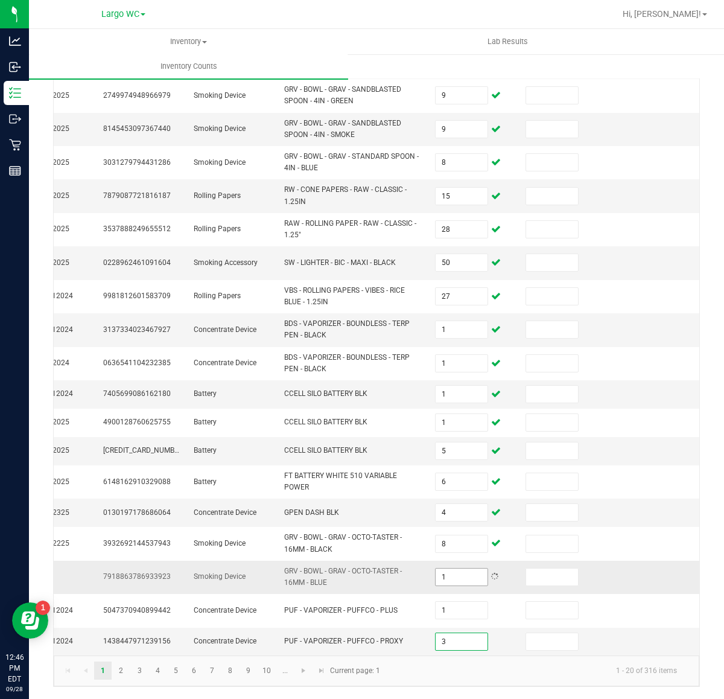
type input "3"
click at [122, 672] on link "2" at bounding box center [121, 670] width 18 height 18
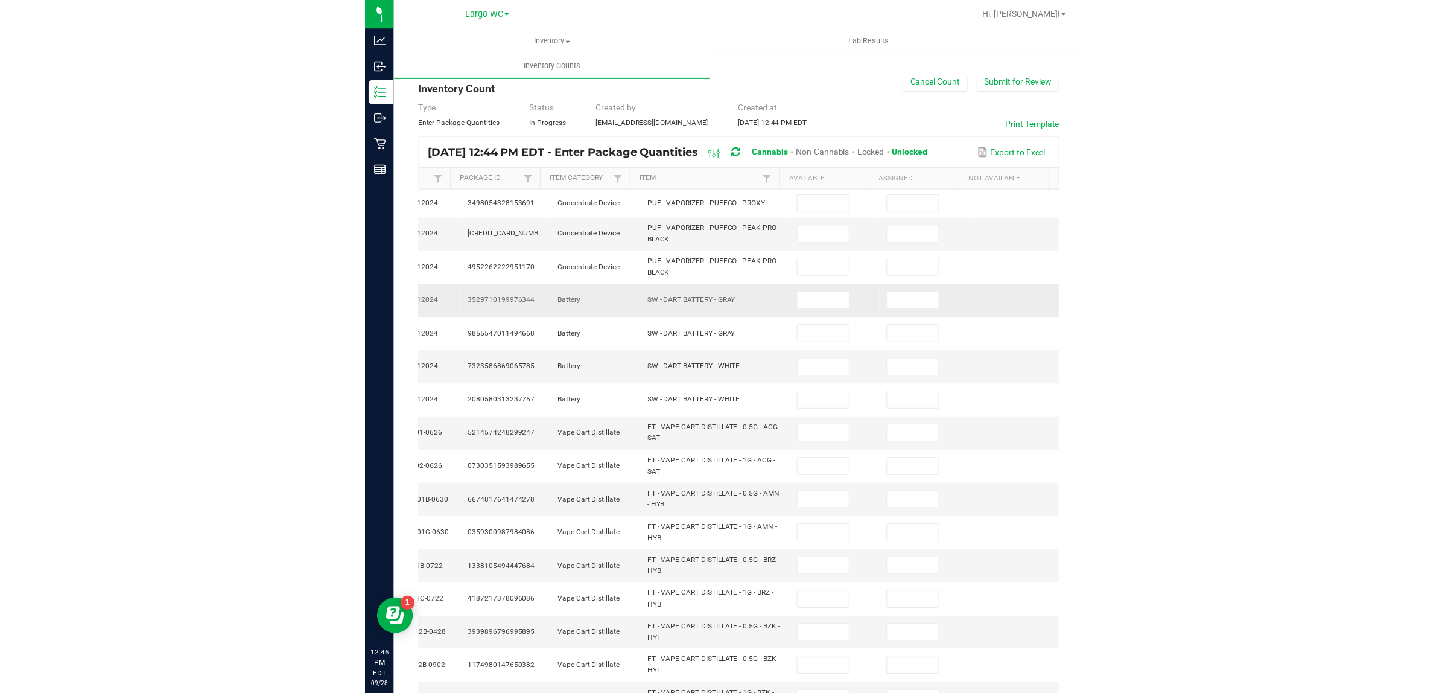
scroll to position [0, 0]
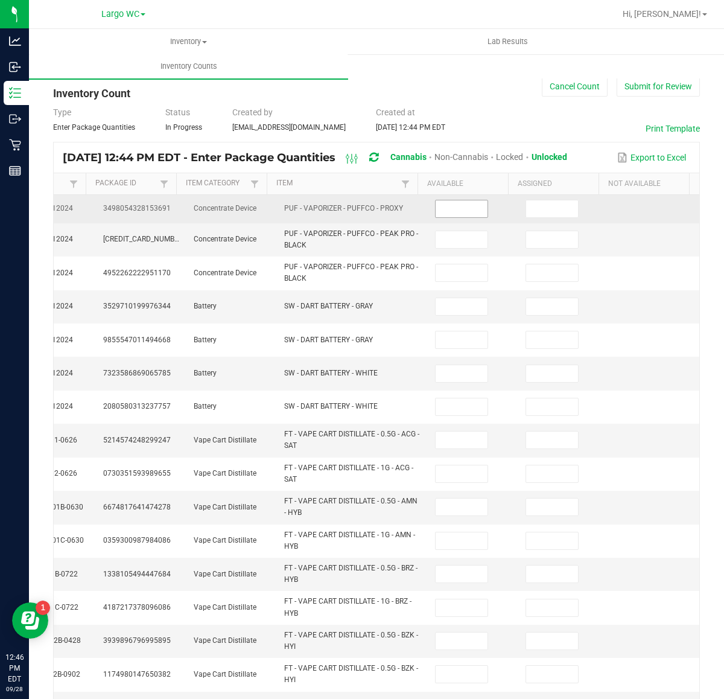
click at [436, 202] on input at bounding box center [462, 208] width 52 height 17
type input "1"
type input "3"
type input "1"
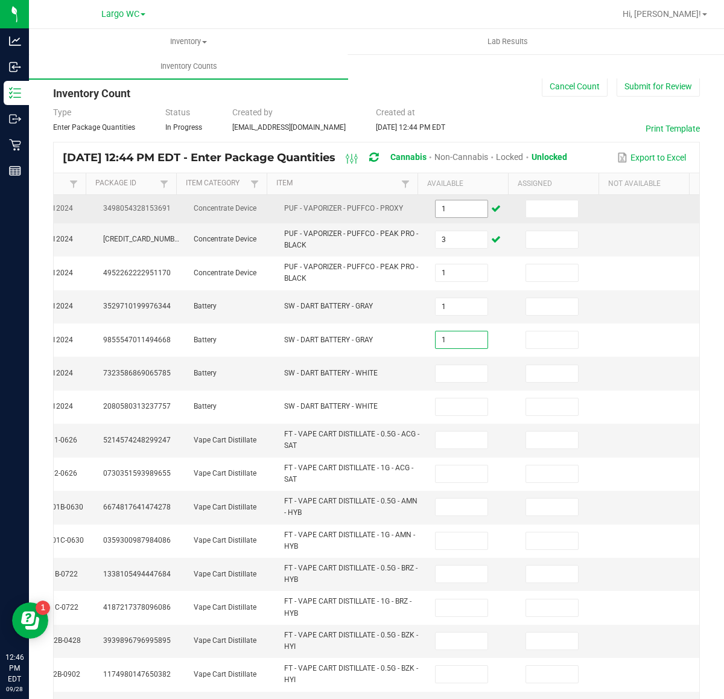
type input "1"
type input "7"
type input "1"
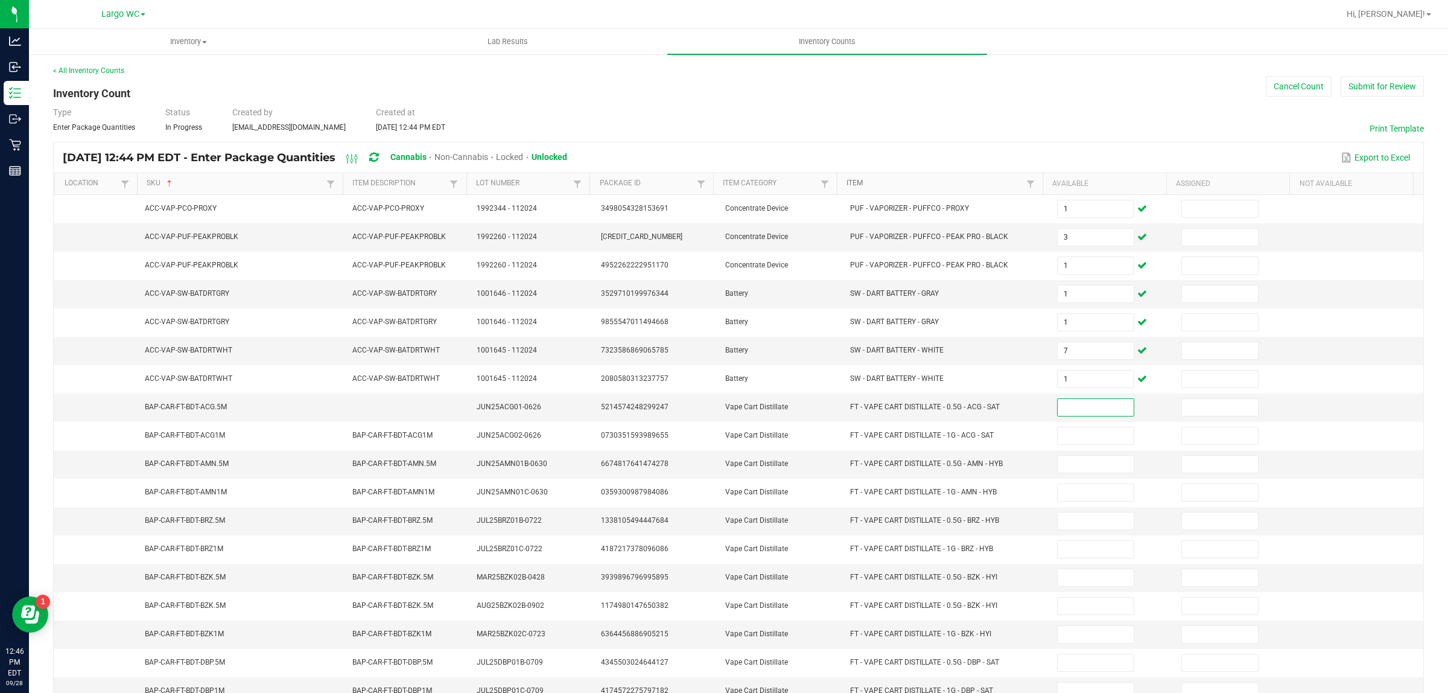
click at [954, 179] on link "Item" at bounding box center [935, 184] width 177 height 10
type input "5"
type input "1"
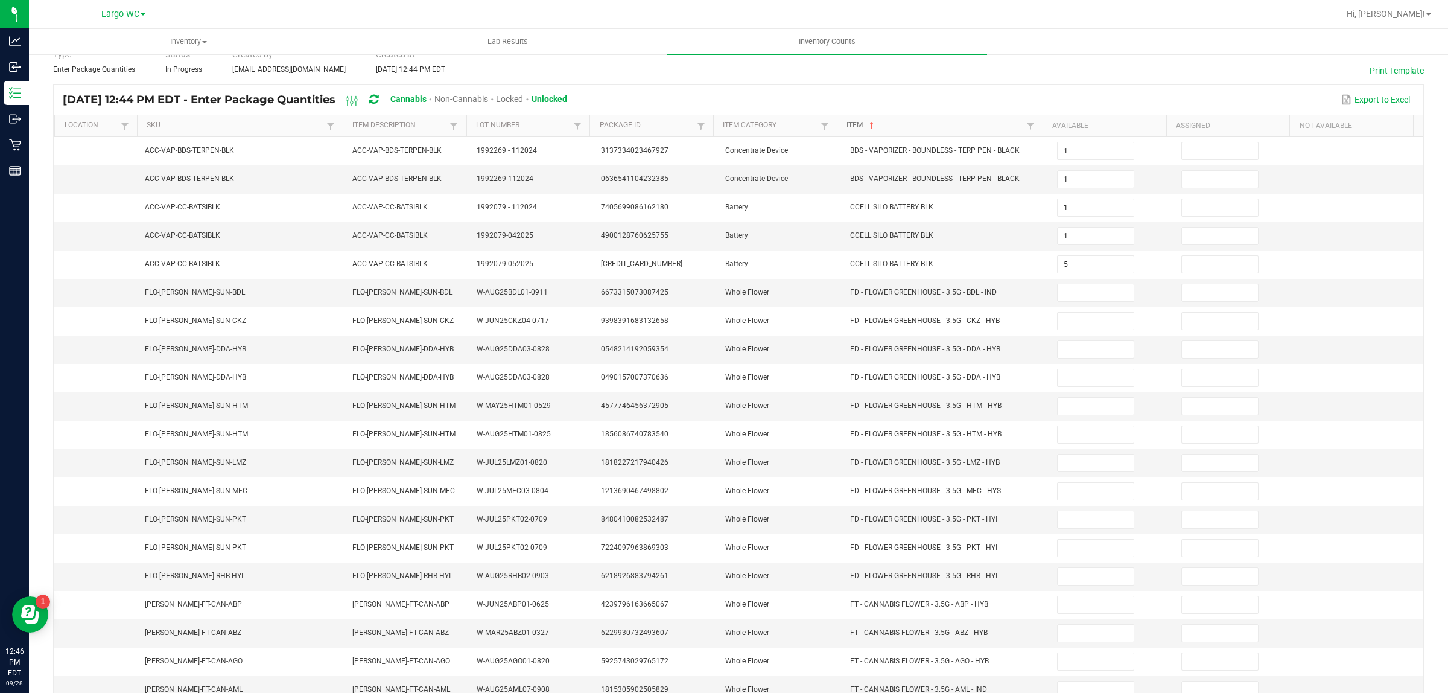
scroll to position [60, 0]
click at [1102, 284] on span at bounding box center [1095, 290] width 77 height 18
click at [1075, 290] on input at bounding box center [1096, 290] width 76 height 17
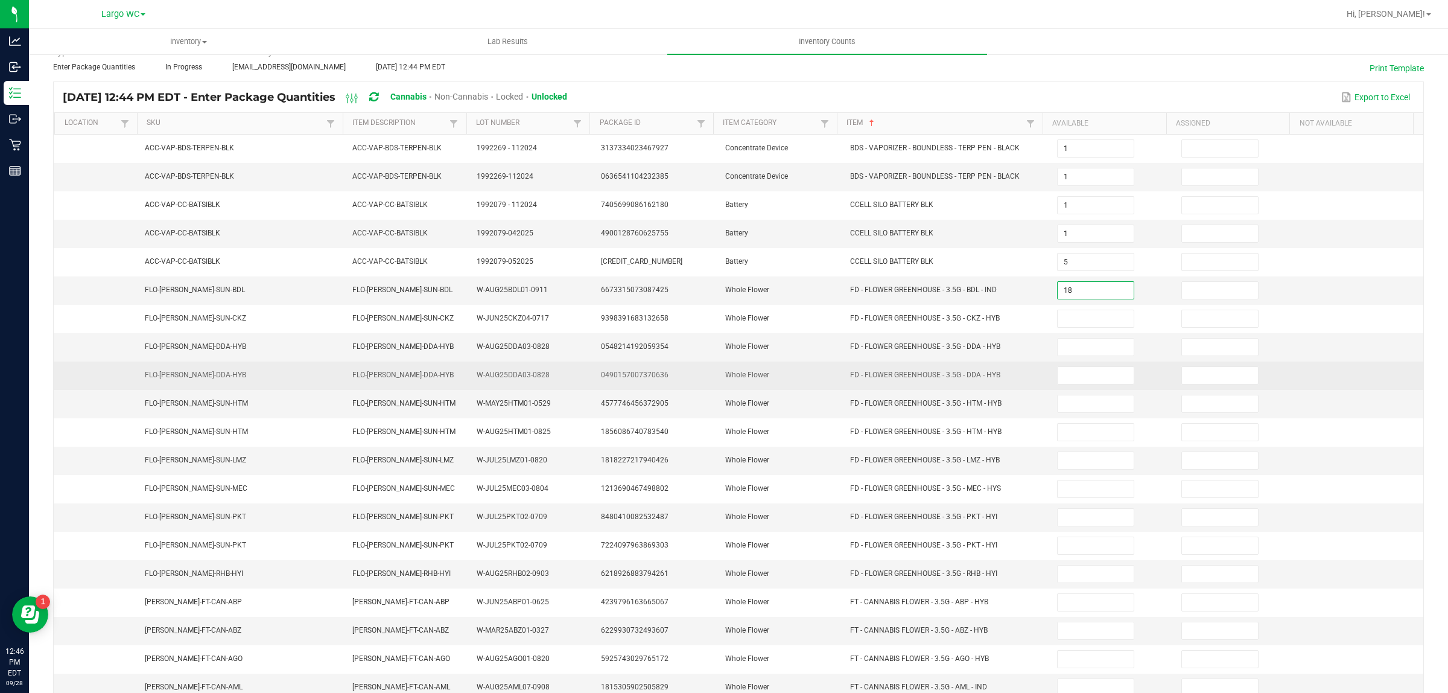
type input "18"
type input "4"
type input "20"
type input "15"
type input "2"
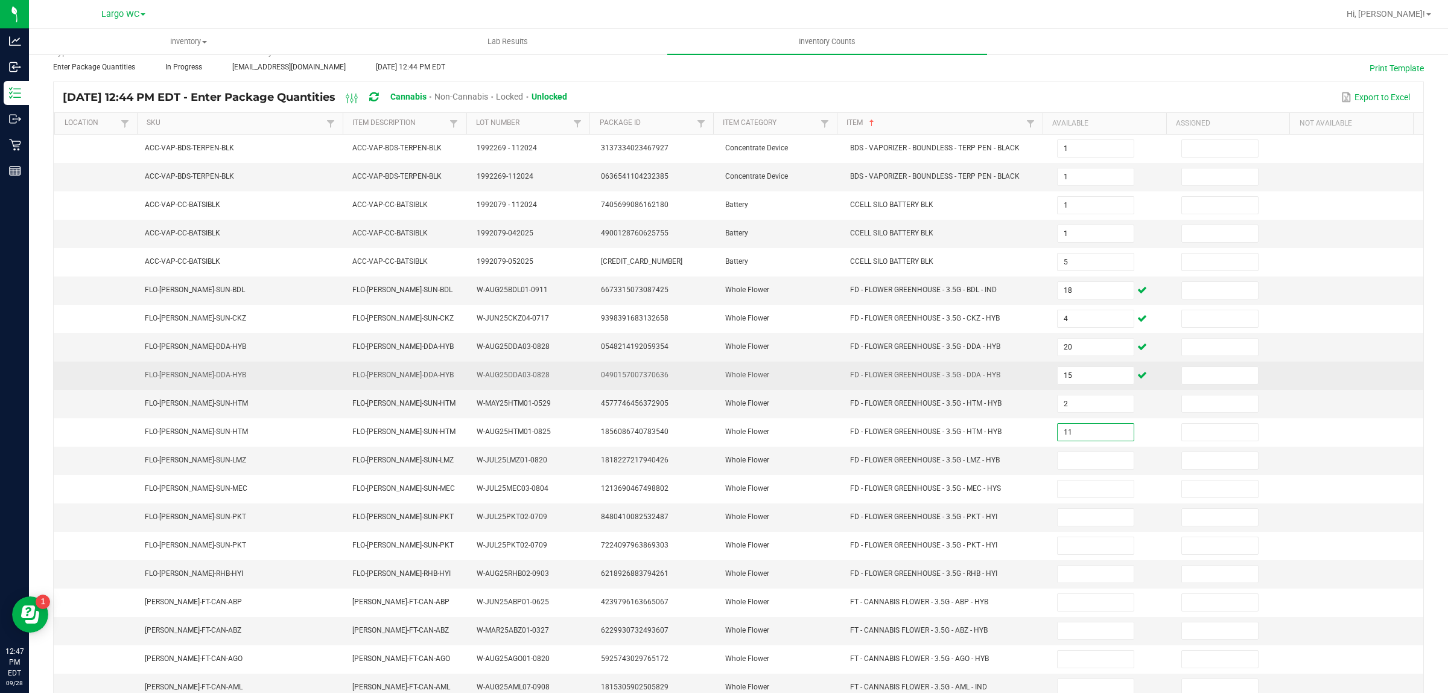
type input "11"
type input "3"
type input "13"
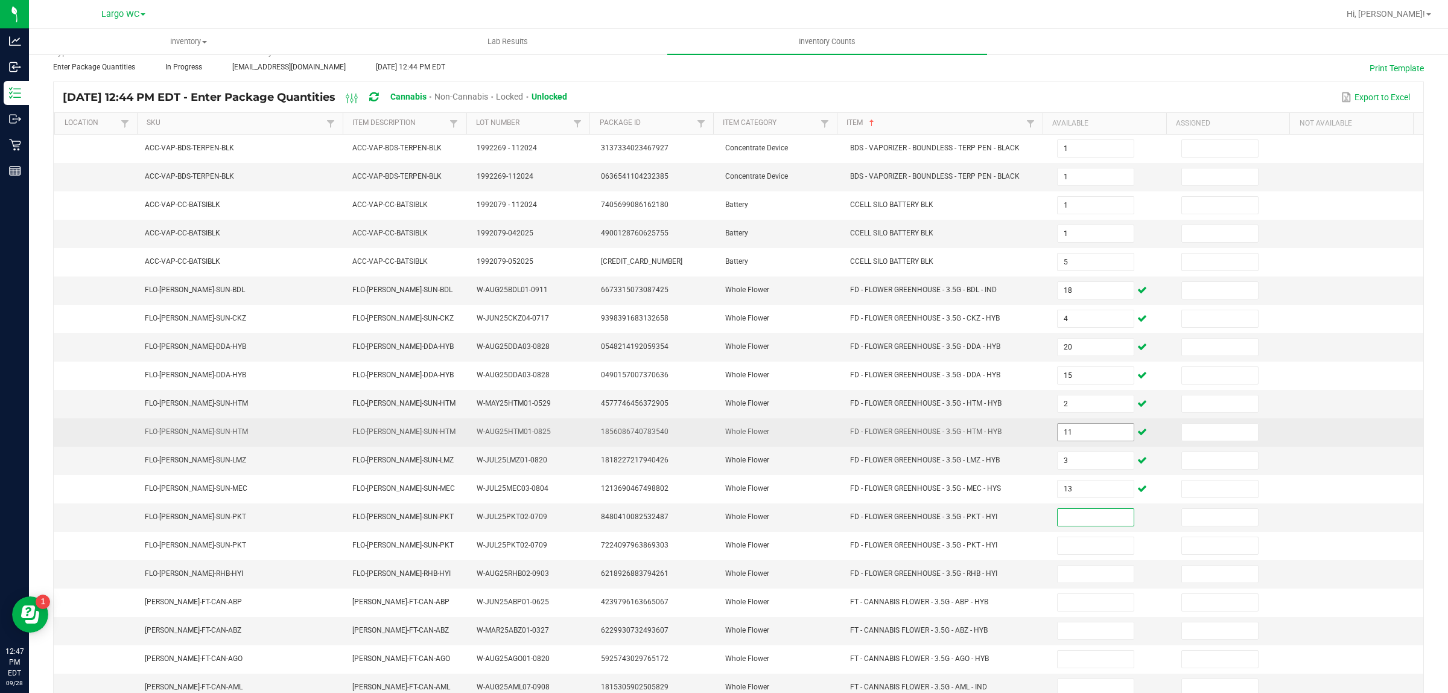
click at [1070, 439] on input "11" at bounding box center [1096, 432] width 76 height 17
type input "2"
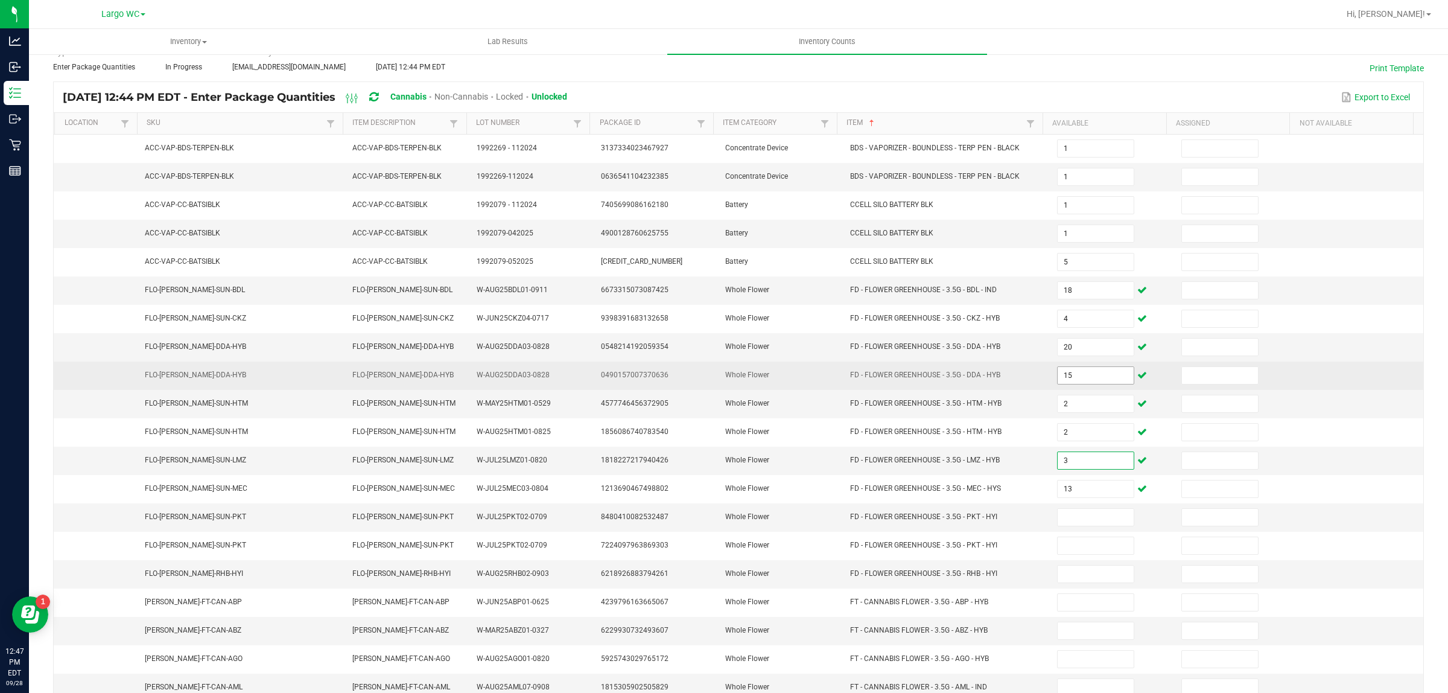
click at [1085, 378] on input "15" at bounding box center [1096, 375] width 76 height 17
type input "20"
type input "15"
type input "2"
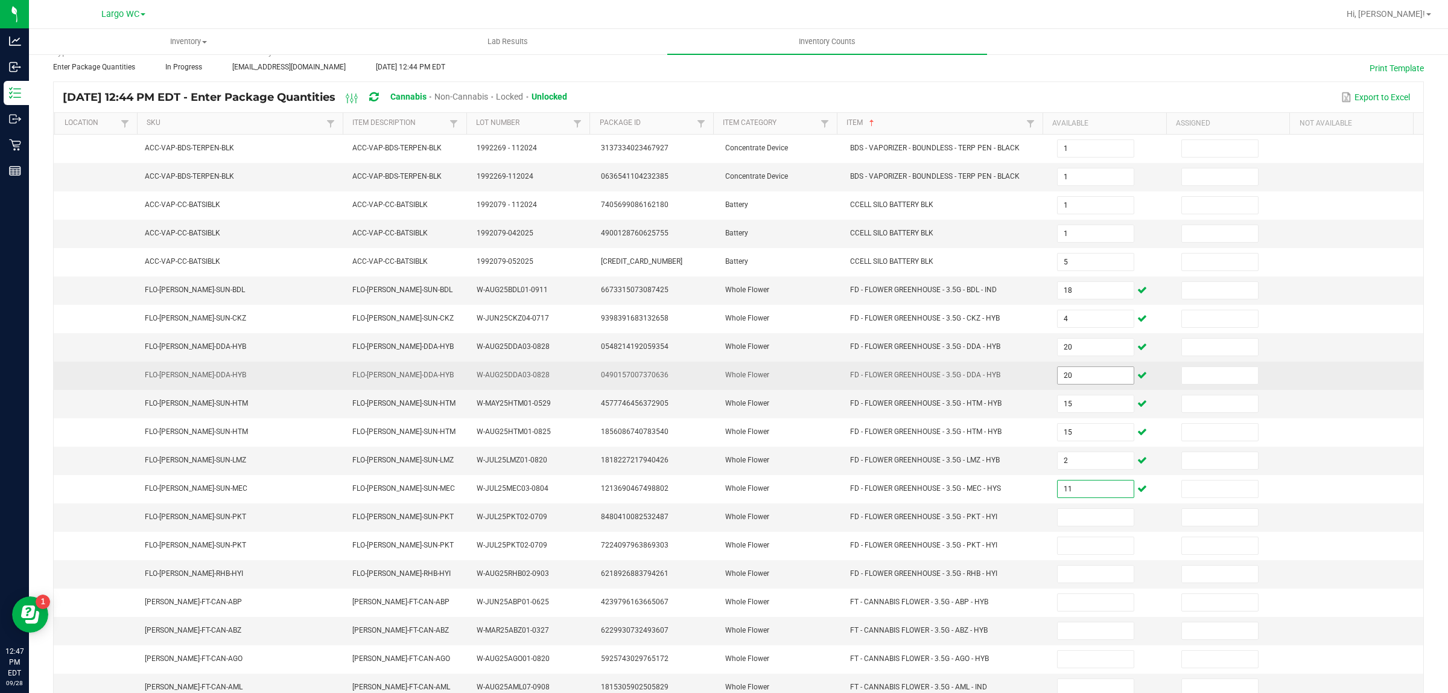
type input "11"
type input "3"
type input "13"
type input "10"
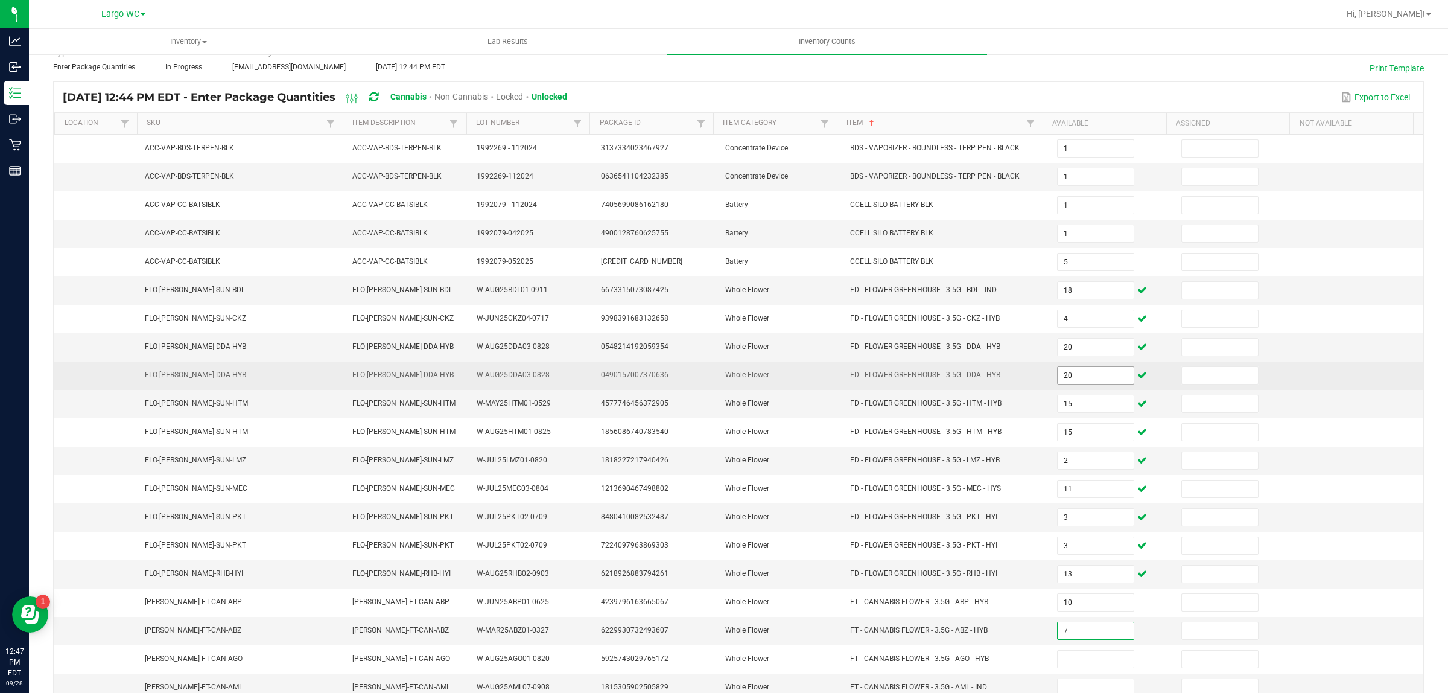
type input "7"
type input "11"
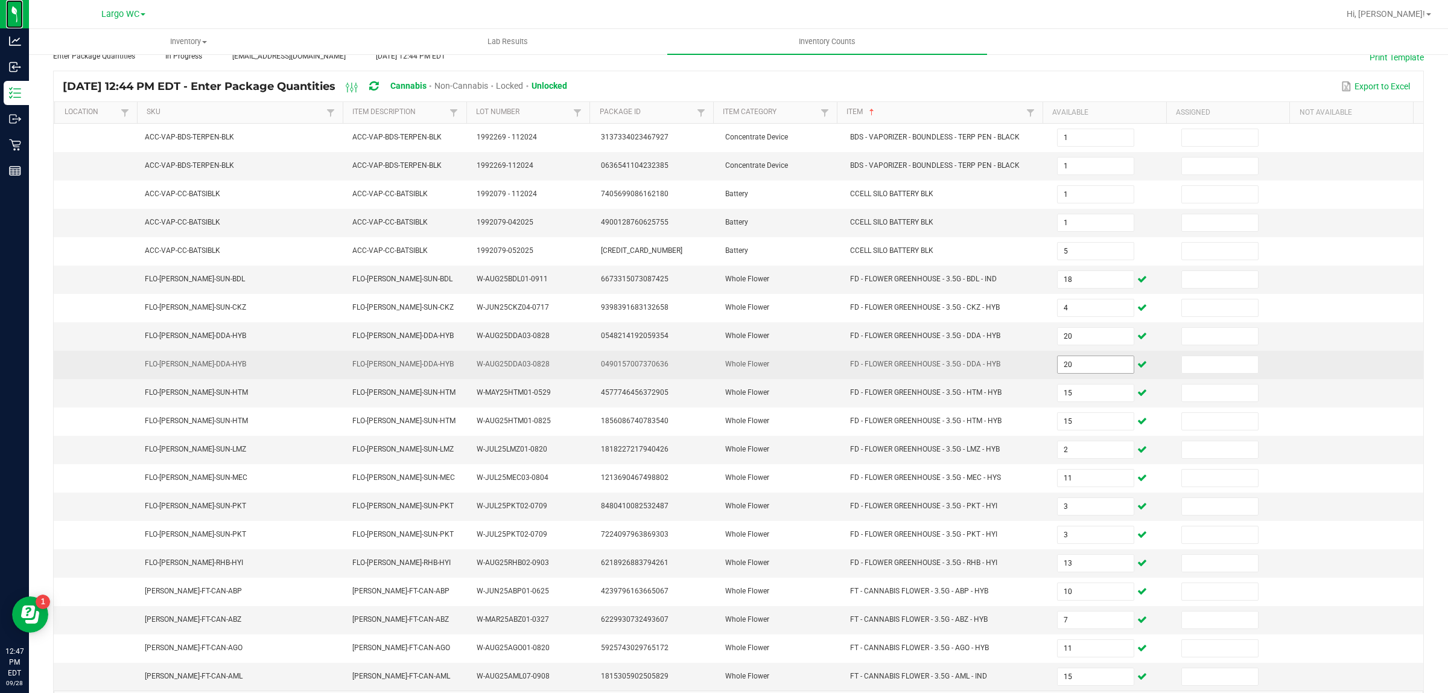
scroll to position [121, 0]
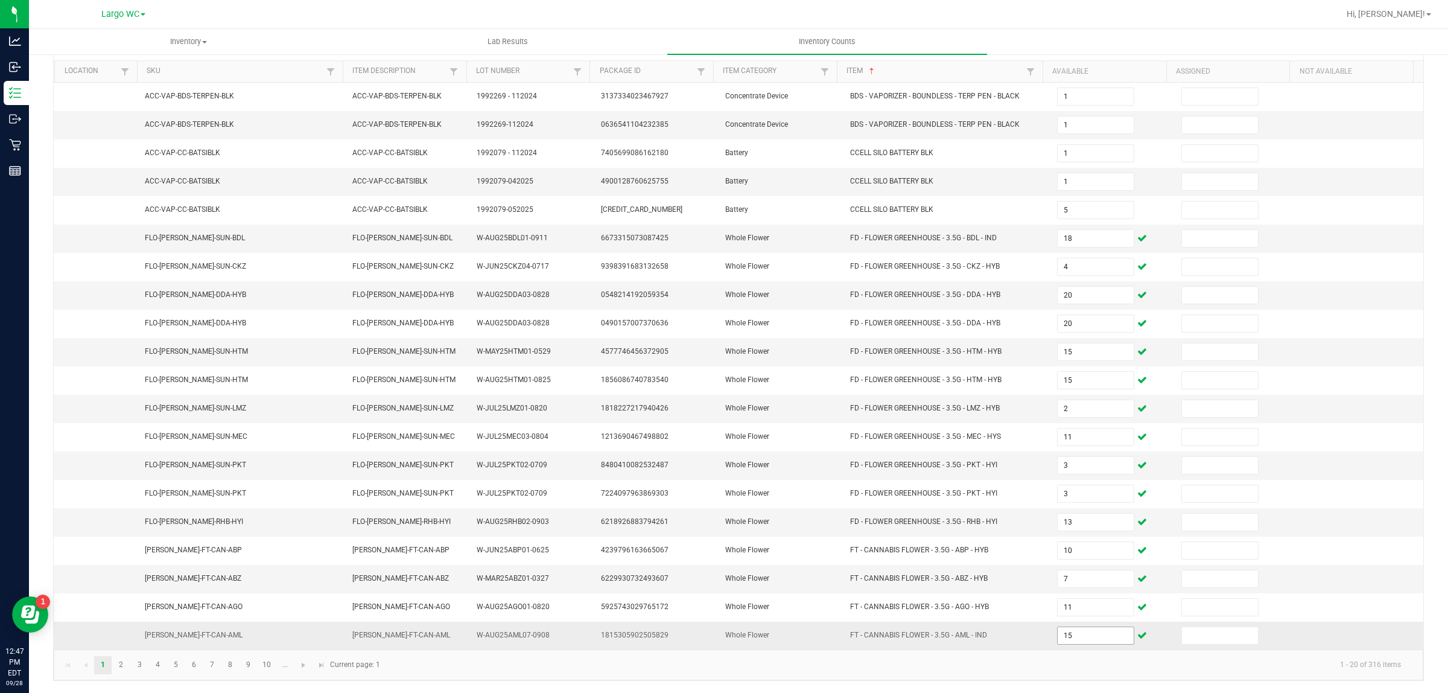
click at [1075, 636] on input "15" at bounding box center [1096, 635] width 76 height 17
type input "0"
click at [121, 664] on link "2" at bounding box center [121, 665] width 18 height 18
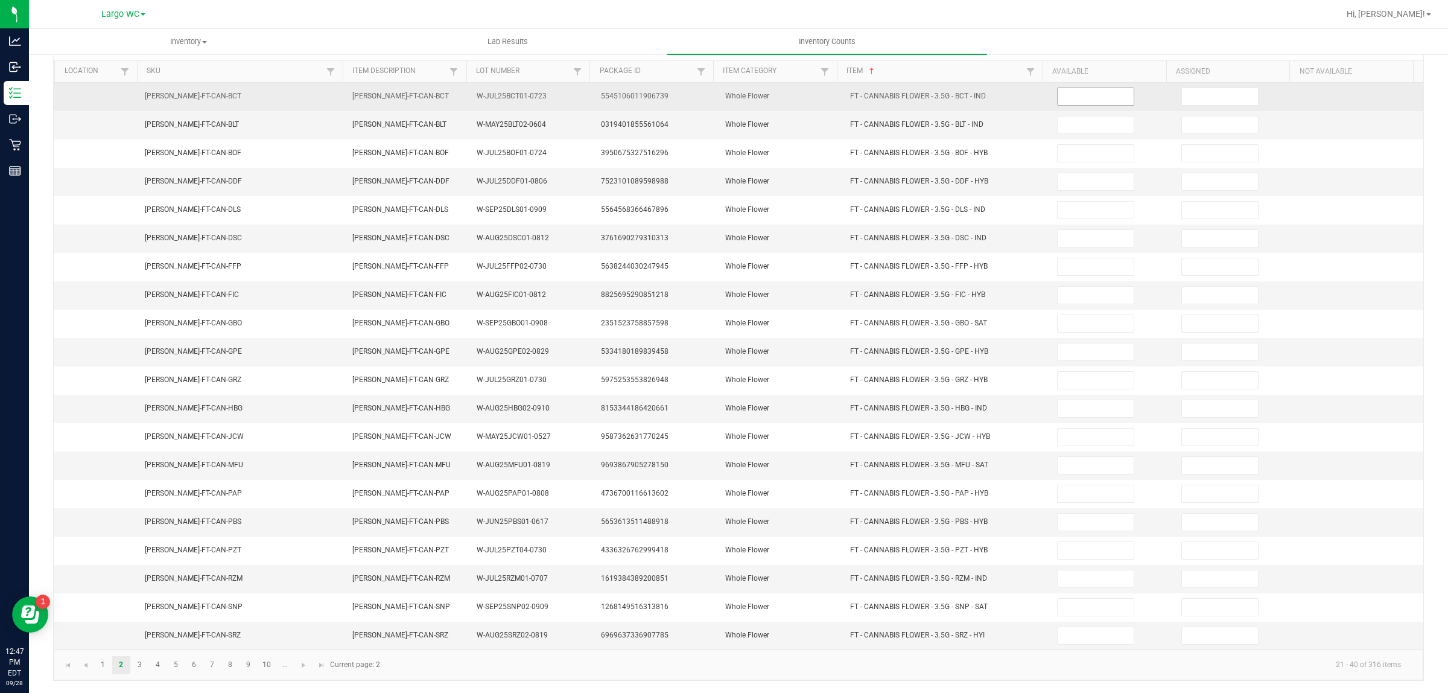
click at [1082, 88] on input at bounding box center [1096, 96] width 76 height 17
type input "15"
type input "17"
type input "4"
type input "15"
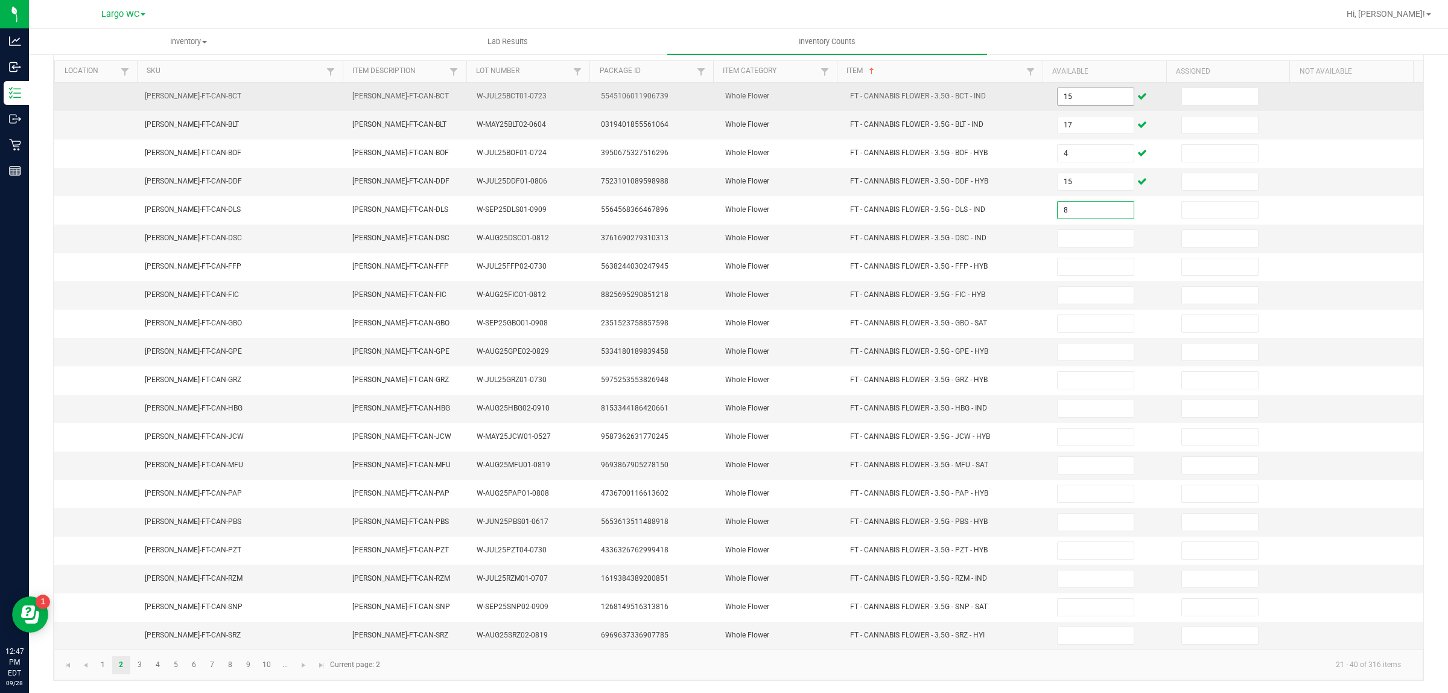
type input "8"
type input "9"
type input "8"
type input "14"
type input "17"
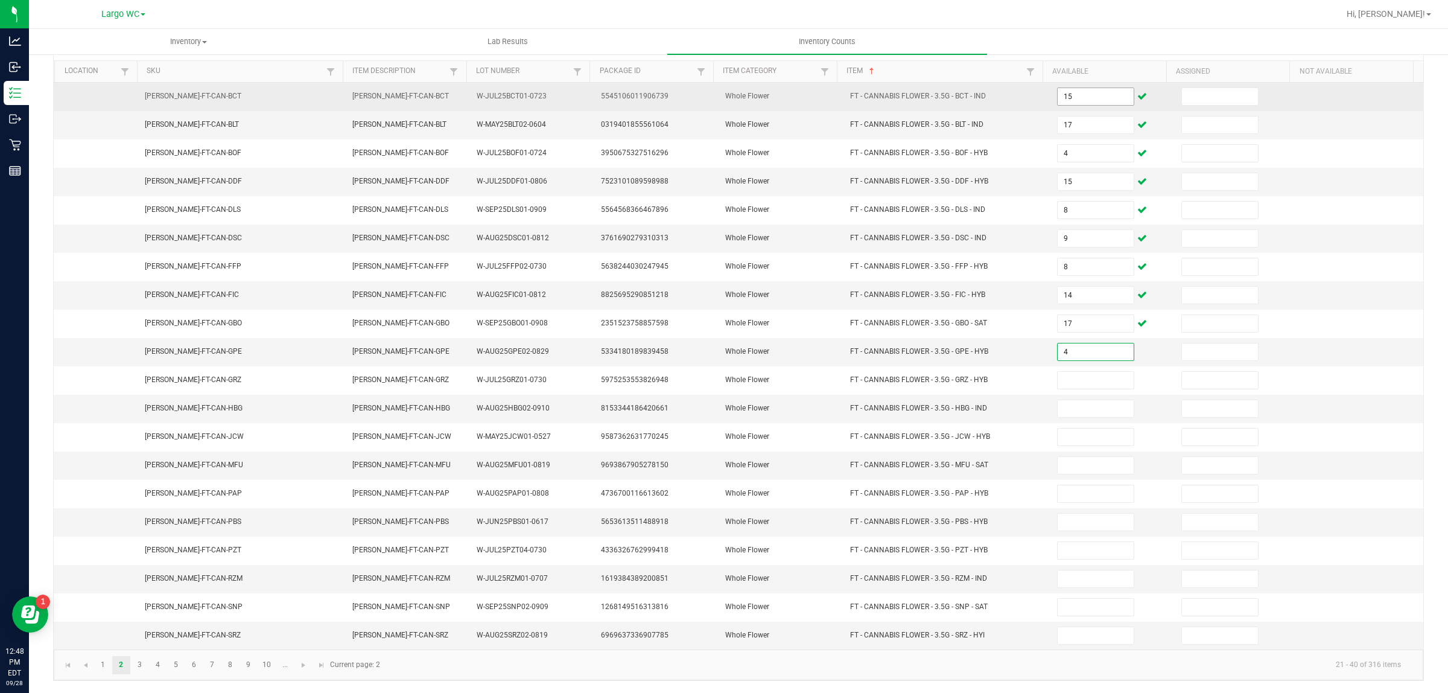
type input "4"
type input "15"
type input "1"
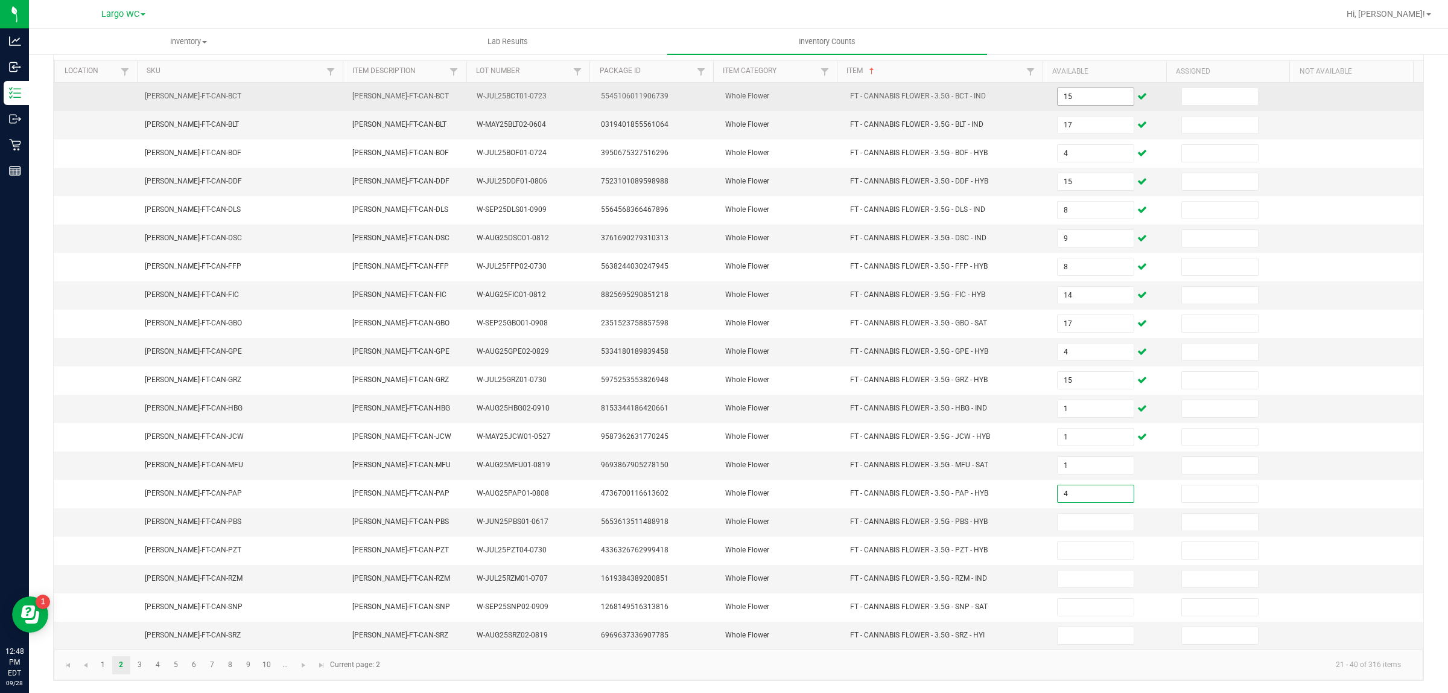
type input "4"
type input "1"
type input "13"
type input "11"
type input "17"
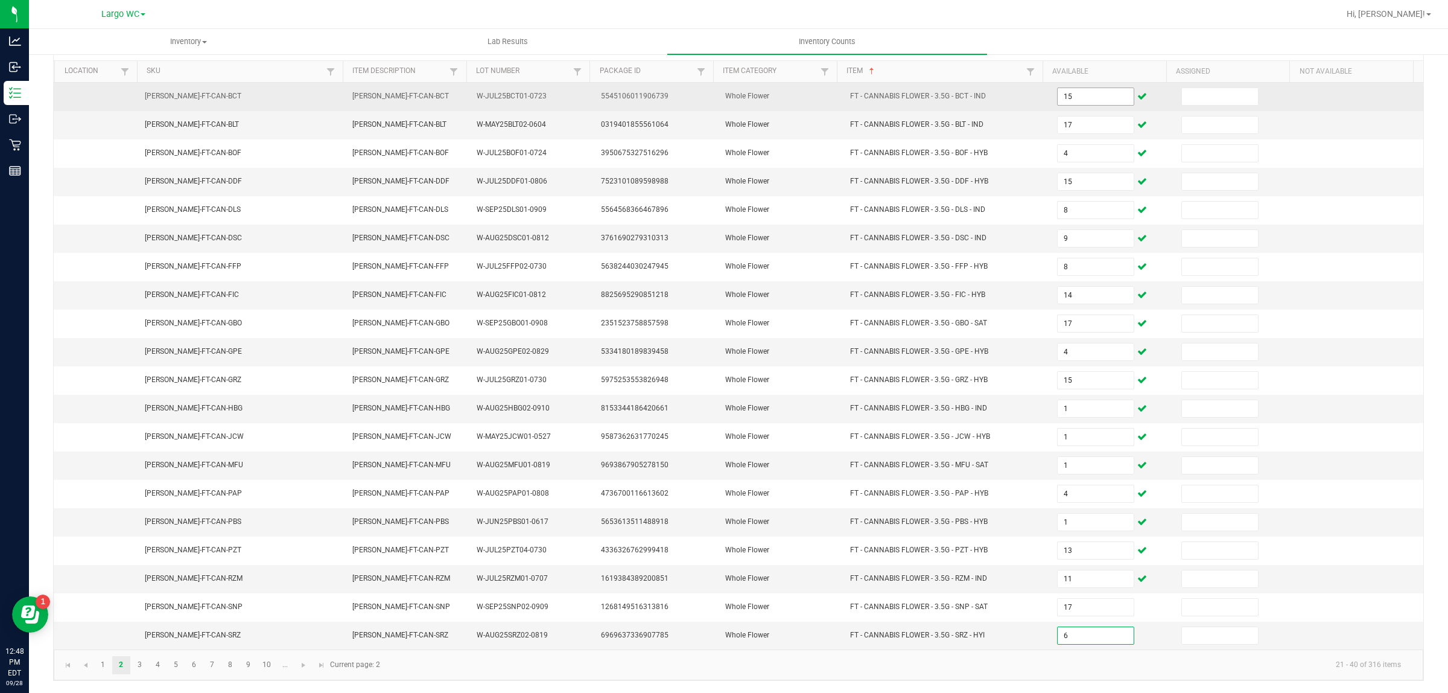
type input "6"
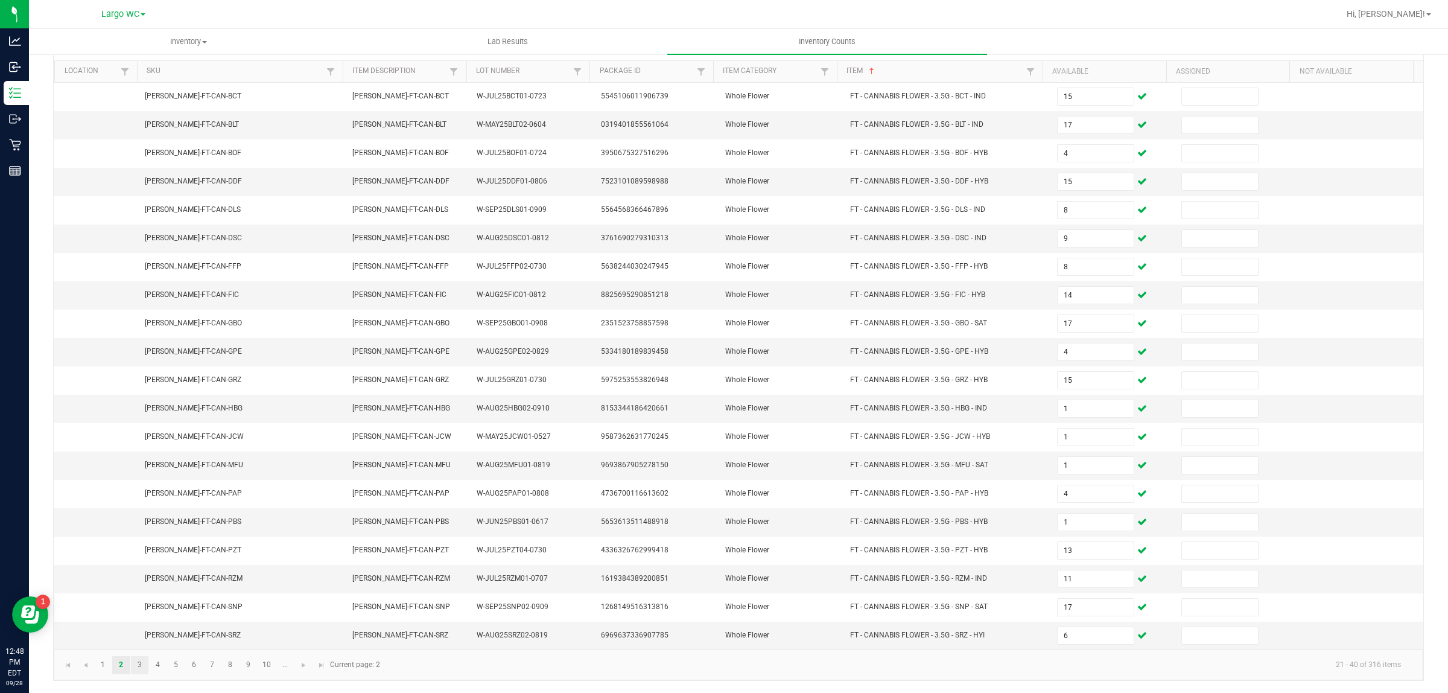
click at [139, 664] on link "3" at bounding box center [140, 665] width 18 height 18
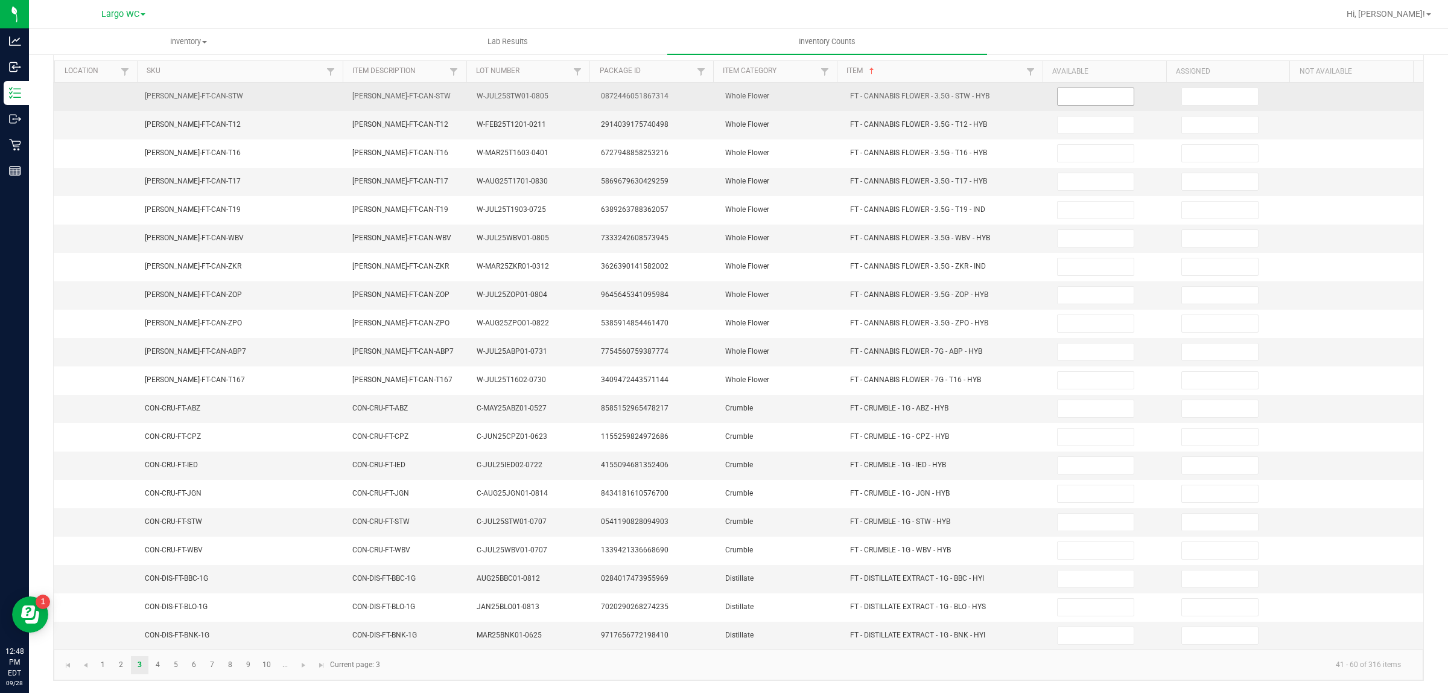
click at [1069, 91] on input at bounding box center [1096, 96] width 76 height 17
type input "3"
type input "6"
type input "17"
type input "6"
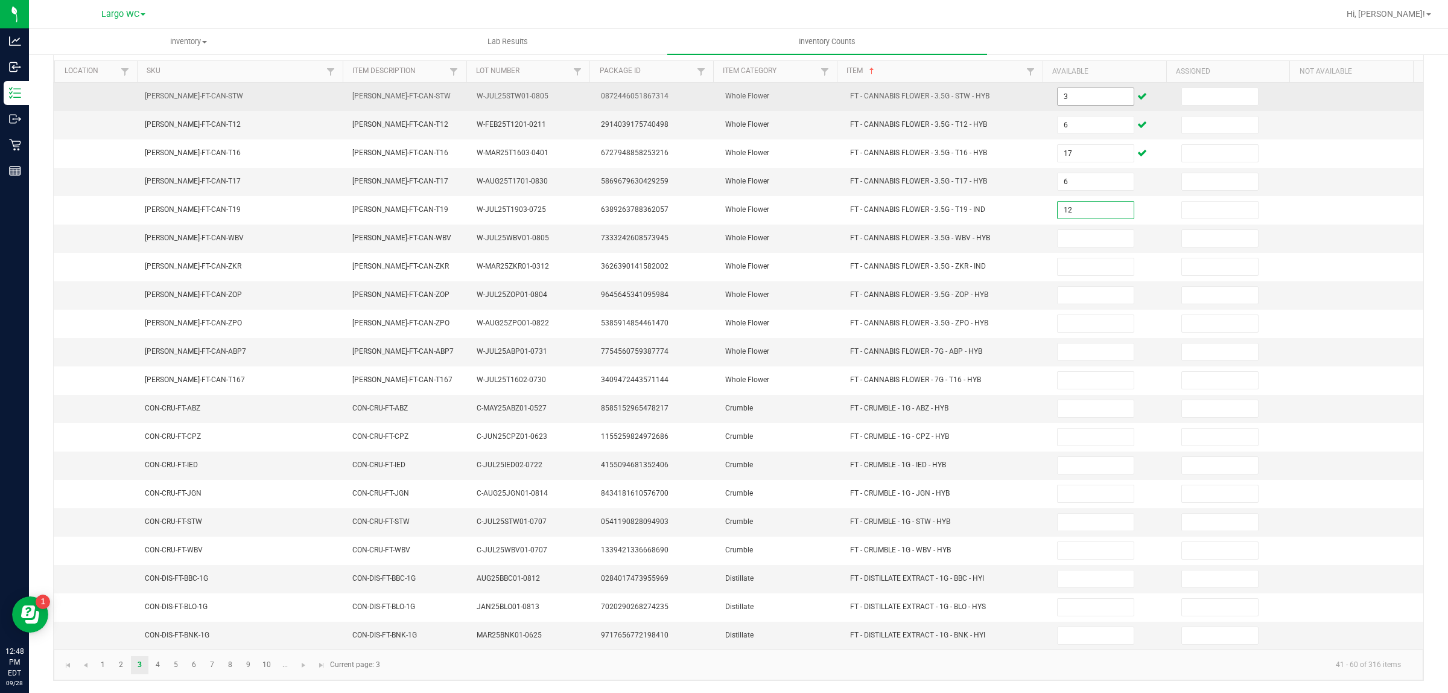
type input "12"
type input "11"
type input "7"
type input "5"
type input "17"
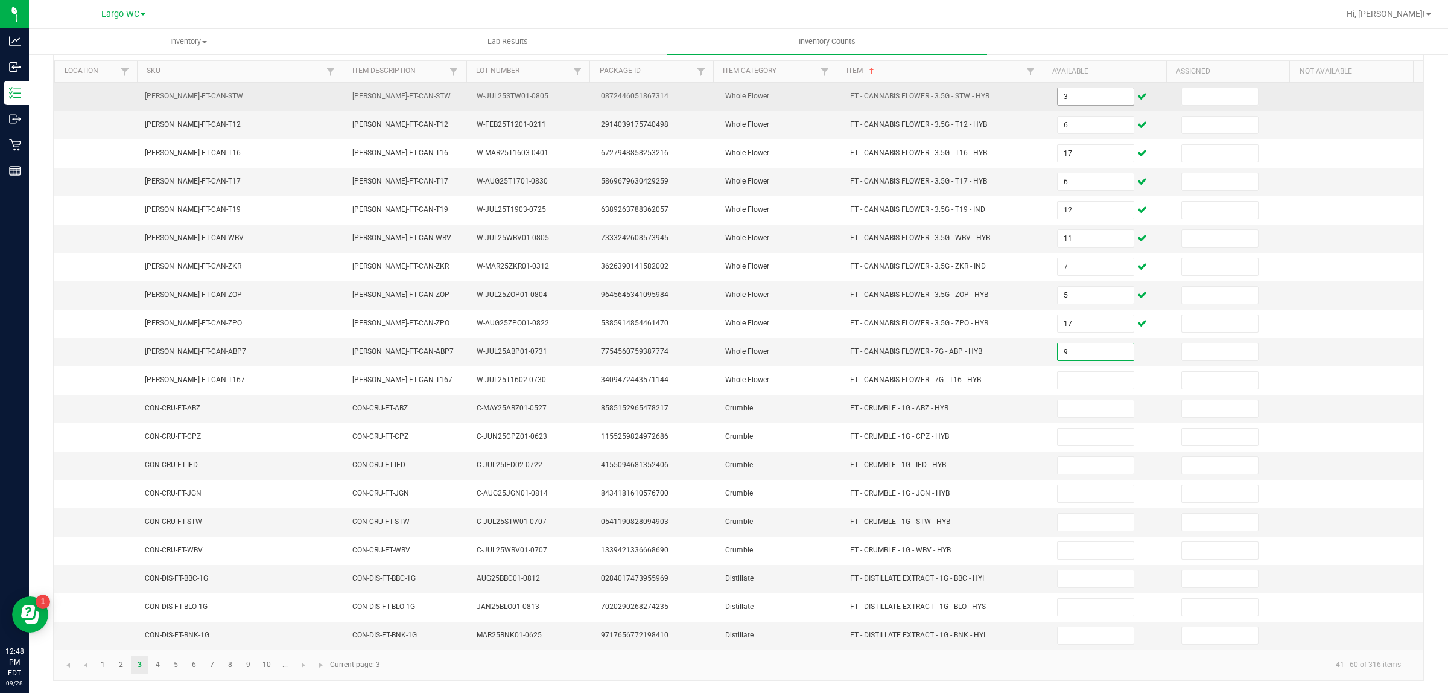
type input "9"
type input "11"
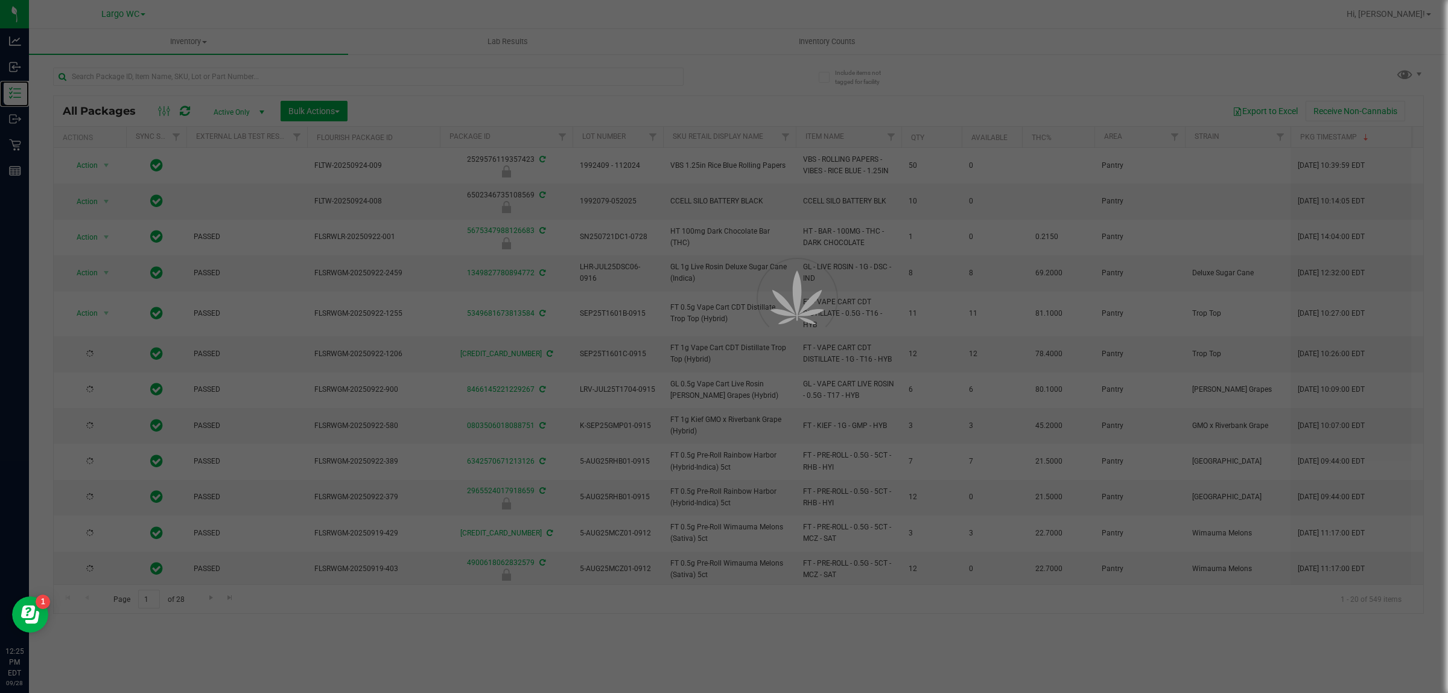
type input "[DATE]"
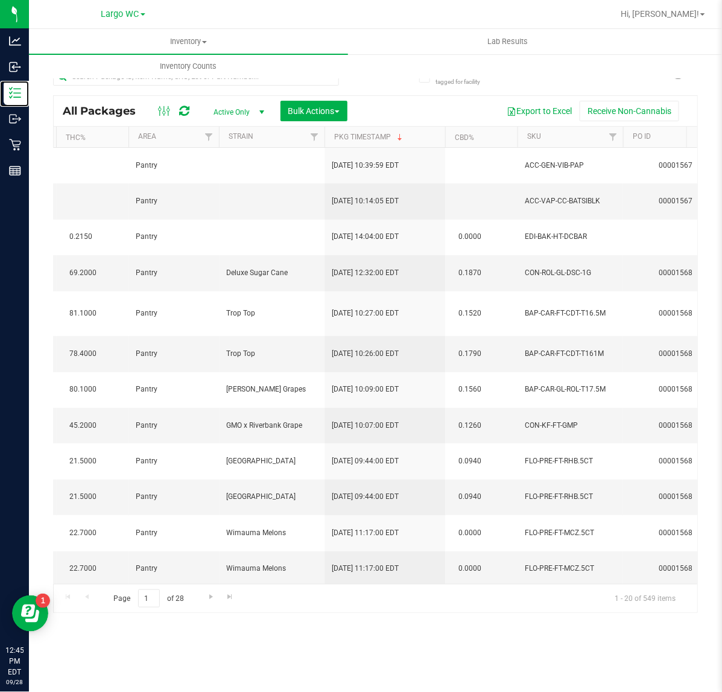
scroll to position [0, 1043]
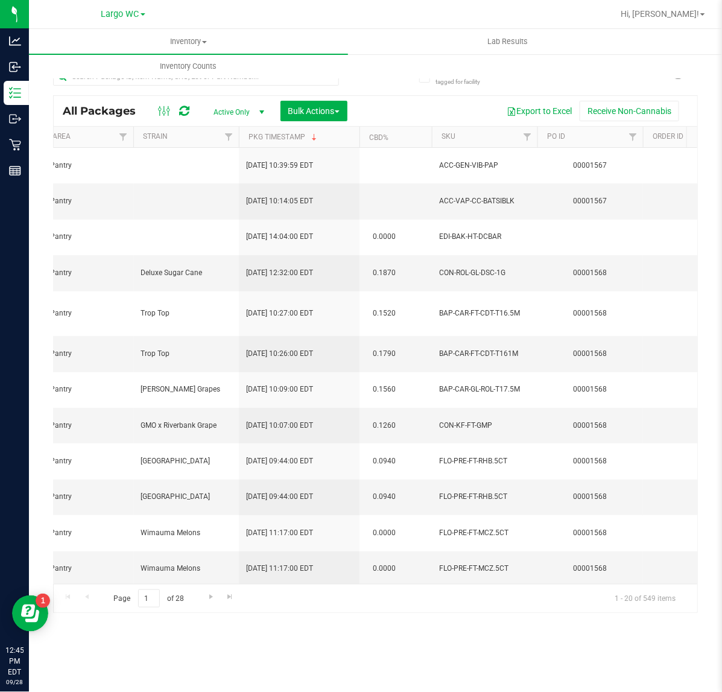
click at [471, 142] on th "SKU" at bounding box center [485, 137] width 106 height 21
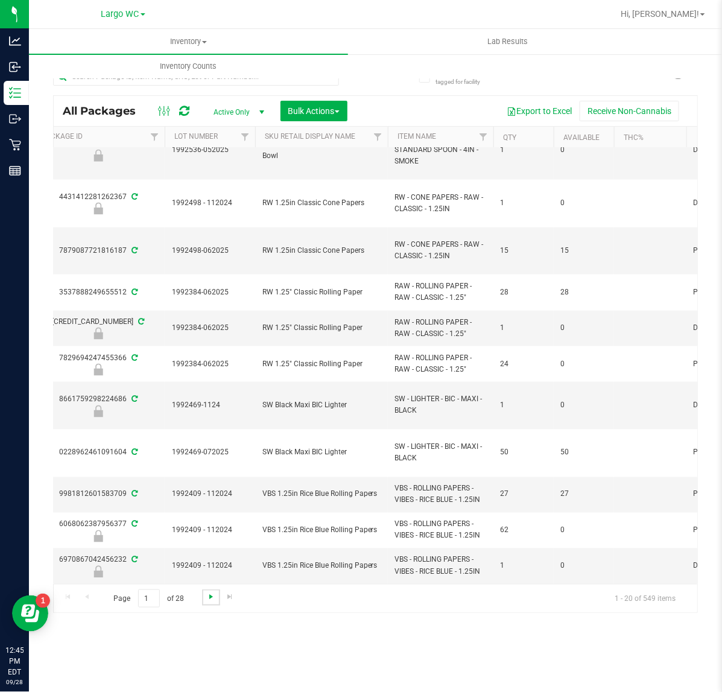
click at [212, 601] on span "Go to the next page" at bounding box center [211, 597] width 10 height 10
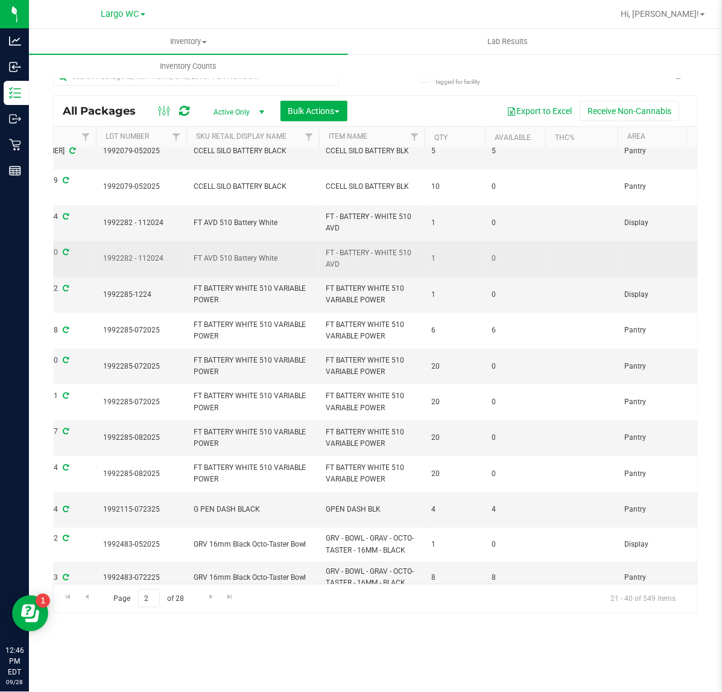
scroll to position [324, 477]
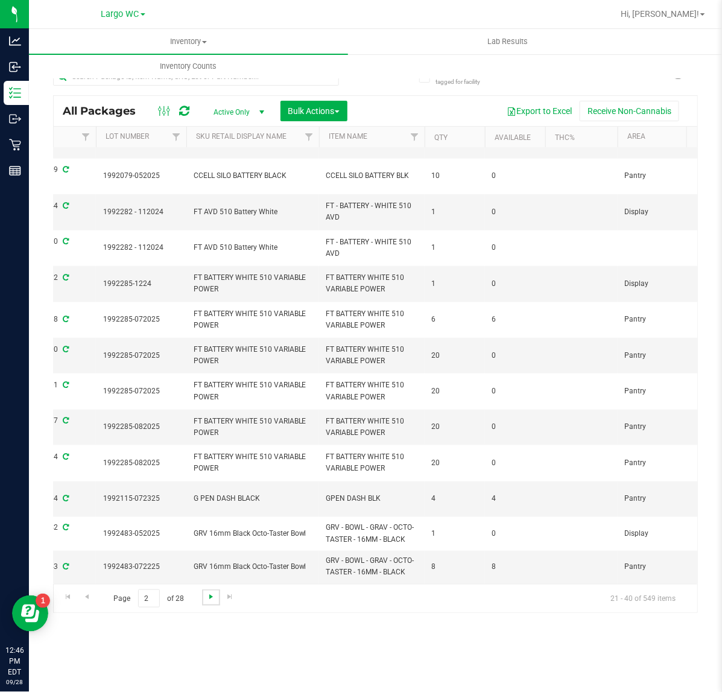
click at [209, 593] on span "Go to the next page" at bounding box center [211, 597] width 10 height 10
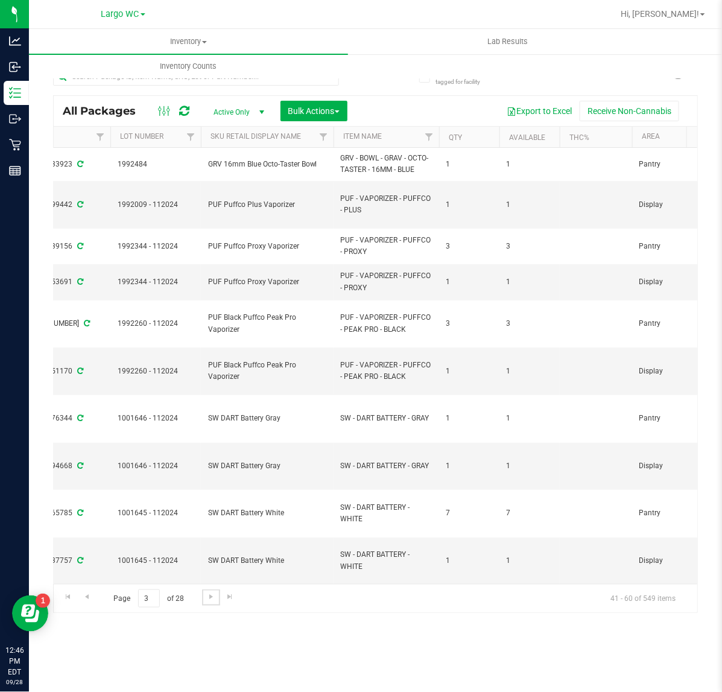
scroll to position [0, 508]
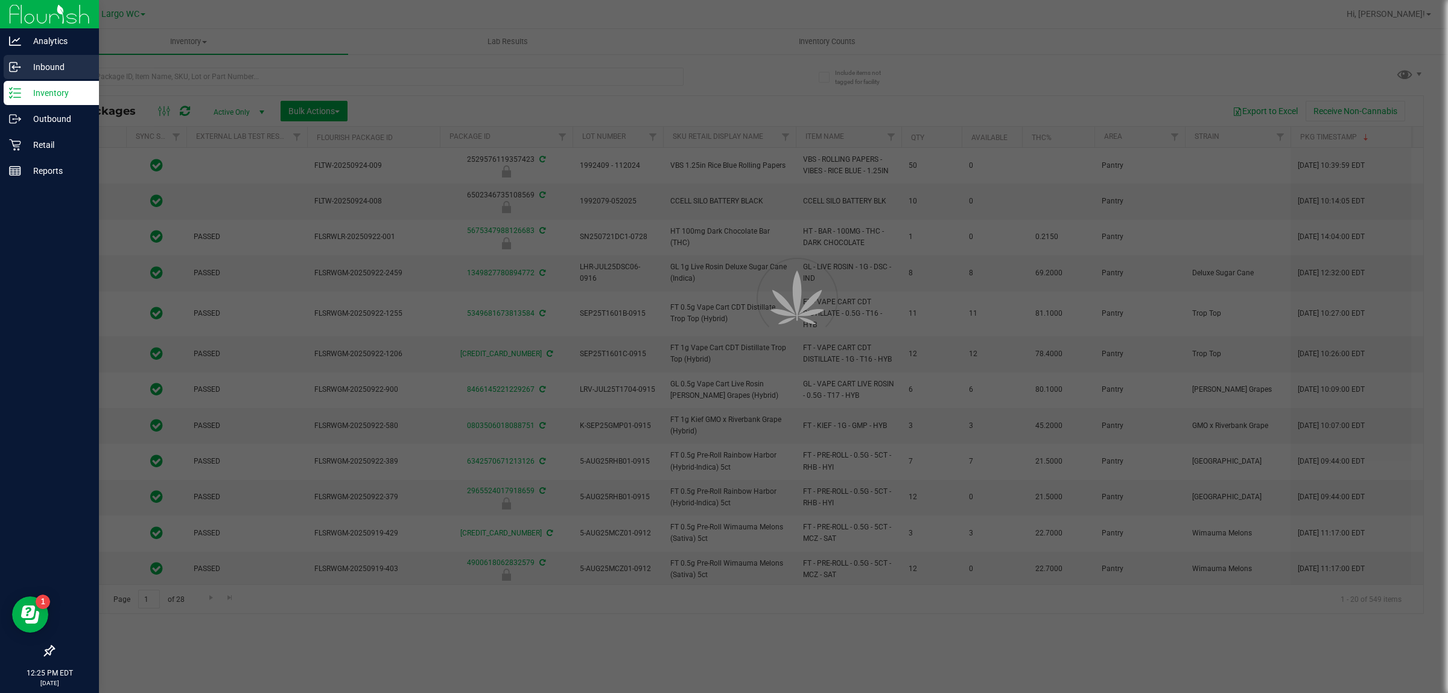
click at [34, 68] on p "Inbound" at bounding box center [57, 67] width 72 height 14
type input "[DATE]"
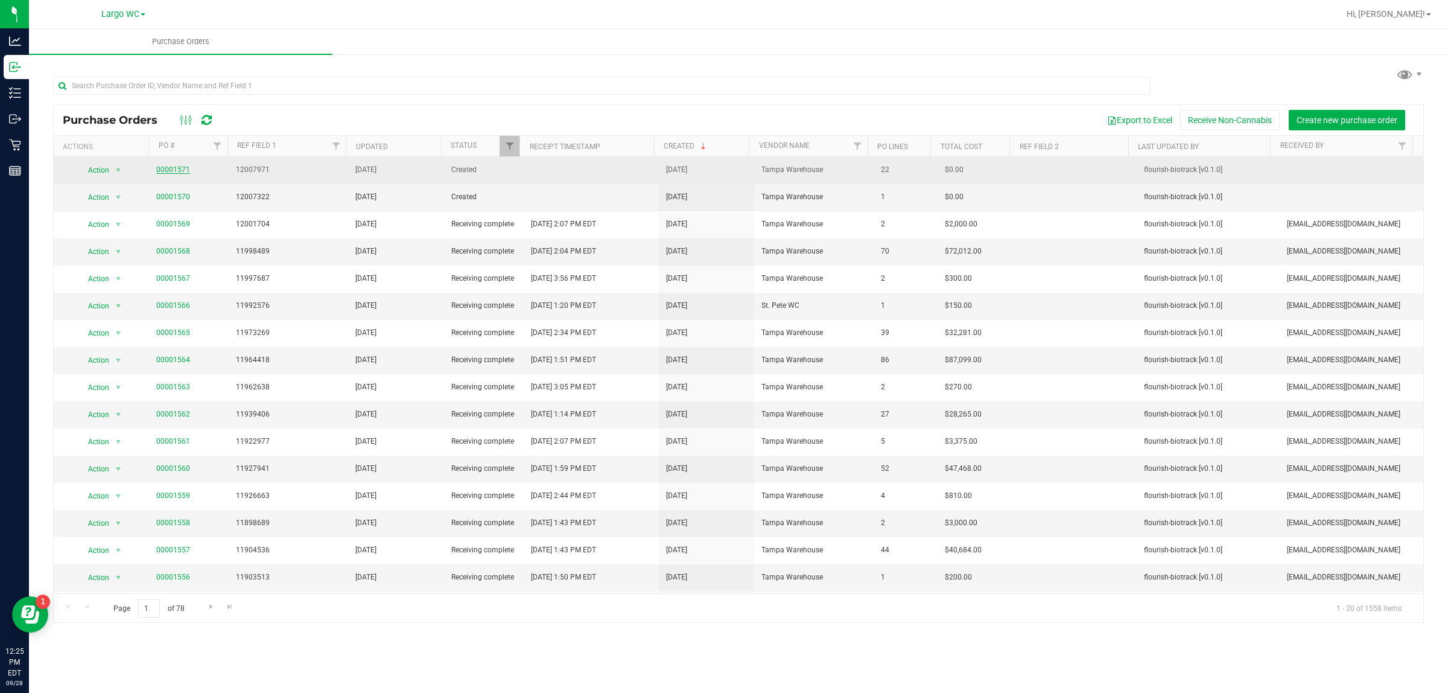
click at [176, 167] on link "00001571" at bounding box center [173, 169] width 34 height 8
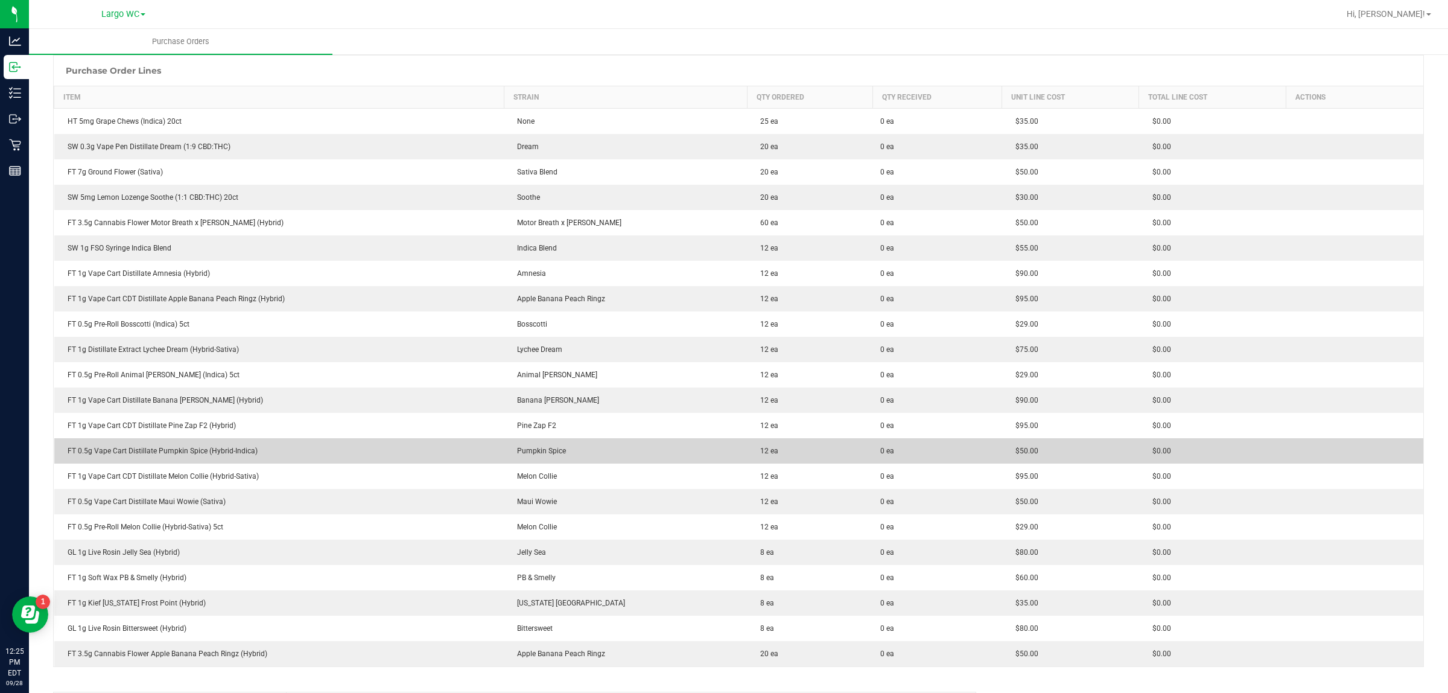
scroll to position [151, 0]
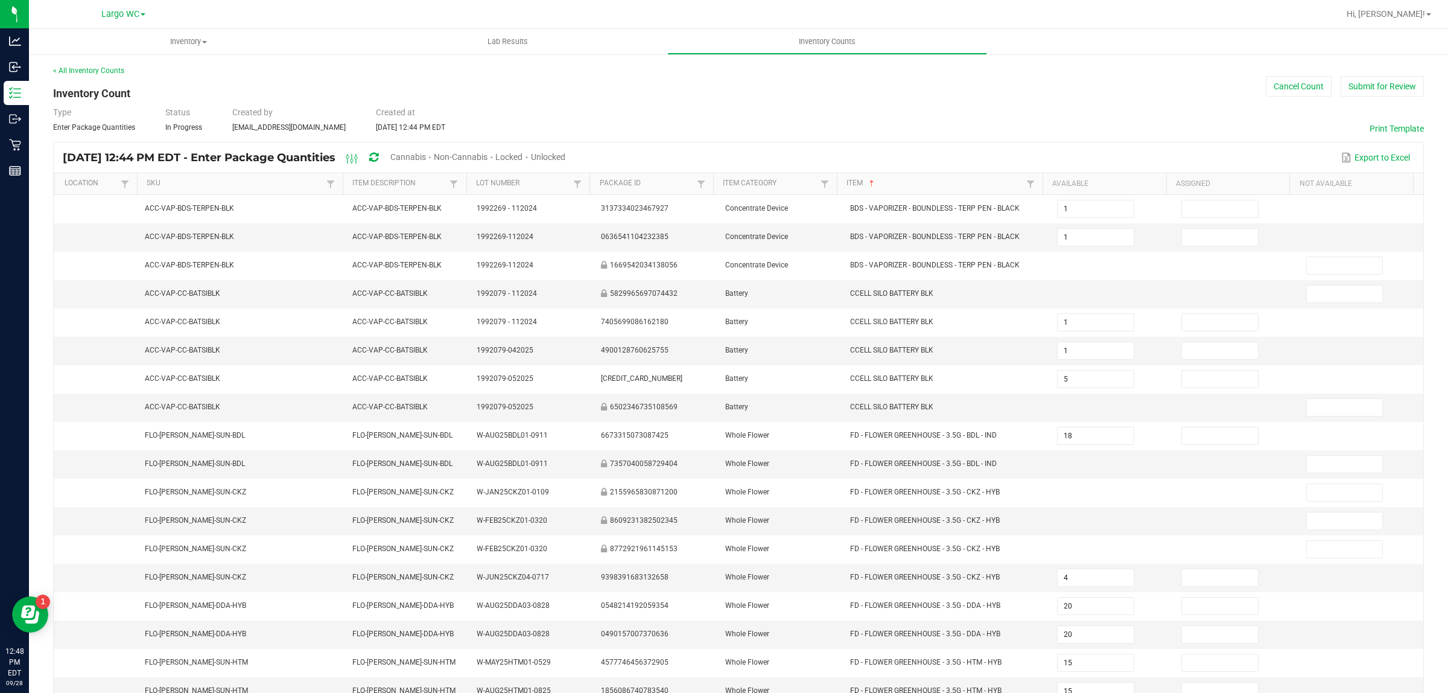
click at [426, 154] on span "Cannabis" at bounding box center [408, 157] width 36 height 10
click at [566, 153] on span "Unlocked" at bounding box center [549, 157] width 34 height 10
type input "5"
type input "18"
type input "4"
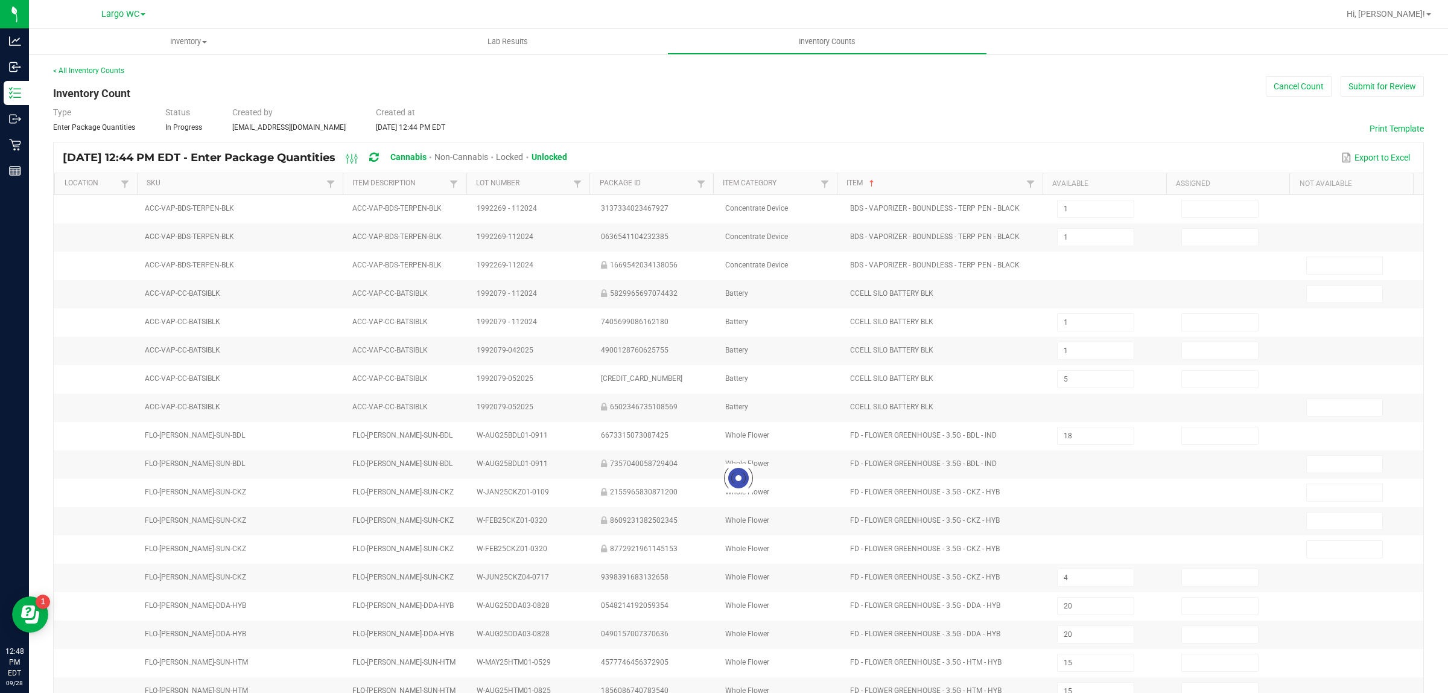
type input "20"
type input "3"
type input "13"
type input "10"
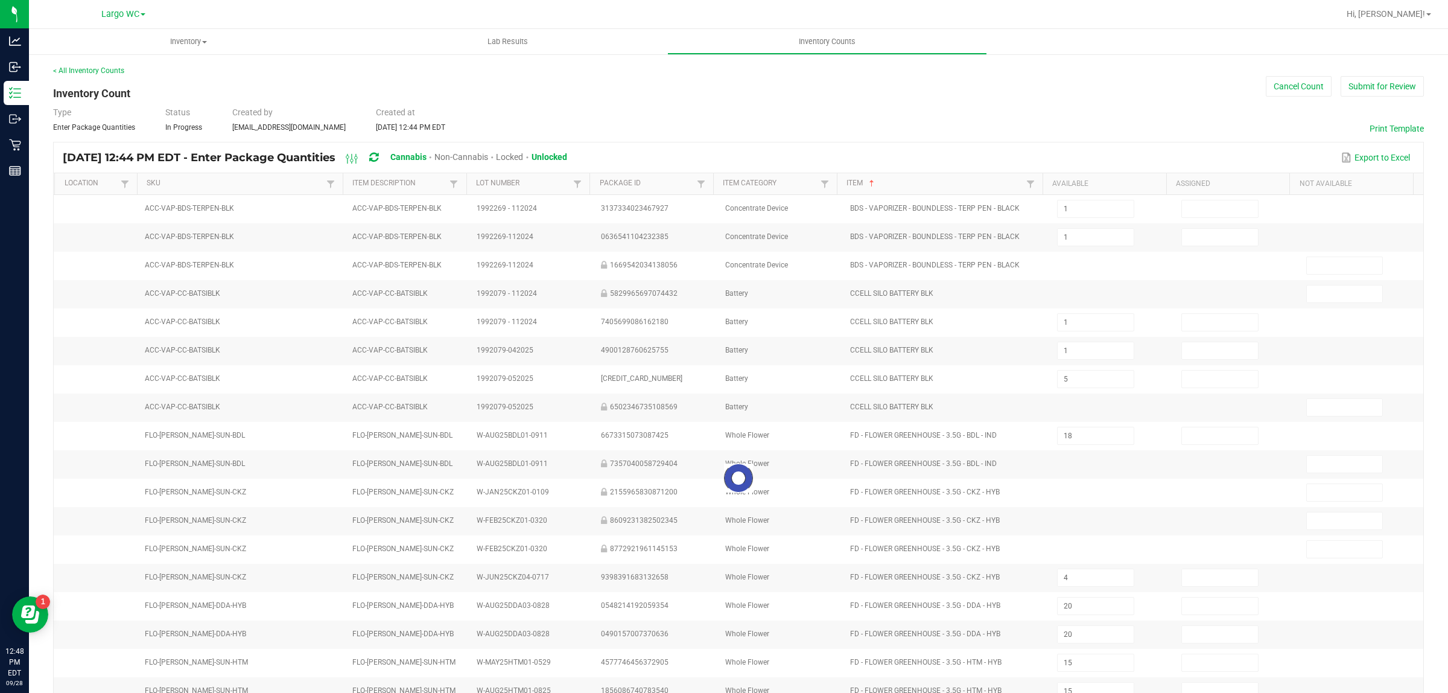
type input "7"
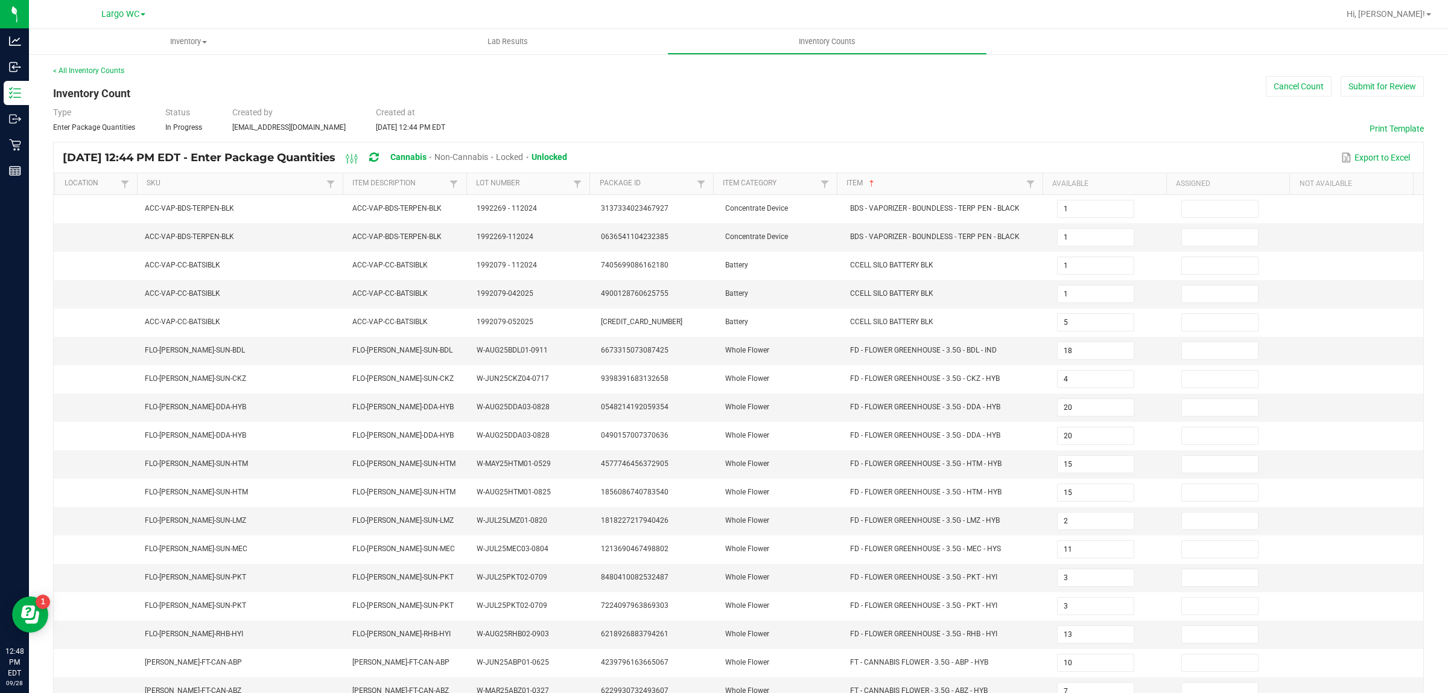
scroll to position [121, 0]
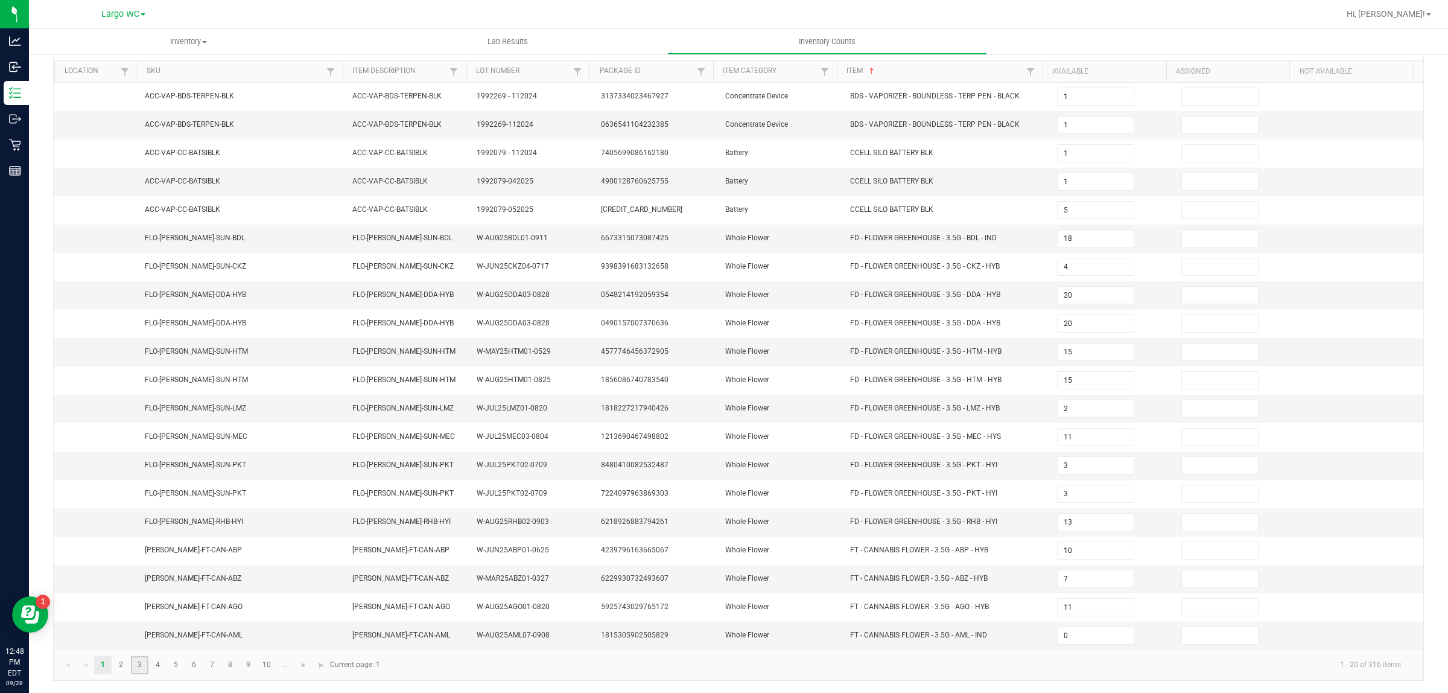
click at [139, 669] on link "3" at bounding box center [140, 665] width 18 height 18
type input "3"
type input "6"
type input "12"
type input "11"
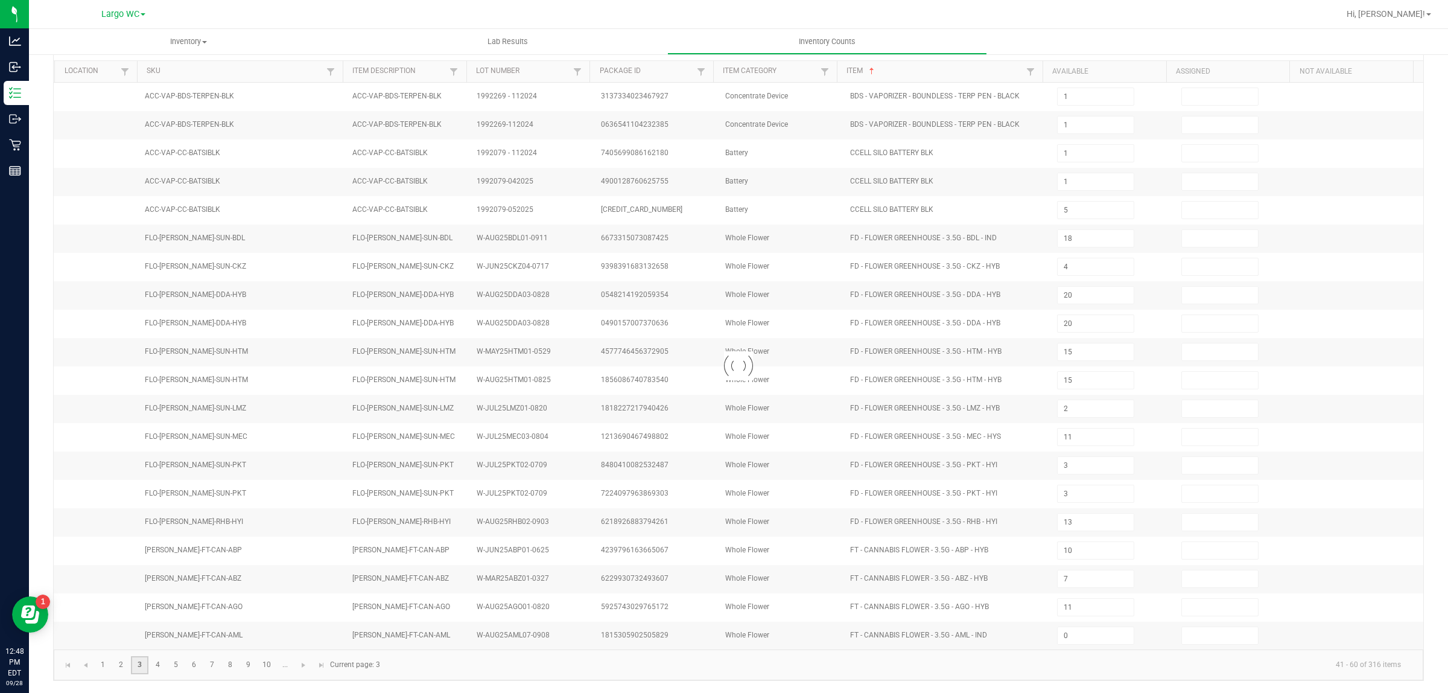
type input "7"
type input "17"
type input "6"
type input "5"
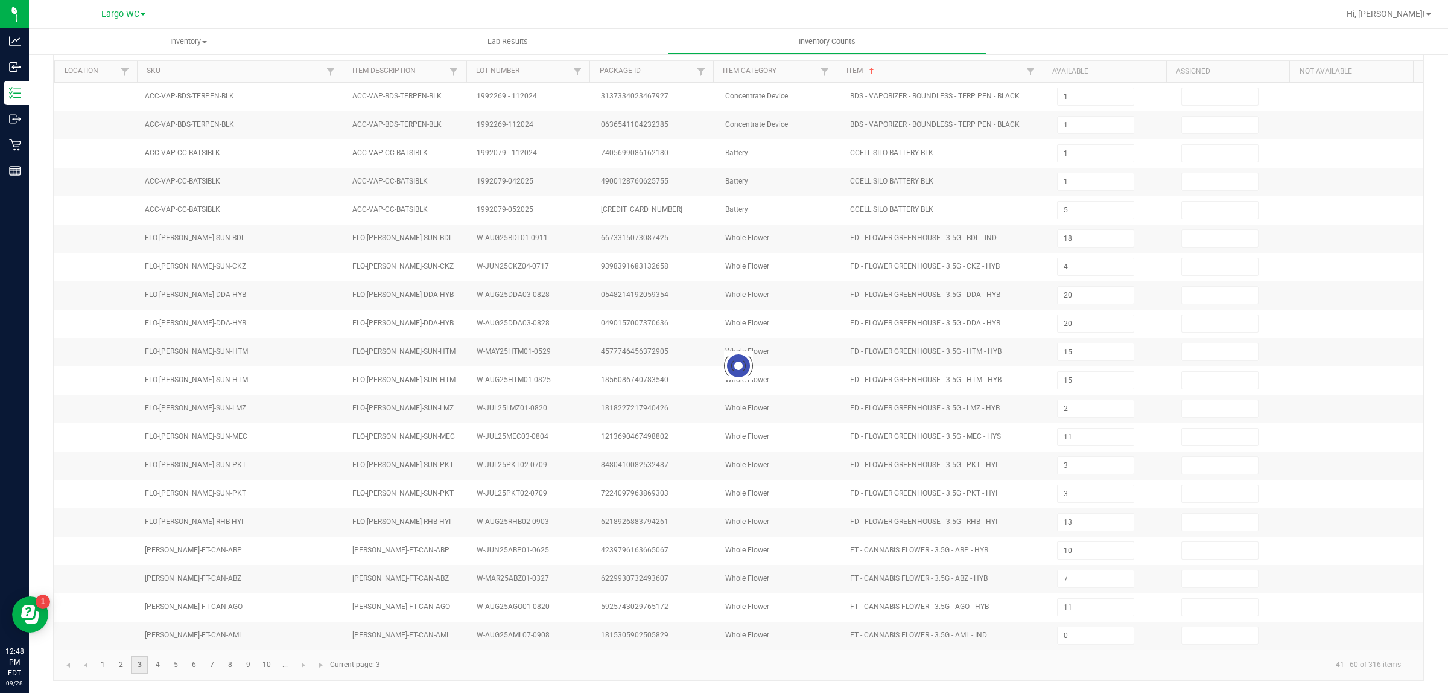
type input "9"
type input "11"
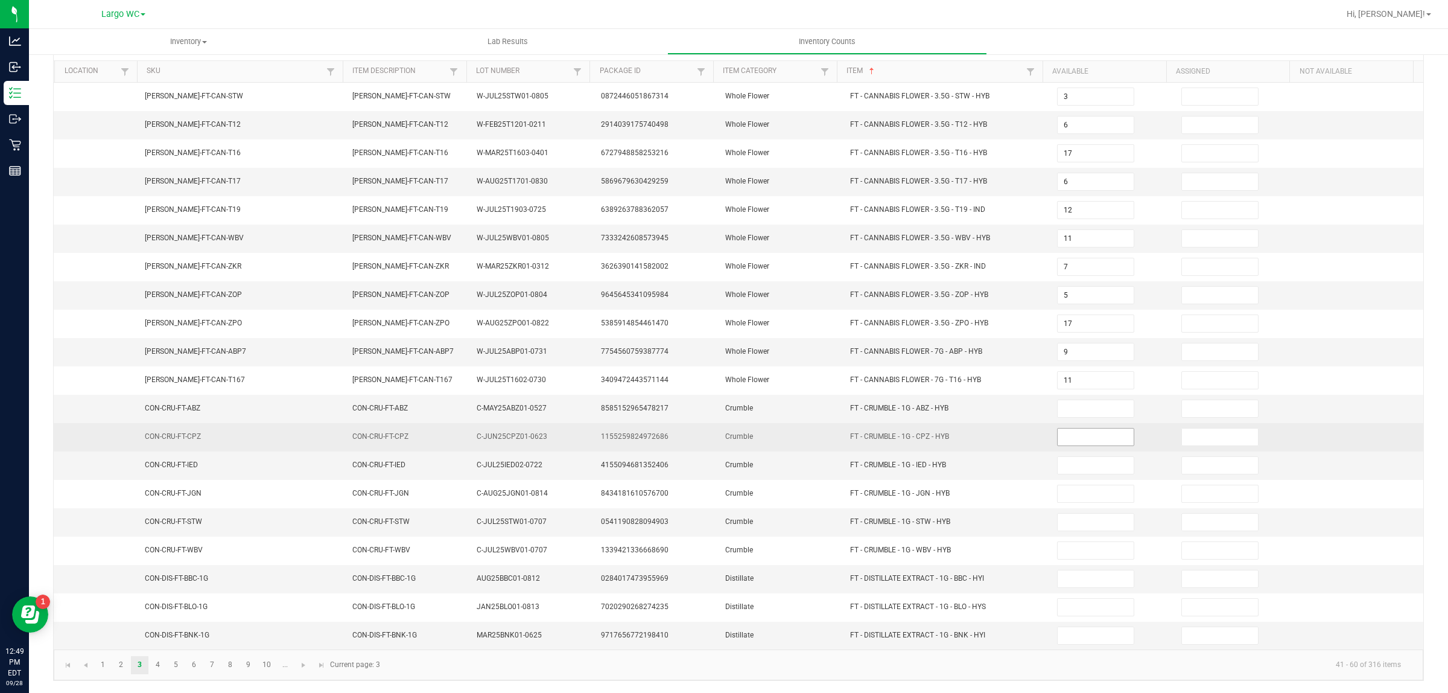
click at [1072, 433] on input at bounding box center [1096, 437] width 76 height 17
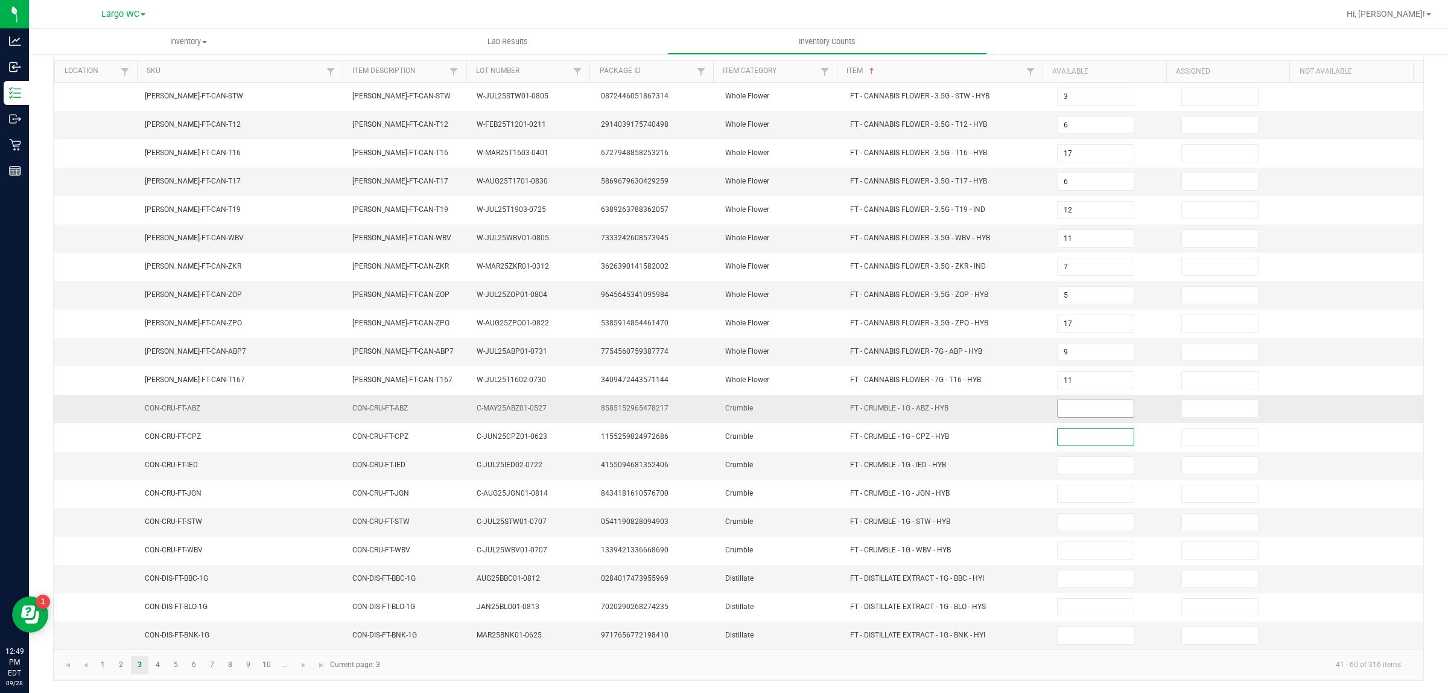
click at [1069, 407] on input at bounding box center [1096, 408] width 76 height 17
click at [1081, 404] on input at bounding box center [1096, 408] width 76 height 17
type input "1"
type input "2"
type input "6"
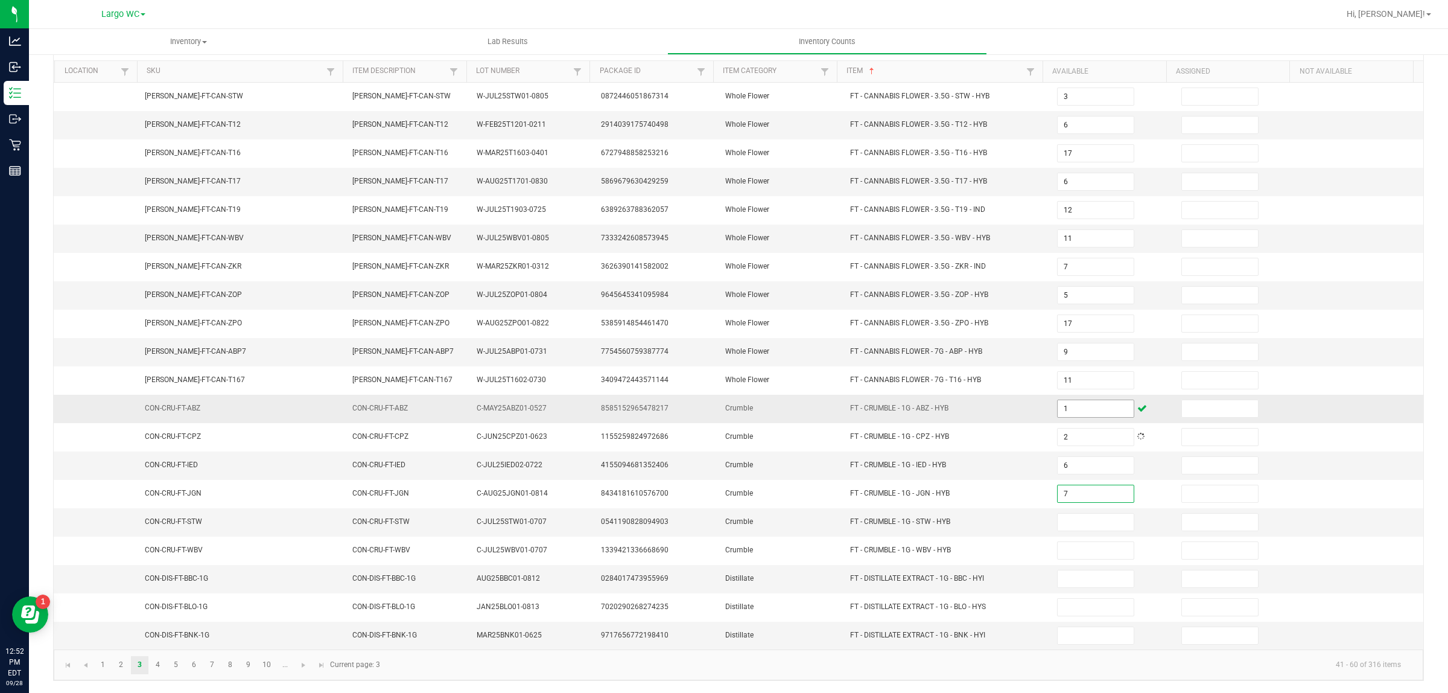
type input "7"
type input "3"
type input "8"
type input "9"
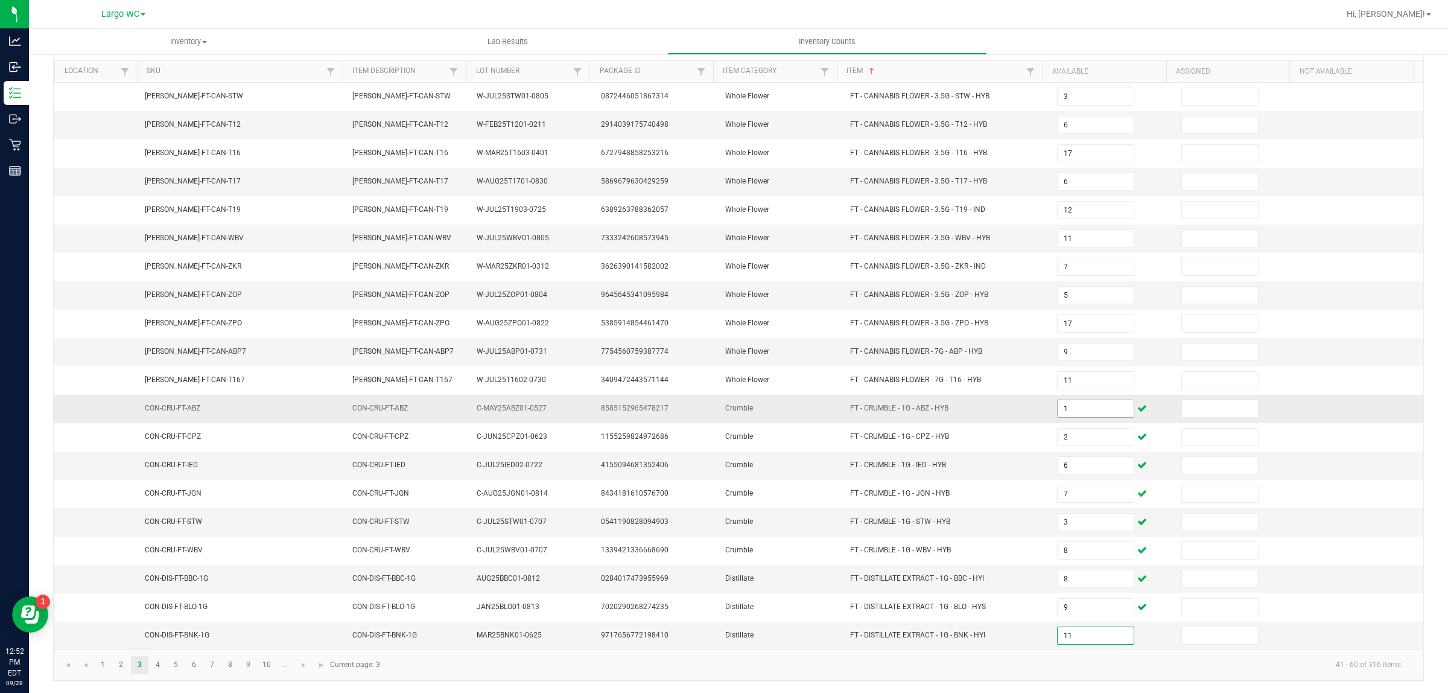
type input "11"
click at [156, 663] on link "4" at bounding box center [158, 665] width 18 height 18
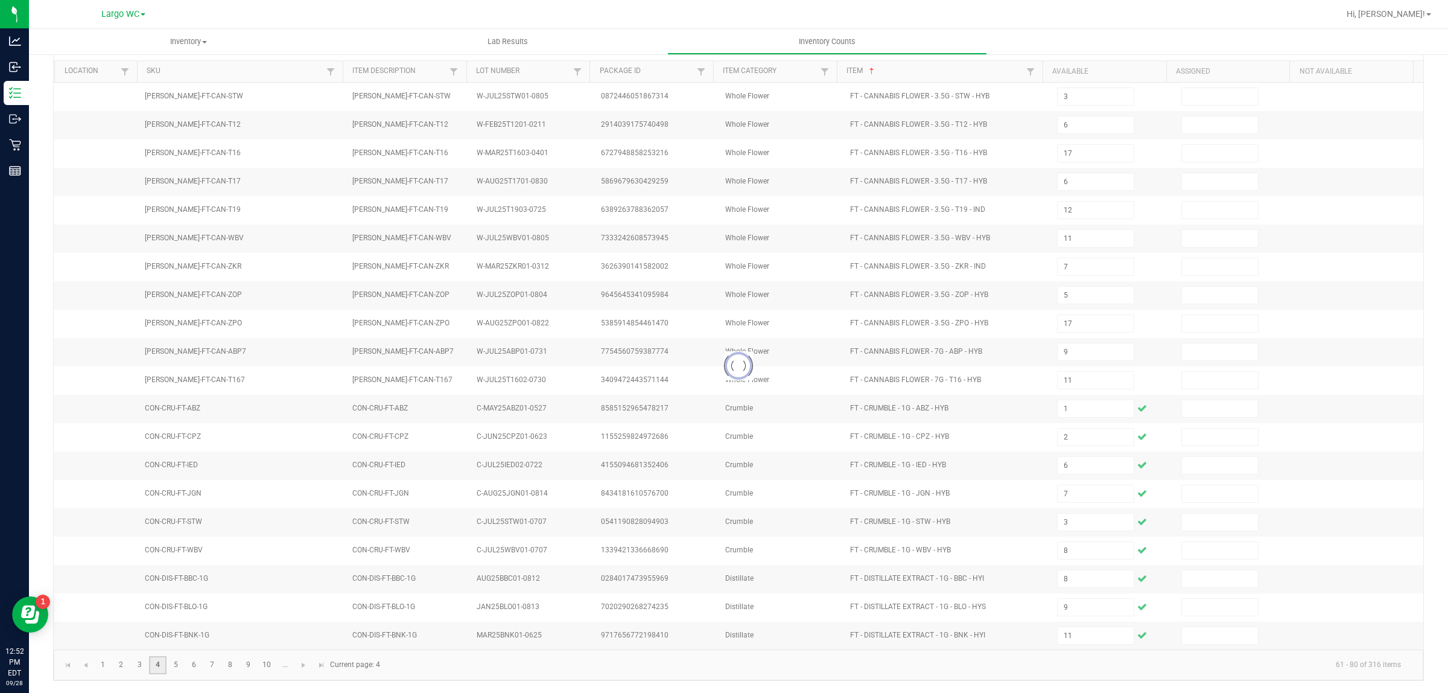
type input "2"
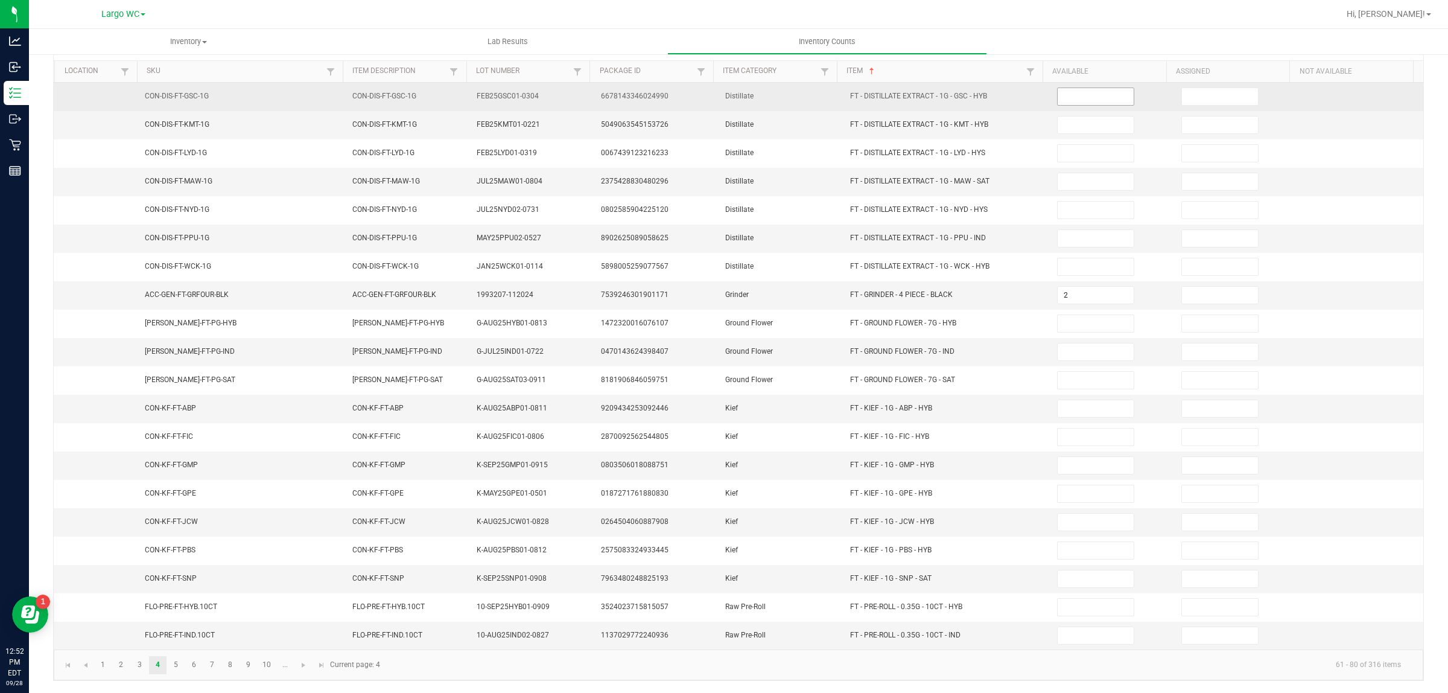
click at [1058, 89] on input at bounding box center [1096, 96] width 76 height 17
type input "6"
type input "2"
type input "4"
type input "11"
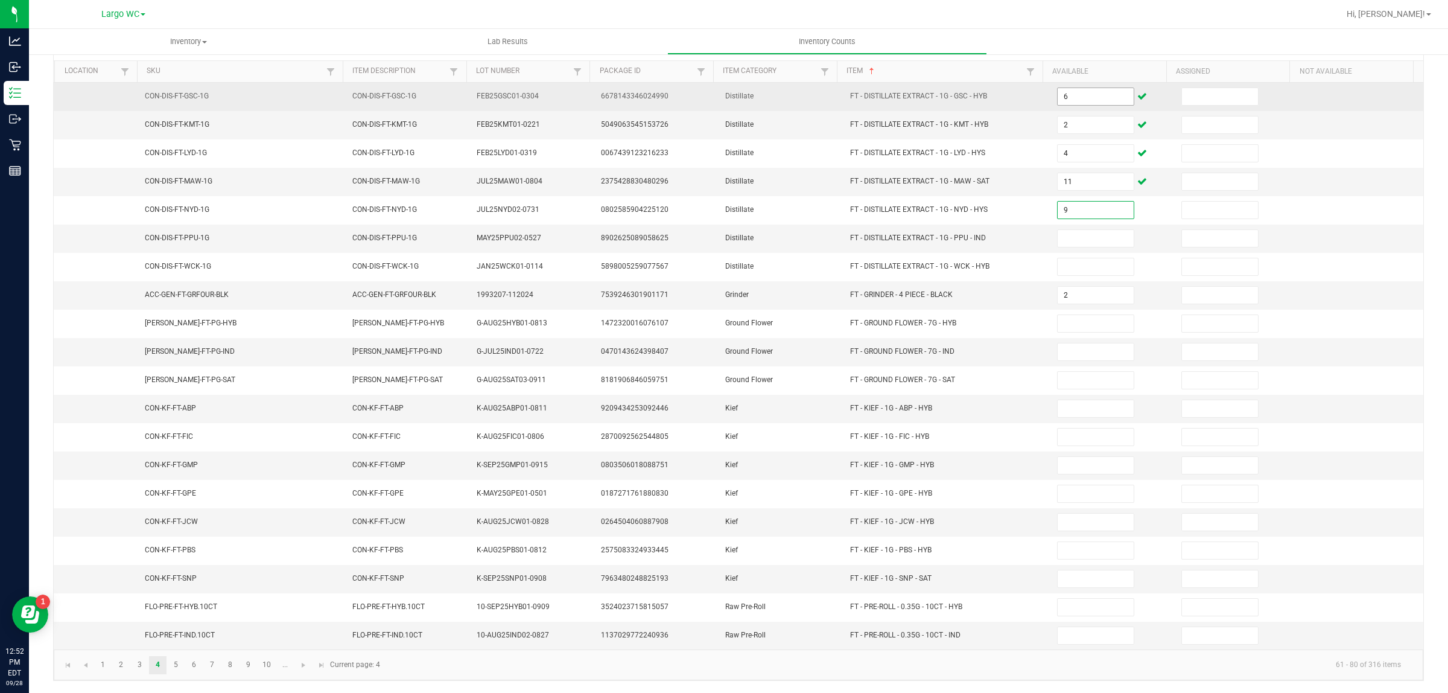
type input "9"
type input "2"
type input "1"
type input "8"
type input "18"
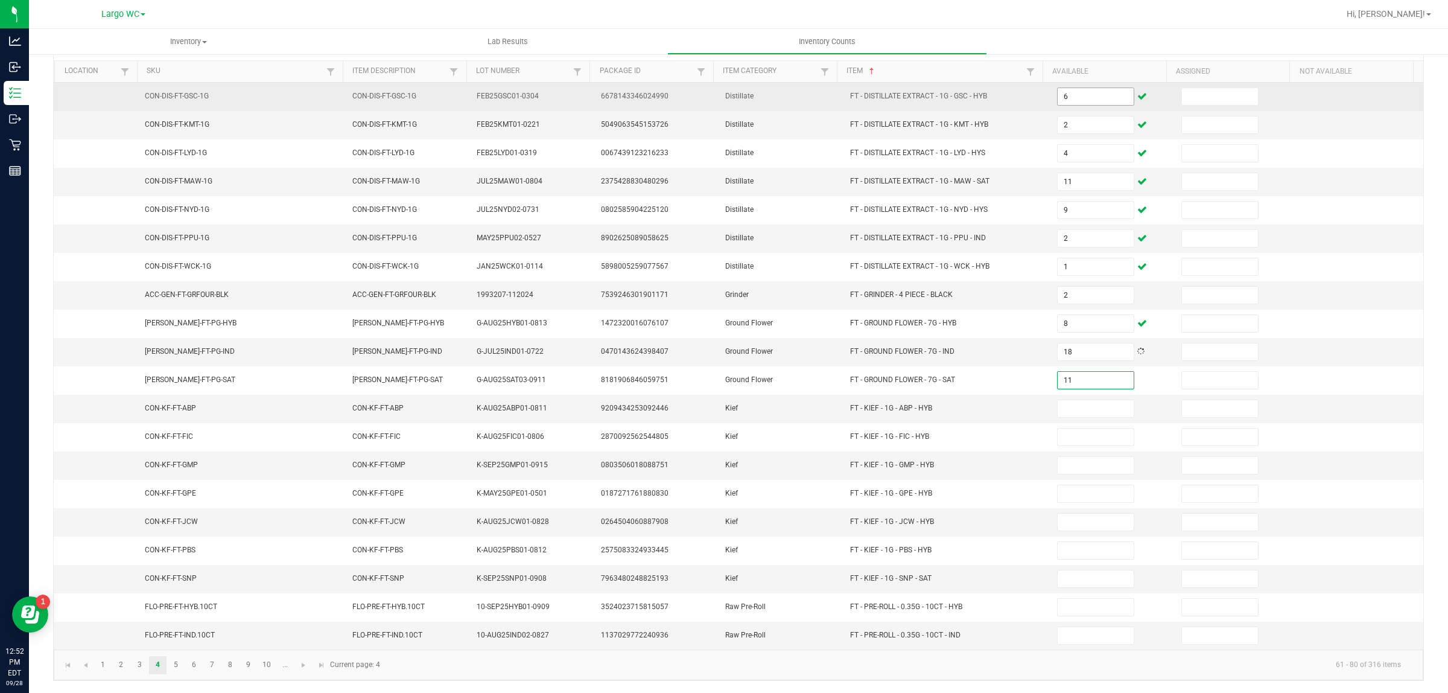
type input "11"
type input "4"
type input "3"
type input "1"
type input "3"
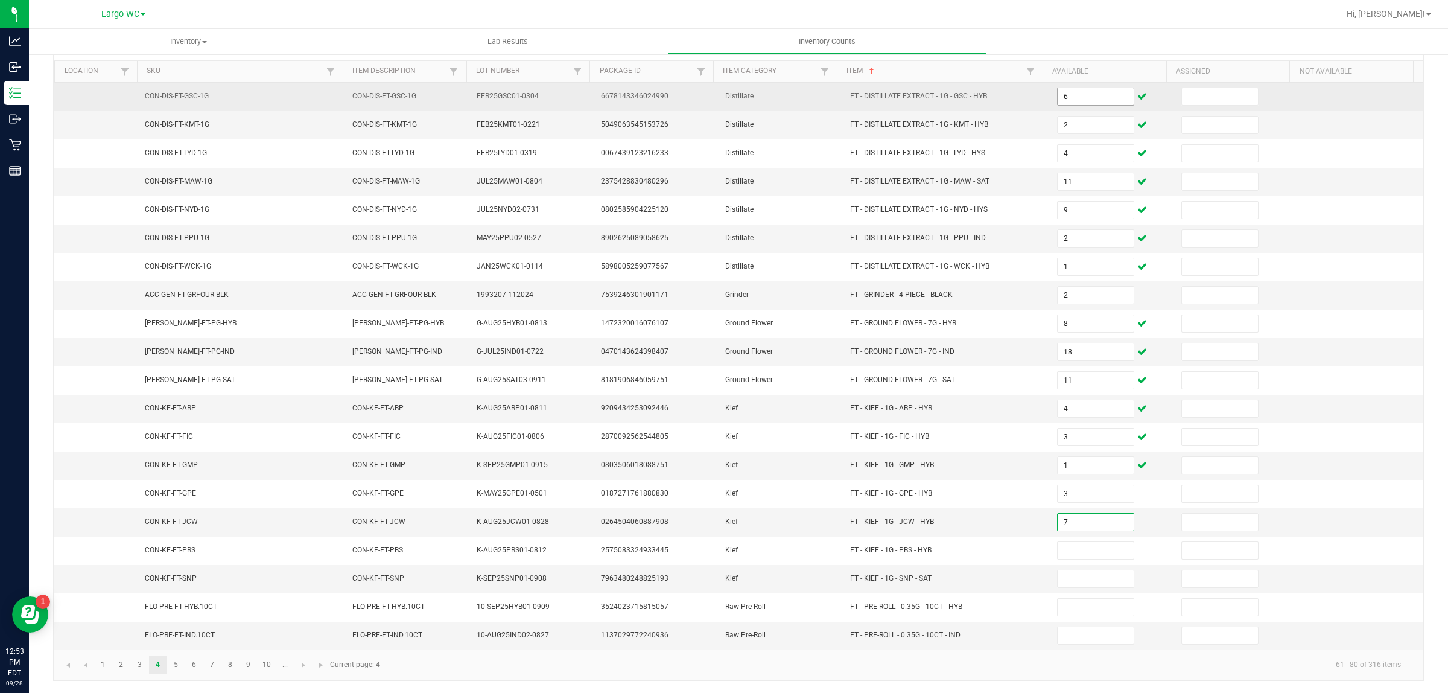
type input "7"
type input "4"
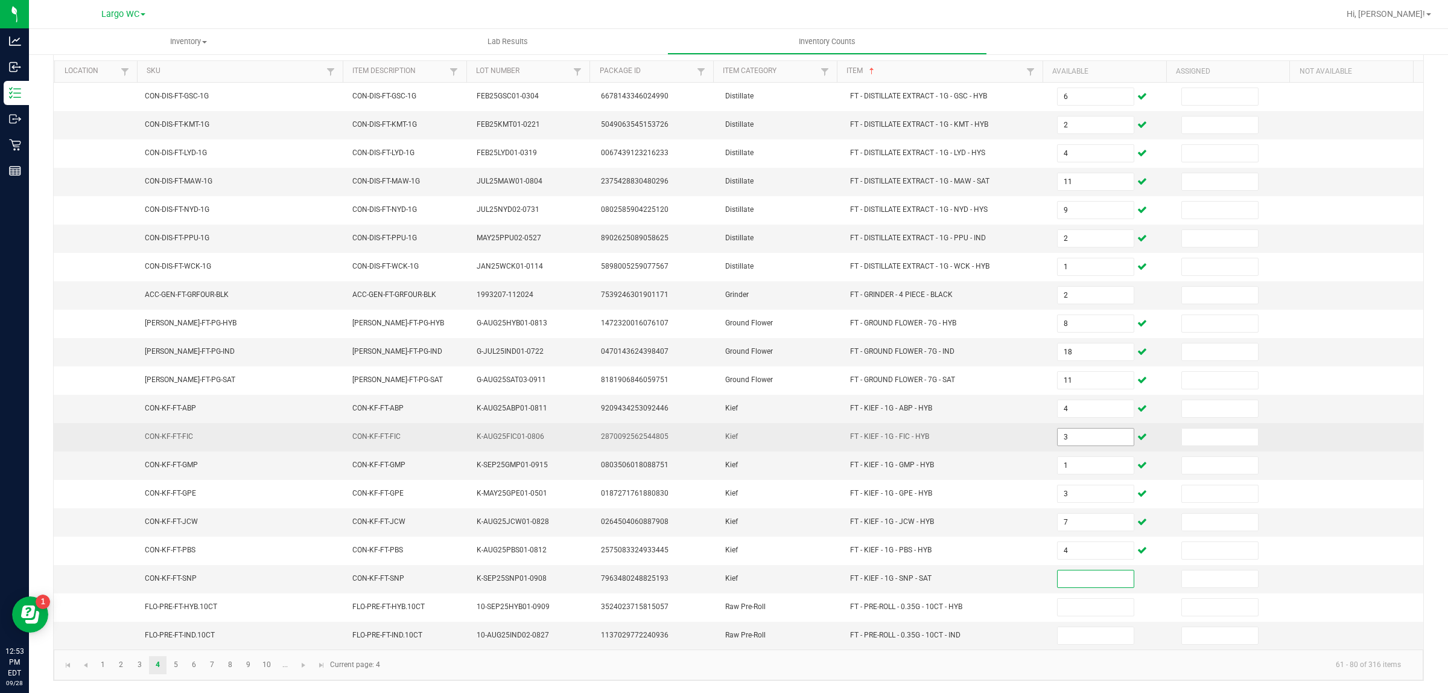
click at [1080, 430] on input "3" at bounding box center [1096, 437] width 76 height 17
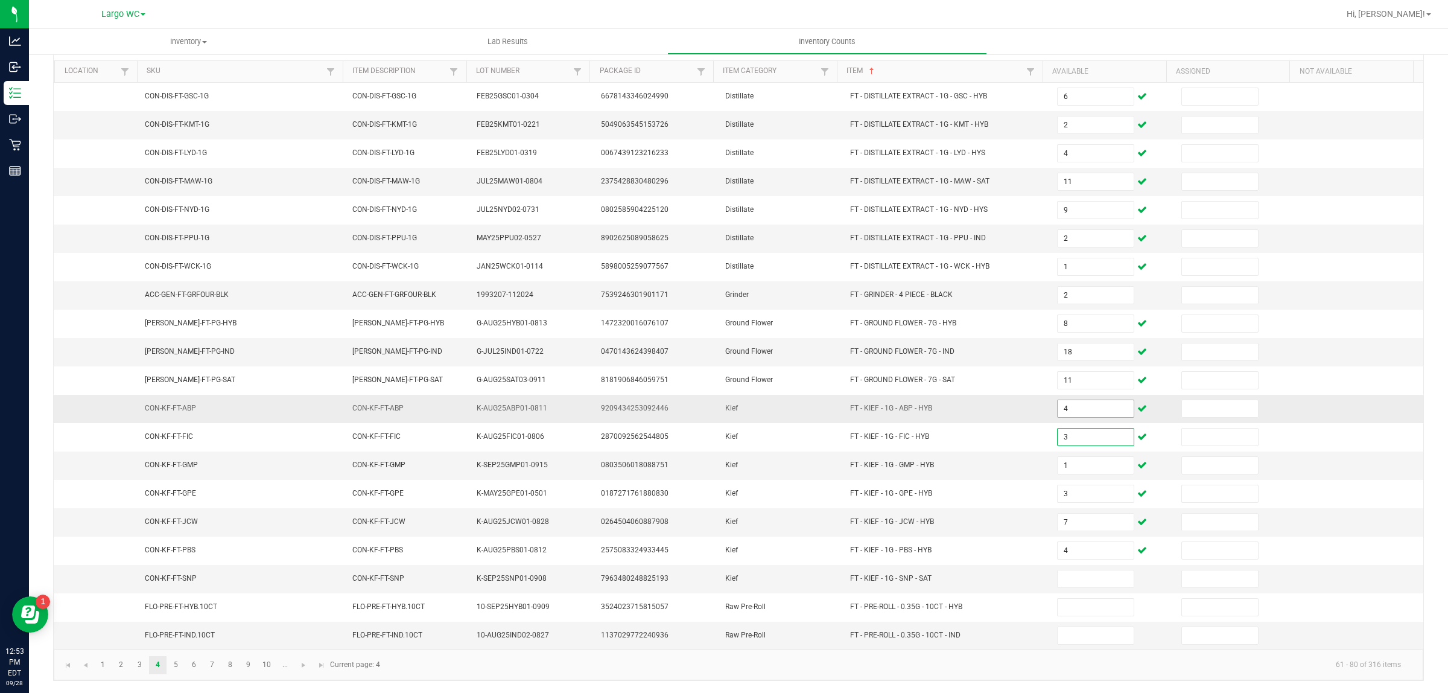
click at [1058, 404] on input "4" at bounding box center [1096, 408] width 76 height 17
type input "3"
type input "1"
type input "3"
type input "7"
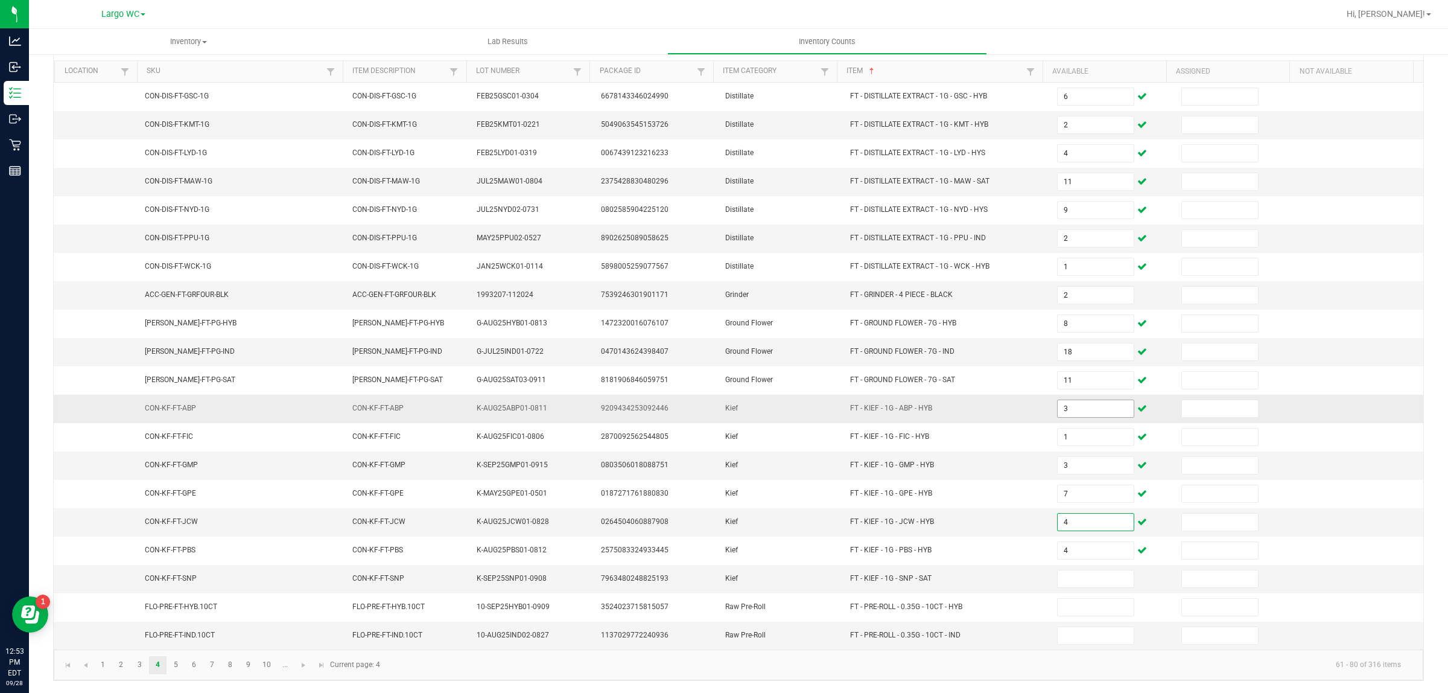
type input "4"
type input "7"
type input "3"
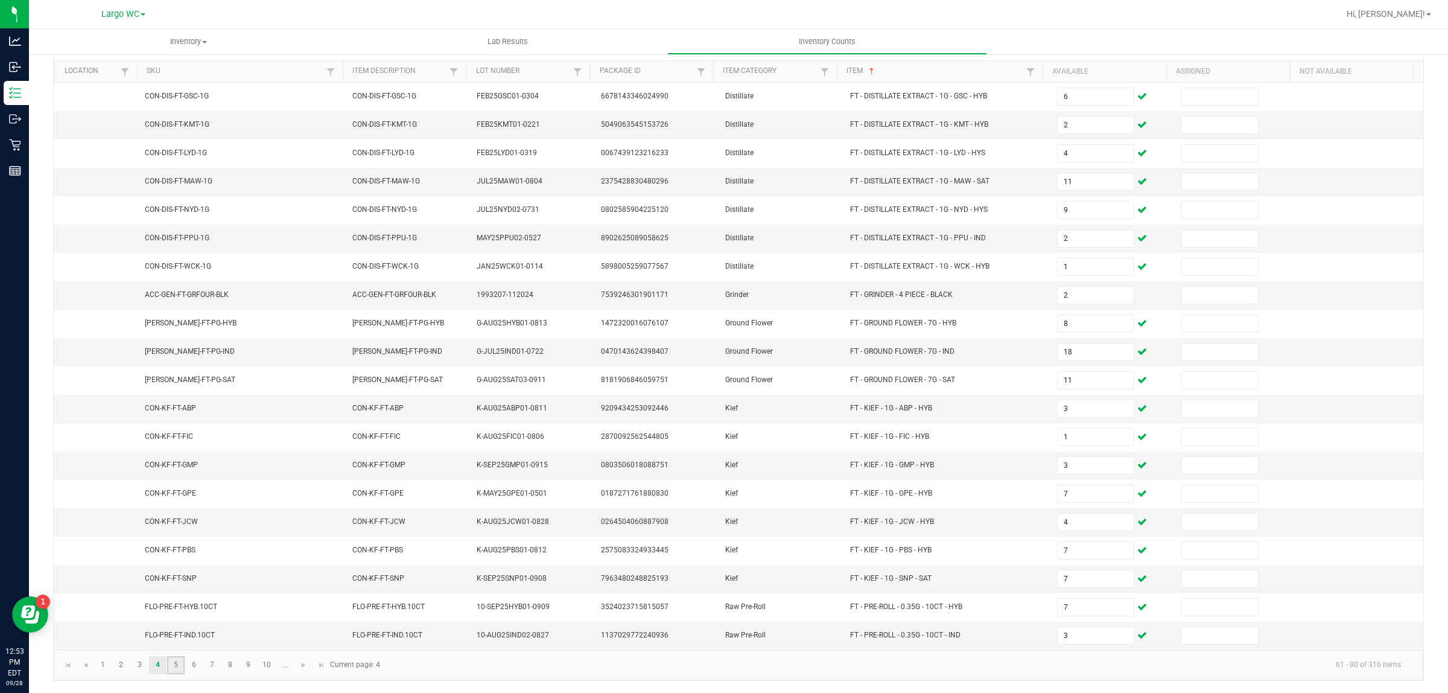
click at [176, 668] on link "5" at bounding box center [176, 665] width 18 height 18
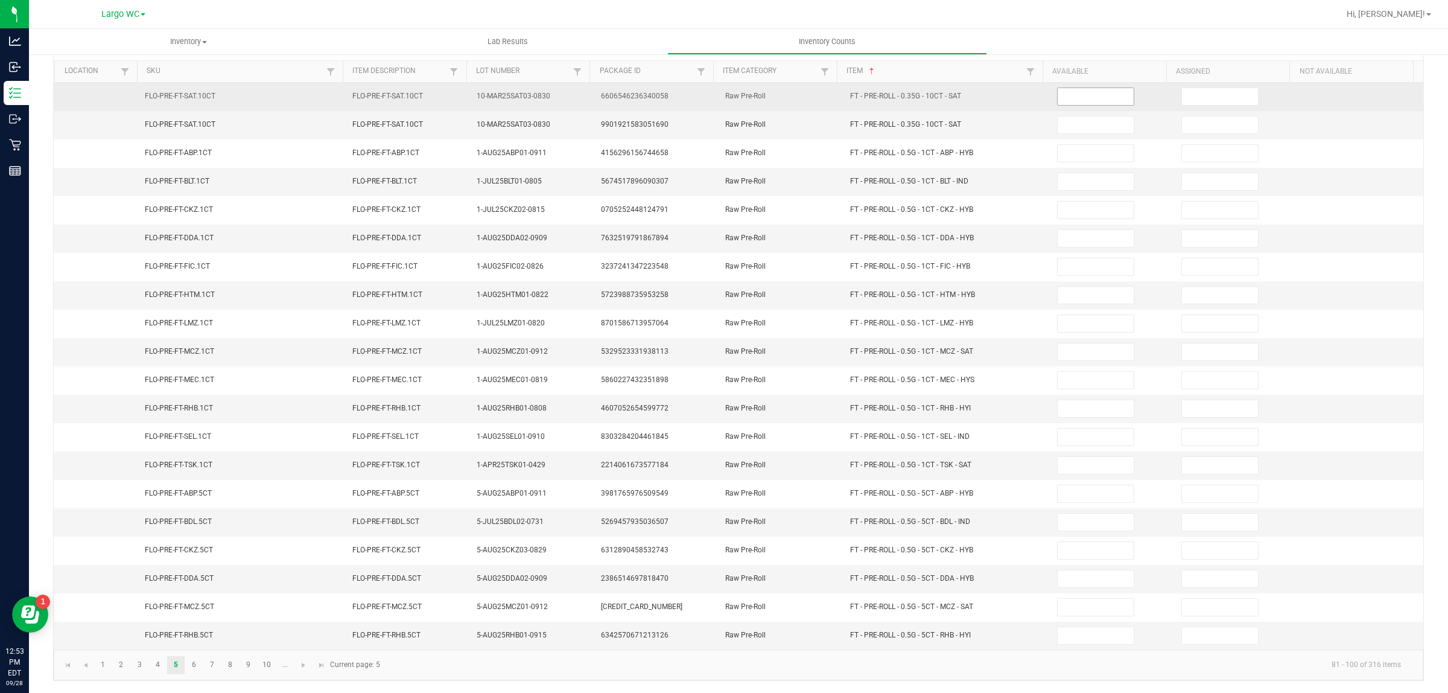
click at [1069, 91] on input at bounding box center [1096, 96] width 76 height 17
type input "3"
click at [1199, 91] on input "3" at bounding box center [1220, 96] width 76 height 17
type input "0"
type input "3"
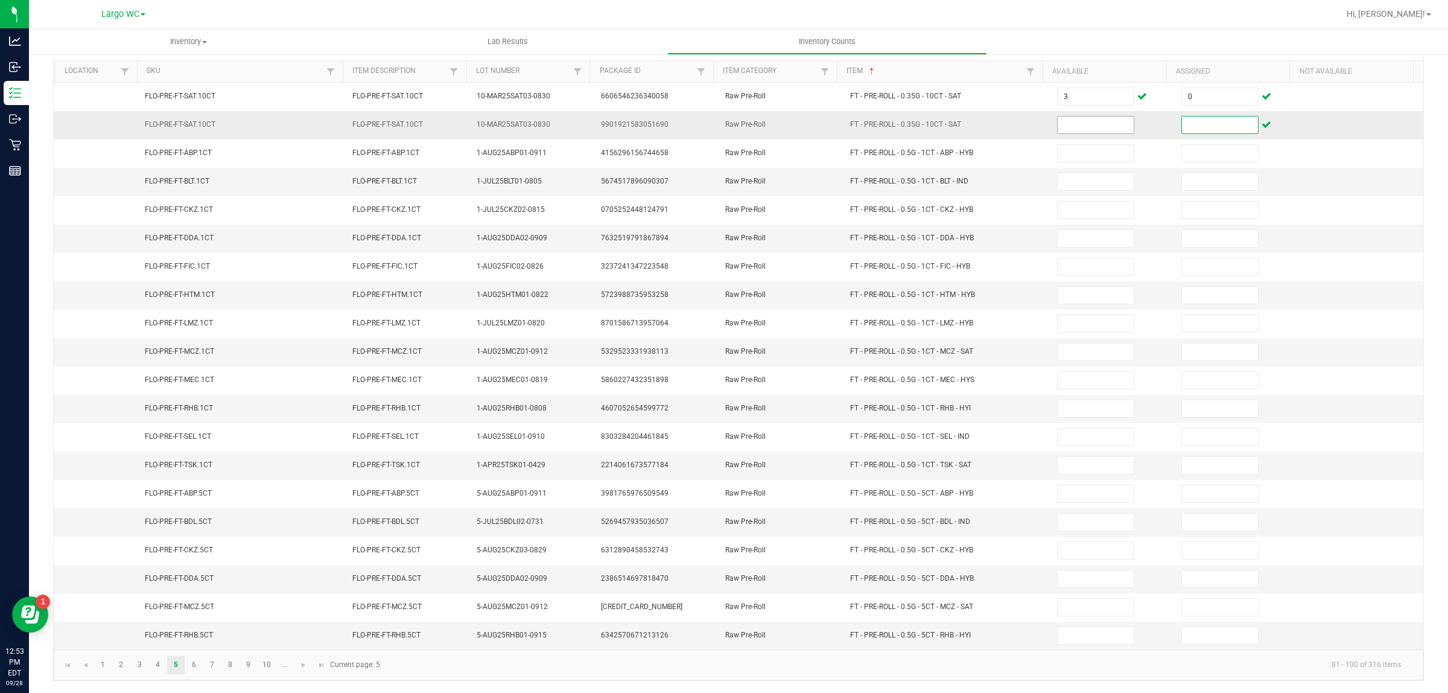
click at [1069, 116] on input at bounding box center [1096, 124] width 76 height 17
type input "3"
type input "0"
type input "25"
type input "23"
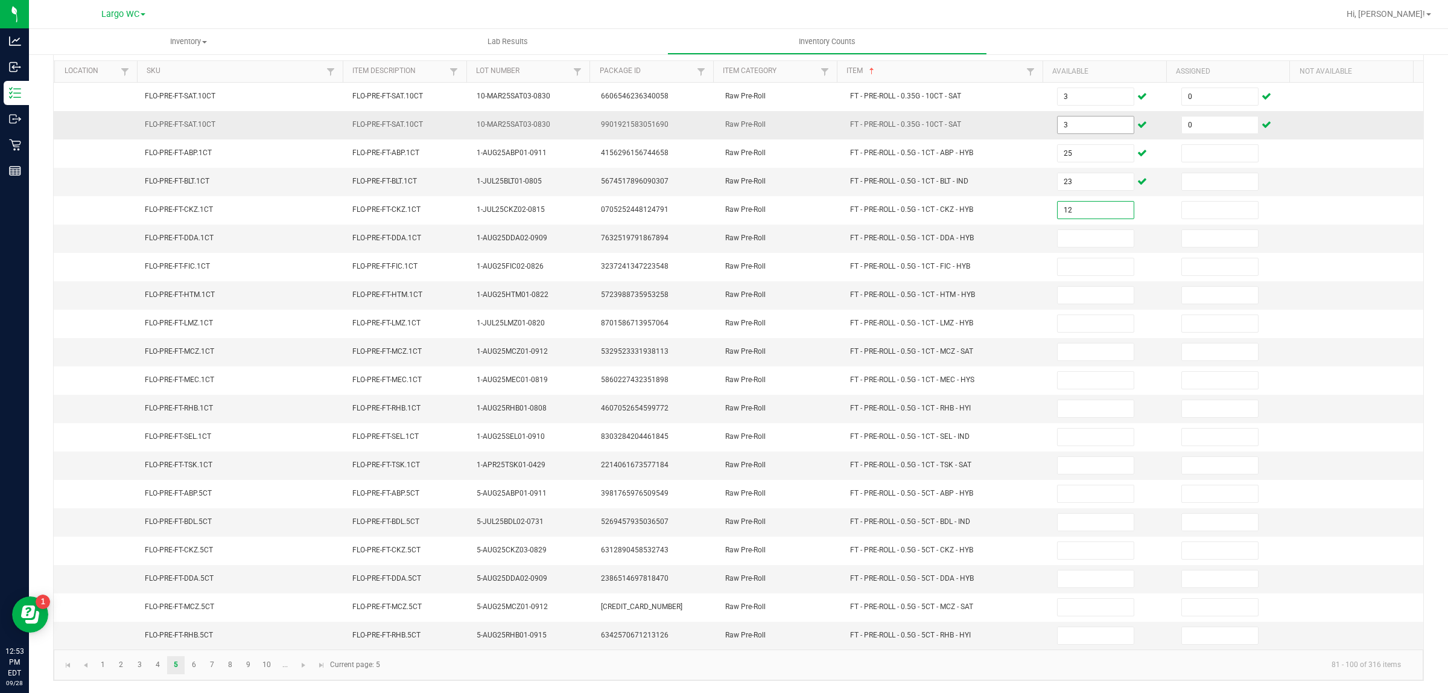
type input "12"
type input "24"
type input "2"
type input "15"
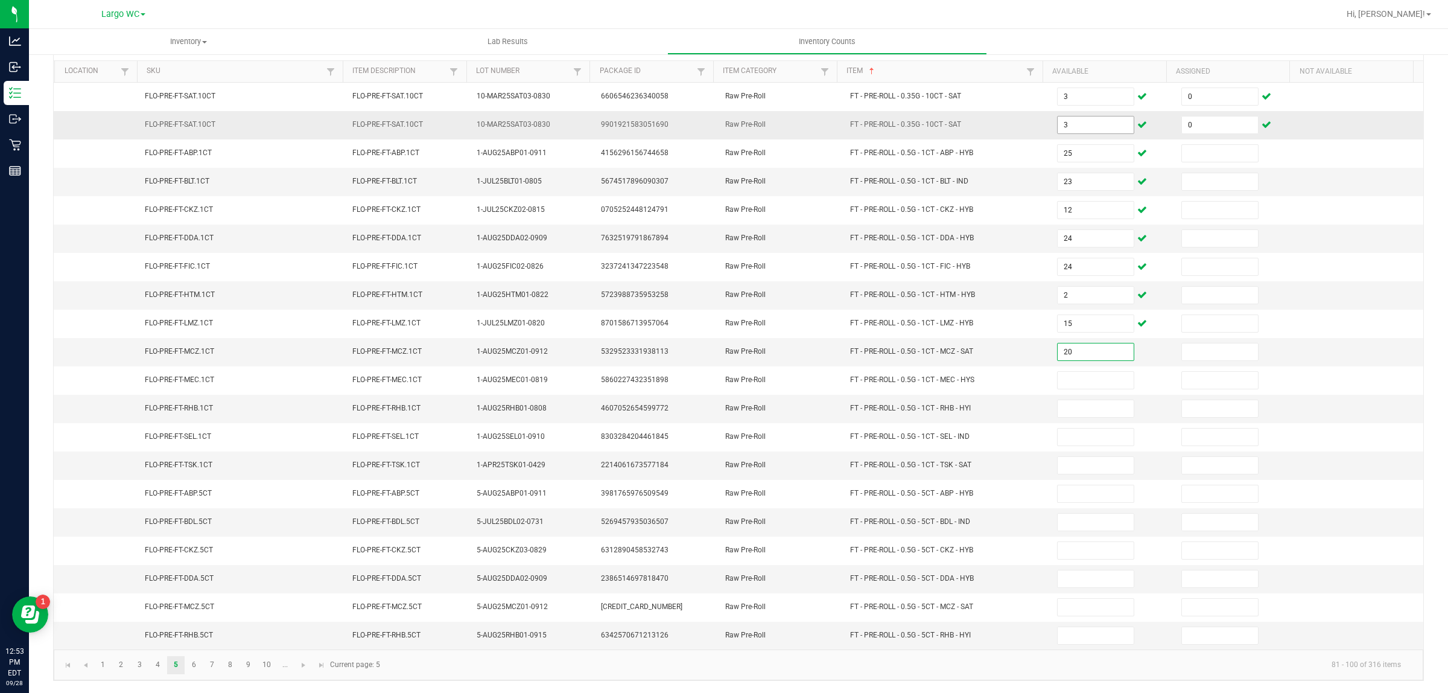
type input "20"
type input "9"
type input "15"
type input "16"
type input "18"
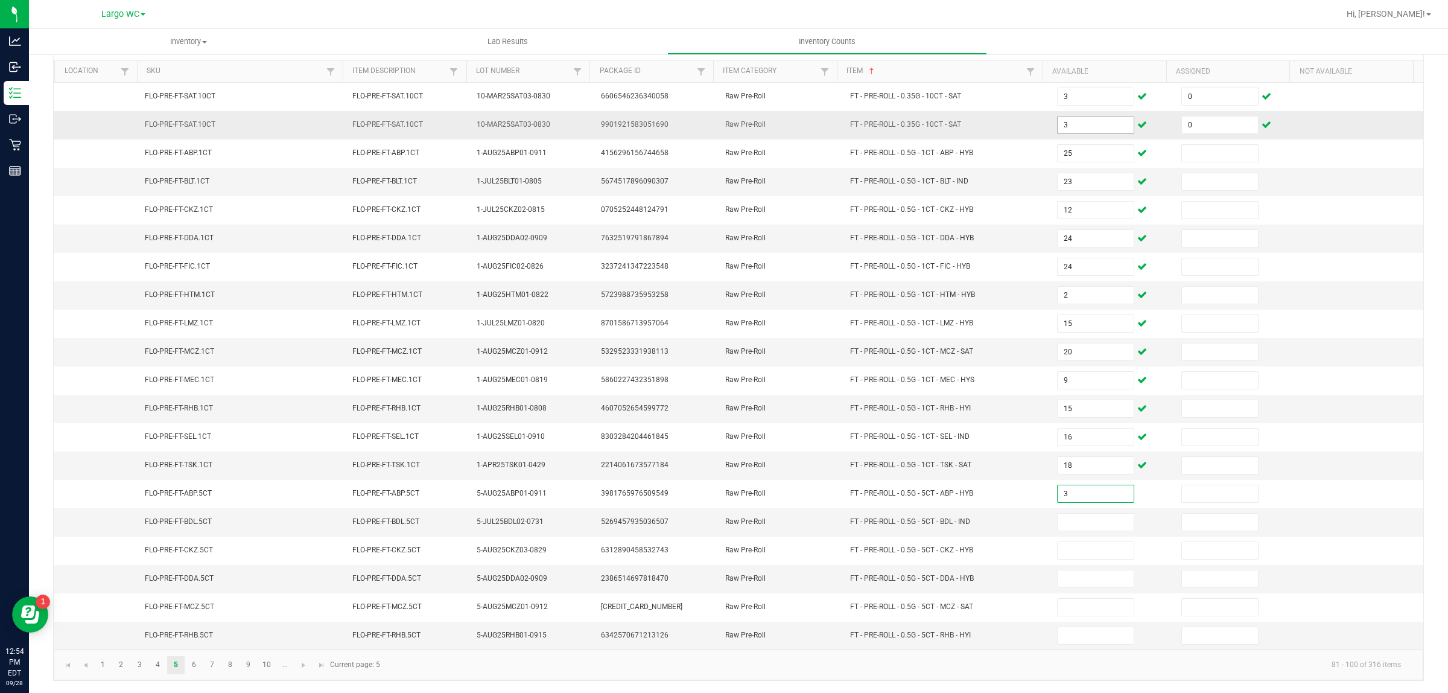
type input "3"
type input "1"
type input "12"
type input "5"
type input "3"
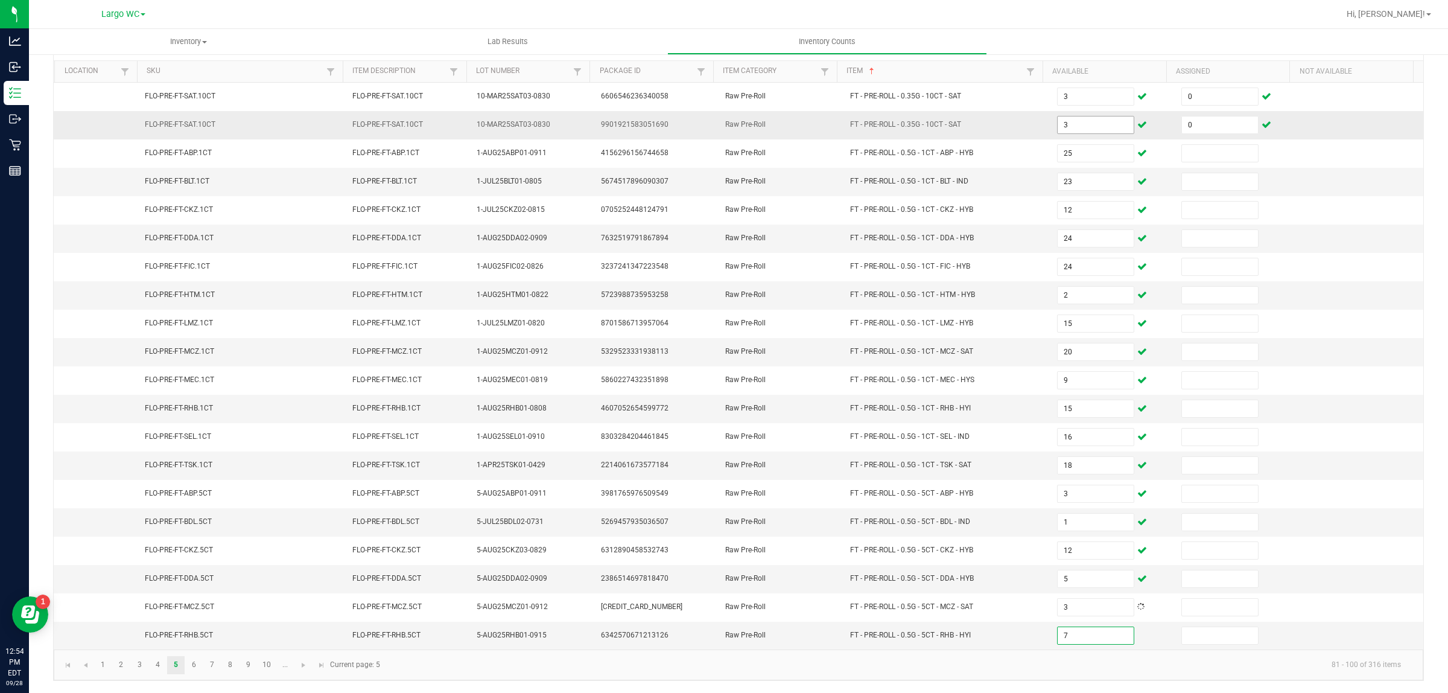
type input "7"
click at [179, 671] on link "5" at bounding box center [176, 665] width 18 height 18
click at [194, 664] on link "6" at bounding box center [194, 665] width 18 height 18
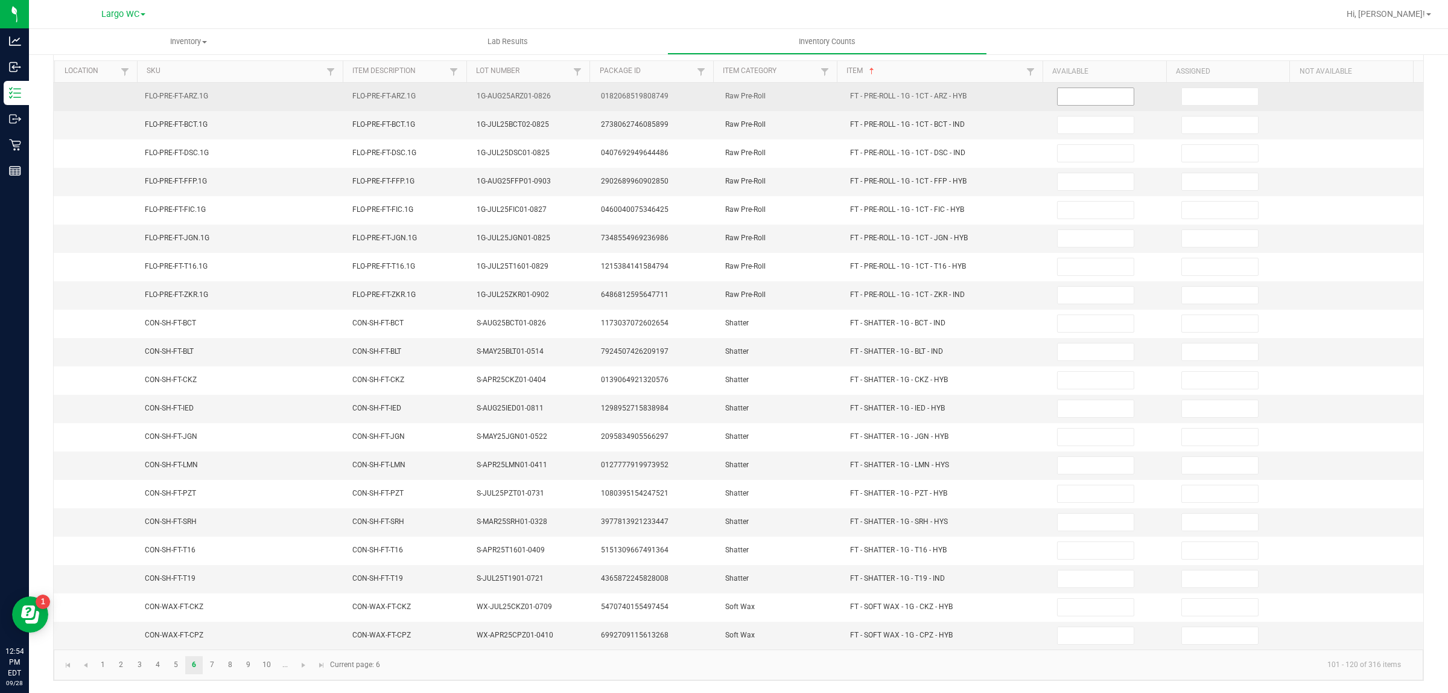
click at [1076, 88] on input at bounding box center [1096, 96] width 76 height 17
type input "4"
type input "17"
type input "15"
type input "12"
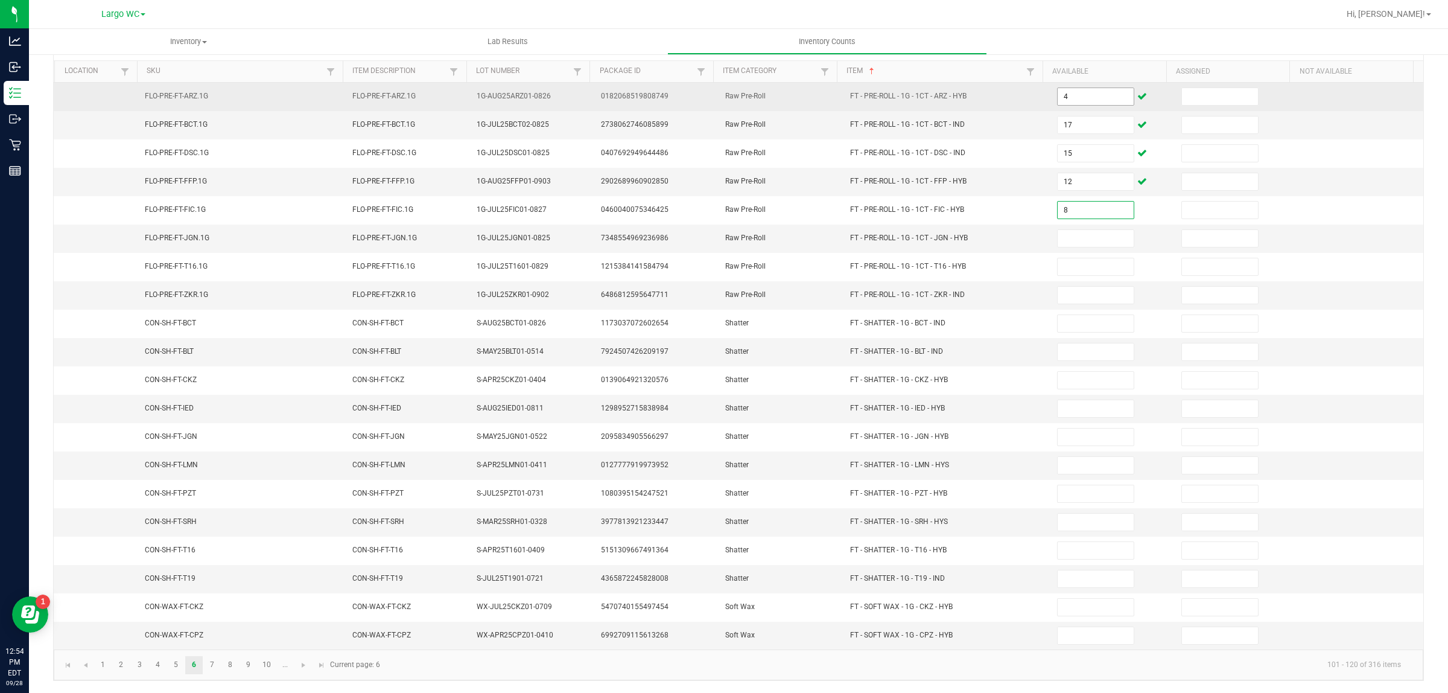
type input "8"
type input "5"
type input "24"
type input "4"
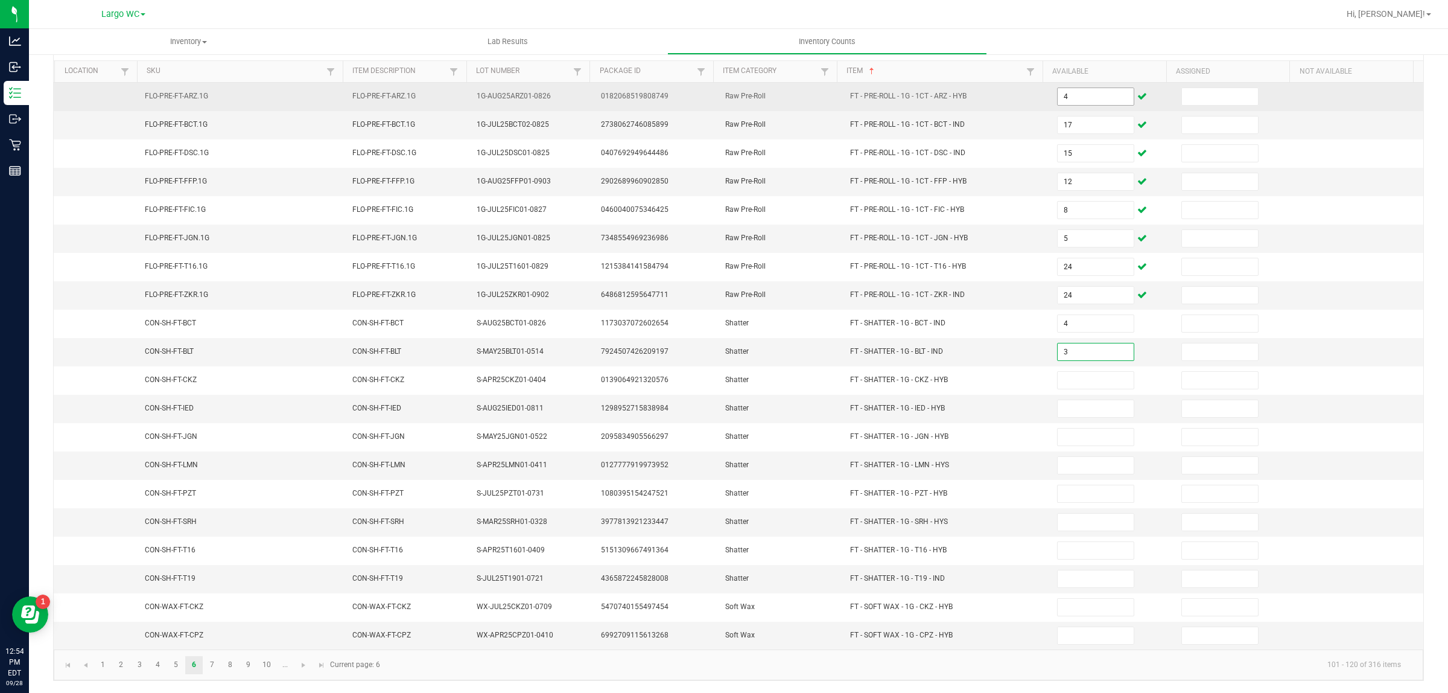
type input "3"
type input "2"
type input "6"
type input "1"
type input "2"
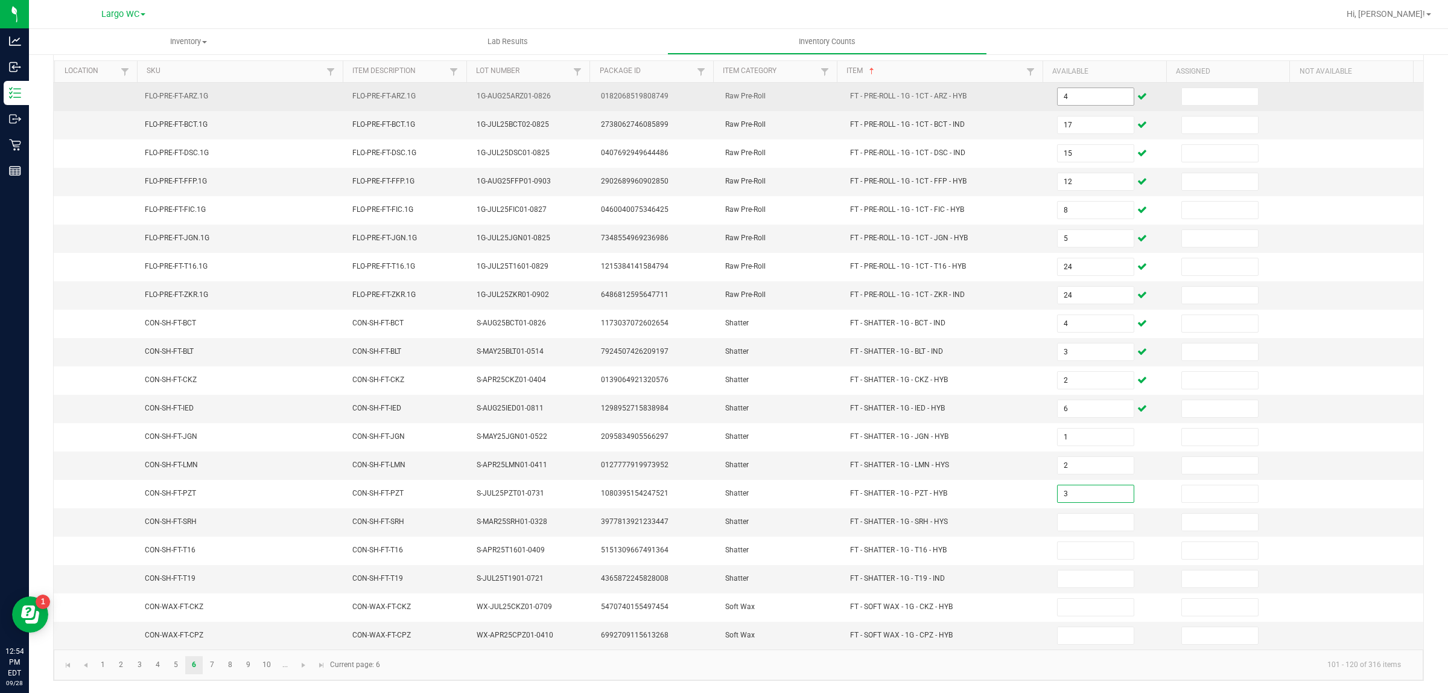
type input "3"
type input "2"
type input "3"
type input "8"
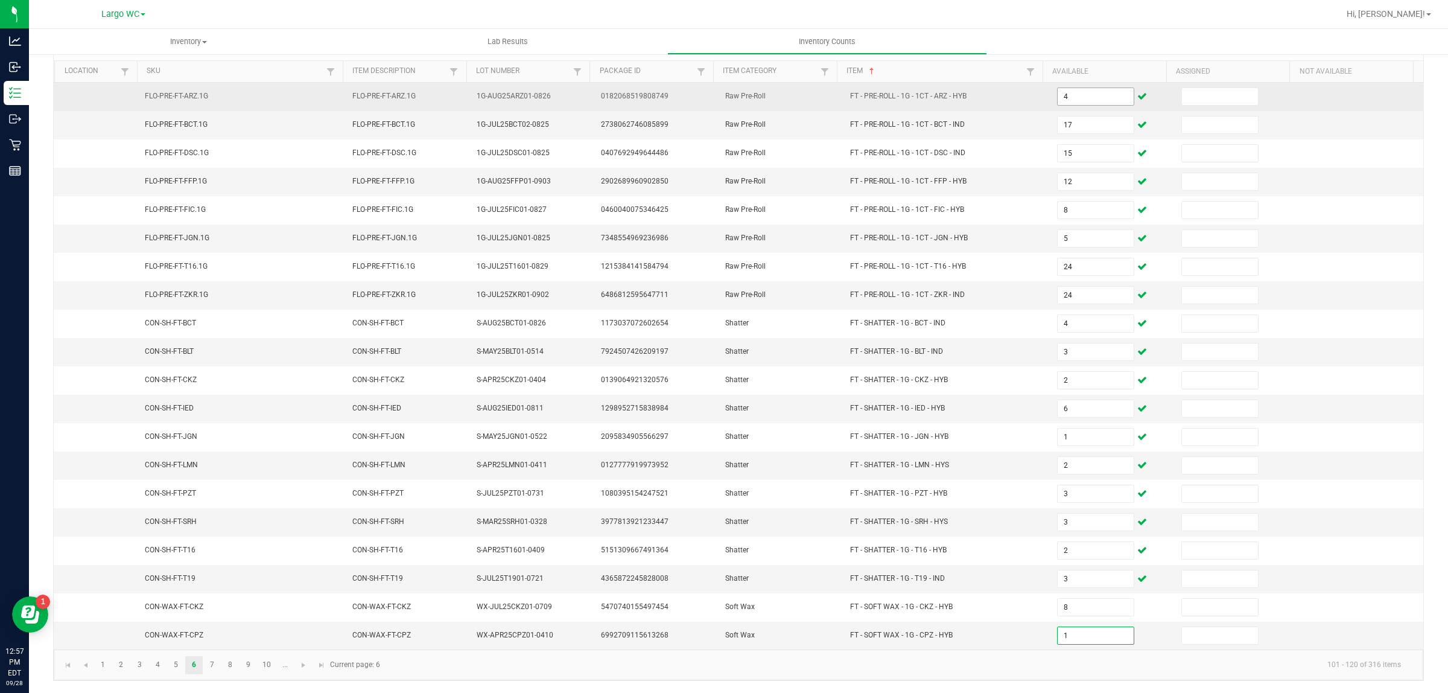
type input "1"
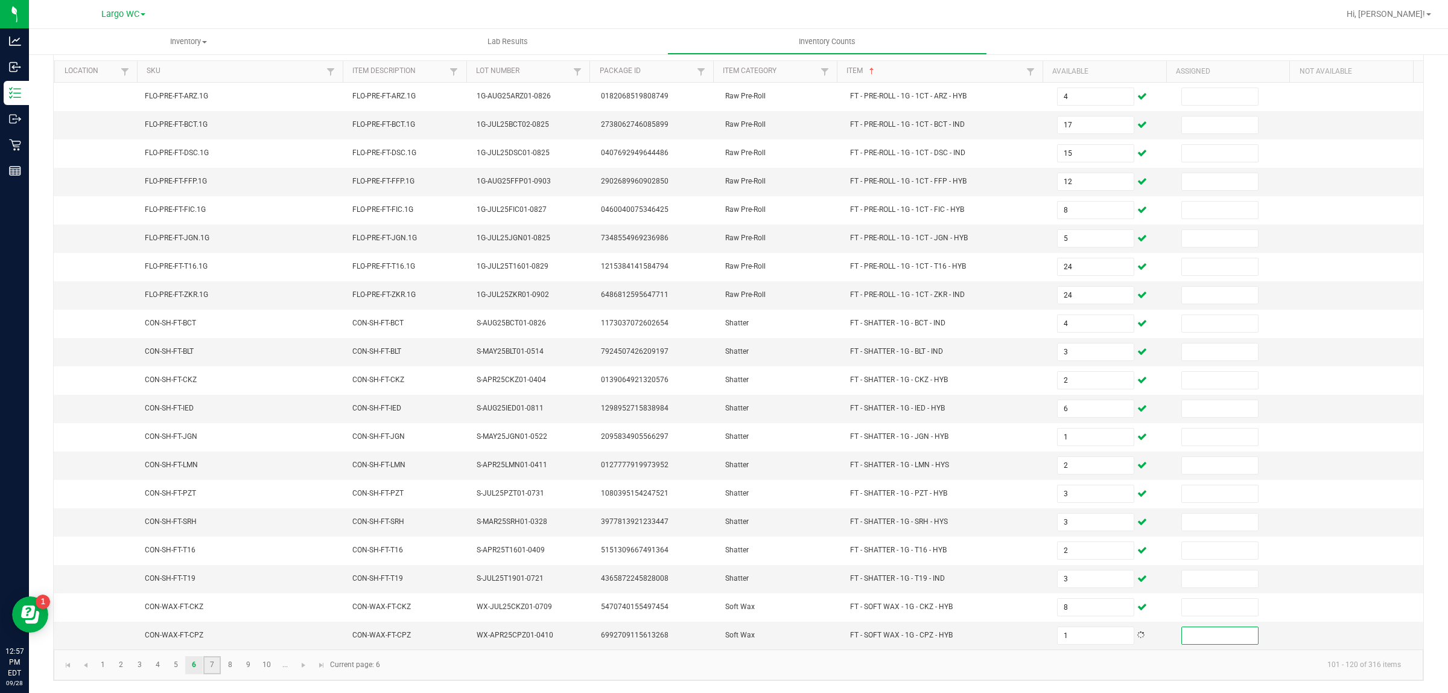
click at [212, 664] on link "7" at bounding box center [212, 665] width 18 height 18
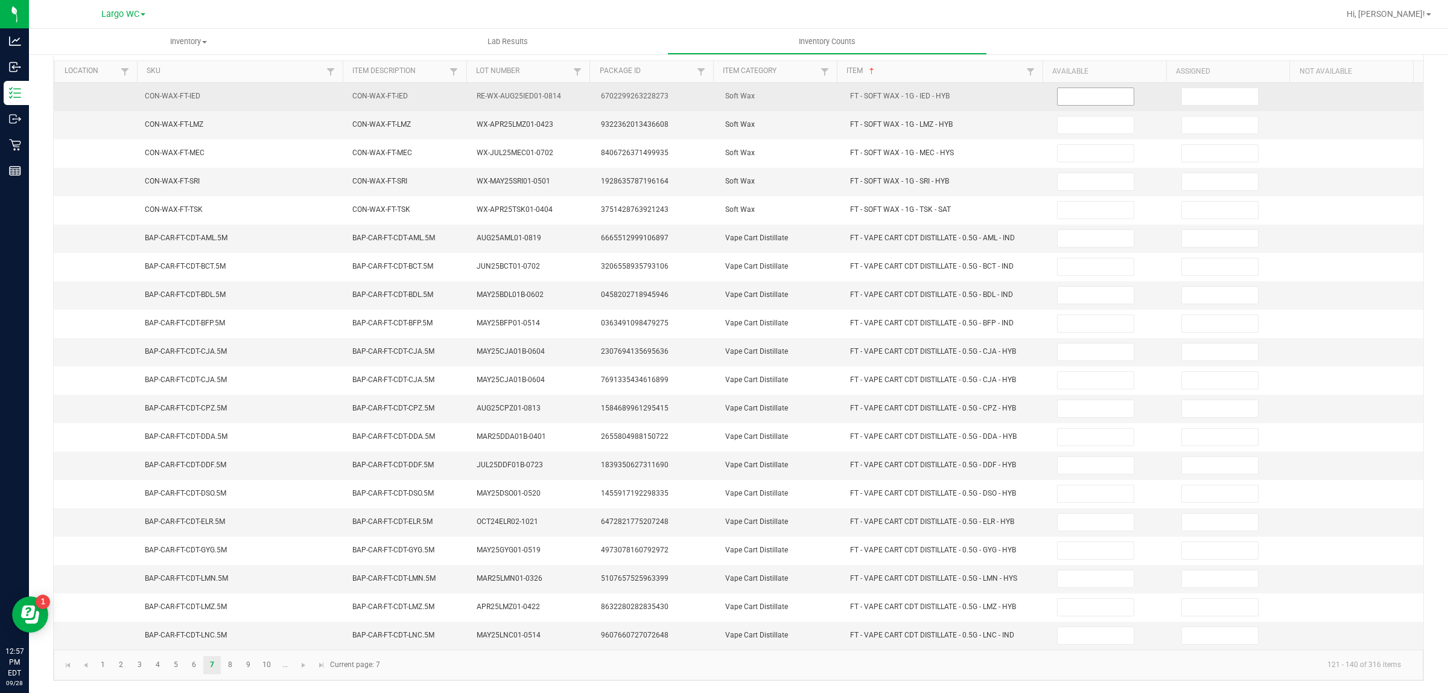
click at [1077, 89] on input at bounding box center [1096, 96] width 76 height 17
type input "1"
type input "2"
type input "5"
type input "2"
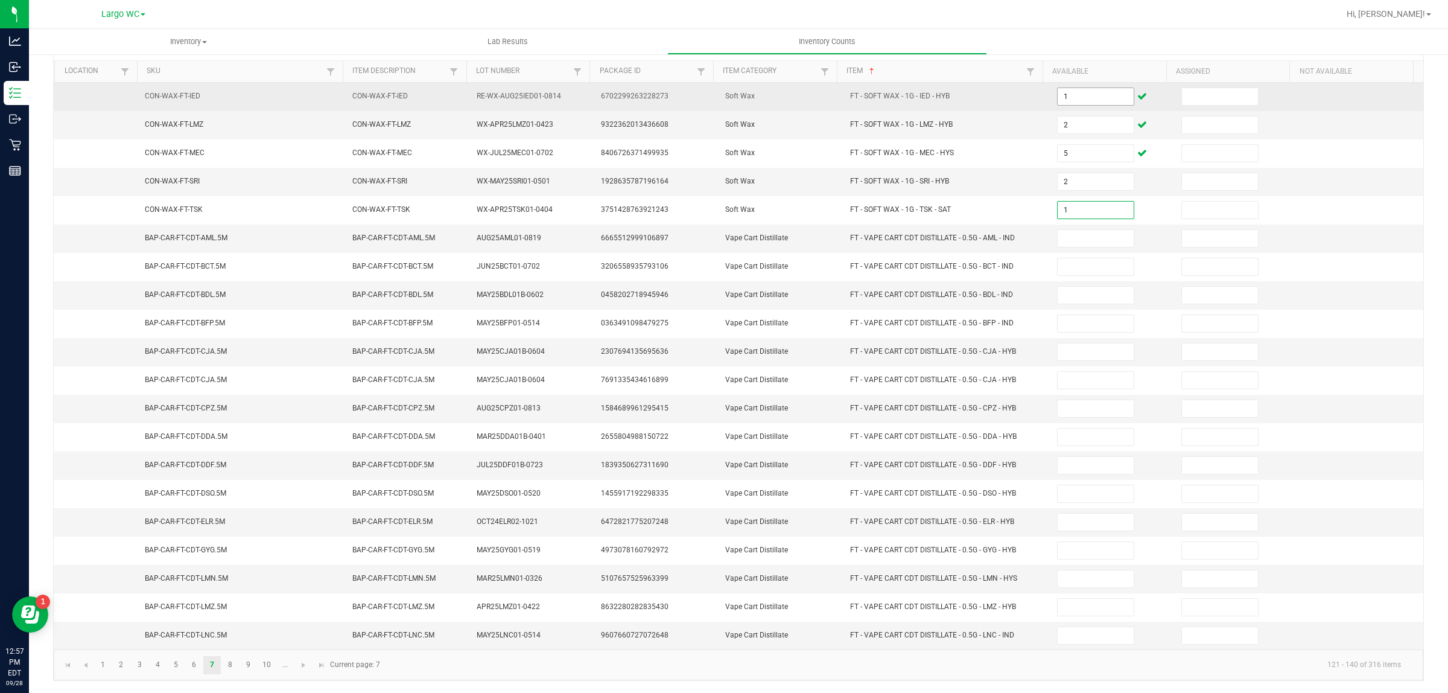
type input "1"
type input "2"
type input "1"
type input "2"
type input "3"
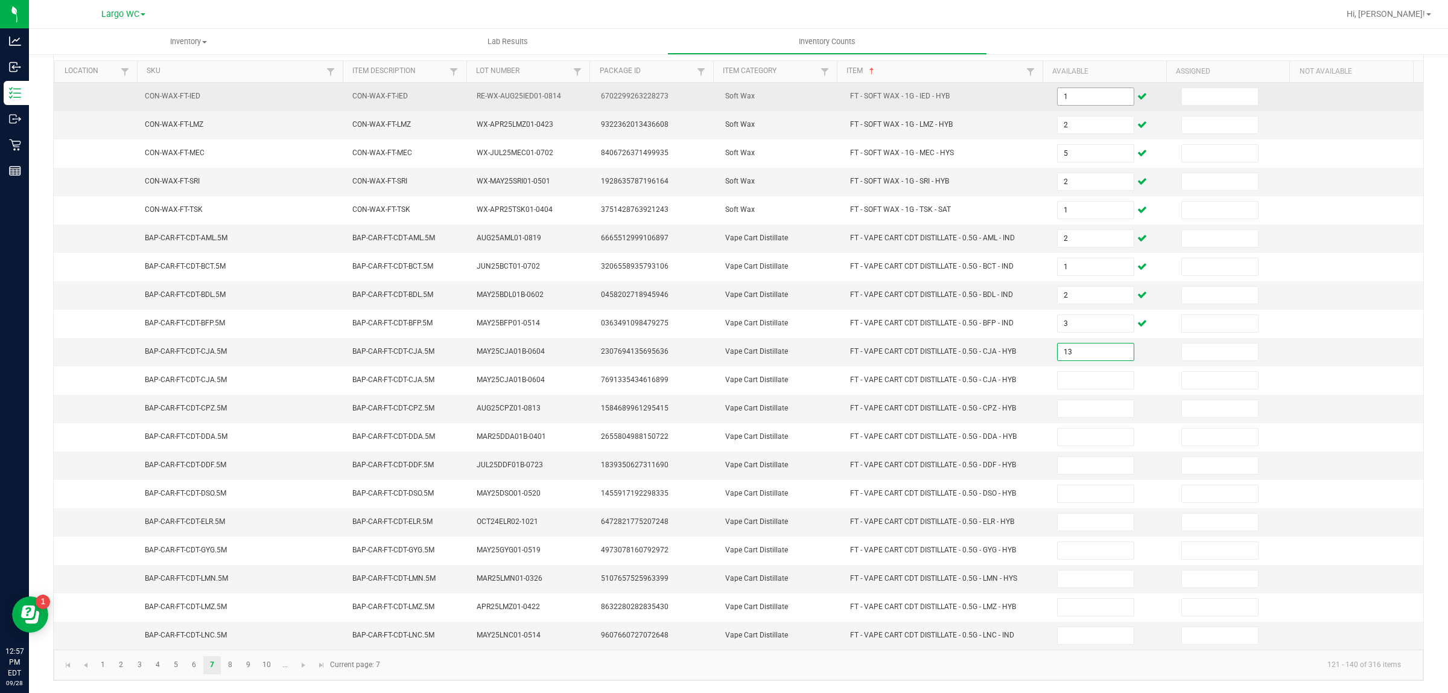
type input "13"
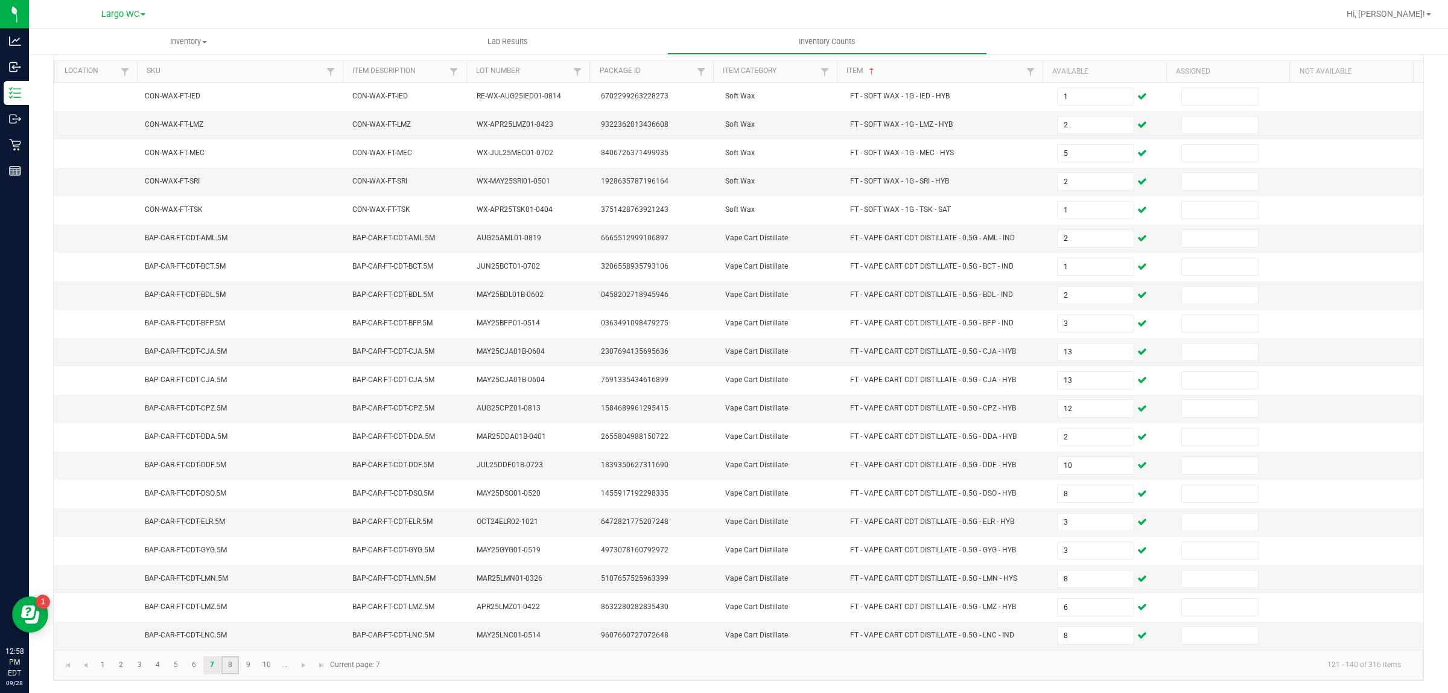
click at [231, 667] on link "8" at bounding box center [230, 665] width 18 height 18
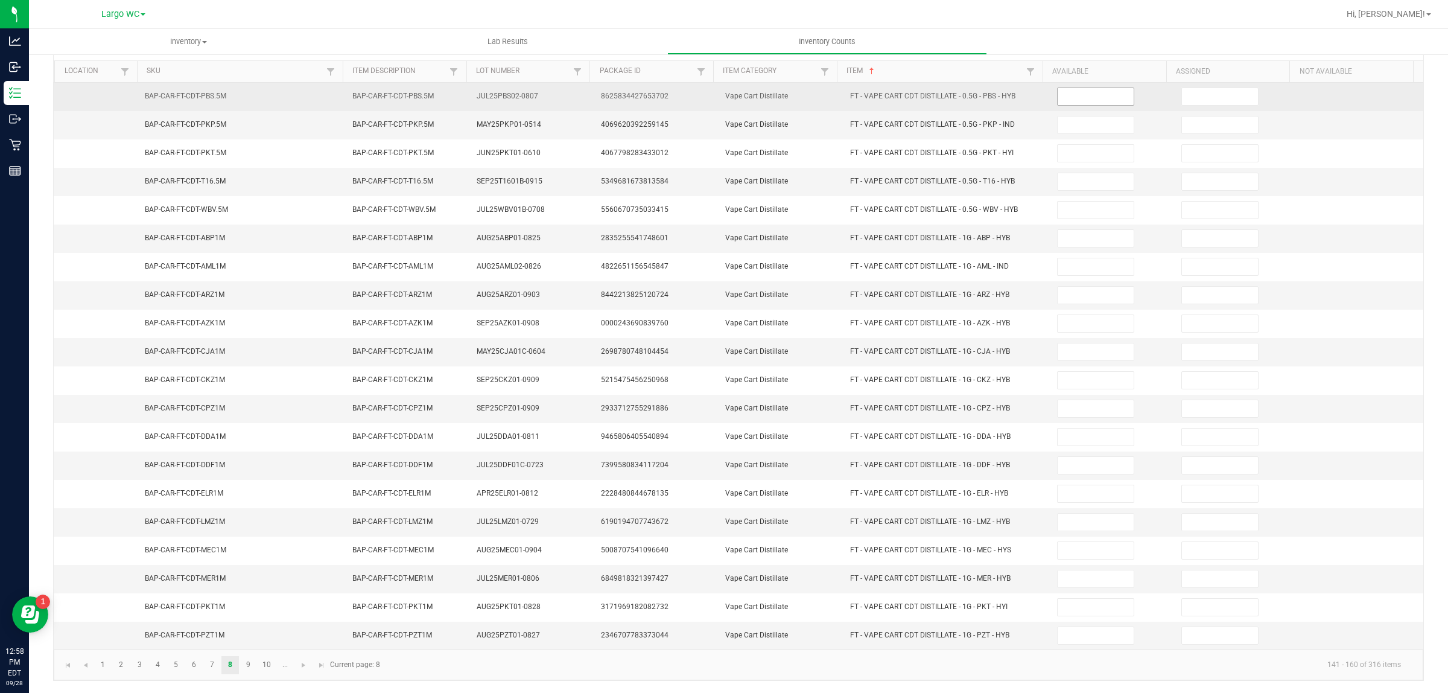
click at [1080, 88] on input at bounding box center [1096, 96] width 76 height 17
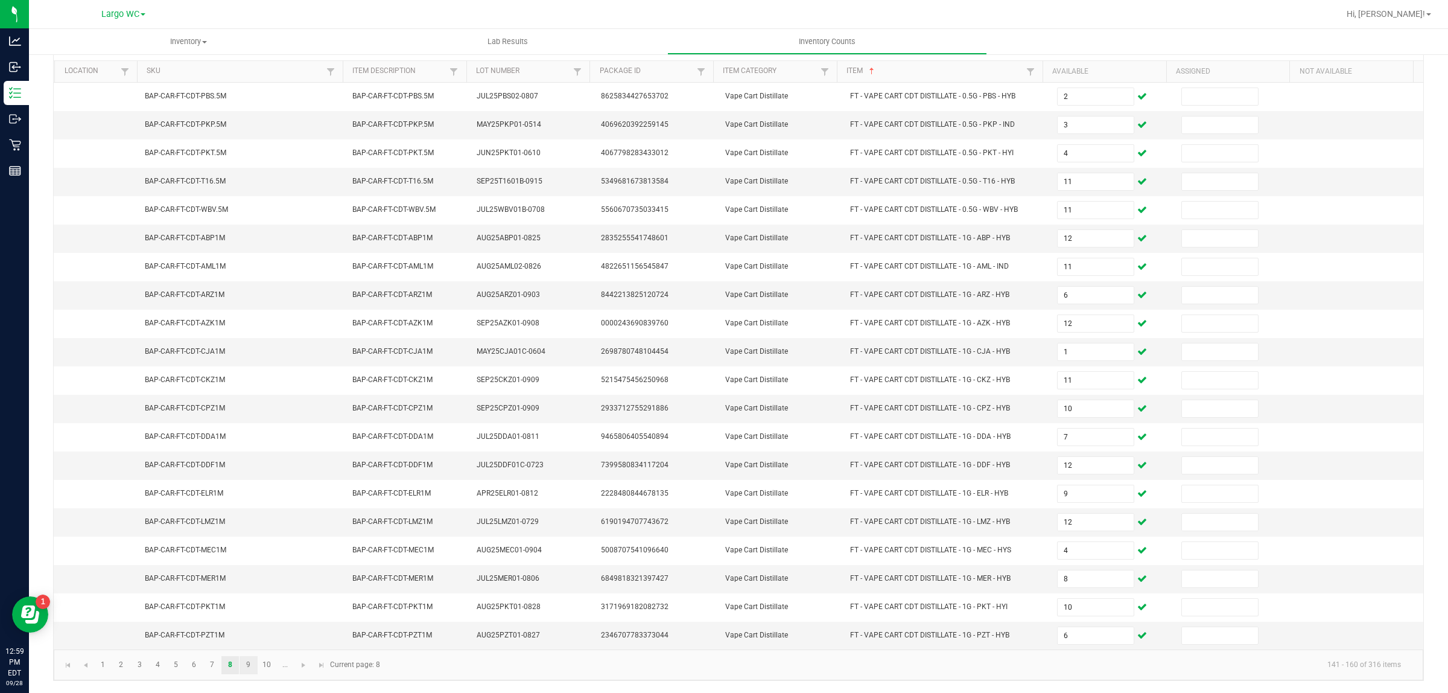
click at [249, 664] on link "9" at bounding box center [249, 665] width 18 height 18
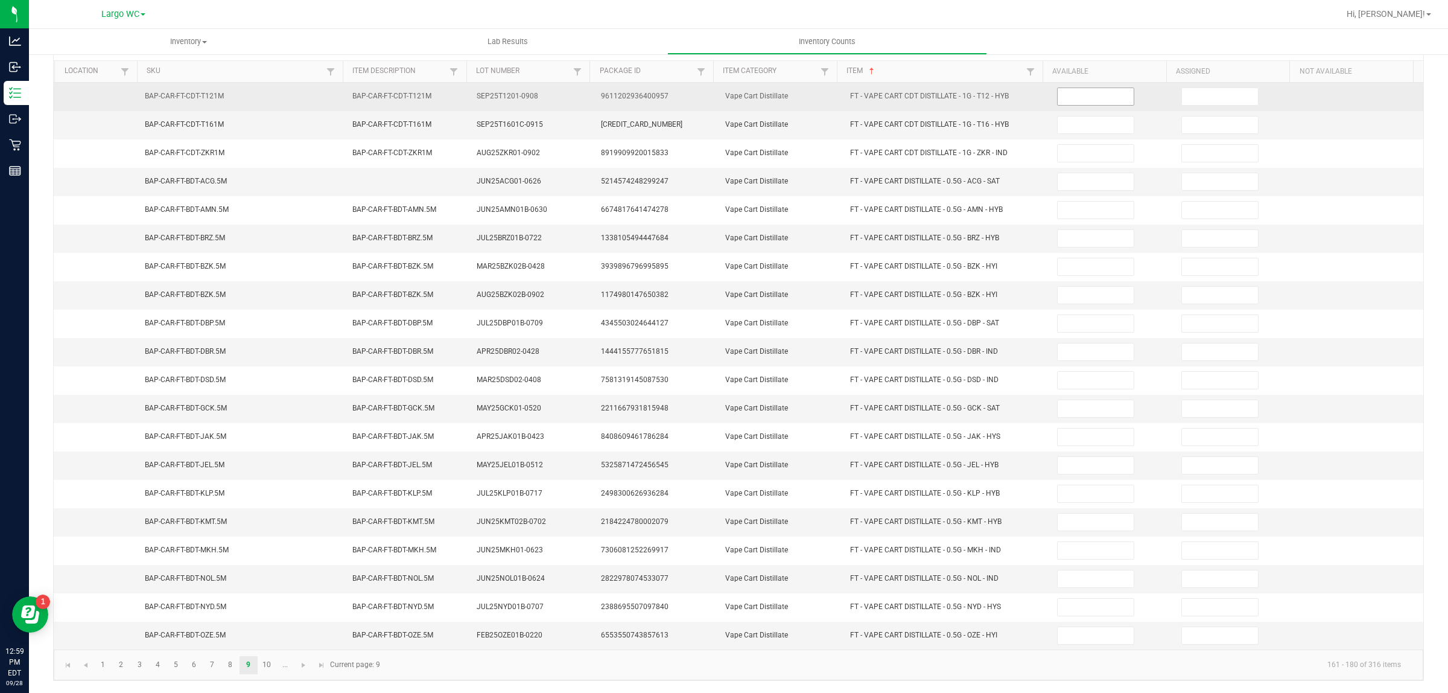
click at [1058, 88] on input at bounding box center [1096, 96] width 76 height 17
click at [1064, 88] on input "12" at bounding box center [1096, 96] width 76 height 17
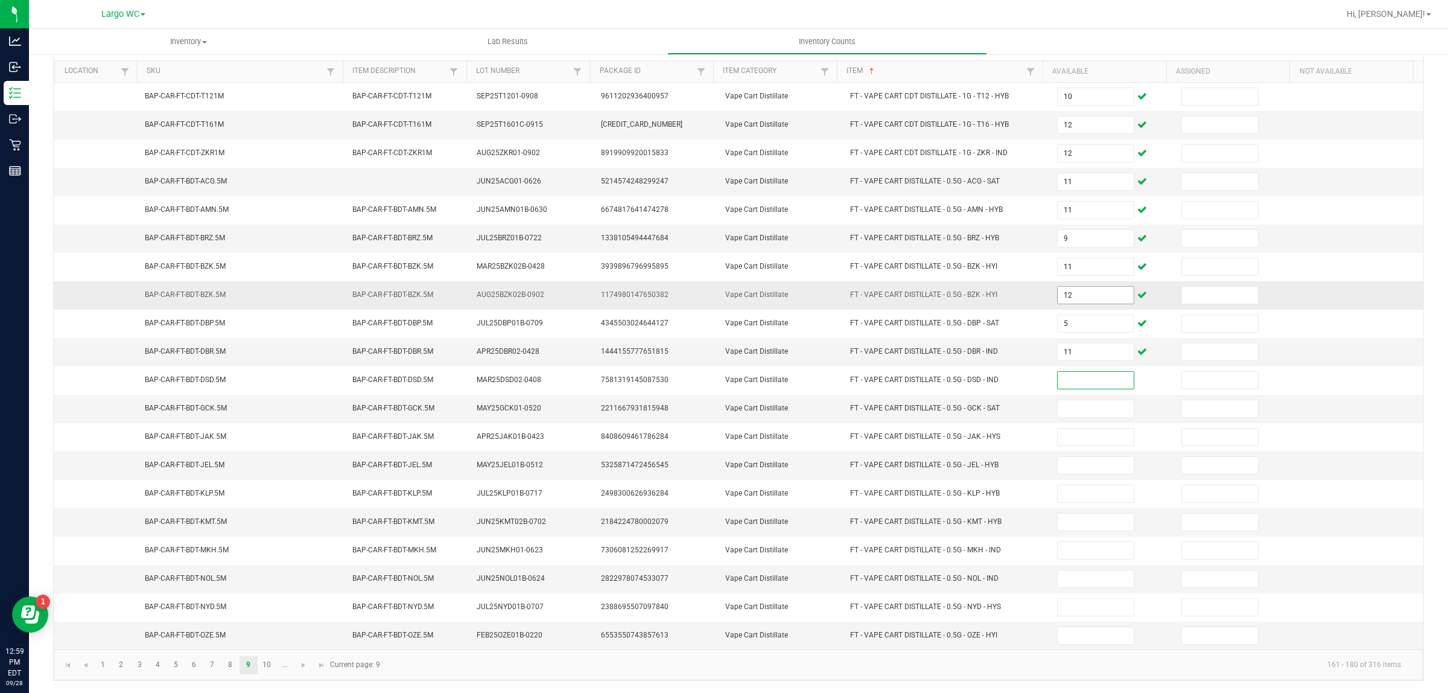
click at [1058, 290] on input "12" at bounding box center [1096, 295] width 76 height 17
click at [249, 664] on link "9" at bounding box center [249, 665] width 18 height 18
click at [264, 662] on link "10" at bounding box center [267, 665] width 18 height 18
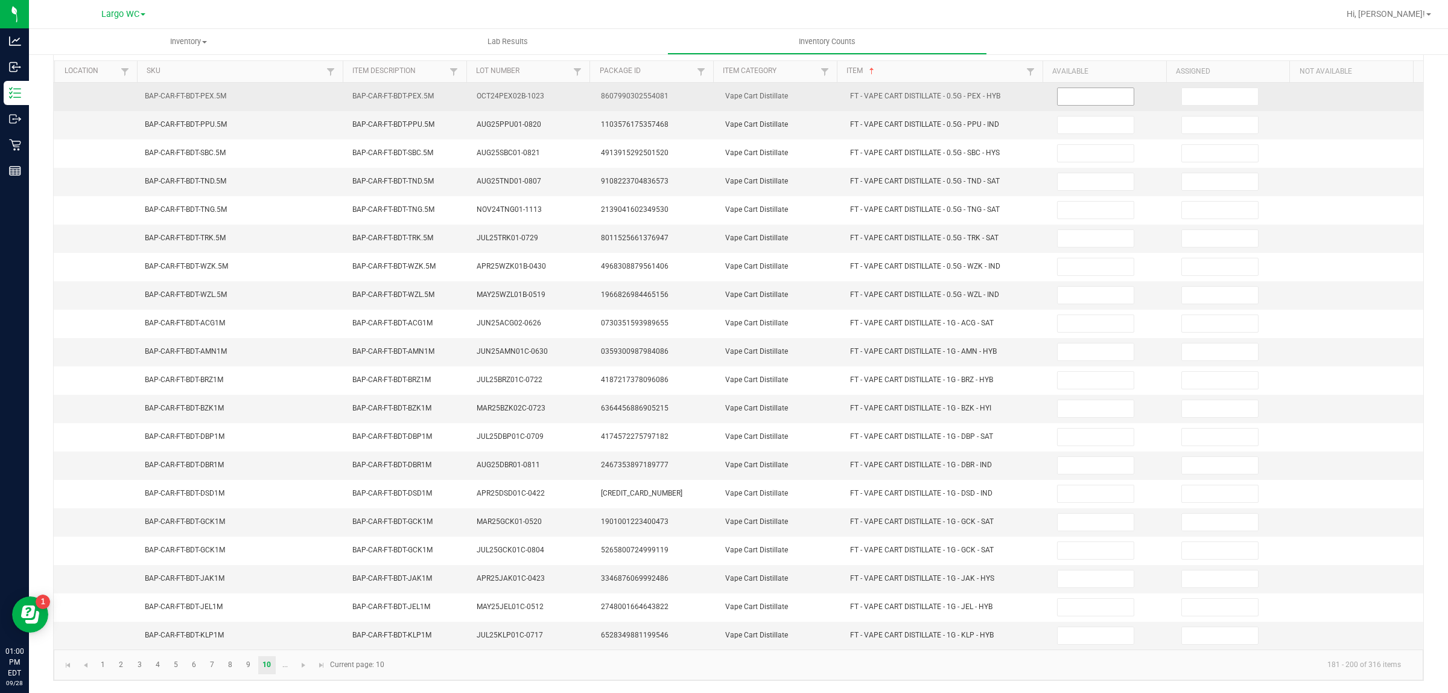
click at [1086, 91] on input at bounding box center [1096, 96] width 76 height 17
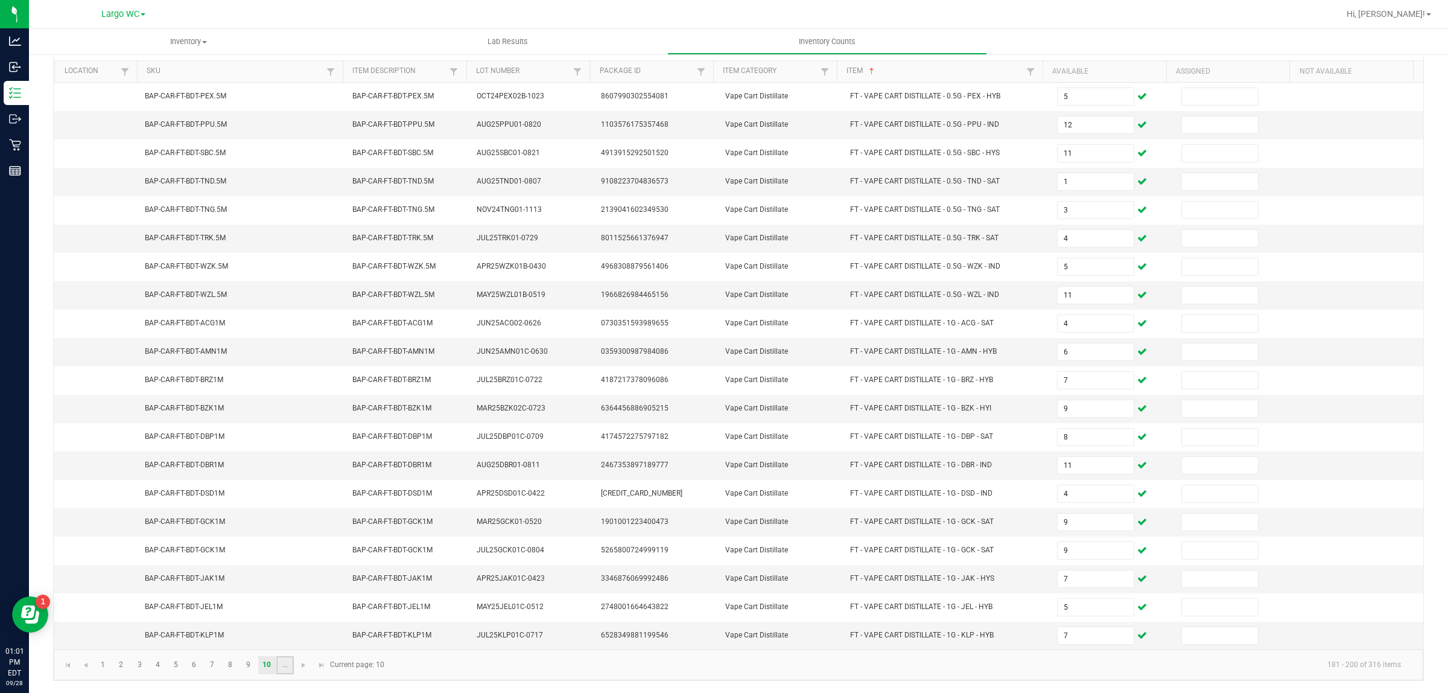
click at [285, 664] on link "..." at bounding box center [285, 665] width 18 height 18
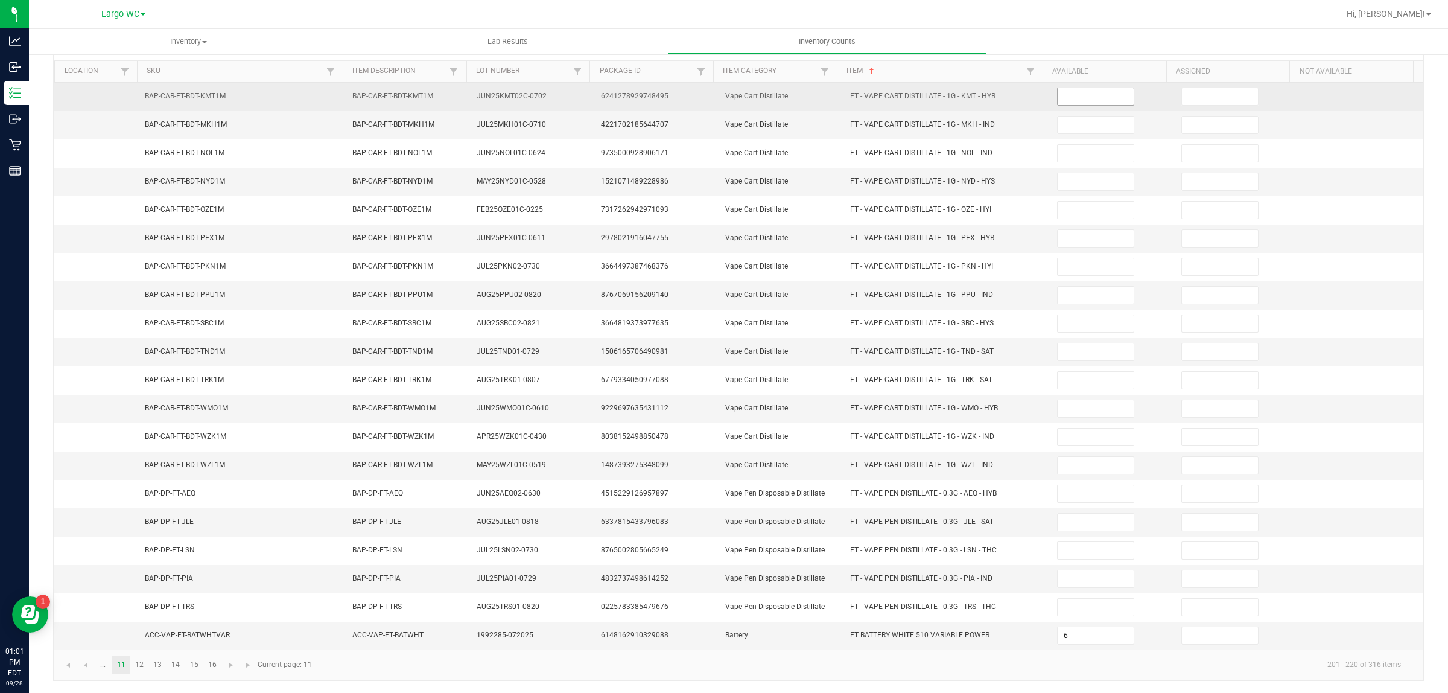
click at [1085, 88] on input at bounding box center [1096, 96] width 76 height 17
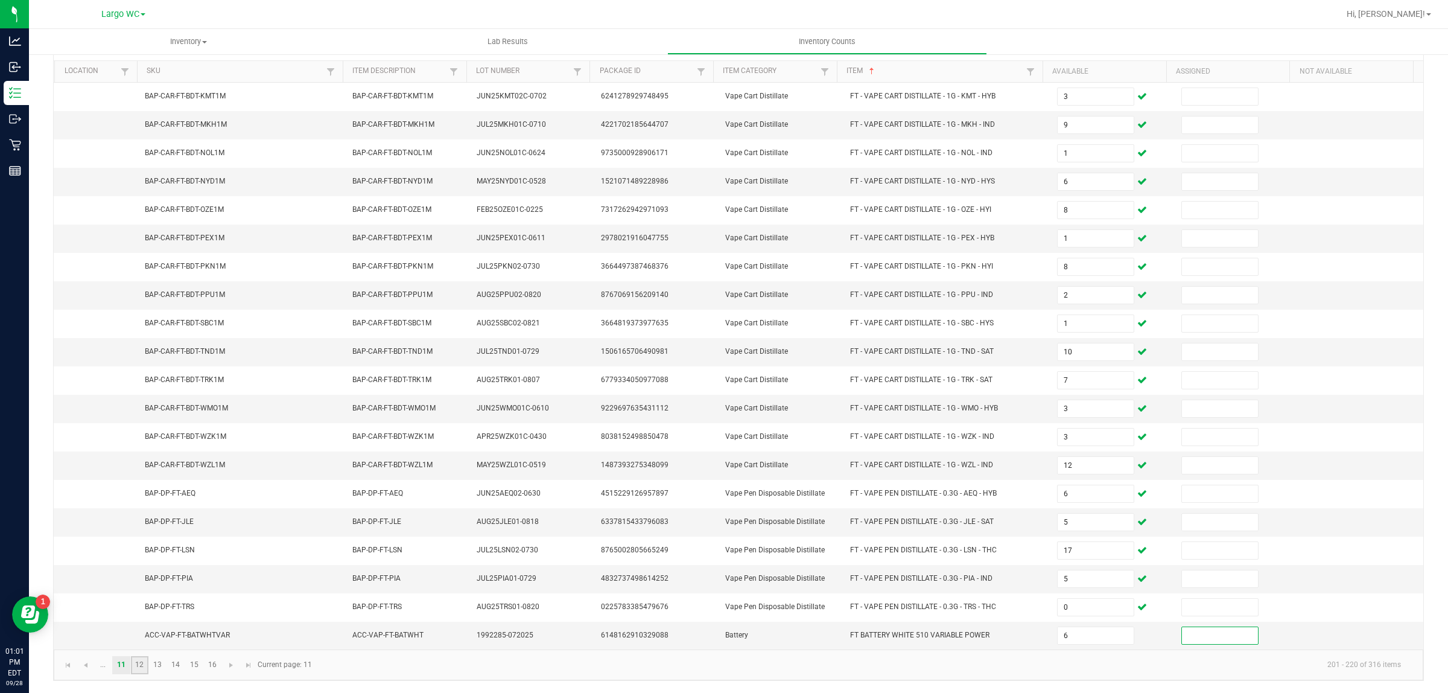
click at [139, 664] on link "12" at bounding box center [140, 665] width 18 height 18
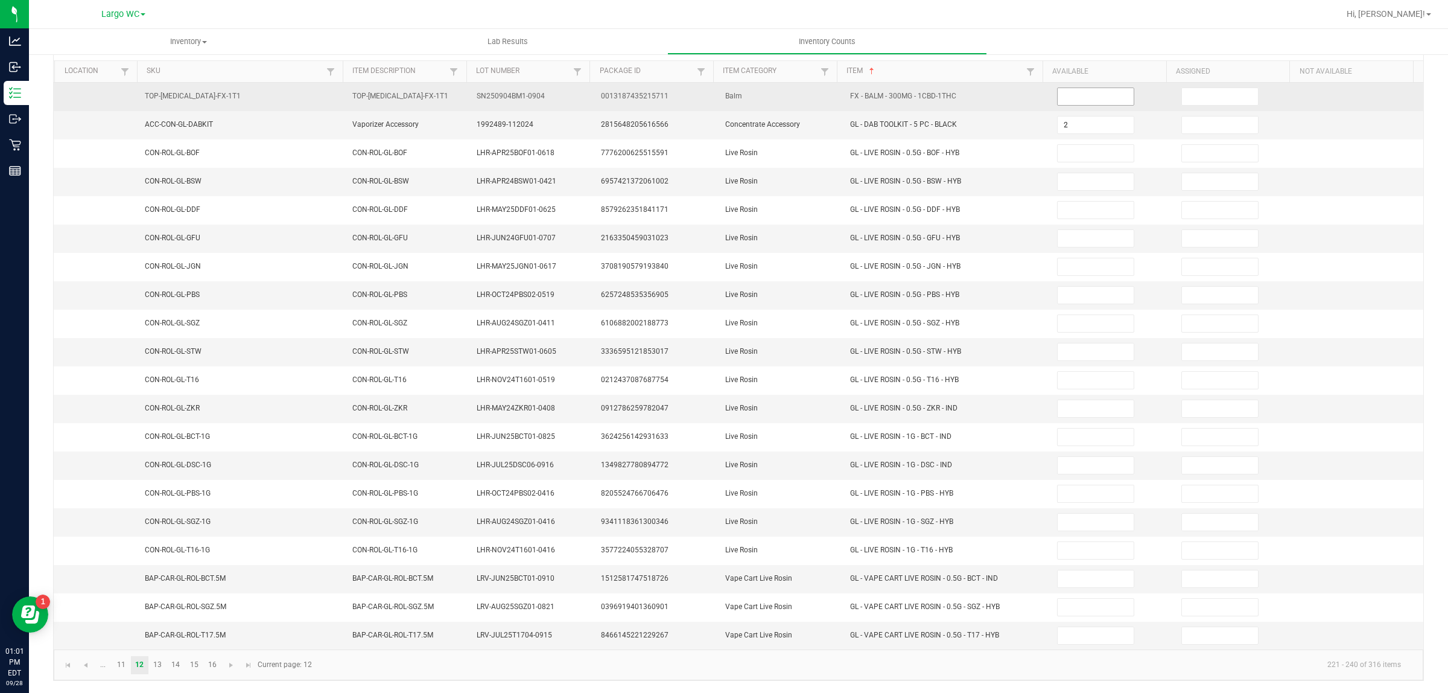
click at [1079, 88] on input at bounding box center [1096, 96] width 76 height 17
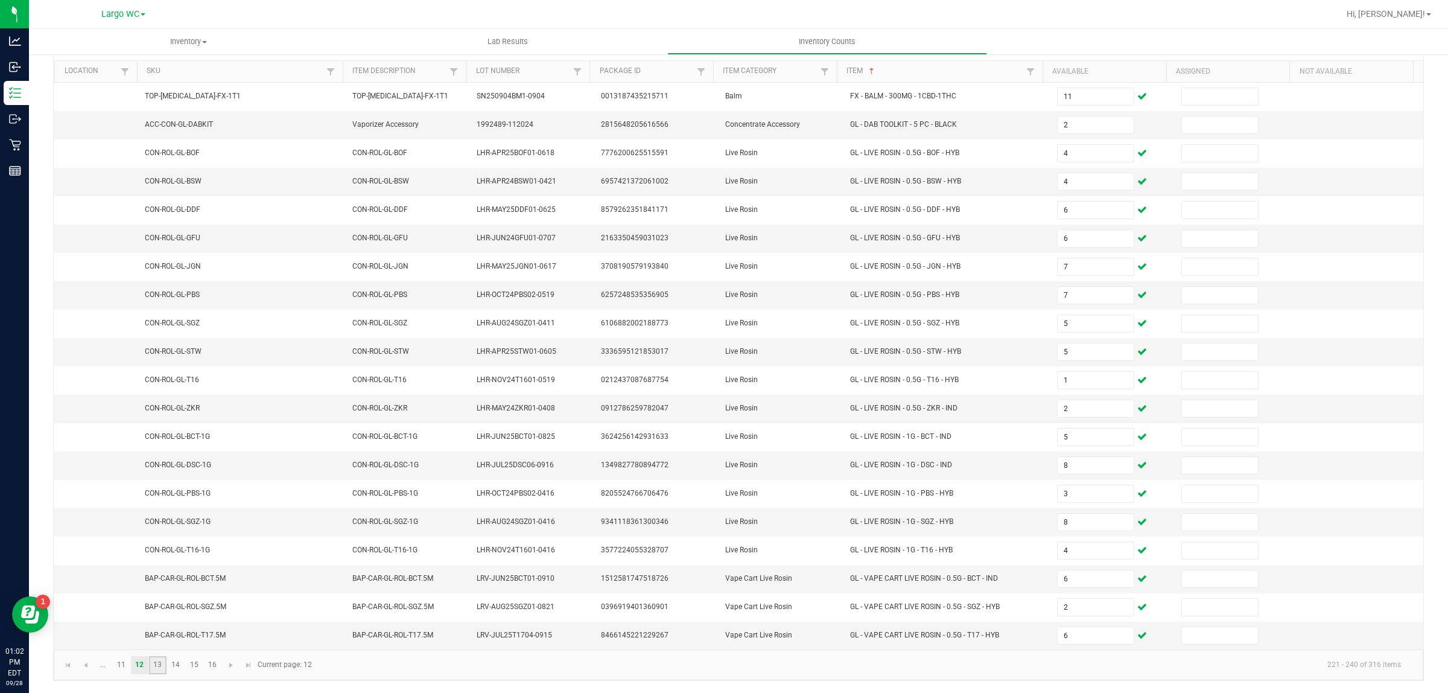
click at [158, 664] on link "13" at bounding box center [158, 665] width 18 height 18
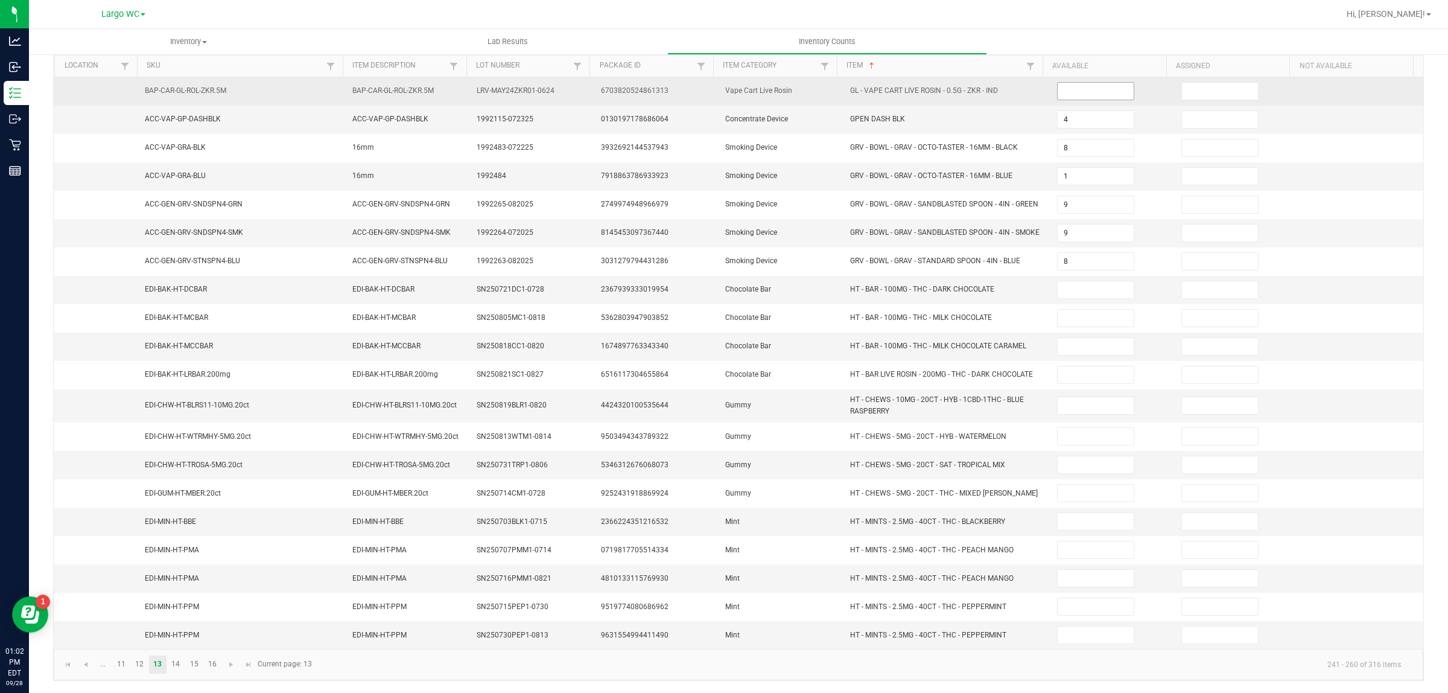
click at [1069, 86] on input at bounding box center [1096, 91] width 76 height 17
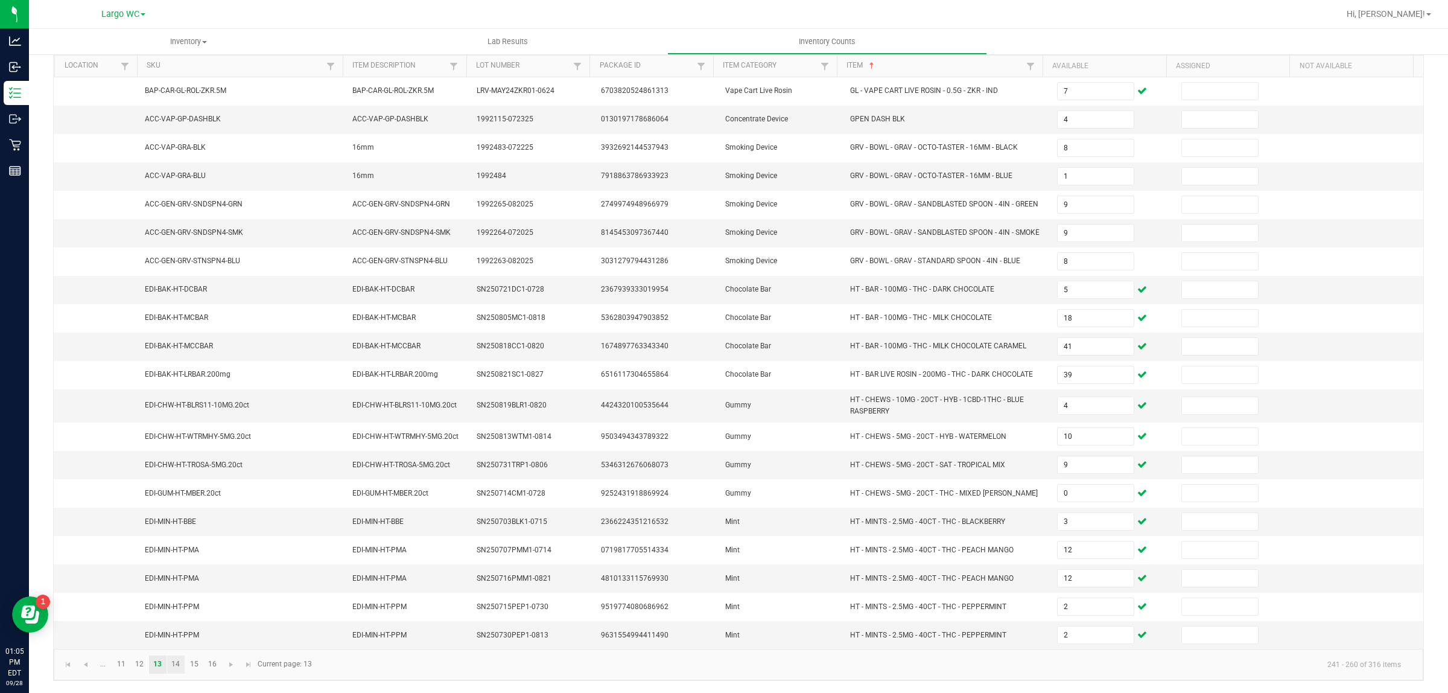
click at [173, 674] on link "14" at bounding box center [176, 664] width 18 height 18
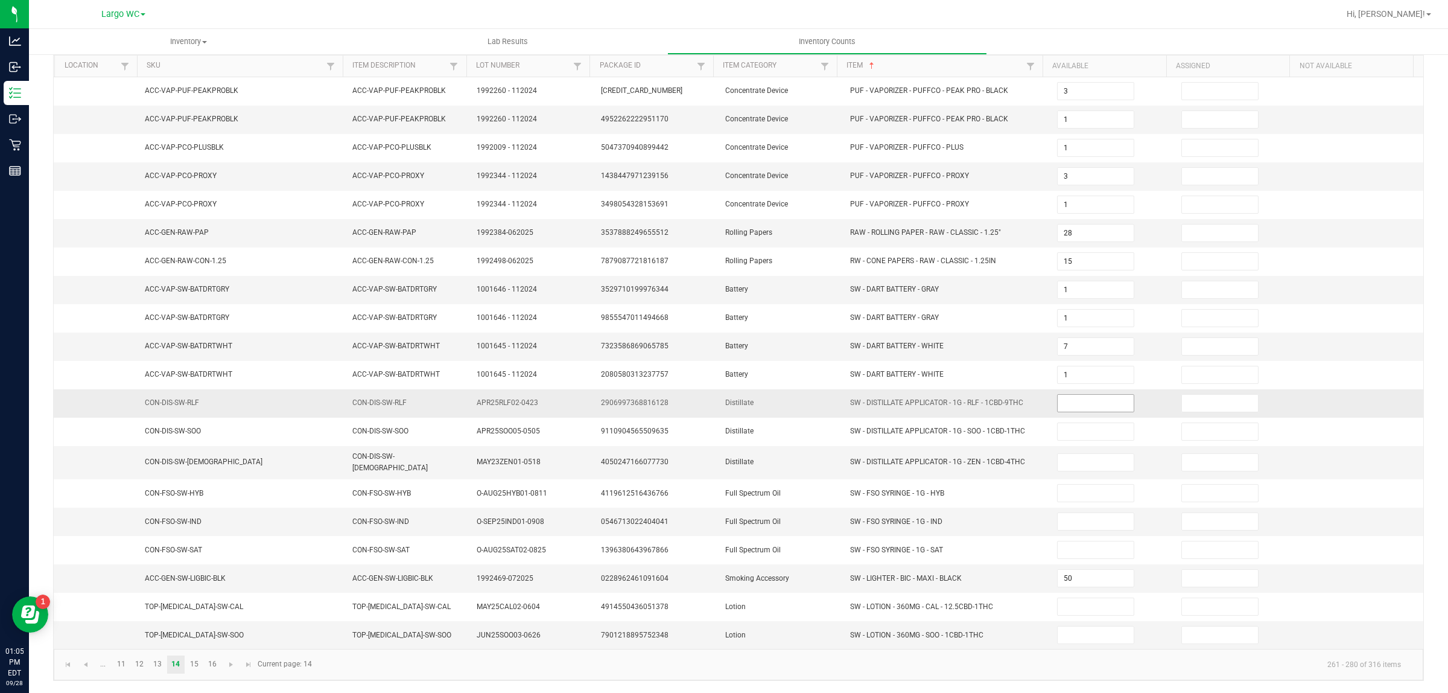
click at [1071, 405] on input at bounding box center [1096, 403] width 76 height 17
click at [194, 668] on link "15" at bounding box center [194, 664] width 18 height 18
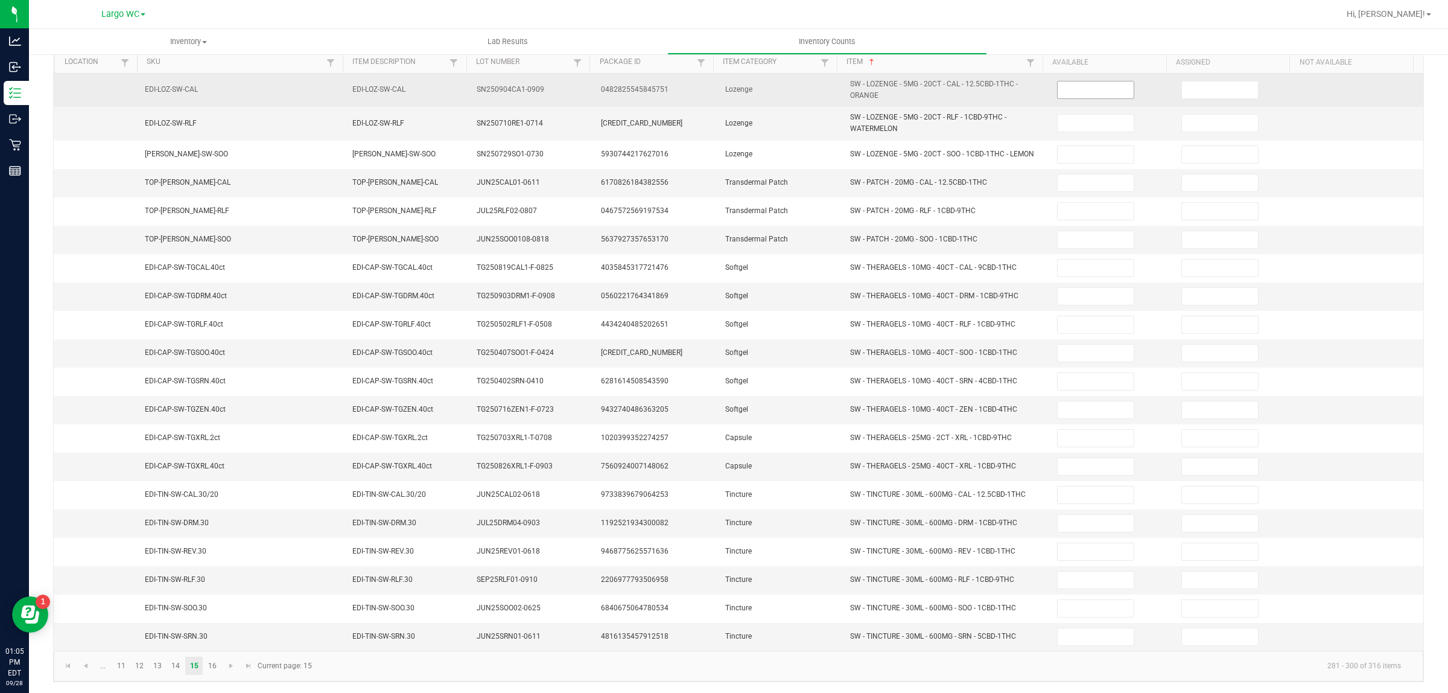
click at [1058, 91] on input at bounding box center [1096, 89] width 76 height 17
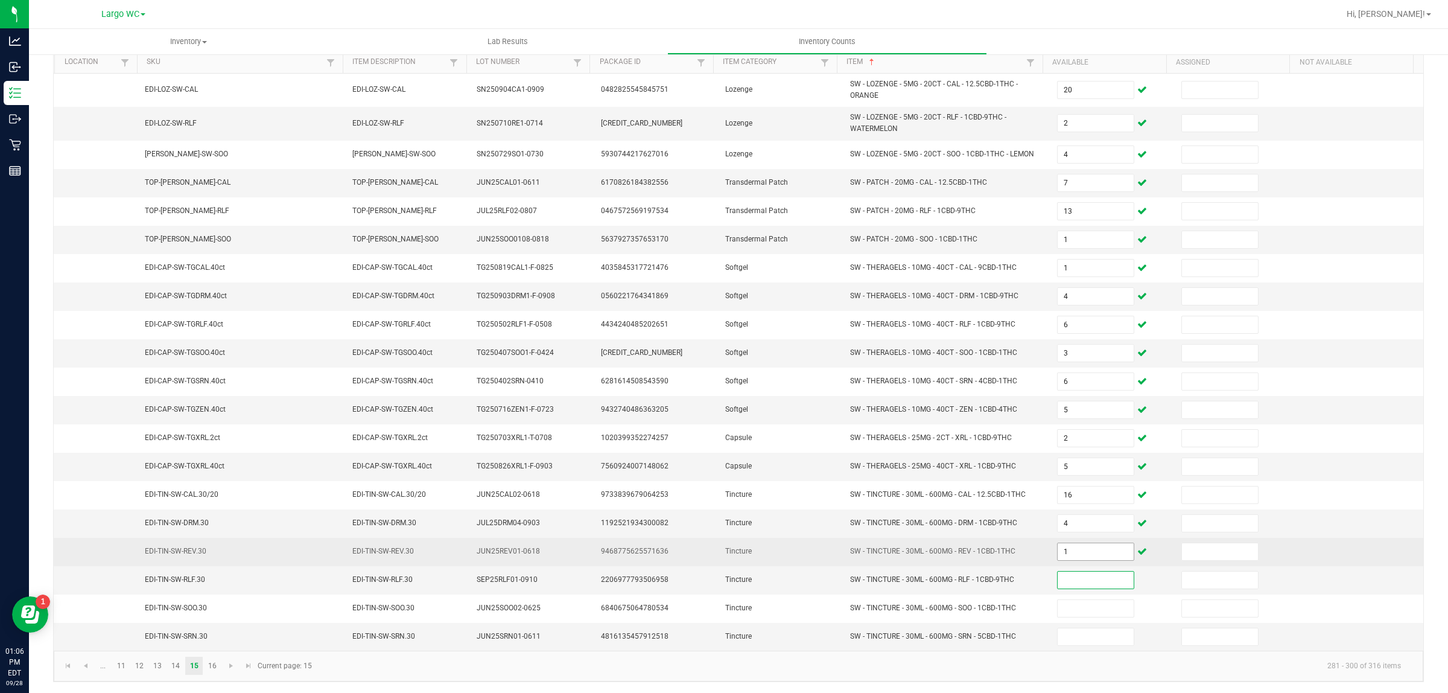
click at [1058, 559] on input "1" at bounding box center [1096, 551] width 76 height 17
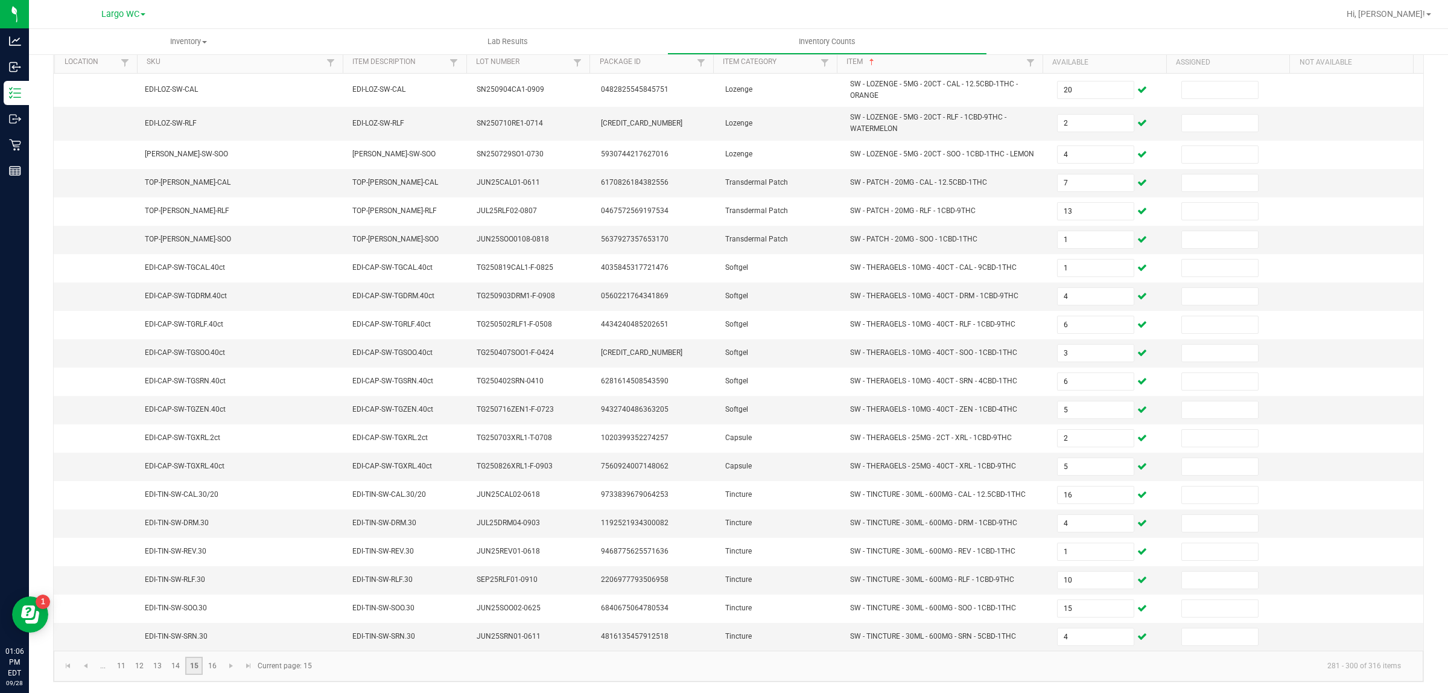
click at [197, 675] on link "15" at bounding box center [194, 666] width 18 height 18
click at [209, 675] on link "16" at bounding box center [212, 666] width 18 height 18
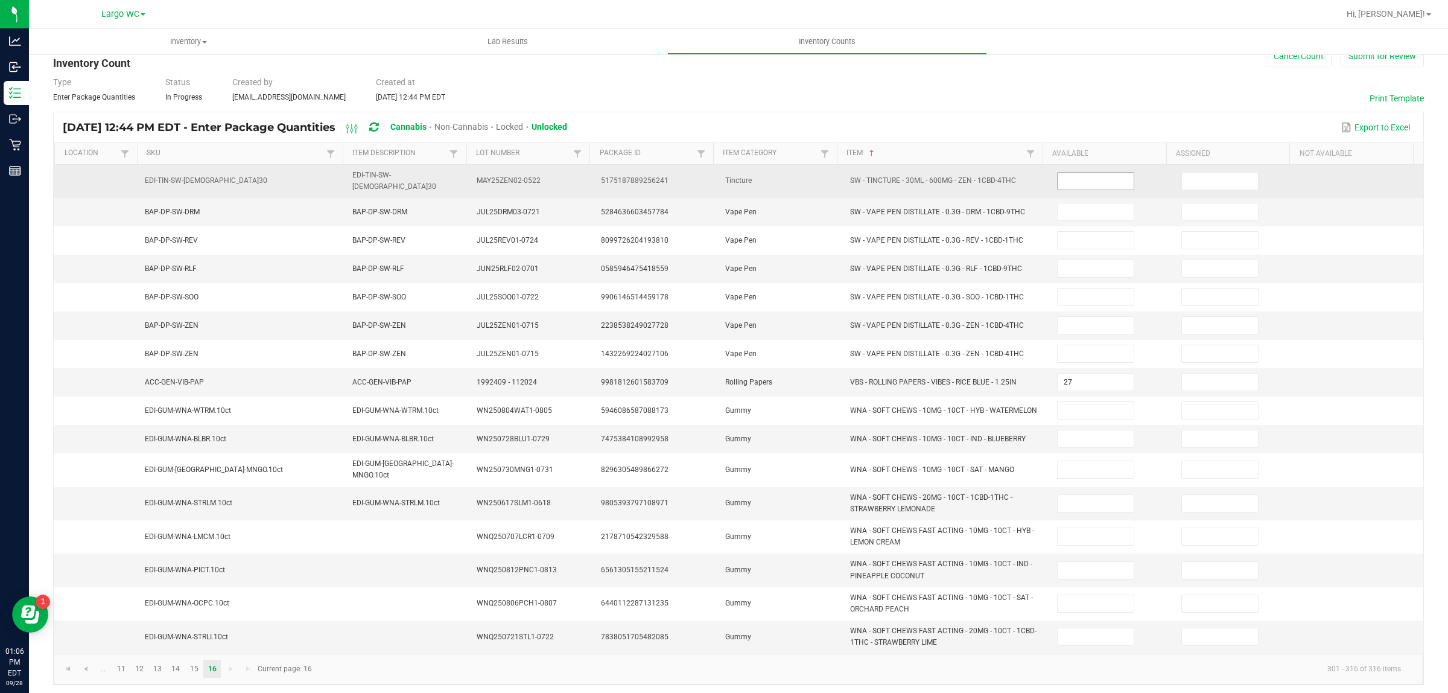
click at [1075, 179] on input at bounding box center [1096, 181] width 76 height 17
click at [1074, 264] on input at bounding box center [1096, 268] width 76 height 17
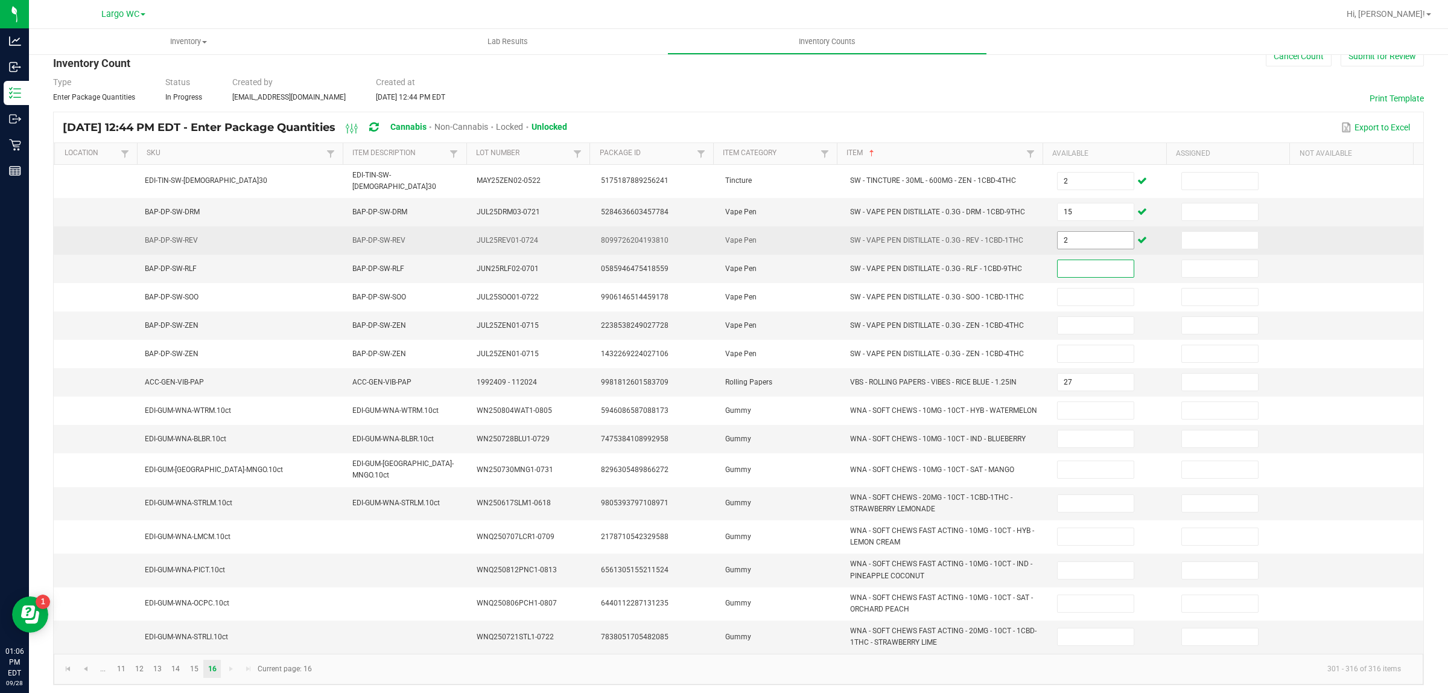
click at [1058, 240] on input "2" at bounding box center [1096, 240] width 76 height 17
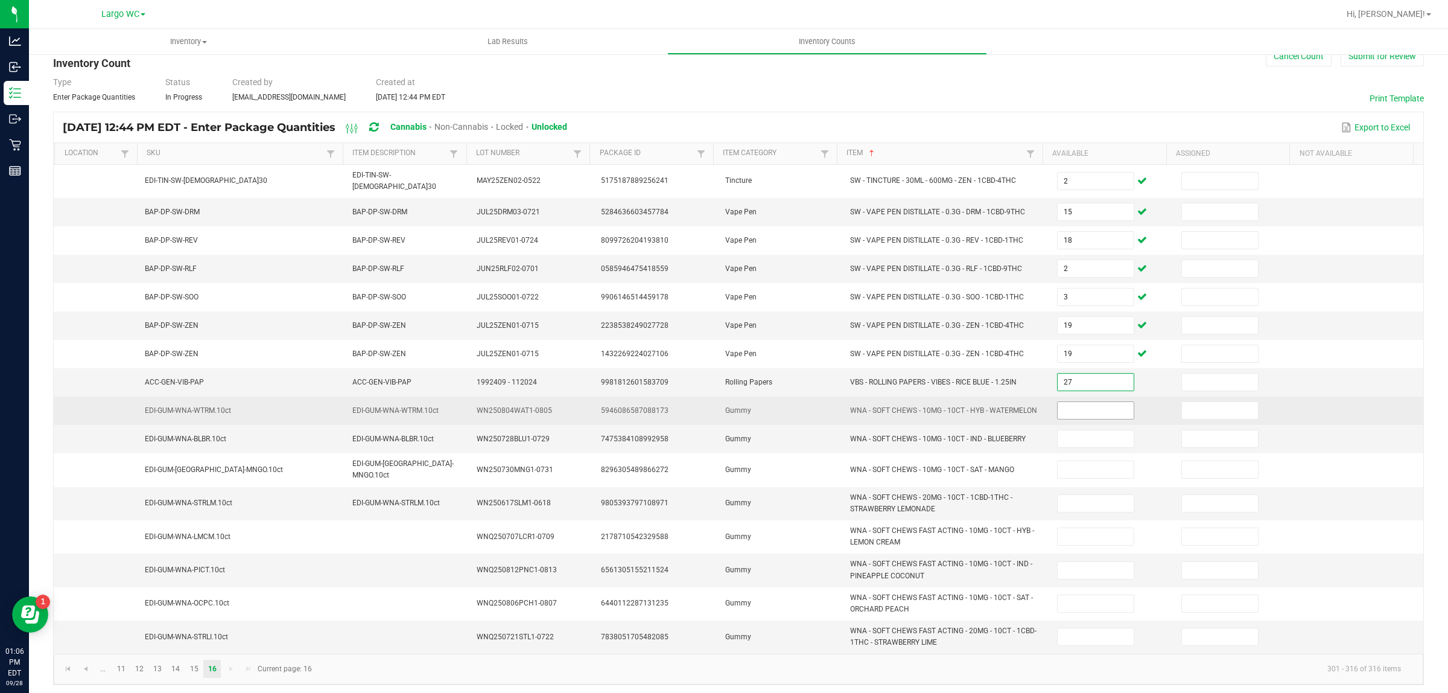
click at [1063, 406] on input at bounding box center [1096, 410] width 76 height 17
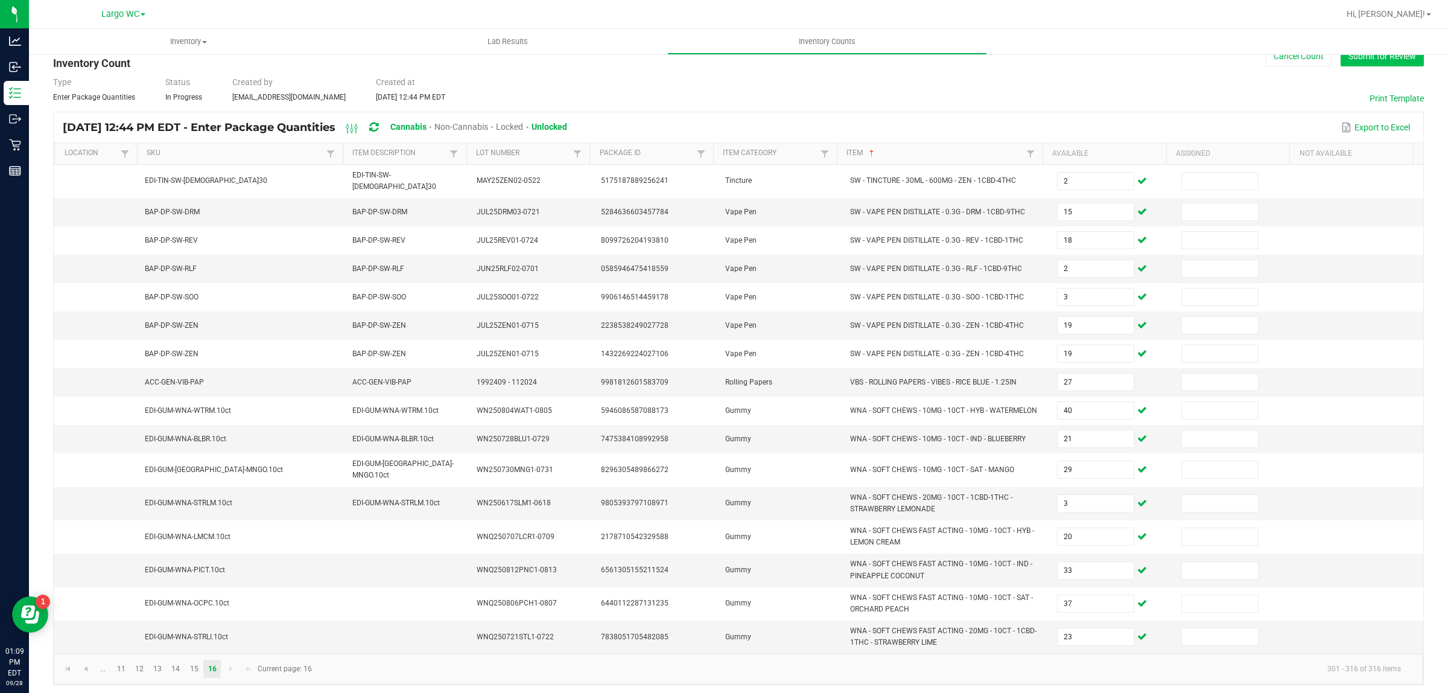
click at [1371, 56] on button "Submit for Review" at bounding box center [1382, 56] width 83 height 21
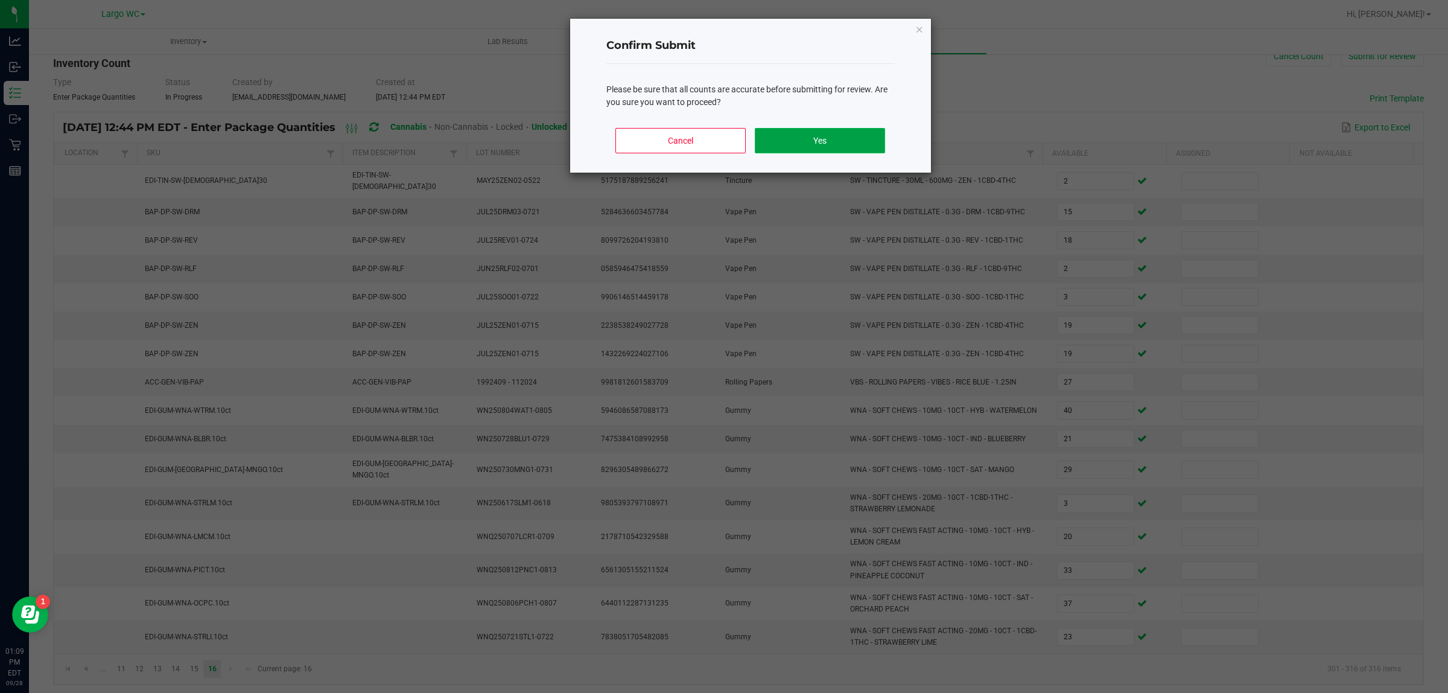
click at [849, 141] on button "Yes" at bounding box center [820, 140] width 130 height 25
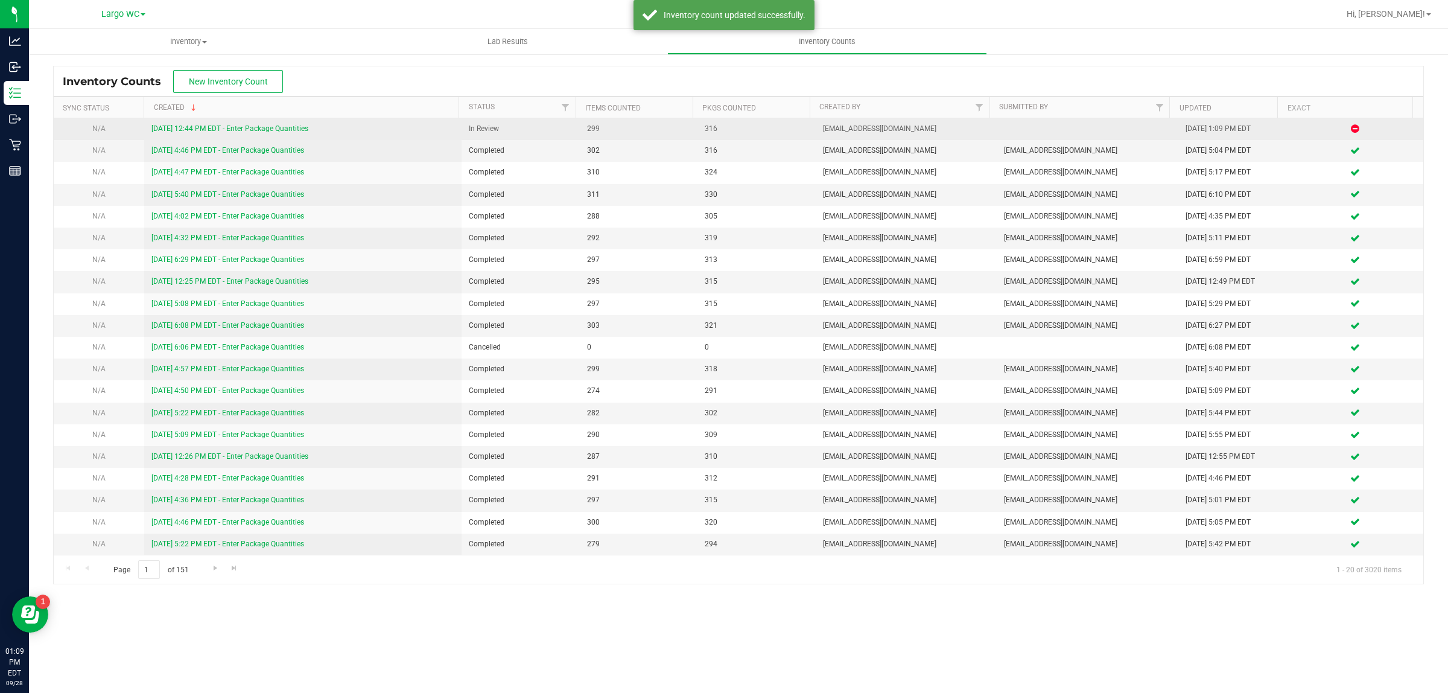
click at [267, 127] on link "9/28/25 12:44 PM EDT - Enter Package Quantities" at bounding box center [229, 128] width 157 height 8
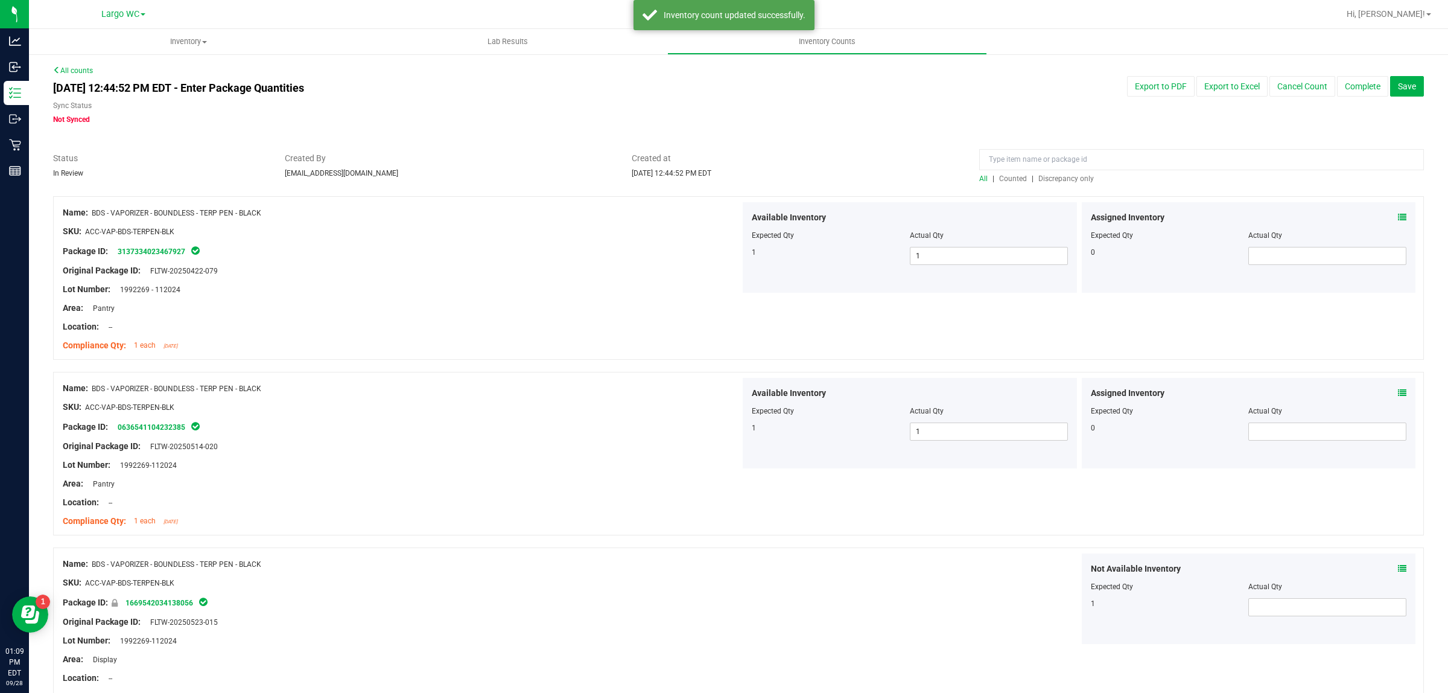
click at [1061, 178] on span "Discrepancy only" at bounding box center [1067, 178] width 56 height 8
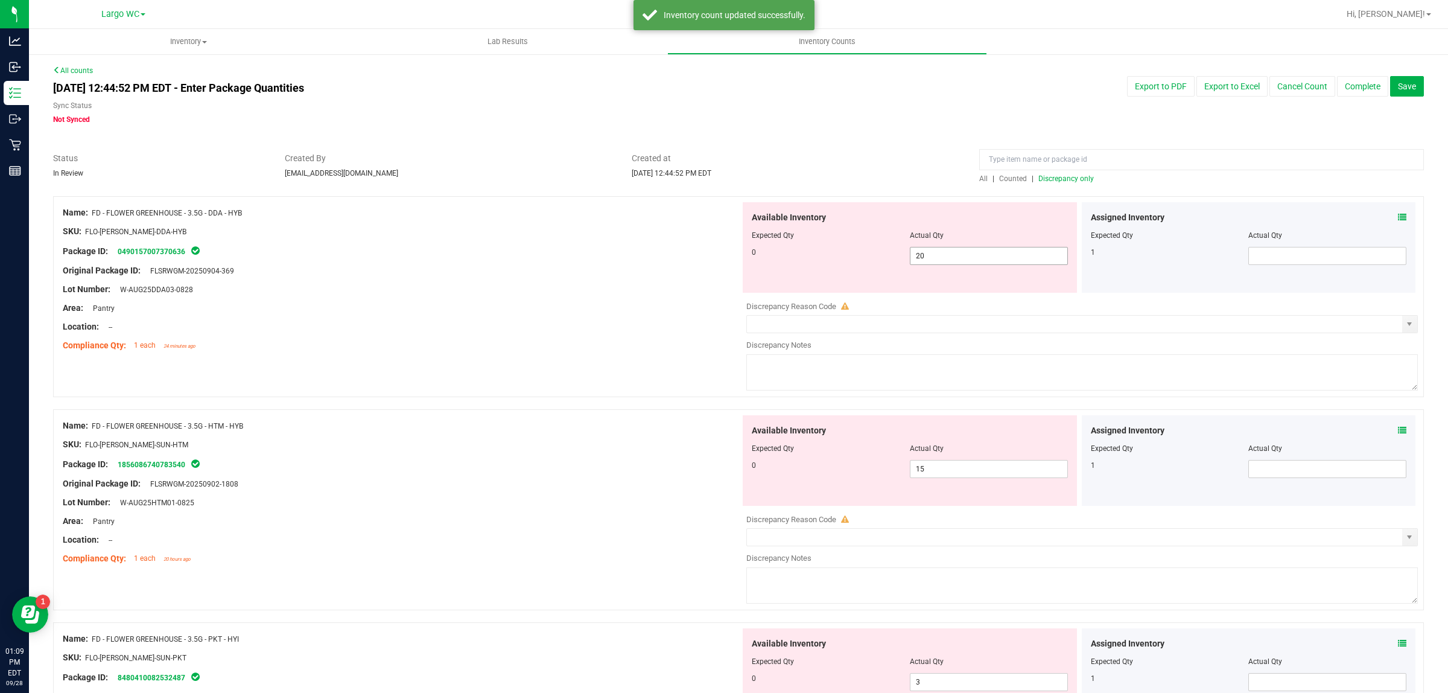
click at [958, 260] on input "20" at bounding box center [989, 255] width 157 height 17
click at [471, 502] on div "Name: FD - FLOWER GREENHOUSE - 3.5G - HTM - HYB SKU: FLO-BUD-FD-SUN-HTM Package…" at bounding box center [402, 492] width 678 height 154
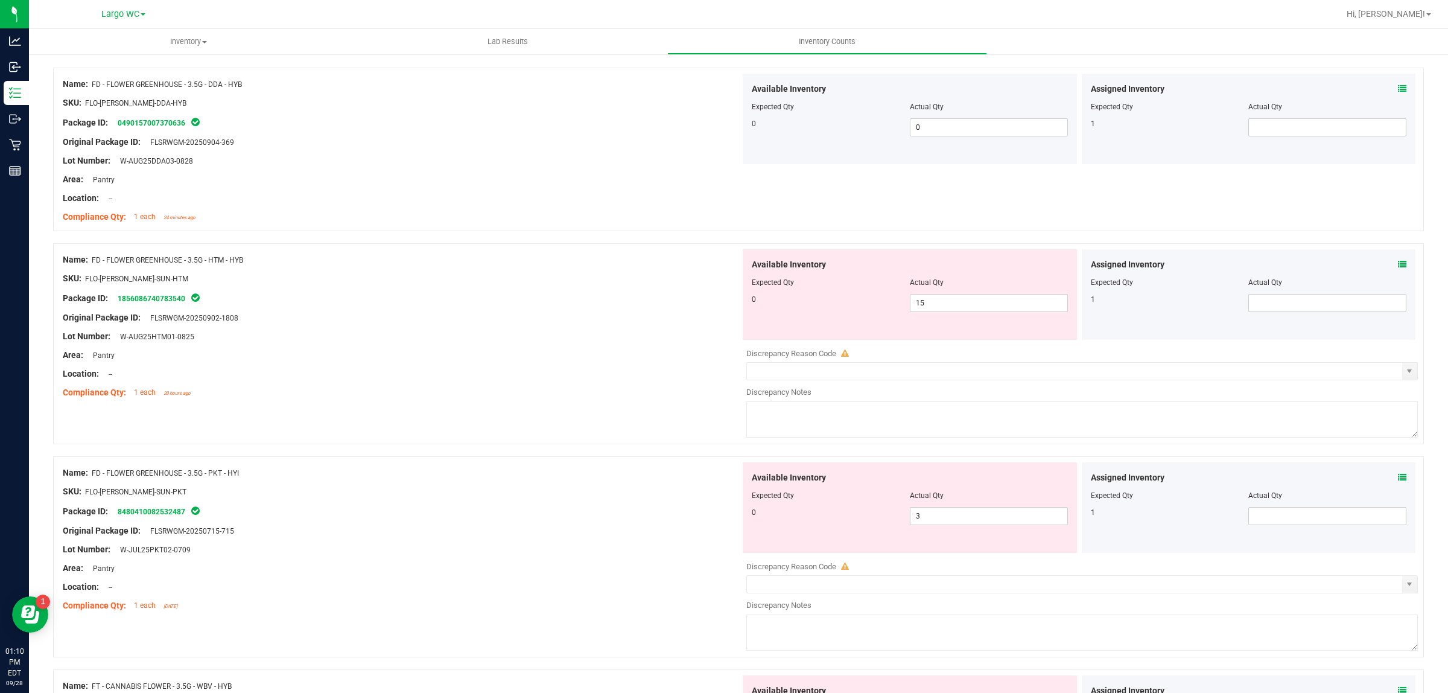
scroll to position [187, 0]
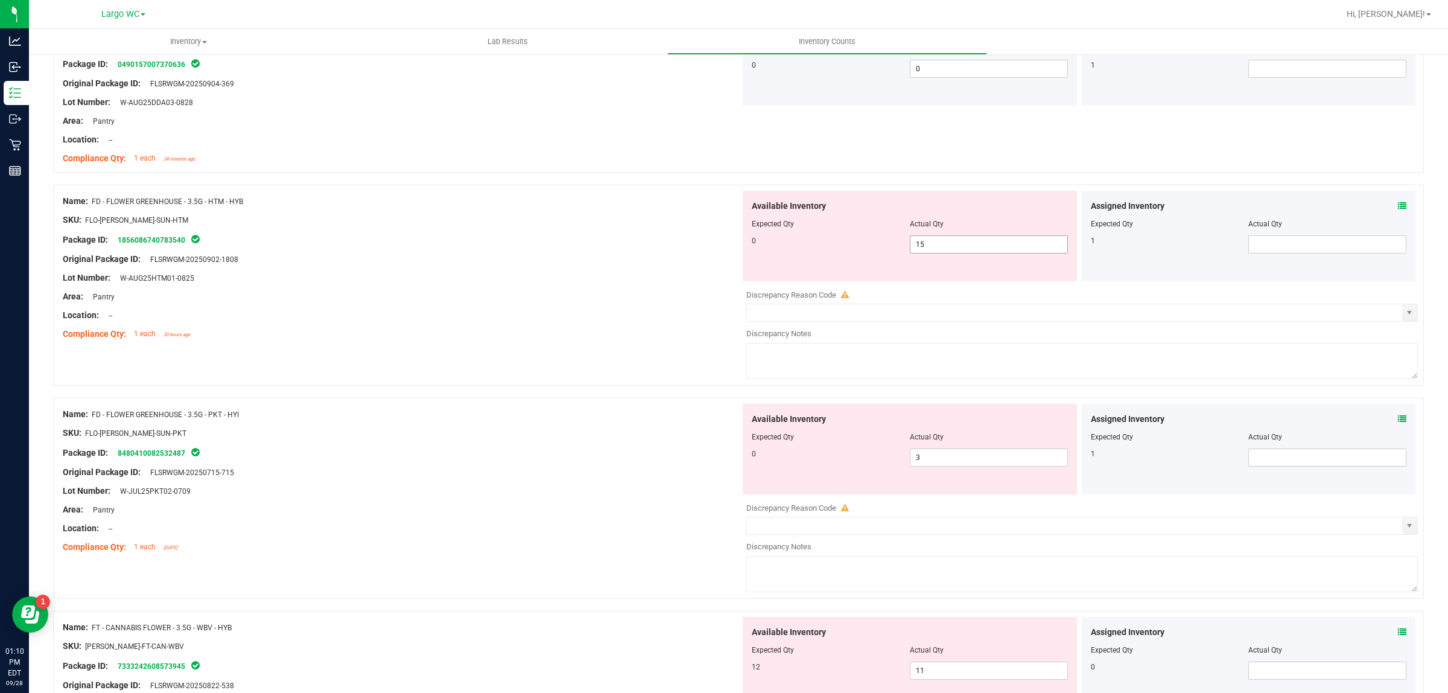
click at [922, 244] on input "15" at bounding box center [989, 244] width 157 height 17
click at [581, 510] on div "Name: FD - FLOWER GREENHOUSE - 3.5G - PKT - HYI SKU: FLO-BUD-FD-SUN-PKT Package…" at bounding box center [402, 481] width 678 height 154
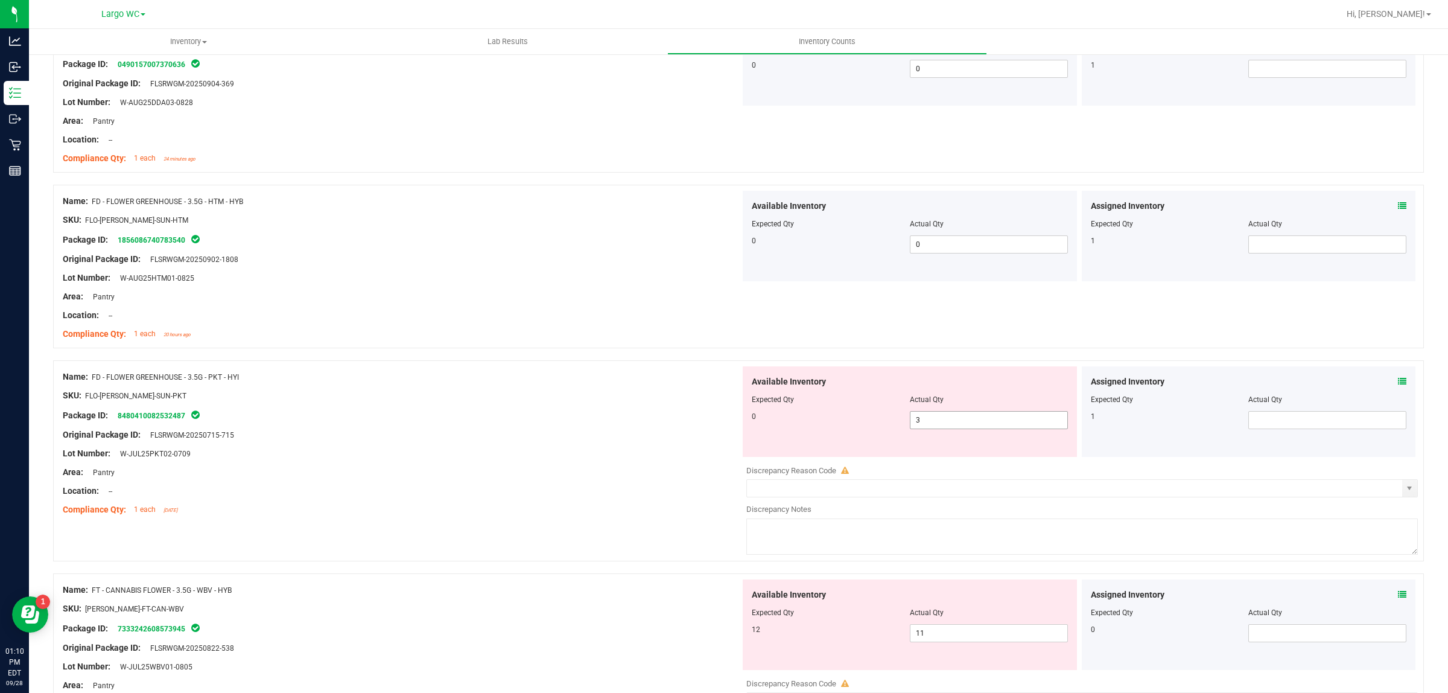
click at [921, 422] on input "3" at bounding box center [989, 420] width 157 height 17
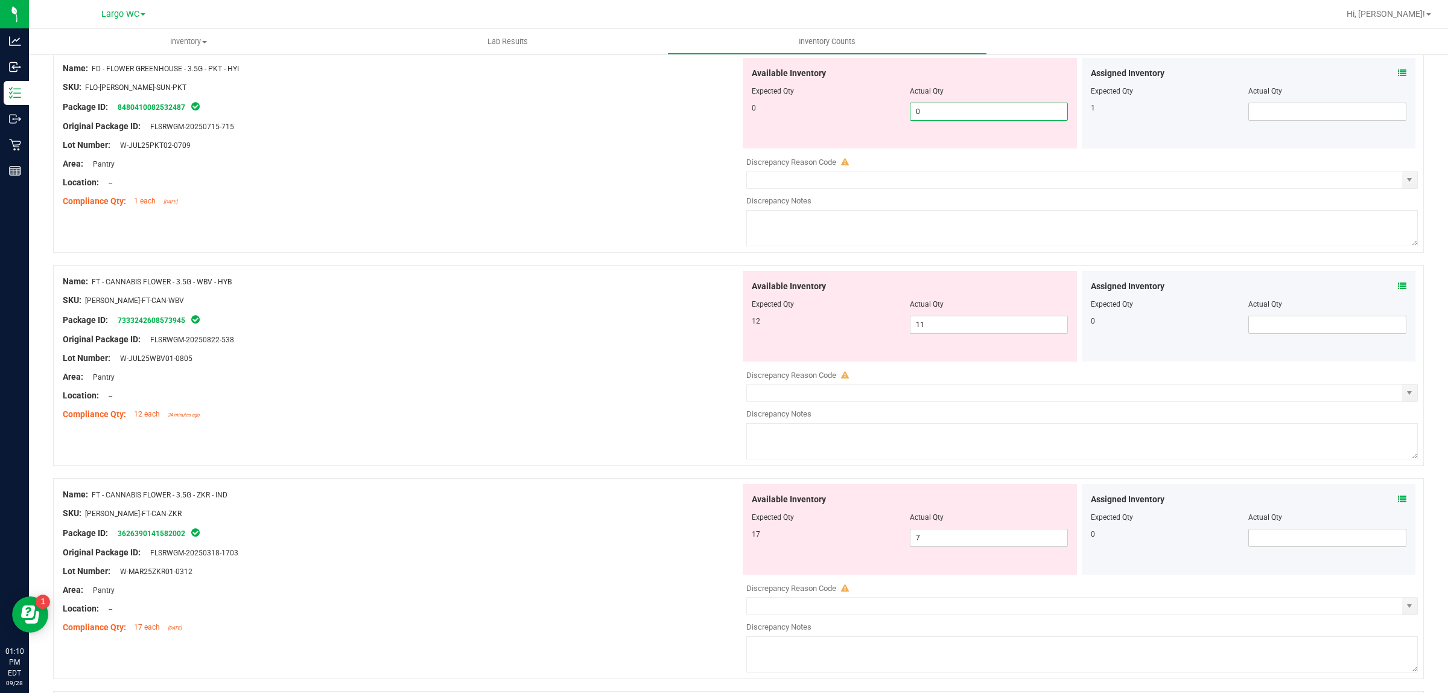
scroll to position [496, 0]
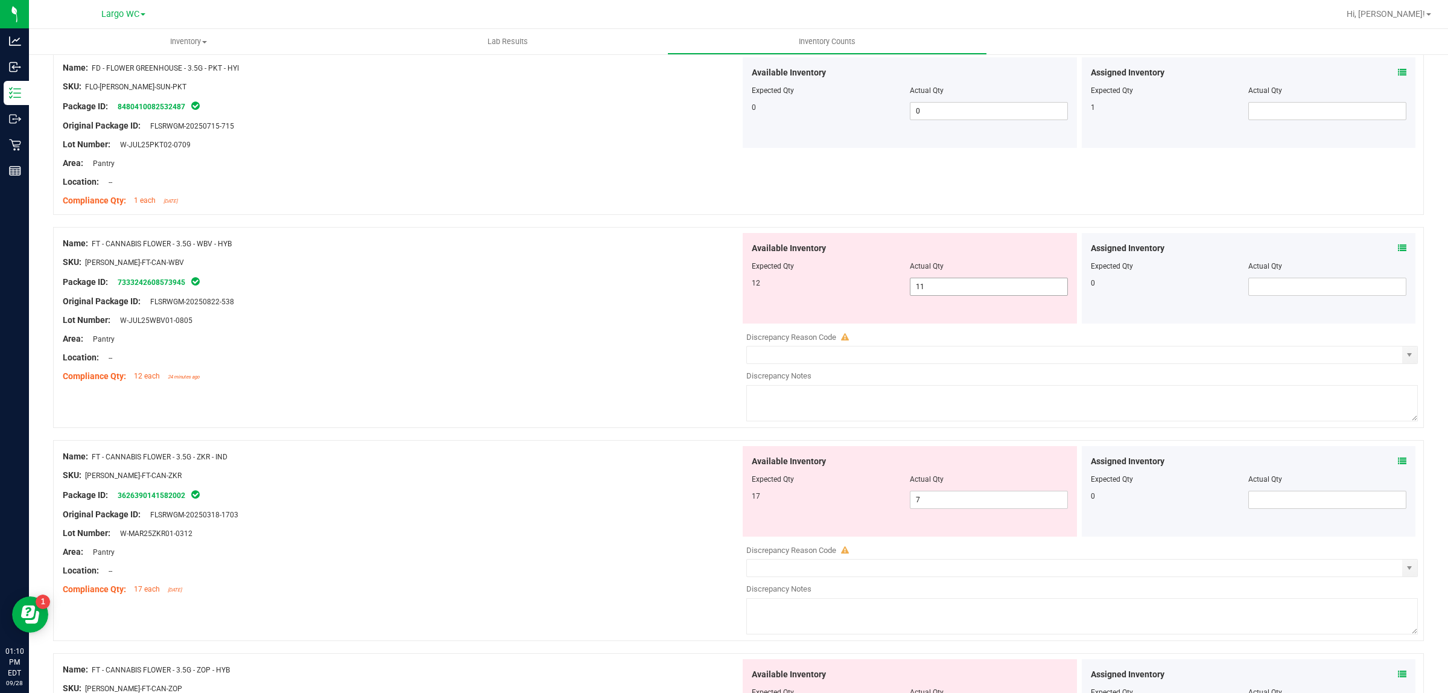
click at [927, 287] on input "11" at bounding box center [989, 286] width 157 height 17
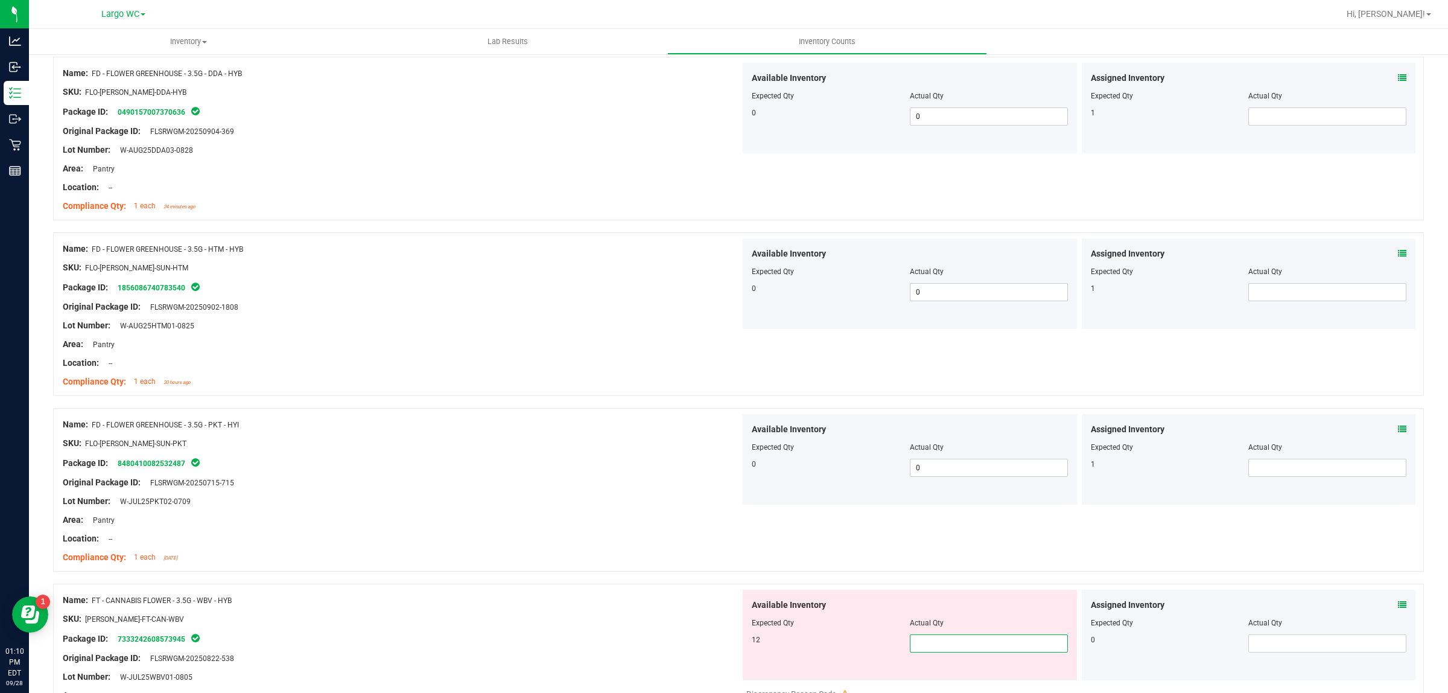
scroll to position [0, 0]
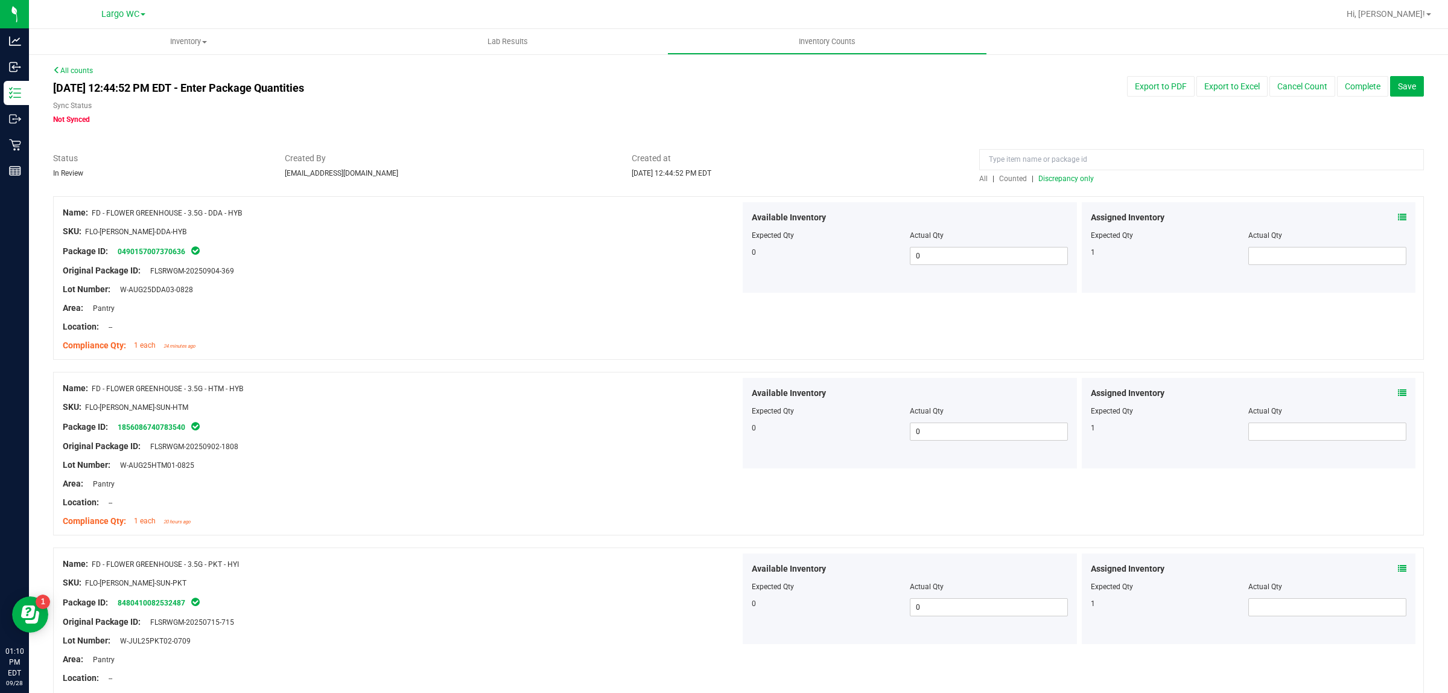
click at [1052, 176] on span "Discrepancy only" at bounding box center [1067, 178] width 56 height 8
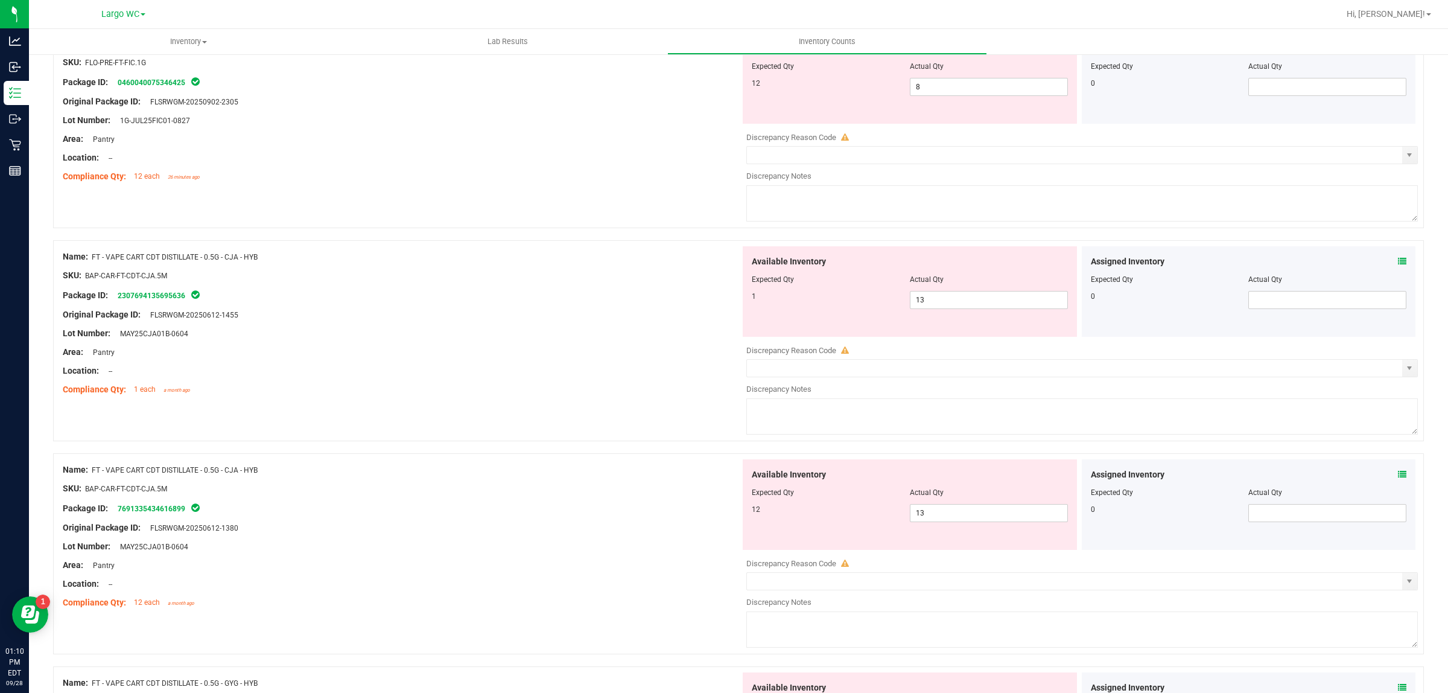
scroll to position [2087, 0]
click at [948, 308] on input "13" at bounding box center [989, 299] width 157 height 17
click at [961, 544] on div "Available Inventory Expected Qty Actual Qty 12 13 13" at bounding box center [1080, 554] width 678 height 191
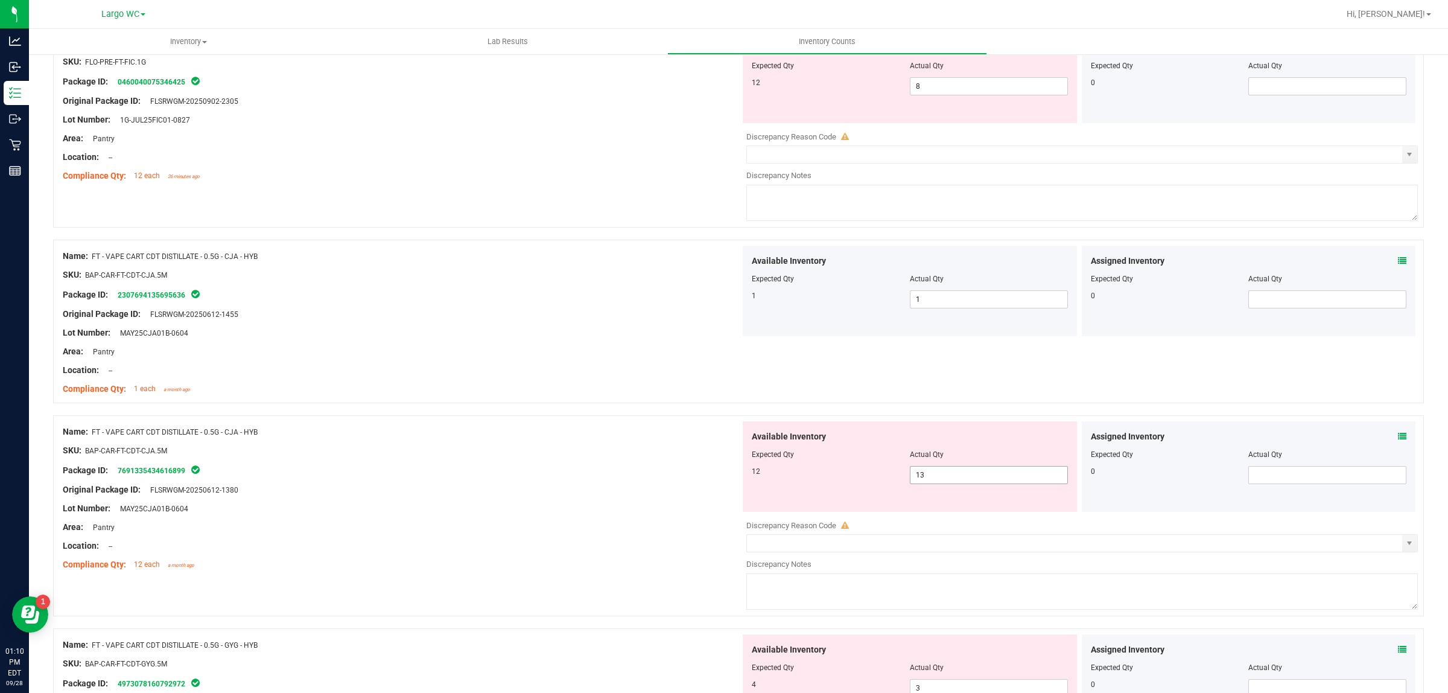
click at [951, 483] on input "13" at bounding box center [989, 475] width 157 height 17
click at [593, 483] on div at bounding box center [402, 480] width 678 height 6
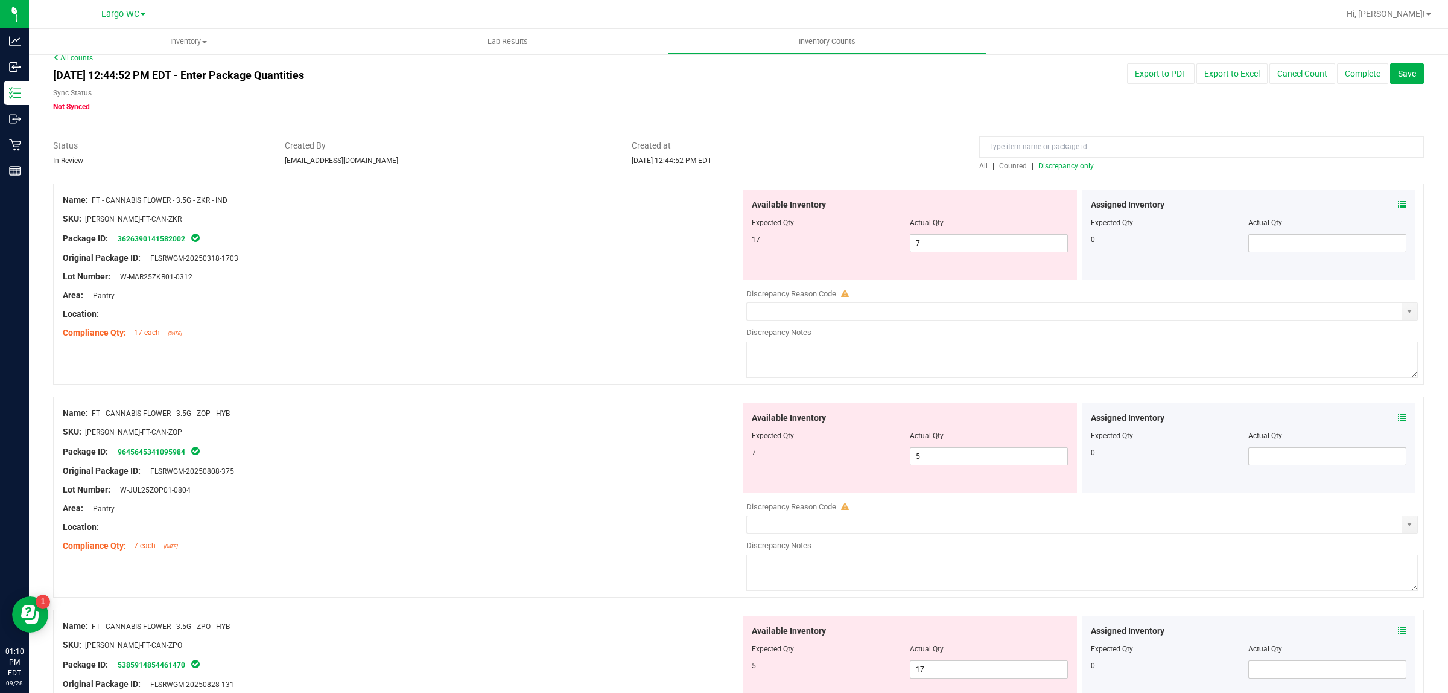
scroll to position [0, 0]
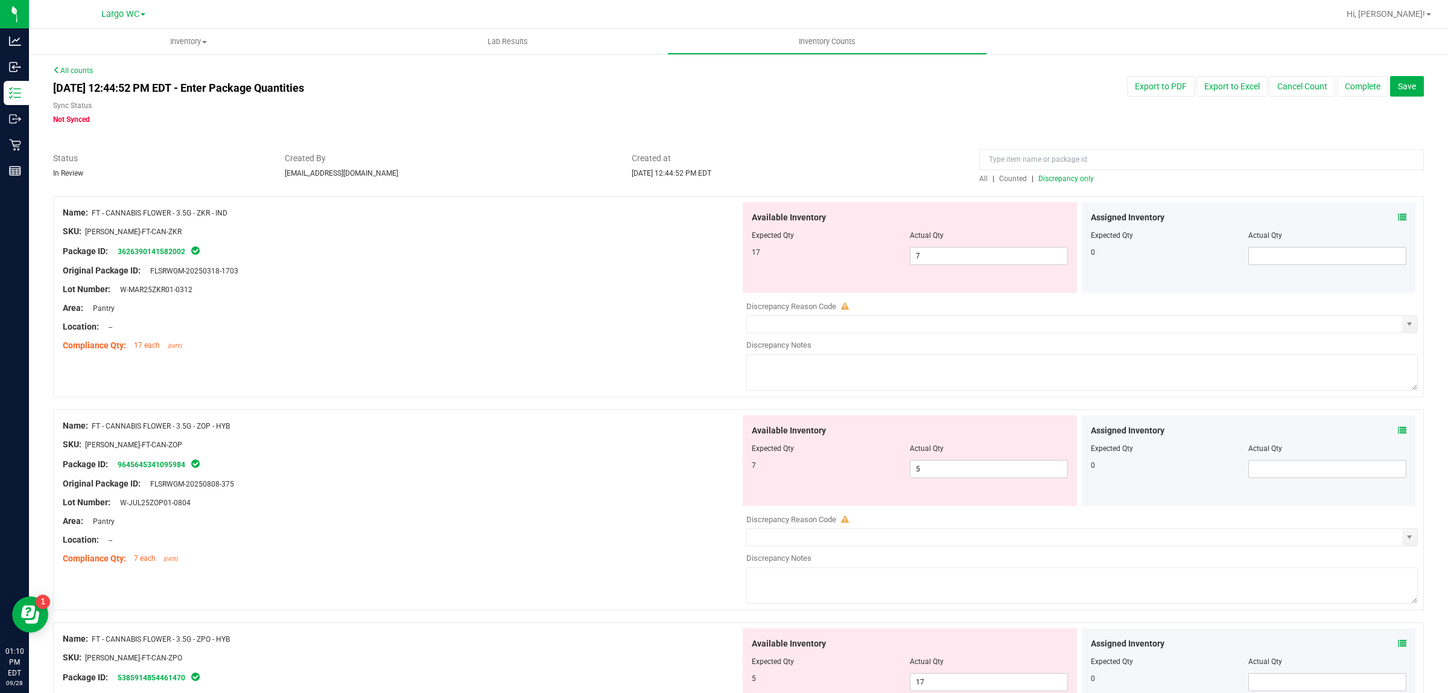
click at [1048, 179] on span "Discrepancy only" at bounding box center [1067, 178] width 56 height 8
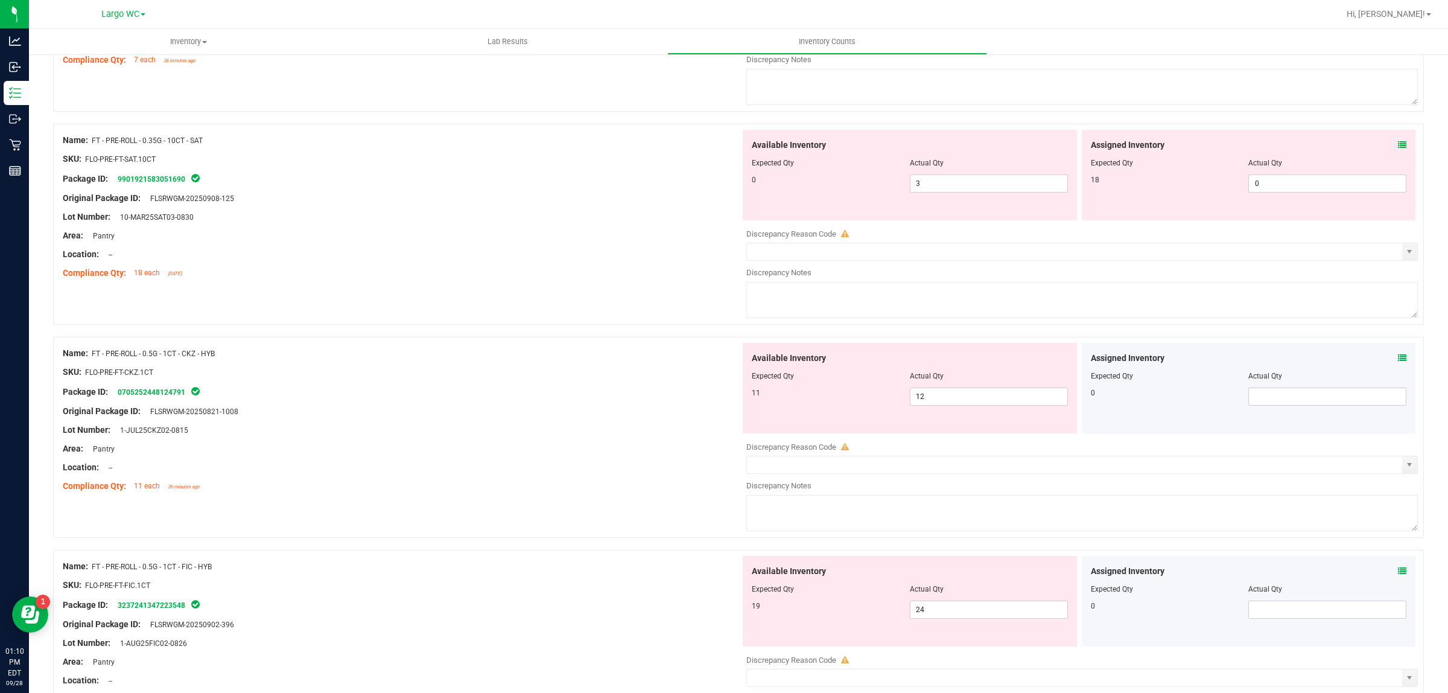
scroll to position [931, 0]
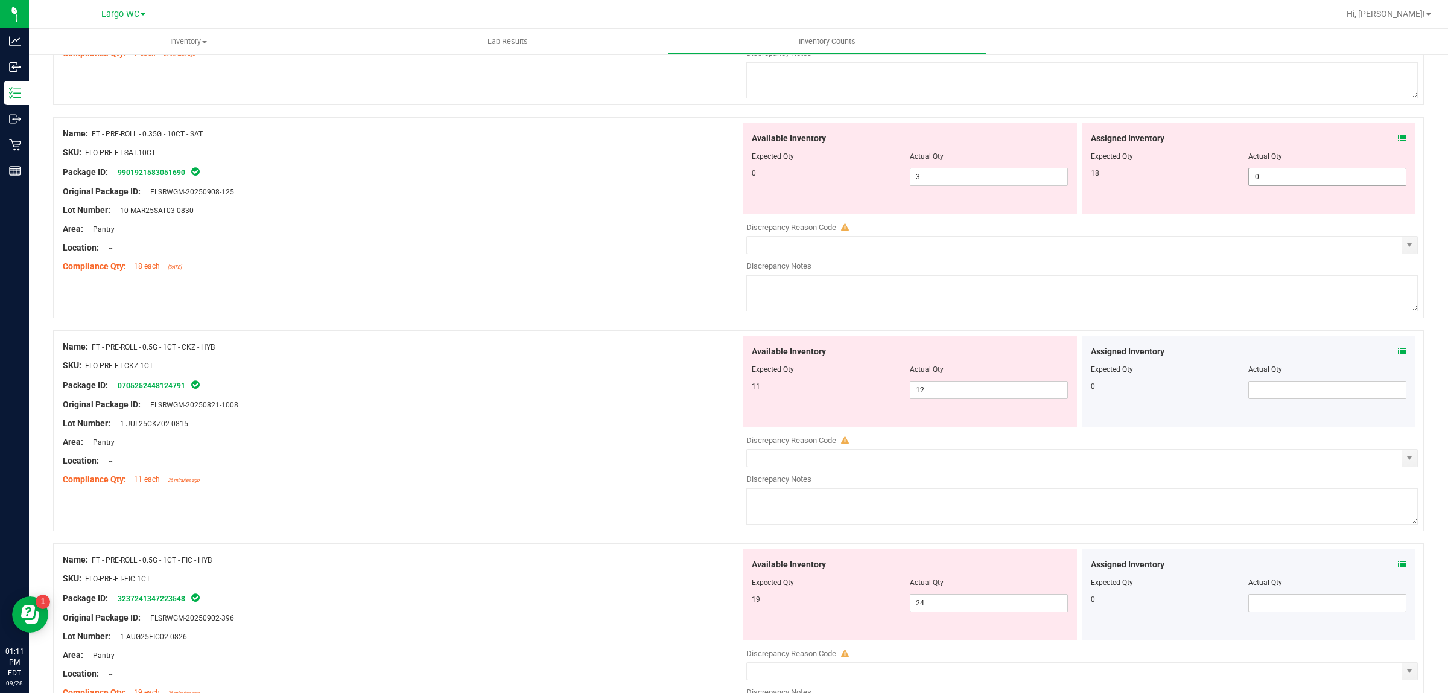
click at [1307, 179] on input "0" at bounding box center [1327, 176] width 157 height 17
click at [578, 241] on div at bounding box center [402, 238] width 678 height 6
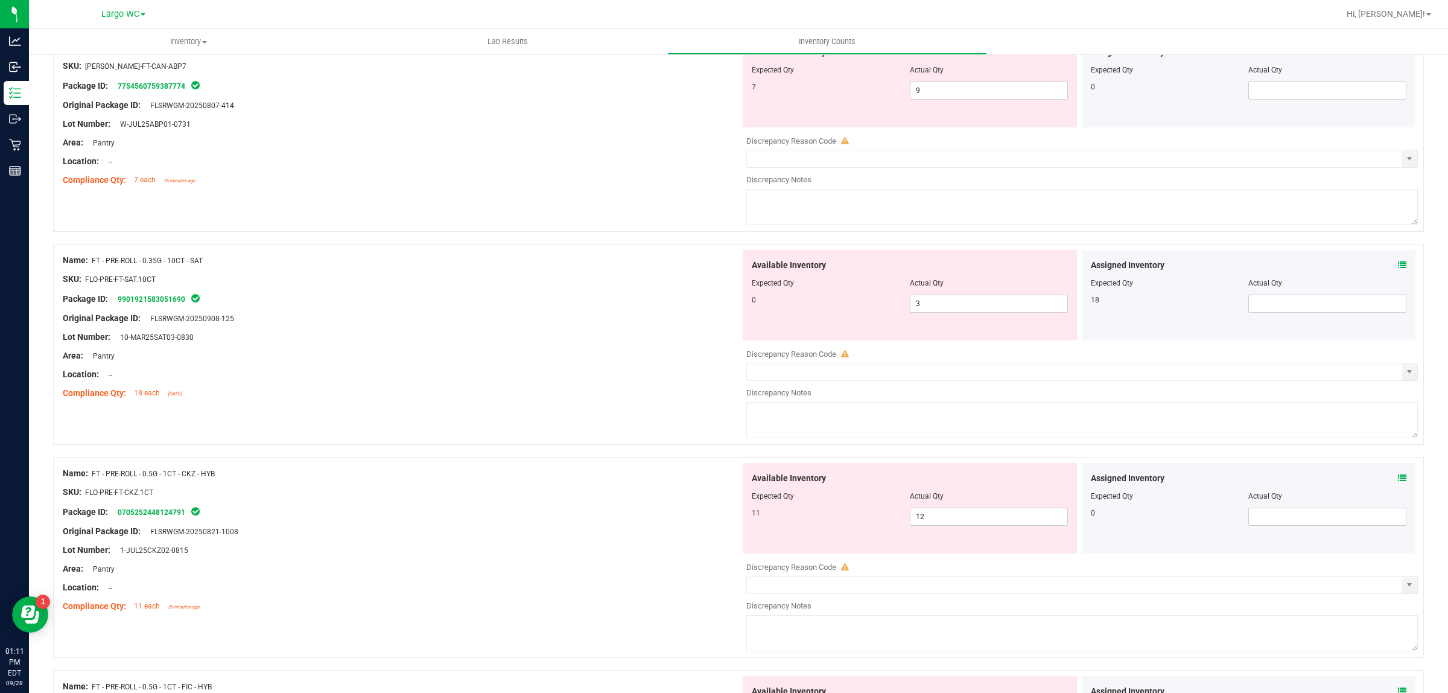
scroll to position [806, 0]
click at [1398, 267] on icon at bounding box center [1402, 263] width 8 height 8
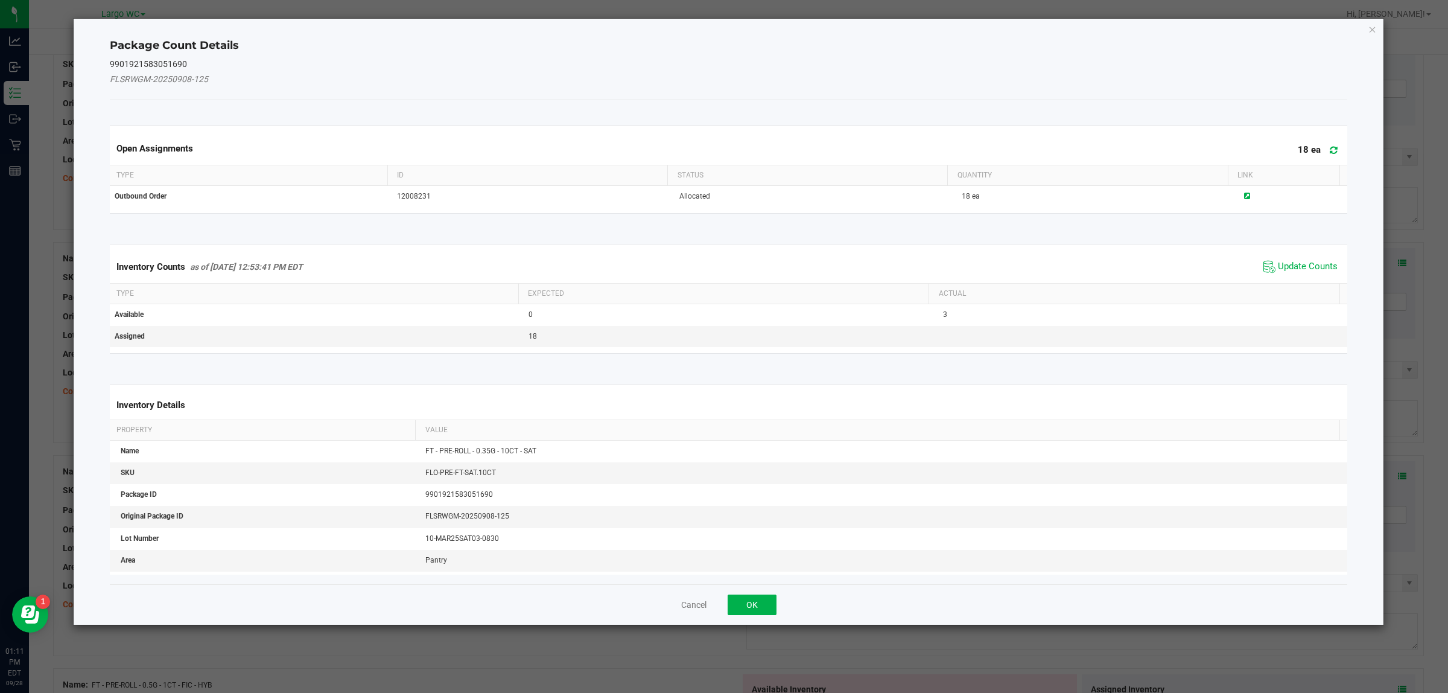
click at [1371, 28] on icon "Close" at bounding box center [1373, 29] width 8 height 14
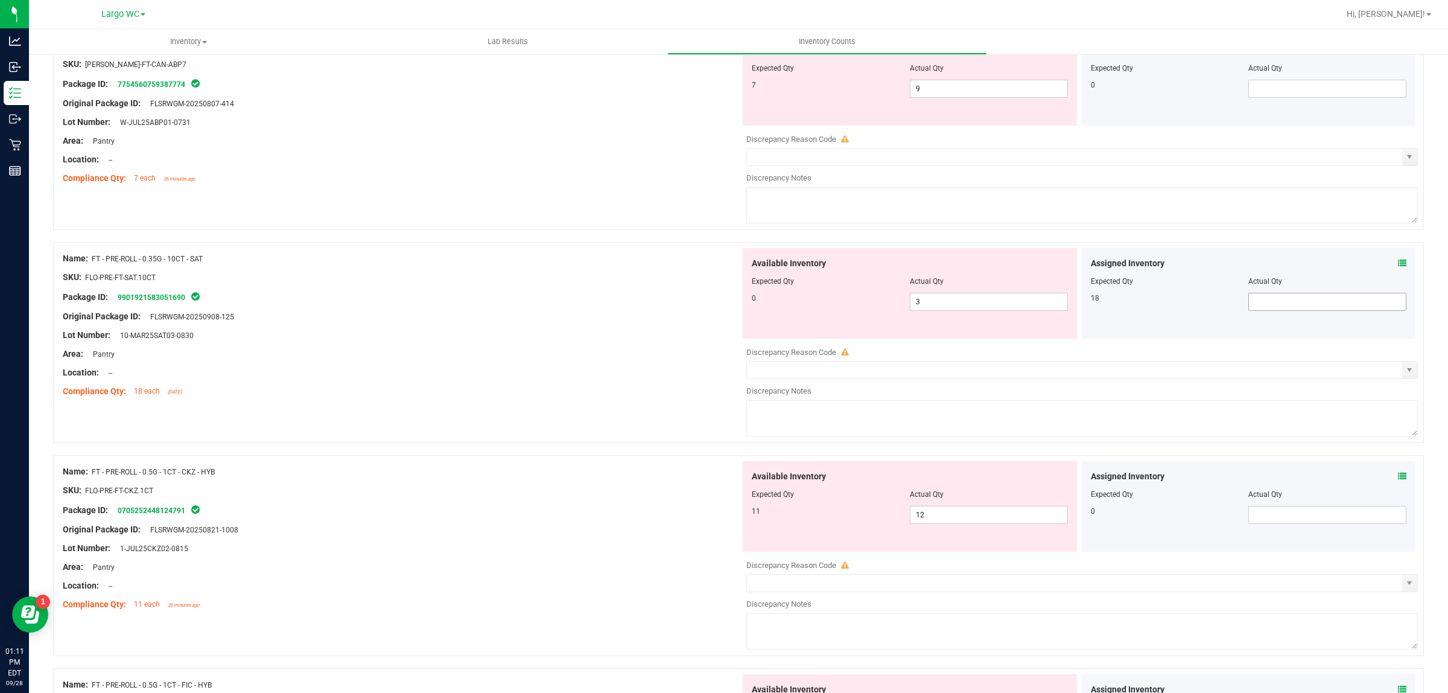
click at [1265, 304] on input "text" at bounding box center [1327, 301] width 157 height 17
click at [974, 305] on input "3" at bounding box center [989, 301] width 157 height 17
click at [649, 360] on div "Area: Pantry" at bounding box center [402, 354] width 678 height 13
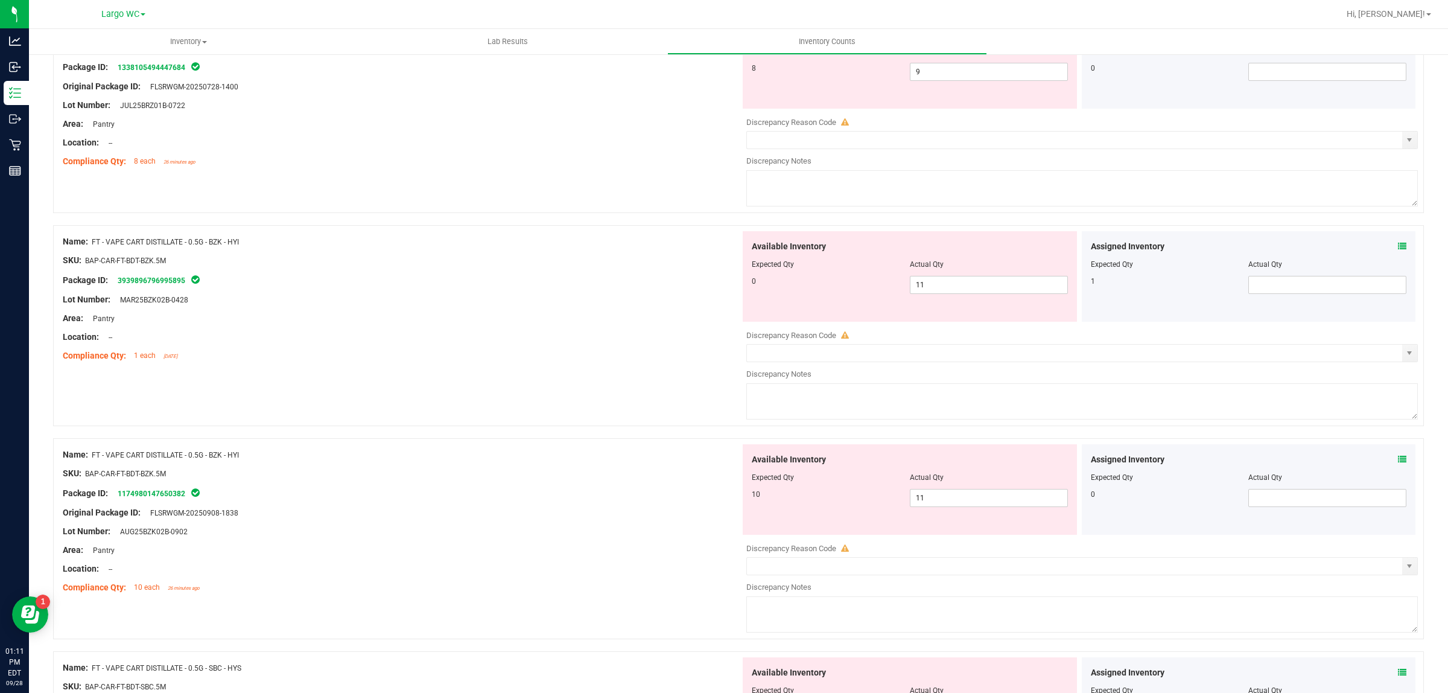
scroll to position [3268, 0]
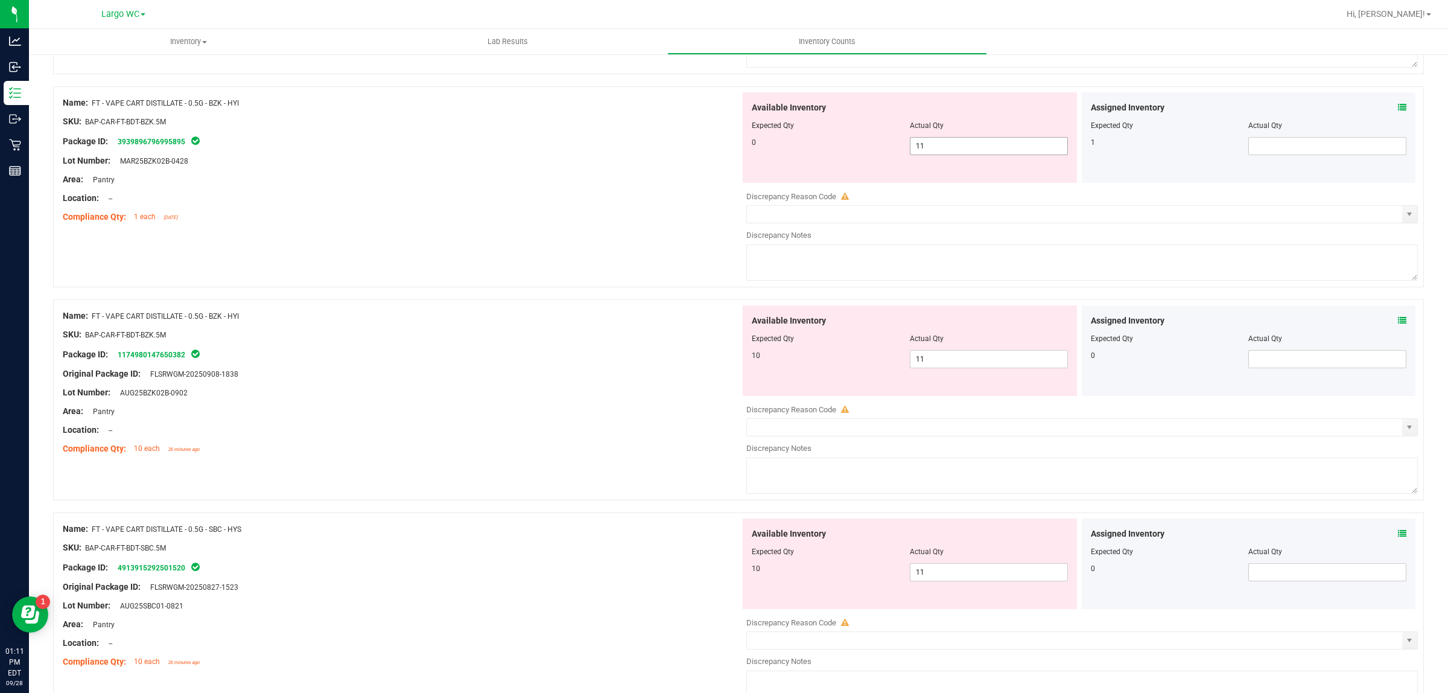
click at [973, 155] on input "11" at bounding box center [989, 146] width 157 height 17
click at [614, 500] on div "Name: FT - VAPE CART DISTILLATE - 0.5G - BZK - HYI SKU: BAP-CAR-FT-BDT-BZK.5M P…" at bounding box center [738, 399] width 1371 height 201
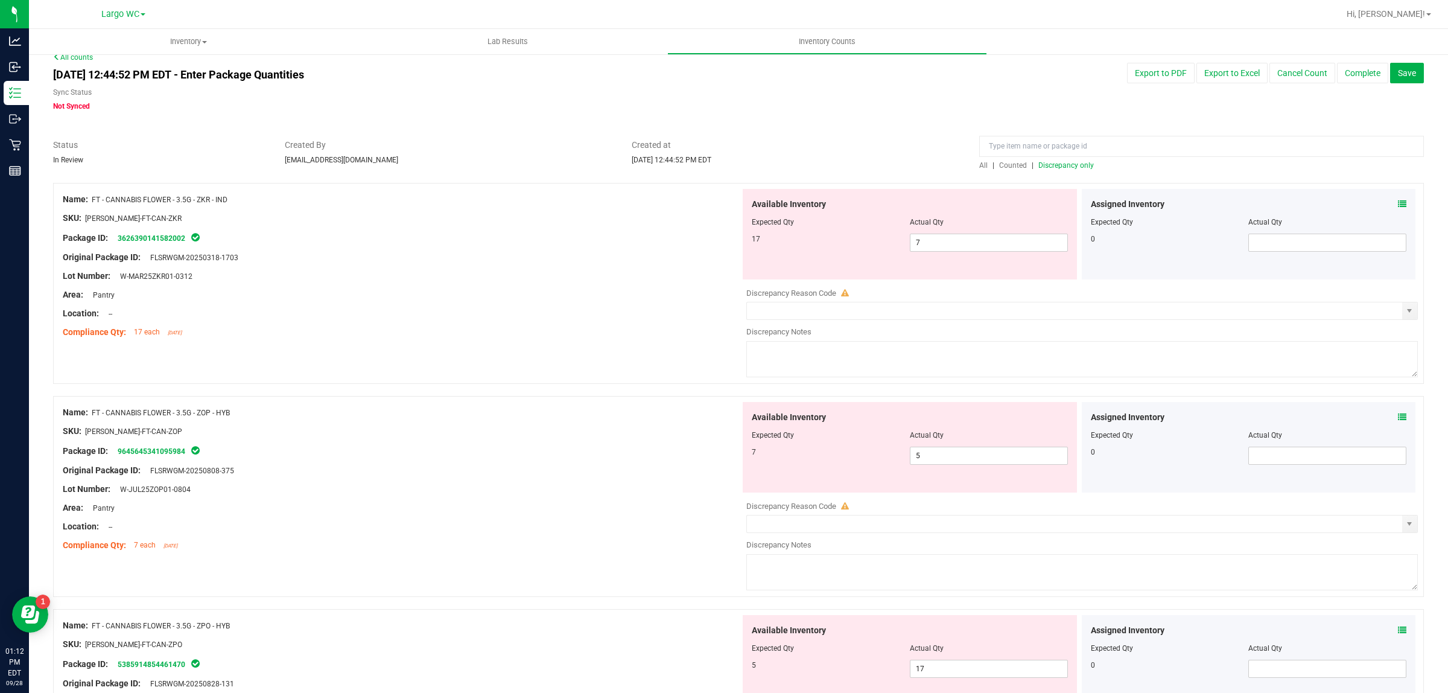
scroll to position [0, 0]
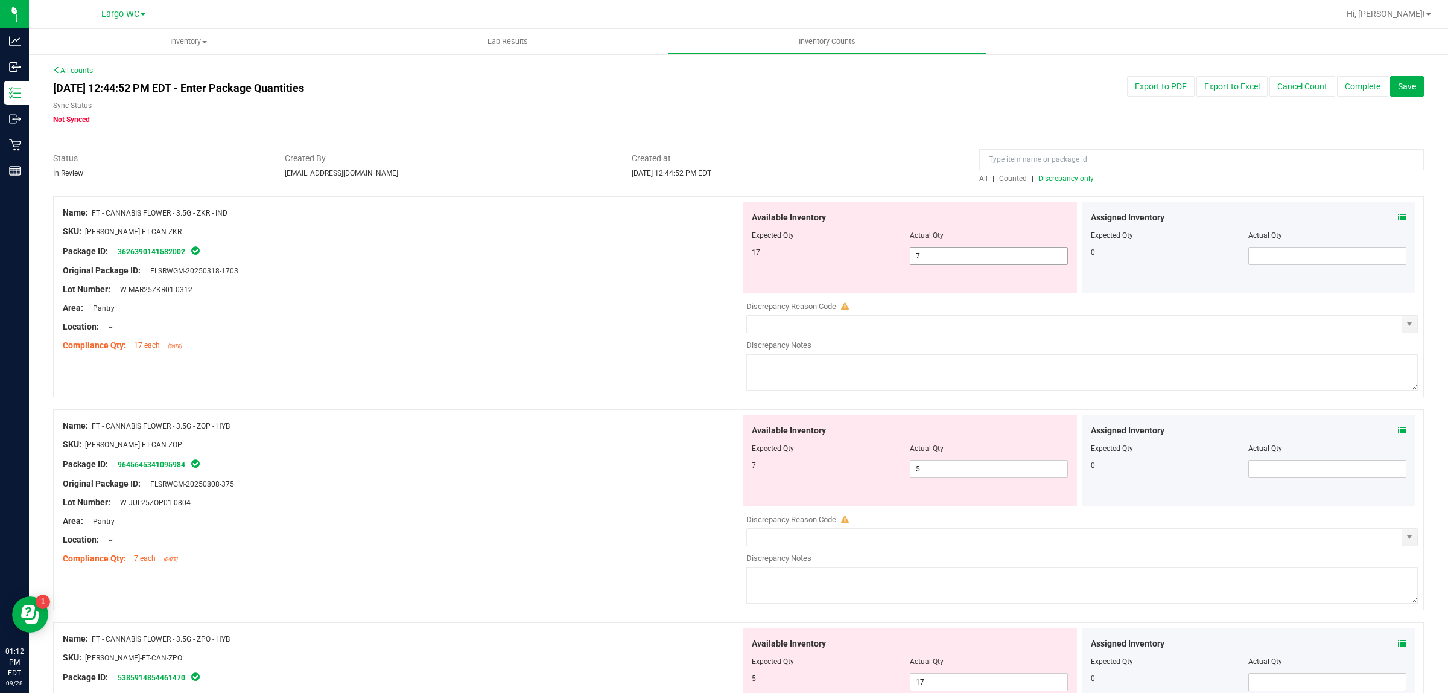
click at [958, 255] on input "7" at bounding box center [989, 255] width 157 height 17
click at [650, 323] on div "Location: --" at bounding box center [402, 326] width 678 height 13
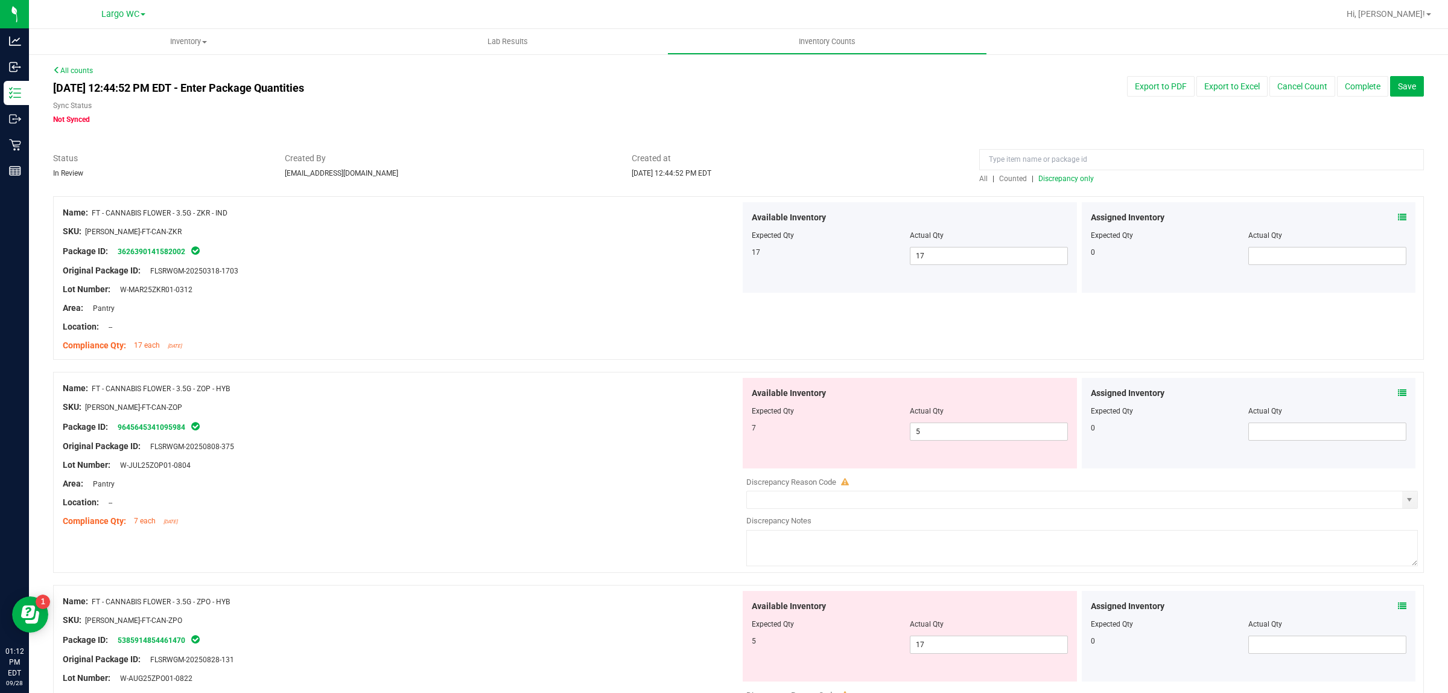
click at [1063, 179] on span "Discrepancy only" at bounding box center [1067, 178] width 56 height 8
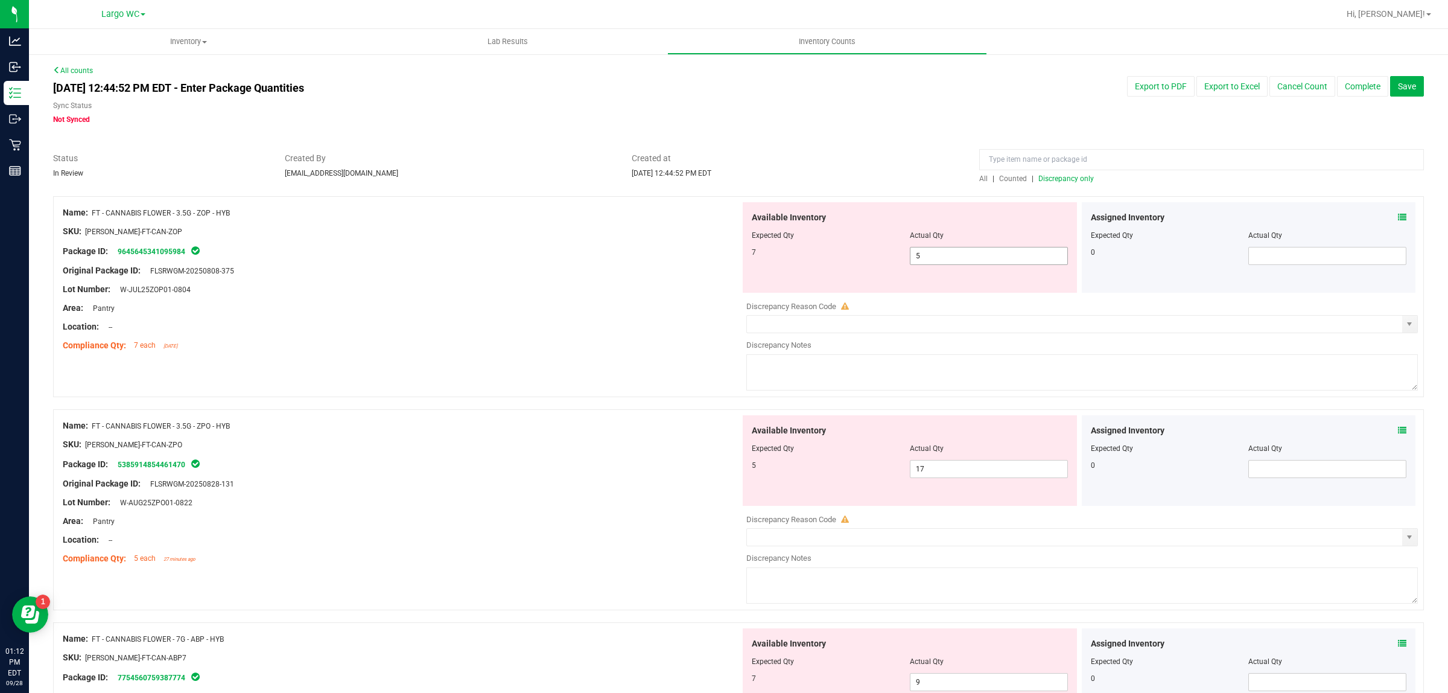
click at [967, 257] on input "5" at bounding box center [989, 255] width 157 height 17
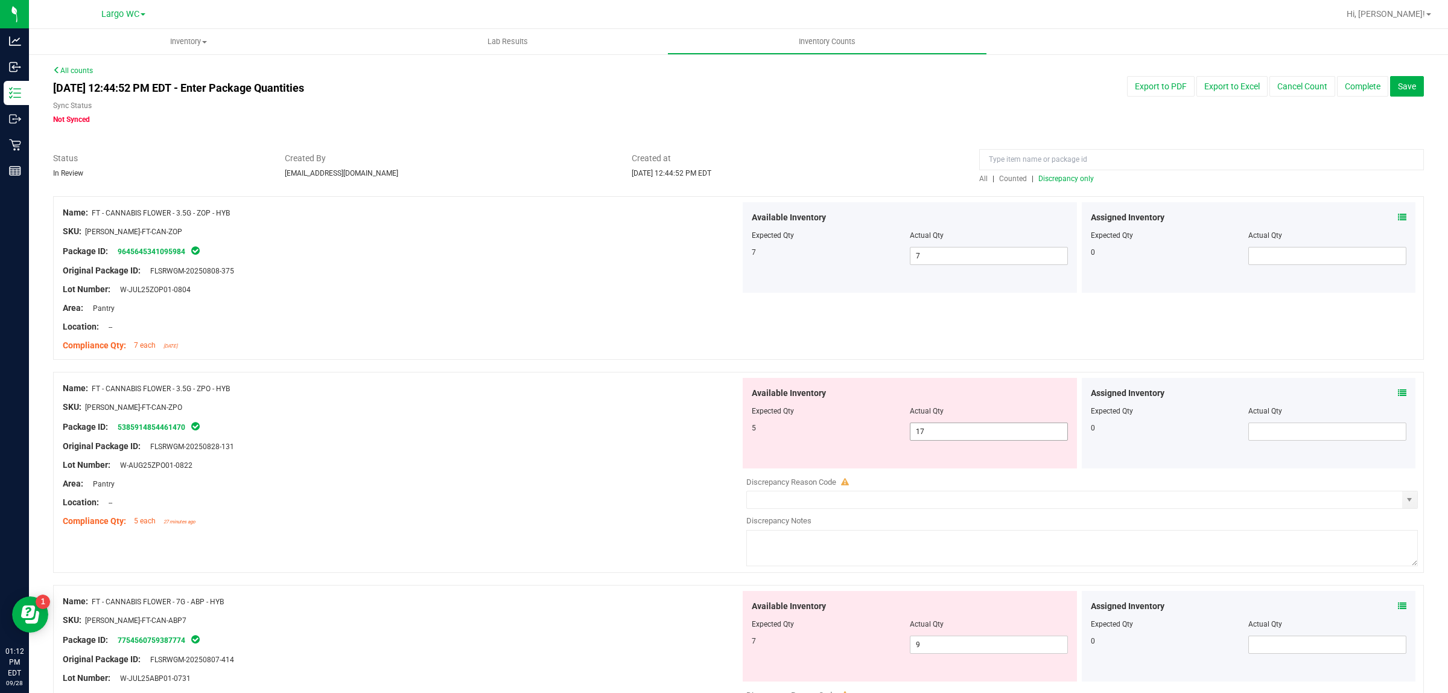
click at [949, 441] on span "17 17" at bounding box center [989, 431] width 158 height 18
click at [939, 433] on input "17" at bounding box center [989, 431] width 157 height 17
click at [925, 439] on input "17" at bounding box center [989, 431] width 157 height 17
click at [663, 438] on div at bounding box center [402, 437] width 678 height 6
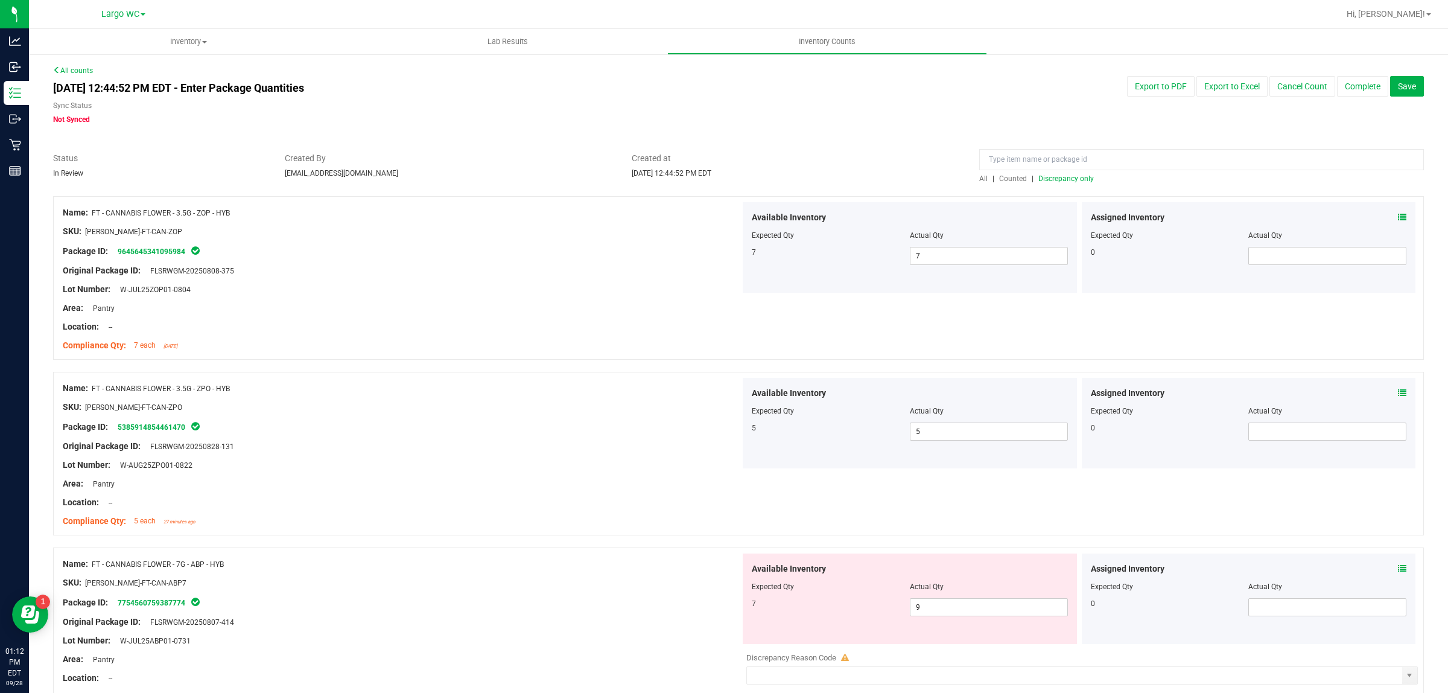
click at [1053, 178] on span "Discrepancy only" at bounding box center [1067, 178] width 56 height 8
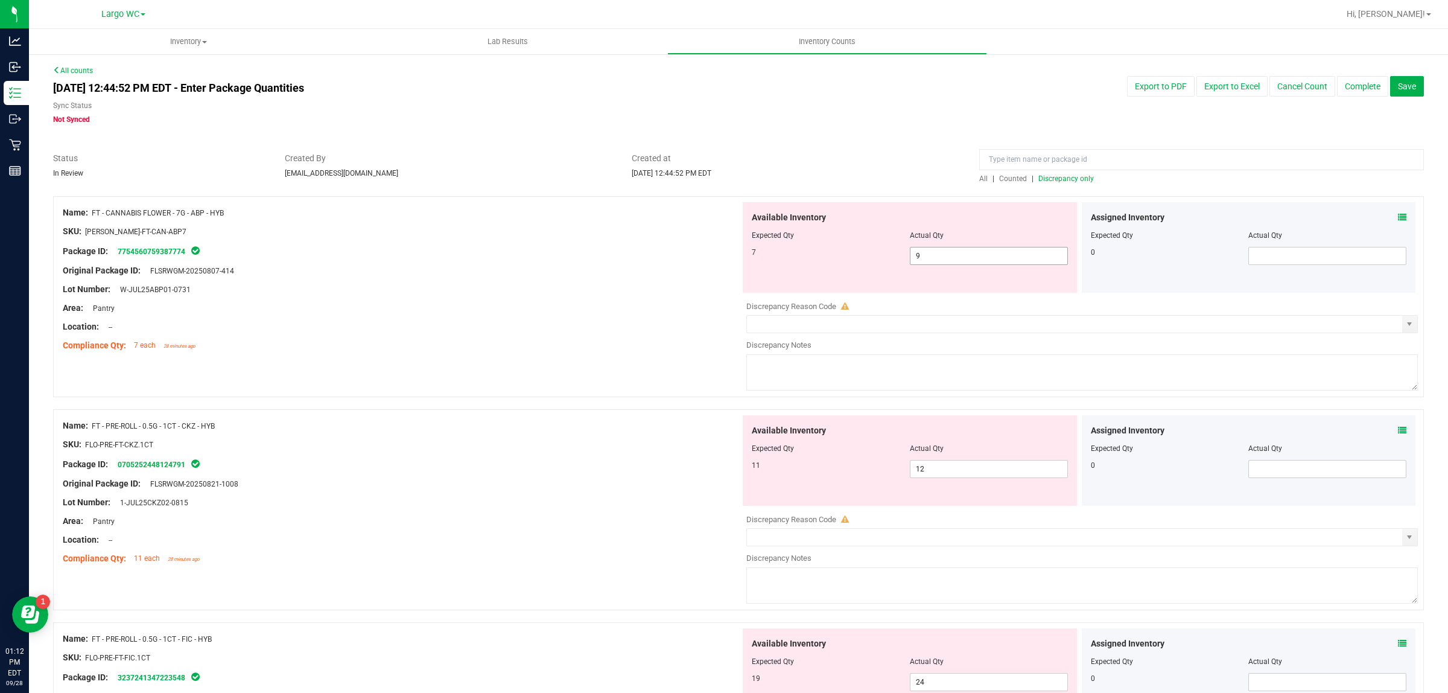
click at [979, 258] on input "9" at bounding box center [989, 255] width 157 height 17
click at [980, 260] on input "9" at bounding box center [989, 255] width 157 height 17
click at [538, 302] on div "Area: Pantry" at bounding box center [402, 308] width 678 height 13
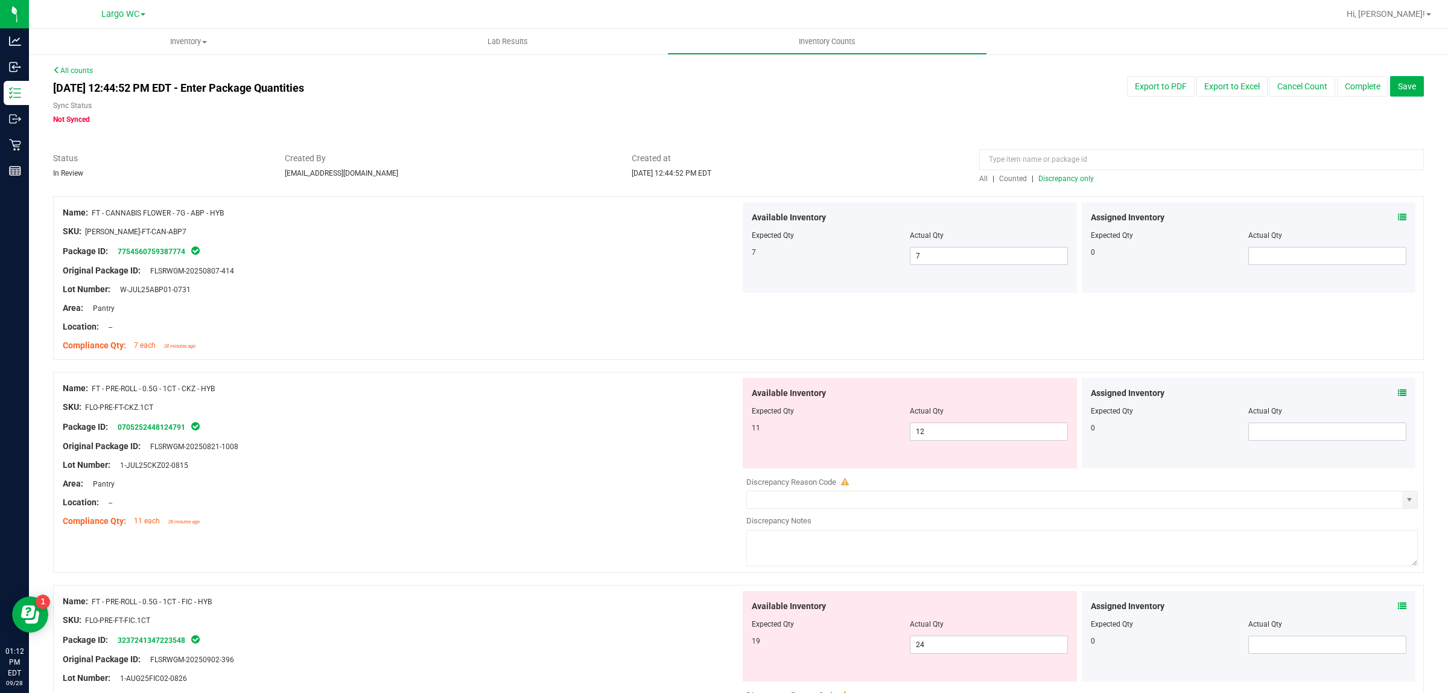
click at [1070, 179] on span "Discrepancy only" at bounding box center [1067, 178] width 56 height 8
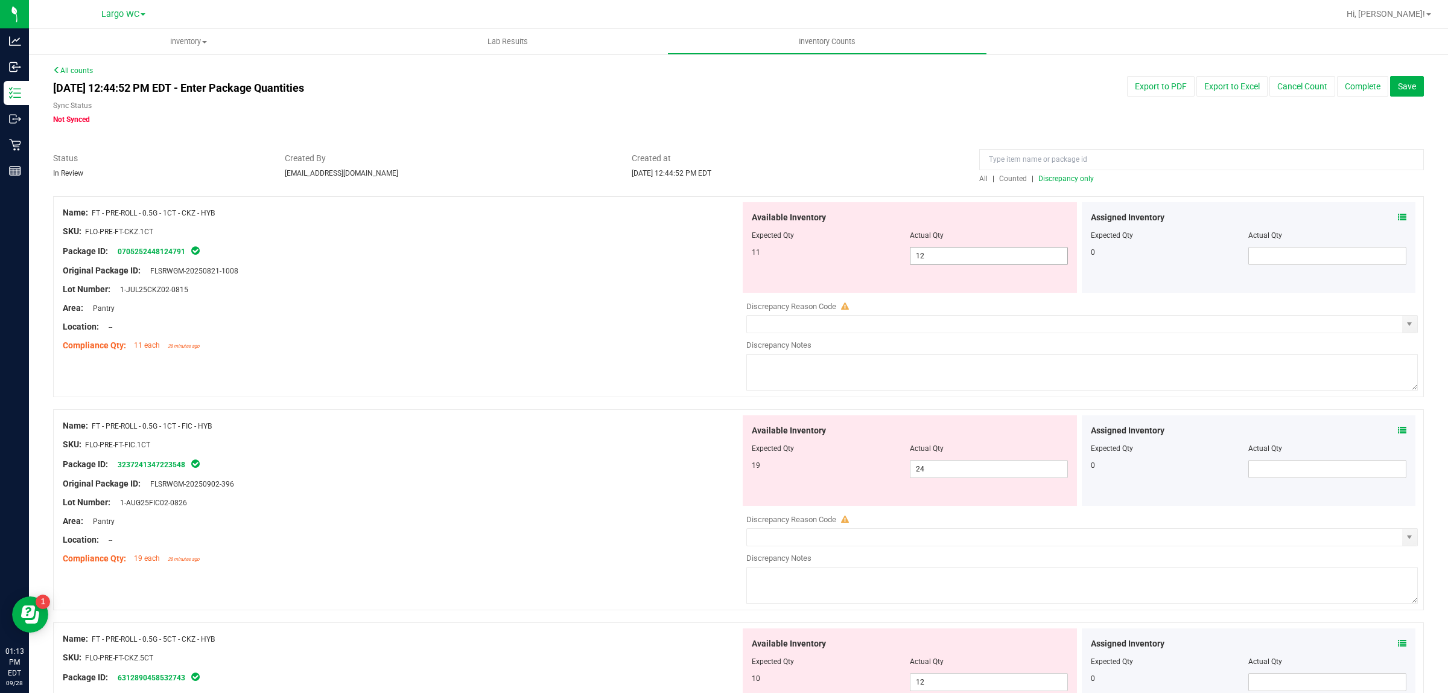
click at [957, 254] on input "12" at bounding box center [989, 255] width 157 height 17
click at [999, 278] on div "Available Inventory Expected Qty Actual Qty 11 12 12" at bounding box center [910, 247] width 334 height 91
click at [943, 257] on input "12" at bounding box center [989, 255] width 157 height 17
click at [698, 347] on div "Compliance Qty: 11 each 28 minutes ago" at bounding box center [402, 345] width 678 height 13
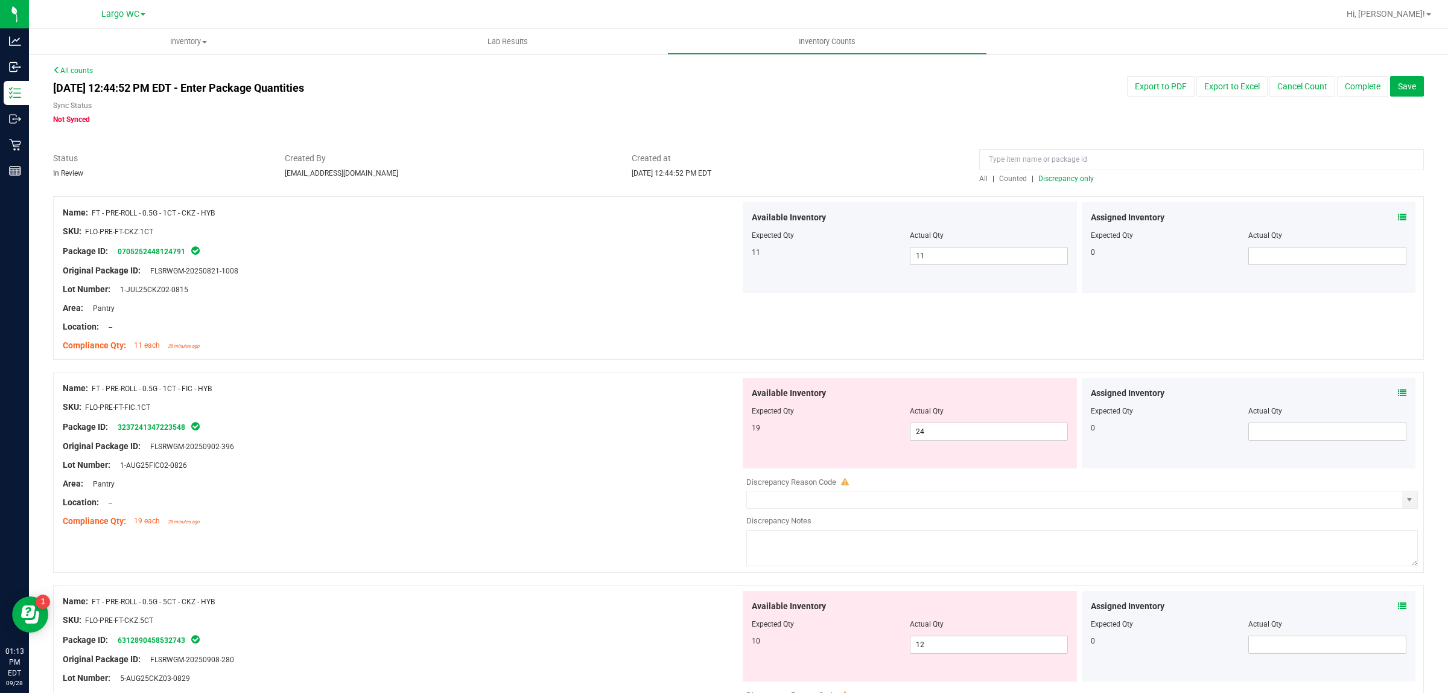
click at [1063, 178] on span "Discrepancy only" at bounding box center [1067, 178] width 56 height 8
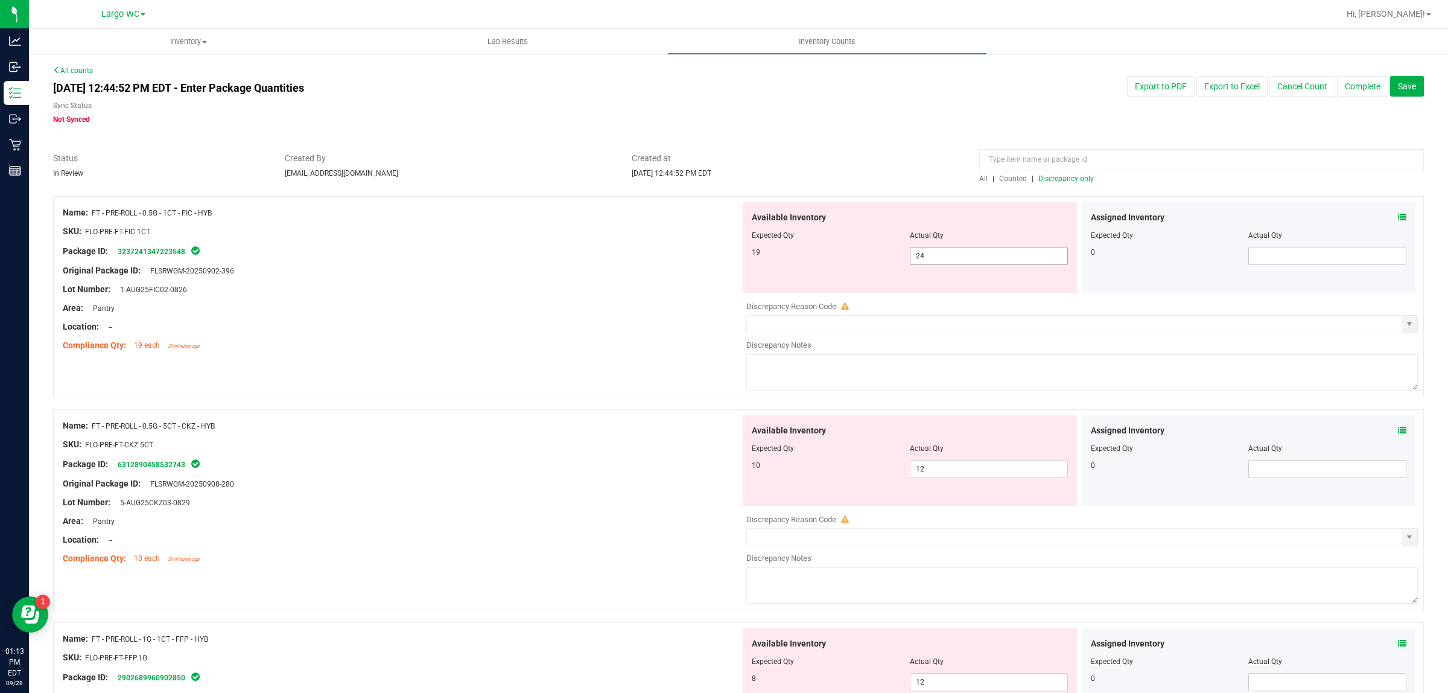
click at [939, 260] on input "24" at bounding box center [989, 255] width 157 height 17
click at [658, 368] on div "Name: FT - PRE-ROLL - 0.5G - 1CT - FIC - HYB SKU: FLO-PRE-FT-FIC.1CT Package ID…" at bounding box center [738, 302] width 1371 height 213
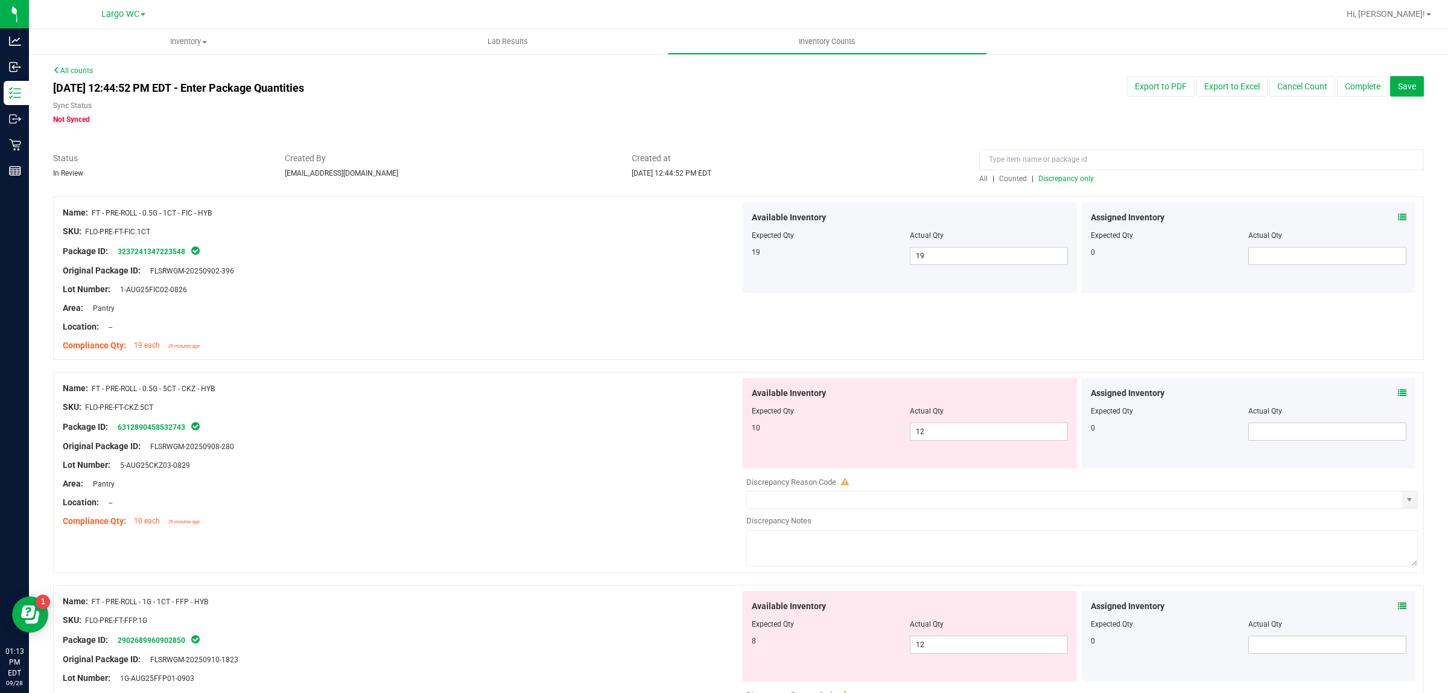
click at [1045, 182] on span "Discrepancy only" at bounding box center [1067, 178] width 56 height 8
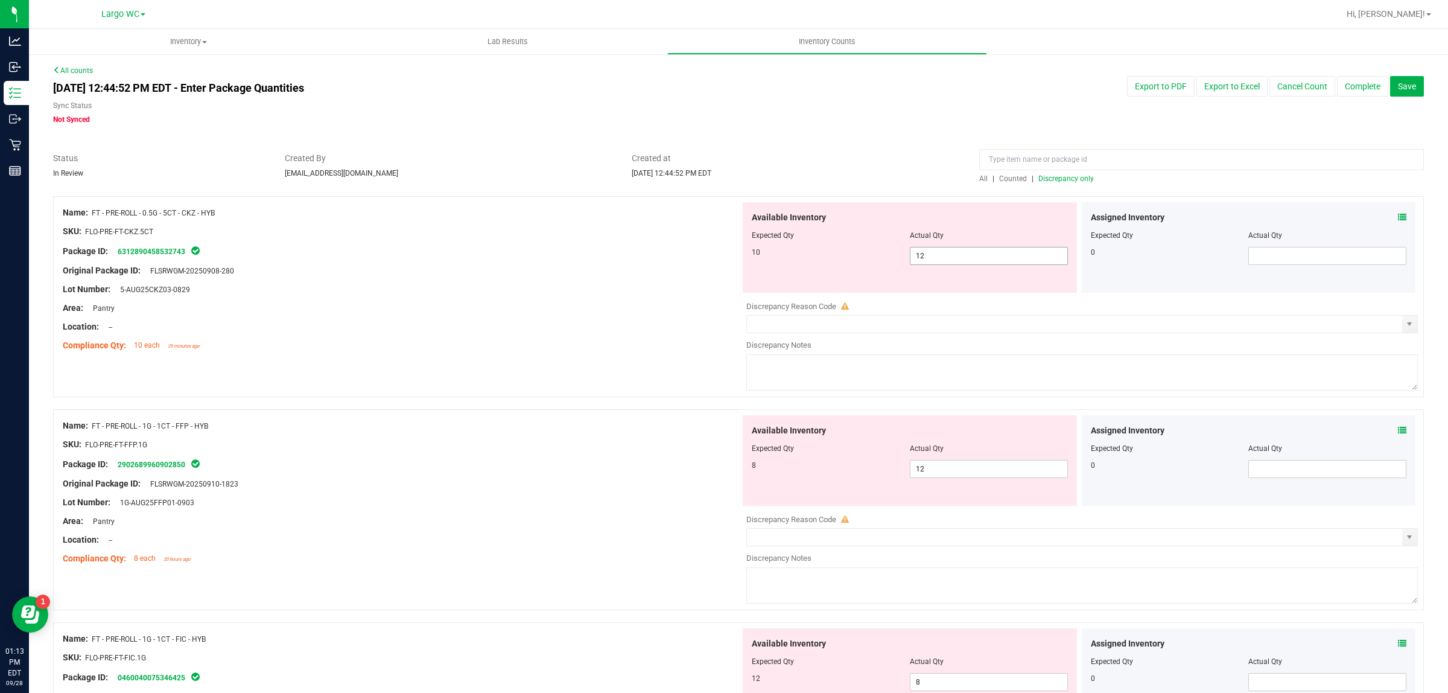
click at [964, 258] on input "12" at bounding box center [989, 255] width 157 height 17
click at [520, 300] on div at bounding box center [402, 299] width 678 height 6
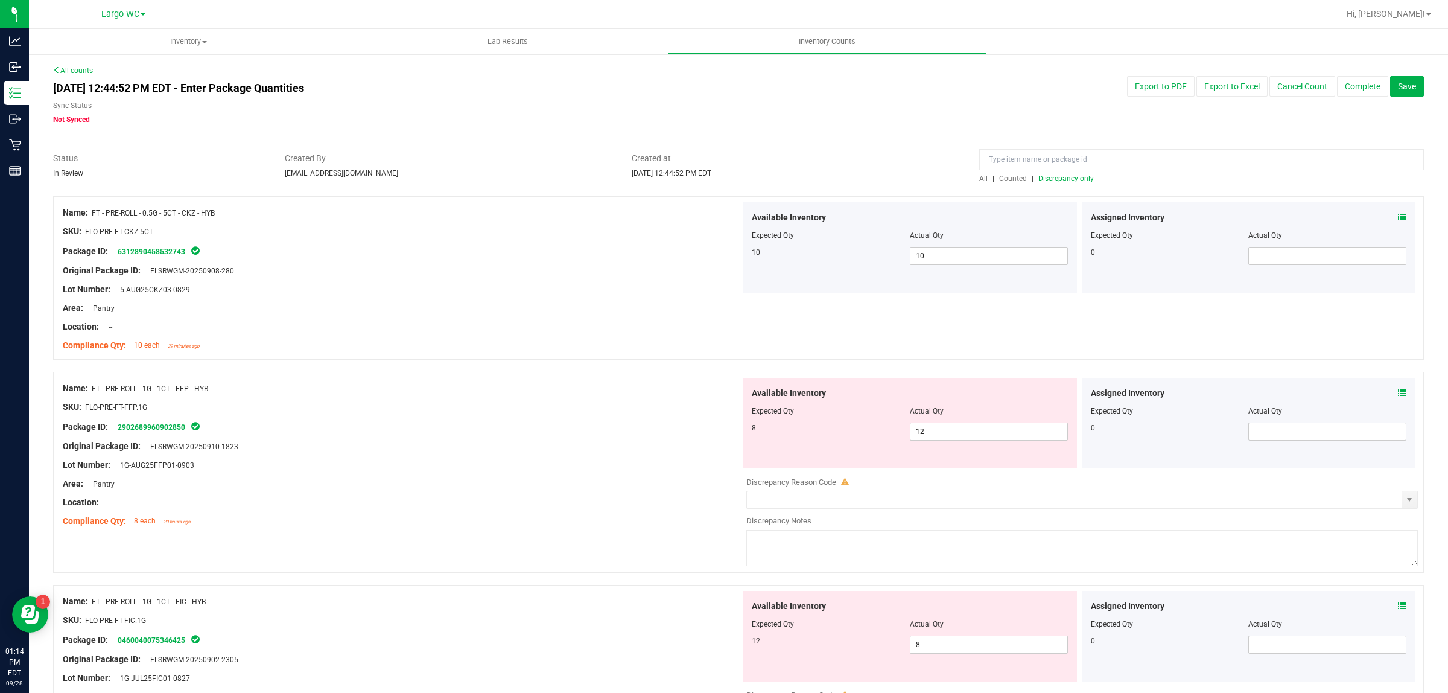
click at [1048, 178] on span "Discrepancy only" at bounding box center [1067, 178] width 56 height 8
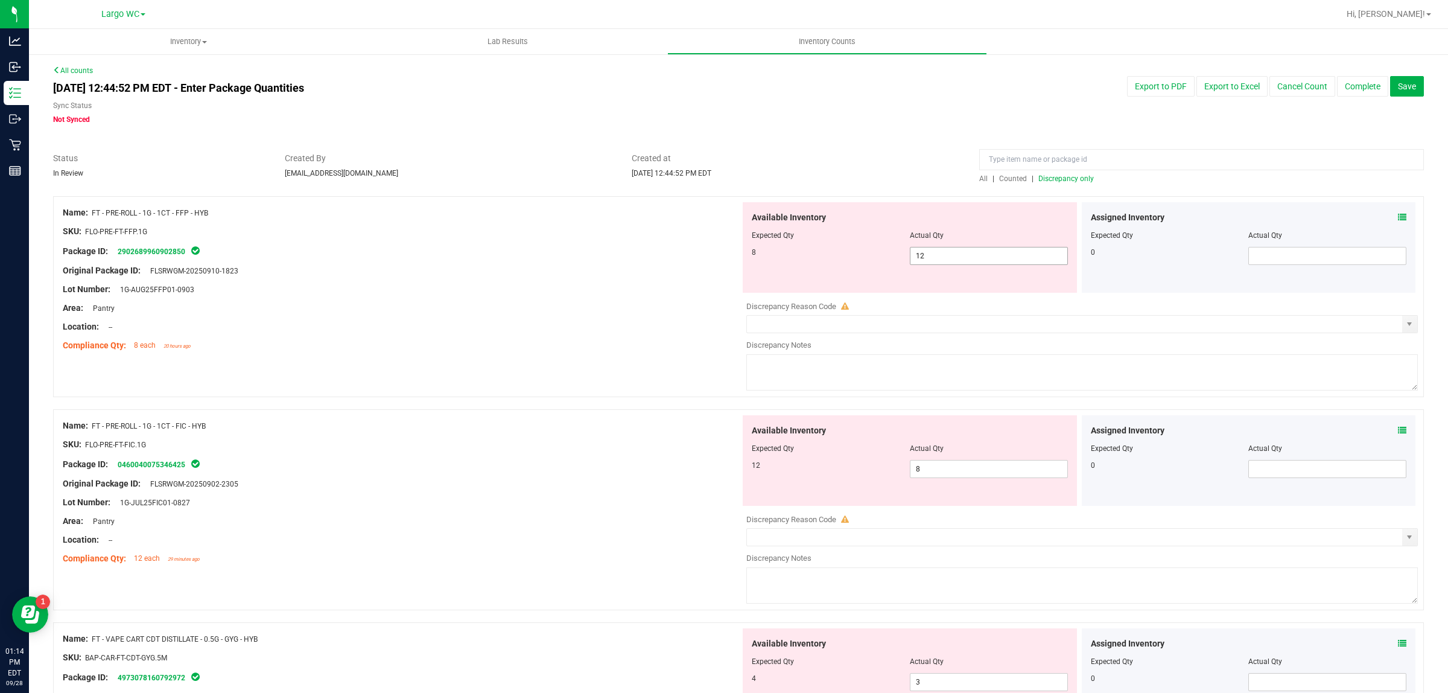
click at [943, 252] on input "12" at bounding box center [989, 255] width 157 height 17
click at [570, 329] on div "Location: --" at bounding box center [402, 326] width 678 height 13
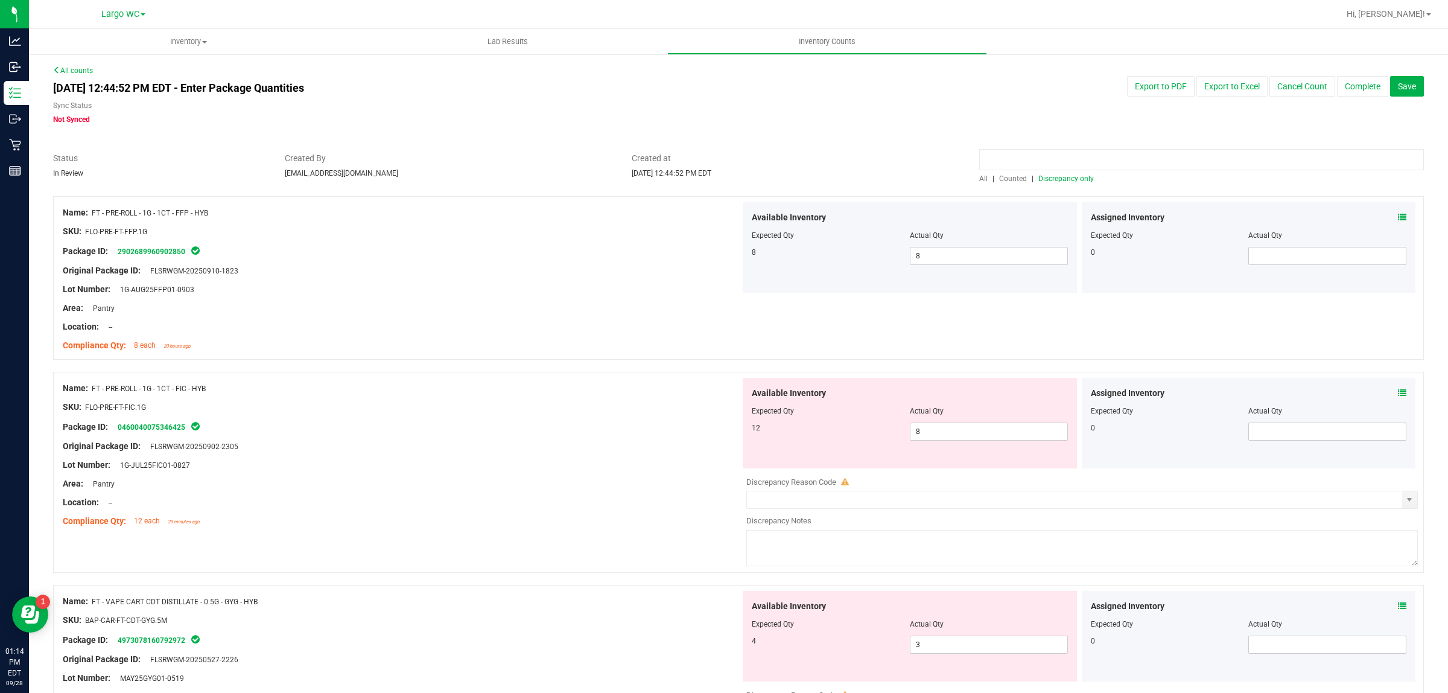
click at [1059, 160] on input at bounding box center [1202, 159] width 445 height 21
click at [1069, 178] on span "Discrepancy only" at bounding box center [1067, 178] width 56 height 8
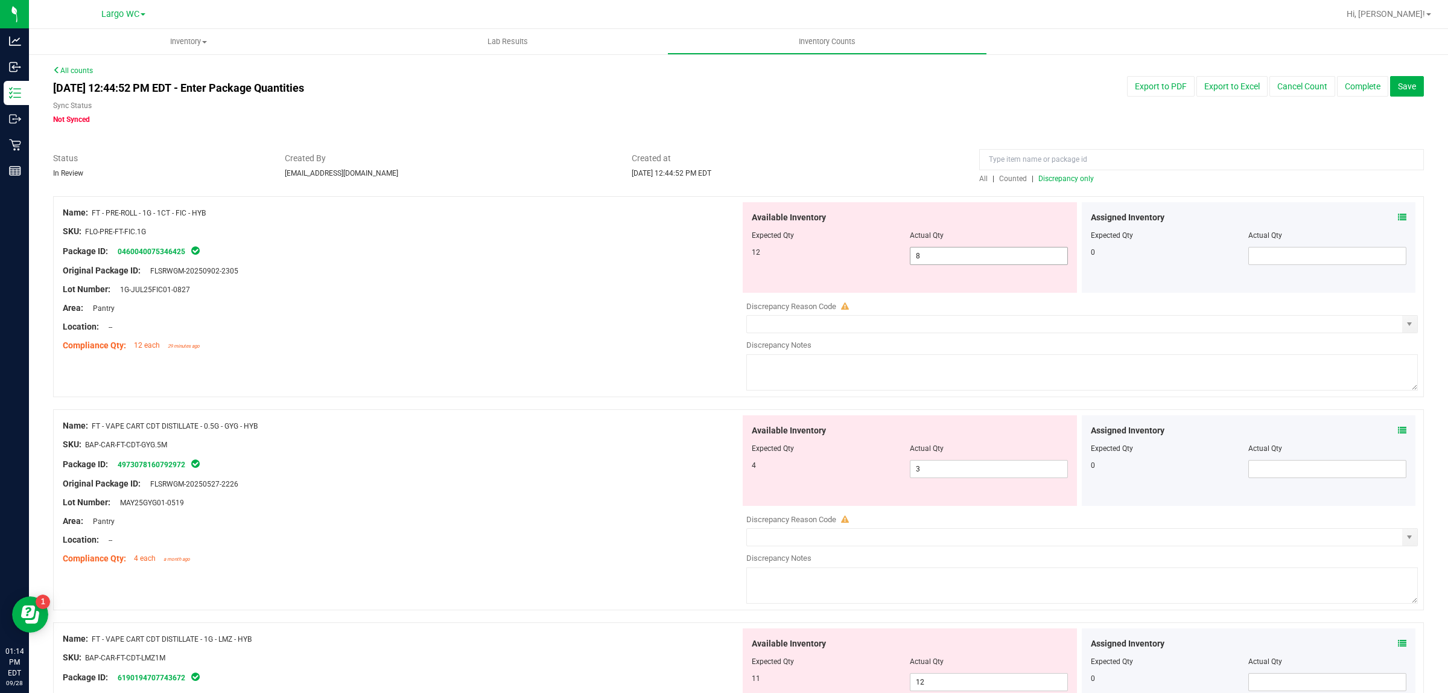
click at [943, 263] on input "8" at bounding box center [989, 255] width 157 height 17
click at [637, 349] on div "Compliance Qty: 12 each 29 minutes ago" at bounding box center [402, 345] width 678 height 13
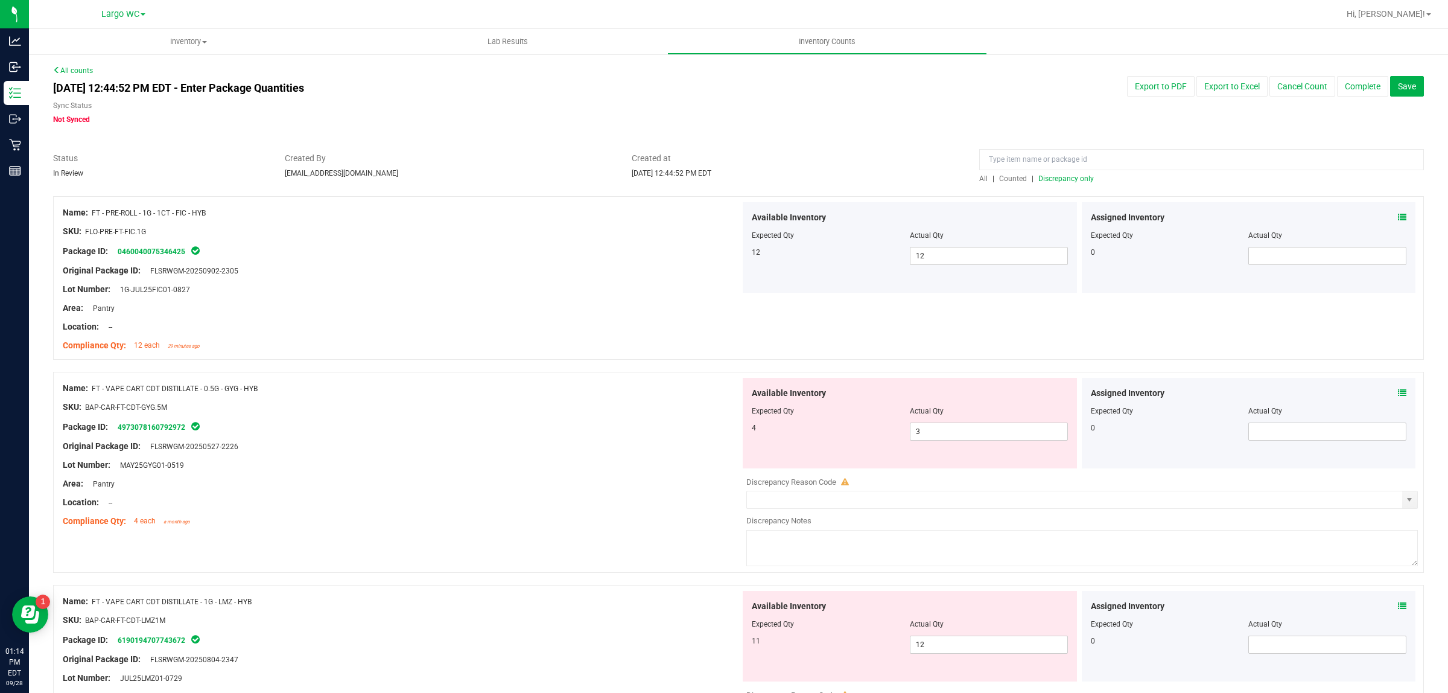
click at [1053, 178] on span "Discrepancy only" at bounding box center [1067, 178] width 56 height 8
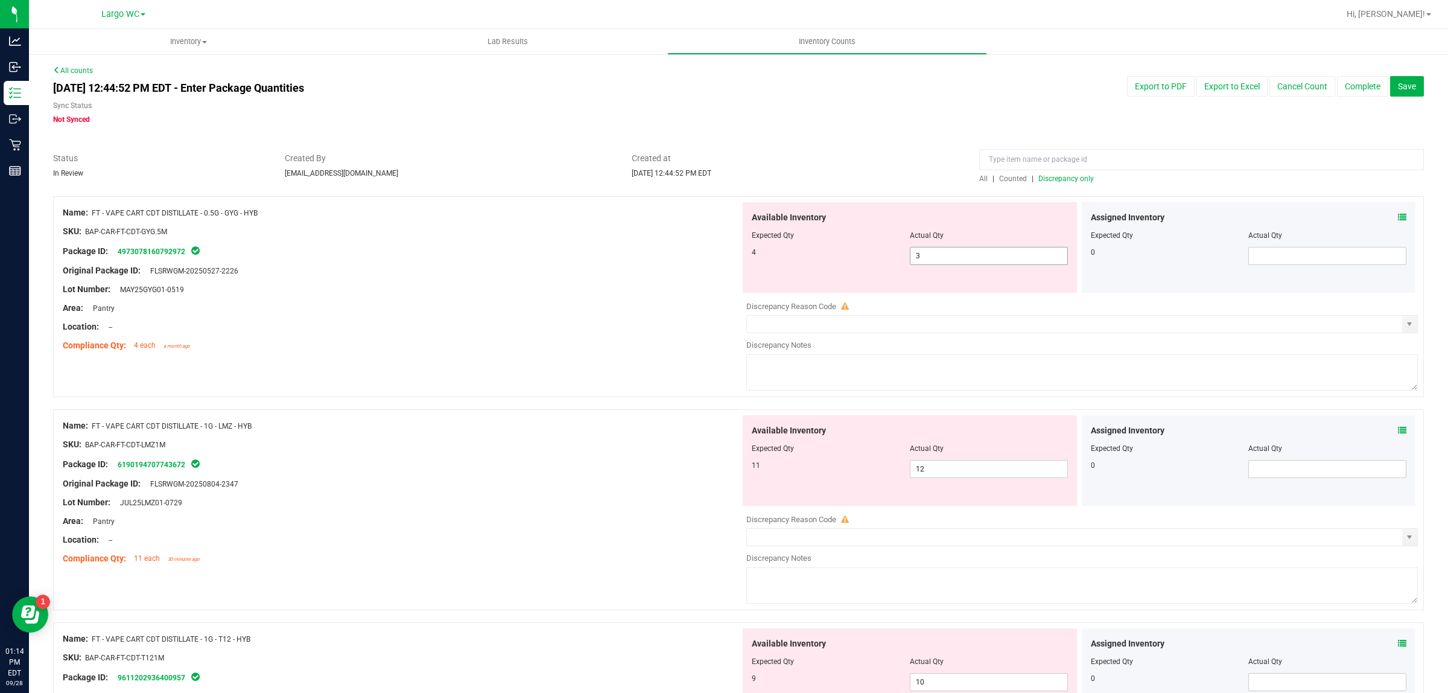
click at [928, 255] on input "3" at bounding box center [989, 255] width 157 height 17
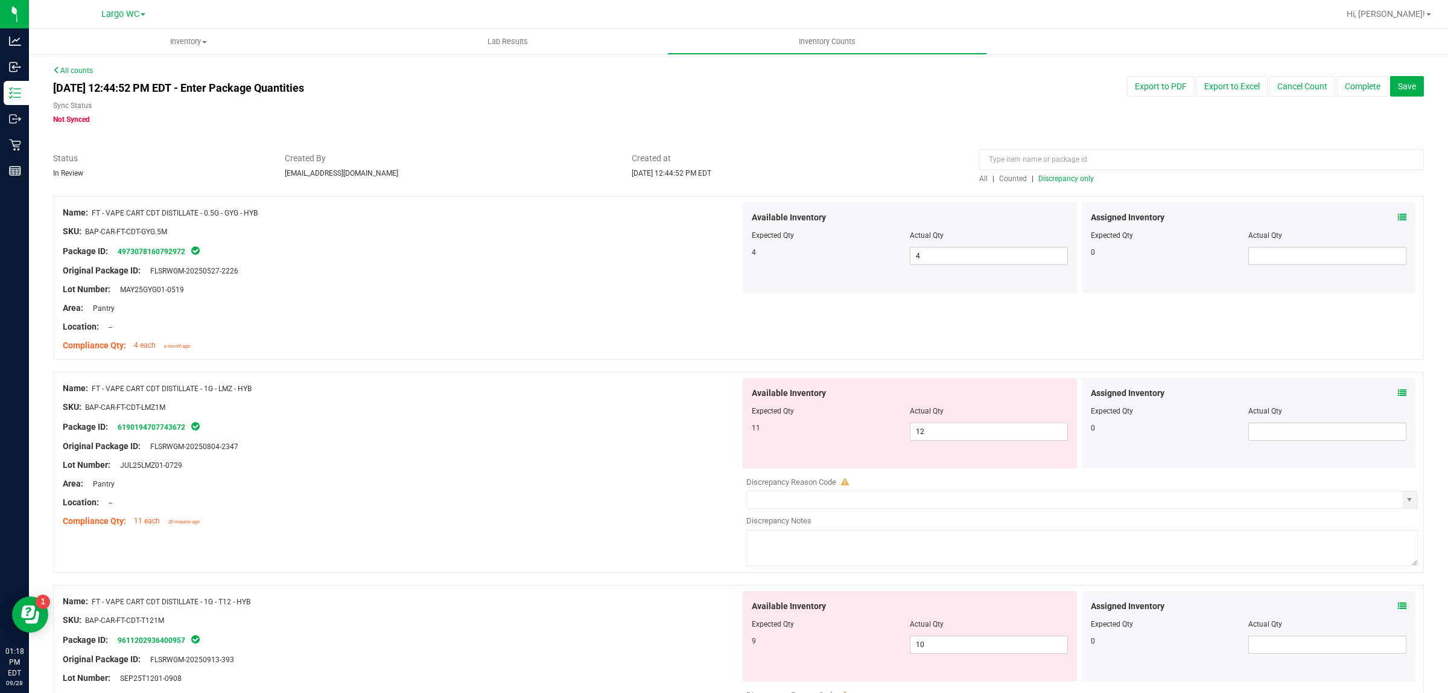
click at [1054, 179] on span "Discrepancy only" at bounding box center [1067, 178] width 56 height 8
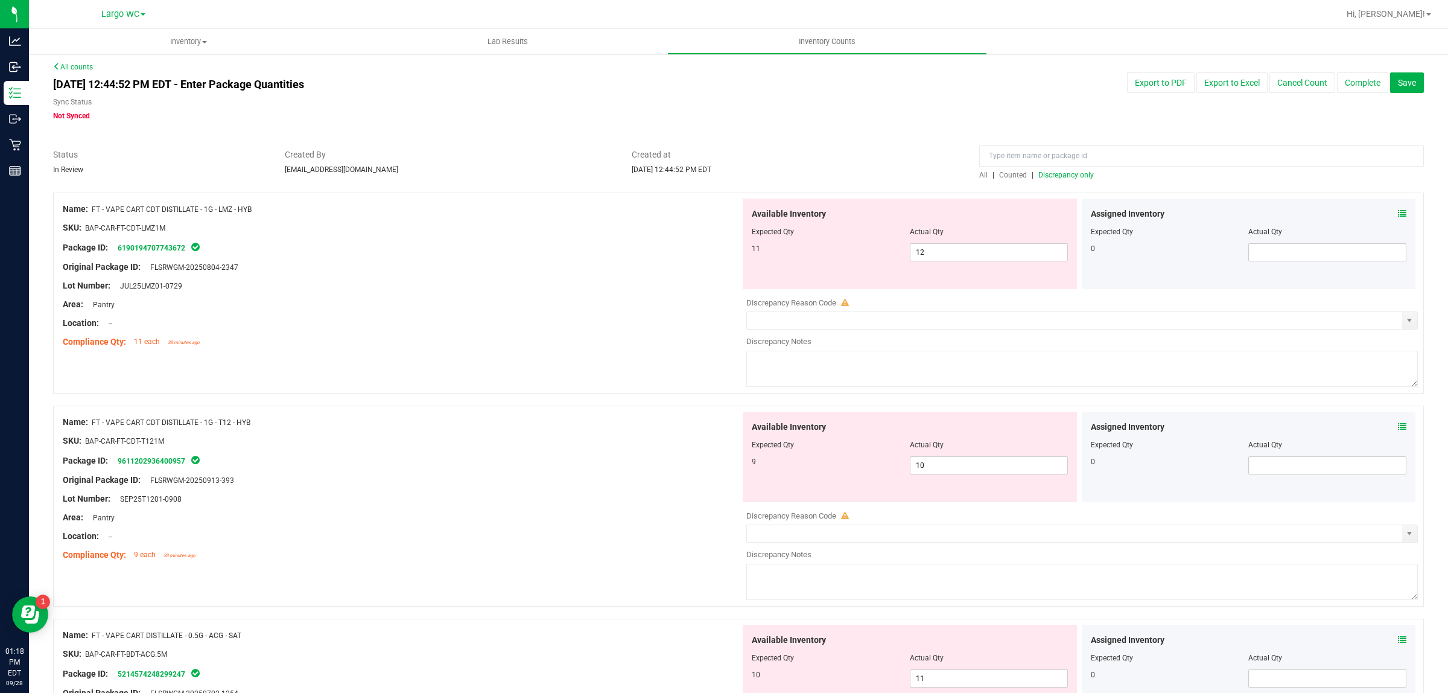
scroll to position [12, 0]
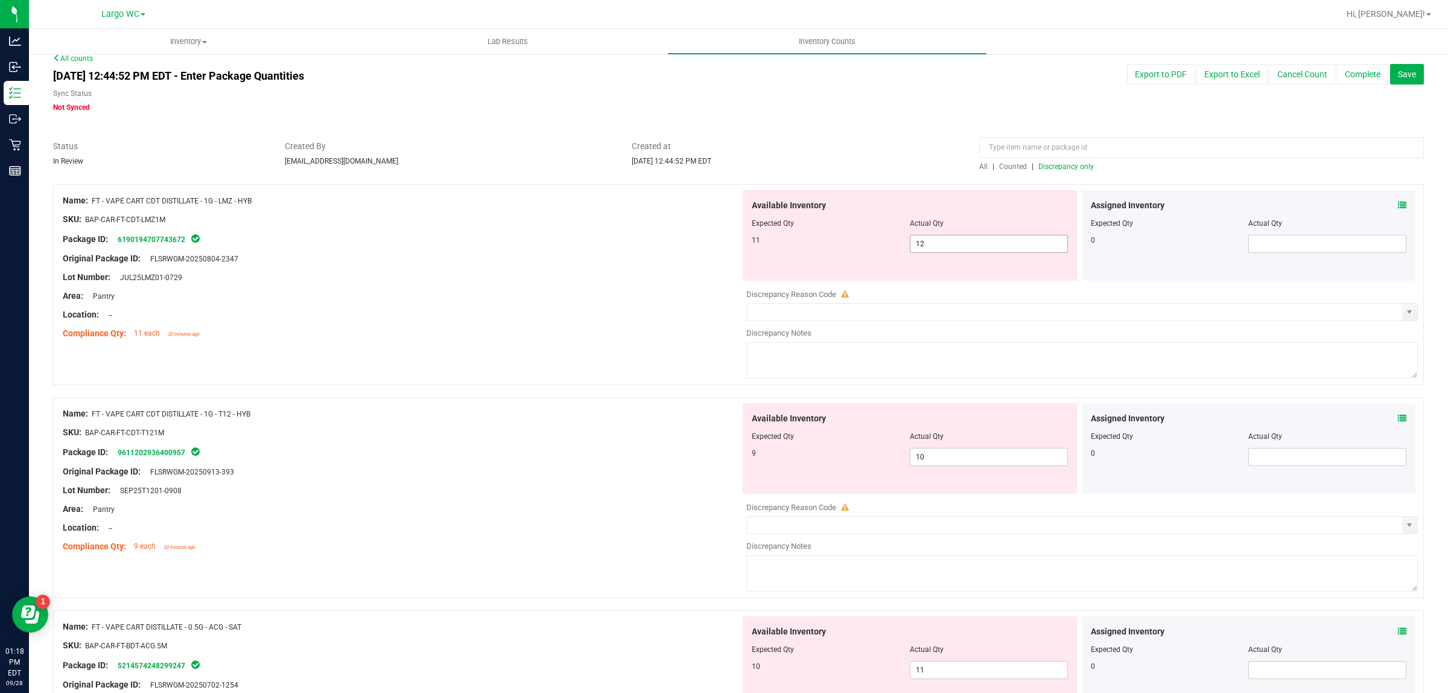
click at [964, 252] on input "12" at bounding box center [989, 243] width 157 height 17
click at [664, 309] on div "Location: --" at bounding box center [402, 314] width 678 height 13
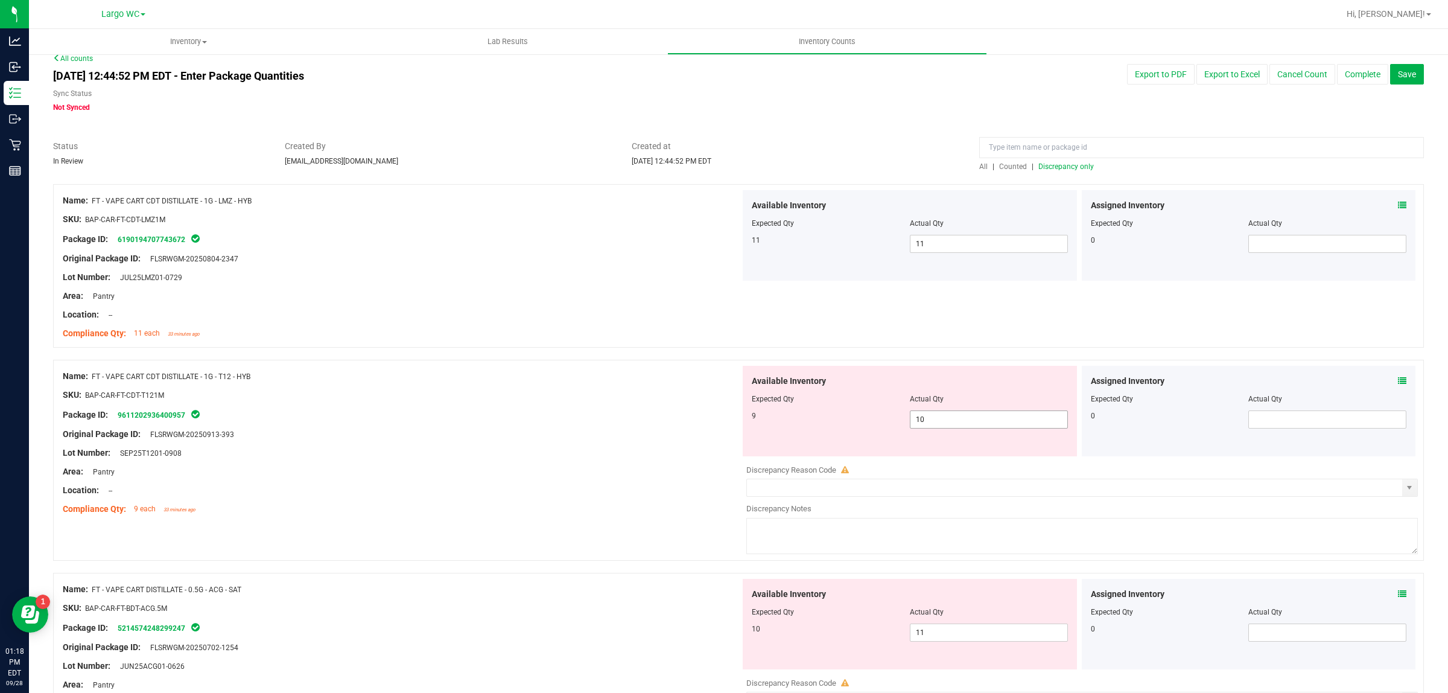
click at [940, 418] on input "10" at bounding box center [989, 419] width 157 height 17
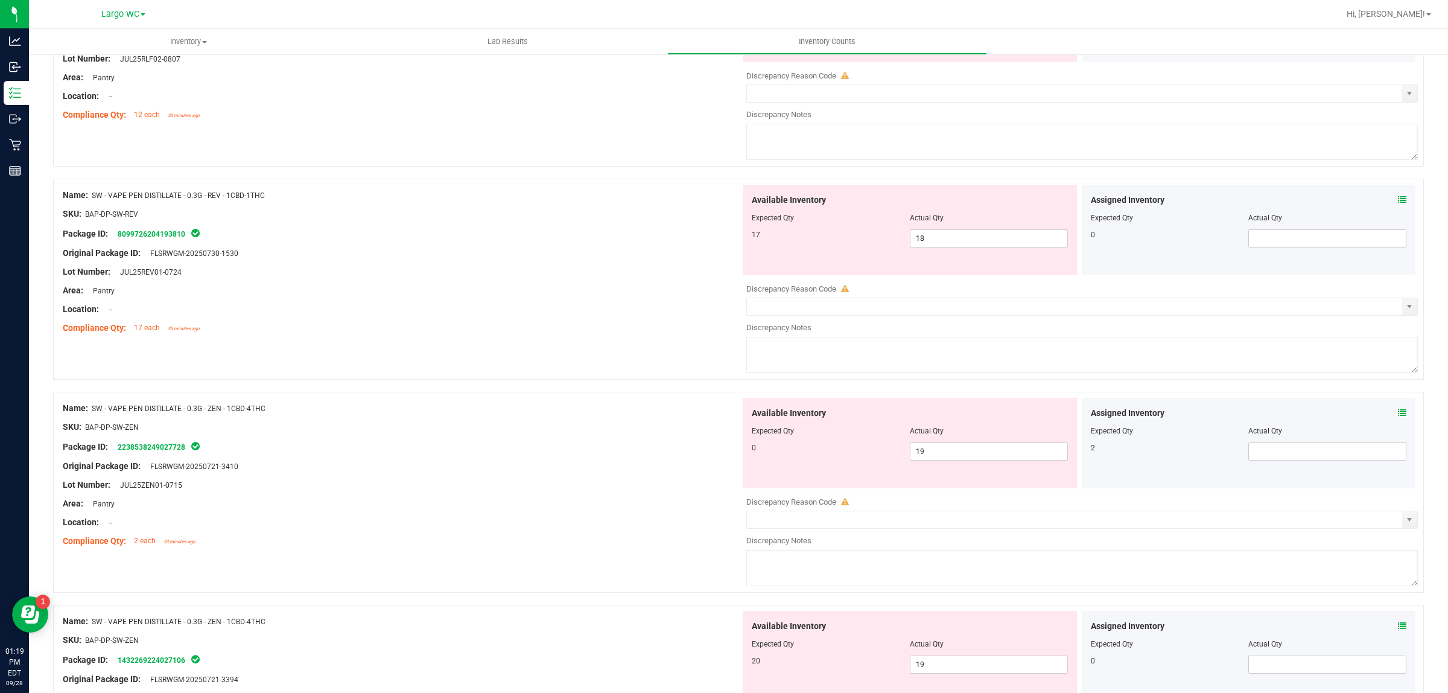
scroll to position [3389, 0]
click at [925, 459] on input "19" at bounding box center [989, 450] width 157 height 17
click at [556, 420] on div at bounding box center [402, 417] width 678 height 6
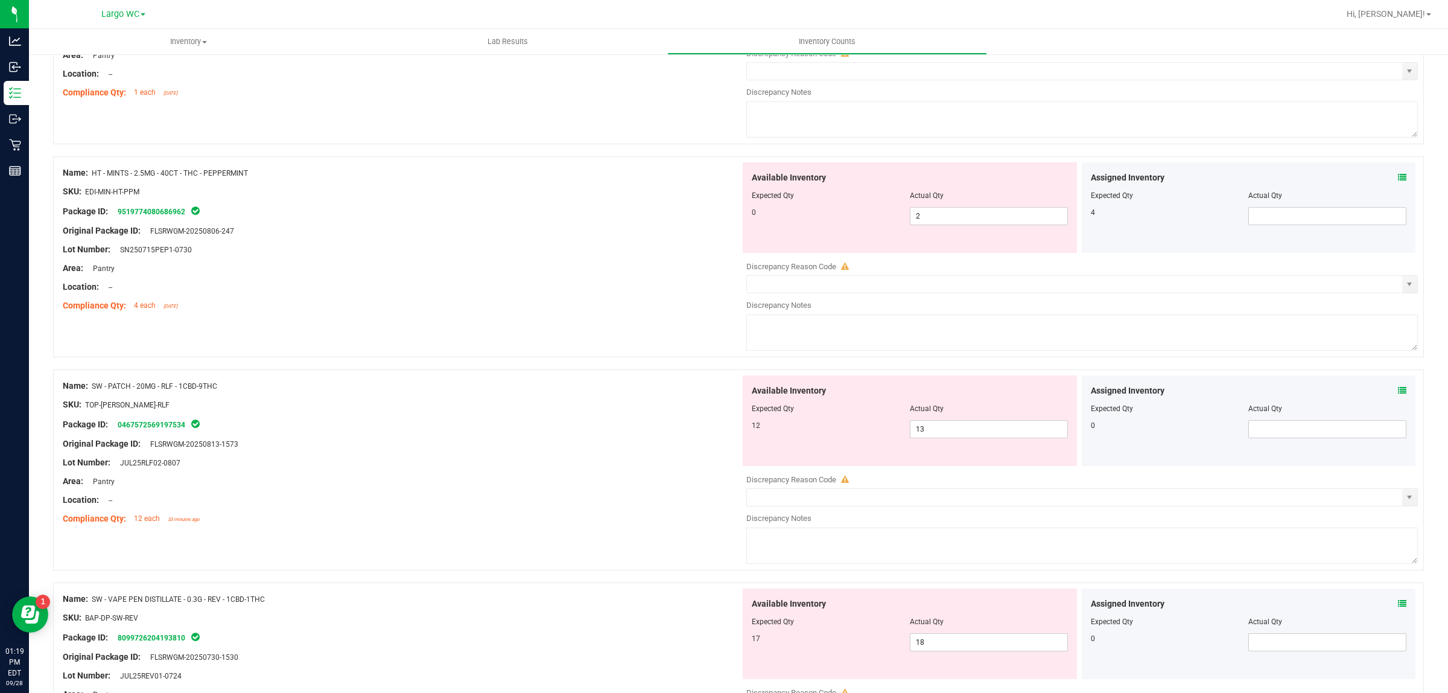
scroll to position [2984, 0]
click at [940, 225] on input "2" at bounding box center [989, 216] width 157 height 17
click at [589, 238] on div "Original Package ID: FLSRWGM-20250806-247" at bounding box center [402, 231] width 678 height 13
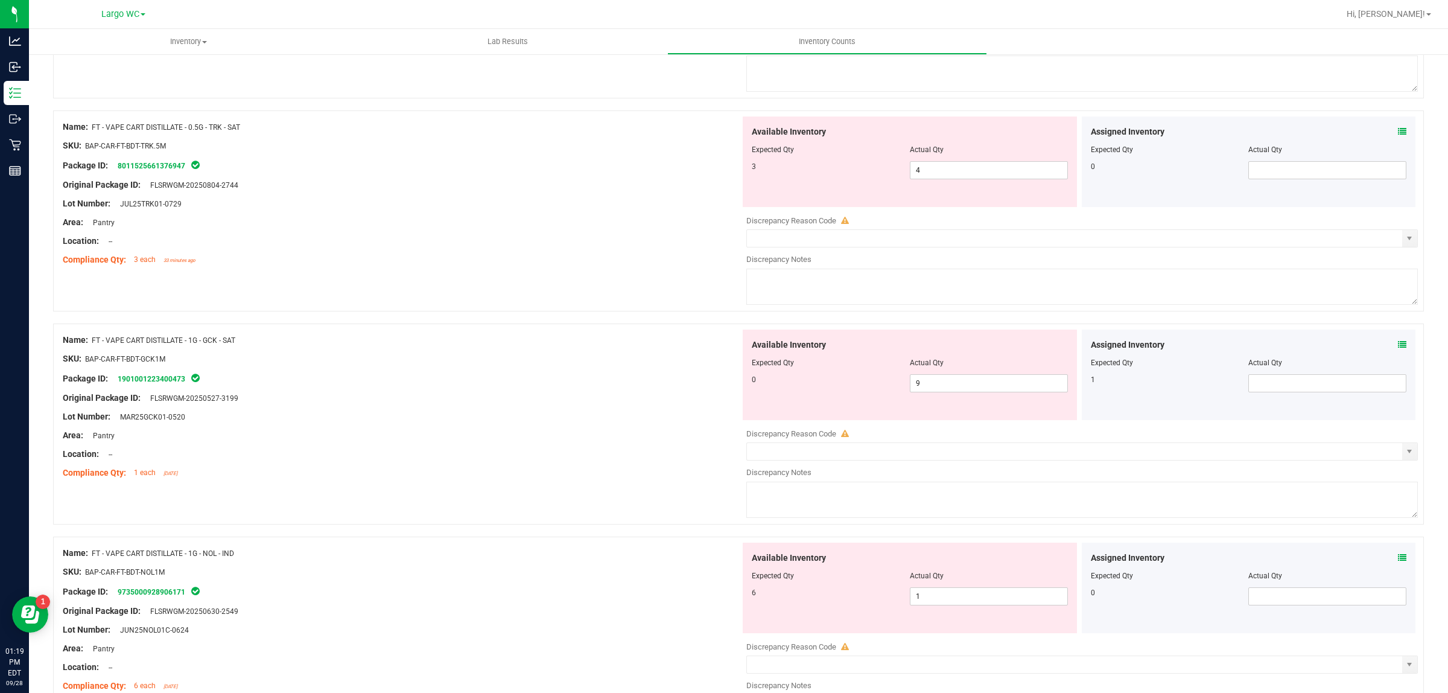
scroll to position [1540, 0]
click at [946, 390] on input "9" at bounding box center [989, 382] width 157 height 17
click at [569, 466] on div at bounding box center [402, 463] width 678 height 6
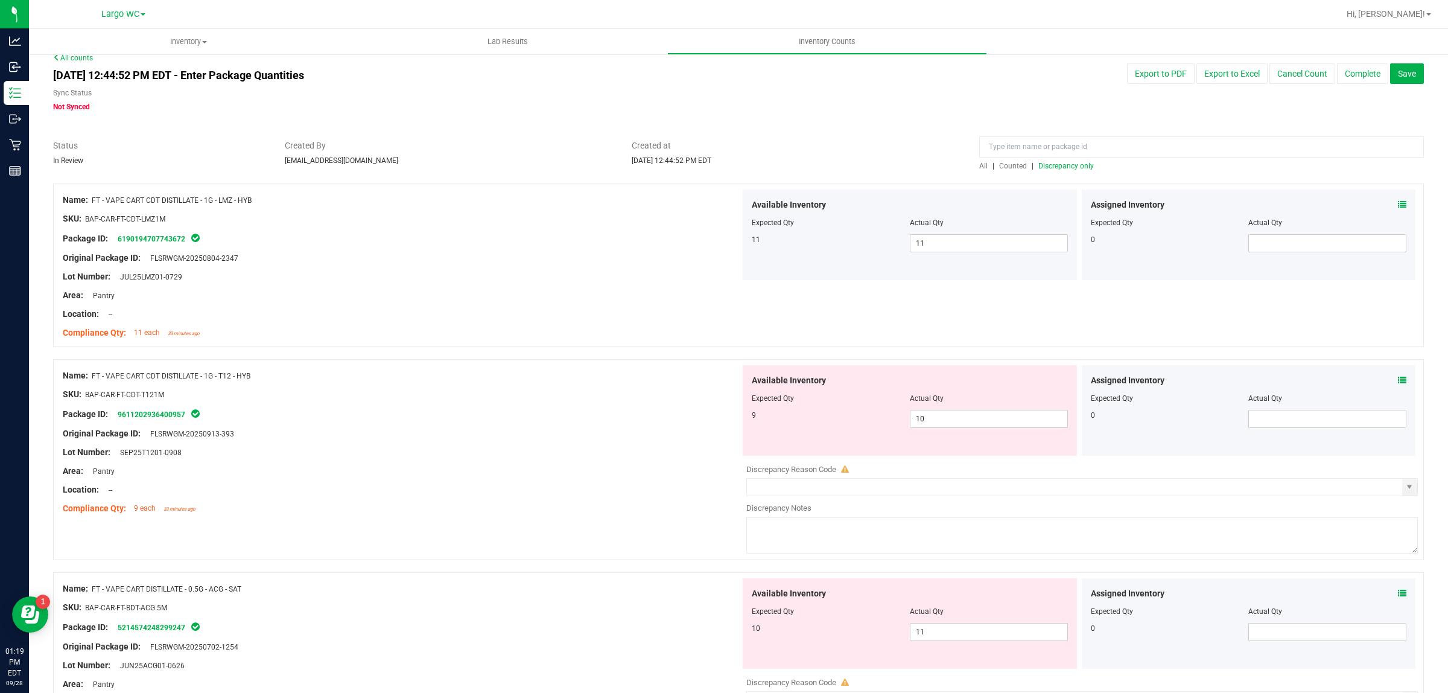
scroll to position [0, 0]
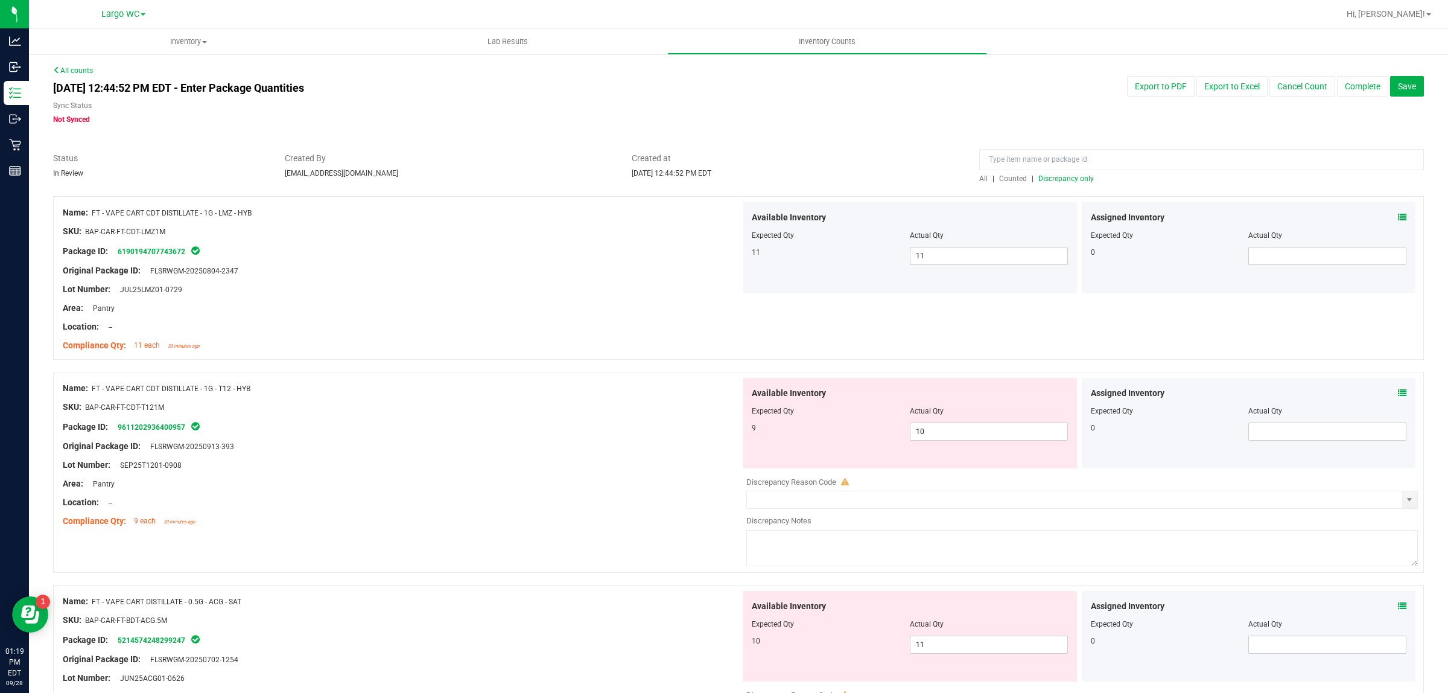
click at [1069, 178] on span "Discrepancy only" at bounding box center [1067, 178] width 56 height 8
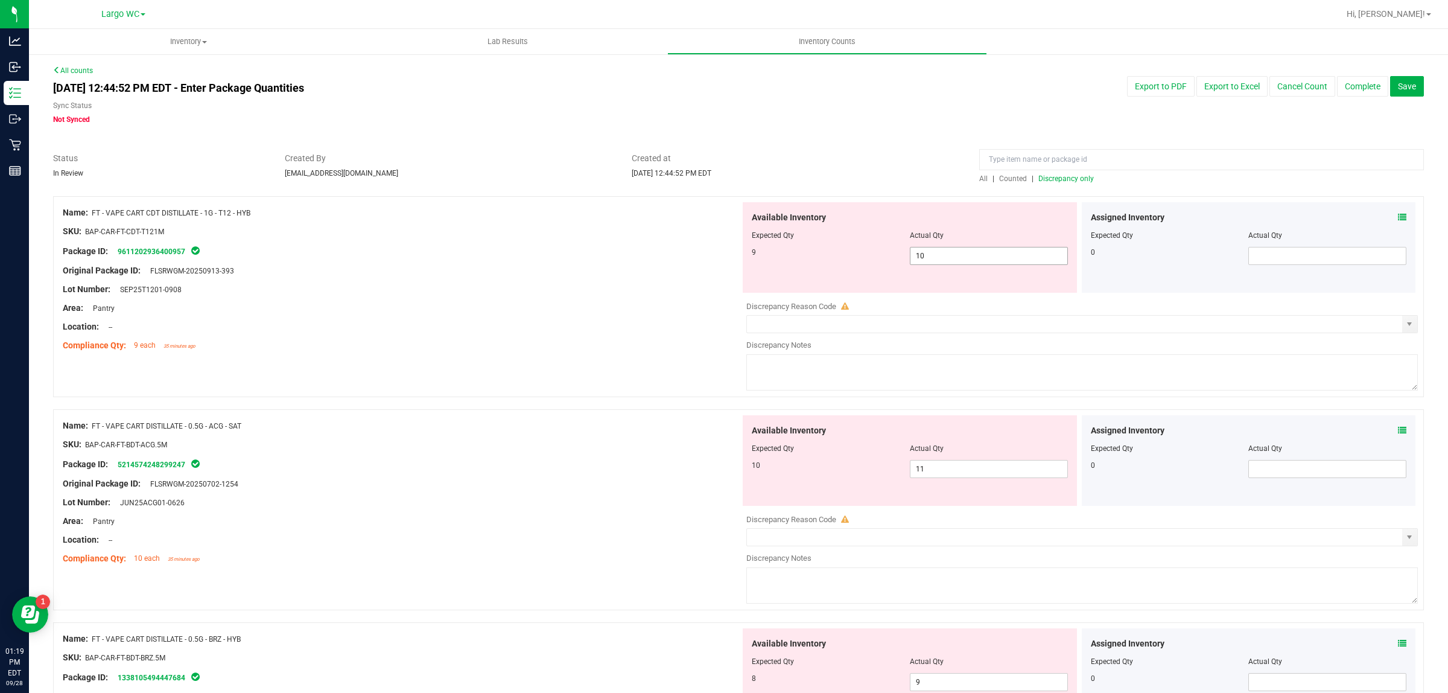
click at [955, 255] on input "10" at bounding box center [989, 255] width 157 height 17
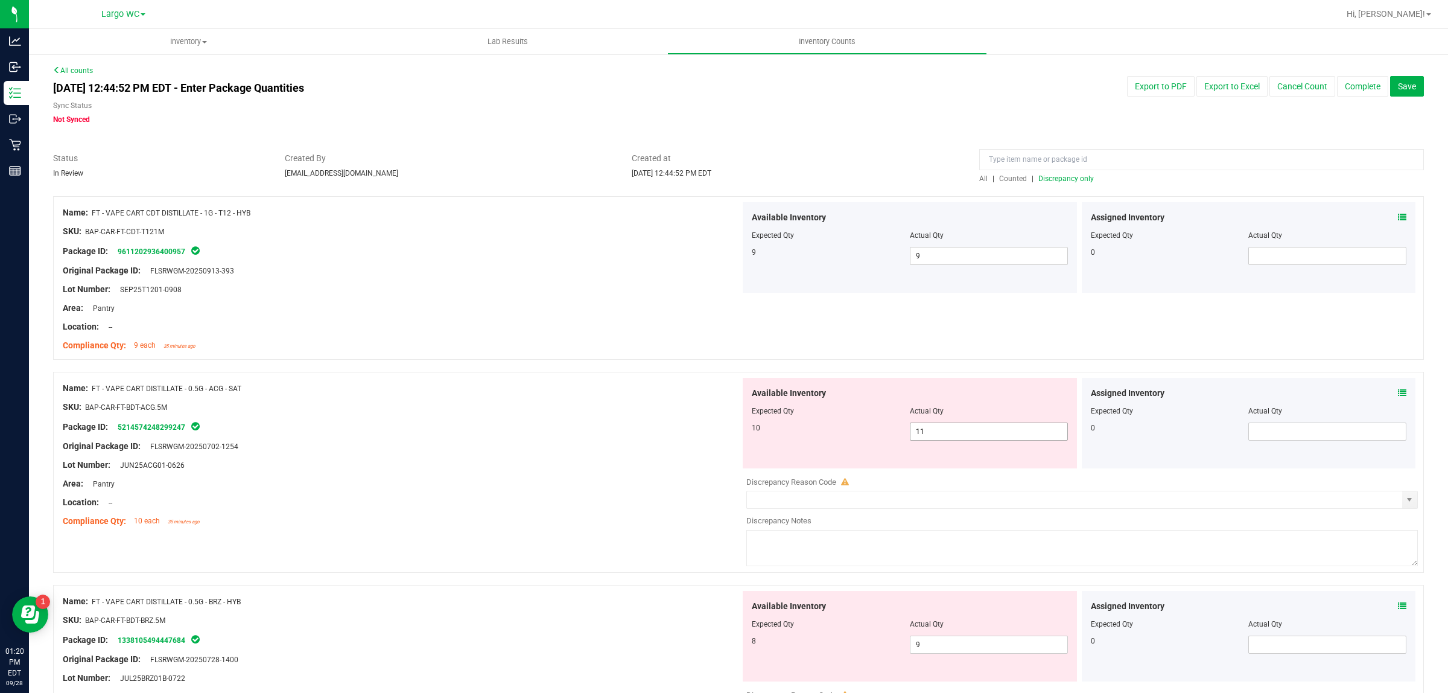
click at [940, 439] on input "11" at bounding box center [989, 431] width 157 height 17
click at [562, 433] on div "Package ID: 5214574248299247" at bounding box center [402, 426] width 678 height 14
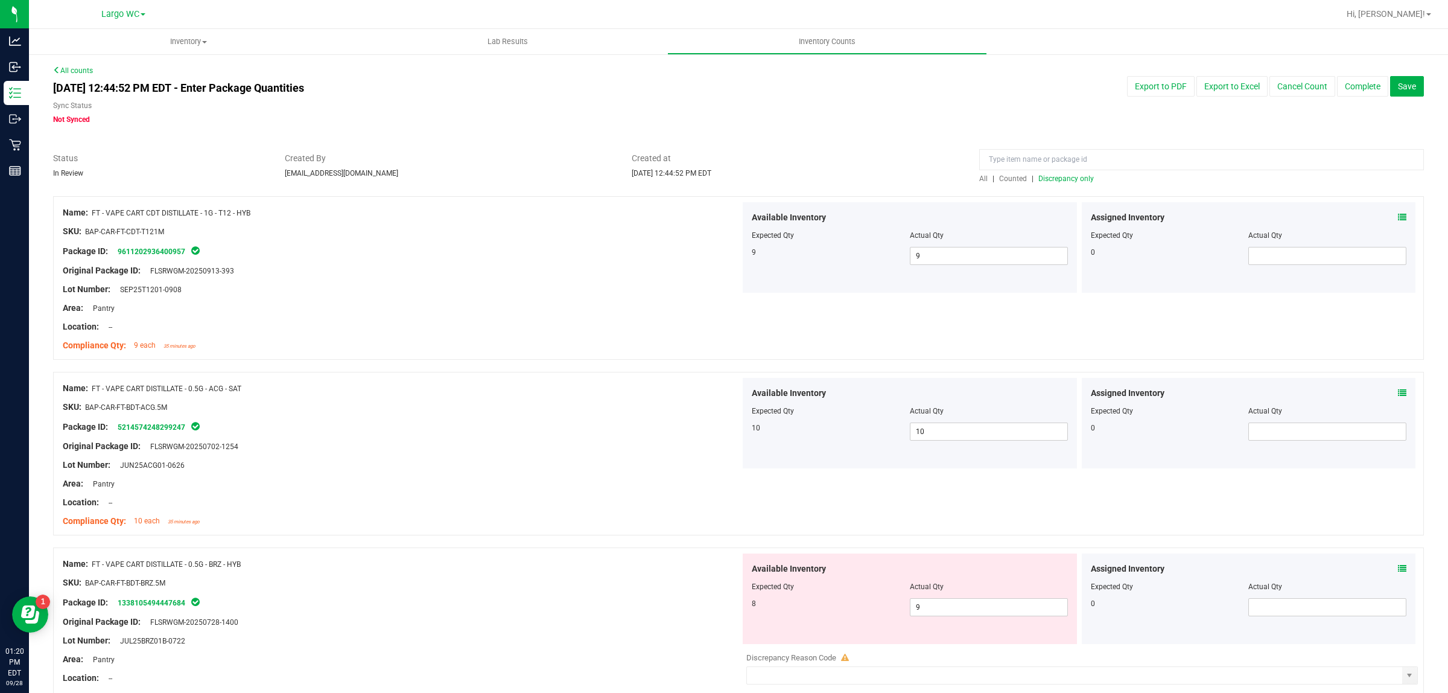
click at [1057, 181] on span "Discrepancy only" at bounding box center [1067, 178] width 56 height 8
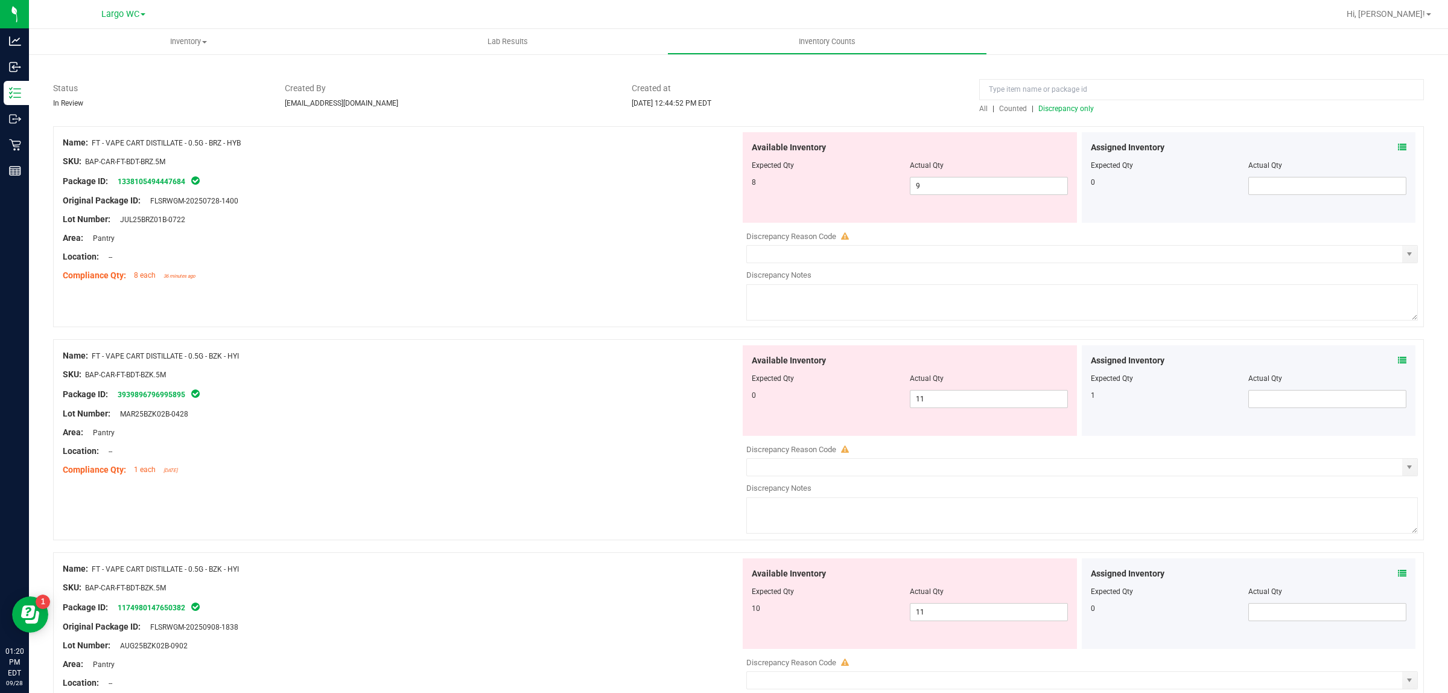
scroll to position [76, 0]
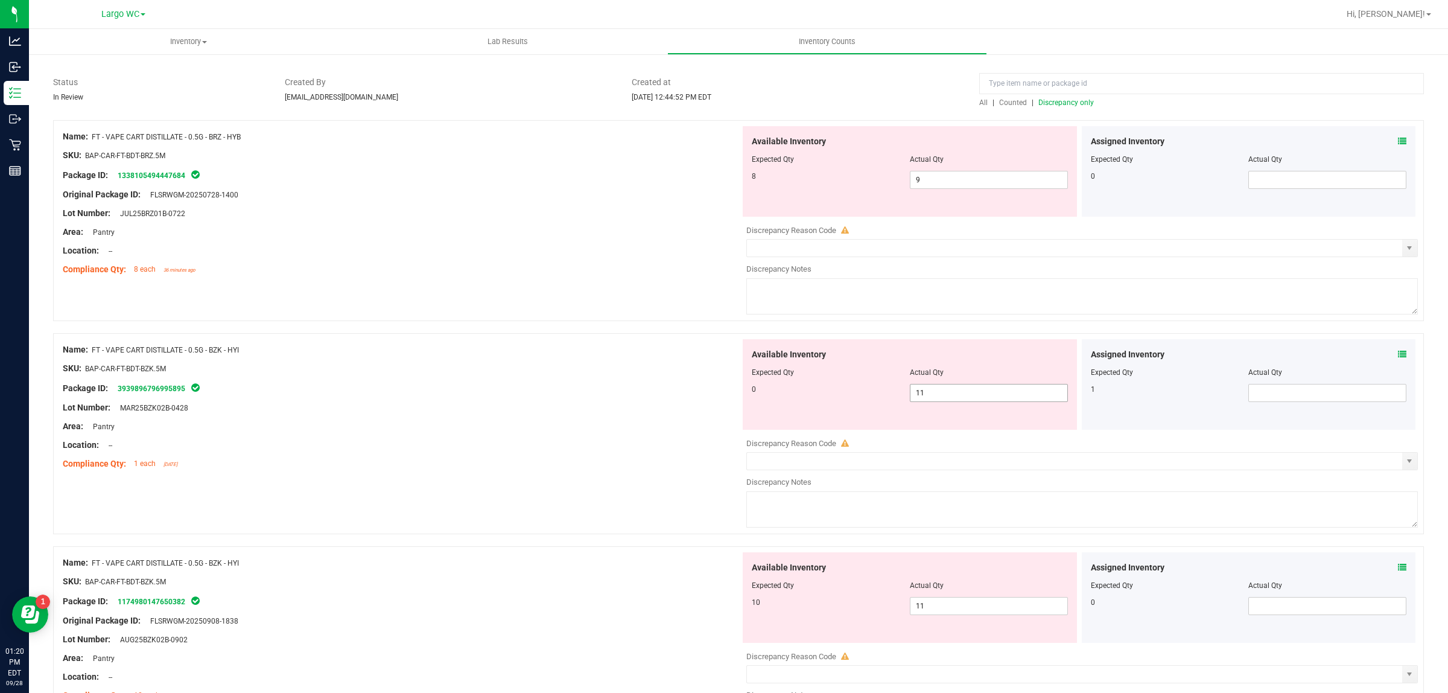
click at [967, 395] on input "11" at bounding box center [989, 392] width 157 height 17
click at [613, 285] on div "Name: FT - VAPE CART DISTILLATE - 0.5G - BRZ - HYB SKU: BAP-CAR-FT-BDT-BRZ.5M P…" at bounding box center [738, 220] width 1371 height 201
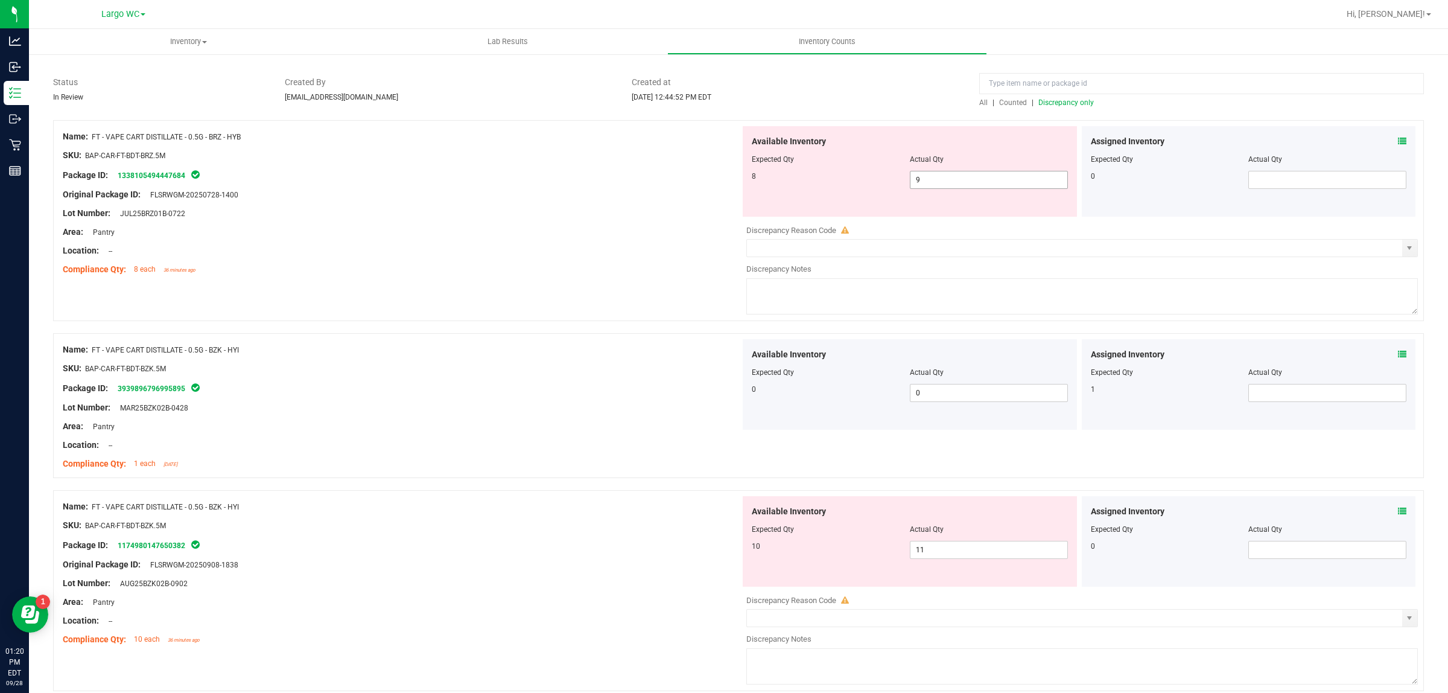
click at [945, 182] on input "9" at bounding box center [989, 179] width 157 height 17
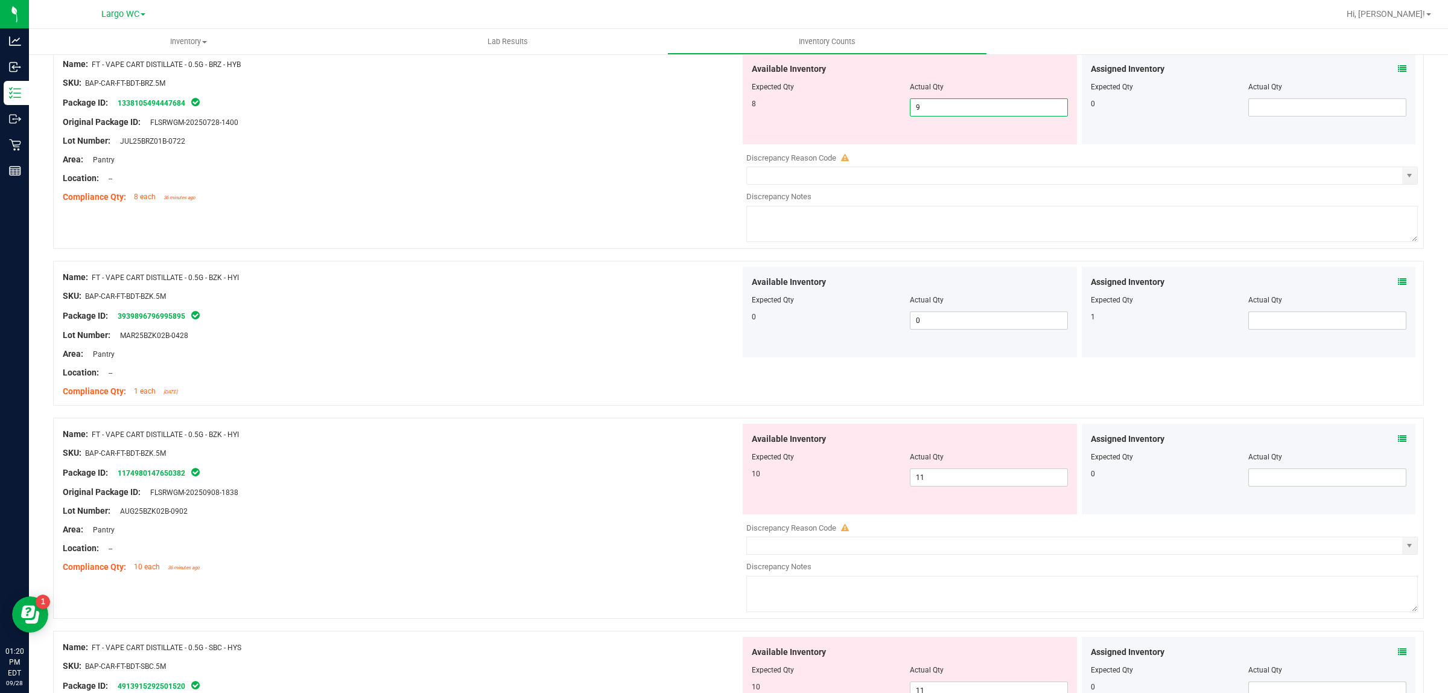
scroll to position [149, 0]
click at [966, 477] on input "11" at bounding box center [989, 476] width 157 height 17
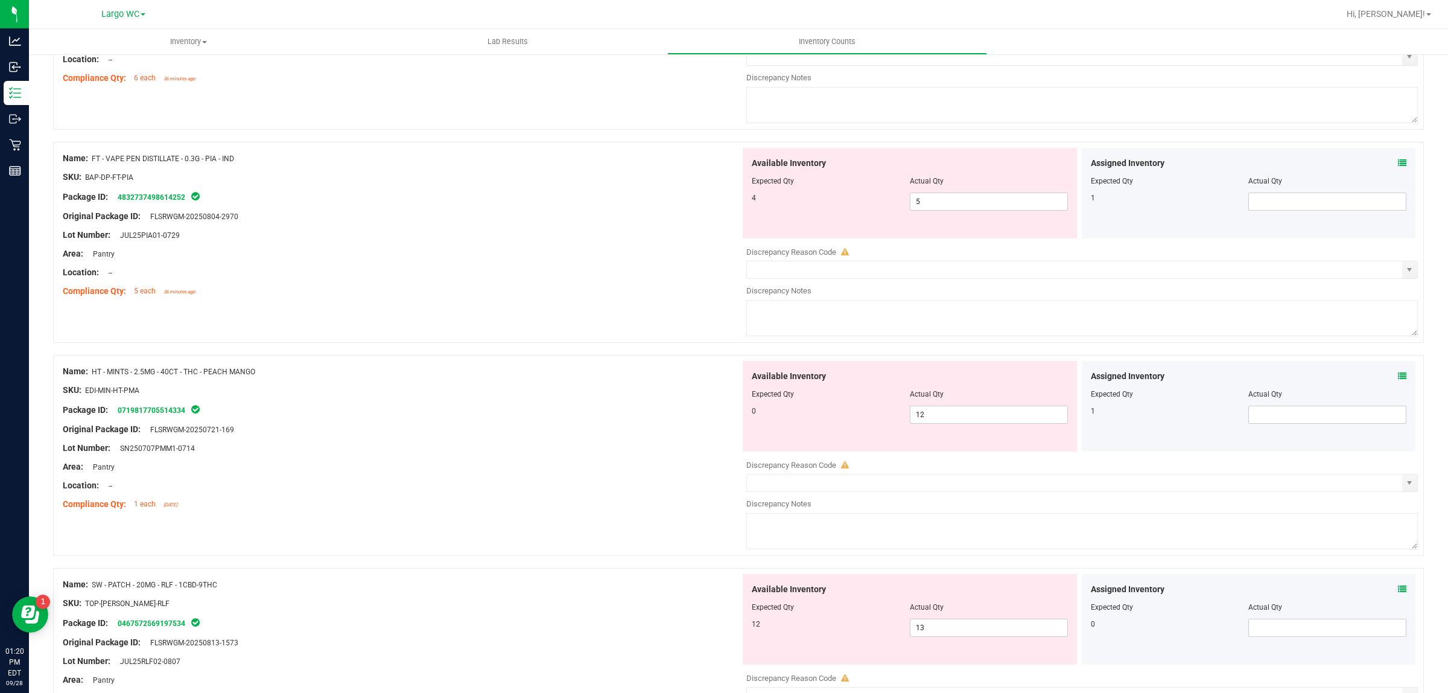
scroll to position [1702, 0]
click at [957, 418] on input "12" at bounding box center [989, 415] width 157 height 17
click at [634, 499] on div at bounding box center [402, 495] width 678 height 6
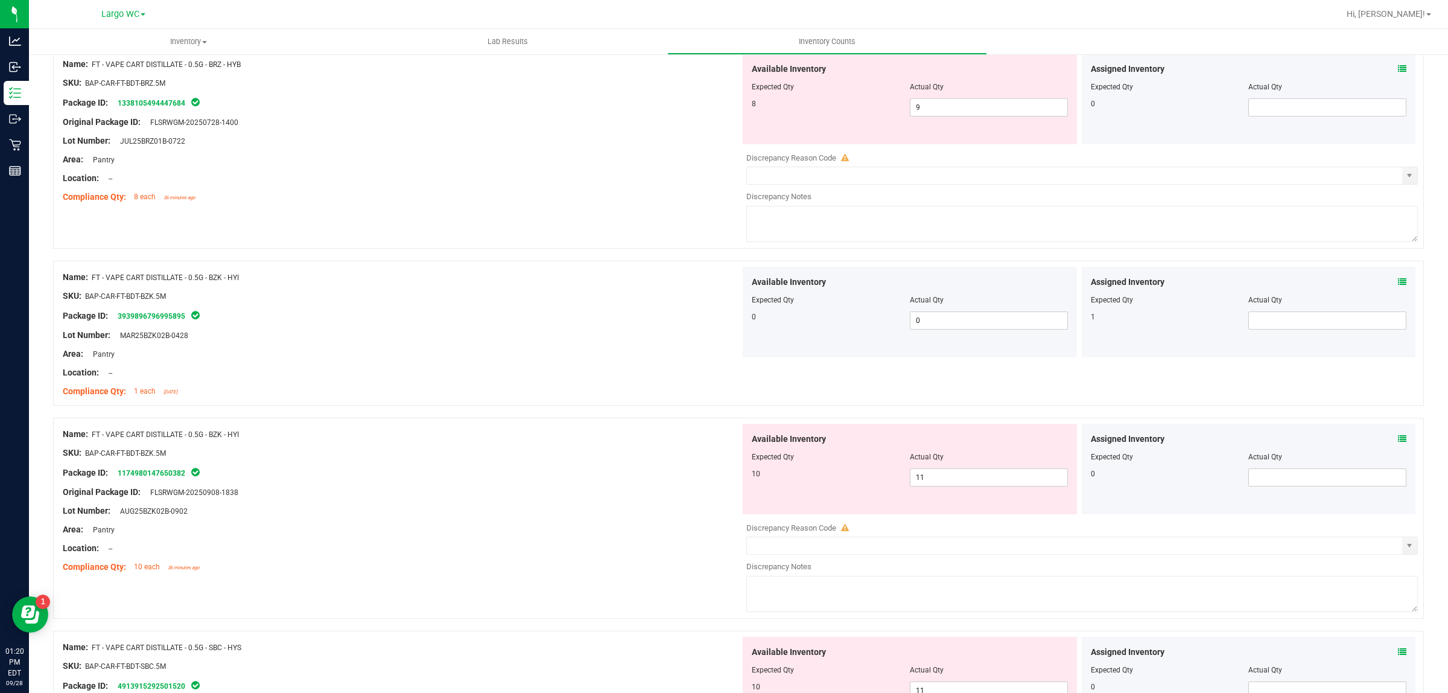
scroll to position [173, 0]
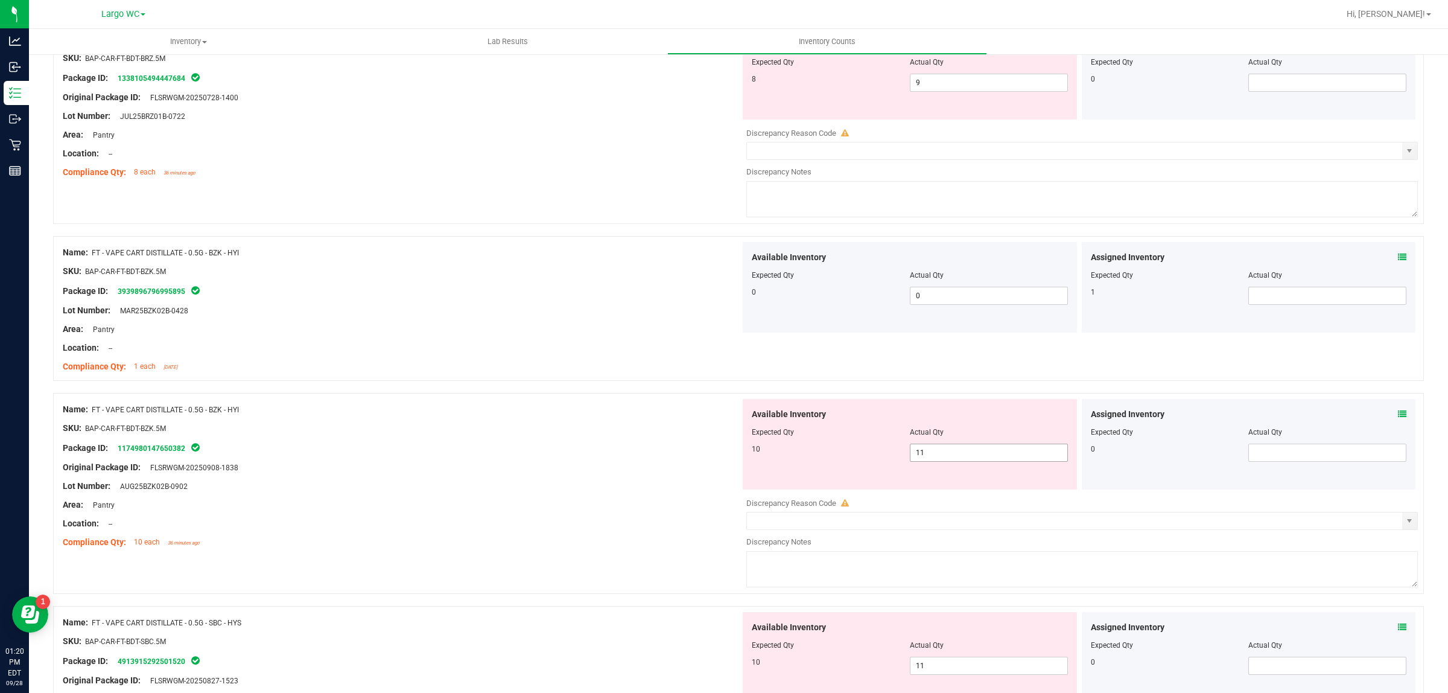
click at [967, 454] on input "11" at bounding box center [989, 452] width 157 height 17
click at [563, 348] on div "Location: --" at bounding box center [402, 348] width 678 height 13
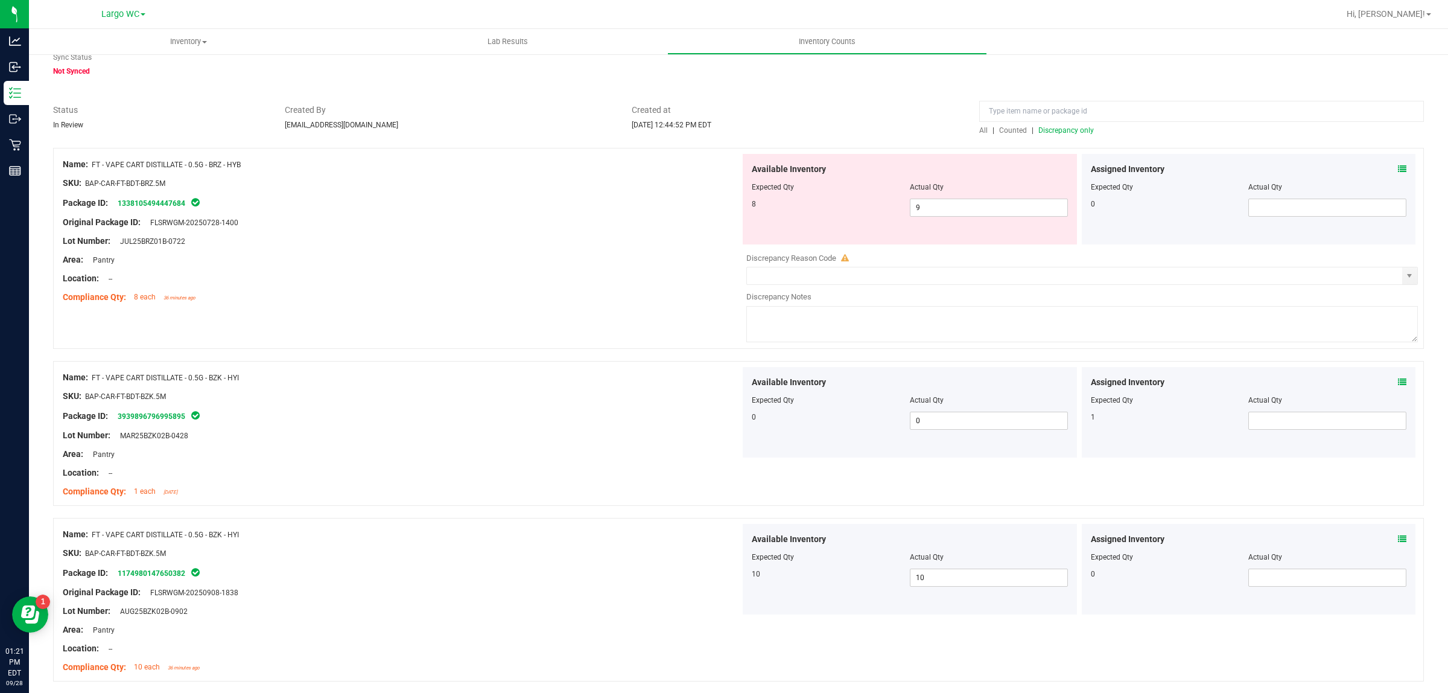
scroll to position [0, 0]
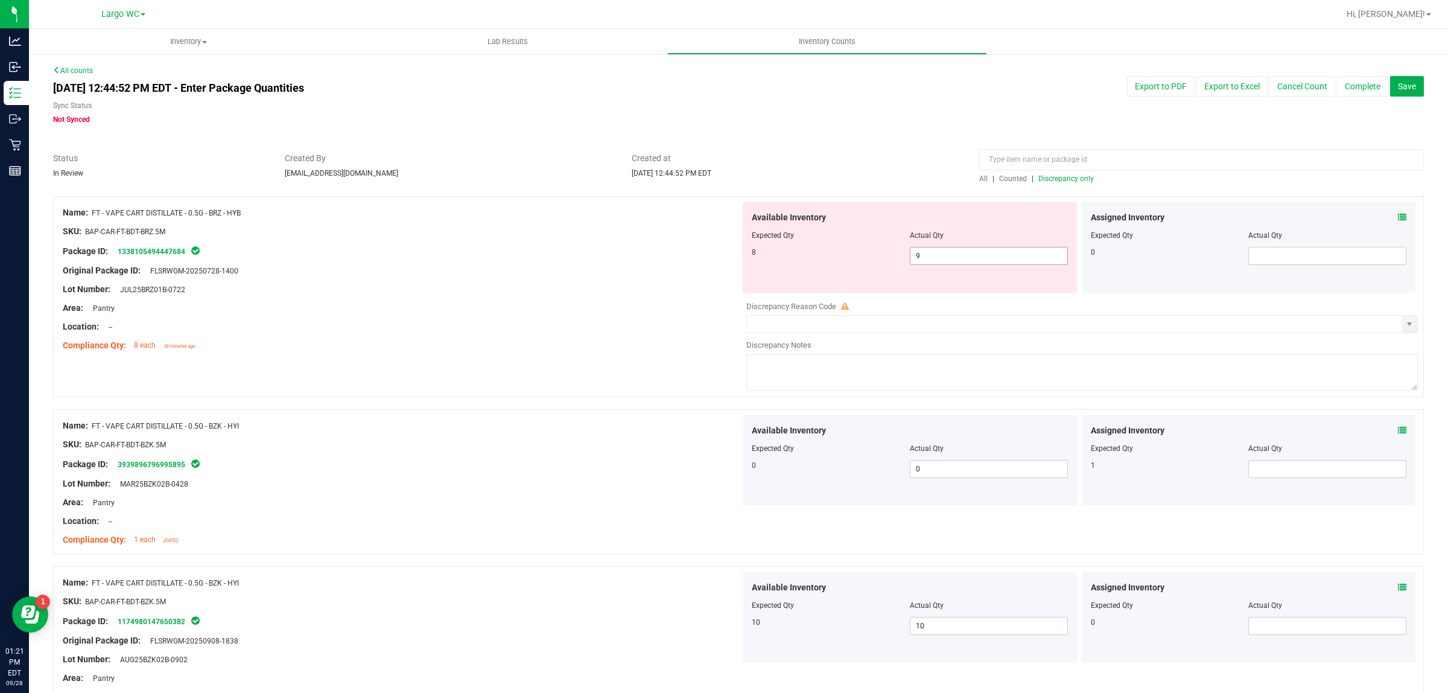
click at [945, 255] on input "9" at bounding box center [989, 255] width 157 height 17
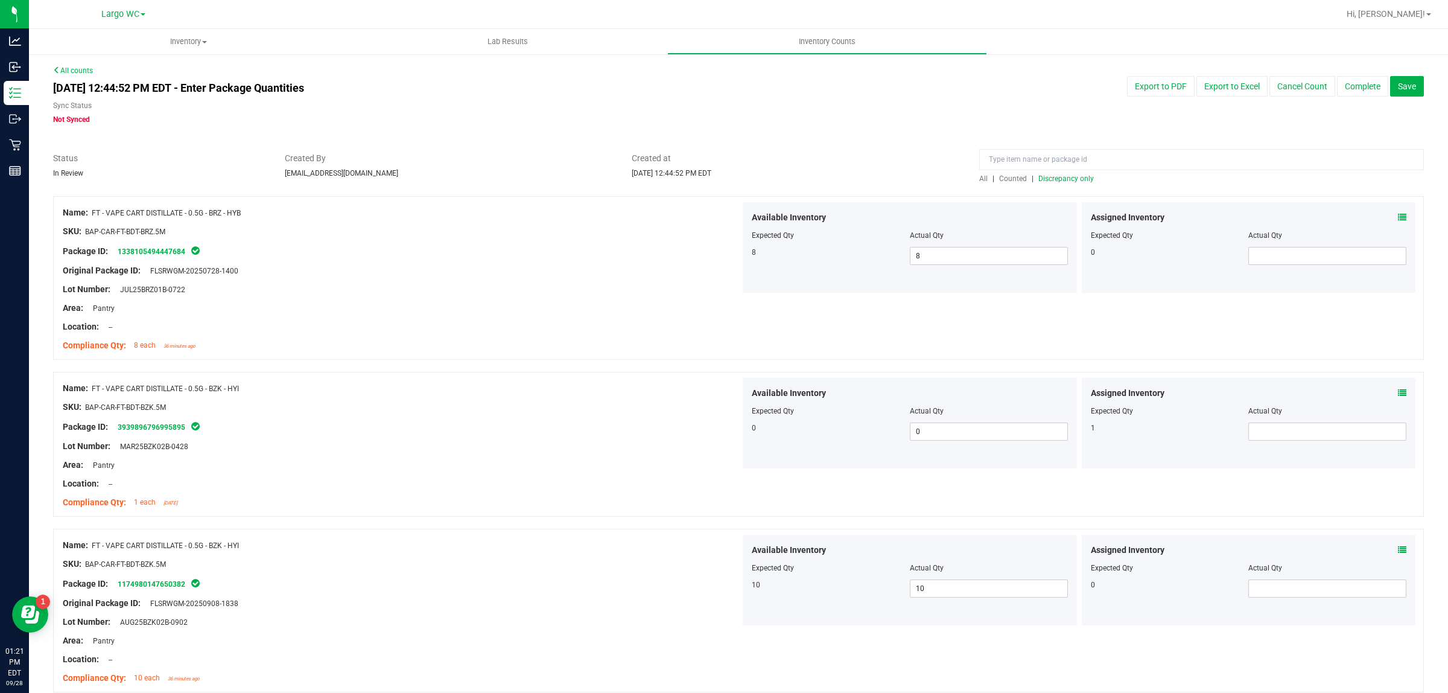
click at [1069, 177] on span "Discrepancy only" at bounding box center [1067, 178] width 56 height 8
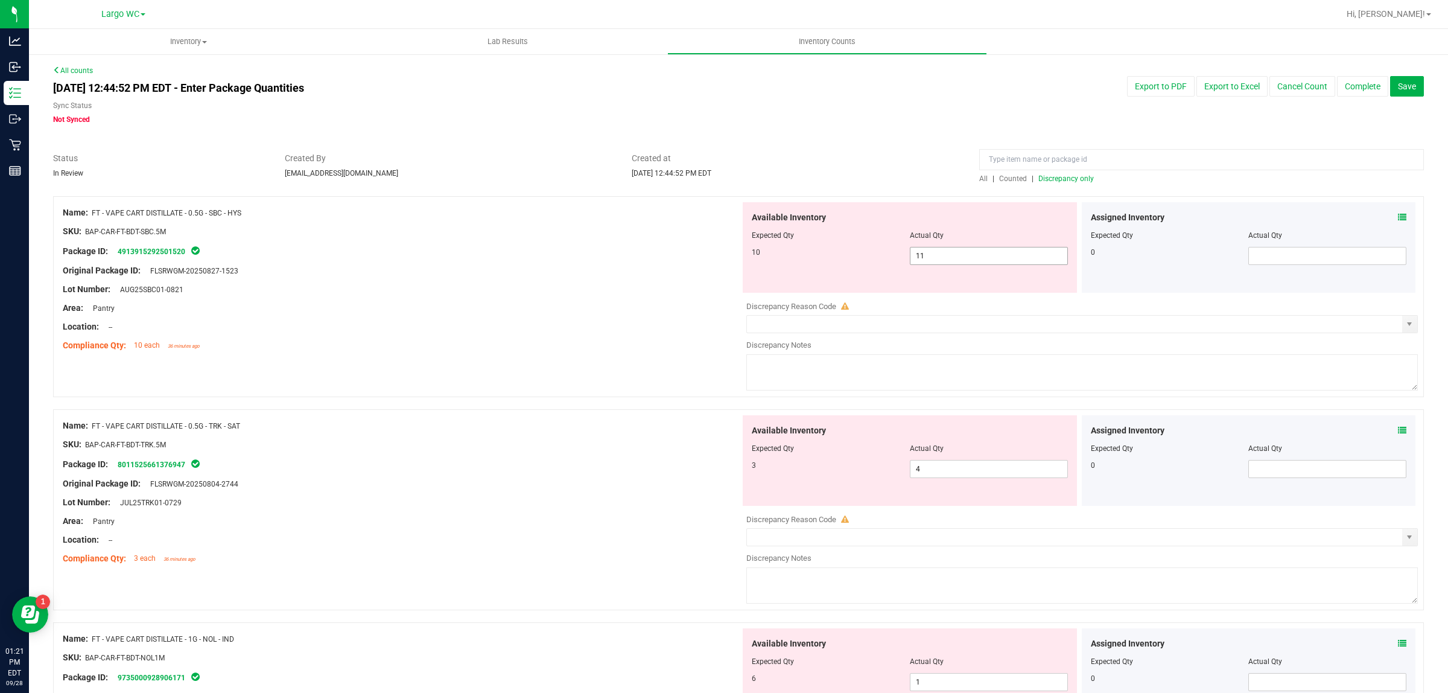
click at [981, 254] on input "11" at bounding box center [989, 255] width 157 height 17
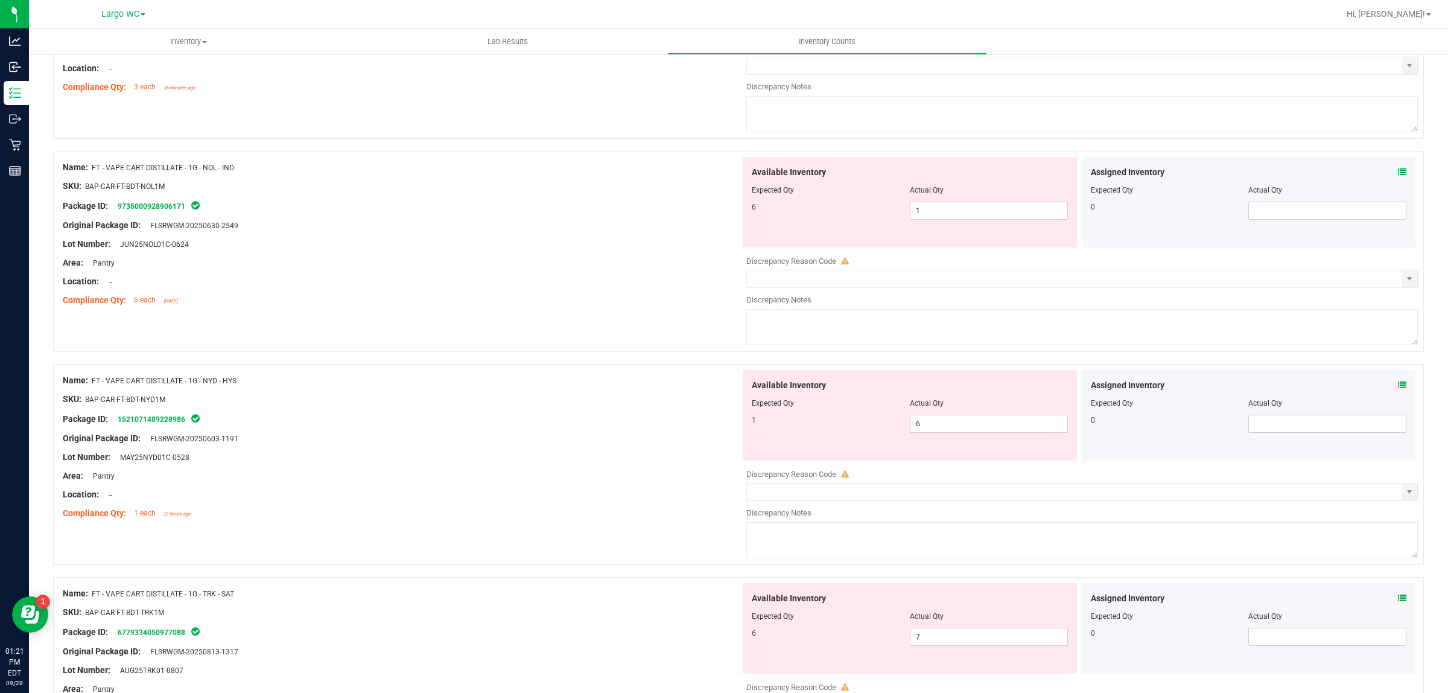
scroll to position [471, 0]
click at [946, 220] on input "1" at bounding box center [989, 211] width 157 height 17
click at [619, 438] on div "Name: FT - VAPE CART DISTILLATE - 1G - NYD - HYS SKU: BAP-CAR-FT-BDT-NYD1M Pack…" at bounding box center [402, 448] width 678 height 154
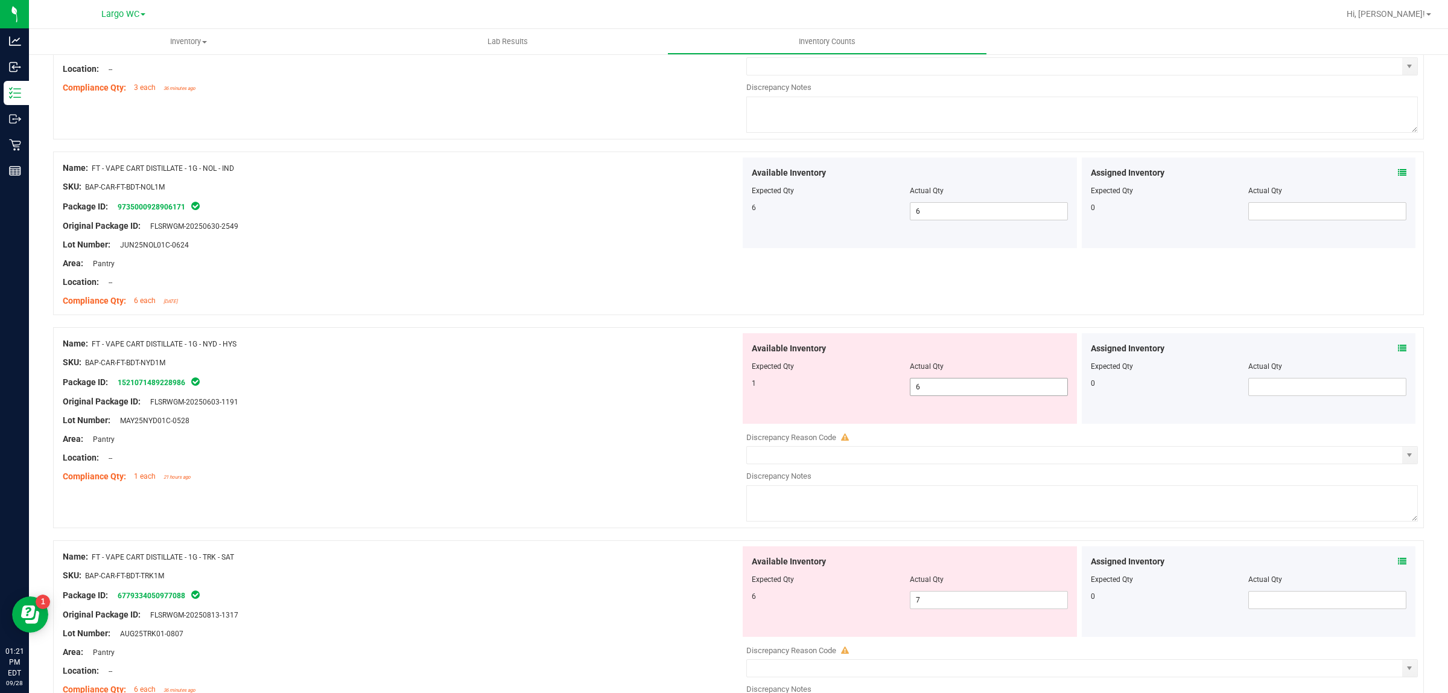
click at [945, 390] on input "6" at bounding box center [989, 386] width 157 height 17
click at [559, 436] on div "Area: Pantry" at bounding box center [402, 439] width 678 height 13
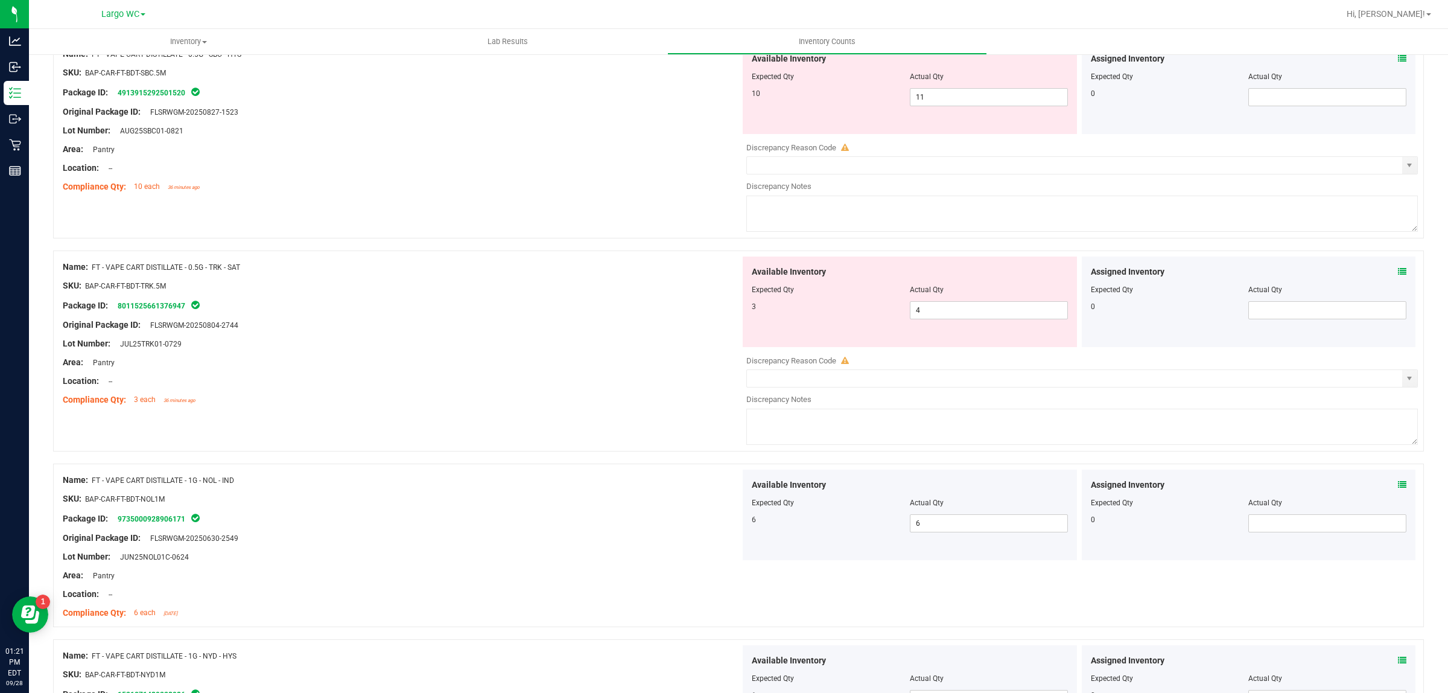
scroll to position [161, 0]
click at [943, 309] on input "4" at bounding box center [989, 308] width 157 height 17
click at [652, 181] on div "Compliance Qty: 10 each 36 minutes ago" at bounding box center [402, 185] width 678 height 13
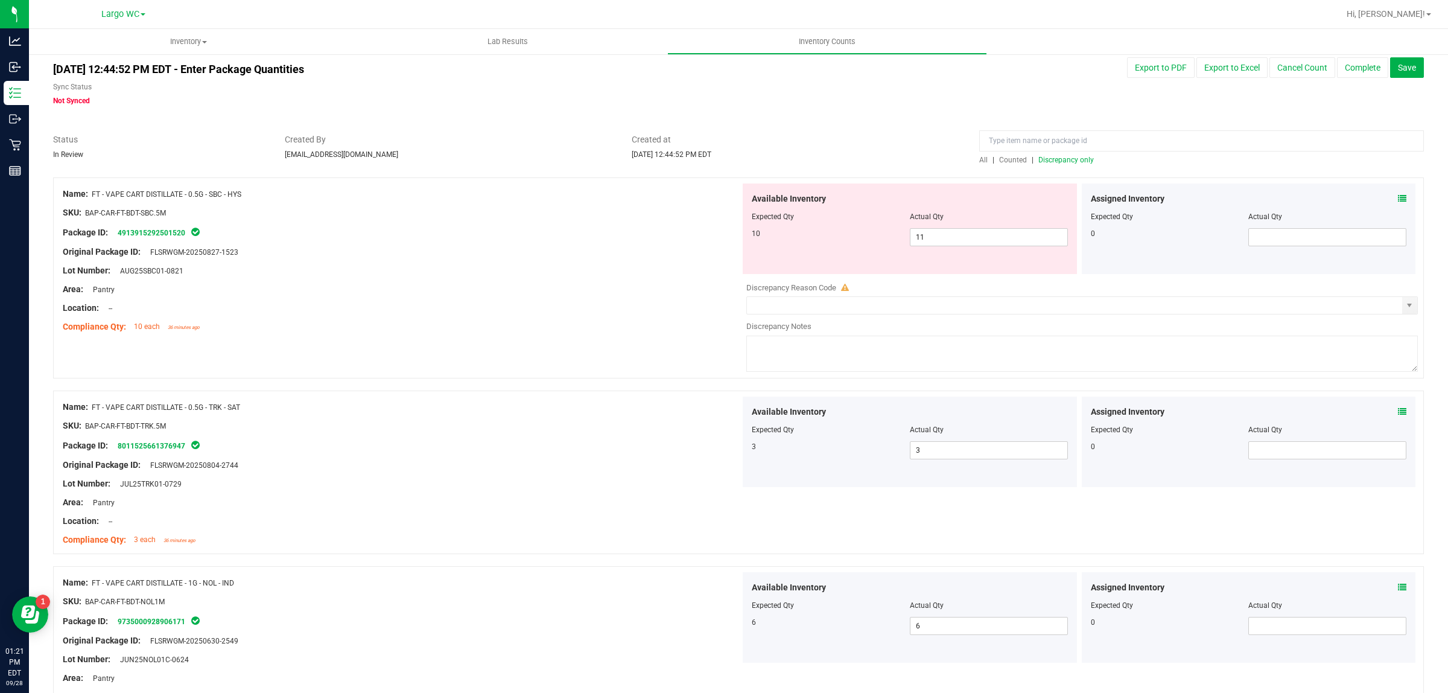
scroll to position [3, 0]
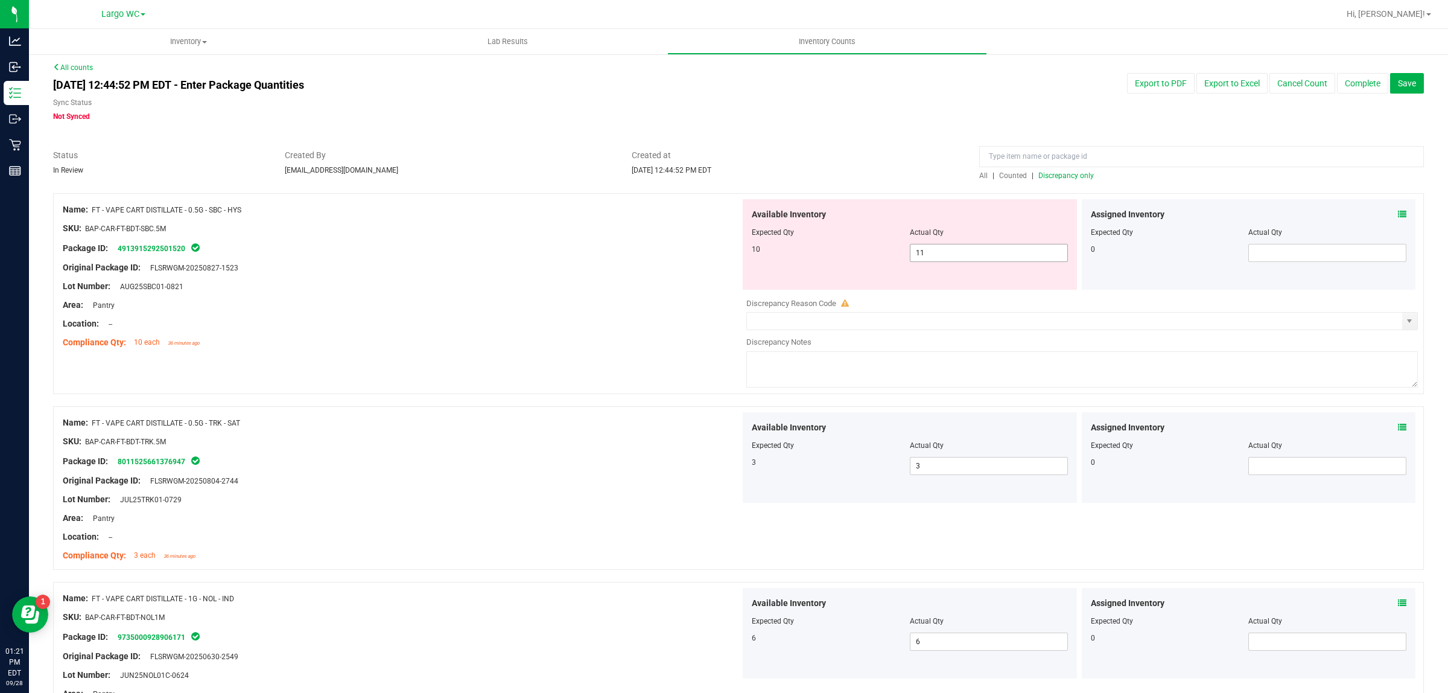
click at [957, 254] on input "11" at bounding box center [989, 252] width 157 height 17
click at [524, 325] on div "Location: --" at bounding box center [402, 323] width 678 height 13
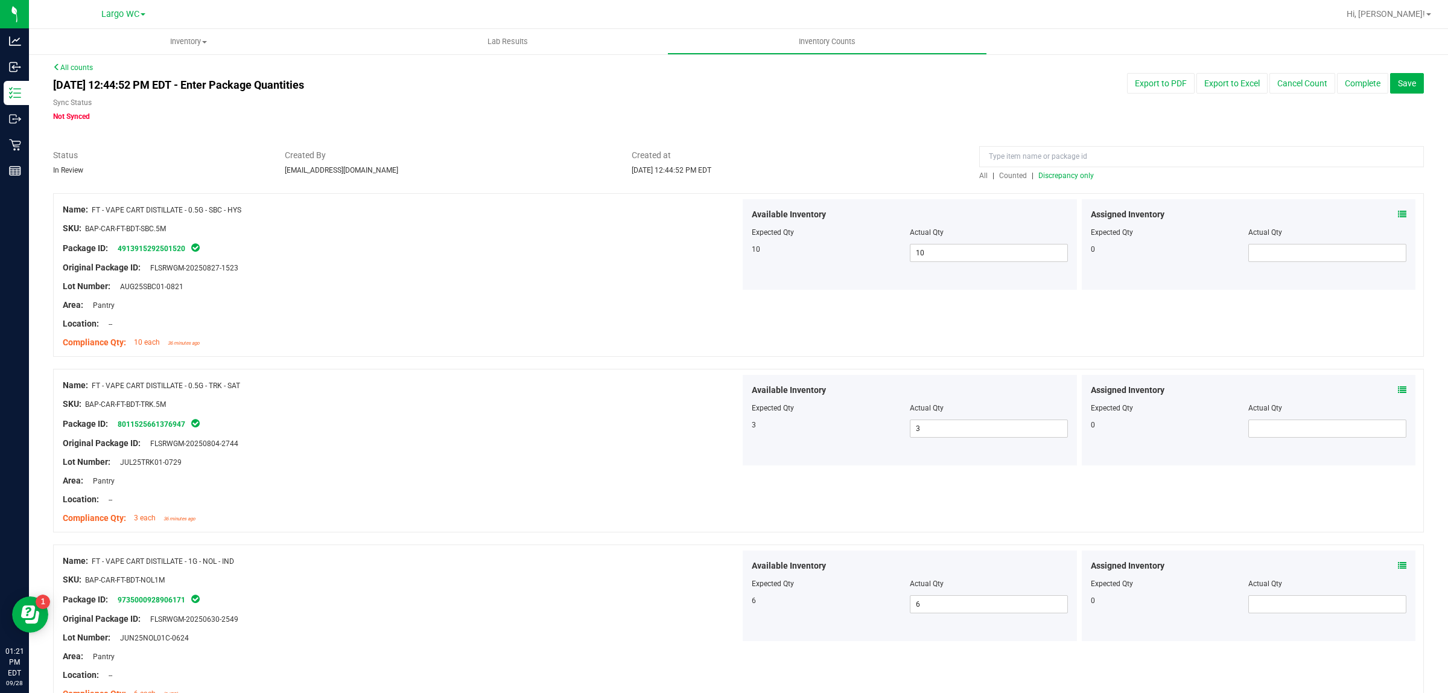
click at [1060, 173] on span "Discrepancy only" at bounding box center [1067, 175] width 56 height 8
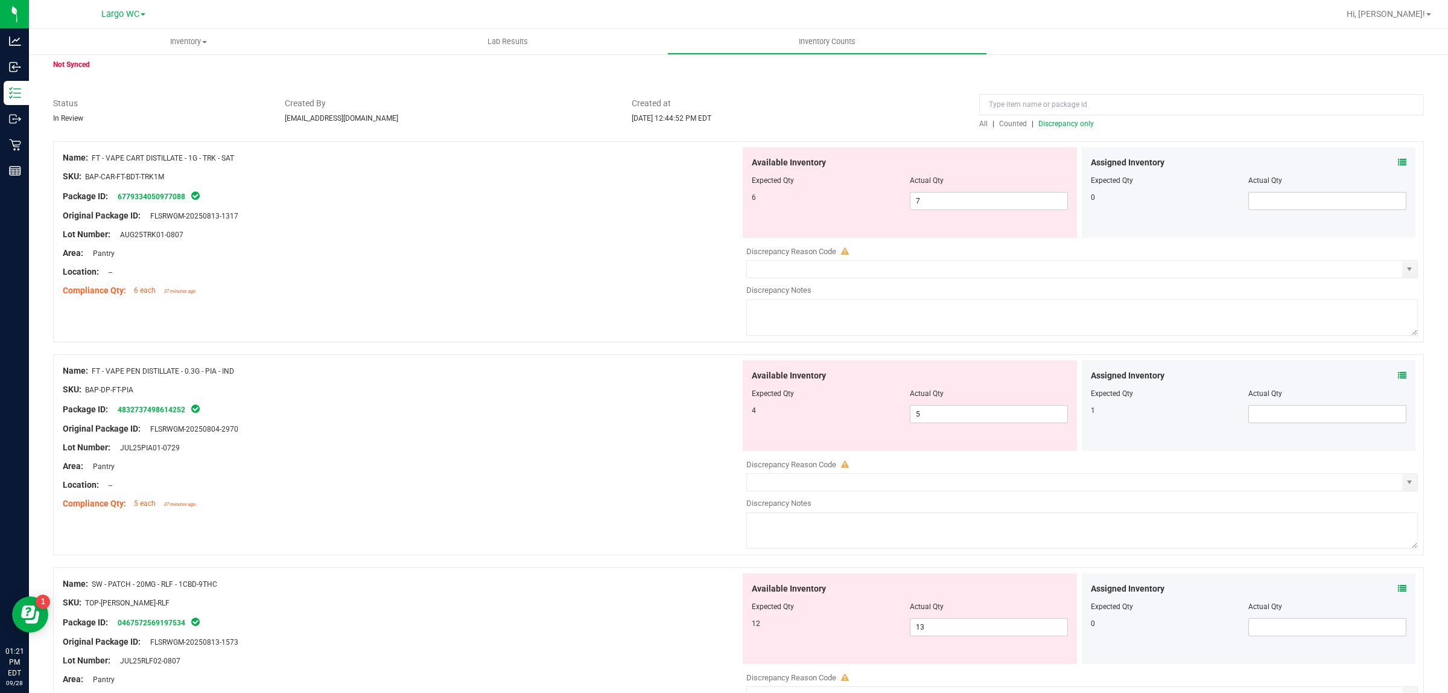
scroll to position [54, 0]
click at [939, 200] on input "7" at bounding box center [989, 201] width 157 height 17
click at [616, 457] on div "Name: FT - VAPE PEN DISTILLATE - 0.3G - PIA - IND SKU: BAP-DP-FT-PIA Package ID…" at bounding box center [402, 438] width 678 height 154
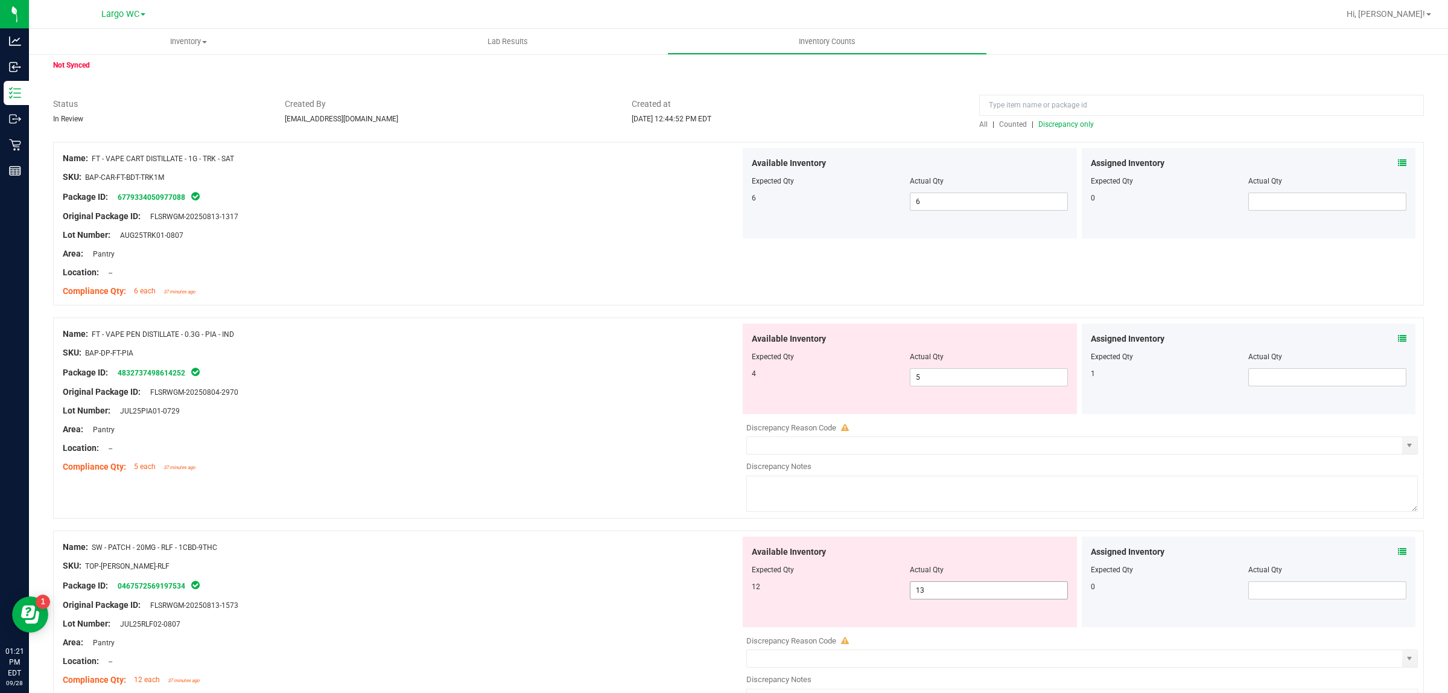
click at [963, 598] on input "13" at bounding box center [989, 590] width 157 height 17
click at [658, 419] on div at bounding box center [402, 420] width 678 height 6
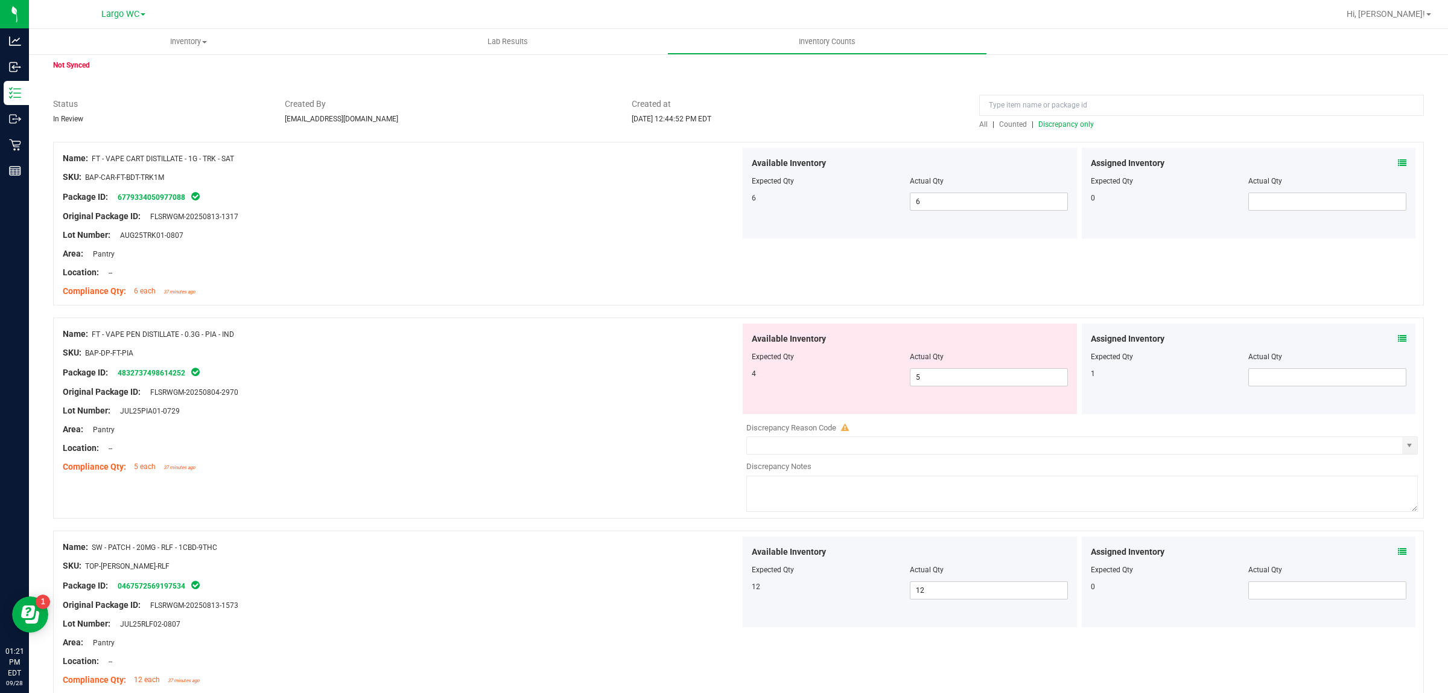
scroll to position [0, 0]
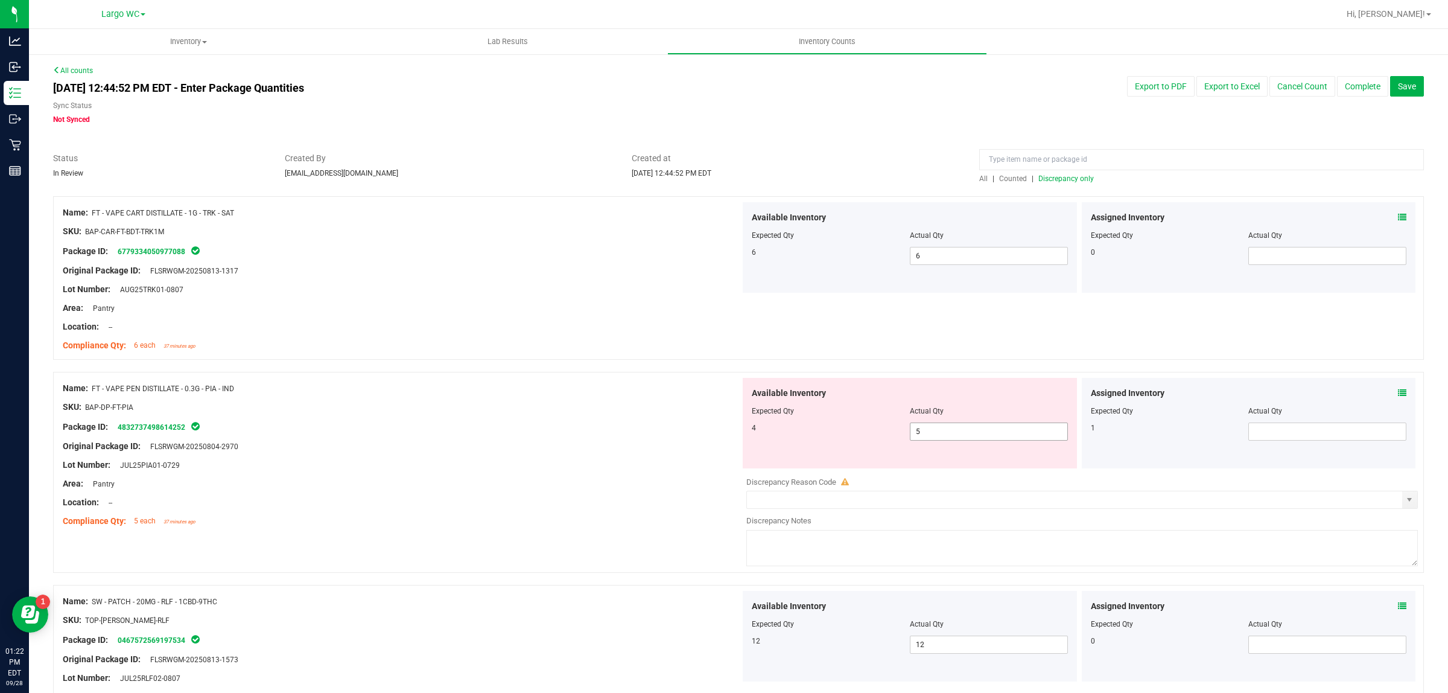
click at [992, 432] on input "5" at bounding box center [989, 431] width 157 height 17
click at [661, 281] on div at bounding box center [402, 280] width 678 height 6
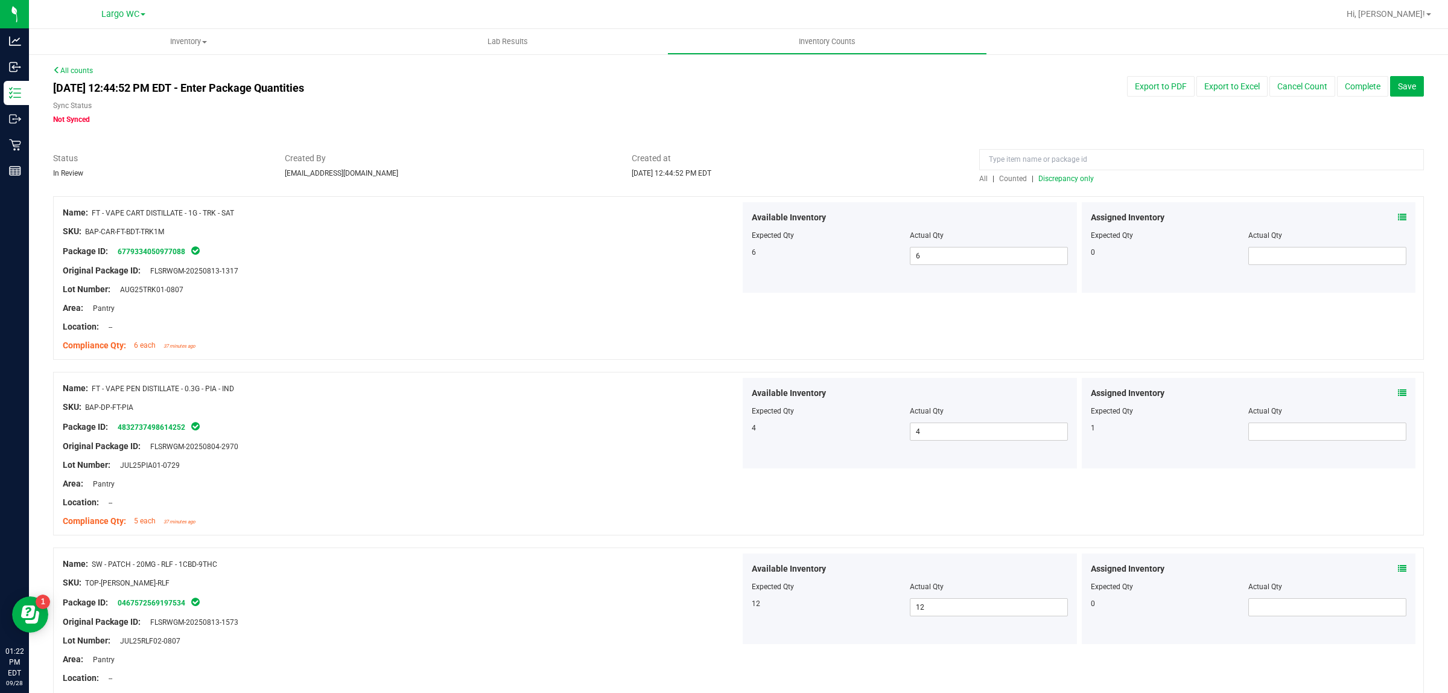
click at [1049, 178] on span "Discrepancy only" at bounding box center [1067, 178] width 56 height 8
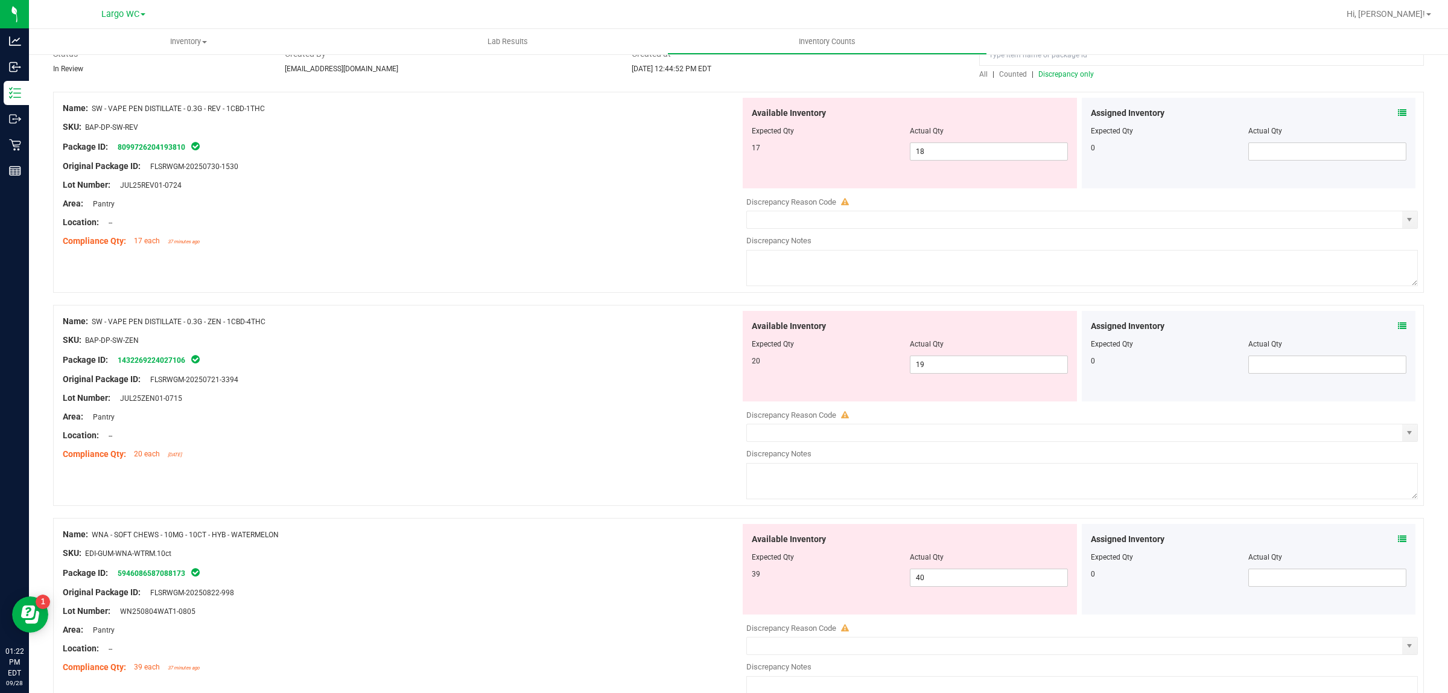
scroll to position [31, 0]
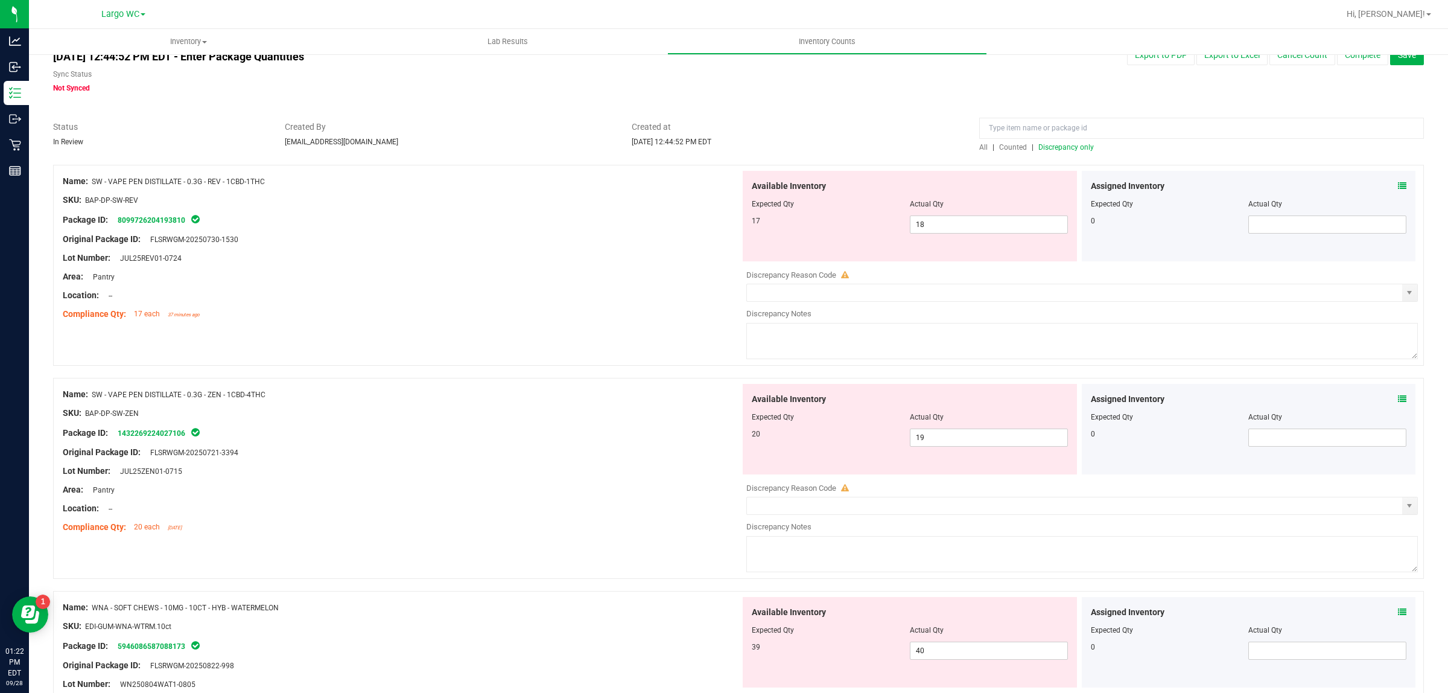
click at [1398, 399] on icon at bounding box center [1402, 399] width 8 height 8
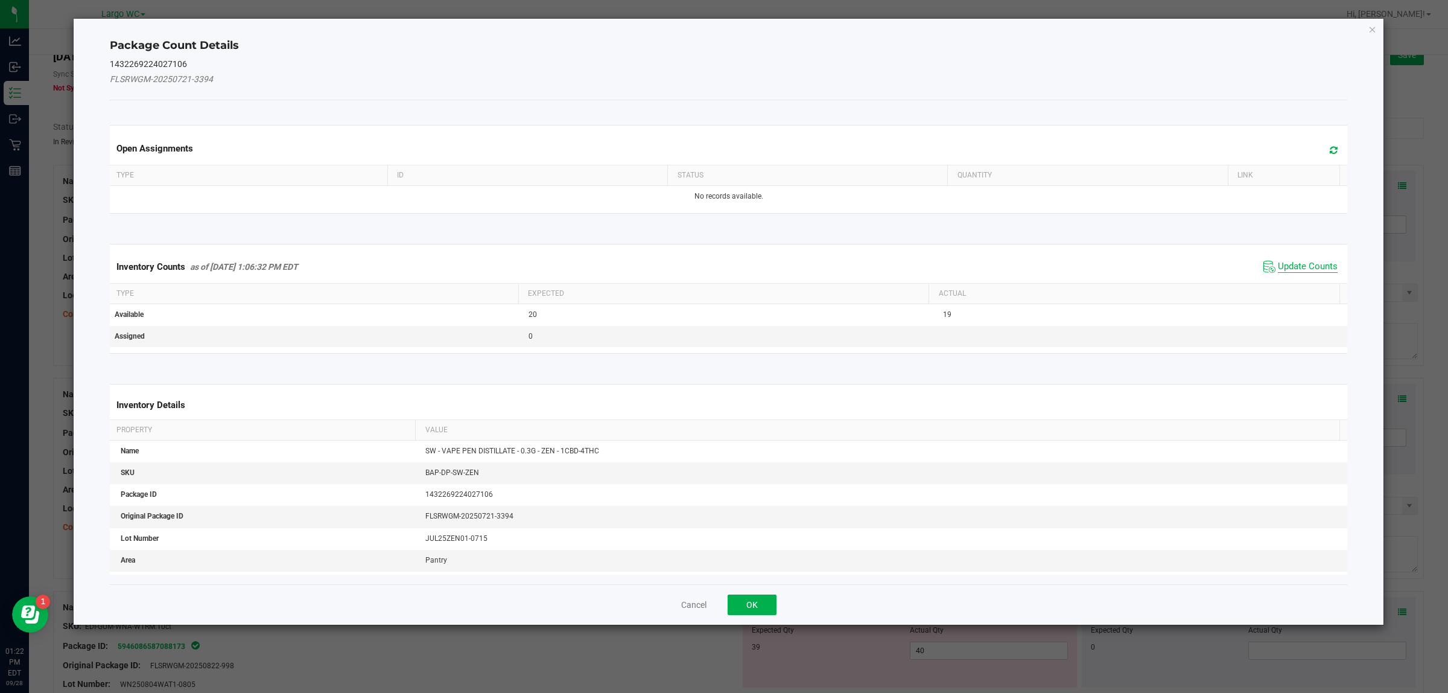
click at [1301, 269] on span "Update Counts" at bounding box center [1308, 267] width 60 height 12
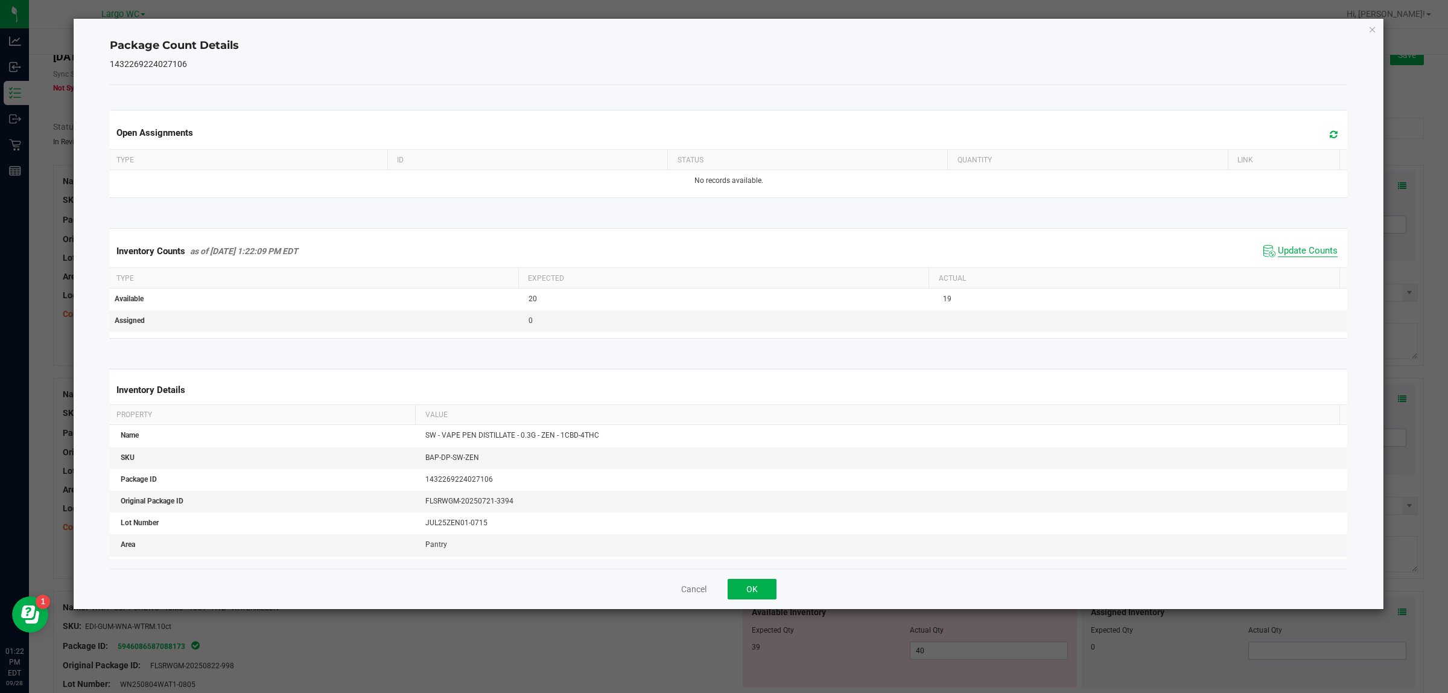
click at [1296, 257] on span "Update Counts" at bounding box center [1308, 251] width 60 height 12
click at [1356, 34] on div "Package Count Details 1432269224027106 Open Assignments Type ID Status Quantity…" at bounding box center [729, 314] width 1311 height 590
click at [1372, 26] on icon "Close" at bounding box center [1373, 29] width 8 height 14
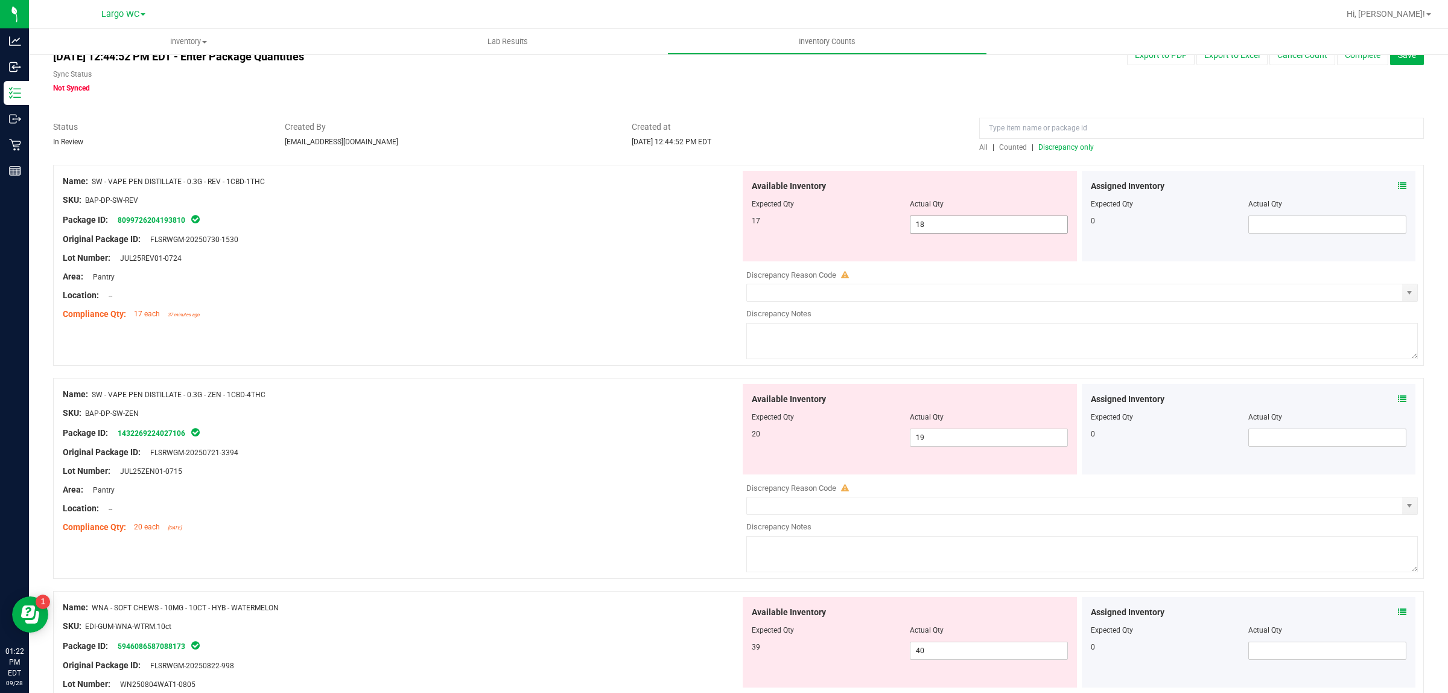
click at [958, 228] on input "18" at bounding box center [989, 224] width 157 height 17
click at [551, 465] on div "Name: SW - VAPE PEN DISTILLATE - 0.3G - ZEN - 1CBD-4THC SKU: BAP-DP-SW-ZEN Pack…" at bounding box center [402, 461] width 678 height 154
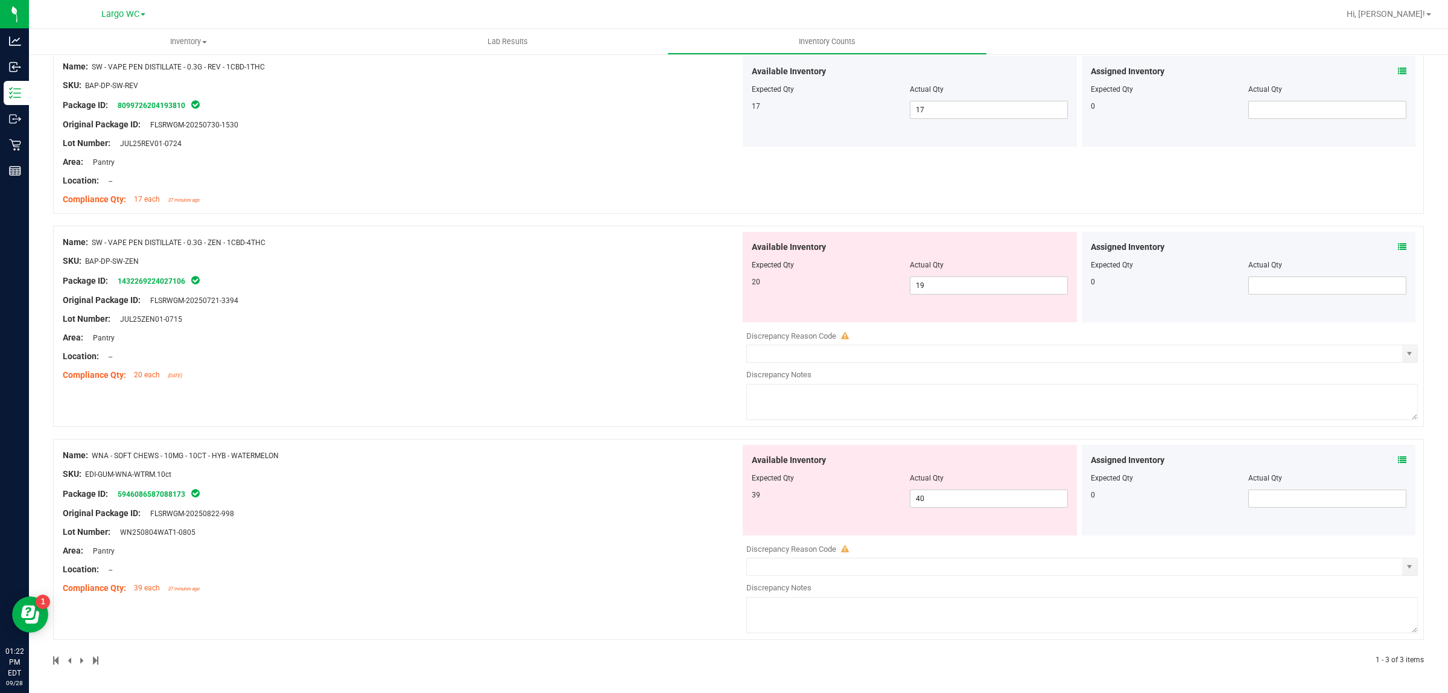
scroll to position [146, 0]
click at [966, 285] on input "19" at bounding box center [989, 285] width 157 height 17
click at [575, 486] on div "Package ID: 5946086587088173" at bounding box center [402, 493] width 678 height 14
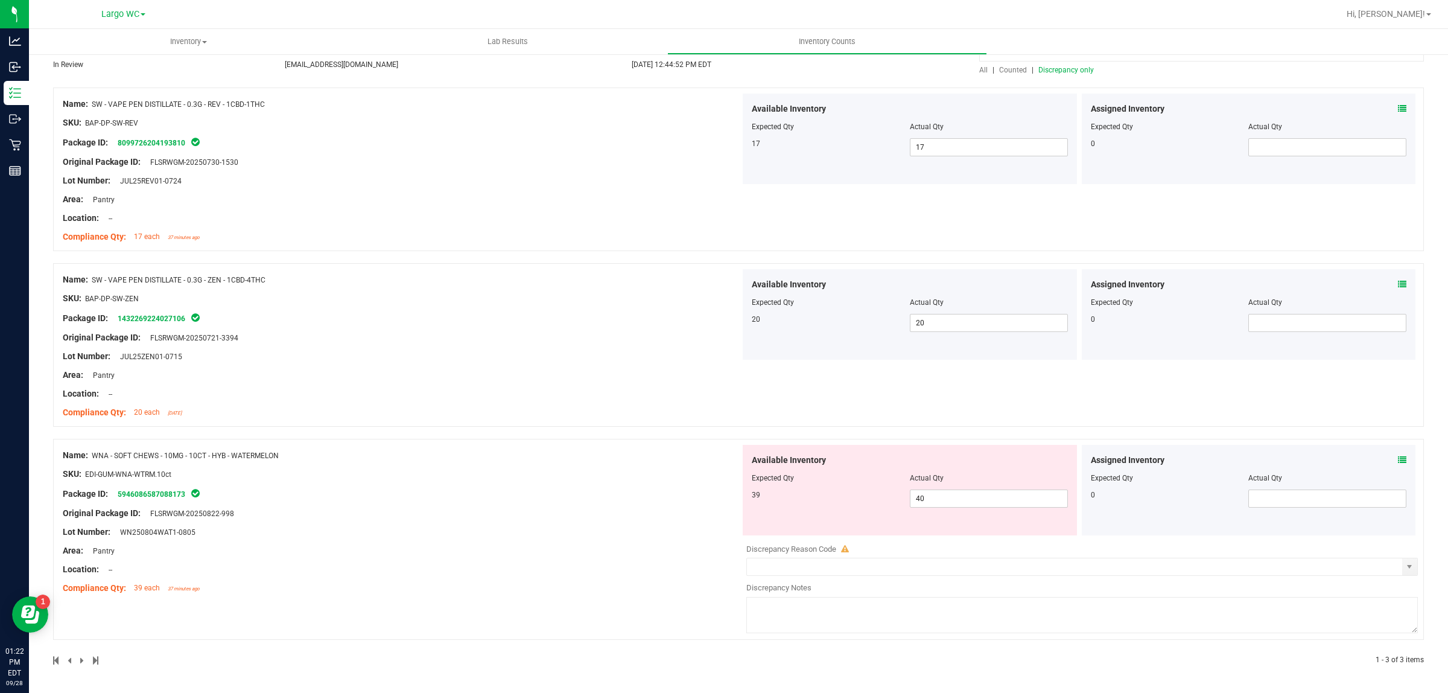
scroll to position [0, 0]
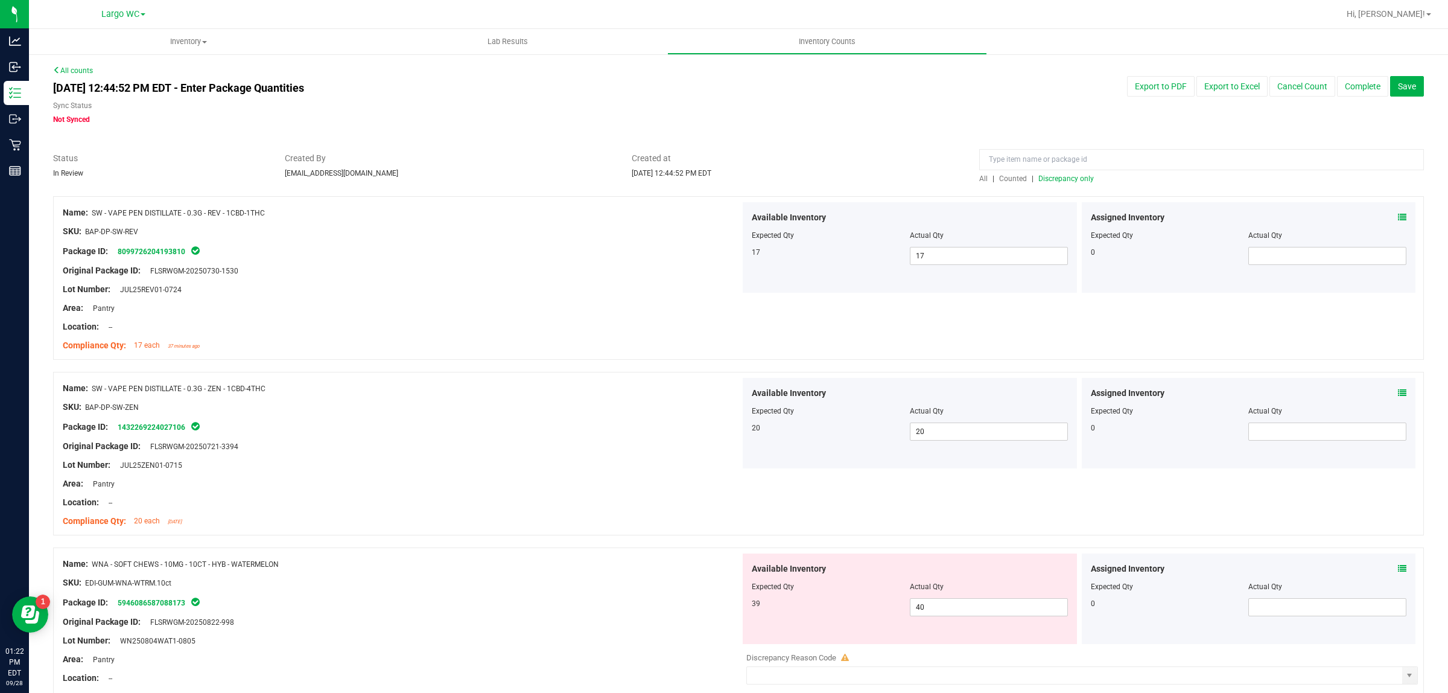
click at [1017, 178] on span "Counted" at bounding box center [1013, 178] width 28 height 8
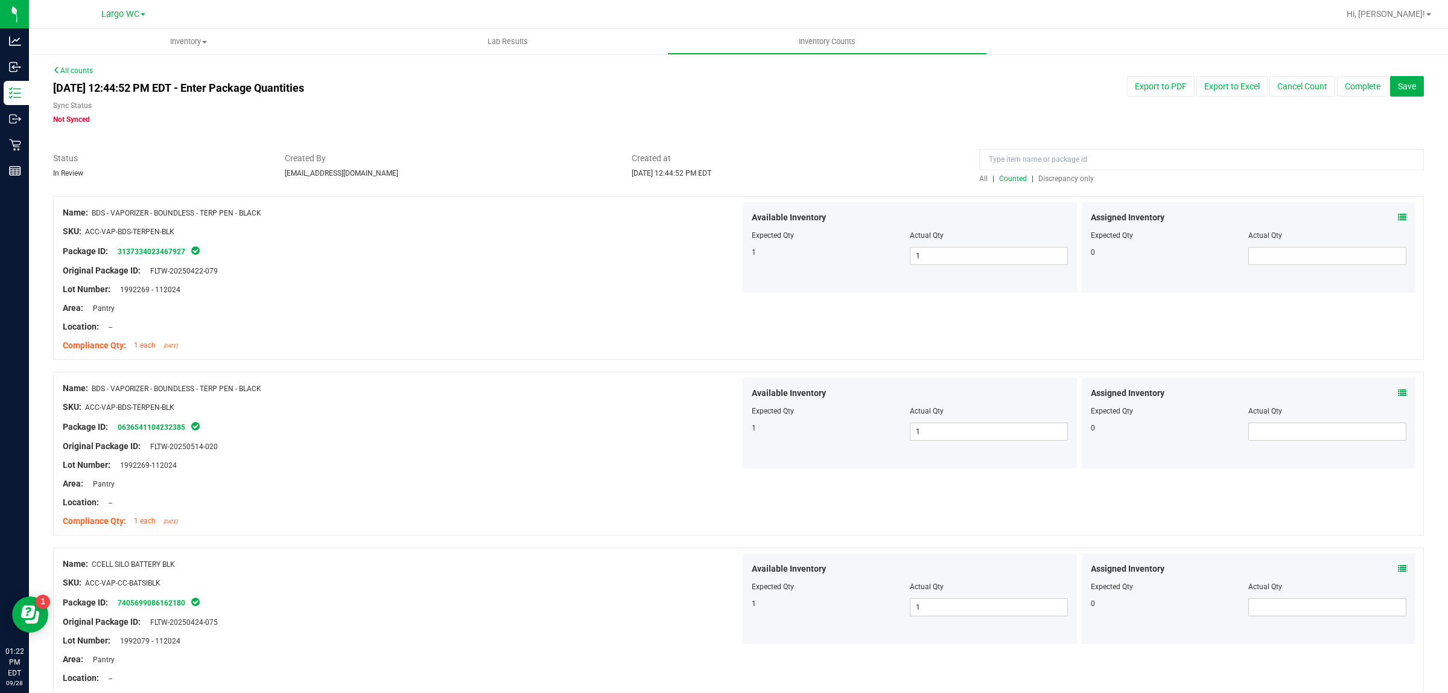
click at [1052, 178] on span "Discrepancy only" at bounding box center [1067, 178] width 56 height 8
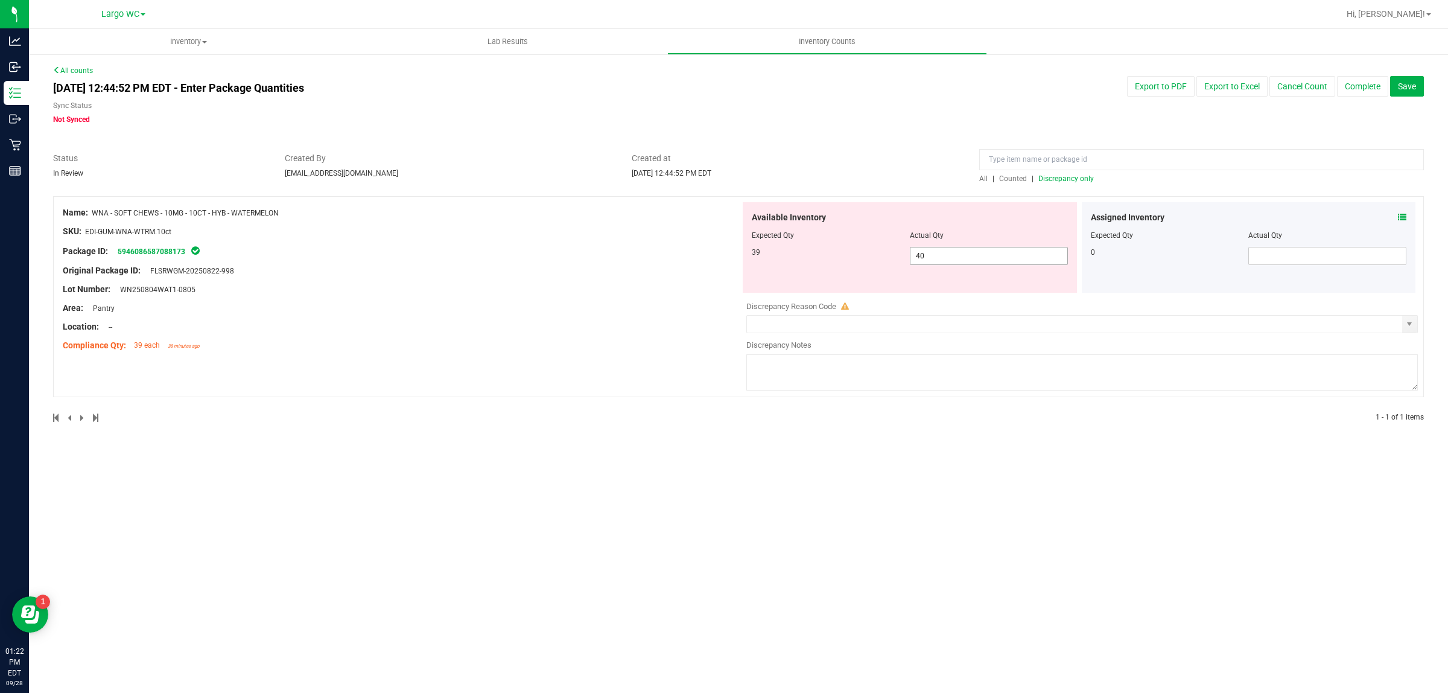
click at [987, 255] on input "40" at bounding box center [989, 255] width 157 height 17
click at [598, 278] on div at bounding box center [402, 280] width 678 height 6
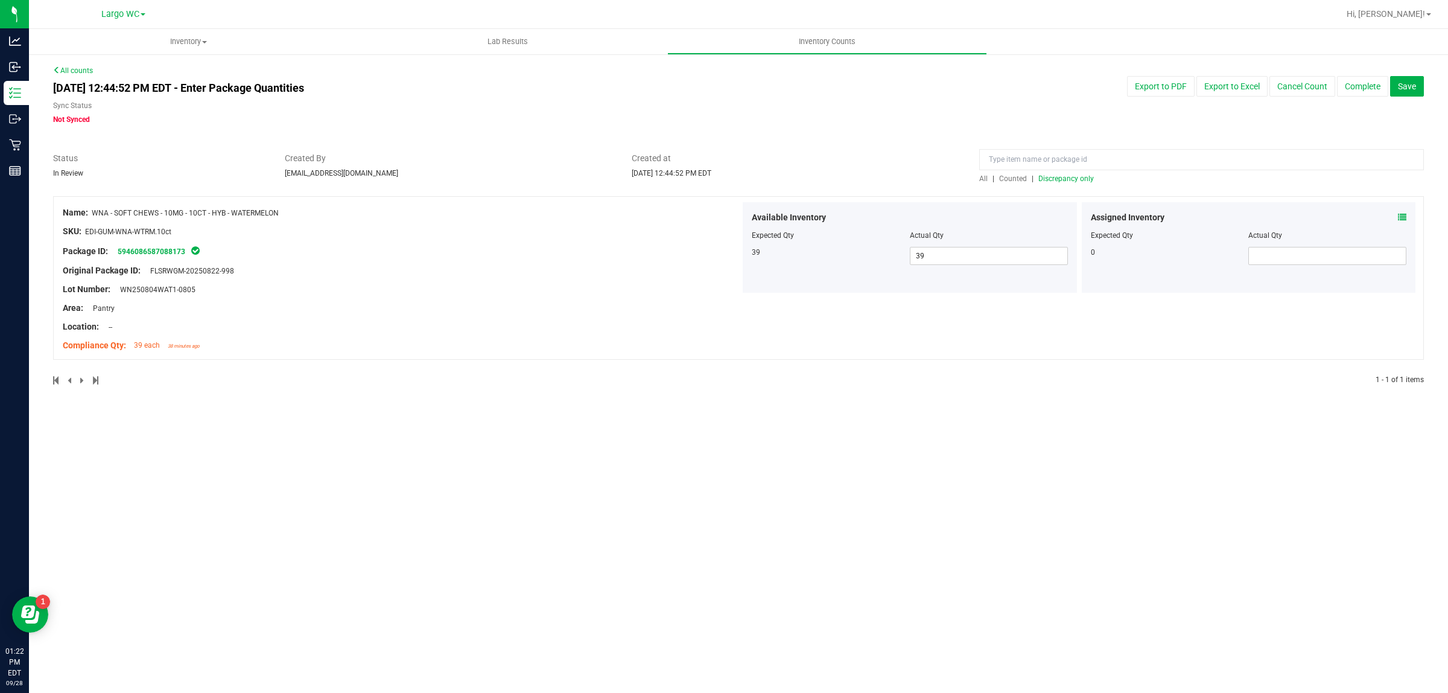
click at [1082, 179] on span "Discrepancy only" at bounding box center [1067, 178] width 56 height 8
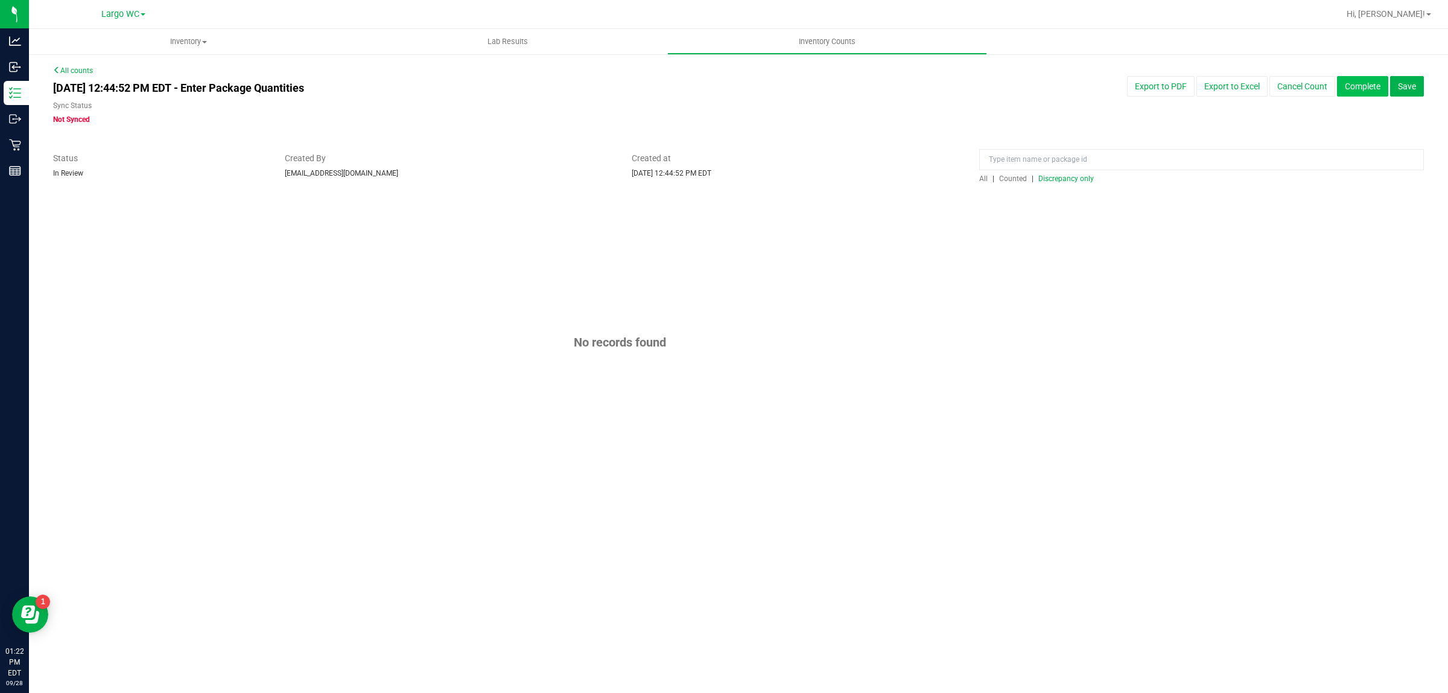
click at [1367, 86] on button "Complete" at bounding box center [1362, 86] width 51 height 21
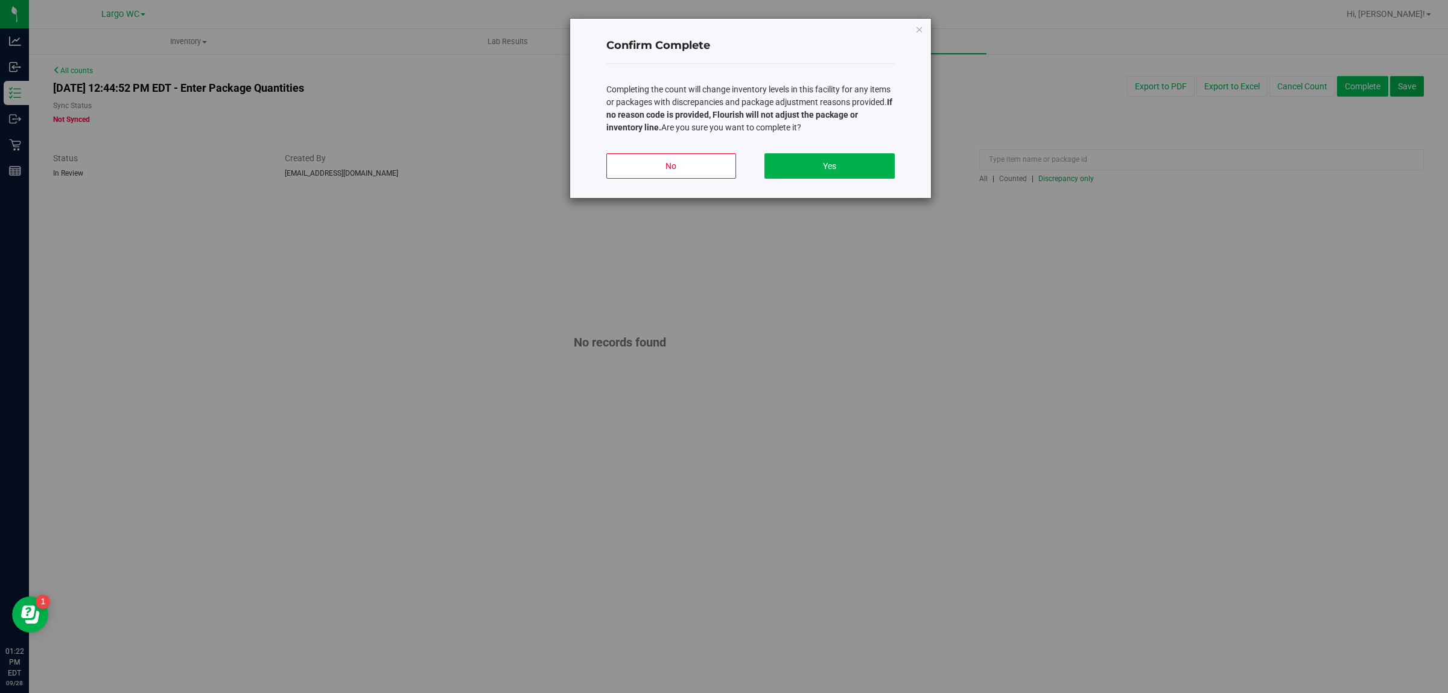
click at [852, 161] on button "Yes" at bounding box center [830, 165] width 130 height 25
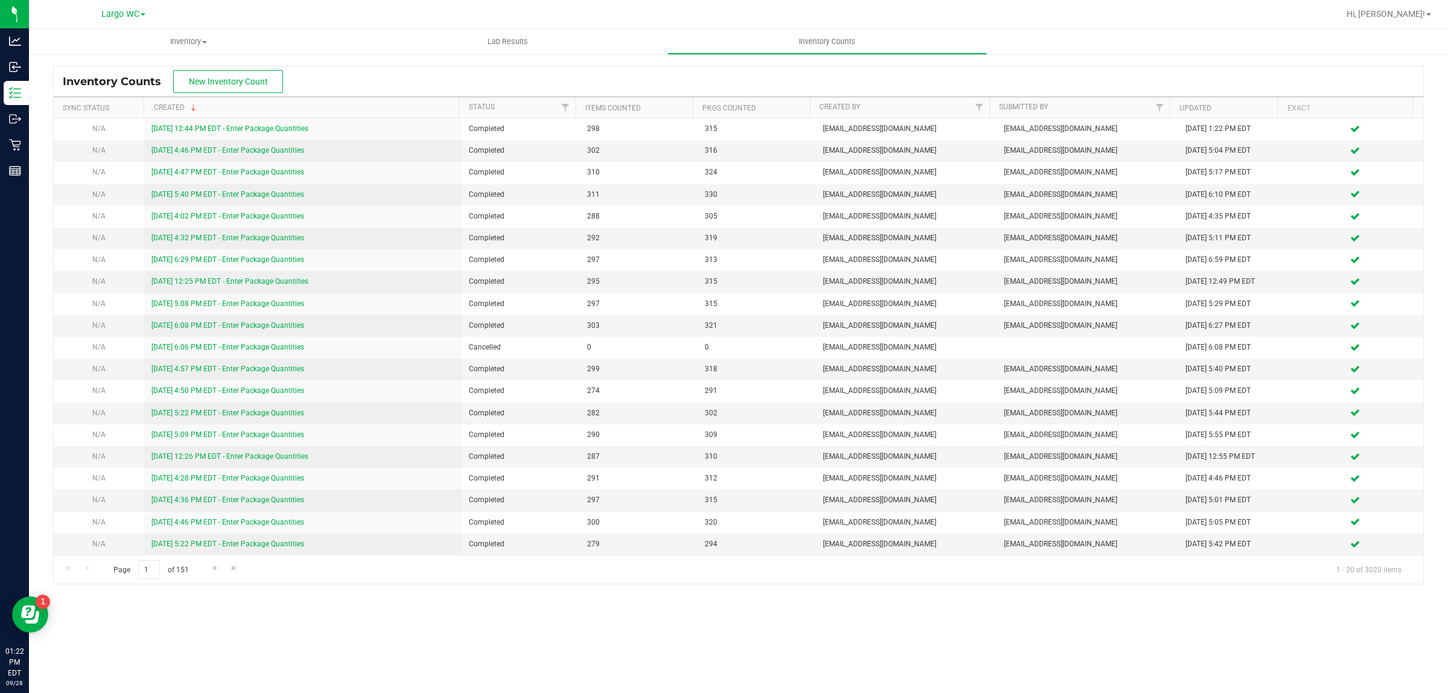
click at [498, 652] on div "Inventory All packages All inventory Waste log Create inventory Lab Results Inv…" at bounding box center [739, 361] width 1420 height 664
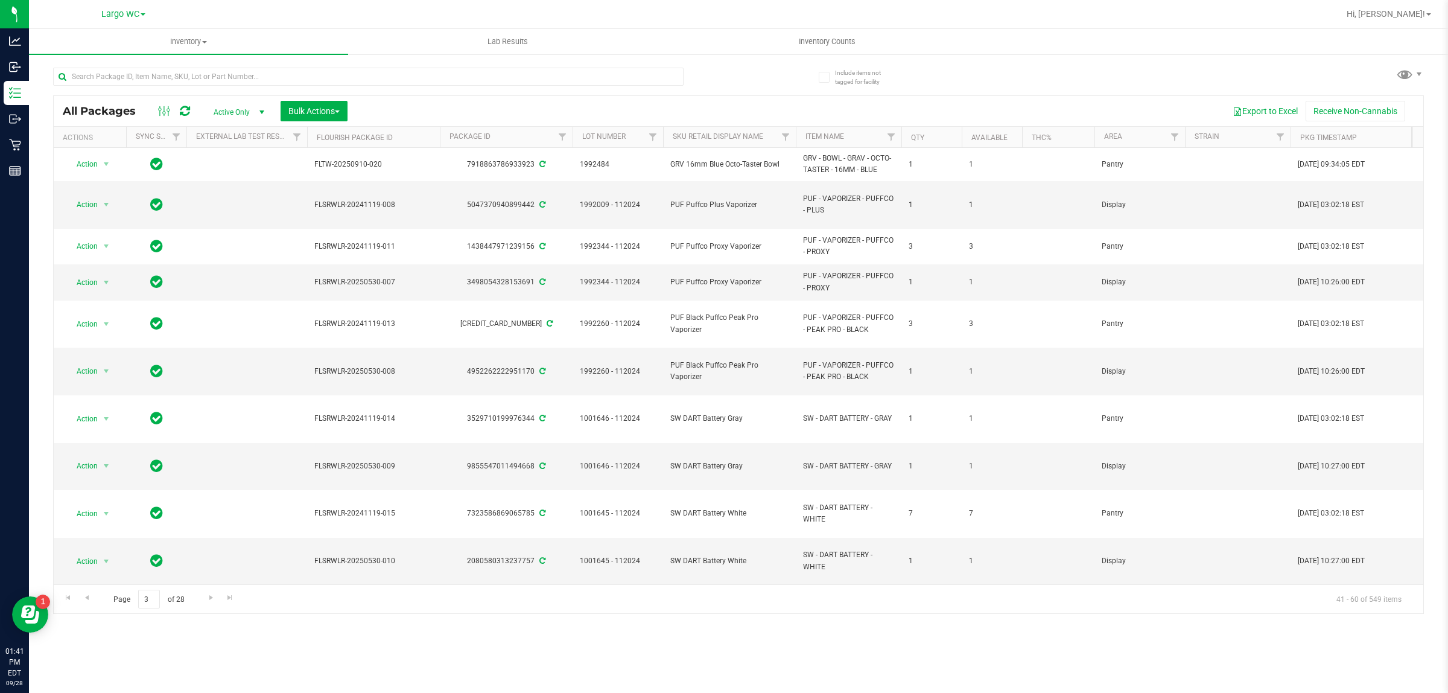
scroll to position [0, 517]
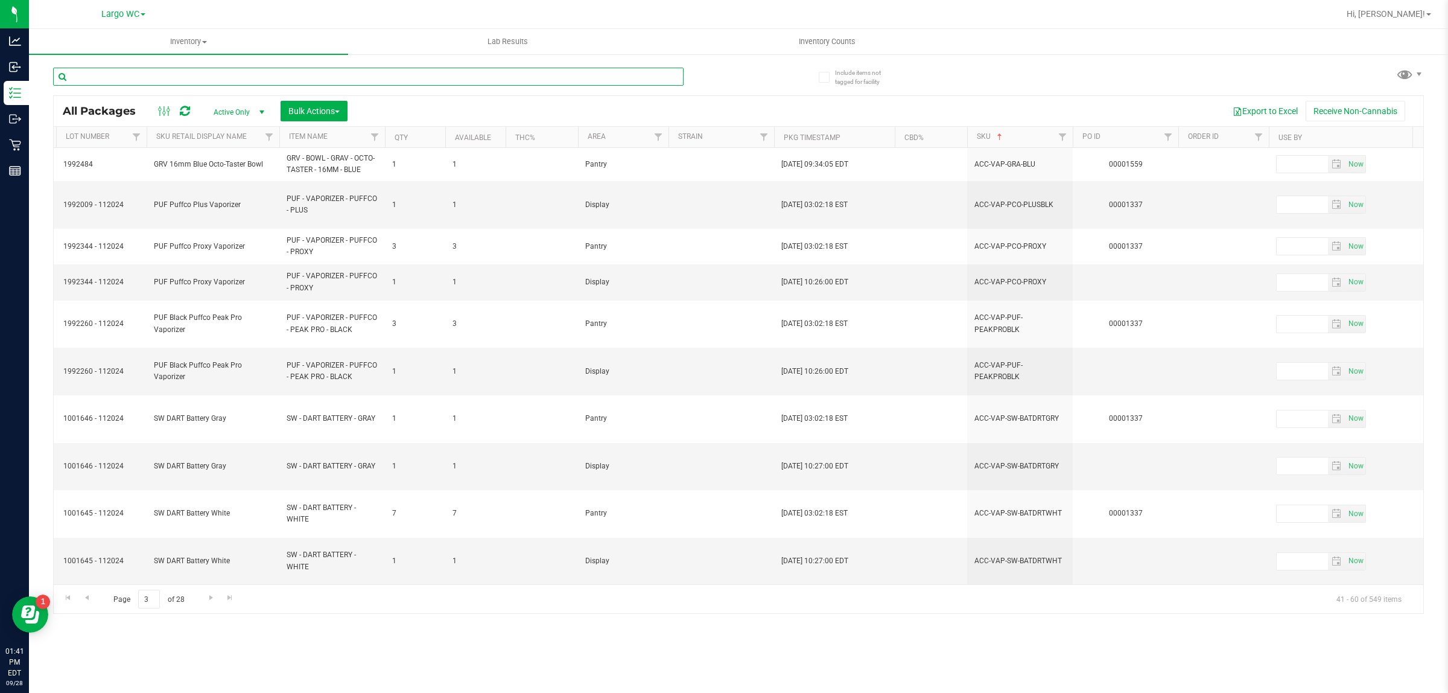
click at [118, 80] on input "text" at bounding box center [368, 77] width 631 height 18
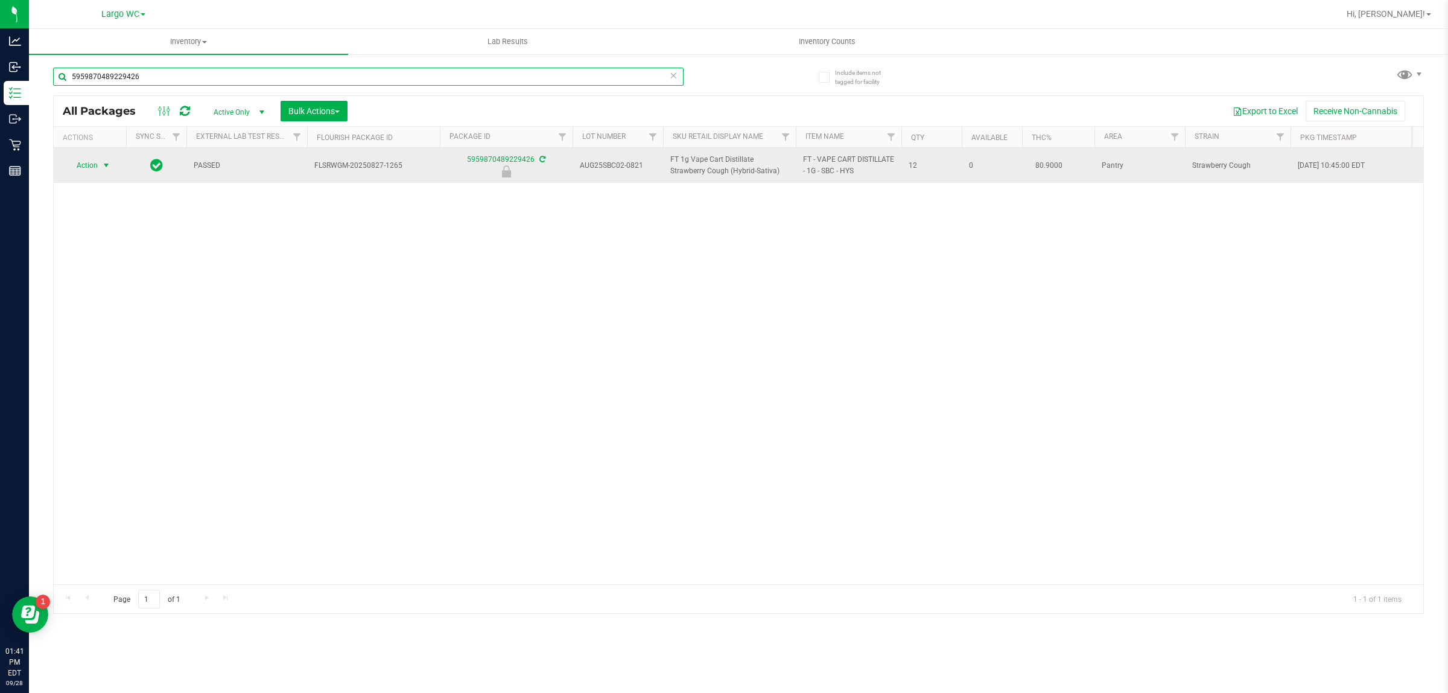
type input "5959870489229426"
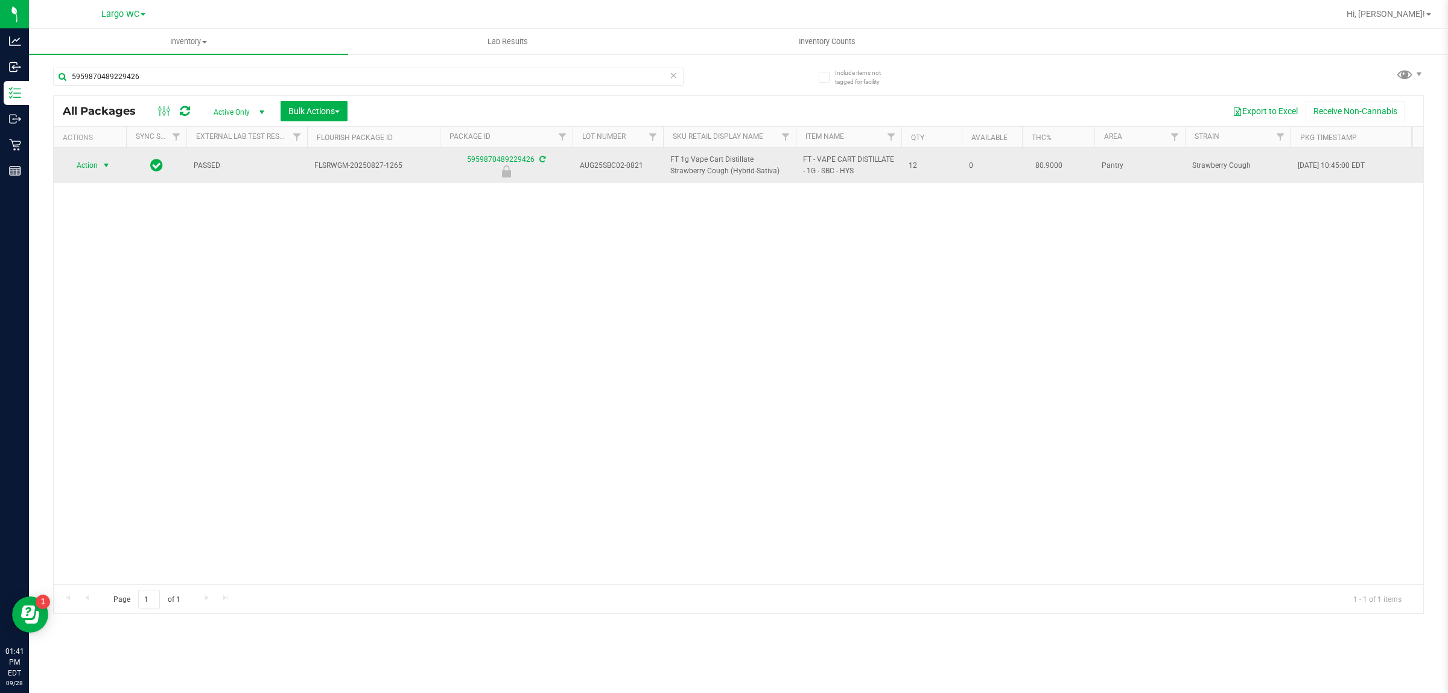
click at [106, 167] on span "select" at bounding box center [106, 166] width 10 height 10
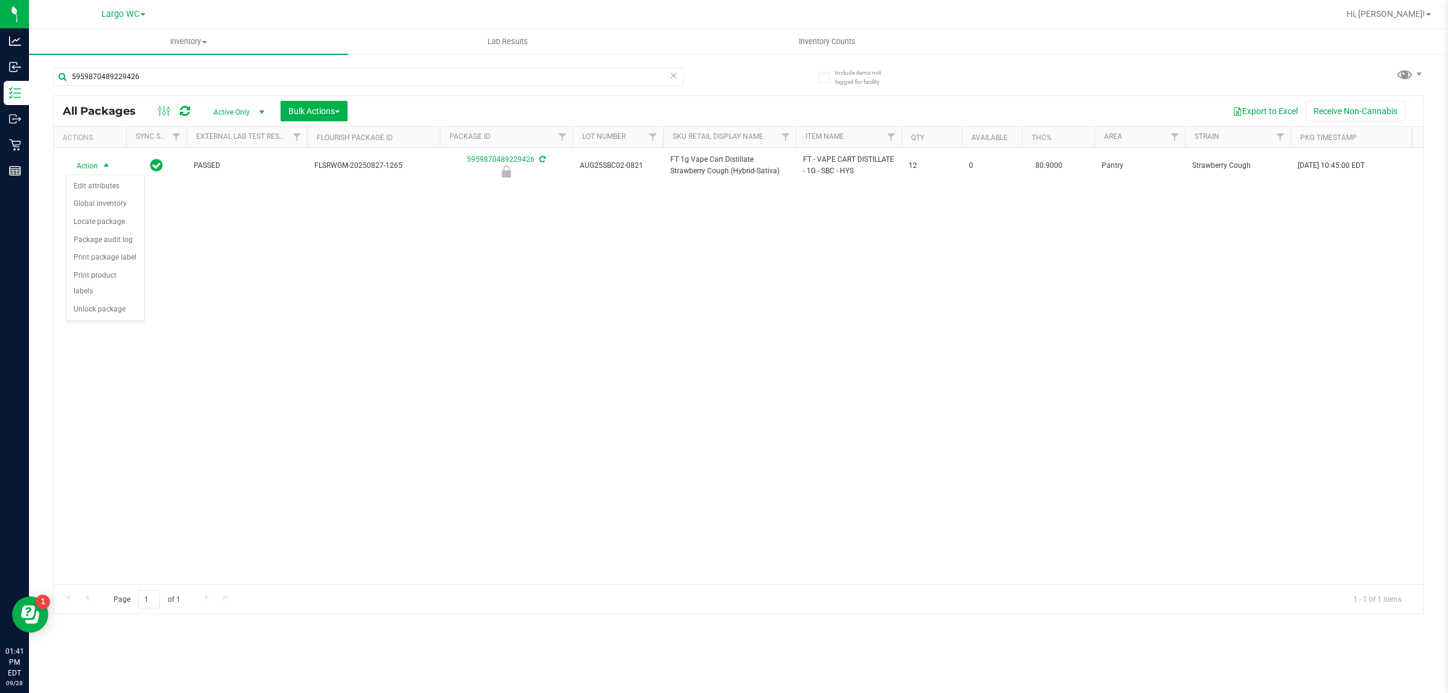
click at [91, 305] on div "Action Edit attributes Global inventory Locate package Package audit log Print …" at bounding box center [105, 247] width 79 height 147
click at [95, 301] on li "Unlock package" at bounding box center [105, 310] width 78 height 18
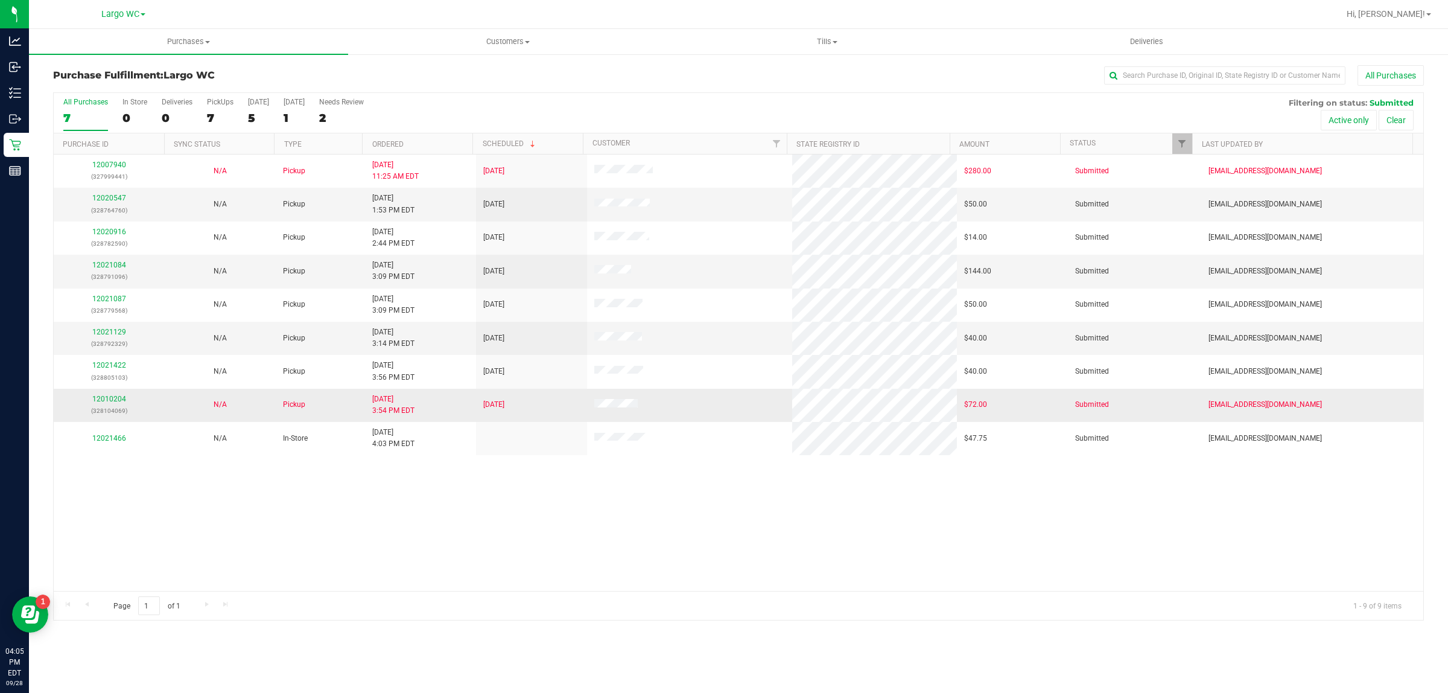
click at [83, 421] on td "12010204 (328104069)" at bounding box center [109, 405] width 111 height 33
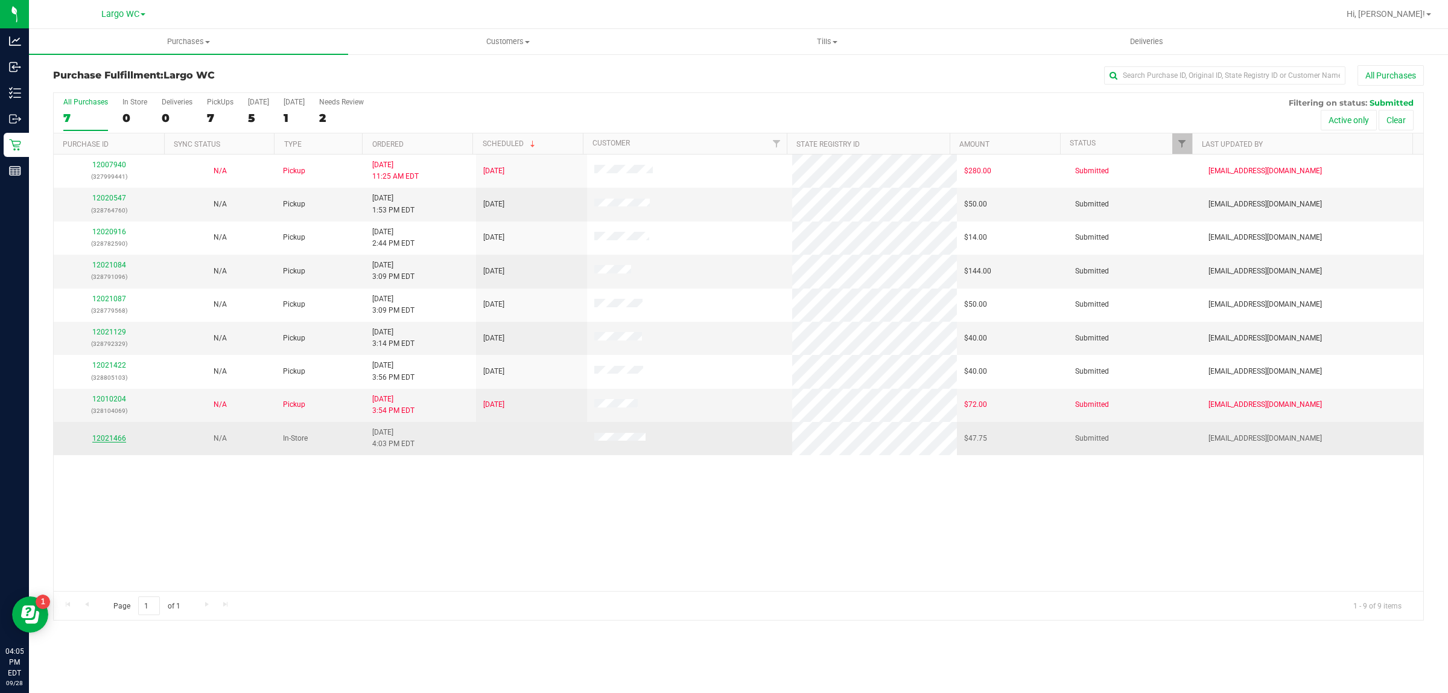
click at [104, 436] on link "12021466" at bounding box center [109, 438] width 34 height 8
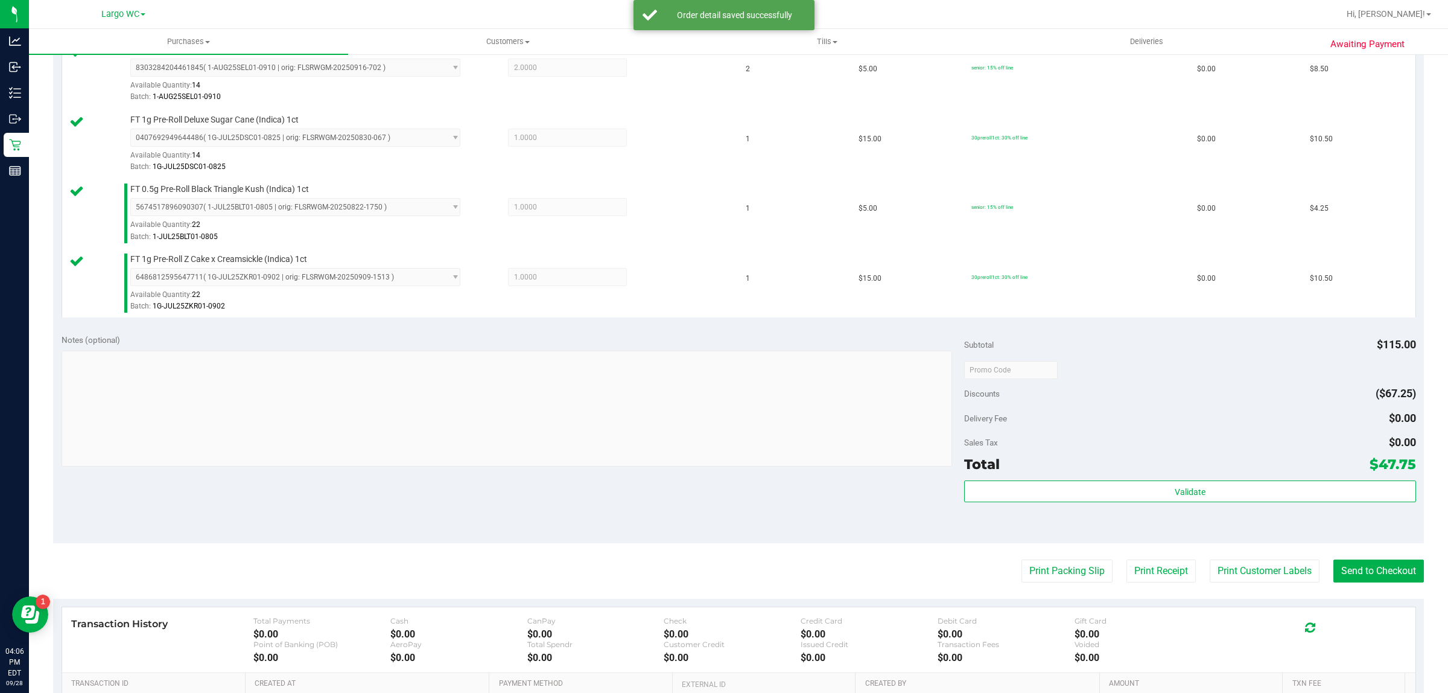
scroll to position [417, 0]
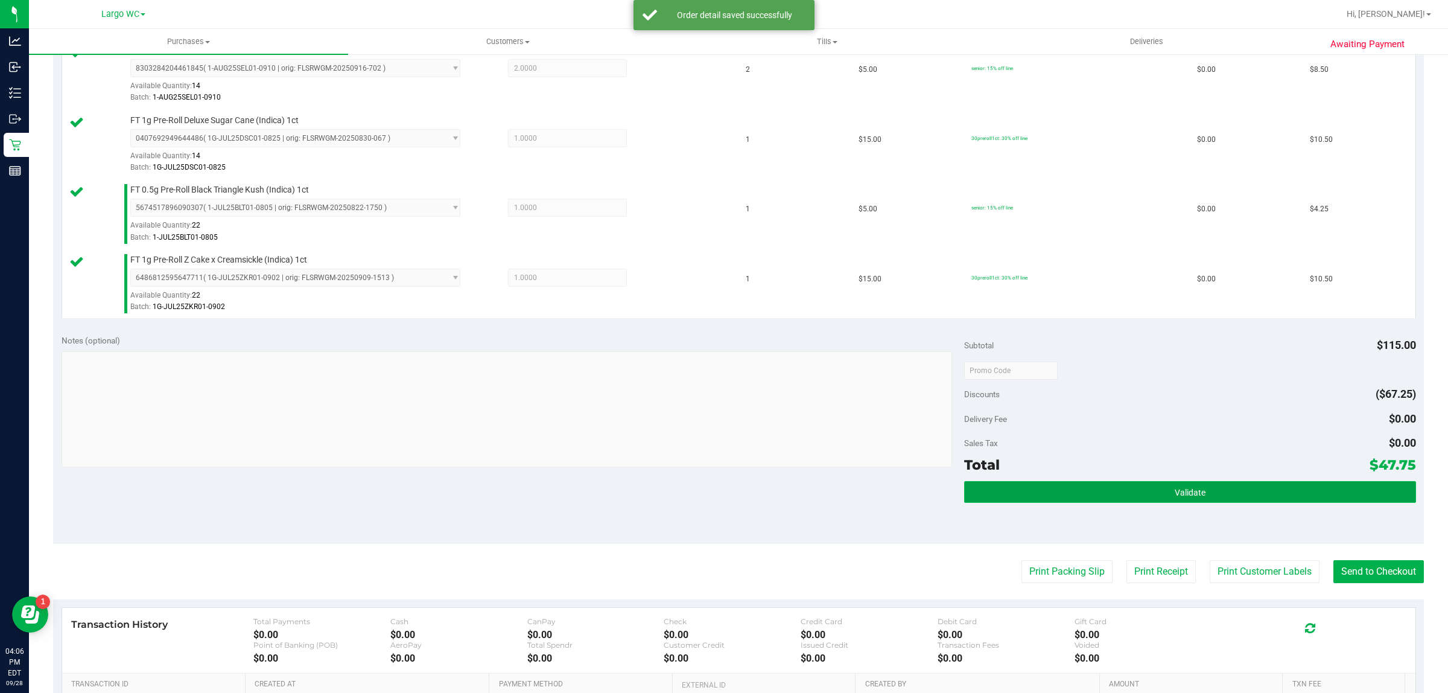
click at [1049, 503] on button "Validate" at bounding box center [1189, 492] width 451 height 22
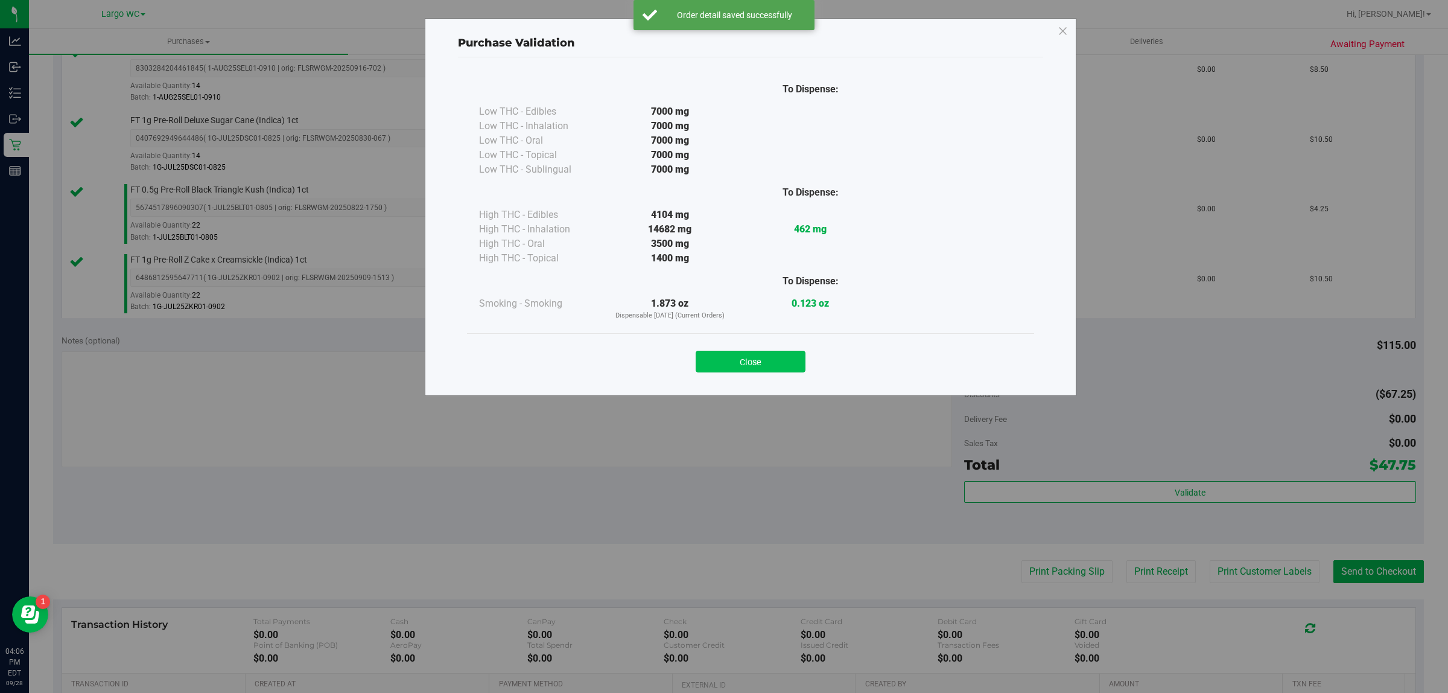
click at [747, 363] on button "Close" at bounding box center [751, 362] width 110 height 22
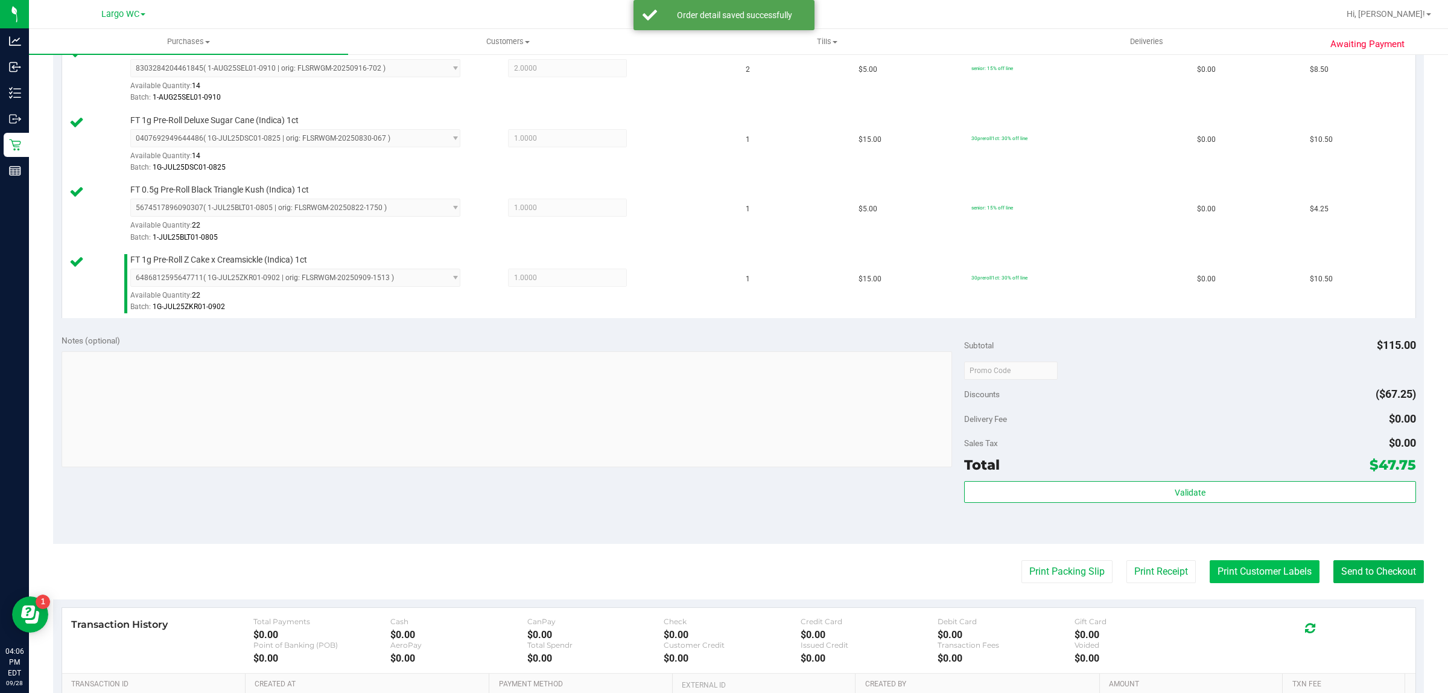
click at [1245, 566] on button "Print Customer Labels" at bounding box center [1265, 571] width 110 height 23
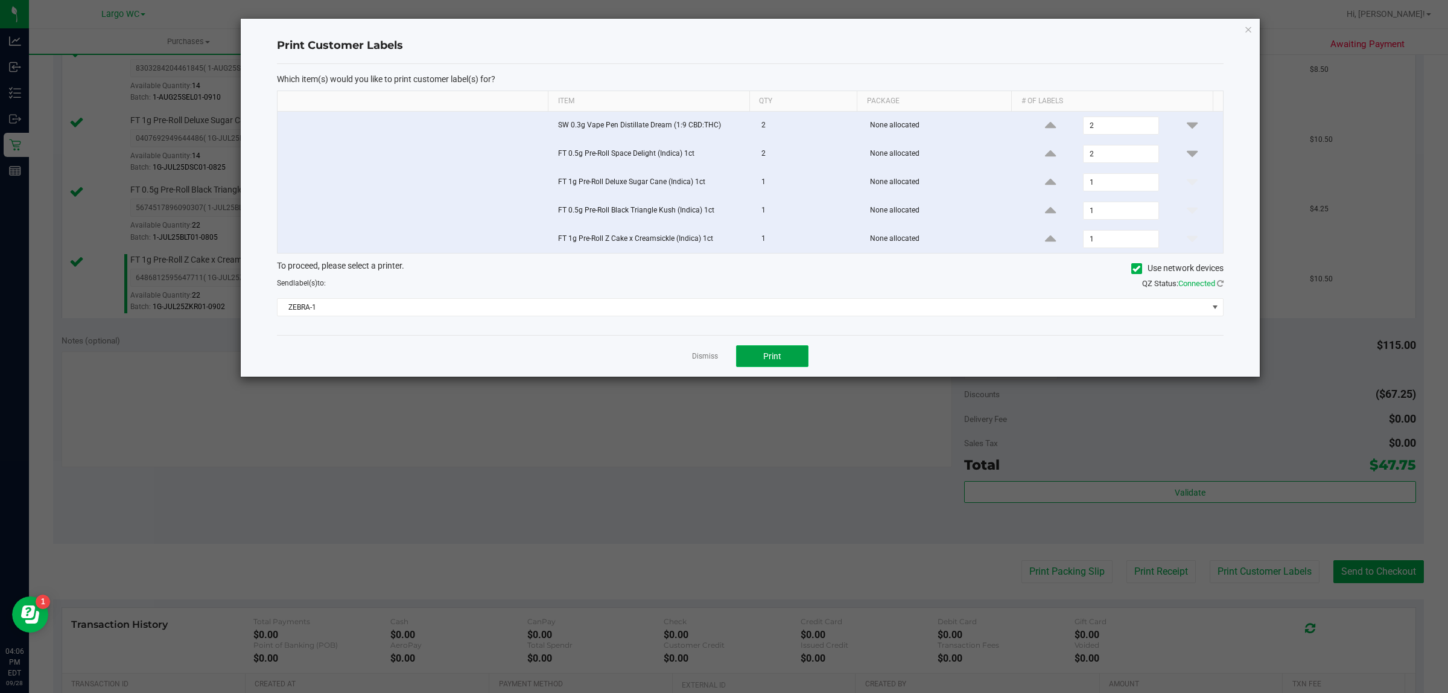
click at [763, 361] on span "Print" at bounding box center [772, 356] width 18 height 10
click at [1252, 26] on icon "button" at bounding box center [1248, 29] width 8 height 14
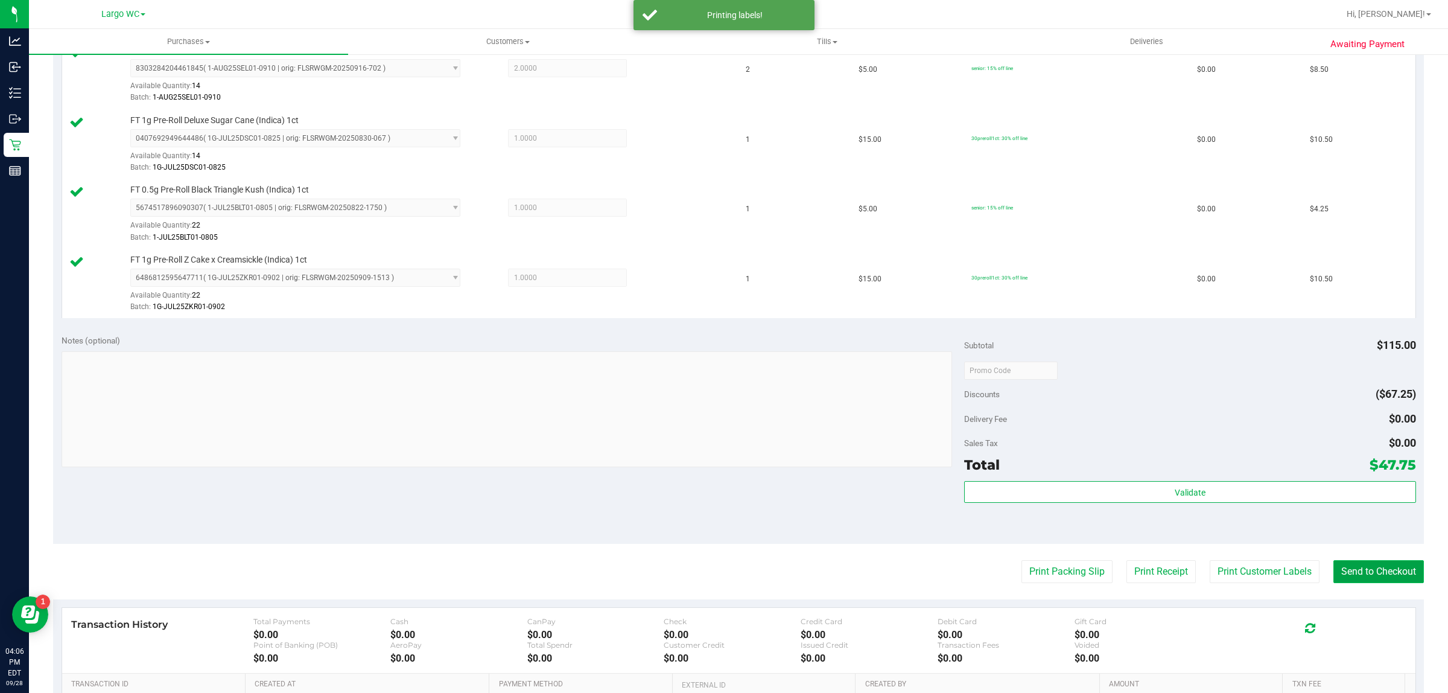
click at [1366, 572] on button "Send to Checkout" at bounding box center [1379, 571] width 91 height 23
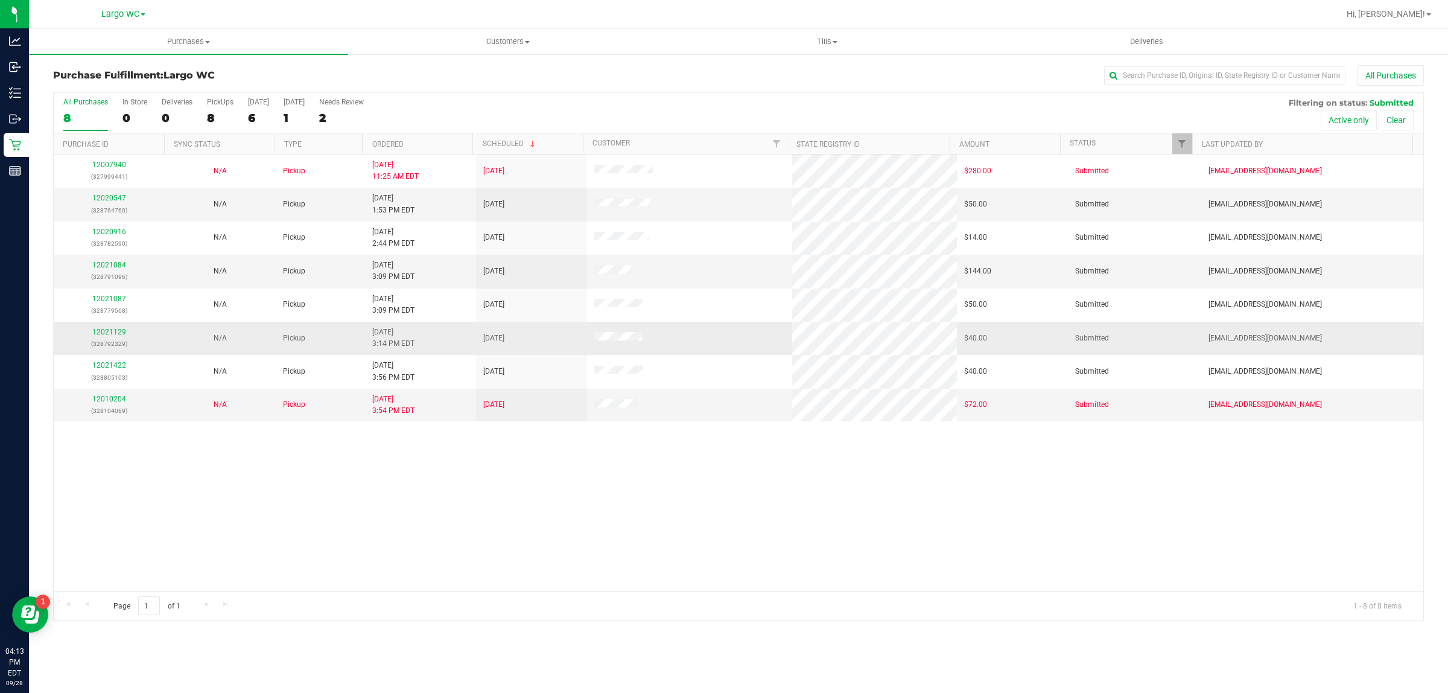
click at [112, 338] on div "12021129 (328792329)" at bounding box center [109, 338] width 97 height 23
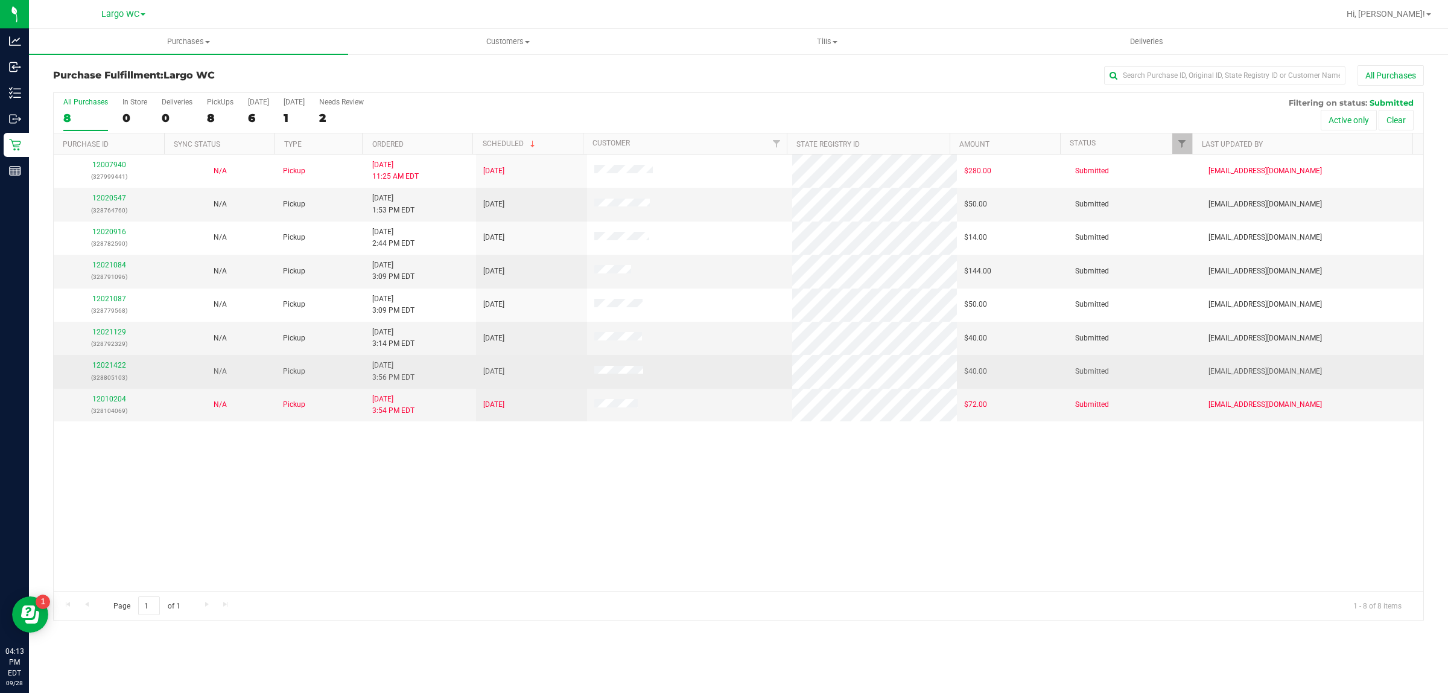
click at [120, 359] on td "12021422 (328805103)" at bounding box center [109, 371] width 111 height 33
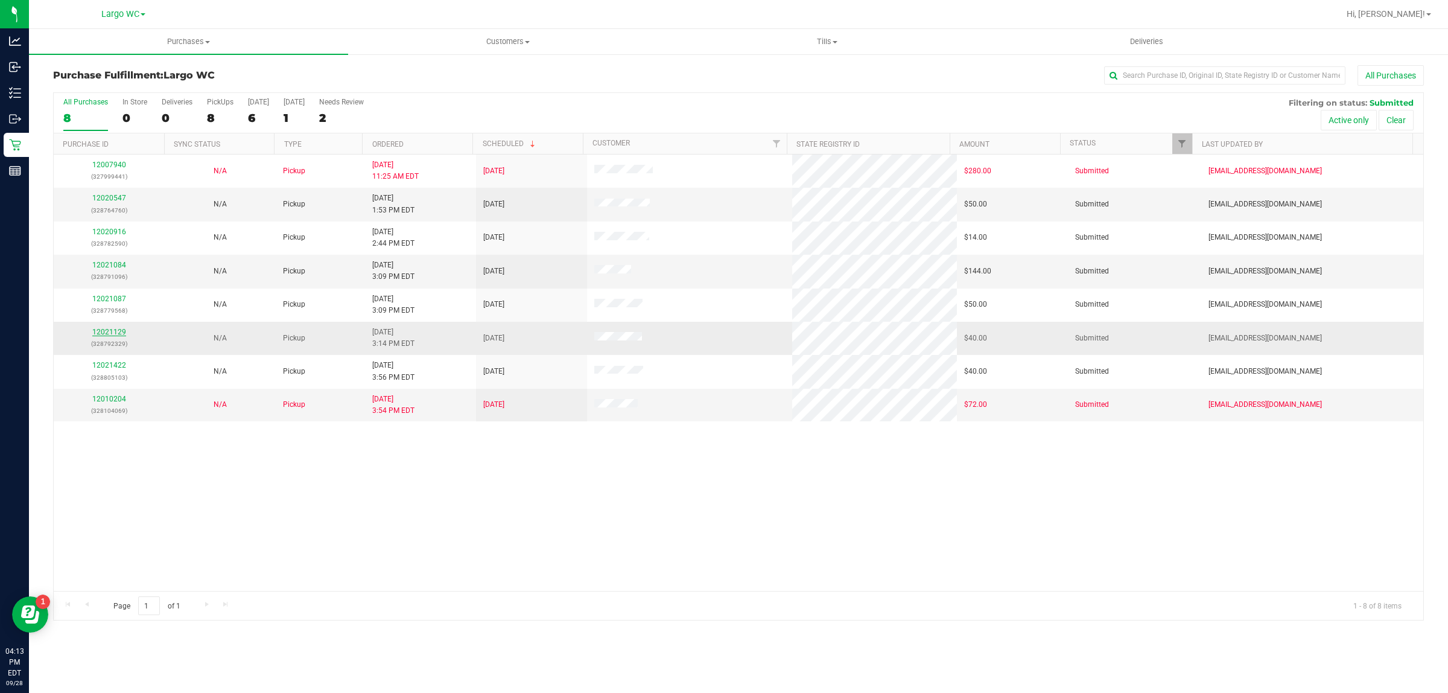
click at [116, 333] on link "12021129" at bounding box center [109, 332] width 34 height 8
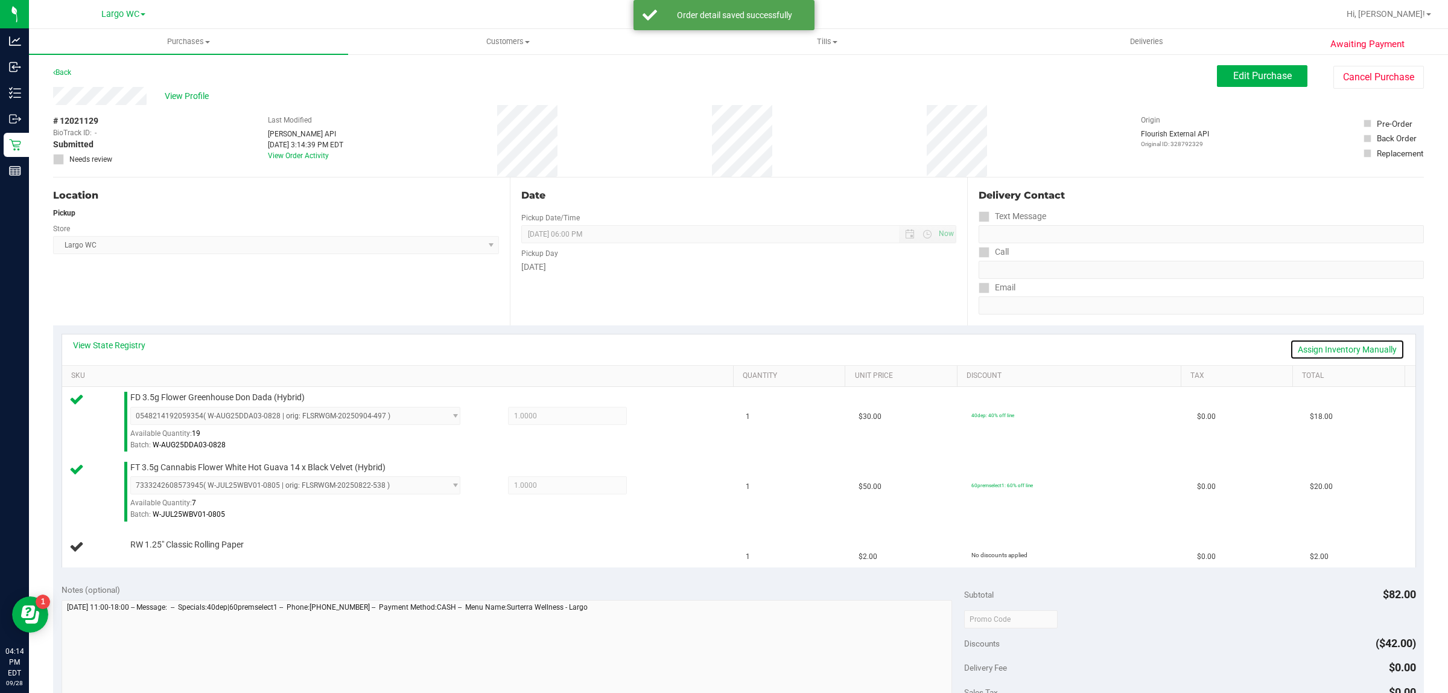
click at [1357, 347] on link "Assign Inventory Manually" at bounding box center [1347, 349] width 115 height 21
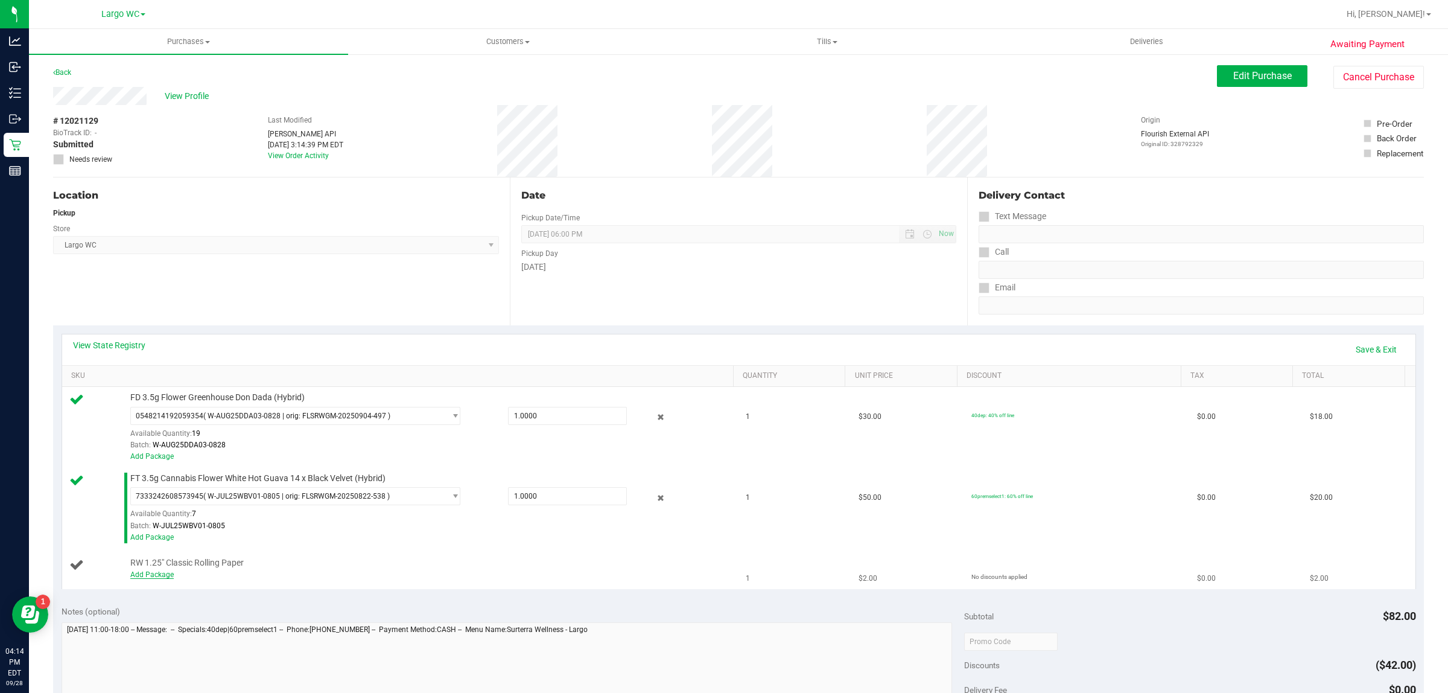
click at [160, 575] on link "Add Package" at bounding box center [151, 574] width 43 height 8
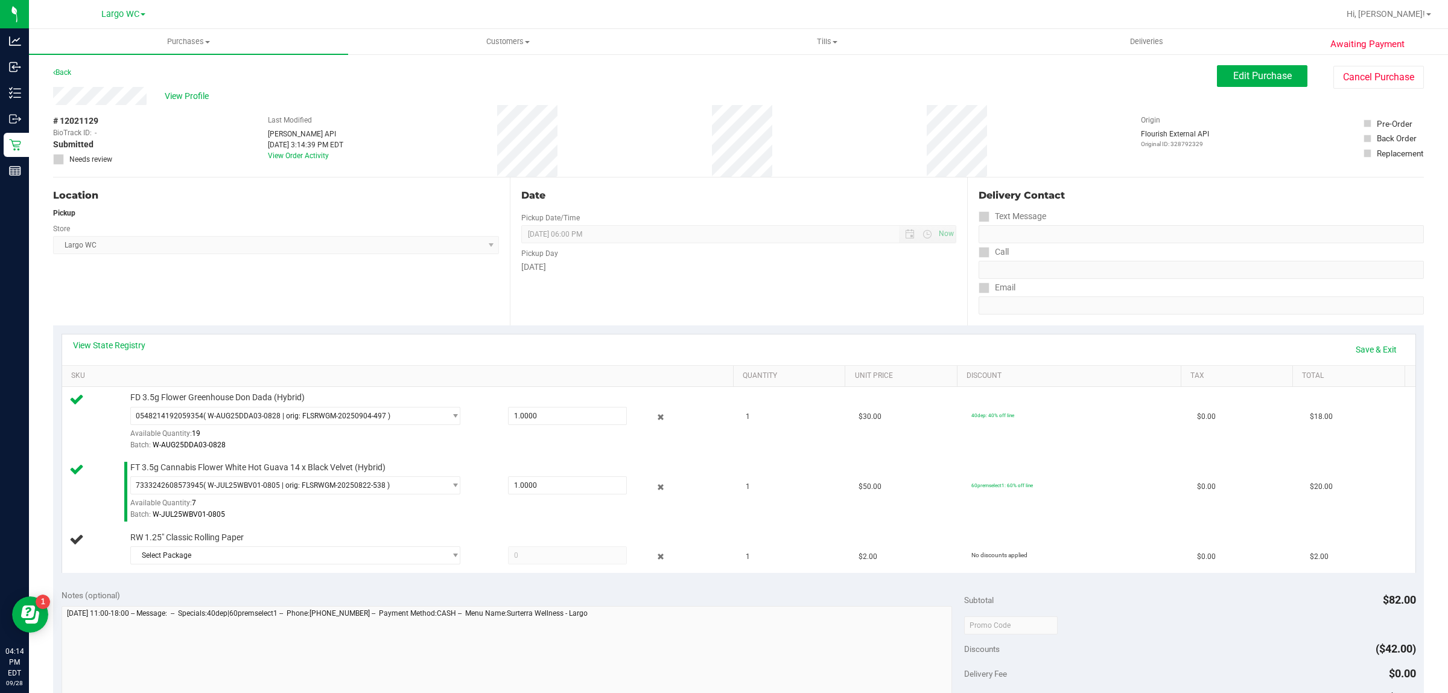
click at [185, 588] on div "Notes (optional) Subtotal $82.00 Discounts ($42.00) Delivery Fee $0.00 Sales Ta…" at bounding box center [738, 689] width 1371 height 217
click at [246, 553] on span "Select Package" at bounding box center [288, 555] width 314 height 17
click at [302, 605] on span "( 1992384-062025 | orig: FLTW-20250620-023 )" at bounding box center [284, 606] width 155 height 8
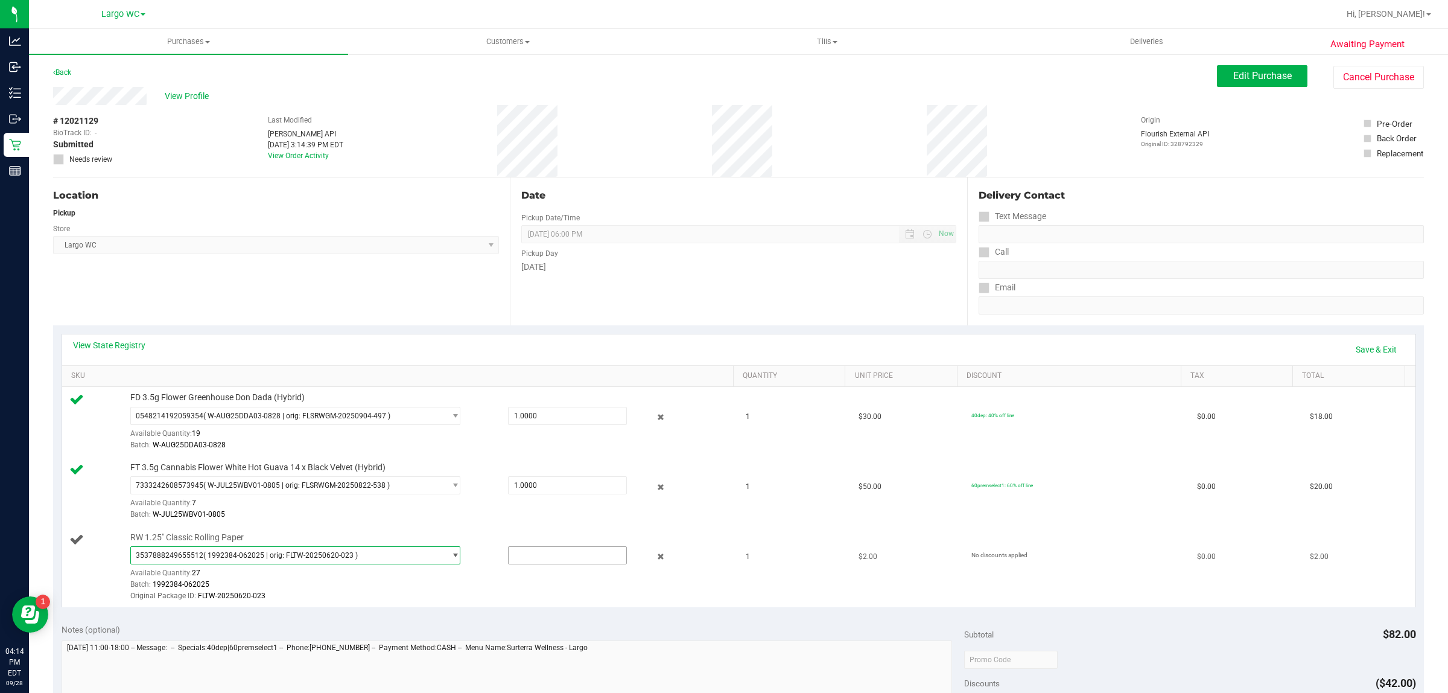
click at [550, 559] on input "text" at bounding box center [568, 555] width 118 height 17
type input "1"
click at [591, 626] on div "Notes (optional)" at bounding box center [513, 629] width 903 height 12
type input "1.0000"
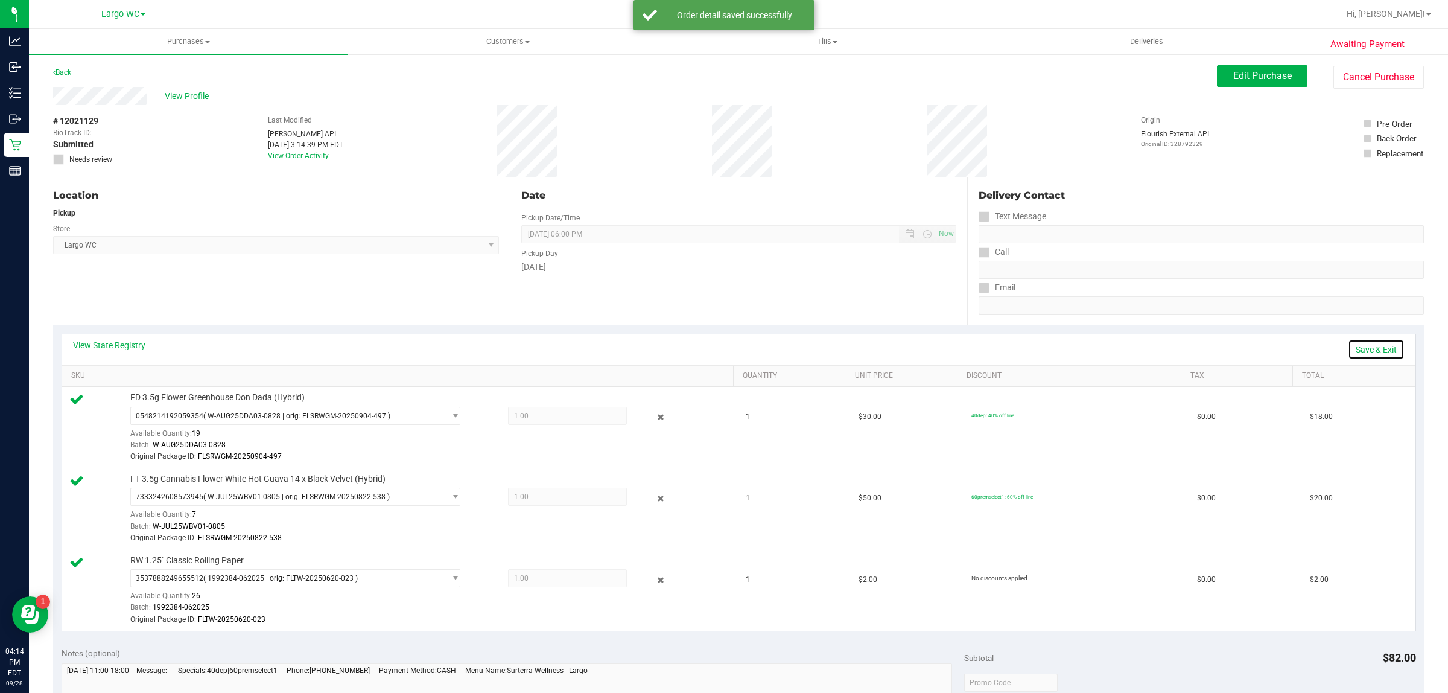
click at [1369, 346] on link "Save & Exit" at bounding box center [1376, 349] width 57 height 21
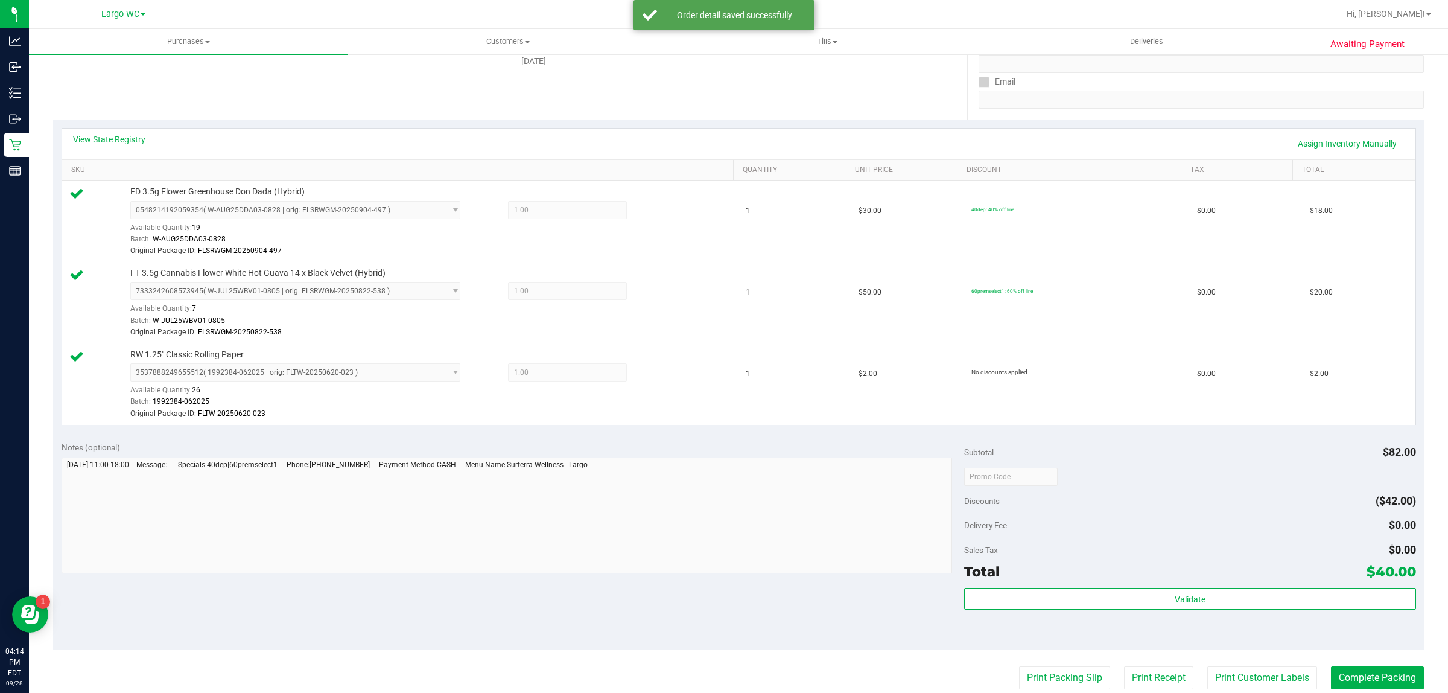
scroll to position [344, 0]
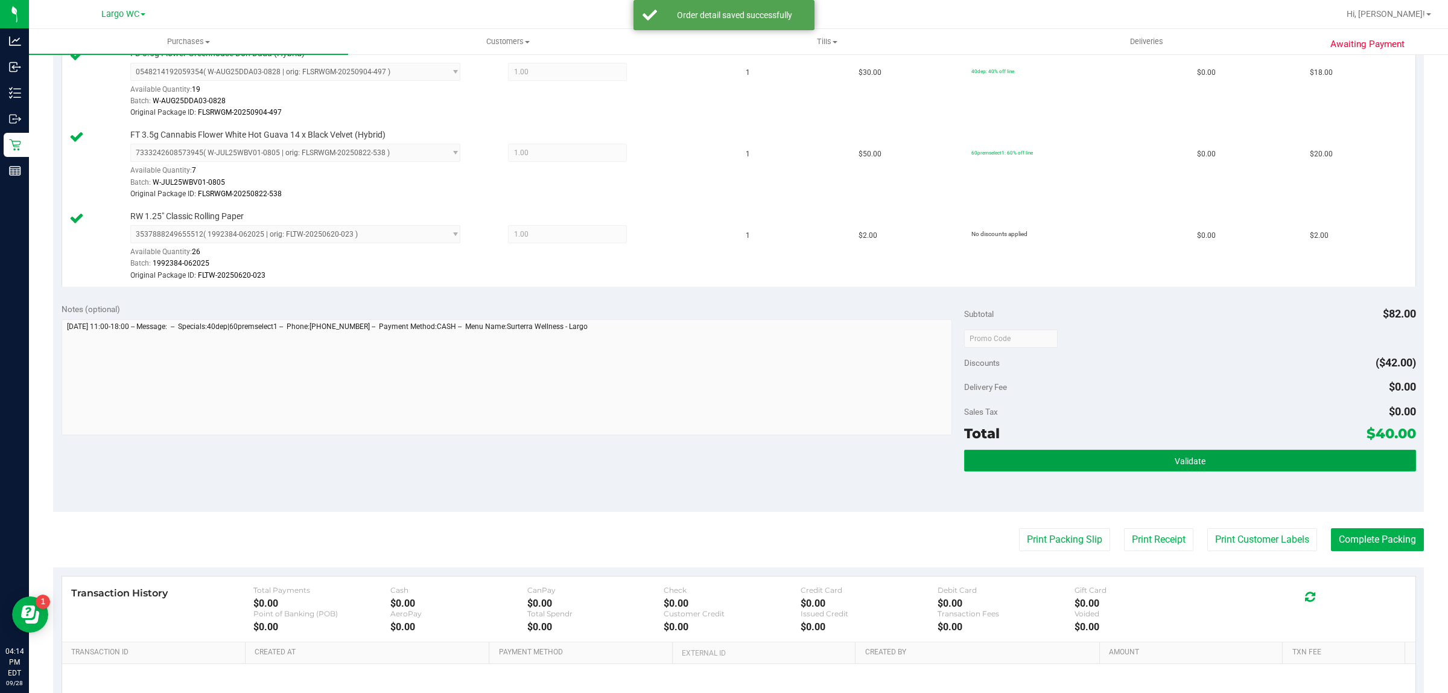
click at [1177, 462] on span "Validate" at bounding box center [1190, 461] width 31 height 10
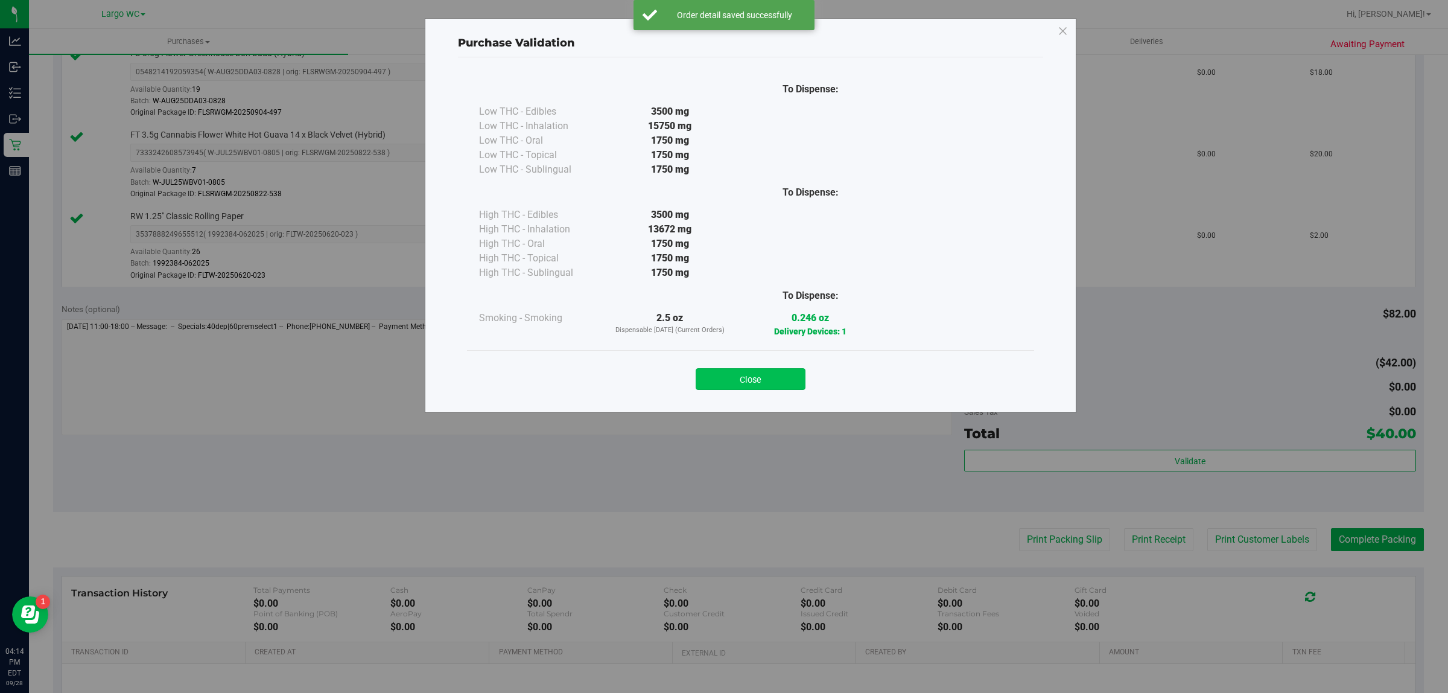
click at [765, 372] on button "Close" at bounding box center [751, 379] width 110 height 22
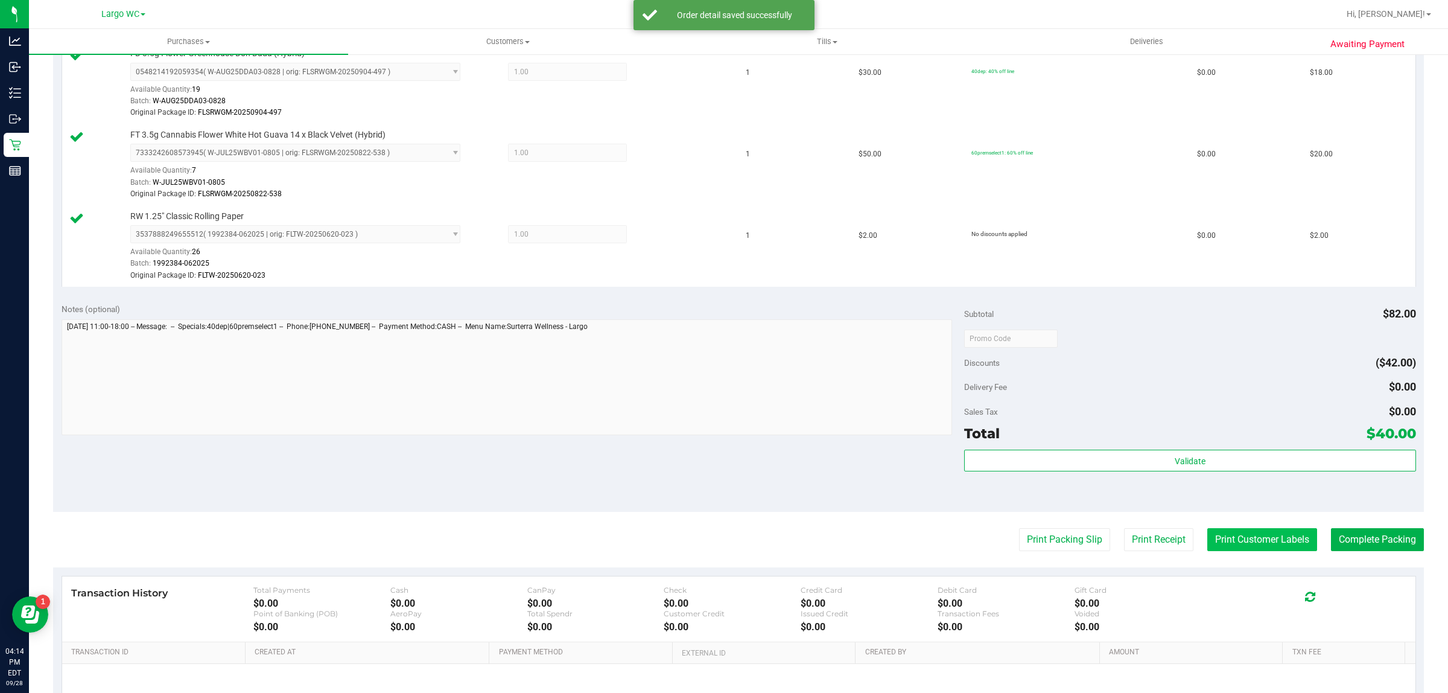
click at [1214, 535] on button "Print Customer Labels" at bounding box center [1263, 539] width 110 height 23
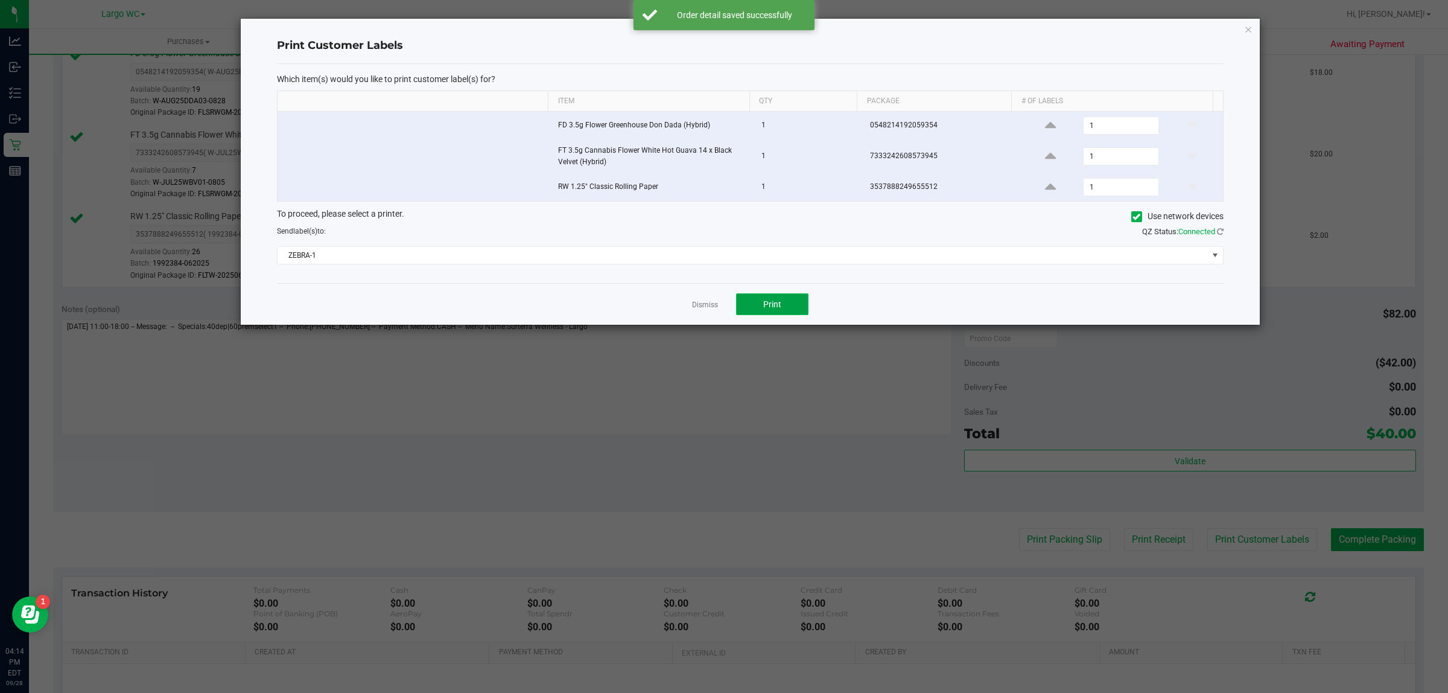
click at [749, 298] on button "Print" at bounding box center [772, 304] width 72 height 22
click at [1248, 28] on icon "button" at bounding box center [1248, 29] width 8 height 14
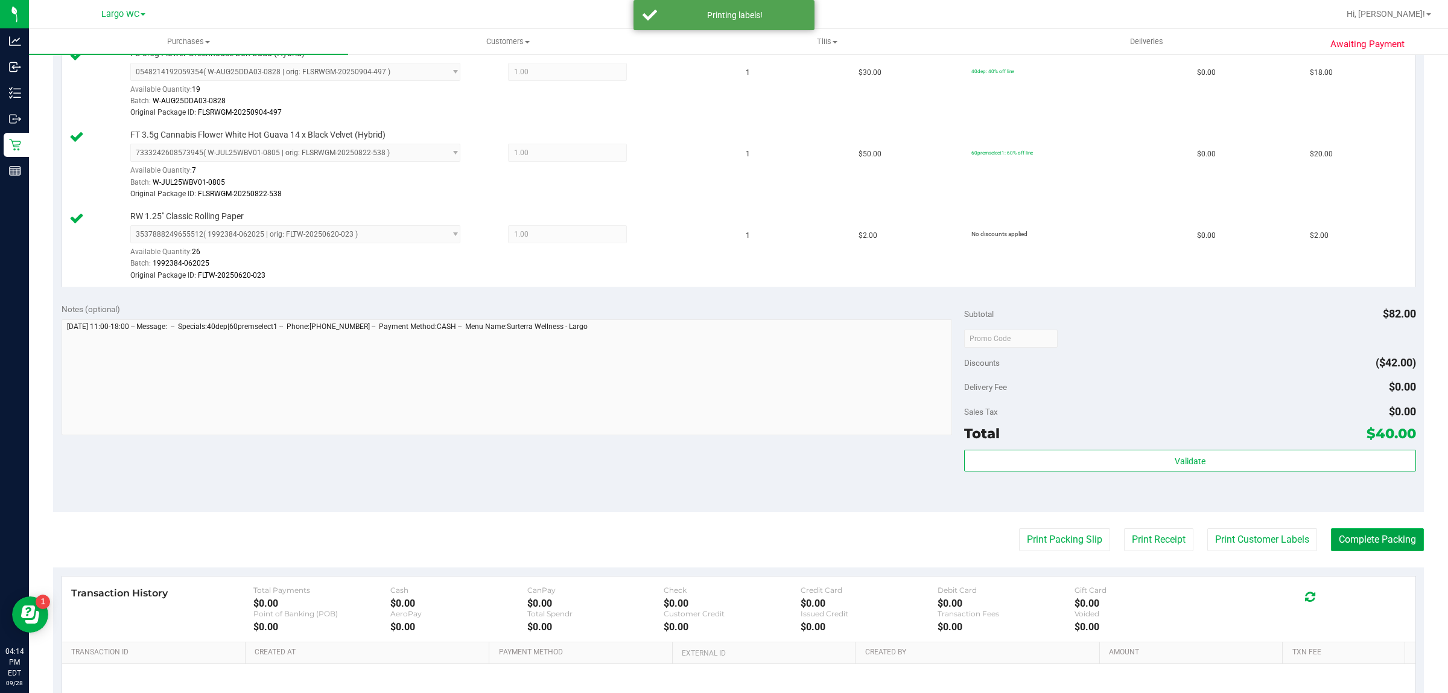
click at [1397, 551] on button "Complete Packing" at bounding box center [1377, 539] width 93 height 23
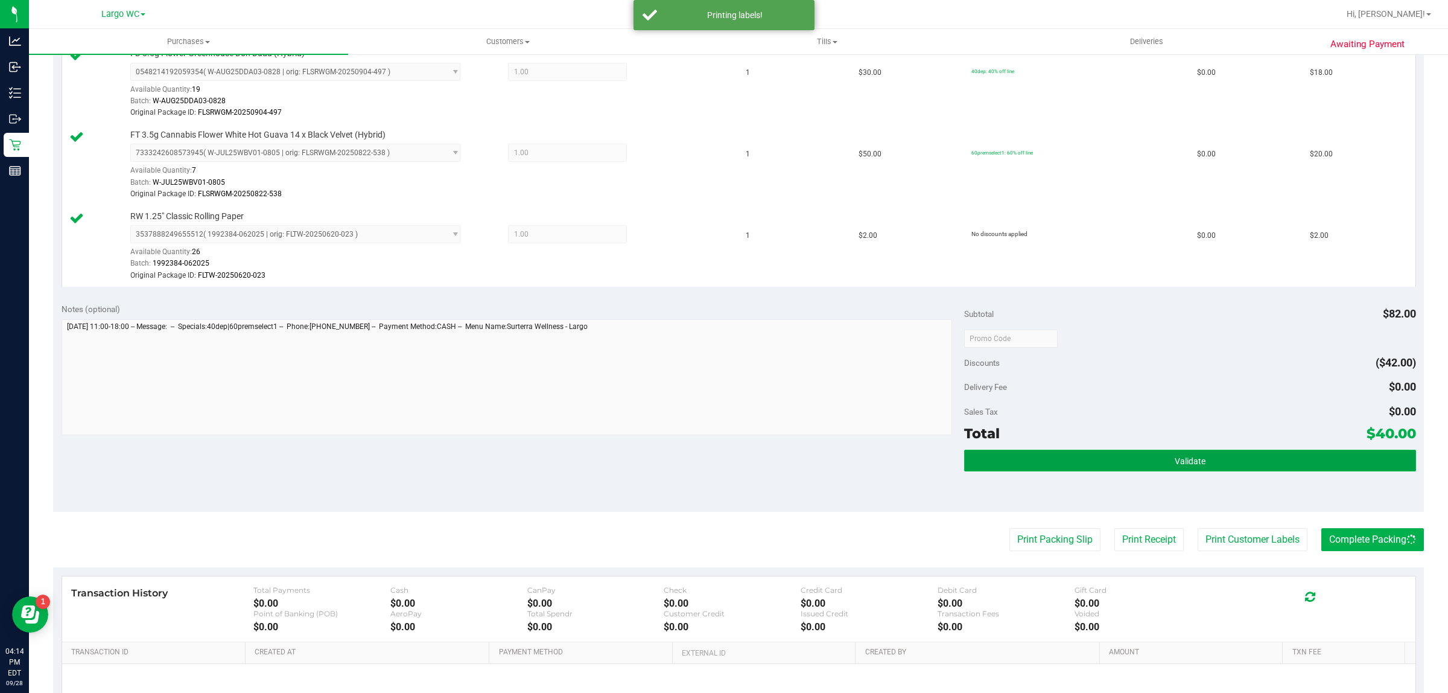
click at [1160, 459] on button "Validate" at bounding box center [1189, 461] width 451 height 22
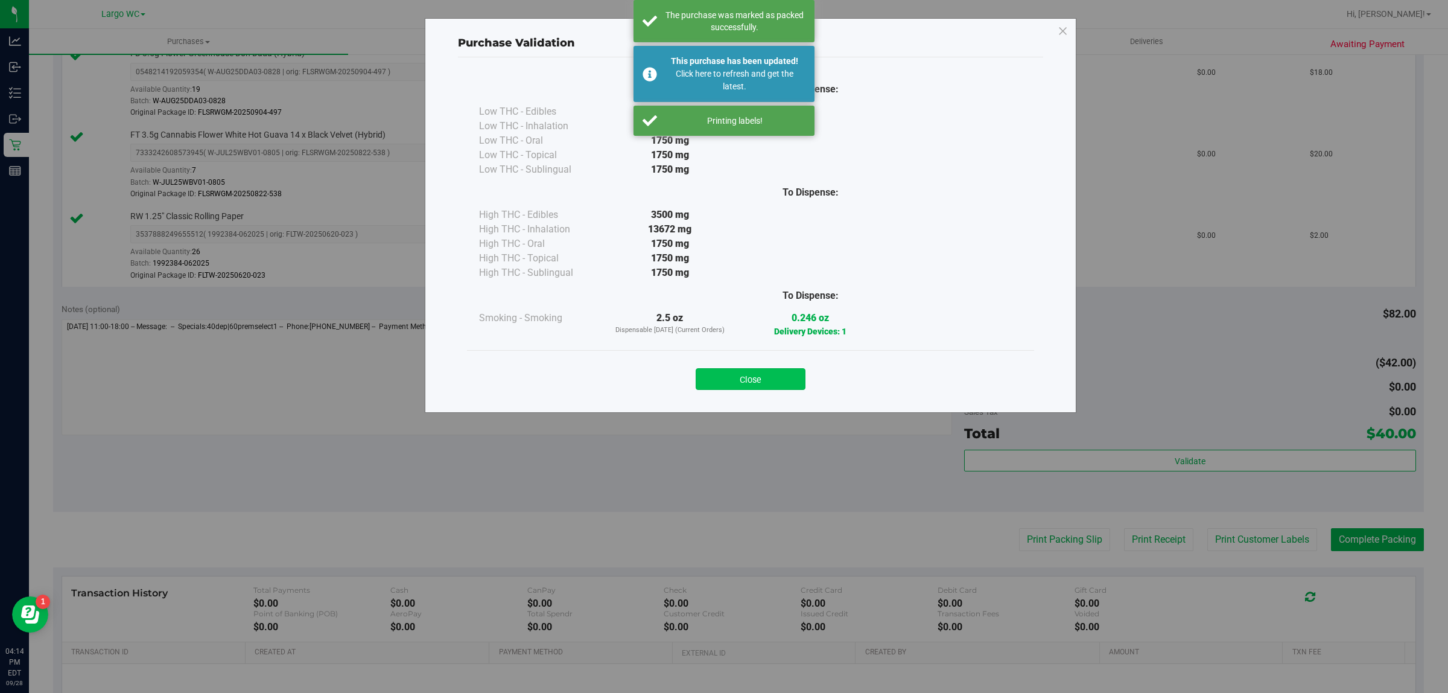
click at [744, 375] on button "Close" at bounding box center [751, 379] width 110 height 22
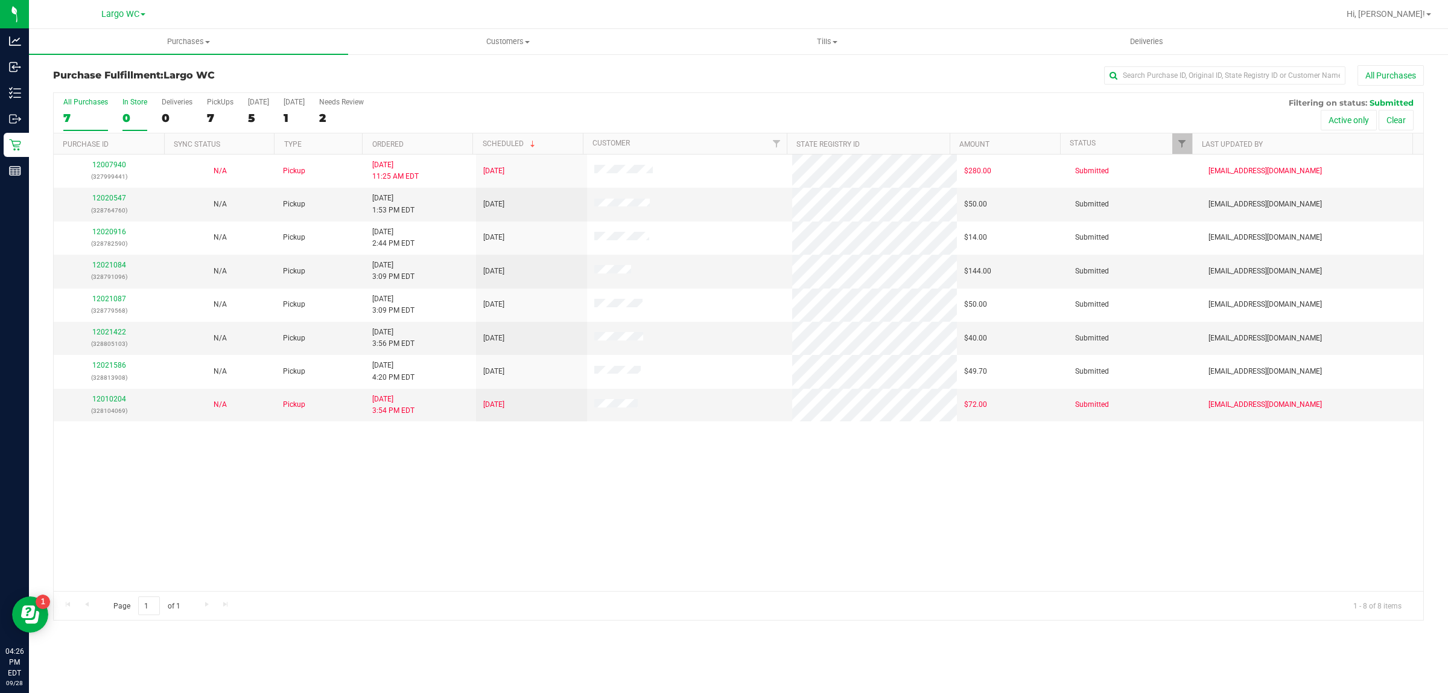
click at [126, 116] on div "0" at bounding box center [135, 118] width 25 height 14
click at [0, 0] on input "In Store 0" at bounding box center [0, 0] width 0 height 0
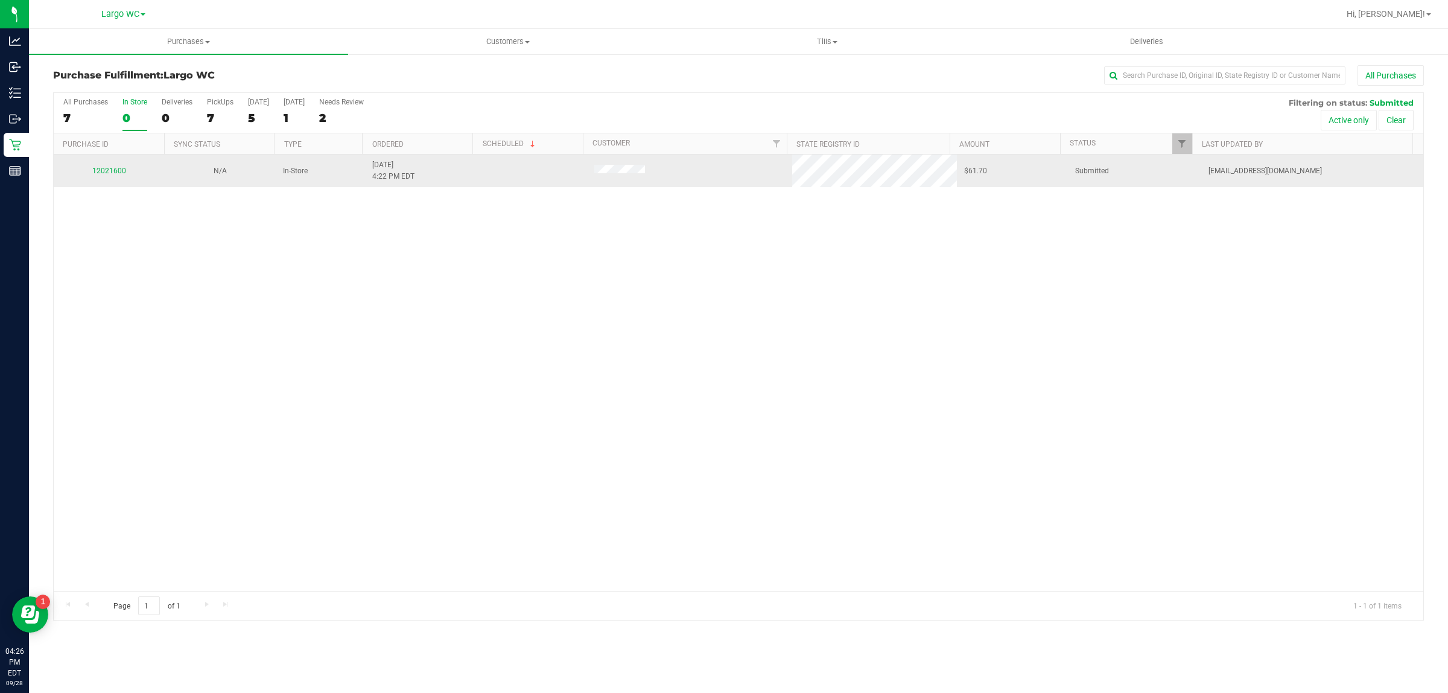
click at [113, 185] on td "12021600" at bounding box center [109, 171] width 111 height 33
click at [113, 172] on link "12021600" at bounding box center [109, 171] width 34 height 8
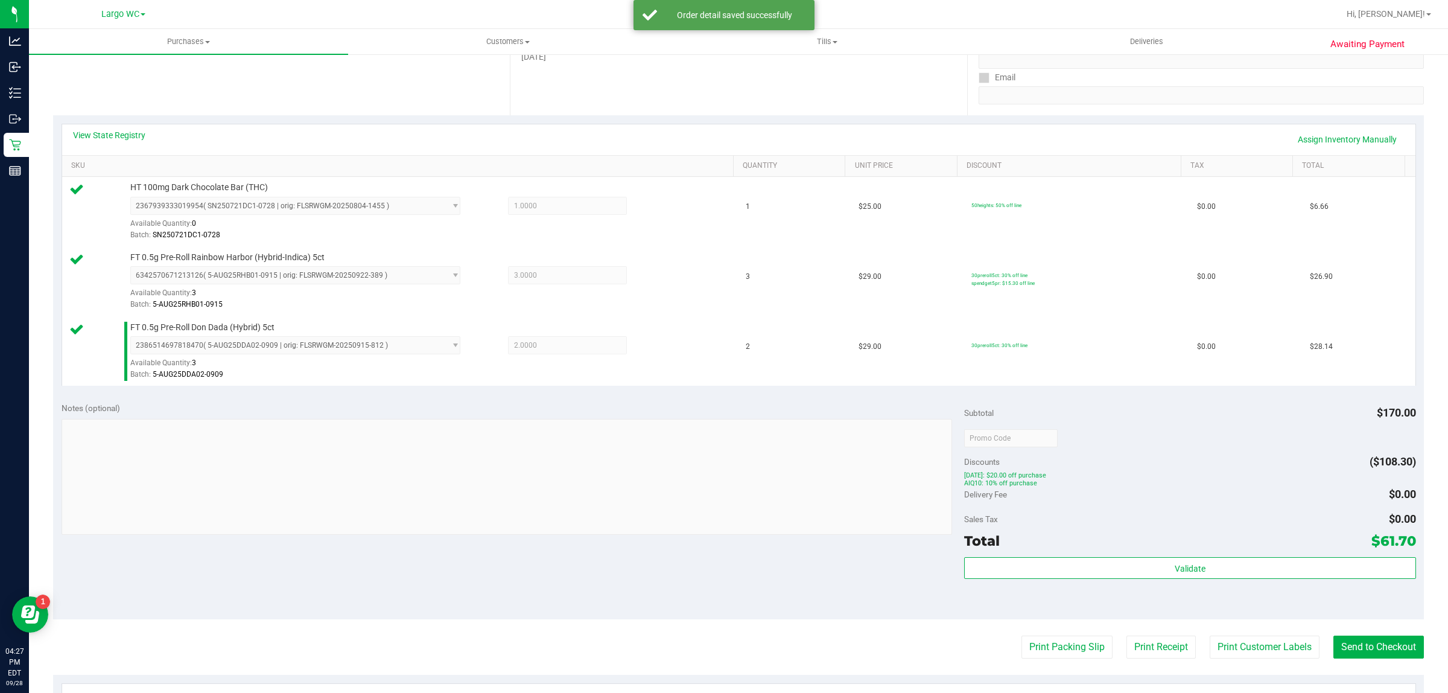
scroll to position [317, 0]
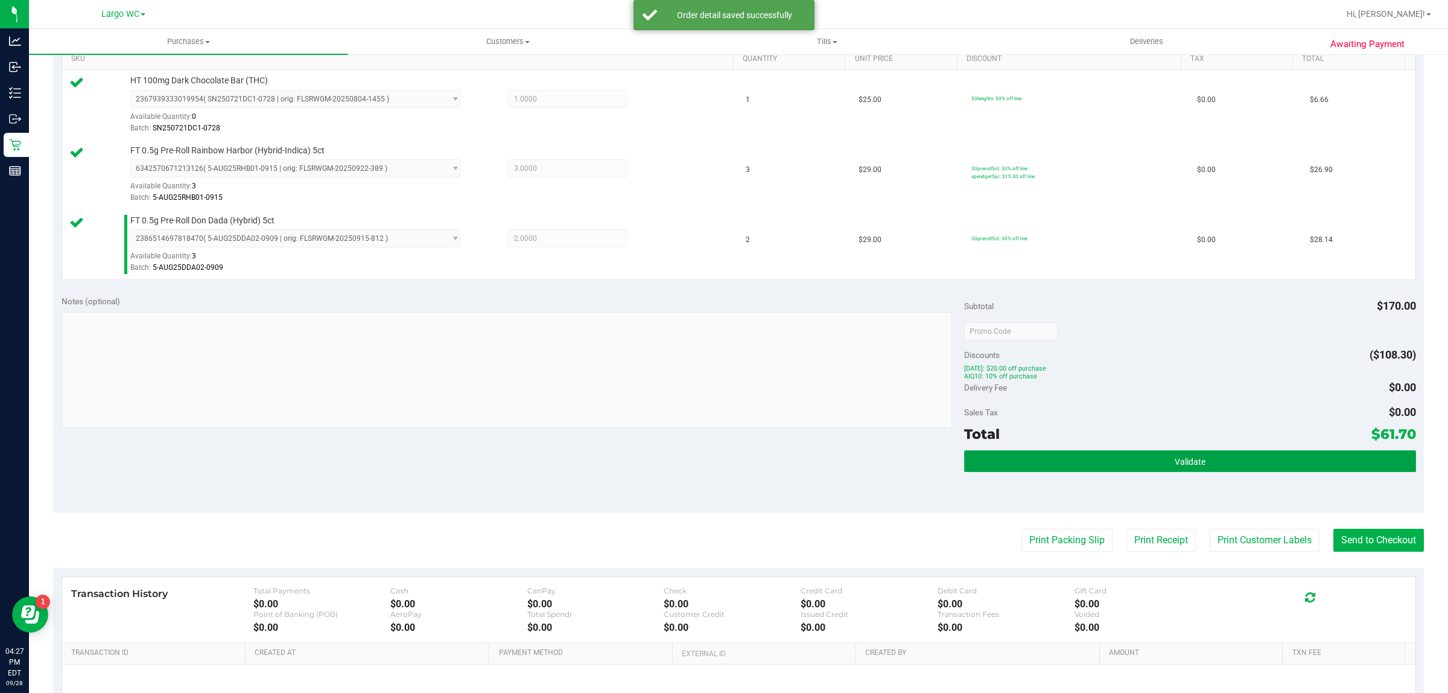
click at [1076, 470] on button "Validate" at bounding box center [1189, 461] width 451 height 22
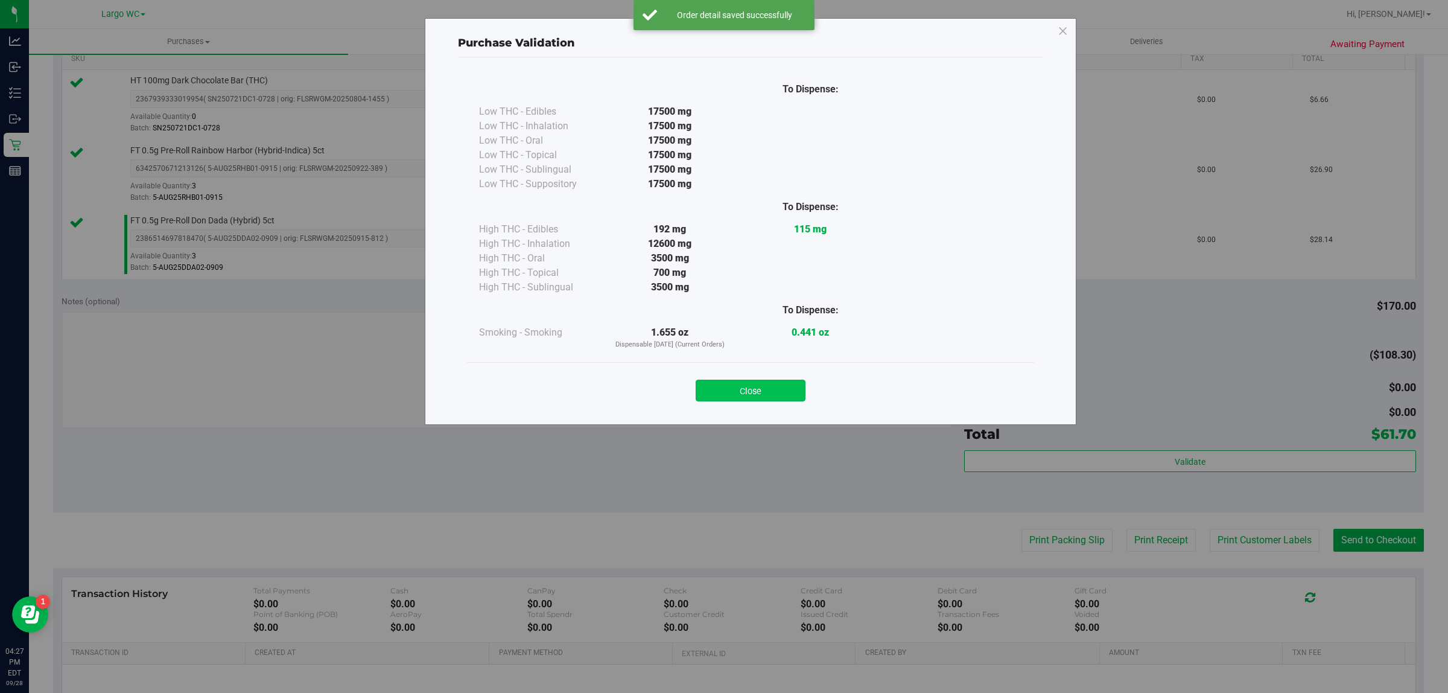
click at [767, 381] on button "Close" at bounding box center [751, 391] width 110 height 22
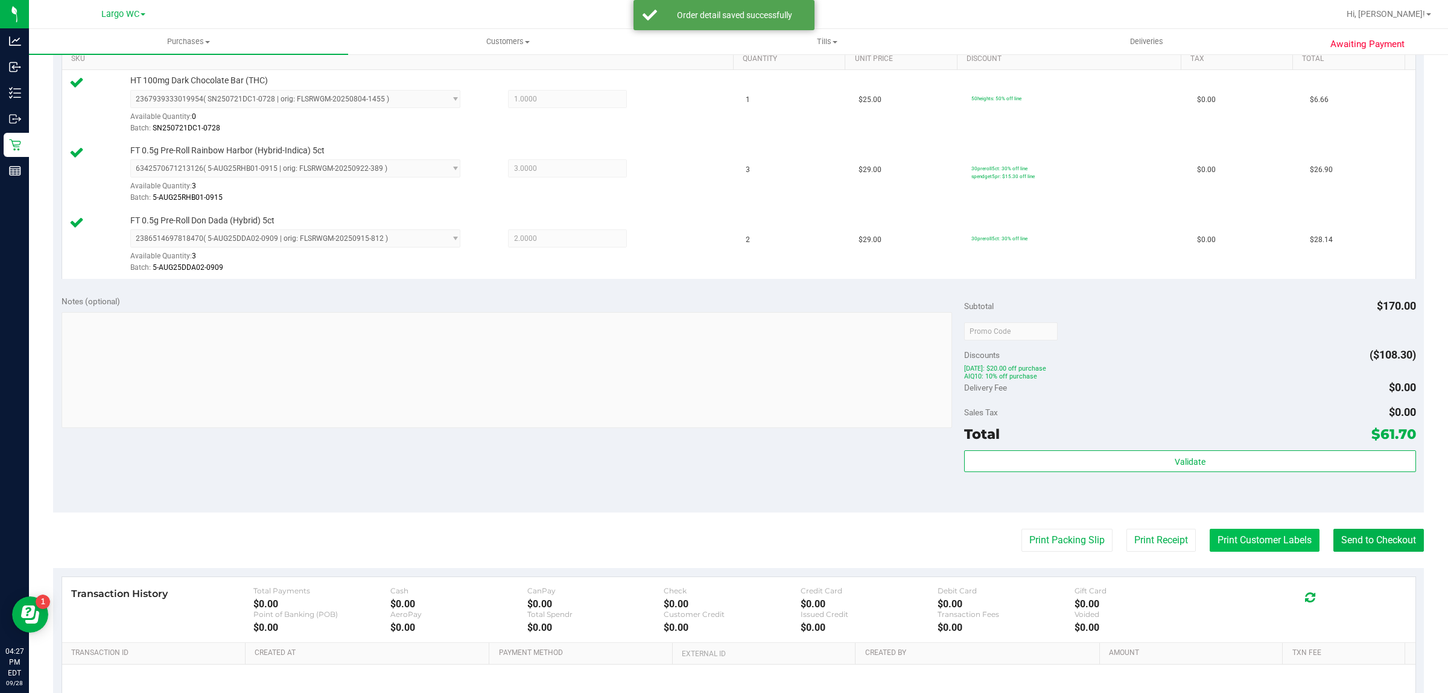
click at [1235, 535] on button "Print Customer Labels" at bounding box center [1265, 540] width 110 height 23
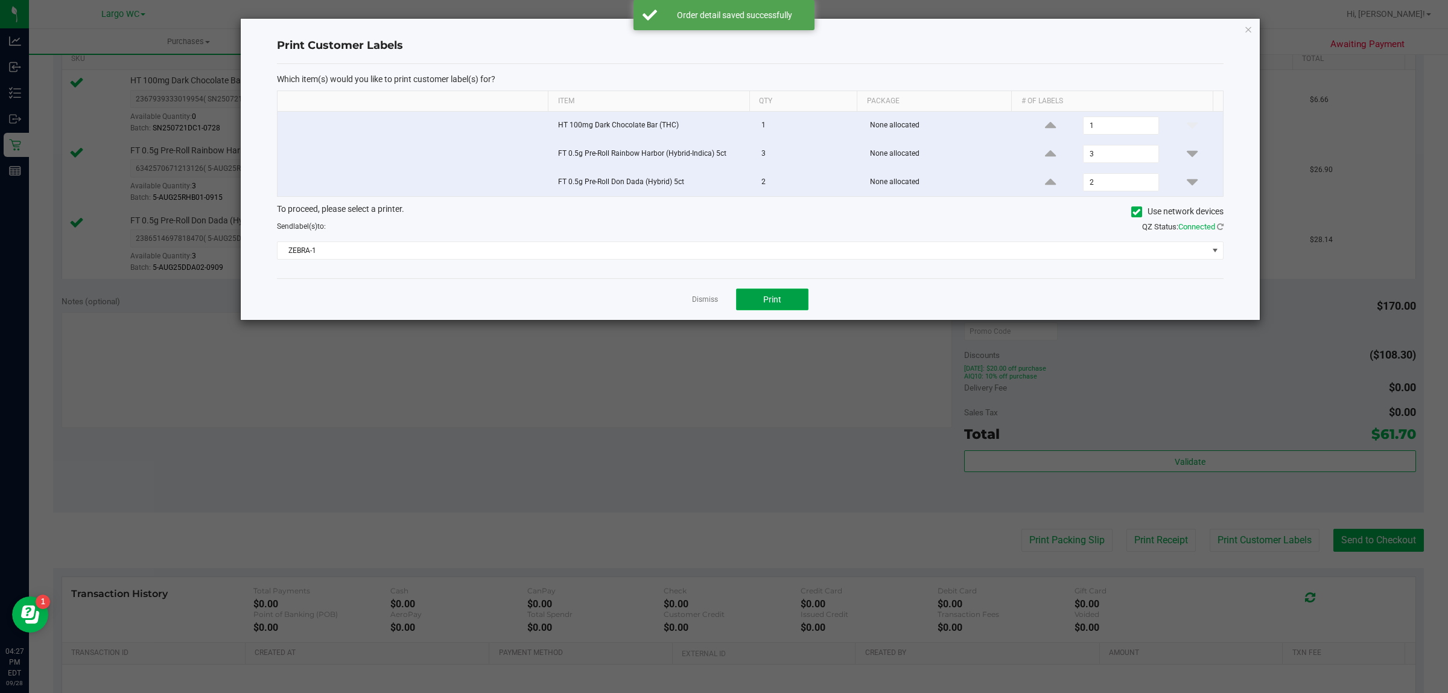
click at [797, 310] on button "Print" at bounding box center [772, 299] width 72 height 22
click at [1246, 32] on icon "button" at bounding box center [1248, 29] width 8 height 14
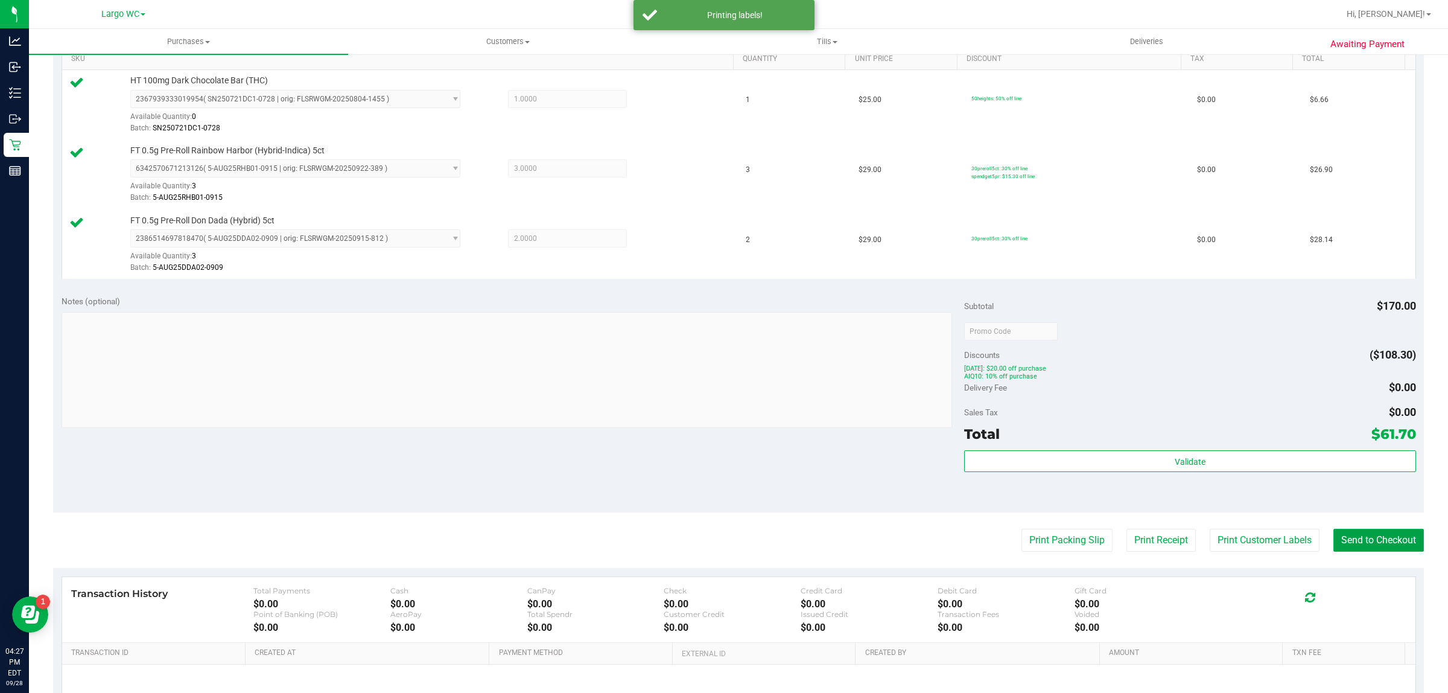
click at [1374, 541] on button "Send to Checkout" at bounding box center [1379, 540] width 91 height 23
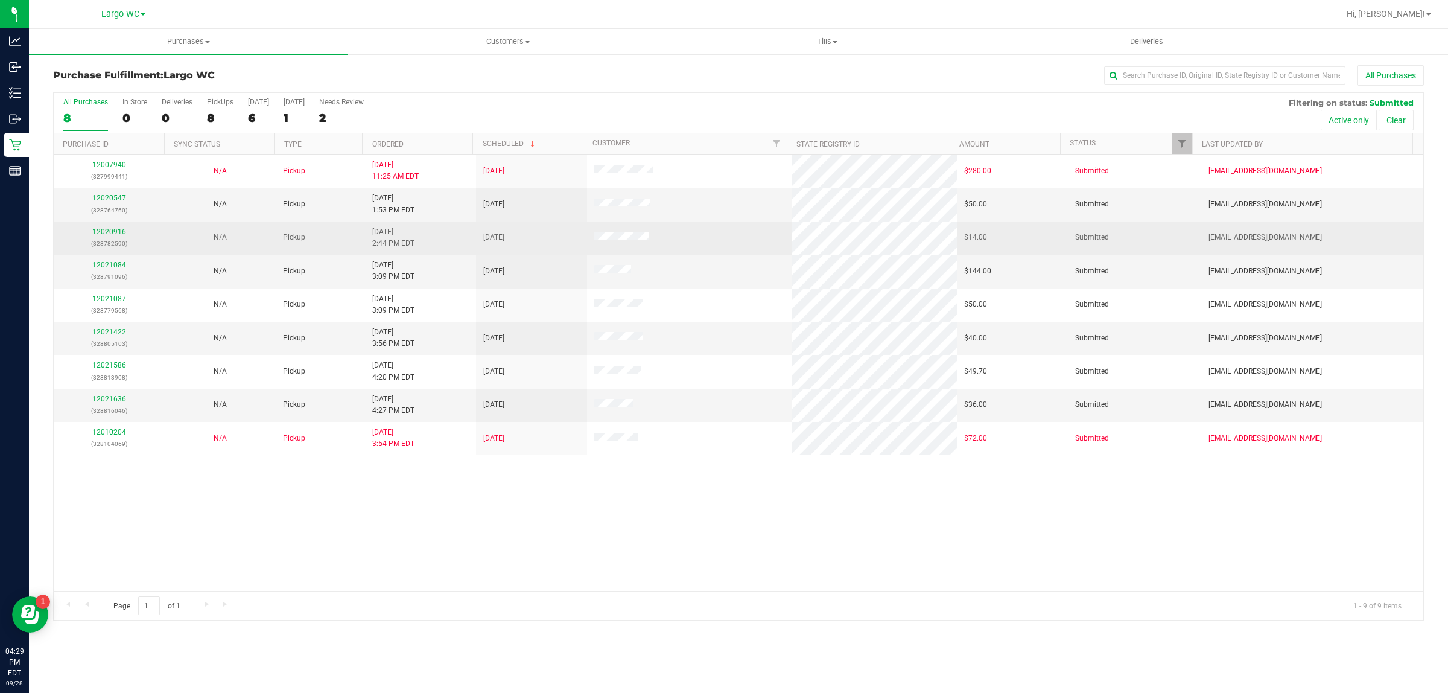
click at [127, 246] on p "(328782590)" at bounding box center [109, 243] width 97 height 11
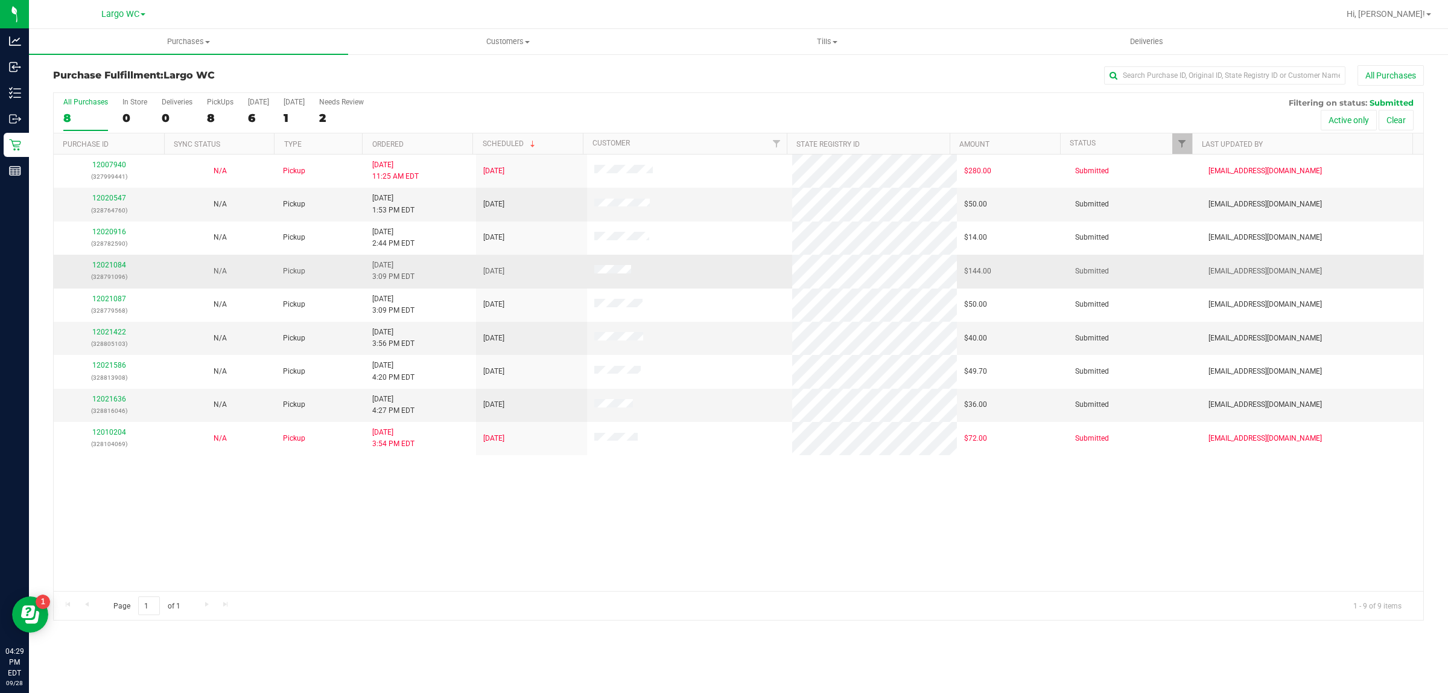
click at [106, 270] on div "12021084 (328791096)" at bounding box center [109, 271] width 97 height 23
click at [110, 266] on link "12021084" at bounding box center [109, 265] width 34 height 8
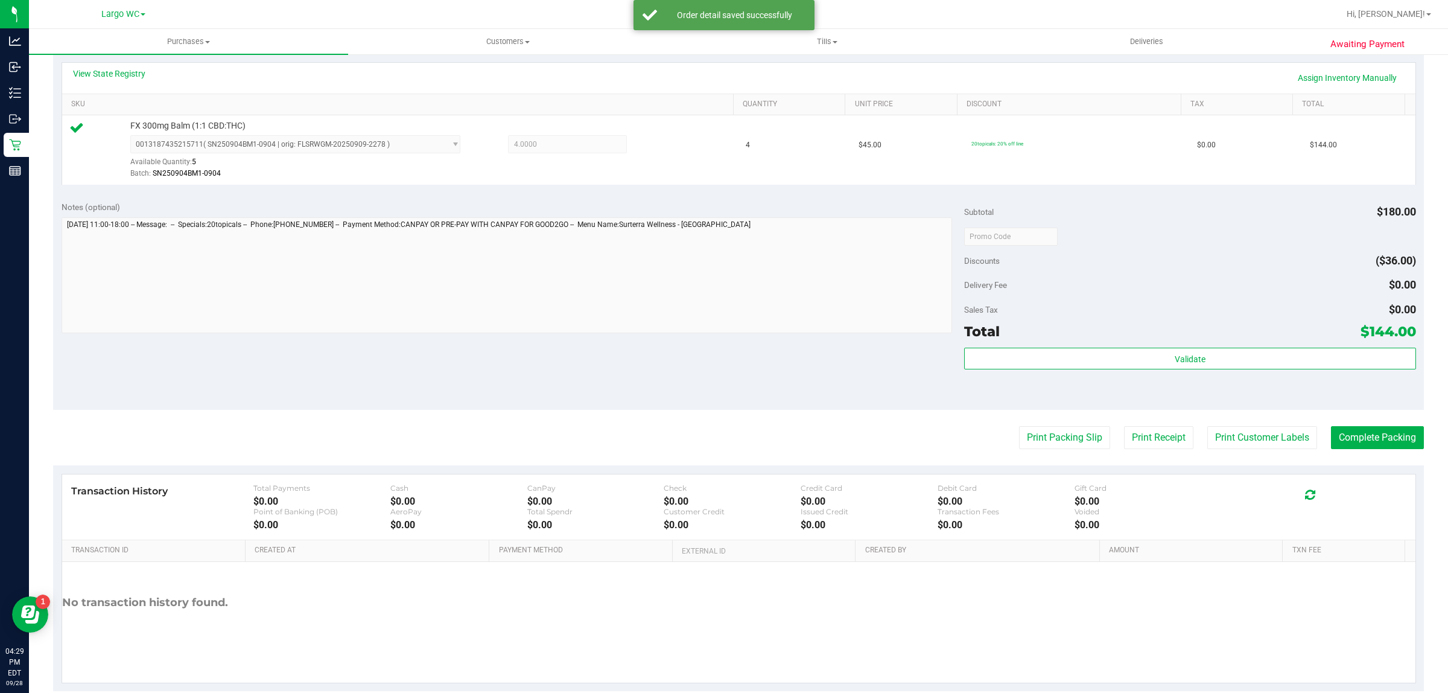
scroll to position [281, 0]
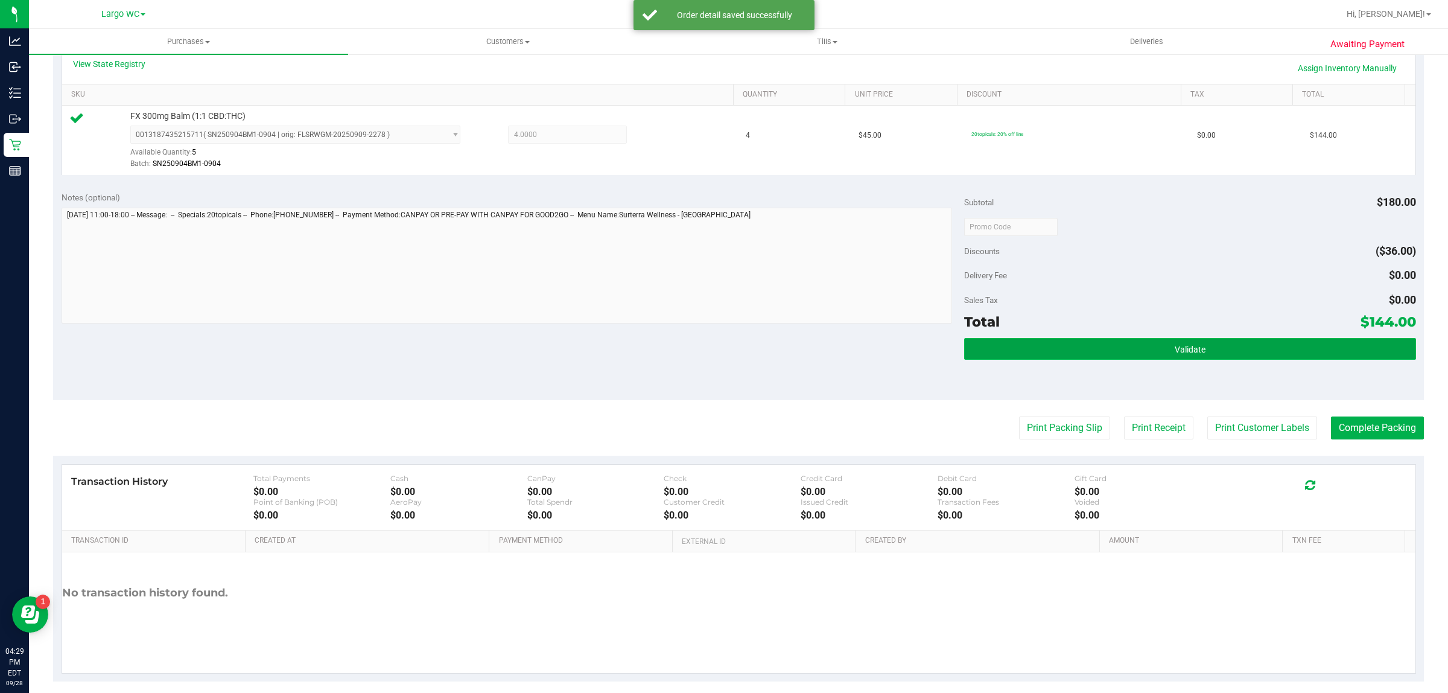
click at [1244, 358] on button "Validate" at bounding box center [1189, 349] width 451 height 22
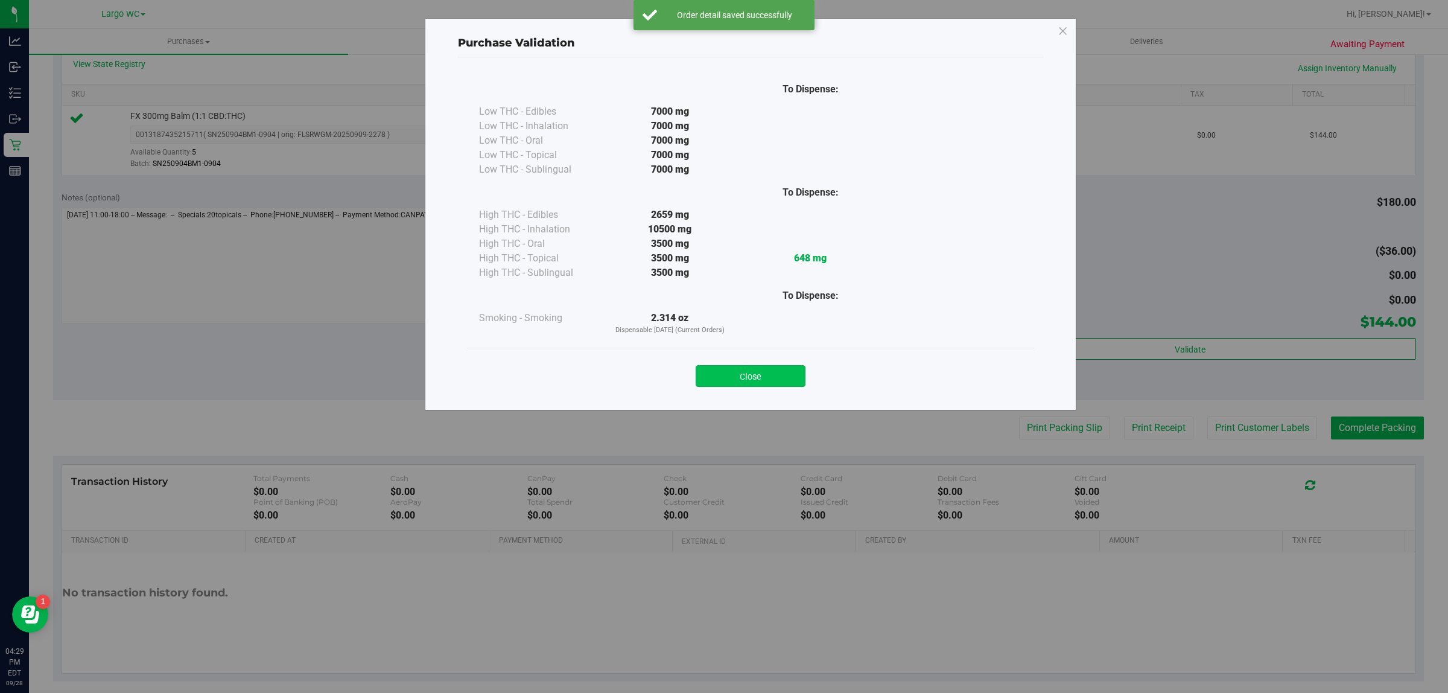
click at [768, 372] on button "Close" at bounding box center [751, 376] width 110 height 22
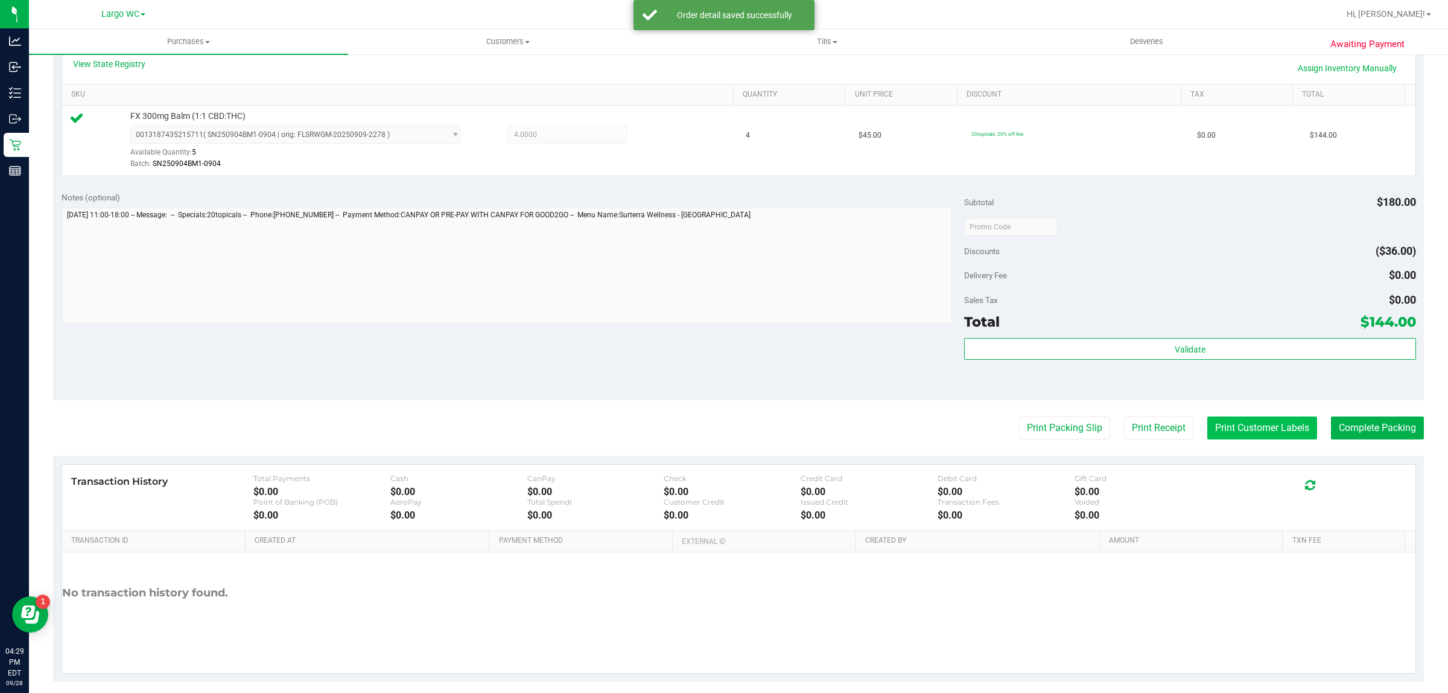
click at [1217, 427] on button "Print Customer Labels" at bounding box center [1263, 427] width 110 height 23
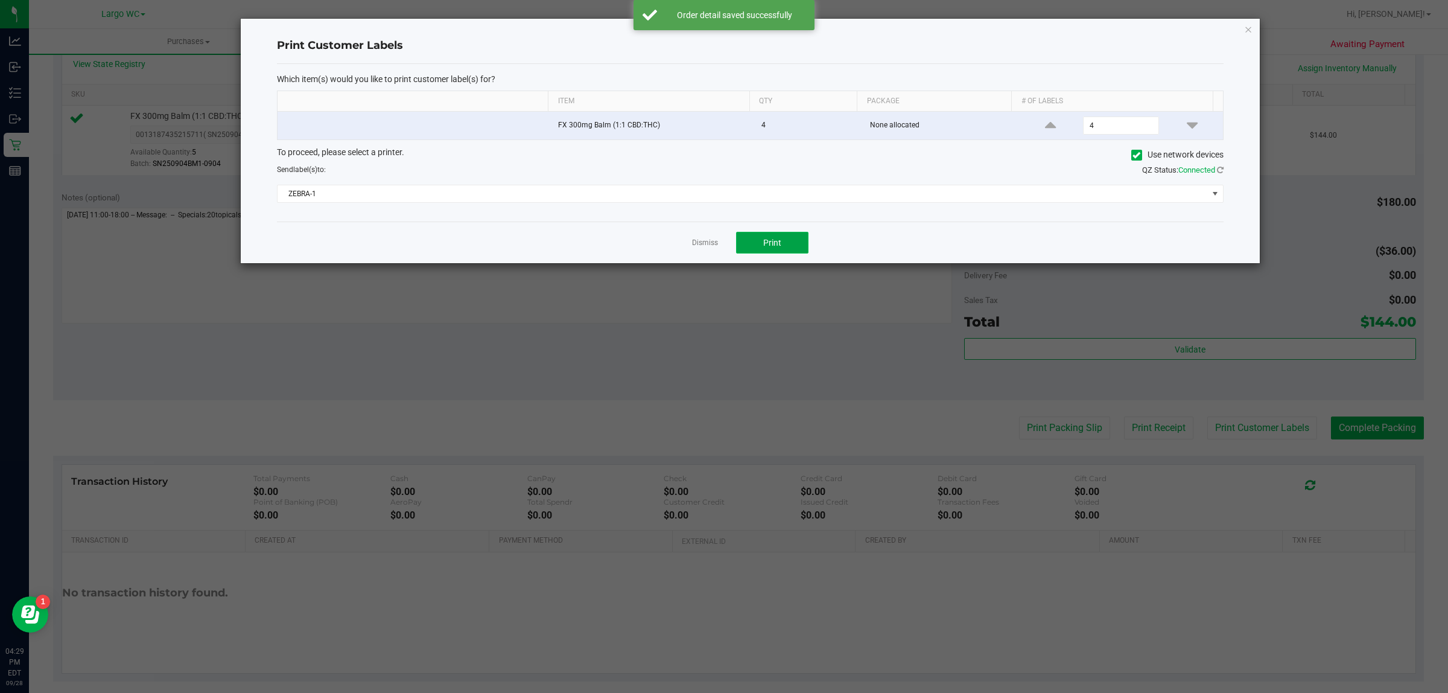
click at [801, 247] on button "Print" at bounding box center [772, 243] width 72 height 22
click at [710, 248] on link "Dismiss" at bounding box center [705, 243] width 26 height 10
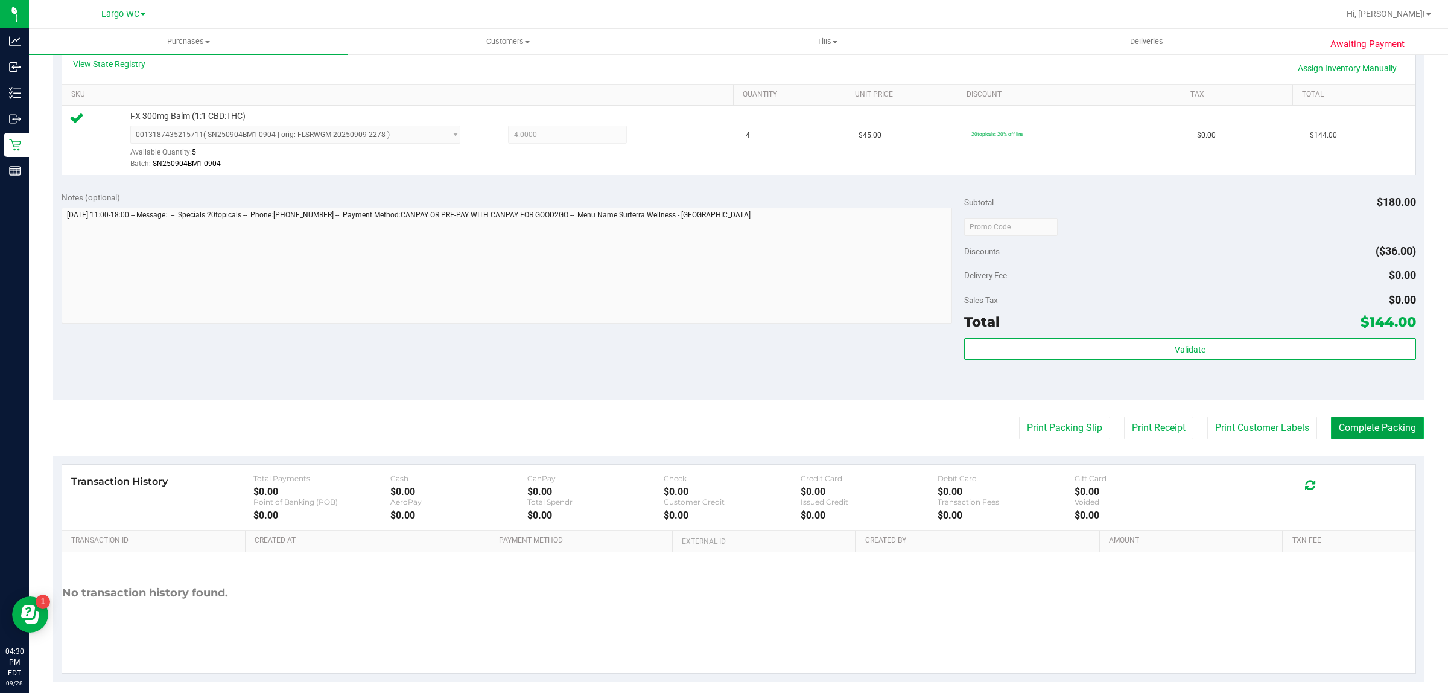
click at [1374, 427] on button "Complete Packing" at bounding box center [1377, 427] width 93 height 23
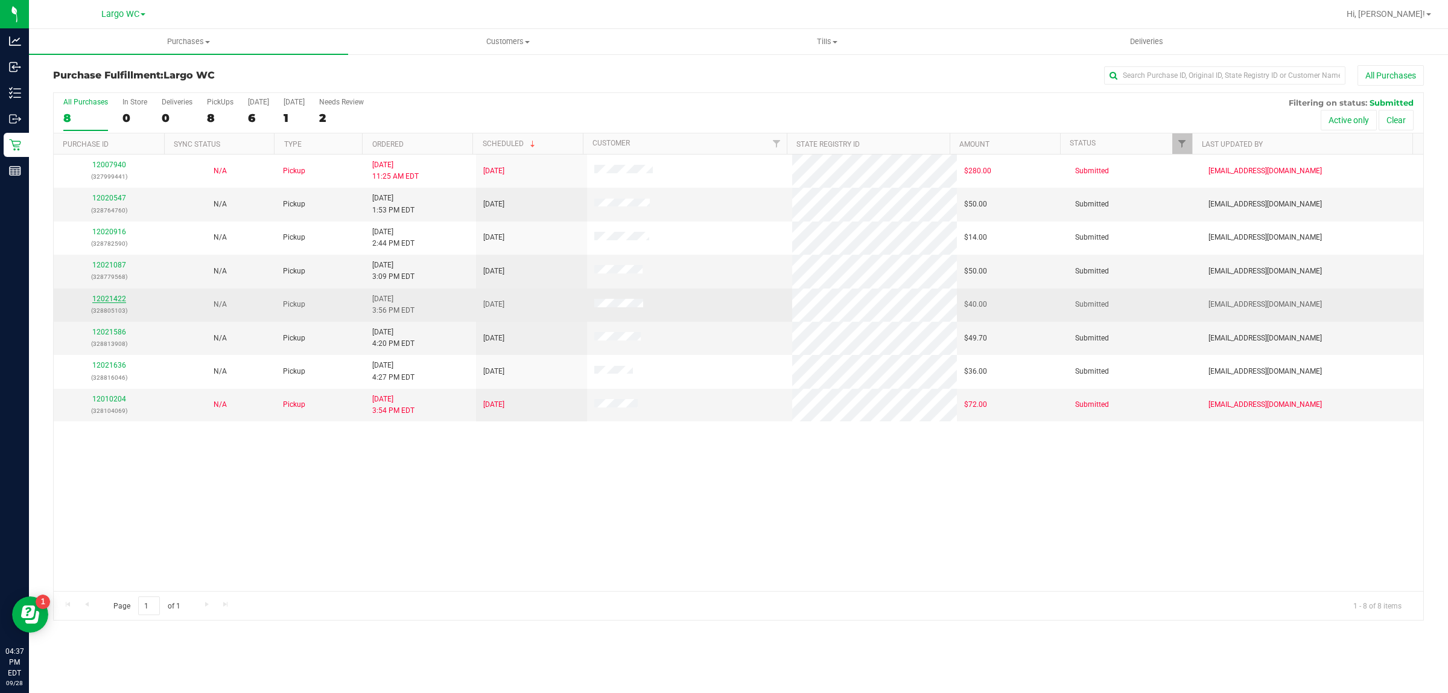
click at [116, 303] on link "12021422" at bounding box center [109, 299] width 34 height 8
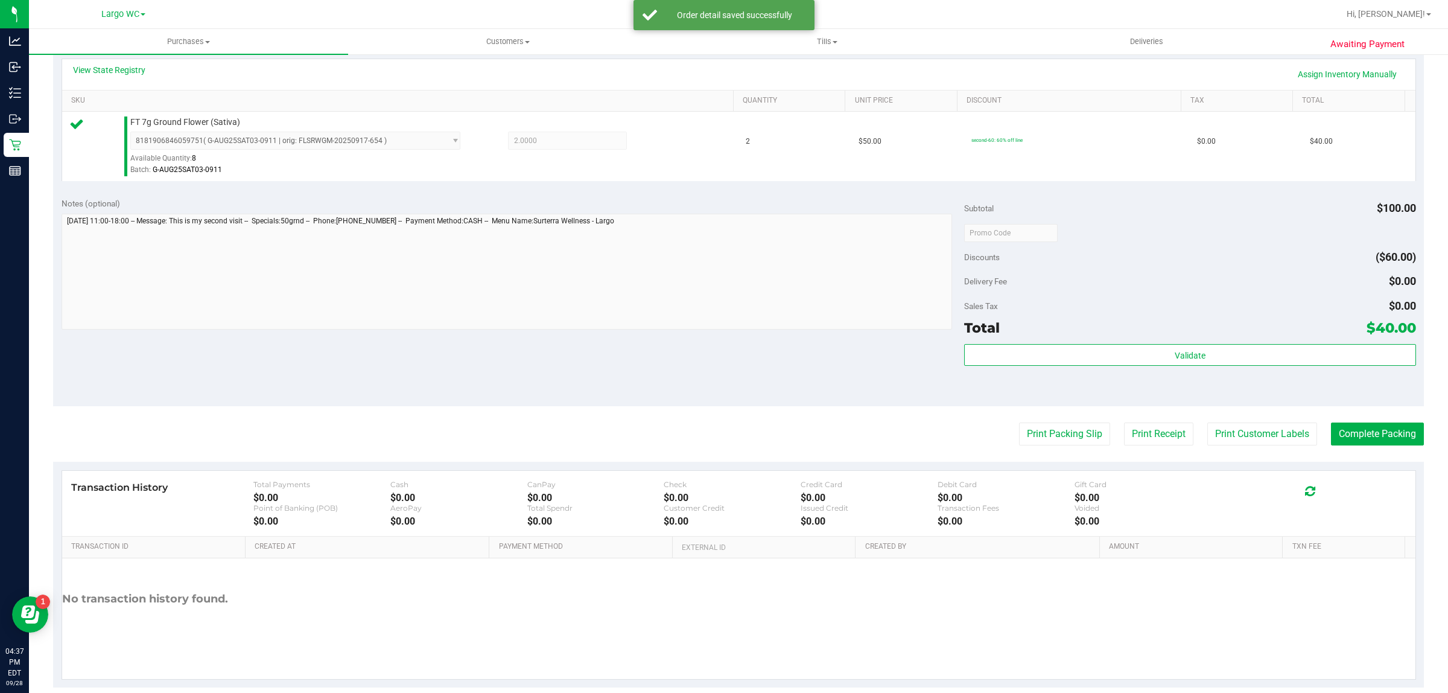
scroll to position [293, 0]
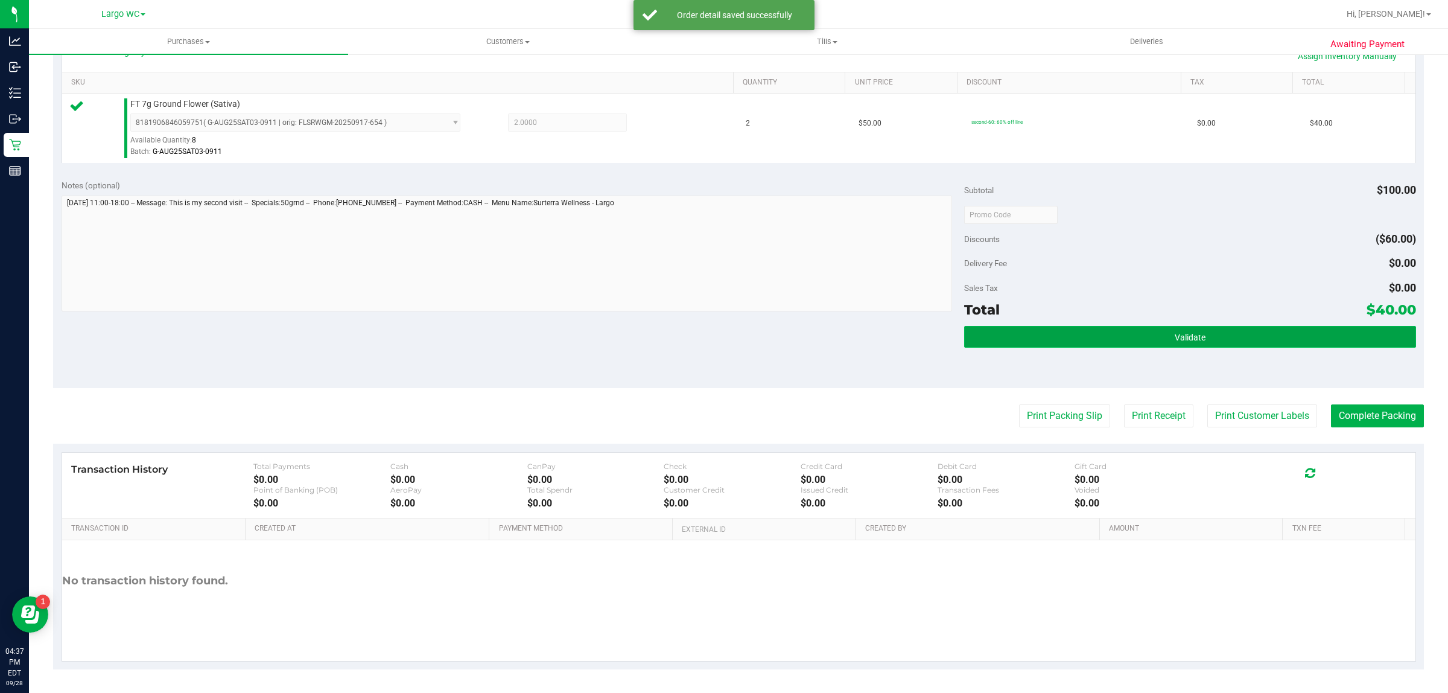
click at [1226, 342] on button "Validate" at bounding box center [1189, 337] width 451 height 22
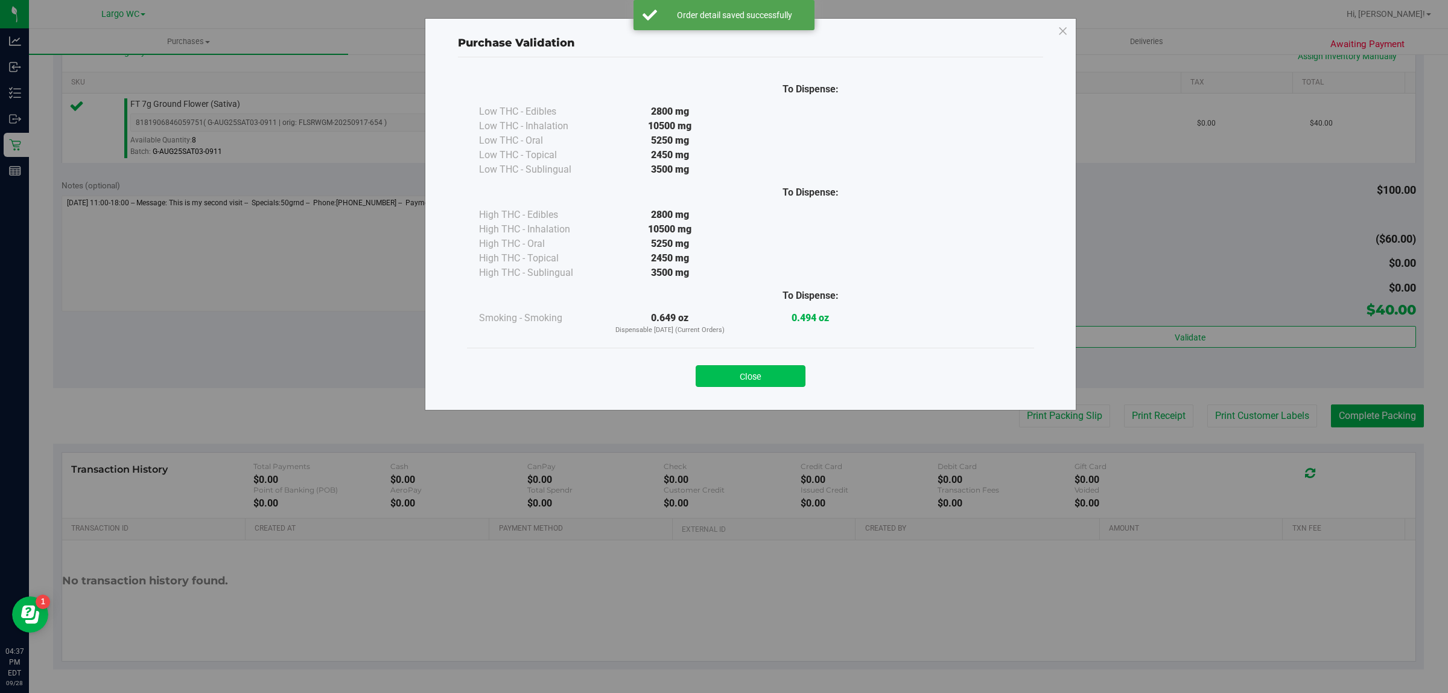
click at [758, 370] on button "Close" at bounding box center [751, 376] width 110 height 22
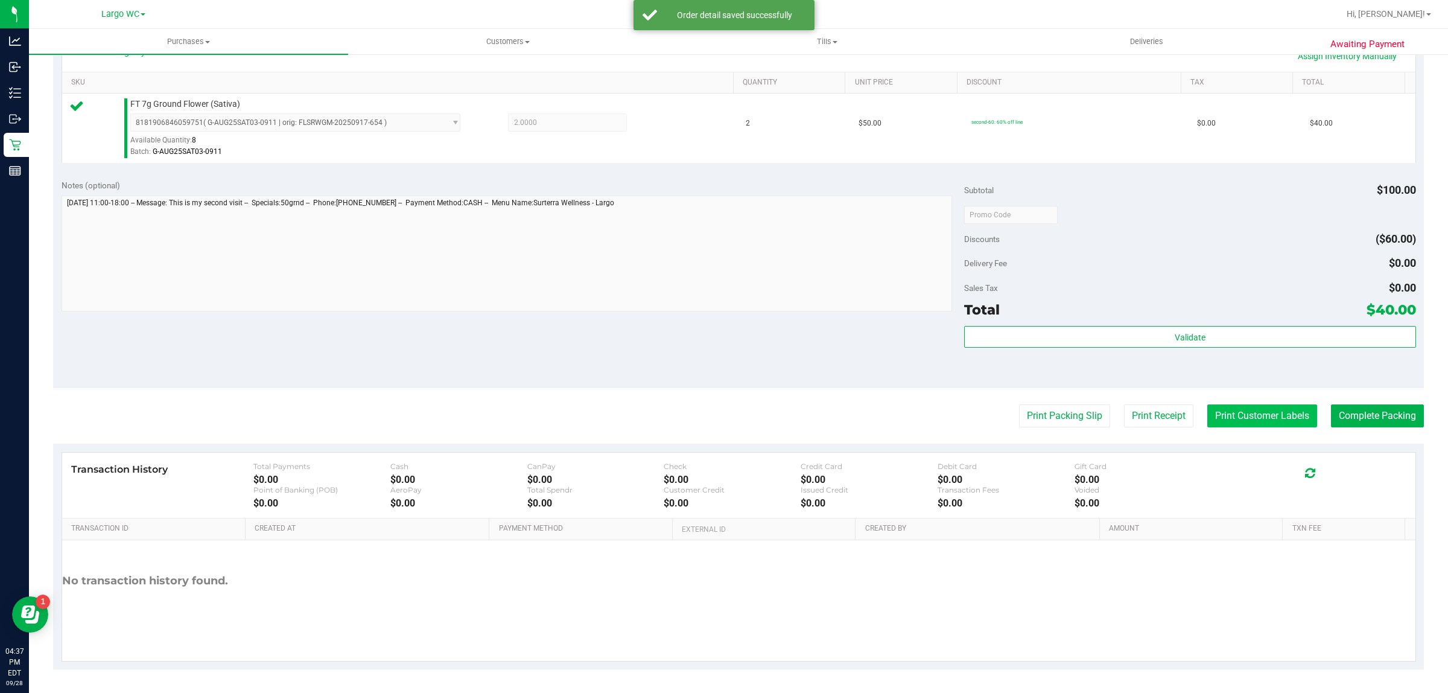
click at [1254, 425] on button "Print Customer Labels" at bounding box center [1263, 415] width 110 height 23
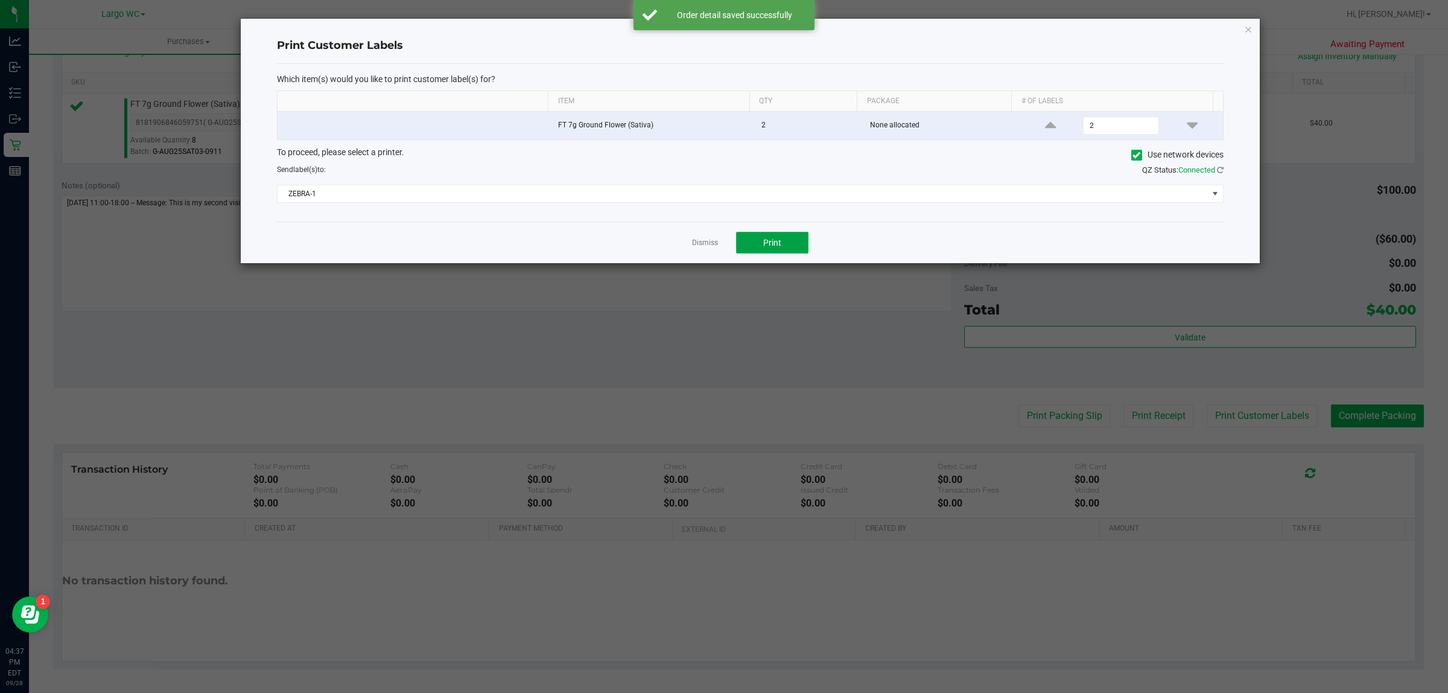
click at [789, 244] on button "Print" at bounding box center [772, 243] width 72 height 22
click at [696, 241] on link "Dismiss" at bounding box center [705, 243] width 26 height 10
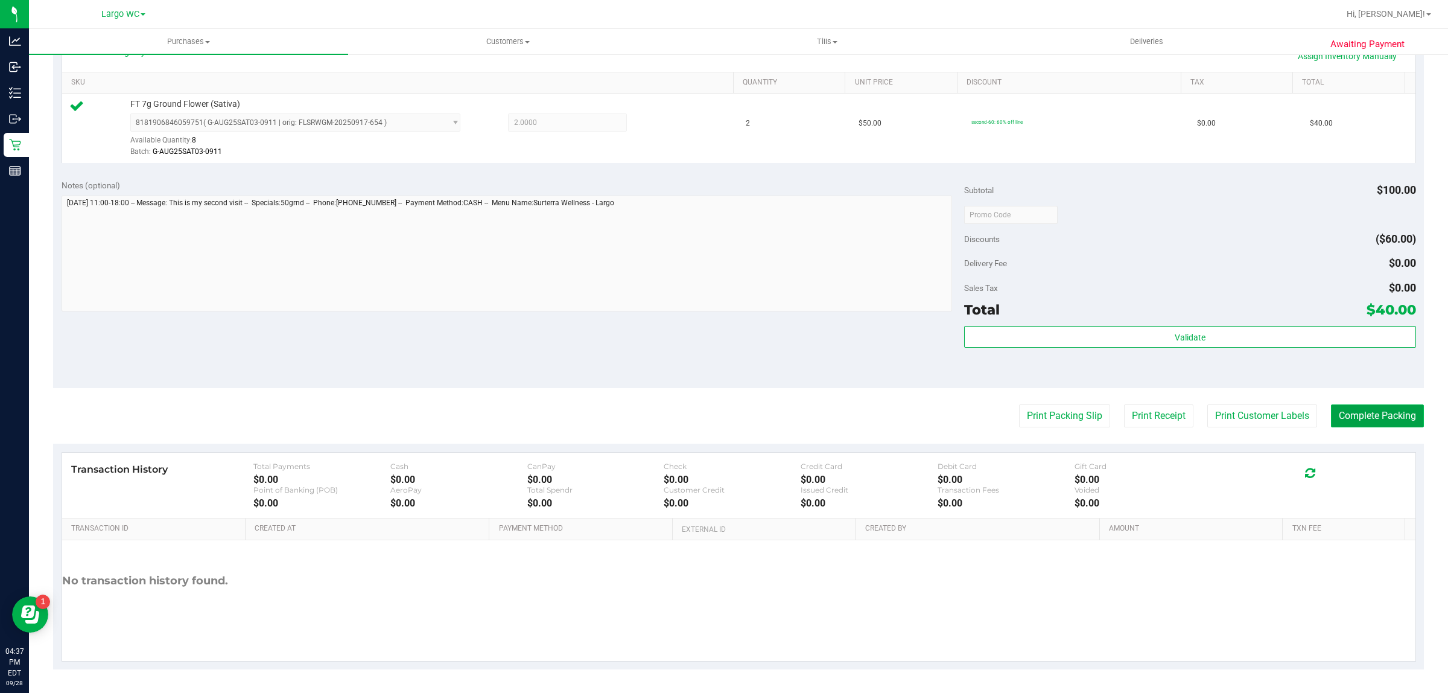
click at [1379, 417] on button "Complete Packing" at bounding box center [1377, 415] width 93 height 23
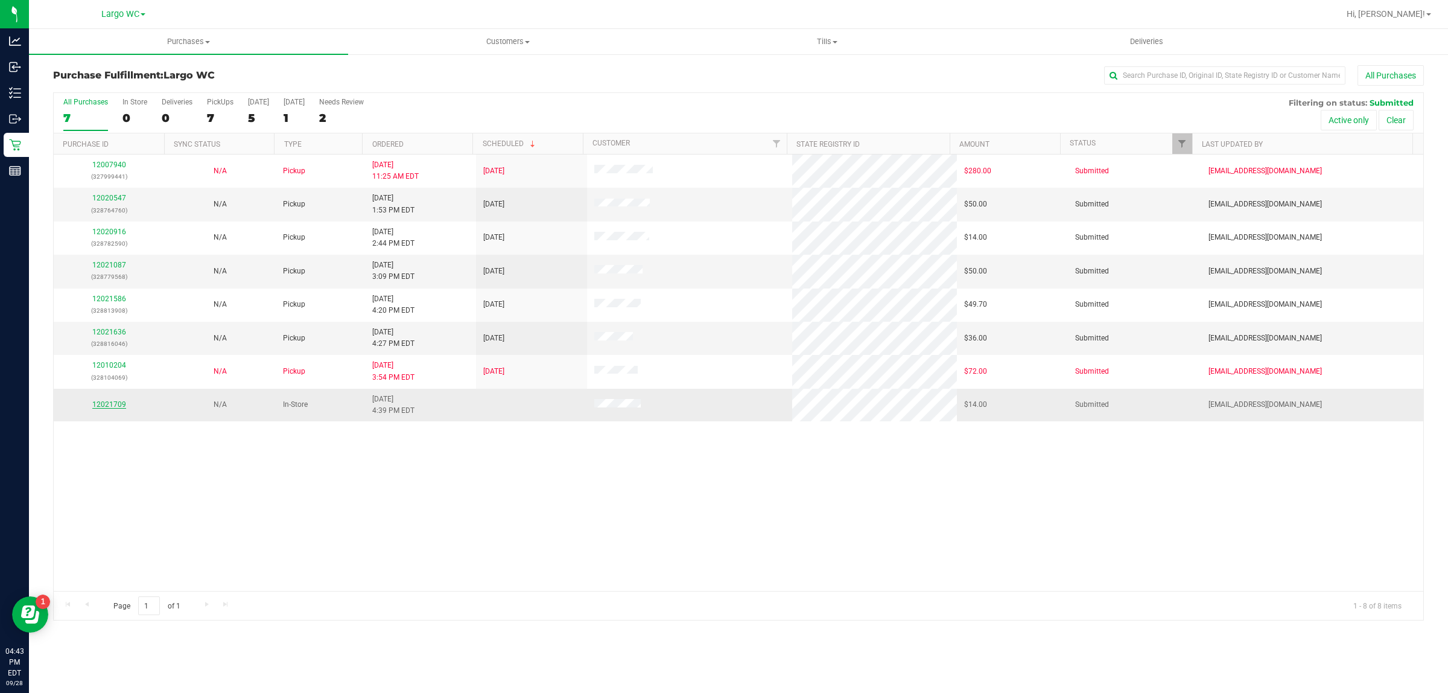
click at [115, 404] on link "12021709" at bounding box center [109, 404] width 34 height 8
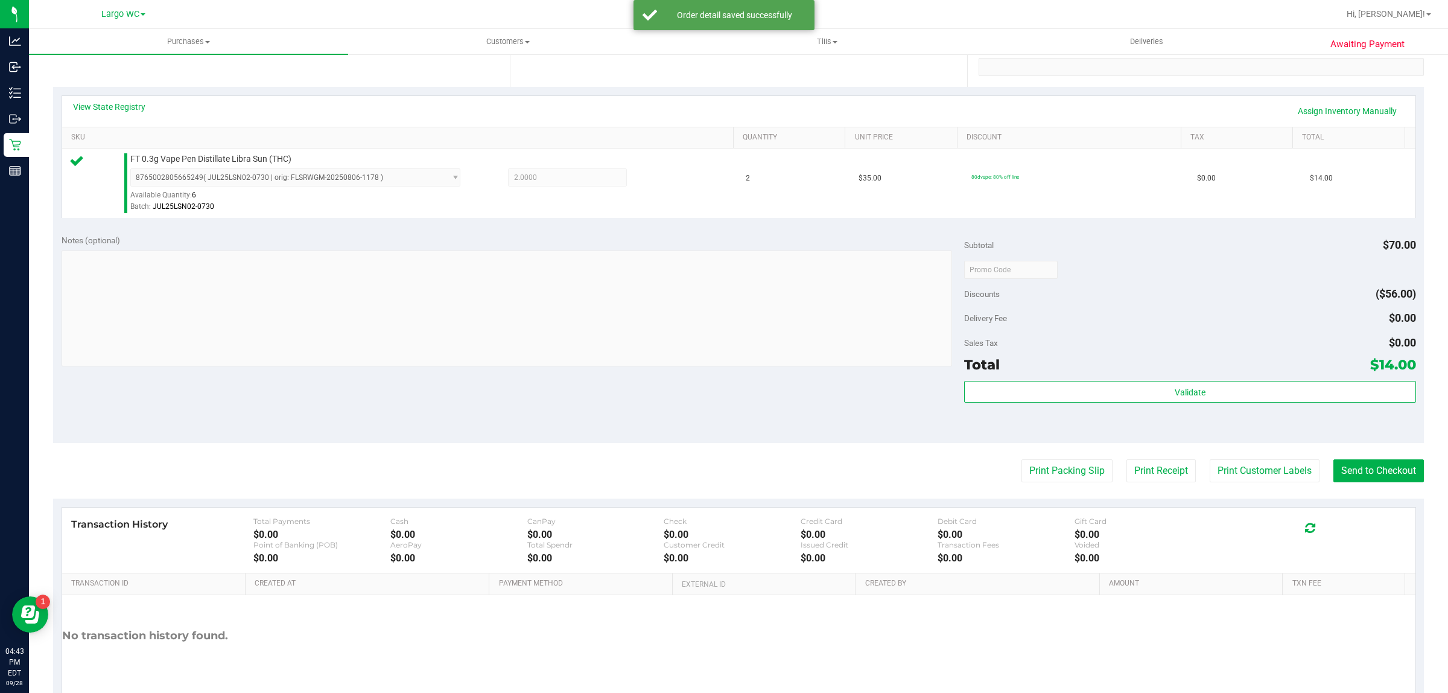
scroll to position [293, 0]
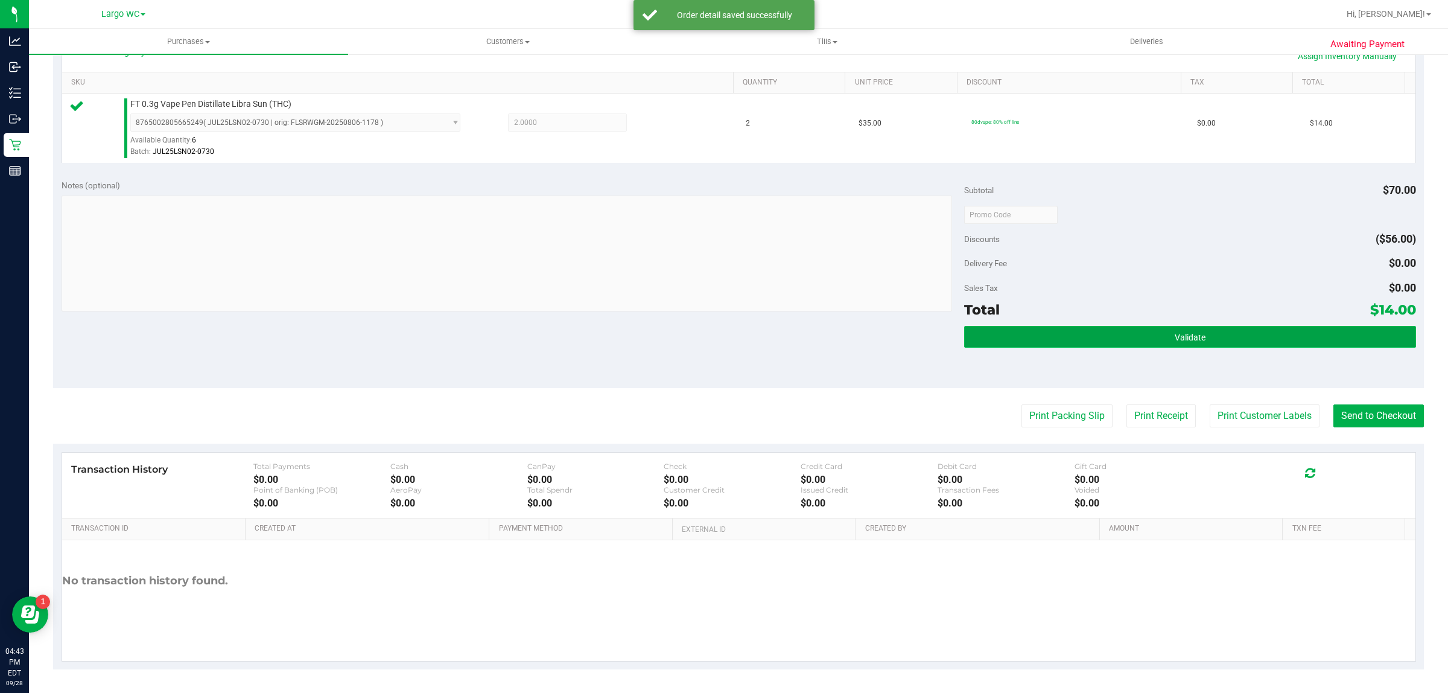
click at [1212, 342] on button "Validate" at bounding box center [1189, 337] width 451 height 22
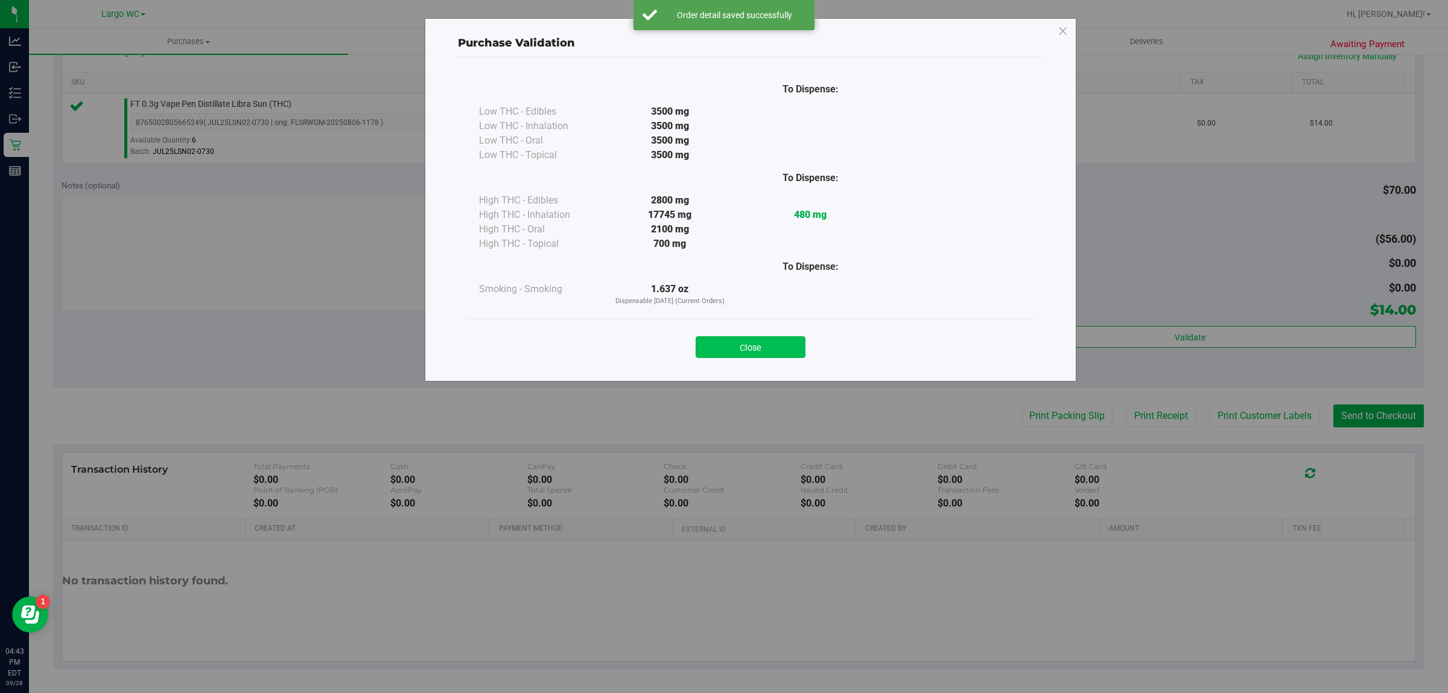
click at [780, 354] on button "Close" at bounding box center [751, 347] width 110 height 22
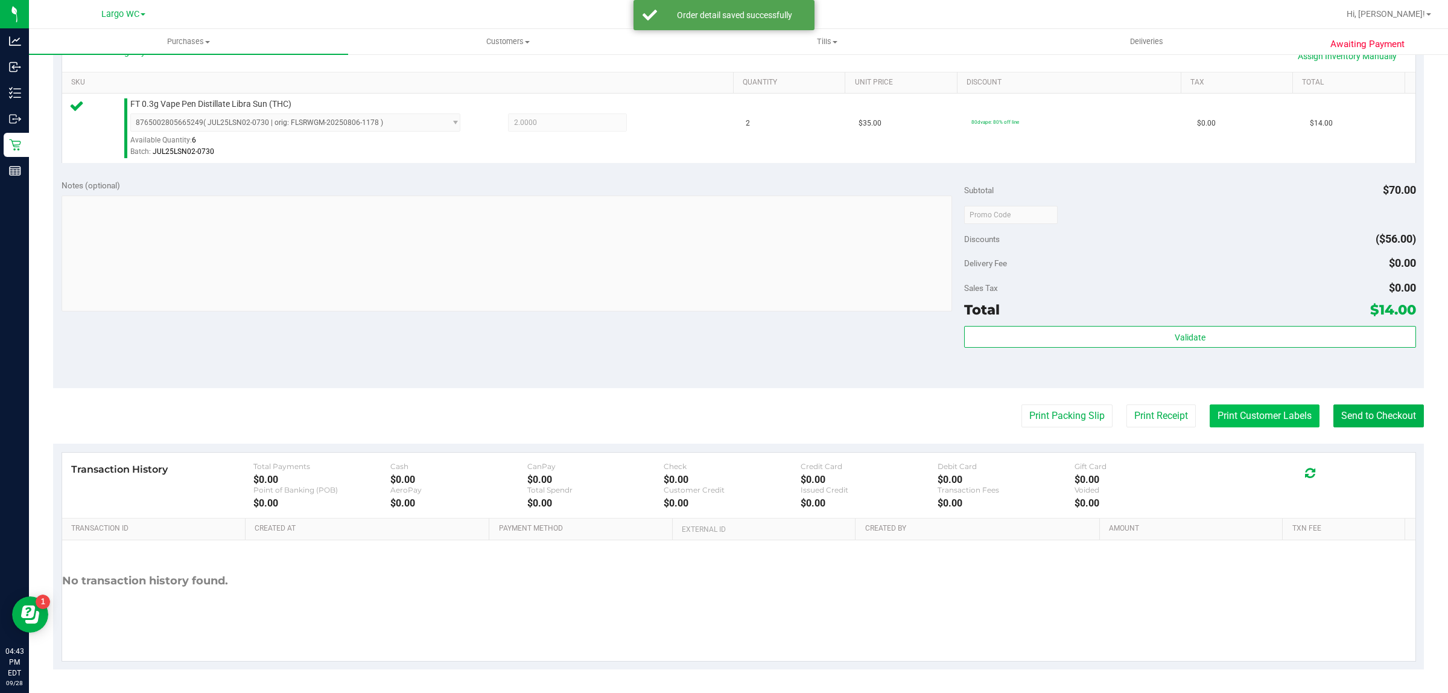
click at [1269, 418] on button "Print Customer Labels" at bounding box center [1265, 415] width 110 height 23
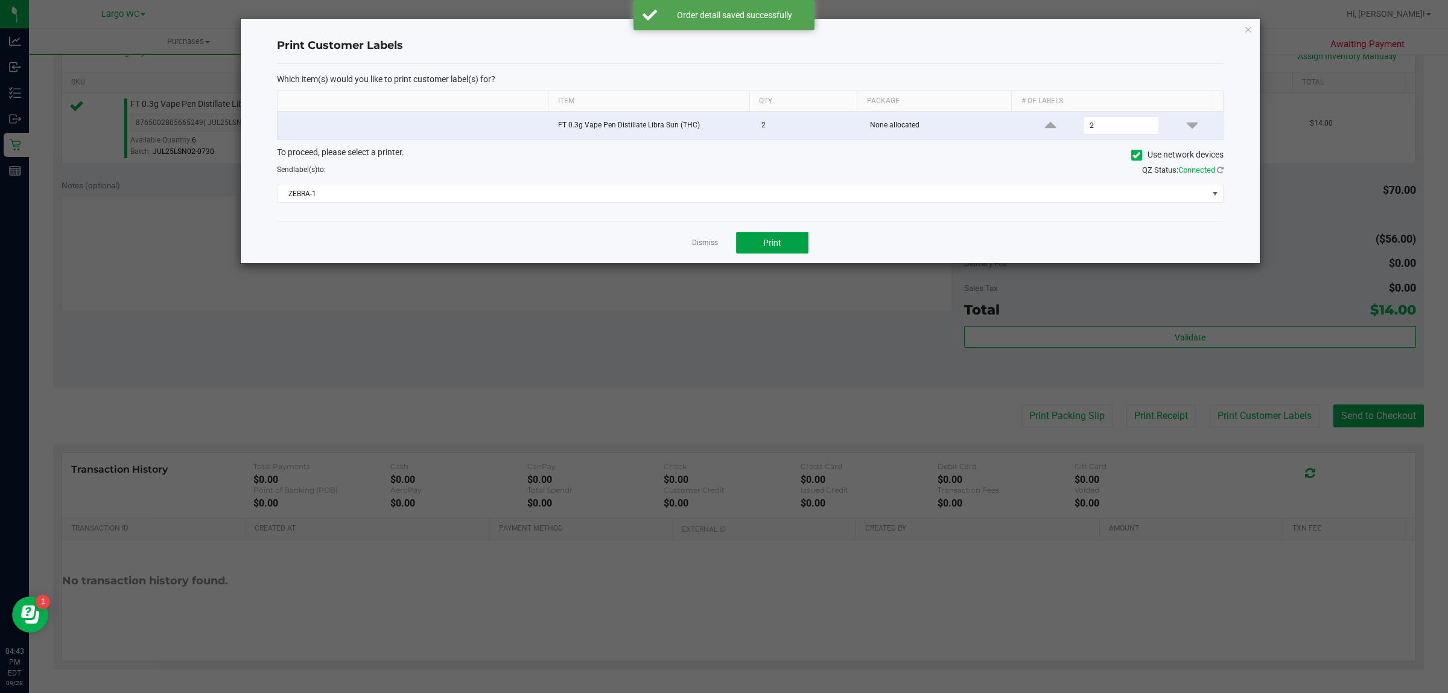
click at [798, 248] on button "Print" at bounding box center [772, 243] width 72 height 22
click at [702, 241] on link "Dismiss" at bounding box center [705, 243] width 26 height 10
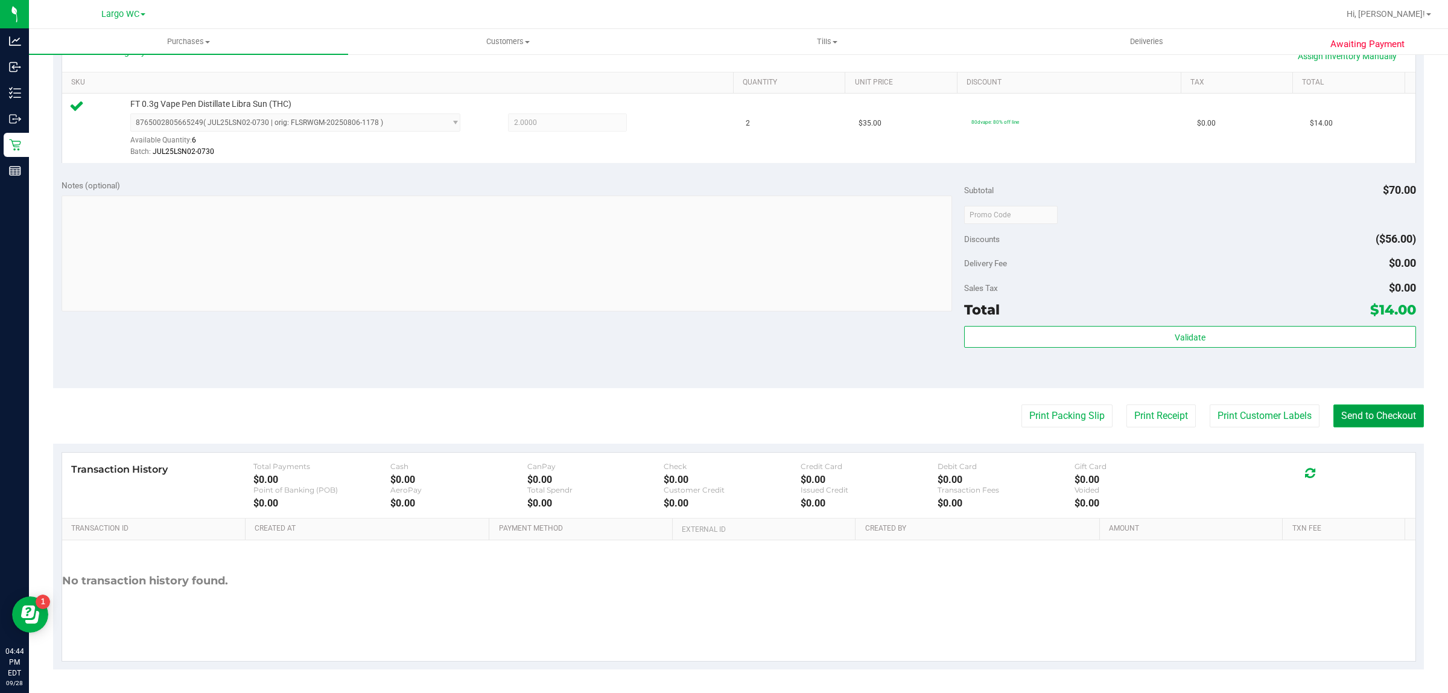
click at [1392, 421] on button "Send to Checkout" at bounding box center [1379, 415] width 91 height 23
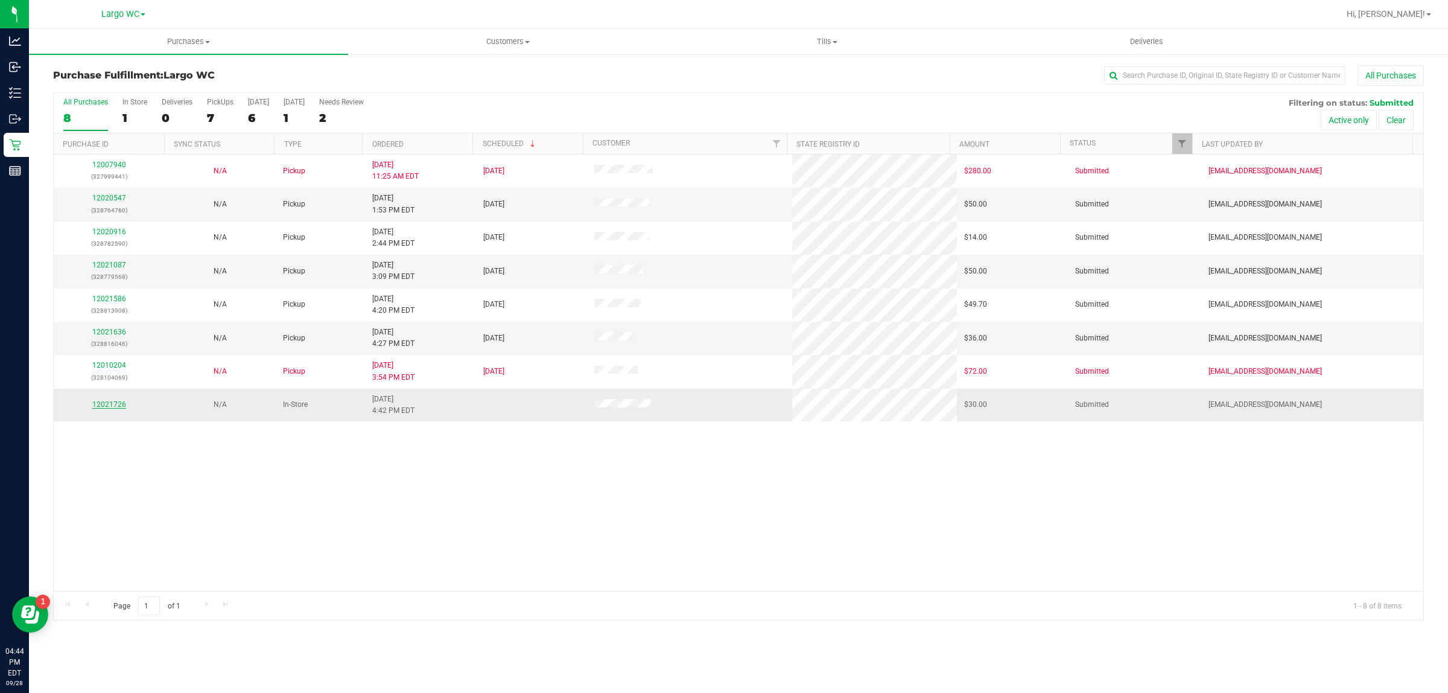
click at [124, 407] on link "12021726" at bounding box center [109, 404] width 34 height 8
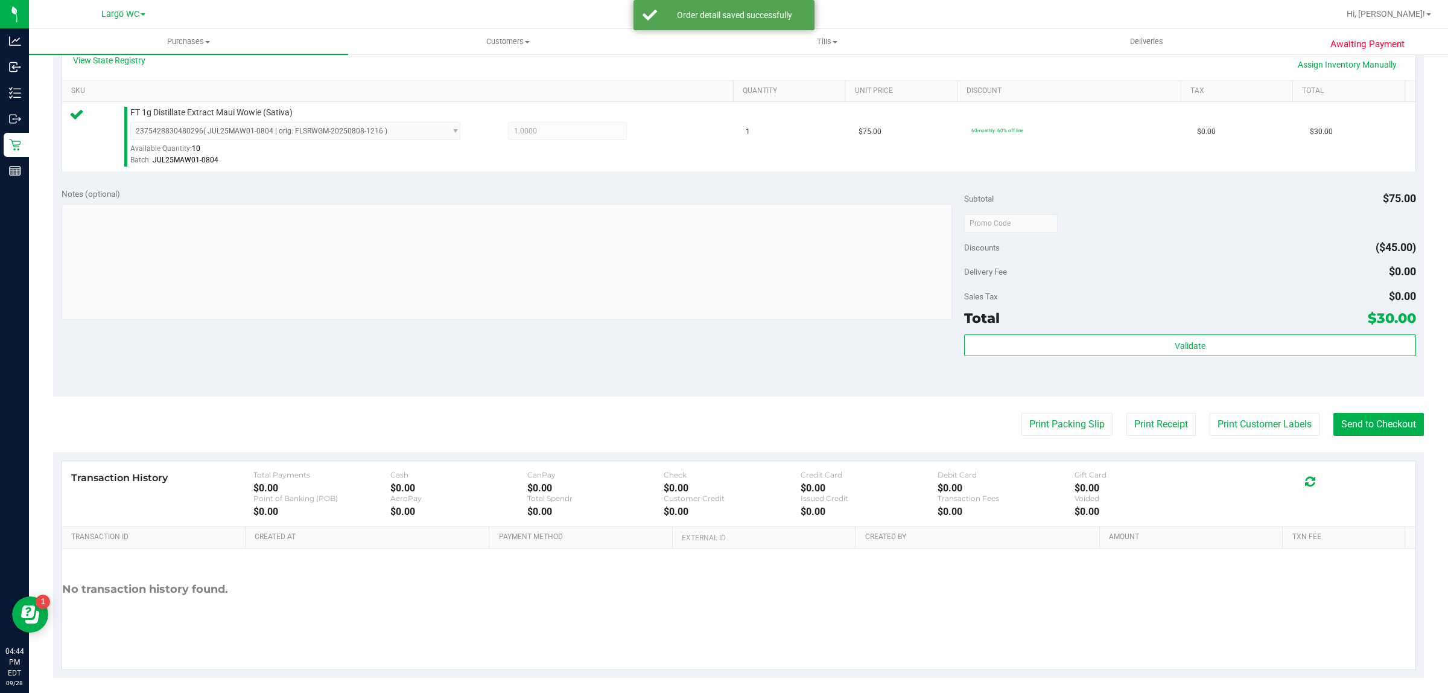
scroll to position [293, 0]
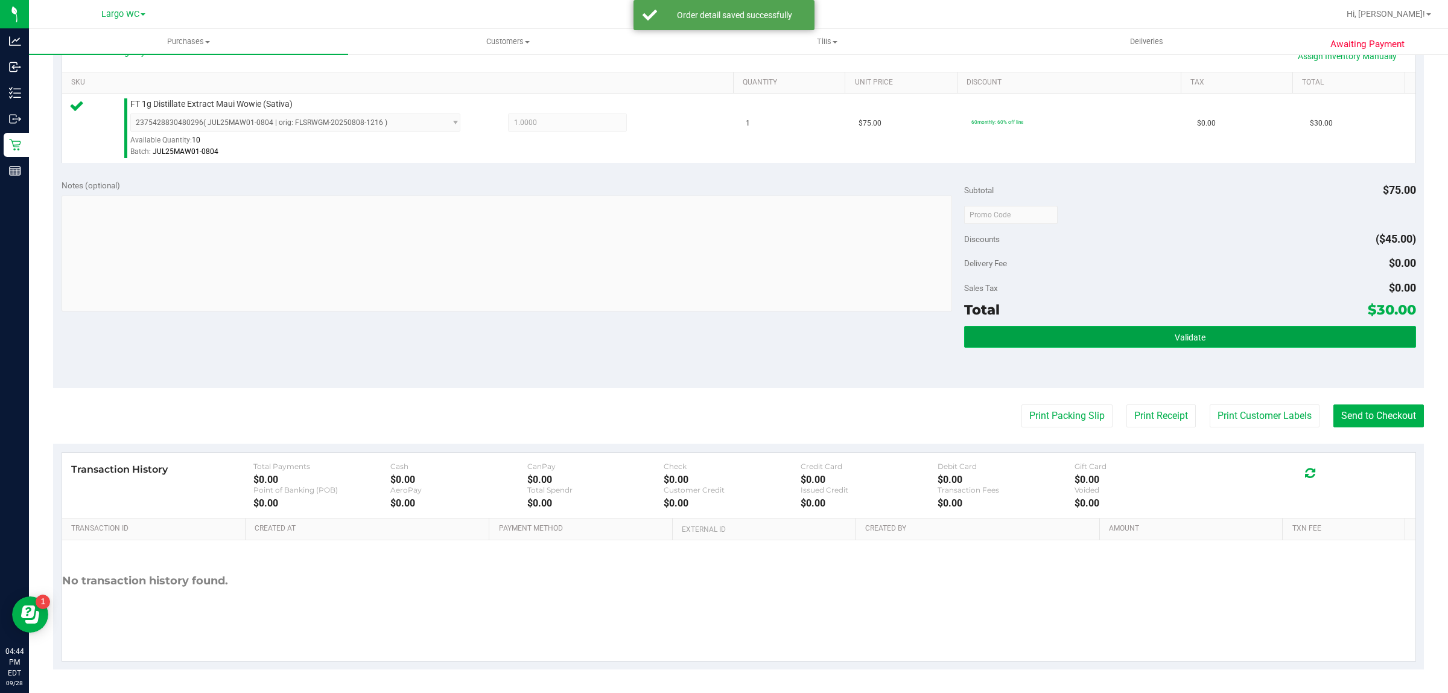
click at [1226, 336] on button "Validate" at bounding box center [1189, 337] width 451 height 22
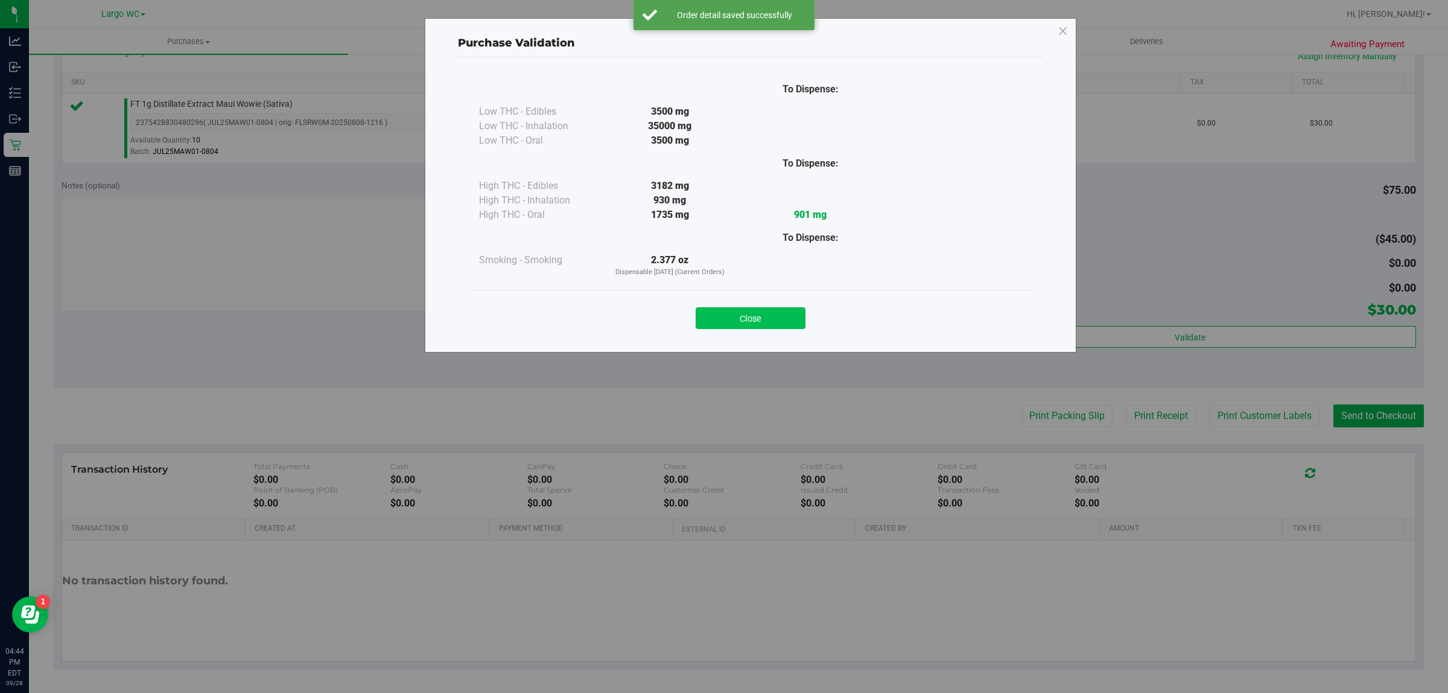
click at [748, 314] on button "Close" at bounding box center [751, 318] width 110 height 22
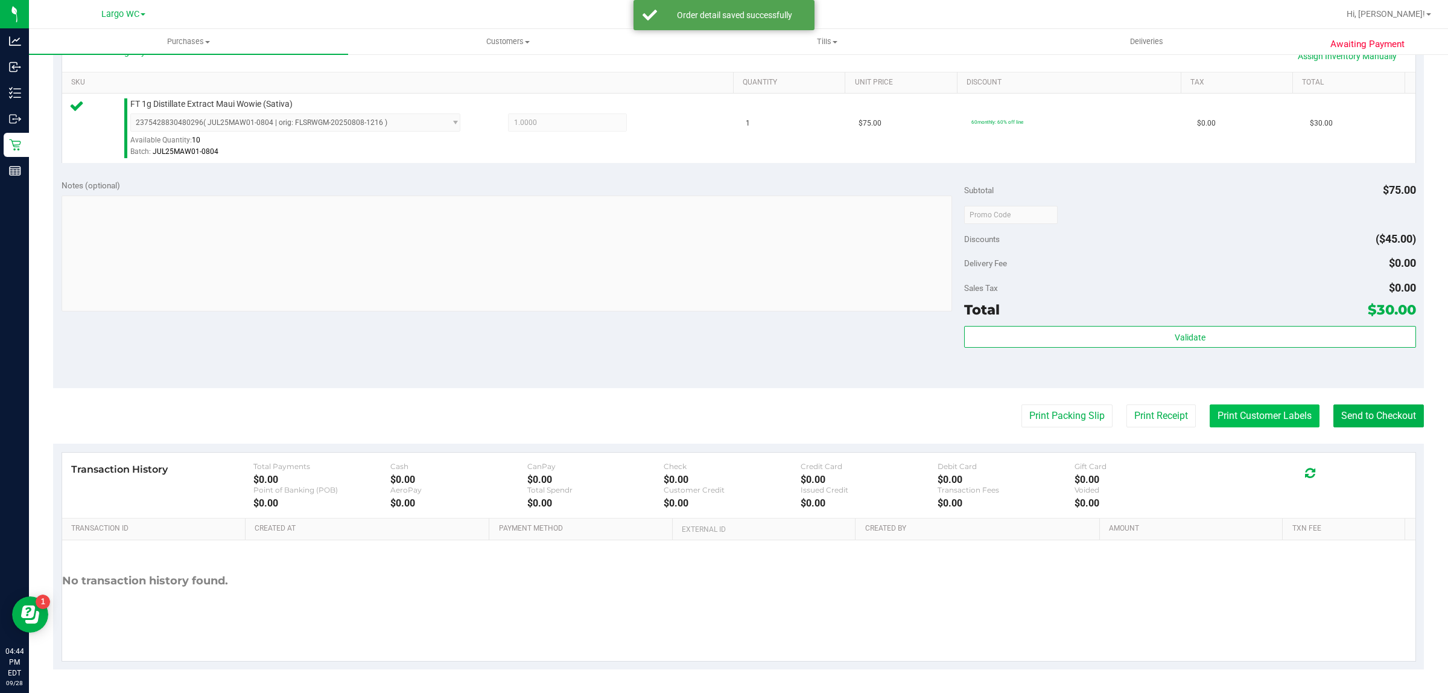
click at [1249, 414] on button "Print Customer Labels" at bounding box center [1265, 415] width 110 height 23
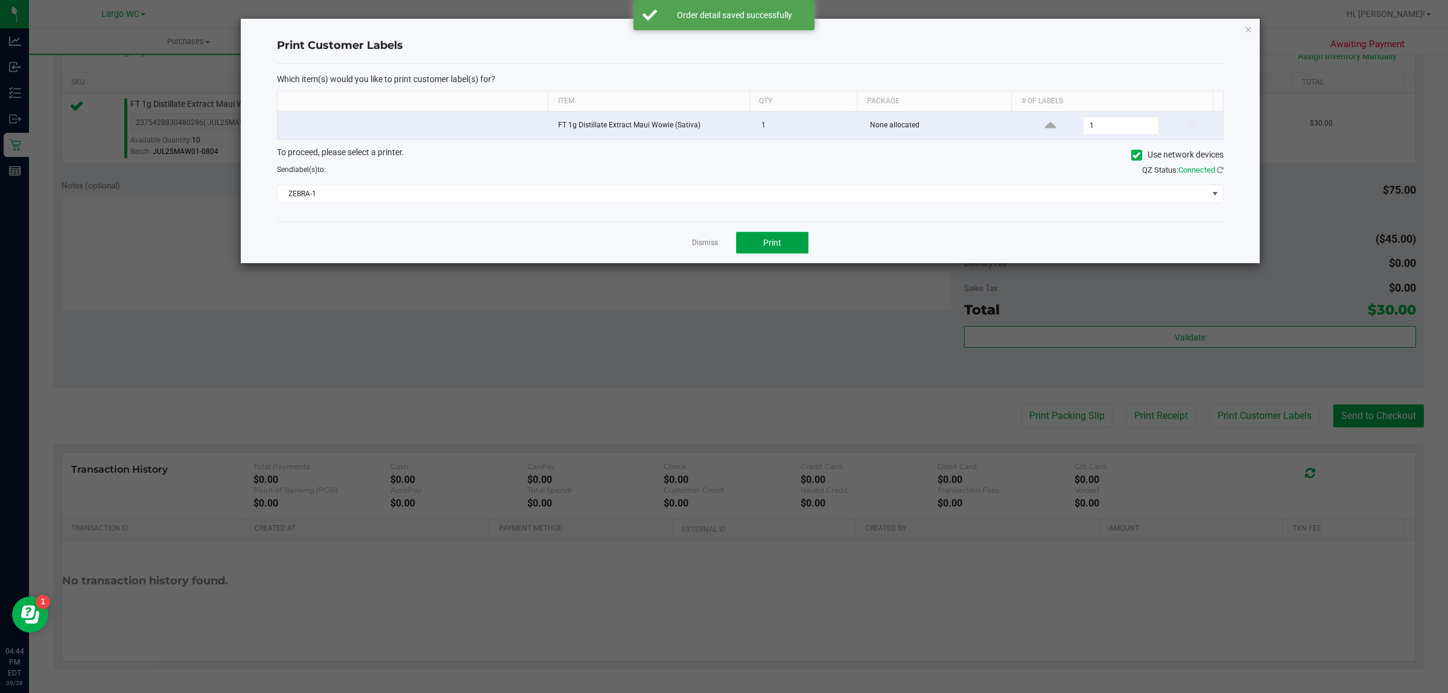
click at [794, 245] on button "Print" at bounding box center [772, 243] width 72 height 22
click at [706, 246] on link "Dismiss" at bounding box center [705, 243] width 26 height 10
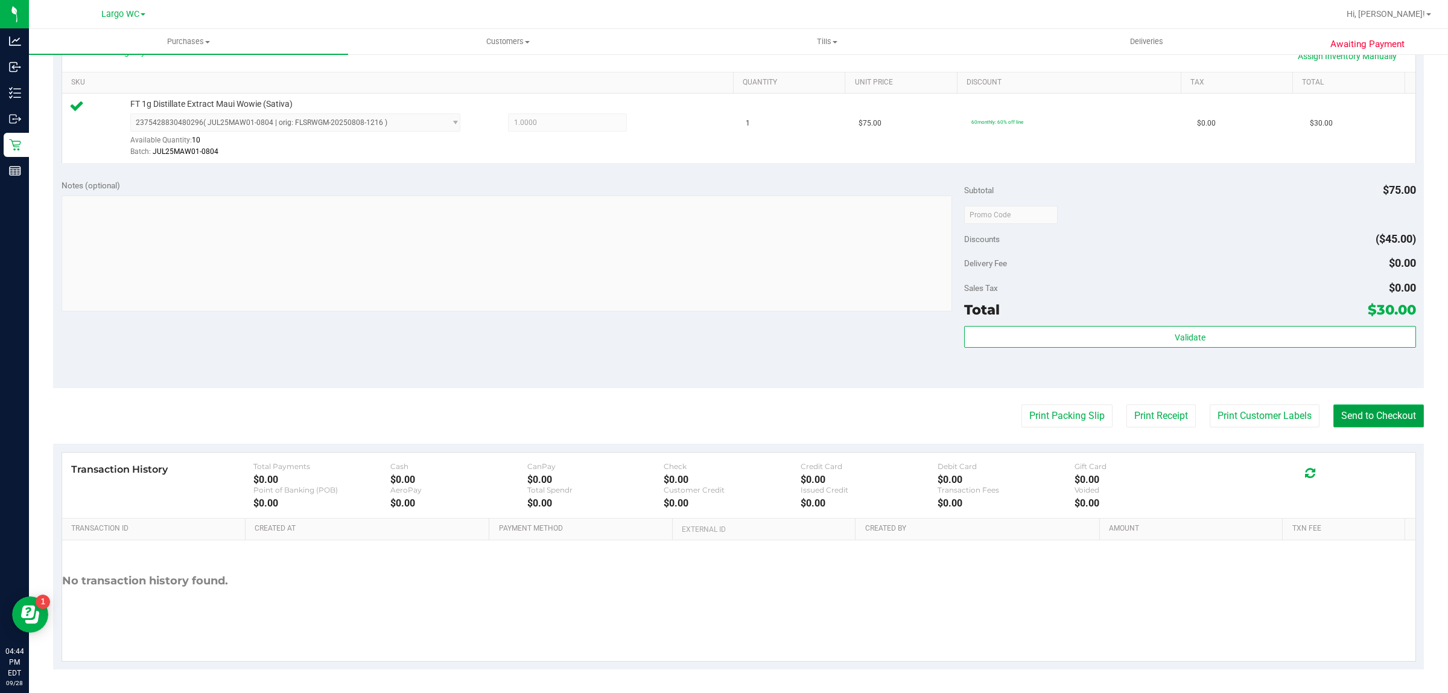
click at [1377, 418] on button "Send to Checkout" at bounding box center [1379, 415] width 91 height 23
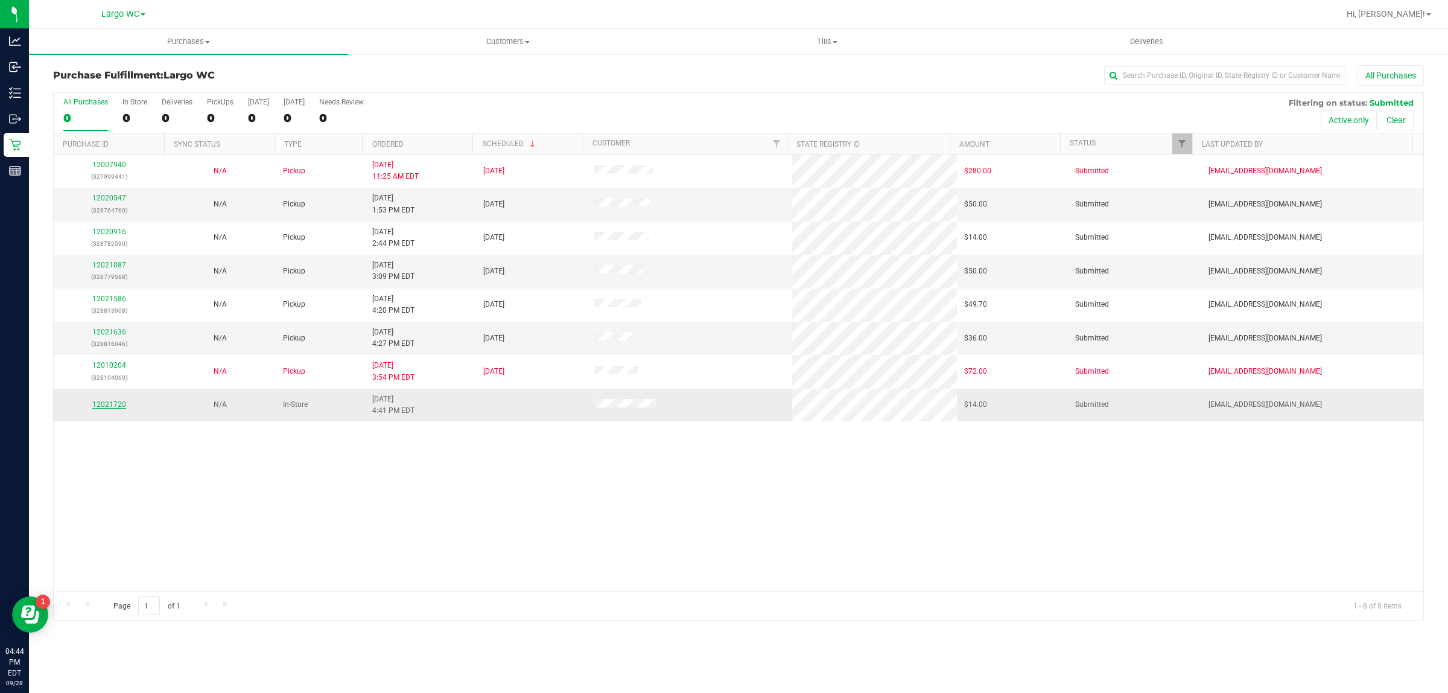
click at [113, 407] on link "12021720" at bounding box center [109, 404] width 34 height 8
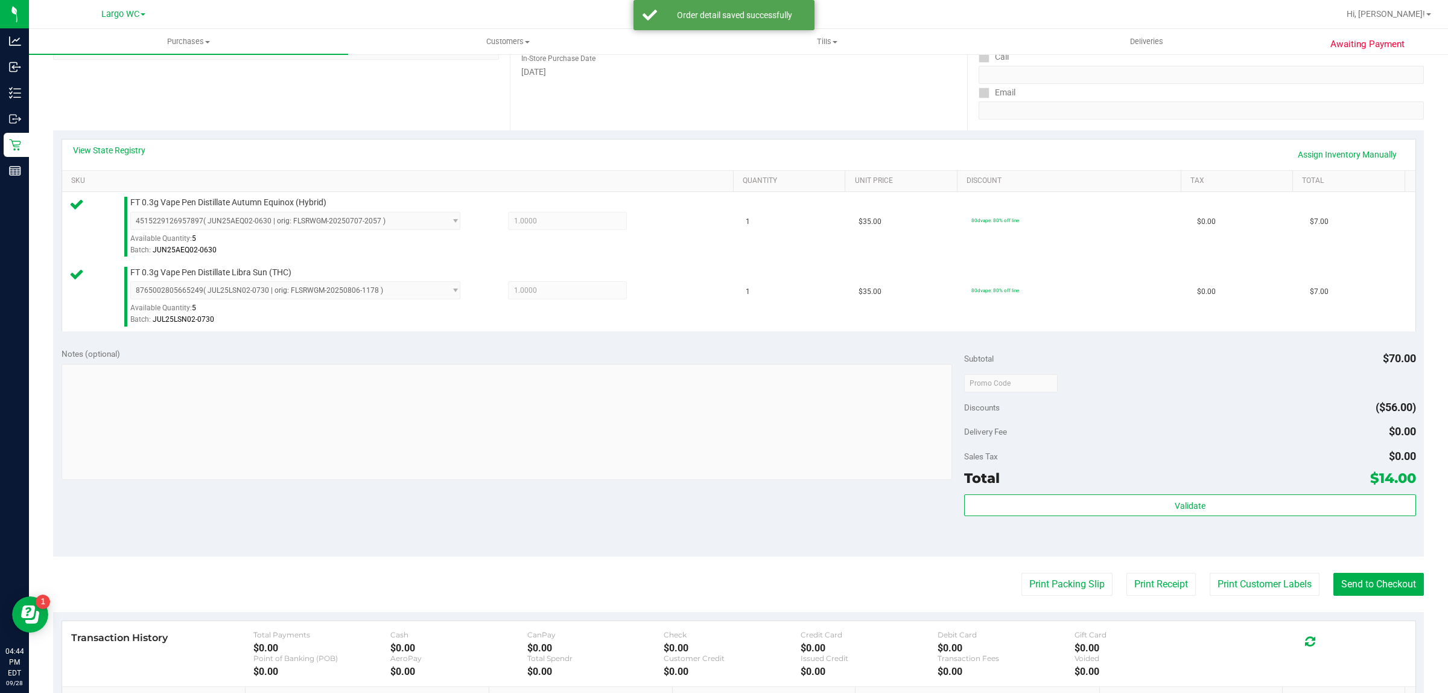
scroll to position [363, 0]
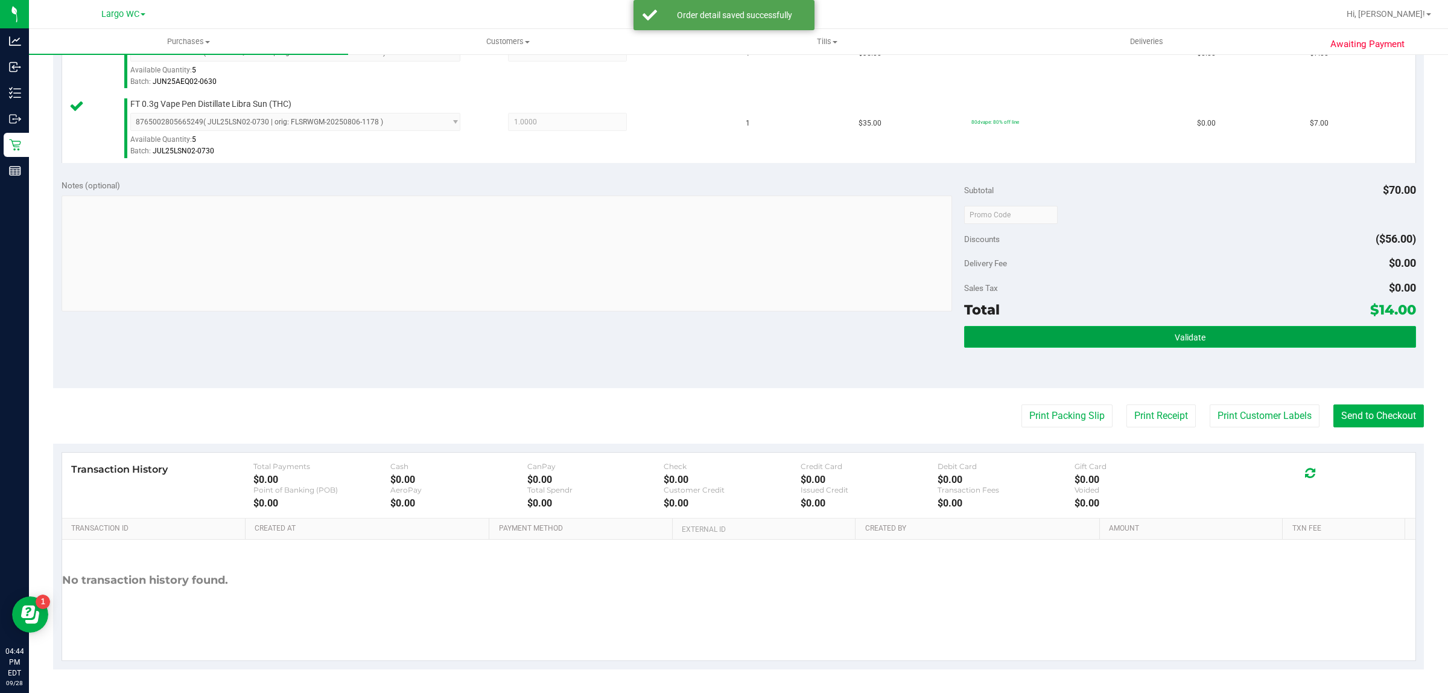
click at [1235, 348] on button "Validate" at bounding box center [1189, 337] width 451 height 22
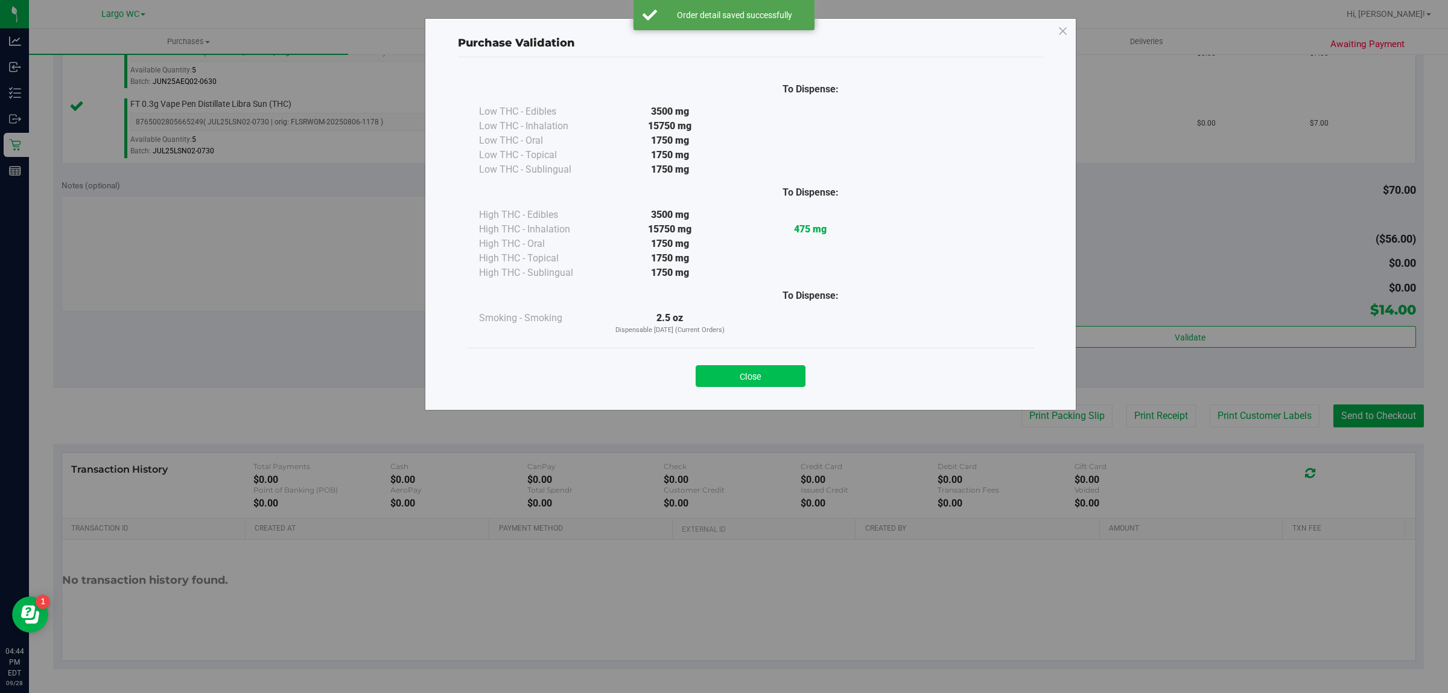
click at [763, 369] on button "Close" at bounding box center [751, 376] width 110 height 22
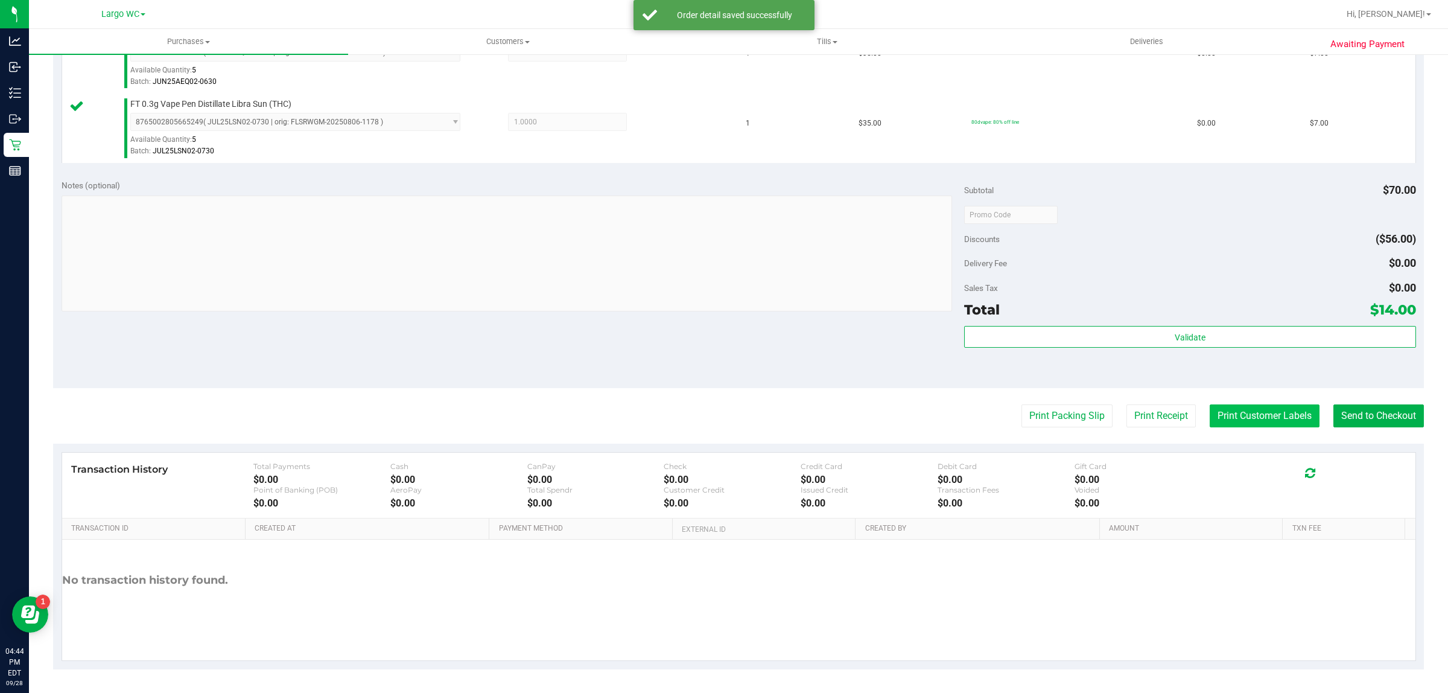
click at [1229, 427] on button "Print Customer Labels" at bounding box center [1265, 415] width 110 height 23
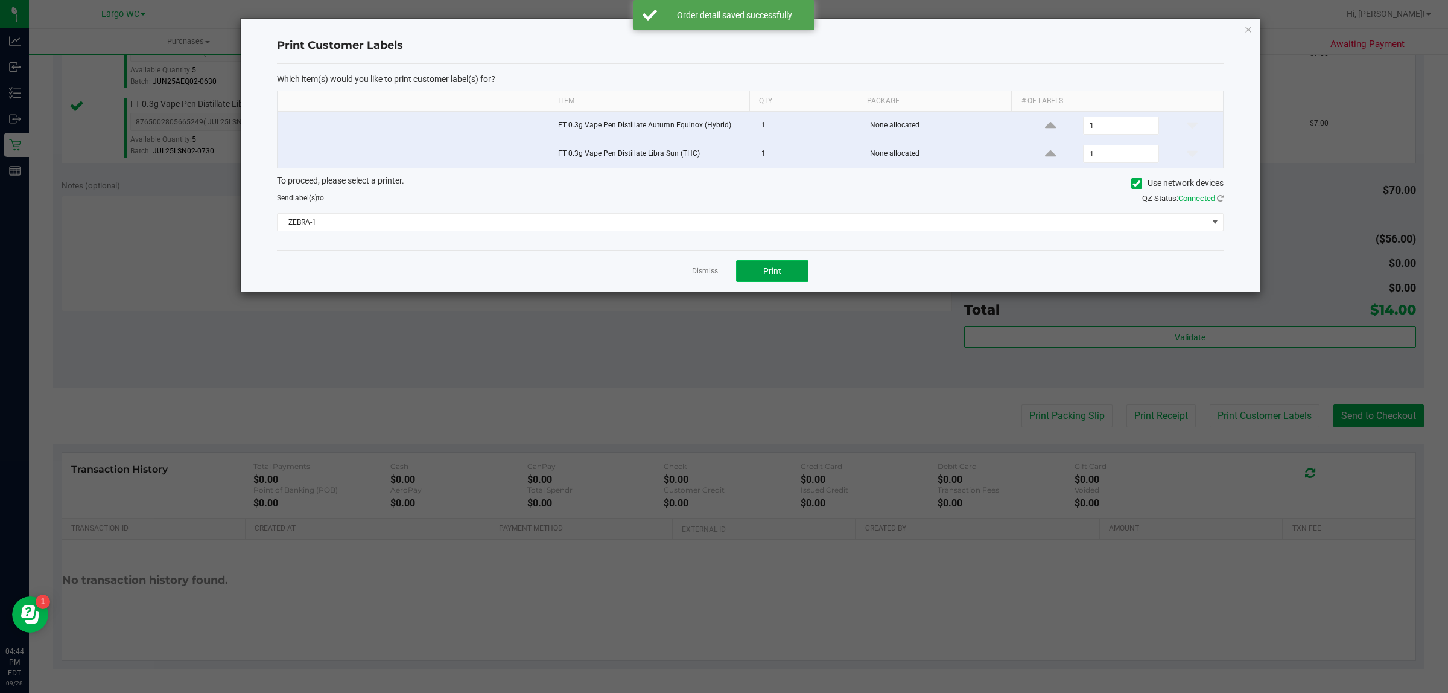
click at [788, 264] on button "Print" at bounding box center [772, 271] width 72 height 22
click at [704, 269] on link "Dismiss" at bounding box center [705, 271] width 26 height 10
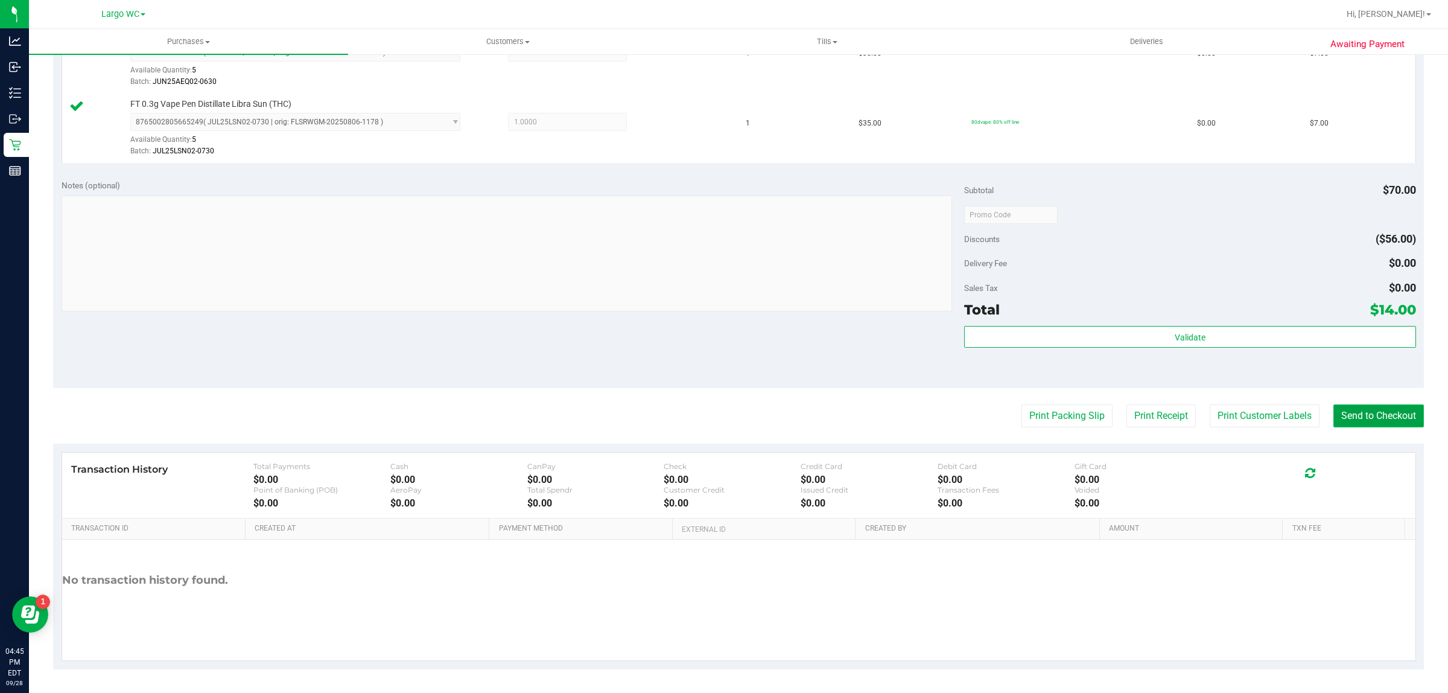
click at [1359, 418] on button "Send to Checkout" at bounding box center [1379, 415] width 91 height 23
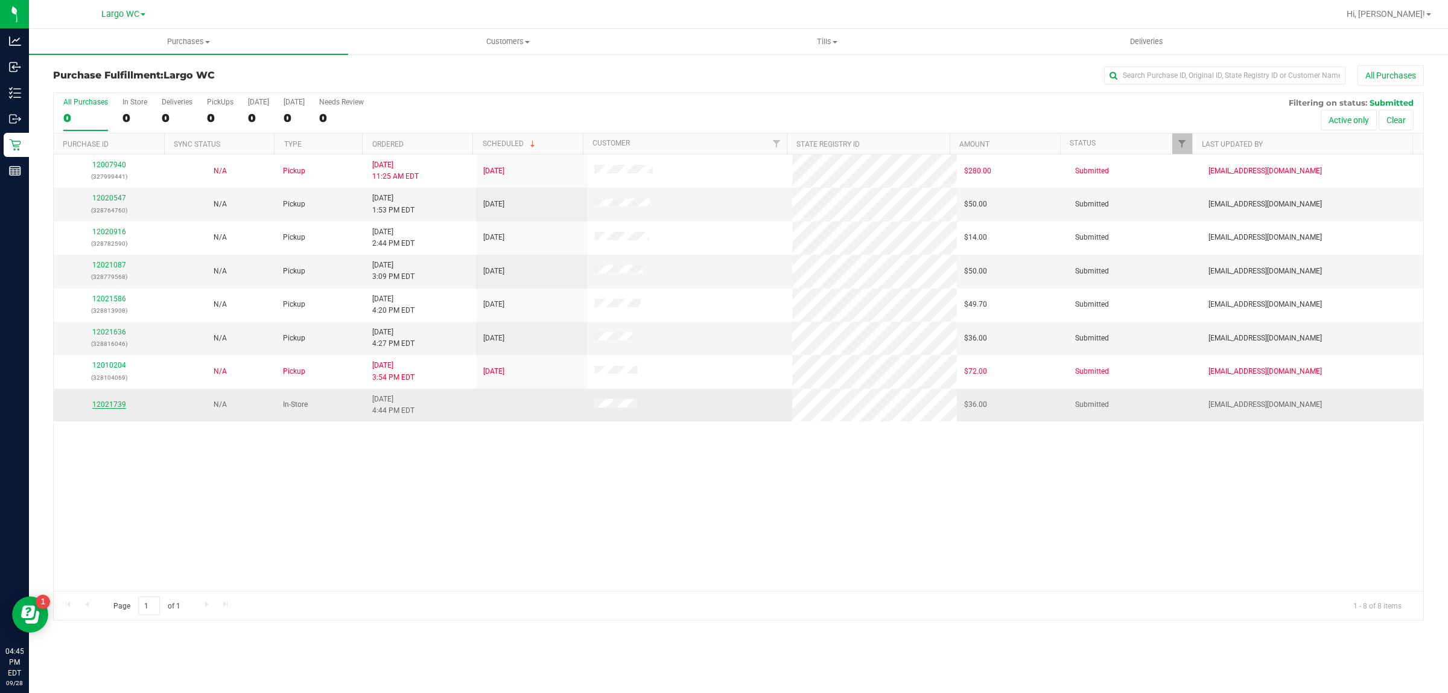
click at [122, 409] on link "12021739" at bounding box center [109, 404] width 34 height 8
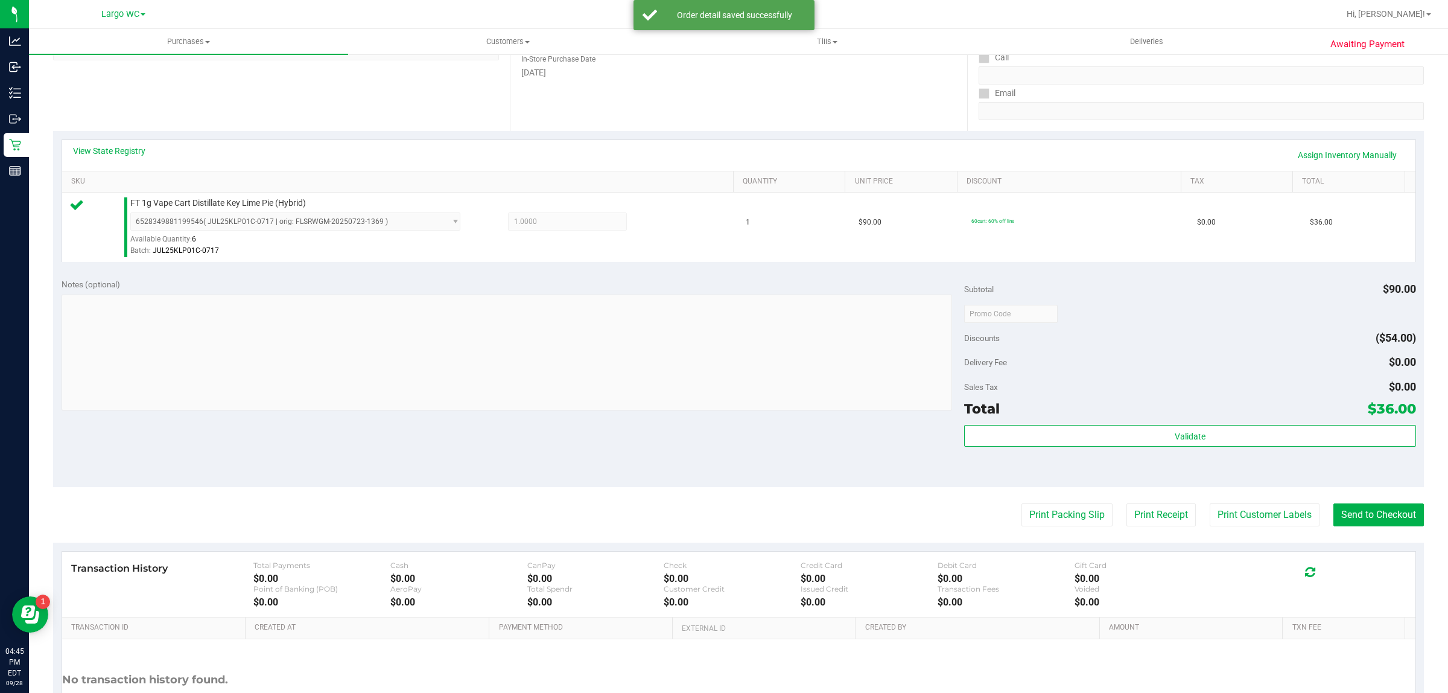
scroll to position [290, 0]
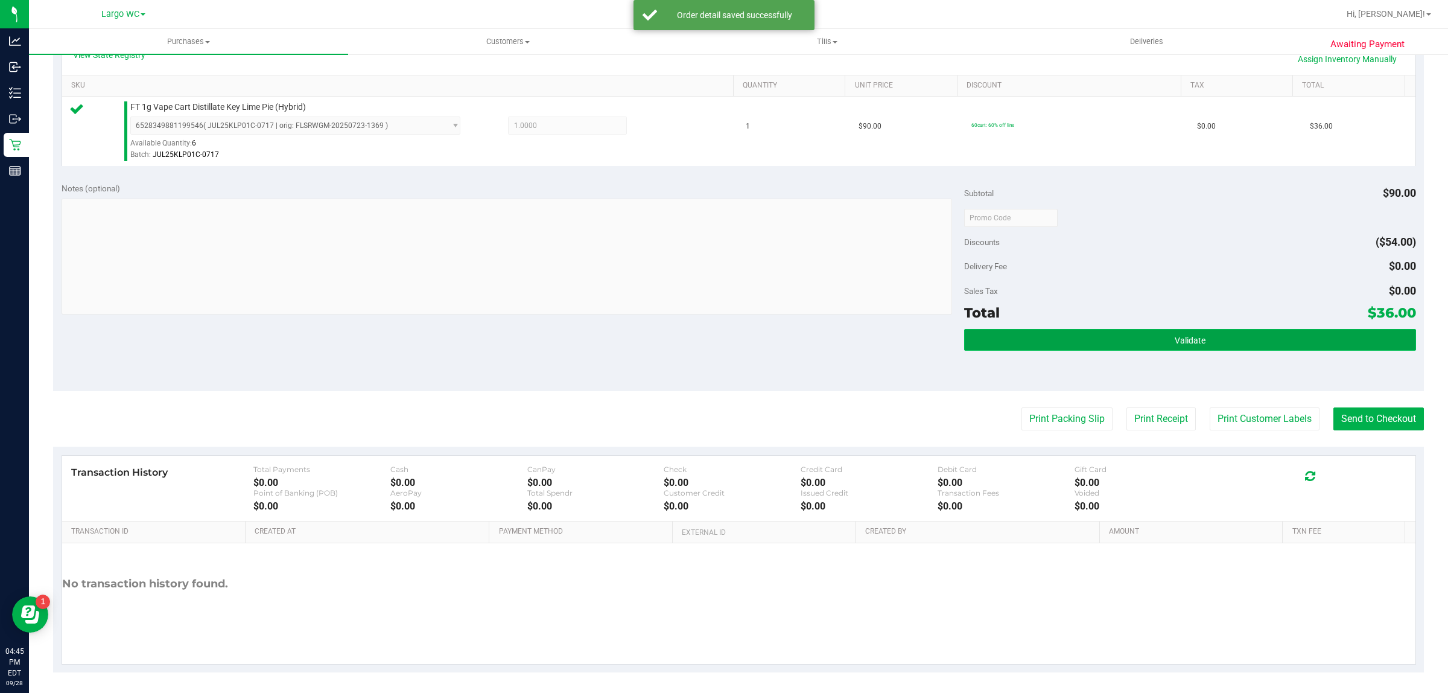
click at [1229, 350] on button "Validate" at bounding box center [1189, 340] width 451 height 22
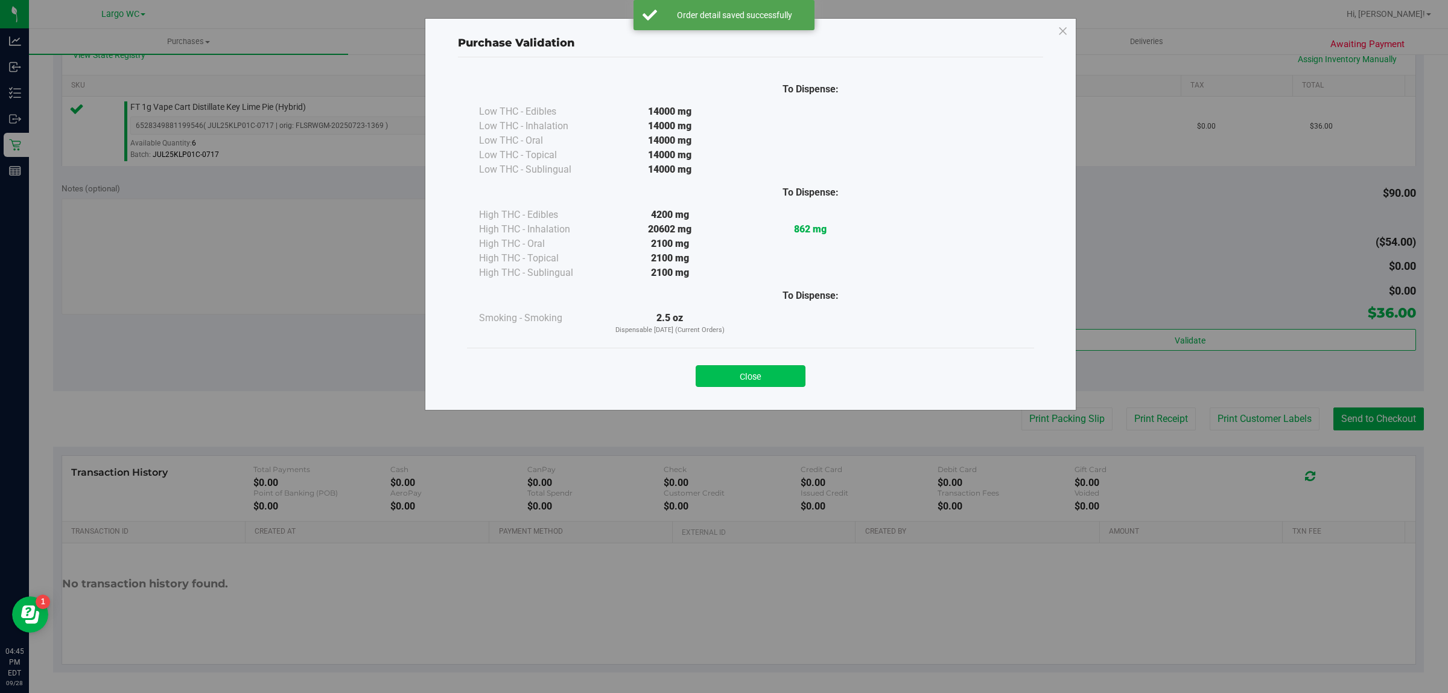
click at [764, 369] on button "Close" at bounding box center [751, 376] width 110 height 22
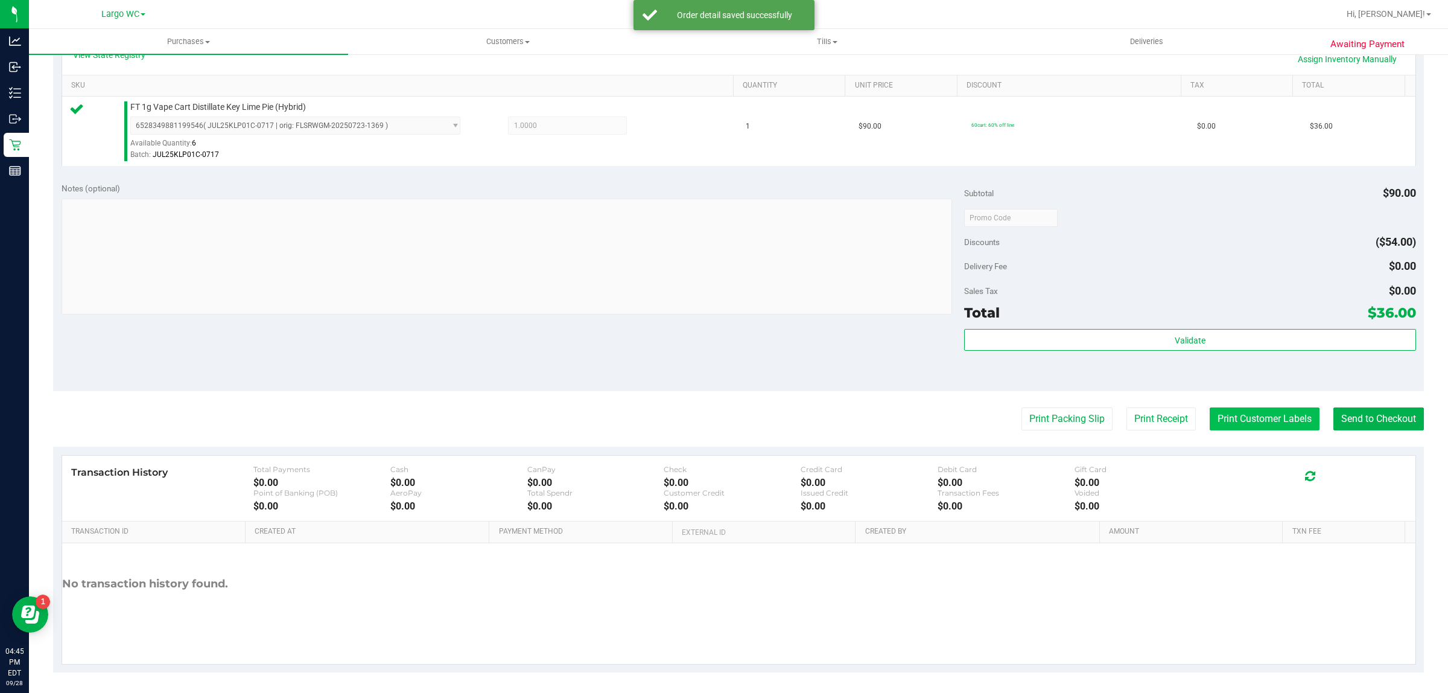
click at [1230, 421] on button "Print Customer Labels" at bounding box center [1265, 418] width 110 height 23
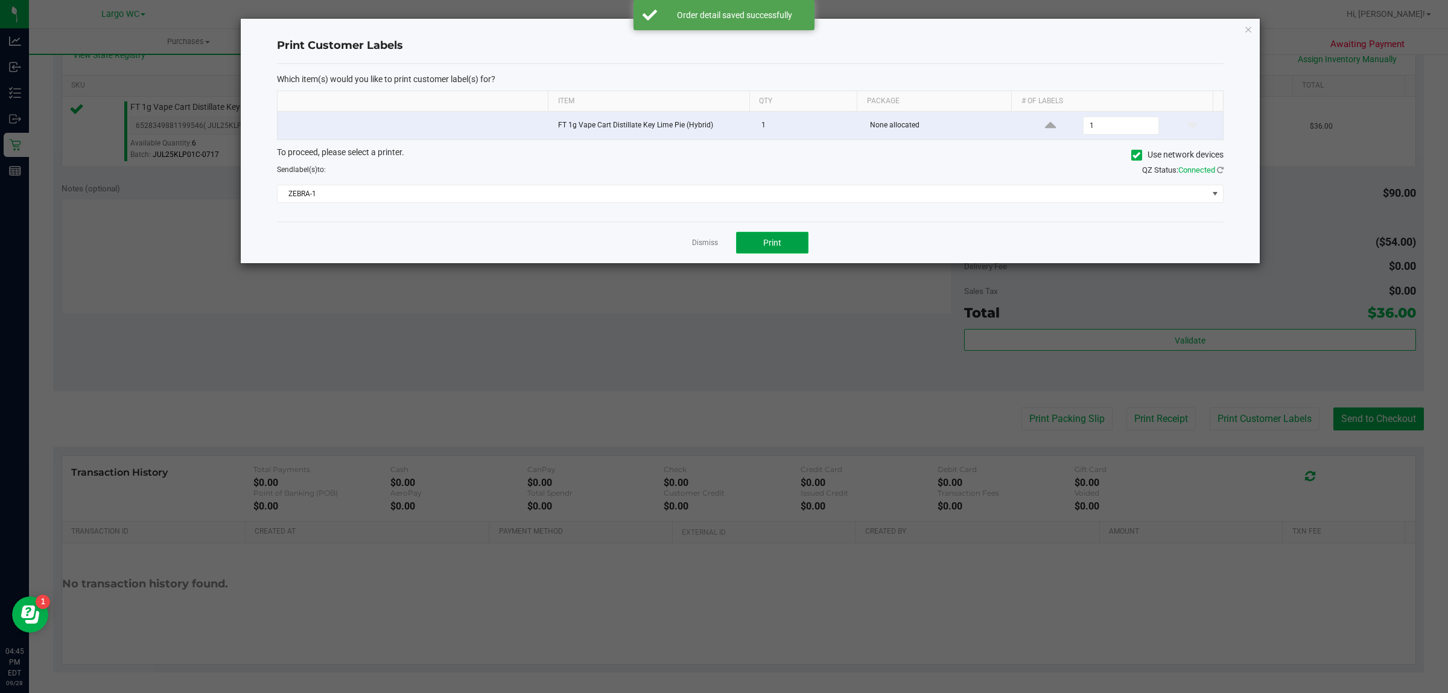
click at [736, 239] on button "Print" at bounding box center [772, 243] width 72 height 22
click at [711, 246] on link "Dismiss" at bounding box center [705, 243] width 26 height 10
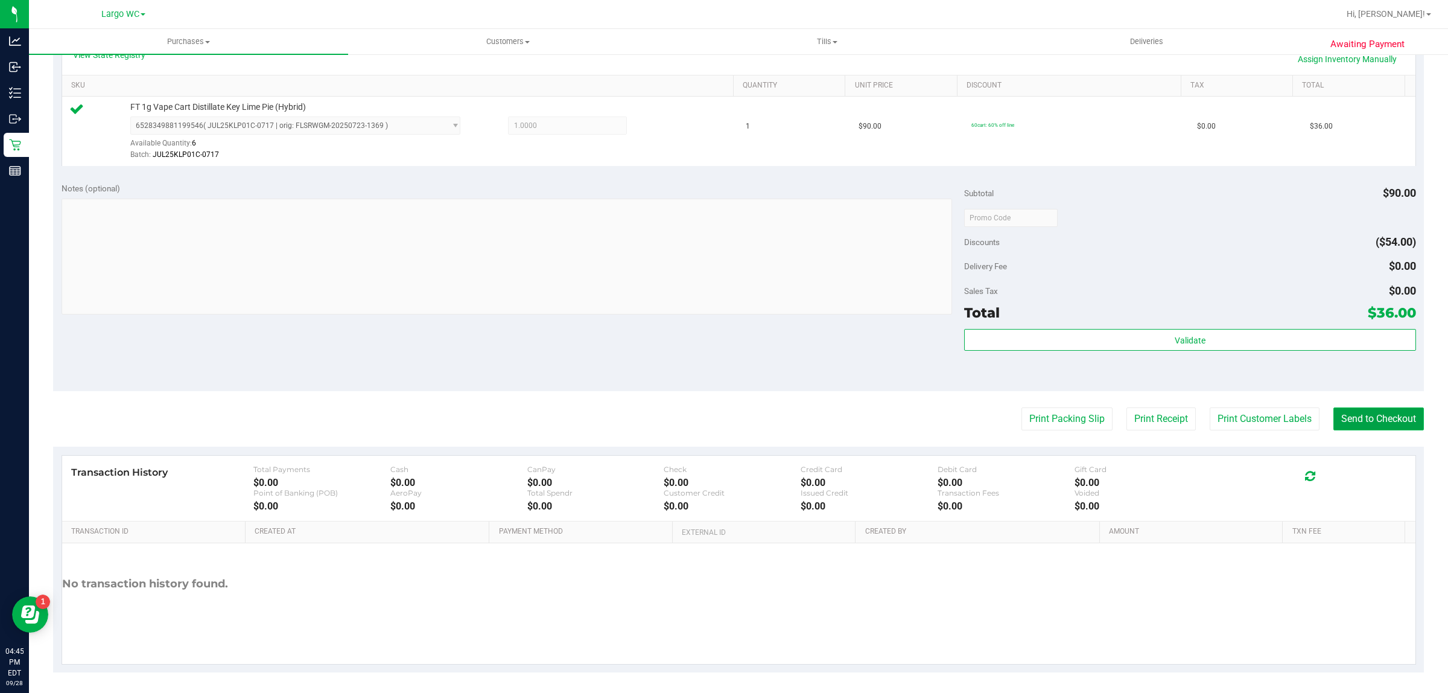
click at [1374, 414] on button "Send to Checkout" at bounding box center [1379, 418] width 91 height 23
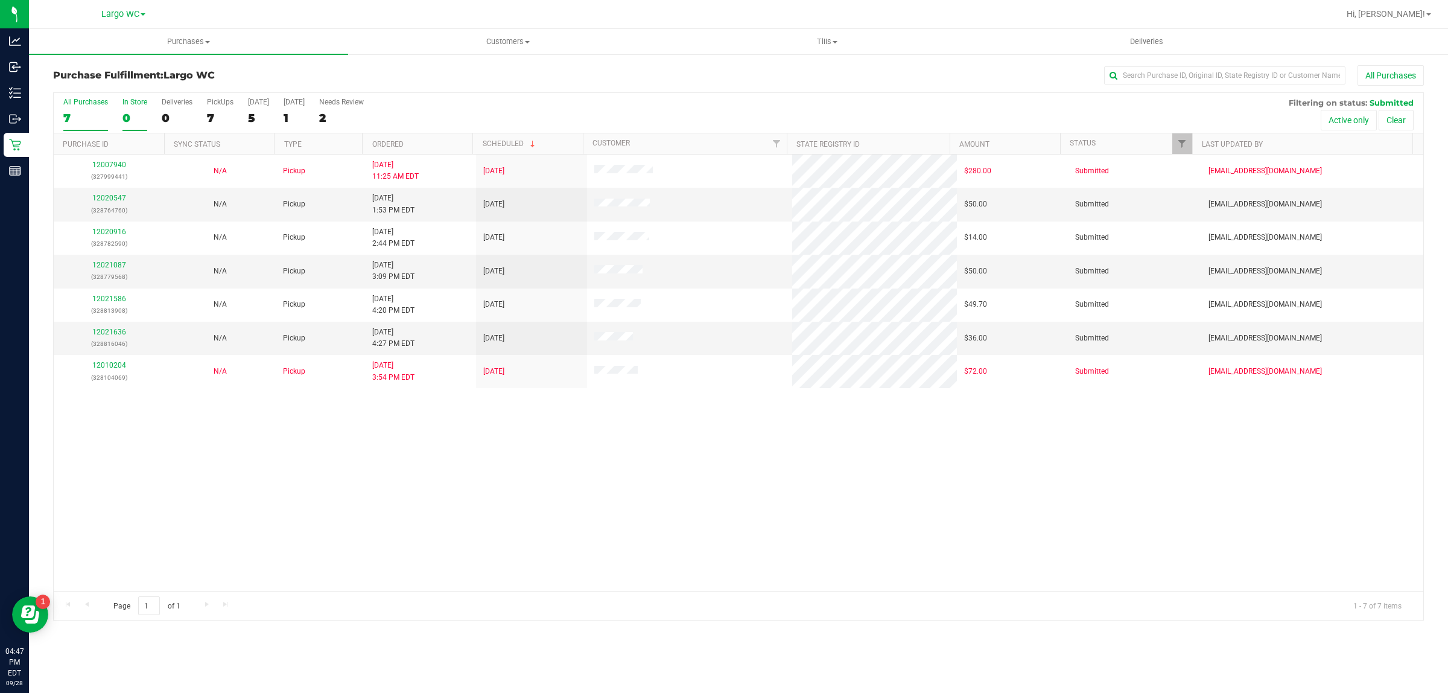
click at [125, 115] on div "0" at bounding box center [135, 118] width 25 height 14
click at [0, 0] on input "In Store 0" at bounding box center [0, 0] width 0 height 0
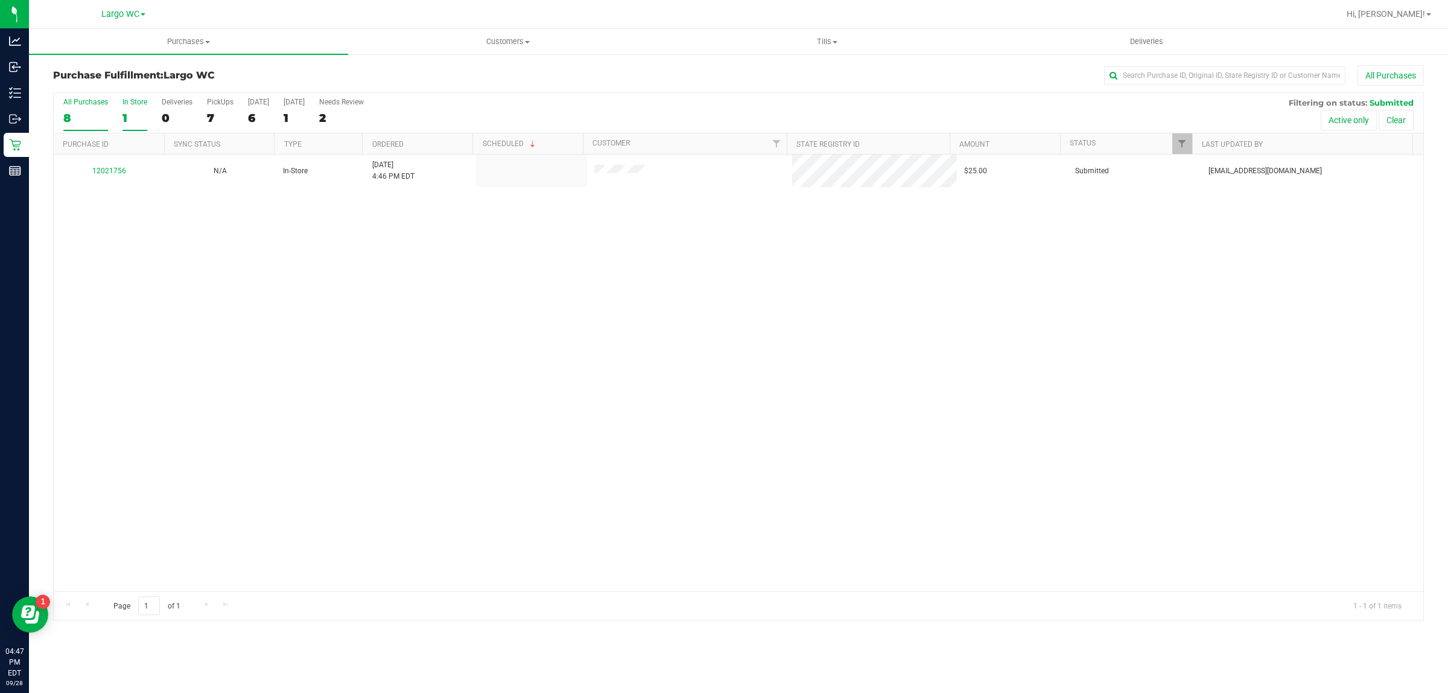
click at [74, 101] on div "All Purchases" at bounding box center [85, 102] width 45 height 8
click at [0, 0] on input "All Purchases 8" at bounding box center [0, 0] width 0 height 0
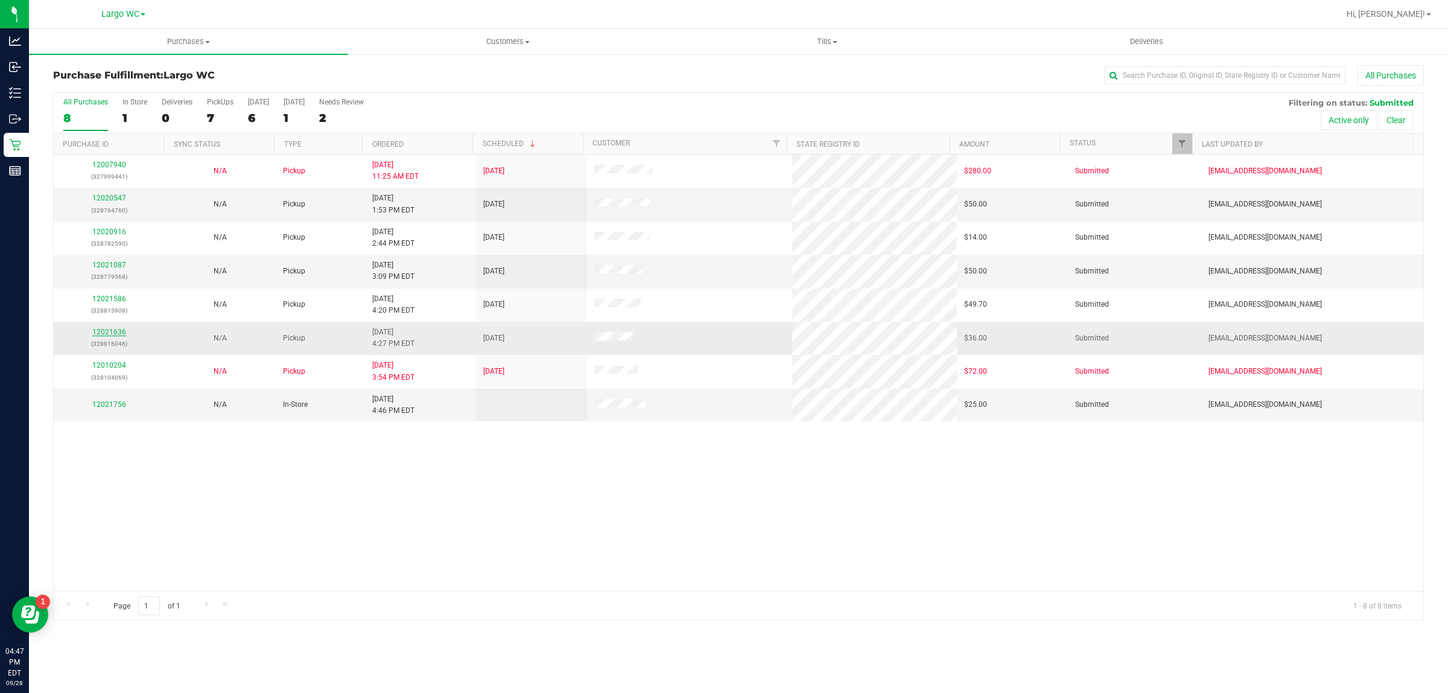
click at [124, 334] on link "12021636" at bounding box center [109, 332] width 34 height 8
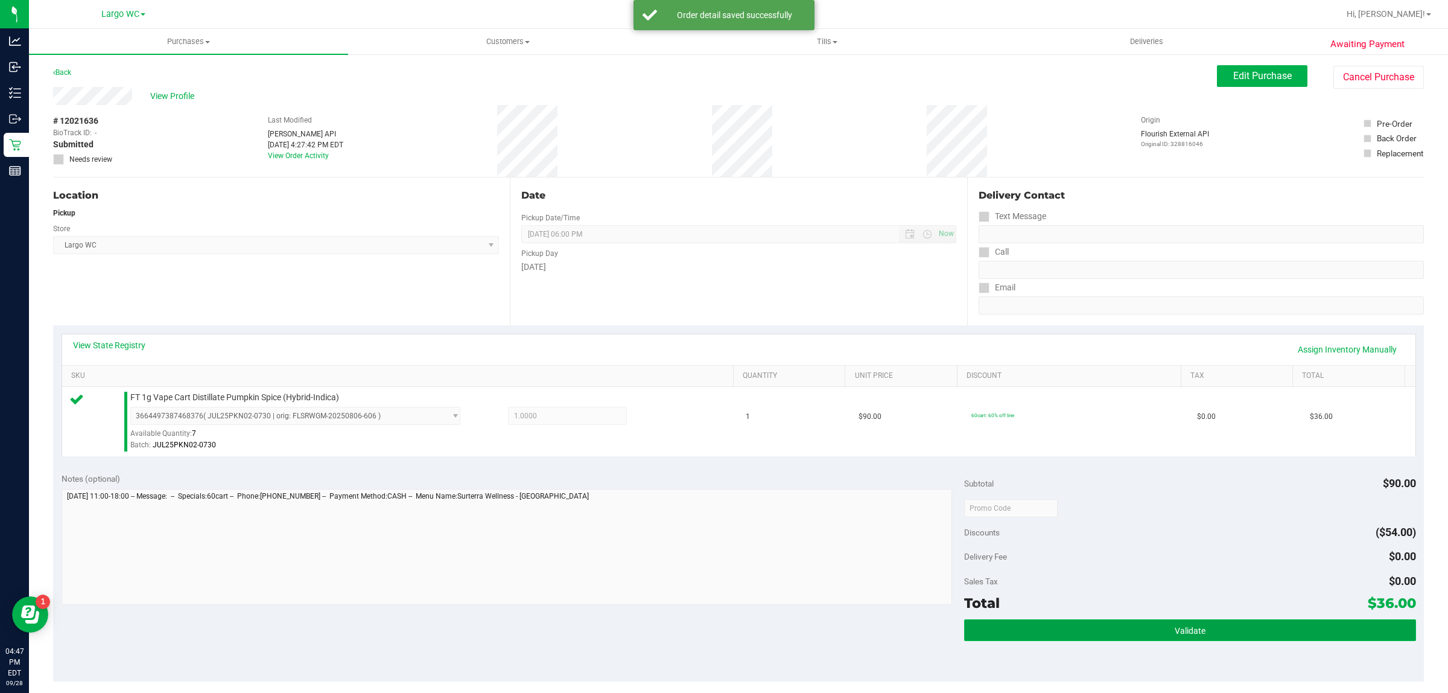
click at [1062, 625] on button "Validate" at bounding box center [1189, 630] width 451 height 22
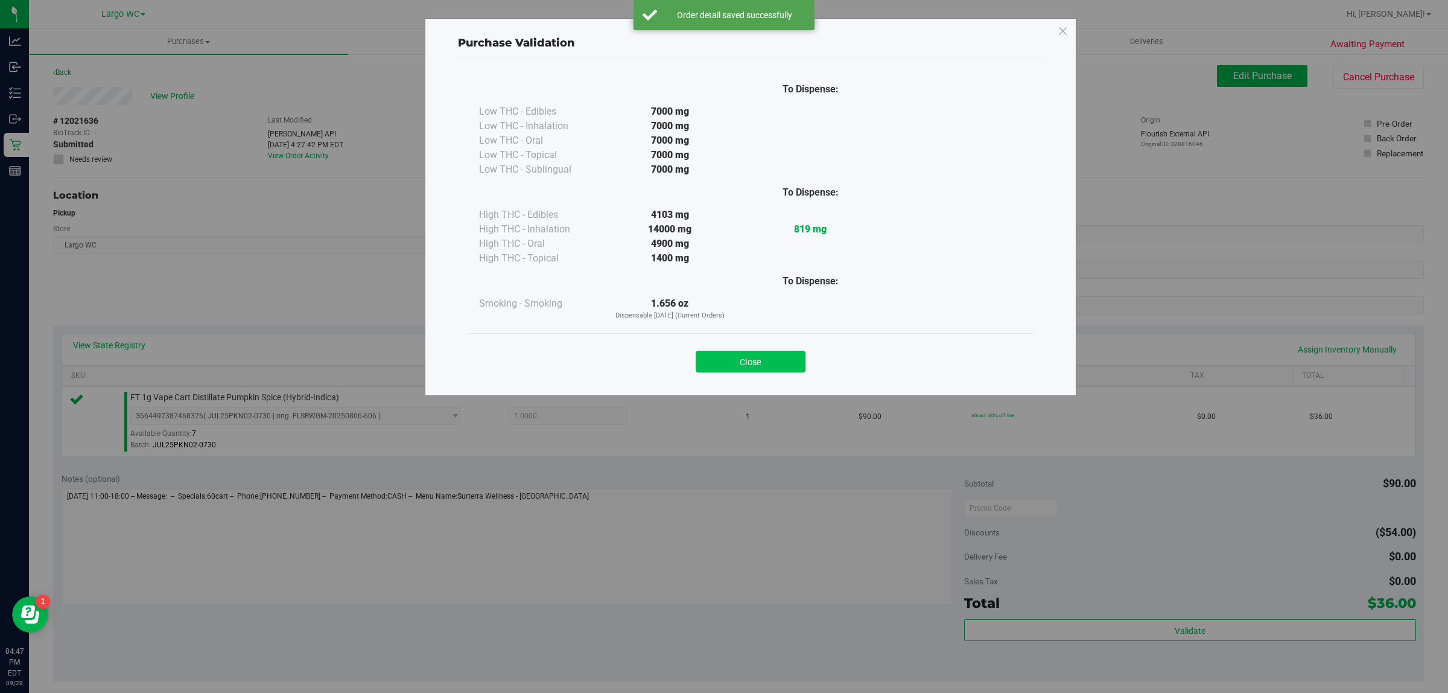
click at [786, 363] on button "Close" at bounding box center [751, 362] width 110 height 22
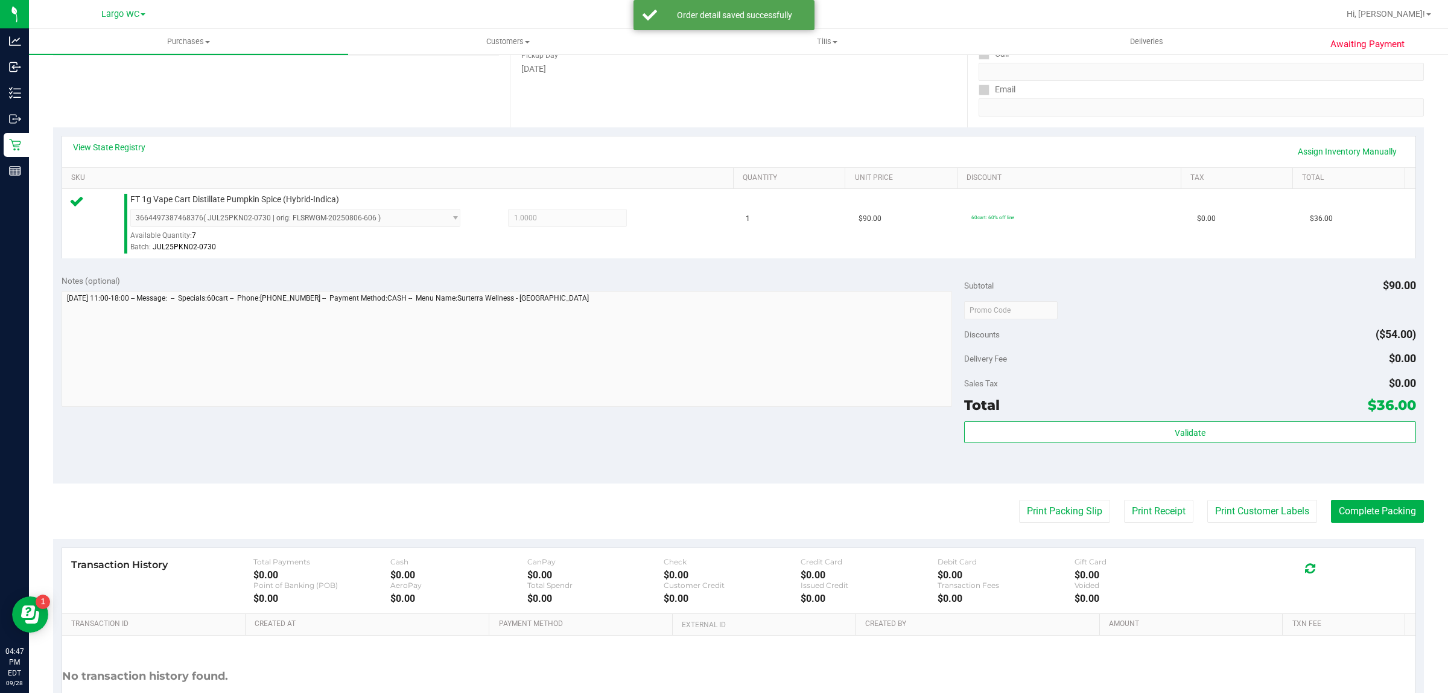
scroll to position [222, 0]
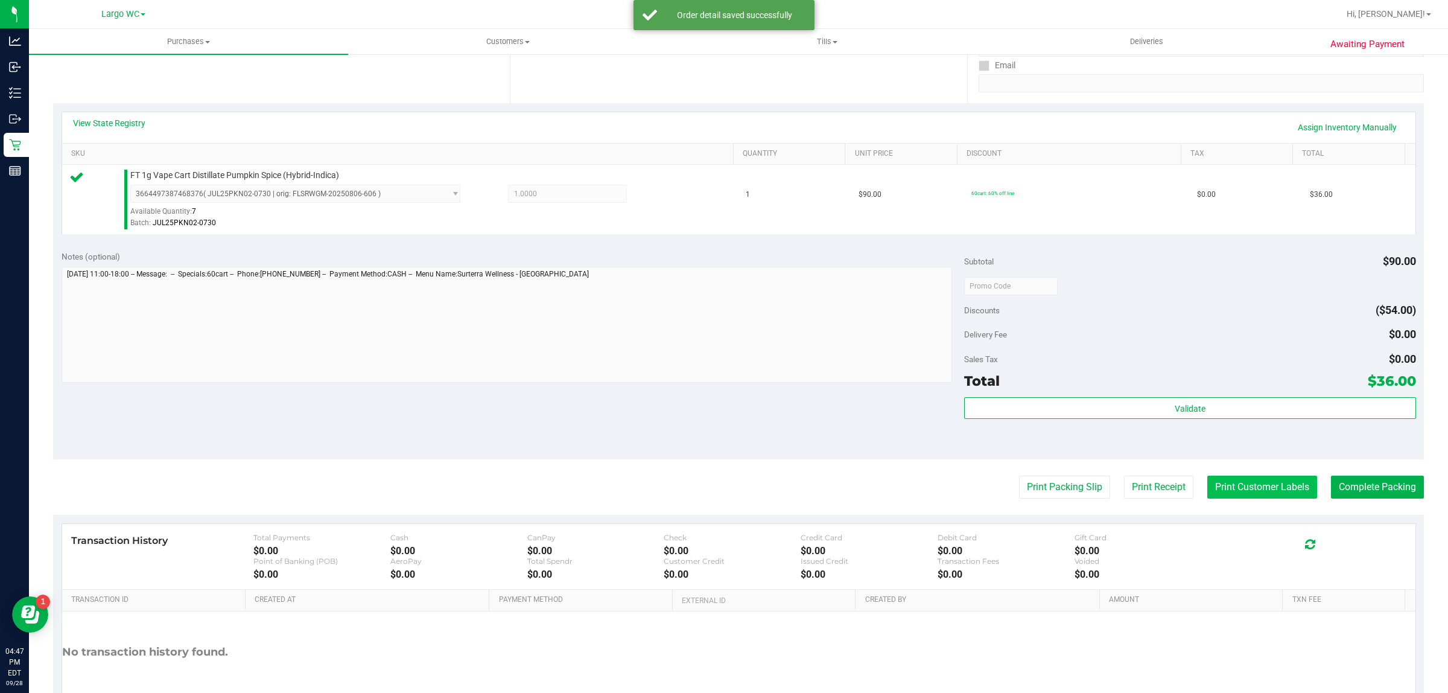
click at [1242, 497] on button "Print Customer Labels" at bounding box center [1263, 487] width 110 height 23
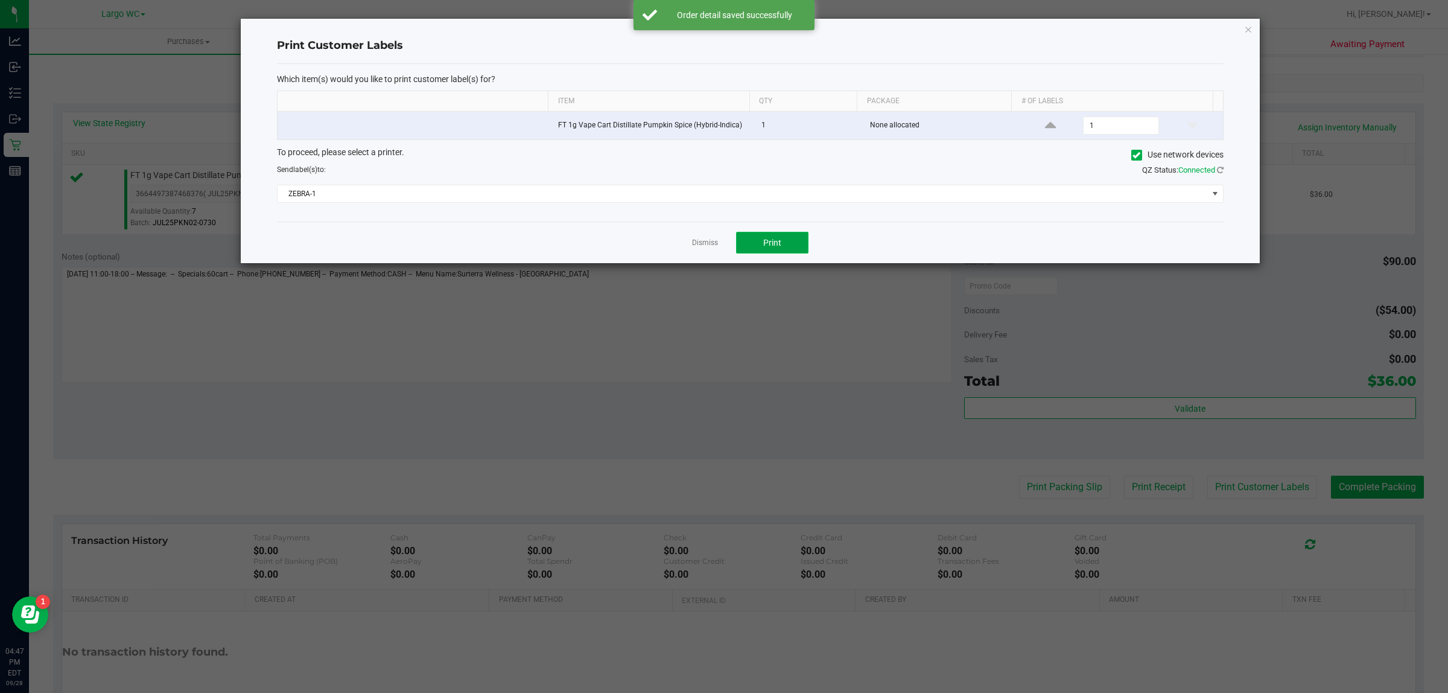
click at [779, 247] on span "Print" at bounding box center [772, 243] width 18 height 10
click at [1248, 28] on icon "button" at bounding box center [1248, 29] width 8 height 14
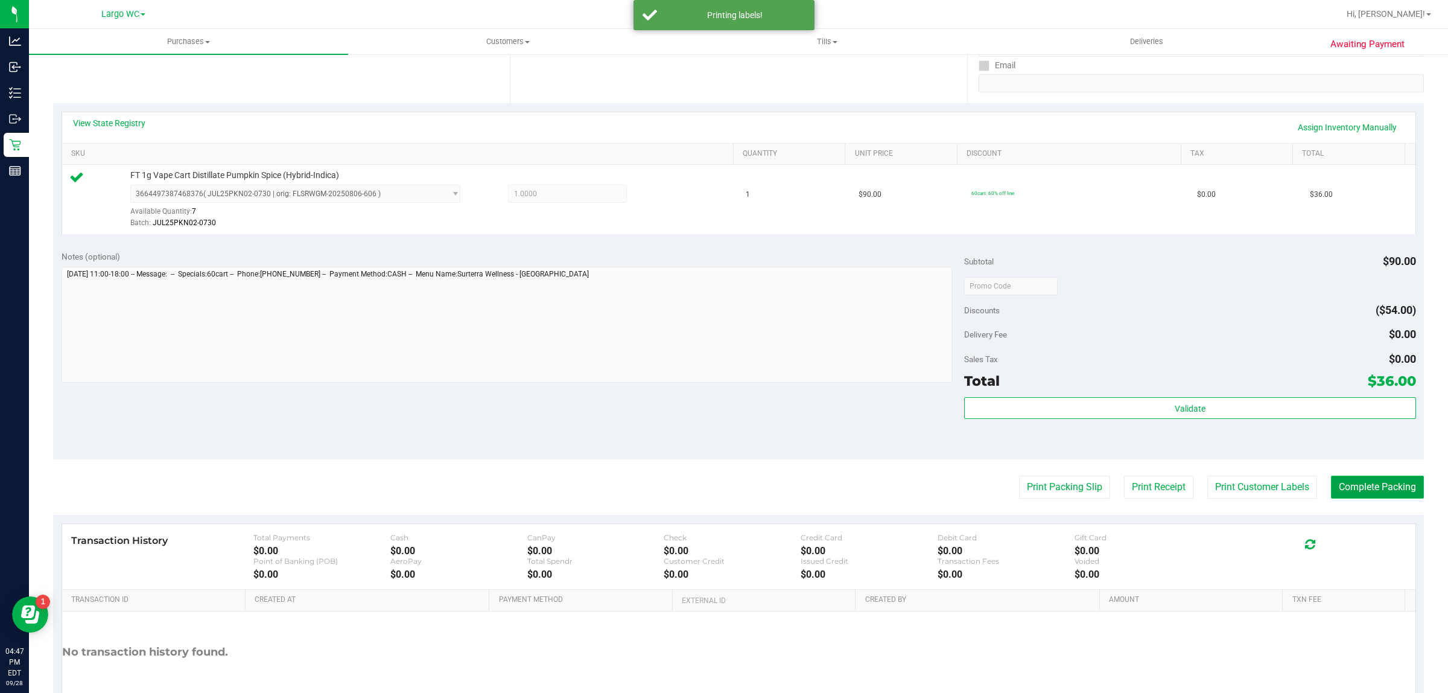
click at [1368, 482] on button "Complete Packing" at bounding box center [1377, 487] width 93 height 23
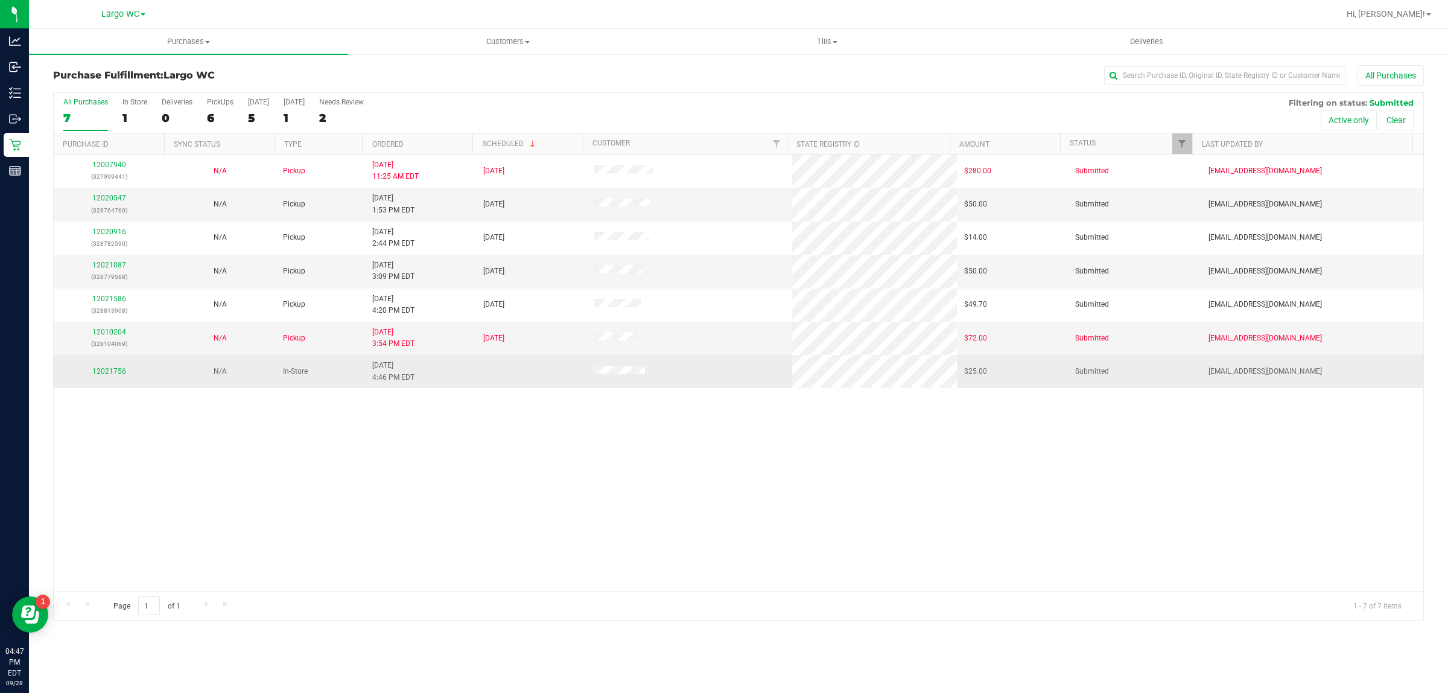
click at [115, 385] on td "12021756" at bounding box center [109, 371] width 111 height 33
click at [115, 375] on link "12021756" at bounding box center [109, 371] width 34 height 8
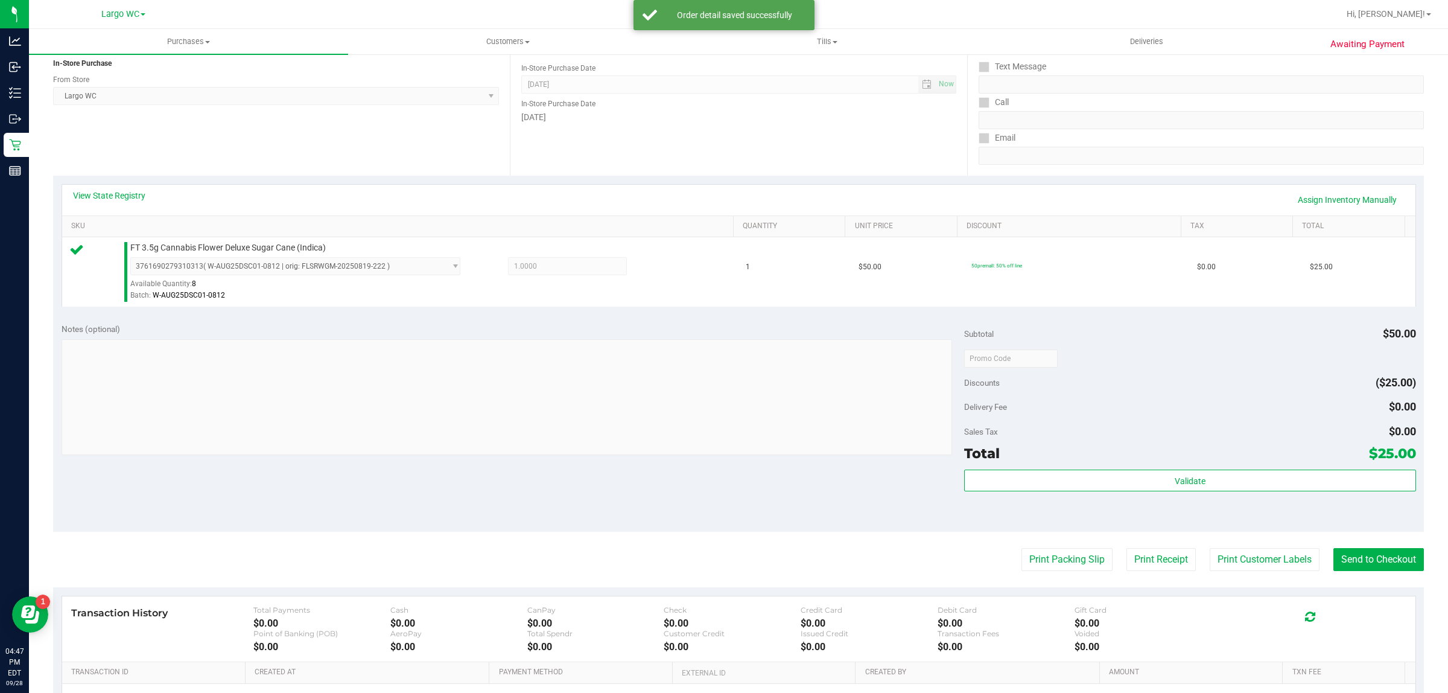
scroll to position [240, 0]
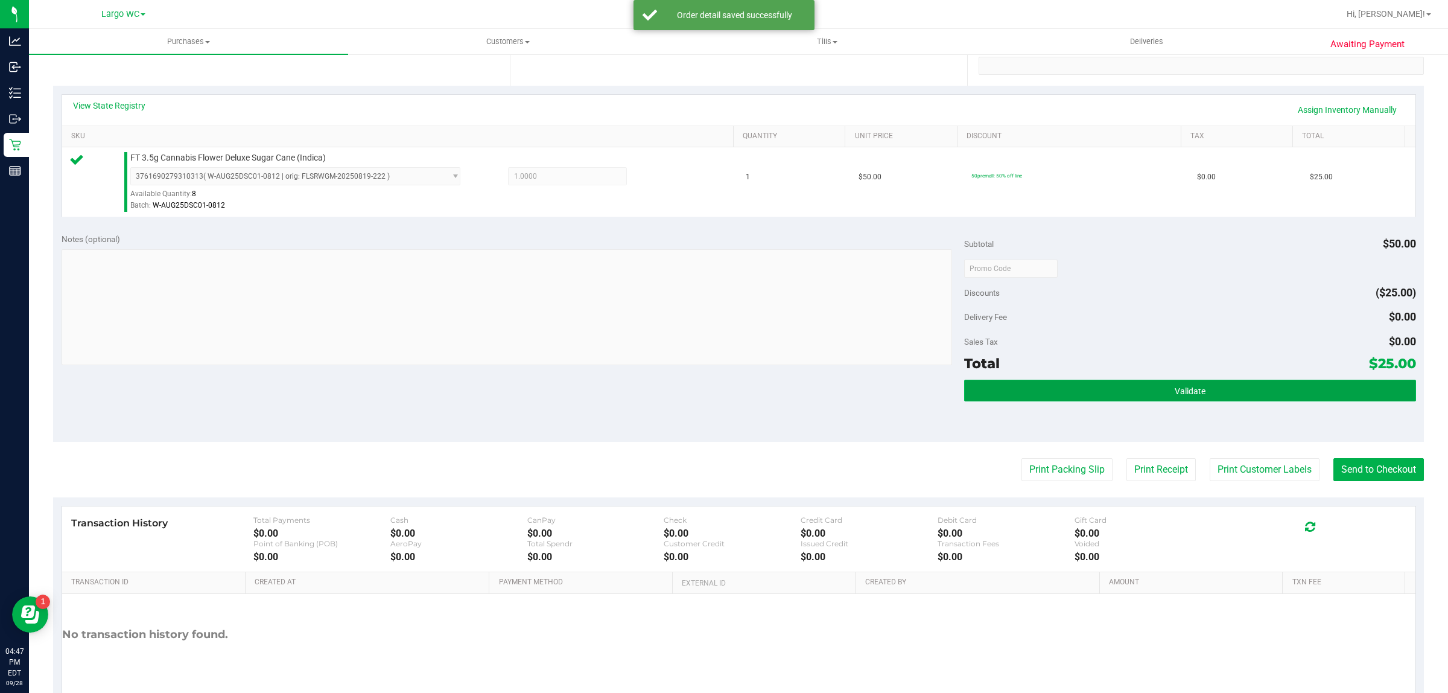
click at [1082, 381] on button "Validate" at bounding box center [1189, 391] width 451 height 22
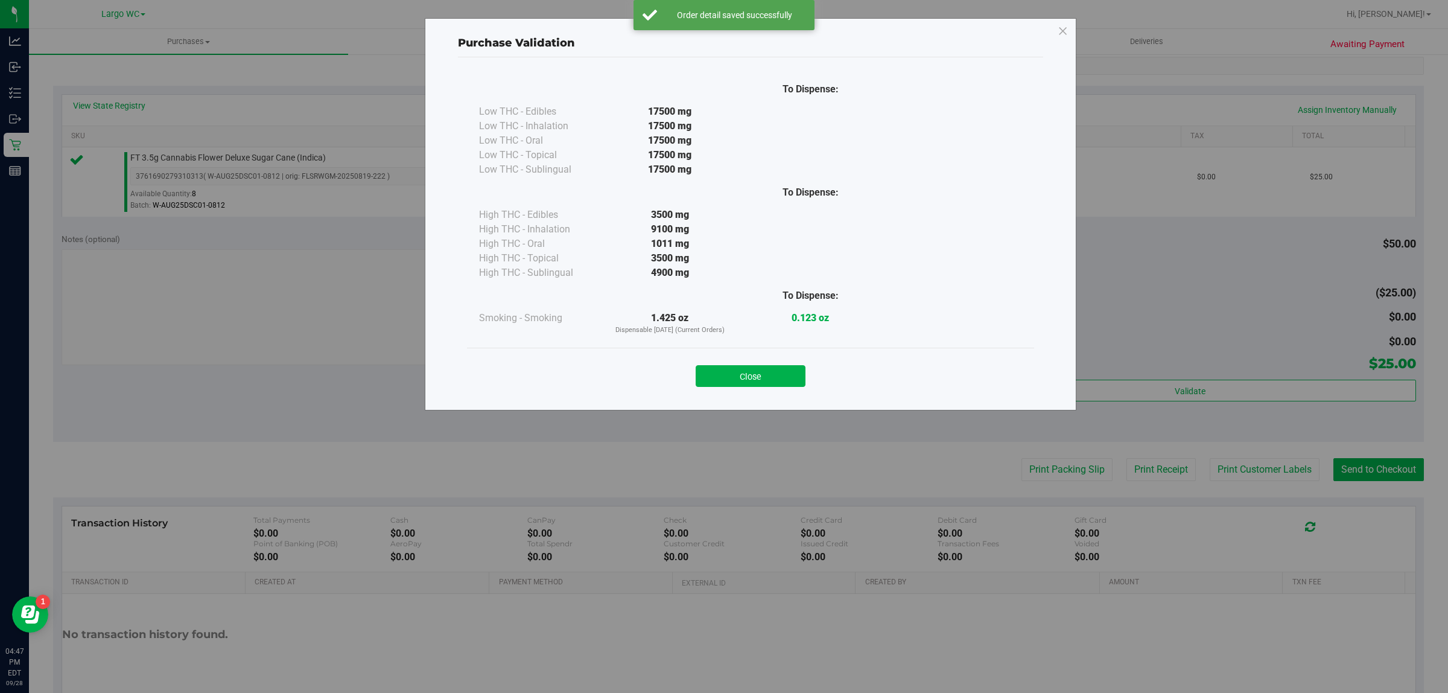
click at [719, 404] on div "Purchase Validation To Dispense: Low THC - Edibles 17500 mg" at bounding box center [751, 214] width 652 height 392
click at [768, 373] on button "Close" at bounding box center [751, 376] width 110 height 22
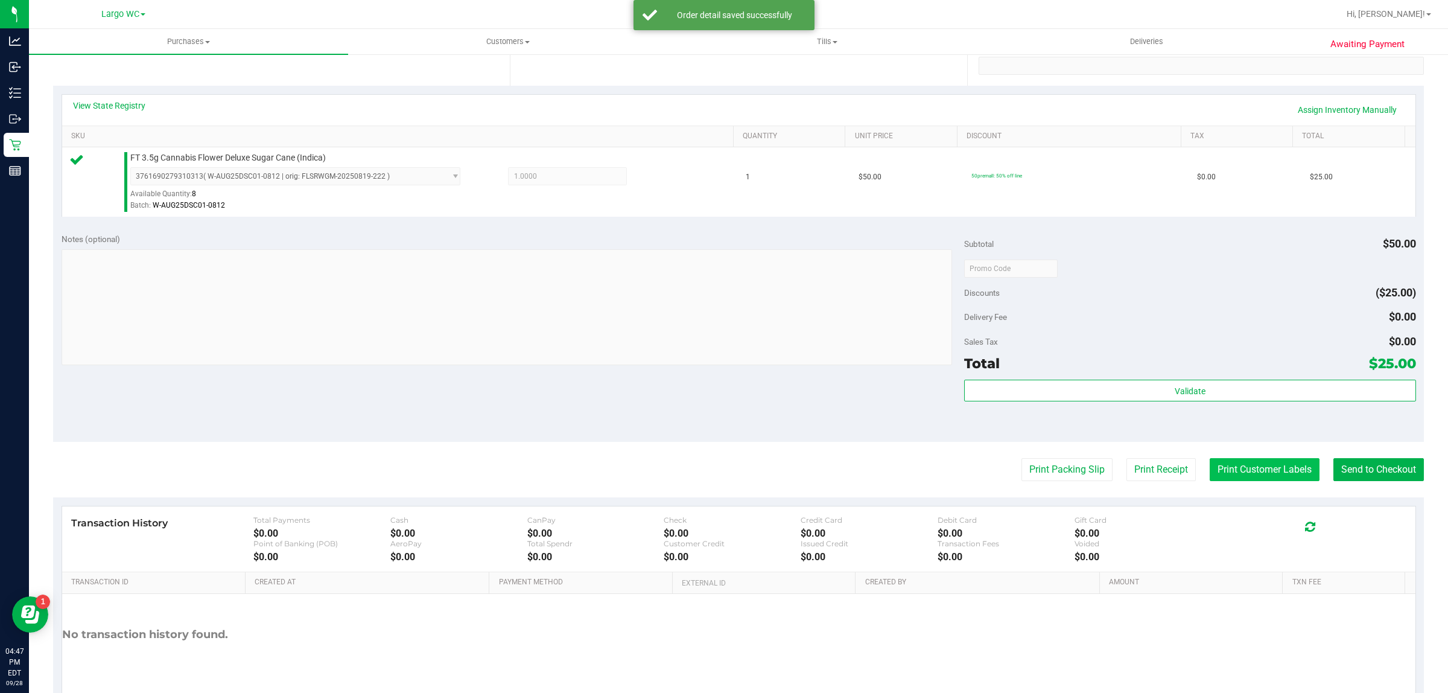
click at [1257, 474] on button "Print Customer Labels" at bounding box center [1265, 469] width 110 height 23
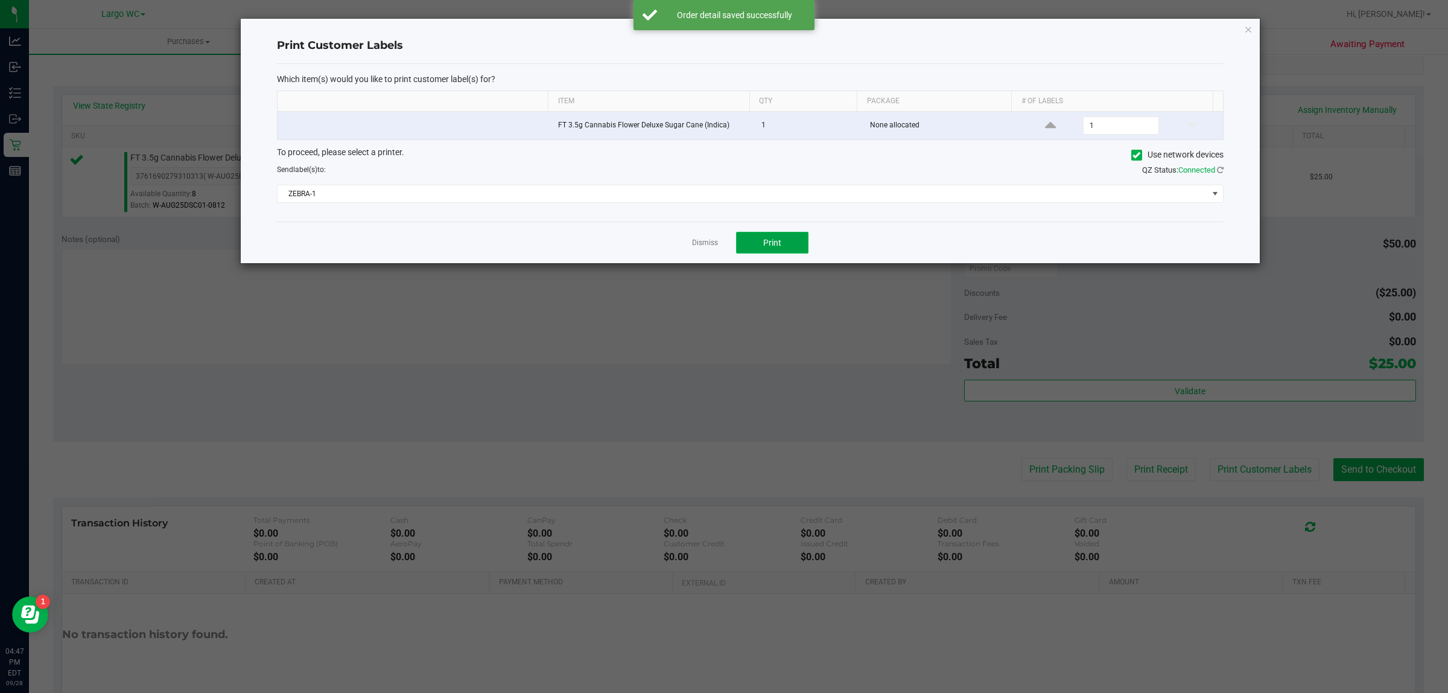
click at [805, 243] on button "Print" at bounding box center [772, 243] width 72 height 22
click at [1246, 28] on icon "button" at bounding box center [1248, 29] width 8 height 14
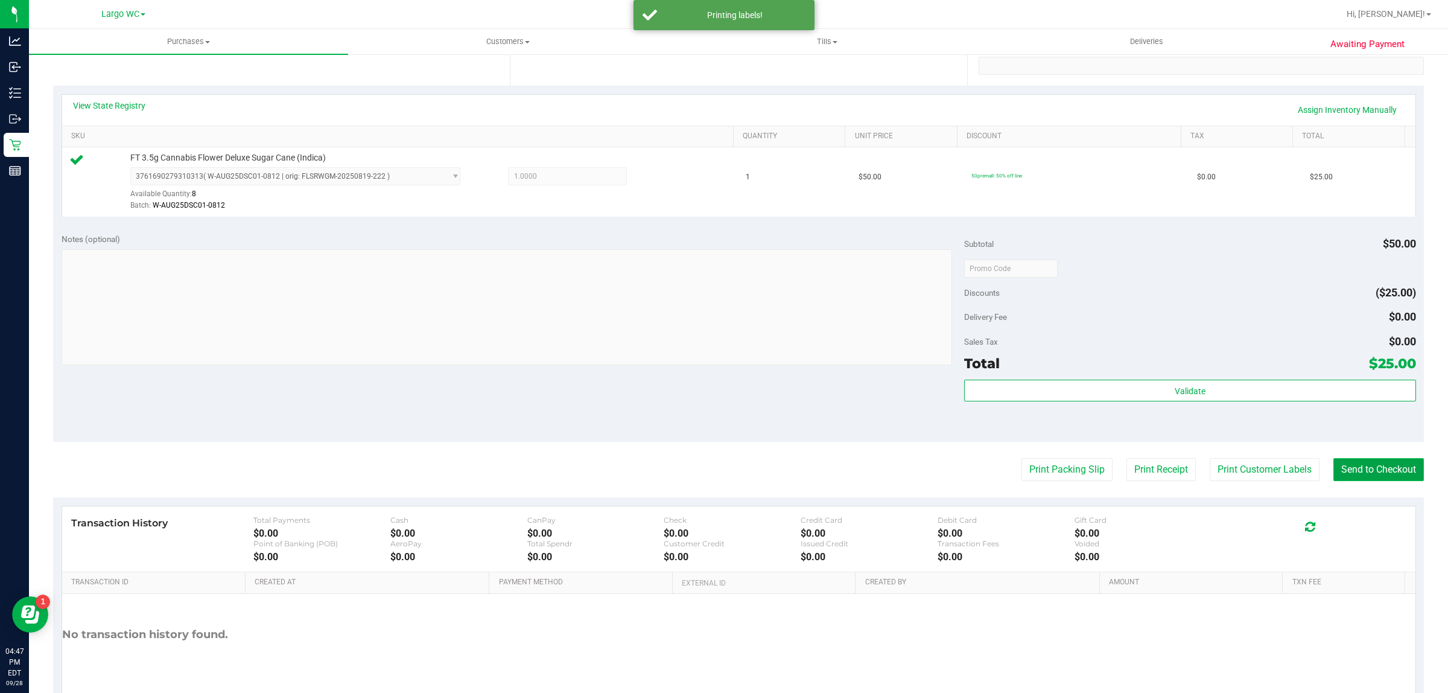
click at [1371, 468] on button "Send to Checkout" at bounding box center [1379, 469] width 91 height 23
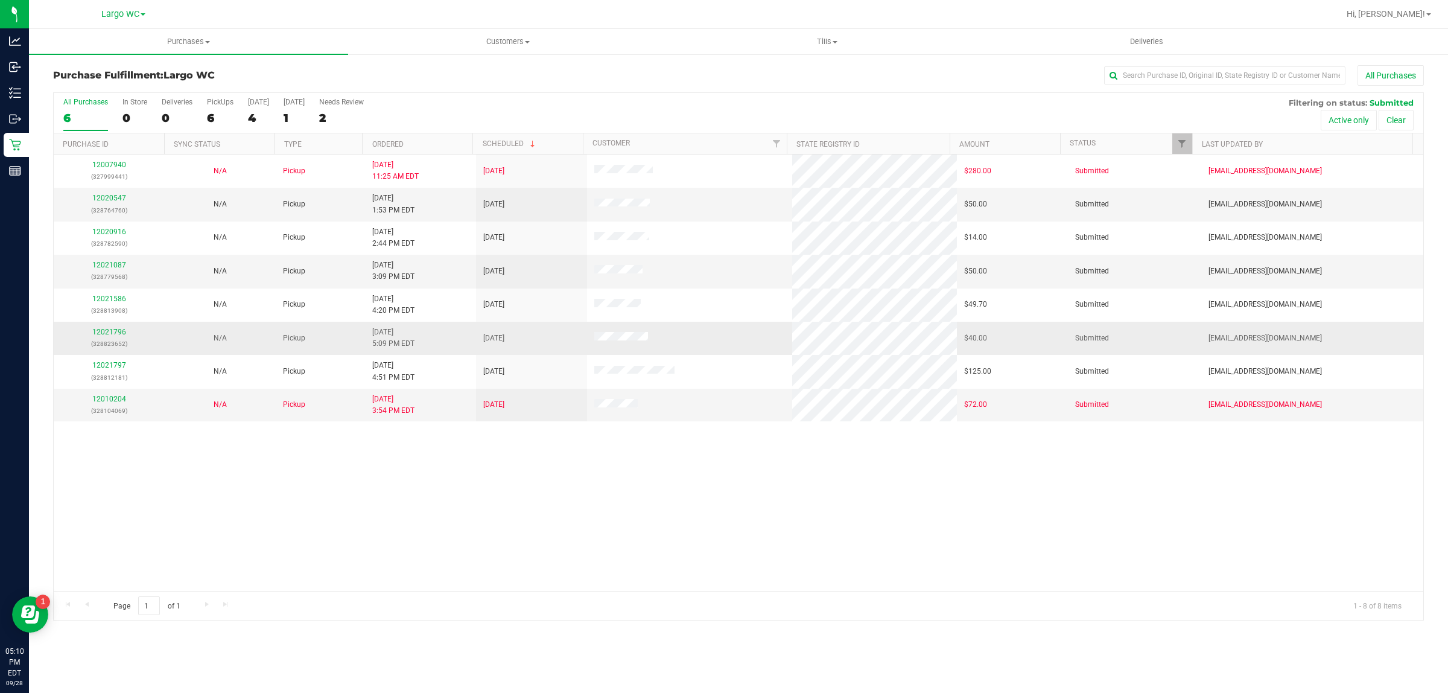
click at [112, 345] on p "(328823652)" at bounding box center [109, 343] width 97 height 11
click at [100, 335] on link "12021796" at bounding box center [109, 332] width 34 height 8
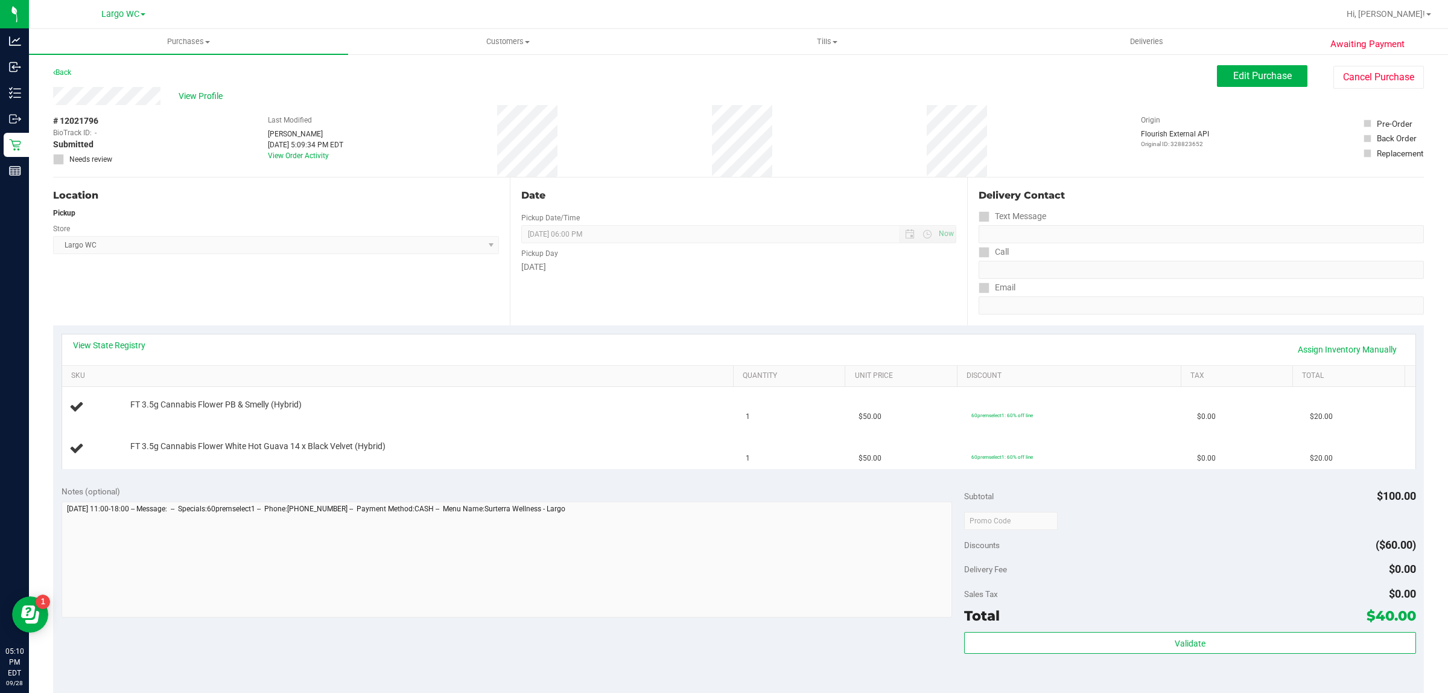
click at [106, 290] on div "Location Pickup Store Largo WC Select Store [PERSON_NAME][GEOGRAPHIC_DATA] [PER…" at bounding box center [281, 251] width 457 height 148
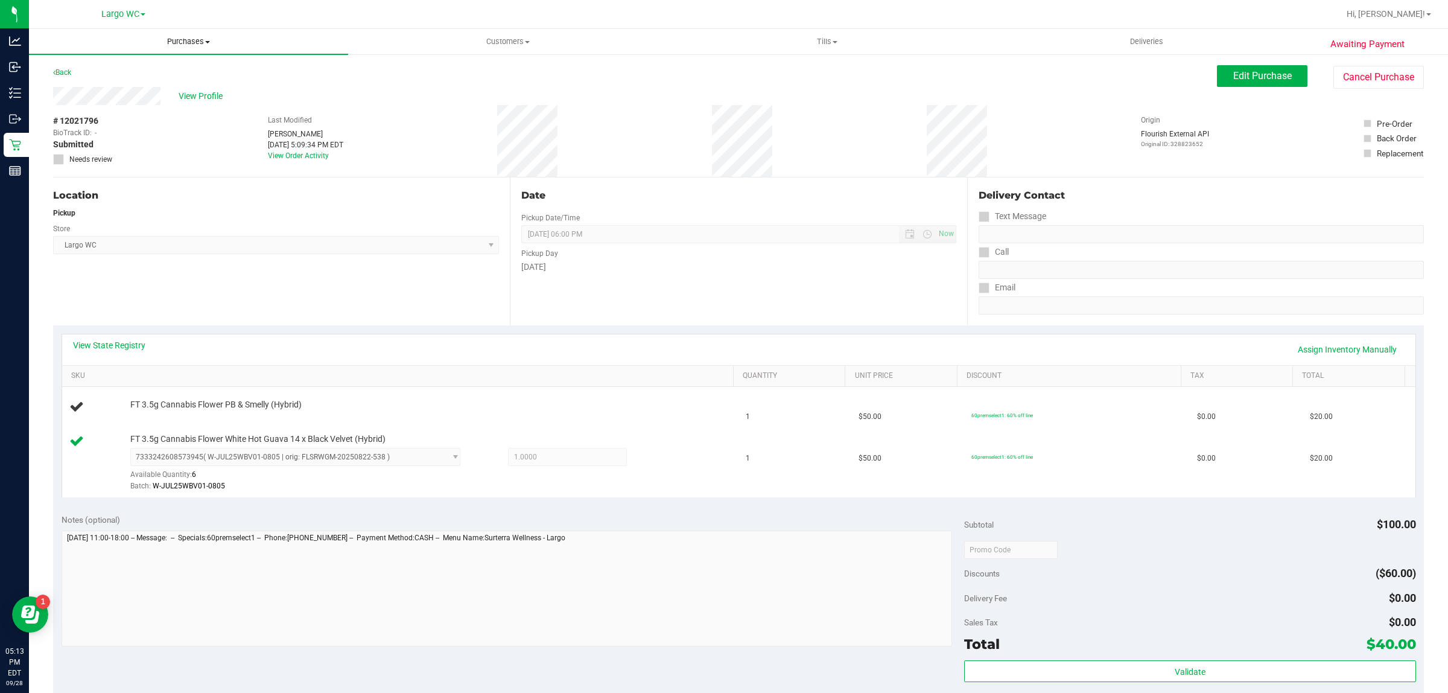
click at [188, 41] on span "Purchases" at bounding box center [188, 41] width 319 height 11
click at [387, 299] on div "Location Pickup Store Largo WC Select Store [PERSON_NAME][GEOGRAPHIC_DATA] [PER…" at bounding box center [281, 251] width 457 height 148
click at [1246, 68] on button "Edit Purchase" at bounding box center [1262, 76] width 91 height 22
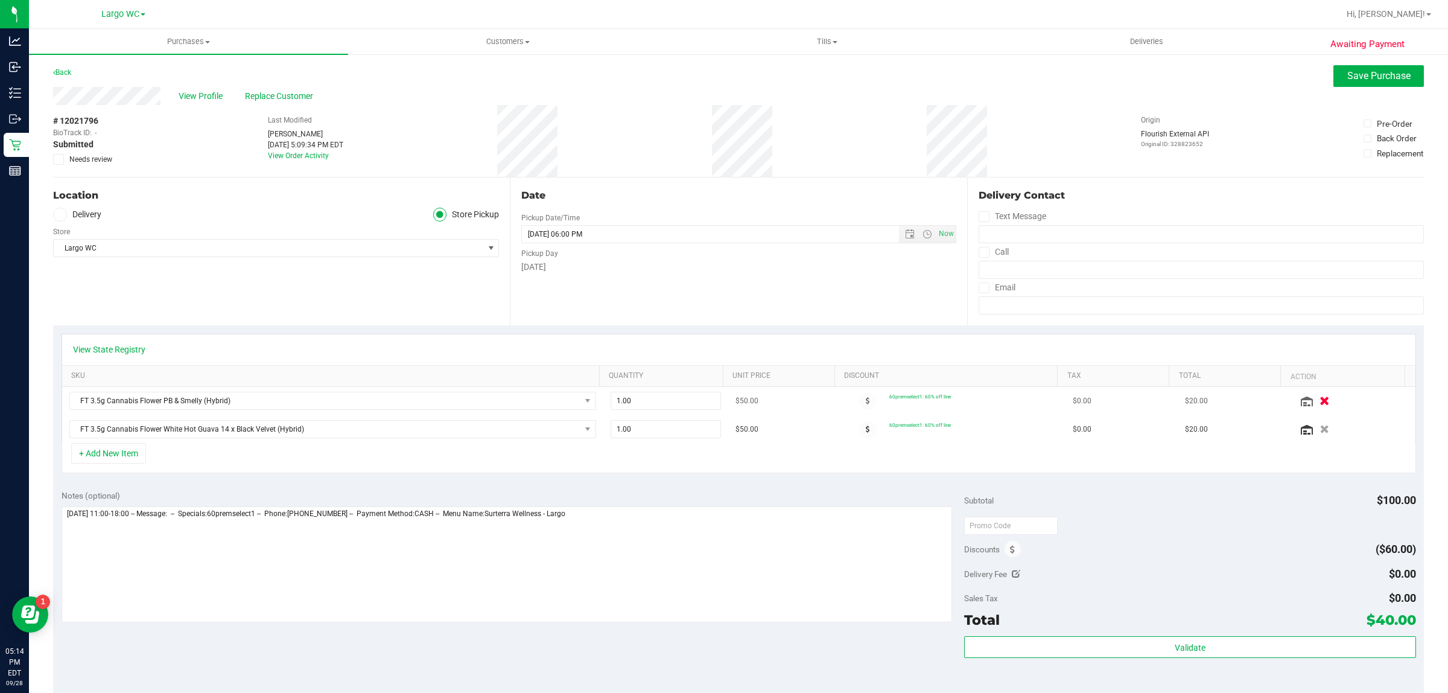
click at [1321, 401] on icon "button" at bounding box center [1326, 401] width 10 height 9
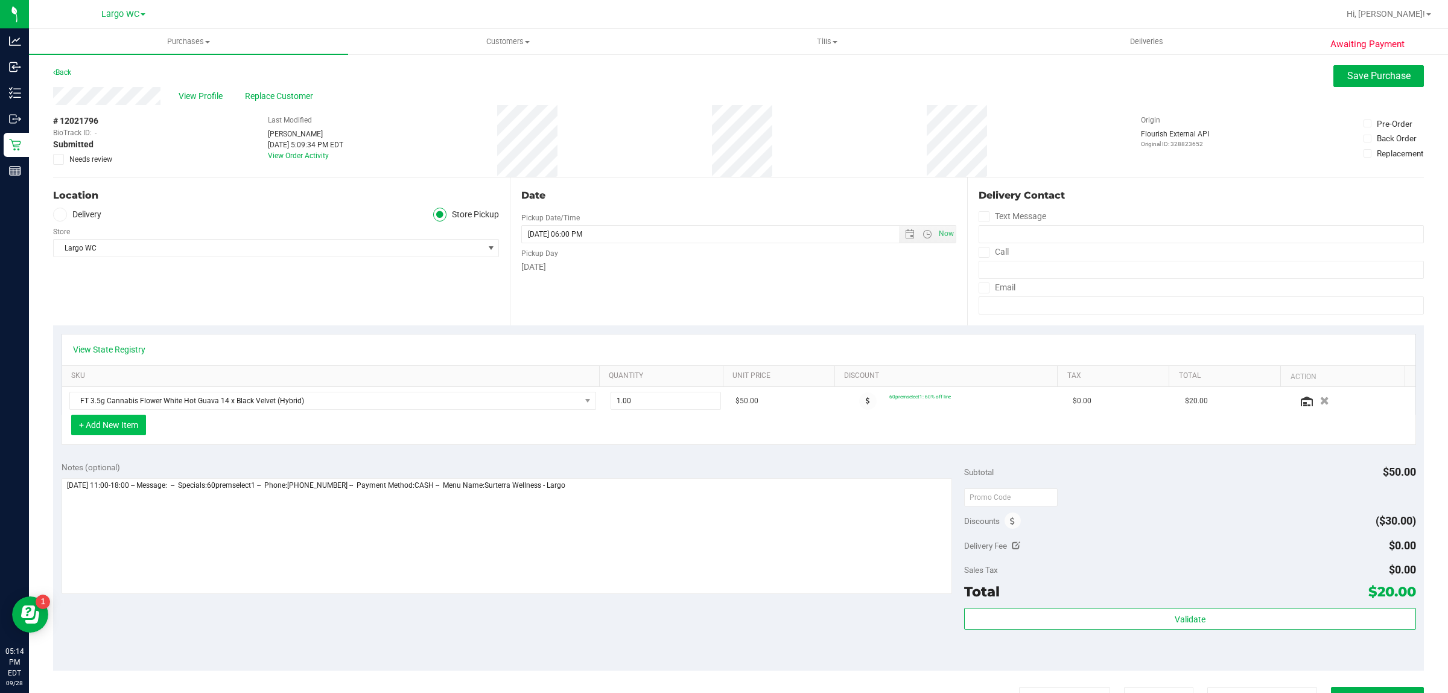
click at [107, 426] on button "+ Add New Item" at bounding box center [108, 425] width 75 height 21
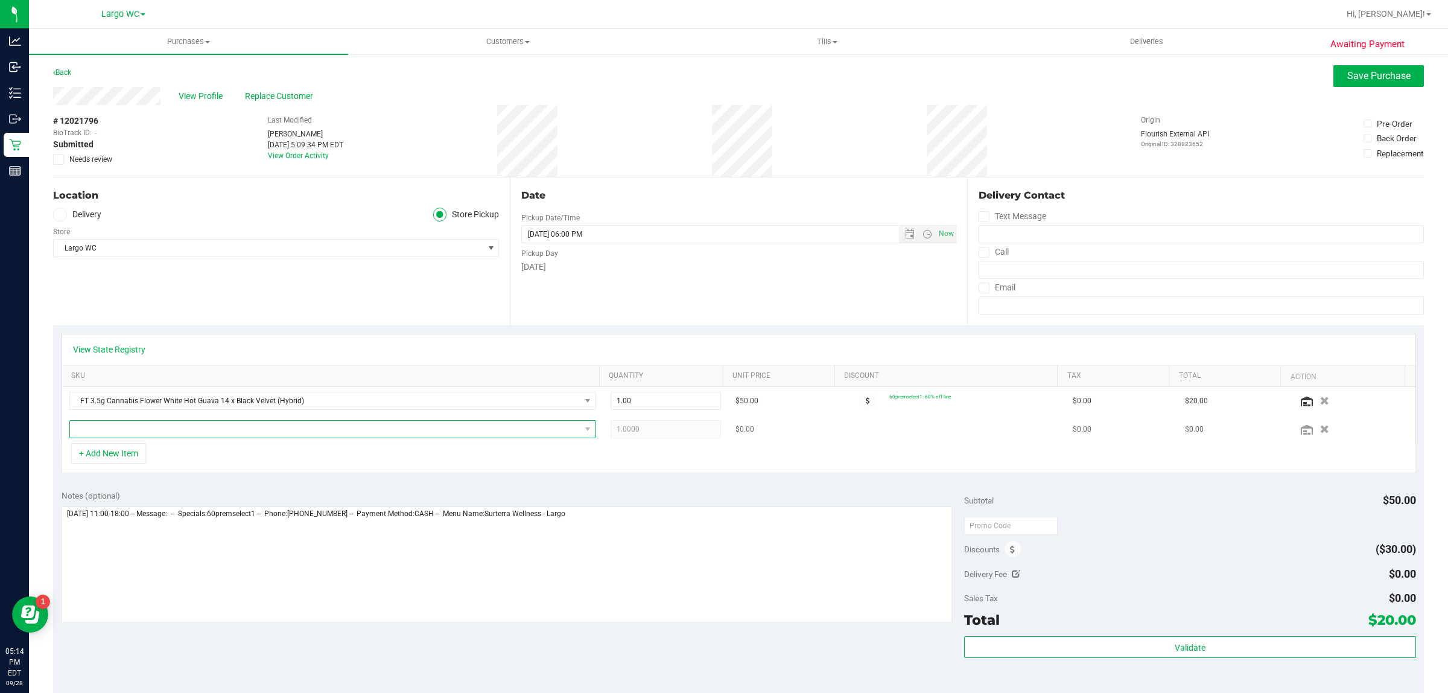
click at [142, 429] on span "NO DATA FOUND" at bounding box center [325, 429] width 511 height 17
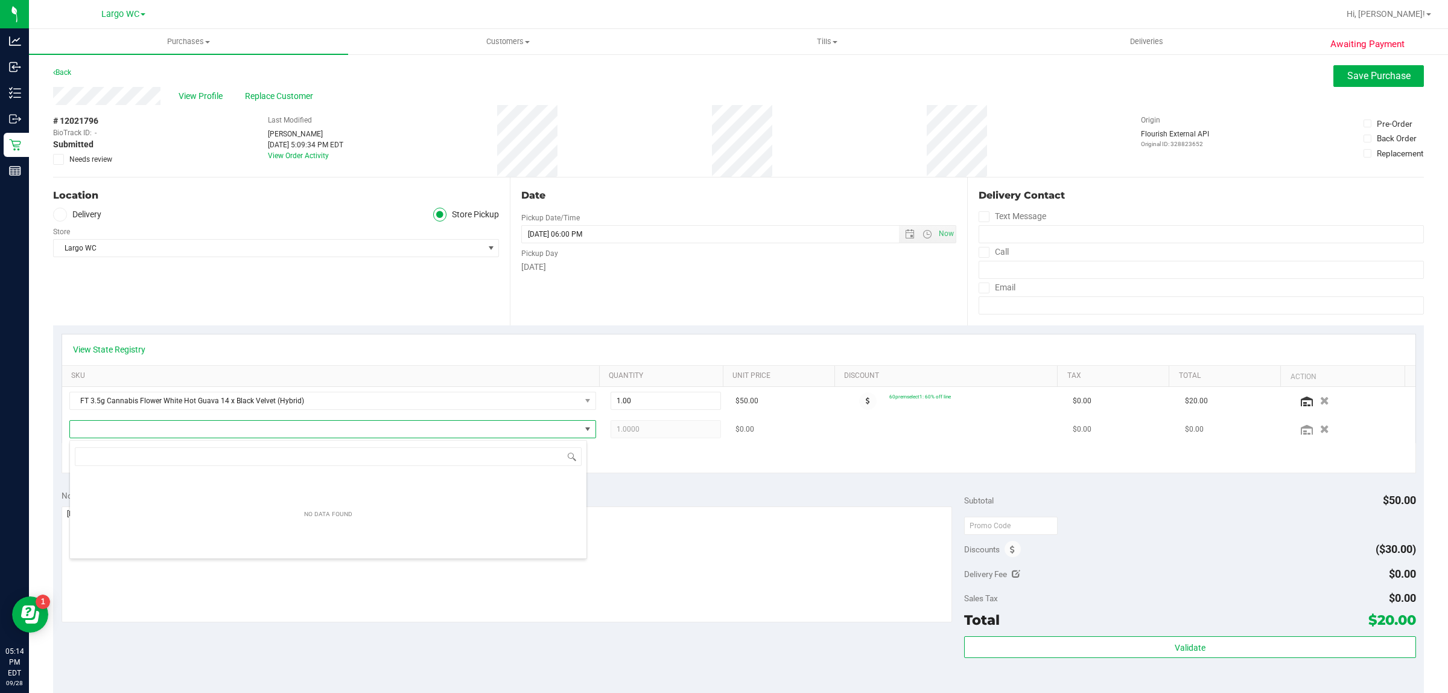
scroll to position [19, 518]
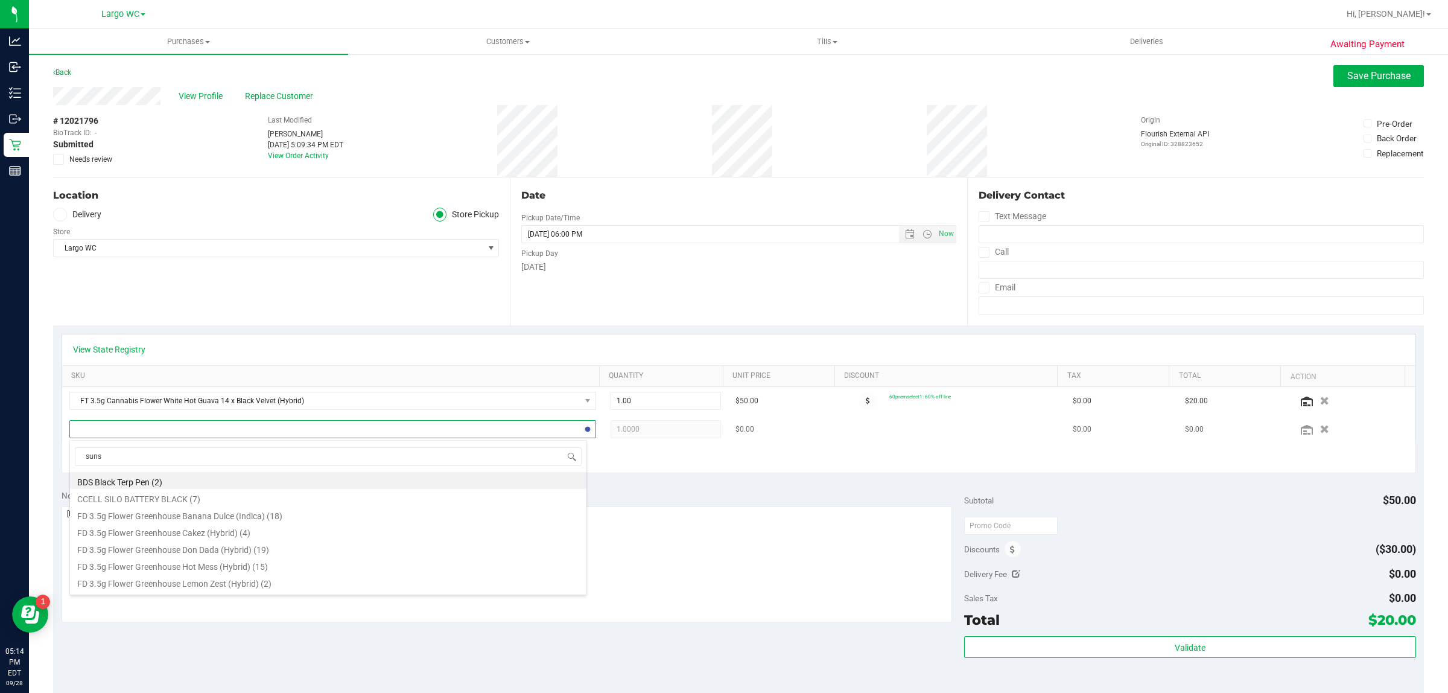
type input "sunse"
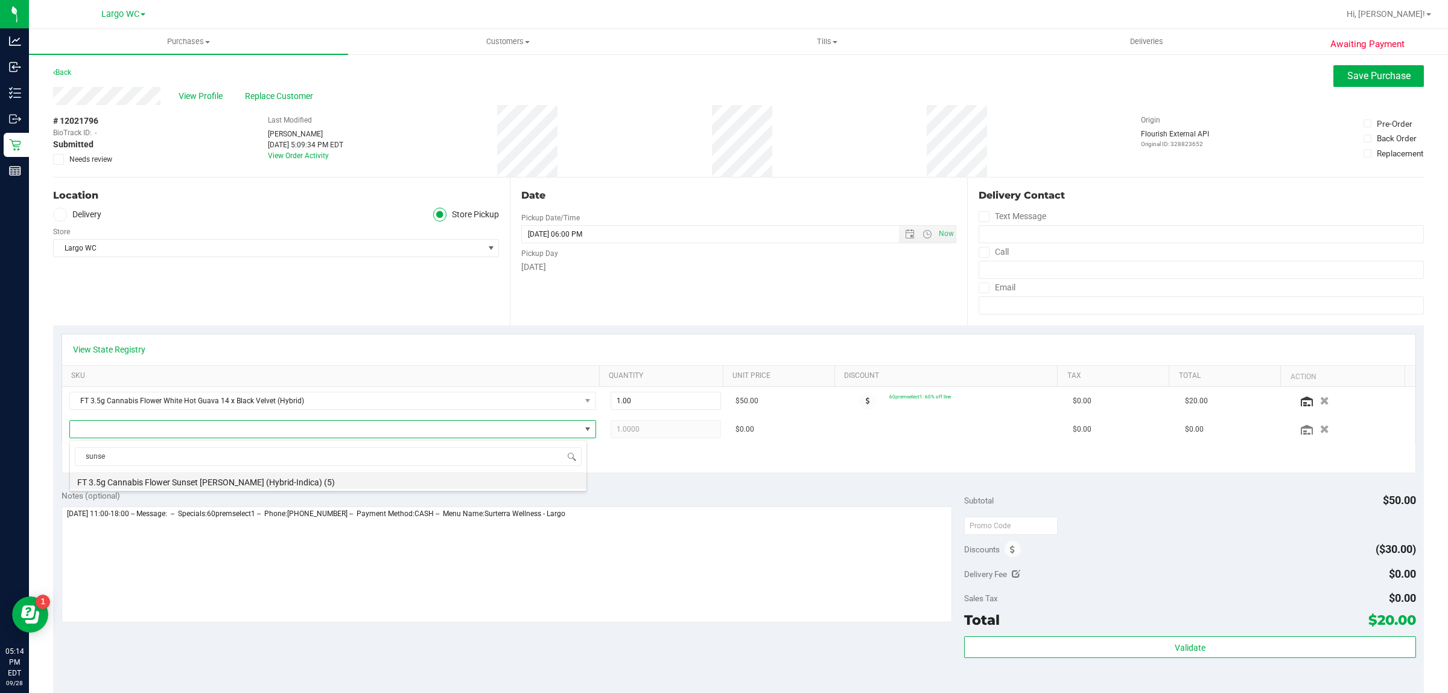
click at [143, 483] on li "FT 3.5g Cannabis Flower Sunset [PERSON_NAME] (Hybrid-Indica) (5)" at bounding box center [328, 480] width 517 height 17
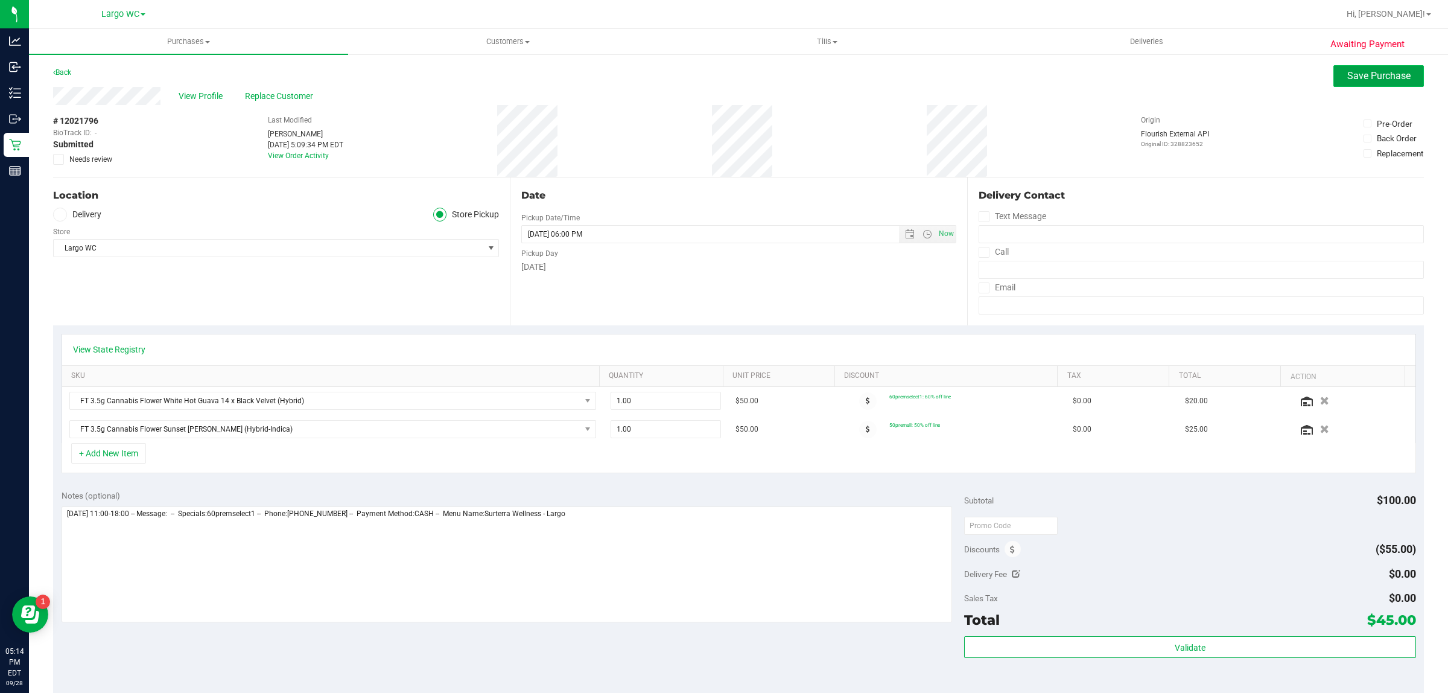
click at [1353, 77] on span "Save Purchase" at bounding box center [1379, 75] width 63 height 11
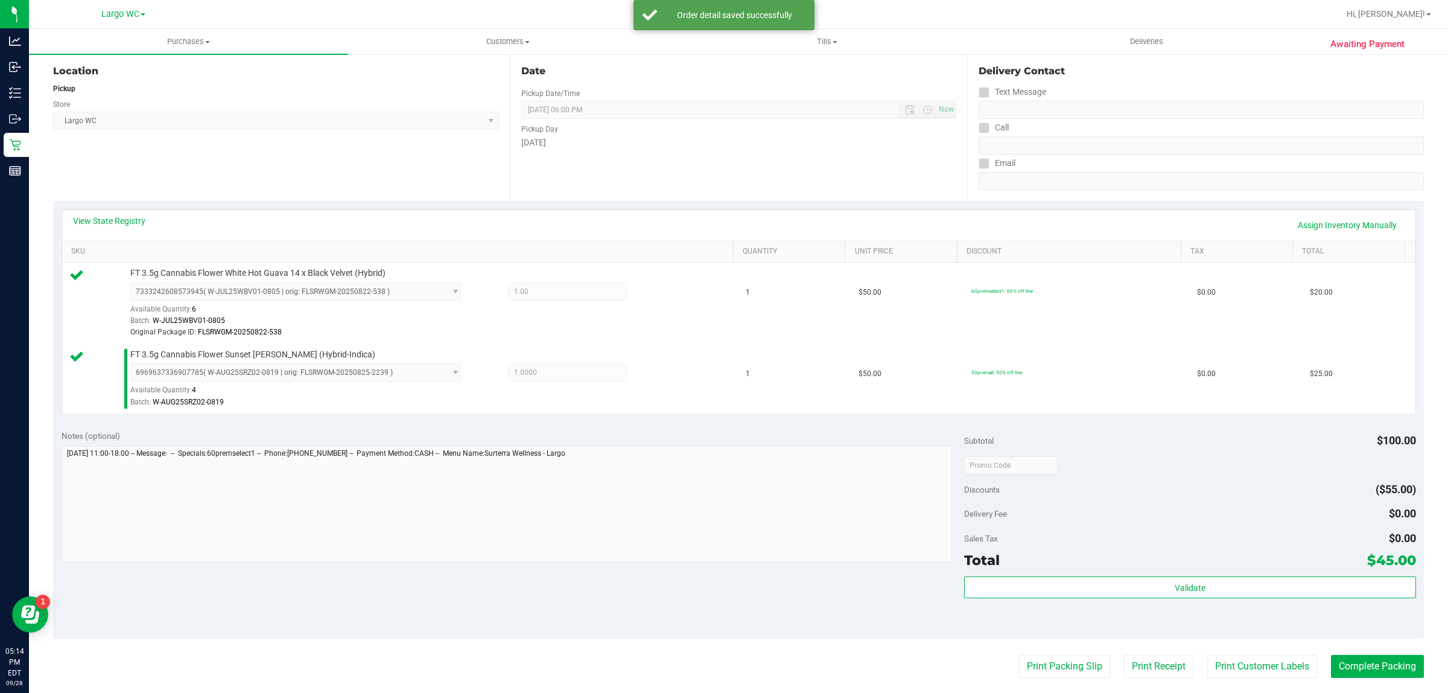
scroll to position [155, 0]
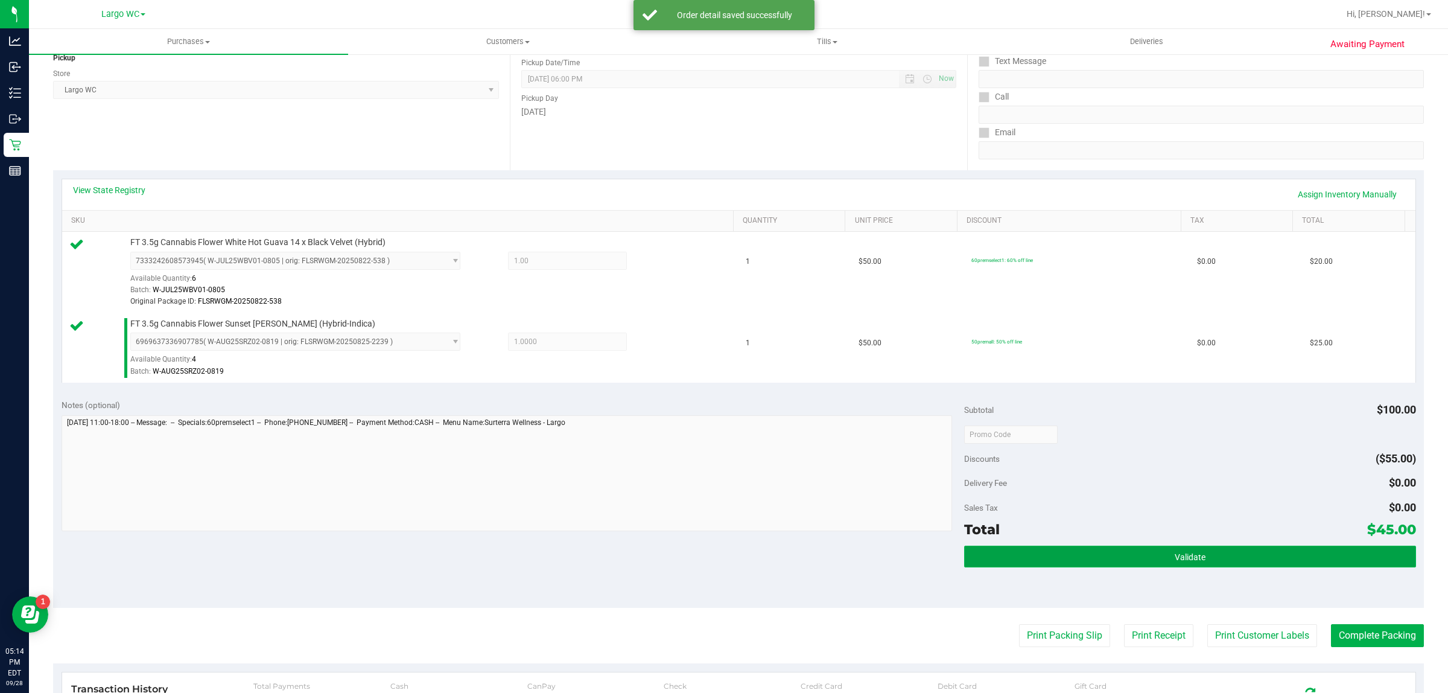
click at [1162, 550] on button "Validate" at bounding box center [1189, 557] width 451 height 22
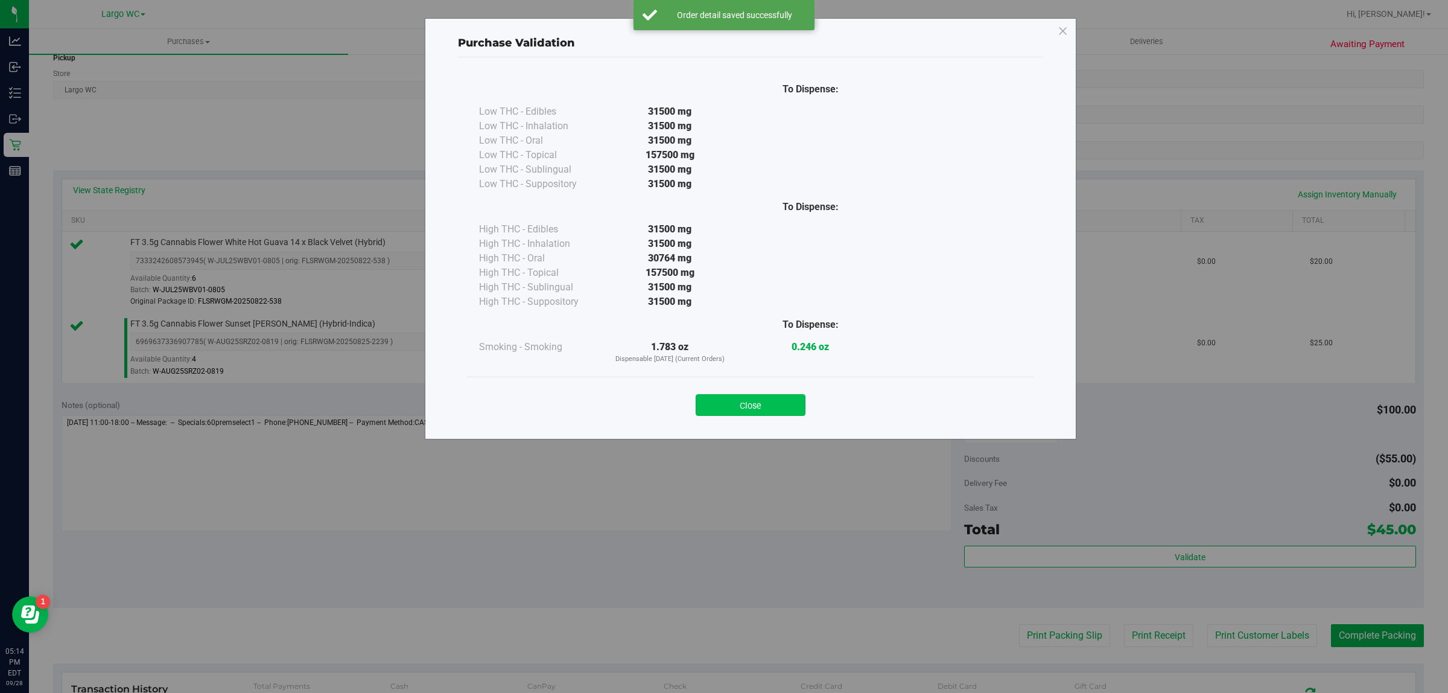
click at [752, 395] on button "Close" at bounding box center [751, 405] width 110 height 22
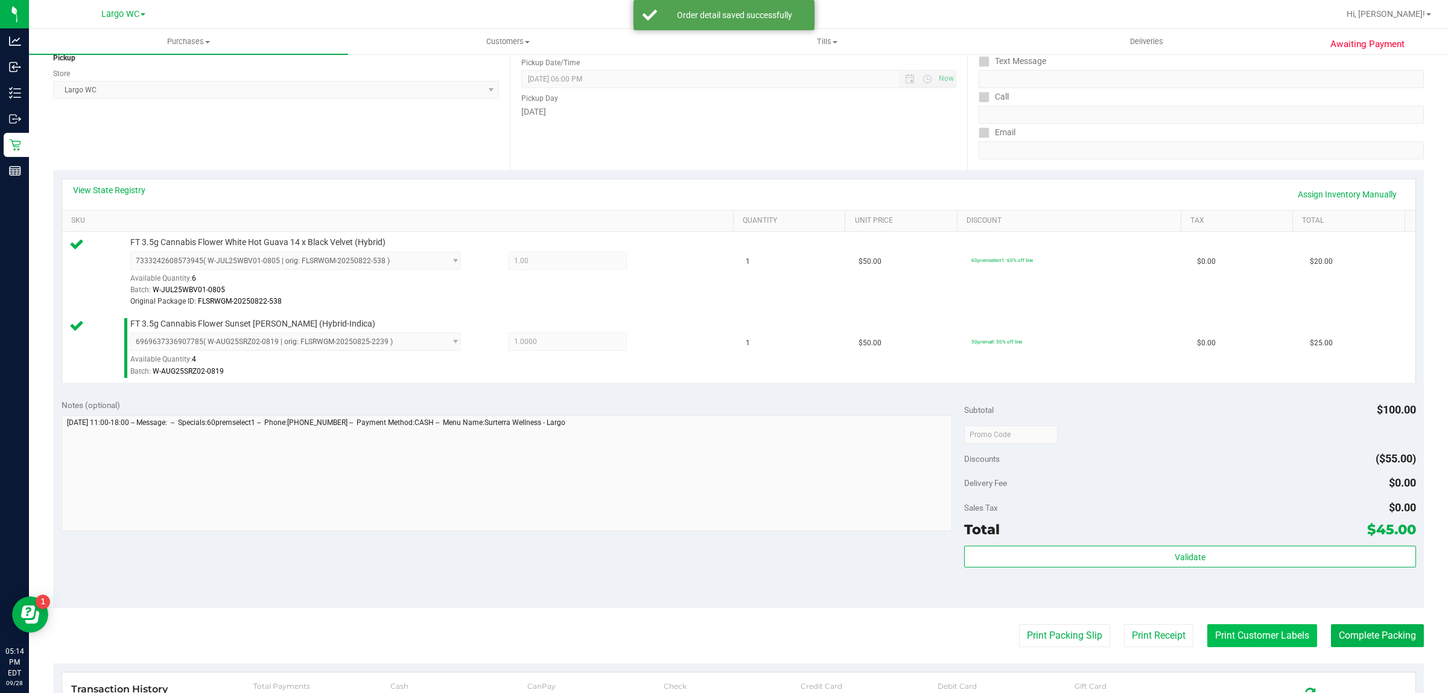
click at [1260, 628] on button "Print Customer Labels" at bounding box center [1263, 635] width 110 height 23
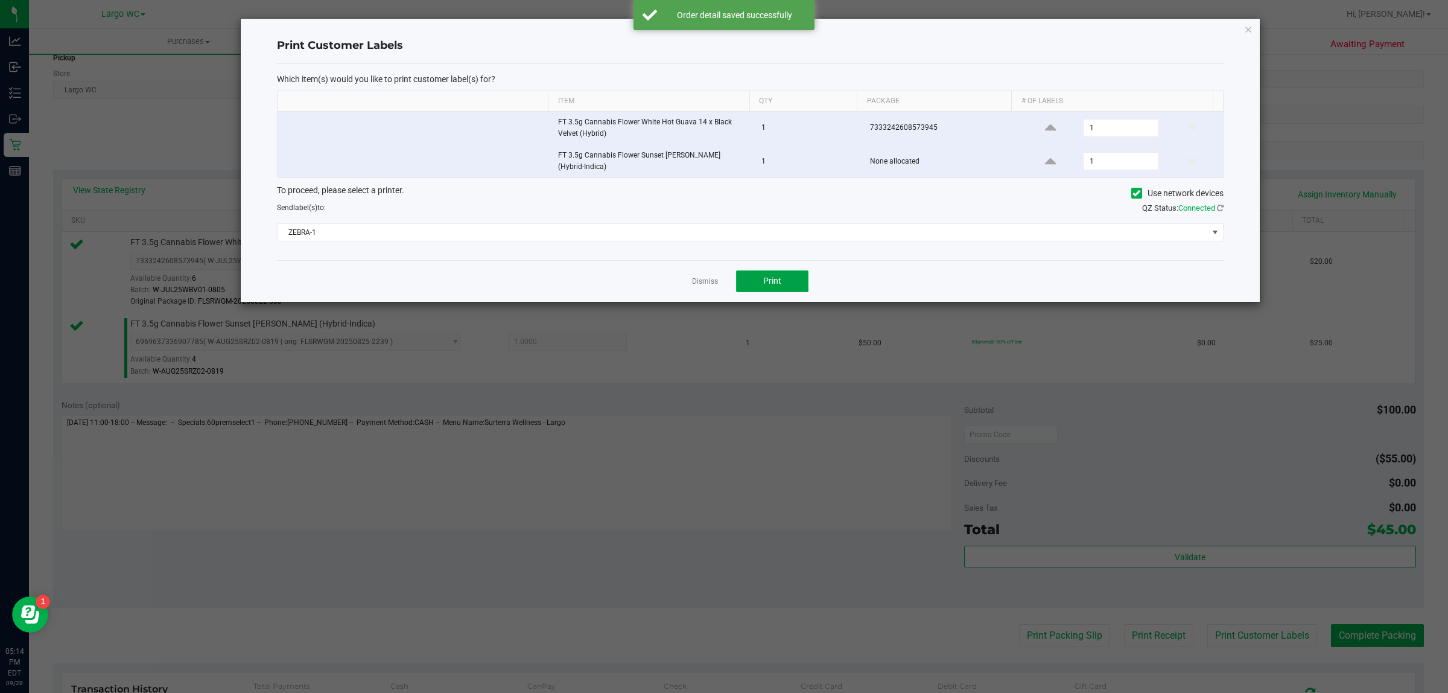
click at [749, 284] on button "Print" at bounding box center [772, 281] width 72 height 22
click at [1249, 28] on icon "button" at bounding box center [1248, 29] width 8 height 14
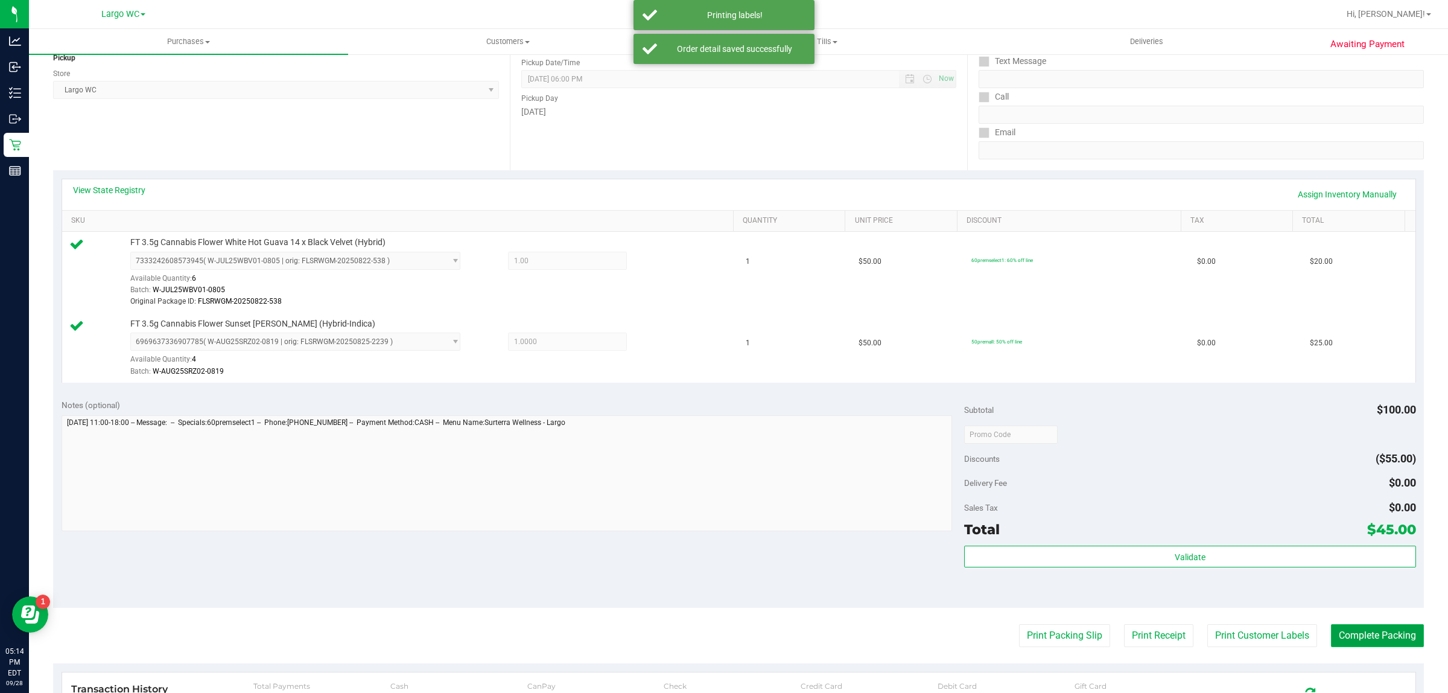
click at [1380, 640] on button "Complete Packing" at bounding box center [1377, 635] width 93 height 23
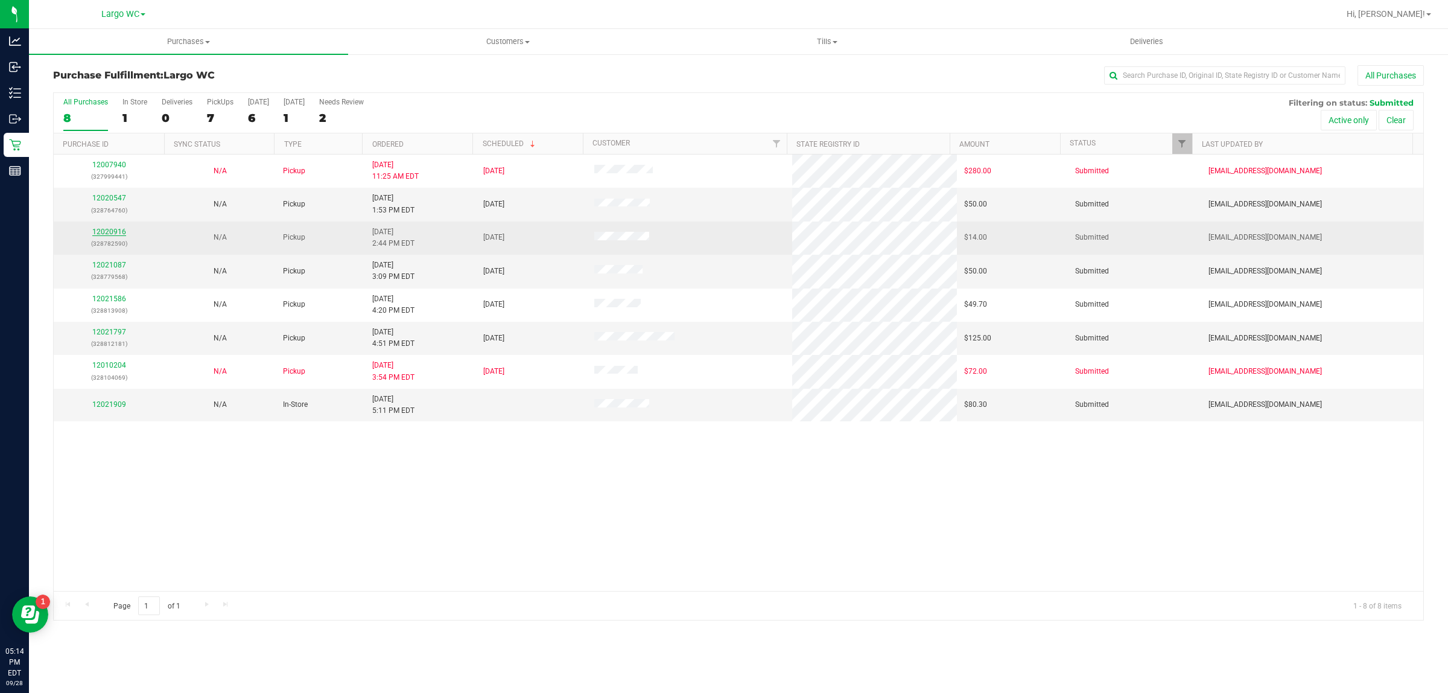
click at [118, 234] on link "12020916" at bounding box center [109, 232] width 34 height 8
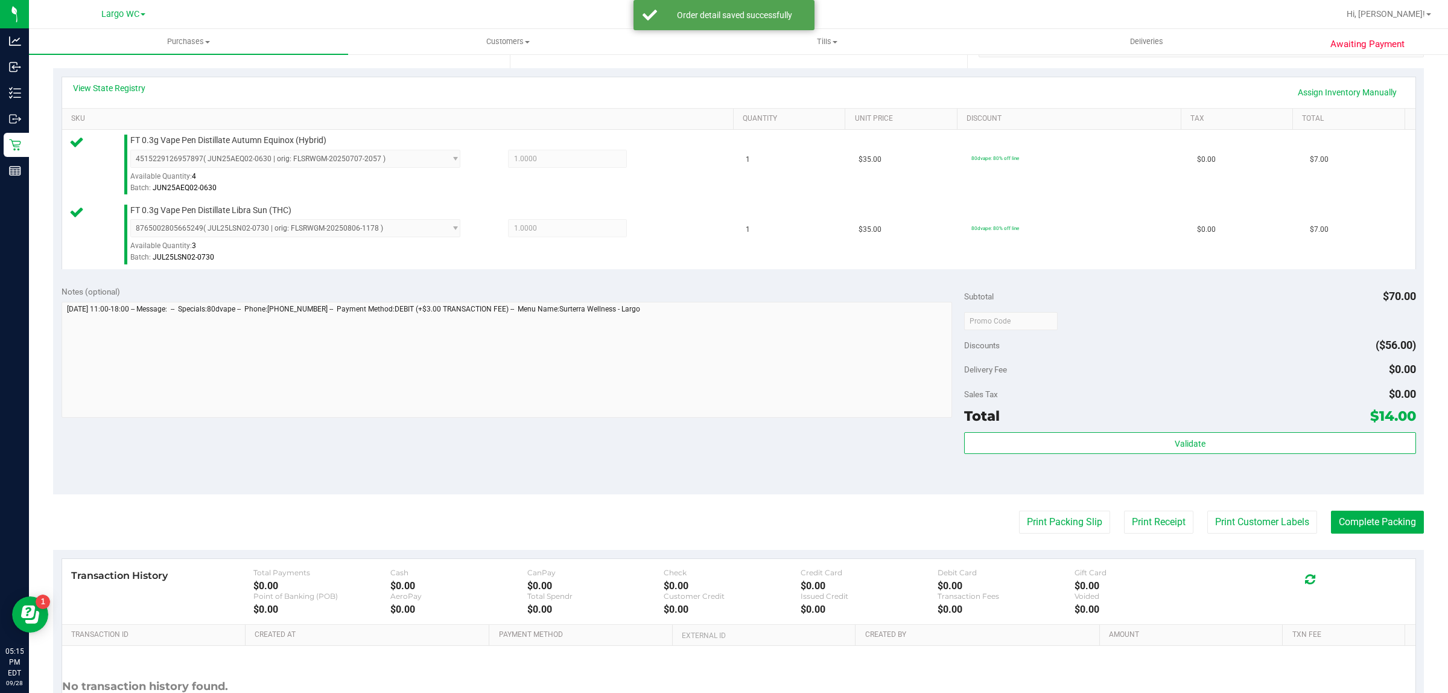
scroll to position [363, 0]
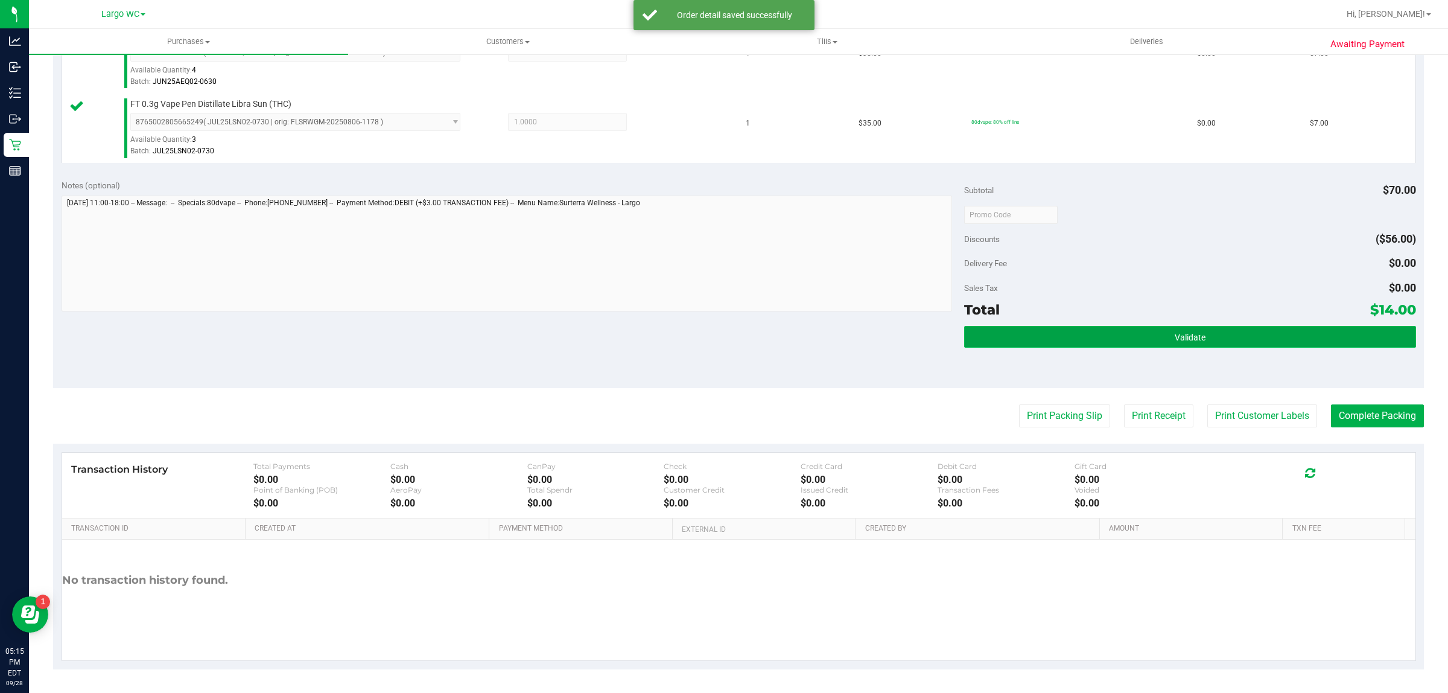
click at [1243, 339] on button "Validate" at bounding box center [1189, 337] width 451 height 22
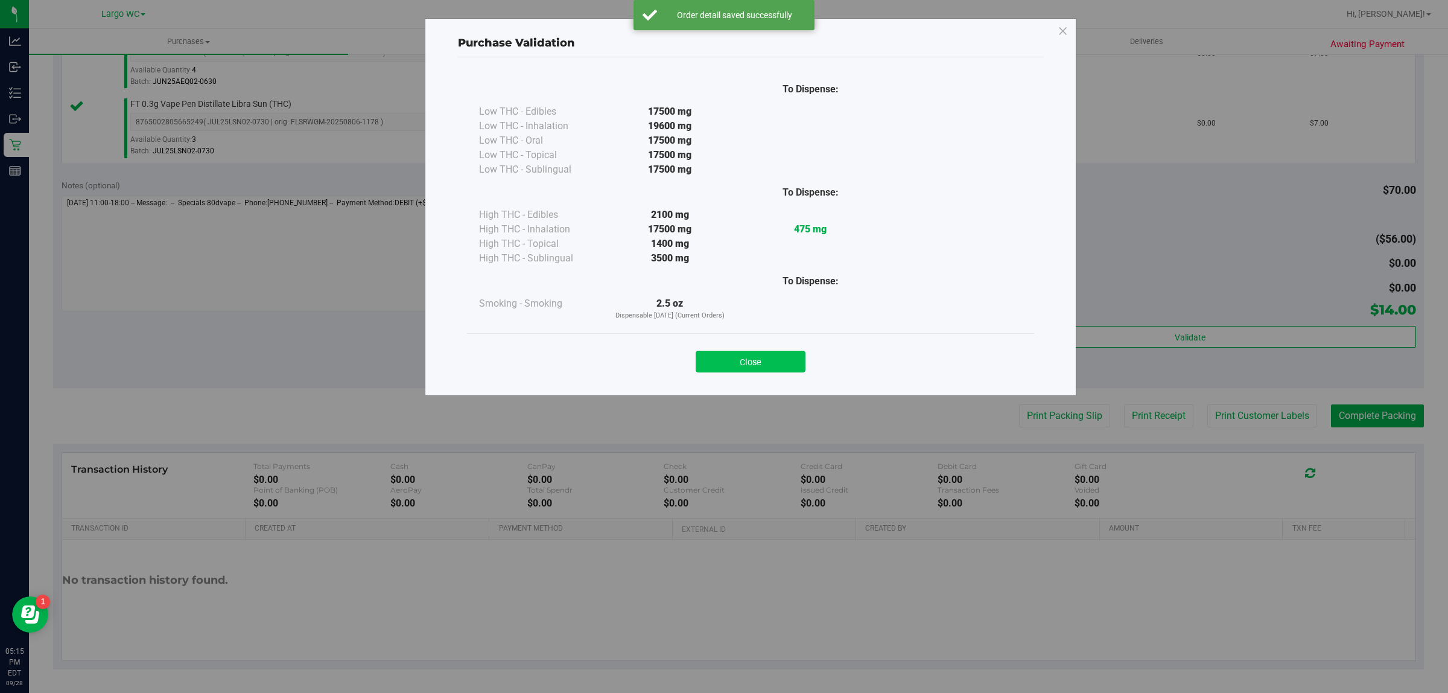
click at [770, 359] on button "Close" at bounding box center [751, 362] width 110 height 22
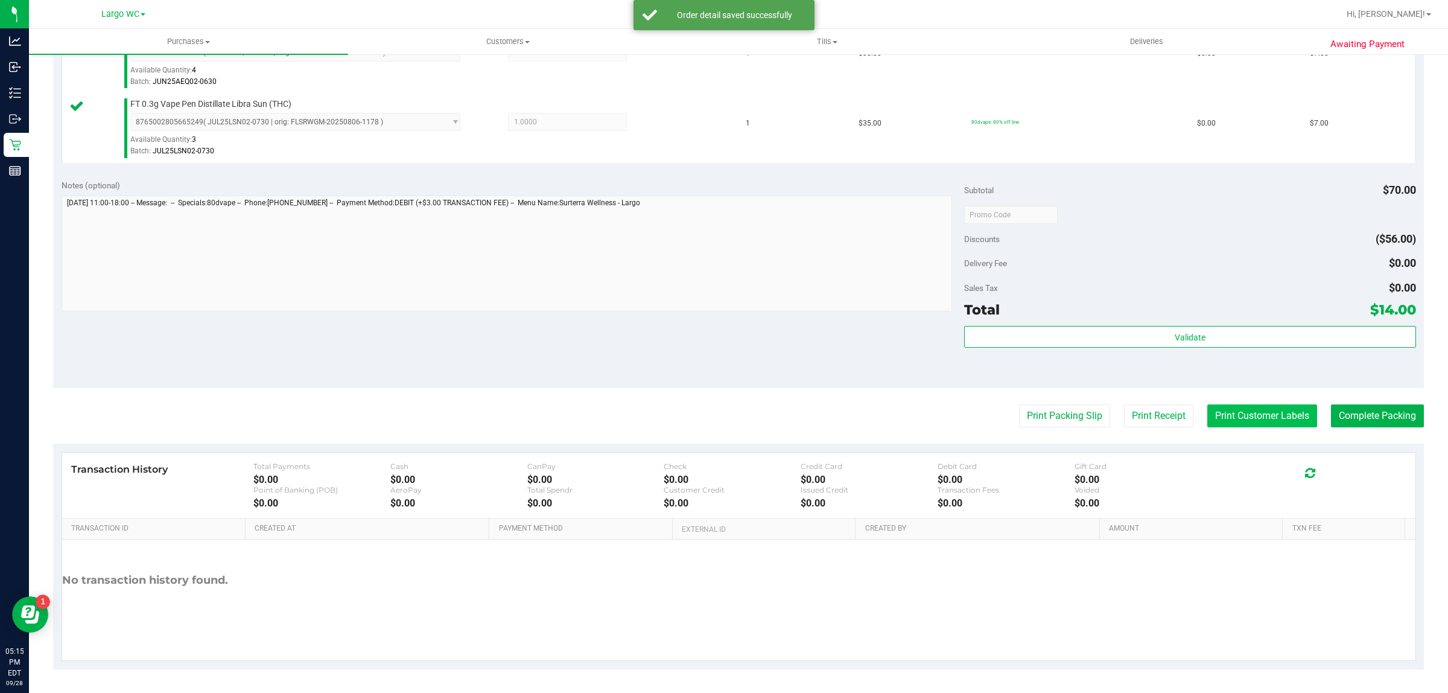
click at [1272, 408] on button "Print Customer Labels" at bounding box center [1263, 415] width 110 height 23
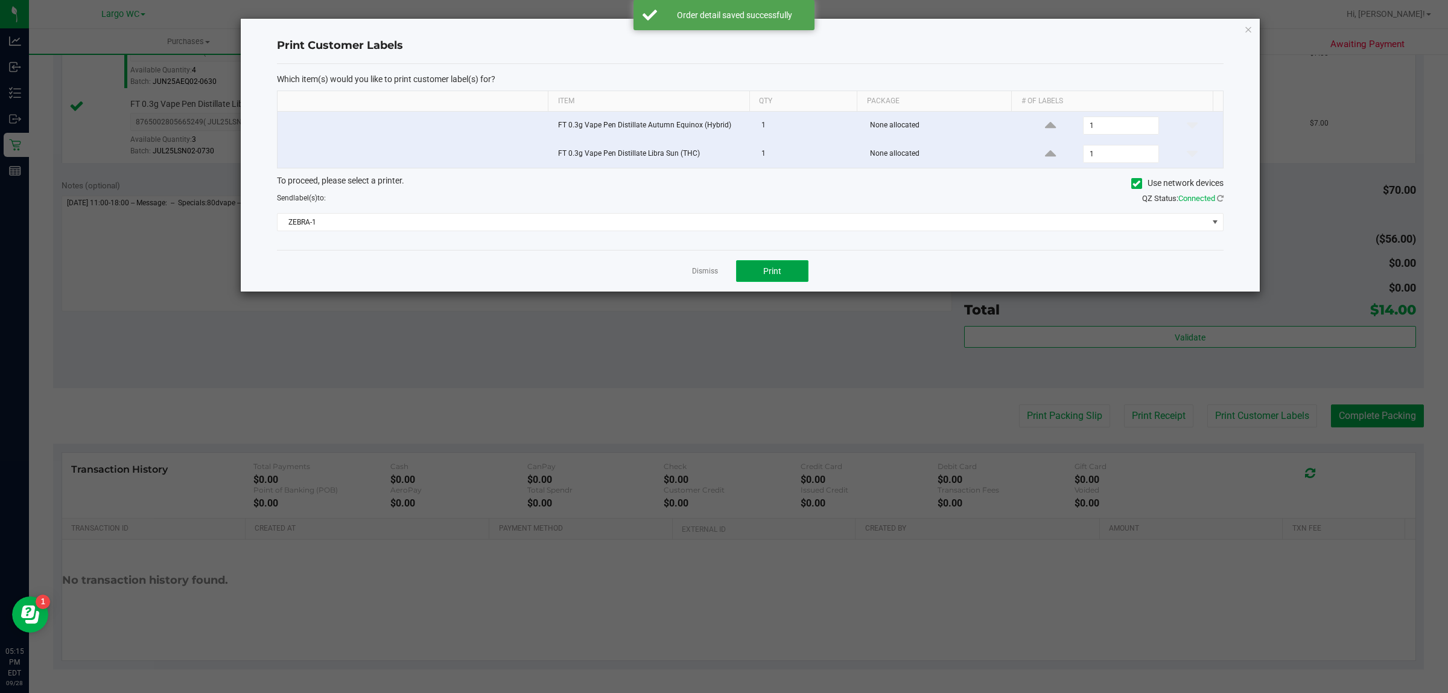
click at [792, 267] on button "Print" at bounding box center [772, 271] width 72 height 22
click at [704, 273] on link "Dismiss" at bounding box center [705, 271] width 26 height 10
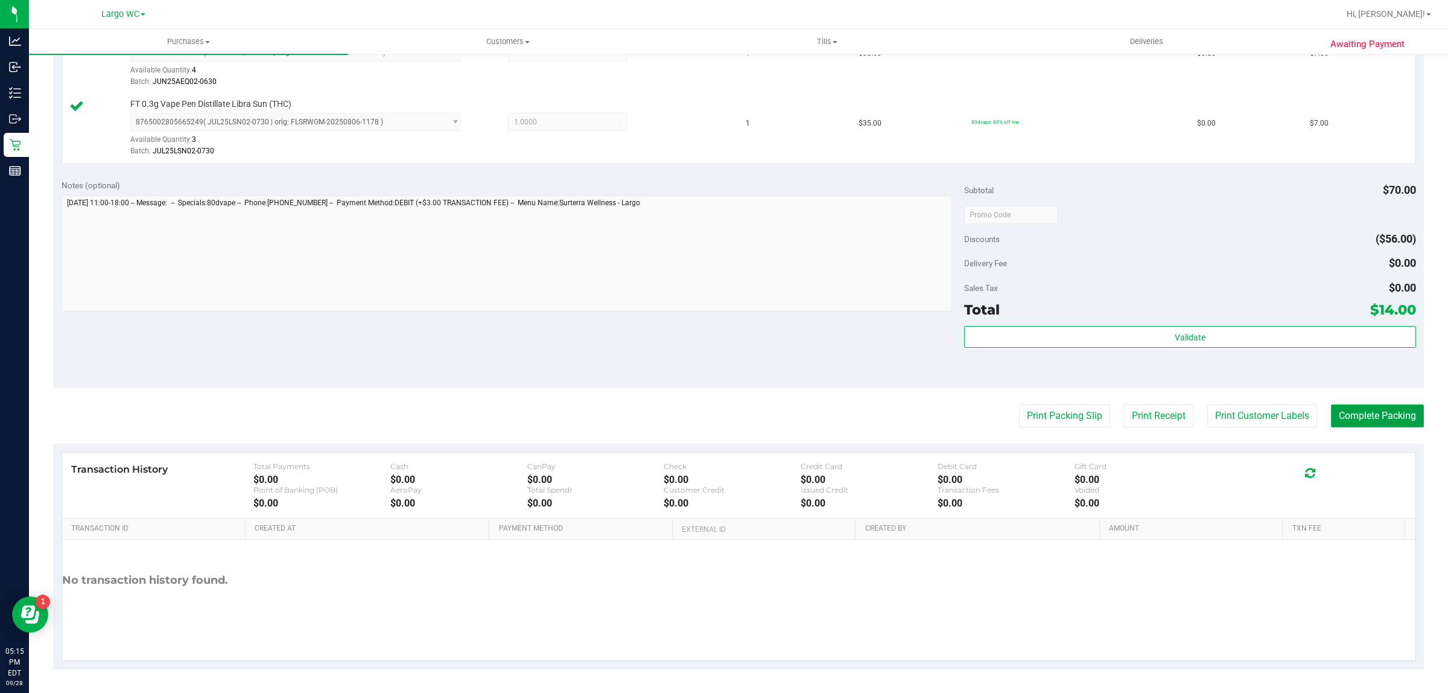
click at [1374, 425] on button "Complete Packing" at bounding box center [1377, 415] width 93 height 23
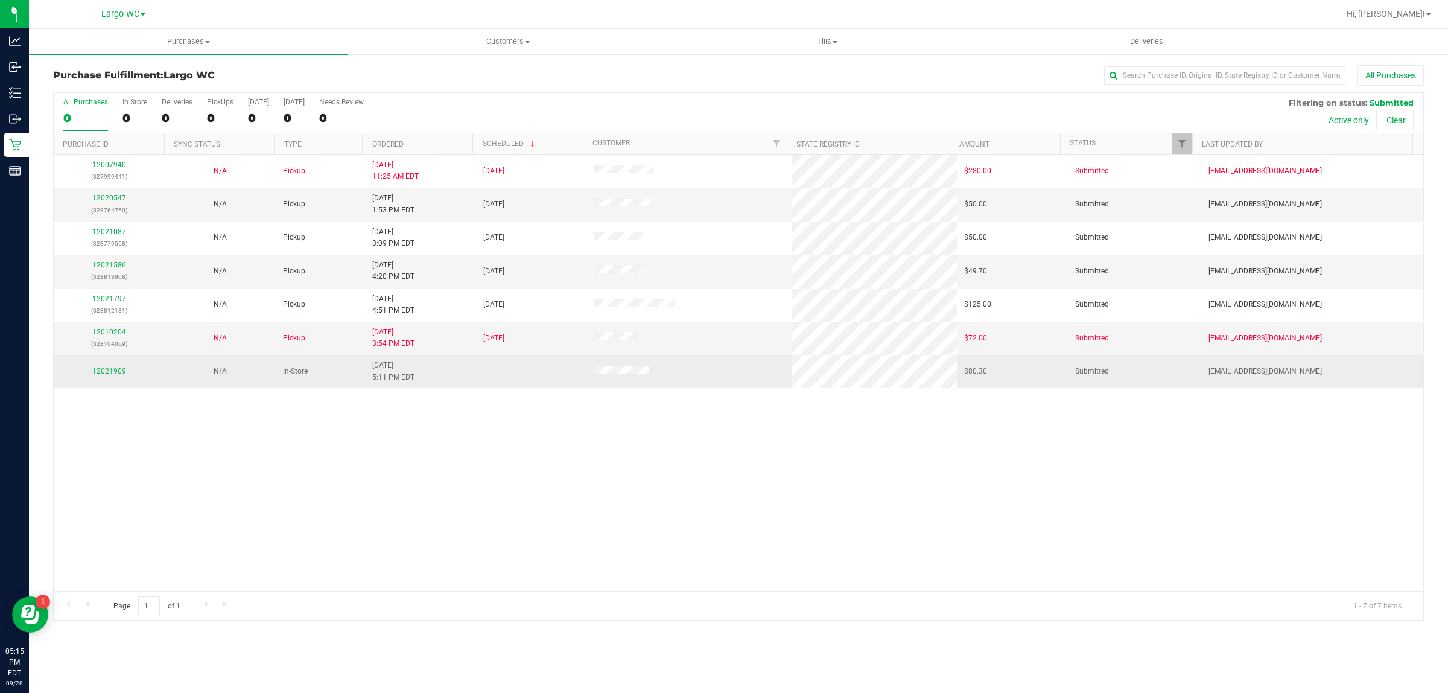
click at [118, 374] on link "12021909" at bounding box center [109, 371] width 34 height 8
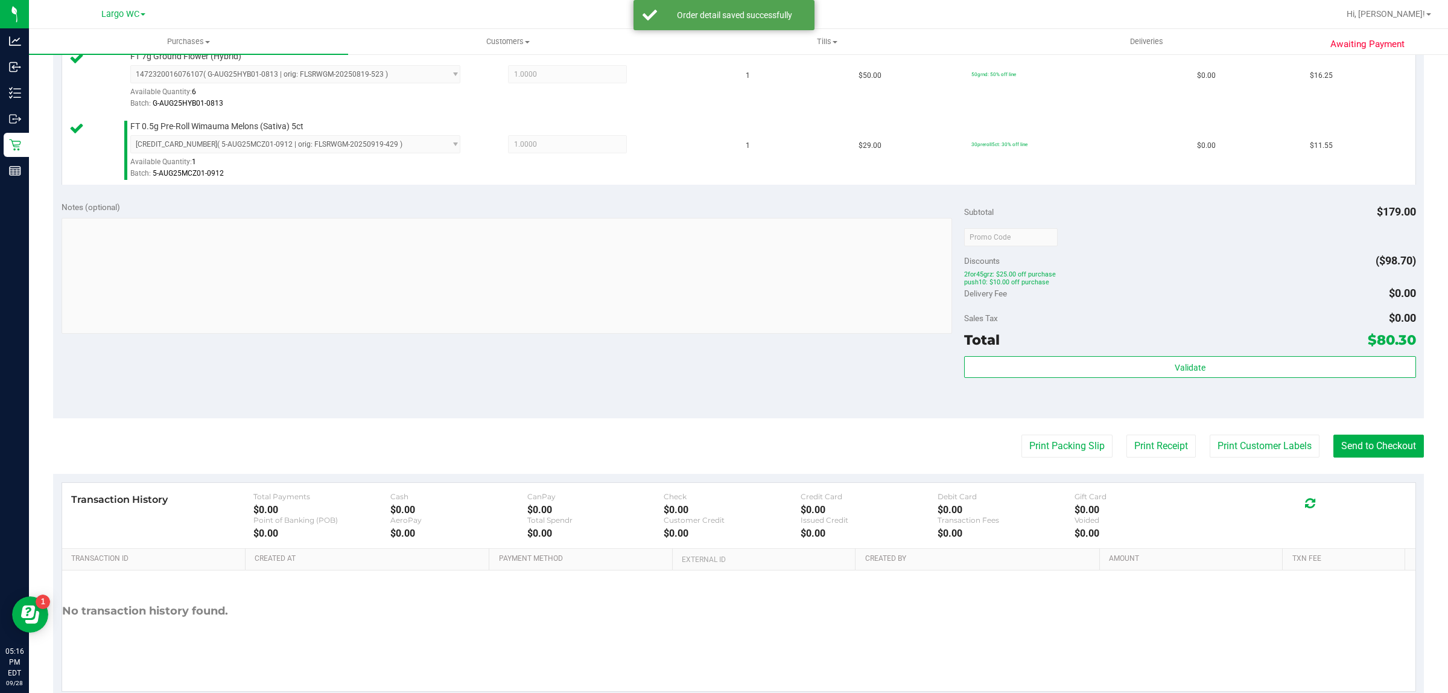
scroll to position [442, 0]
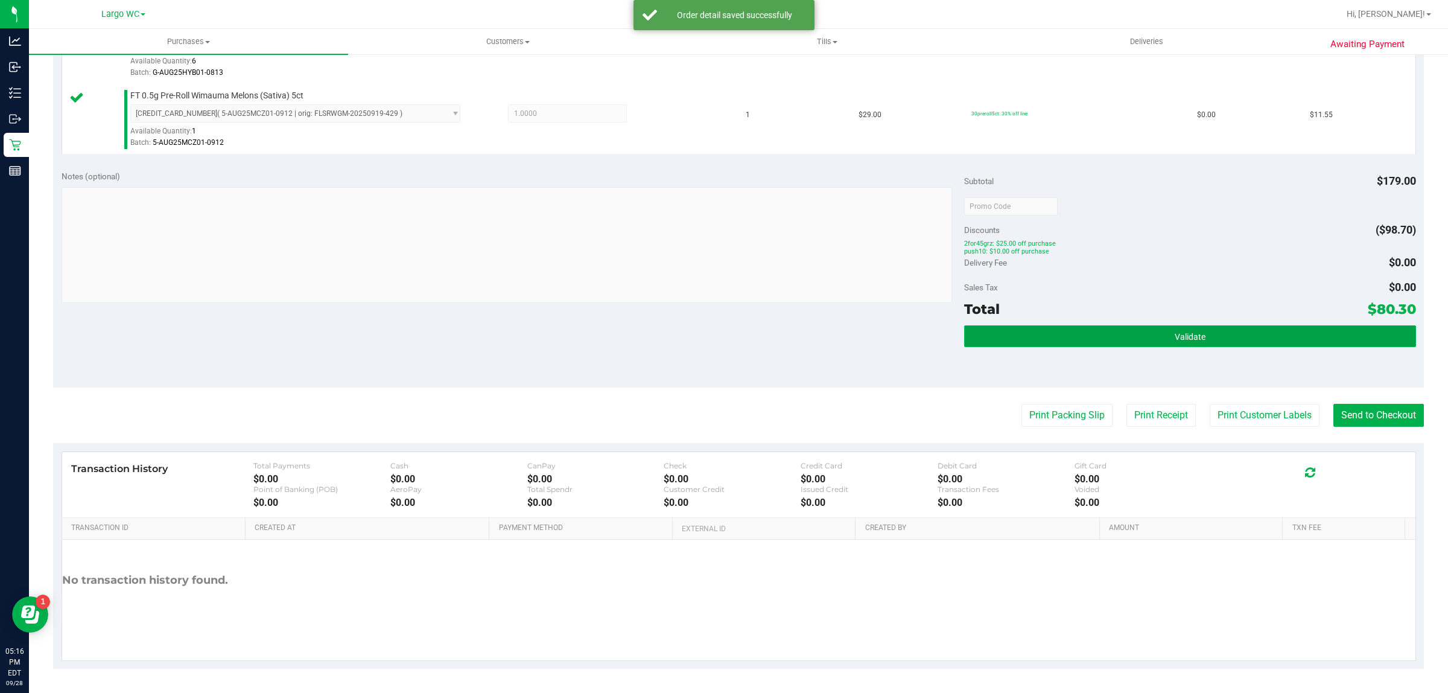
click at [1244, 330] on button "Validate" at bounding box center [1189, 336] width 451 height 22
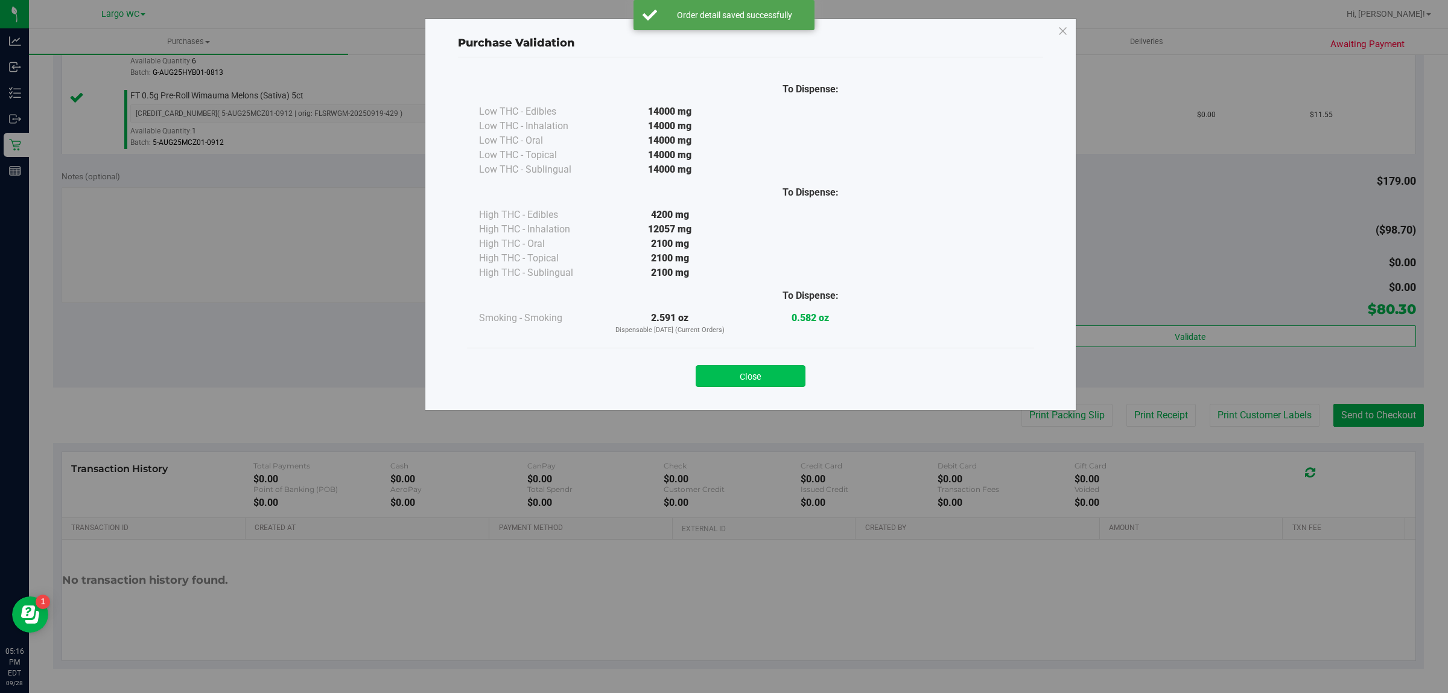
click at [763, 380] on button "Close" at bounding box center [751, 376] width 110 height 22
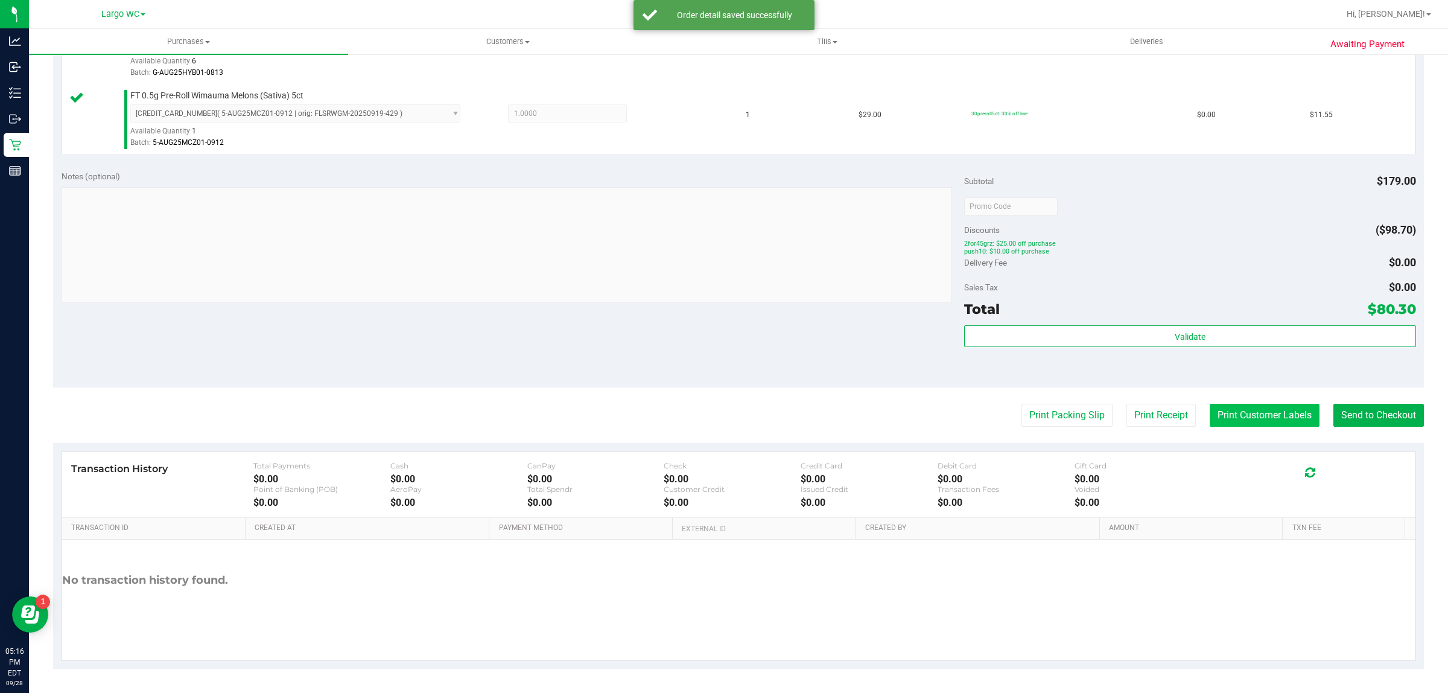
click at [1264, 413] on button "Print Customer Labels" at bounding box center [1265, 415] width 110 height 23
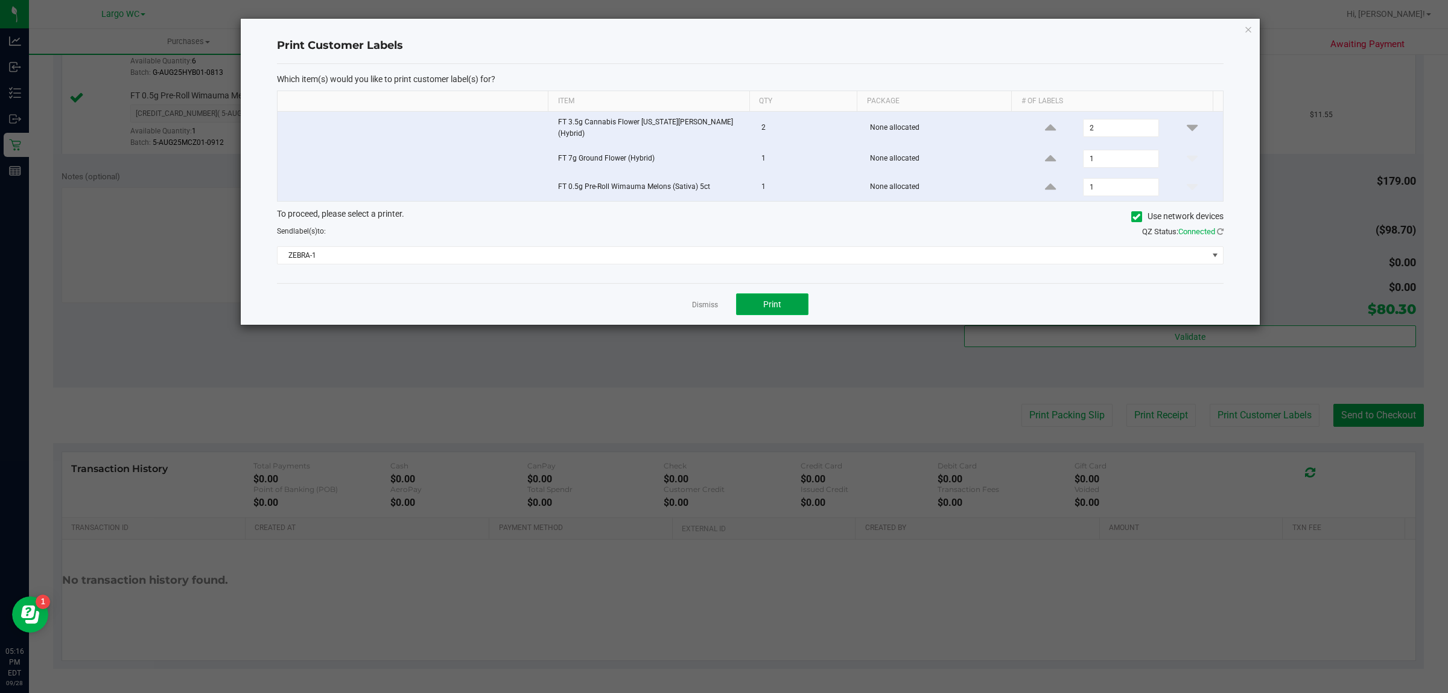
click at [786, 302] on button "Print" at bounding box center [772, 304] width 72 height 22
click at [704, 300] on link "Dismiss" at bounding box center [705, 305] width 26 height 10
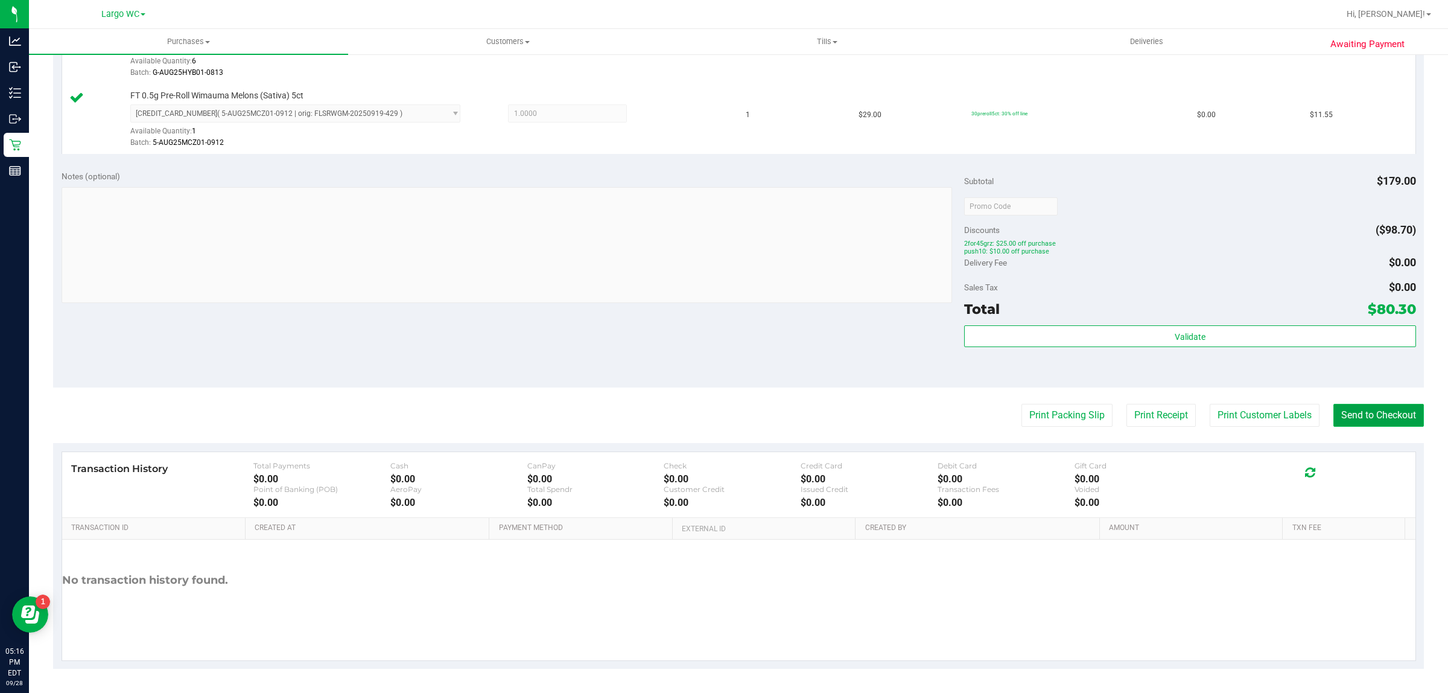
click at [1377, 415] on button "Send to Checkout" at bounding box center [1379, 415] width 91 height 23
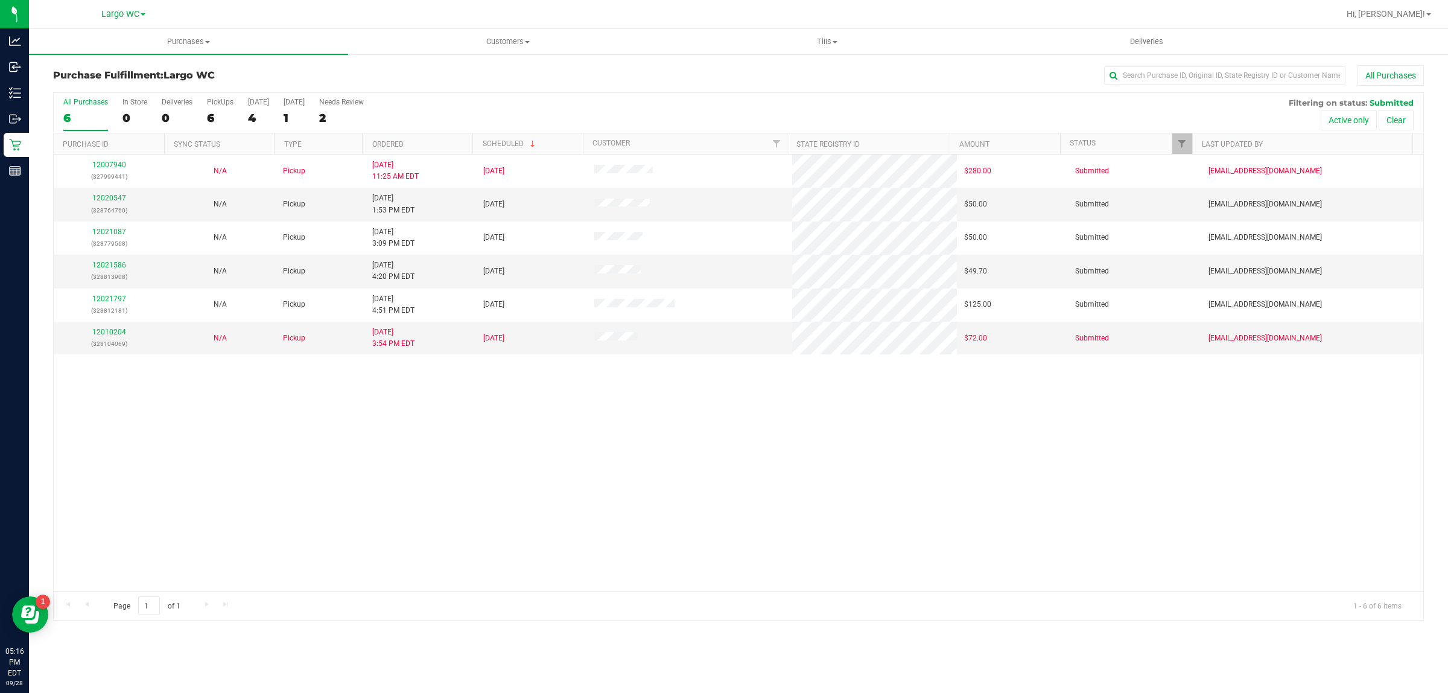
click at [104, 465] on div "12007940 (327999441) N/A Pickup [DATE] 11:25 AM EDT 9/29/2025 $280.00 Submitted…" at bounding box center [739, 373] width 1370 height 436
click at [145, 110] on label "In Store 0" at bounding box center [135, 114] width 25 height 33
click at [0, 0] on input "In Store 0" at bounding box center [0, 0] width 0 height 0
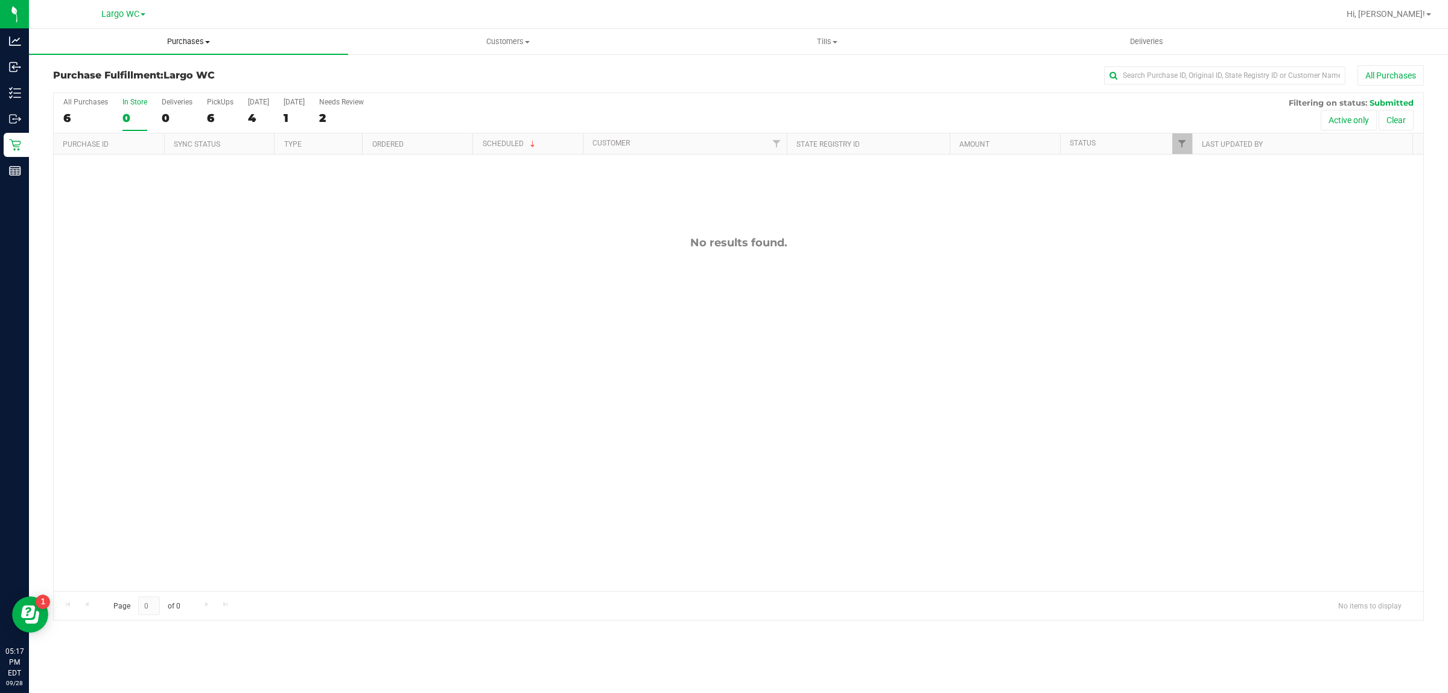
click at [208, 43] on span "Purchases" at bounding box center [188, 41] width 319 height 11
click at [132, 70] on span "Summary of purchases" at bounding box center [91, 73] width 124 height 10
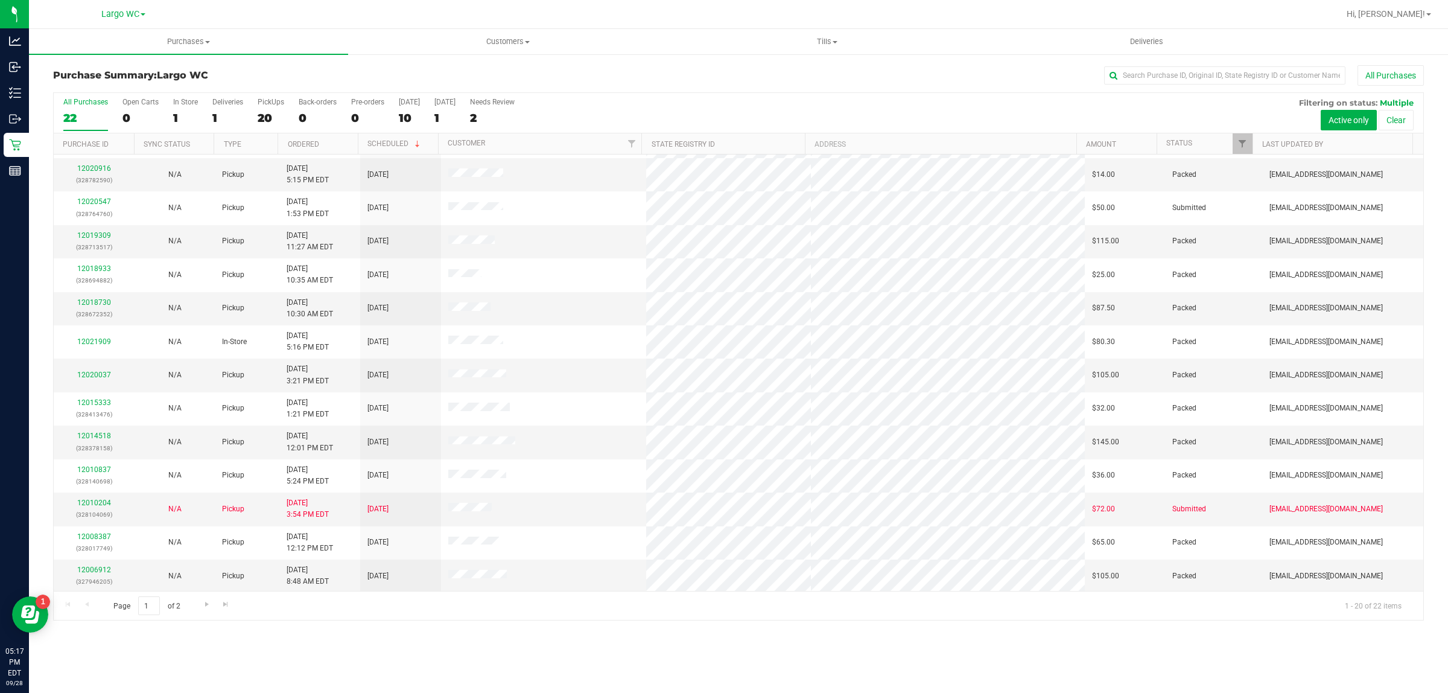
scroll to position [234, 0]
click at [191, 116] on div "1" at bounding box center [185, 118] width 25 height 14
click at [0, 0] on input "In Store 1" at bounding box center [0, 0] width 0 height 0
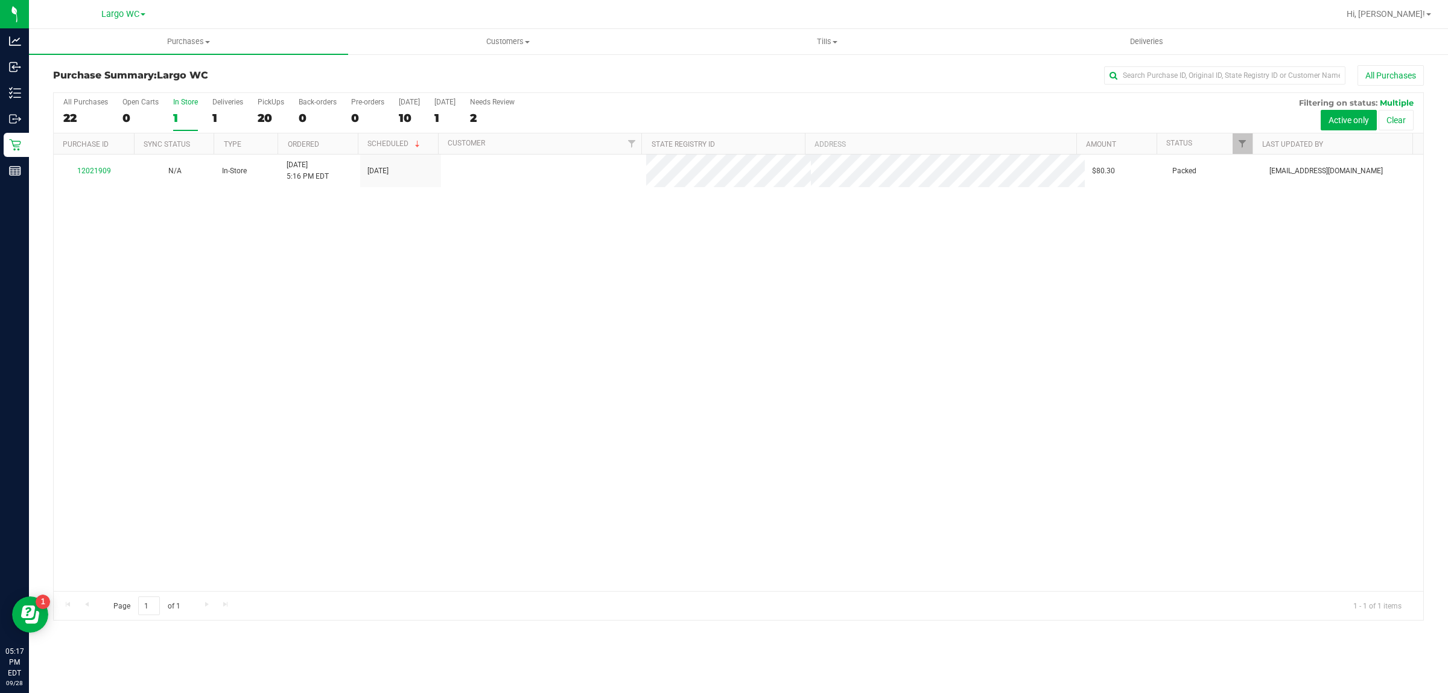
scroll to position [0, 0]
click at [198, 36] on span "Purchases" at bounding box center [188, 41] width 319 height 11
click at [131, 89] on li "Fulfillment" at bounding box center [188, 87] width 319 height 14
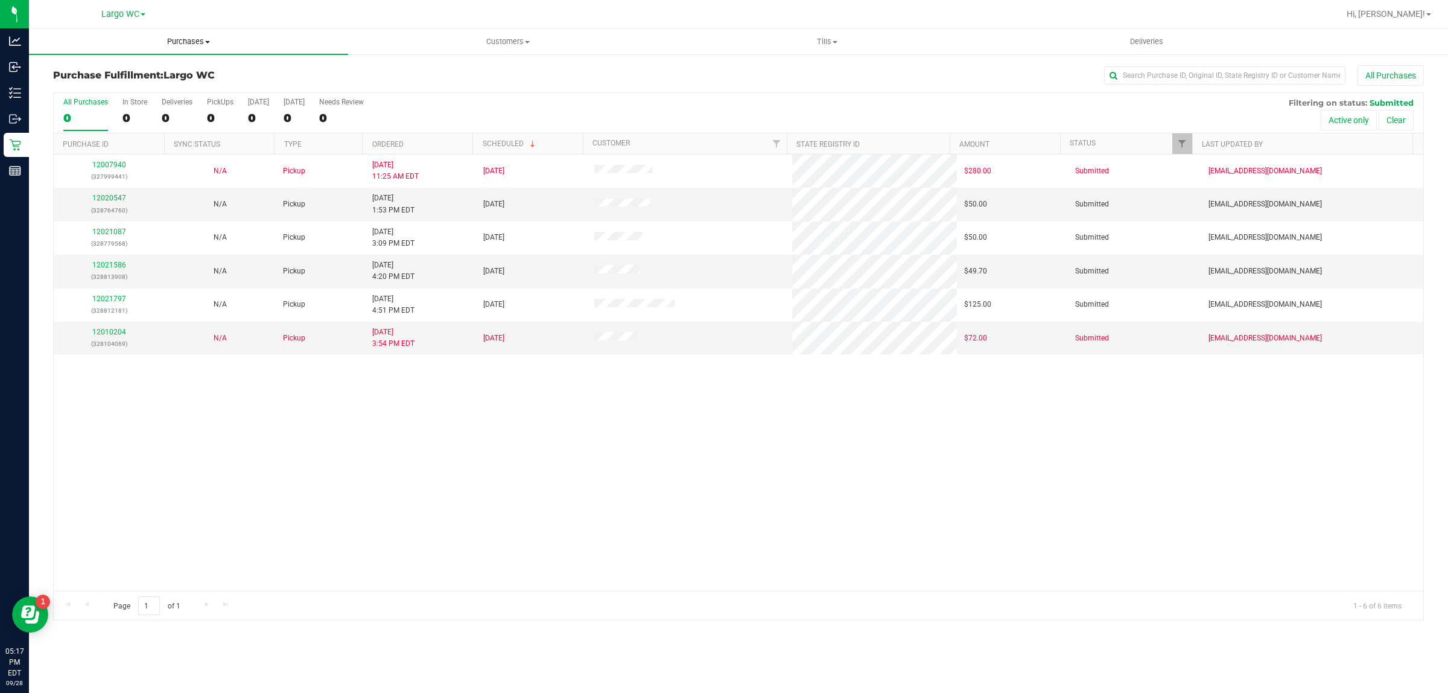
click at [199, 45] on span "Purchases" at bounding box center [188, 41] width 319 height 11
click at [164, 71] on li "Summary of purchases" at bounding box center [188, 73] width 319 height 14
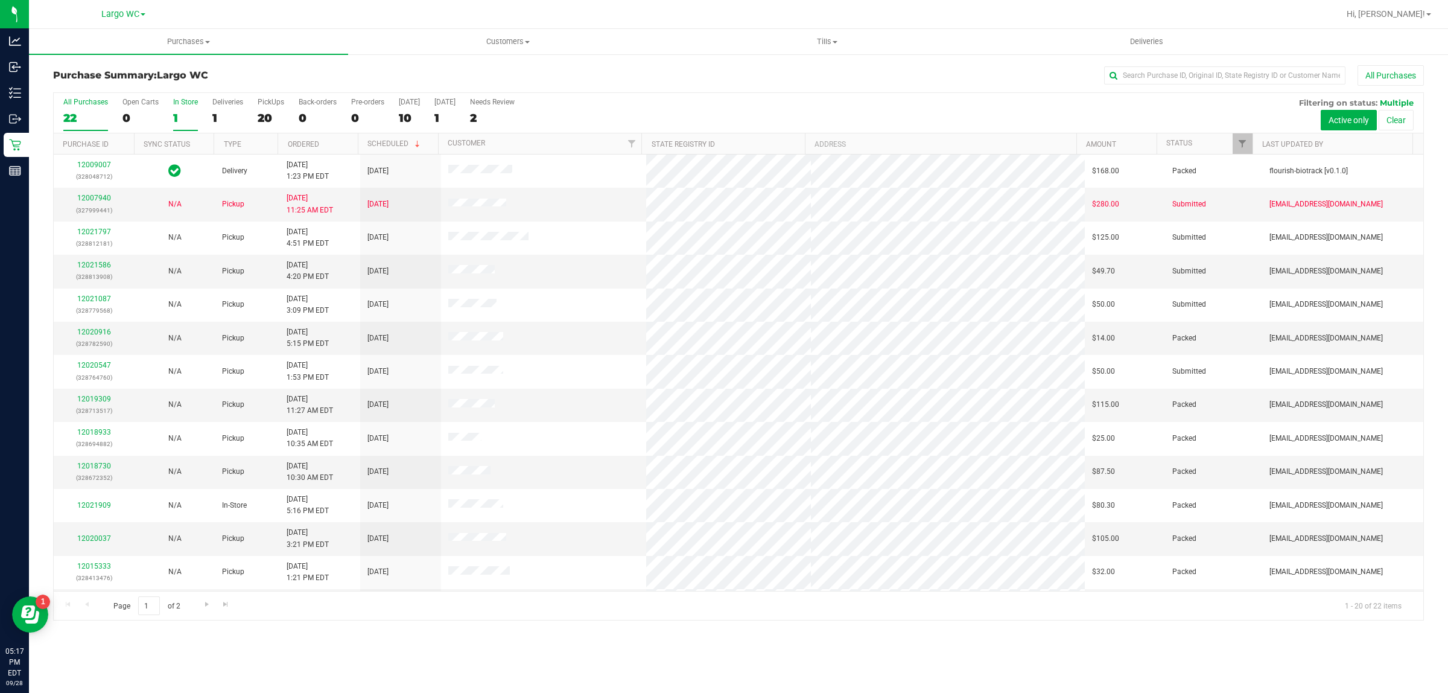
click at [175, 118] on div "1" at bounding box center [185, 118] width 25 height 14
click at [0, 0] on input "In Store 1" at bounding box center [0, 0] width 0 height 0
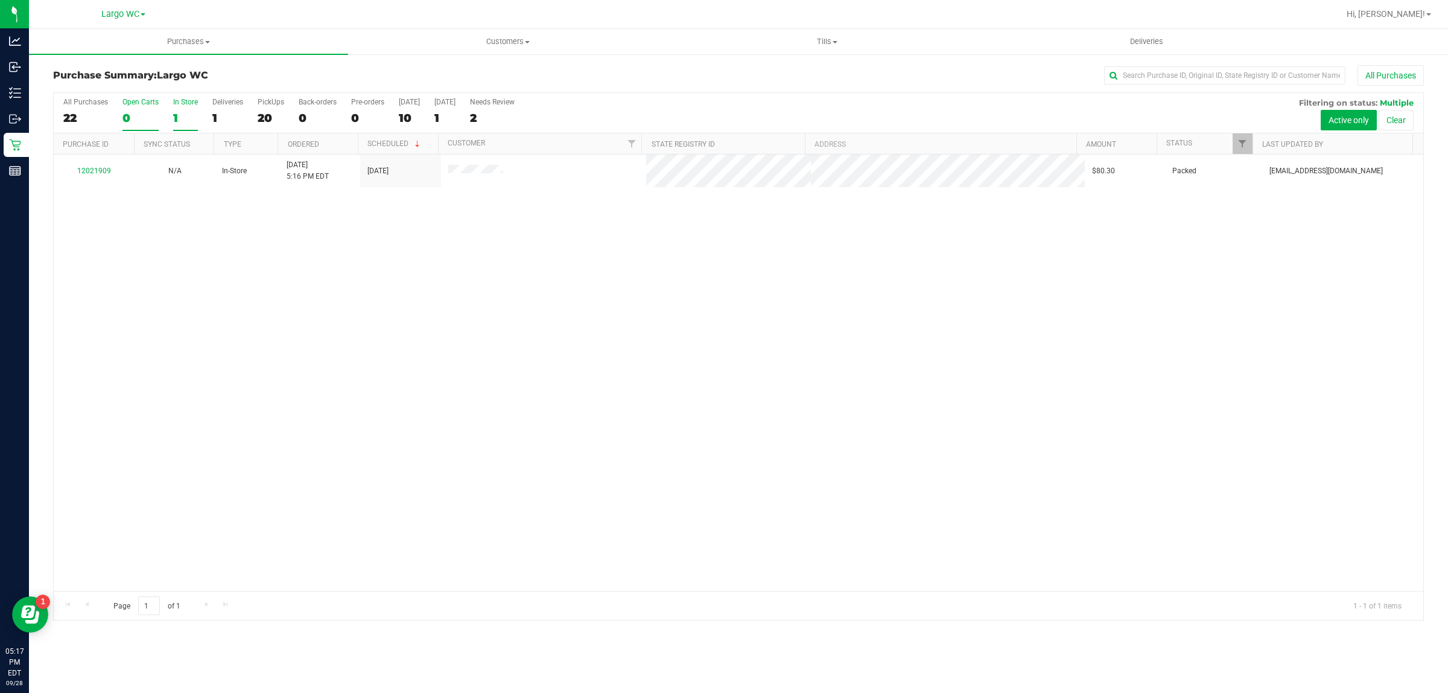
click at [126, 118] on div "0" at bounding box center [141, 118] width 36 height 14
click at [0, 0] on input "Open Carts 0" at bounding box center [0, 0] width 0 height 0
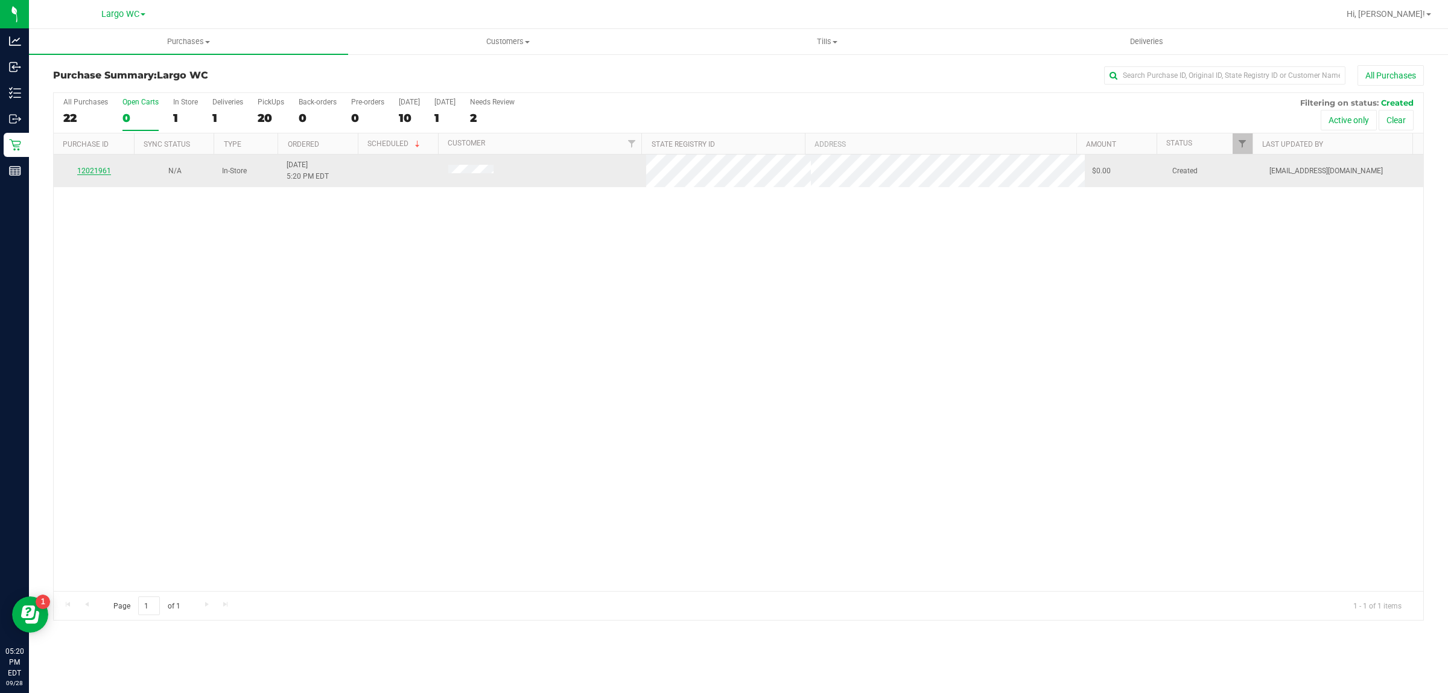
click at [92, 168] on link "12021961" at bounding box center [94, 171] width 34 height 8
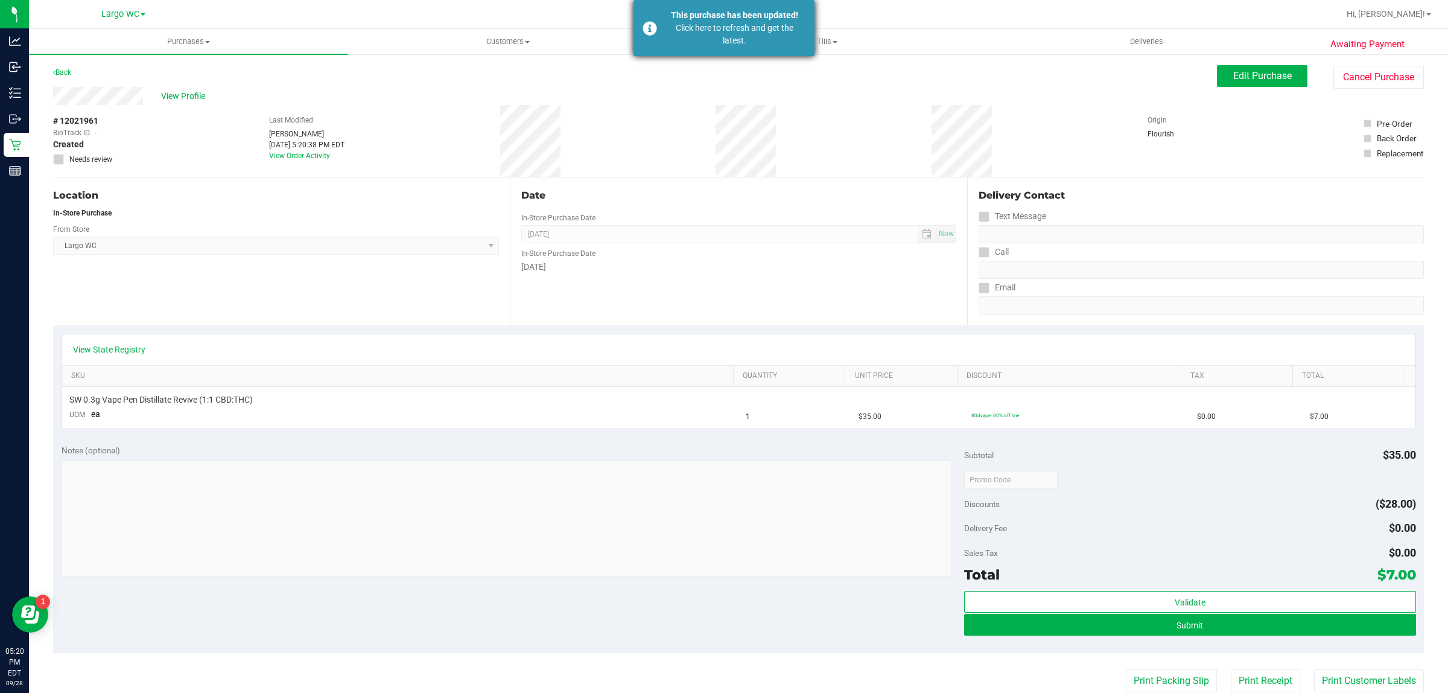
click at [770, 28] on div "Click here to refresh and get the latest." at bounding box center [735, 34] width 142 height 25
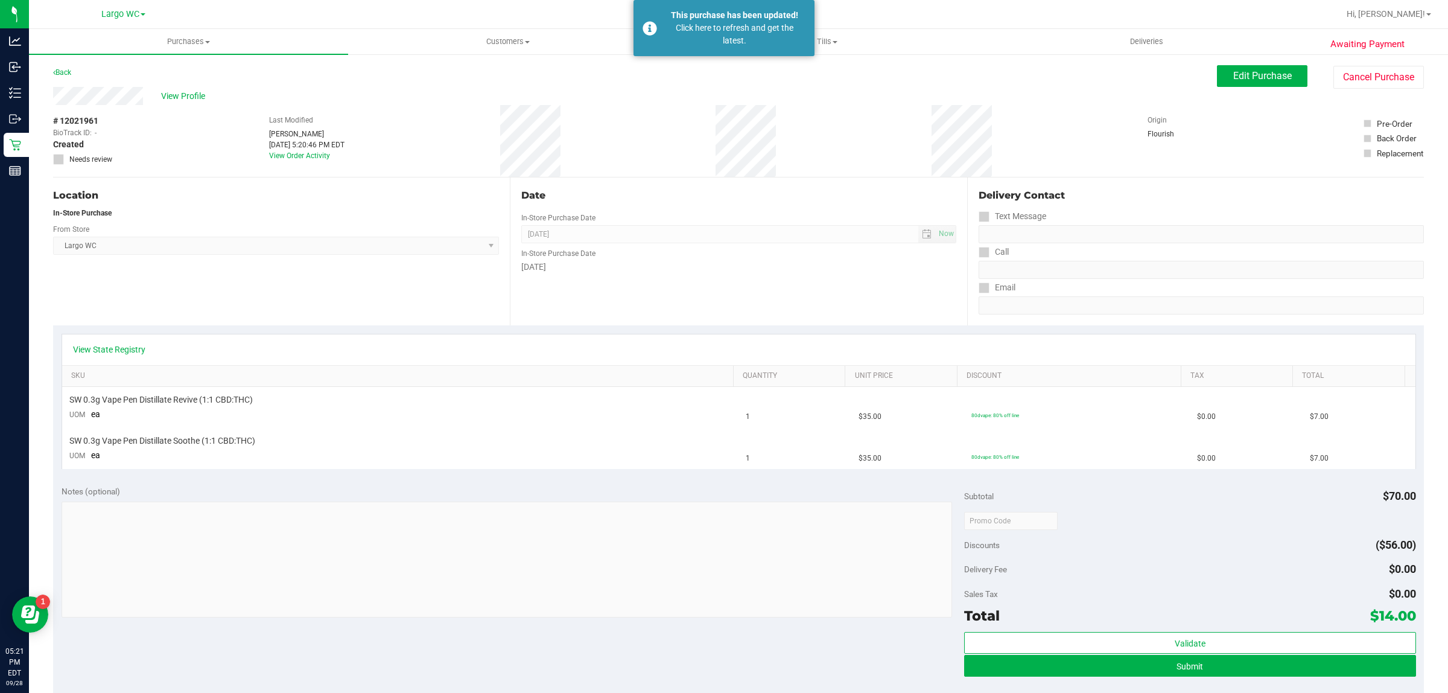
click at [127, 308] on div "Location In-Store Purchase From Store Largo WC Select Store [PERSON_NAME][GEOGR…" at bounding box center [281, 251] width 457 height 148
click at [188, 44] on span "Purchases" at bounding box center [188, 41] width 319 height 11
click at [100, 88] on span "Fulfillment" at bounding box center [66, 87] width 75 height 10
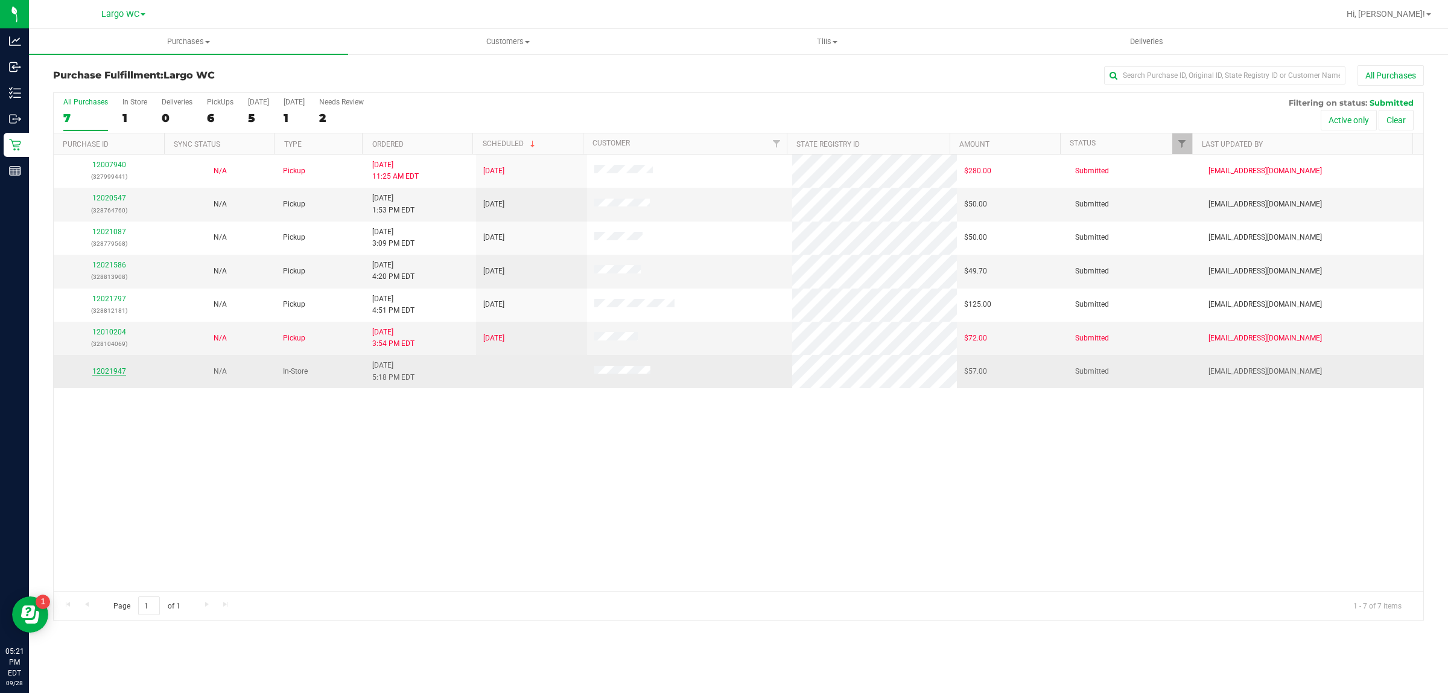
click at [112, 375] on link "12021947" at bounding box center [109, 371] width 34 height 8
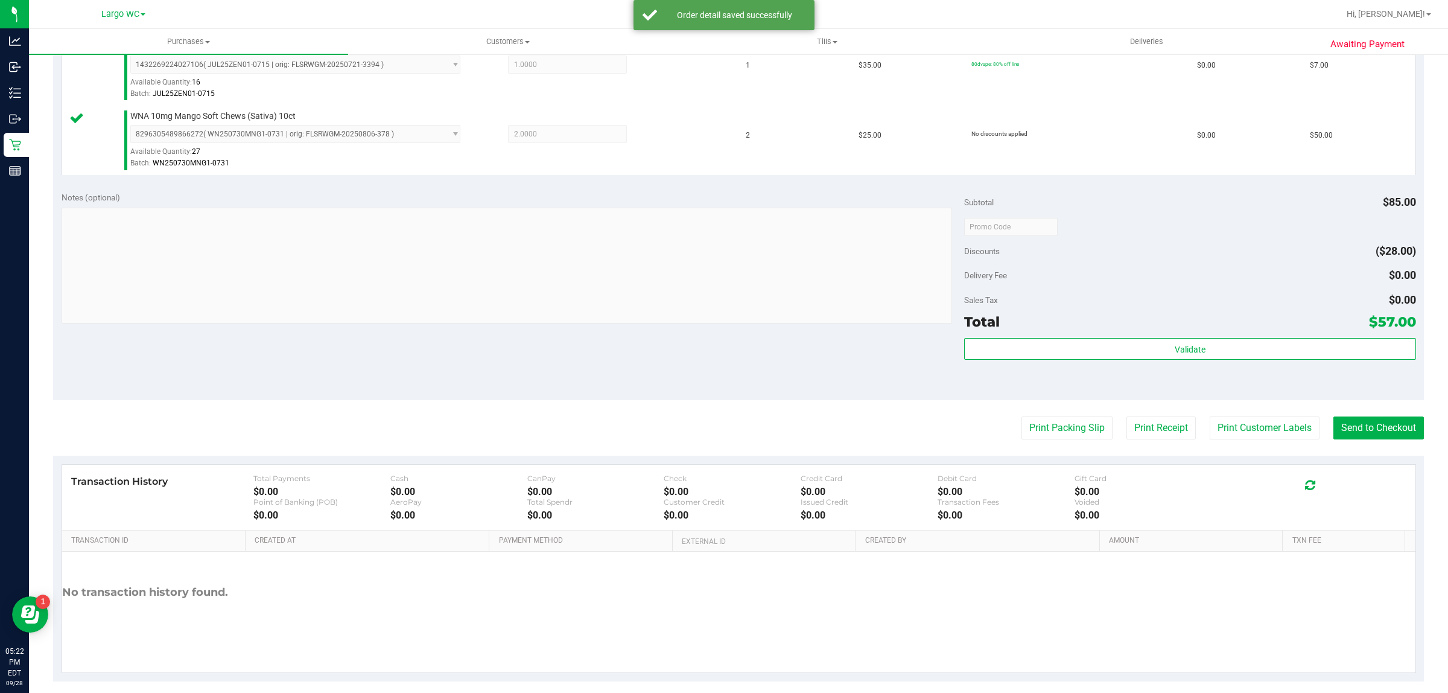
scroll to position [363, 0]
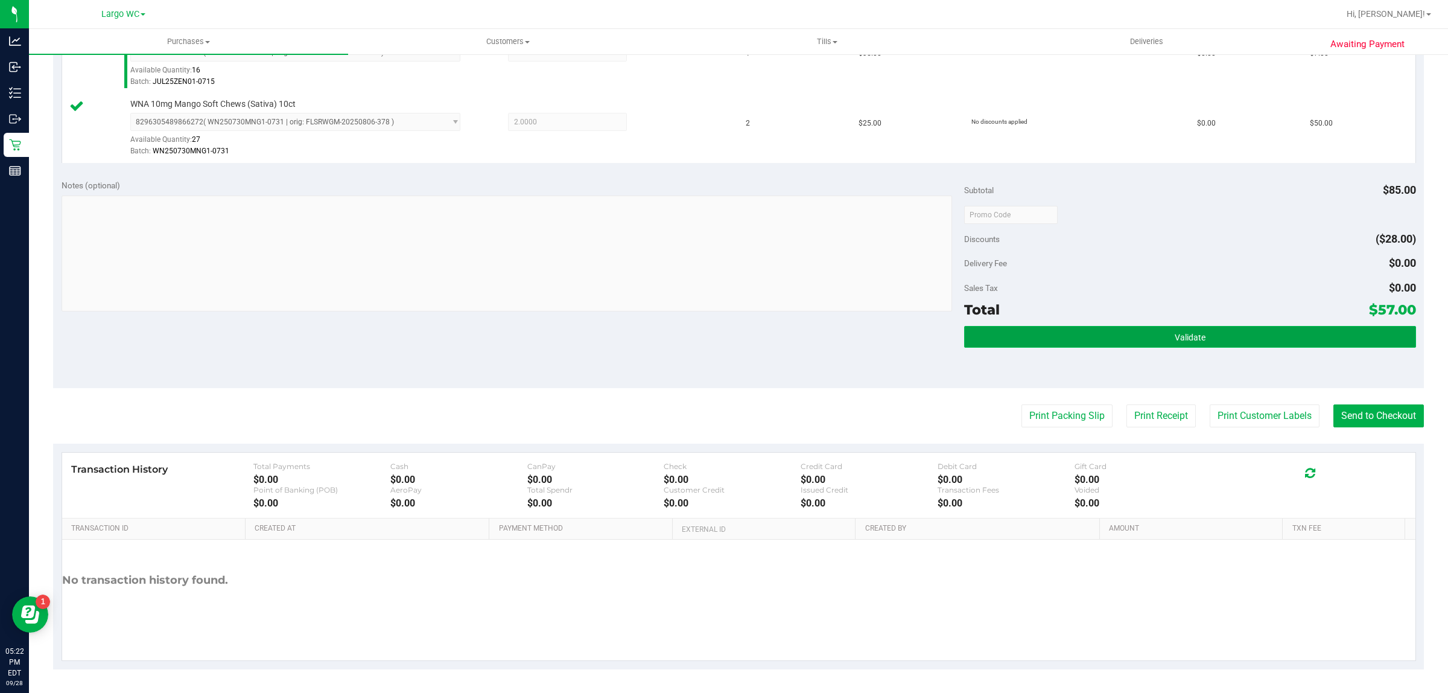
click at [1247, 346] on button "Validate" at bounding box center [1189, 337] width 451 height 22
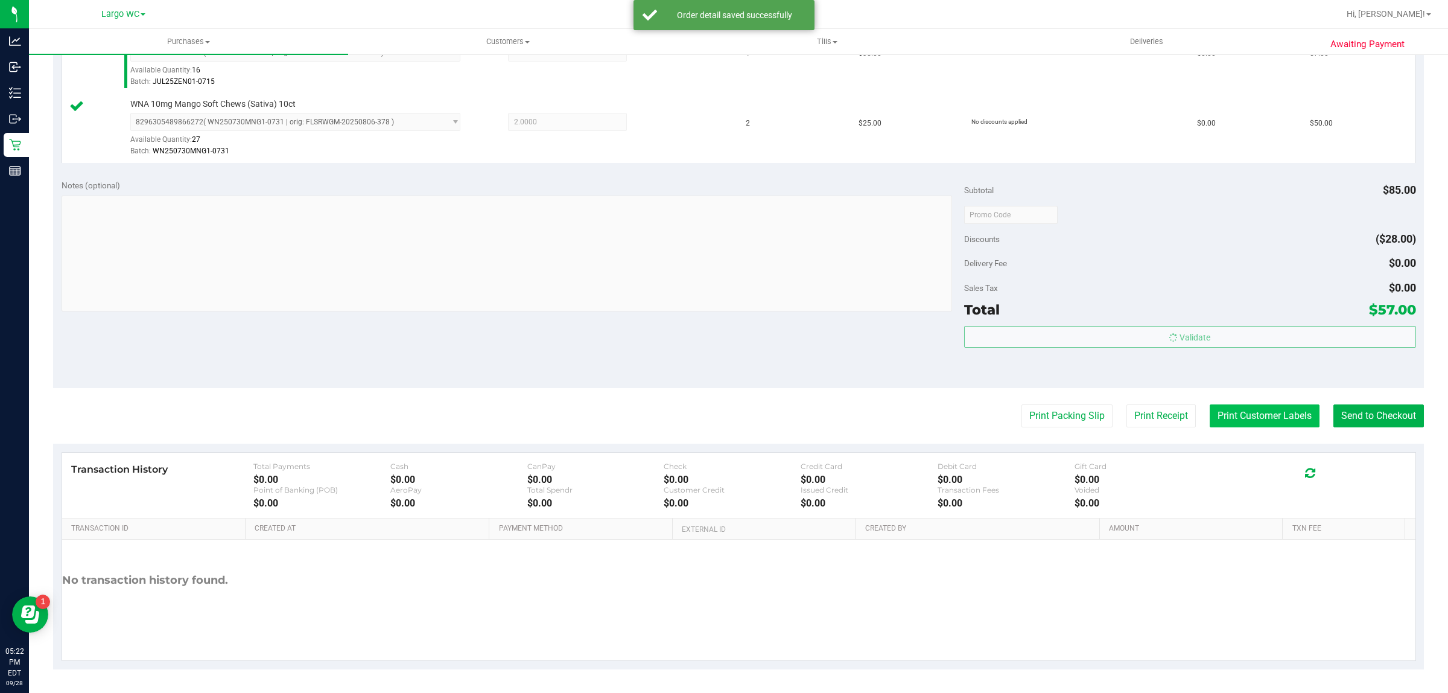
click at [1264, 424] on button "Print Customer Labels" at bounding box center [1265, 415] width 110 height 23
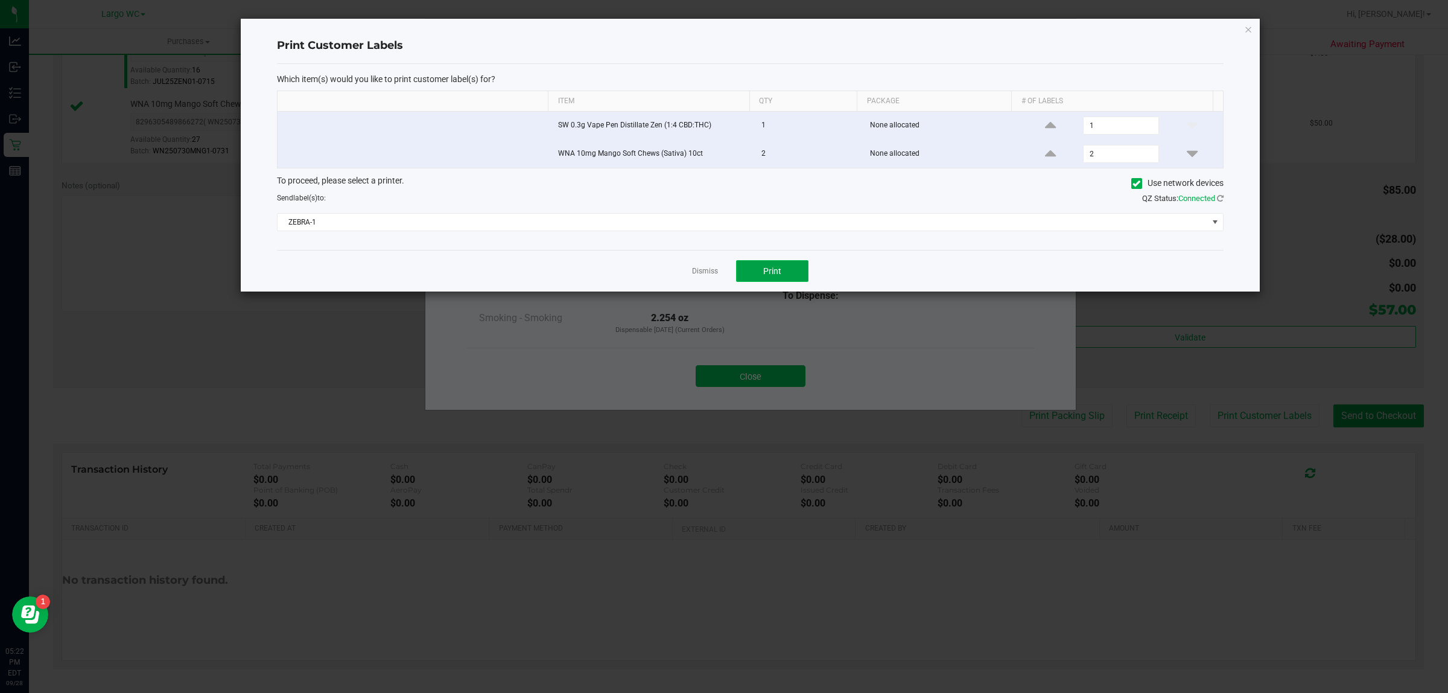
click at [776, 269] on span "Print" at bounding box center [772, 271] width 18 height 10
click at [701, 272] on link "Dismiss" at bounding box center [705, 271] width 26 height 10
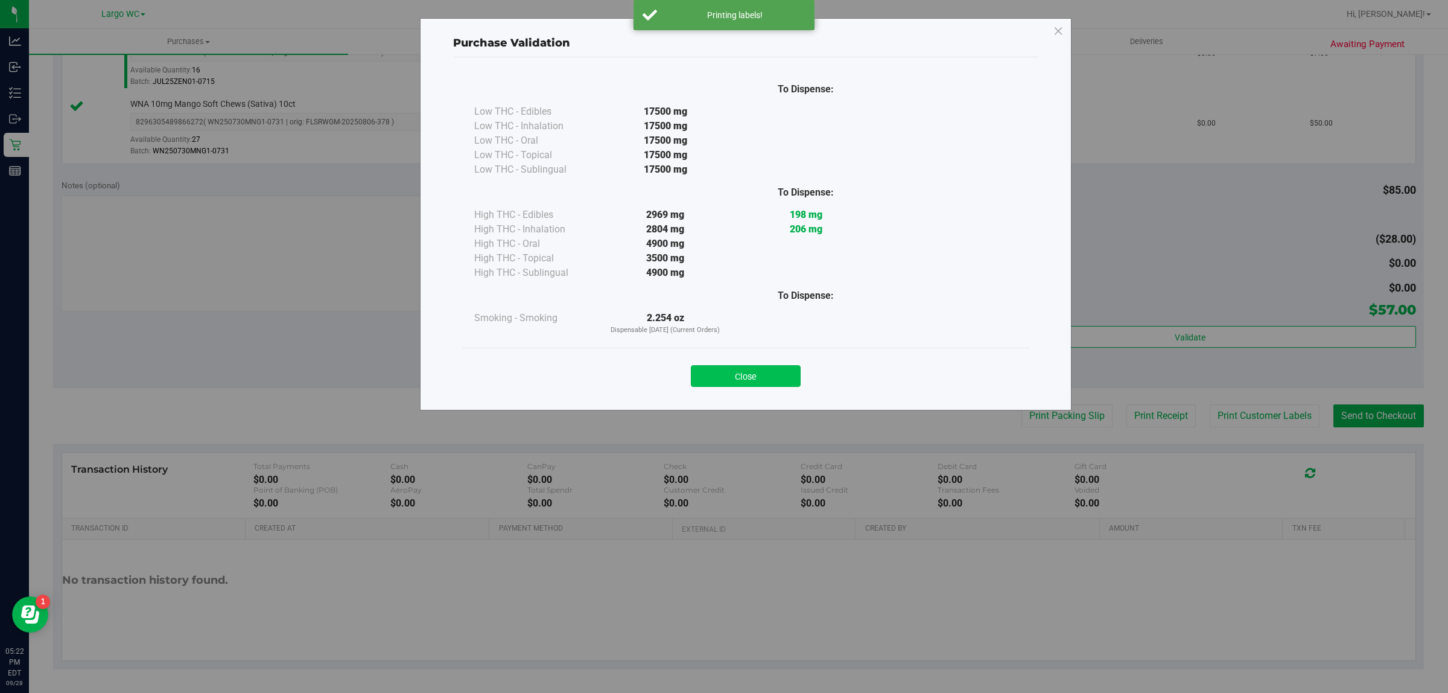
click at [779, 381] on button "Close" at bounding box center [746, 376] width 110 height 22
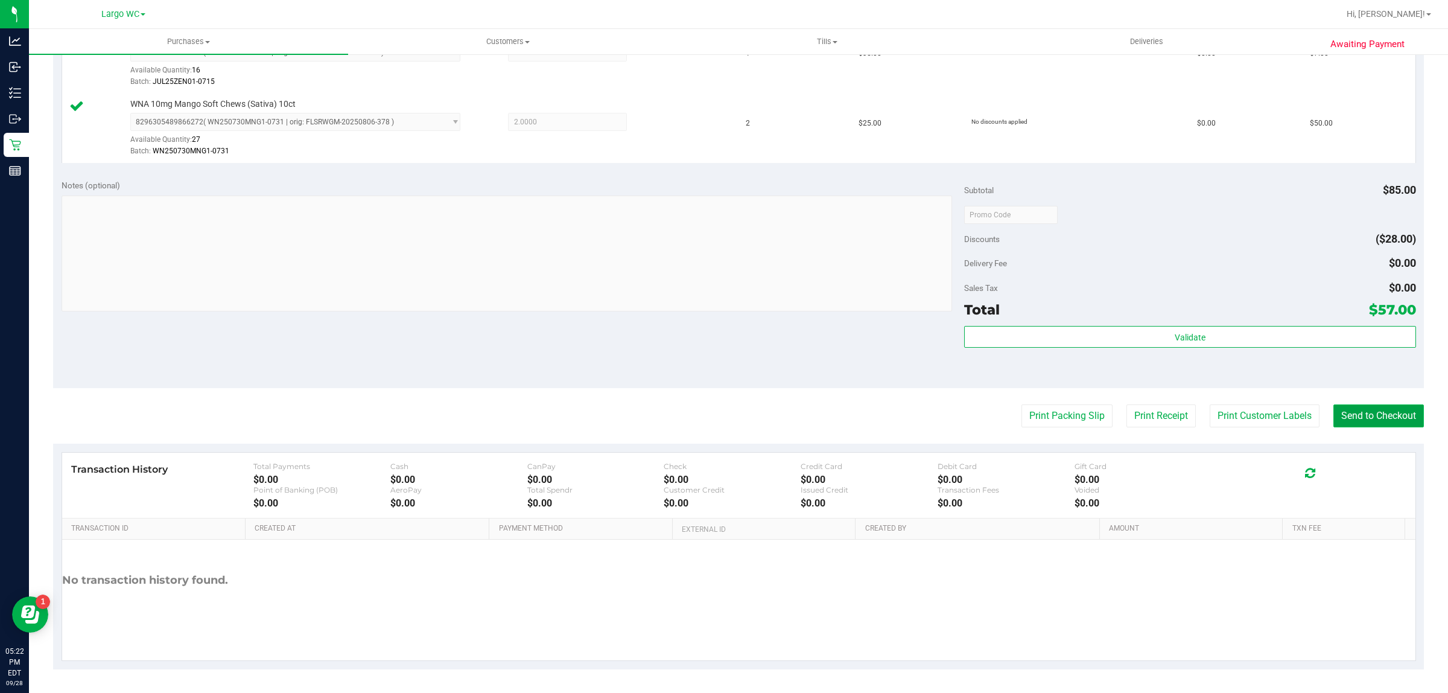
click at [1373, 422] on button "Send to Checkout" at bounding box center [1379, 415] width 91 height 23
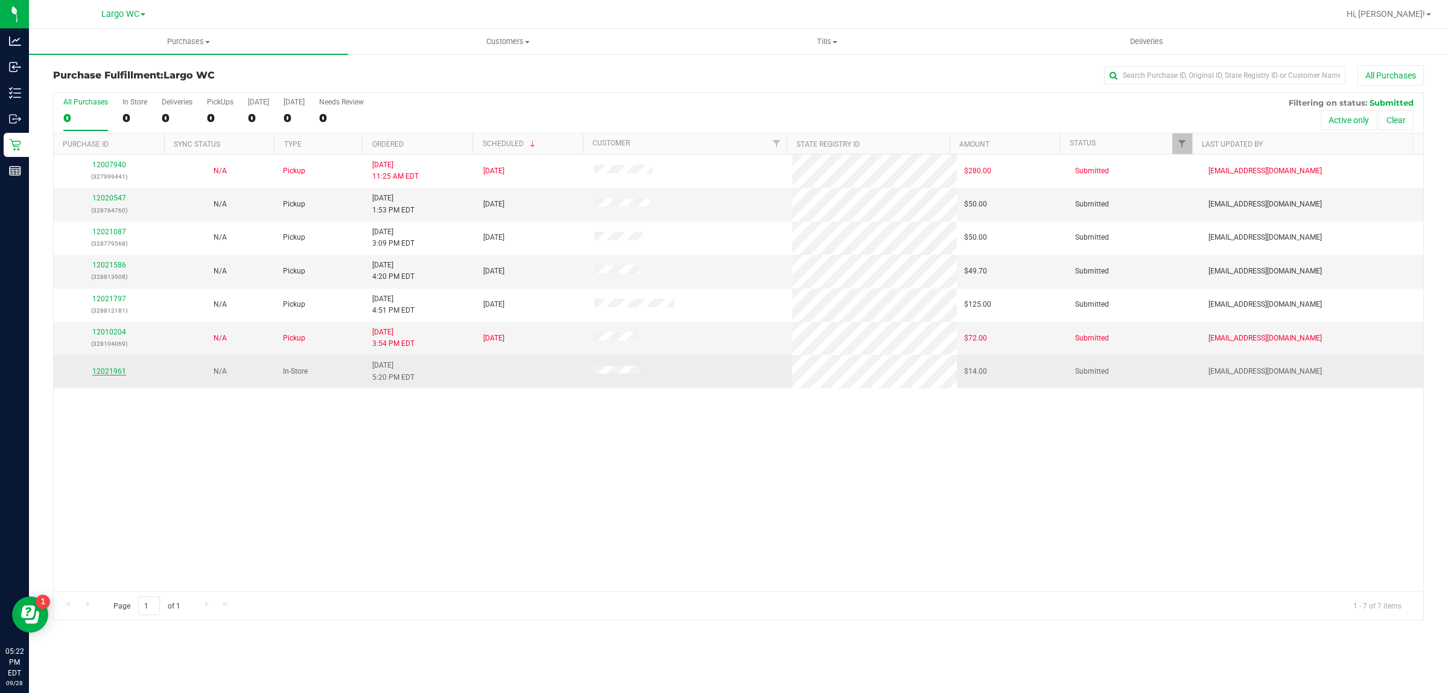
click at [113, 373] on link "12021961" at bounding box center [109, 371] width 34 height 8
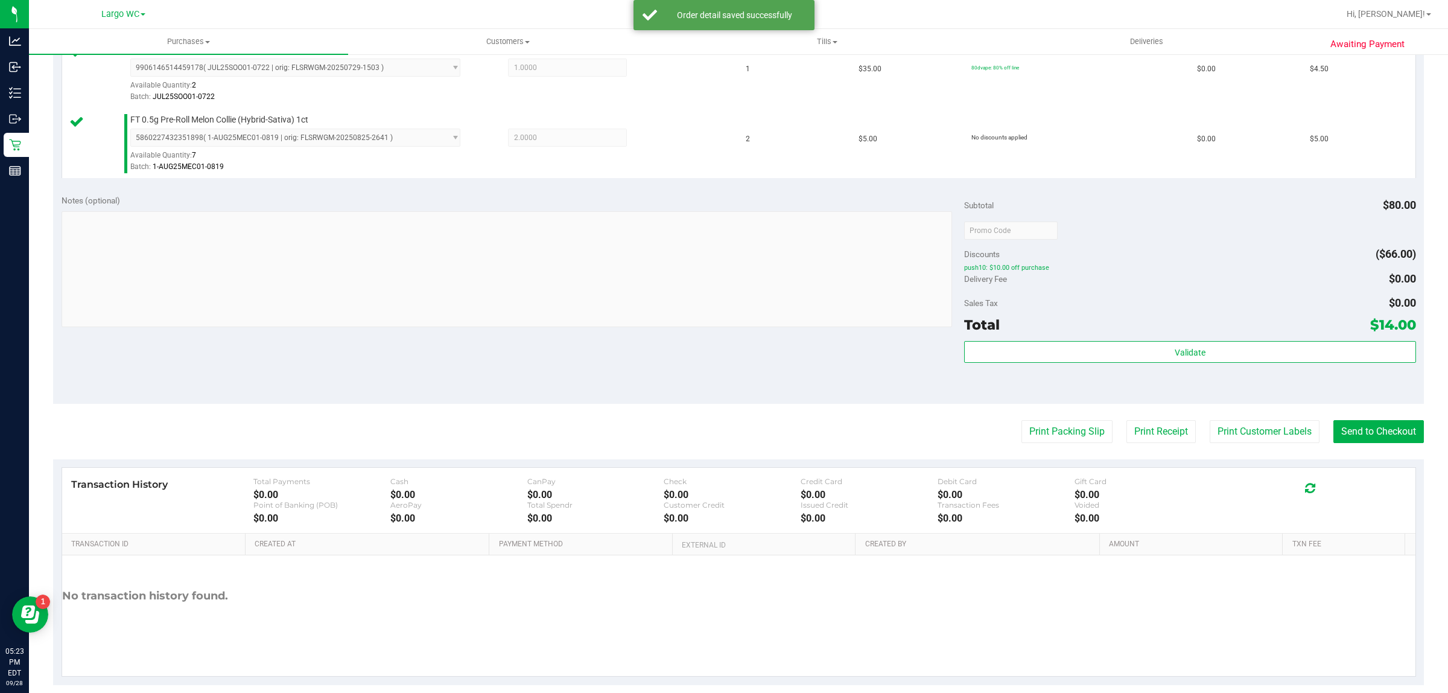
scroll to position [421, 0]
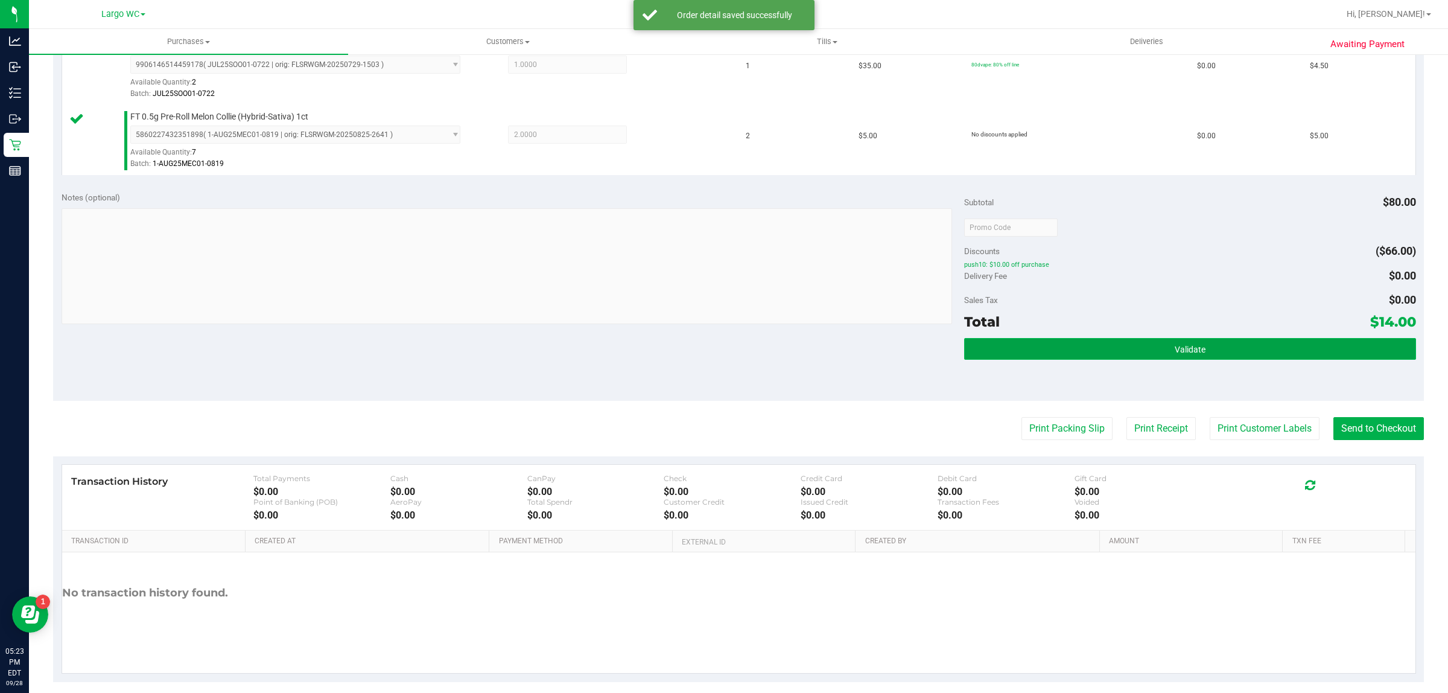
click at [1222, 357] on button "Validate" at bounding box center [1189, 349] width 451 height 22
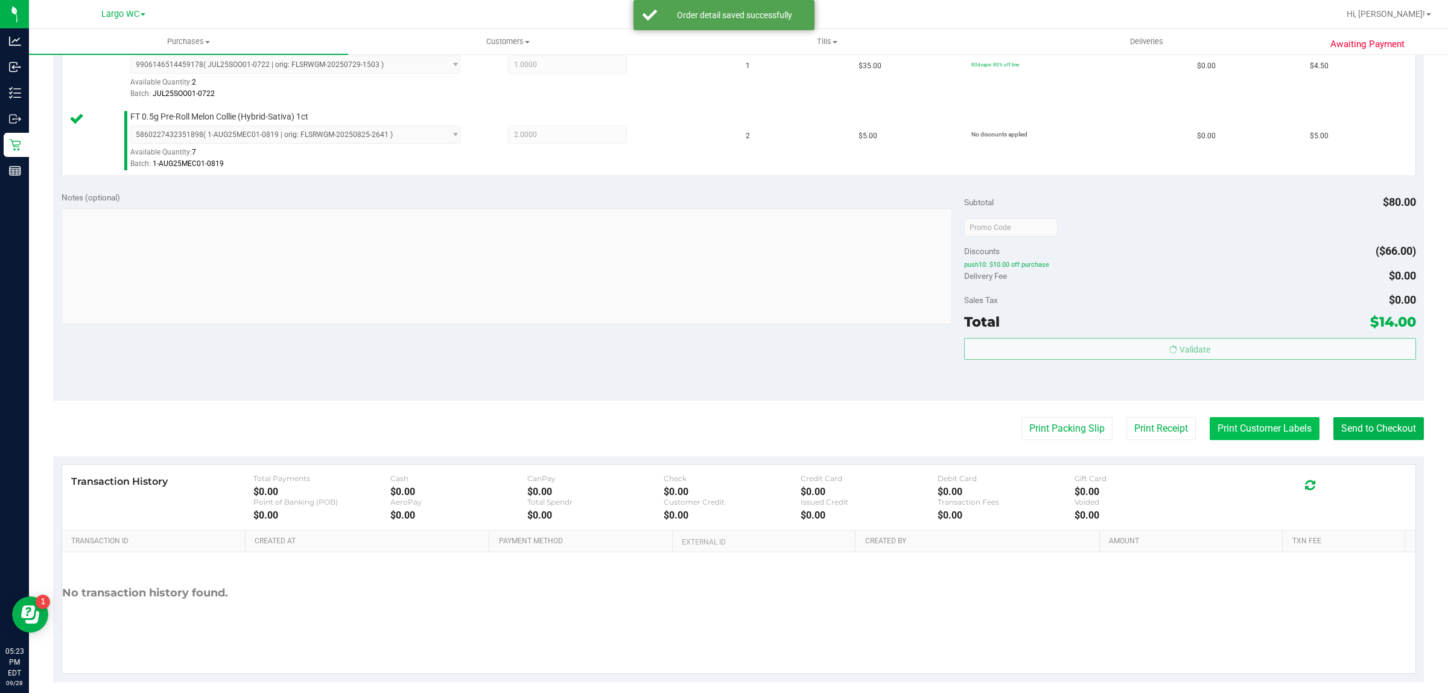
click at [1251, 435] on button "Print Customer Labels" at bounding box center [1265, 428] width 110 height 23
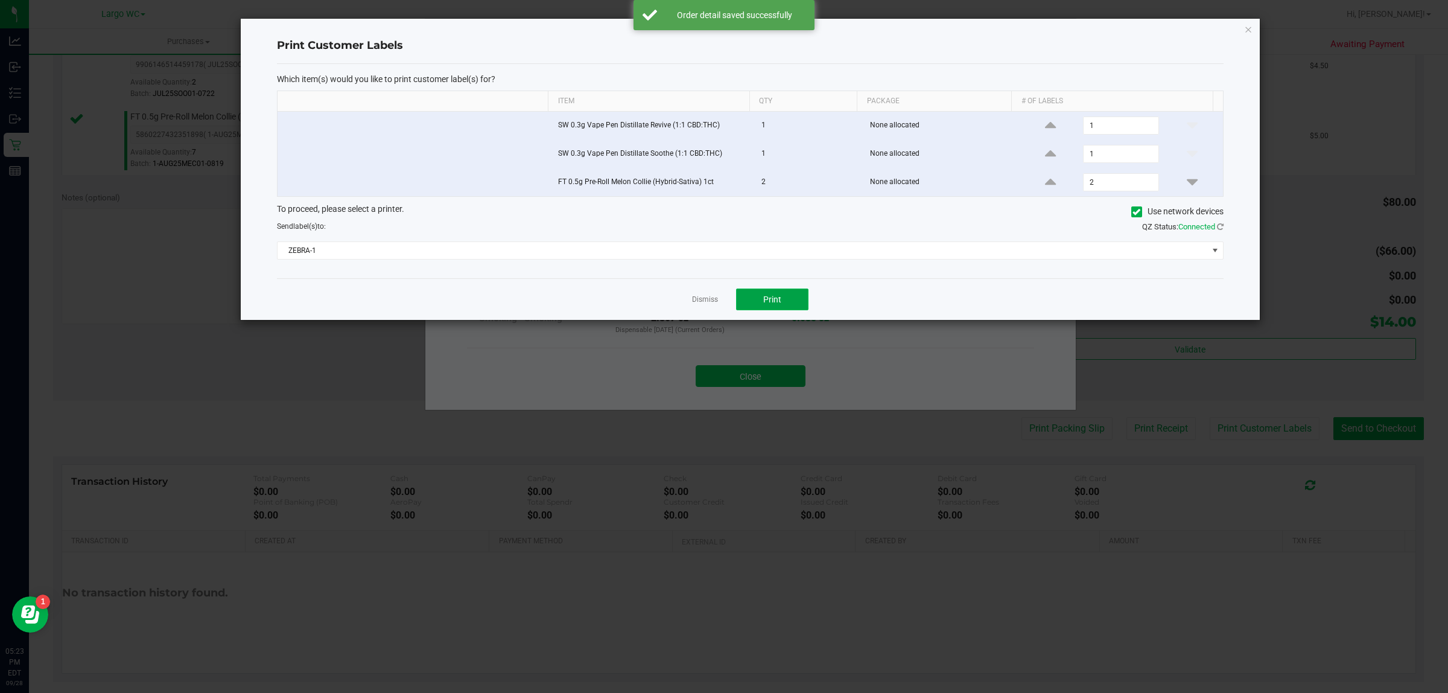
click at [792, 310] on button "Print" at bounding box center [772, 299] width 72 height 22
click at [707, 302] on link "Dismiss" at bounding box center [705, 300] width 26 height 10
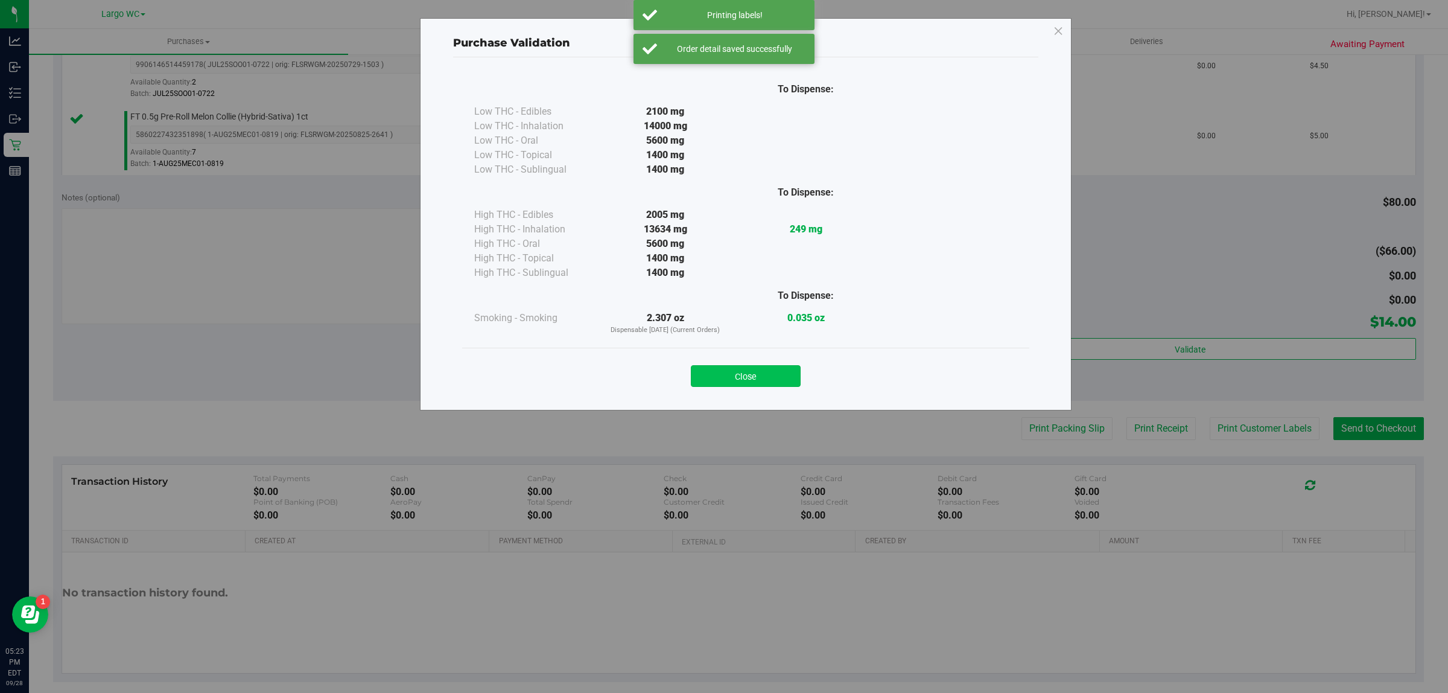
click at [770, 386] on button "Close" at bounding box center [746, 376] width 110 height 22
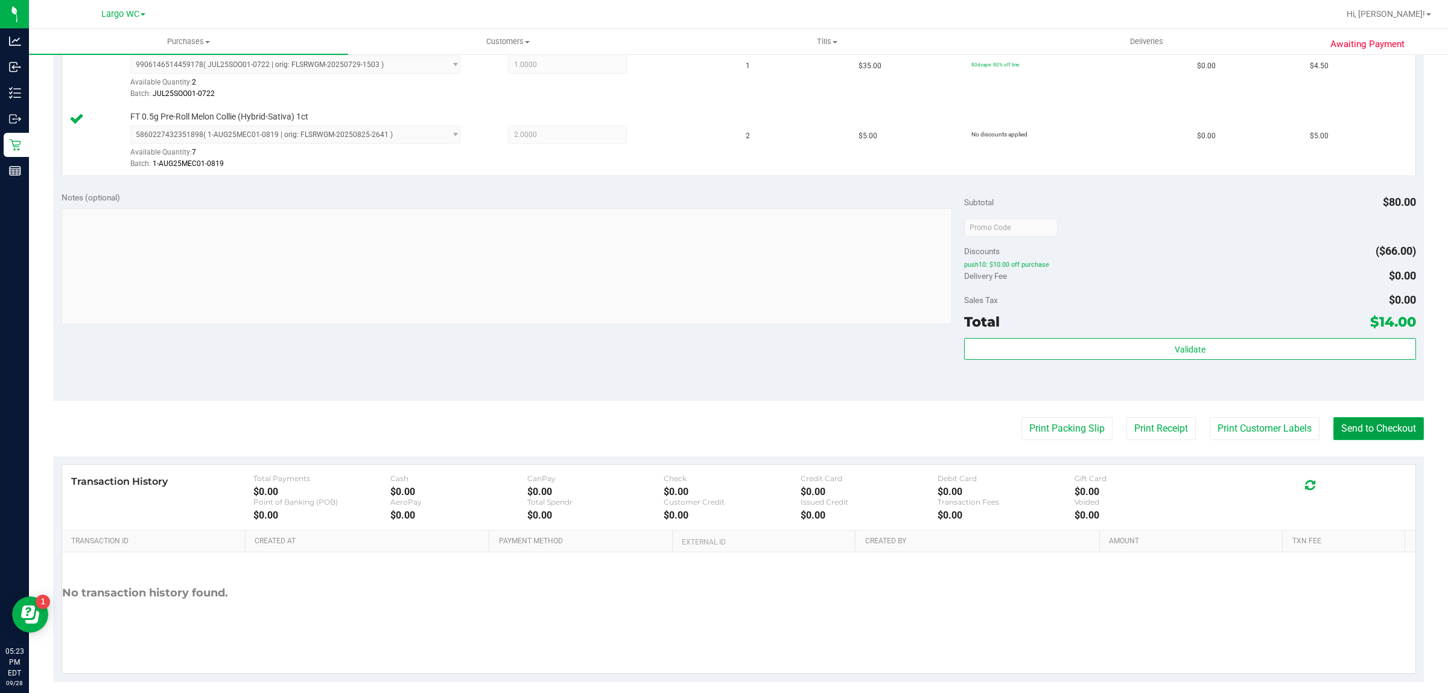
click at [1356, 439] on button "Send to Checkout" at bounding box center [1379, 428] width 91 height 23
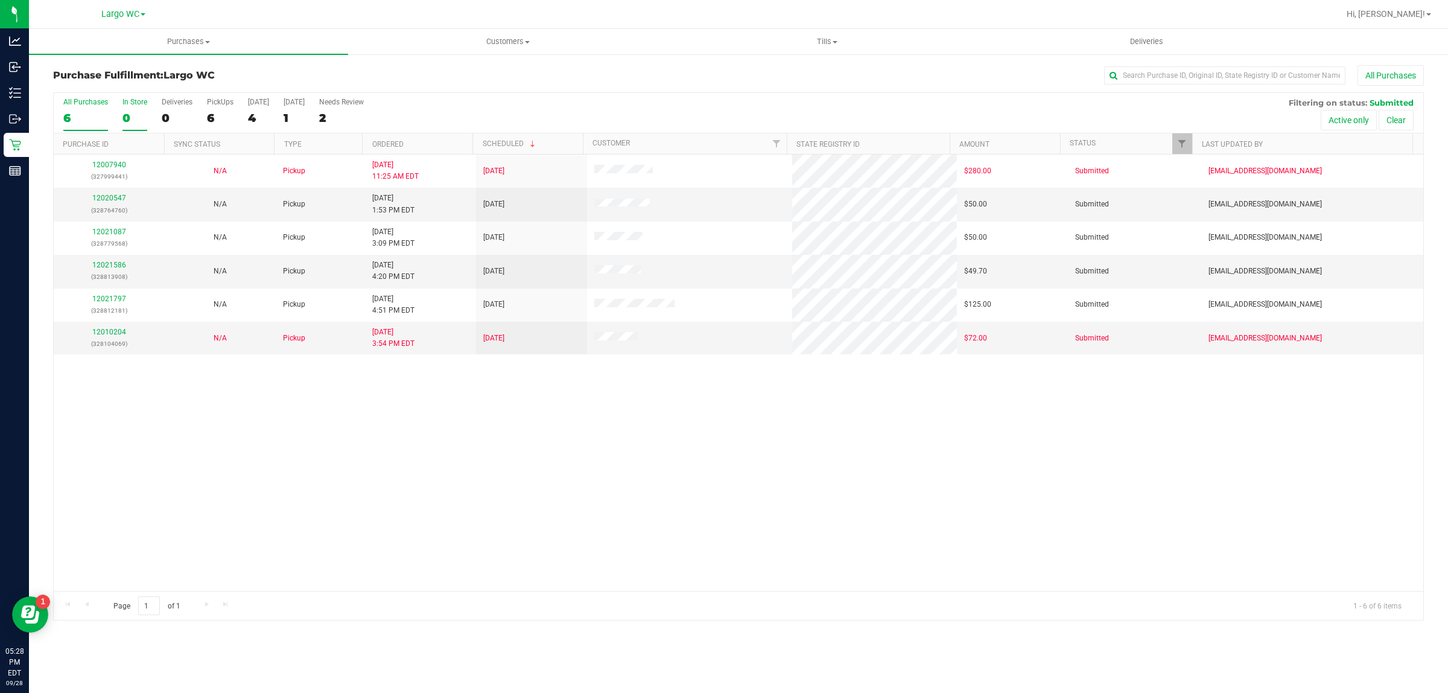
click at [141, 111] on div "0" at bounding box center [135, 118] width 25 height 14
click at [0, 0] on input "In Store 0" at bounding box center [0, 0] width 0 height 0
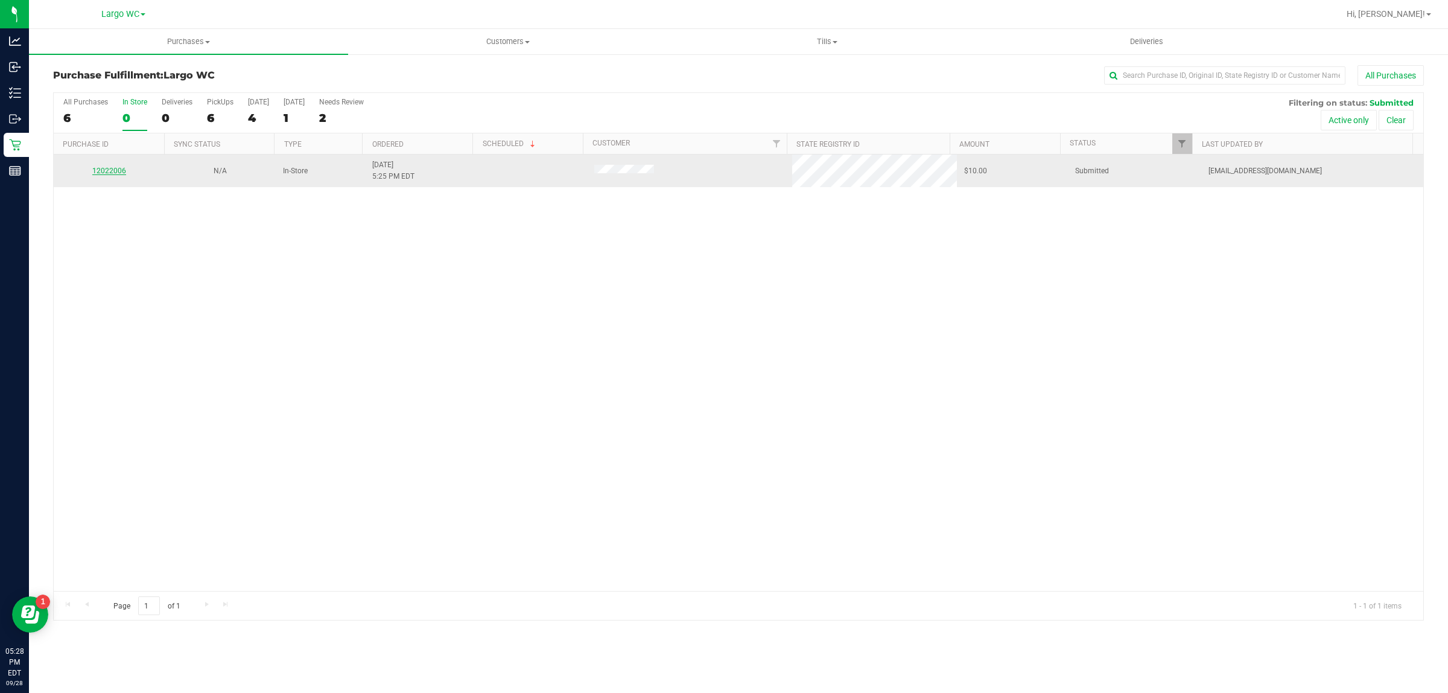
click at [106, 173] on link "12022006" at bounding box center [109, 171] width 34 height 8
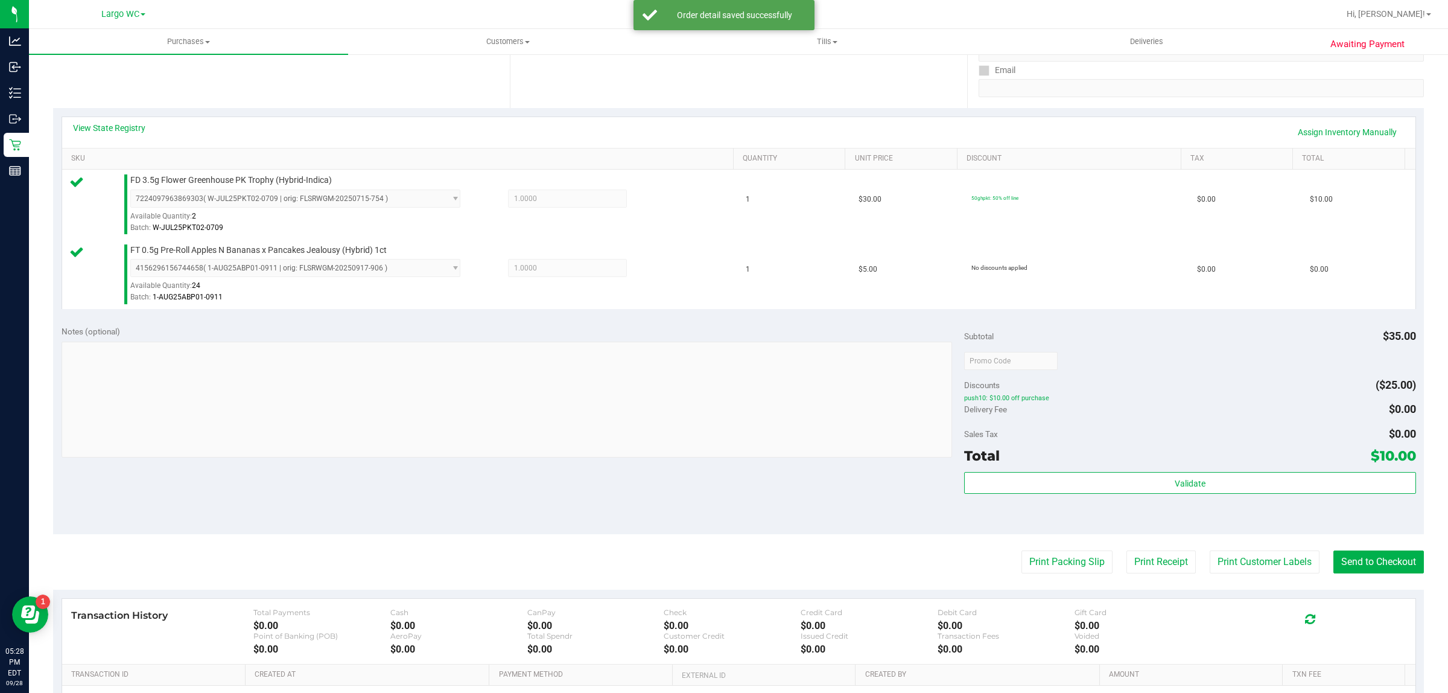
scroll to position [291, 0]
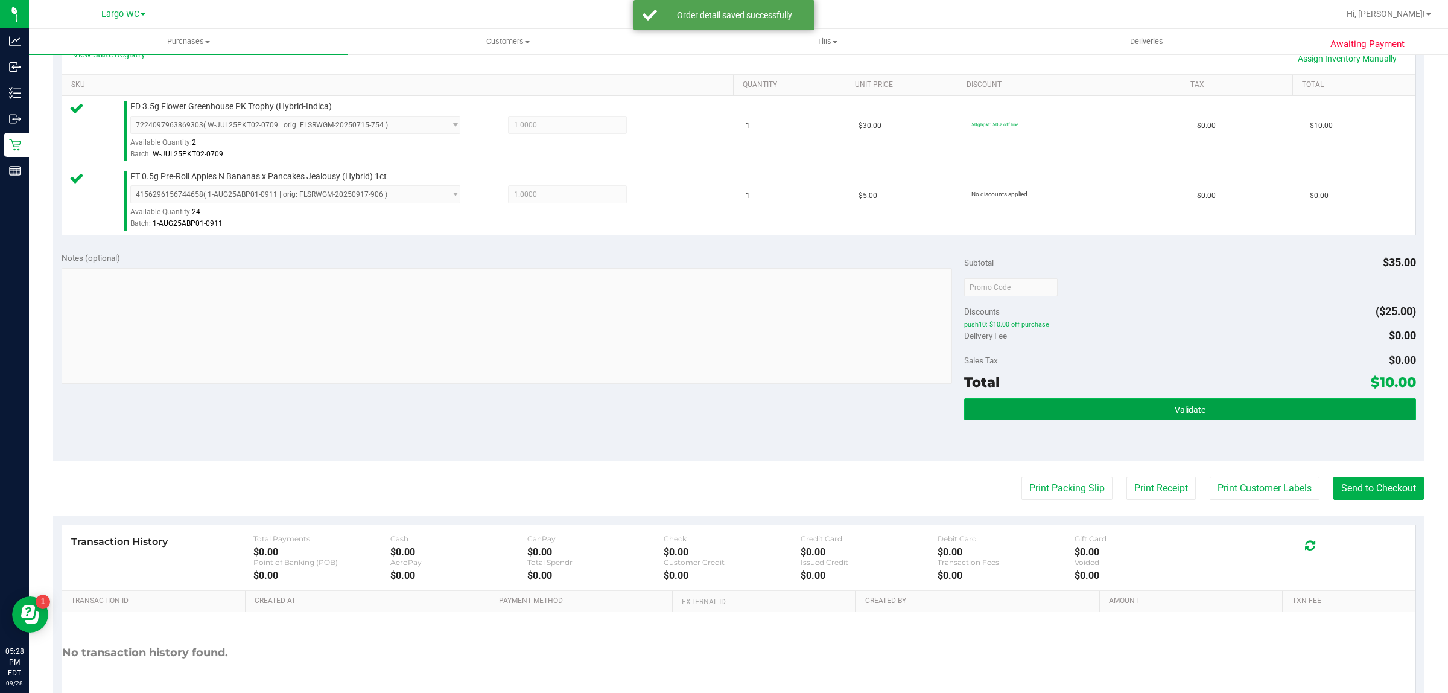
click at [992, 403] on button "Validate" at bounding box center [1189, 409] width 451 height 22
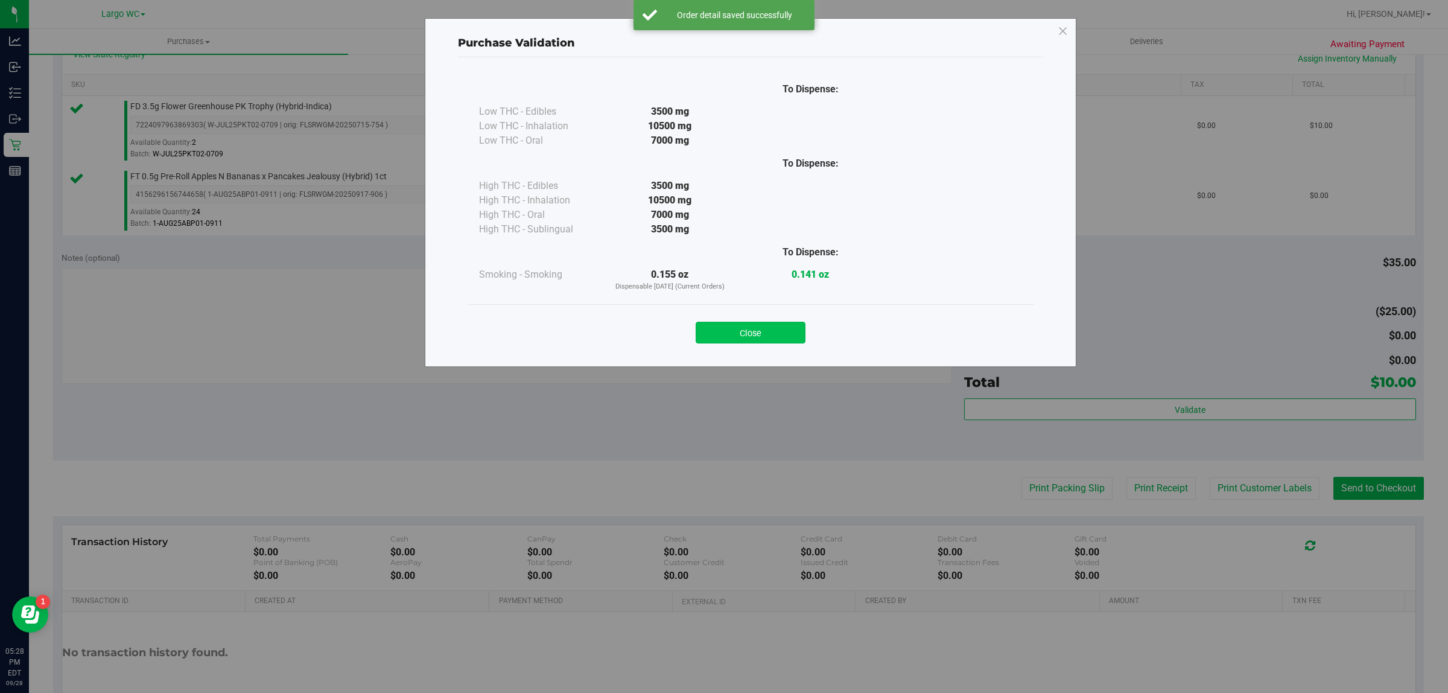
click at [733, 336] on button "Close" at bounding box center [751, 333] width 110 height 22
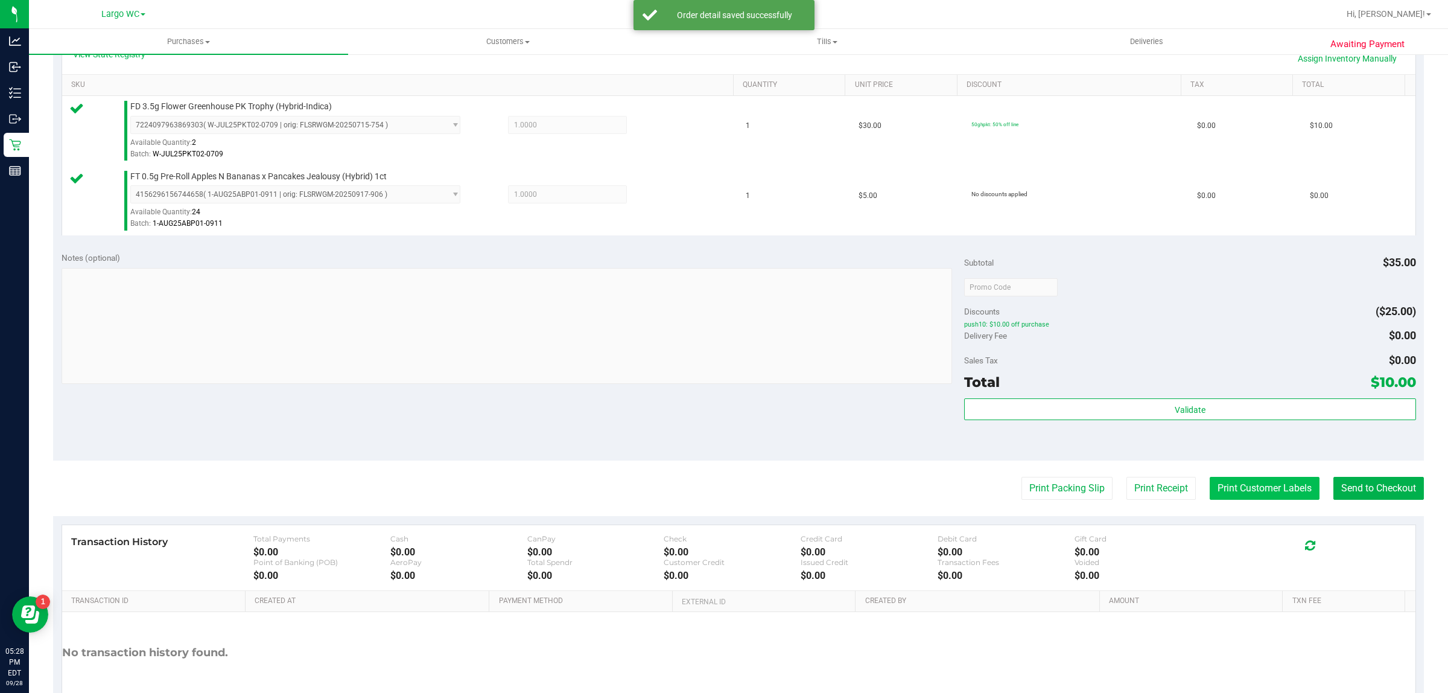
click at [1223, 487] on button "Print Customer Labels" at bounding box center [1265, 488] width 110 height 23
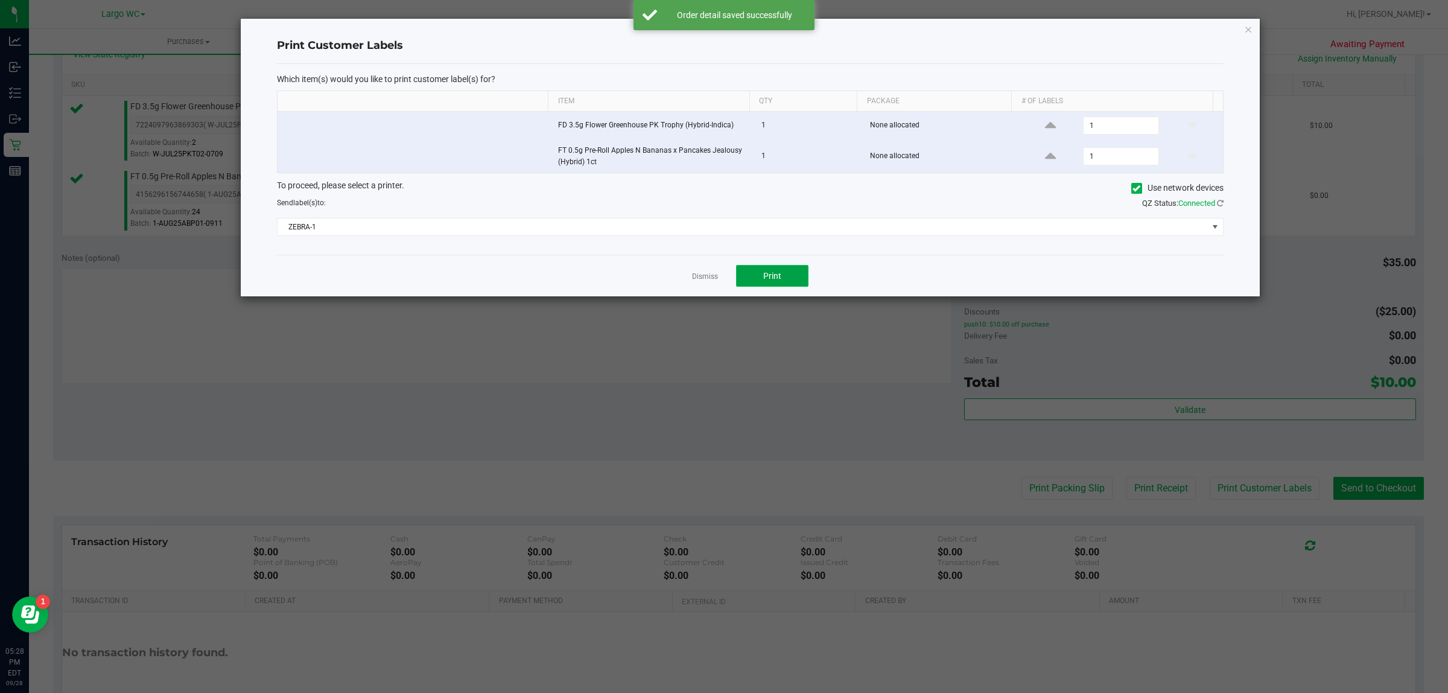
click at [804, 278] on button "Print" at bounding box center [772, 276] width 72 height 22
click at [1245, 28] on icon "button" at bounding box center [1248, 29] width 8 height 14
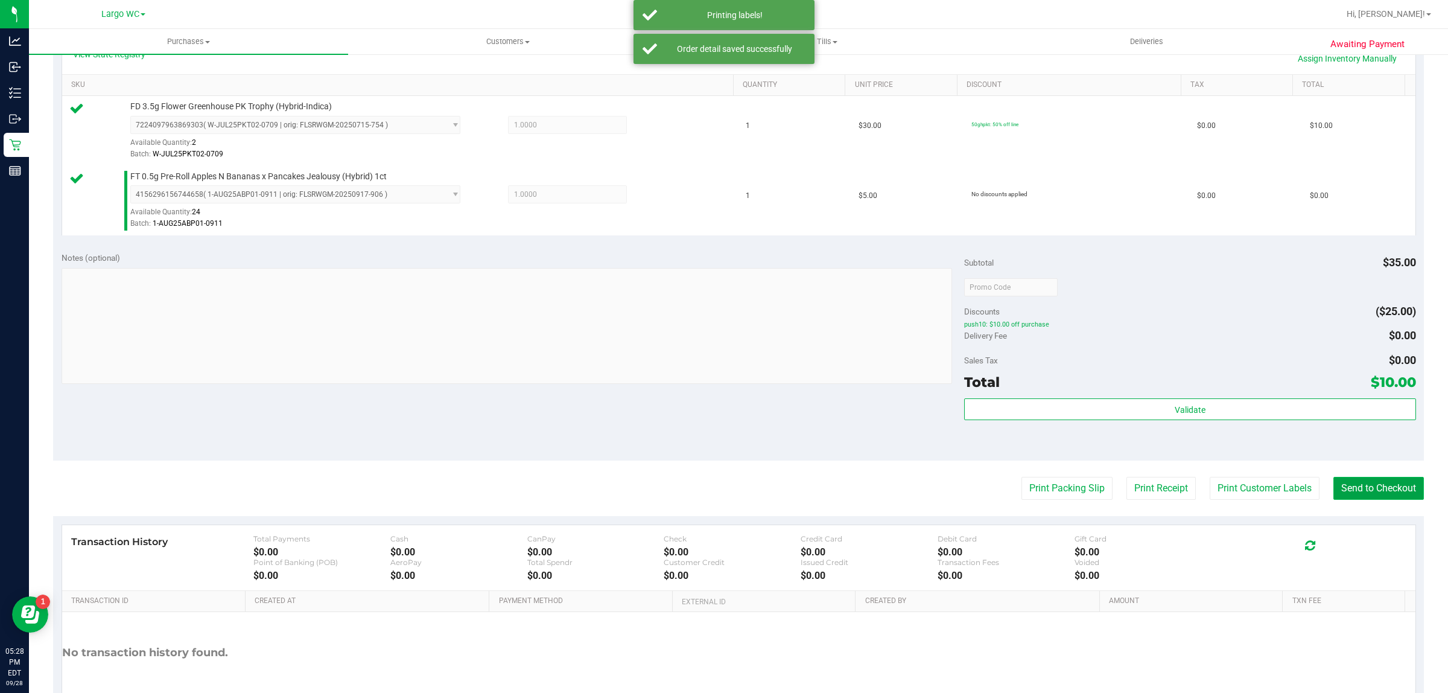
click at [1340, 496] on button "Send to Checkout" at bounding box center [1379, 488] width 91 height 23
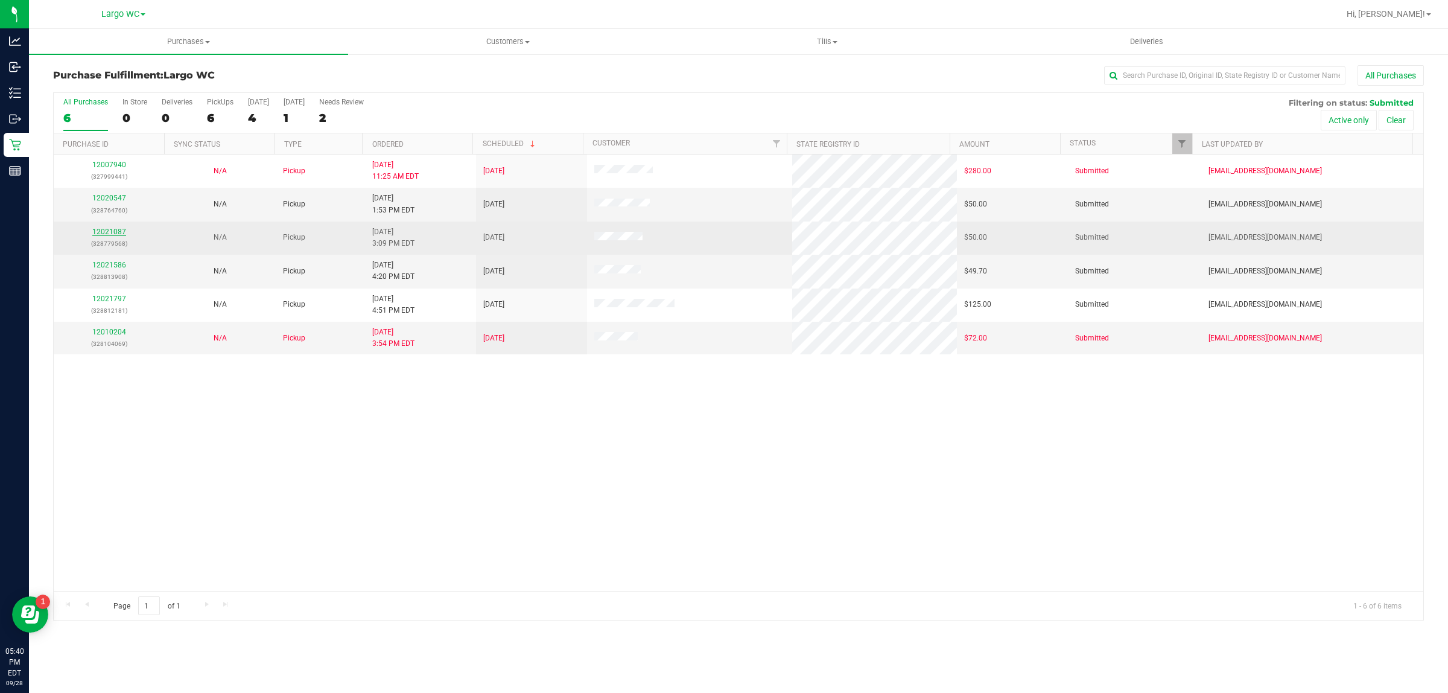
click at [121, 234] on link "12021087" at bounding box center [109, 232] width 34 height 8
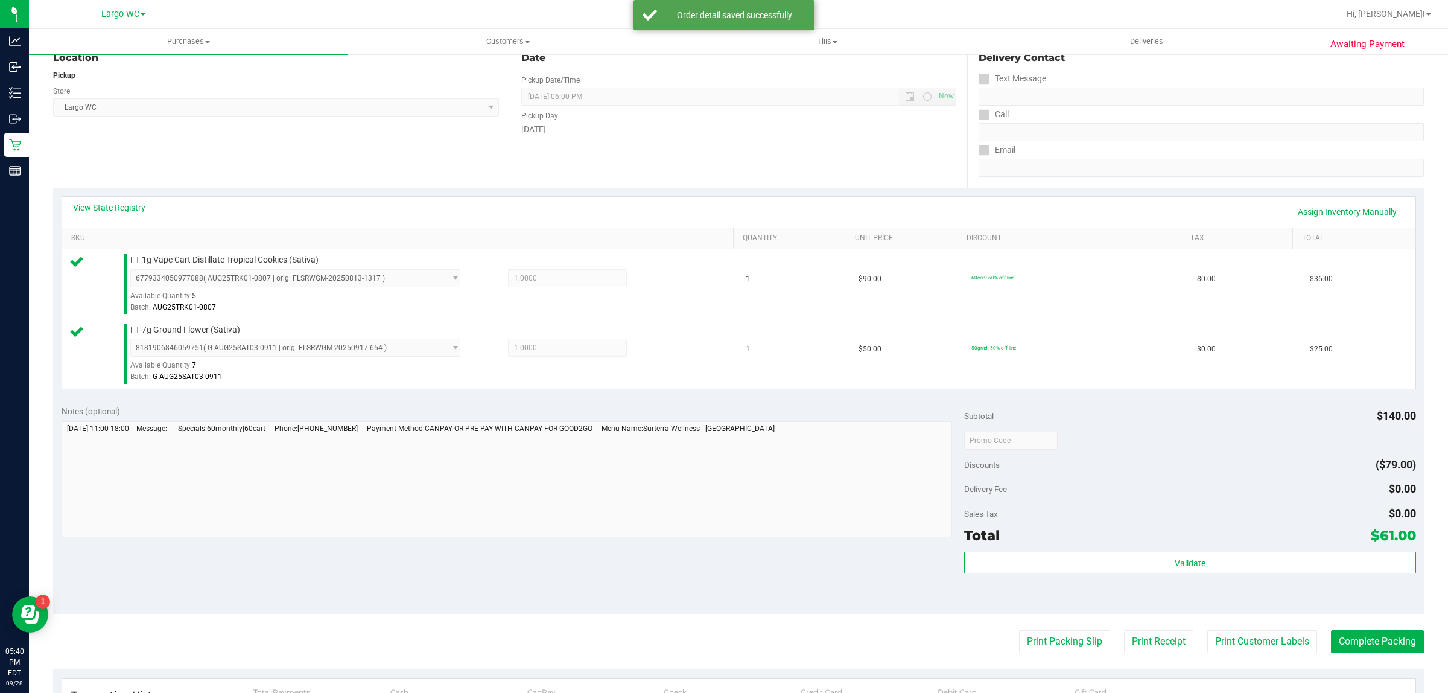
scroll to position [361, 0]
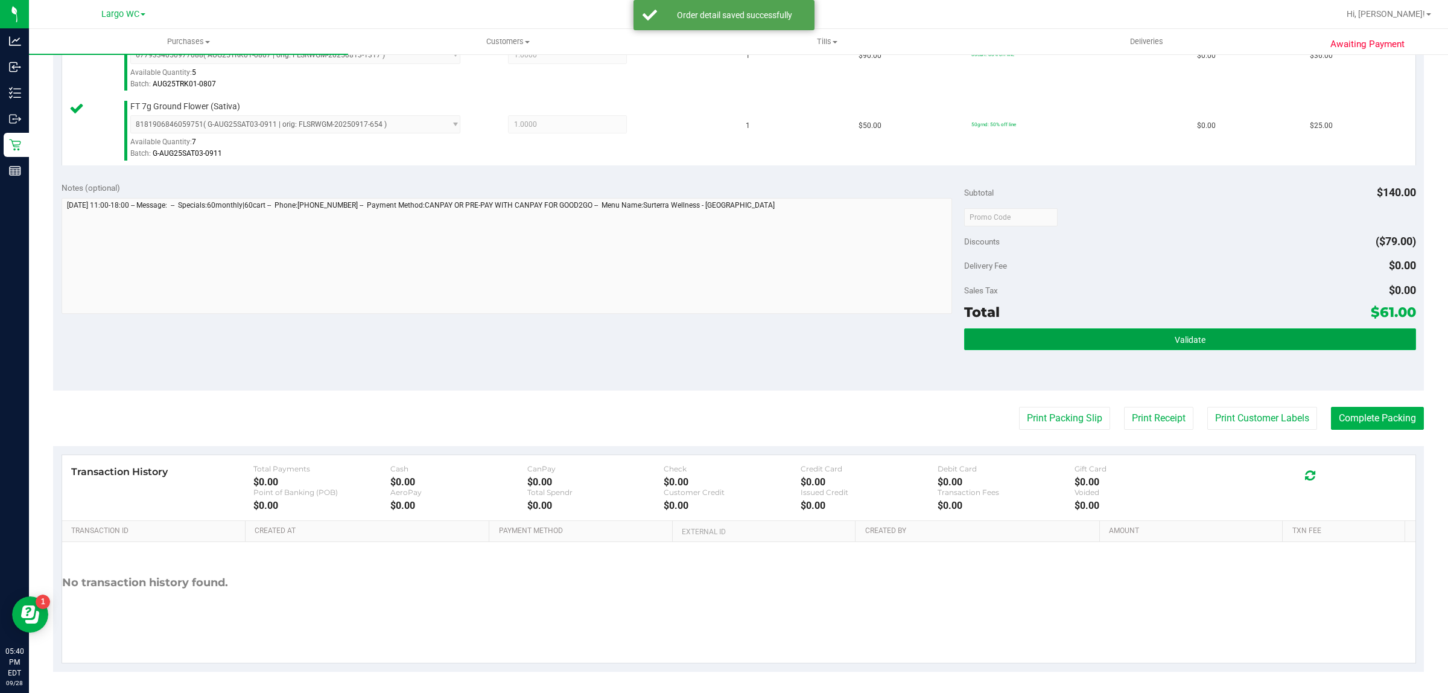
click at [1089, 345] on button "Validate" at bounding box center [1189, 339] width 451 height 22
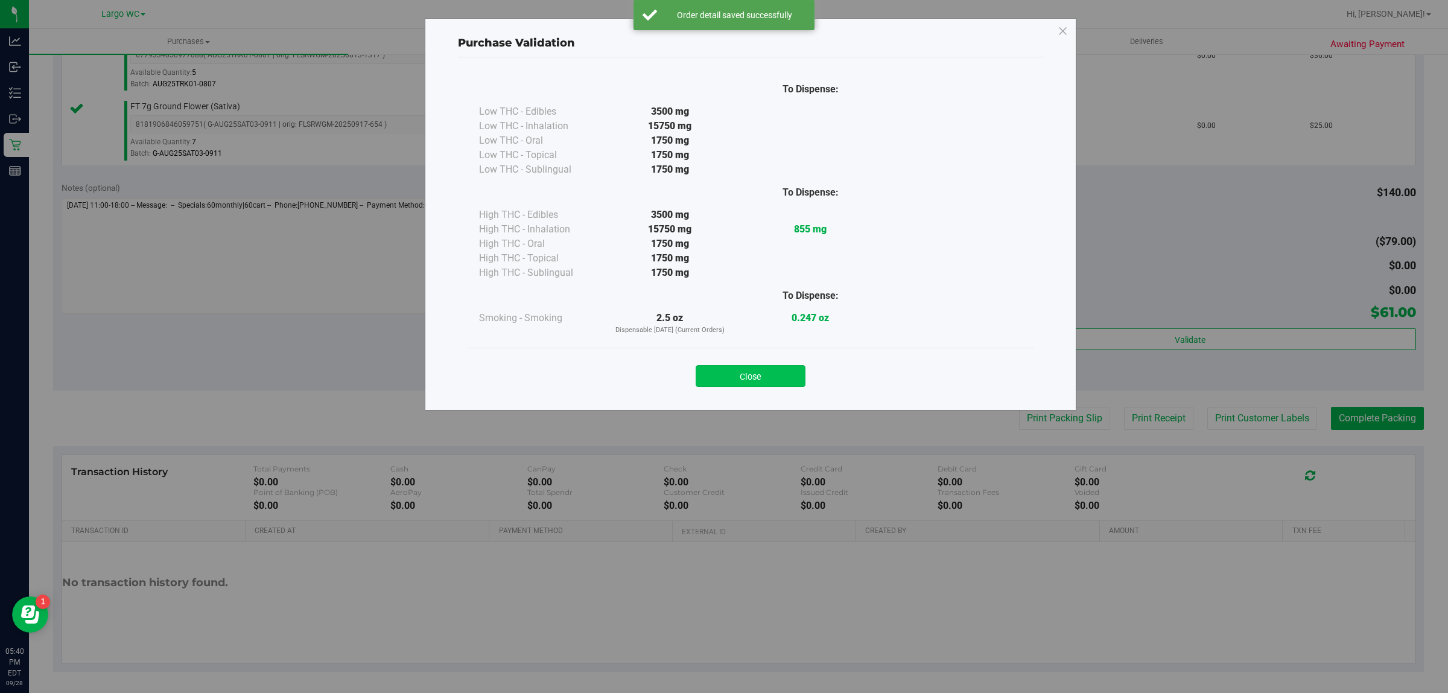
click at [752, 370] on button "Close" at bounding box center [751, 376] width 110 height 22
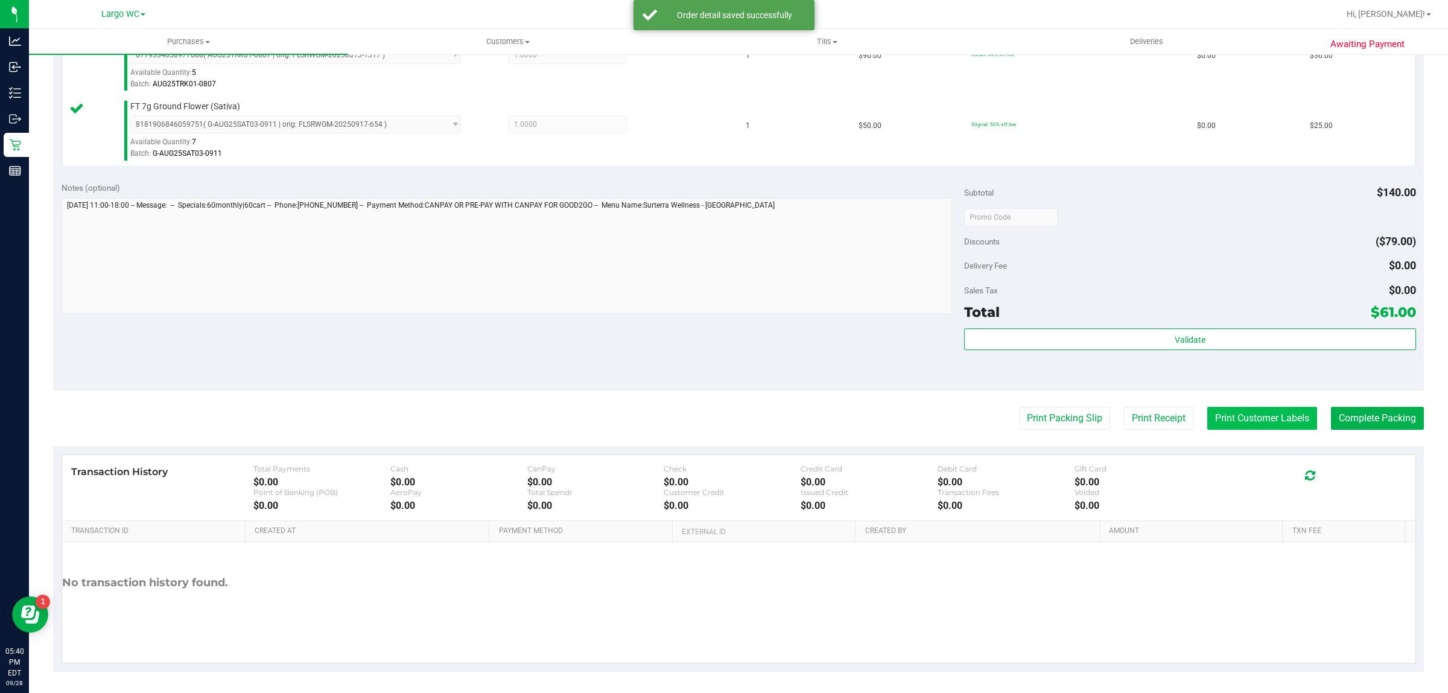
click at [1215, 413] on button "Print Customer Labels" at bounding box center [1263, 418] width 110 height 23
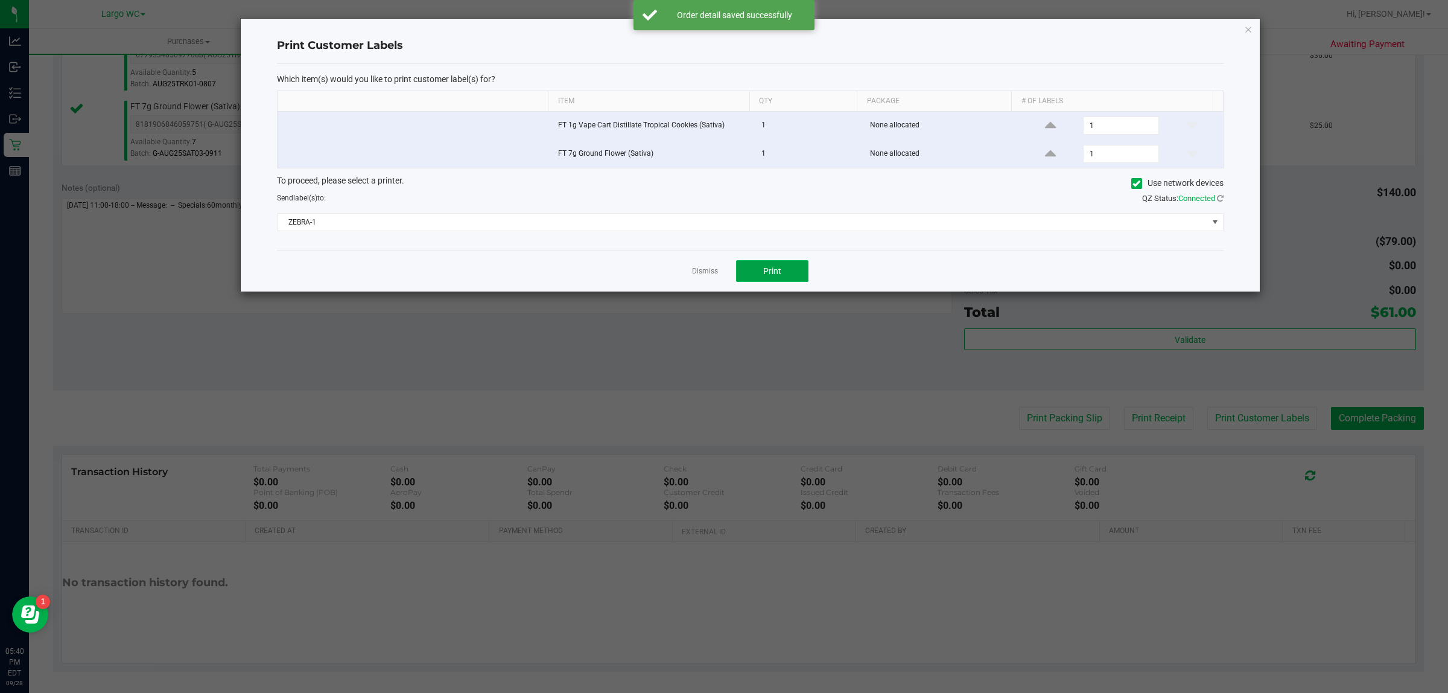
click at [780, 267] on span "Print" at bounding box center [772, 271] width 18 height 10
click at [1251, 31] on icon "button" at bounding box center [1248, 29] width 8 height 14
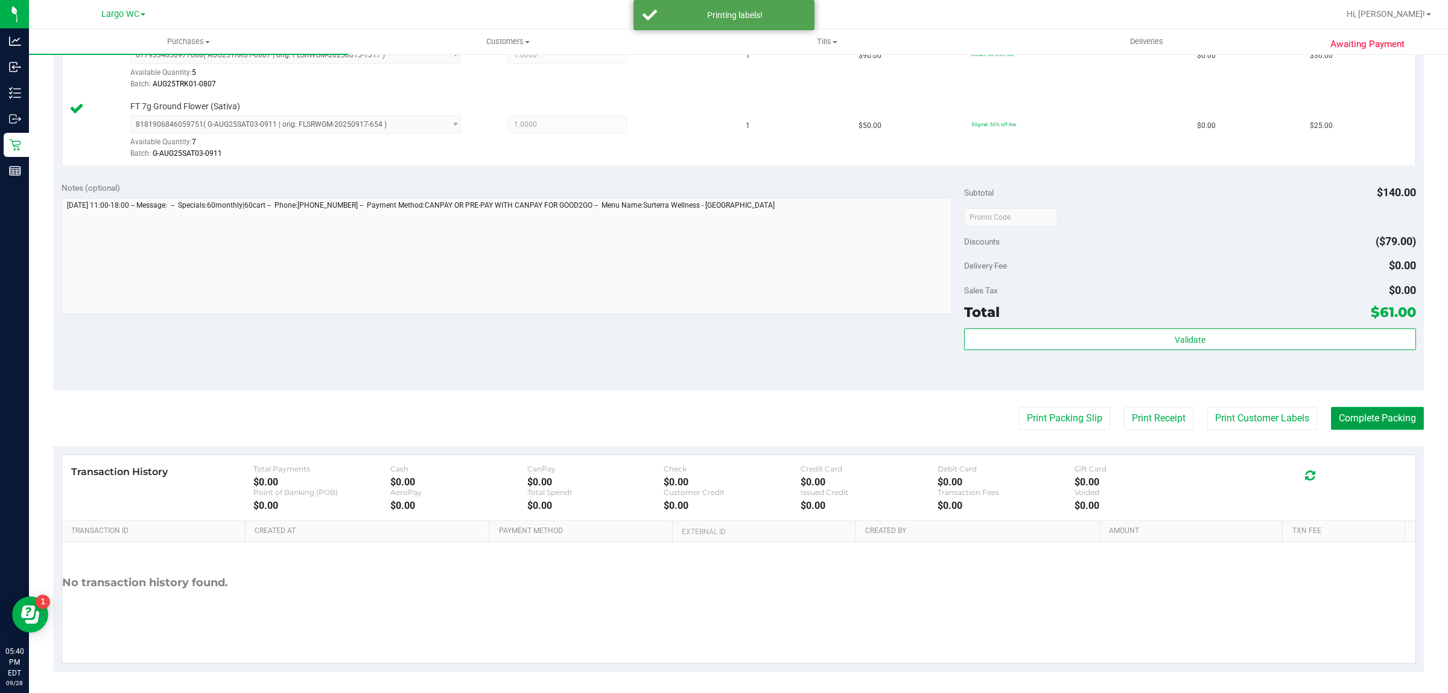
click at [1376, 430] on button "Complete Packing" at bounding box center [1377, 418] width 93 height 23
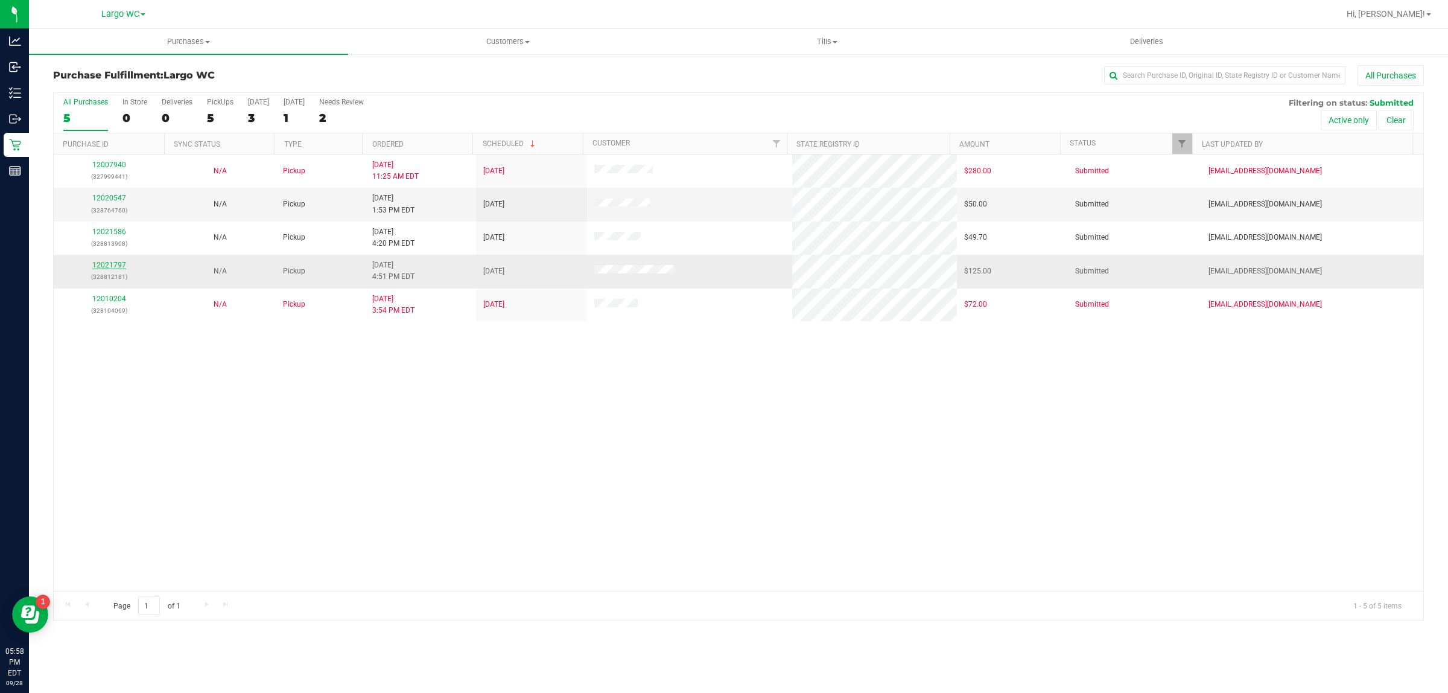
click at [119, 267] on link "12021797" at bounding box center [109, 265] width 34 height 8
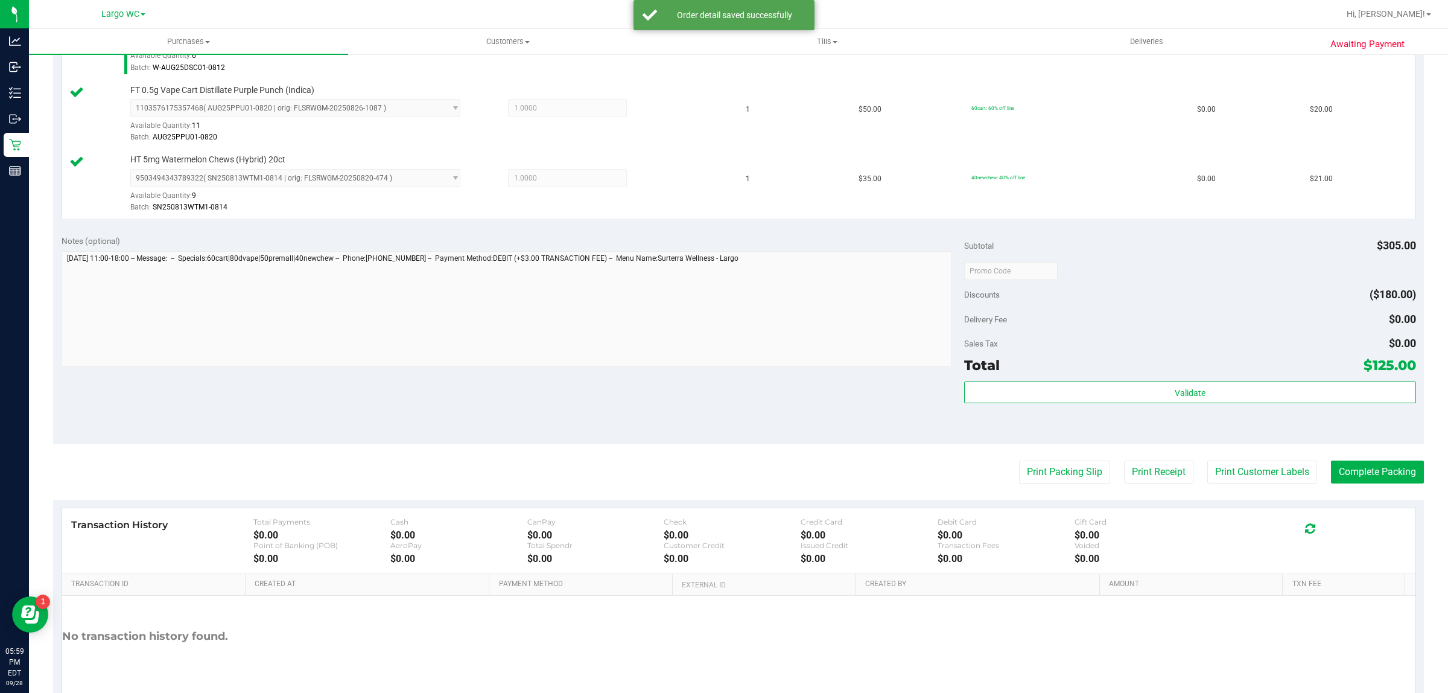
scroll to position [644, 0]
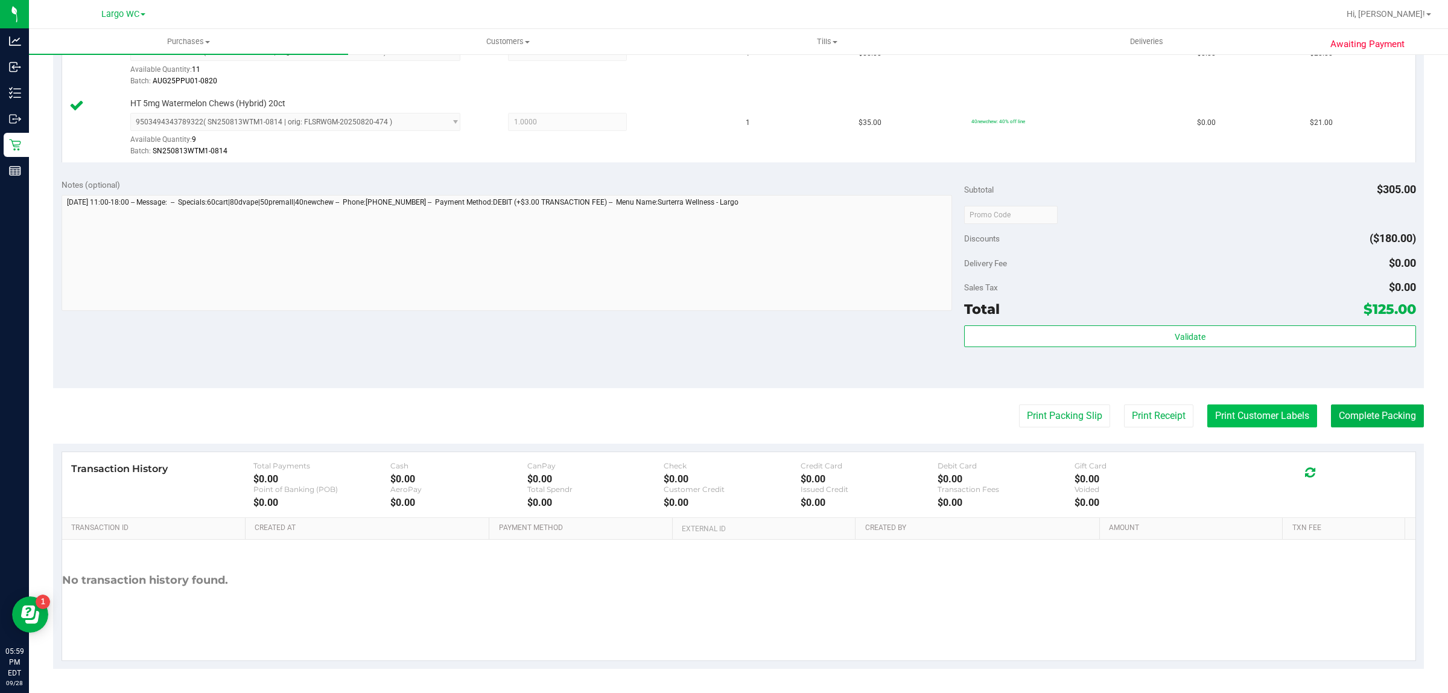
click at [1263, 406] on button "Print Customer Labels" at bounding box center [1263, 415] width 110 height 23
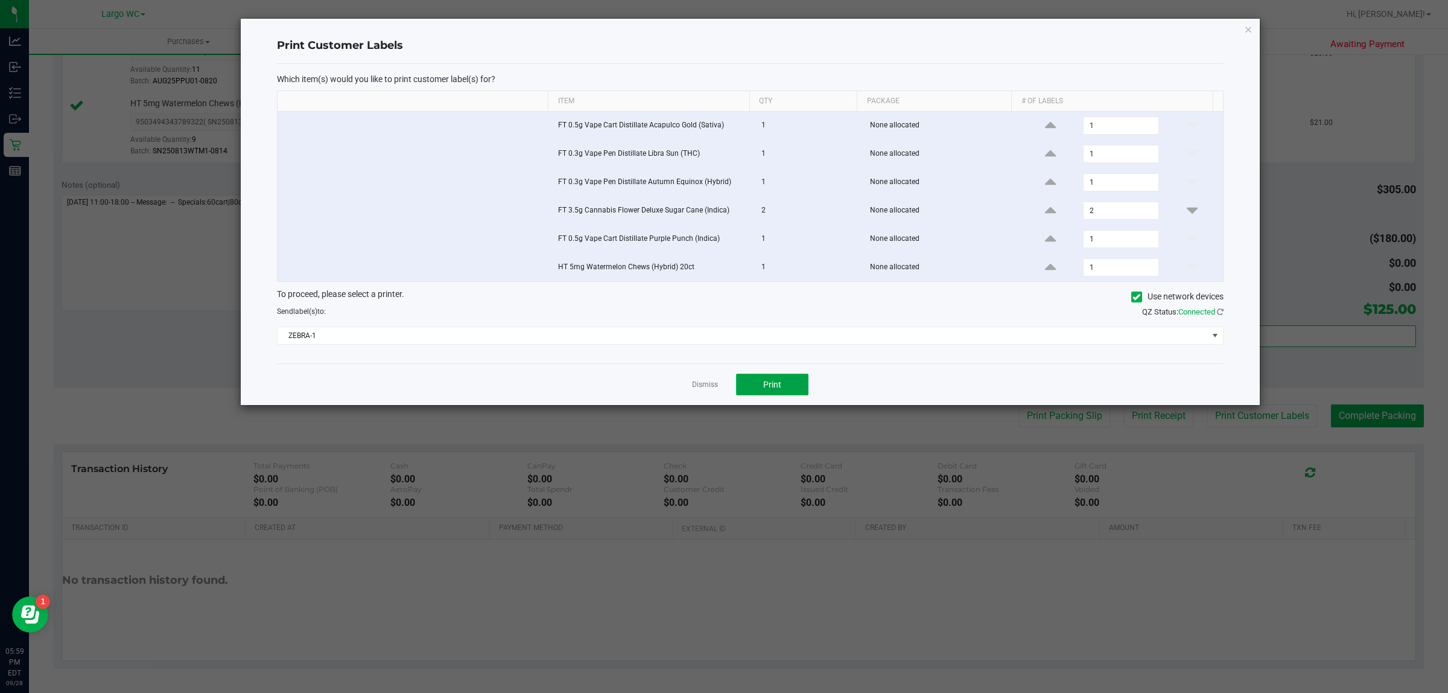
click at [788, 382] on button "Print" at bounding box center [772, 385] width 72 height 22
click at [702, 388] on link "Dismiss" at bounding box center [705, 385] width 26 height 10
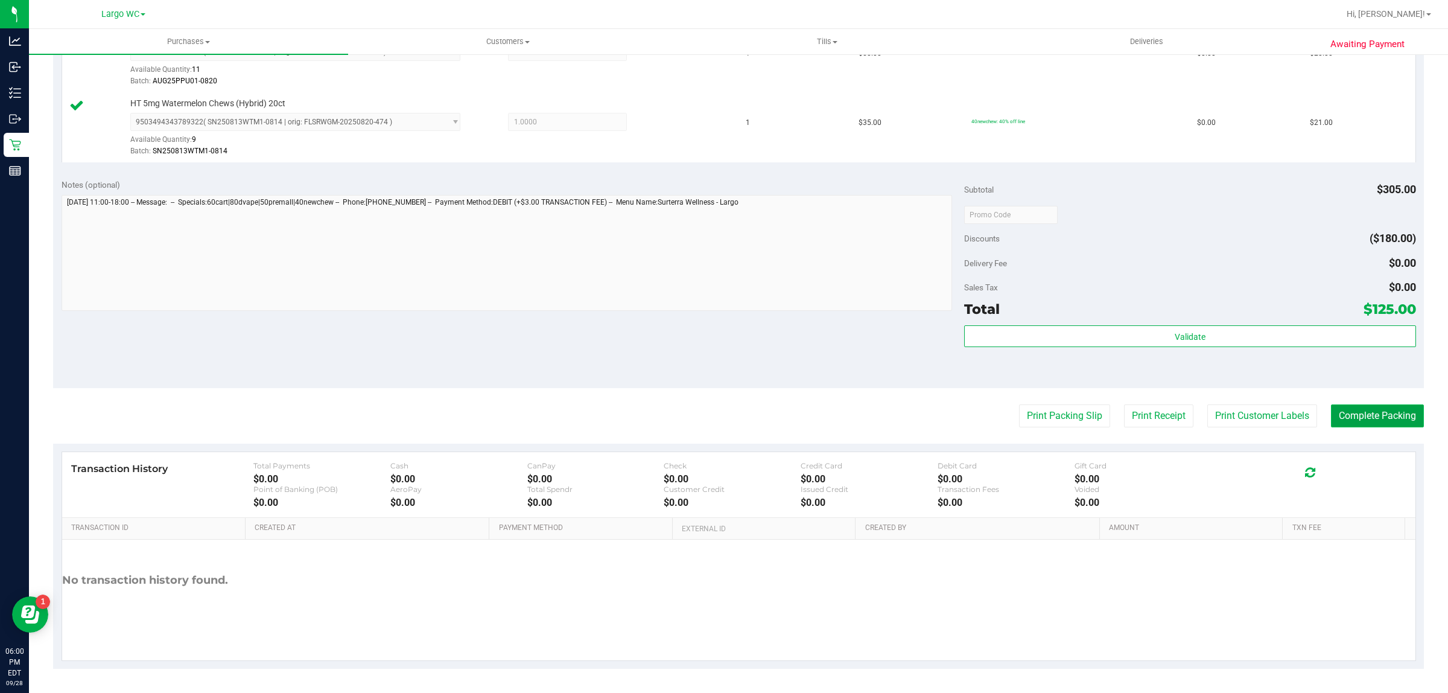
click at [1368, 418] on button "Complete Packing" at bounding box center [1377, 415] width 93 height 23
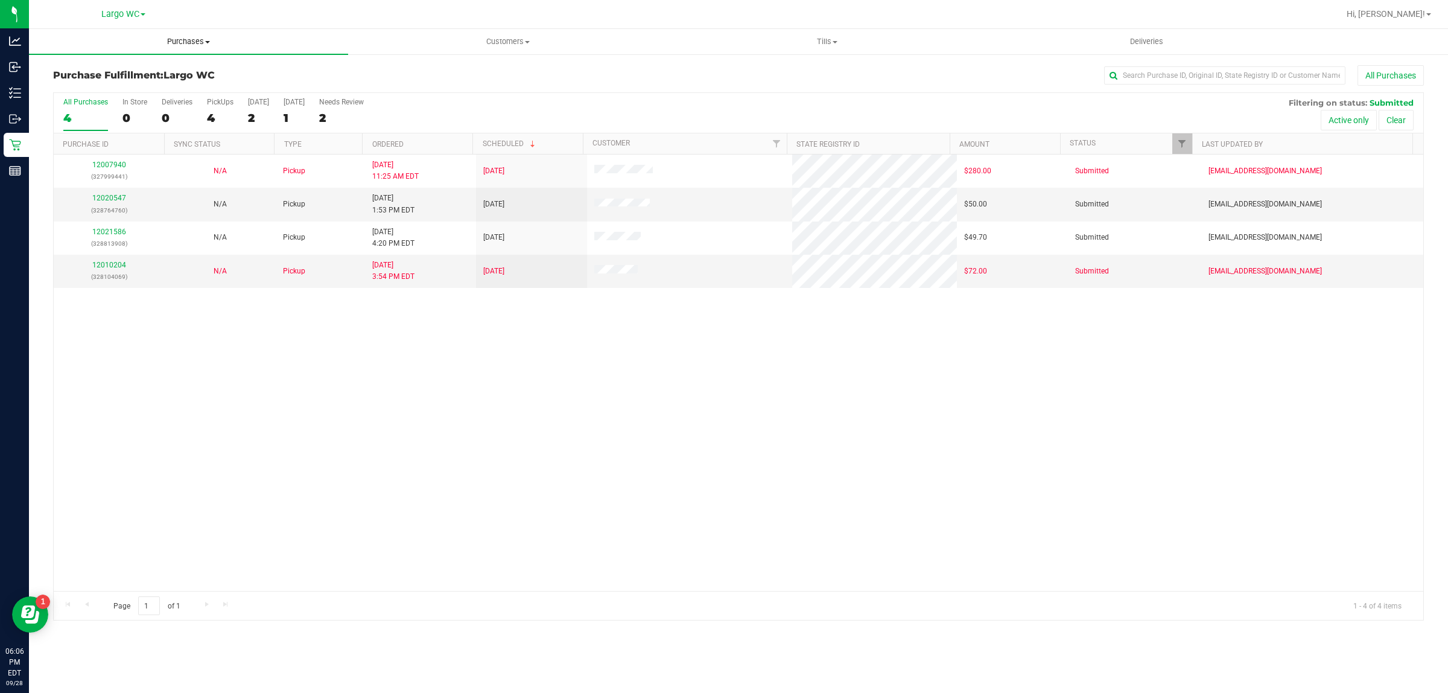
click at [181, 43] on span "Purchases" at bounding box center [188, 41] width 319 height 11
click at [100, 71] on span "Summary of purchases" at bounding box center [91, 73] width 124 height 10
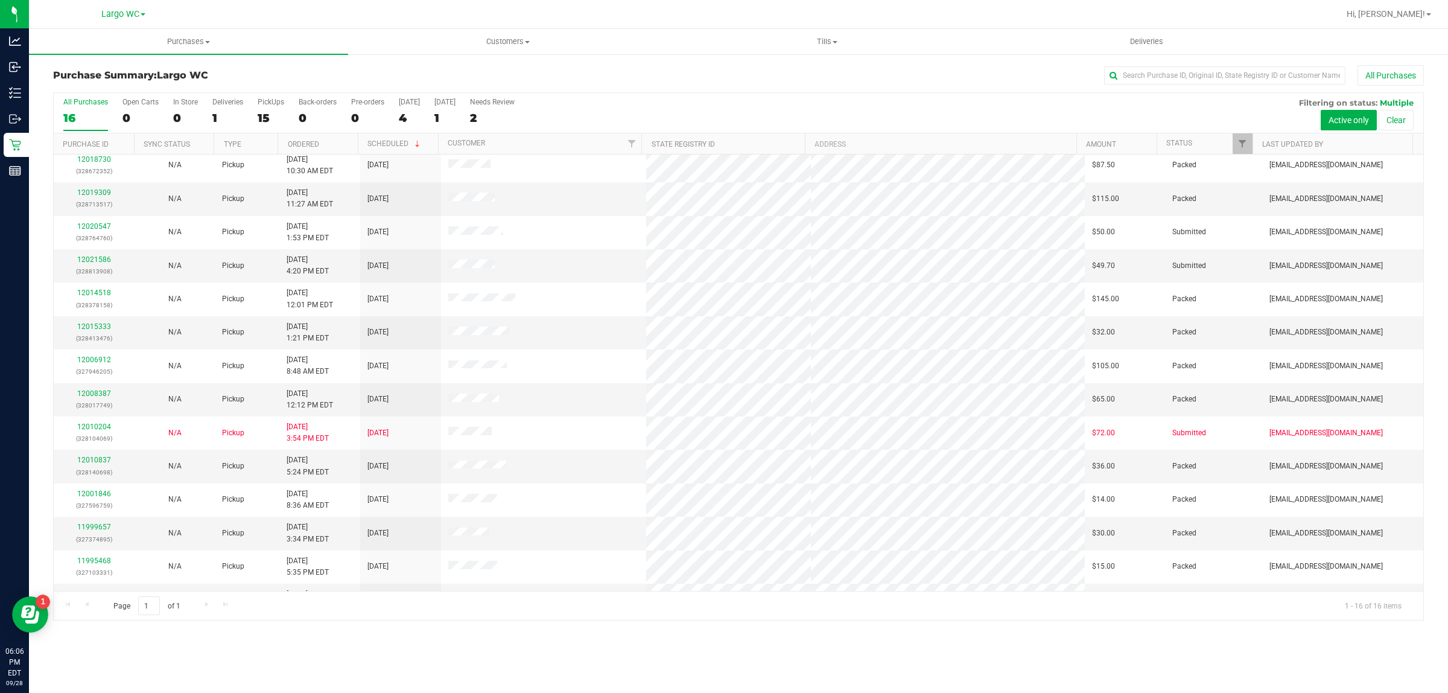
scroll to position [100, 0]
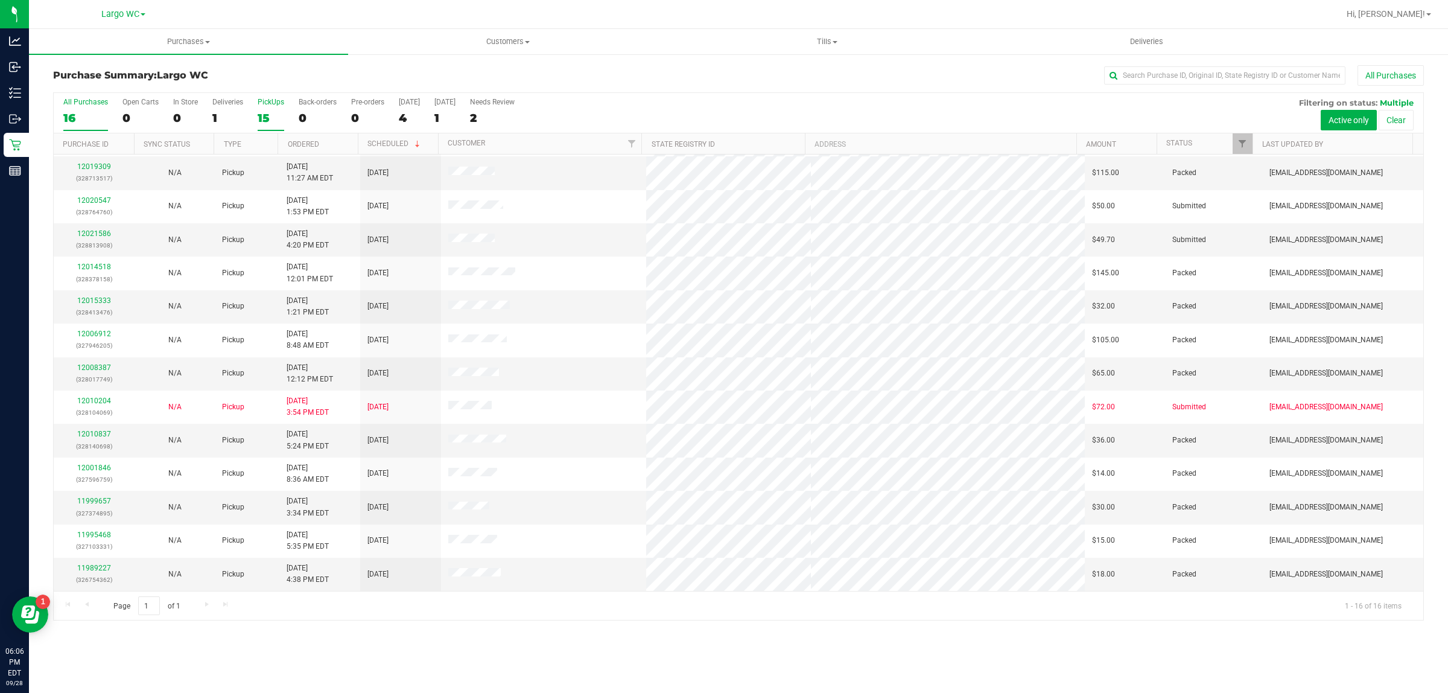
click at [272, 103] on div "PickUps" at bounding box center [271, 102] width 27 height 8
click at [0, 0] on input "PickUps 15" at bounding box center [0, 0] width 0 height 0
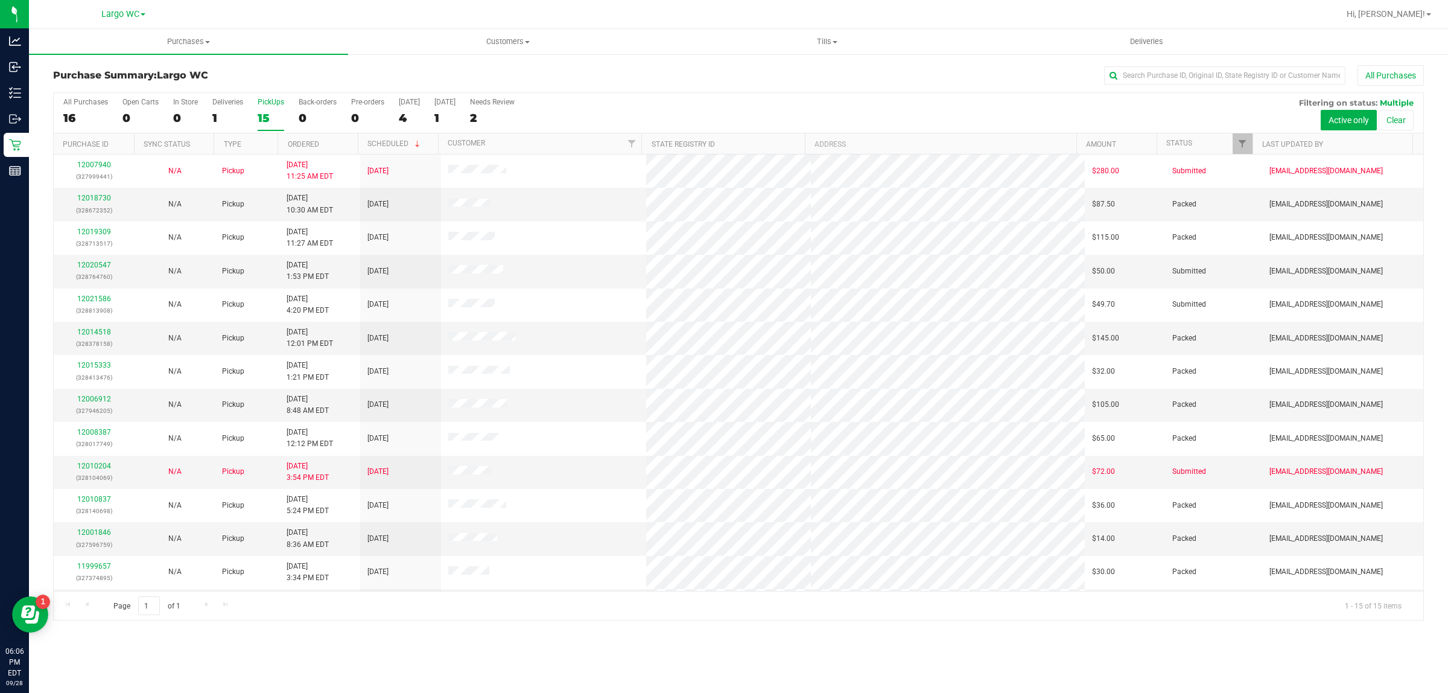
scroll to position [65, 0]
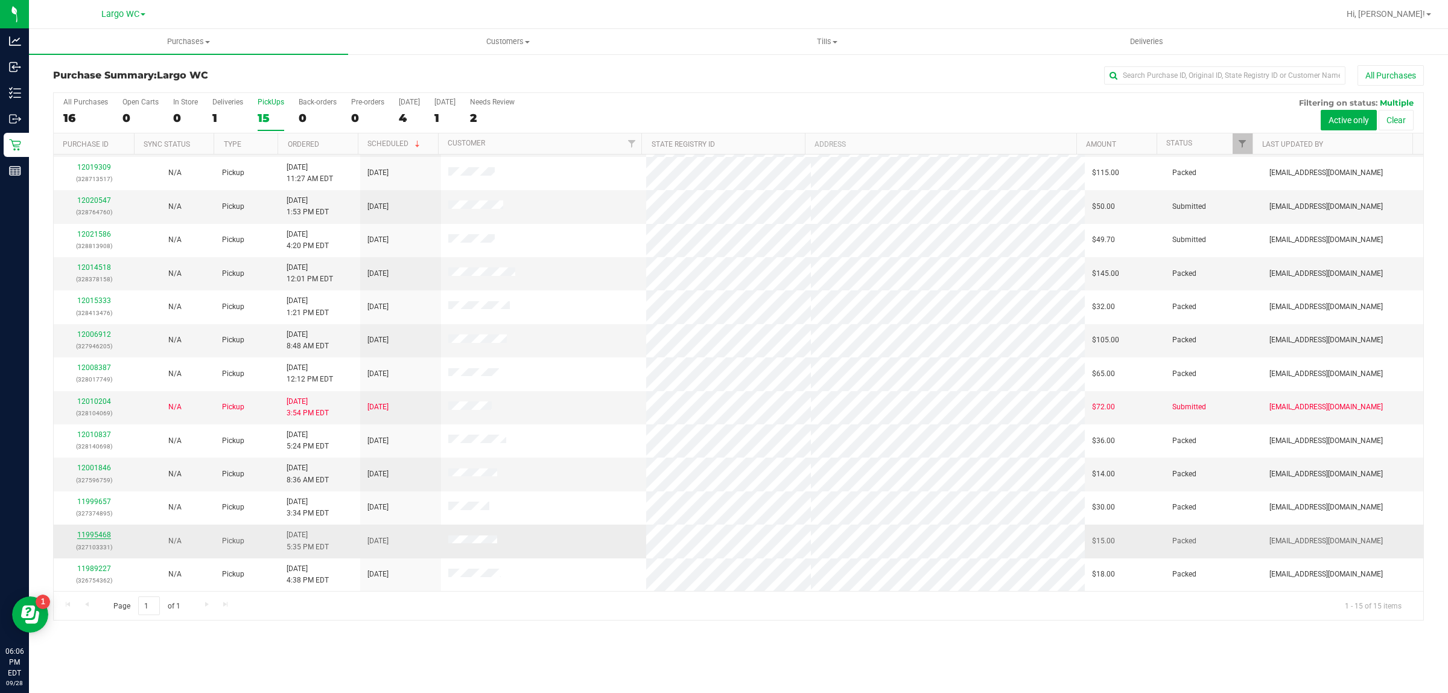
click at [95, 536] on link "11995468" at bounding box center [94, 535] width 34 height 8
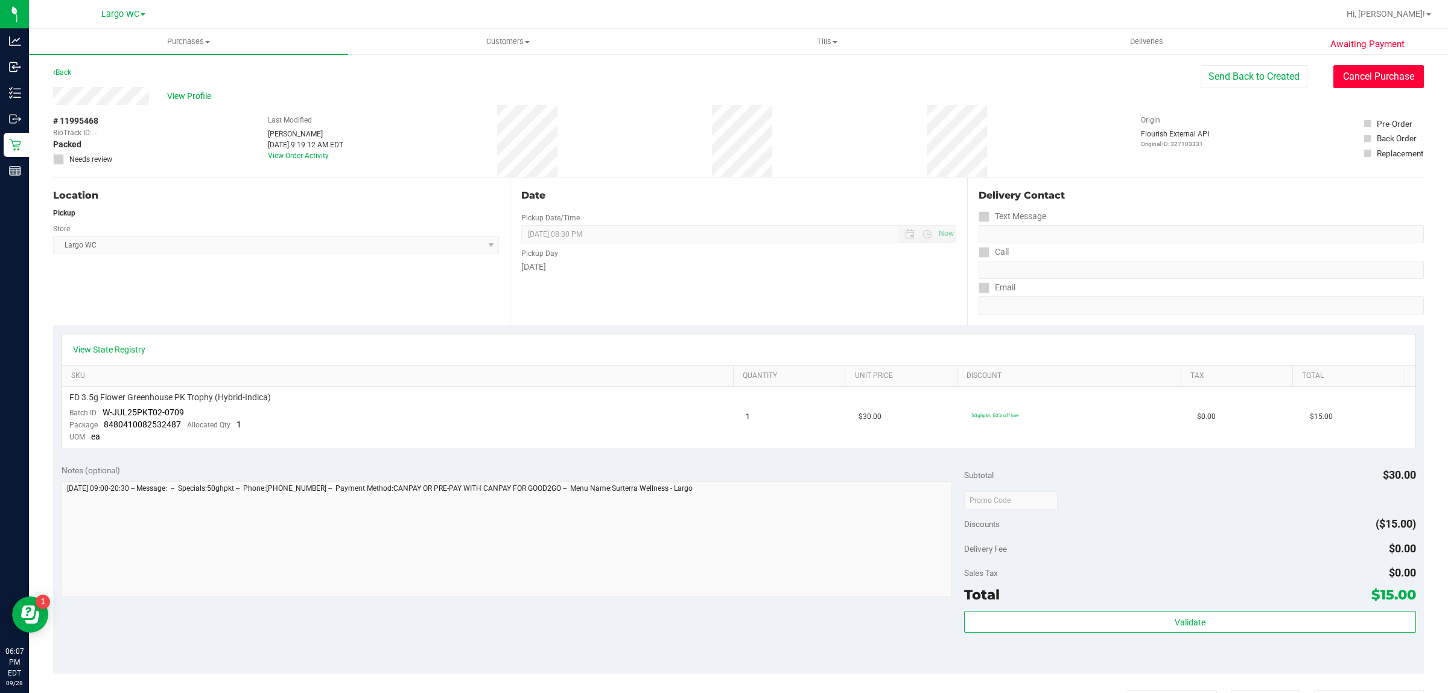
click at [1375, 77] on button "Cancel Purchase" at bounding box center [1379, 76] width 91 height 23
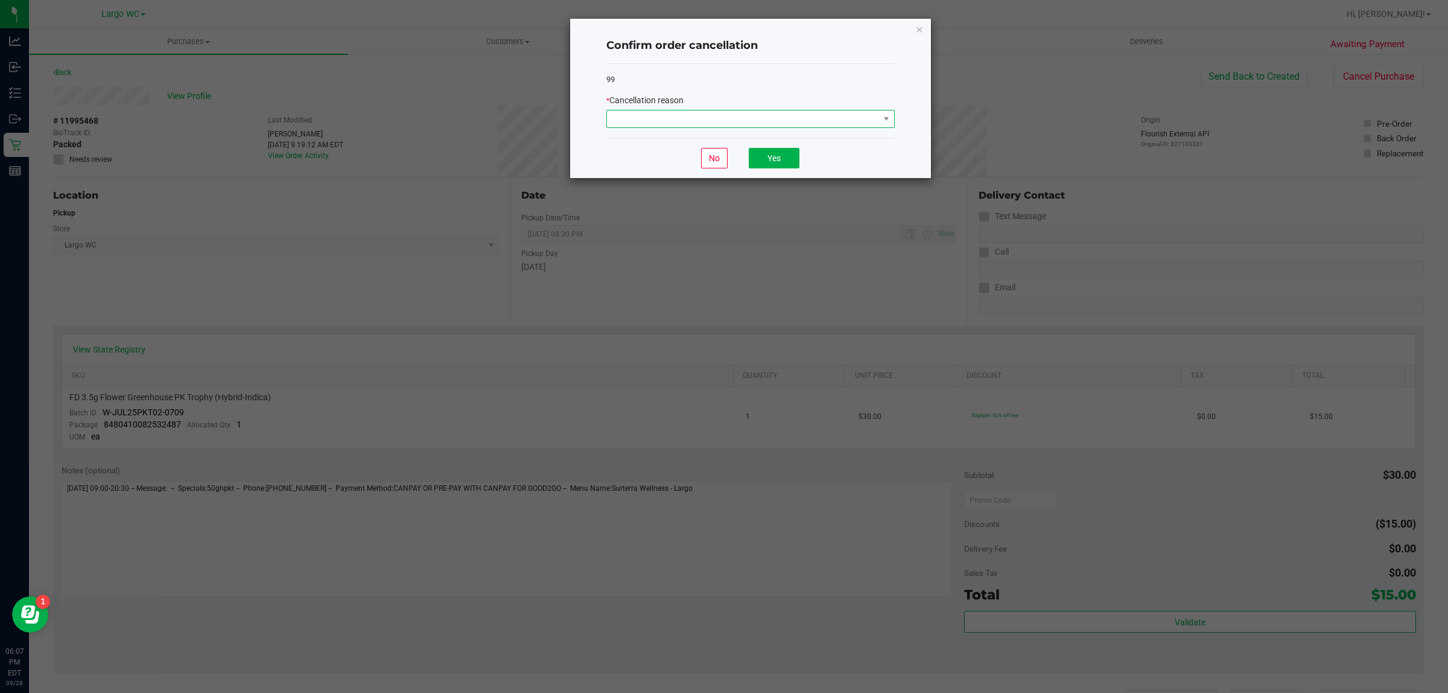
click at [823, 123] on span at bounding box center [743, 118] width 272 height 17
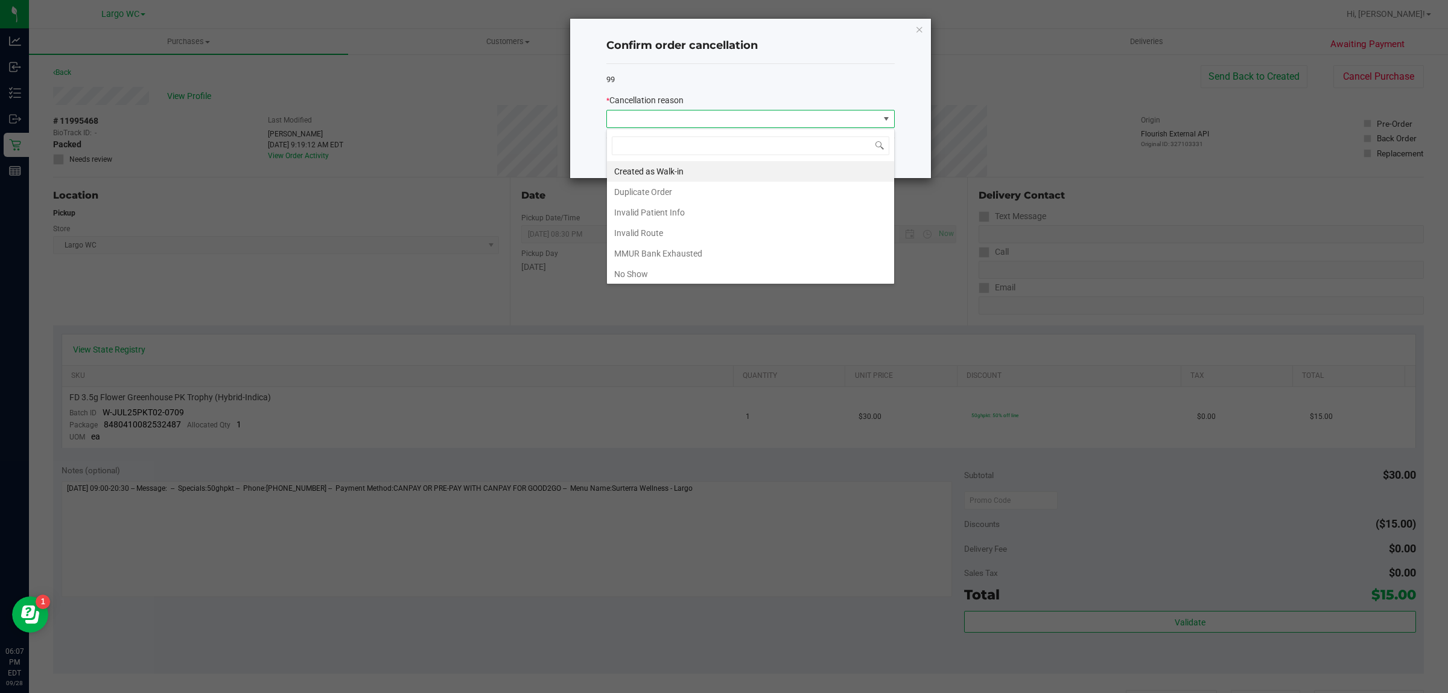
scroll to position [19, 288]
click at [673, 287] on ngb-modal-window "Confirm order cancellation 99 * Cancellation reason No Yes" at bounding box center [729, 346] width 1458 height 693
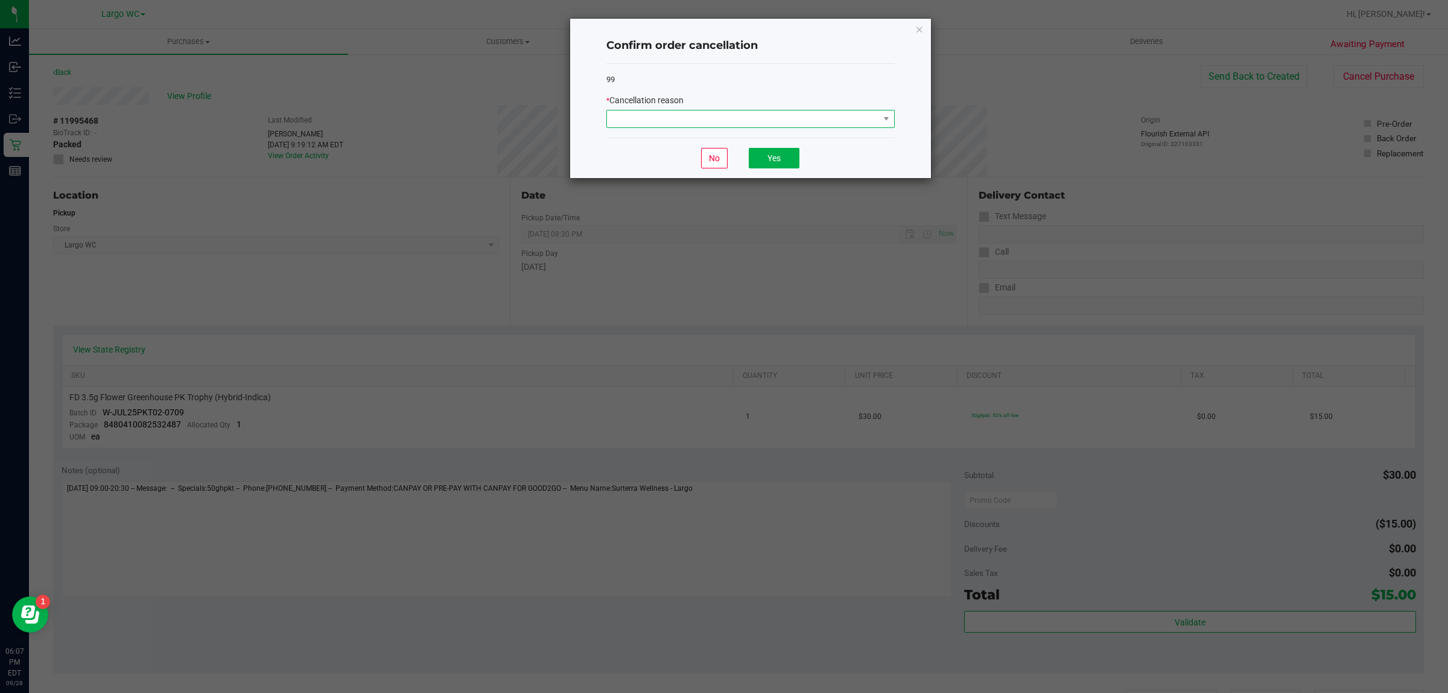
click at [779, 122] on span at bounding box center [743, 118] width 272 height 17
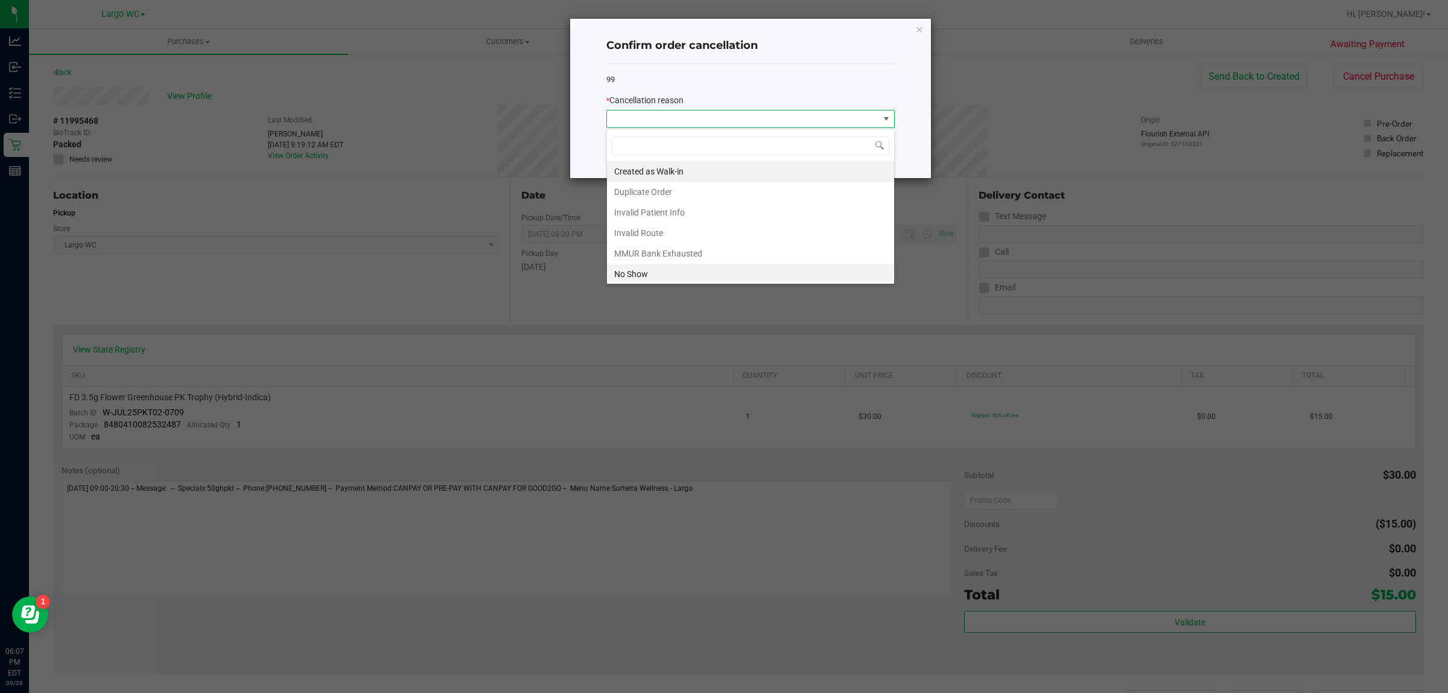
click at [687, 273] on li "No Show" at bounding box center [750, 274] width 287 height 21
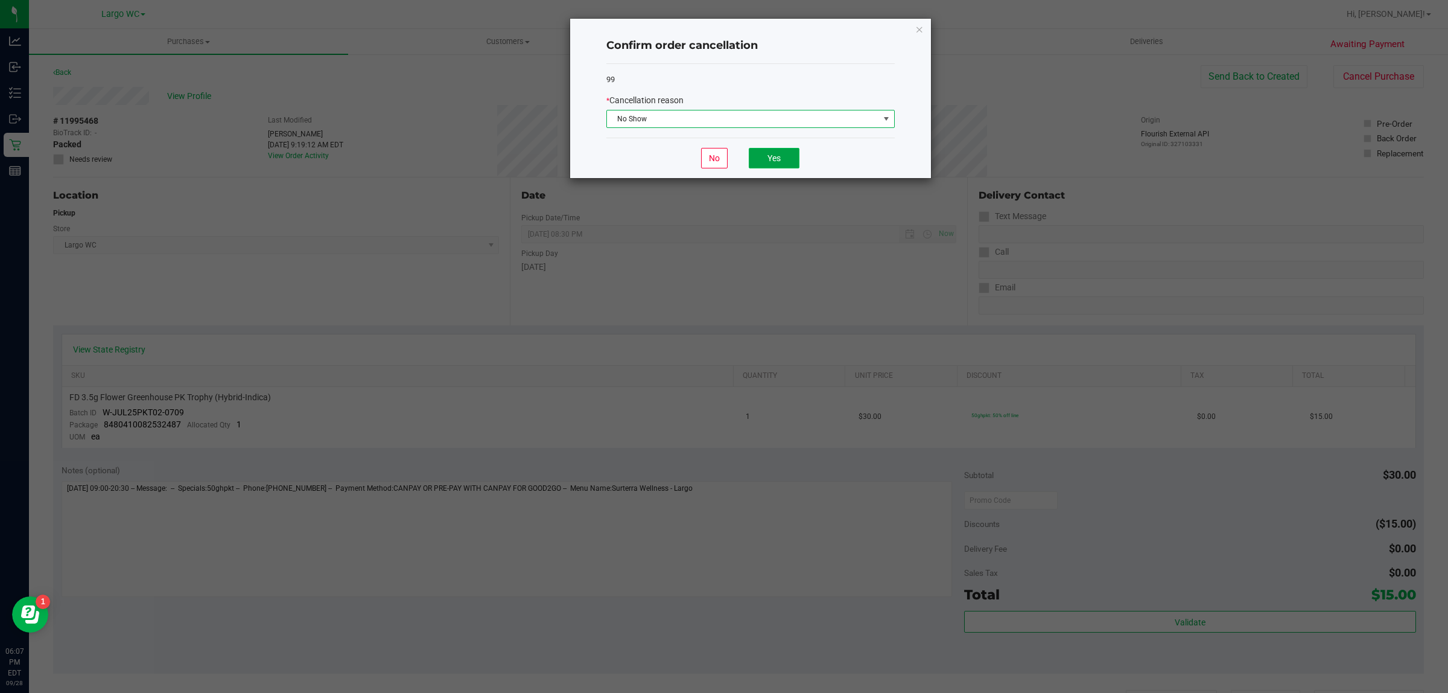
click at [776, 156] on button "Yes" at bounding box center [774, 158] width 51 height 21
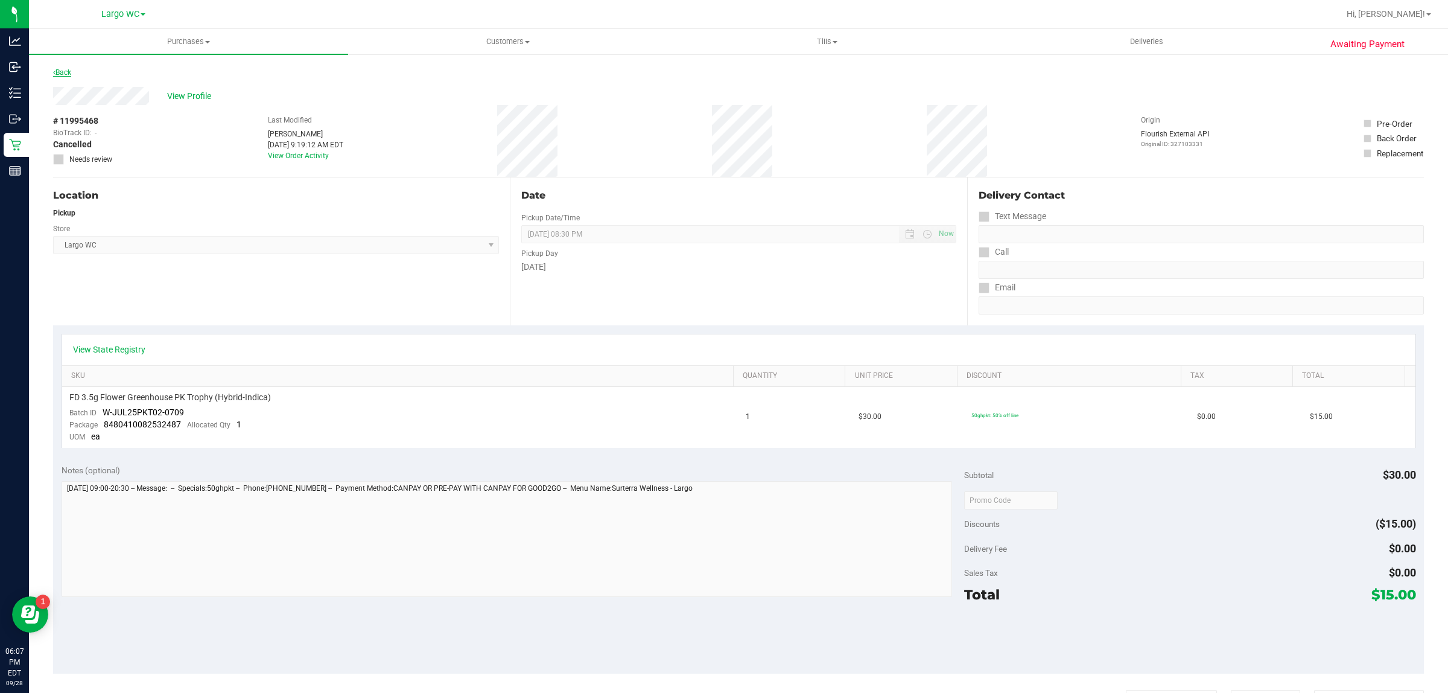
click at [67, 72] on link "Back" at bounding box center [62, 72] width 18 height 8
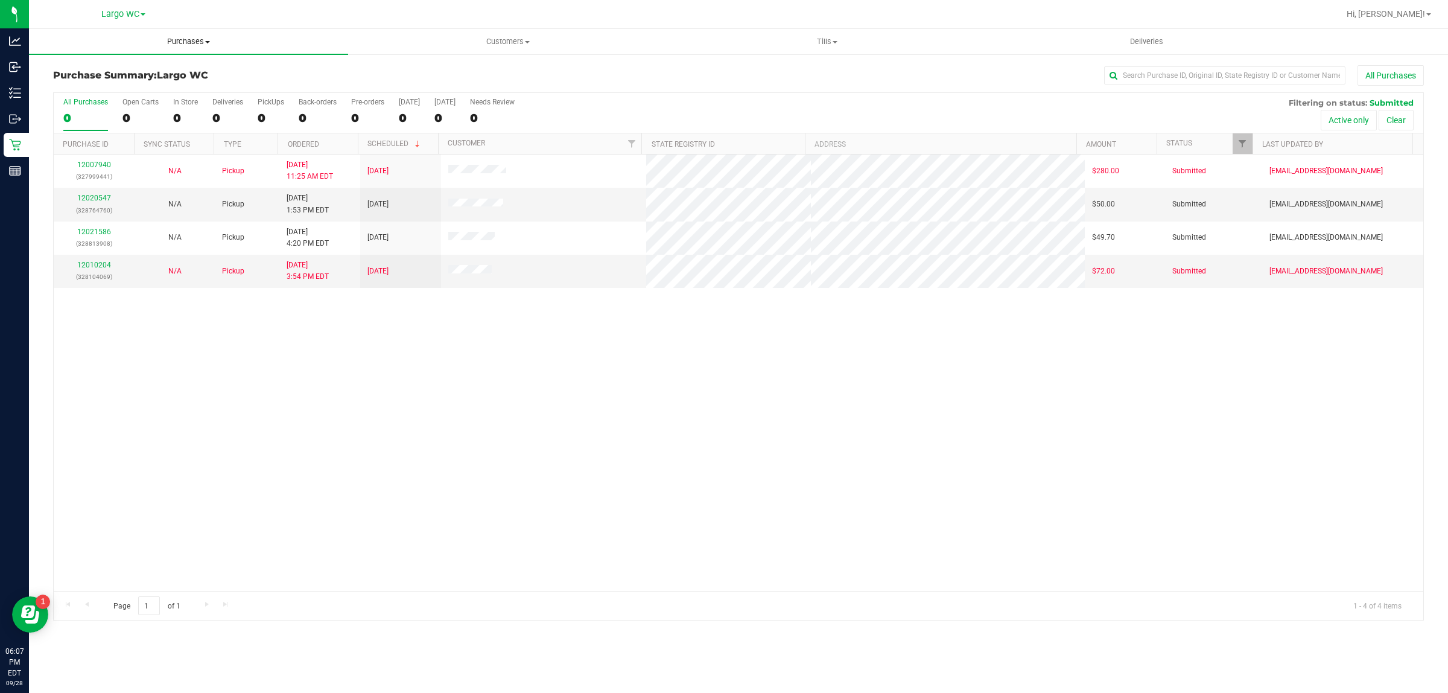
click at [189, 36] on span "Purchases" at bounding box center [188, 41] width 319 height 11
click at [107, 70] on span "Summary of purchases" at bounding box center [91, 73] width 124 height 10
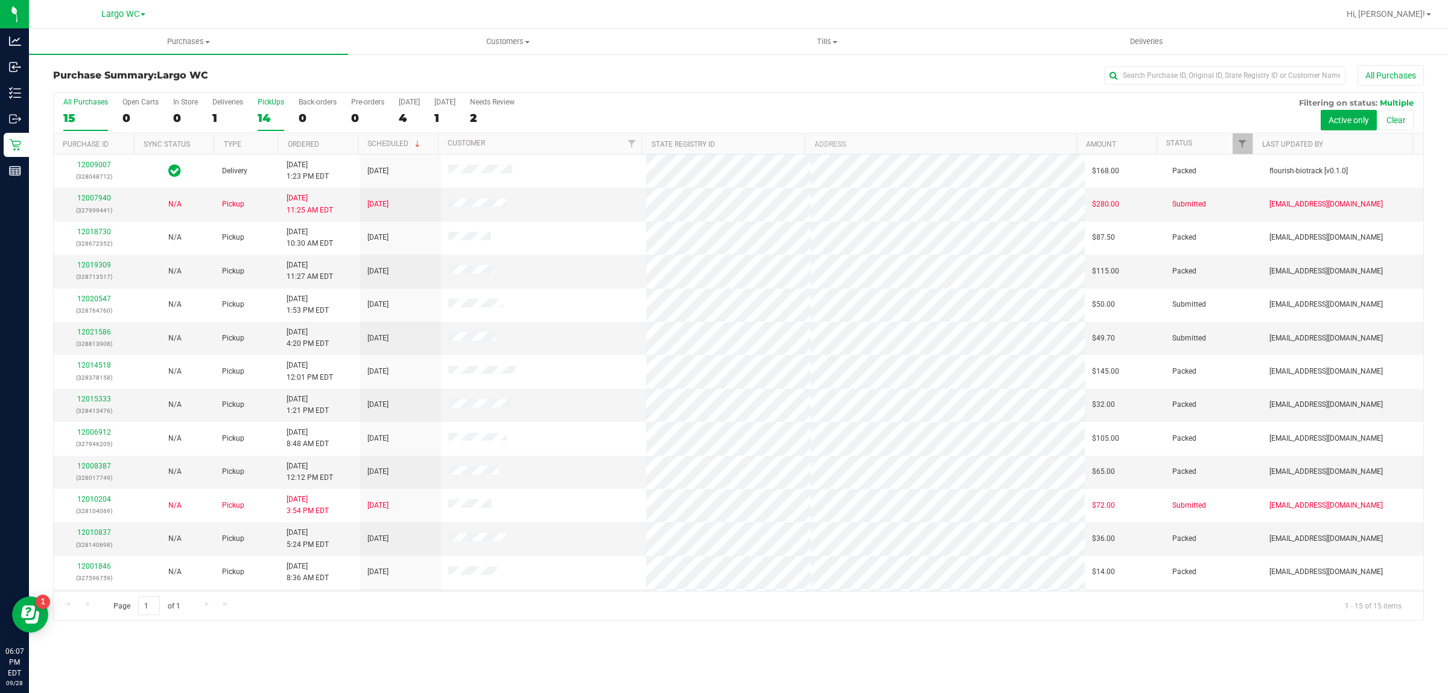
click at [270, 122] on div "14" at bounding box center [271, 118] width 27 height 14
click at [0, 0] on input "PickUps 14" at bounding box center [0, 0] width 0 height 0
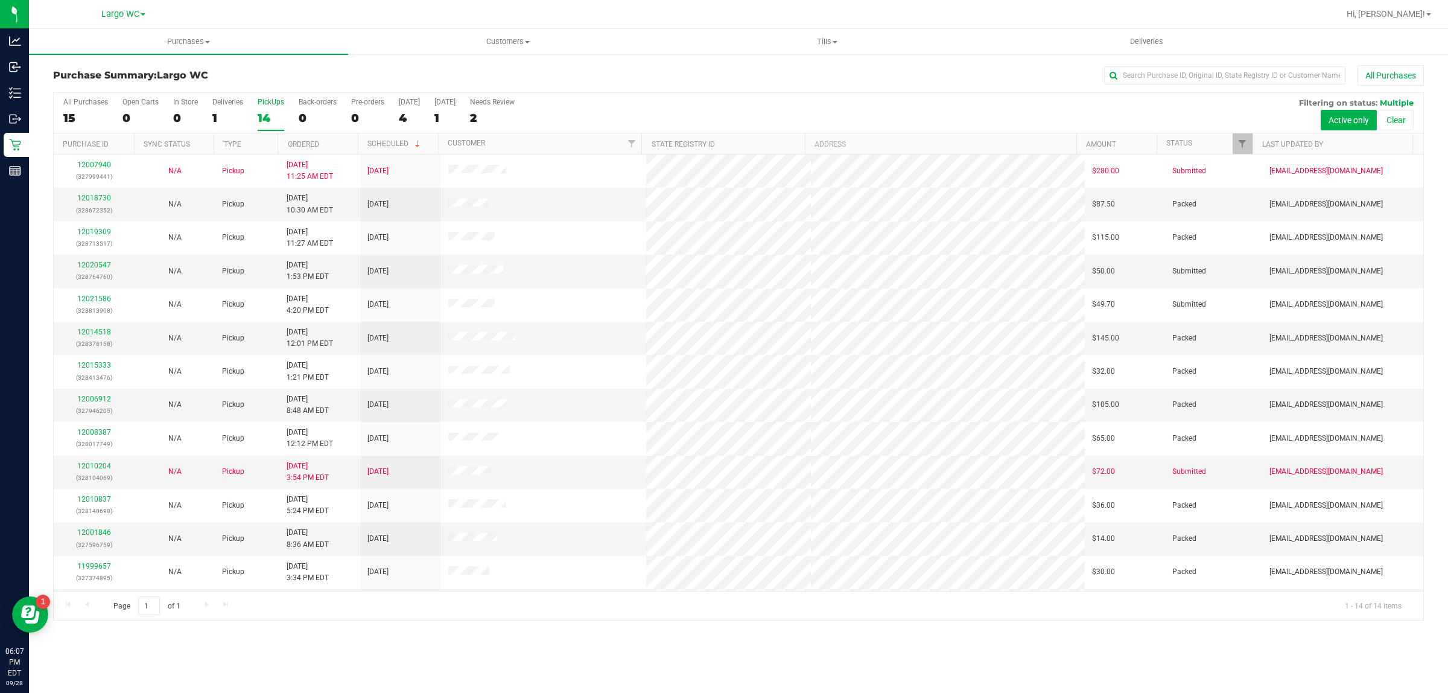
scroll to position [32, 0]
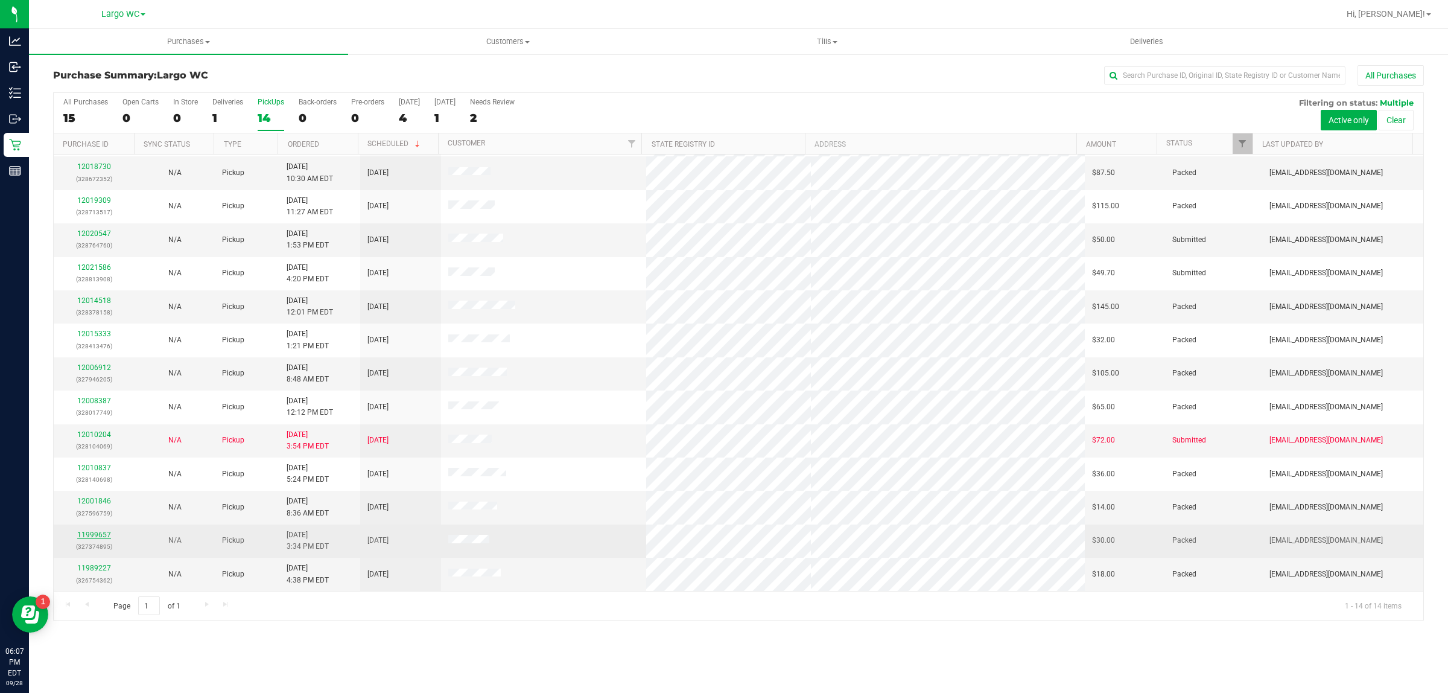
click at [88, 536] on link "11999657" at bounding box center [94, 535] width 34 height 8
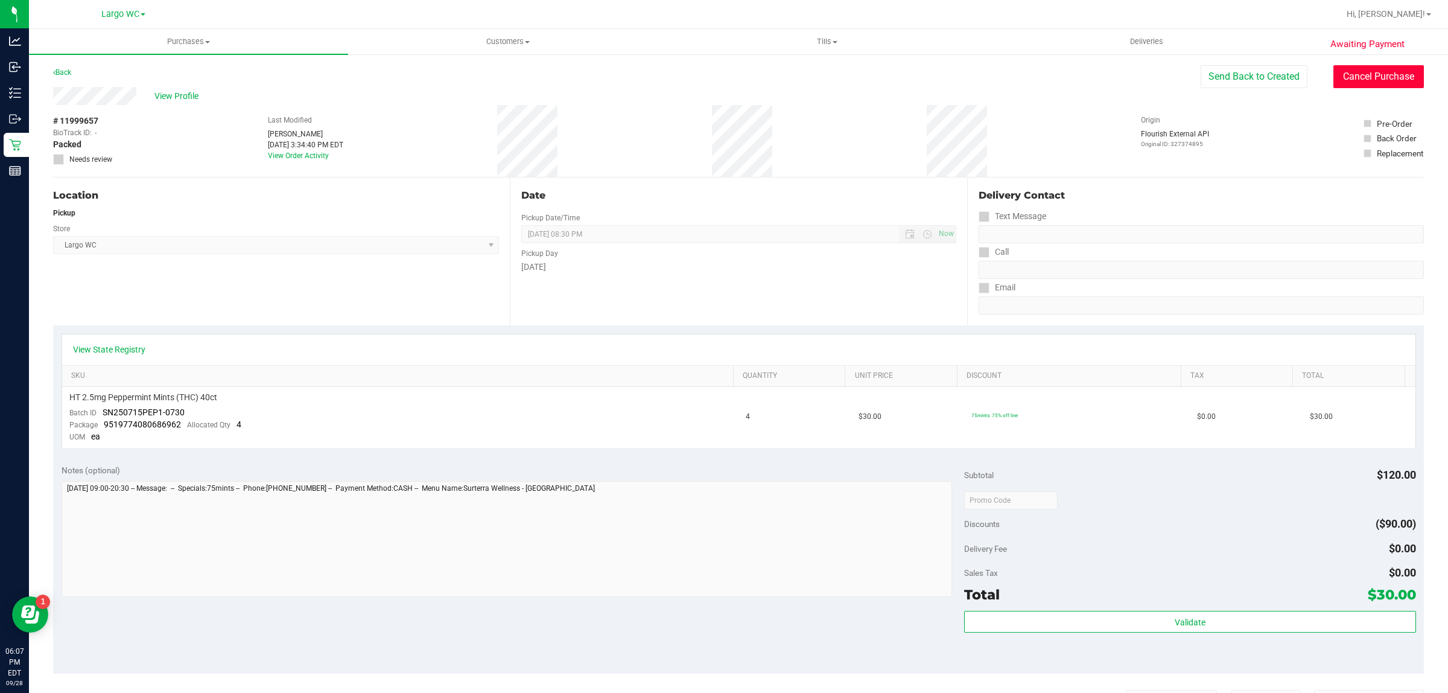
click at [1386, 77] on button "Cancel Purchase" at bounding box center [1379, 76] width 91 height 23
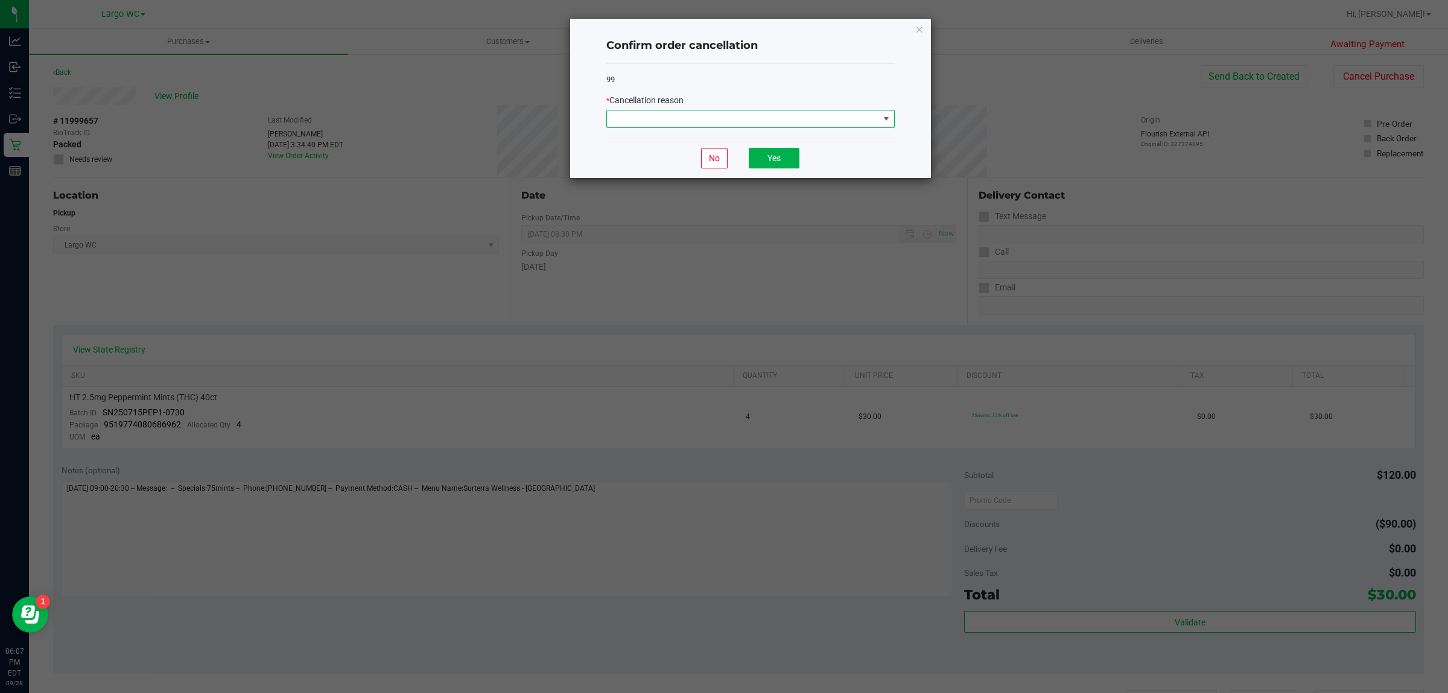
click at [885, 119] on span at bounding box center [887, 119] width 10 height 10
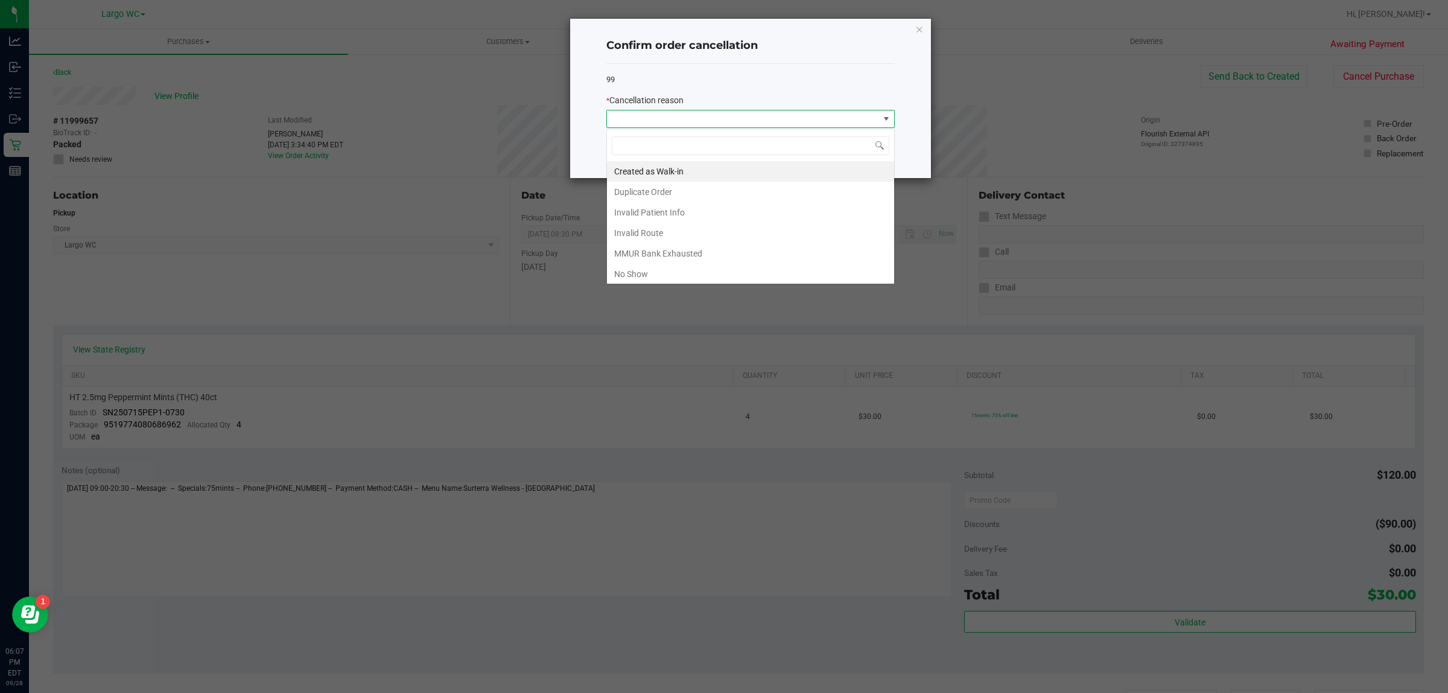
scroll to position [19, 288]
click at [703, 278] on li "No Show" at bounding box center [750, 274] width 287 height 21
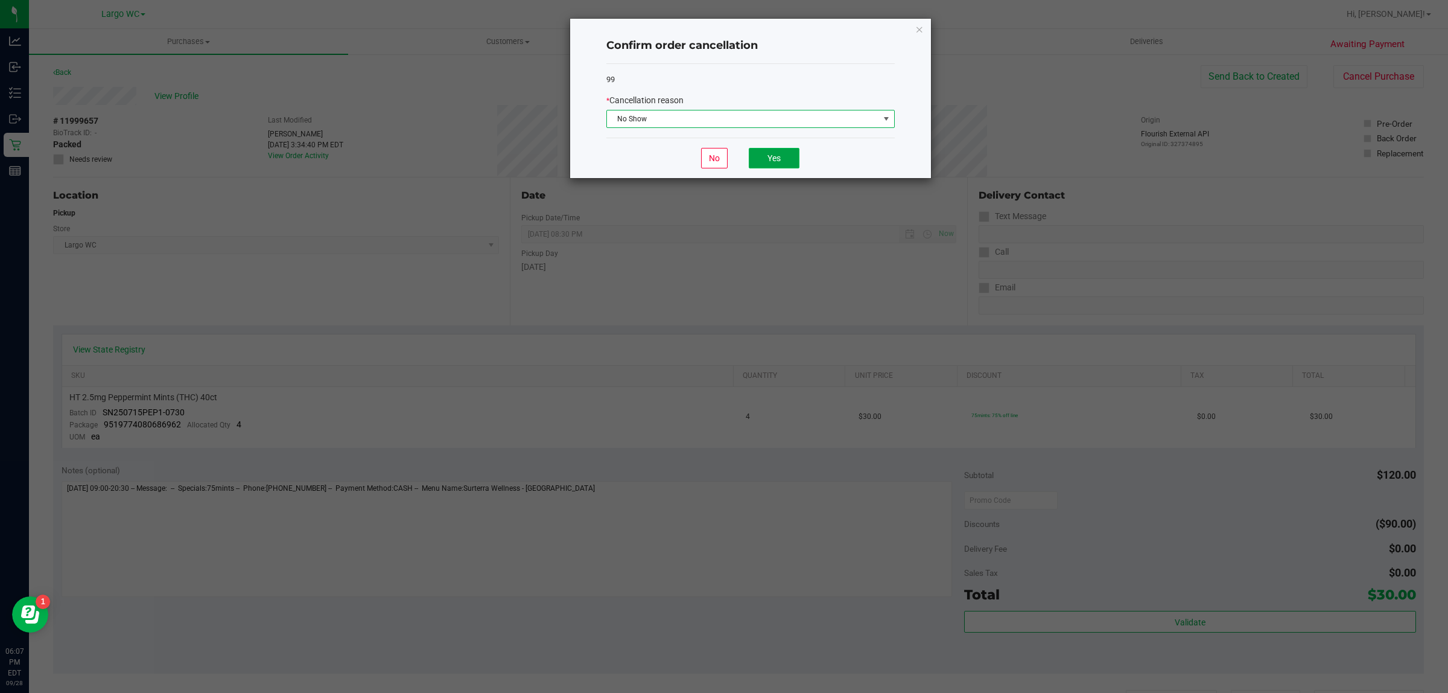
click at [786, 162] on button "Yes" at bounding box center [774, 158] width 51 height 21
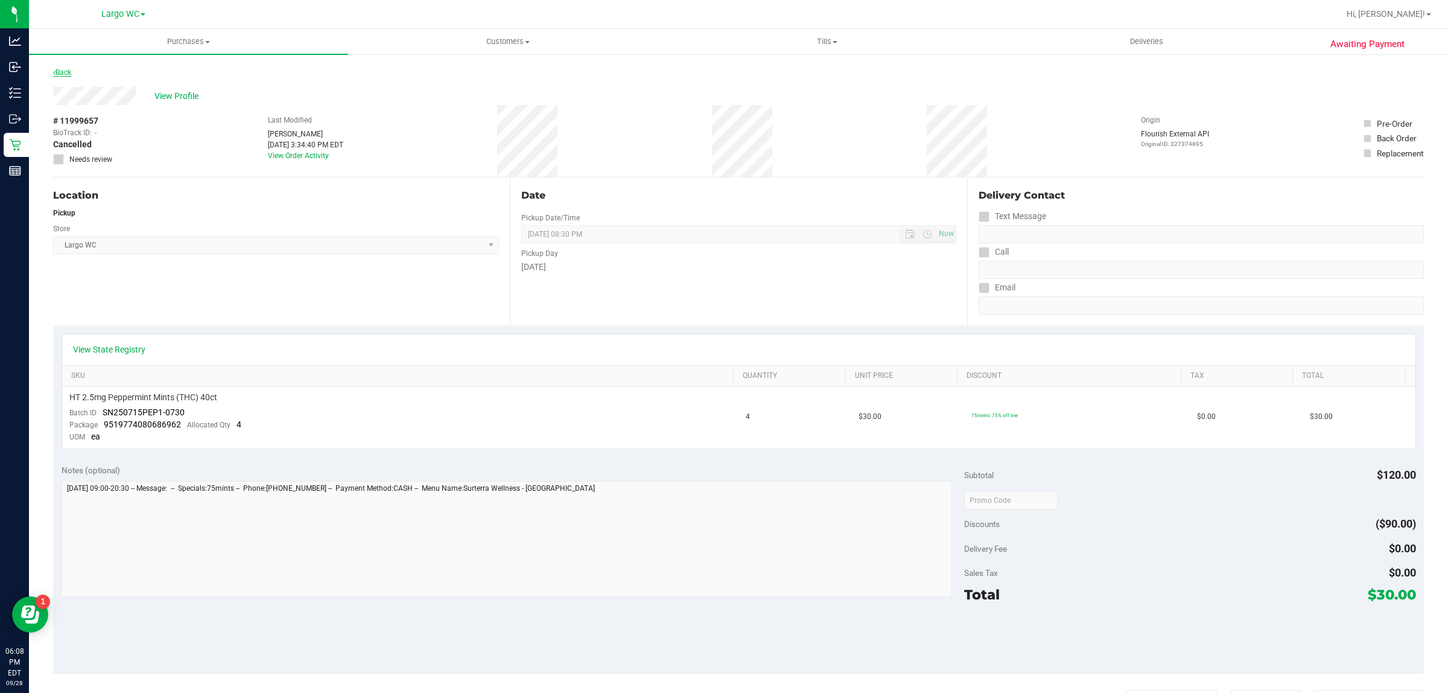
click at [64, 73] on link "Back" at bounding box center [62, 72] width 18 height 8
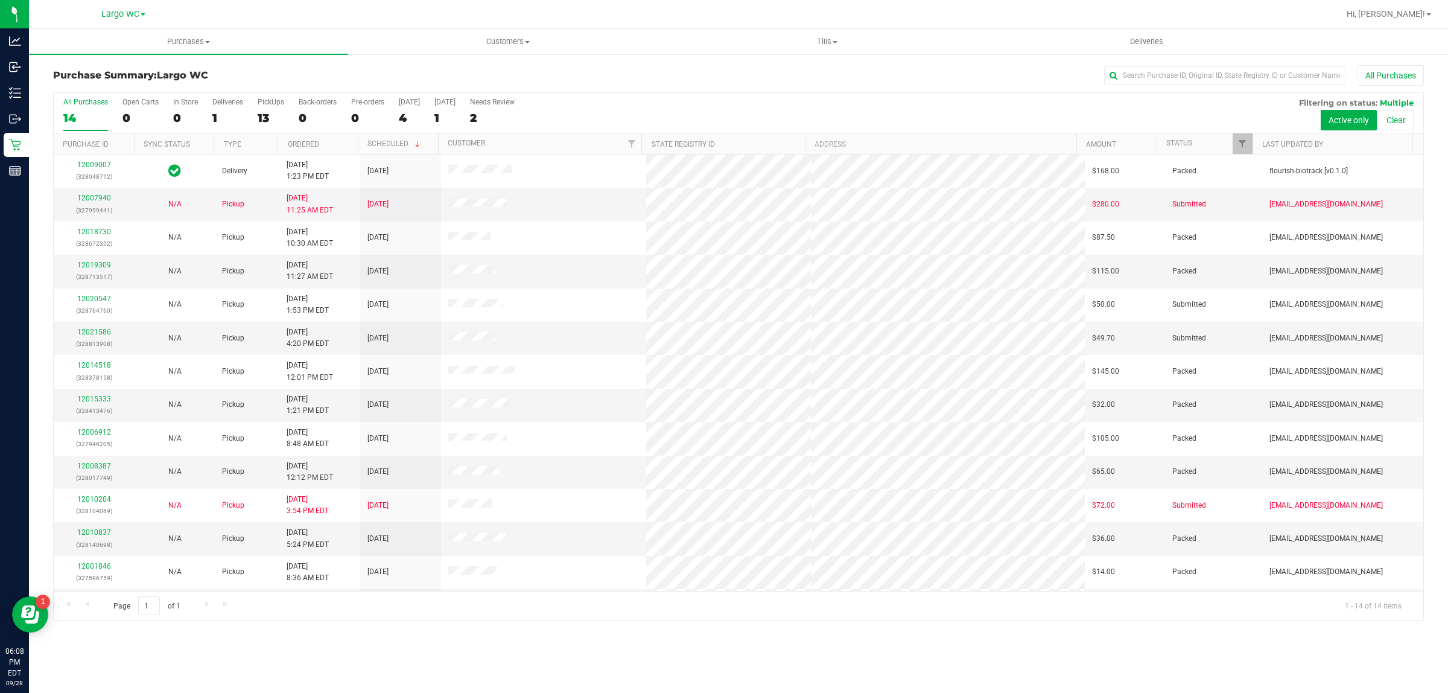
scroll to position [32, 0]
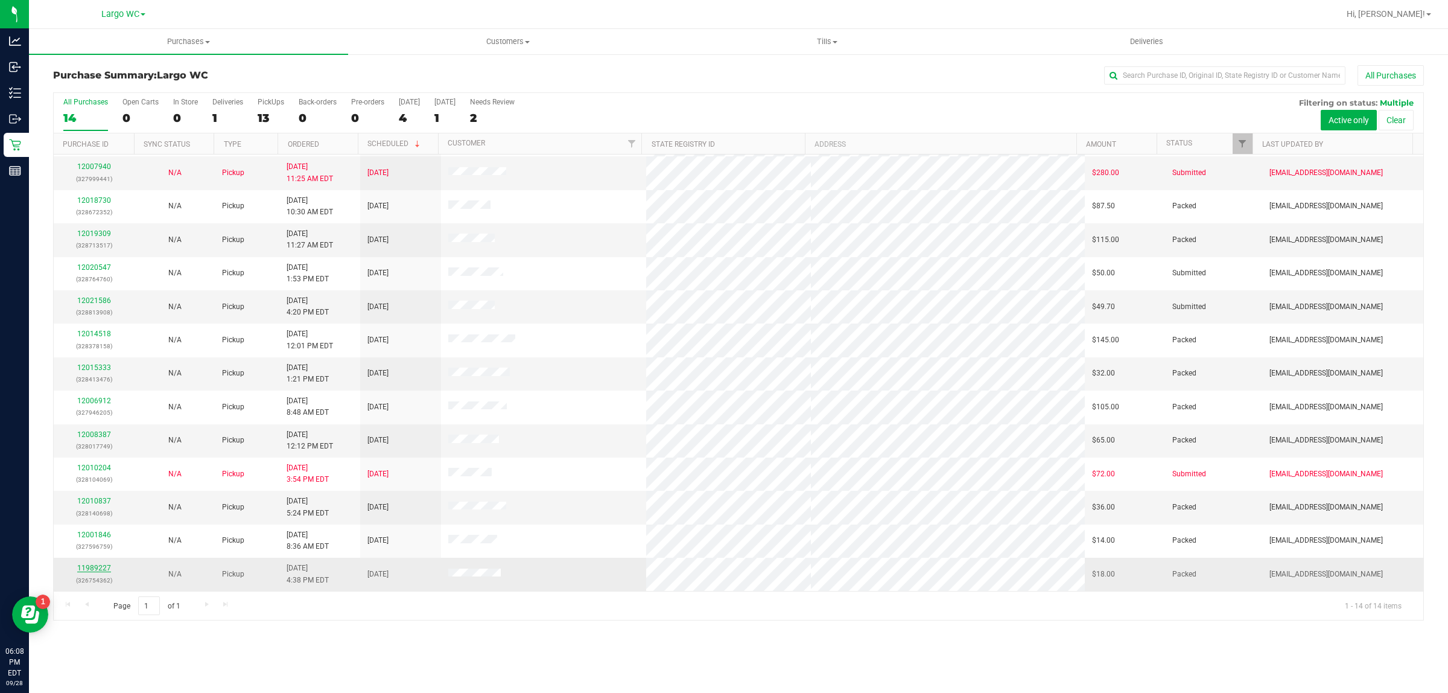
click at [91, 572] on link "11989227" at bounding box center [94, 568] width 34 height 8
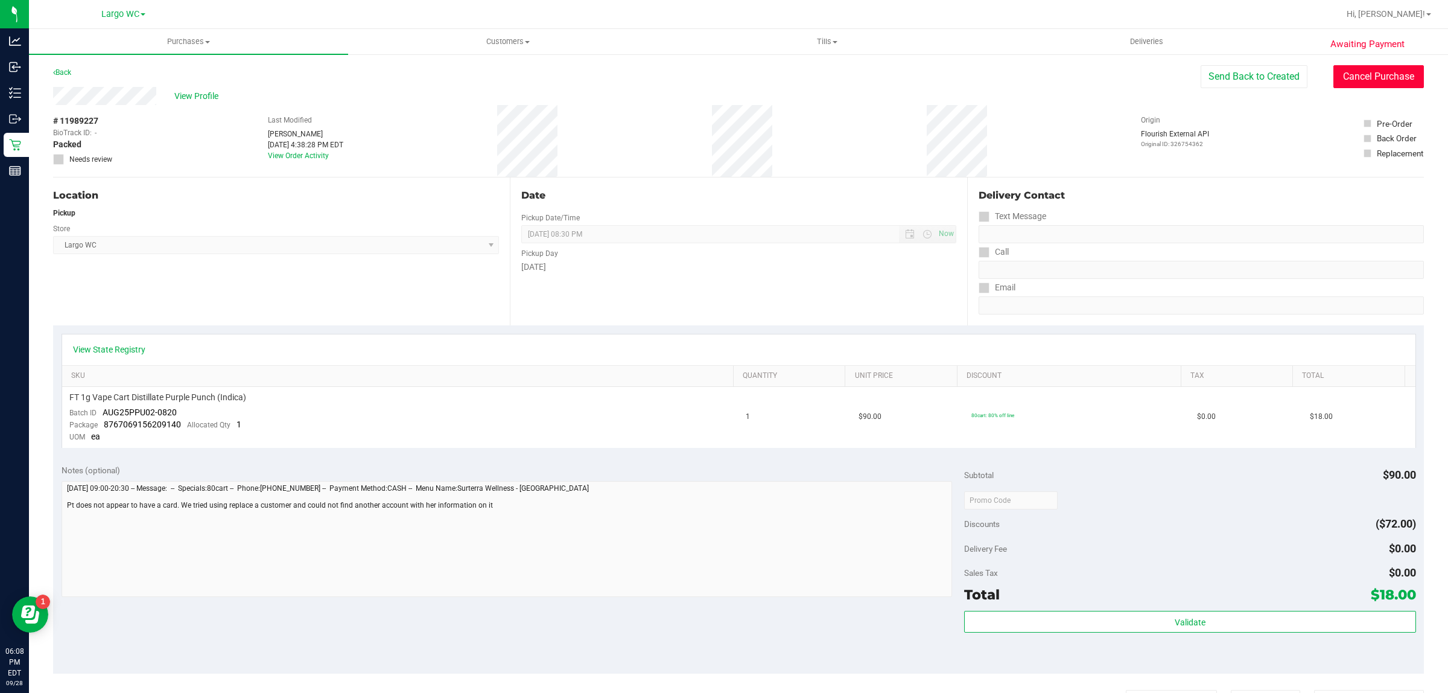
click at [1377, 75] on button "Cancel Purchase" at bounding box center [1379, 76] width 91 height 23
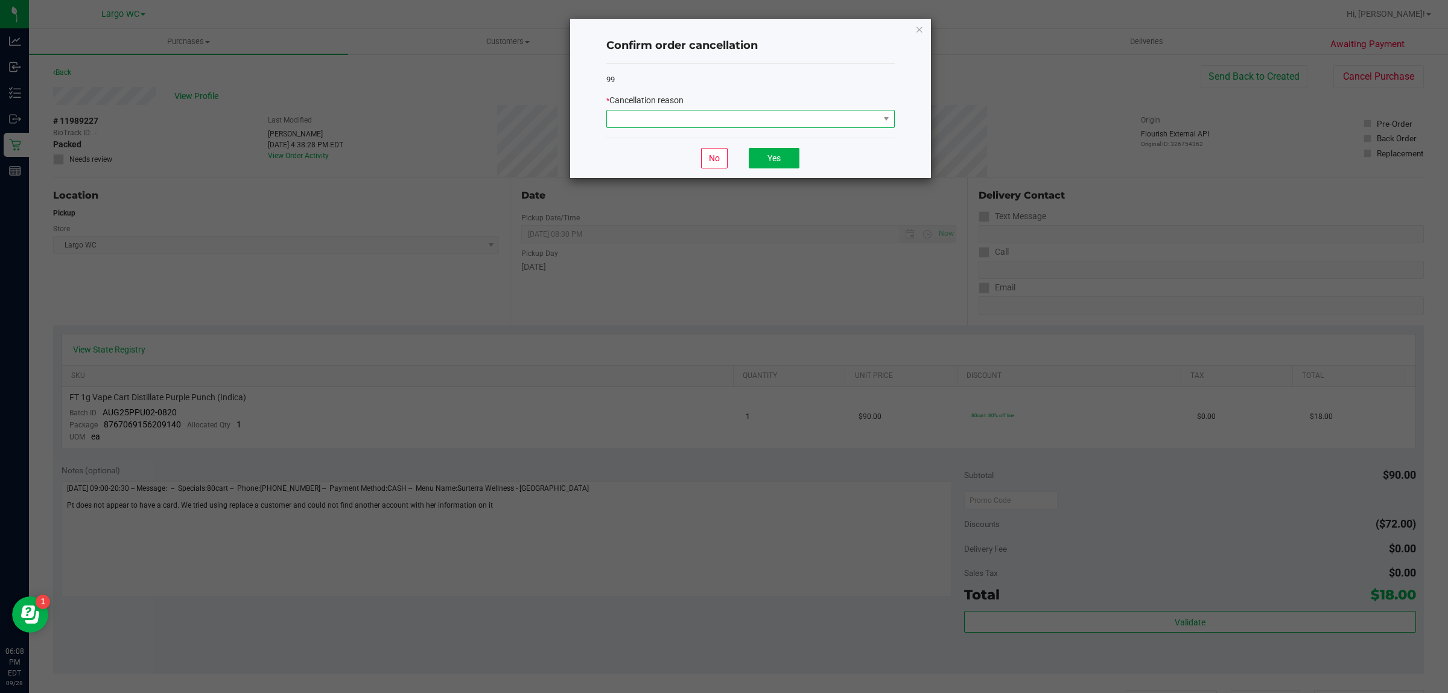
click at [825, 116] on span at bounding box center [743, 118] width 272 height 17
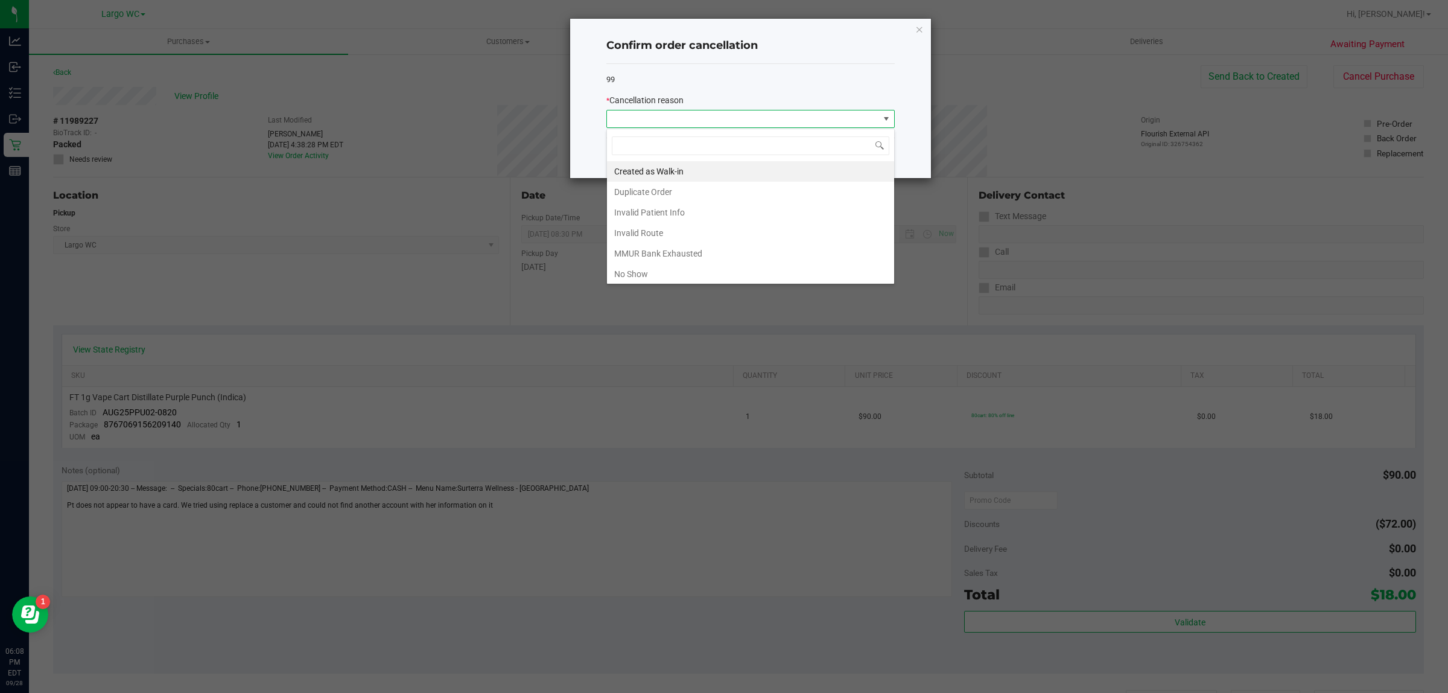
scroll to position [19, 288]
click at [704, 282] on div "Created as Walk-in Duplicate Order Invalid Patient Info Invalid Route MMUR Bank…" at bounding box center [751, 207] width 288 height 156
click at [674, 276] on li "No Show" at bounding box center [750, 274] width 287 height 21
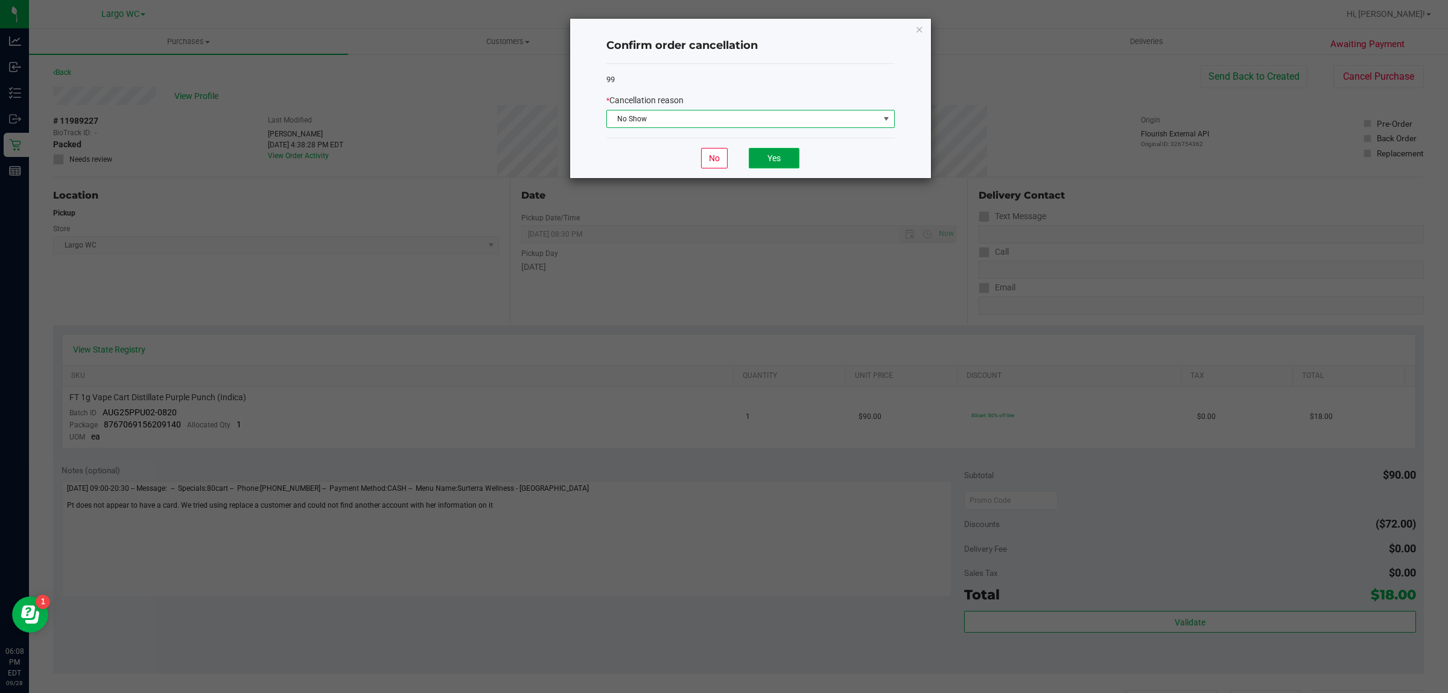
click at [780, 159] on button "Yes" at bounding box center [774, 158] width 51 height 21
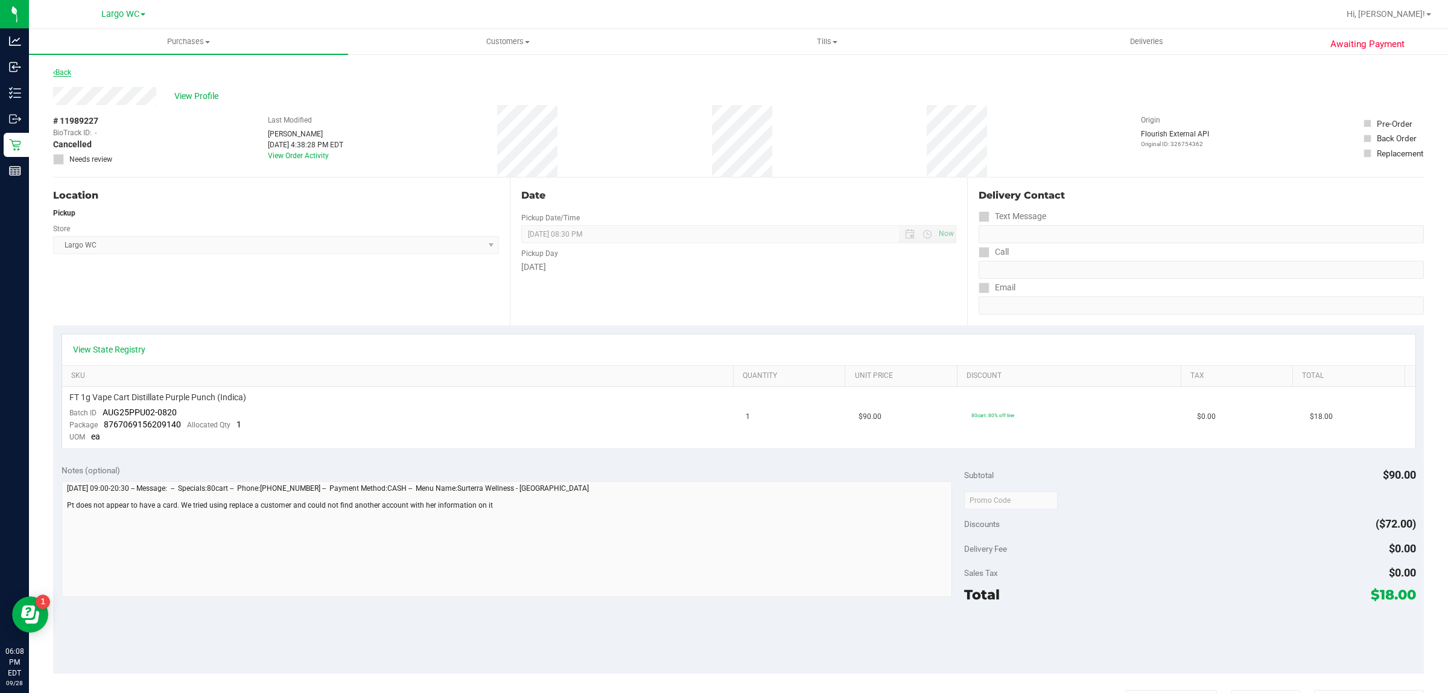
click at [65, 69] on link "Back" at bounding box center [62, 72] width 18 height 8
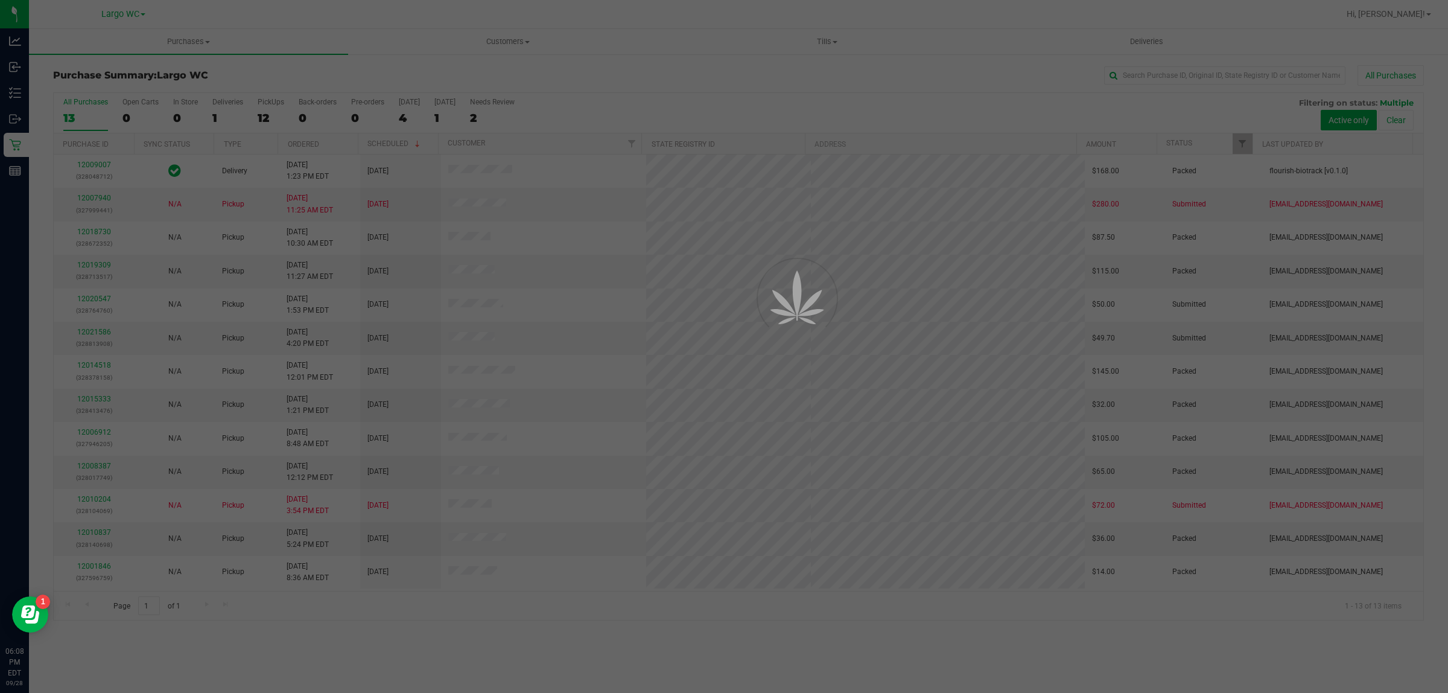
click at [89, 572] on div at bounding box center [724, 346] width 1448 height 693
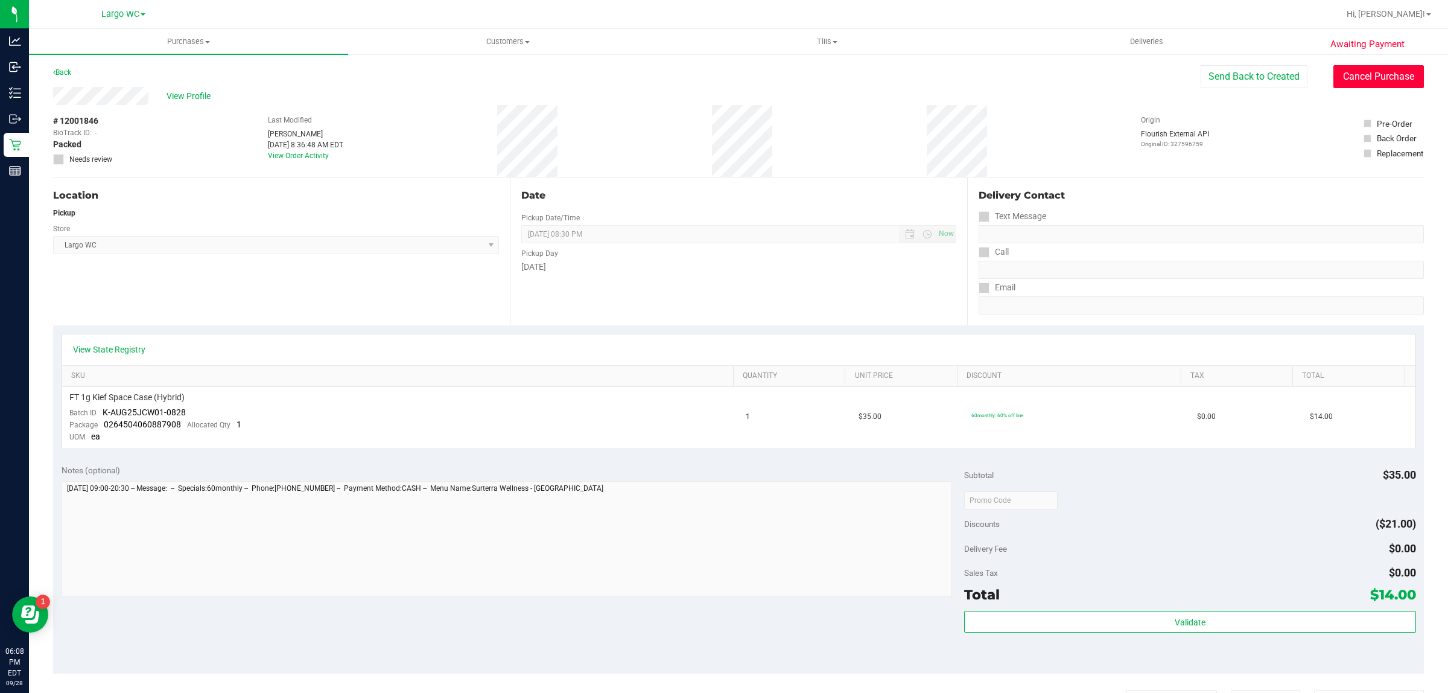
click at [1368, 80] on button "Cancel Purchase" at bounding box center [1379, 76] width 91 height 23
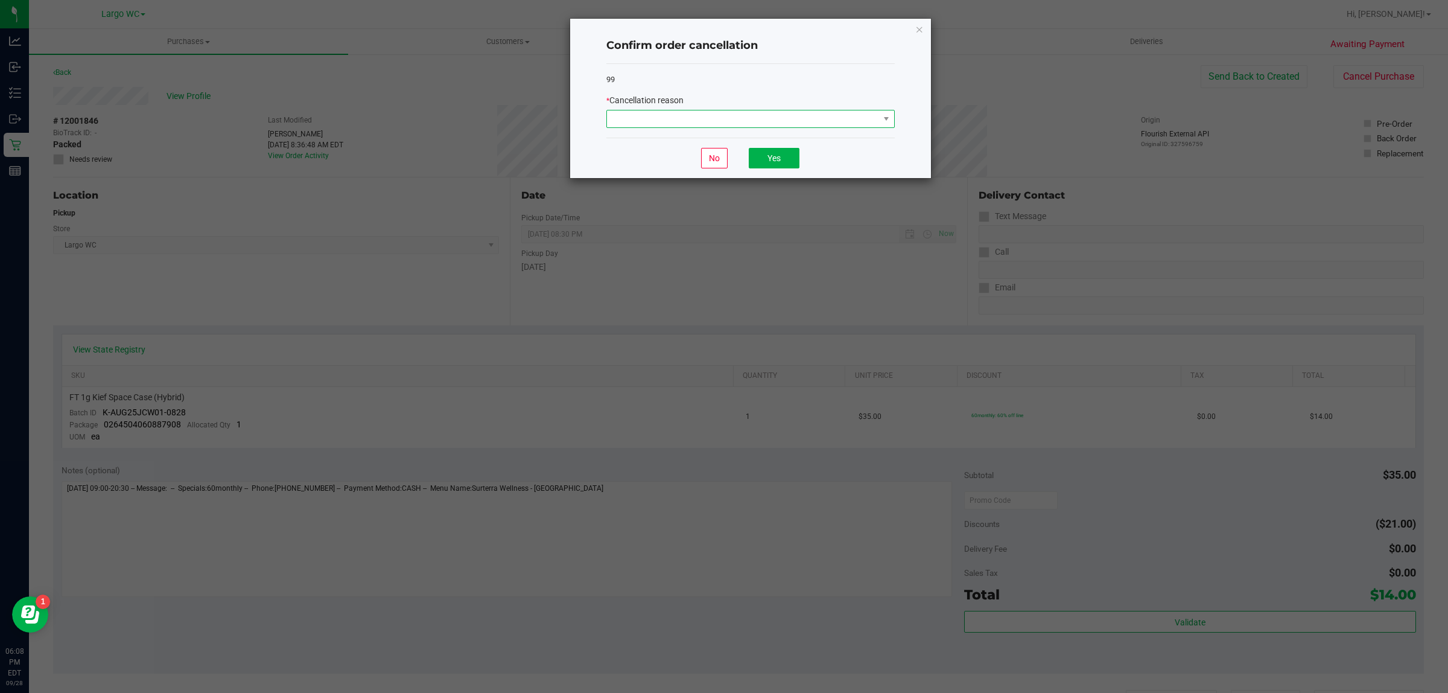
click at [840, 124] on span at bounding box center [743, 118] width 272 height 17
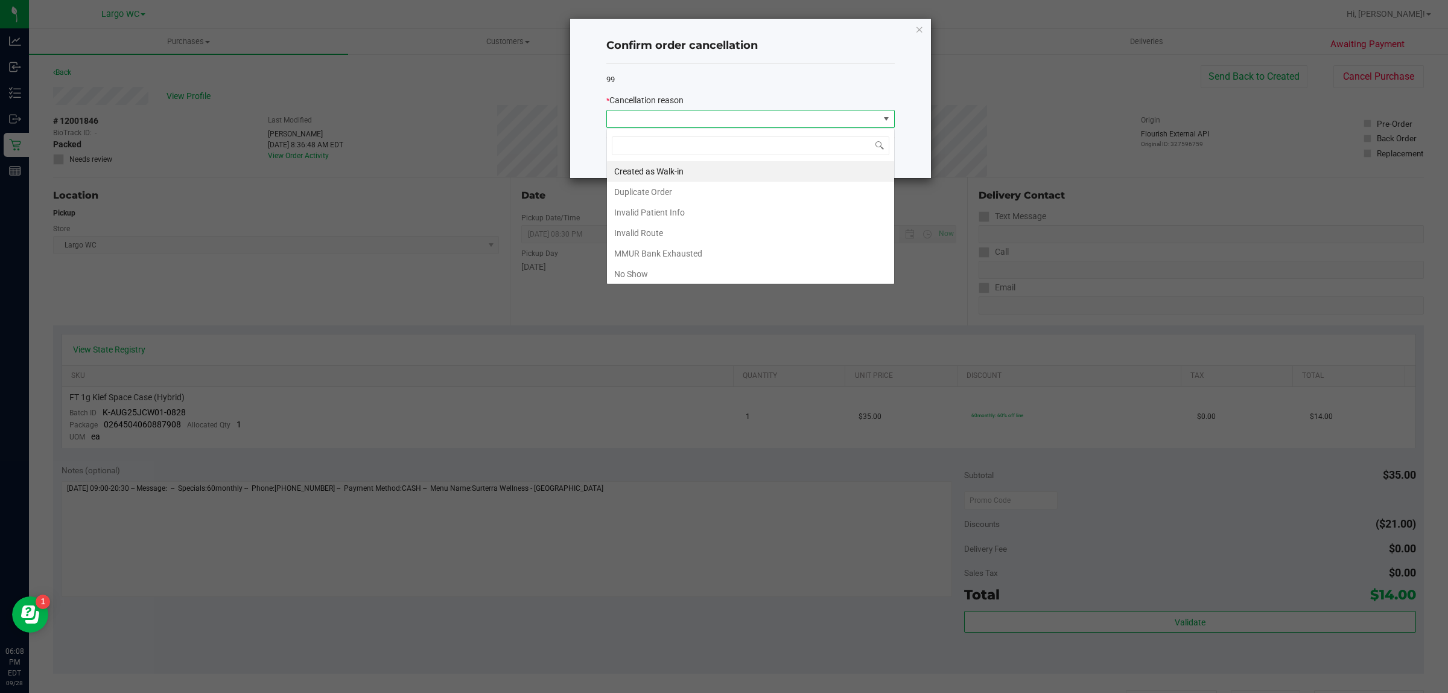
scroll to position [19, 288]
click at [681, 282] on div "Created as Walk-in Duplicate Order Invalid Patient Info Invalid Route MMUR Bank…" at bounding box center [751, 207] width 288 height 156
click at [656, 275] on li "No Show" at bounding box center [750, 274] width 287 height 21
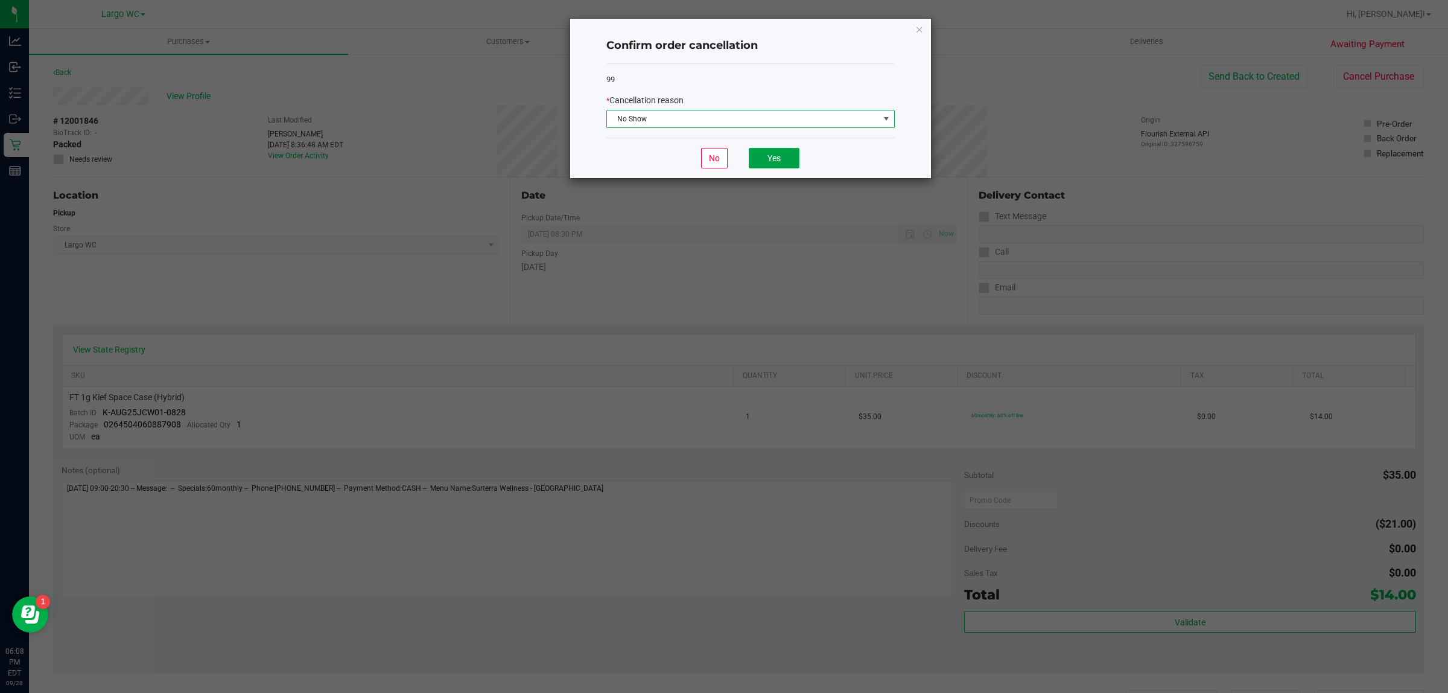
click at [783, 166] on button "Yes" at bounding box center [774, 158] width 51 height 21
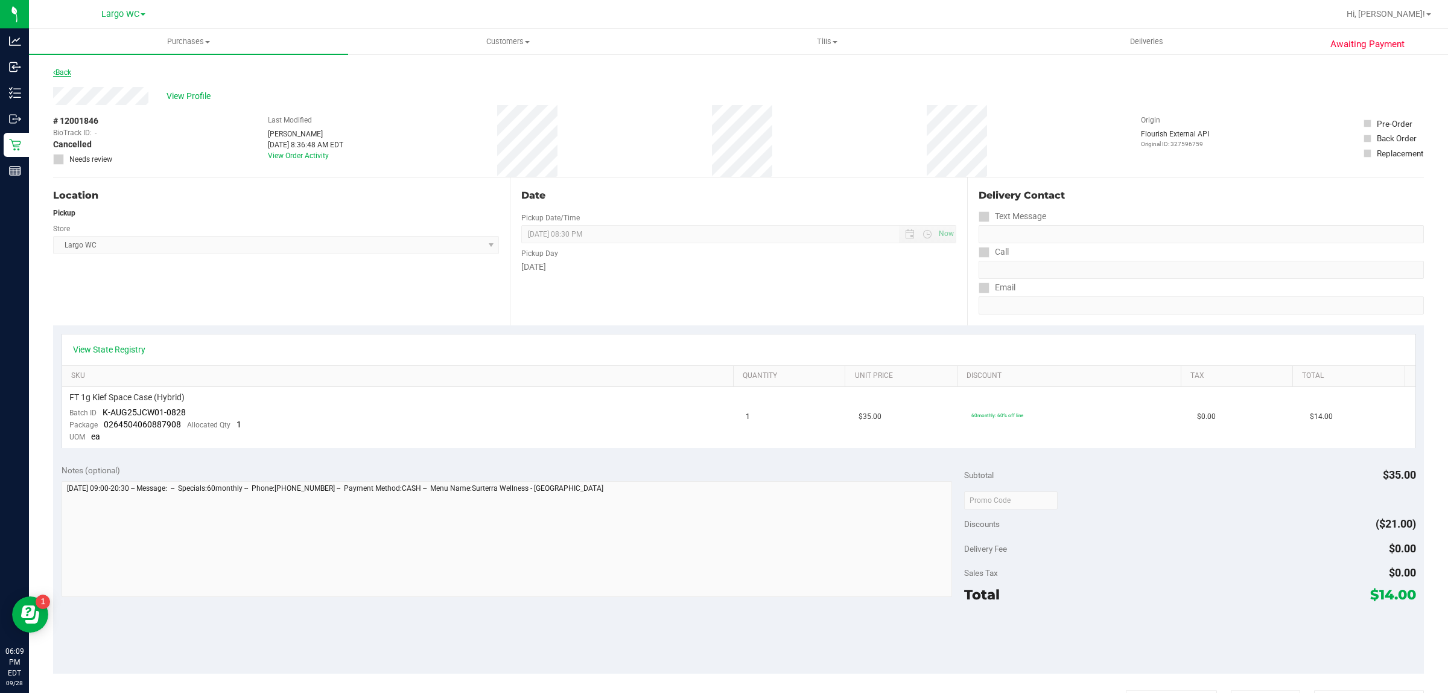
click at [65, 74] on link "Back" at bounding box center [62, 72] width 18 height 8
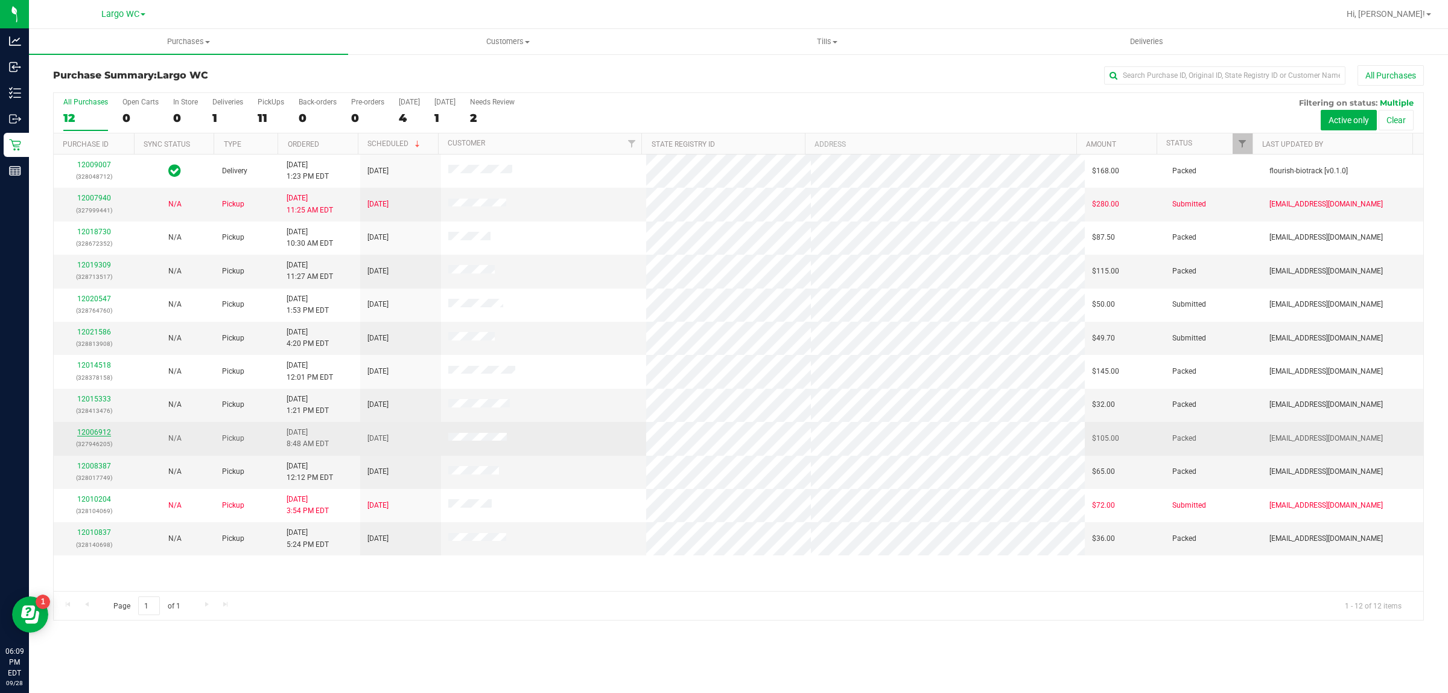
click at [94, 435] on link "12006912" at bounding box center [94, 432] width 34 height 8
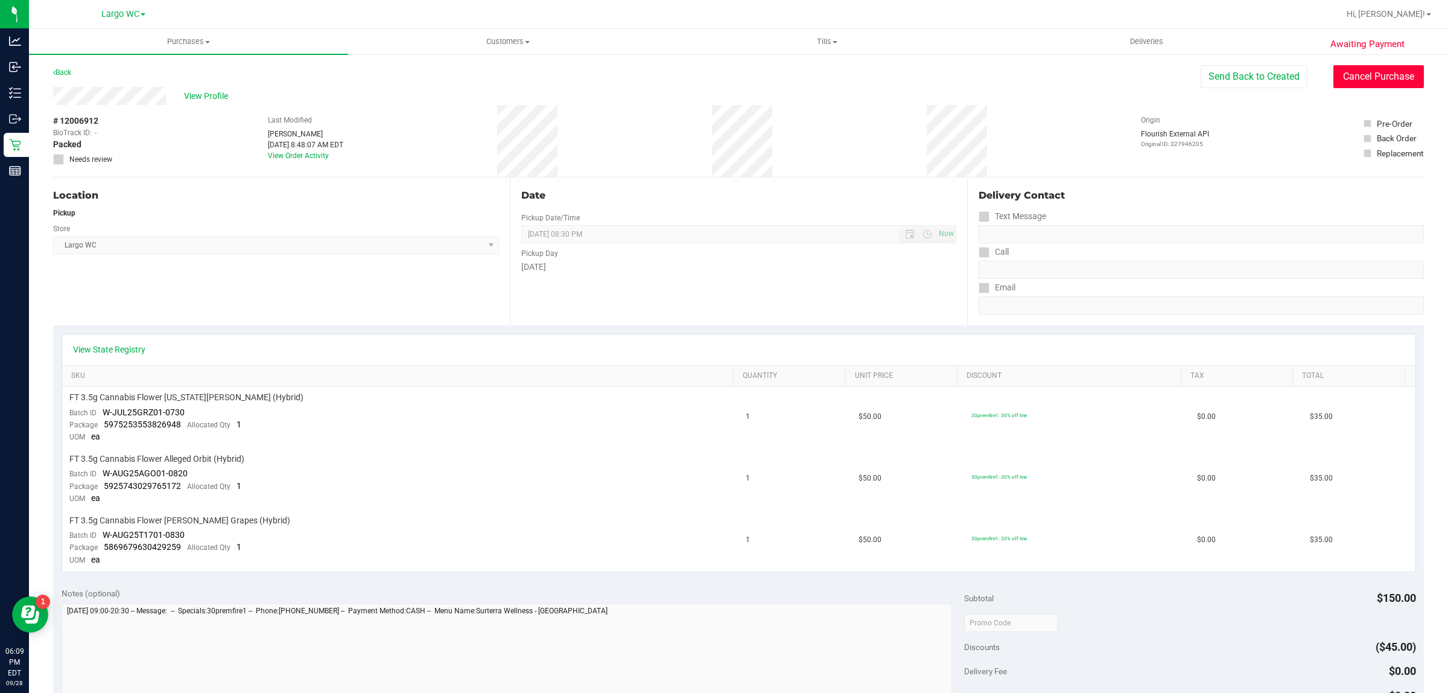
click at [1374, 73] on button "Cancel Purchase" at bounding box center [1379, 76] width 91 height 23
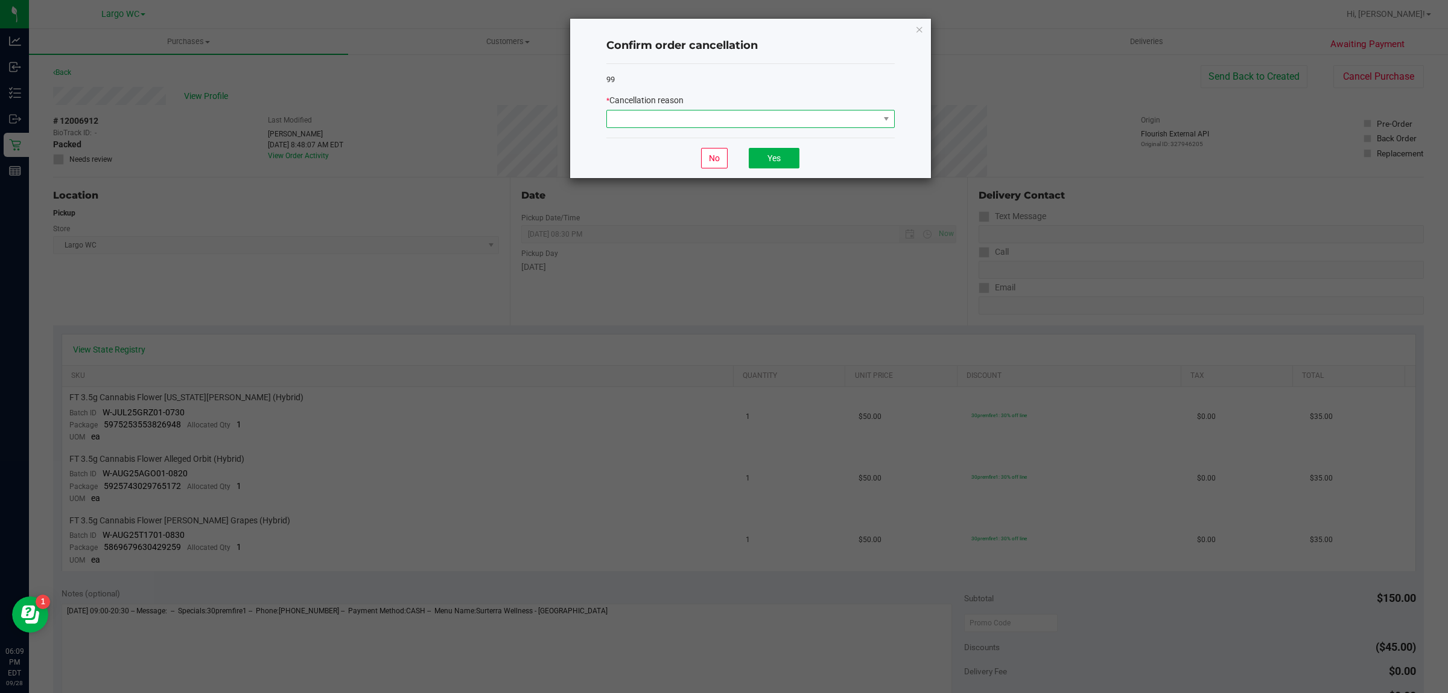
click at [853, 122] on span at bounding box center [743, 118] width 272 height 17
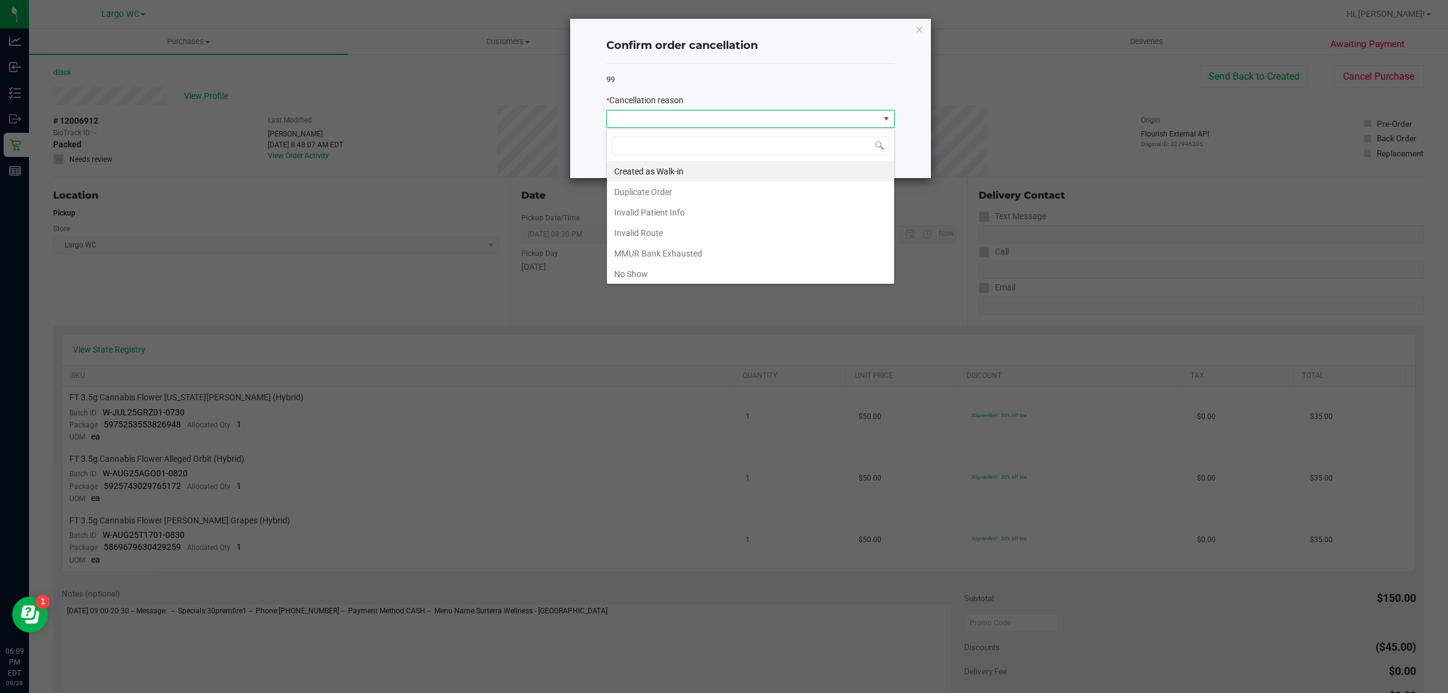
scroll to position [19, 288]
click at [712, 273] on li "No Show" at bounding box center [750, 274] width 287 height 21
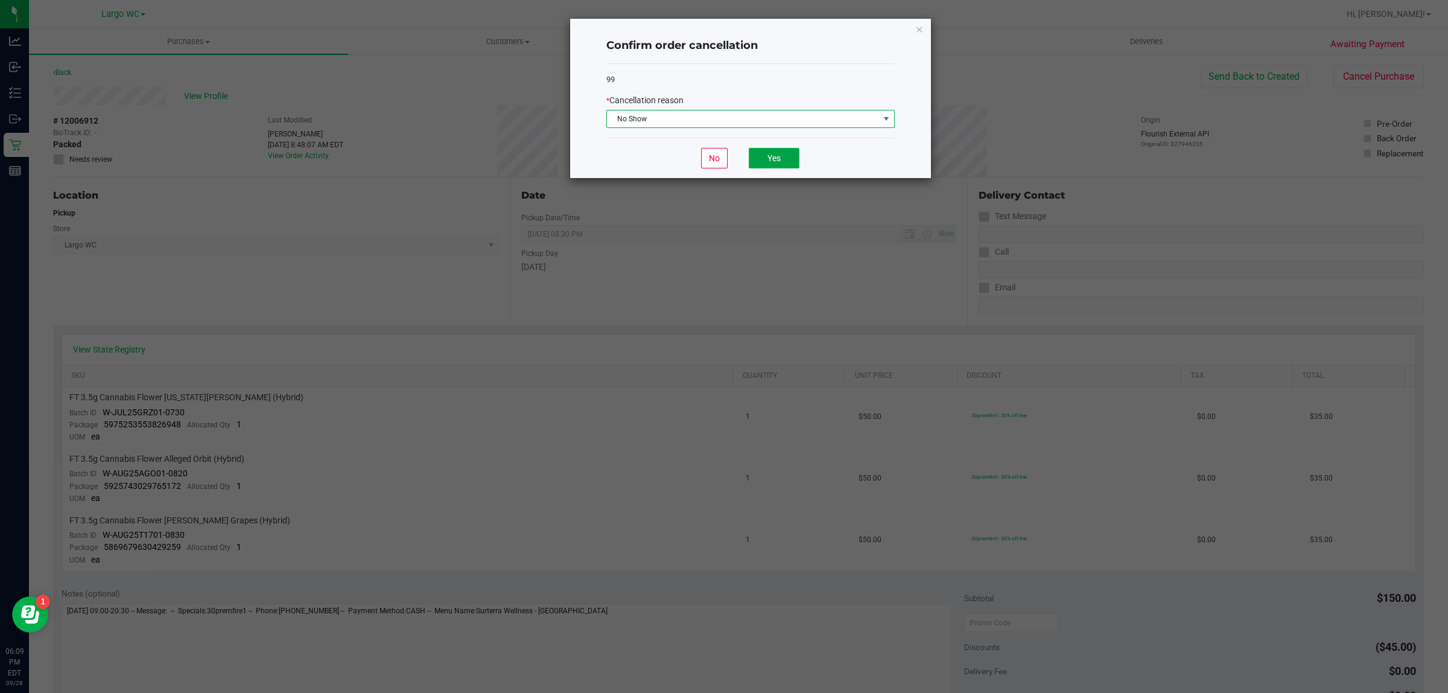
click at [780, 163] on button "Yes" at bounding box center [774, 158] width 51 height 21
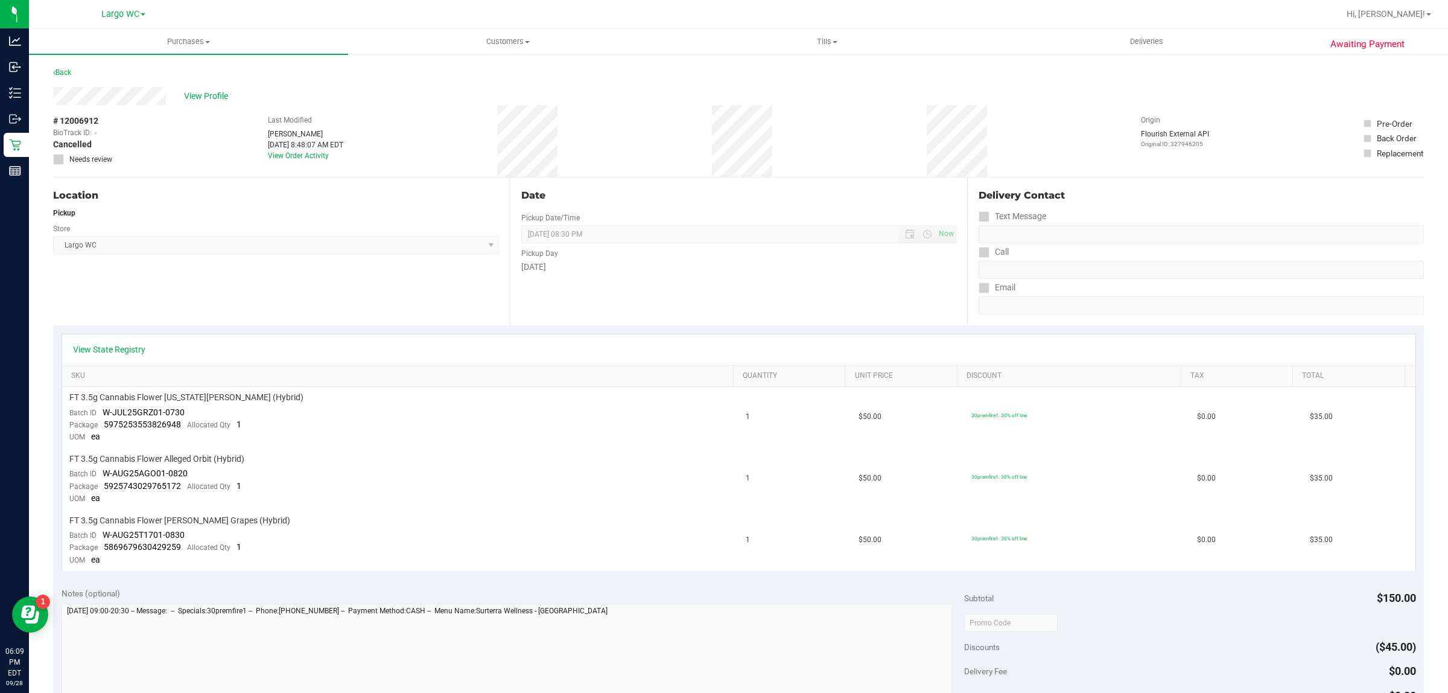
click at [65, 76] on div "Back" at bounding box center [62, 72] width 18 height 14
click at [64, 72] on link "Back" at bounding box center [62, 72] width 18 height 8
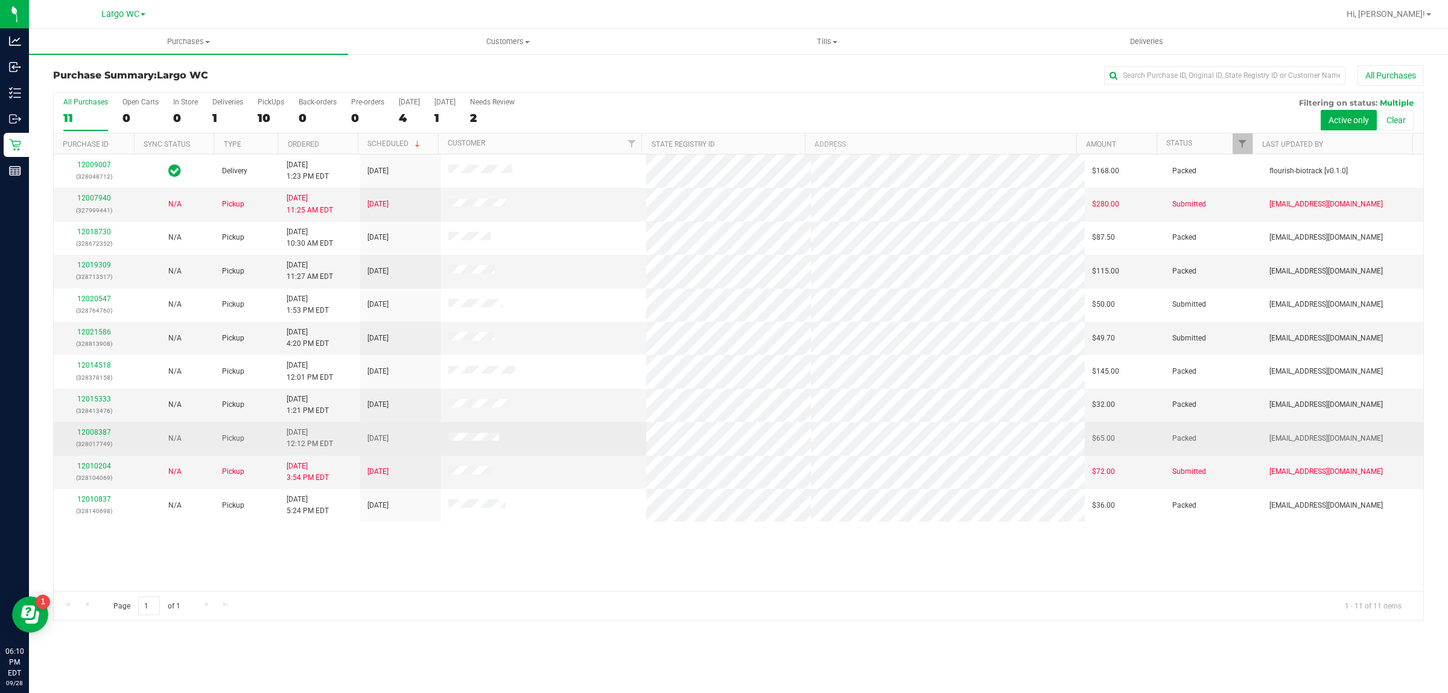
click at [97, 430] on div "12008387 (328017749)" at bounding box center [94, 438] width 66 height 23
click at [86, 432] on link "12008387" at bounding box center [94, 432] width 34 height 8
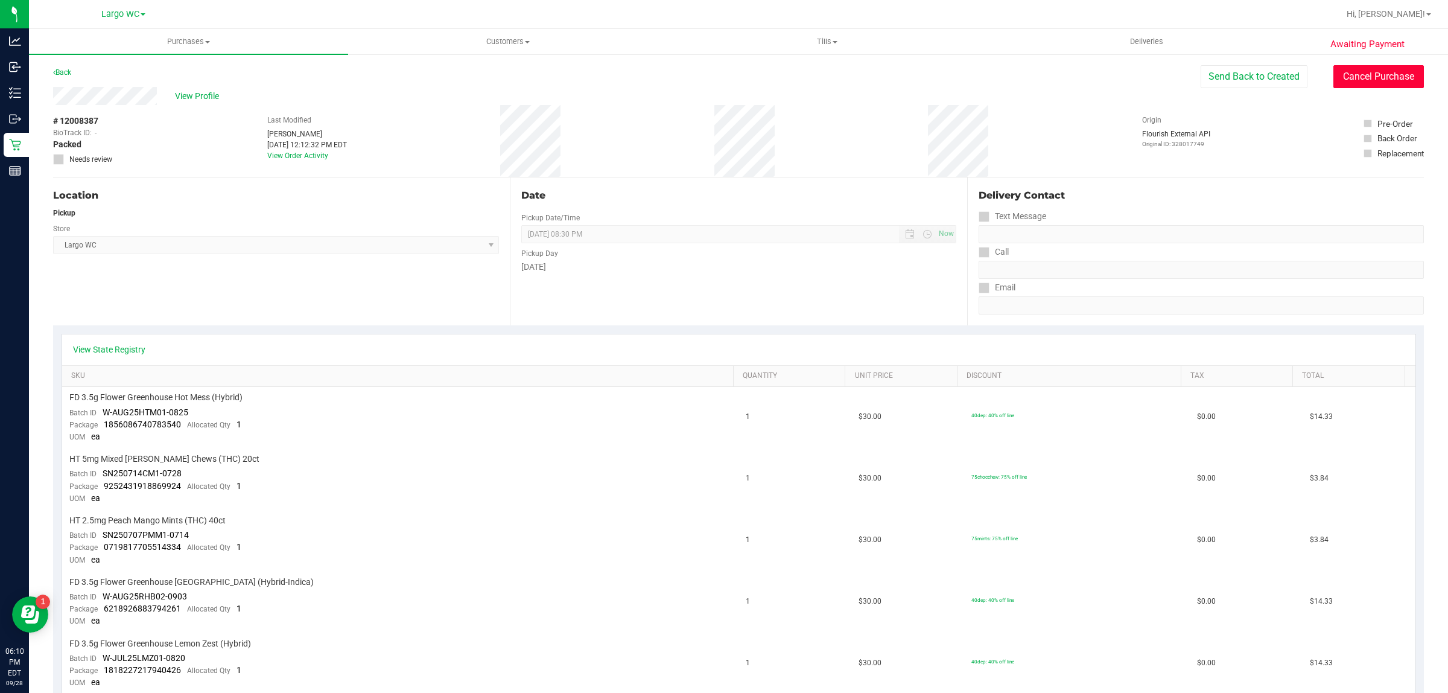
click at [1373, 73] on button "Cancel Purchase" at bounding box center [1379, 76] width 91 height 23
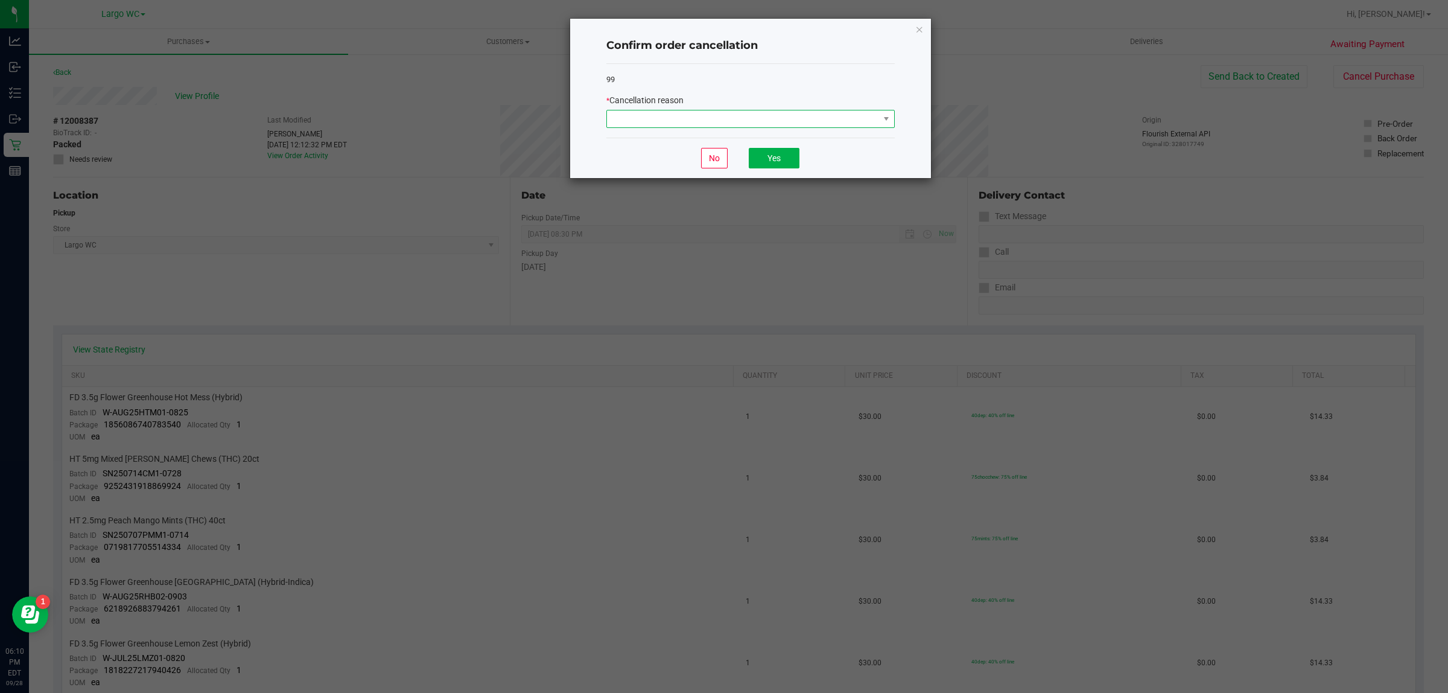
click at [806, 113] on span at bounding box center [743, 118] width 272 height 17
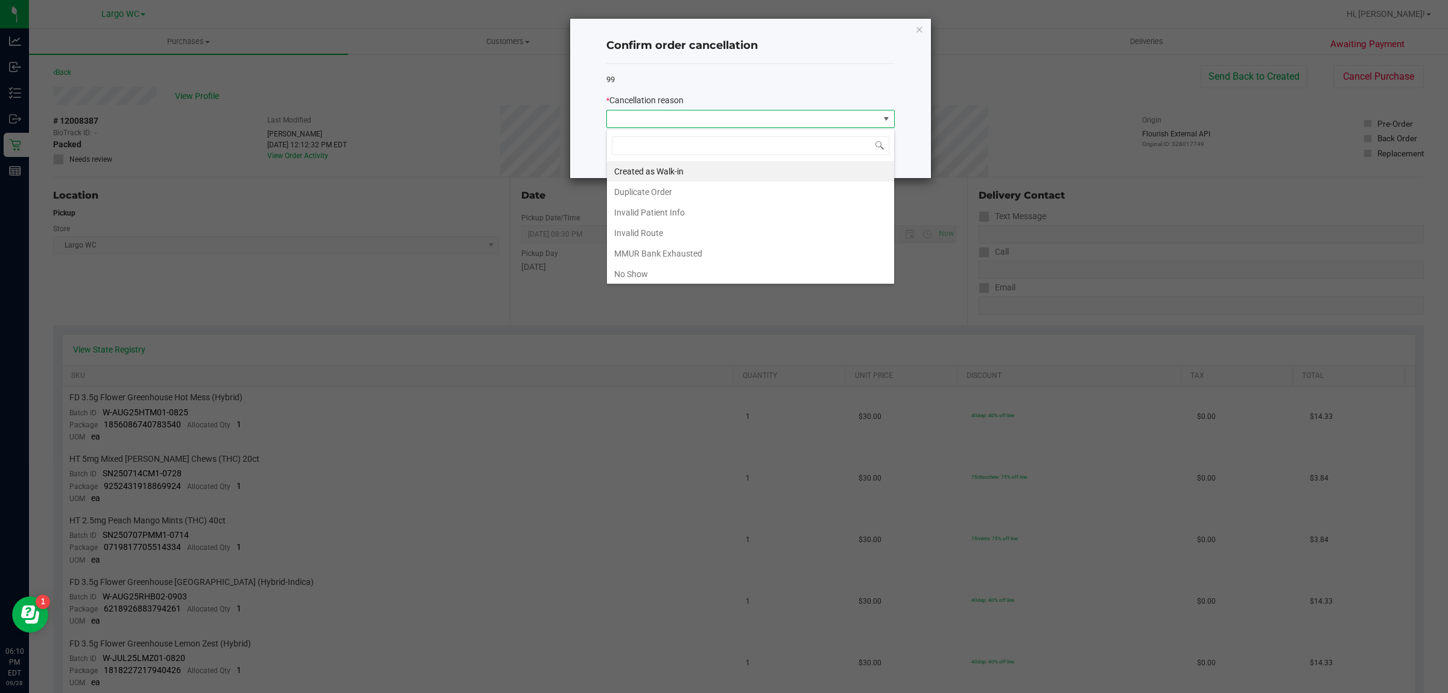
scroll to position [19, 288]
click at [668, 279] on li "No Show" at bounding box center [750, 274] width 287 height 21
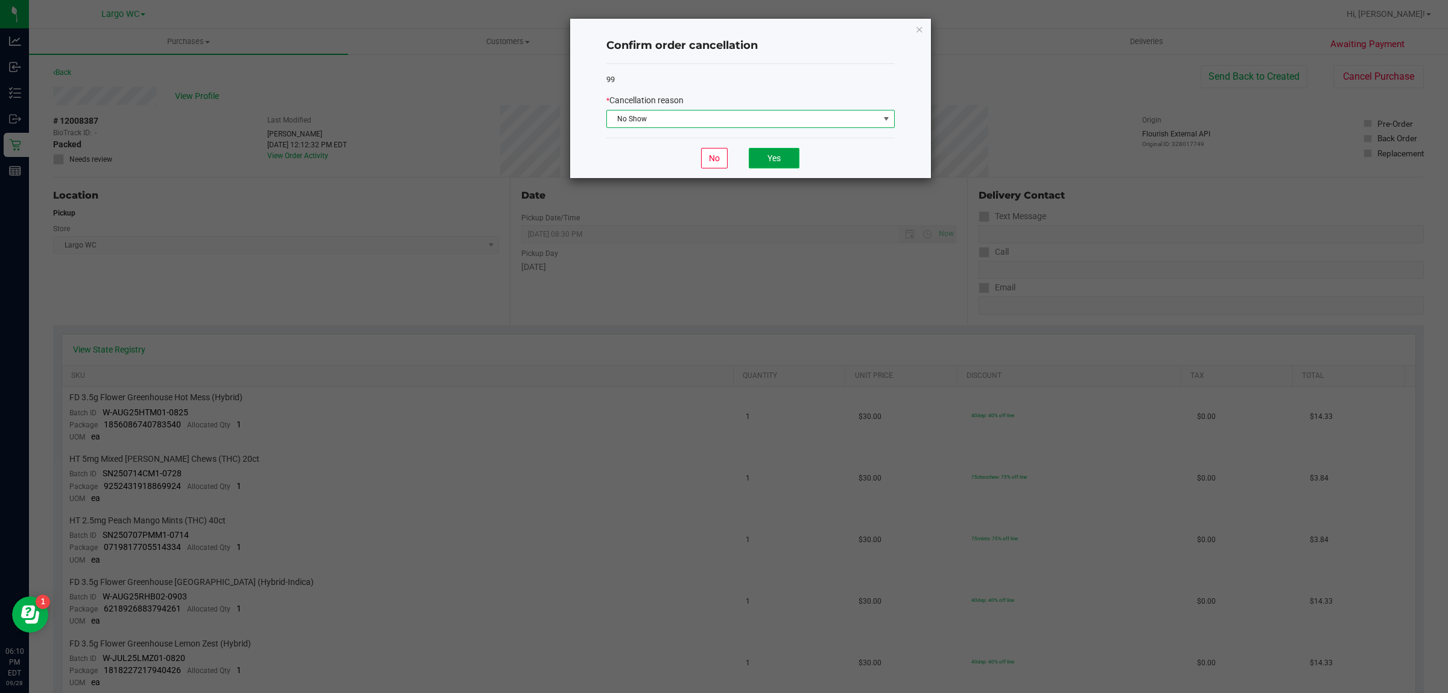
click at [777, 160] on button "Yes" at bounding box center [774, 158] width 51 height 21
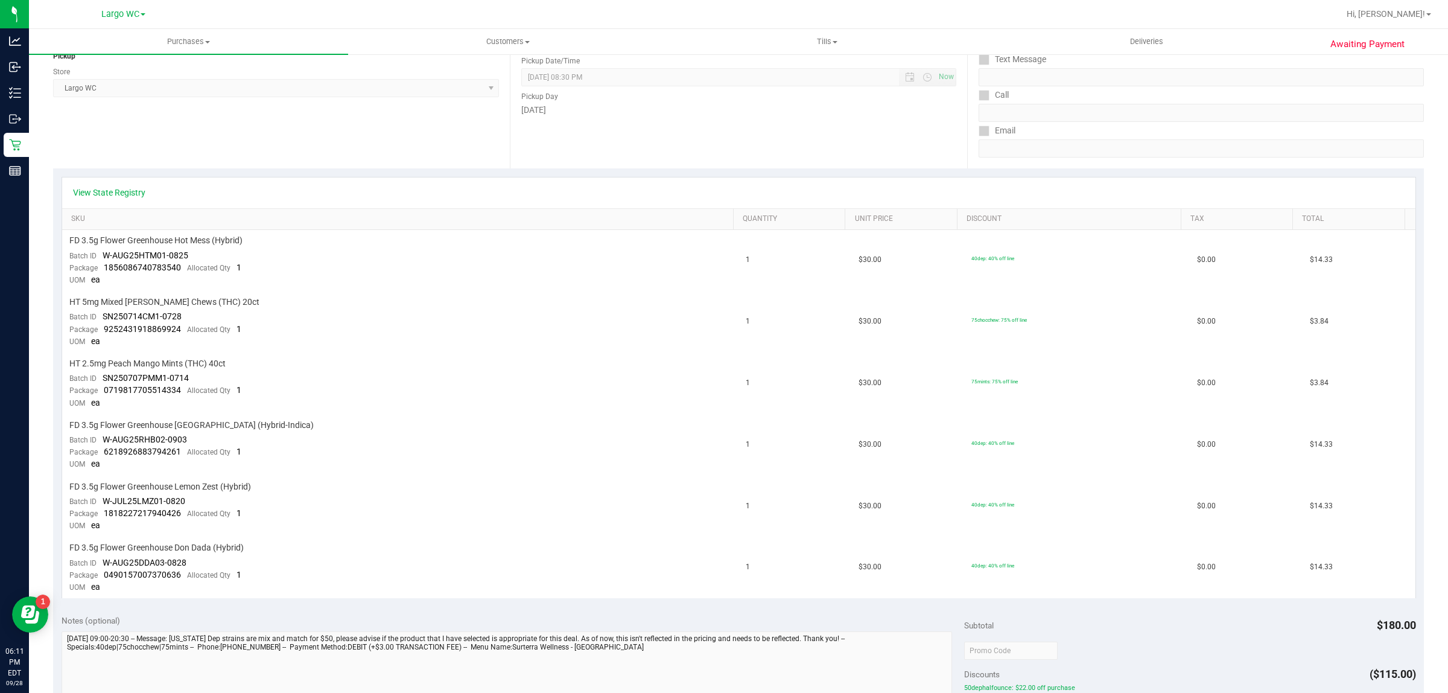
scroll to position [0, 0]
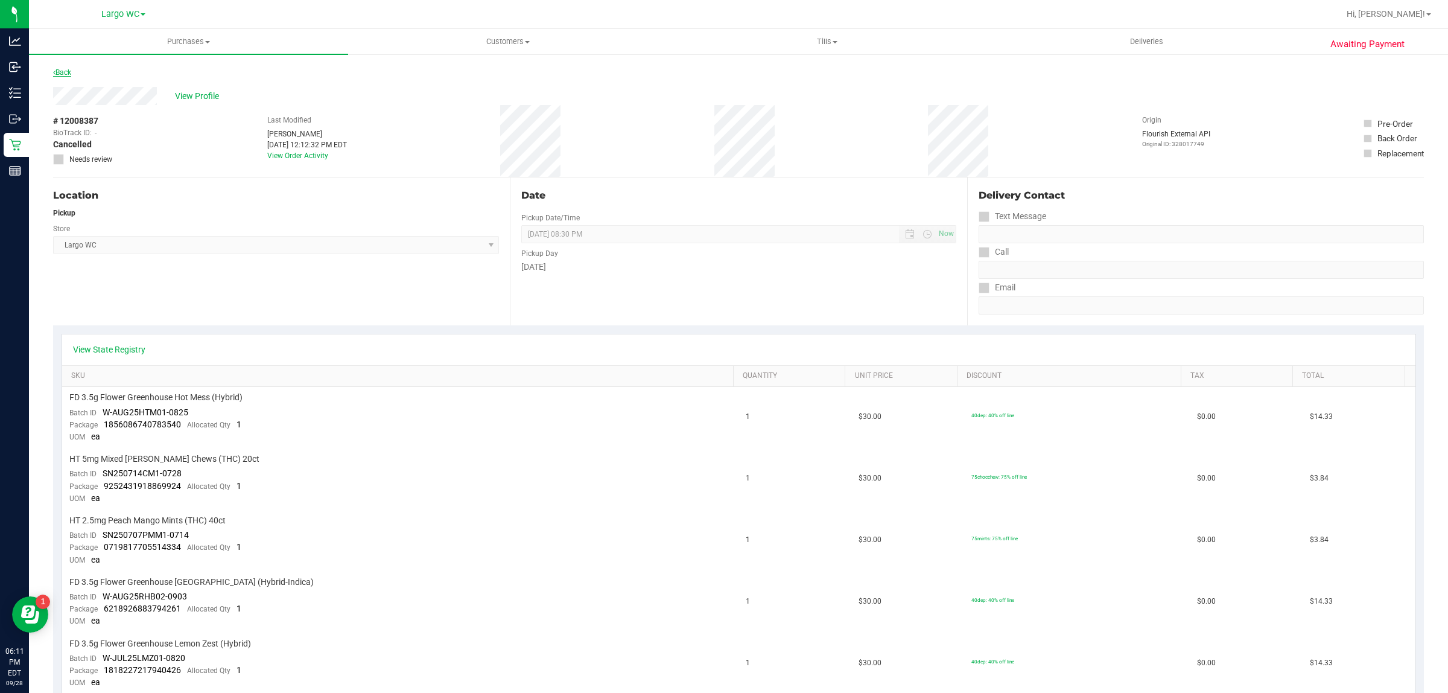
click at [65, 72] on link "Back" at bounding box center [62, 72] width 18 height 8
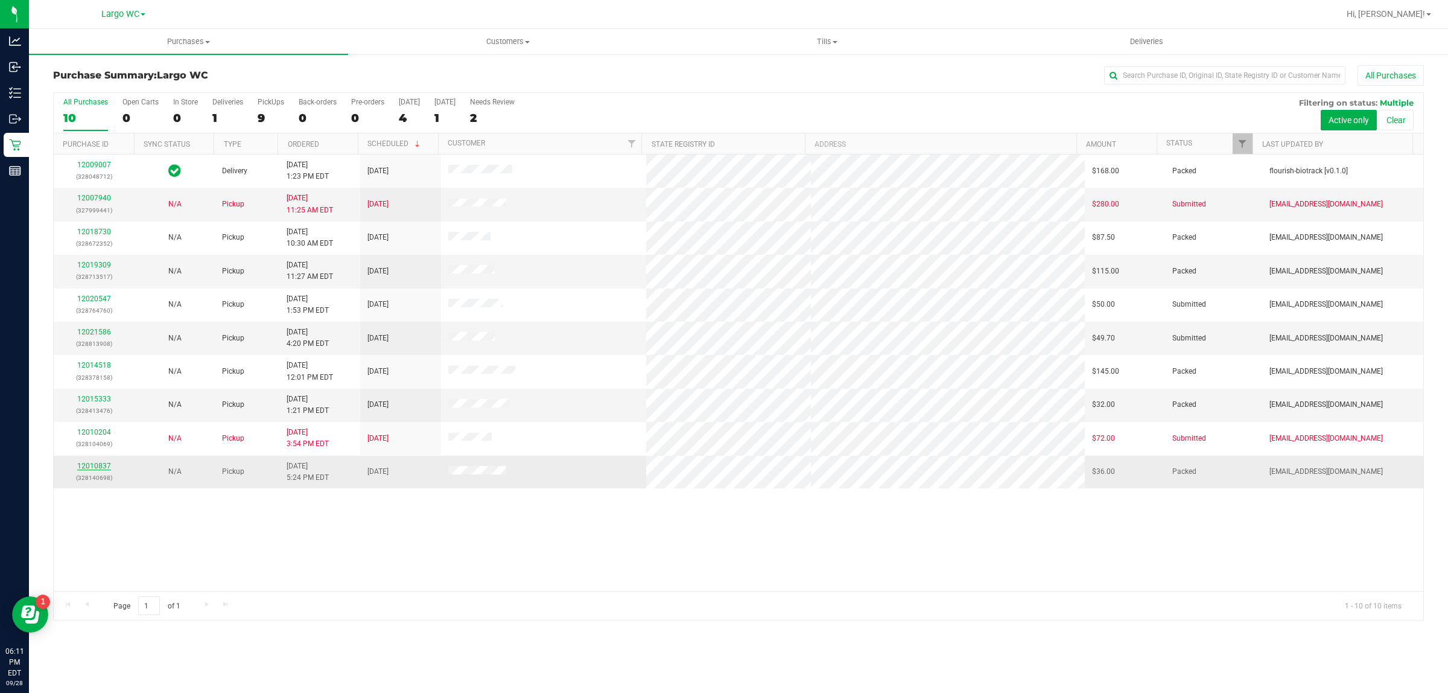
click at [98, 468] on link "12010837" at bounding box center [94, 466] width 34 height 8
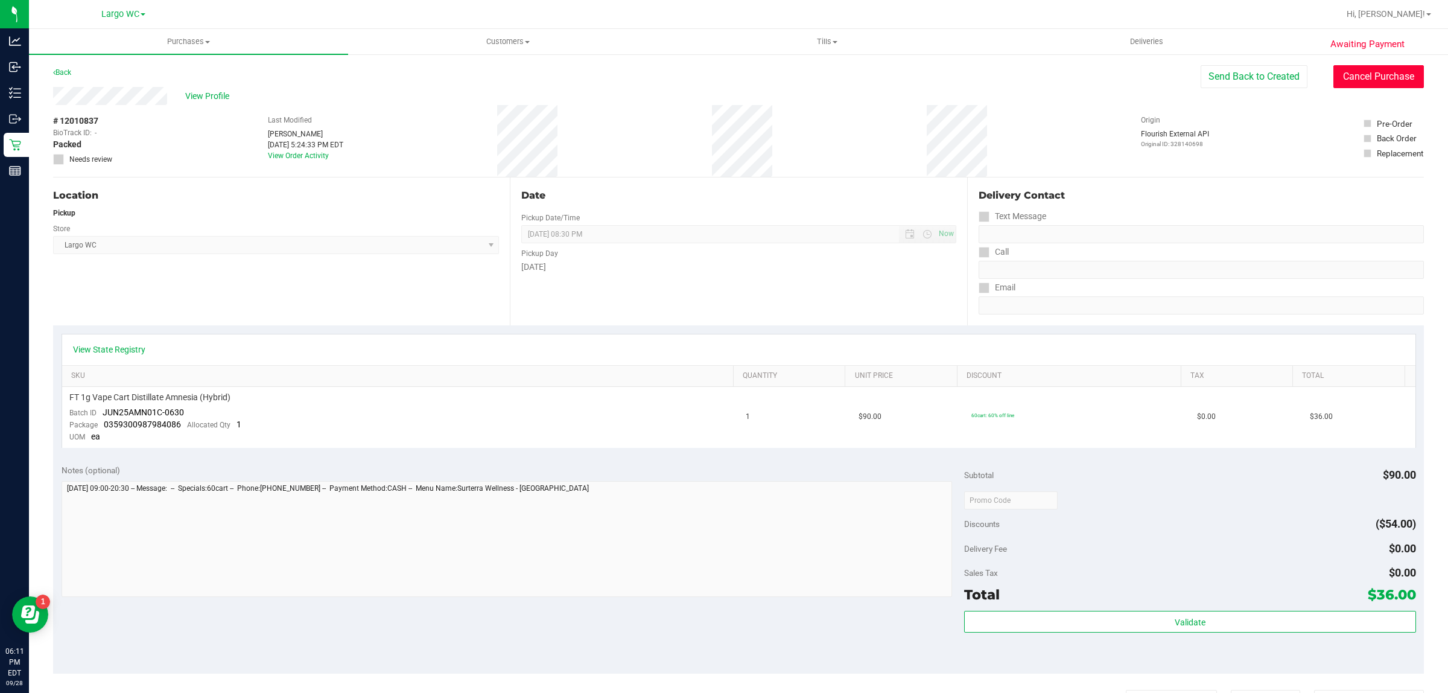
click at [1368, 76] on button "Cancel Purchase" at bounding box center [1379, 76] width 91 height 23
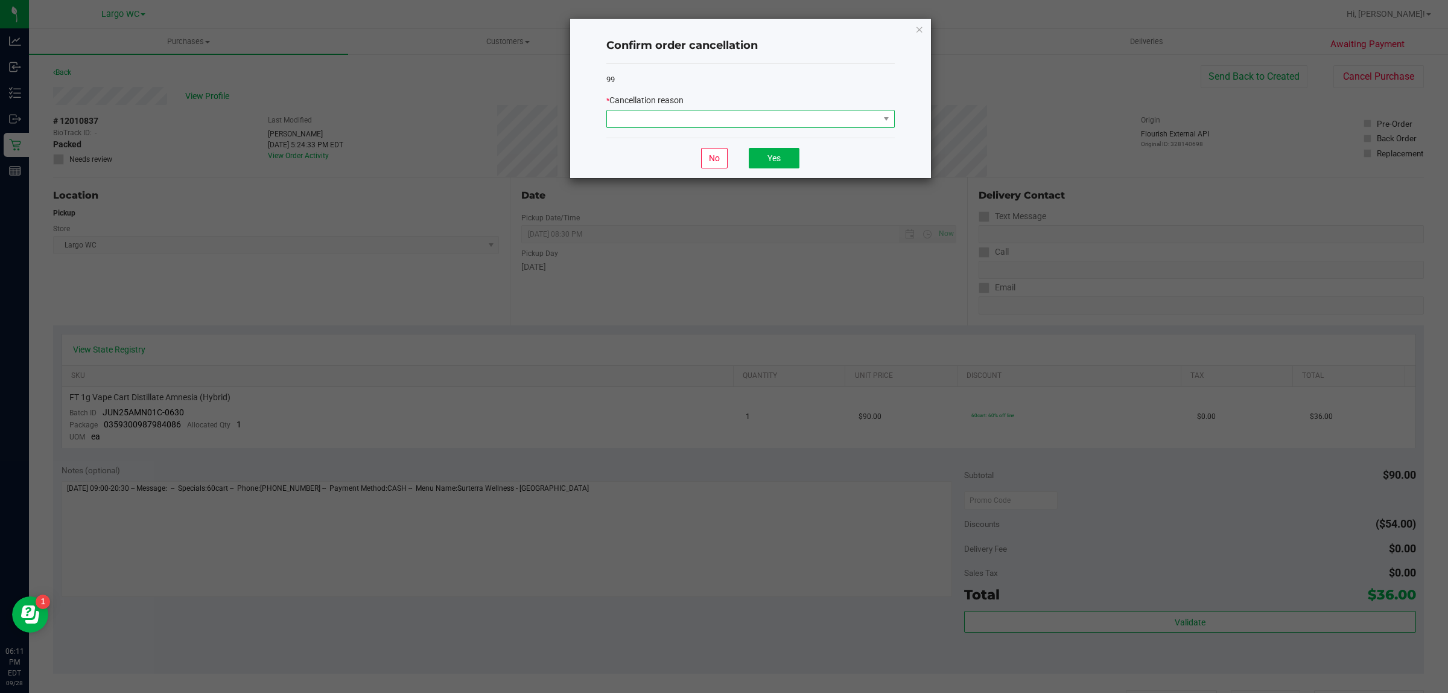
click at [812, 122] on span at bounding box center [743, 118] width 272 height 17
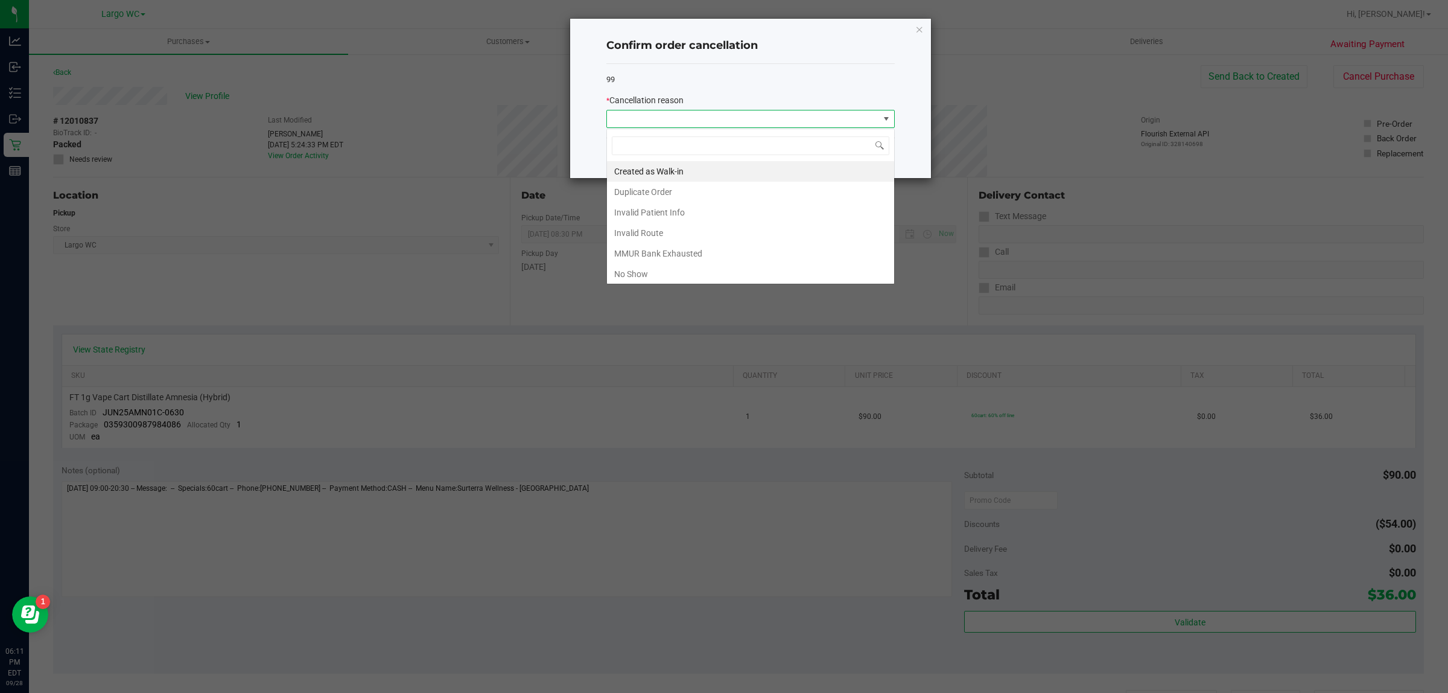
scroll to position [19, 288]
click at [708, 278] on li "No Show" at bounding box center [750, 274] width 287 height 21
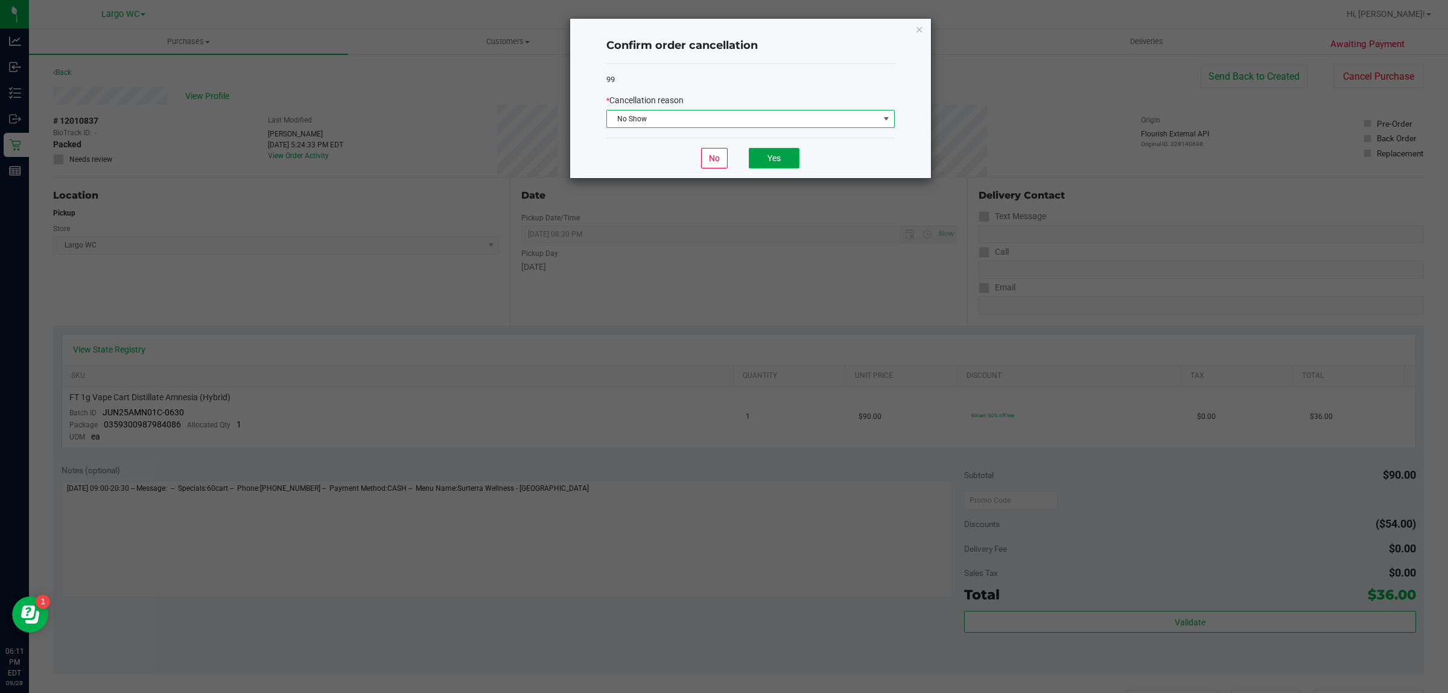
click at [774, 158] on button "Yes" at bounding box center [774, 158] width 51 height 21
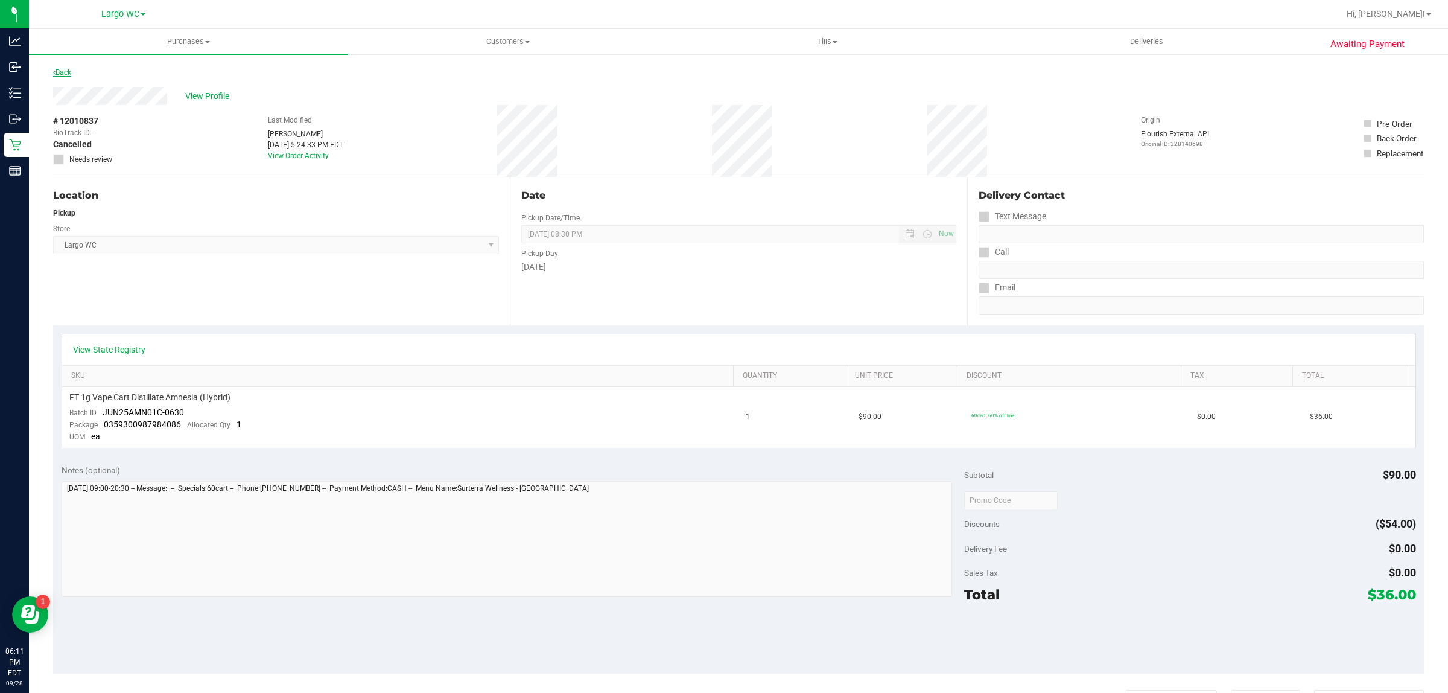
click at [65, 73] on link "Back" at bounding box center [62, 72] width 18 height 8
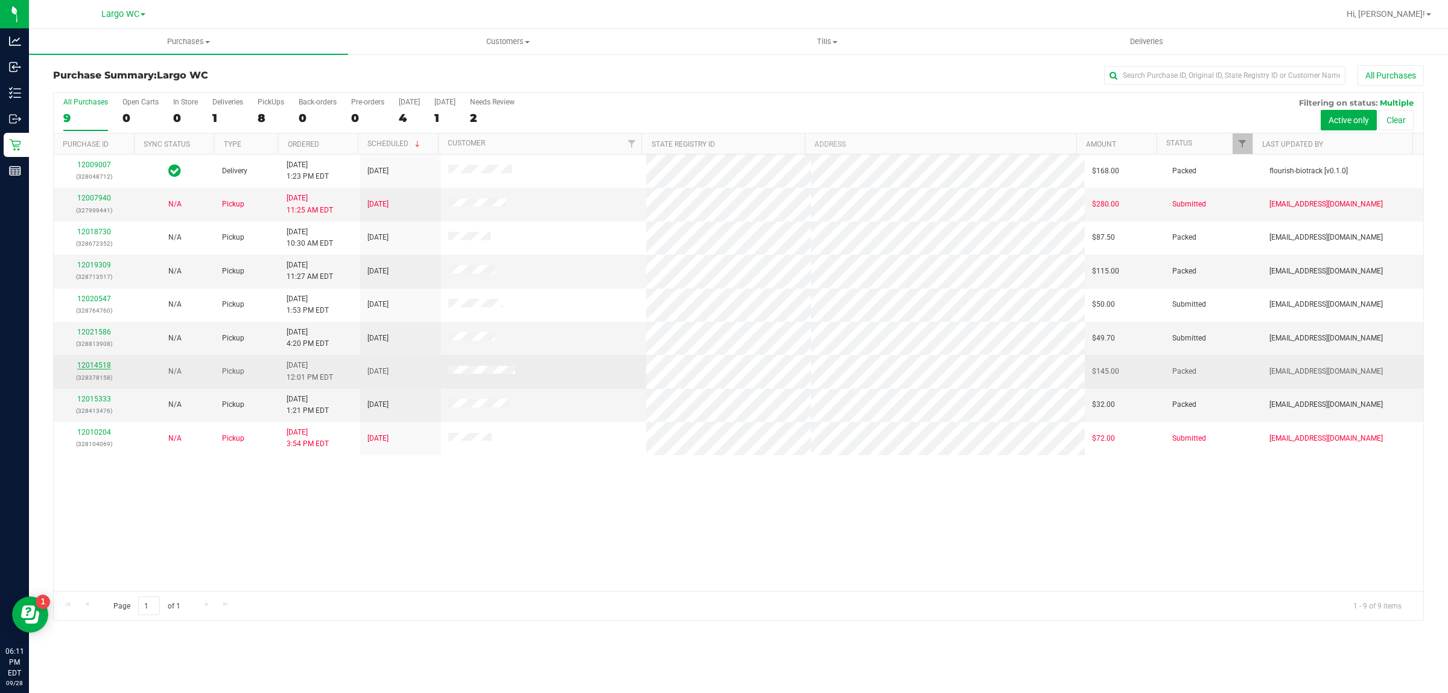
click at [84, 367] on link "12014518" at bounding box center [94, 365] width 34 height 8
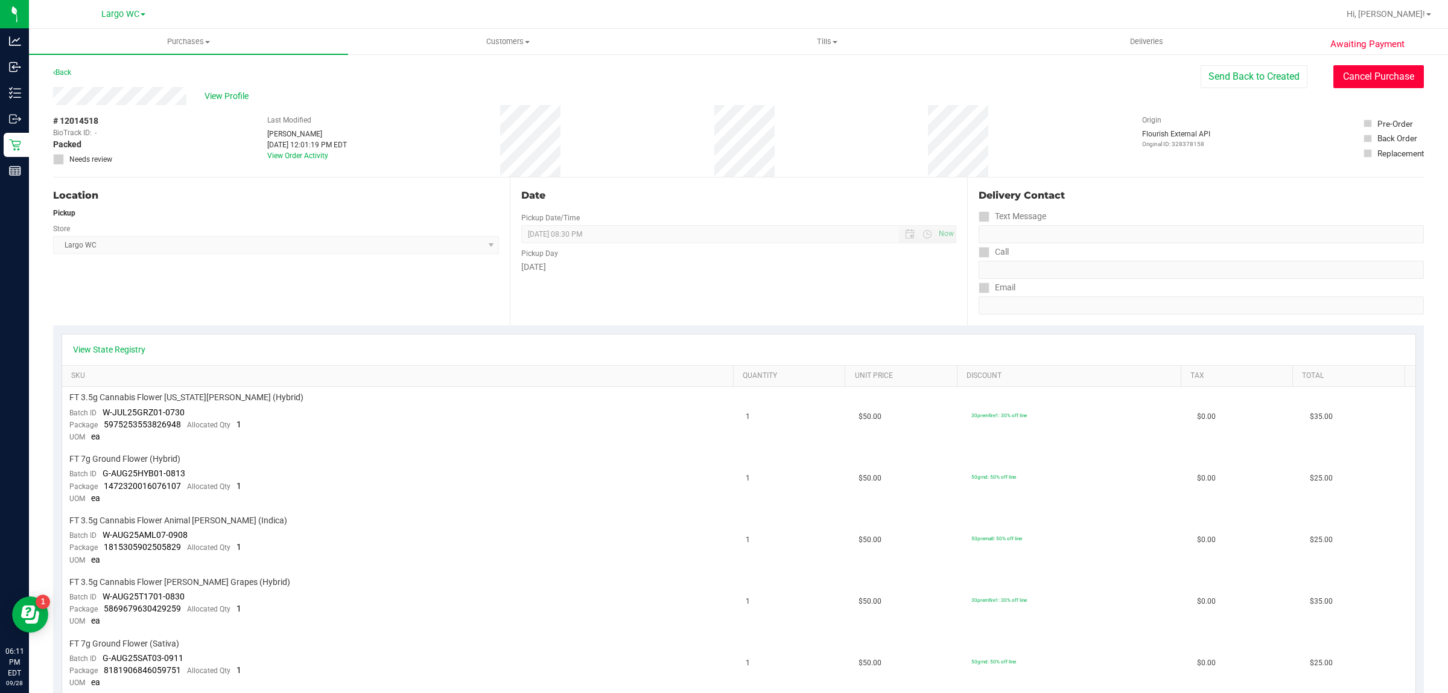
click at [1375, 83] on button "Cancel Purchase" at bounding box center [1379, 76] width 91 height 23
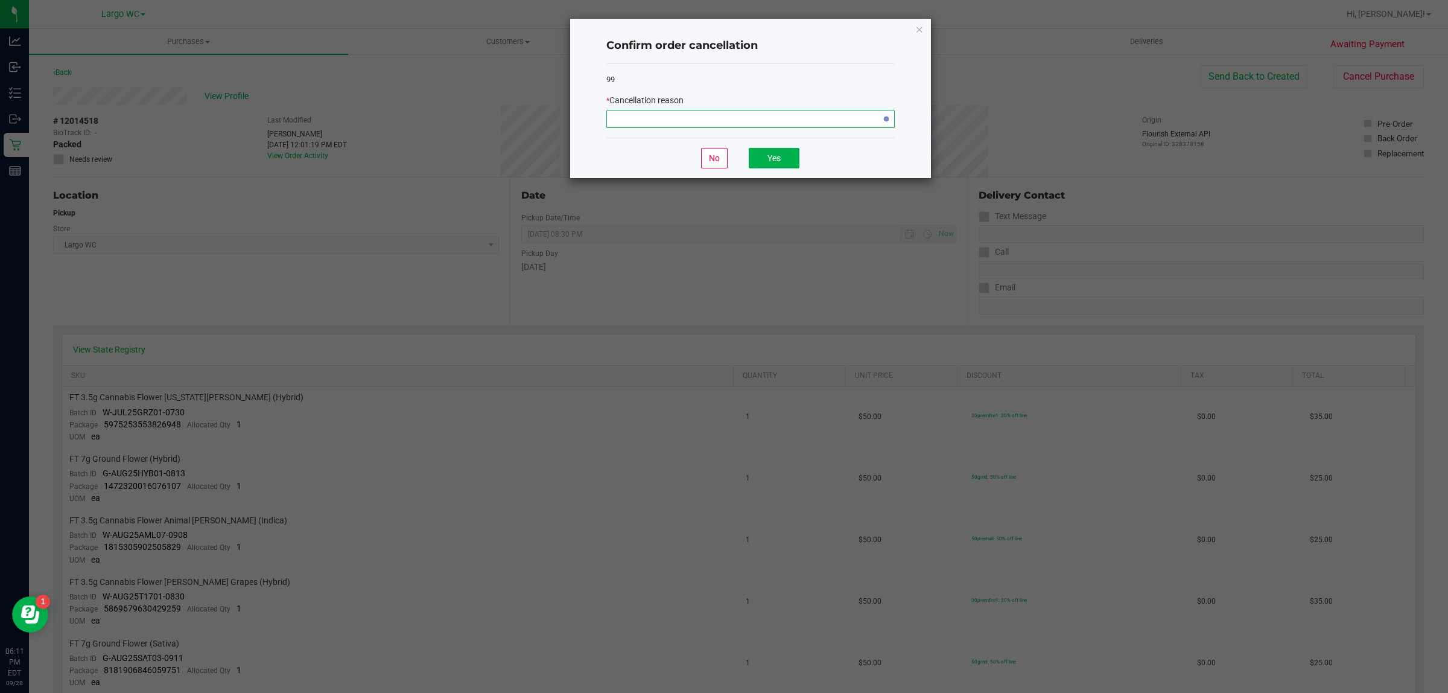
click at [833, 125] on span "NO DATA FOUND" at bounding box center [743, 118] width 272 height 17
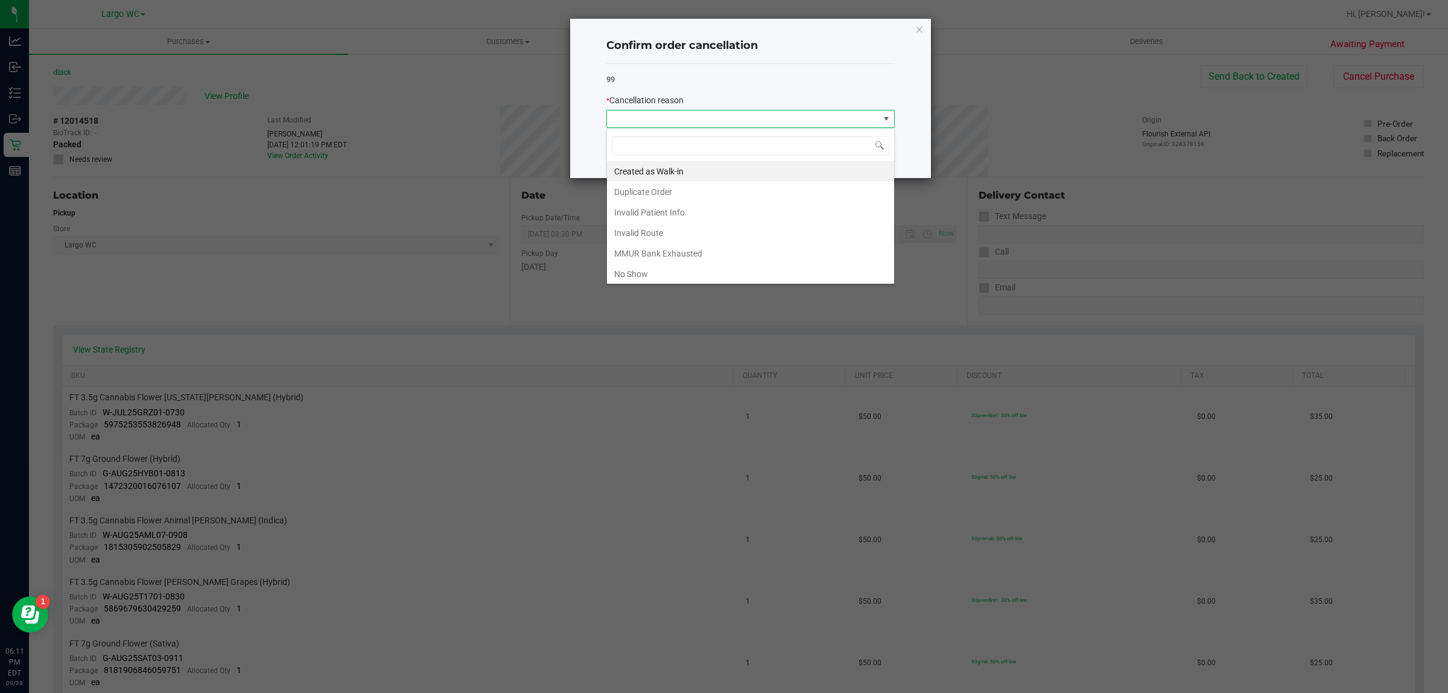
scroll to position [19, 288]
click at [677, 282] on div "Created as Walk-in Duplicate Order Invalid Patient Info Invalid Route MMUR Bank…" at bounding box center [751, 207] width 288 height 156
click at [671, 273] on li "No Show" at bounding box center [750, 274] width 287 height 21
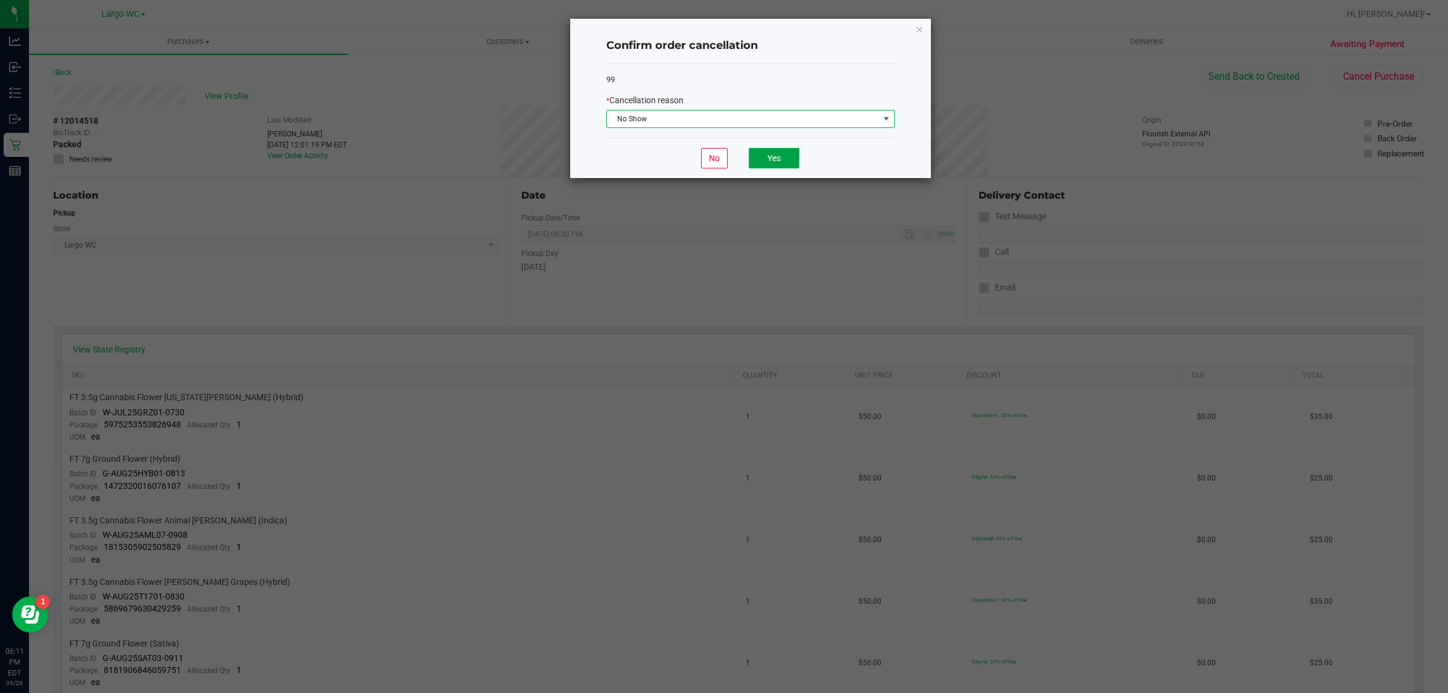
click at [776, 161] on button "Yes" at bounding box center [774, 158] width 51 height 21
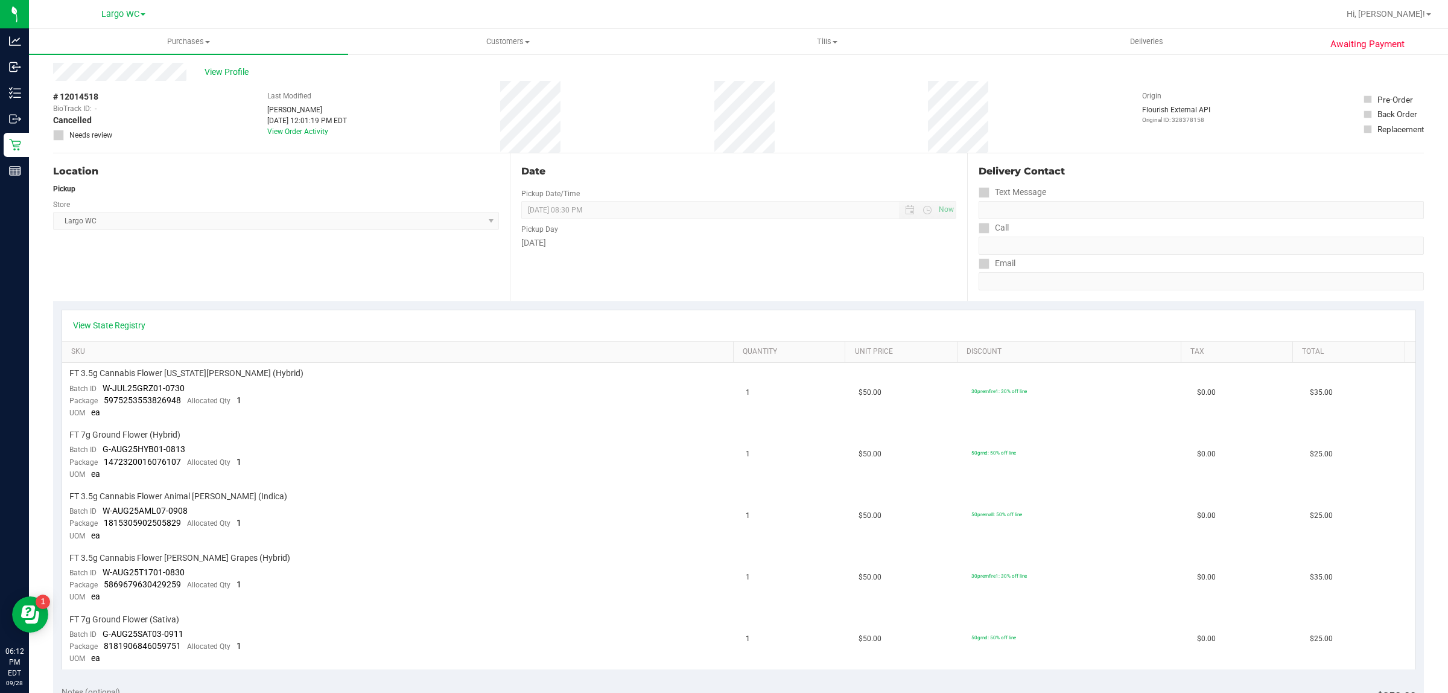
scroll to position [0, 0]
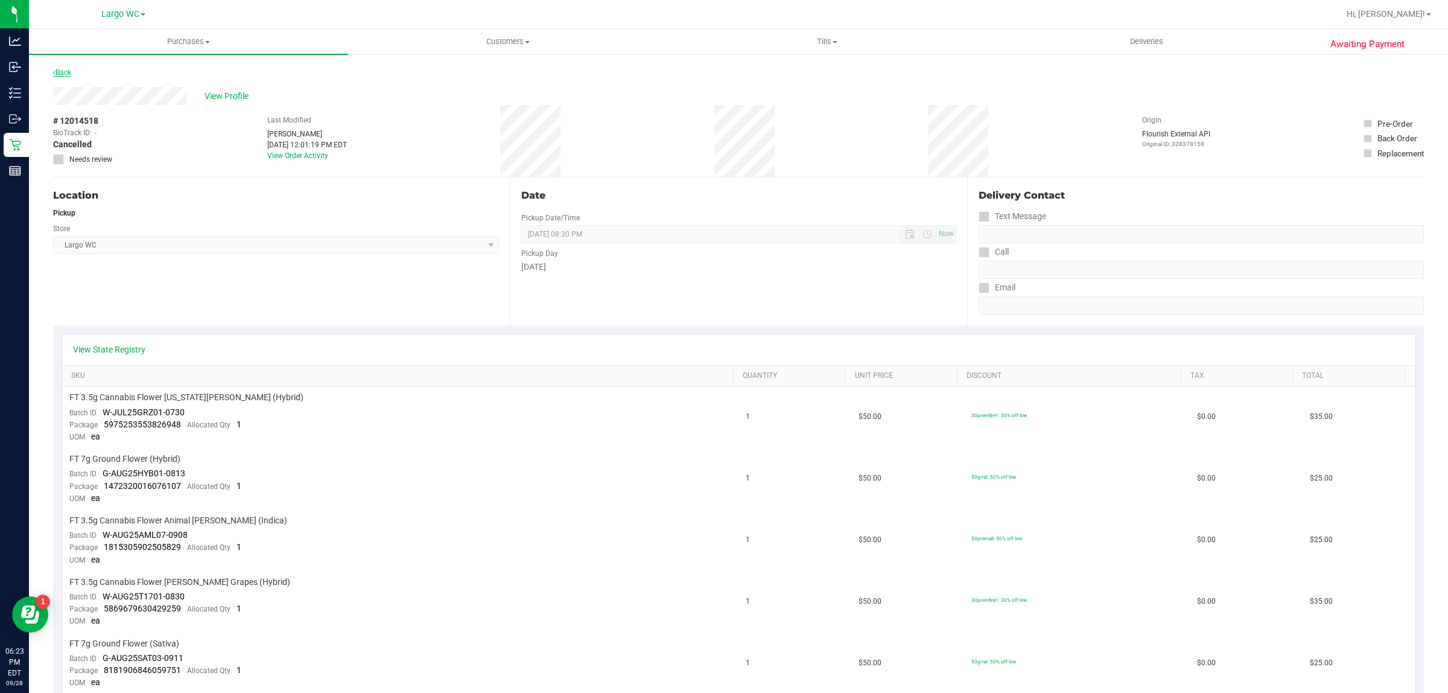
click at [70, 73] on link "Back" at bounding box center [62, 72] width 18 height 8
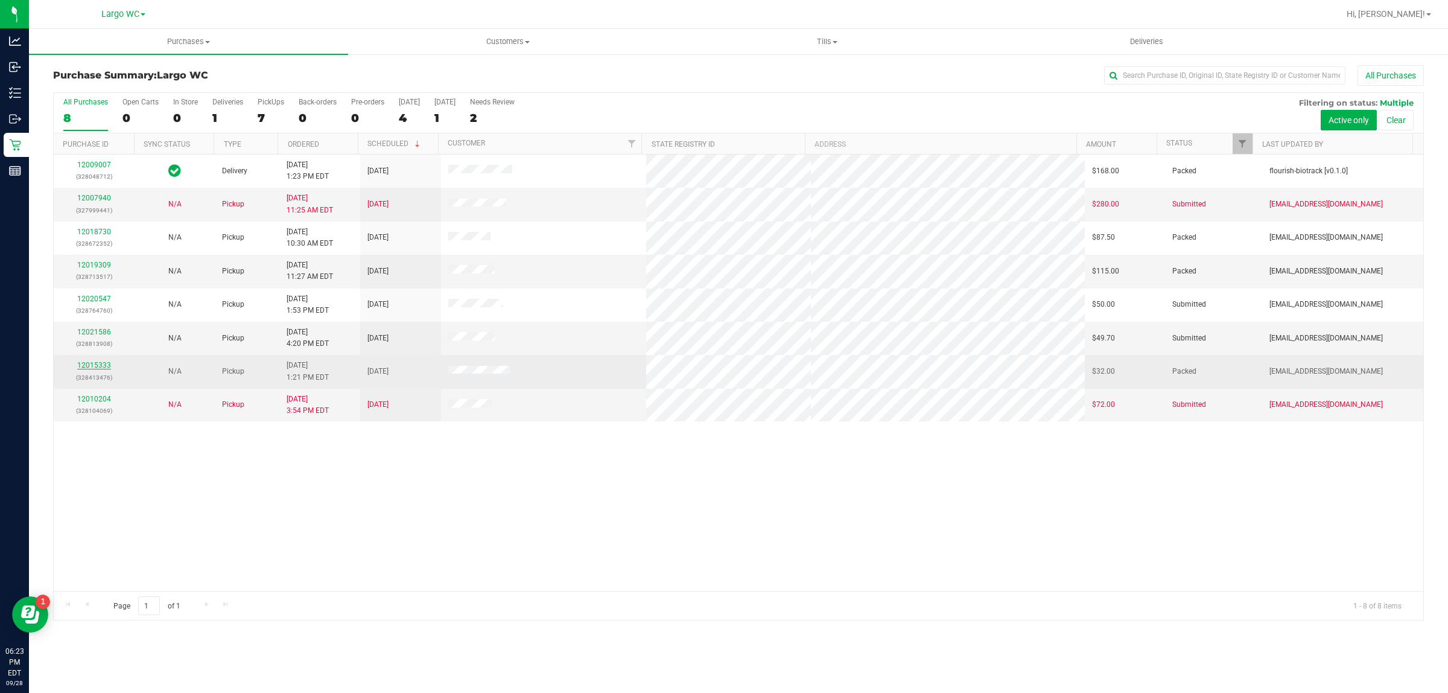
click at [83, 367] on link "12015333" at bounding box center [94, 365] width 34 height 8
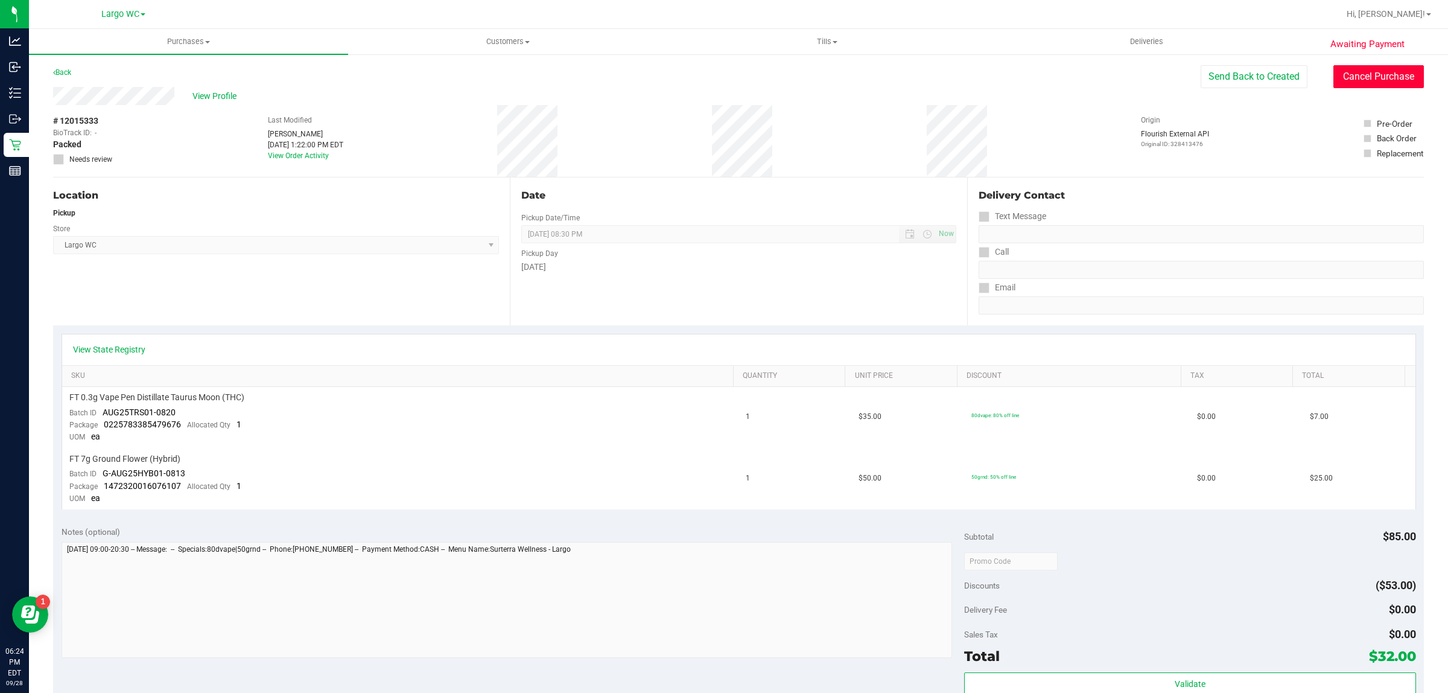
click at [1380, 78] on button "Cancel Purchase" at bounding box center [1379, 76] width 91 height 23
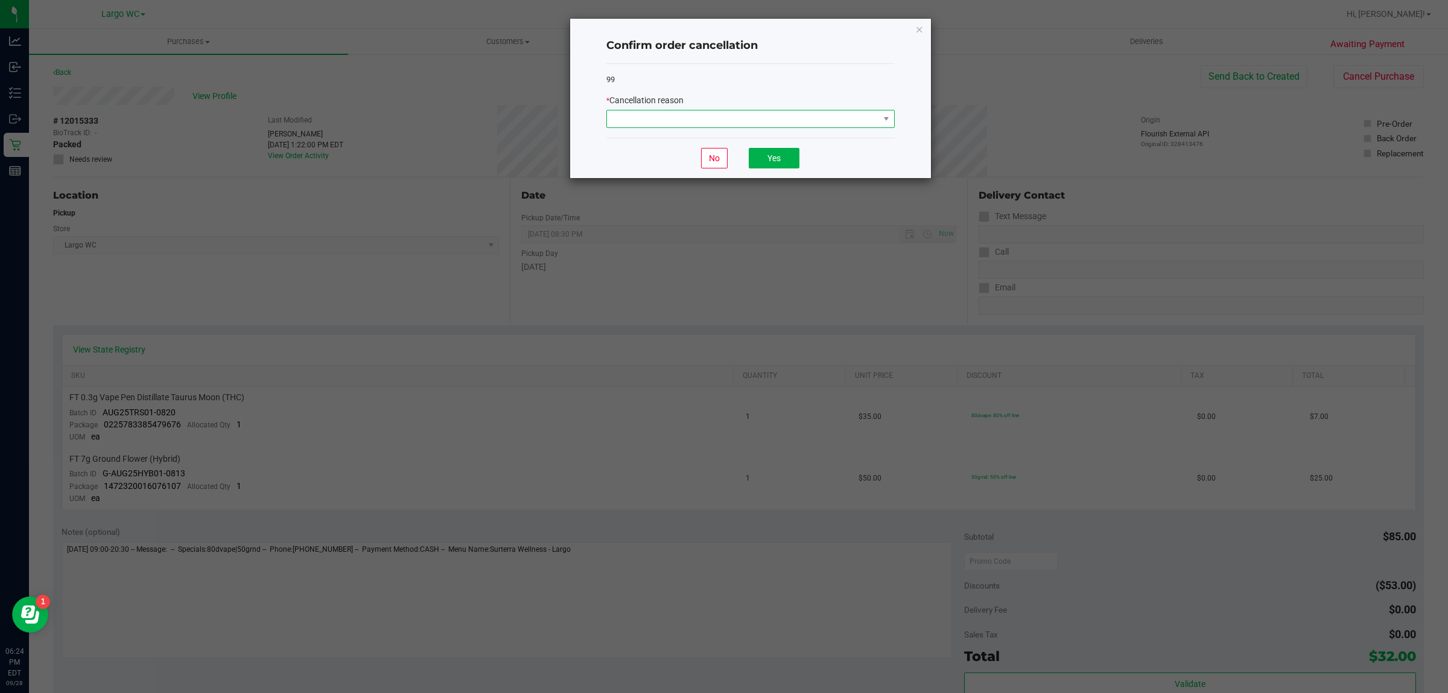
click at [849, 121] on span at bounding box center [743, 118] width 272 height 17
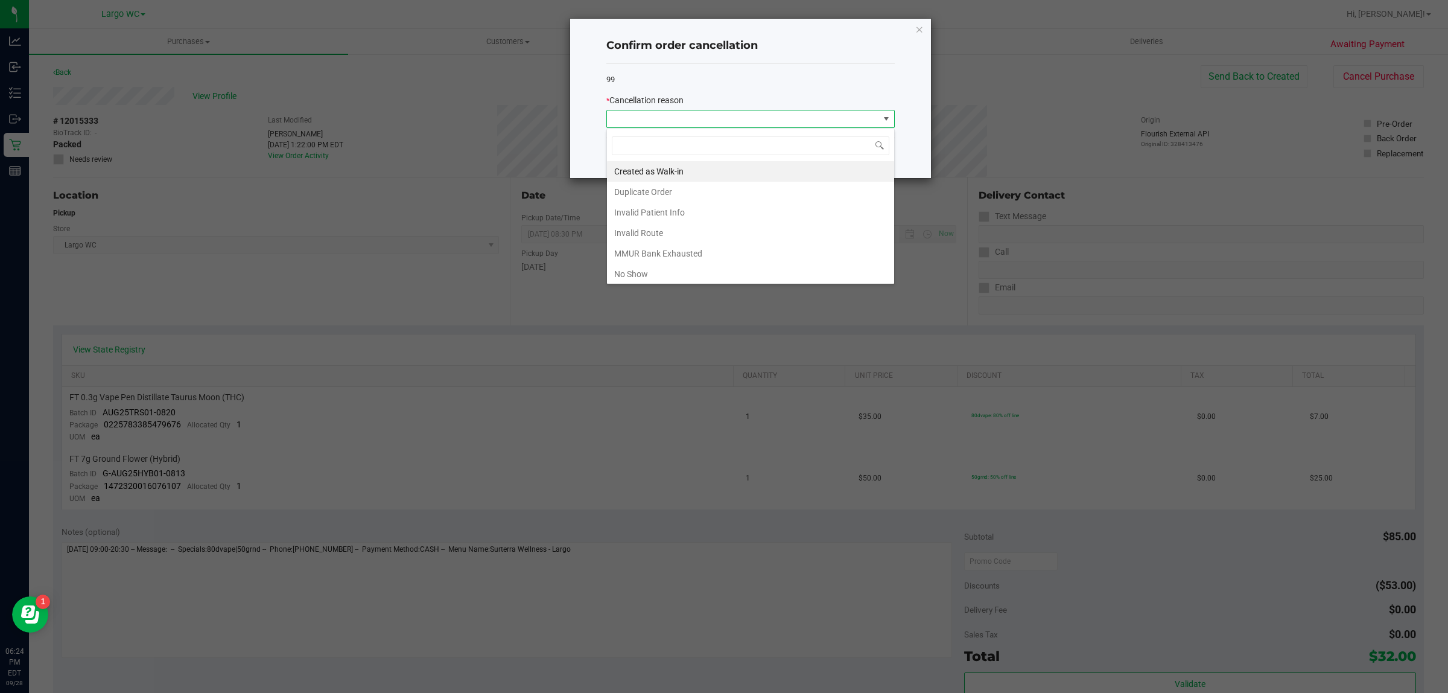
scroll to position [19, 288]
click at [655, 282] on div "Created as Walk-in Duplicate Order Invalid Patient Info Invalid Route MMUR Bank…" at bounding box center [751, 207] width 288 height 156
click at [655, 285] on ngb-modal-window "Confirm order cancellation 99 * Cancellation reason No Yes" at bounding box center [729, 346] width 1458 height 693
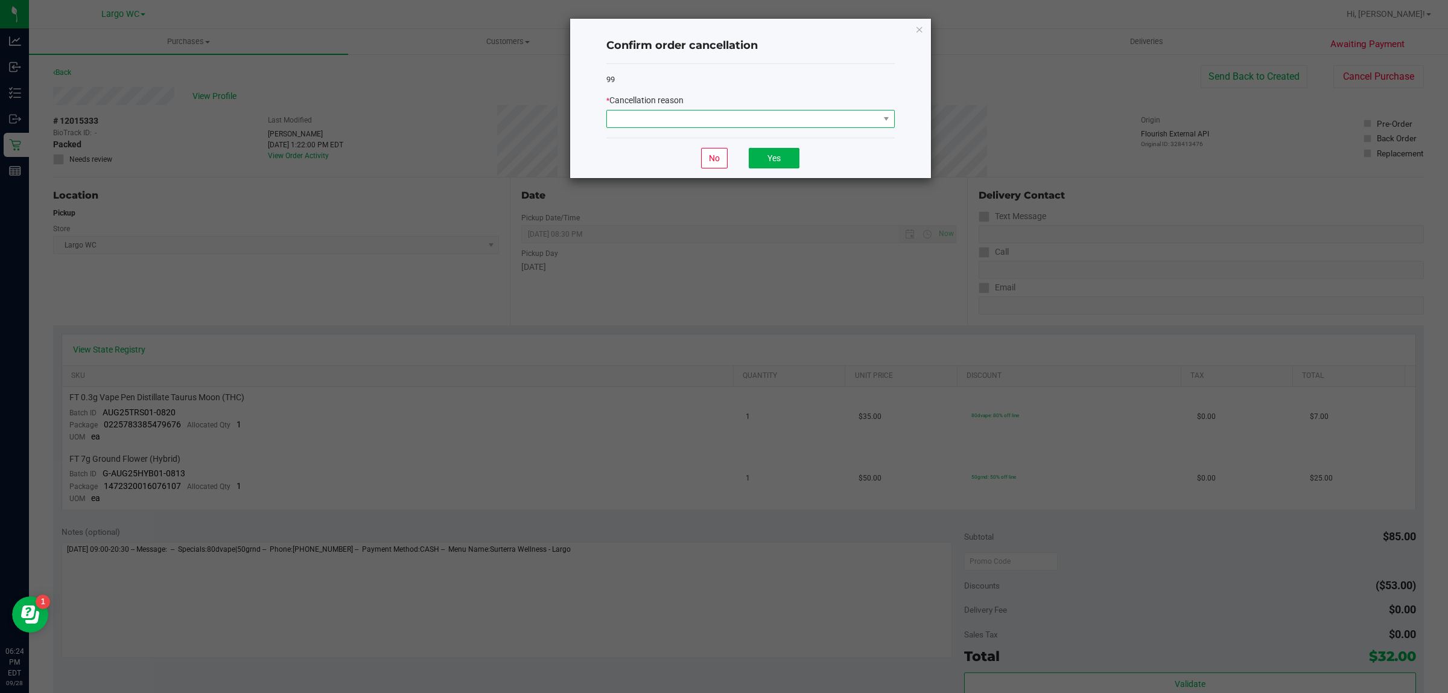
click at [803, 120] on span at bounding box center [743, 118] width 272 height 17
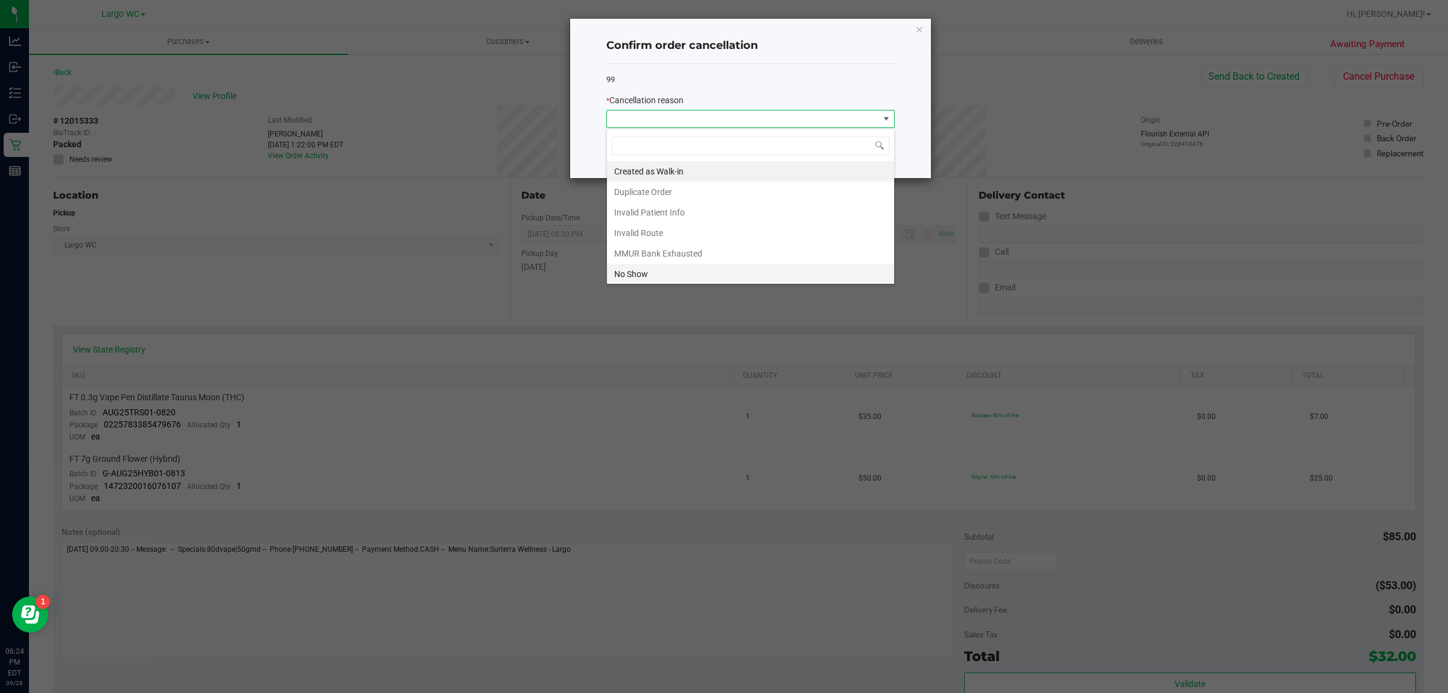
click at [655, 267] on li "No Show" at bounding box center [750, 274] width 287 height 21
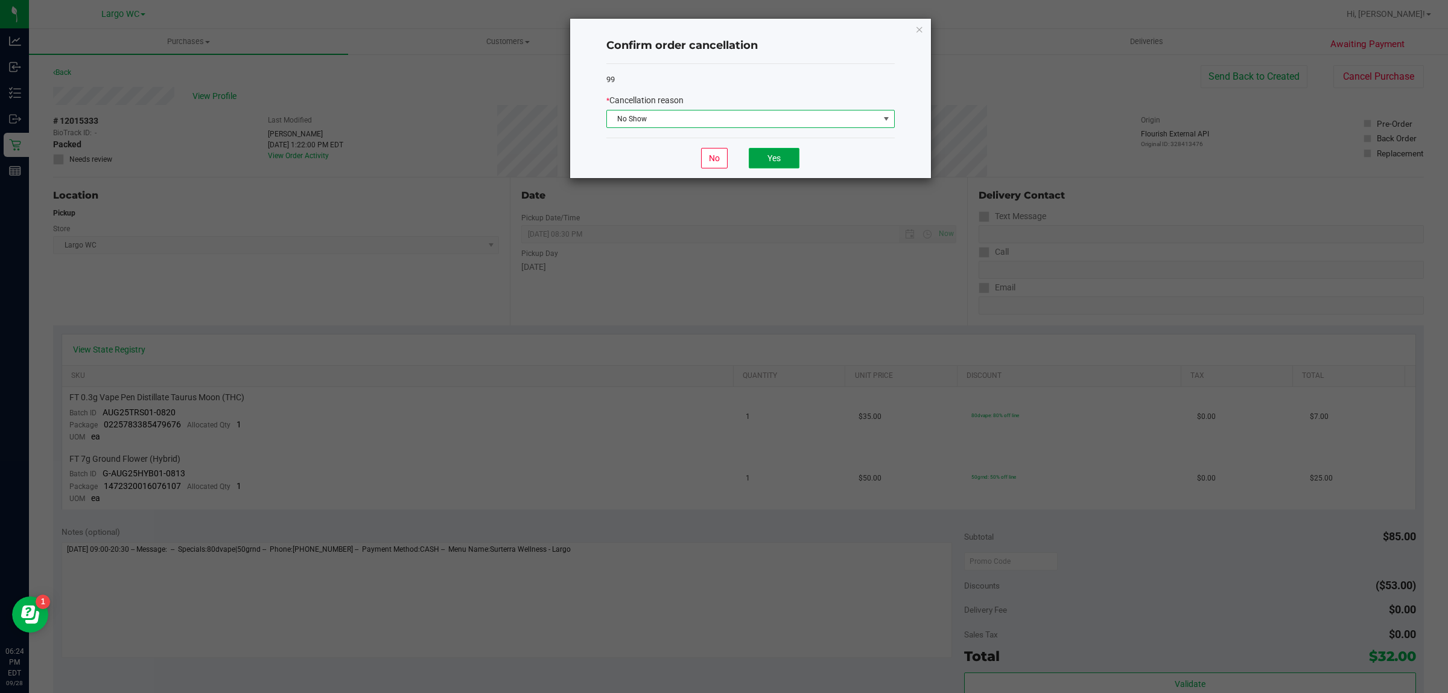
click at [777, 161] on button "Yes" at bounding box center [774, 158] width 51 height 21
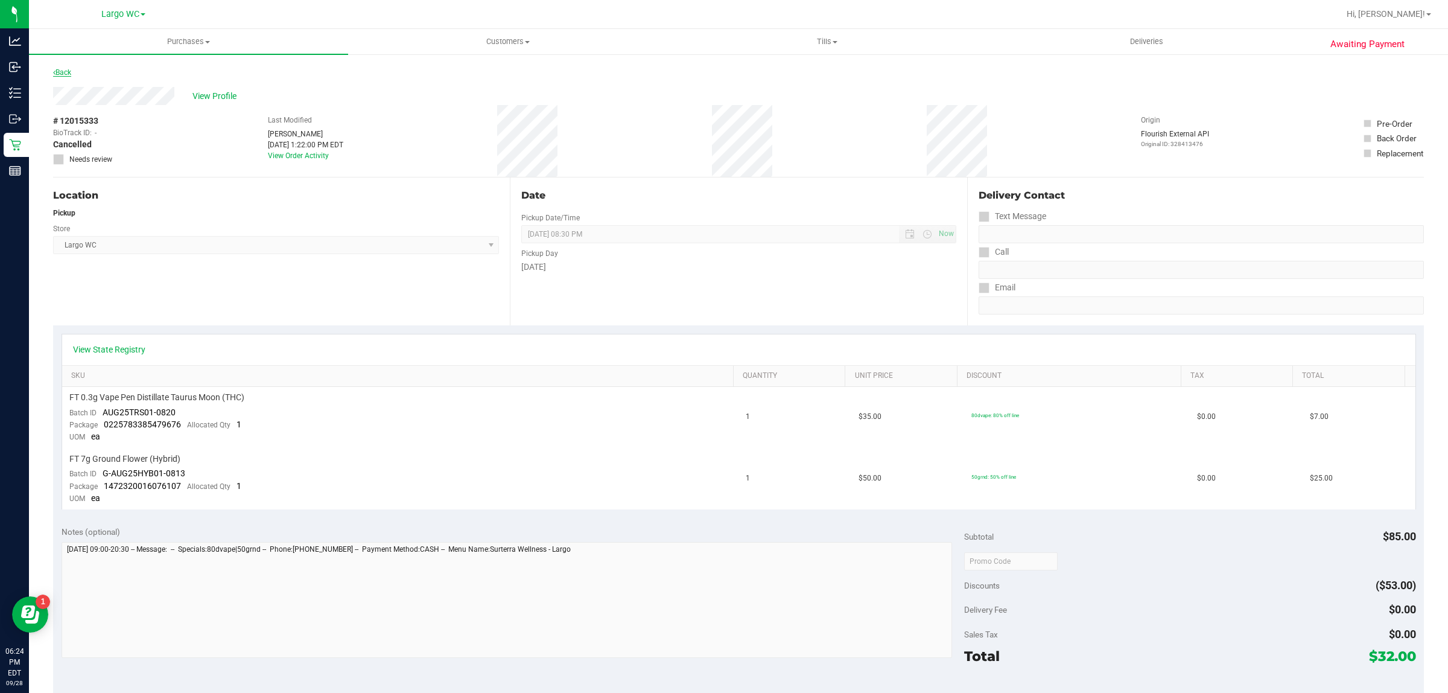
click at [64, 72] on link "Back" at bounding box center [62, 72] width 18 height 8
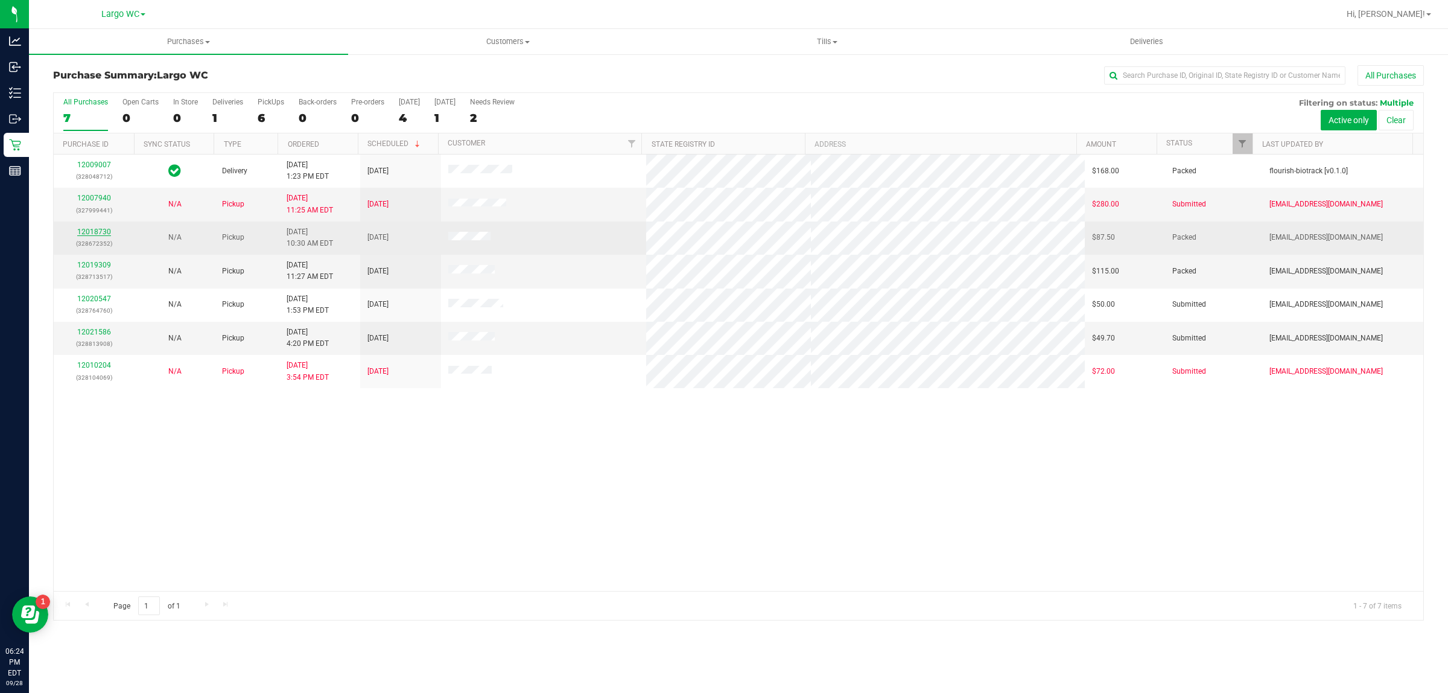
click at [91, 233] on link "12018730" at bounding box center [94, 232] width 34 height 8
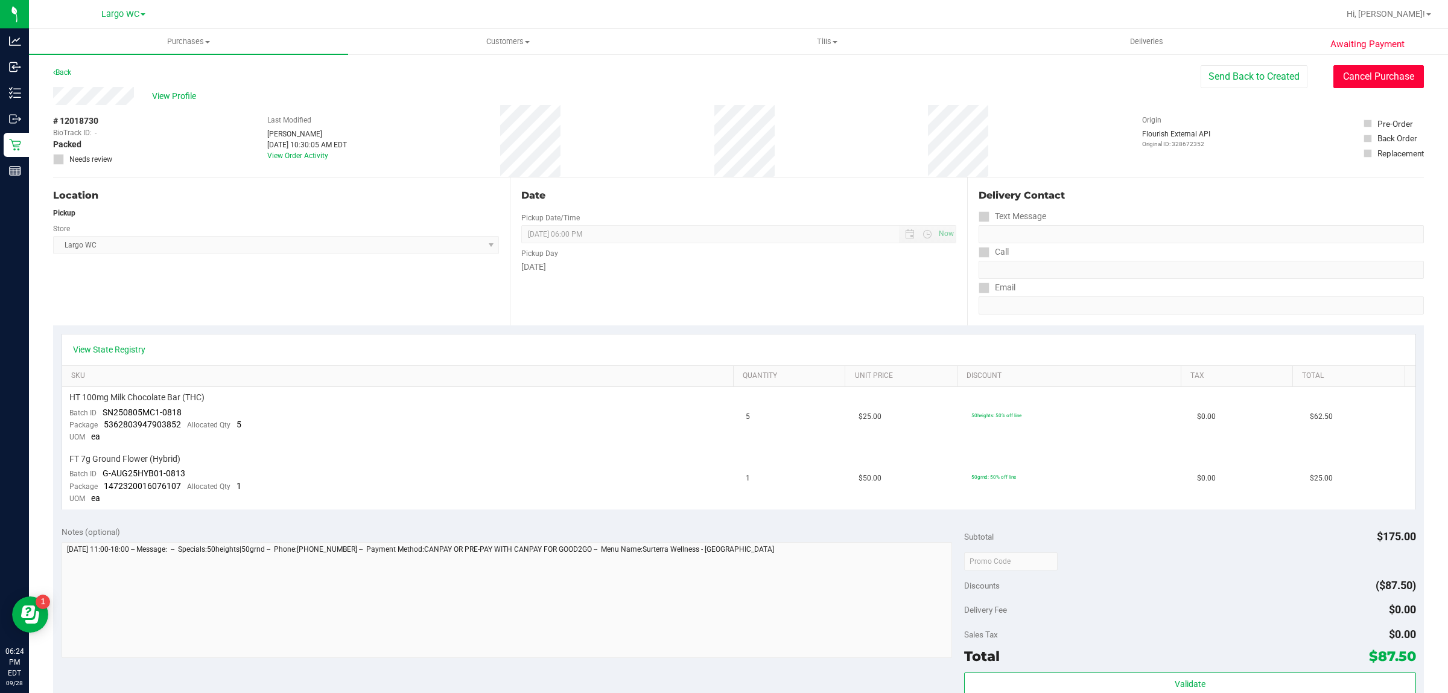
click at [1366, 74] on button "Cancel Purchase" at bounding box center [1379, 76] width 91 height 23
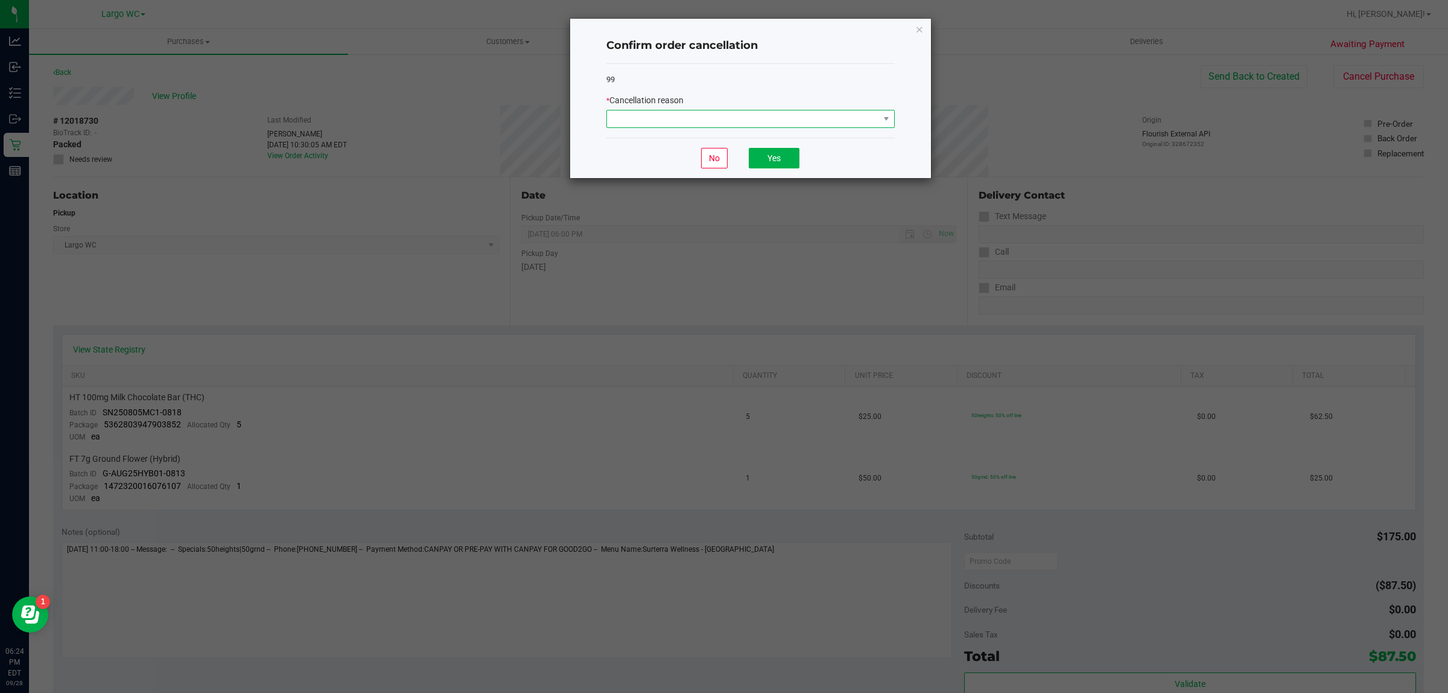
click at [858, 122] on span at bounding box center [743, 118] width 272 height 17
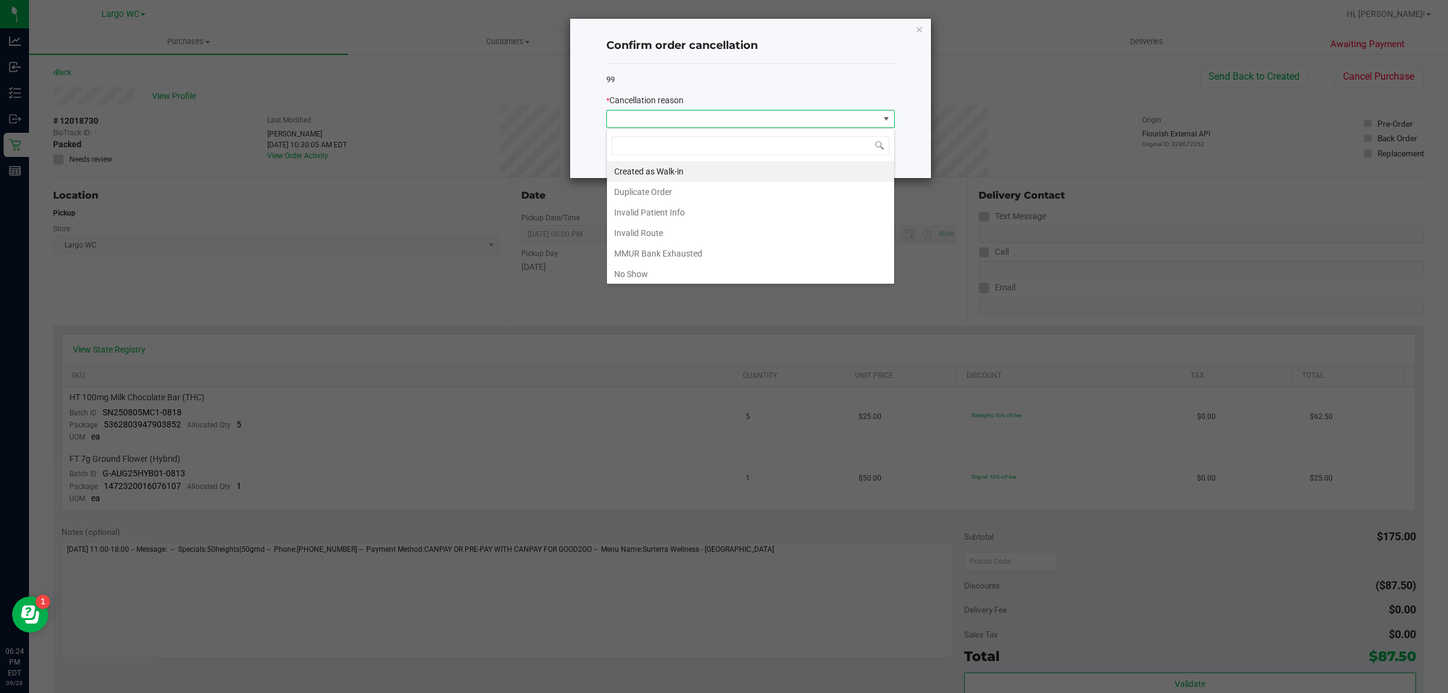
scroll to position [19, 288]
click at [692, 270] on li "No Show" at bounding box center [750, 274] width 287 height 21
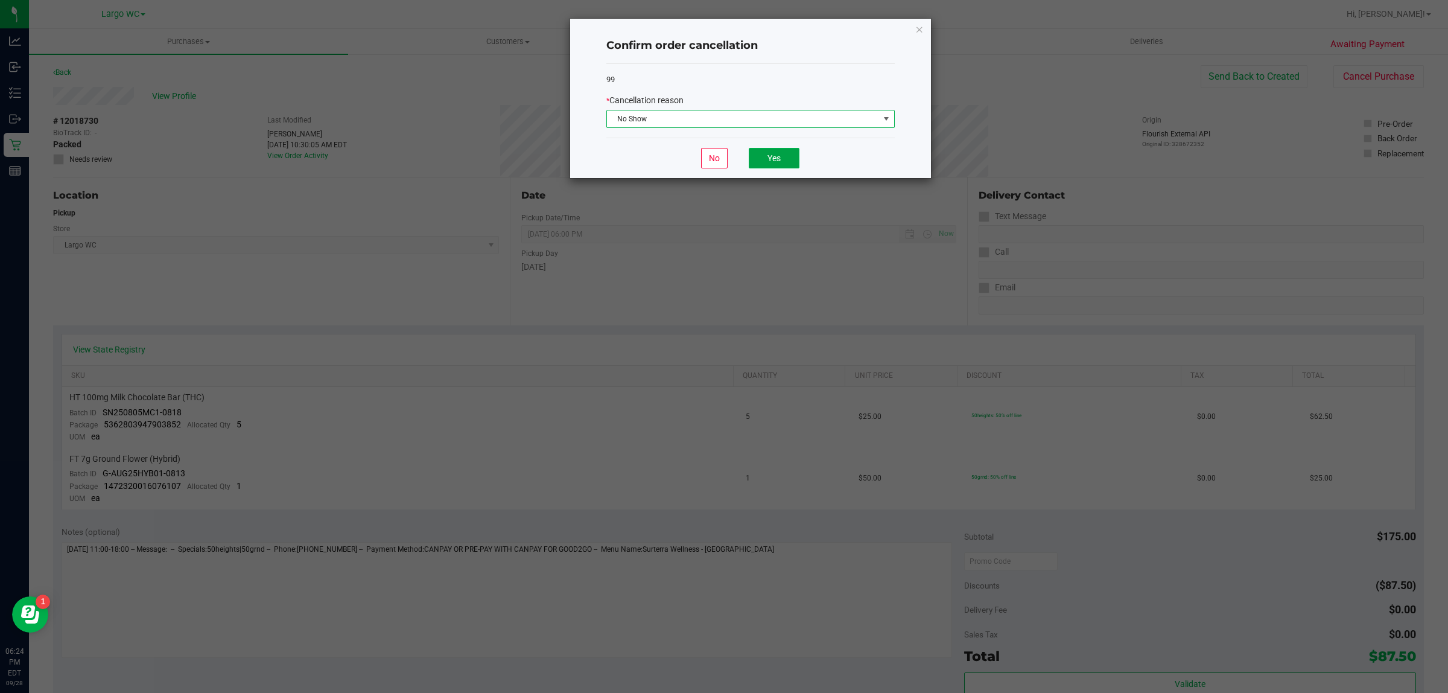
click at [782, 158] on button "Yes" at bounding box center [774, 158] width 51 height 21
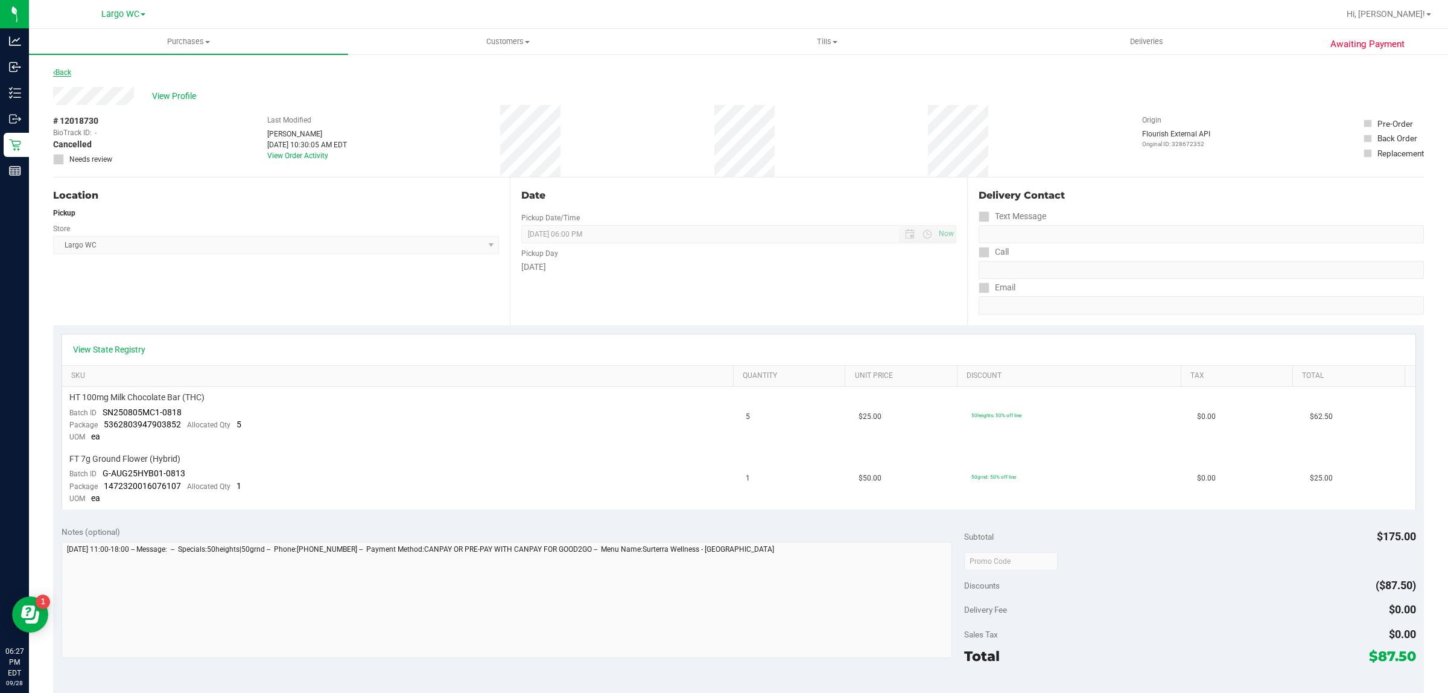
click at [69, 74] on link "Back" at bounding box center [62, 72] width 18 height 8
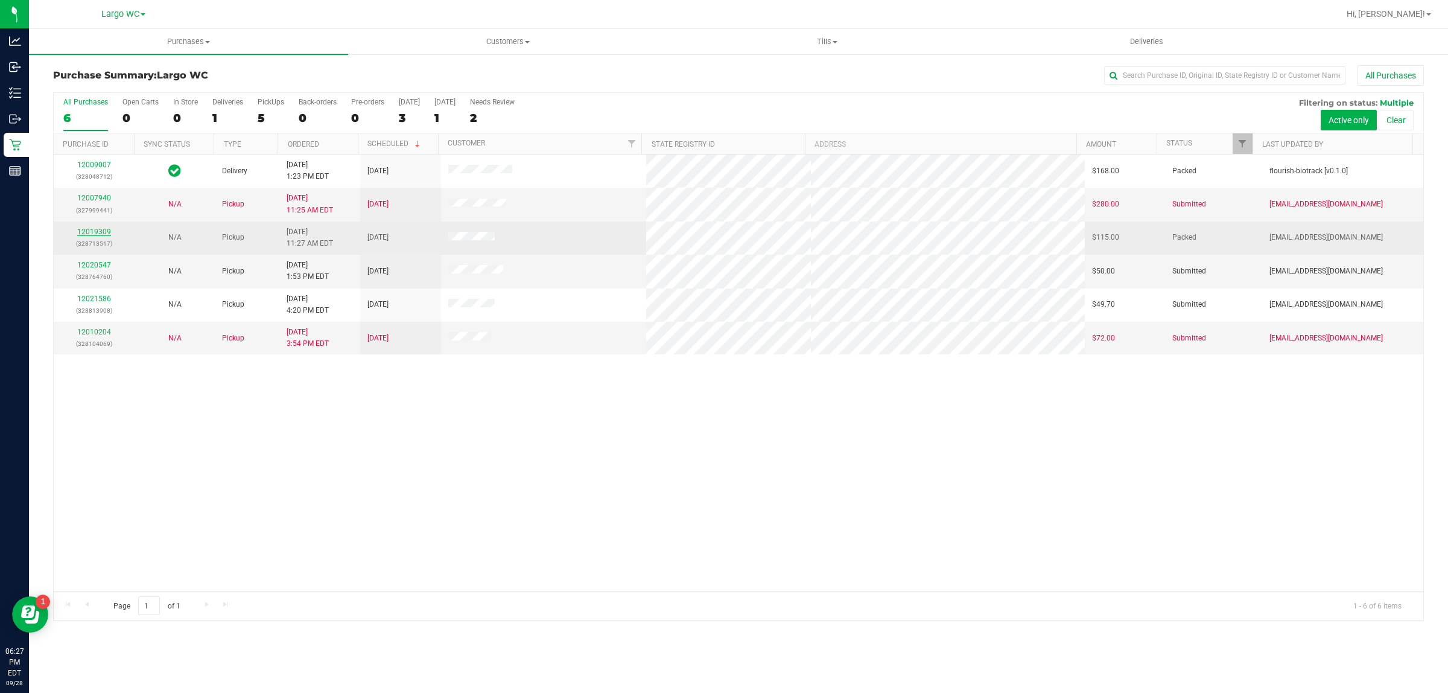
click at [100, 233] on link "12019309" at bounding box center [94, 232] width 34 height 8
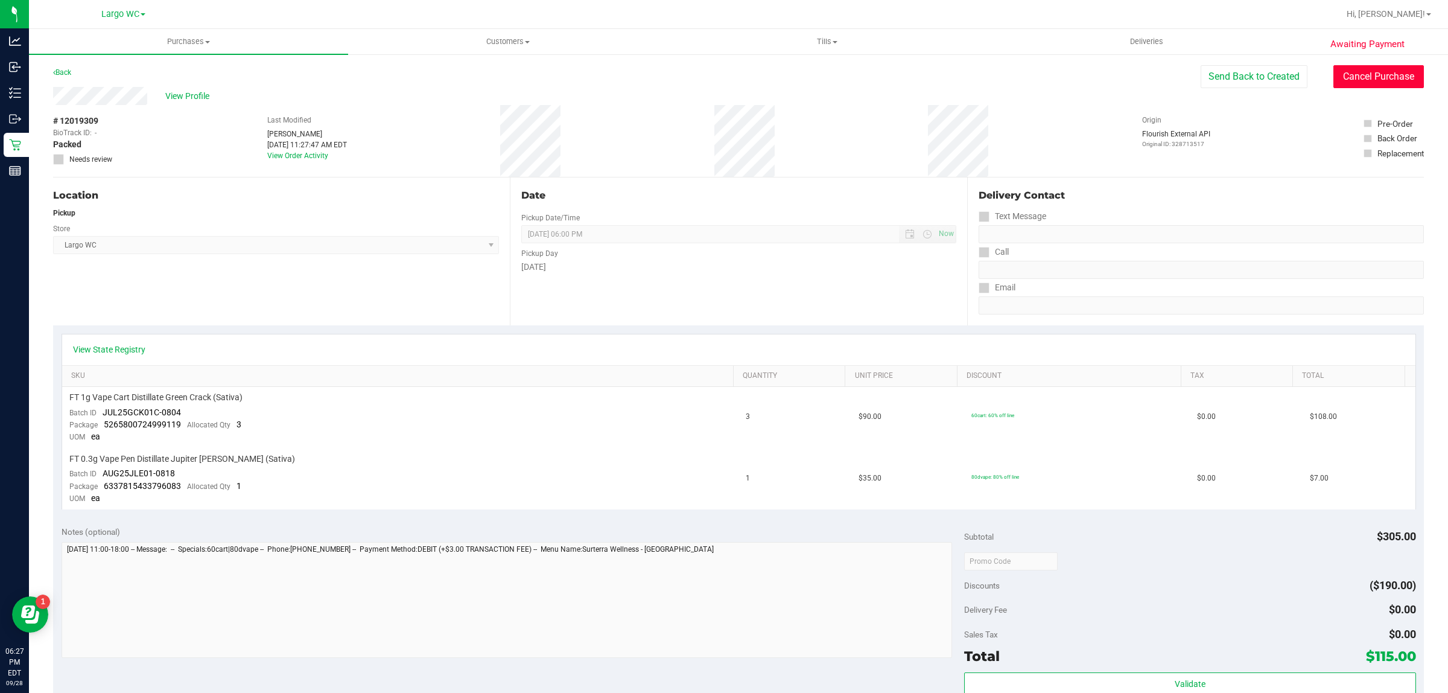
click at [1383, 71] on button "Cancel Purchase" at bounding box center [1379, 76] width 91 height 23
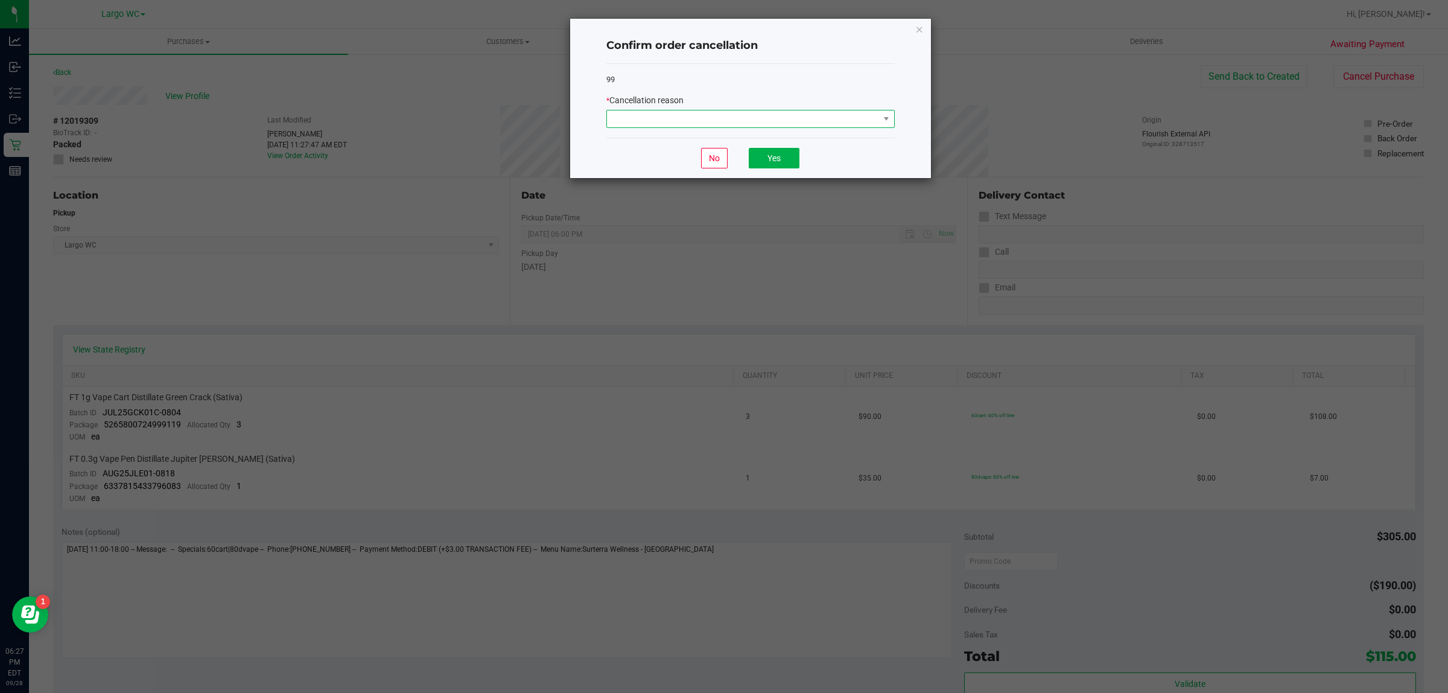
click at [832, 124] on span at bounding box center [743, 118] width 272 height 17
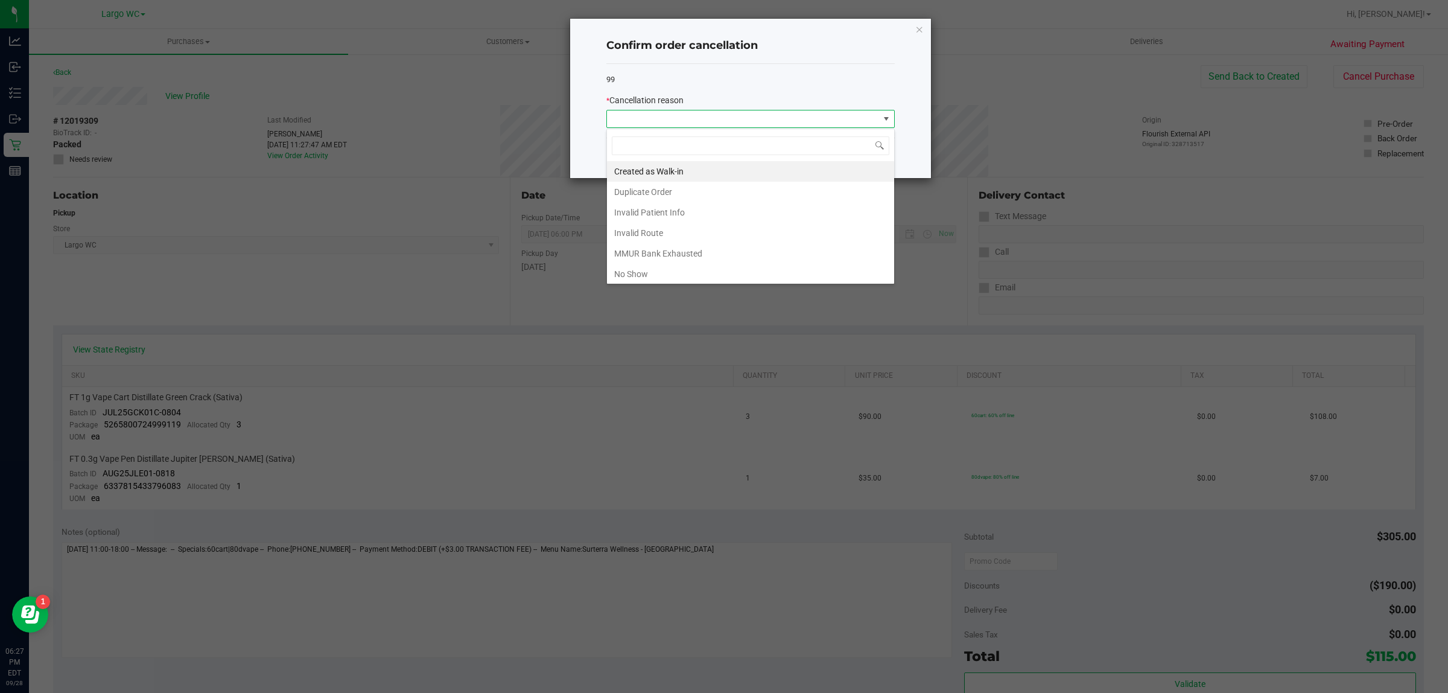
scroll to position [19, 288]
click at [698, 282] on div "Created as Walk-in Duplicate Order Invalid Patient Info Invalid Route MMUR Bank…" at bounding box center [751, 207] width 288 height 156
click at [689, 278] on li "No Show" at bounding box center [750, 274] width 287 height 21
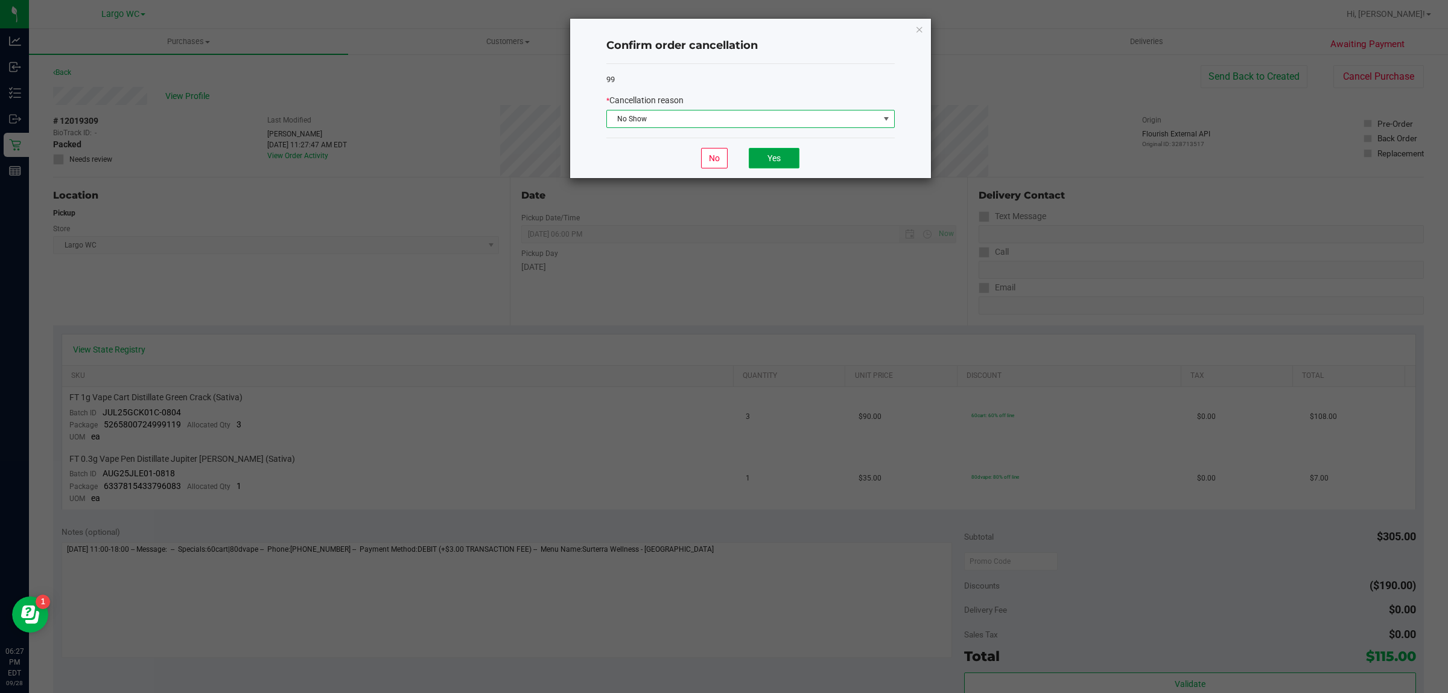
click at [779, 158] on button "Yes" at bounding box center [774, 158] width 51 height 21
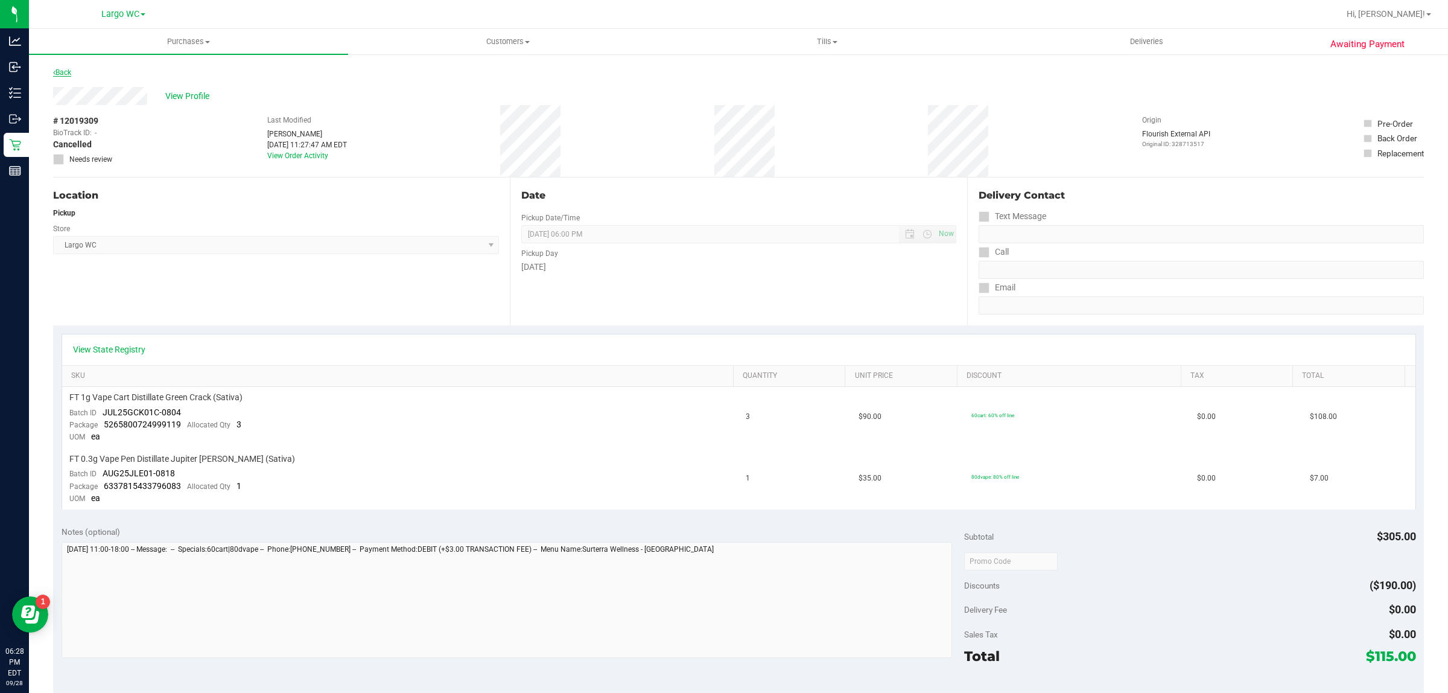
click at [54, 72] on icon at bounding box center [54, 72] width 2 height 7
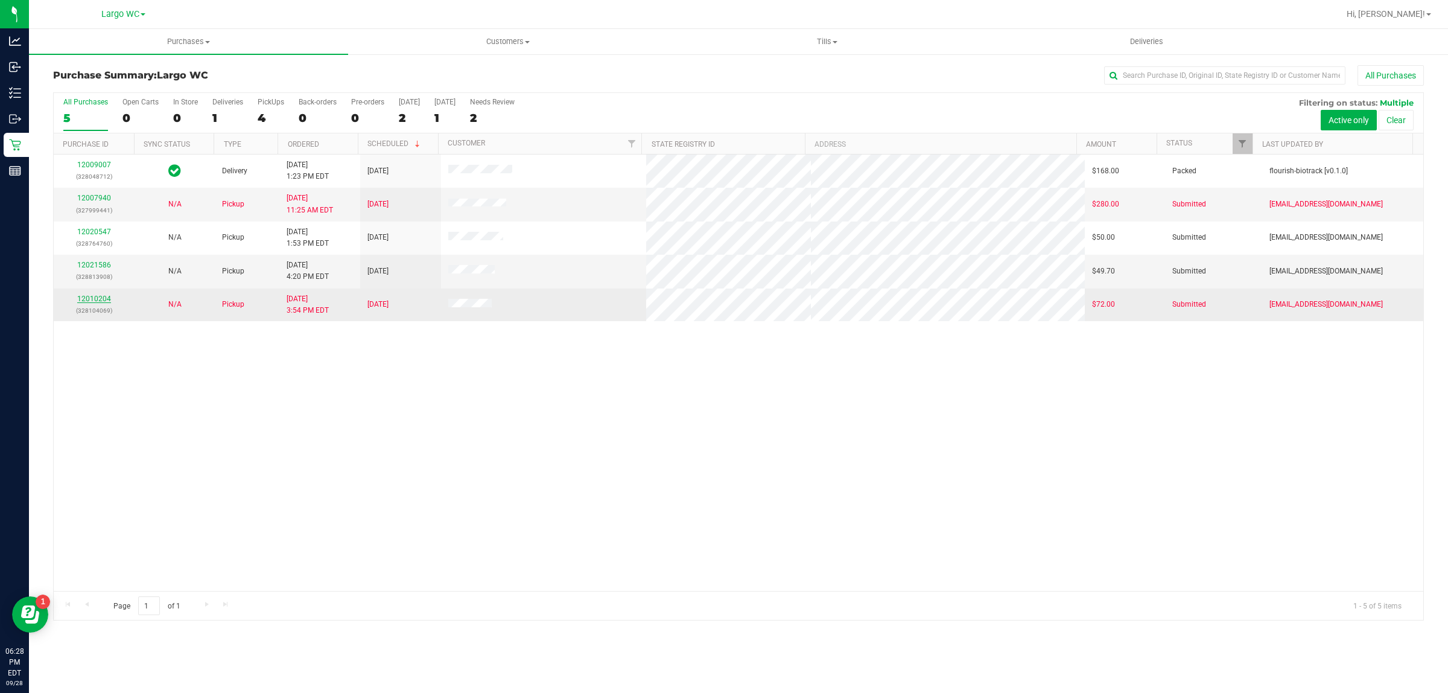
click at [92, 301] on link "12010204" at bounding box center [94, 299] width 34 height 8
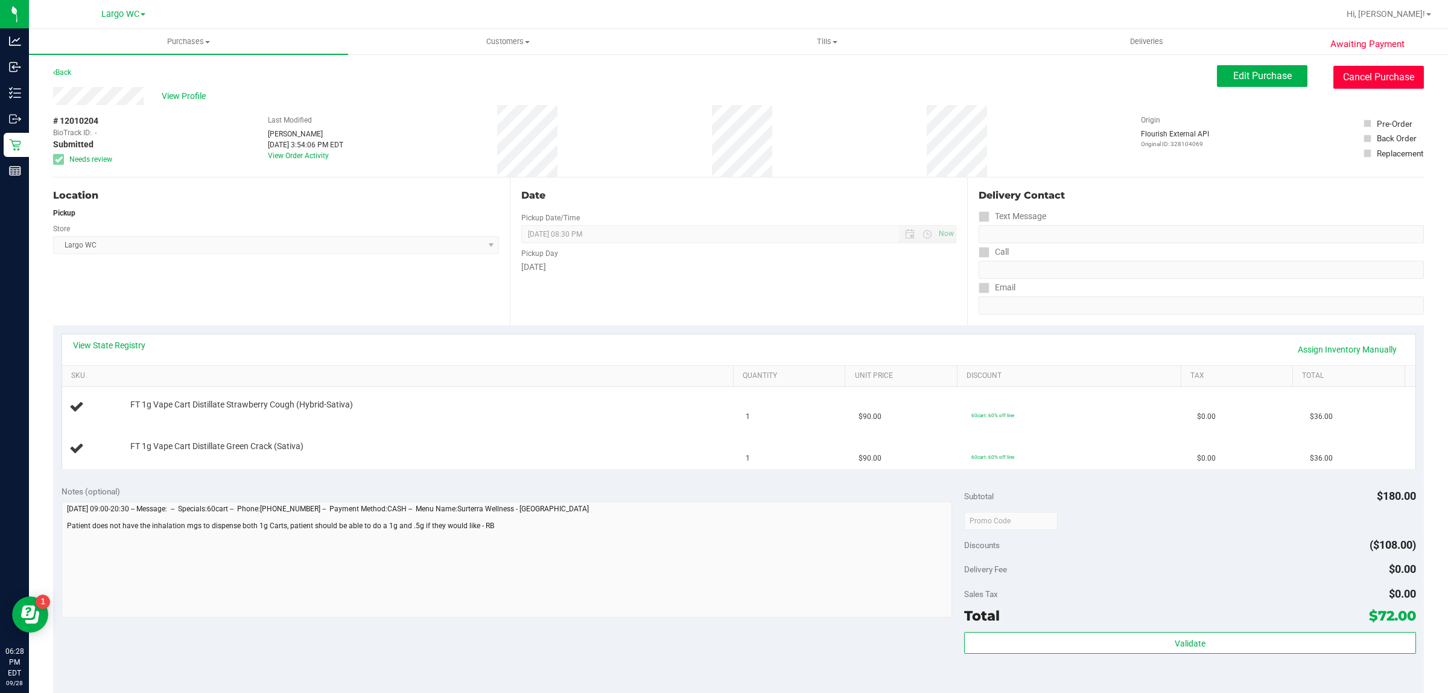
click at [1377, 73] on button "Cancel Purchase" at bounding box center [1379, 77] width 91 height 23
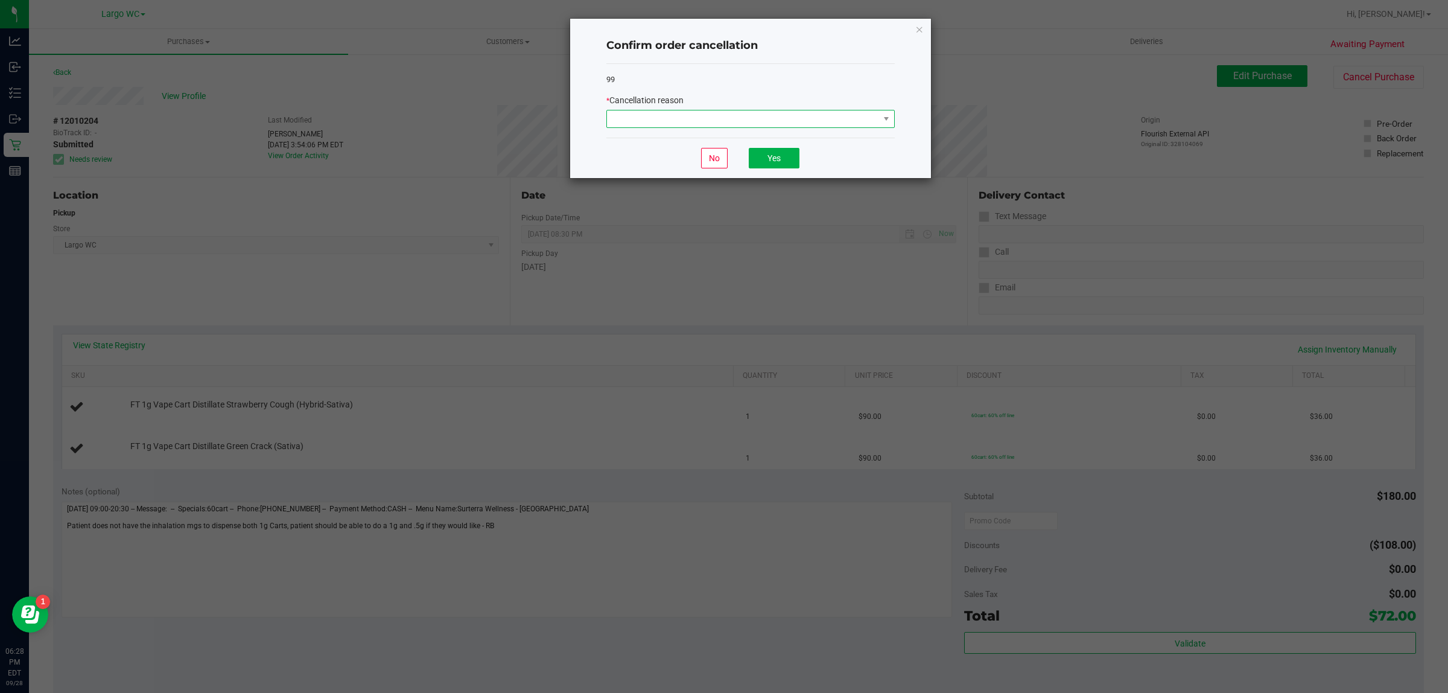
click at [863, 116] on span at bounding box center [743, 118] width 272 height 17
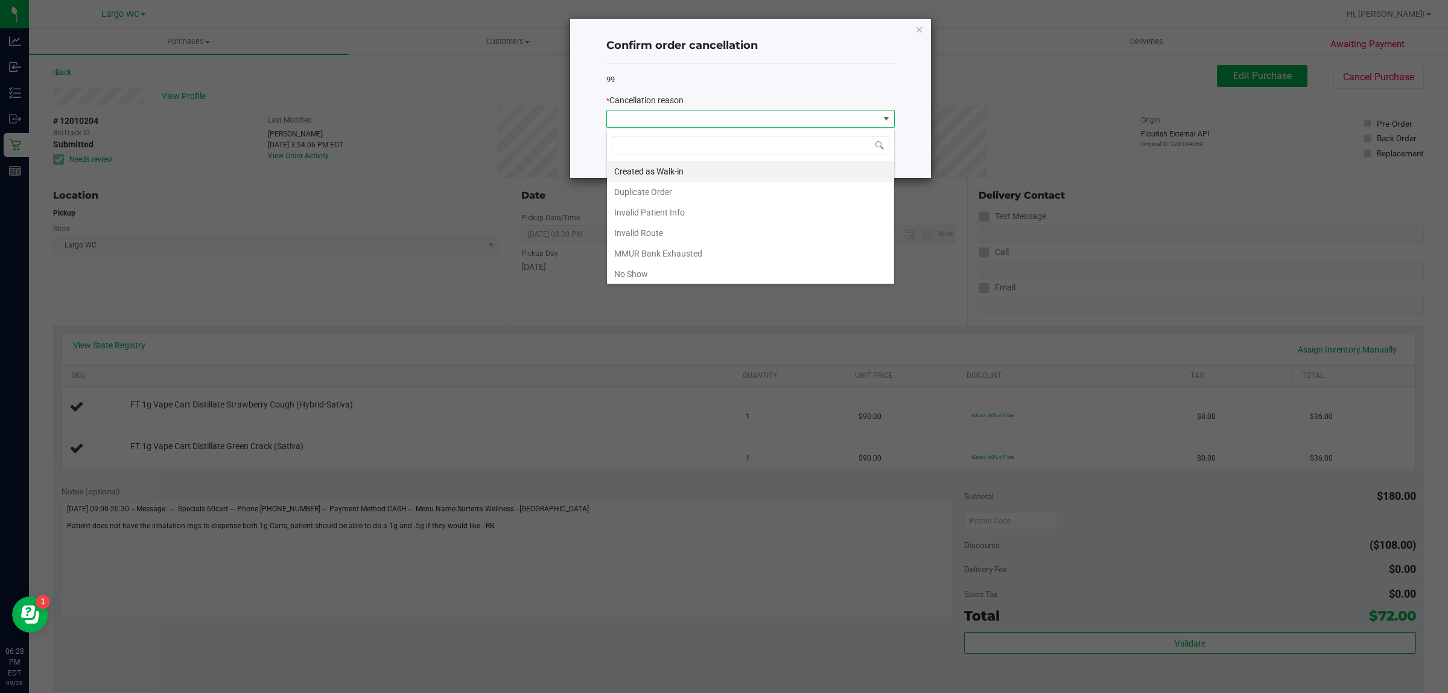
scroll to position [19, 288]
click at [701, 270] on li "No Show" at bounding box center [750, 274] width 287 height 21
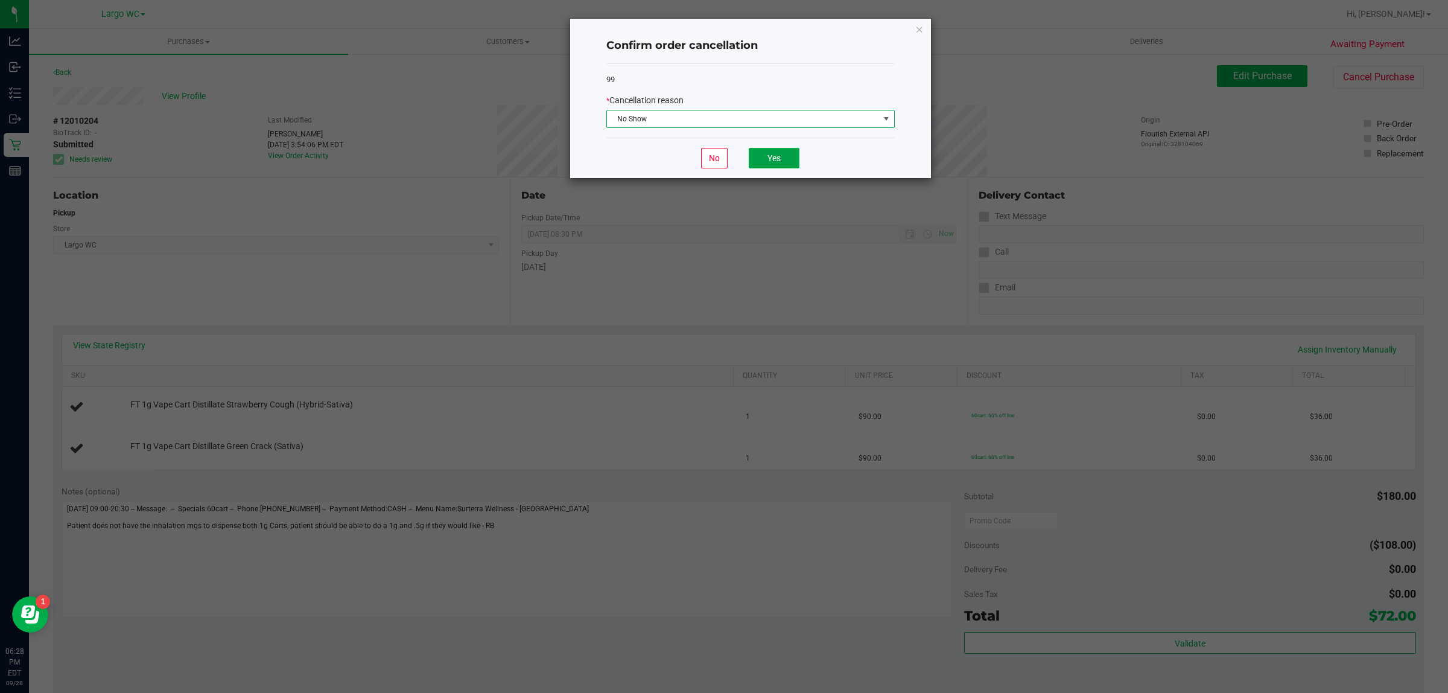
click at [779, 151] on button "Yes" at bounding box center [774, 158] width 51 height 21
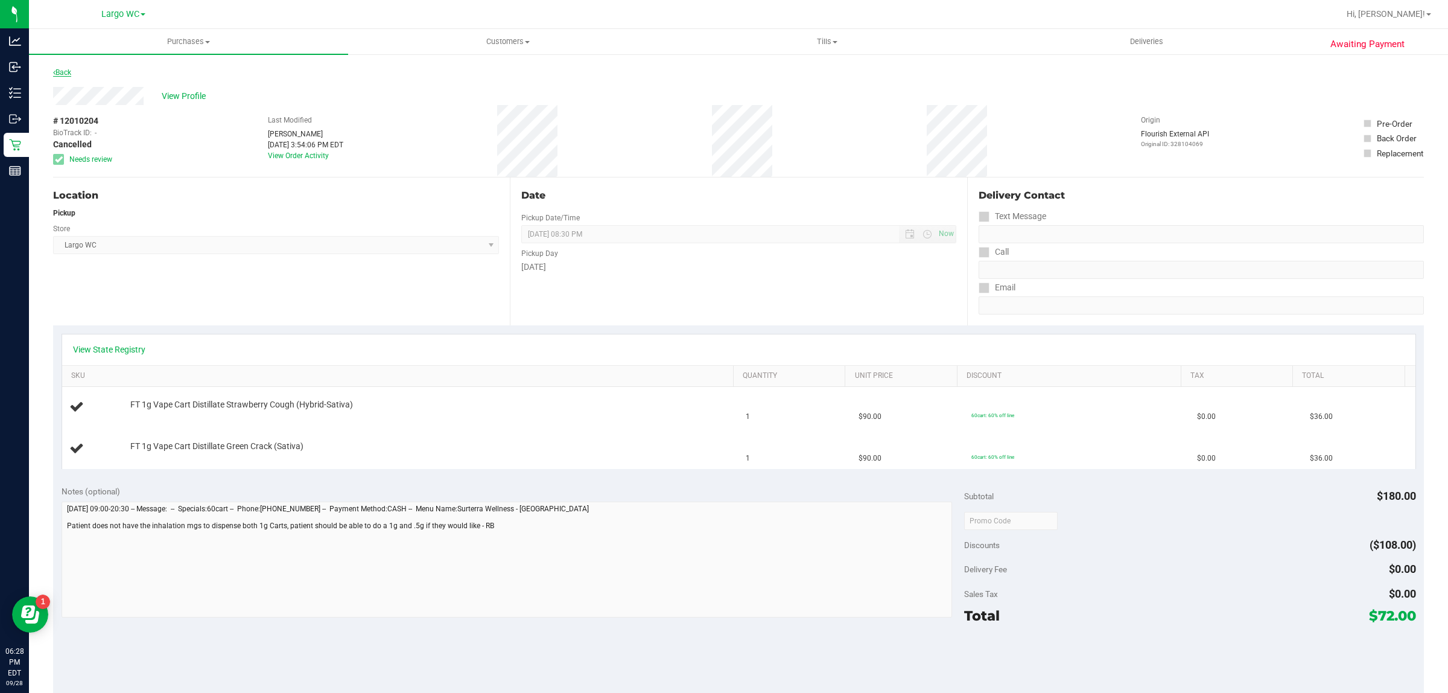
click at [54, 72] on icon at bounding box center [54, 72] width 2 height 7
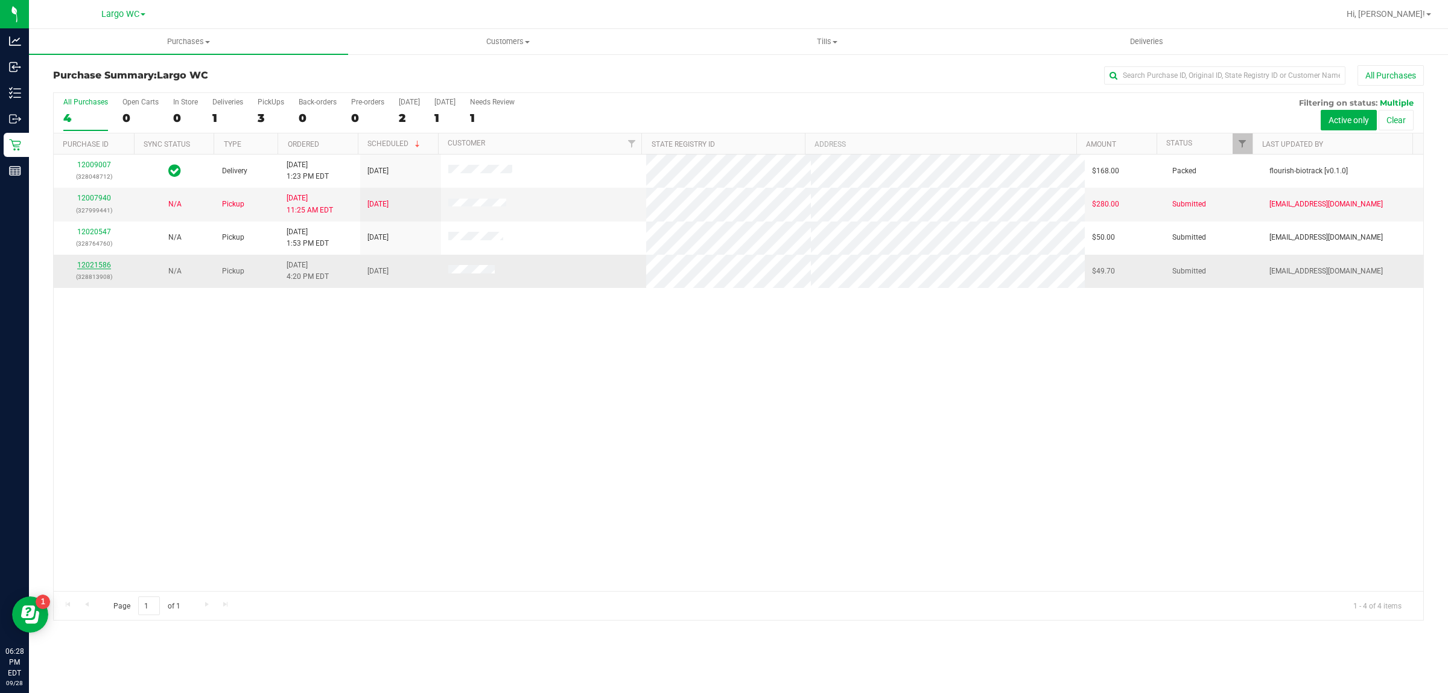
click at [107, 269] on link "12021586" at bounding box center [94, 265] width 34 height 8
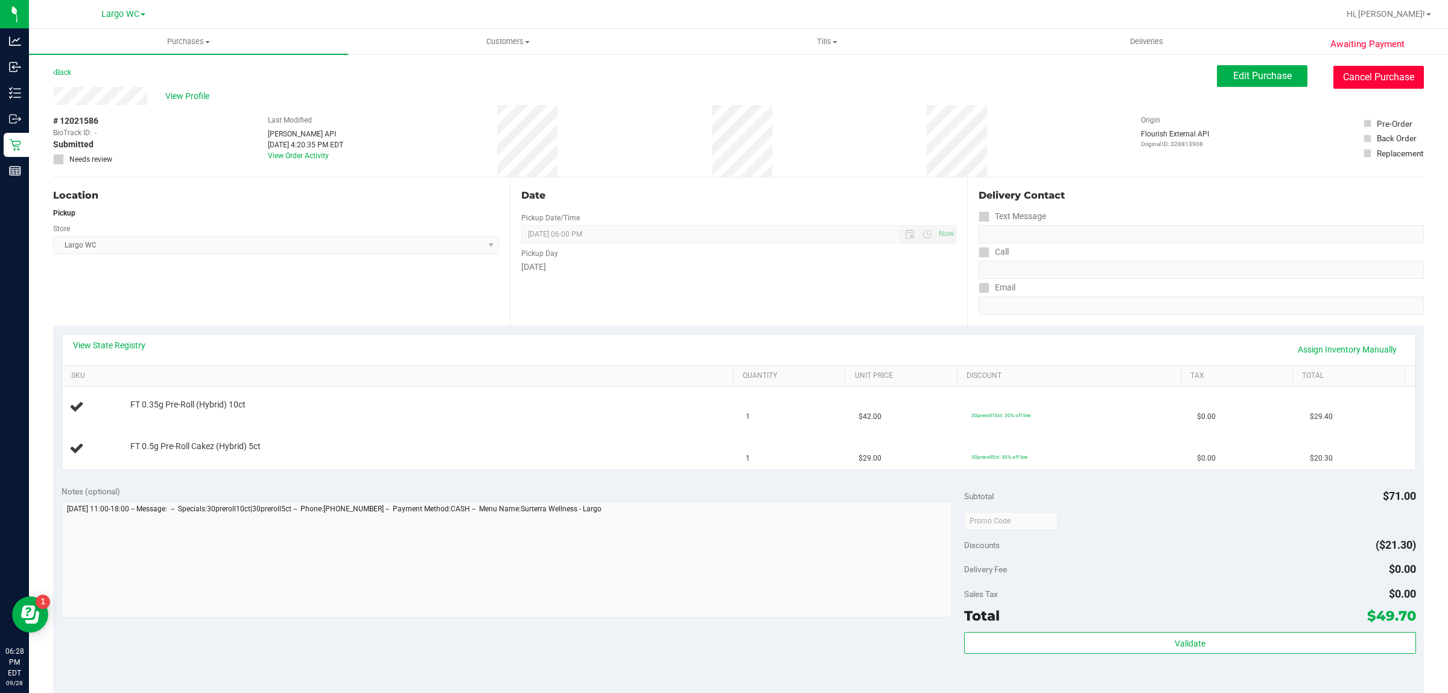
click at [1356, 75] on button "Cancel Purchase" at bounding box center [1379, 77] width 91 height 23
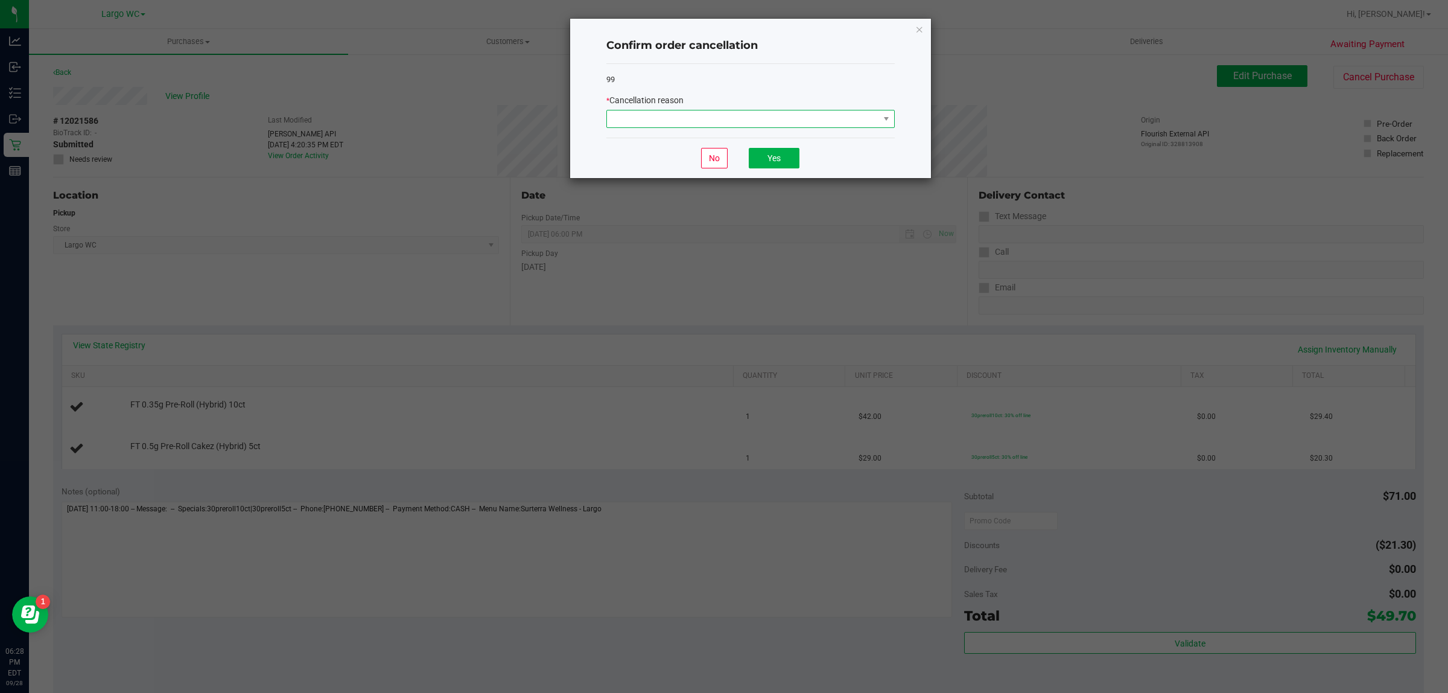
click at [860, 124] on span at bounding box center [743, 118] width 272 height 17
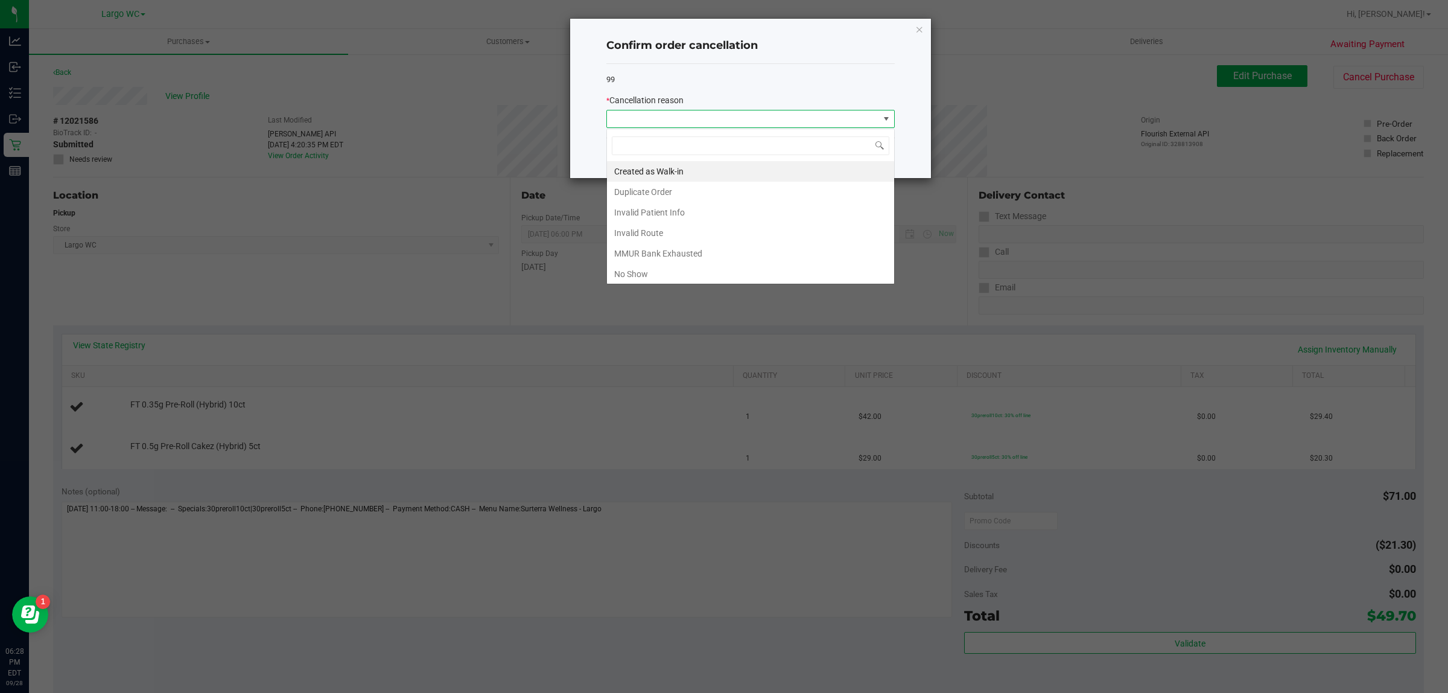
scroll to position [19, 288]
click at [697, 264] on li "MMUR Bank Exhausted" at bounding box center [750, 253] width 287 height 21
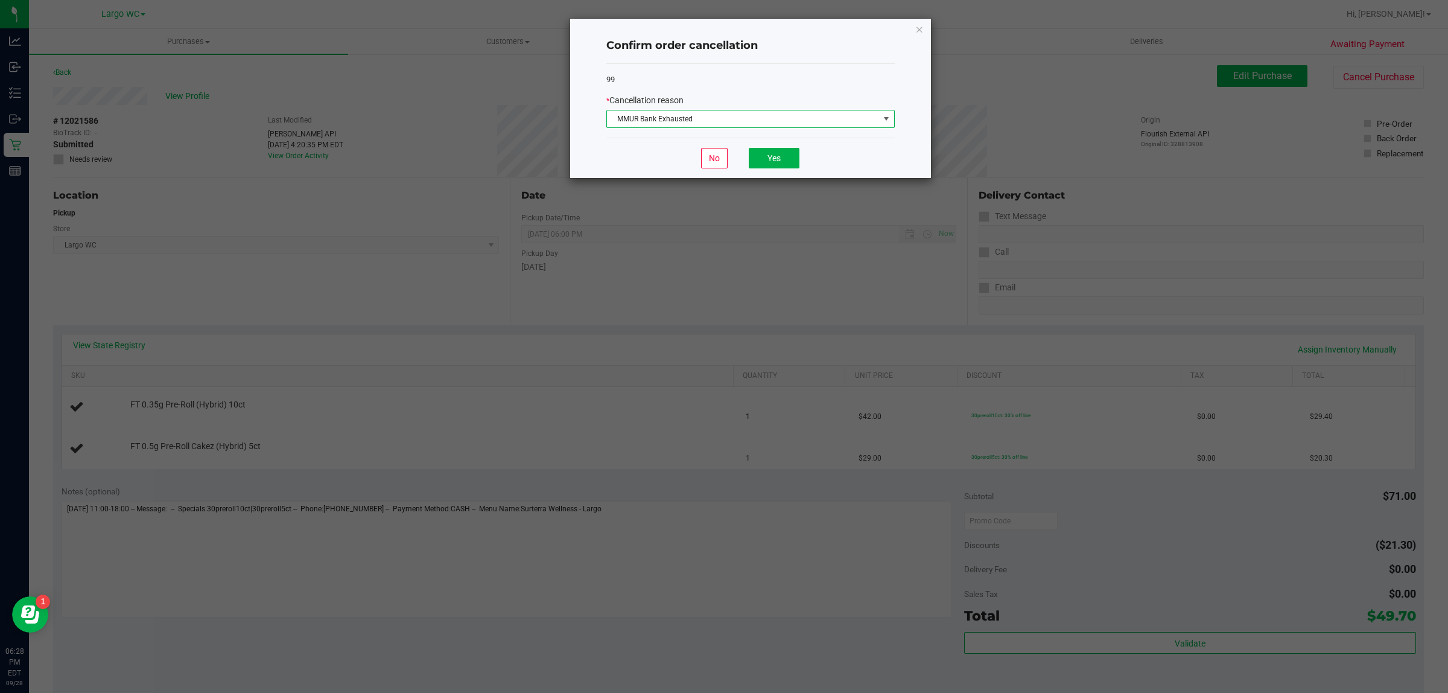
click at [791, 119] on span "MMUR Bank Exhausted" at bounding box center [743, 118] width 272 height 17
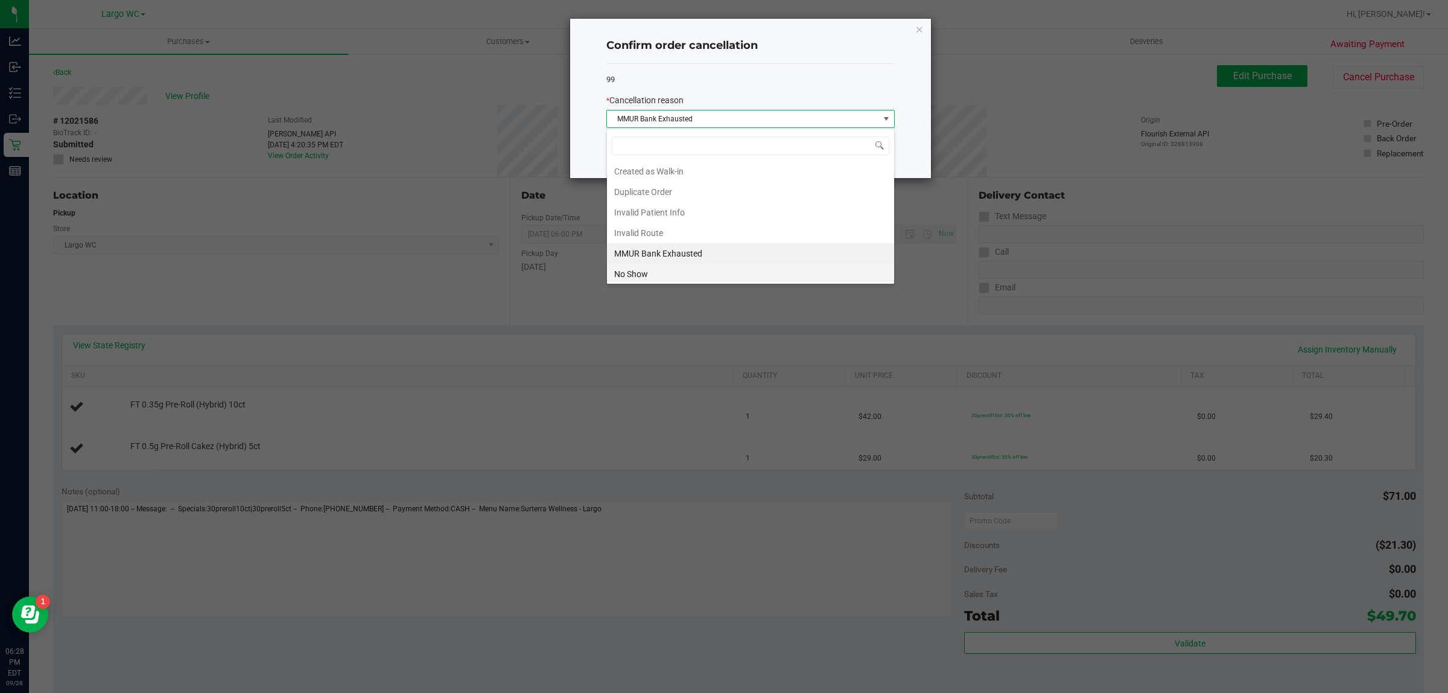
click at [687, 273] on li "No Show" at bounding box center [750, 274] width 287 height 21
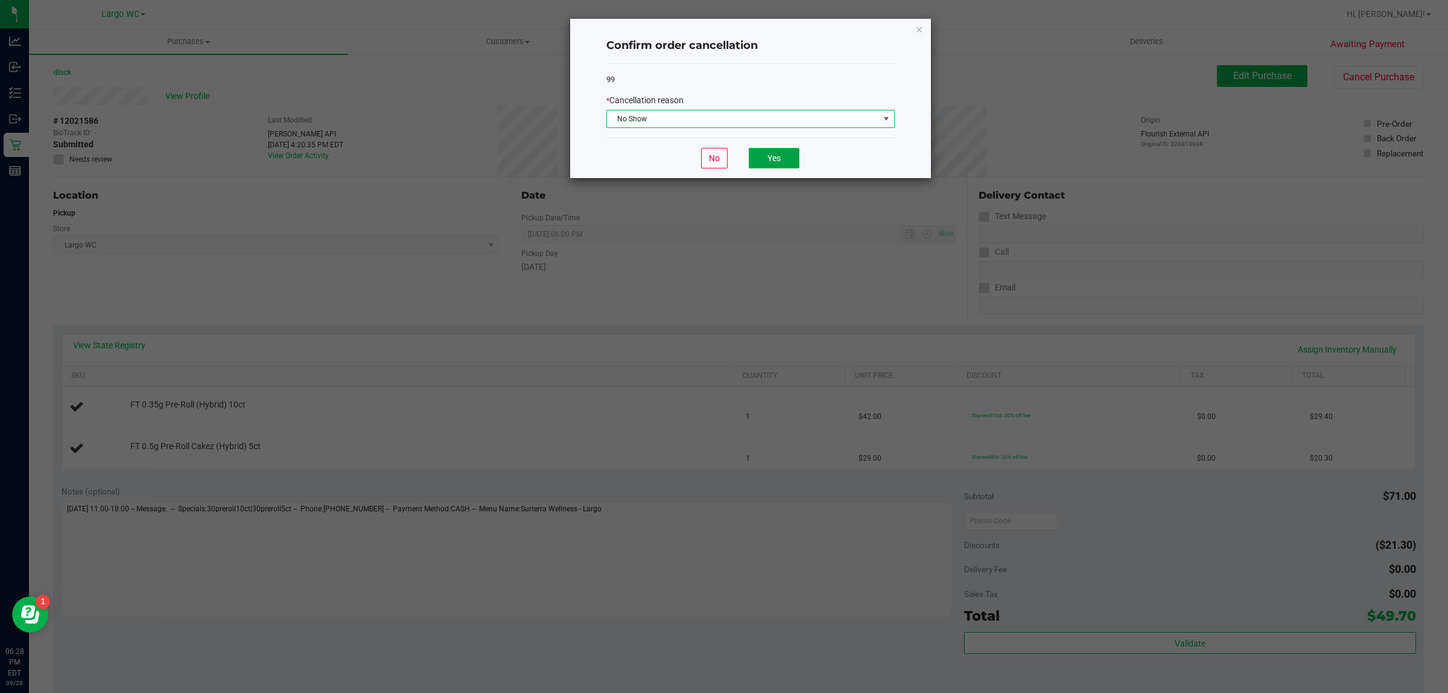
click at [776, 163] on button "Yes" at bounding box center [774, 158] width 51 height 21
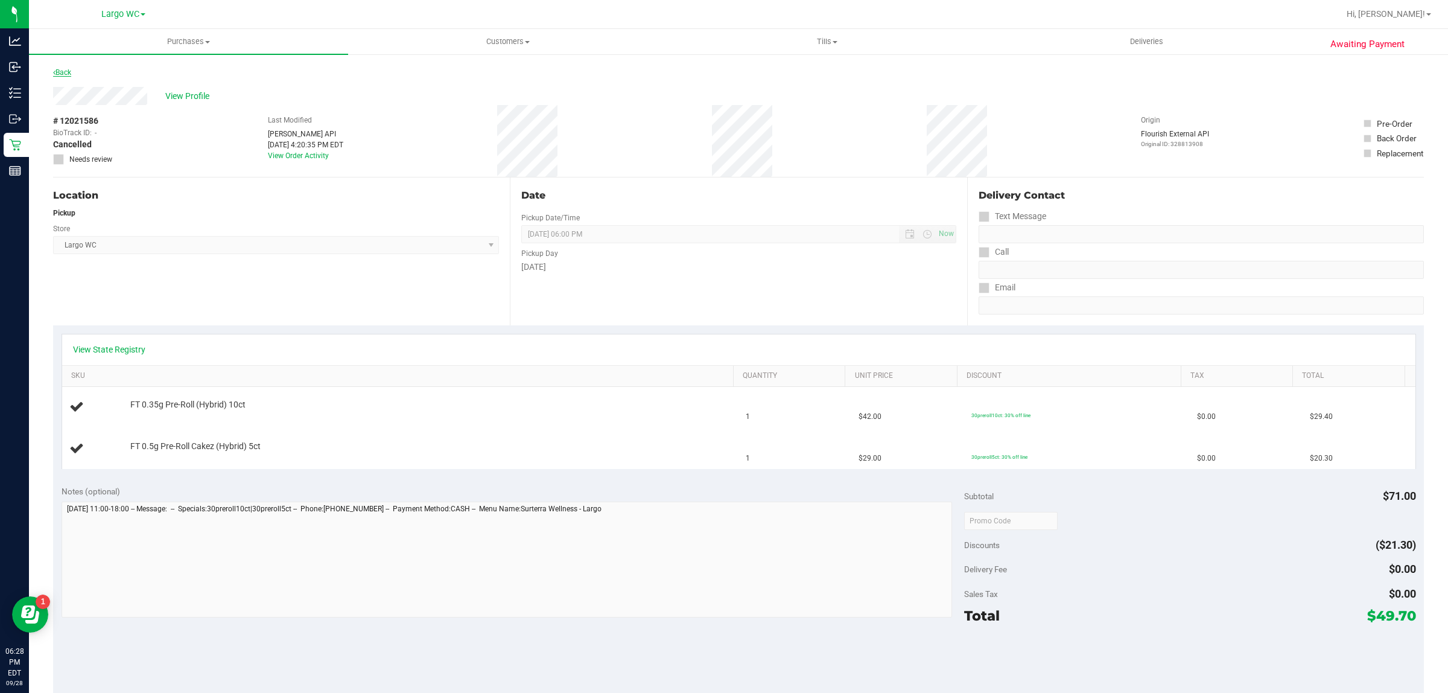
click at [64, 70] on link "Back" at bounding box center [62, 72] width 18 height 8
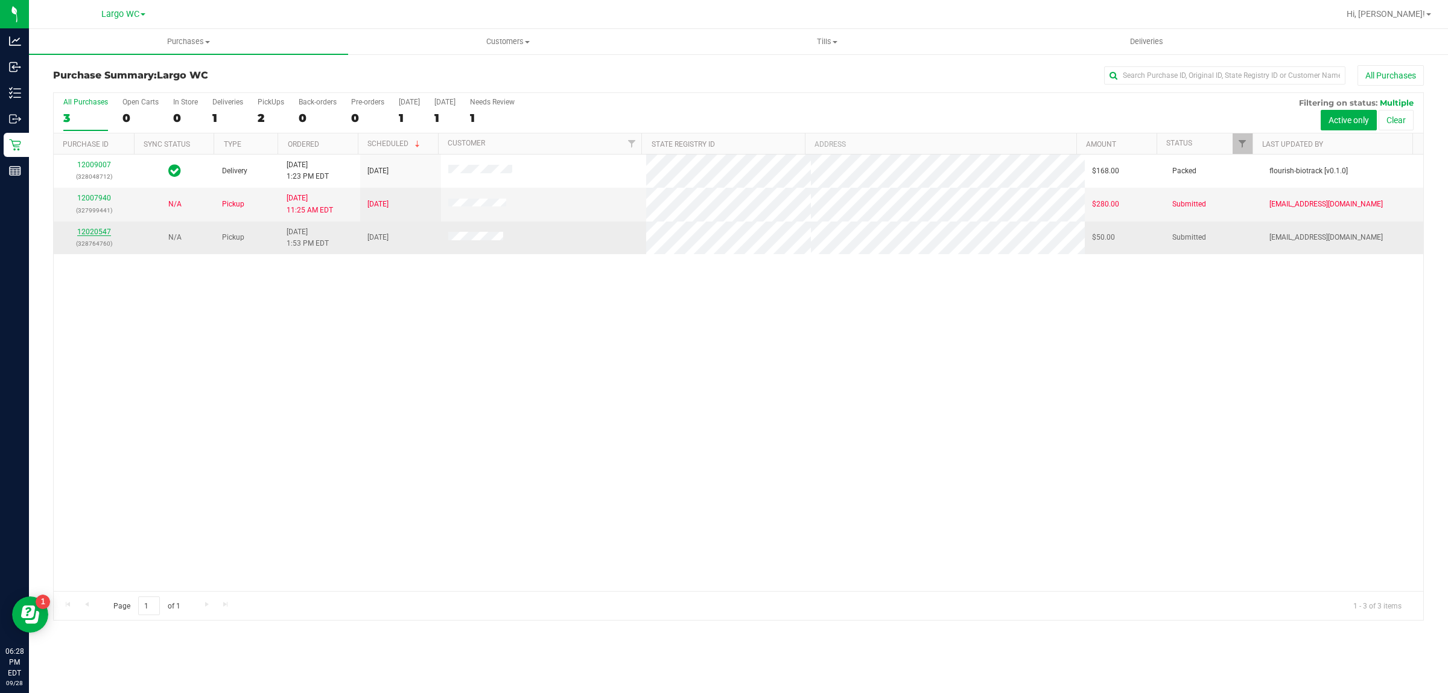
click at [104, 234] on link "12020547" at bounding box center [94, 232] width 34 height 8
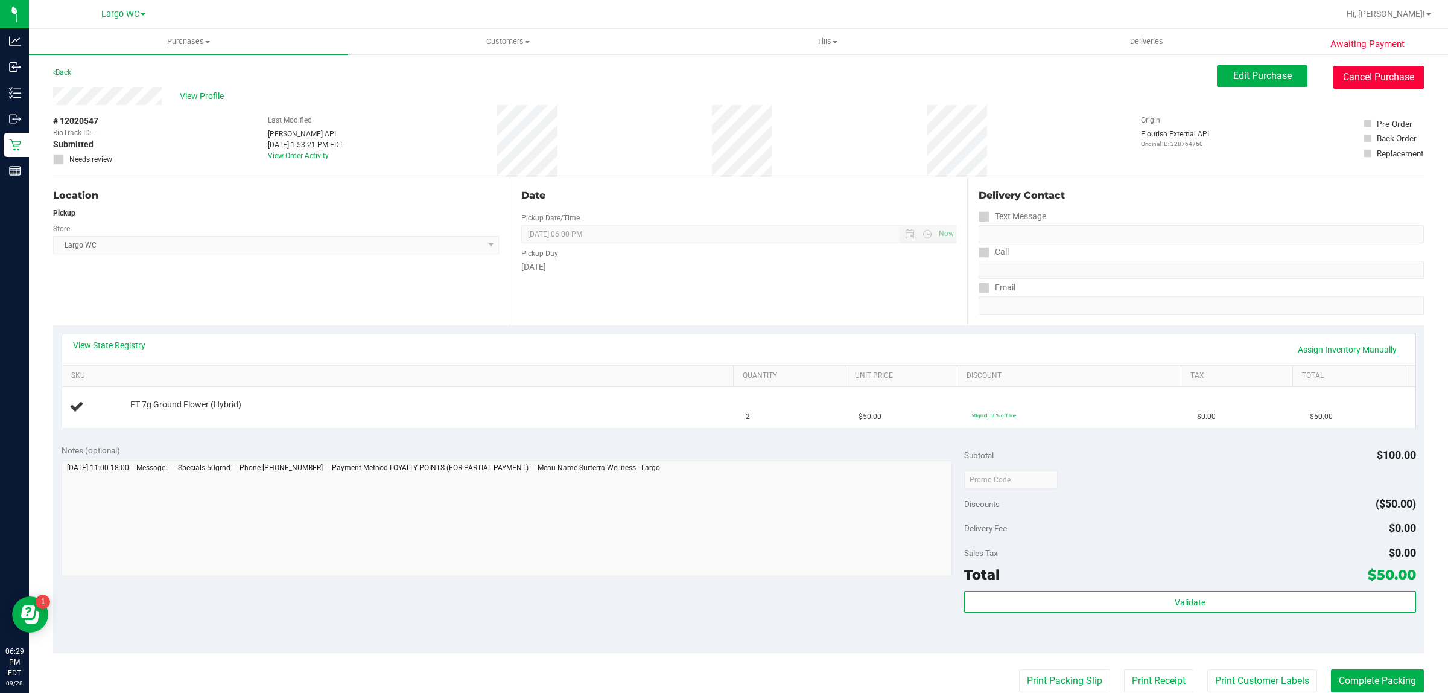
click at [1378, 74] on button "Cancel Purchase" at bounding box center [1379, 77] width 91 height 23
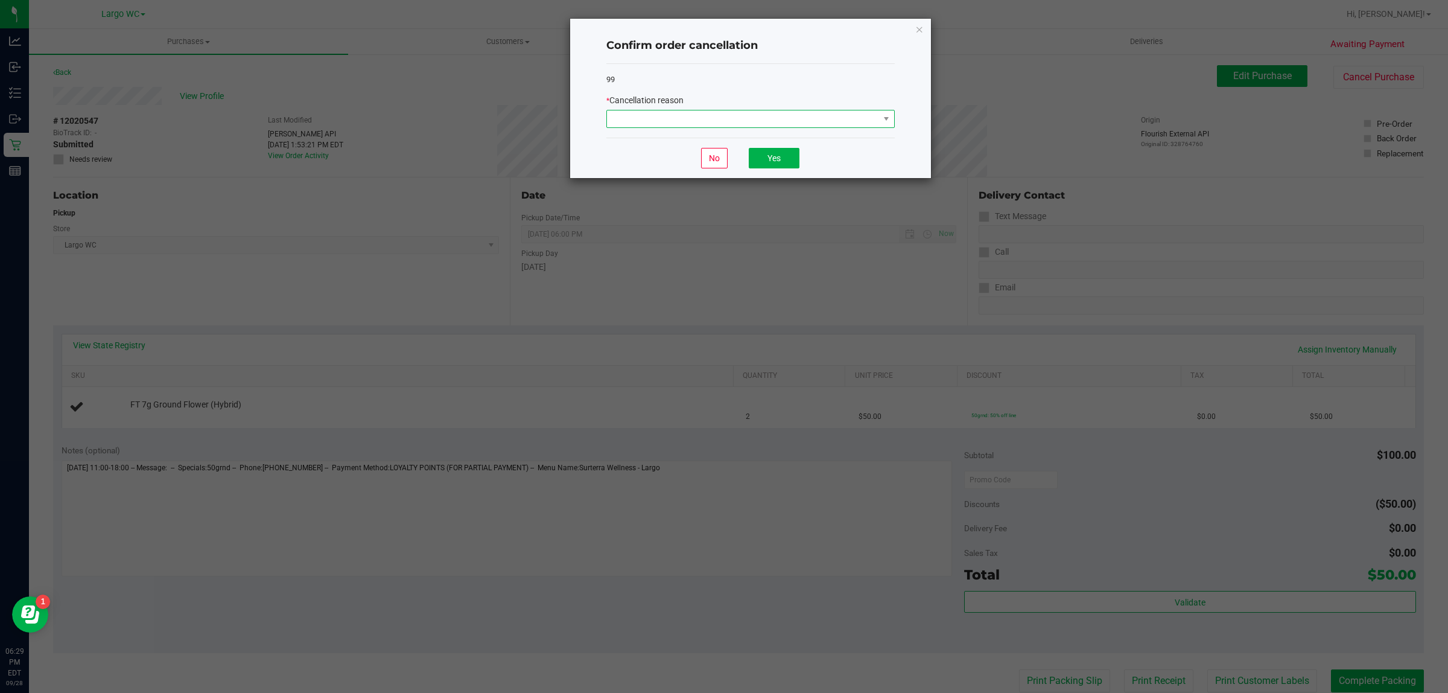
click at [851, 116] on span at bounding box center [743, 118] width 272 height 17
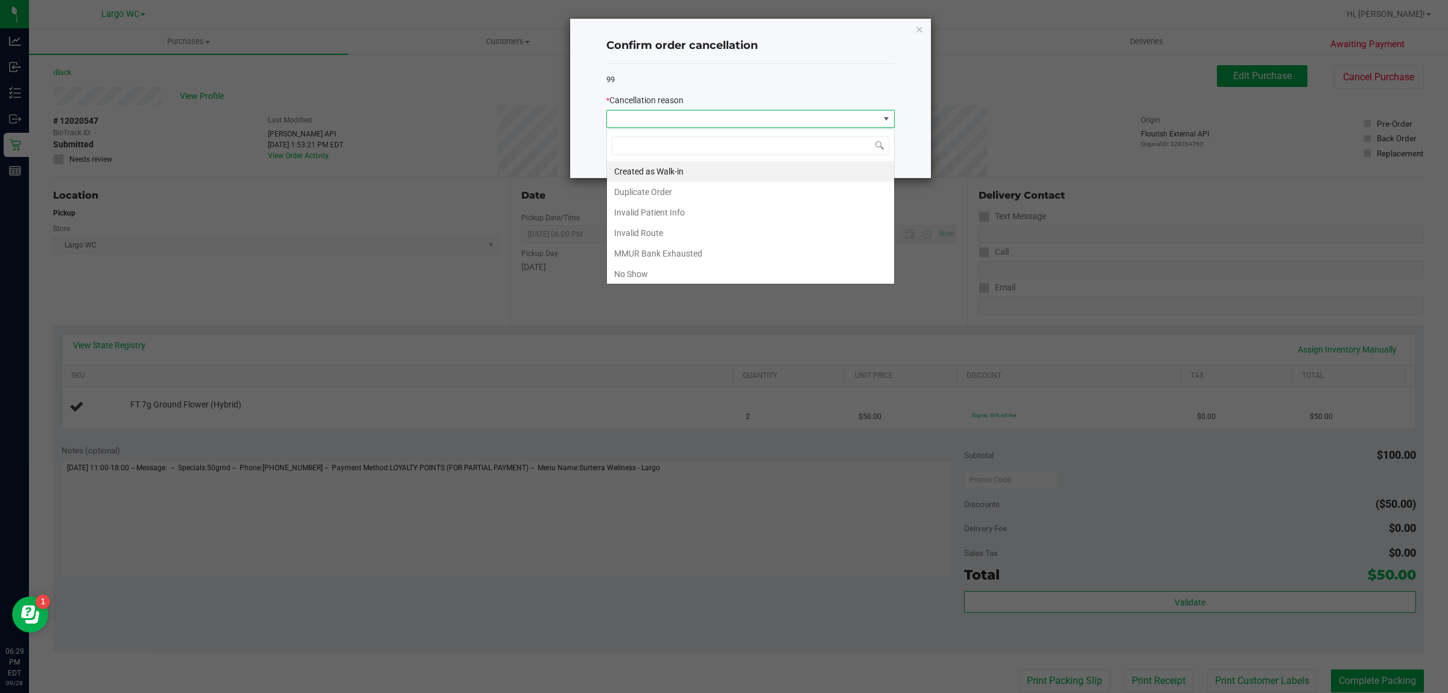
scroll to position [19, 288]
click at [681, 284] on div "Created as Walk-in Duplicate Order Invalid Patient Info Invalid Route MMUR Bank…" at bounding box center [751, 207] width 288 height 156
click at [710, 273] on li "No Show" at bounding box center [750, 274] width 287 height 21
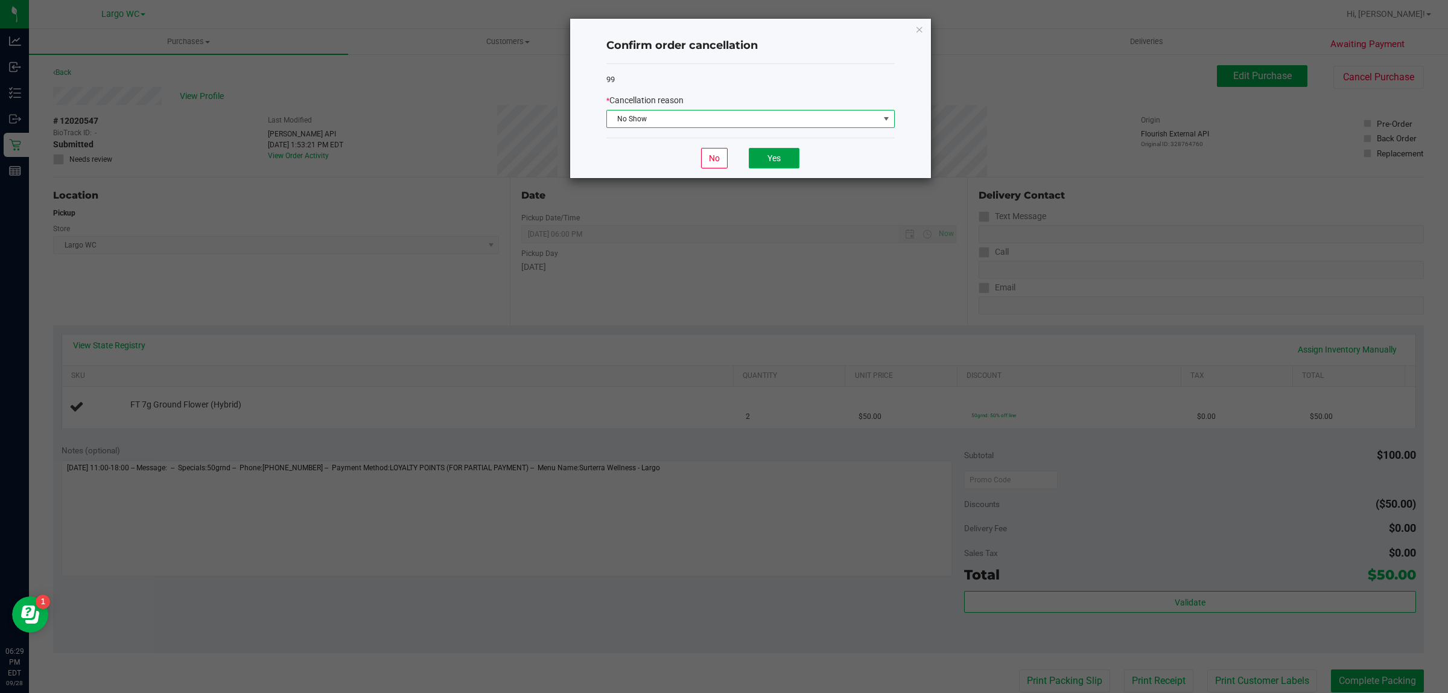
click at [774, 158] on button "Yes" at bounding box center [774, 158] width 51 height 21
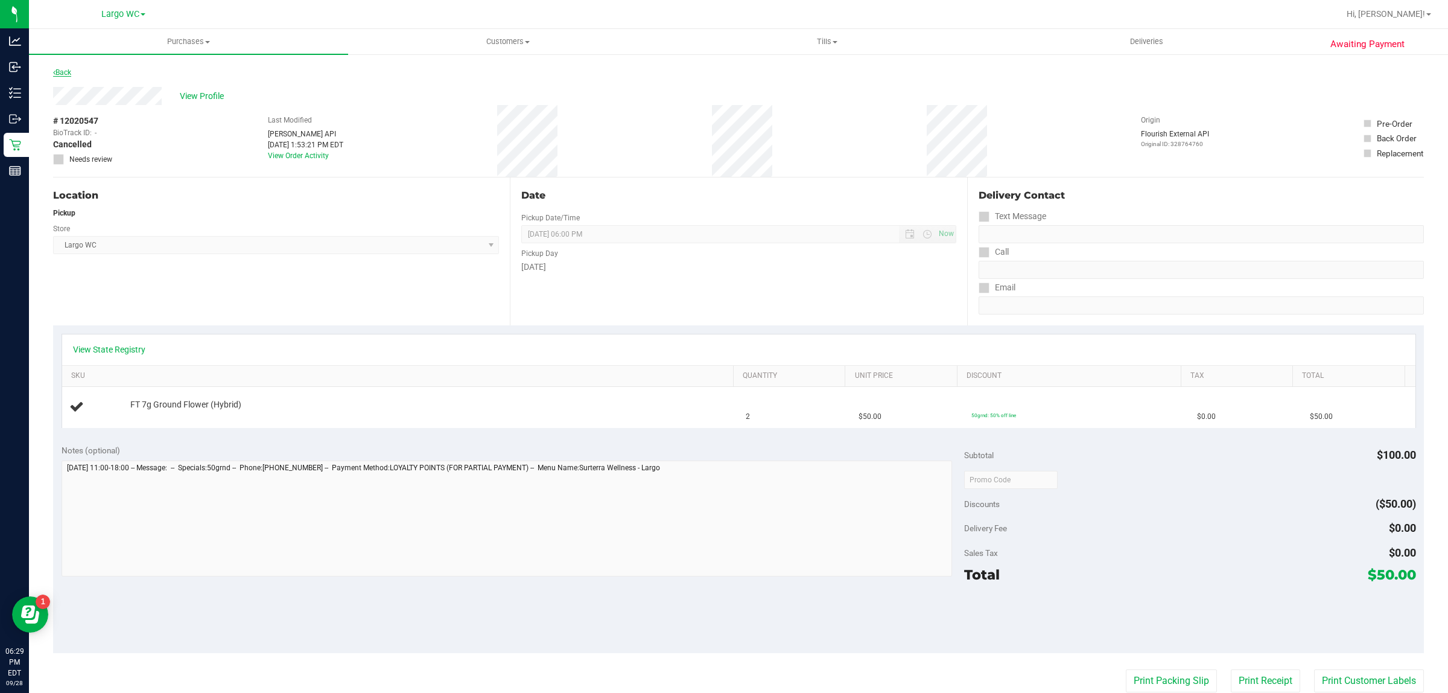
click at [66, 74] on link "Back" at bounding box center [62, 72] width 18 height 8
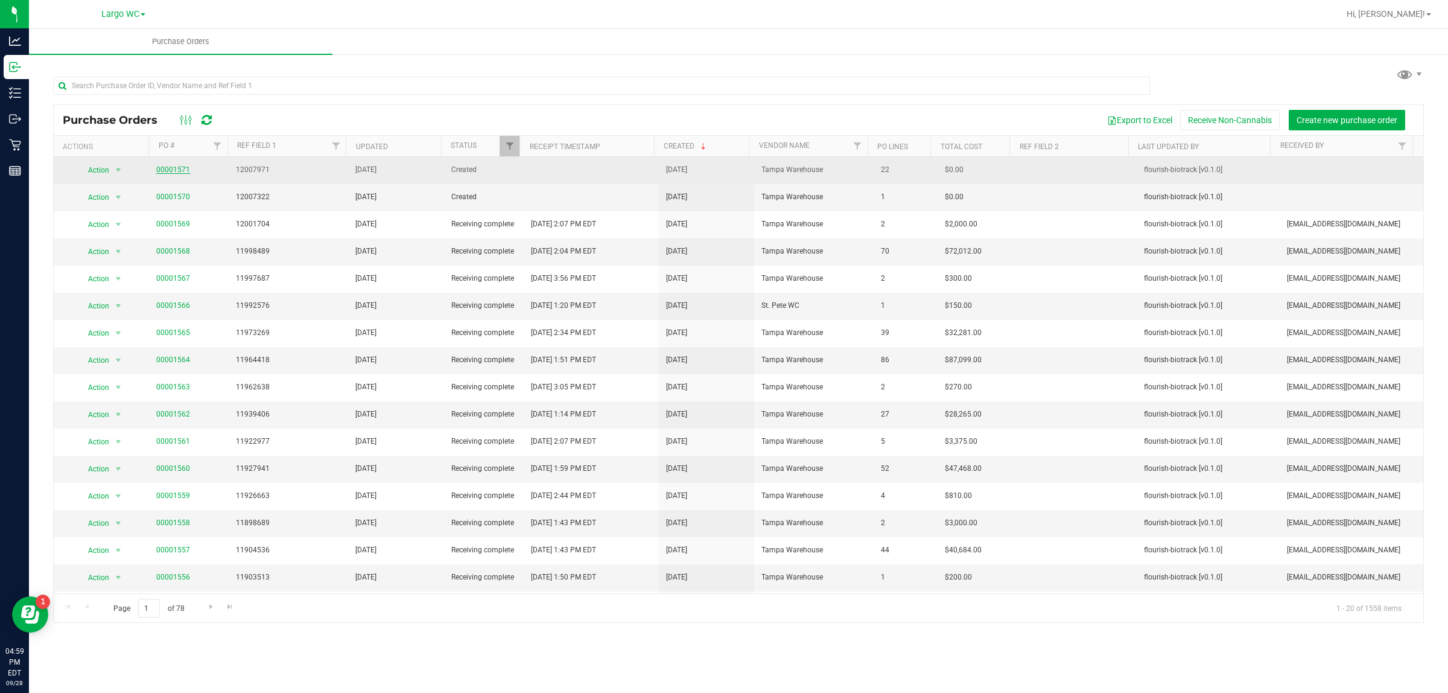
click at [182, 170] on link "00001571" at bounding box center [173, 169] width 34 height 8
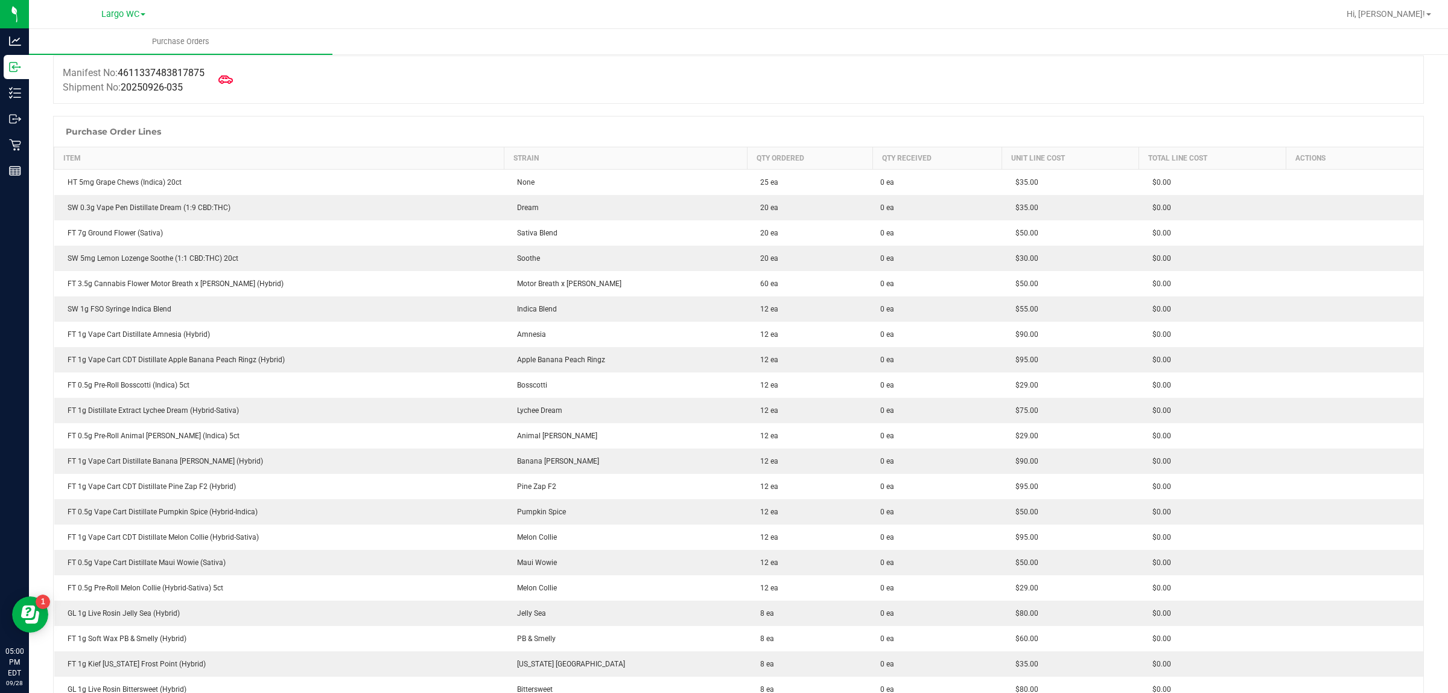
scroll to position [113, 0]
